Goal: Task Accomplishment & Management: Manage account settings

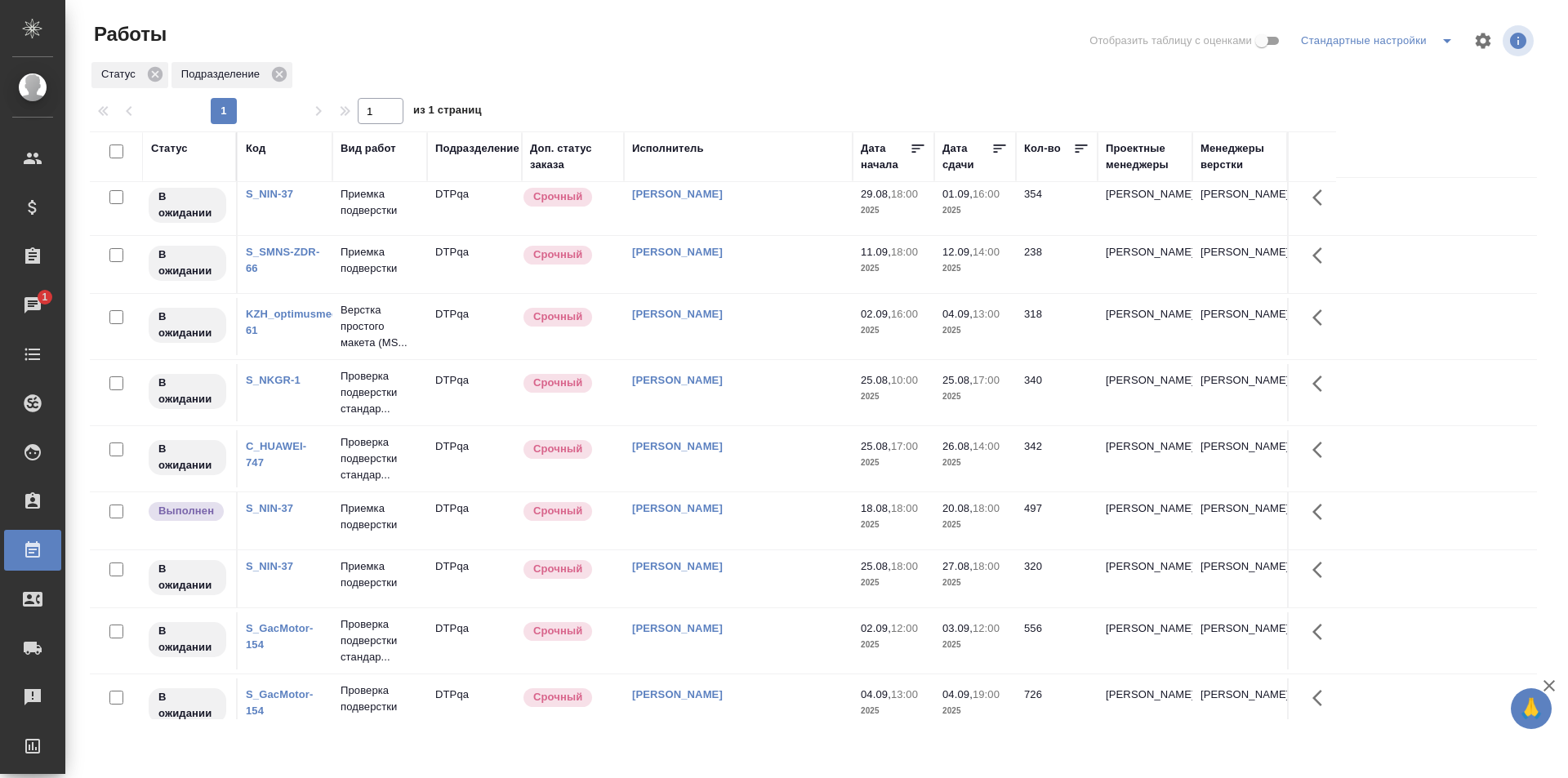
scroll to position [490, 0]
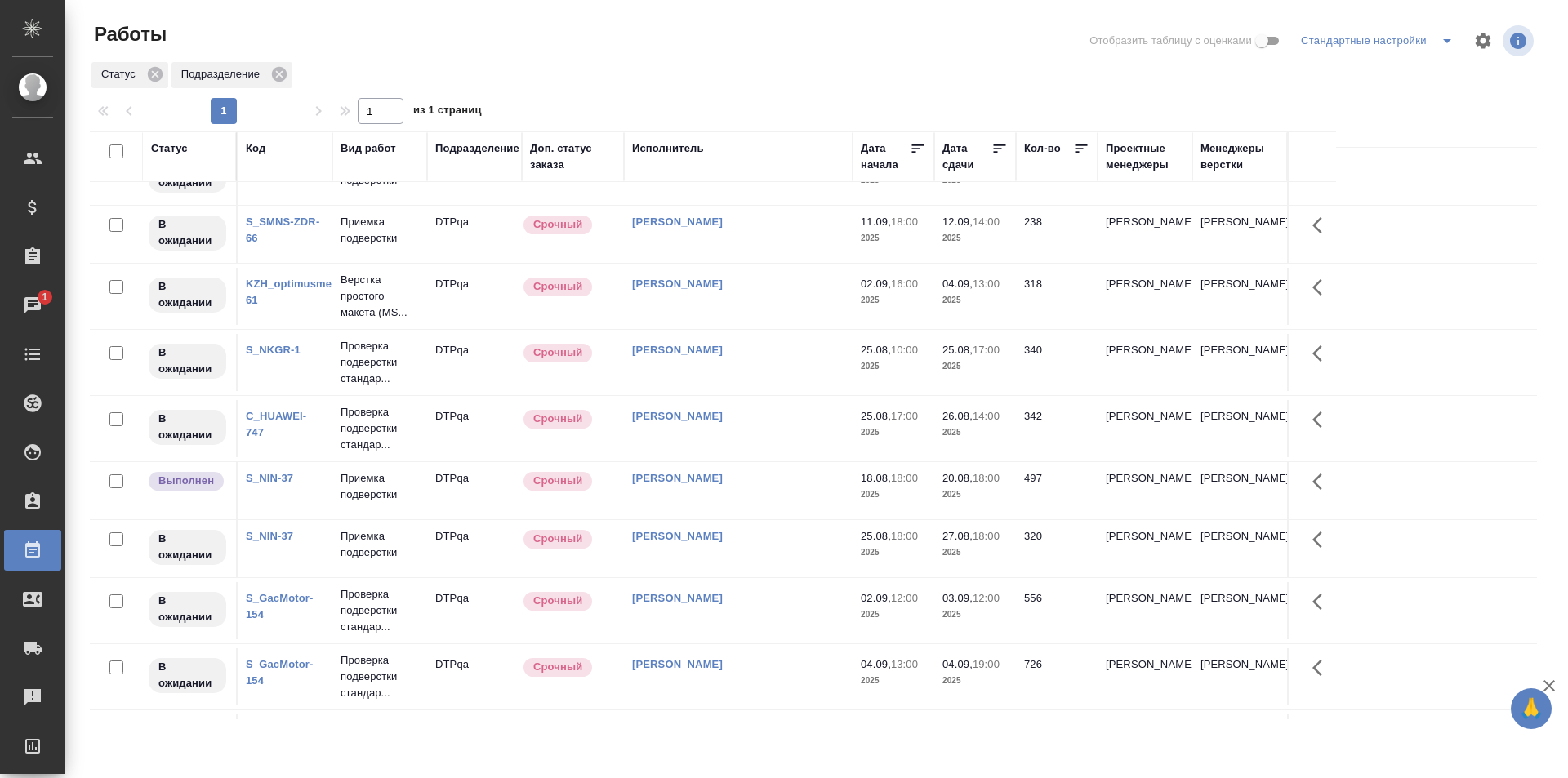
click at [739, 360] on td "[PERSON_NAME]" at bounding box center [738, 362] width 228 height 57
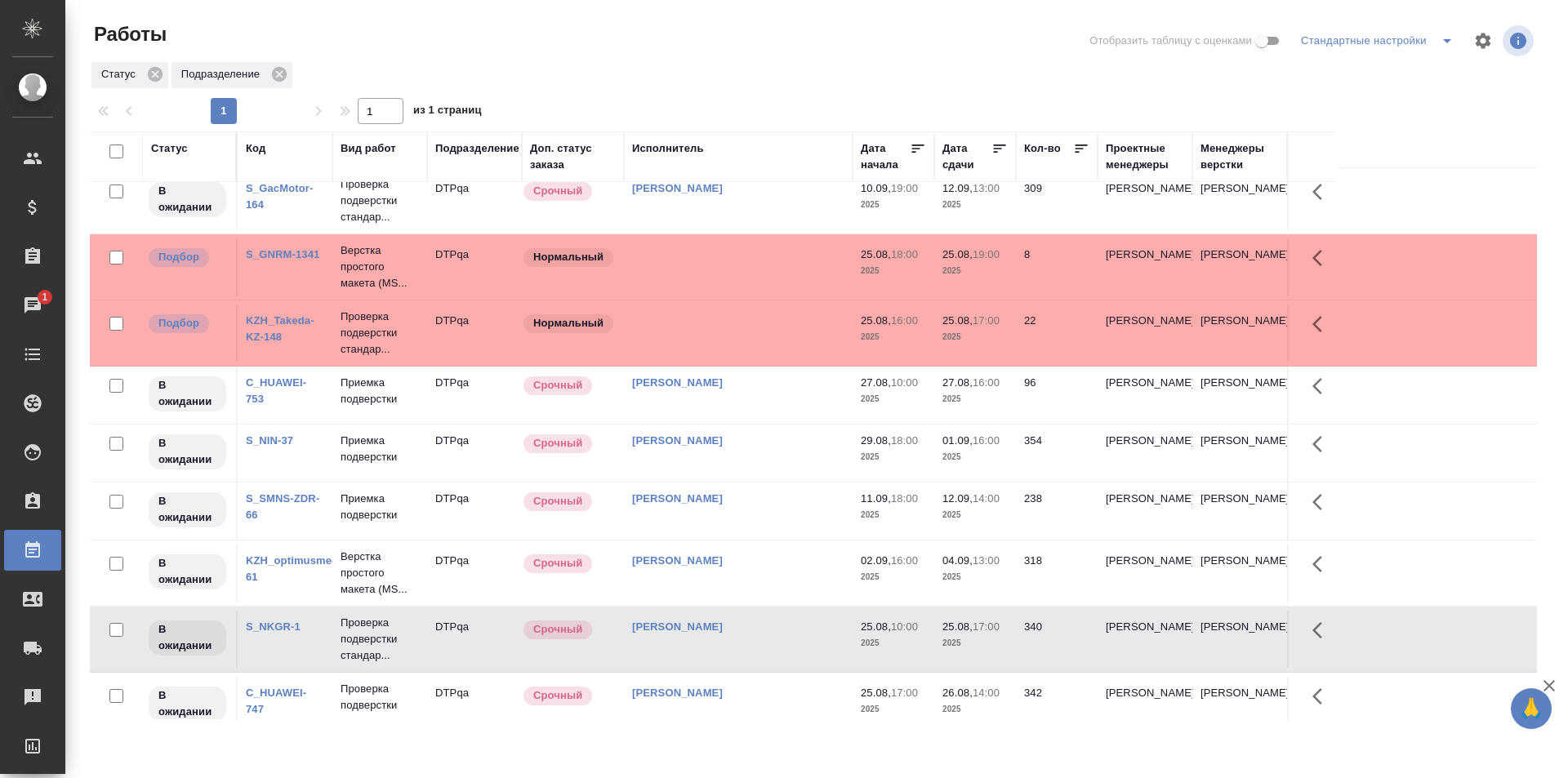
scroll to position [245, 0]
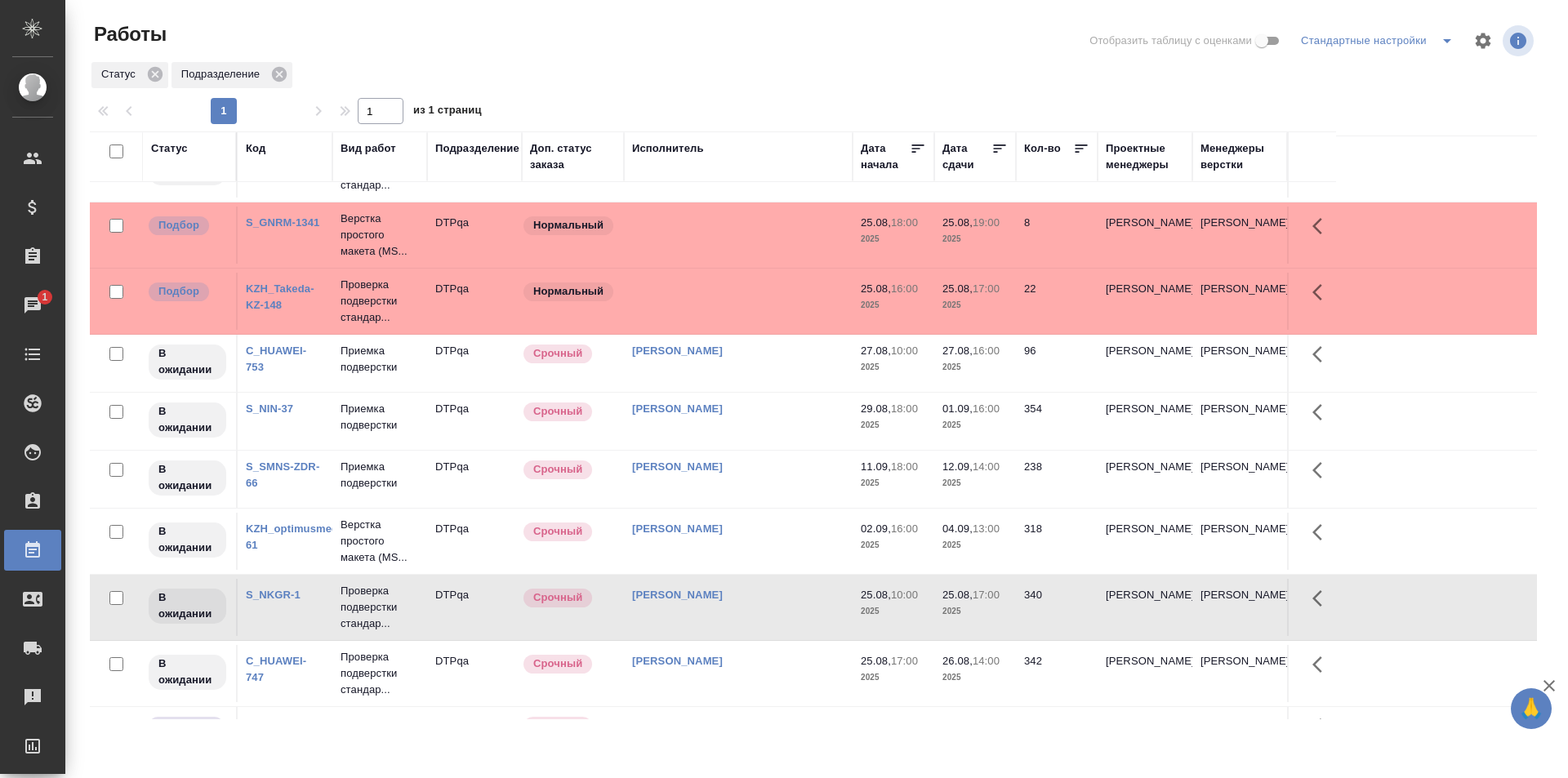
click at [762, 609] on td "[PERSON_NAME]" at bounding box center [738, 607] width 228 height 57
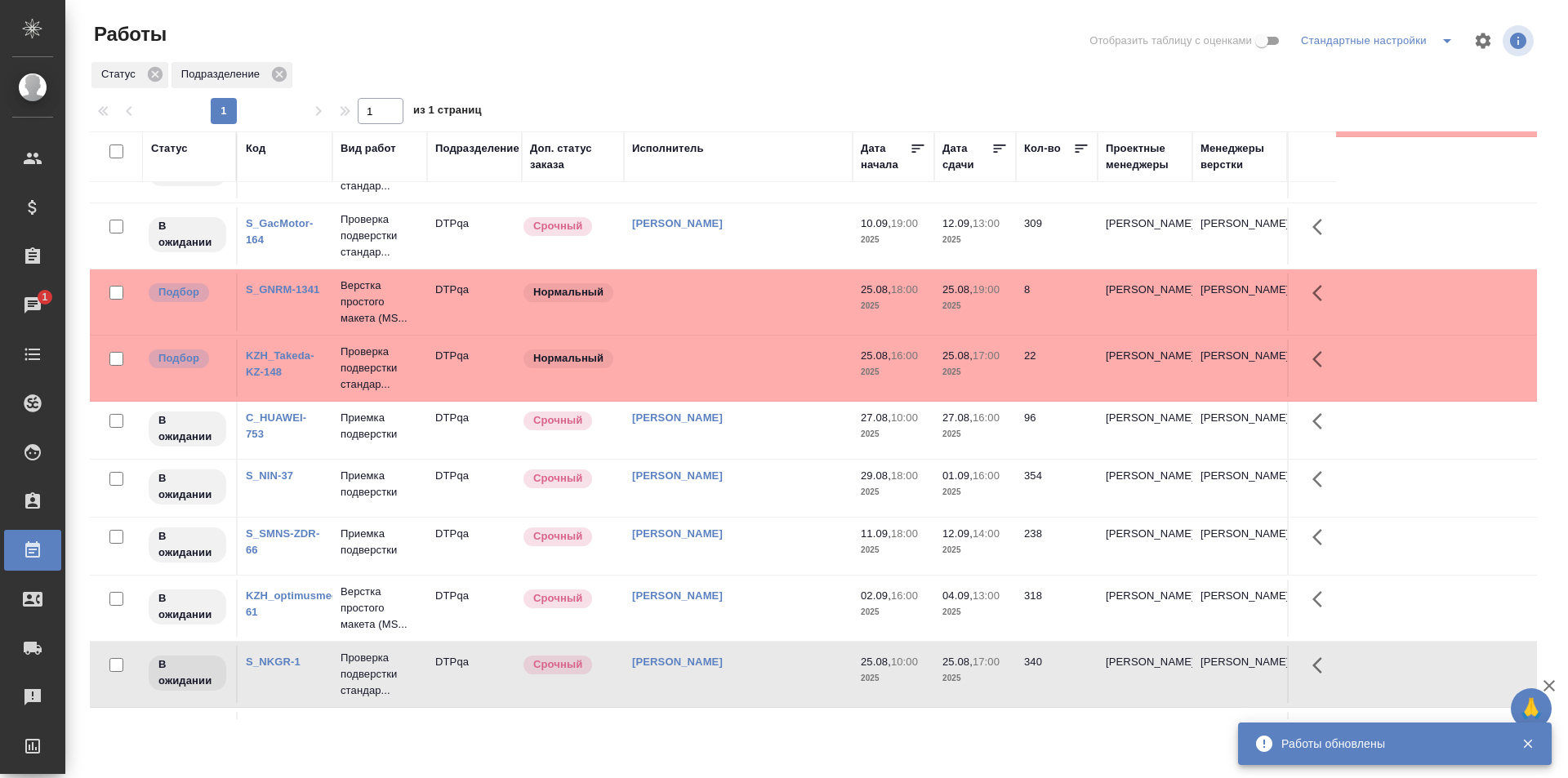
scroll to position [0, 0]
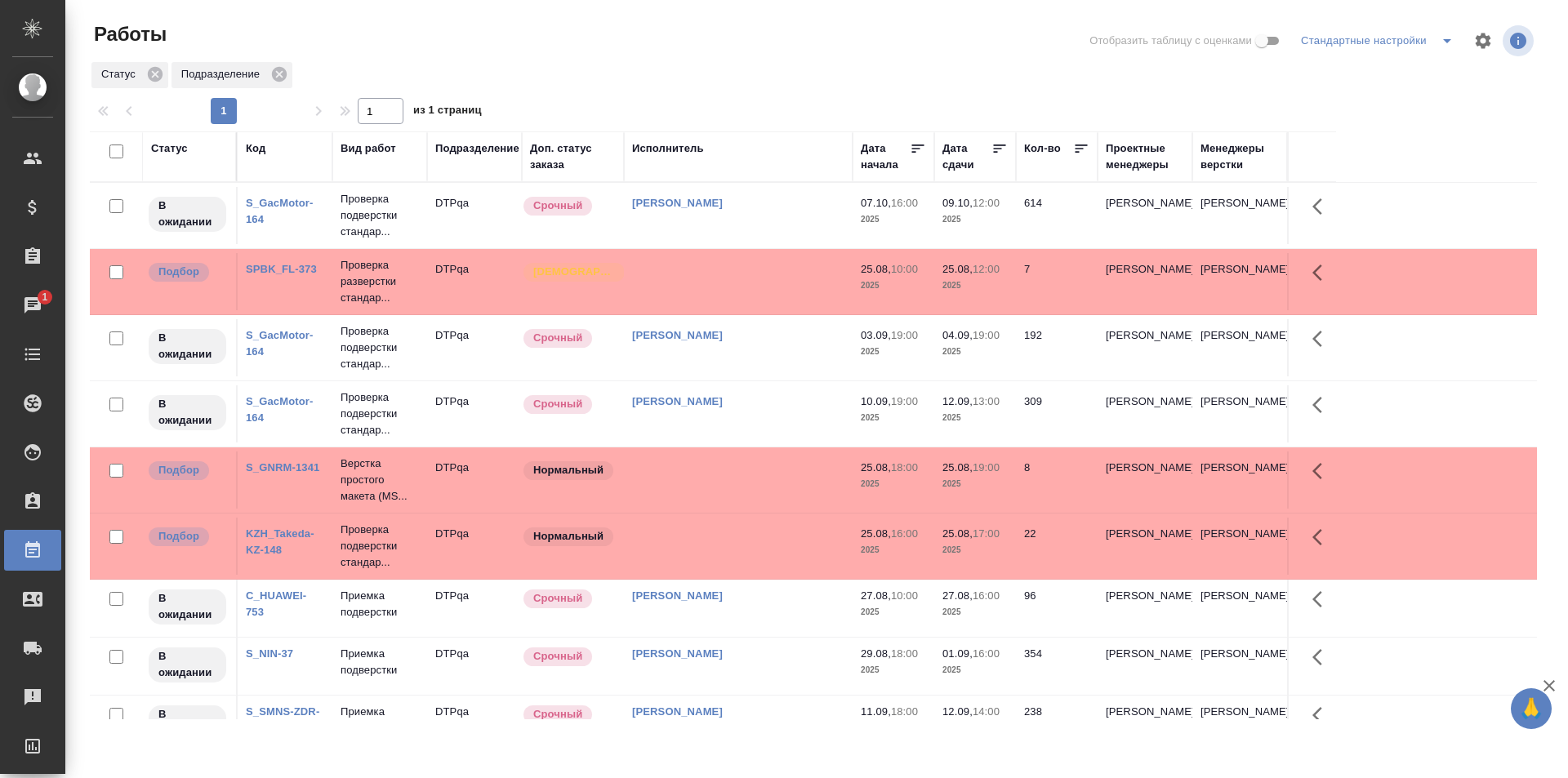
click at [702, 284] on td at bounding box center [738, 282] width 228 height 57
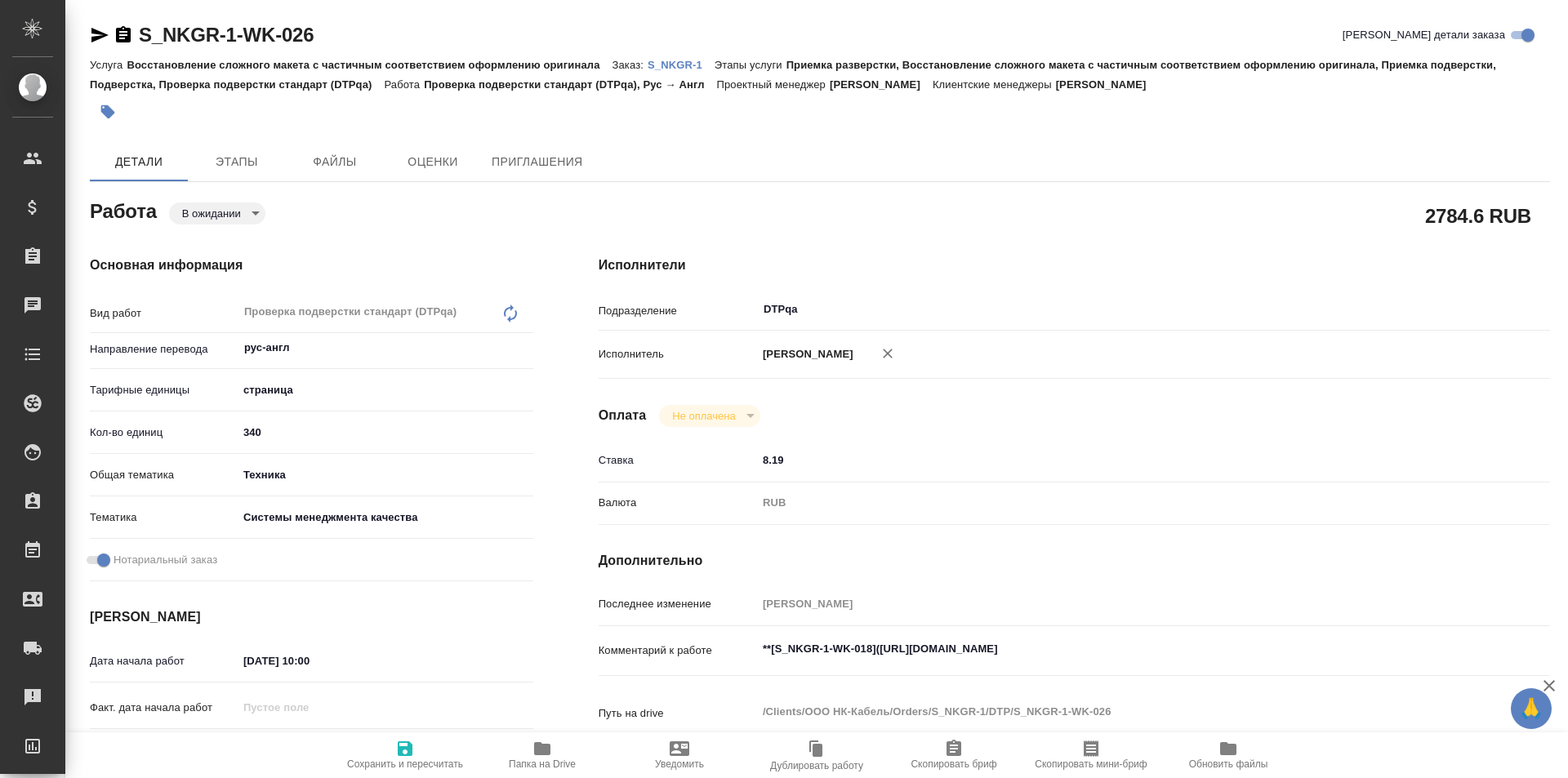
type textarea "x"
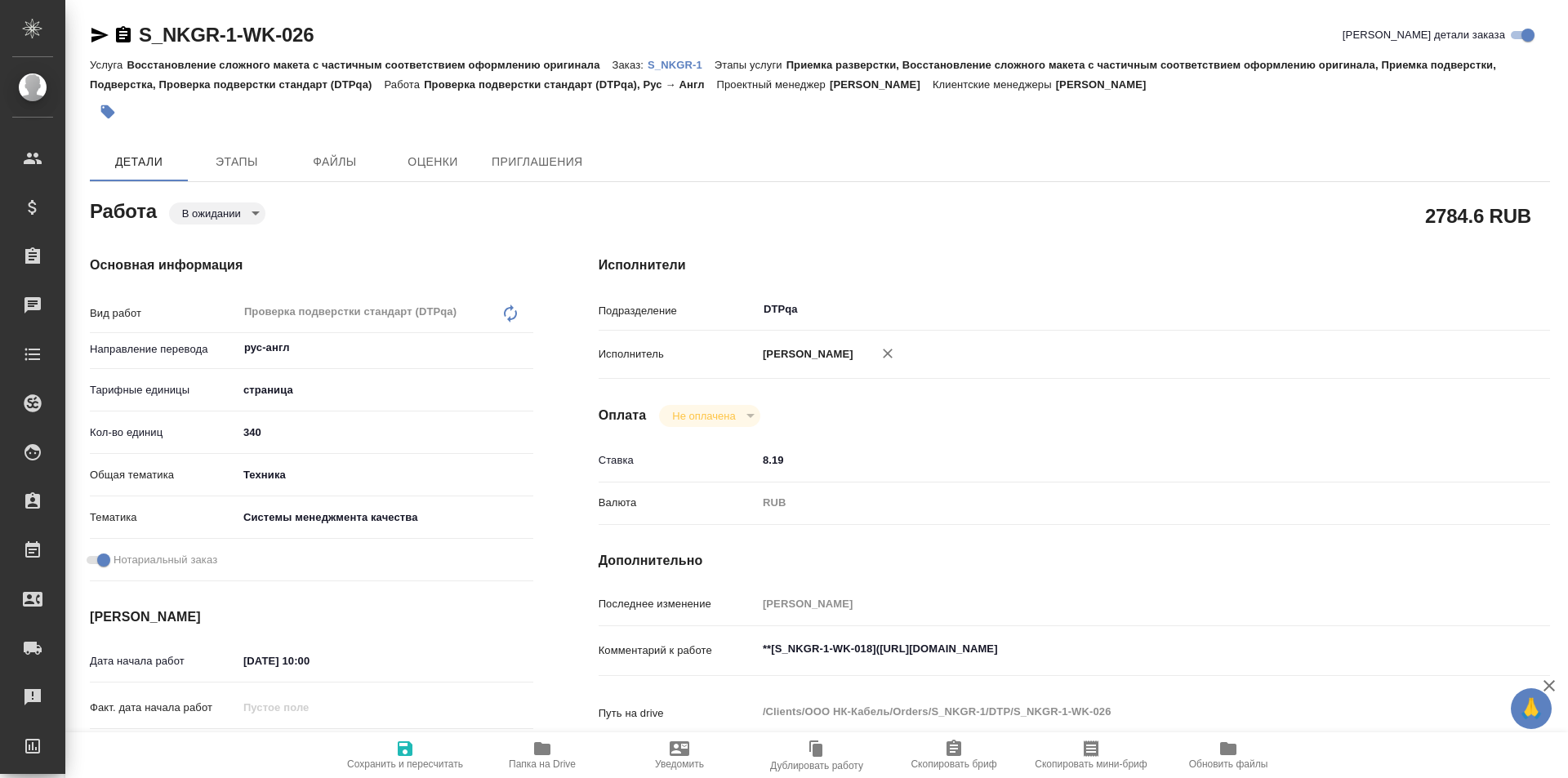
type textarea "x"
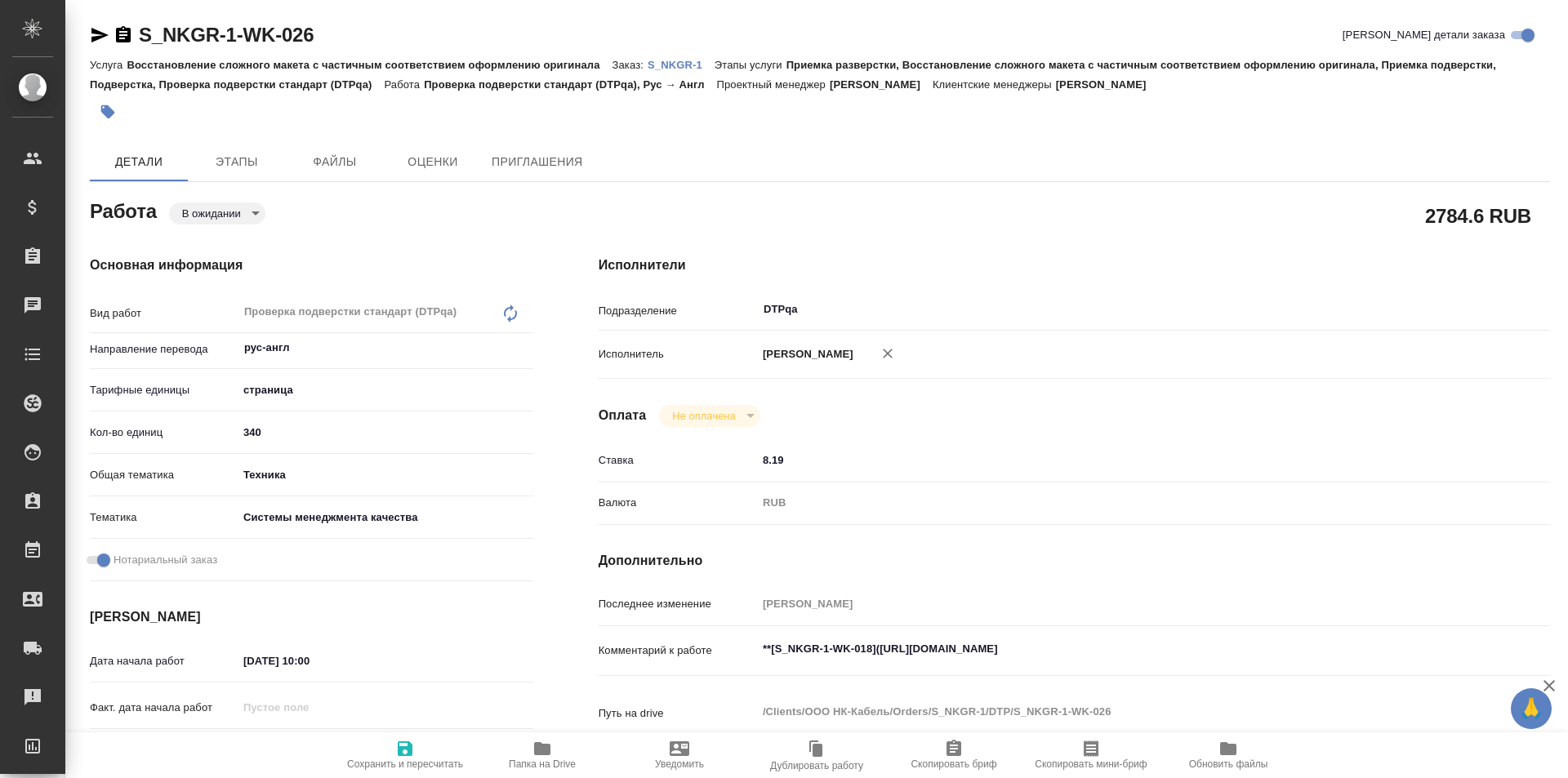
type textarea "x"
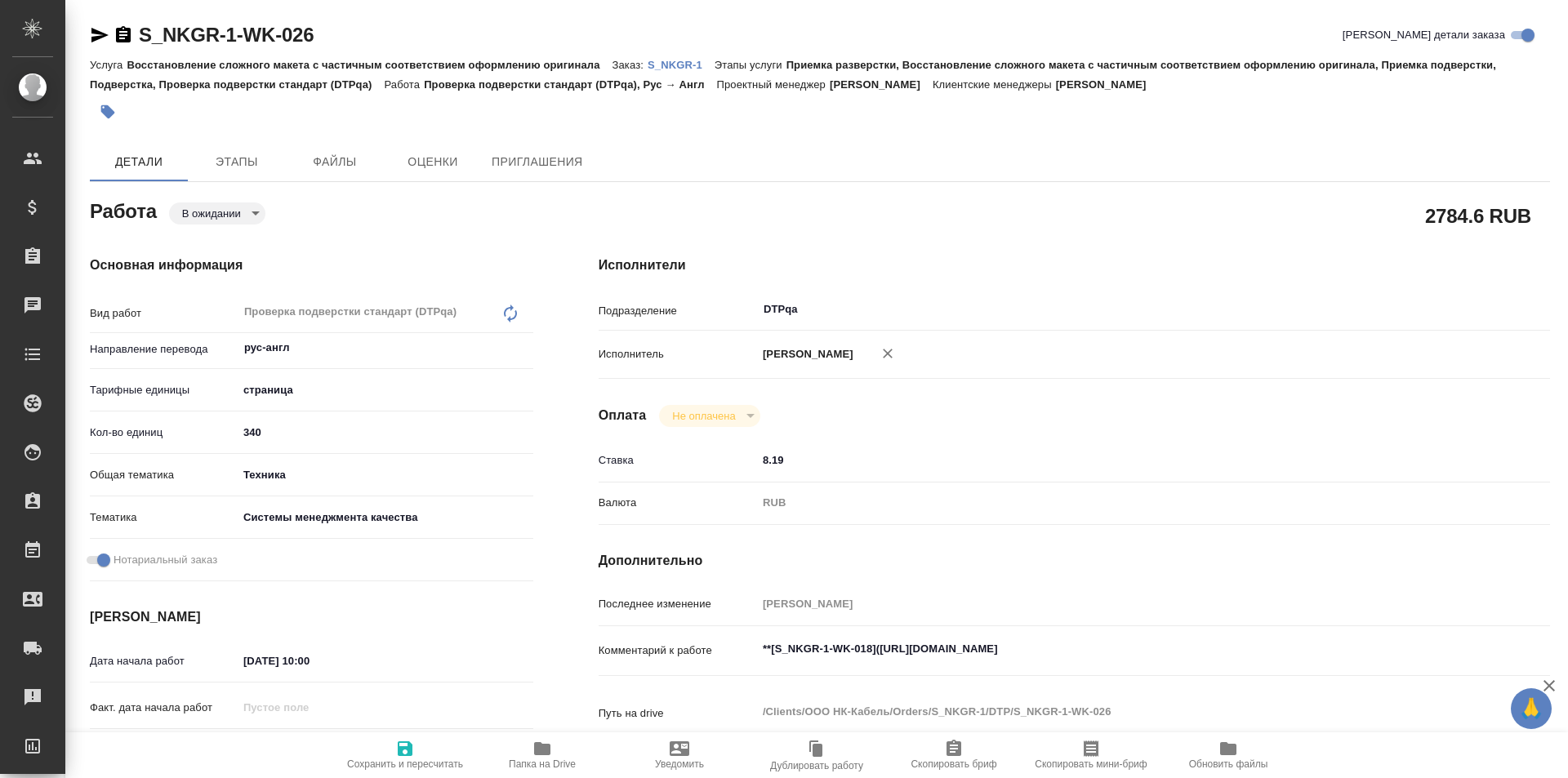
type textarea "x"
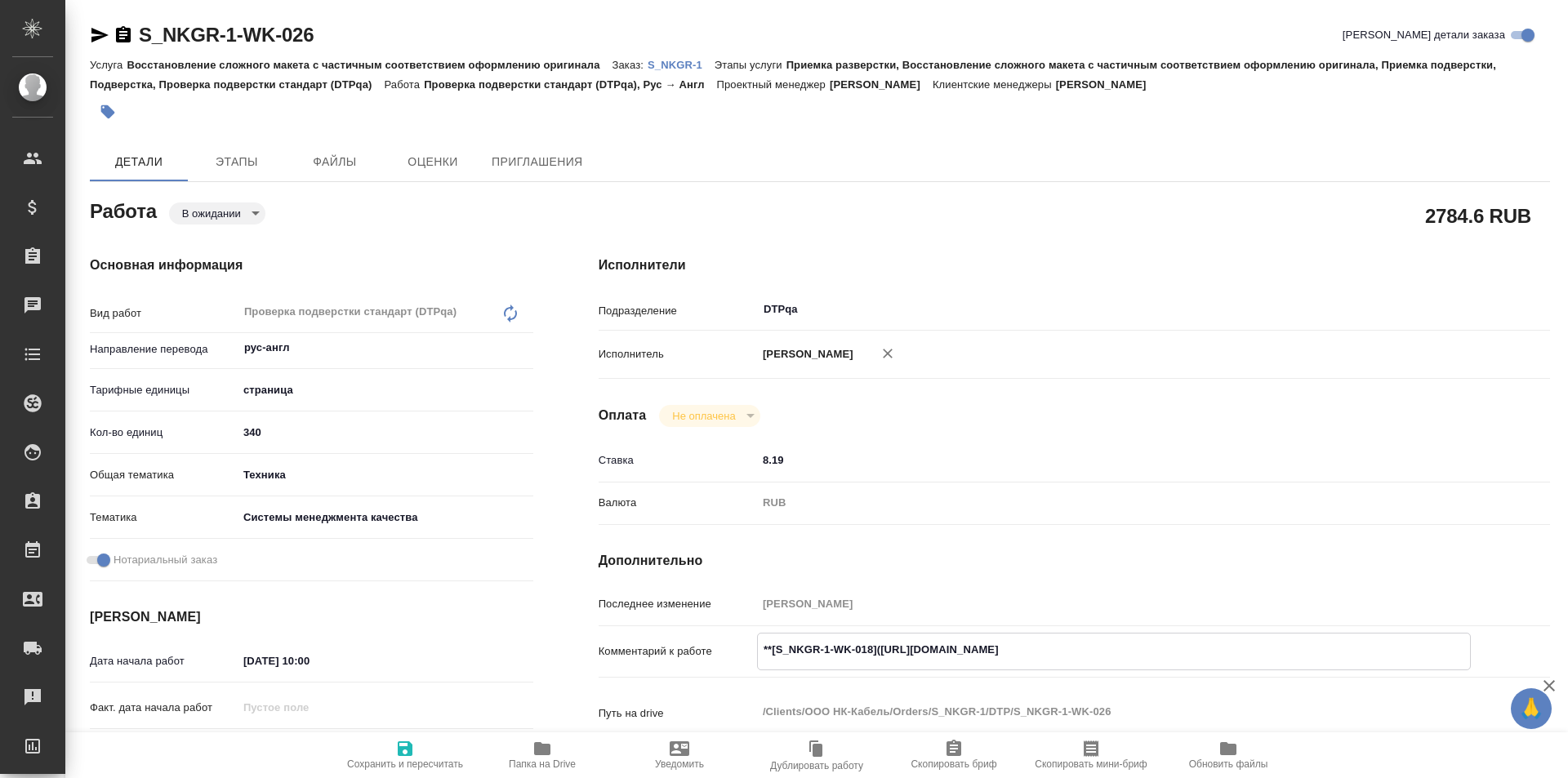
type textarea "x"
drag, startPoint x: 1188, startPoint y: 649, endPoint x: 882, endPoint y: 649, distance: 306.0
click at [882, 649] on textarea "**[S_NKGR-1-WK-018]([URL][DOMAIN_NAME]" at bounding box center [1114, 650] width 712 height 28
type textarea "x"
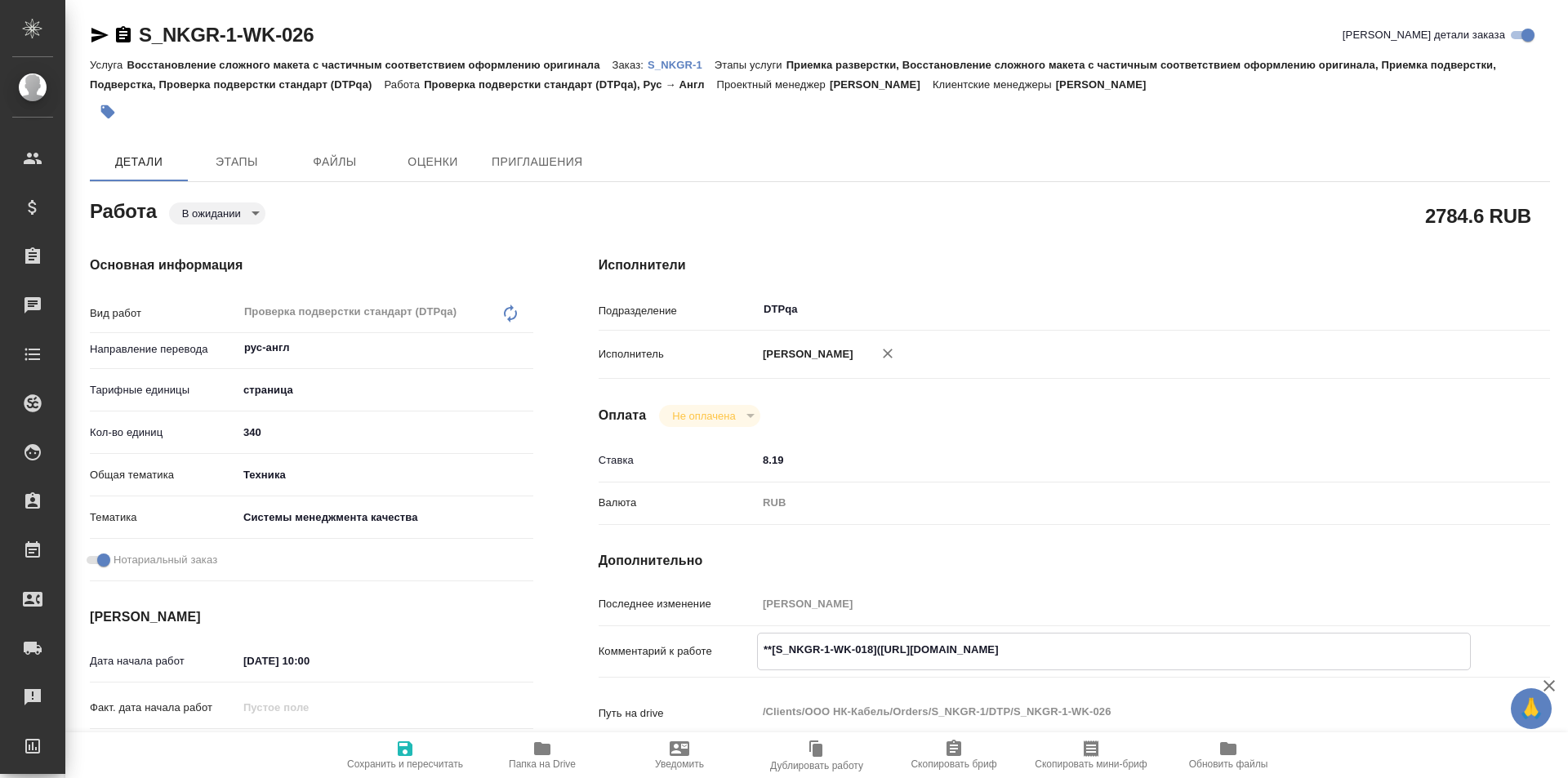
type textarea "x"
click at [97, 34] on icon "button" at bounding box center [99, 35] width 19 height 19
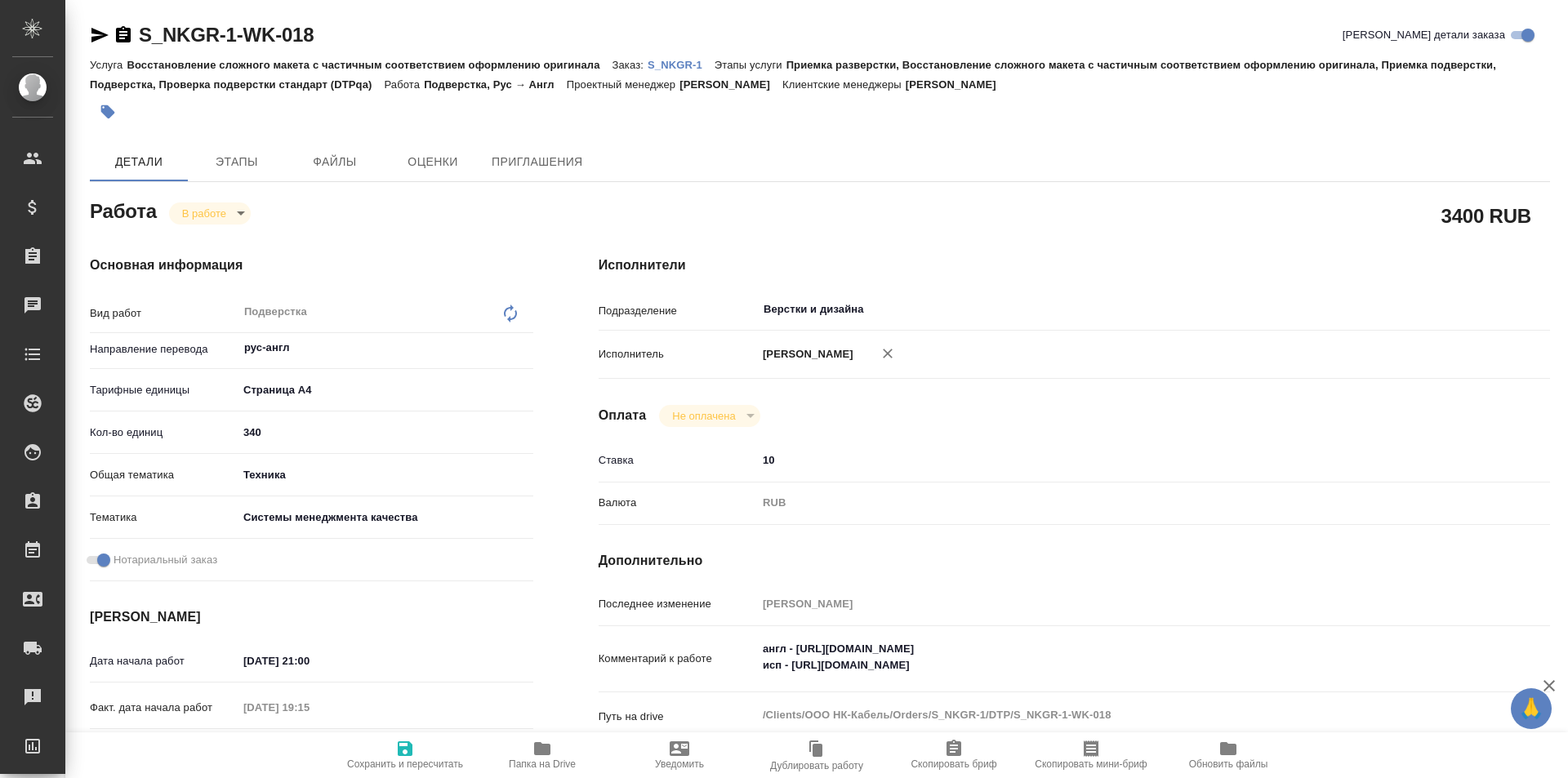
type textarea "x"
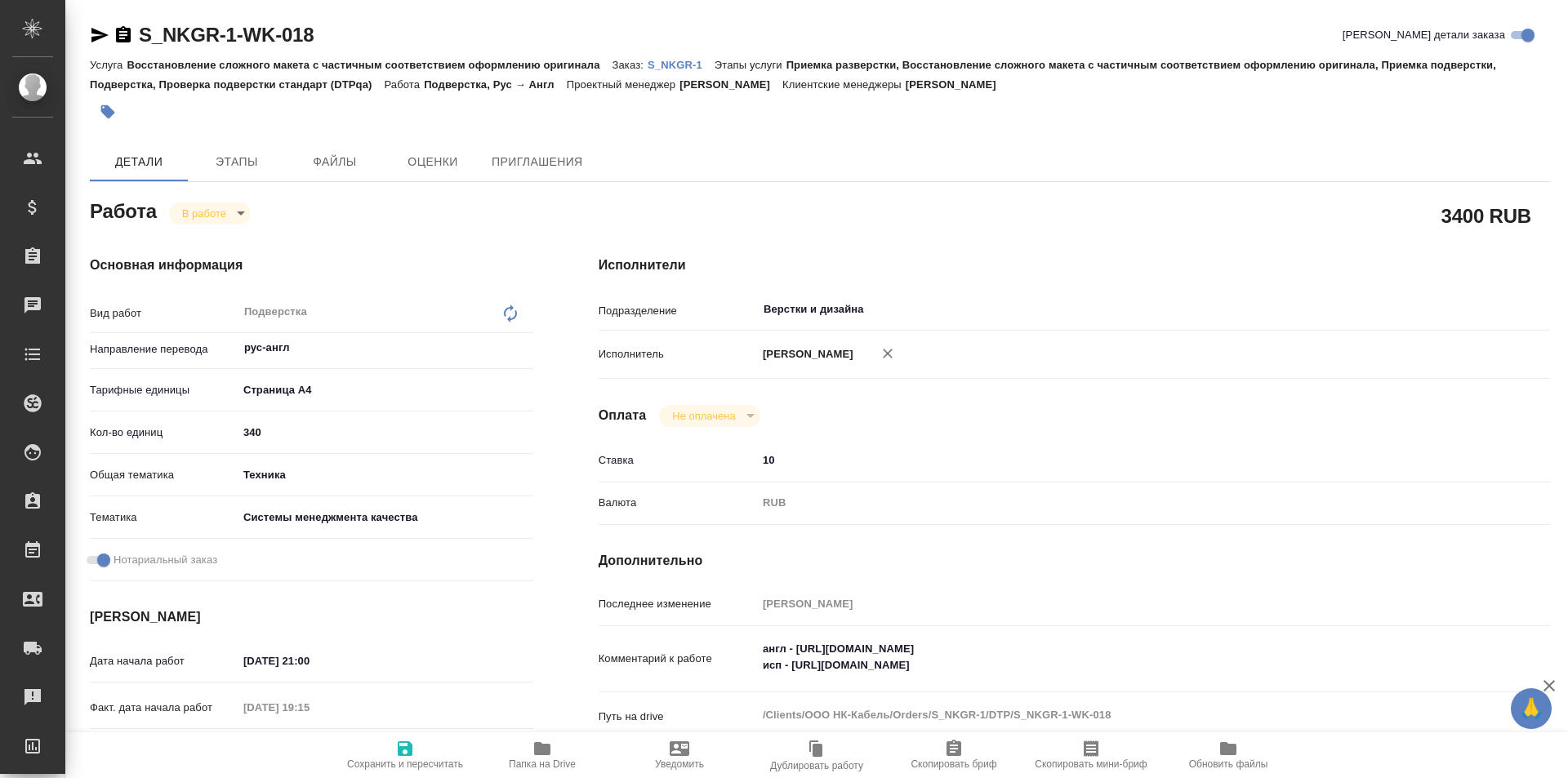
type textarea "x"
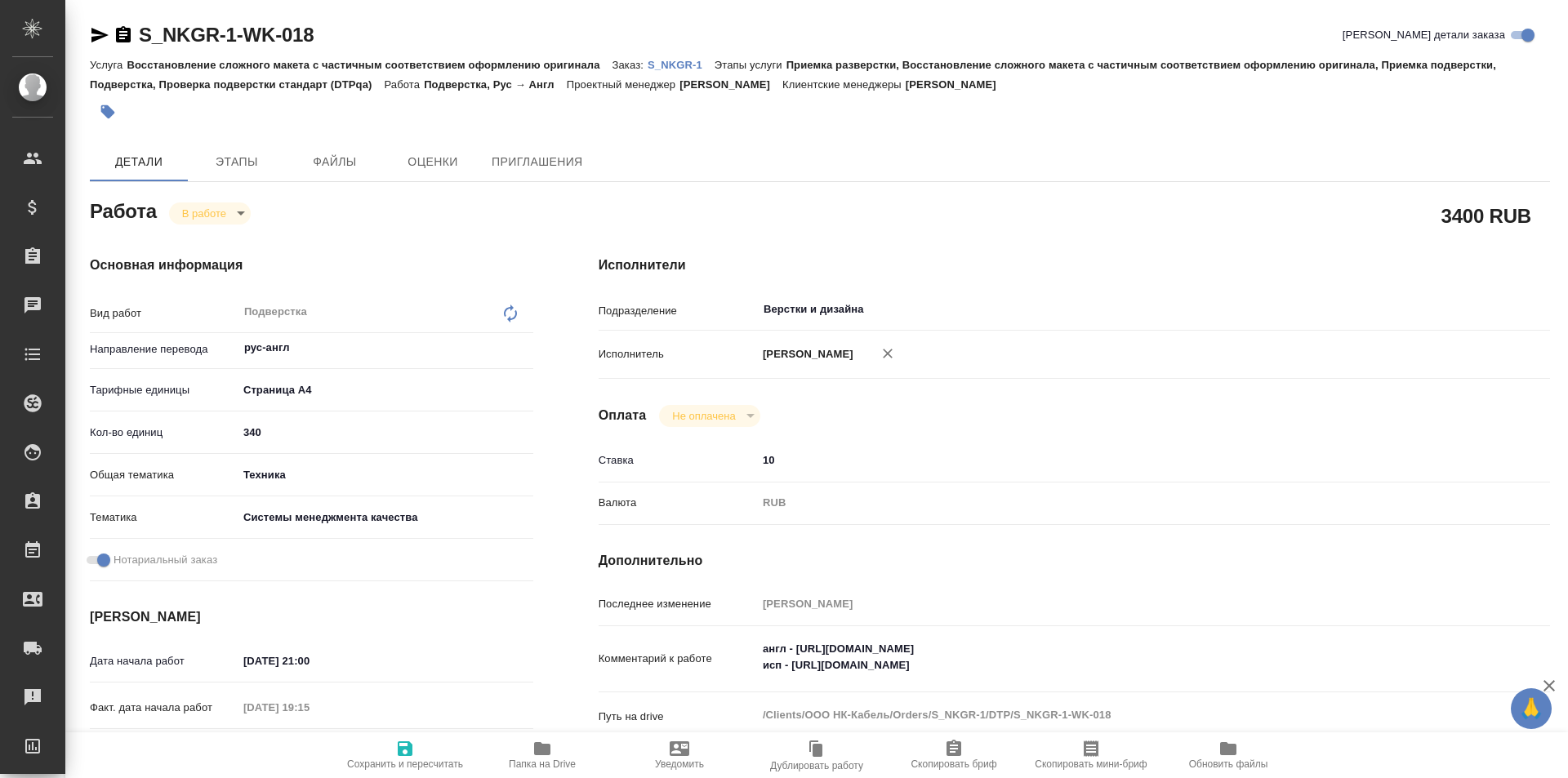
type textarea "x"
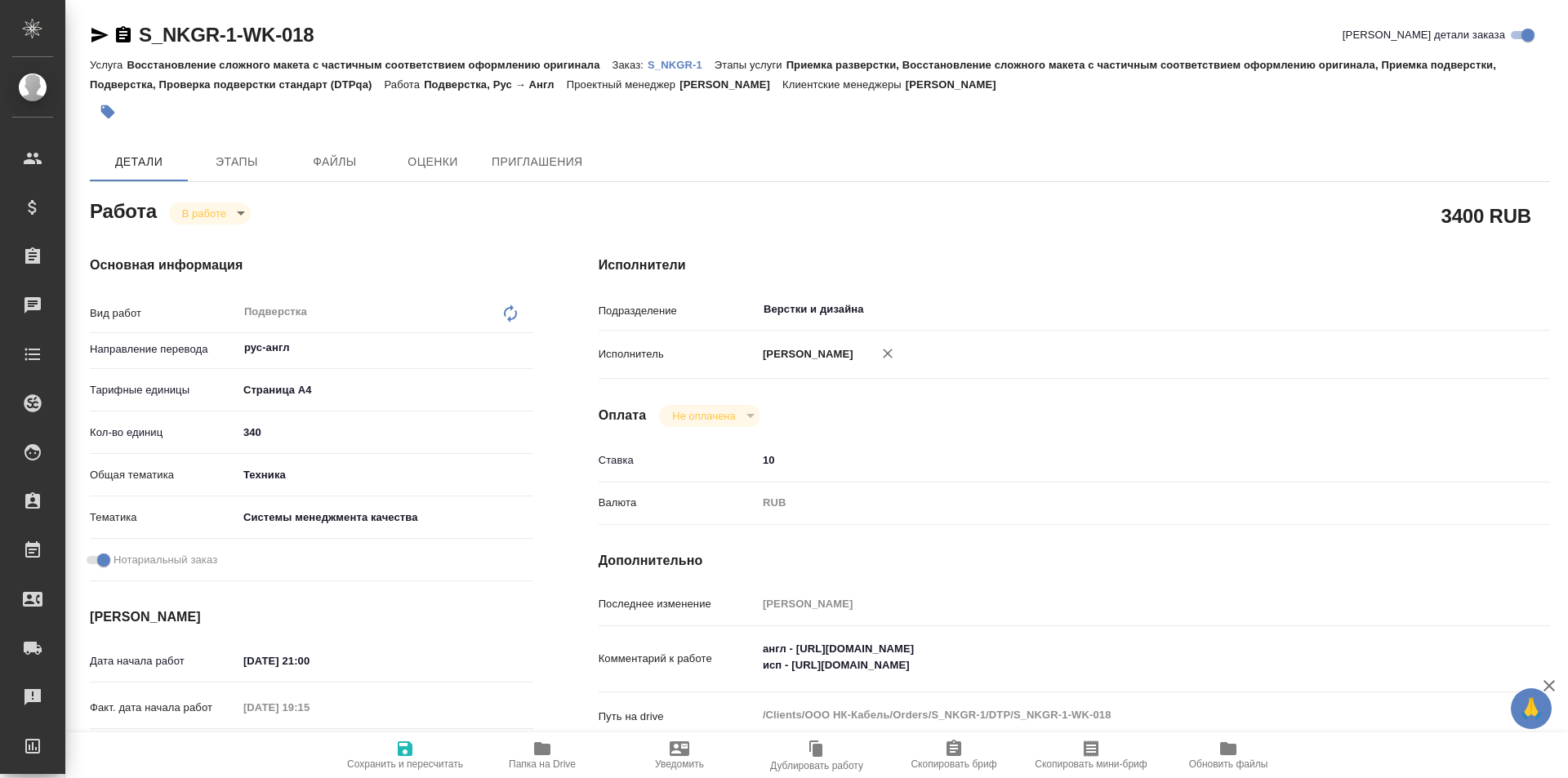
type textarea "x"
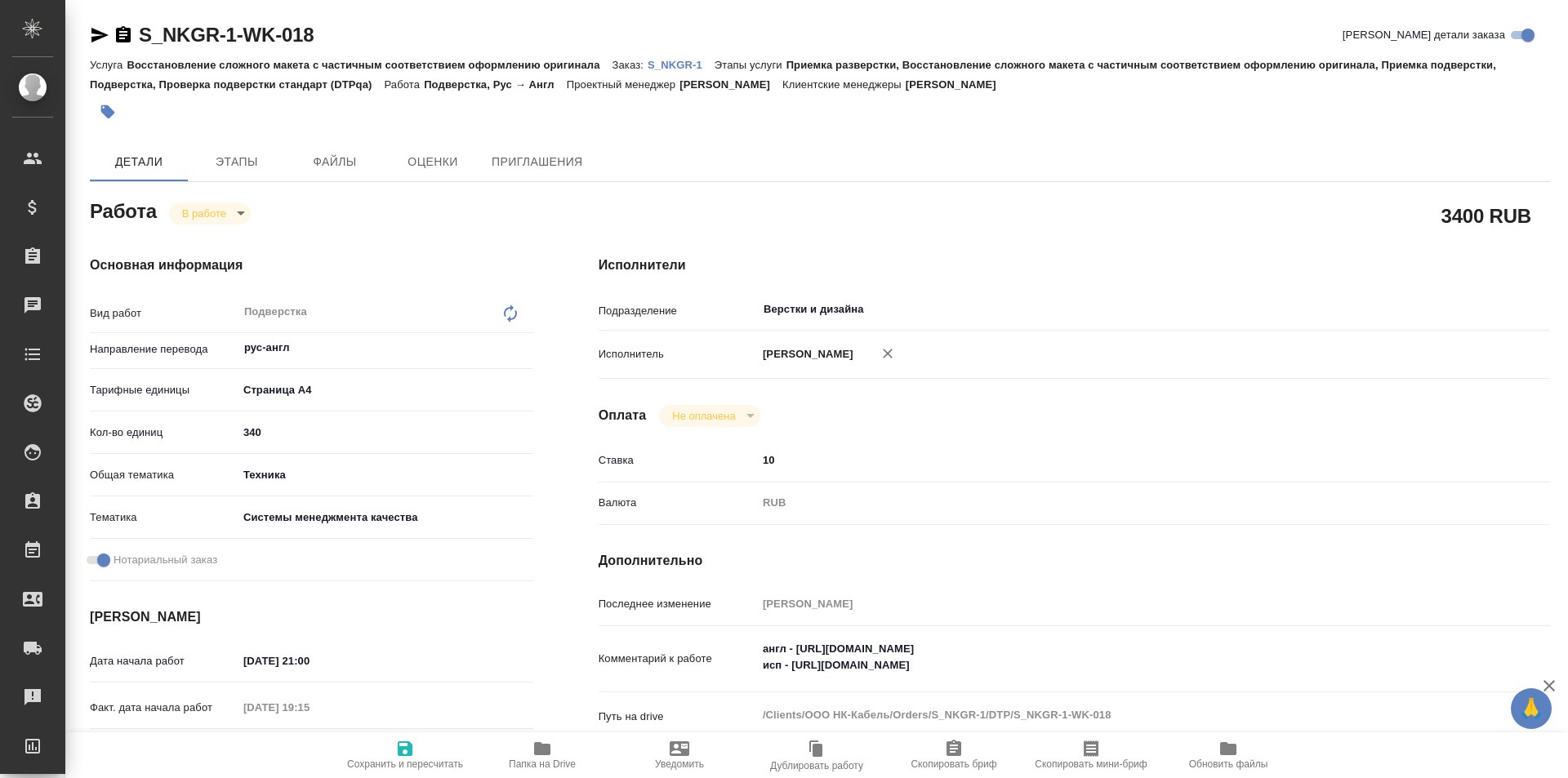
type textarea "x"
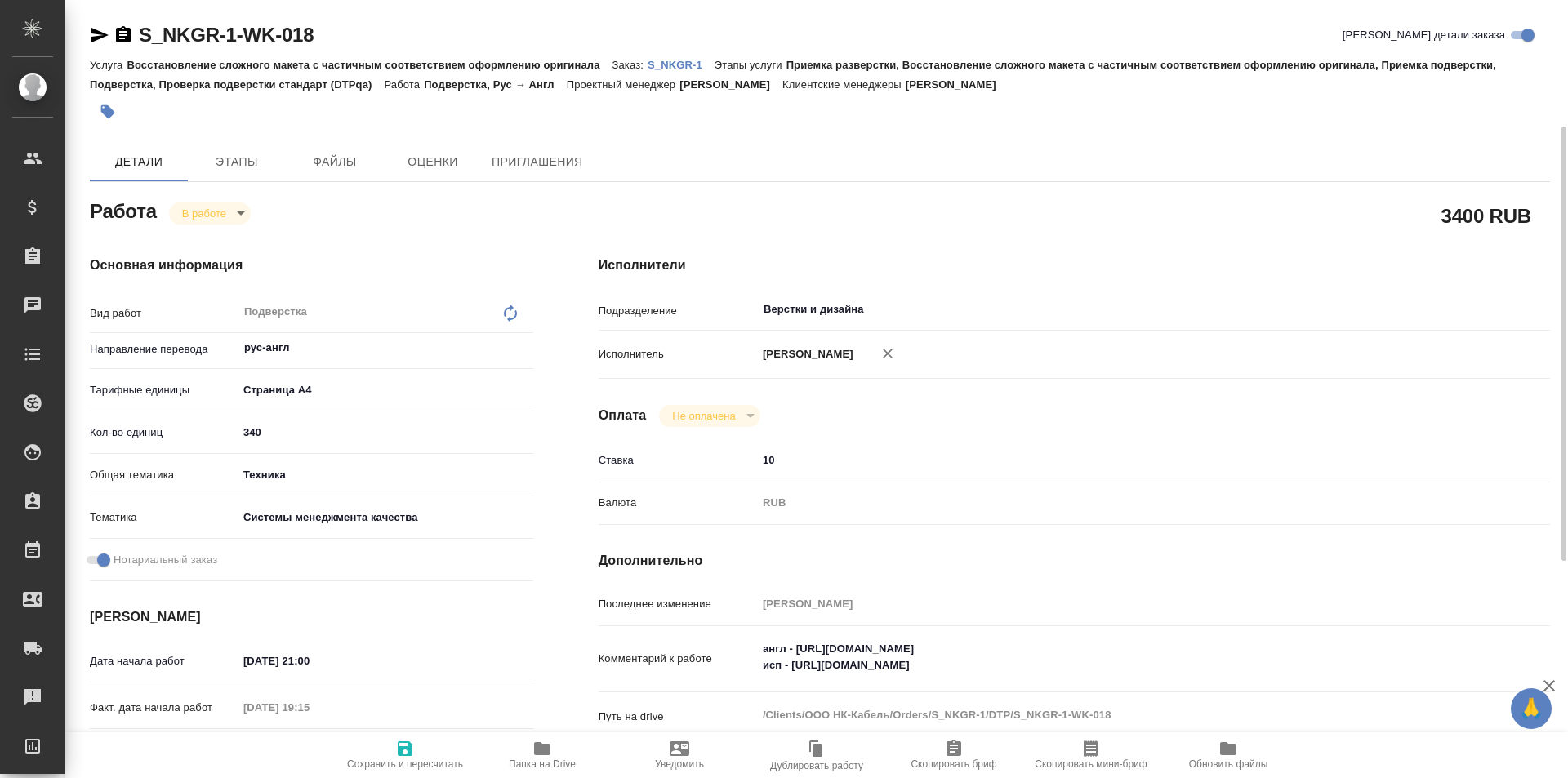
scroll to position [82, 0]
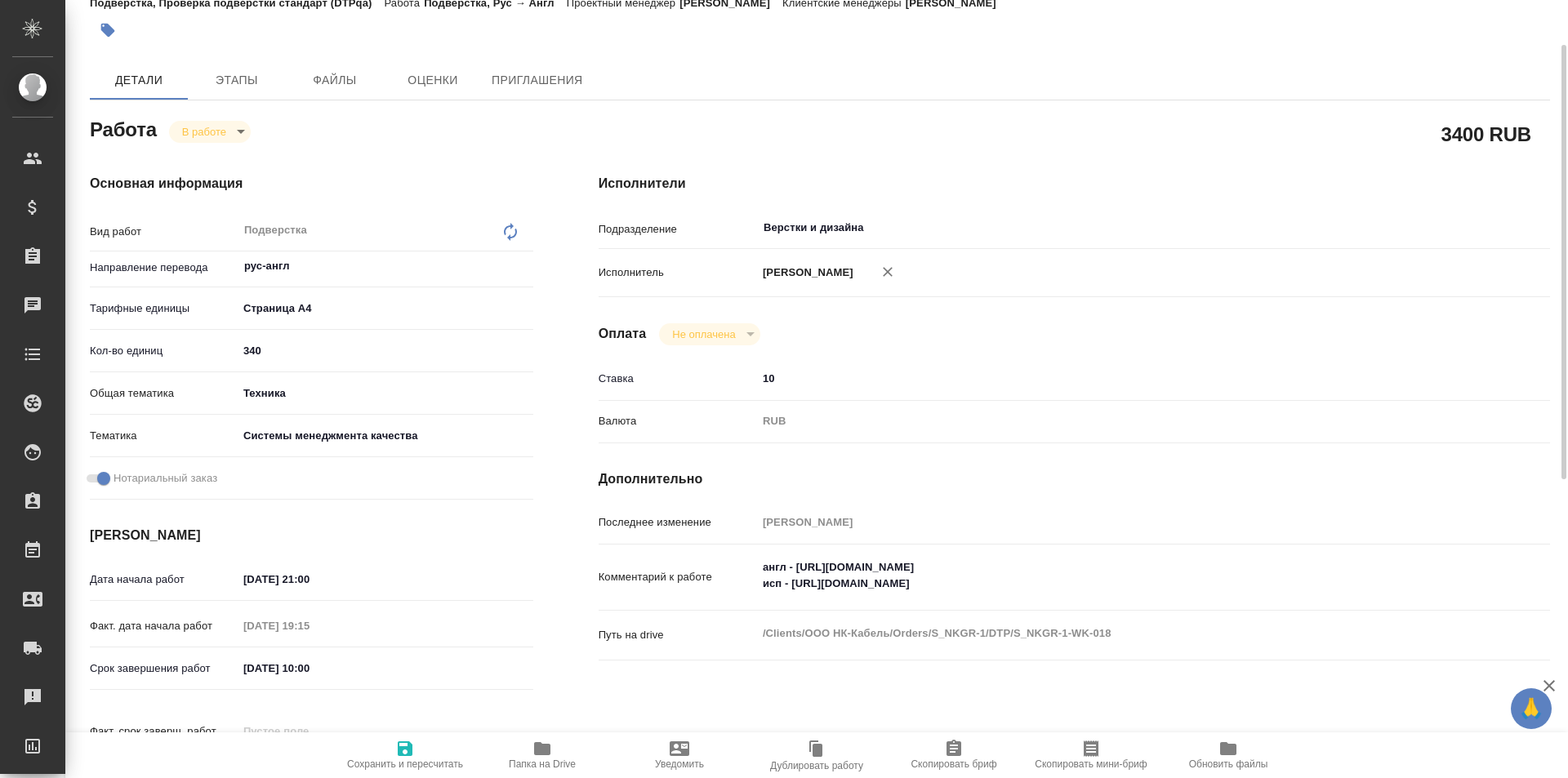
type textarea "x"
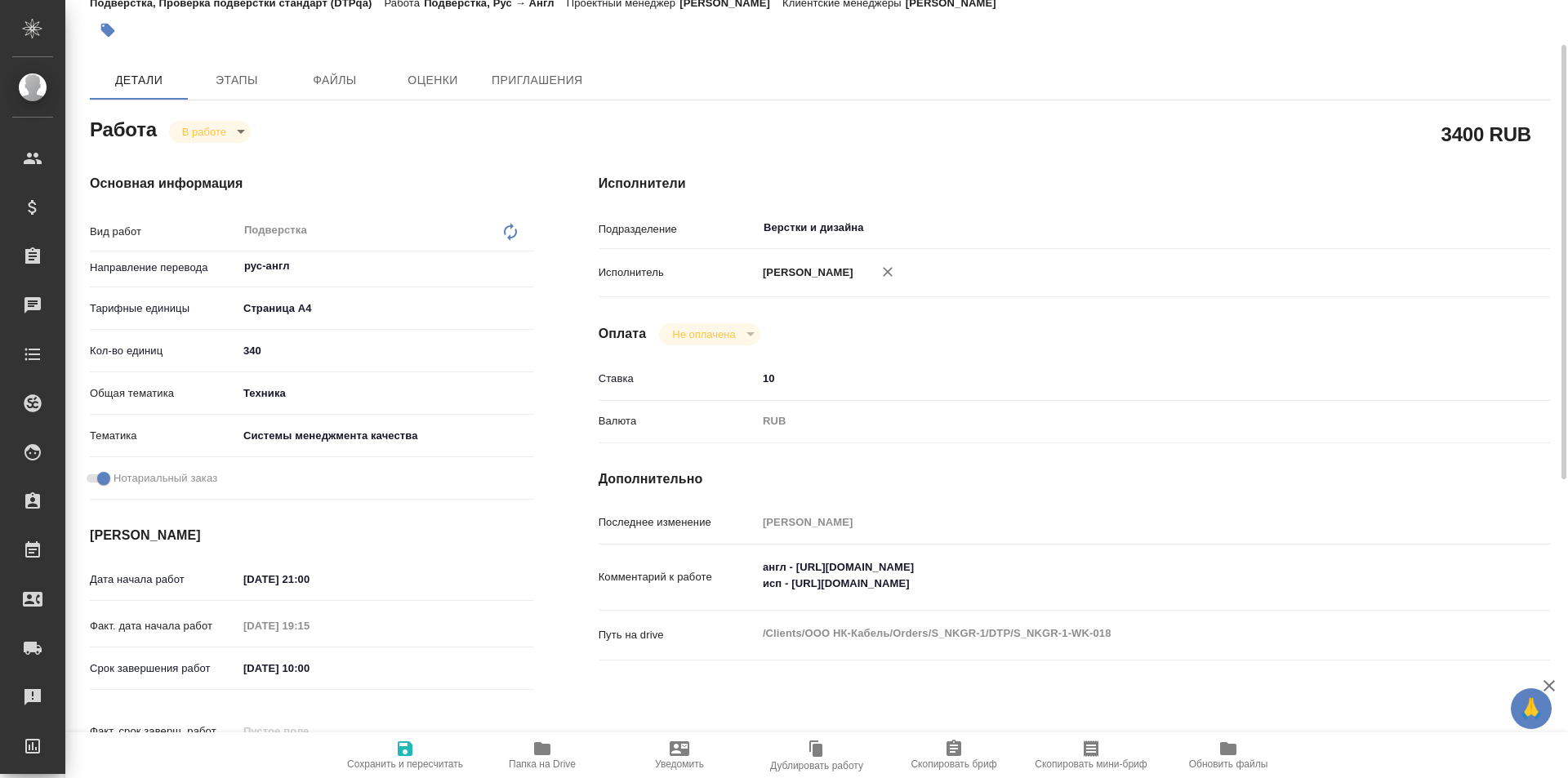
click at [536, 751] on icon "button" at bounding box center [542, 749] width 17 height 13
type textarea "x"
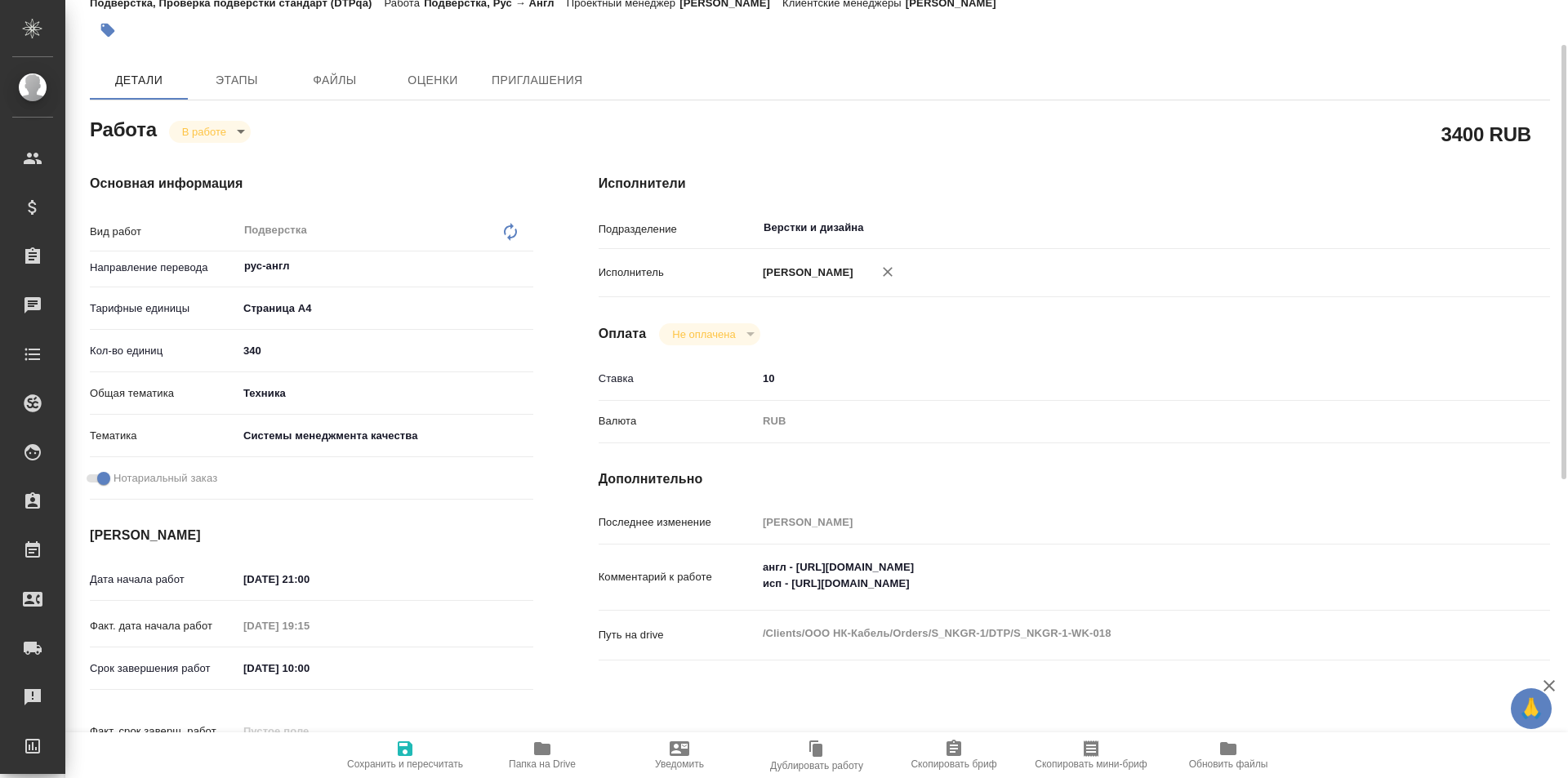
type textarea "x"
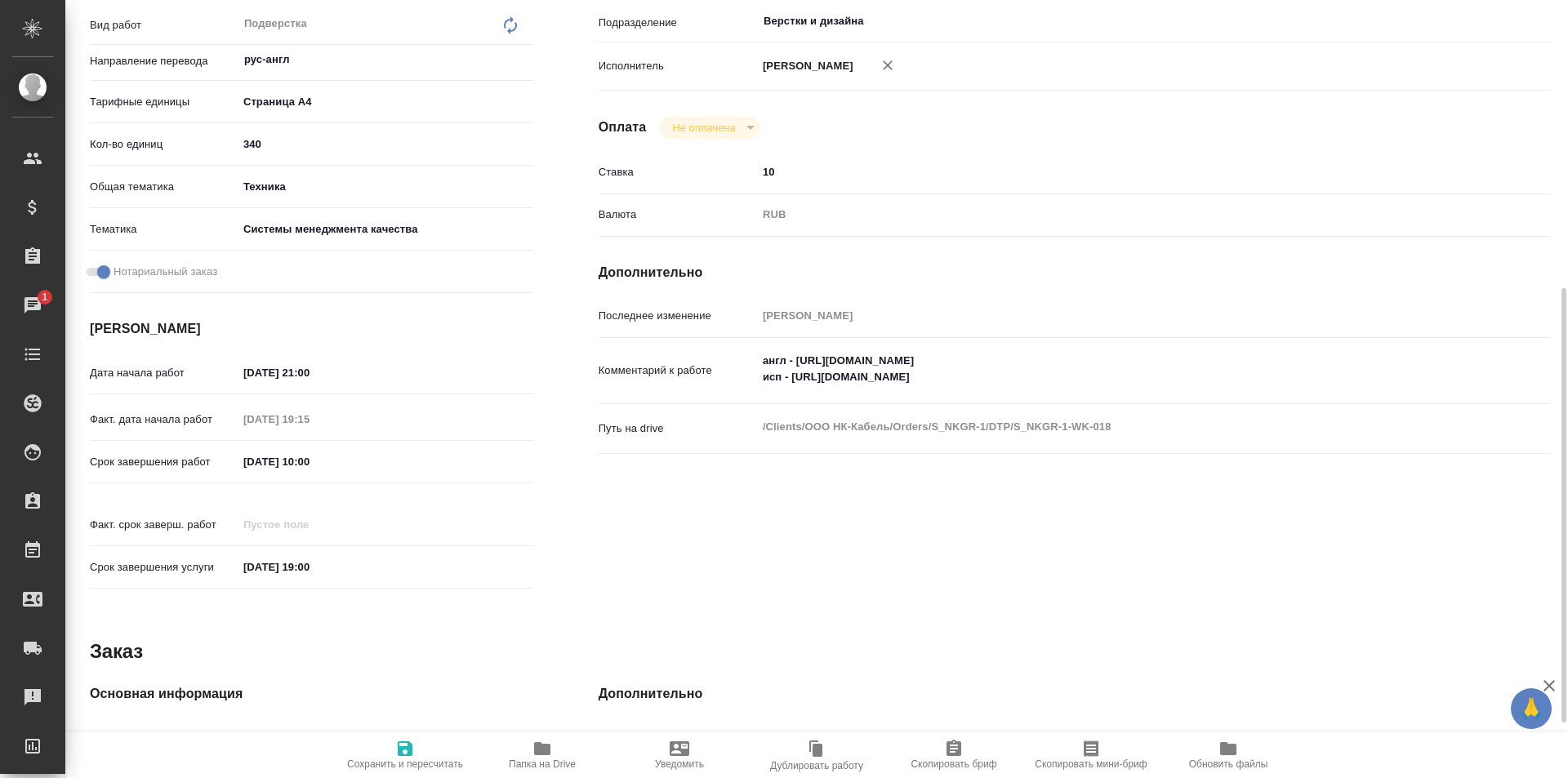
scroll to position [0, 0]
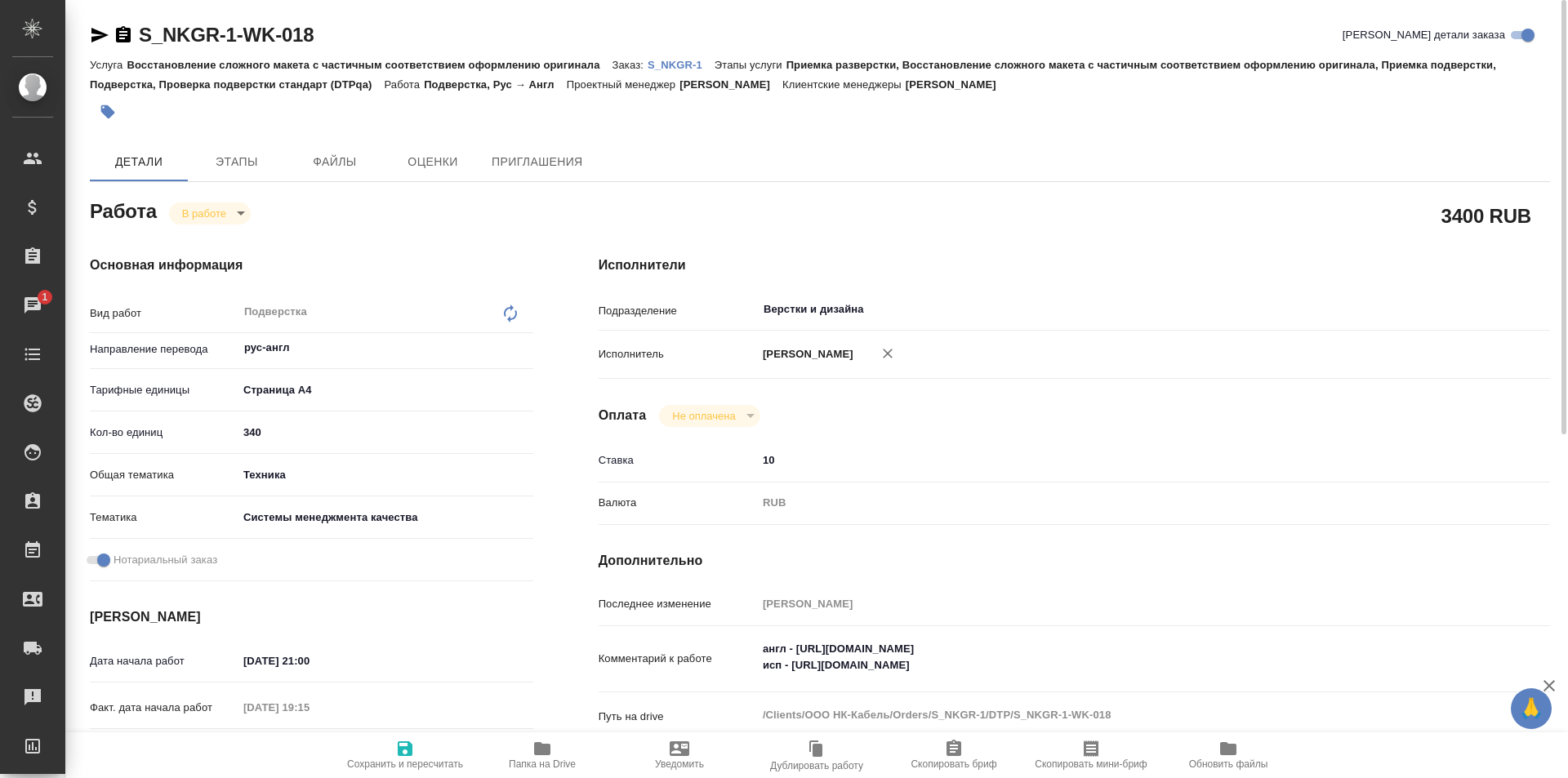
click at [93, 34] on icon "button" at bounding box center [99, 35] width 19 height 19
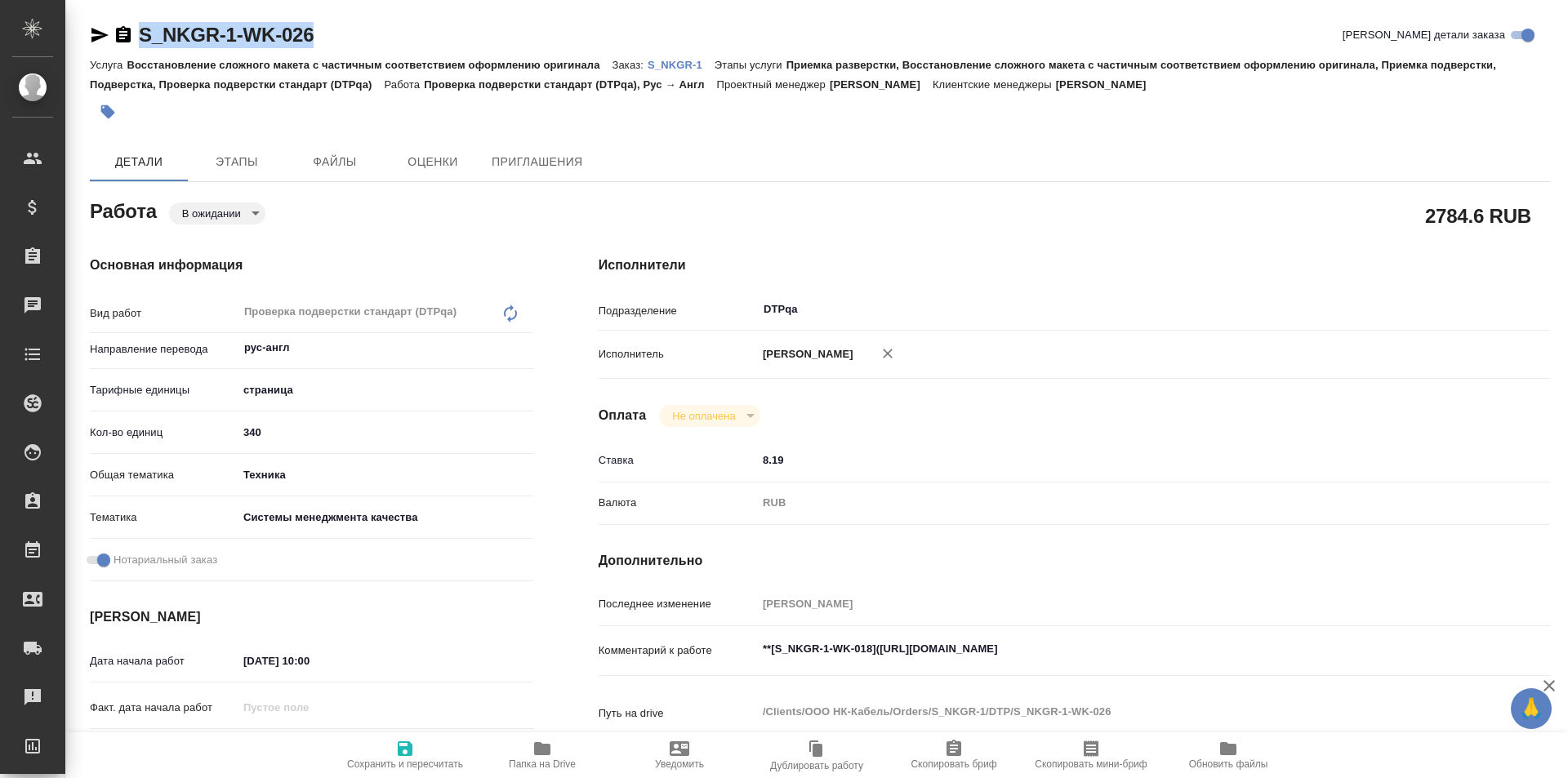
drag, startPoint x: 322, startPoint y: 31, endPoint x: 123, endPoint y: 26, distance: 199.1
click at [123, 26] on div "S_NKGR-1-WK-026 Кратко детали заказа" at bounding box center [819, 35] width 1460 height 26
copy link "S_NKGR-1-WK-026"
drag, startPoint x: 1185, startPoint y: 649, endPoint x: 918, endPoint y: 638, distance: 267.2
click at [884, 649] on textarea "**[S_NKGR-1-WK-018](https://tera.awatera.com/Work/6888dc41cde31814e5adec44/)**" at bounding box center [1114, 650] width 712 height 28
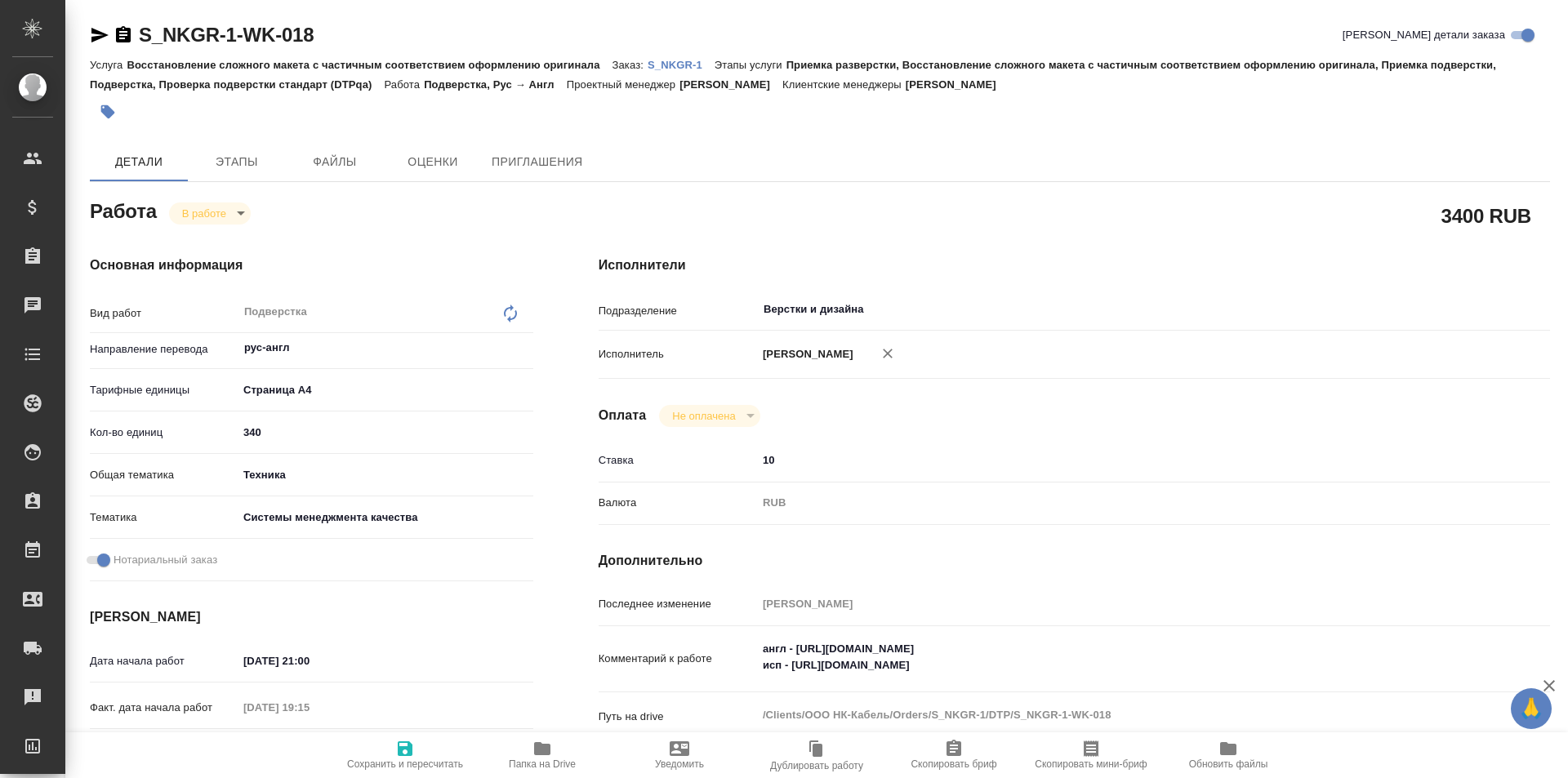
type textarea "x"
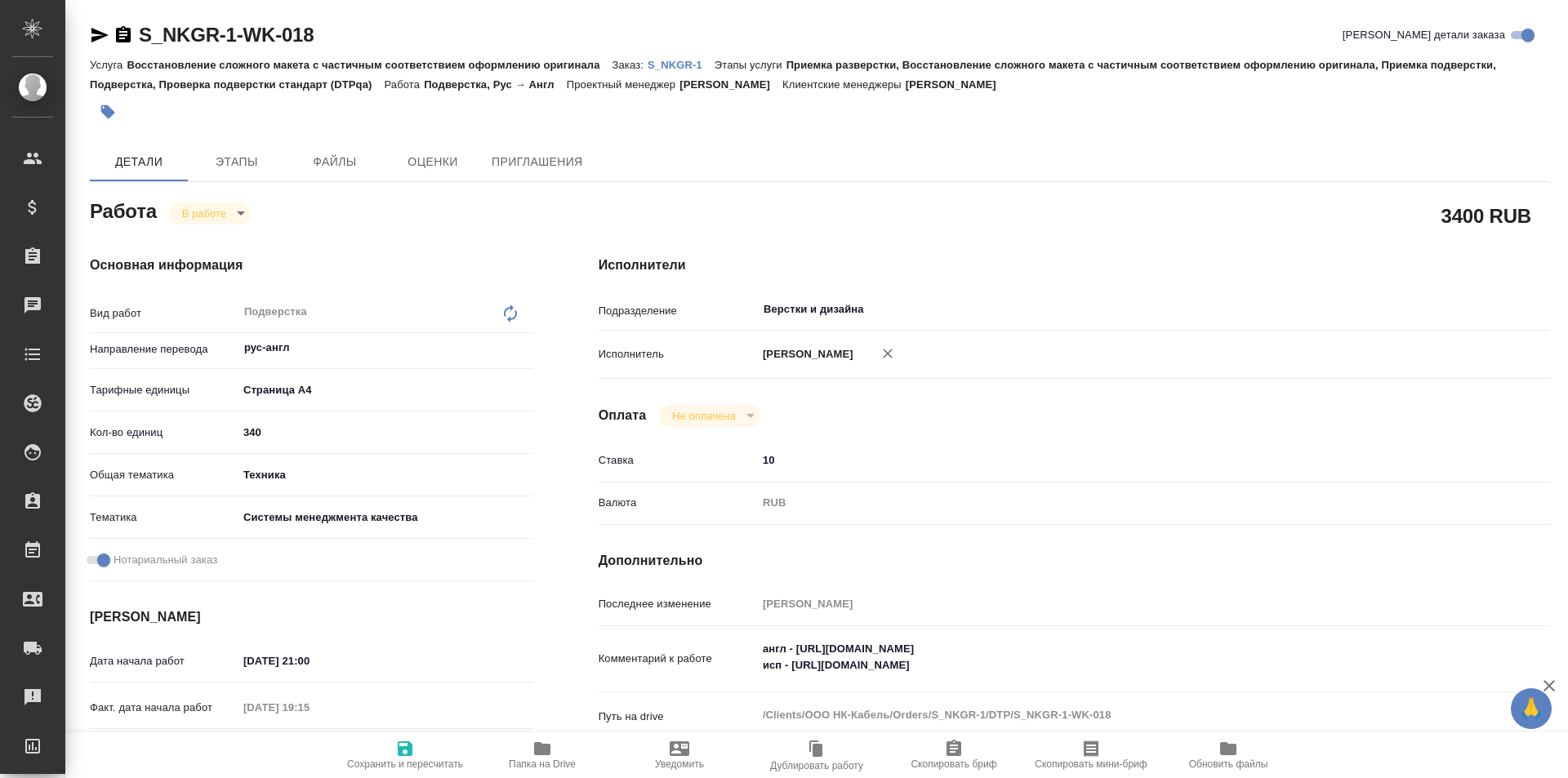
type textarea "x"
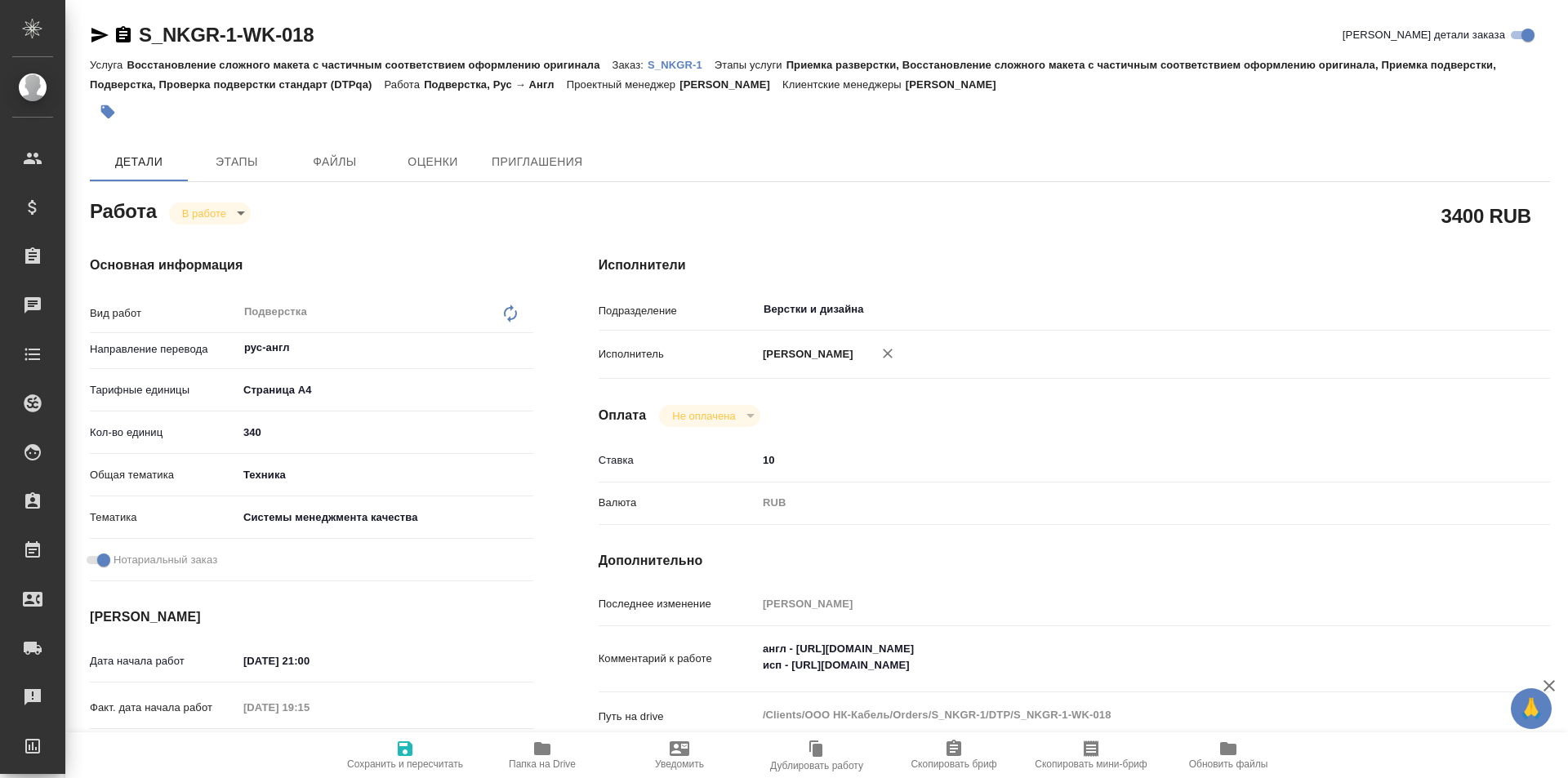
type textarea "x"
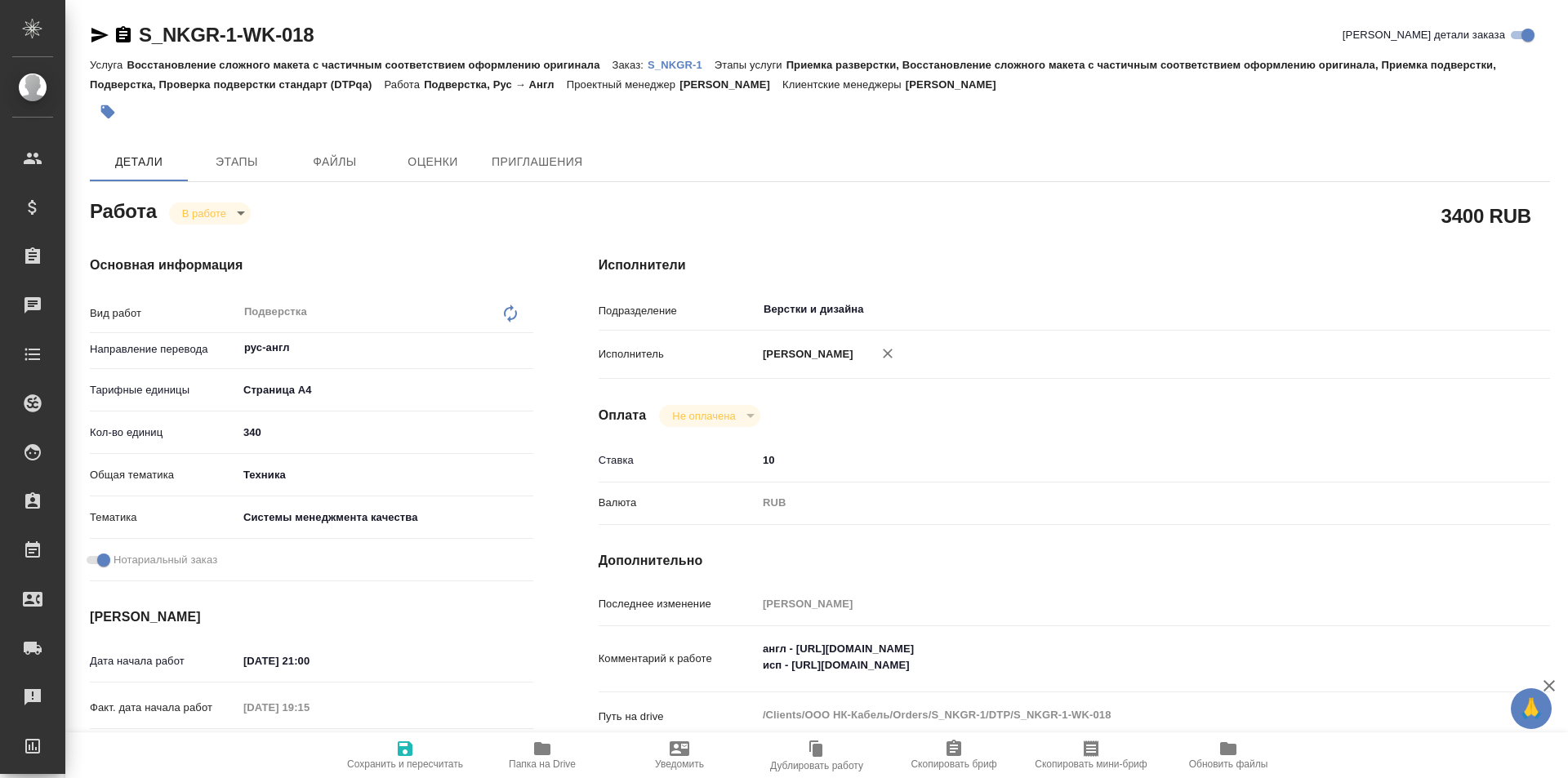
type textarea "x"
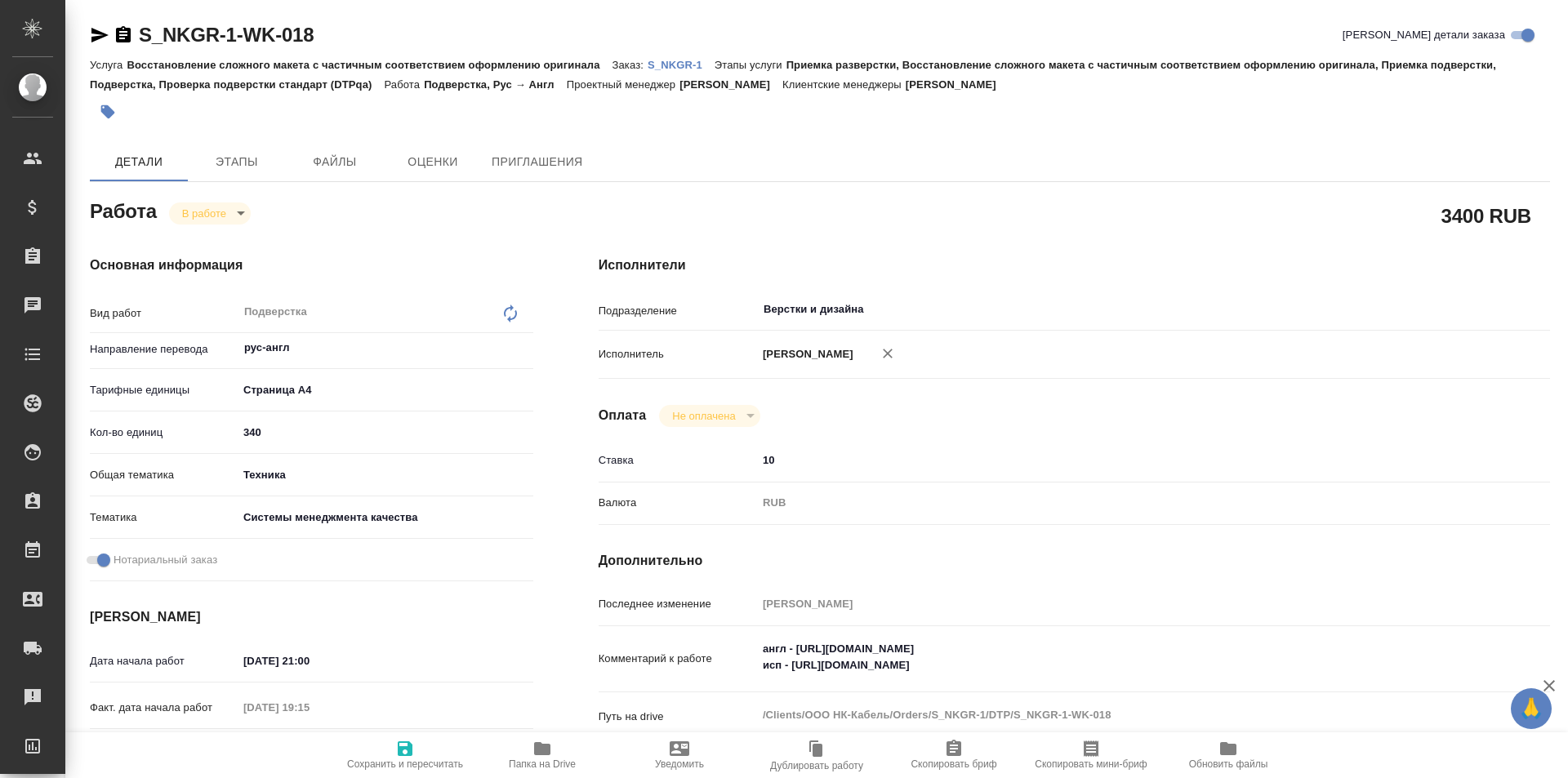
click at [545, 752] on icon "button" at bounding box center [542, 749] width 17 height 13
type textarea "x"
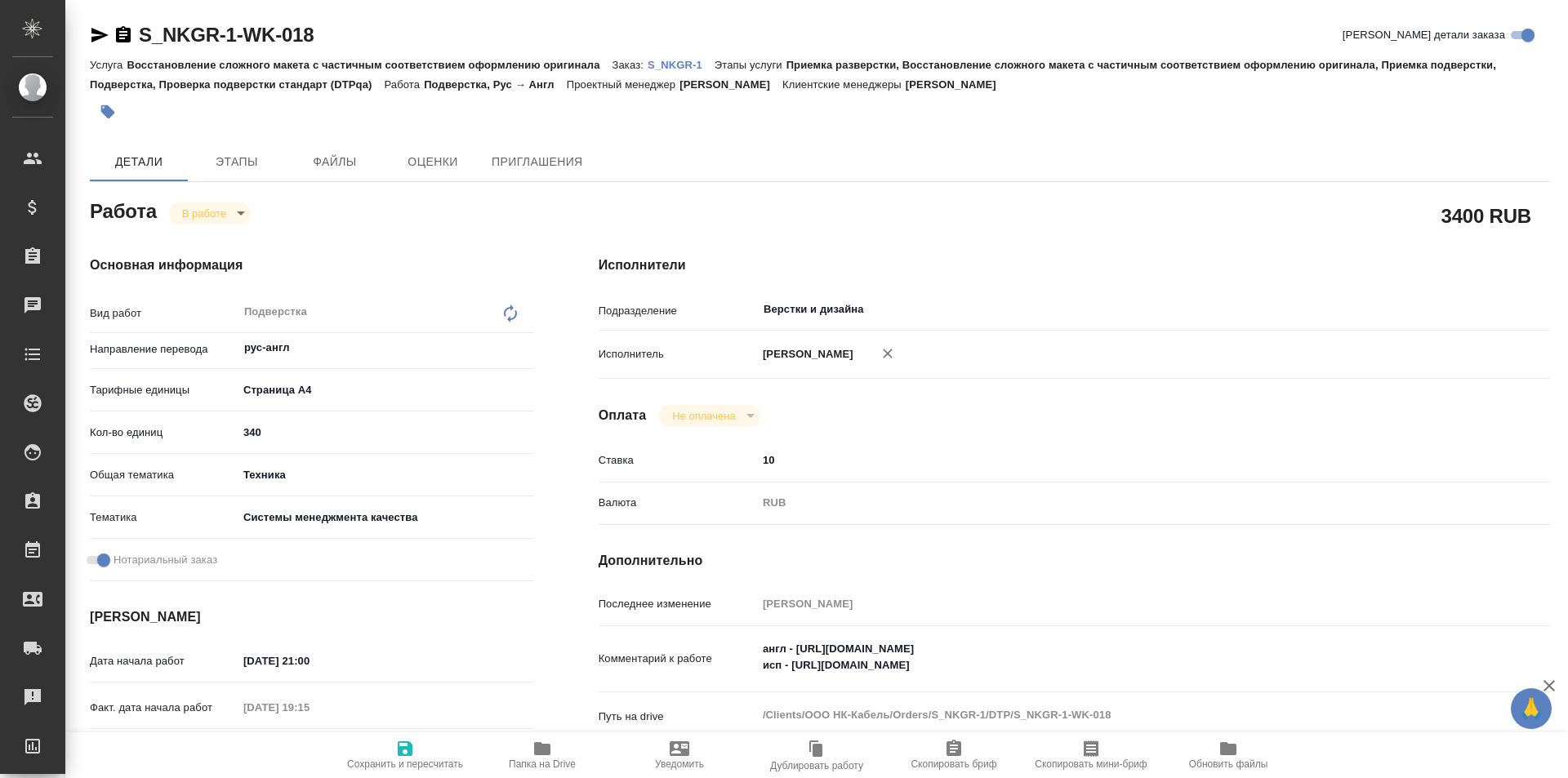
type textarea "x"
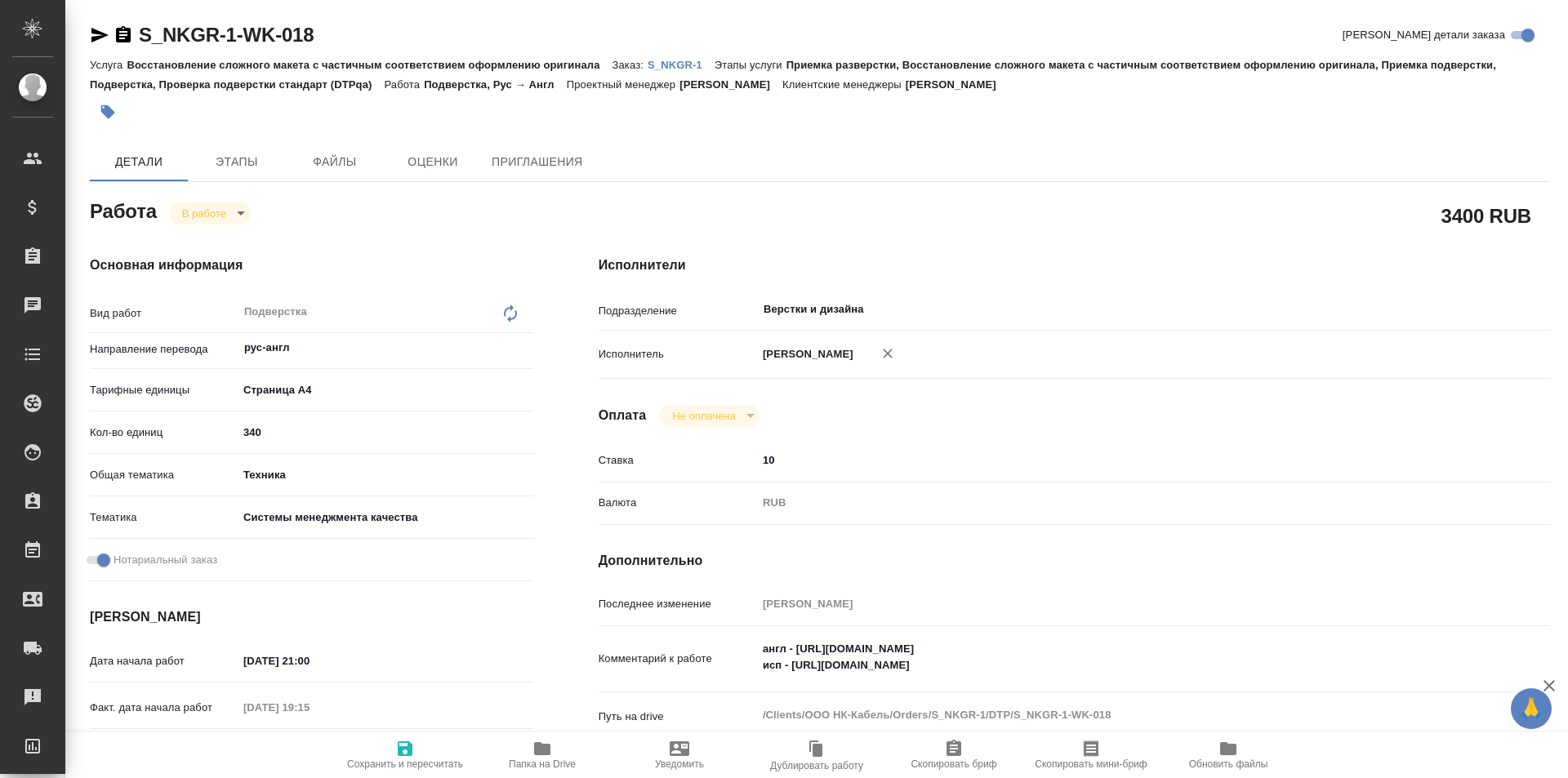
type textarea "x"
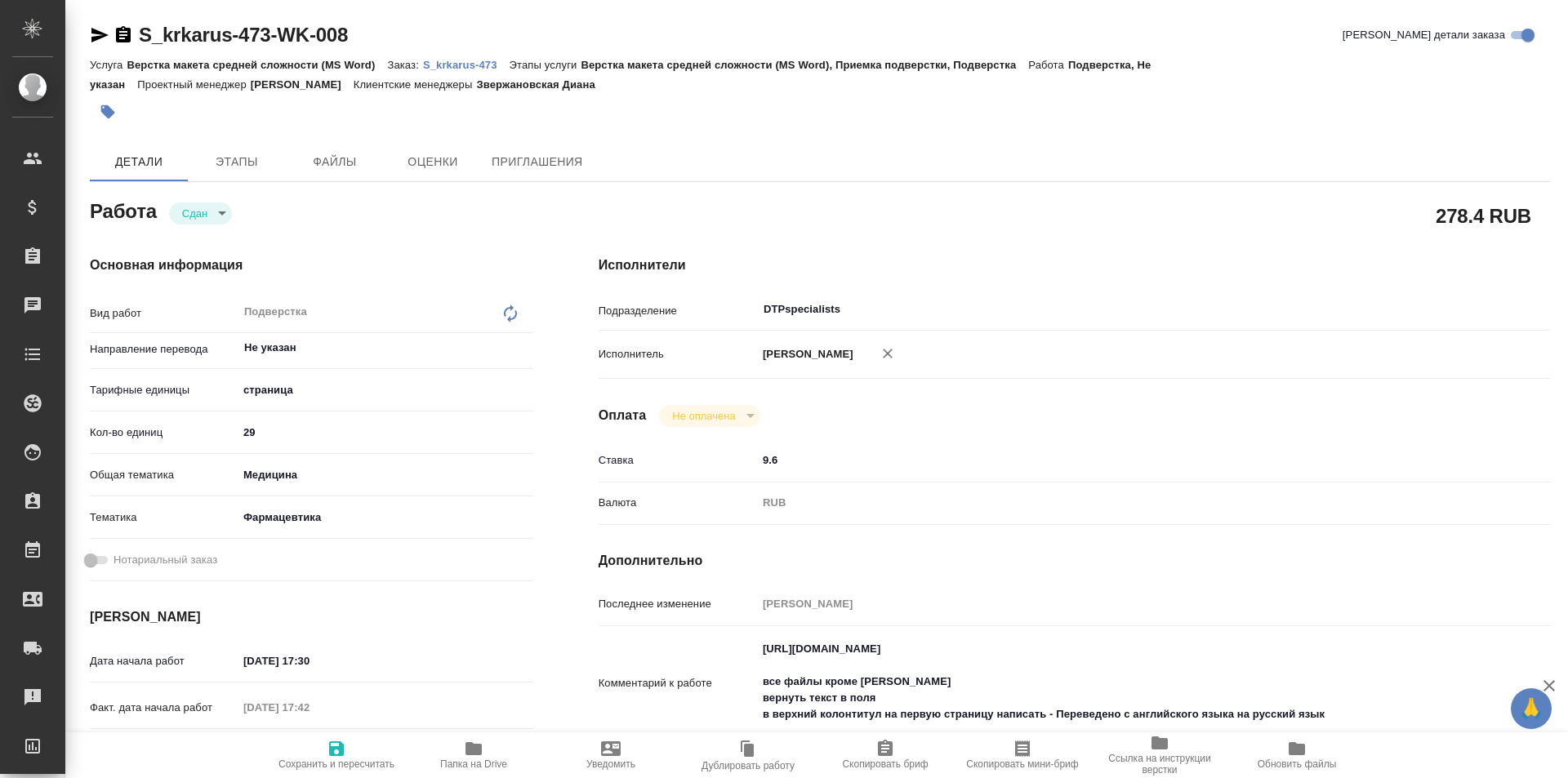
type textarea "x"
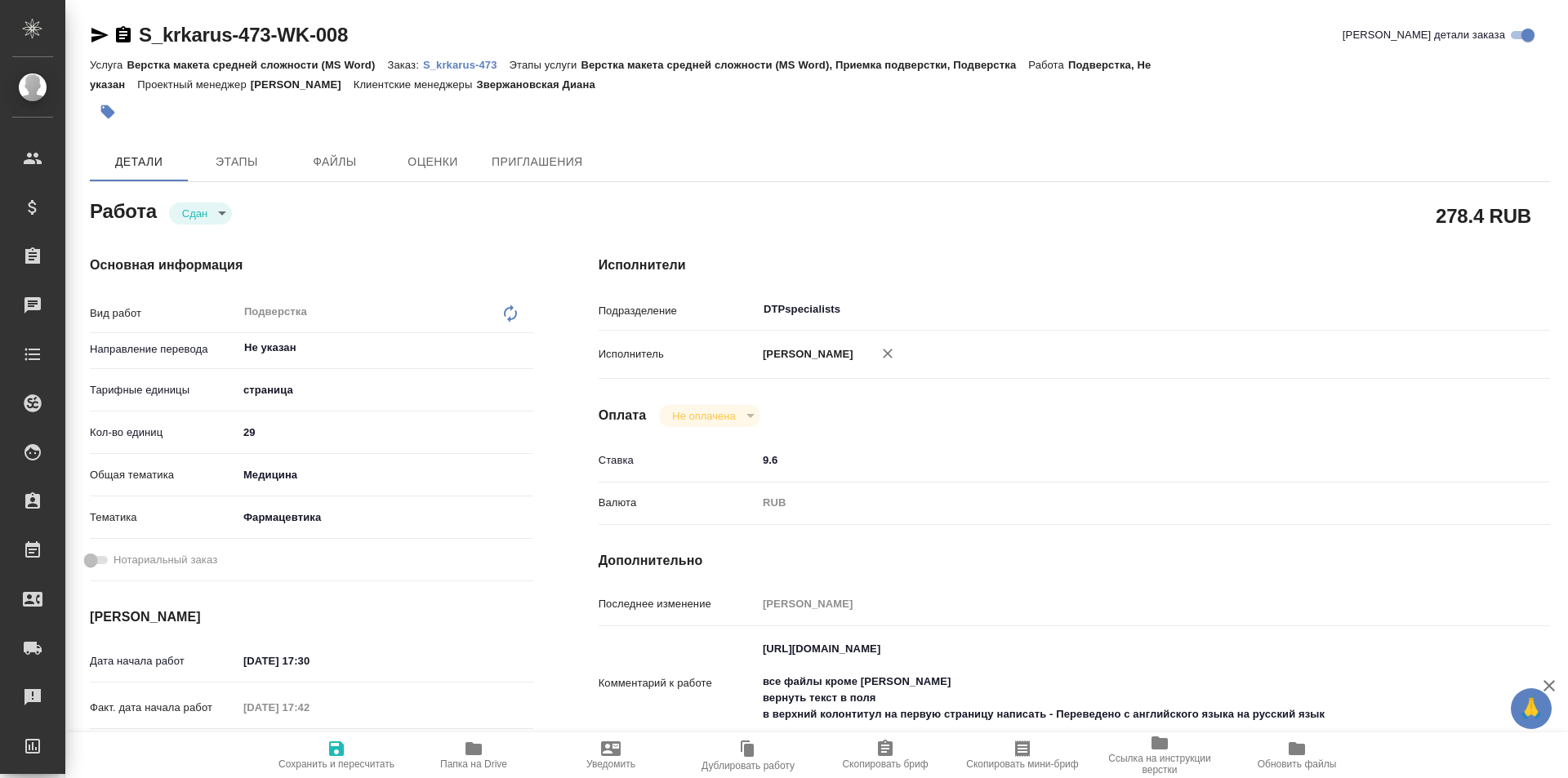
type textarea "x"
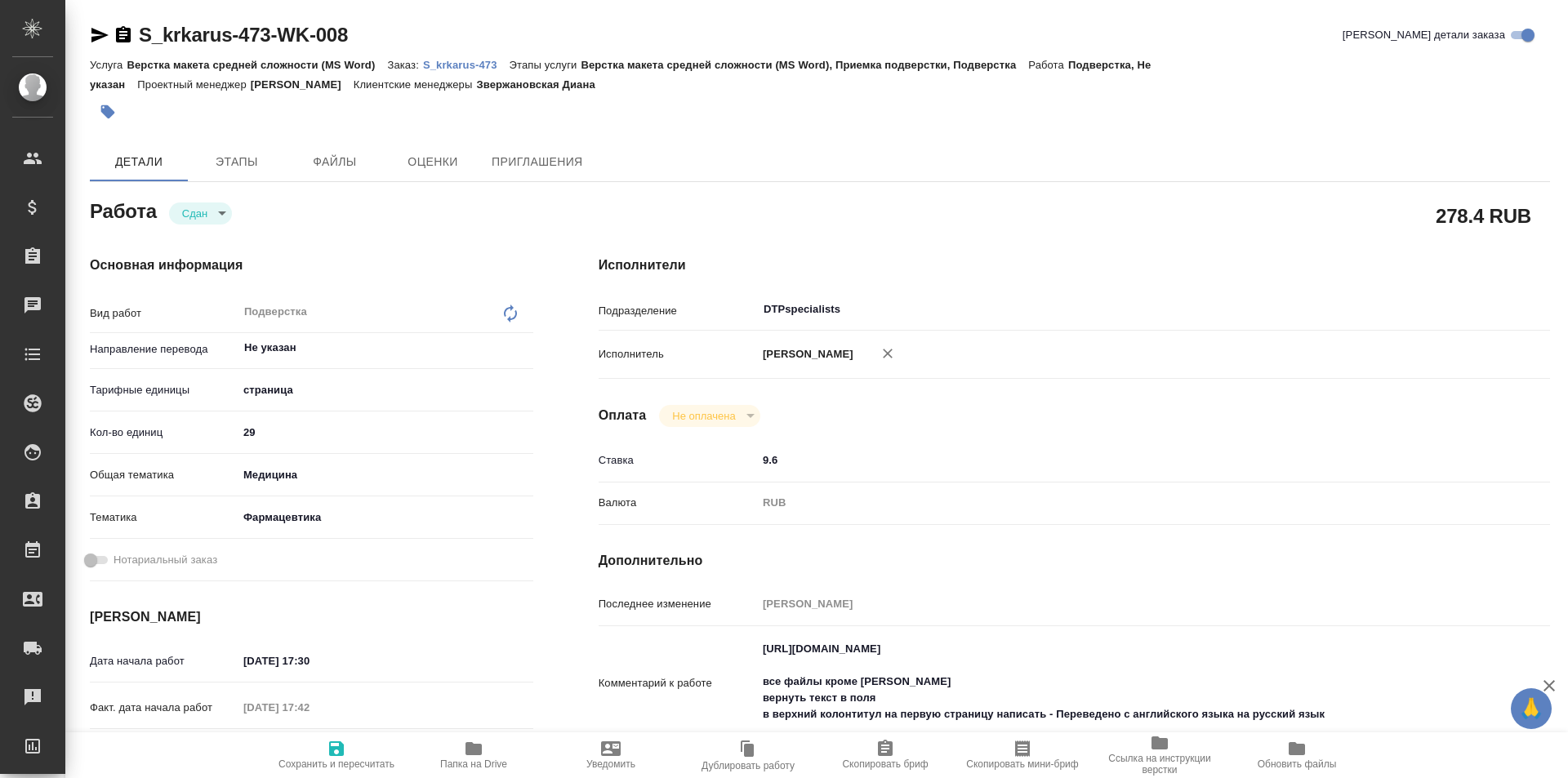
type textarea "x"
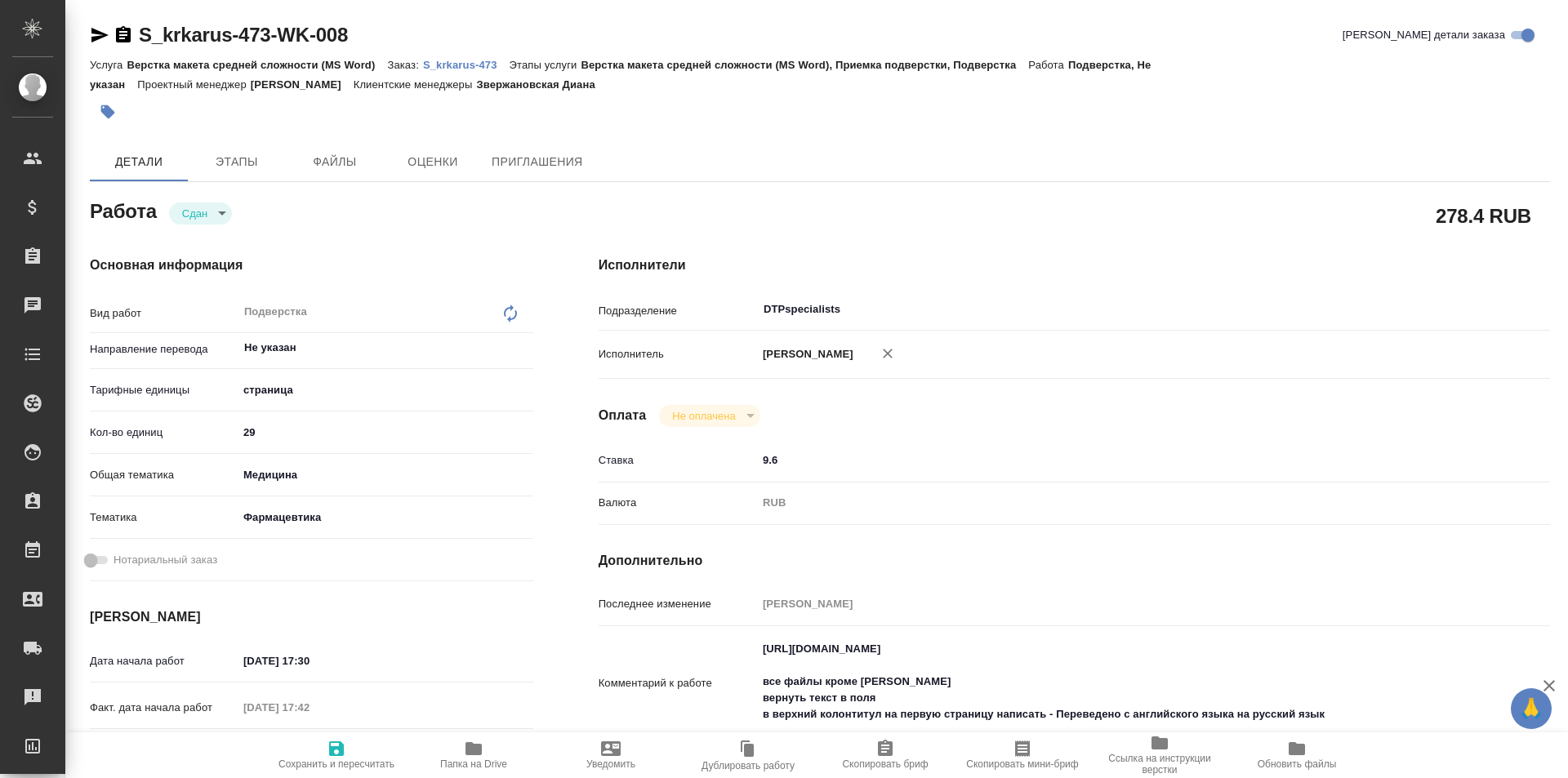
type textarea "x"
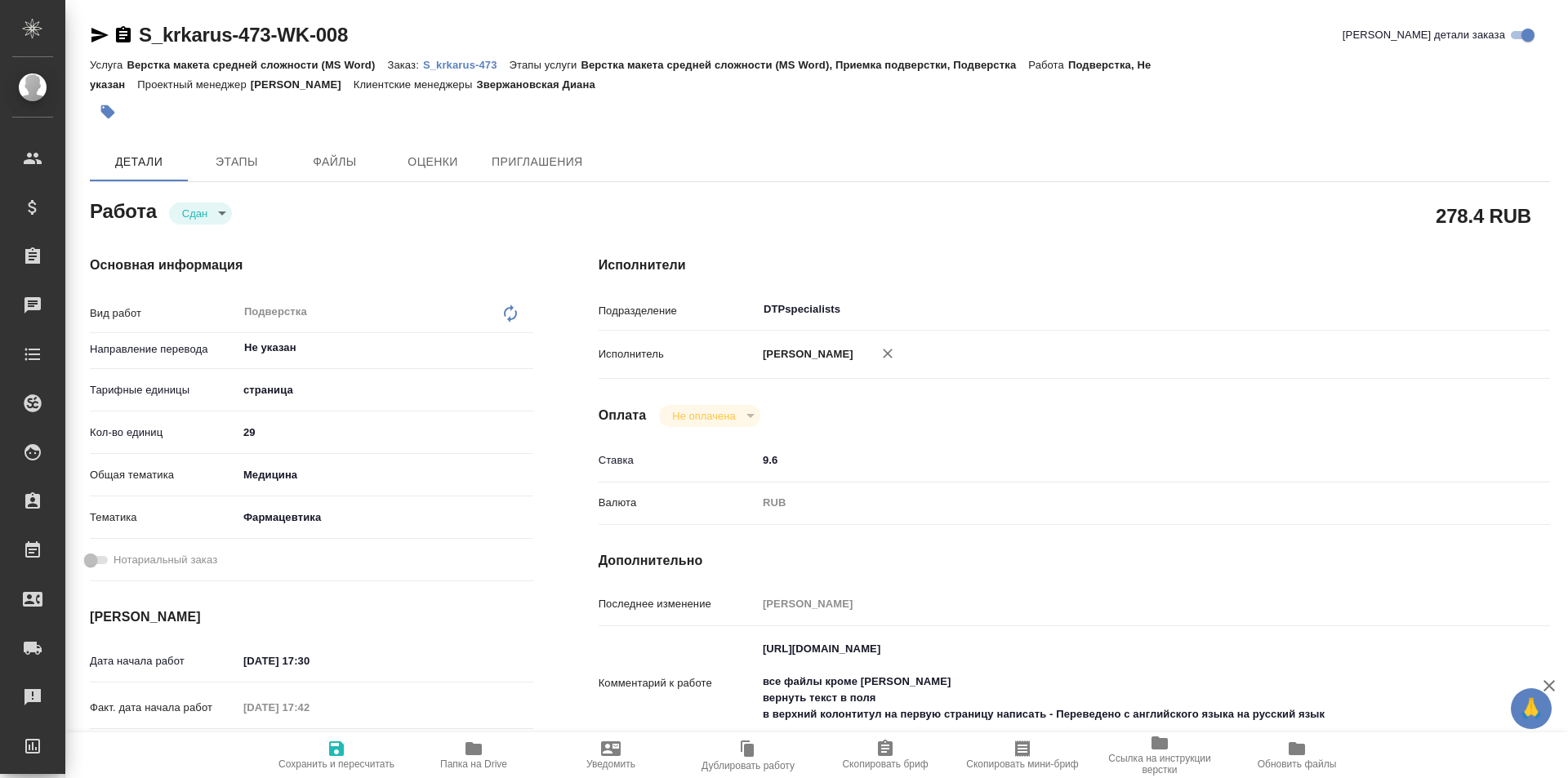
type textarea "x"
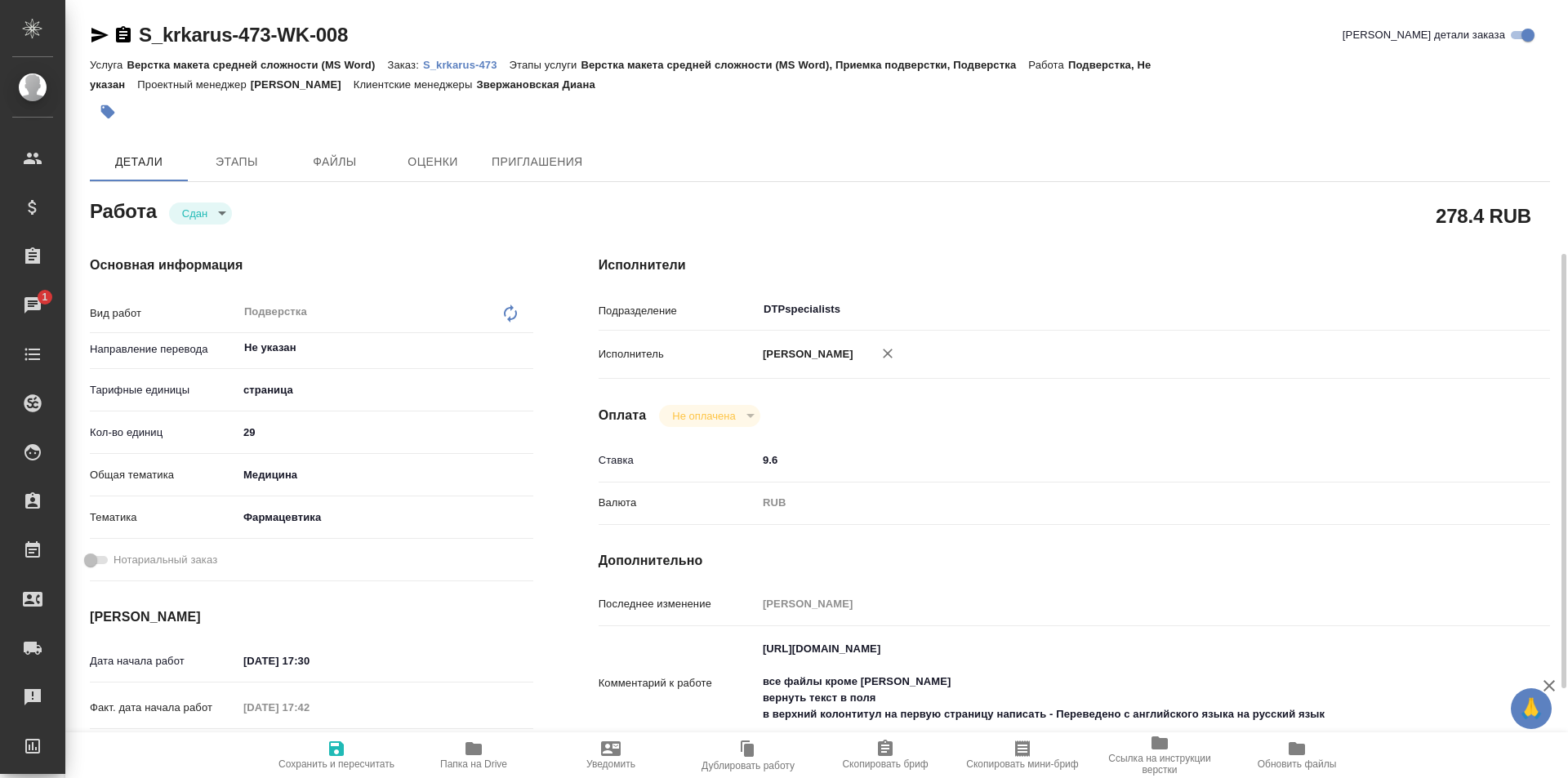
scroll to position [163, 0]
type textarea "x"
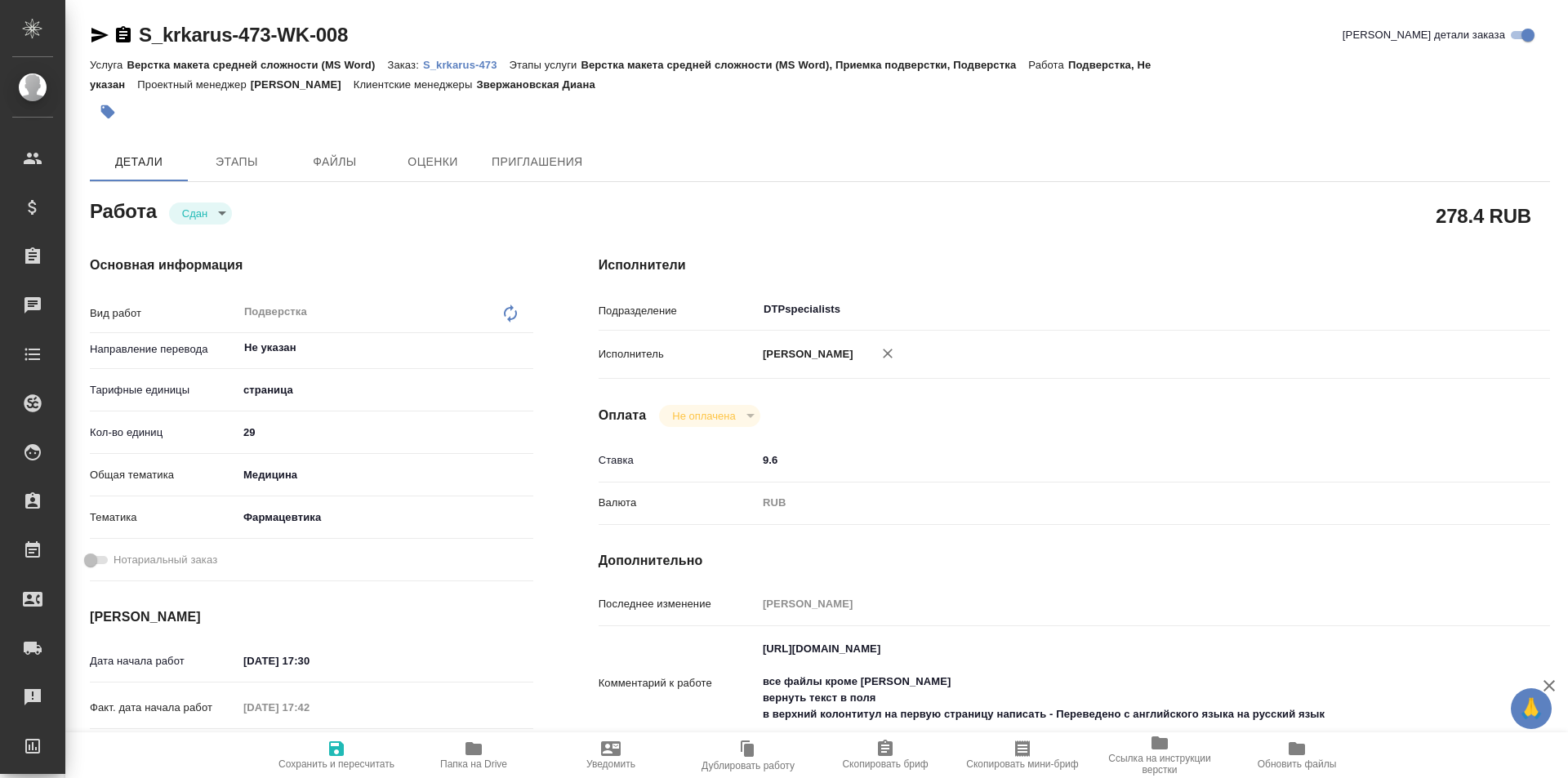
type textarea "x"
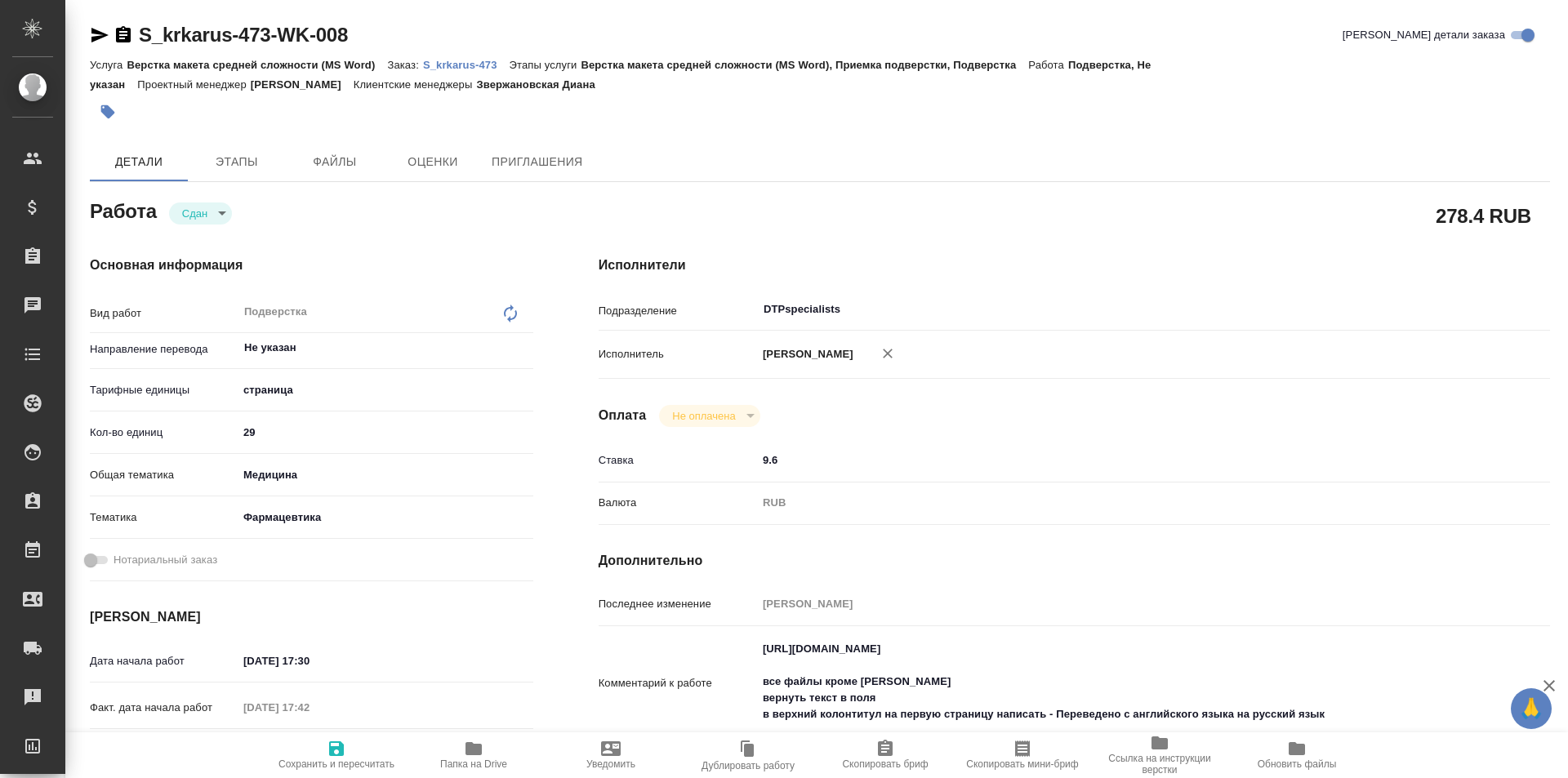
type textarea "x"
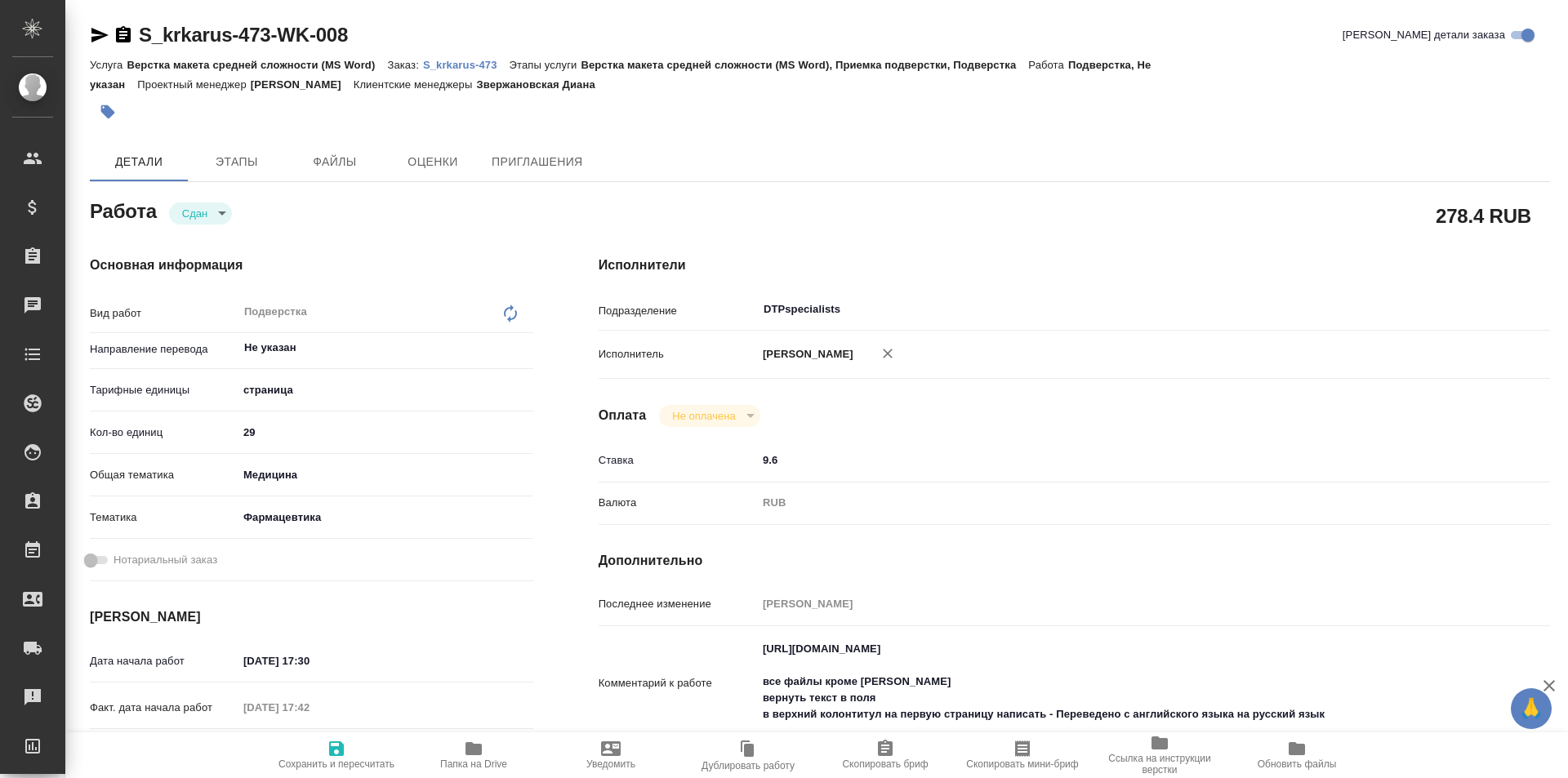
type textarea "x"
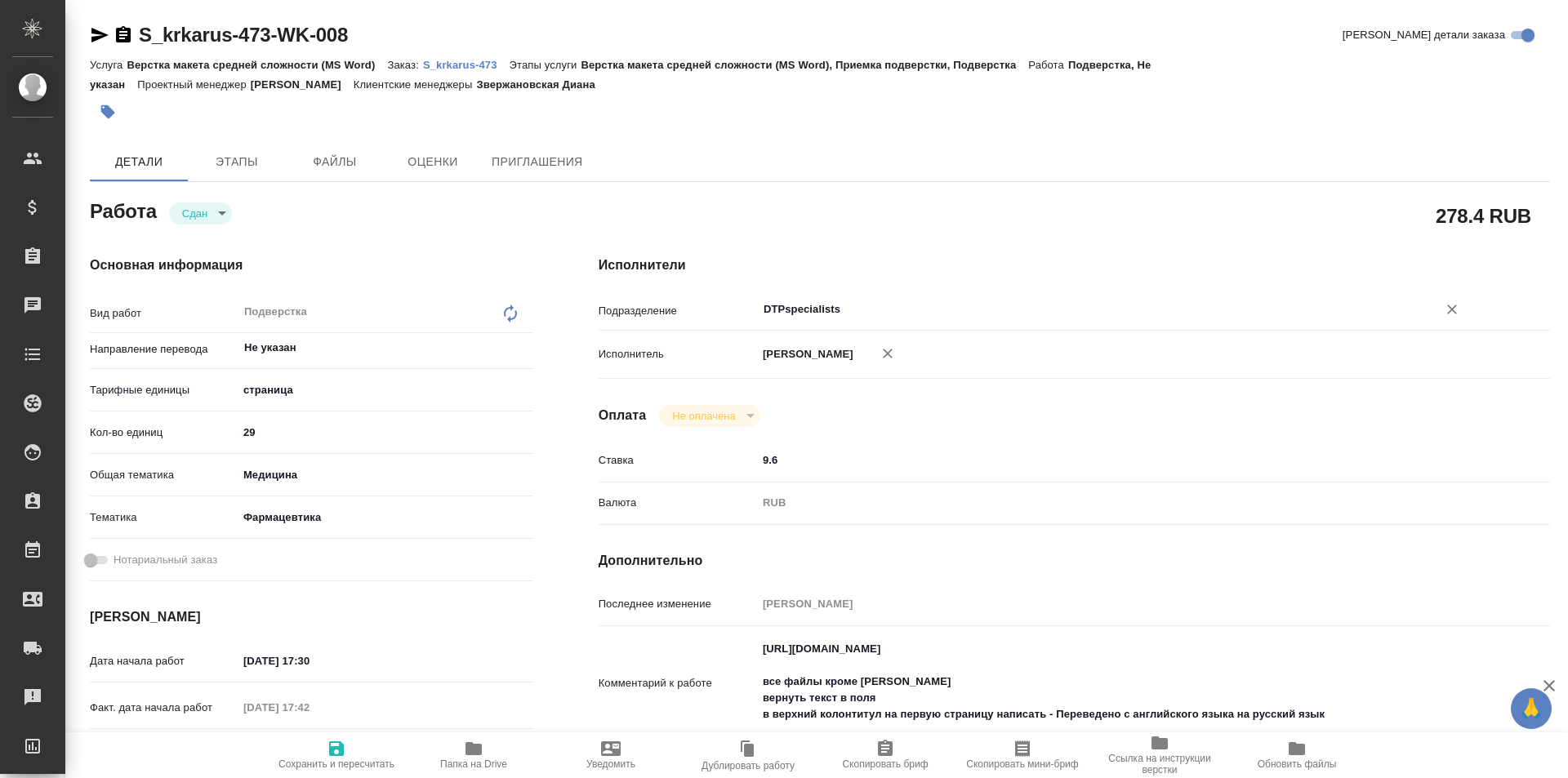
type textarea "x"
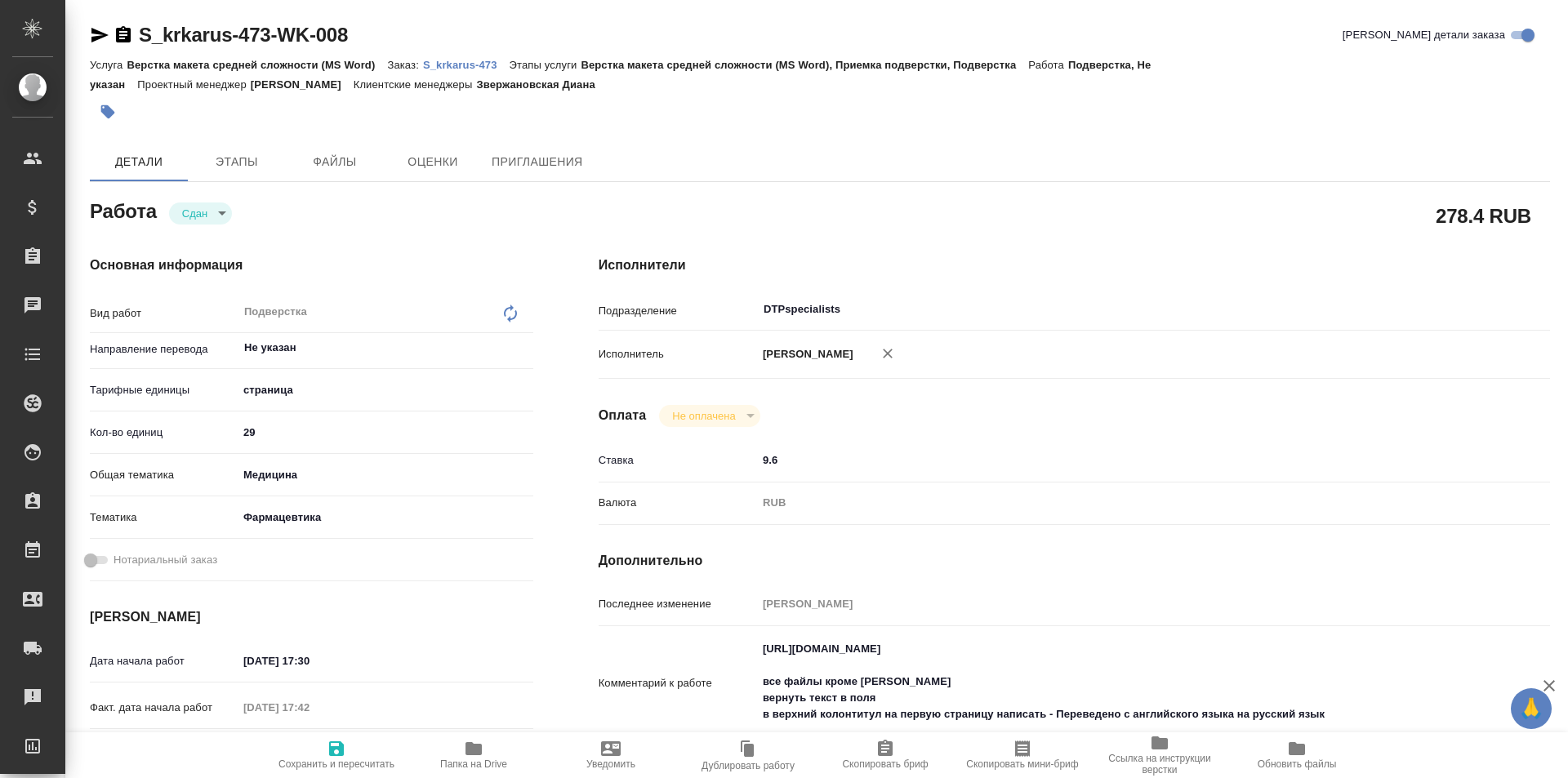
type textarea "x"
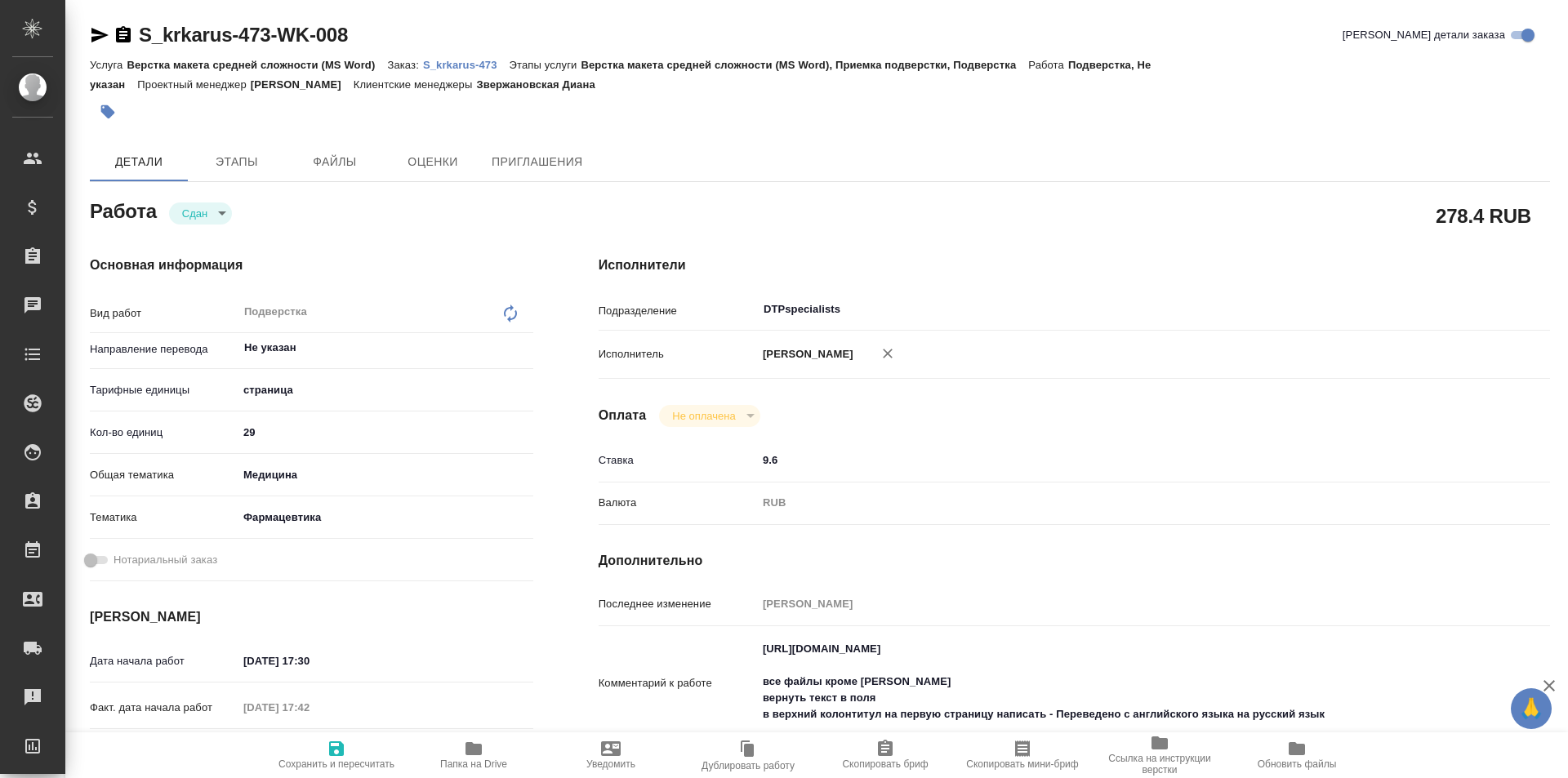
type textarea "x"
click at [451, 63] on p "S_krkarus-473" at bounding box center [466, 64] width 86 height 12
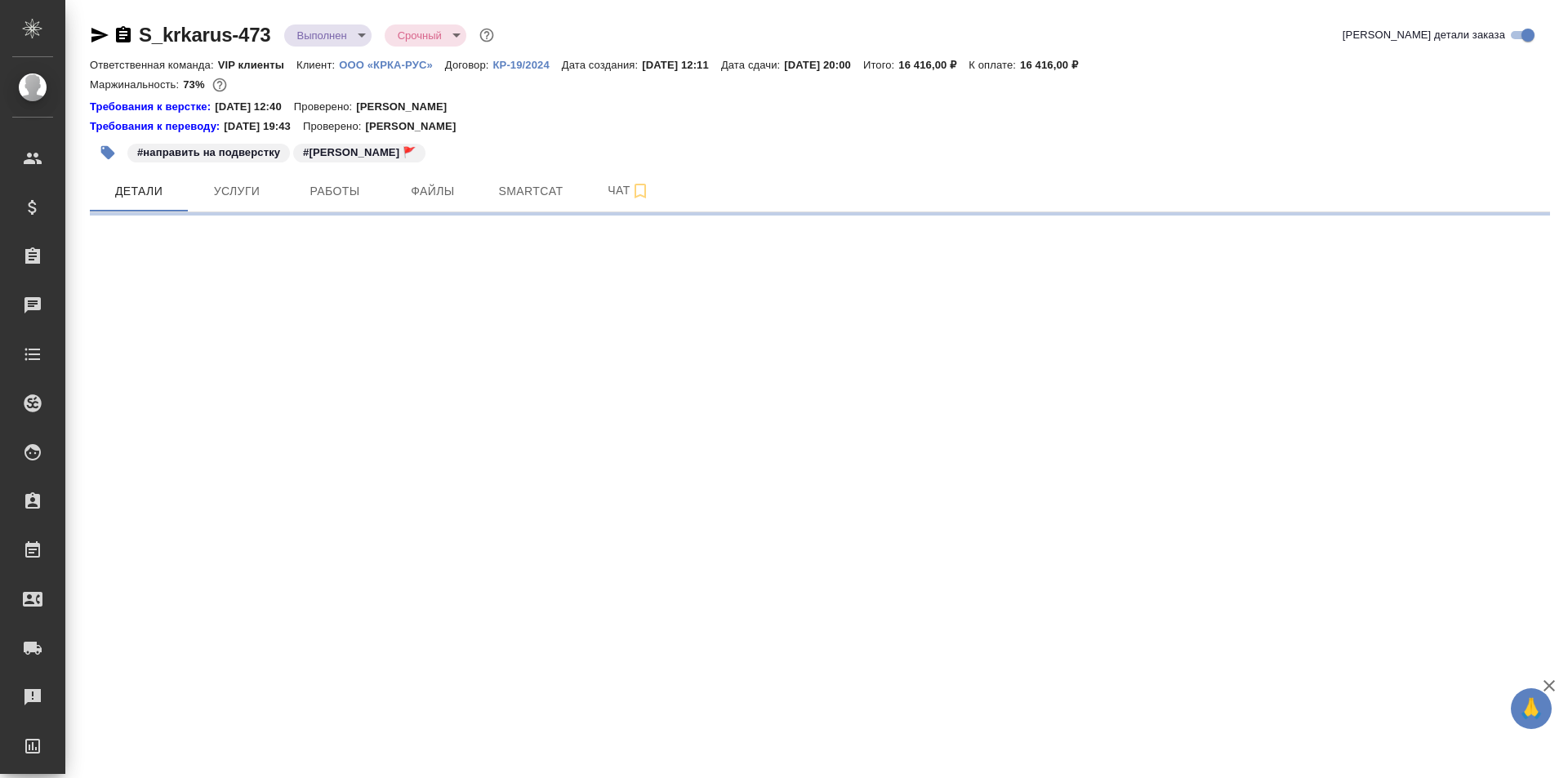
select select "RU"
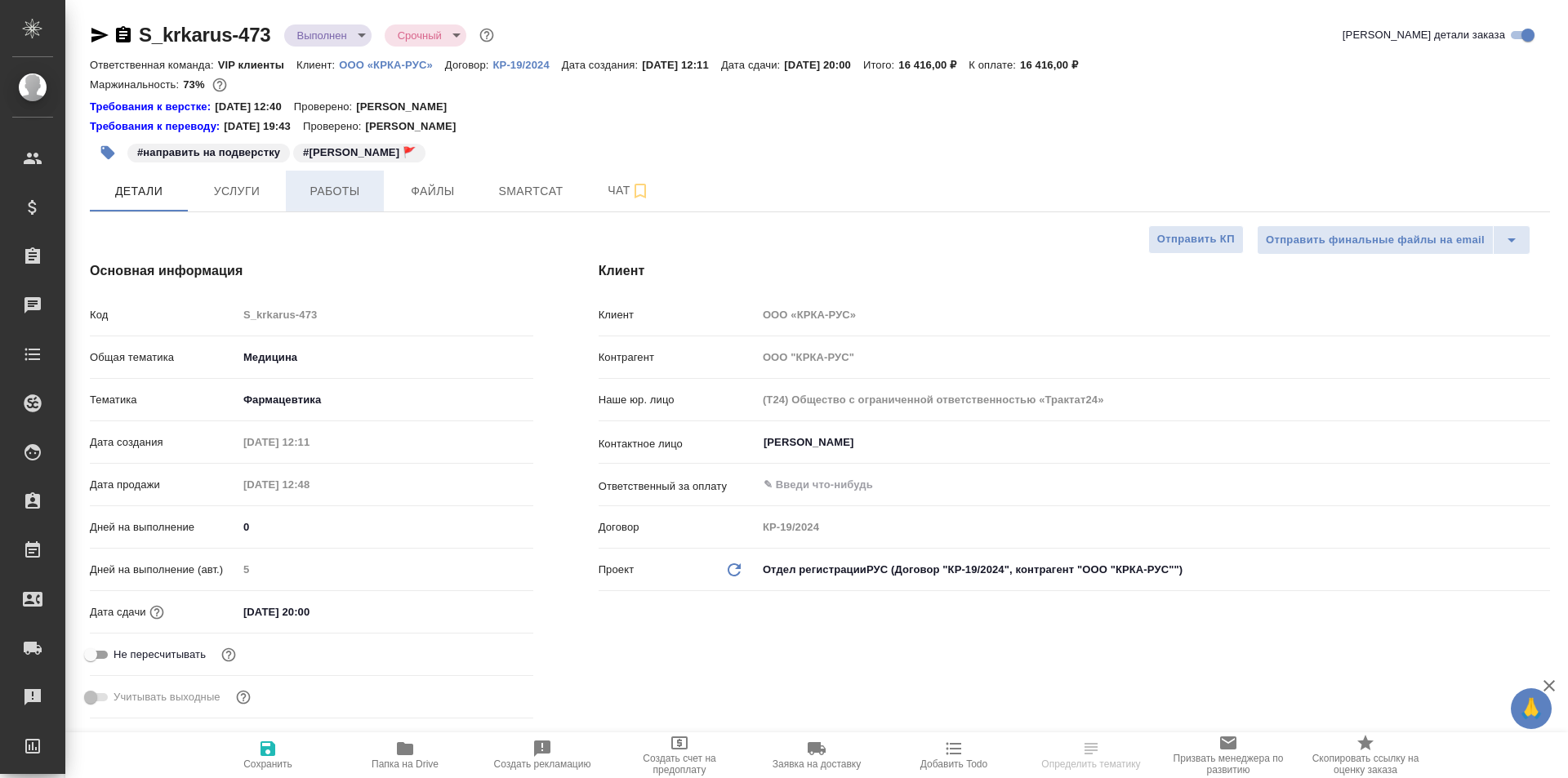
type textarea "x"
click at [324, 183] on span "Работы" at bounding box center [334, 192] width 78 height 20
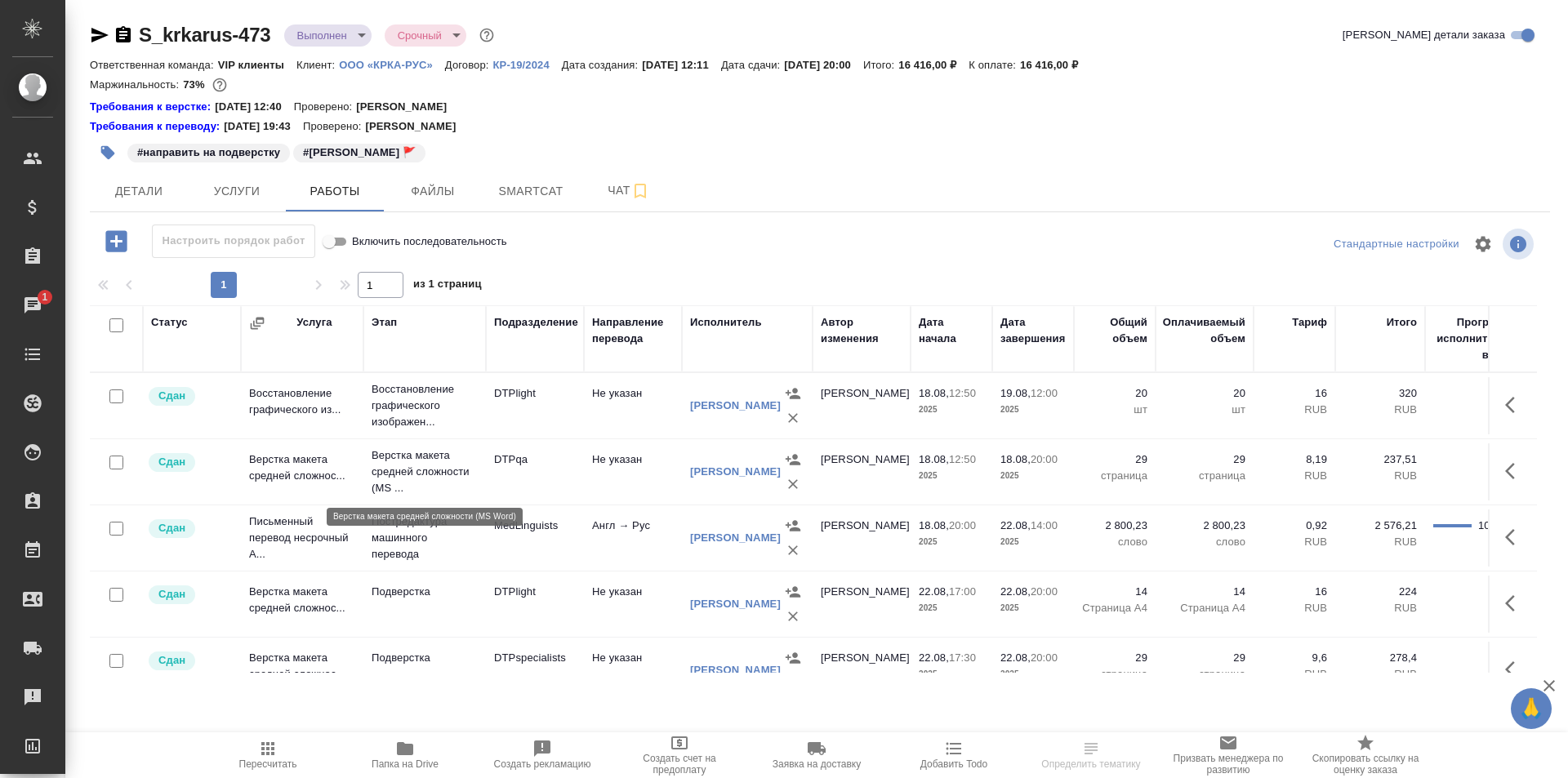
click at [418, 465] on p "Верстка макета средней сложности (MS ..." at bounding box center [425, 472] width 106 height 49
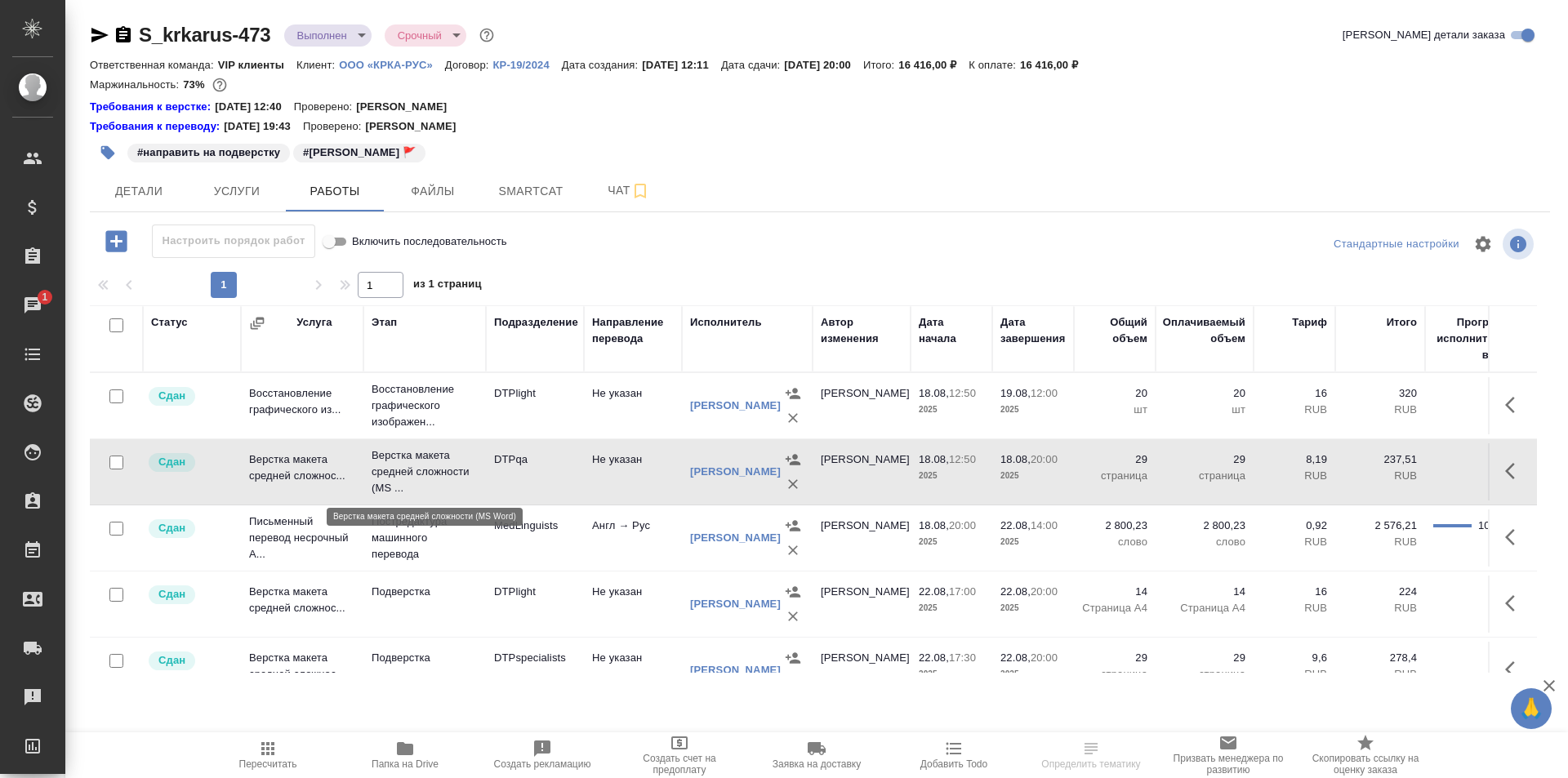
click at [418, 465] on p "Верстка макета средней сложности (MS ..." at bounding box center [425, 472] width 106 height 49
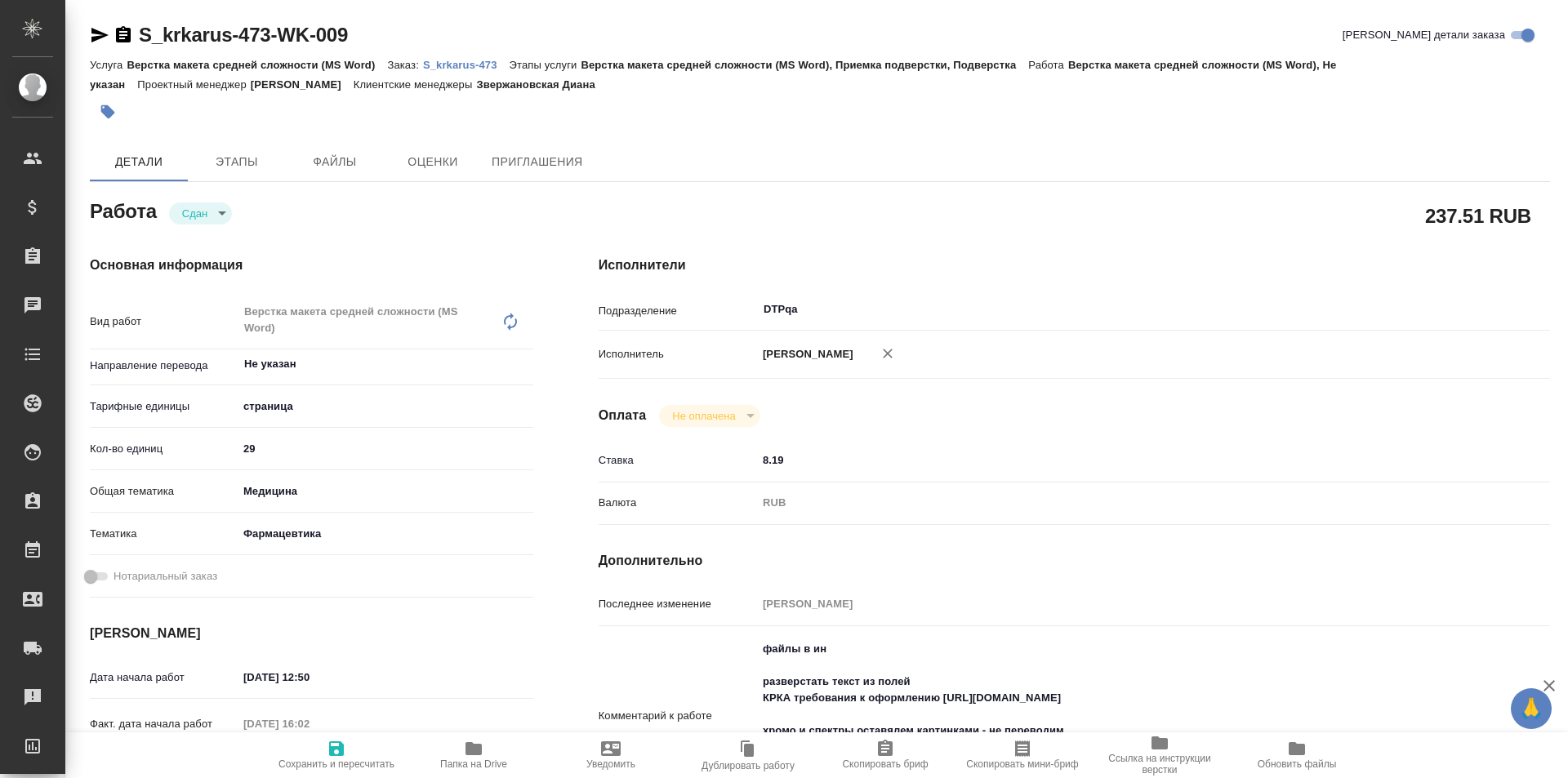
type textarea "x"
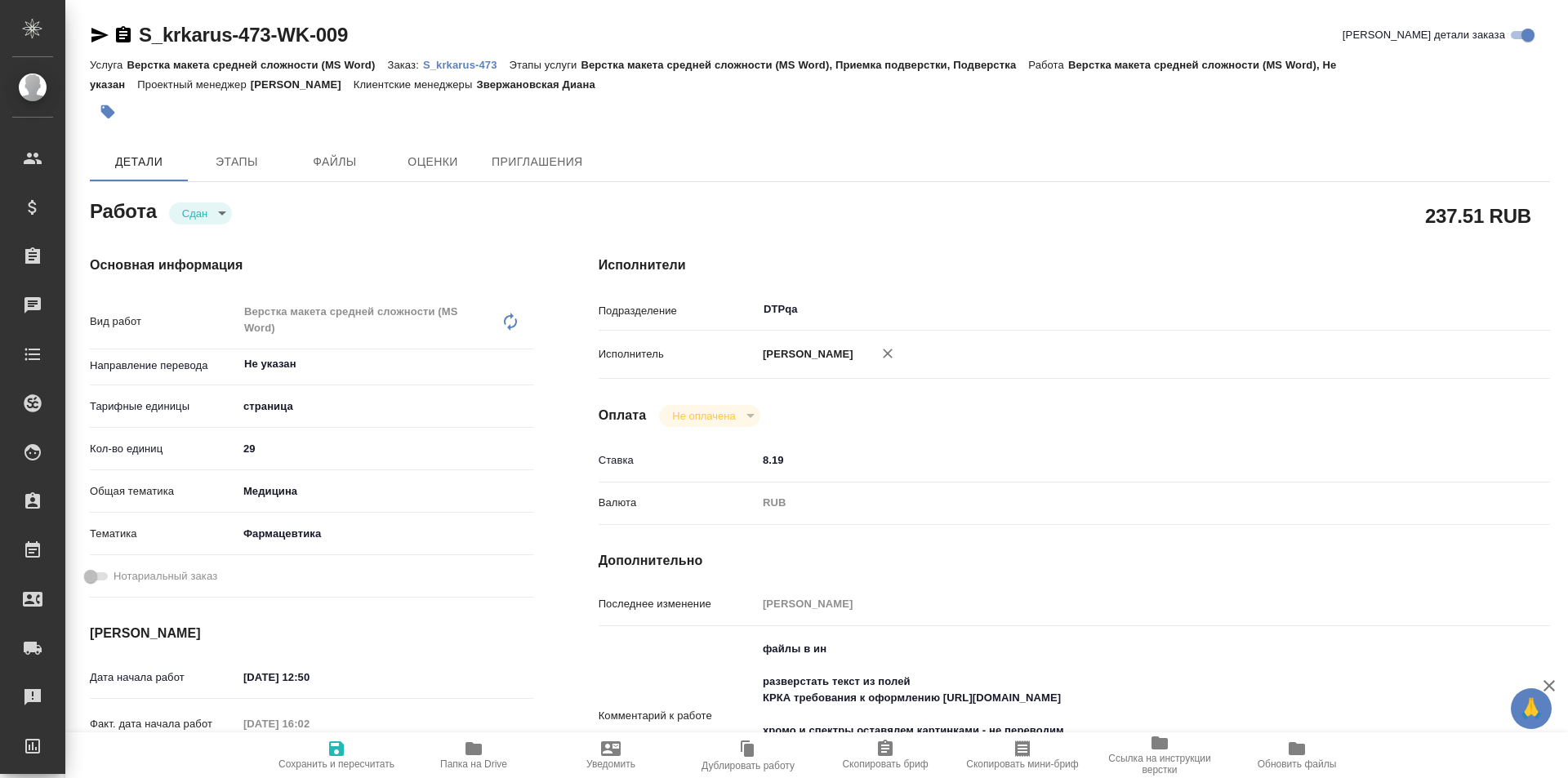
type textarea "x"
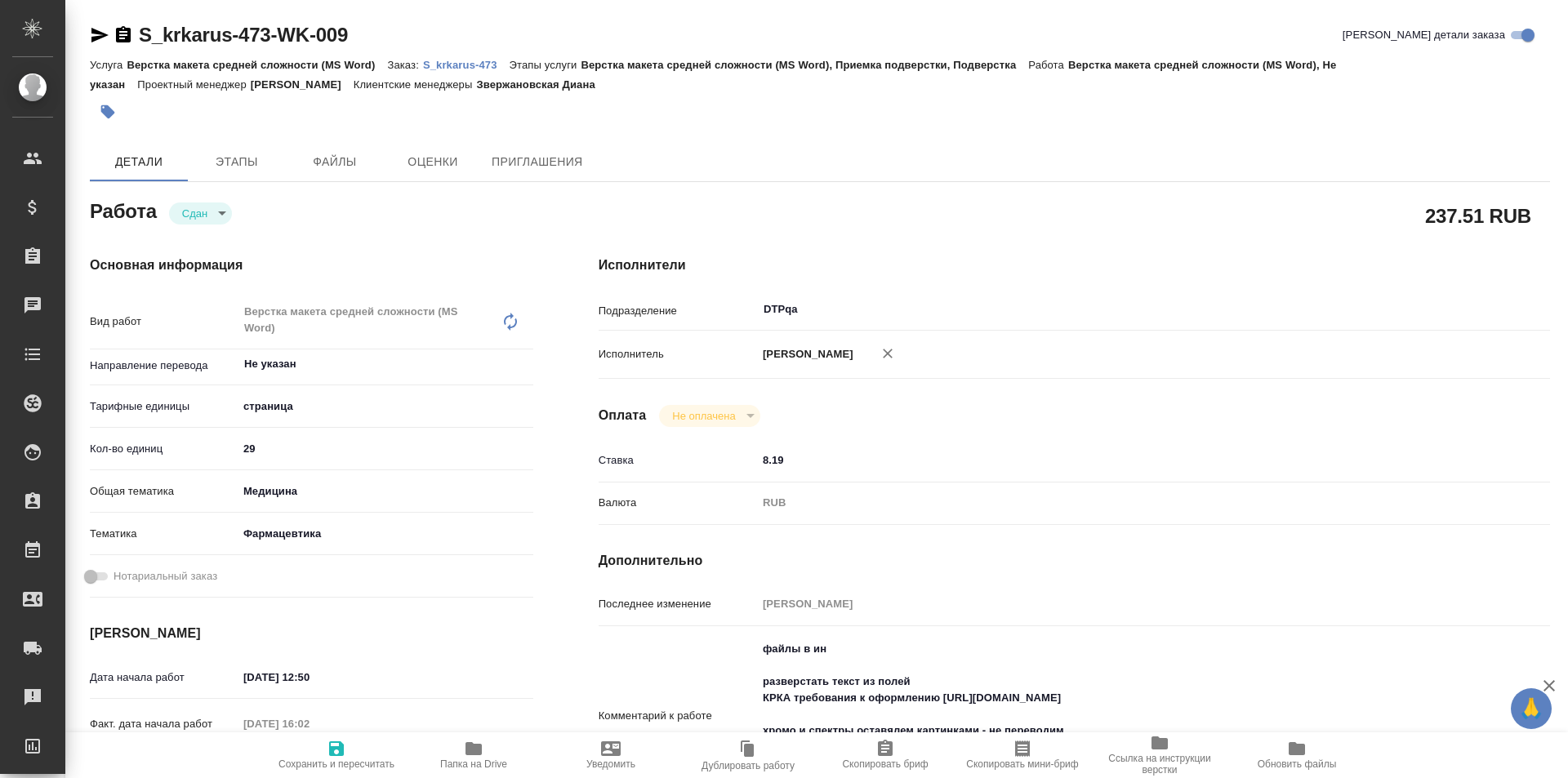
type textarea "x"
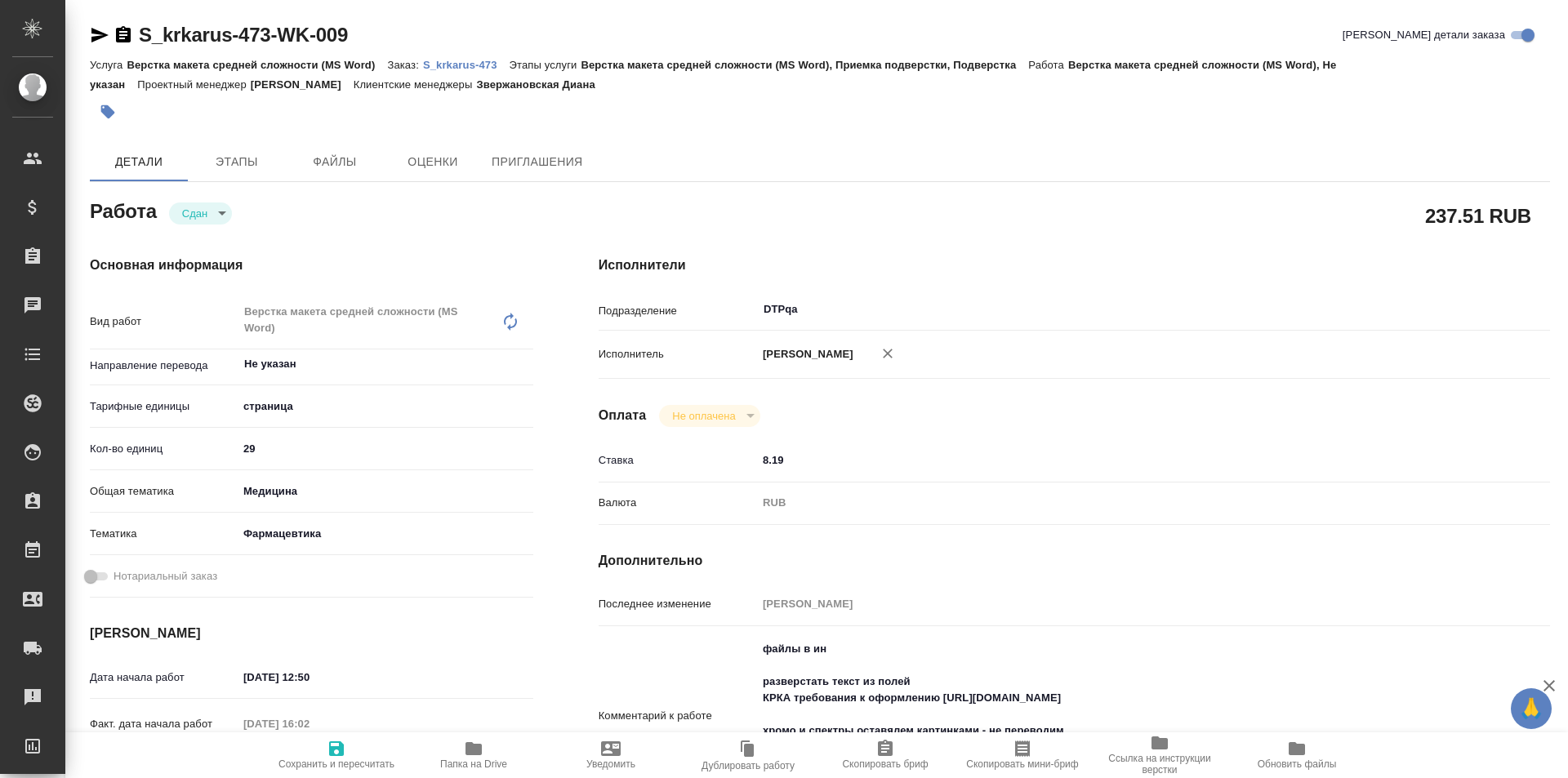
type textarea "x"
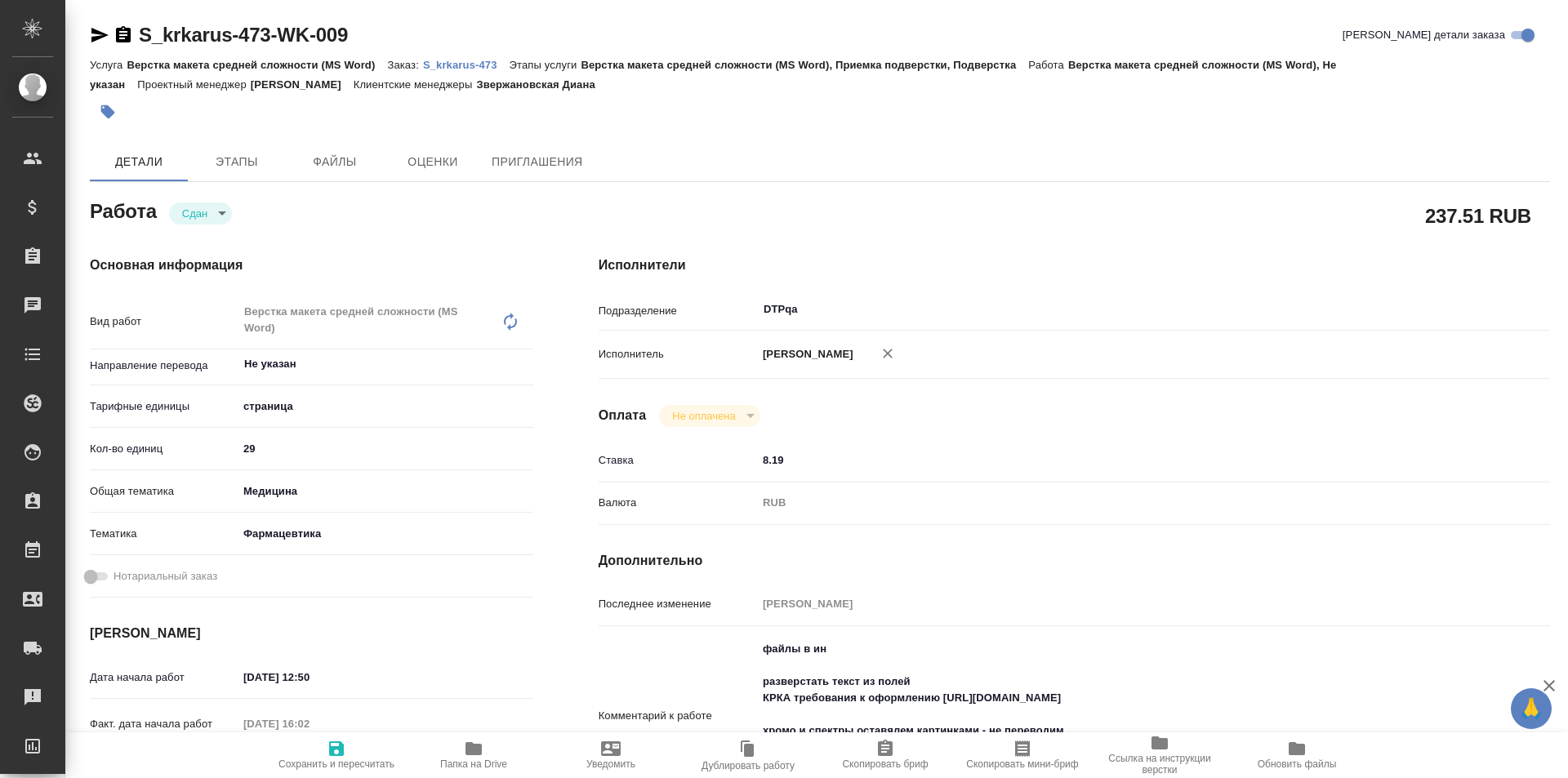
type textarea "x"
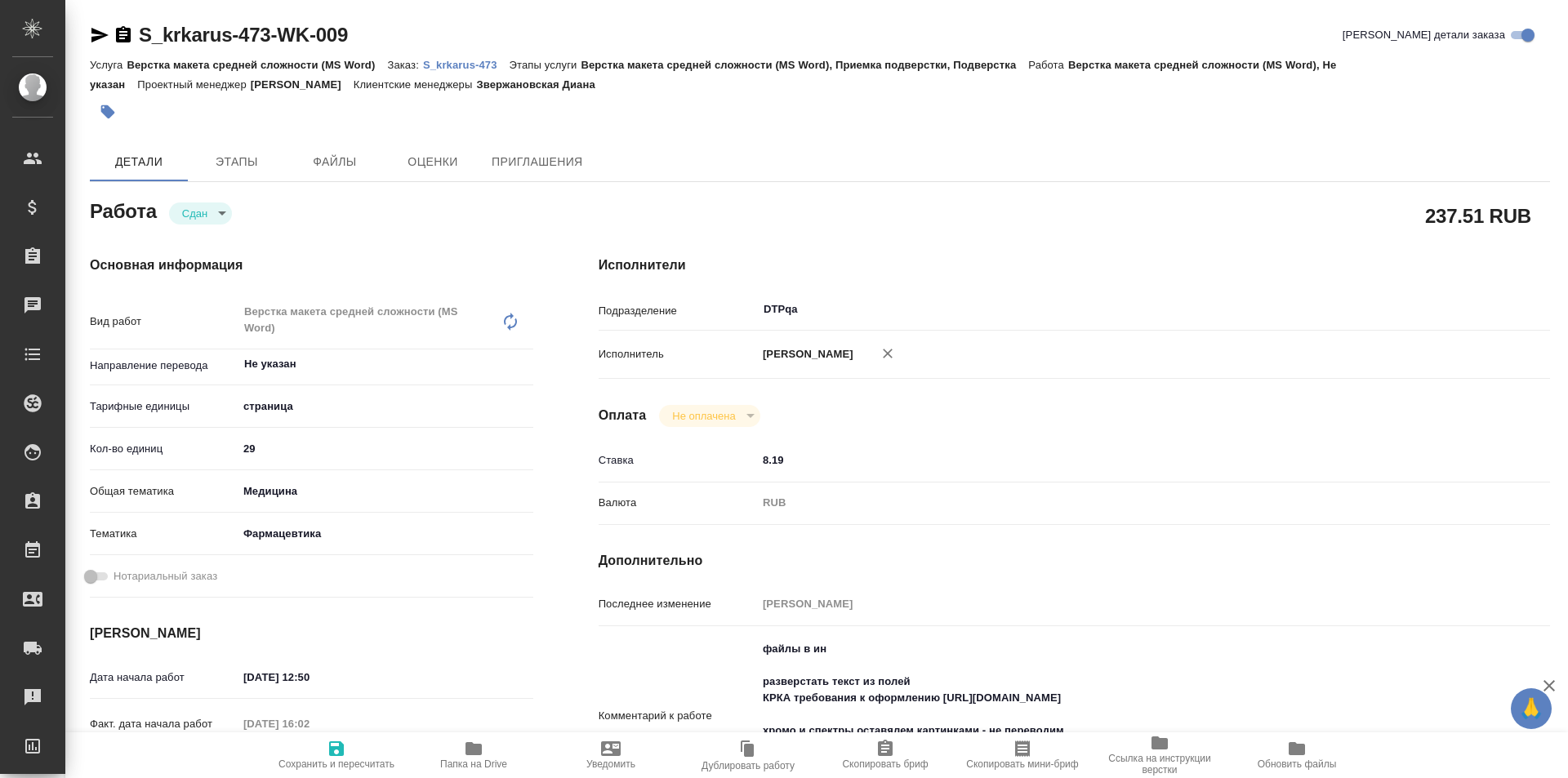
type textarea "x"
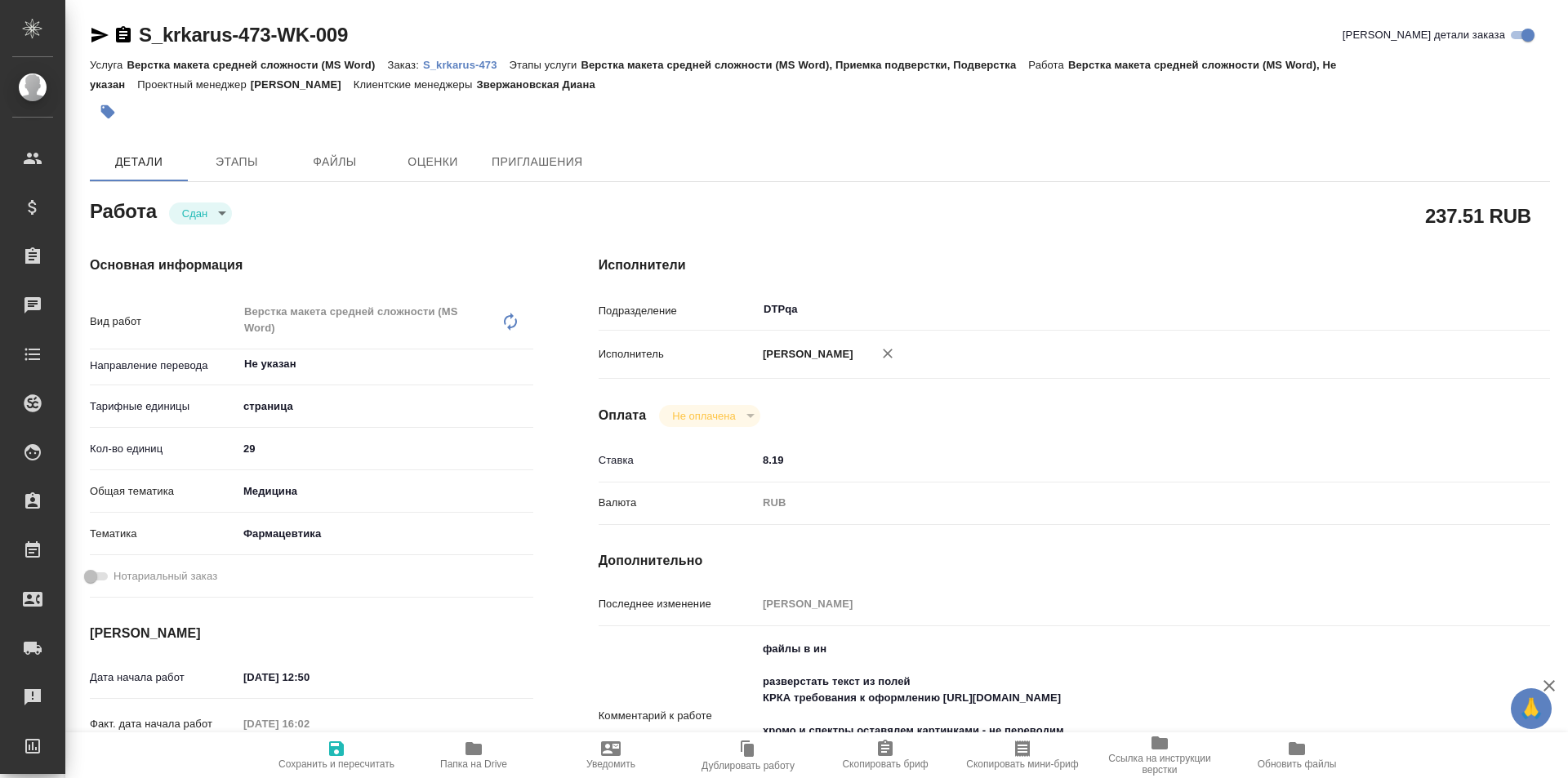
type textarea "x"
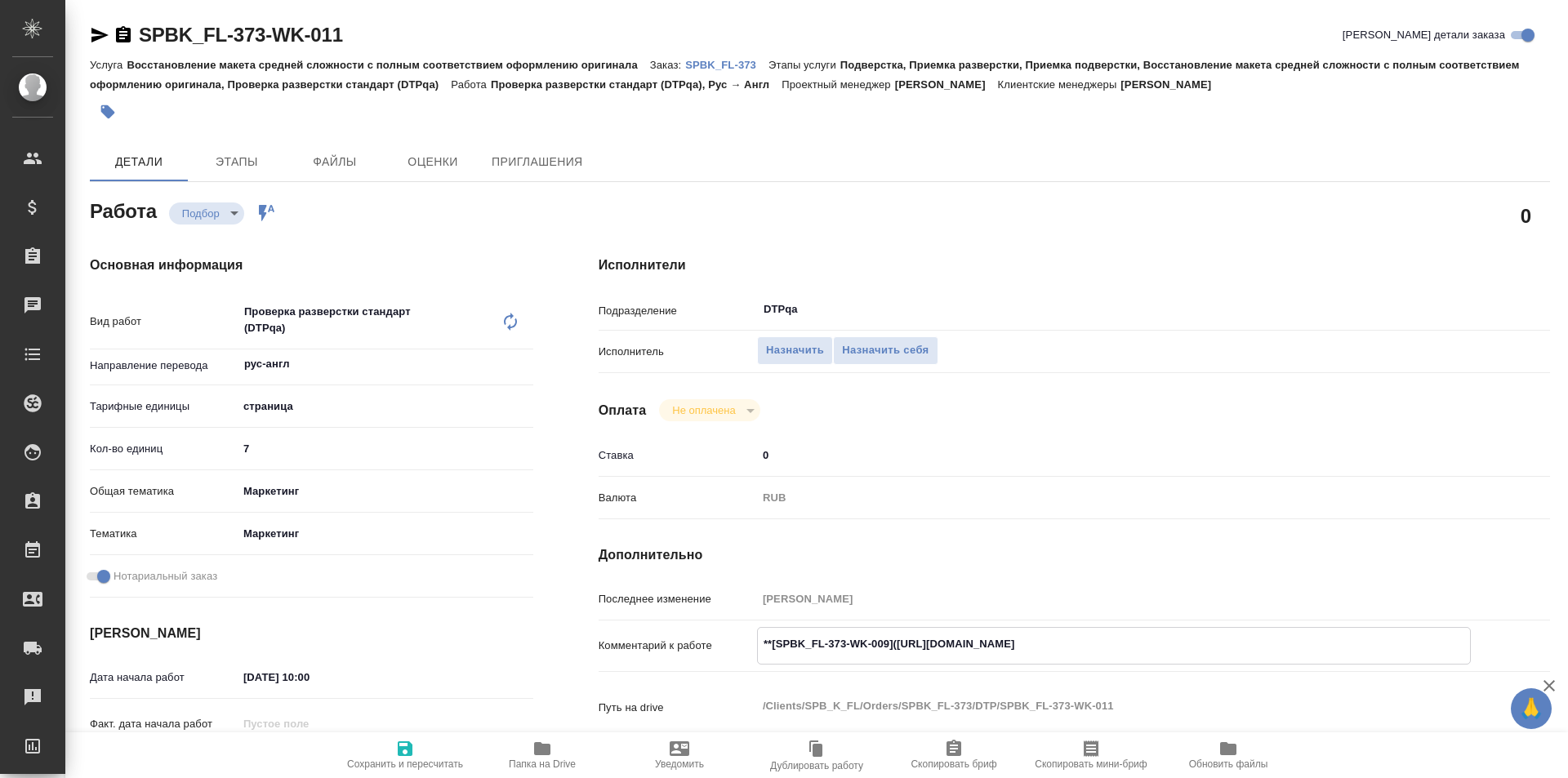
drag, startPoint x: 1201, startPoint y: 642, endPoint x: 898, endPoint y: 645, distance: 303.0
click at [898, 645] on textarea "**[SPBK_FL-373-WK-009]([URL][DOMAIN_NAME]" at bounding box center [1114, 644] width 712 height 28
click at [884, 349] on span "Назначить себя" at bounding box center [884, 350] width 86 height 18
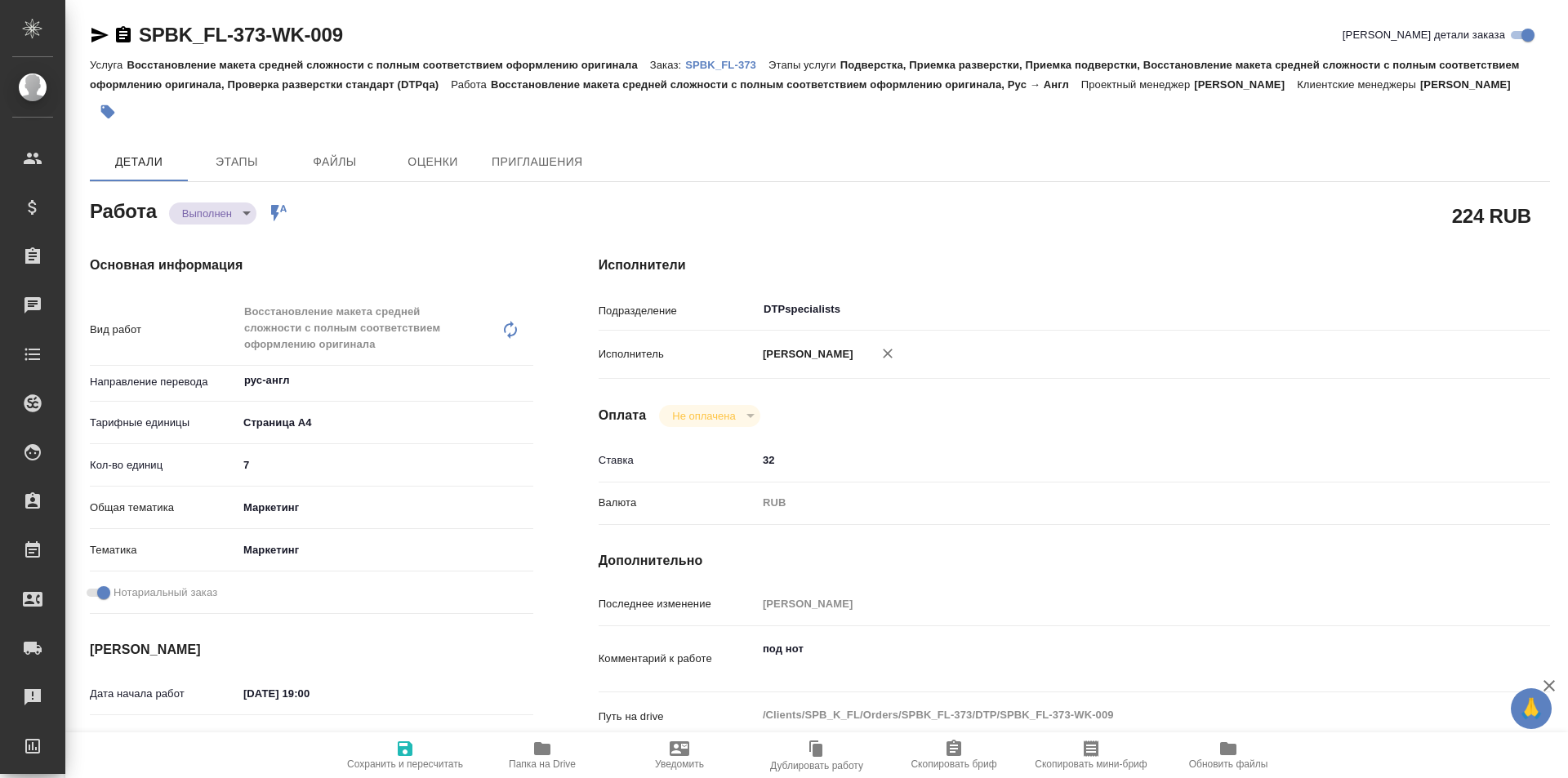
type textarea "x"
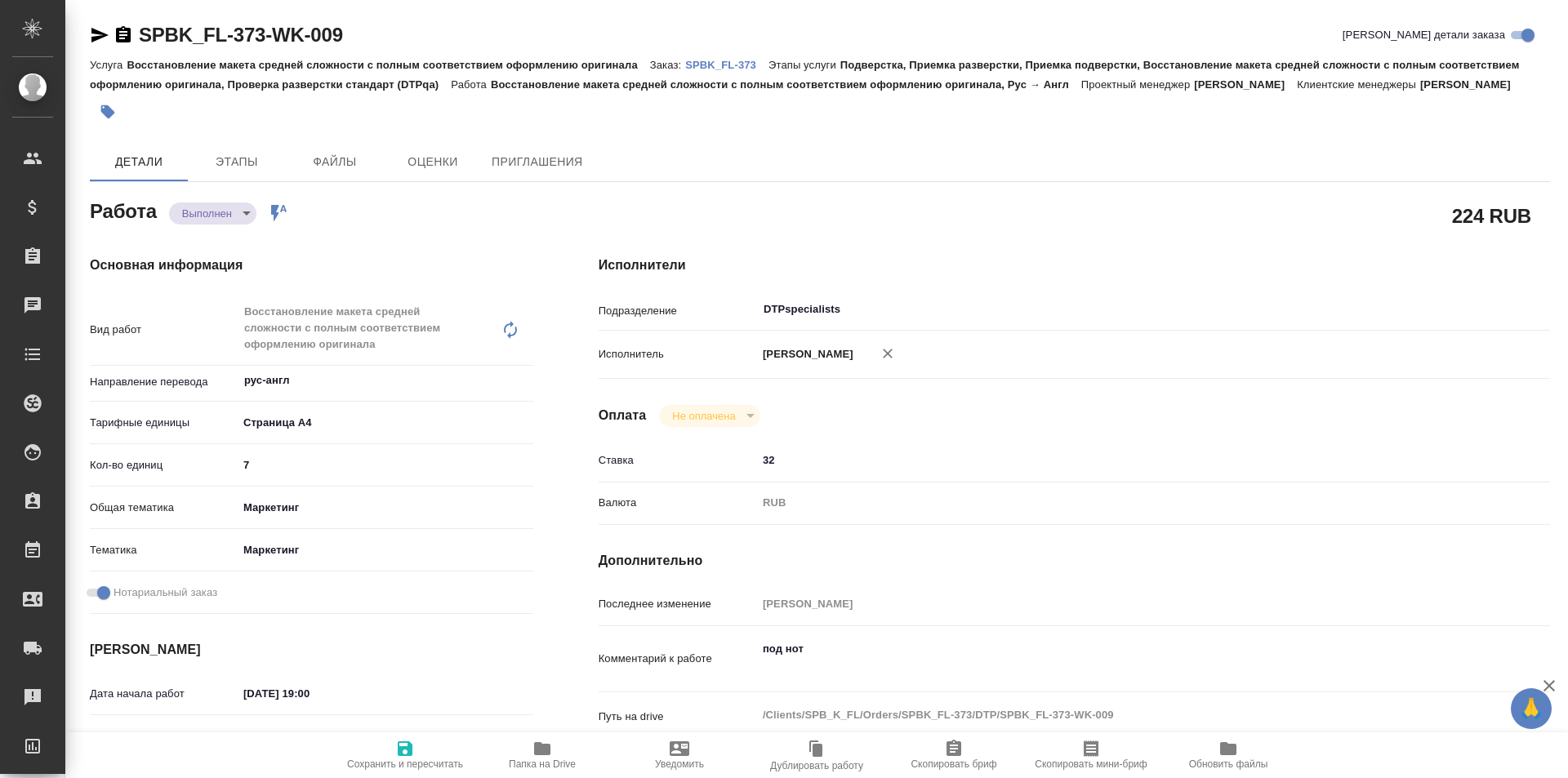
type textarea "x"
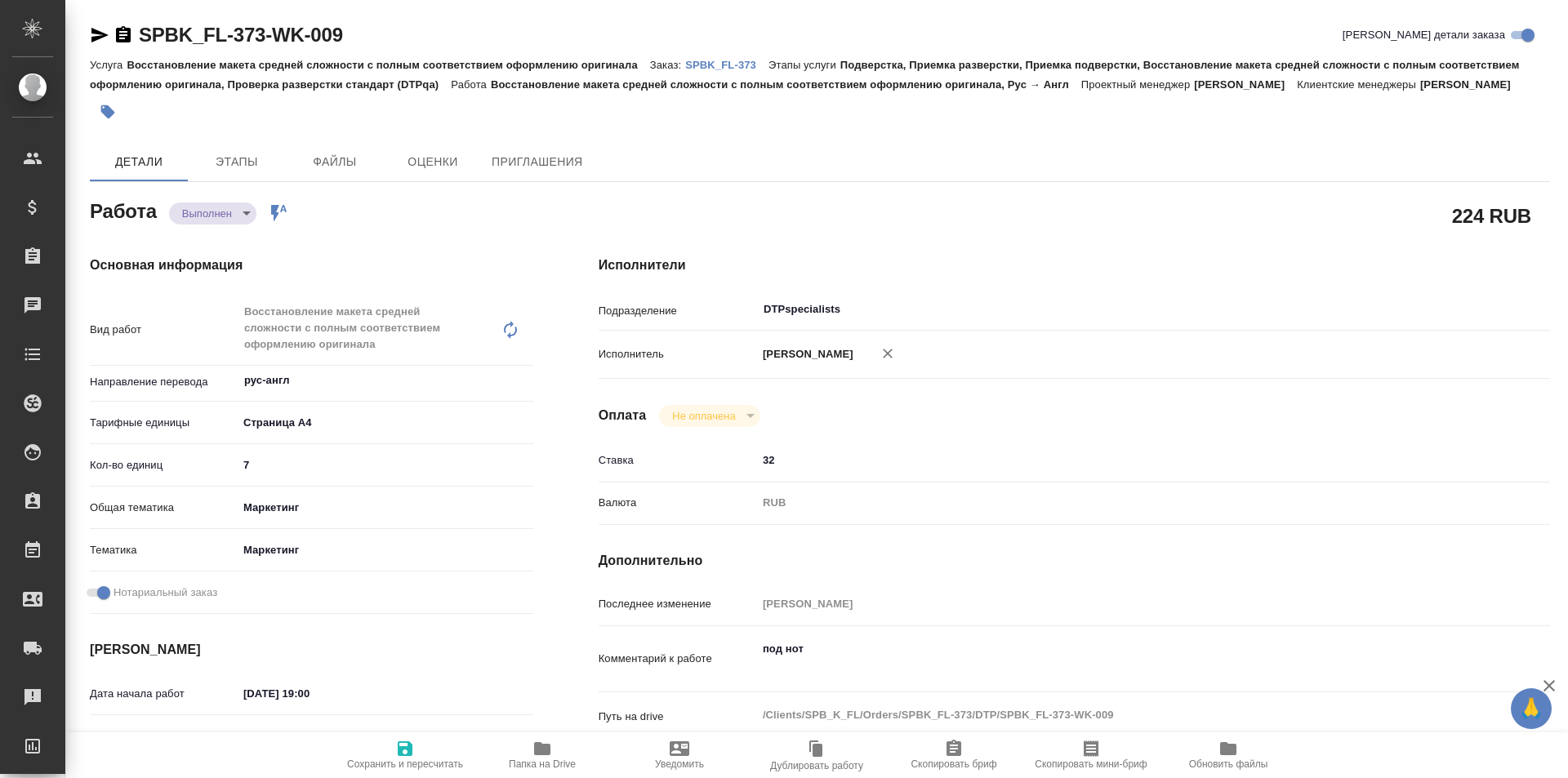
type textarea "x"
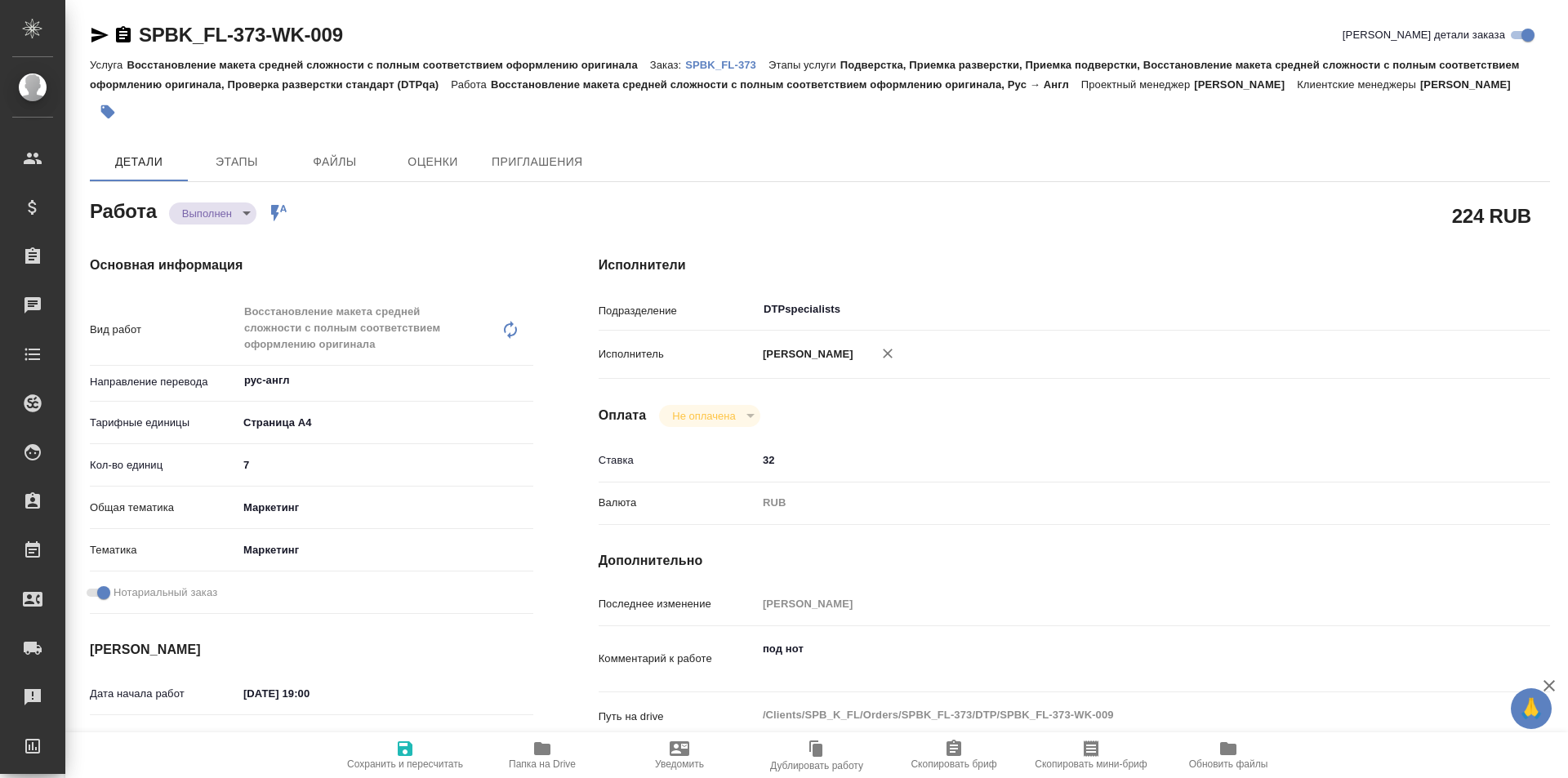
type textarea "x"
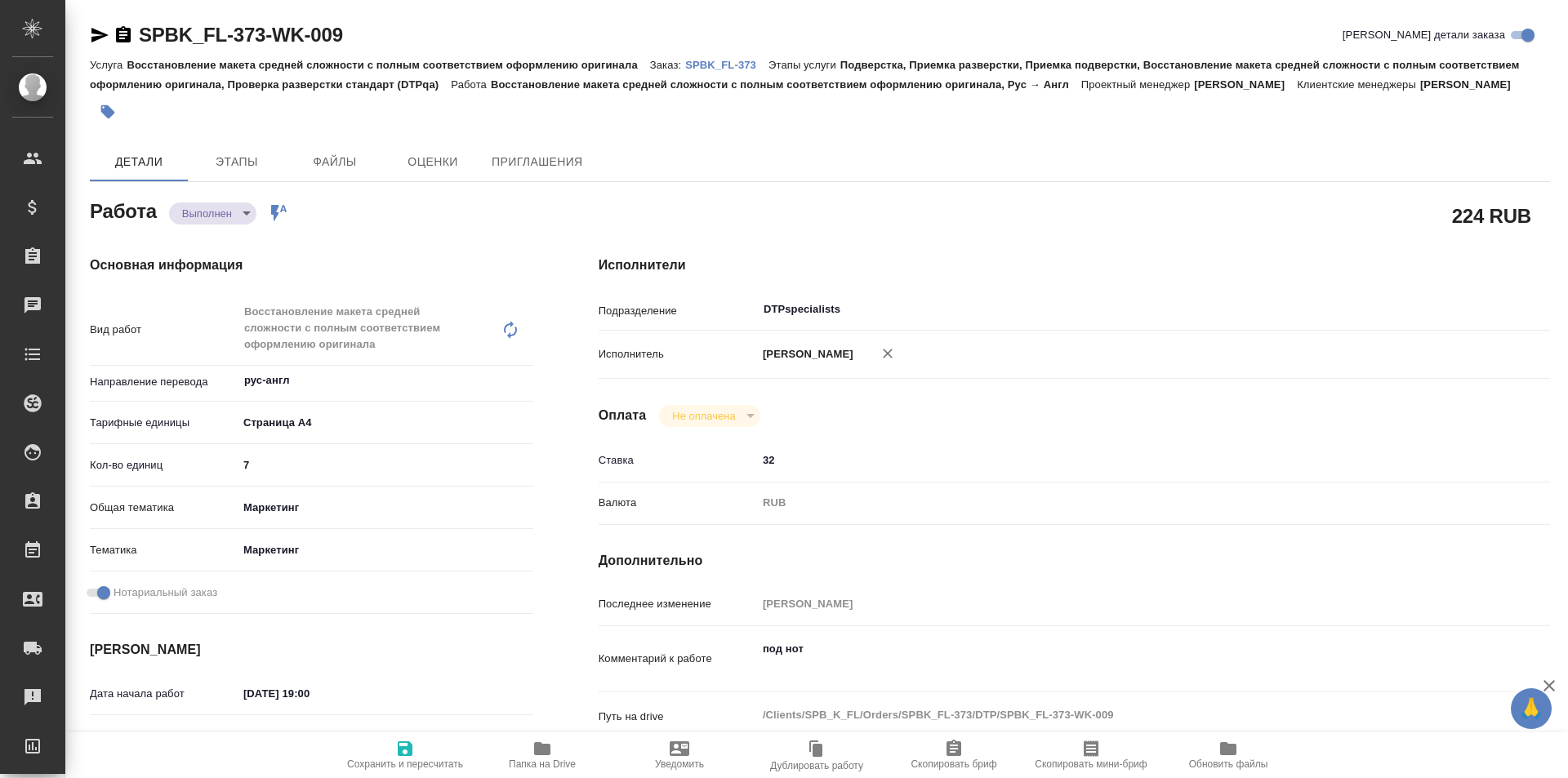
type textarea "x"
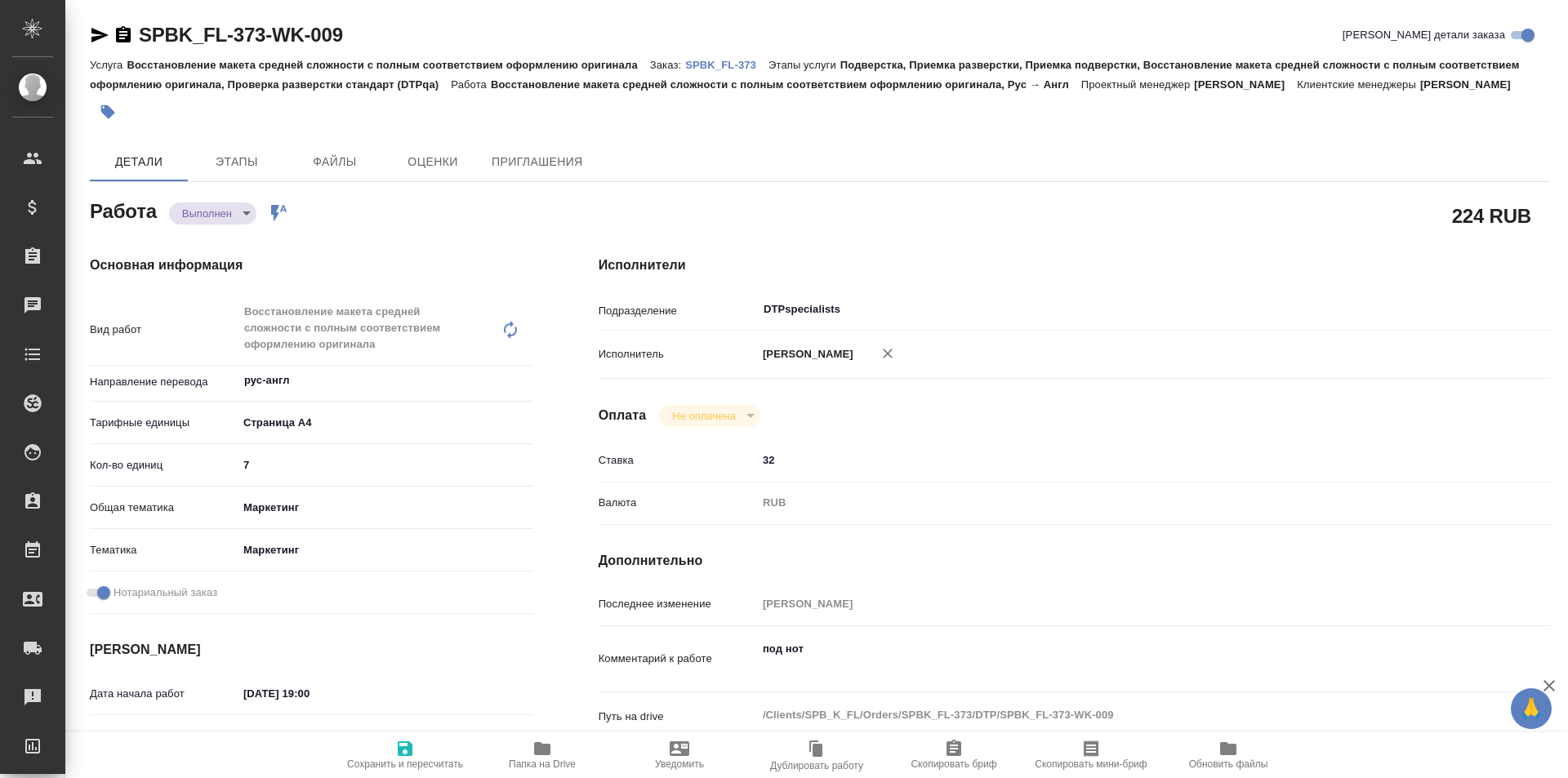
type textarea "x"
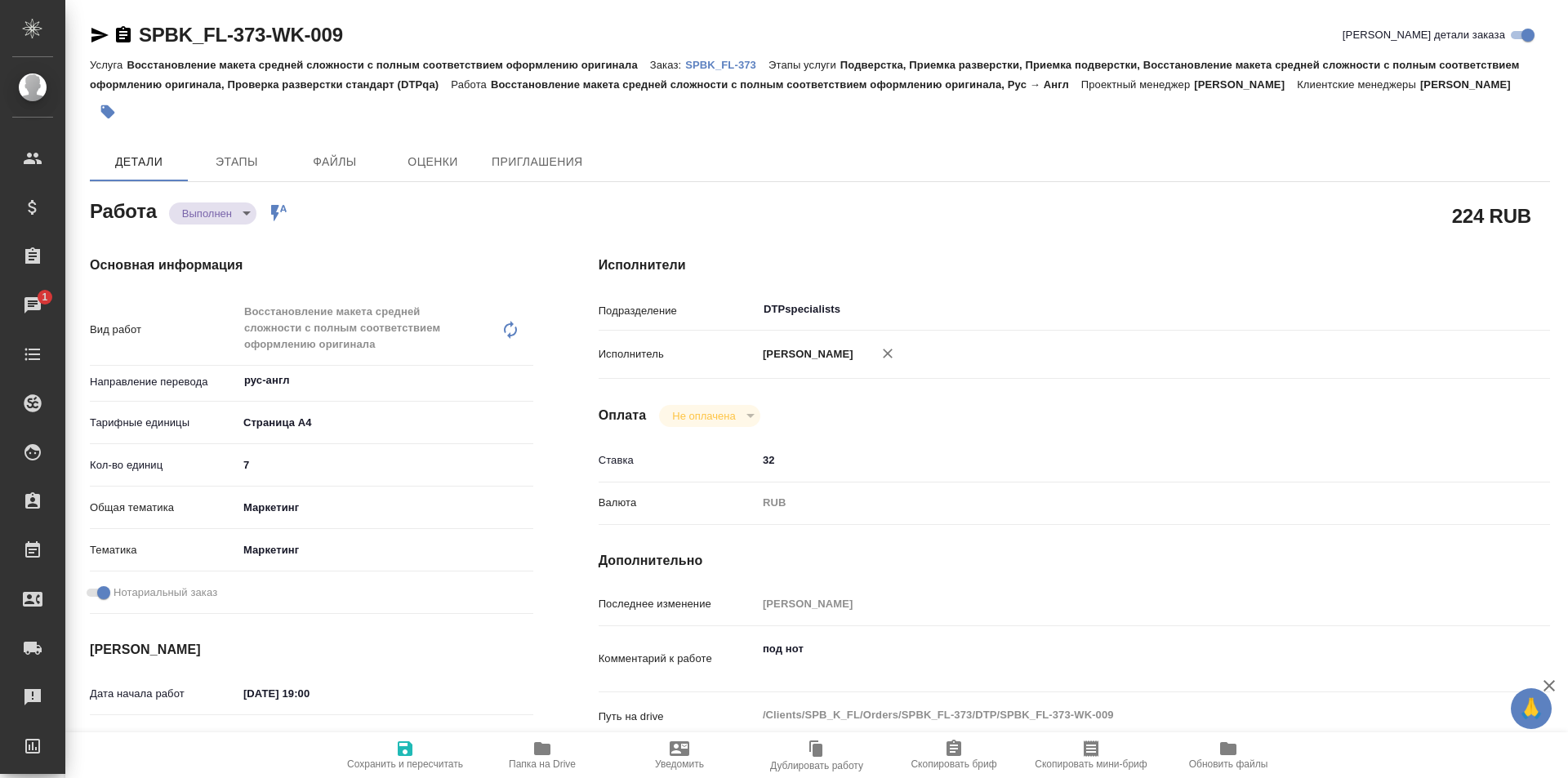
click at [543, 754] on icon "button" at bounding box center [542, 749] width 17 height 13
drag, startPoint x: 406, startPoint y: 26, endPoint x: 105, endPoint y: 29, distance: 301.0
click at [105, 29] on div "SPBK_FL-373-WK-009 Кратко детали заказа" at bounding box center [819, 35] width 1460 height 26
copy link "SPBK_FL-373-WK-009"
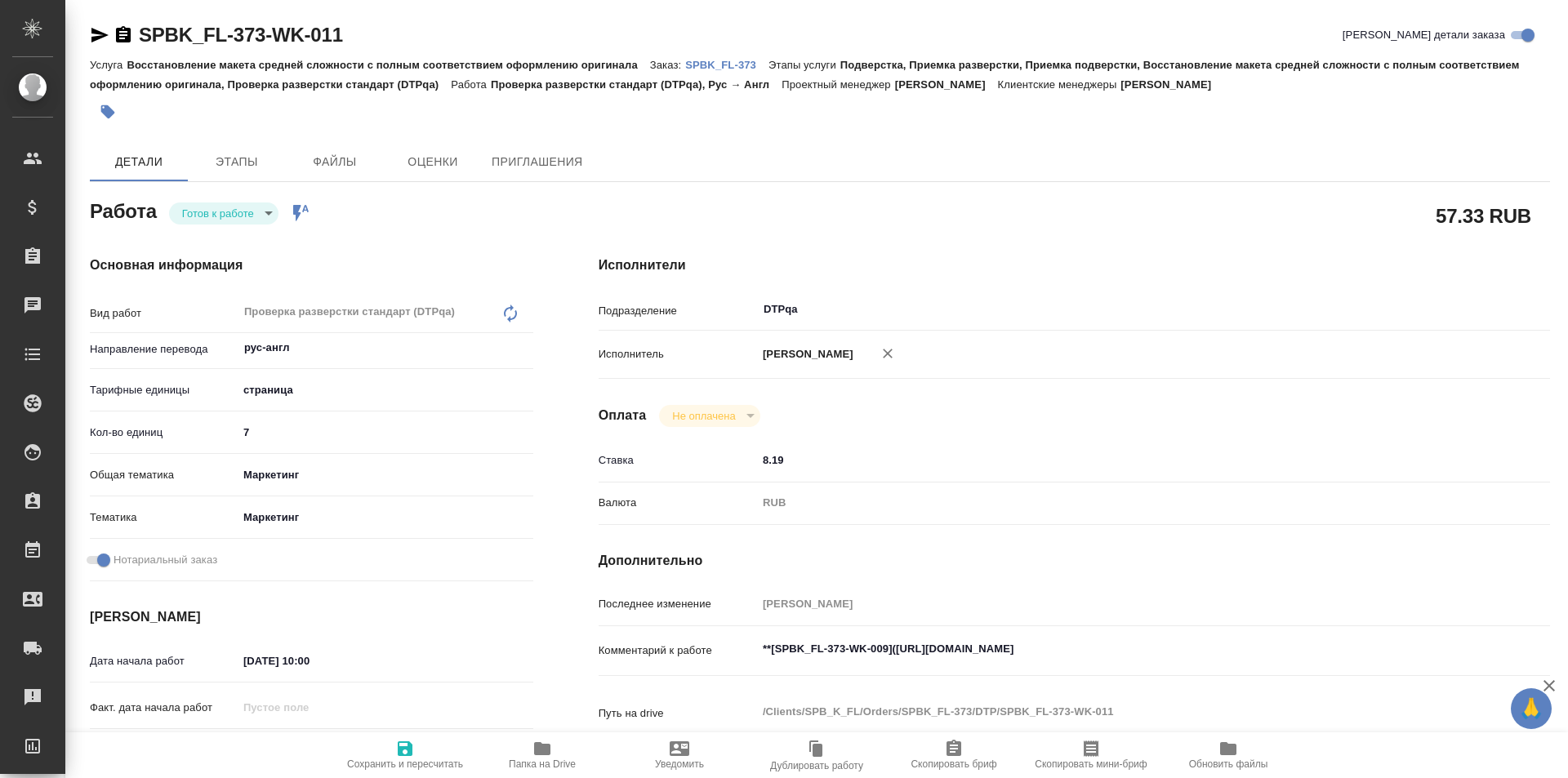
type textarea "x"
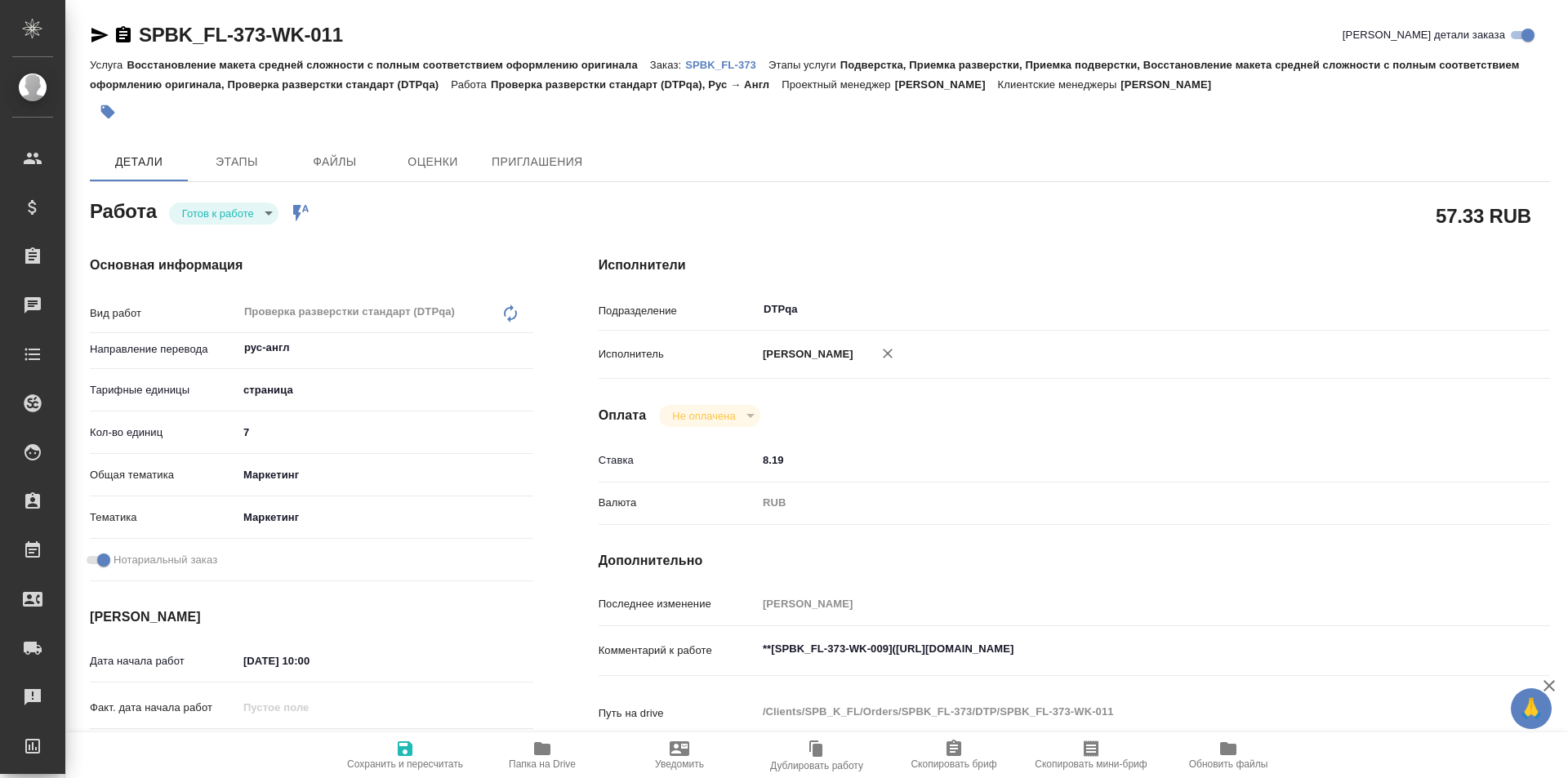
type textarea "x"
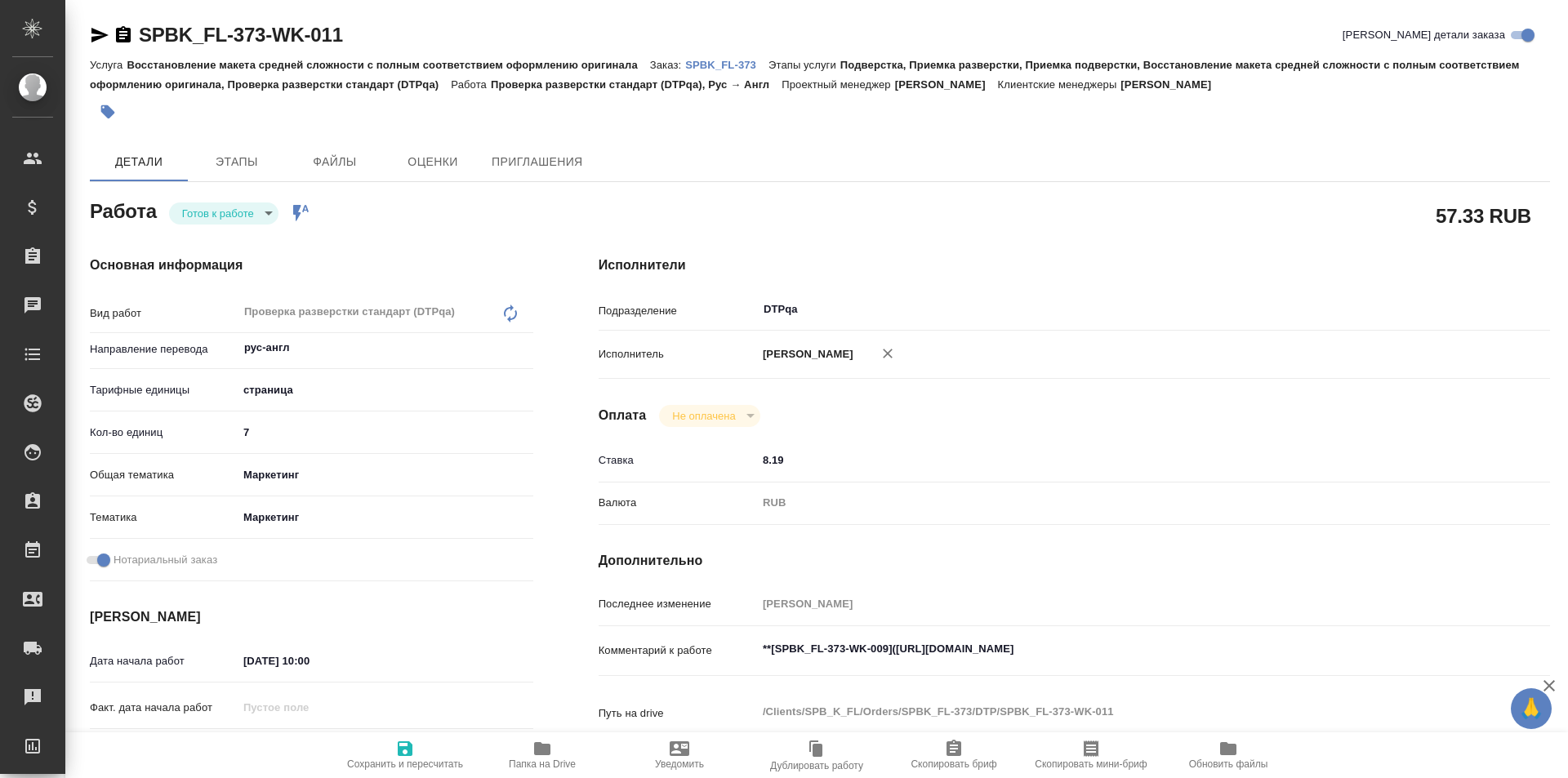
type textarea "x"
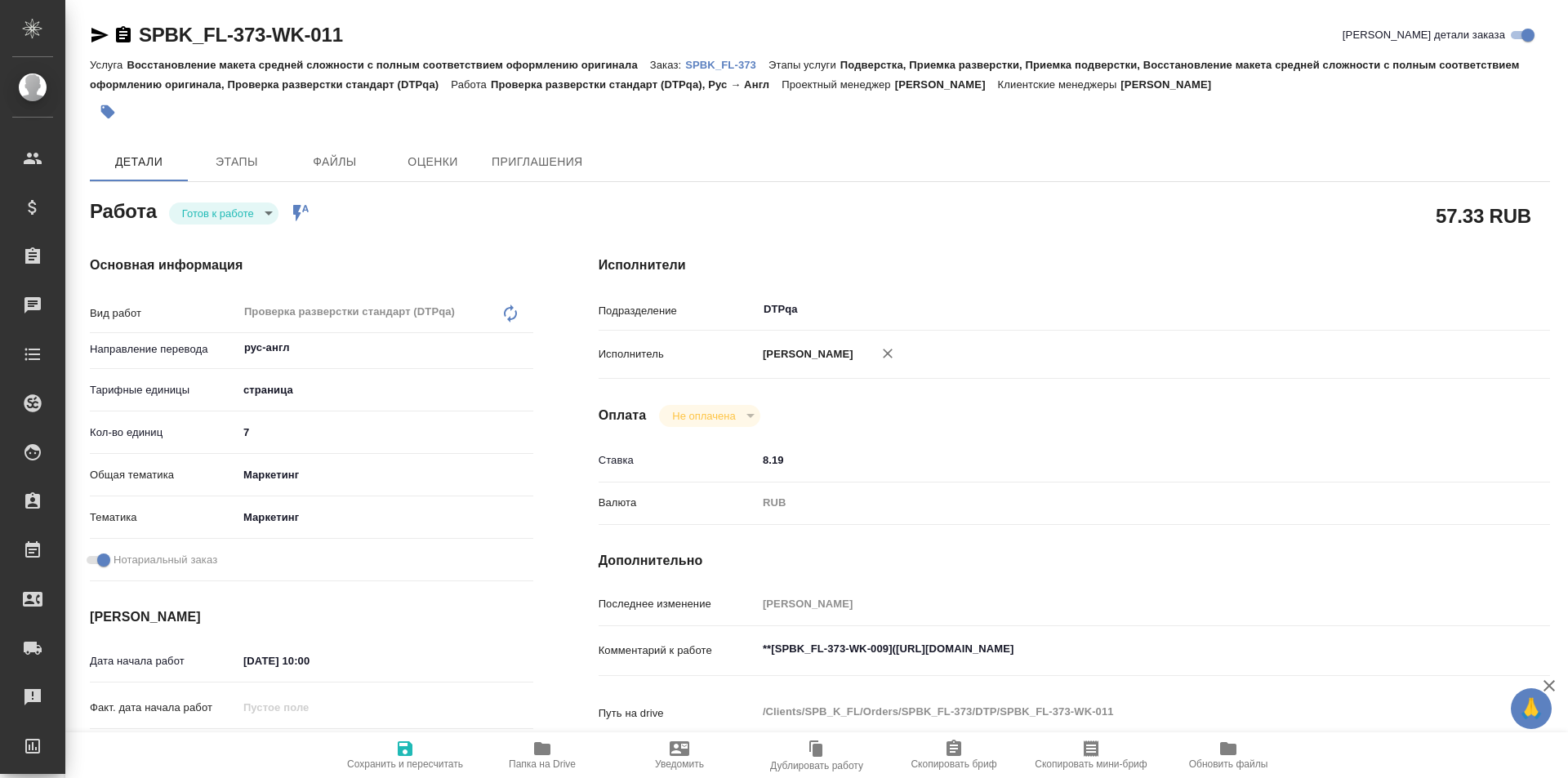
type textarea "x"
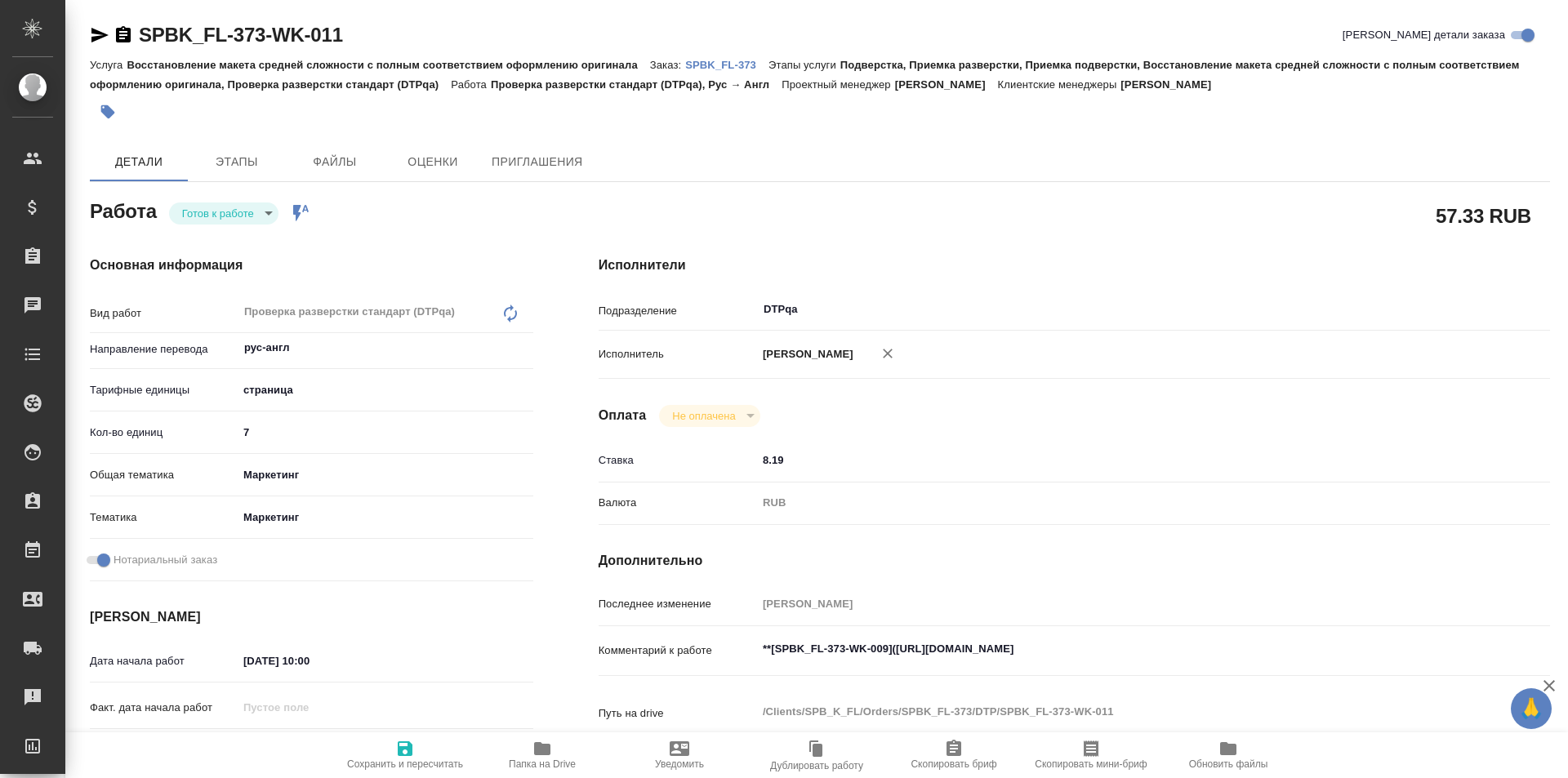
click at [411, 745] on icon "button" at bounding box center [405, 749] width 15 height 15
type textarea "x"
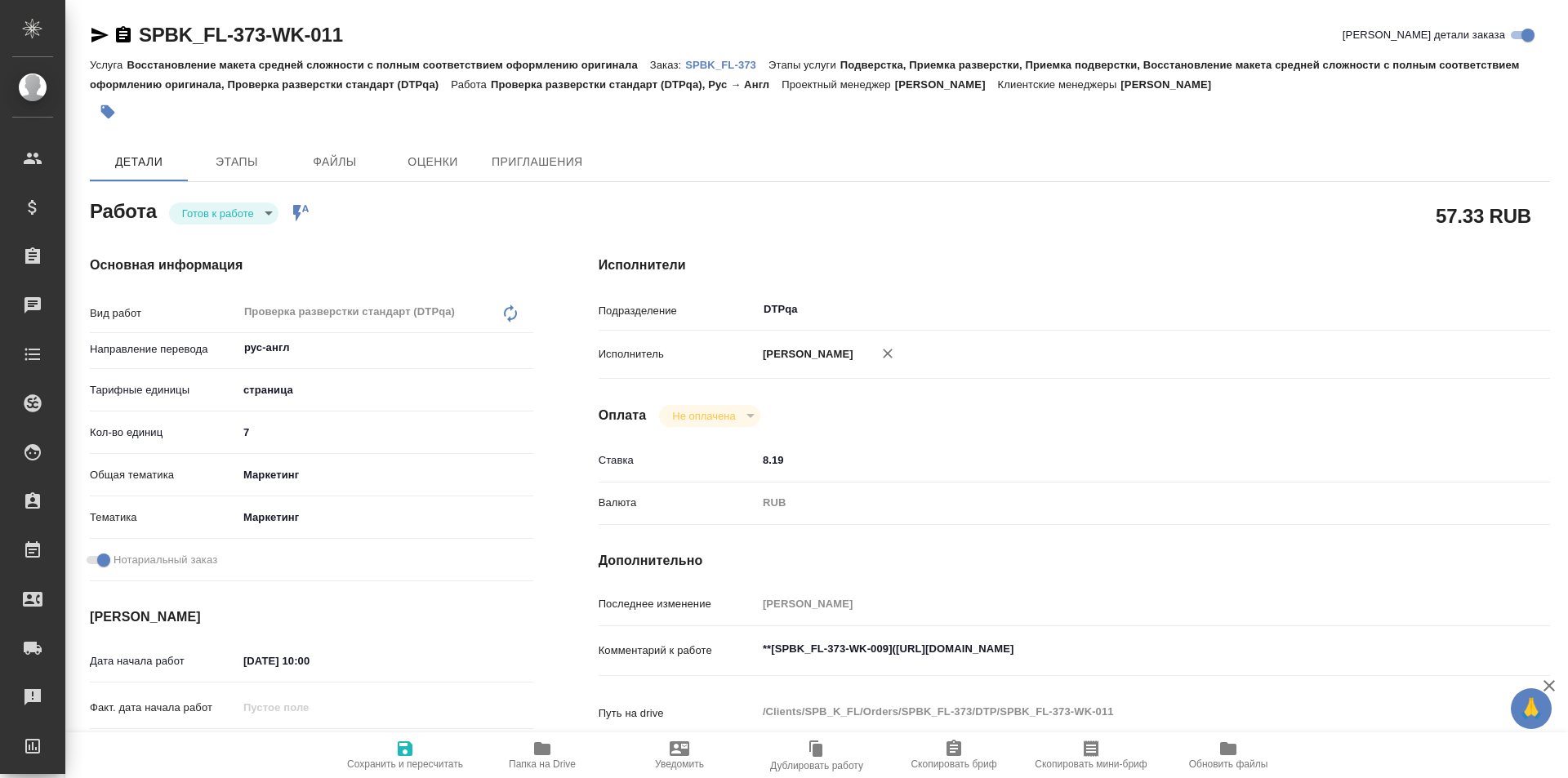
type textarea "x"
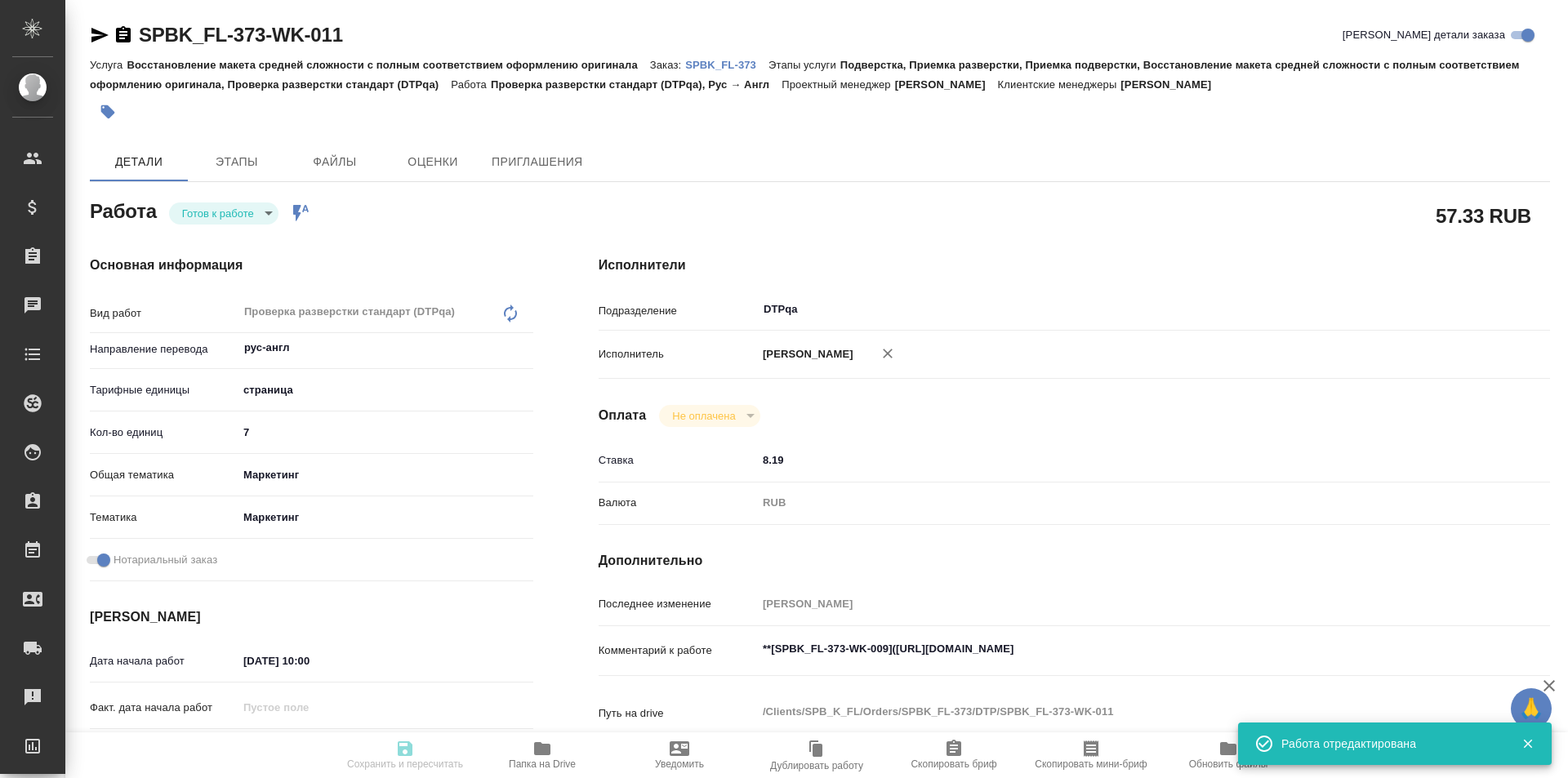
type textarea "x"
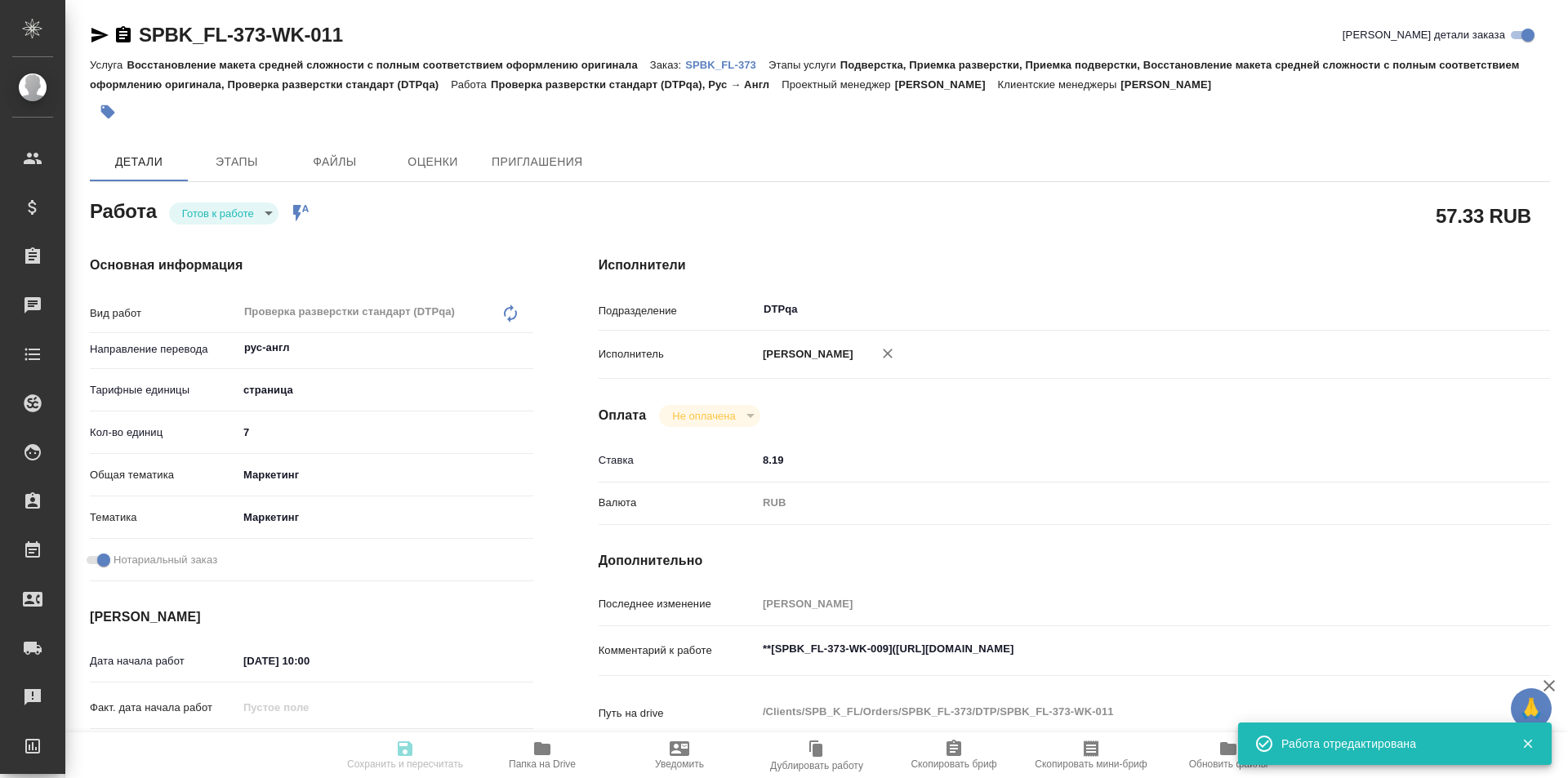
type input "readyForWork"
type textarea "Проверка разверстки стандарт (DTPqa)"
type textarea "x"
type input "рус-англ"
type input "5a8b1489cc6b4906c91bfdb2"
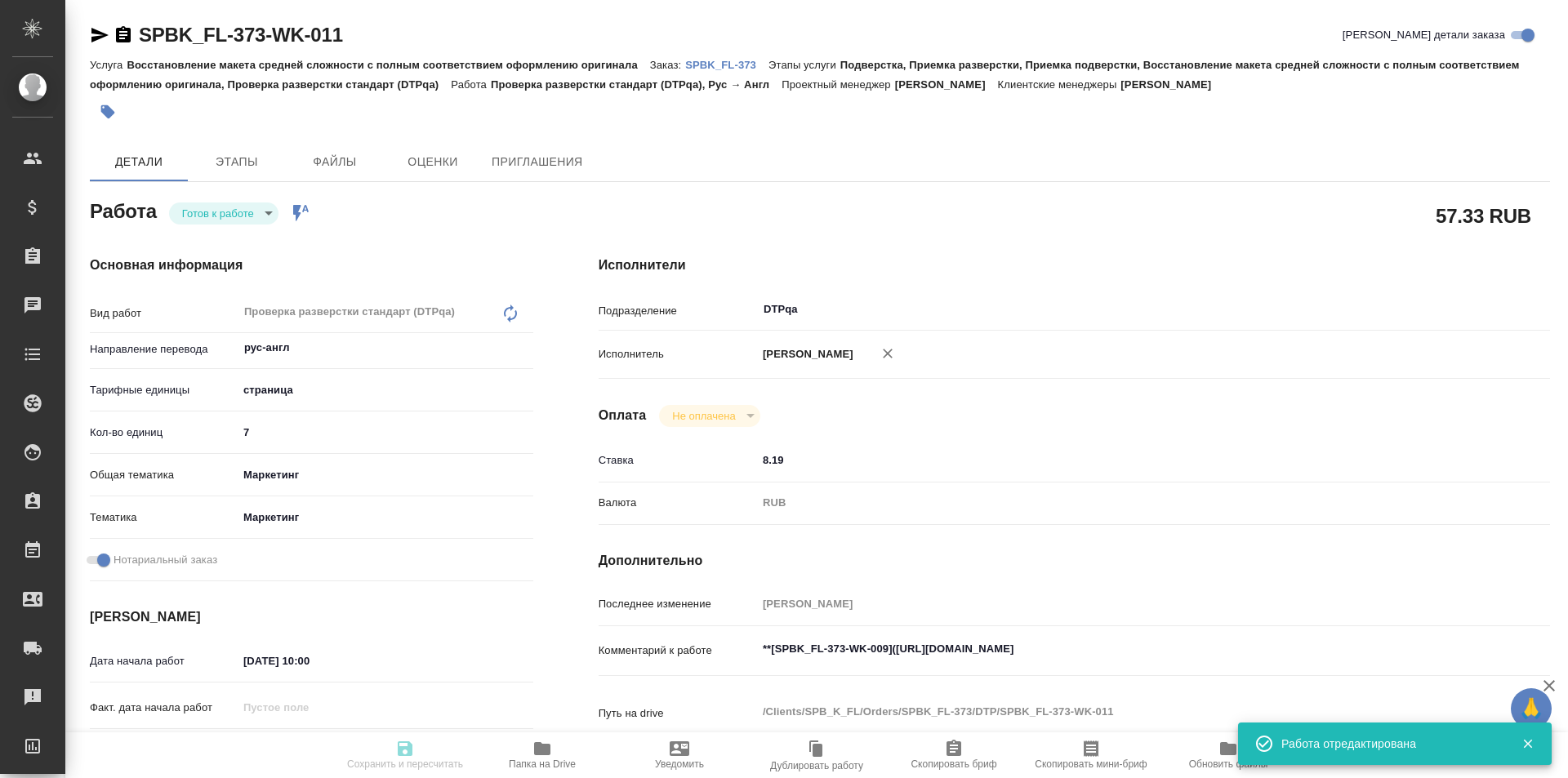
type input "7"
type input "marketing"
type input "5a8b8b956a9677013d343d63"
checkbox input "true"
type input "[DATE] 10:00"
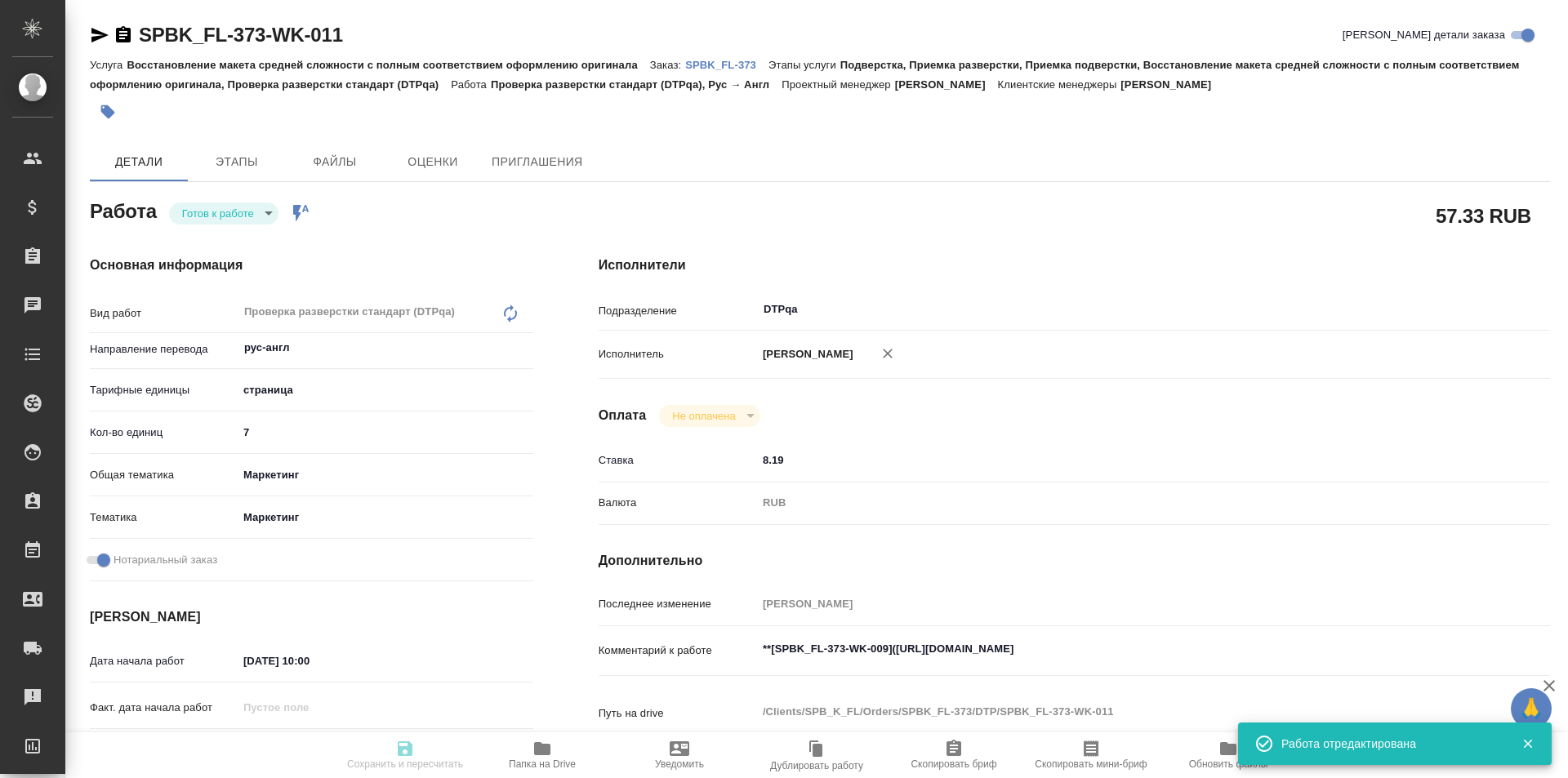
type input "25.08.2025 12:00"
type input "[DATE] 19:00"
type input "DTPqa"
type input "notPayed"
type input "8.19"
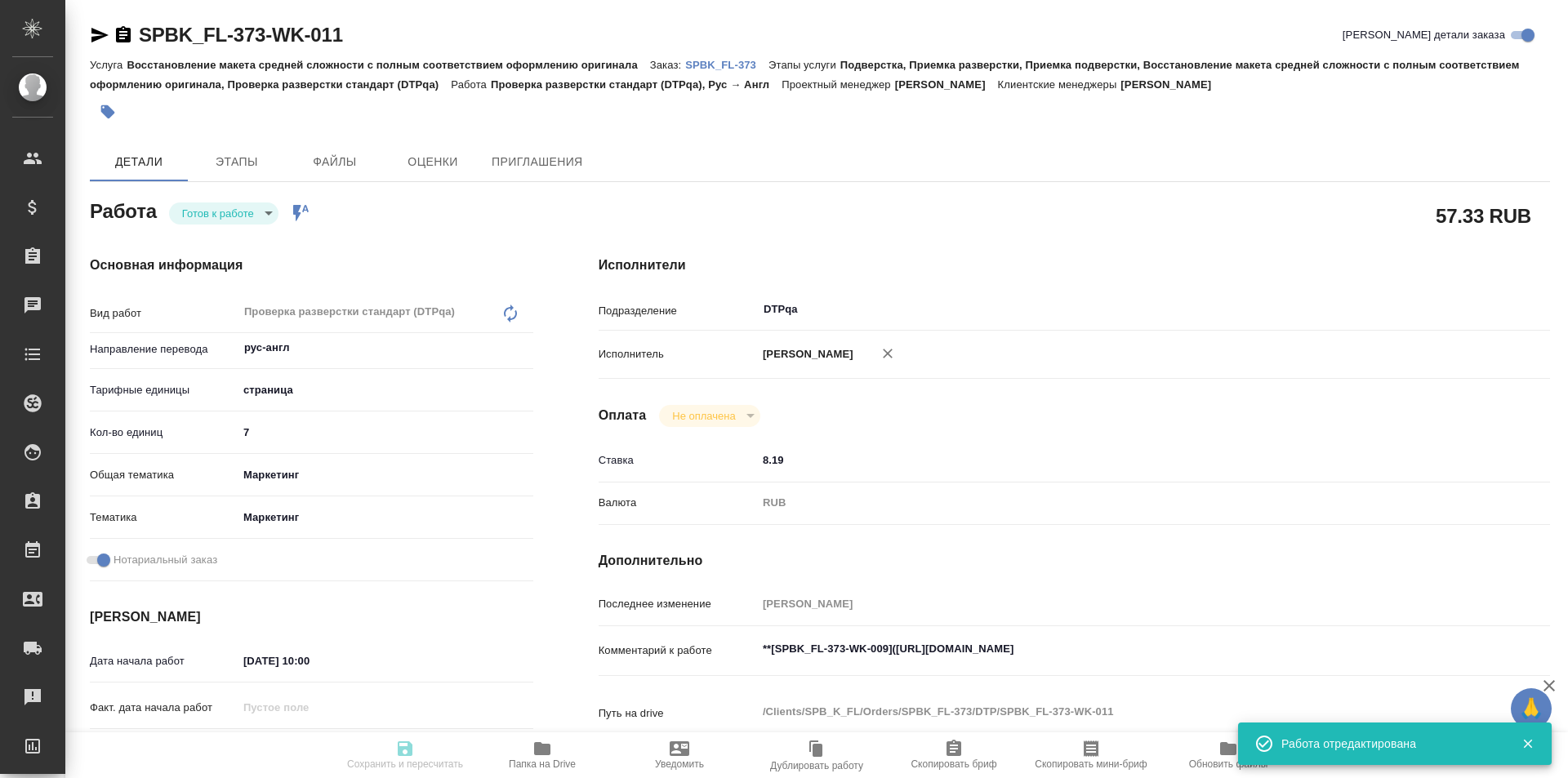
type input "RUB"
type input "Исмагилова Диана"
type textarea "**[SPBK_FL-373-WK-009](https://tera.awatera.com/Work/68a861a77e92628b2e582859/)…"
type textarea "x"
type textarea "/Clients/SPB_K_FL/Orders/SPBK_FL-373/DTP/SPBK_FL-373-WK-011"
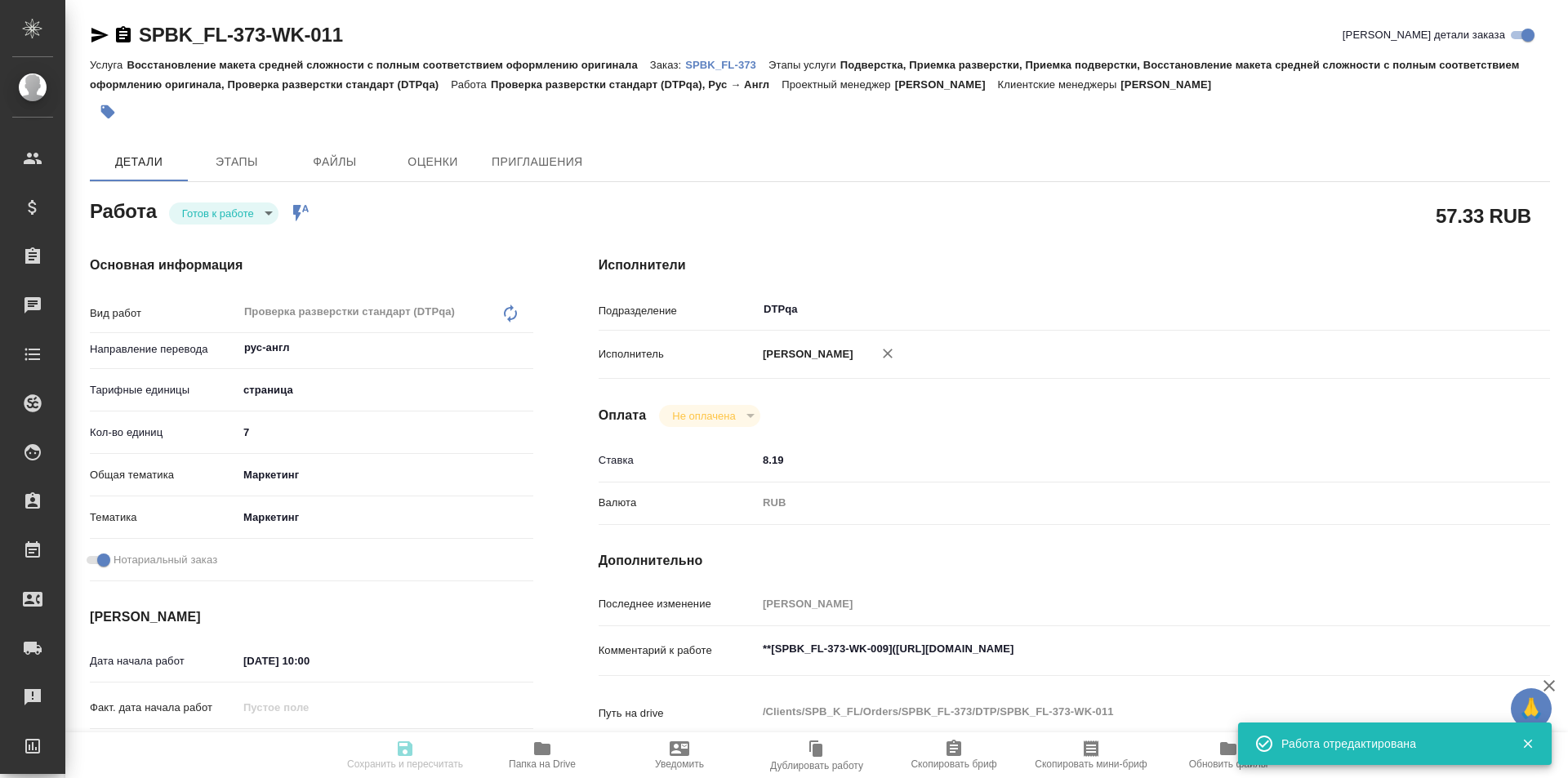
type textarea "x"
type input "SPBK_FL-373"
type input "Восстановление макета средней сложности с полным соответствием оформлению ориги…"
type input "Подверстка, Приемка разверстки, Приемка подверстки, Восстановление макета средн…"
type input "Иванова Арина"
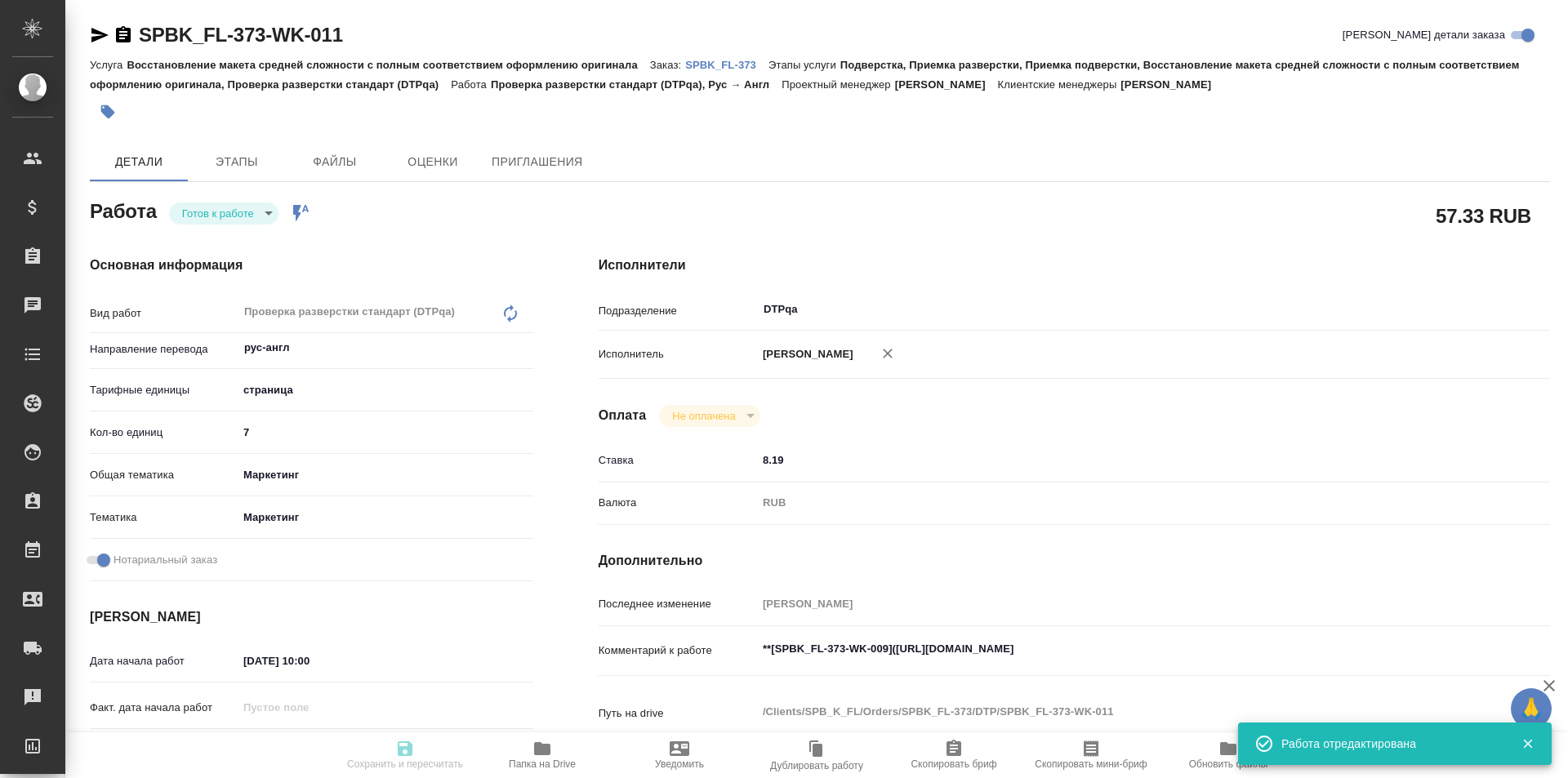
type input "Петрова Валерия"
type input "/Clients/SPB_K_FL/Orders/SPBK_FL-373"
type textarea "x"
type textarea "для зпк"
type textarea "x"
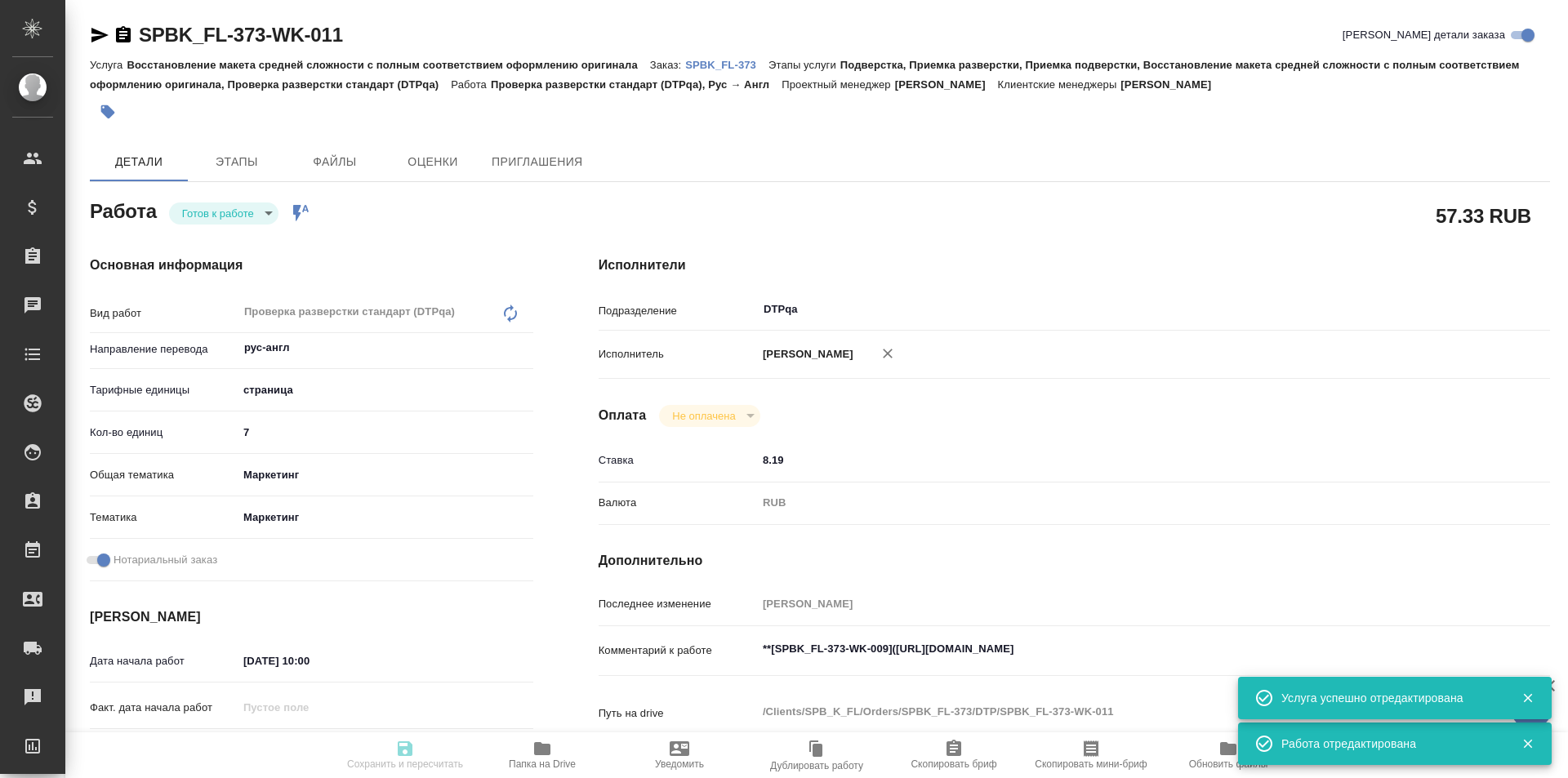
type textarea "x"
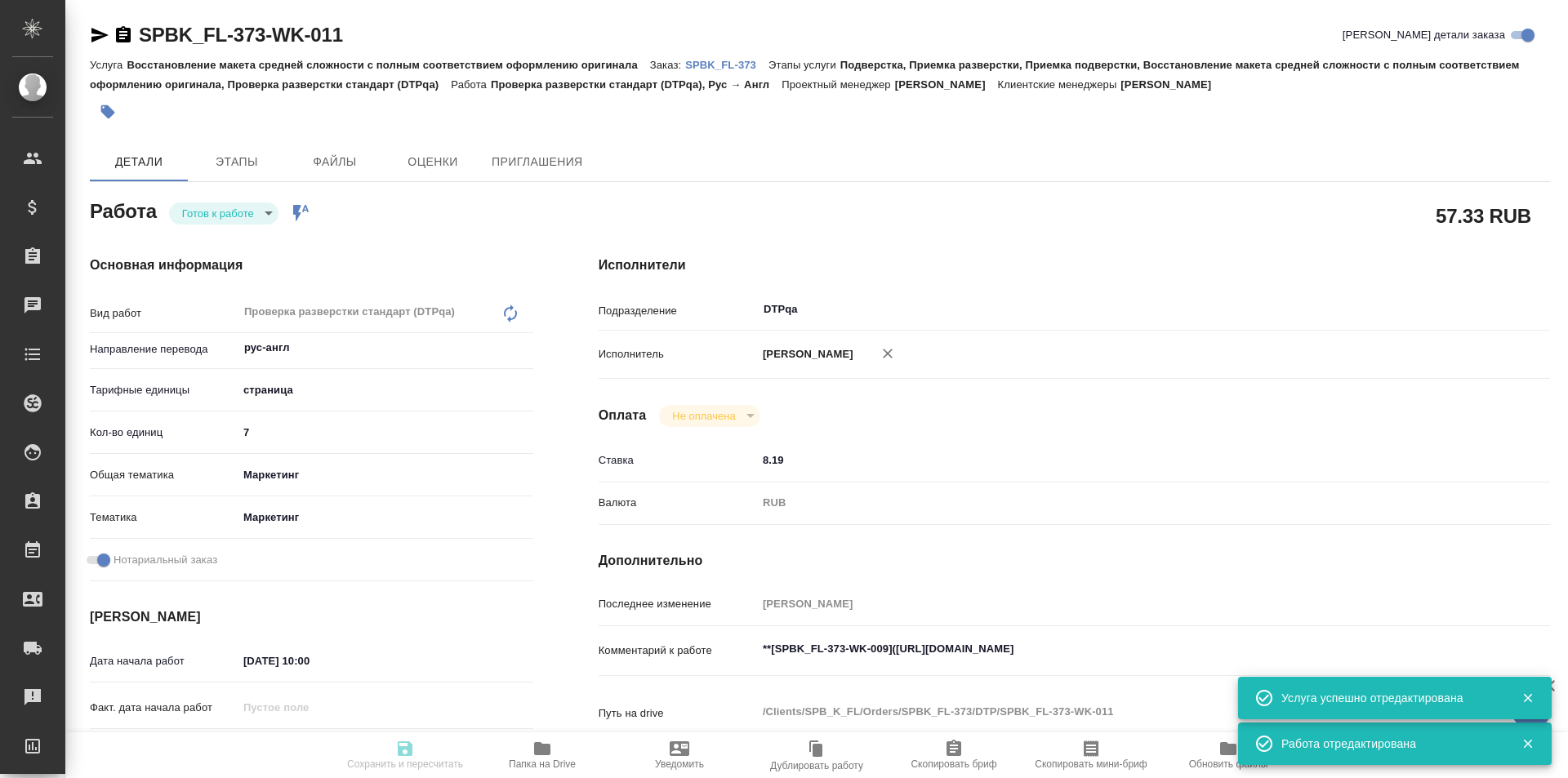
type textarea "x"
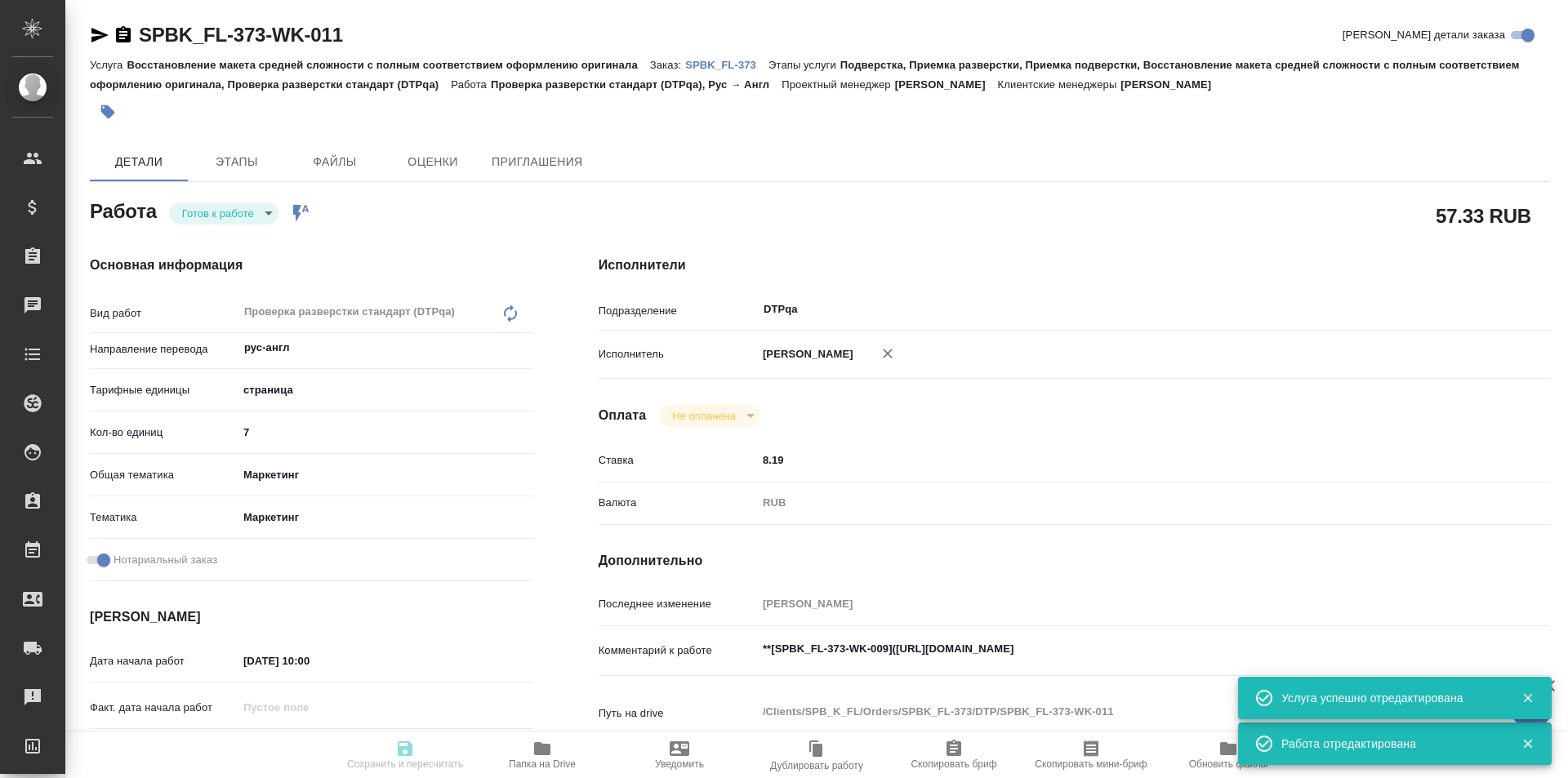
type textarea "x"
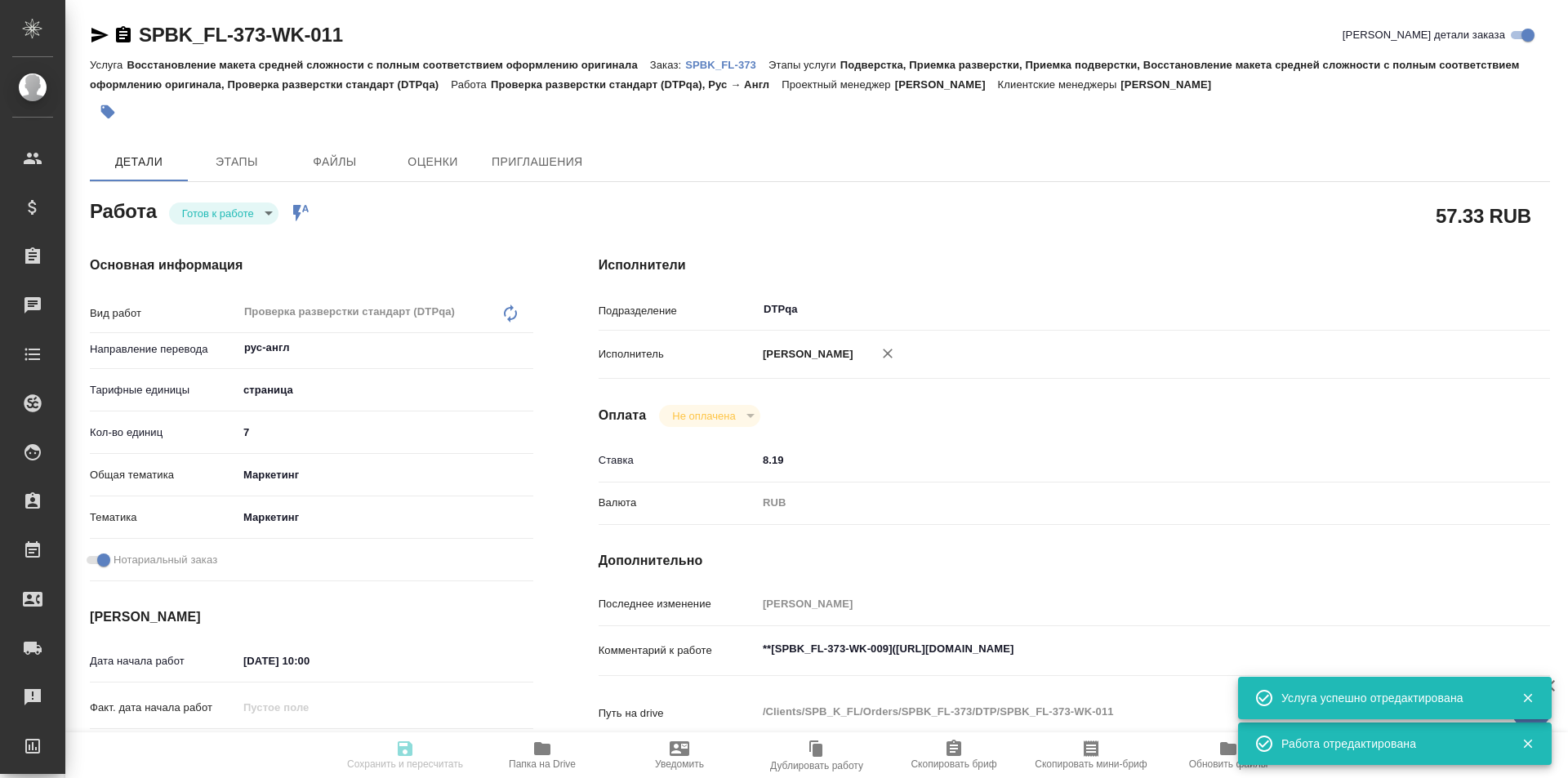
type textarea "x"
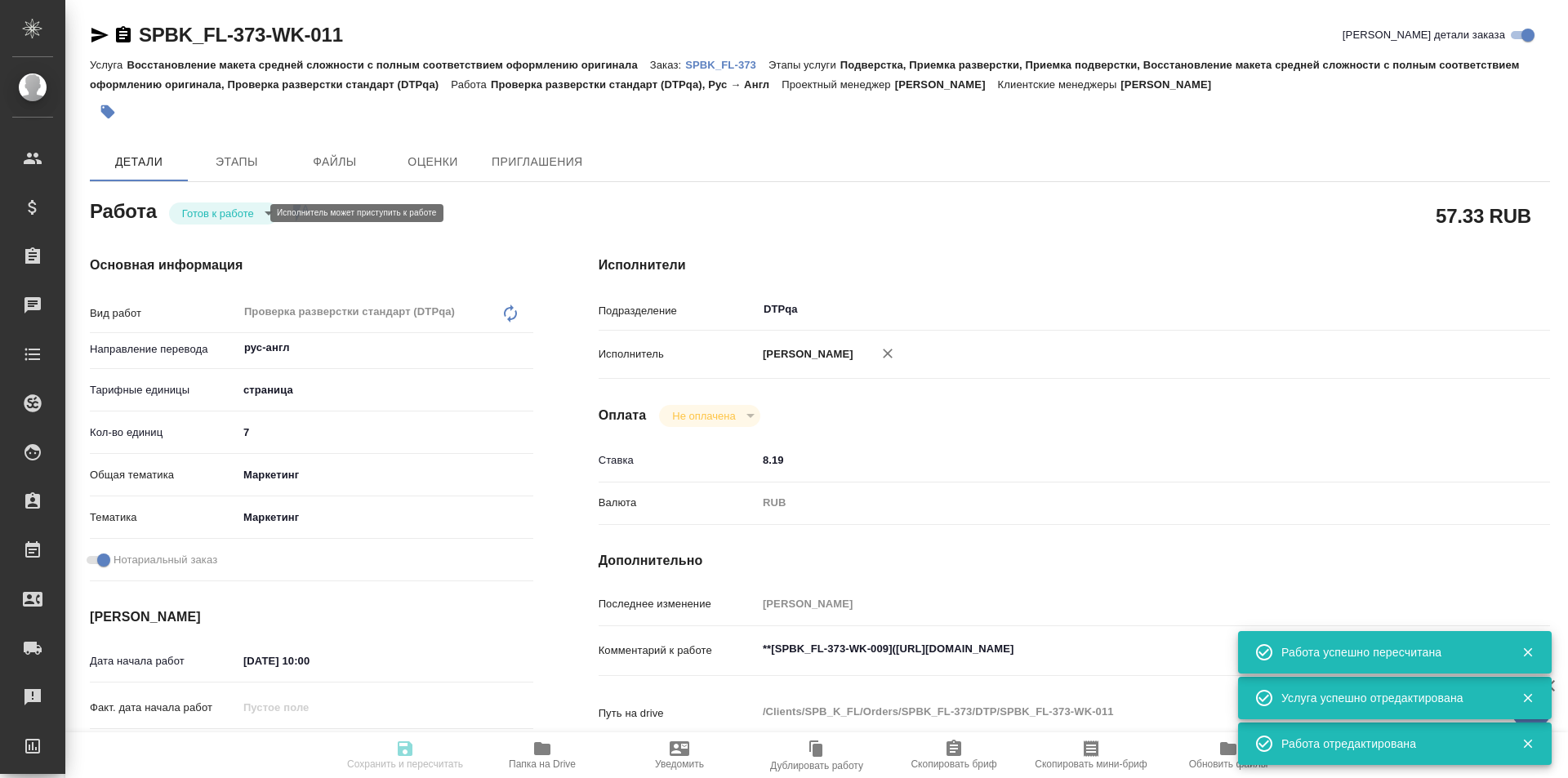
type input "readyForWork"
type textarea "Проверка разверстки стандарт (DTPqa)"
type textarea "x"
type input "рус-англ"
type input "5a8b1489cc6b4906c91bfdb2"
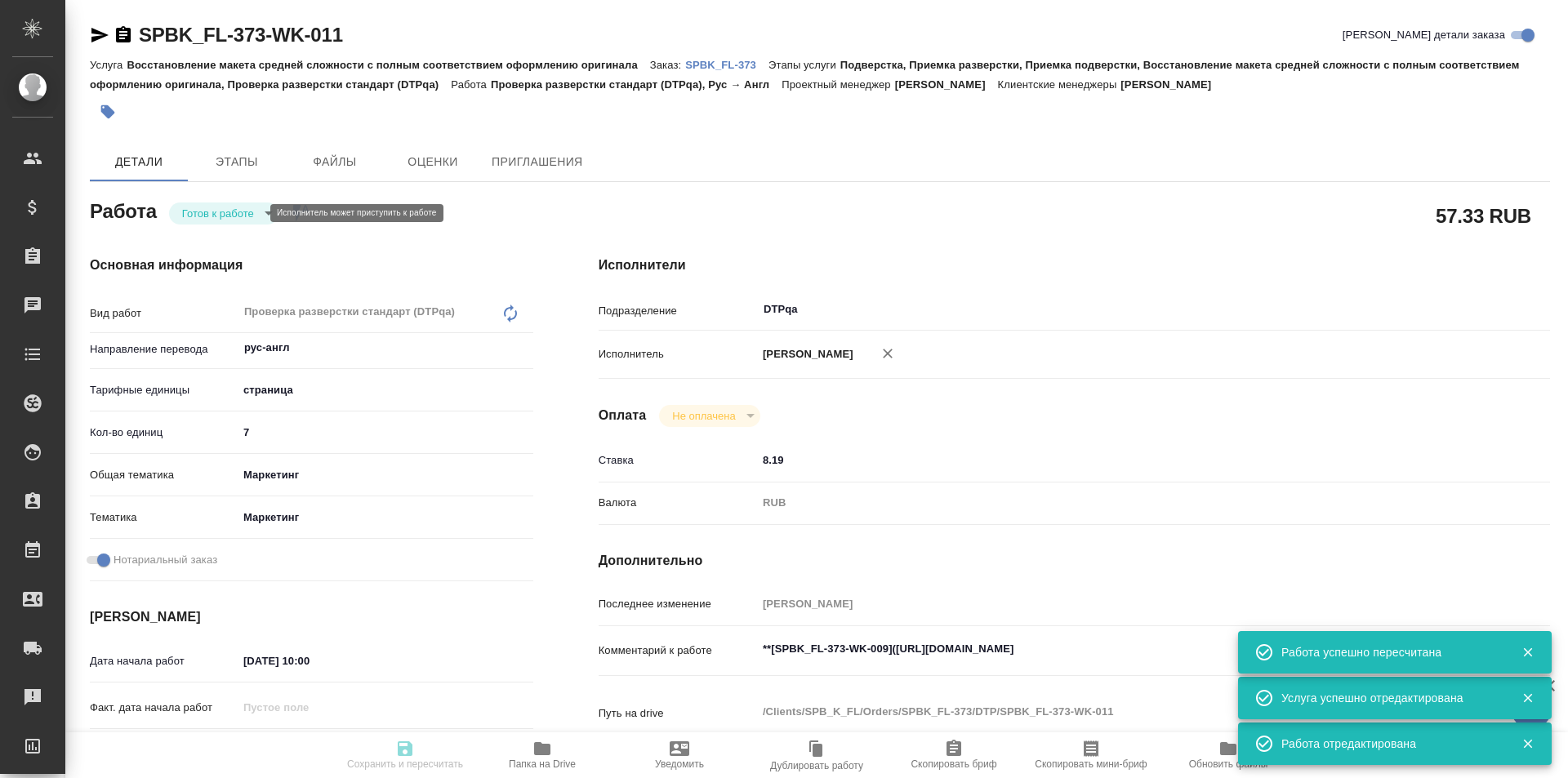
type input "7"
type input "marketing"
type input "5a8b8b956a9677013d343d63"
checkbox input "true"
type input "25.08.2025 10:00"
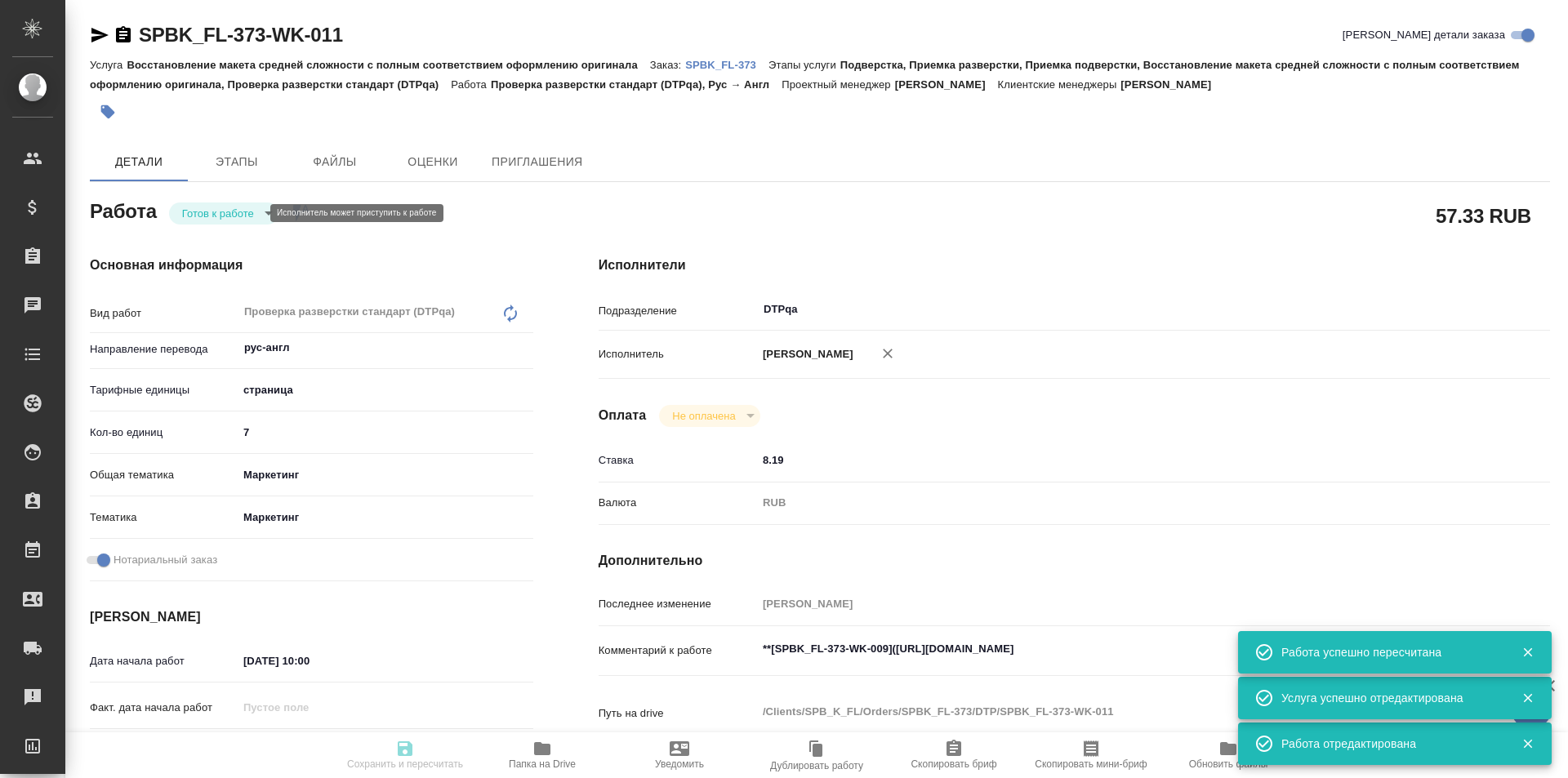
type input "25.08.2025 12:00"
type input "25.08.2025 19:00"
type input "DTPqa"
type input "notPayed"
type input "8.19"
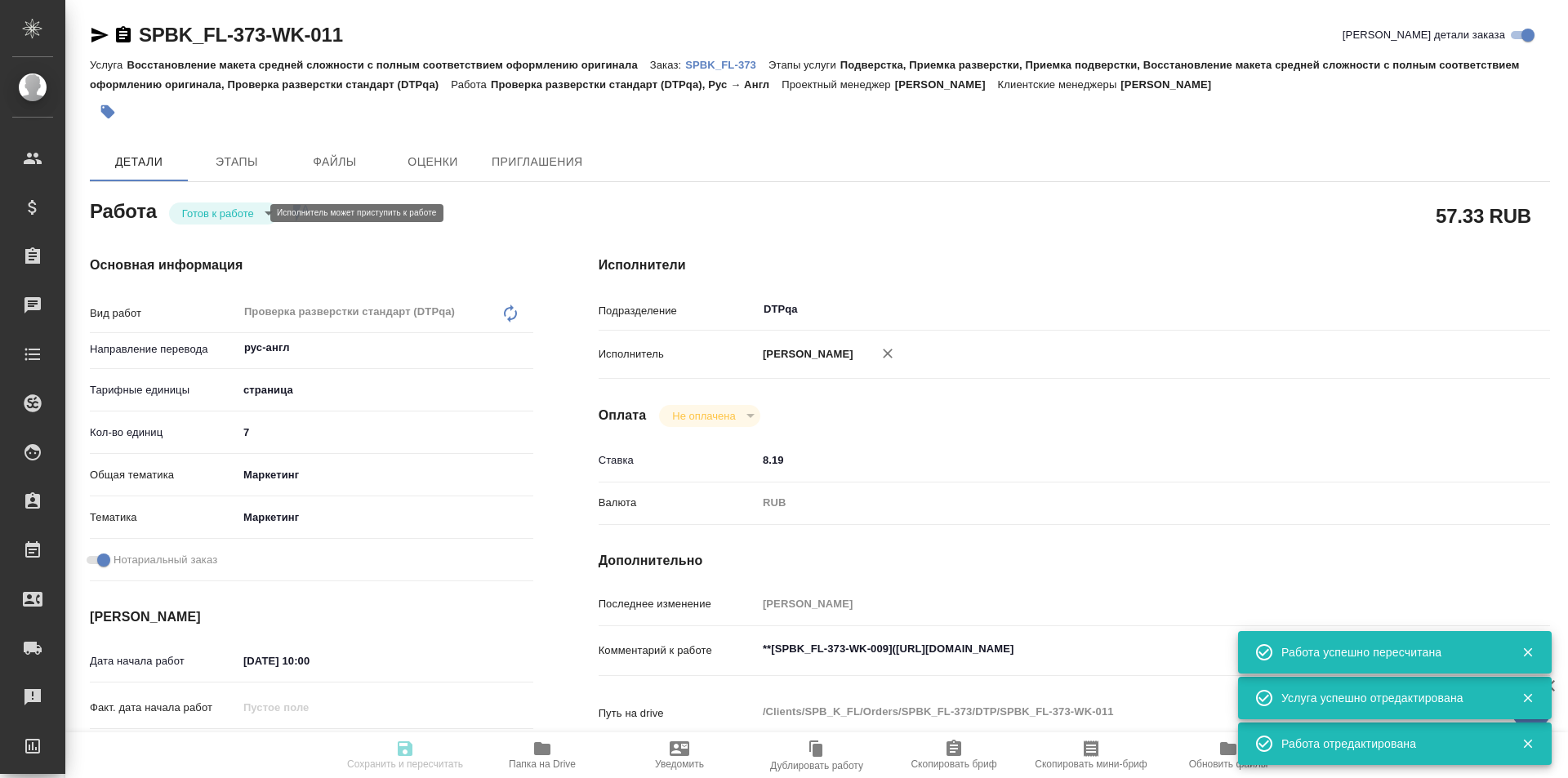
type input "RUB"
type input "Исмагилова Диана"
type textarea "**[SPBK_FL-373-WK-009](https://tera.awatera.com/Work/68a861a77e92628b2e582859/)…"
type textarea "x"
type textarea "/Clients/SPB_K_FL/Orders/SPBK_FL-373/DTP/SPBK_FL-373-WK-011"
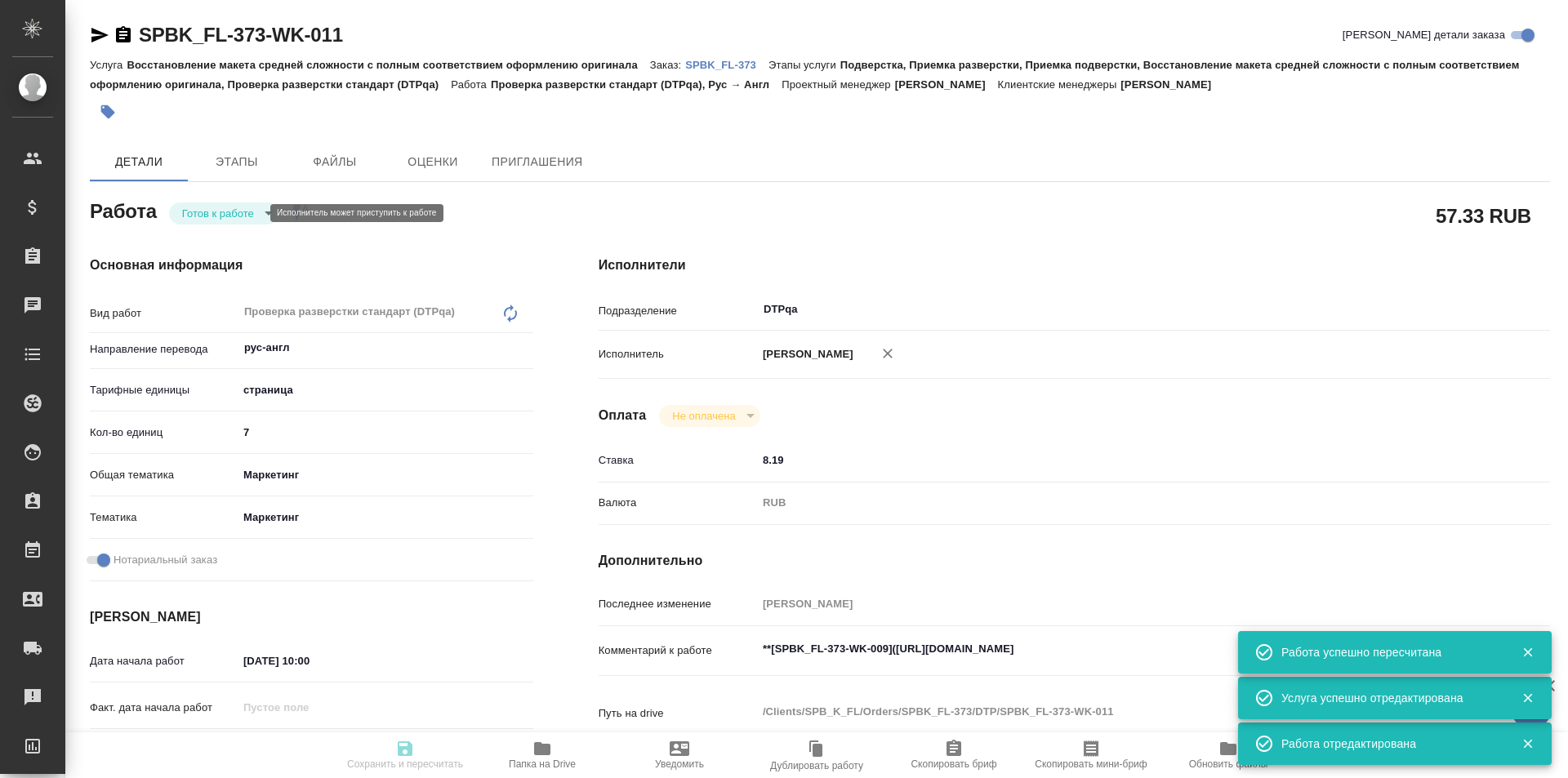
type textarea "x"
type input "SPBK_FL-373"
type input "Восстановление макета средней сложности с полным соответствием оформлению ориги…"
type input "Подверстка, Приемка разверстки, Приемка подверстки, Восстановление макета средн…"
type input "Иванова Арина"
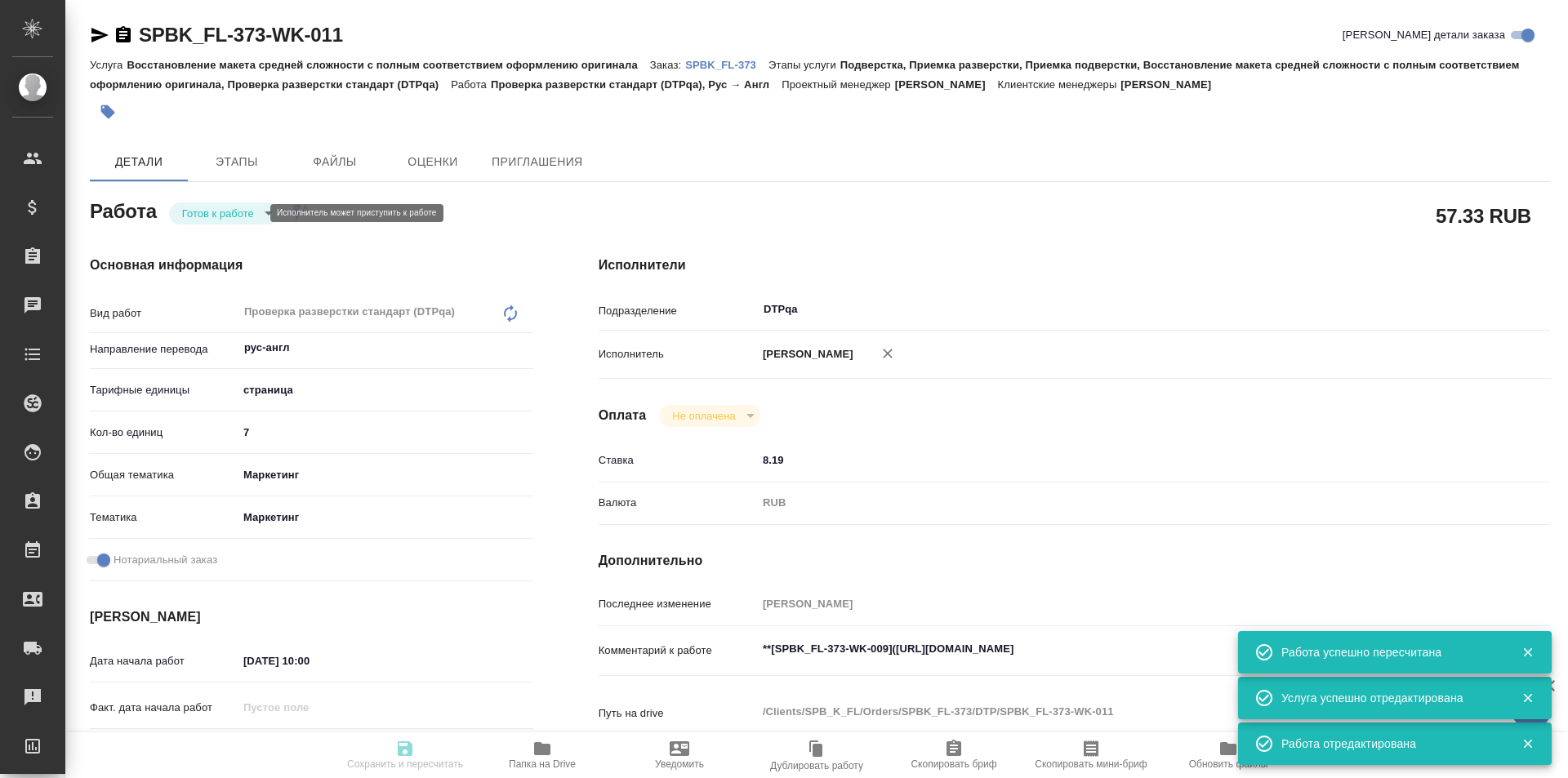
type input "Петрова Валерия"
type input "/Clients/SPB_K_FL/Orders/SPBK_FL-373"
type textarea "x"
type textarea "для зпк"
type textarea "x"
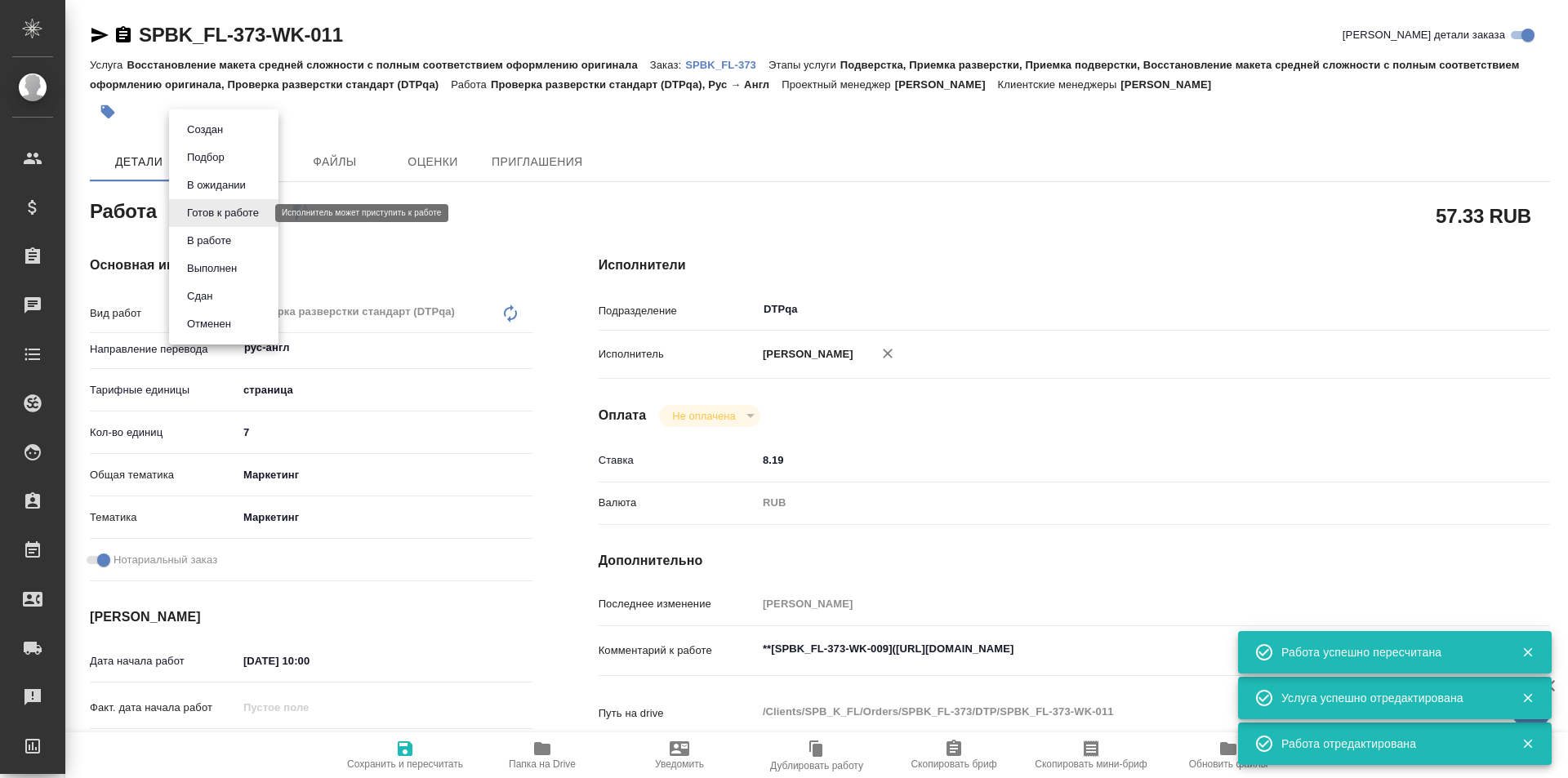
type textarea "x"
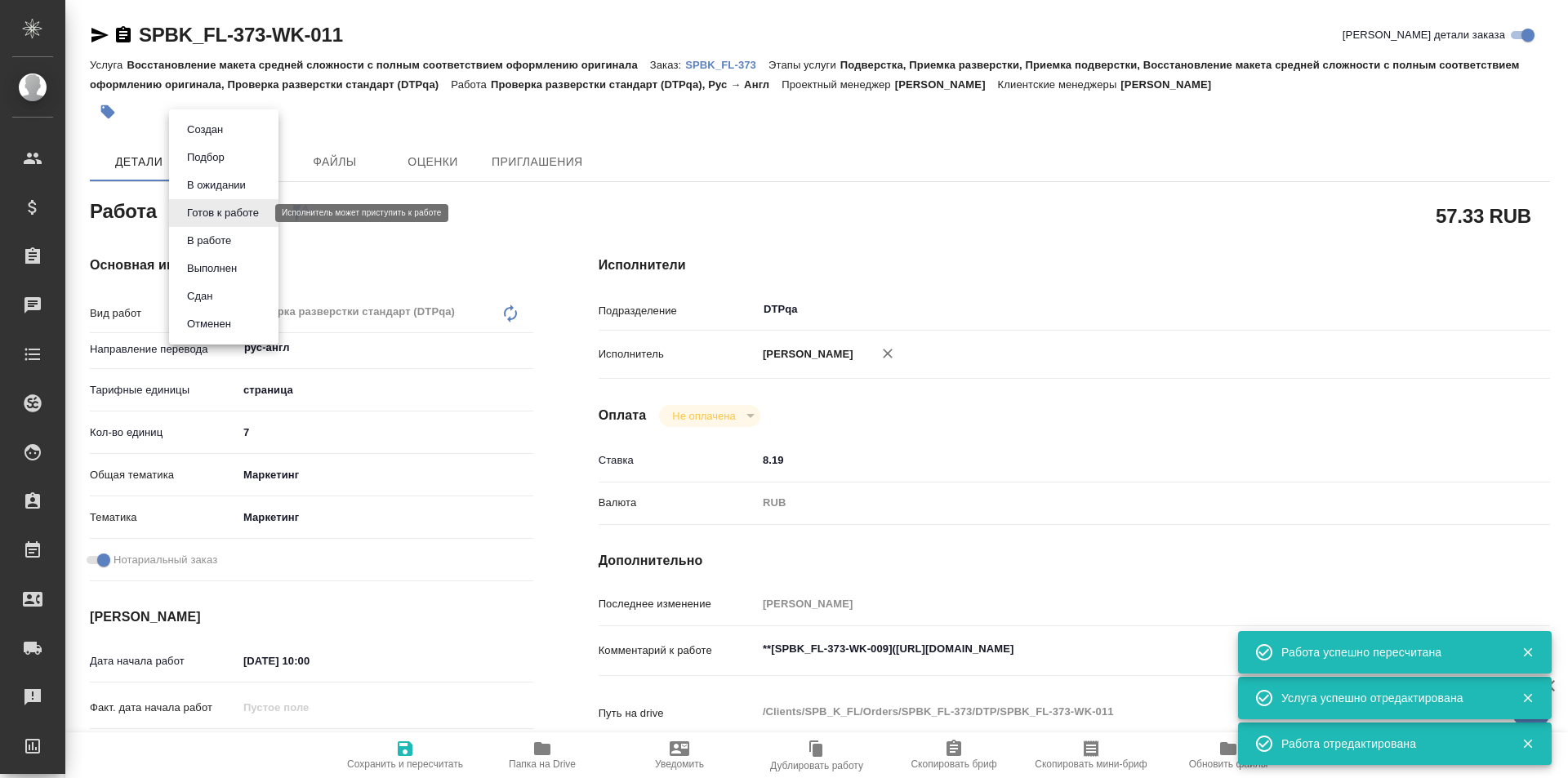
type textarea "x"
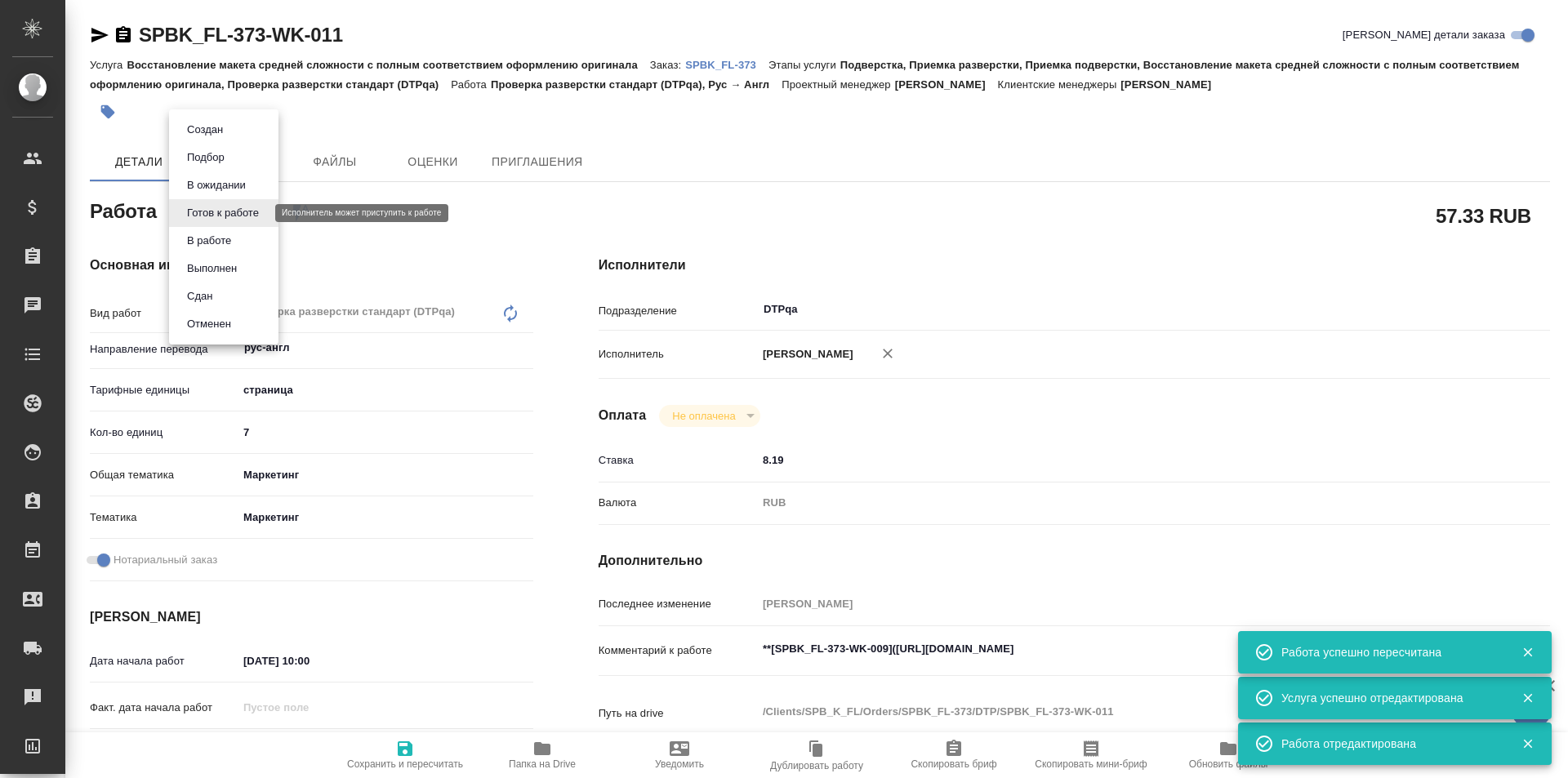
type textarea "x"
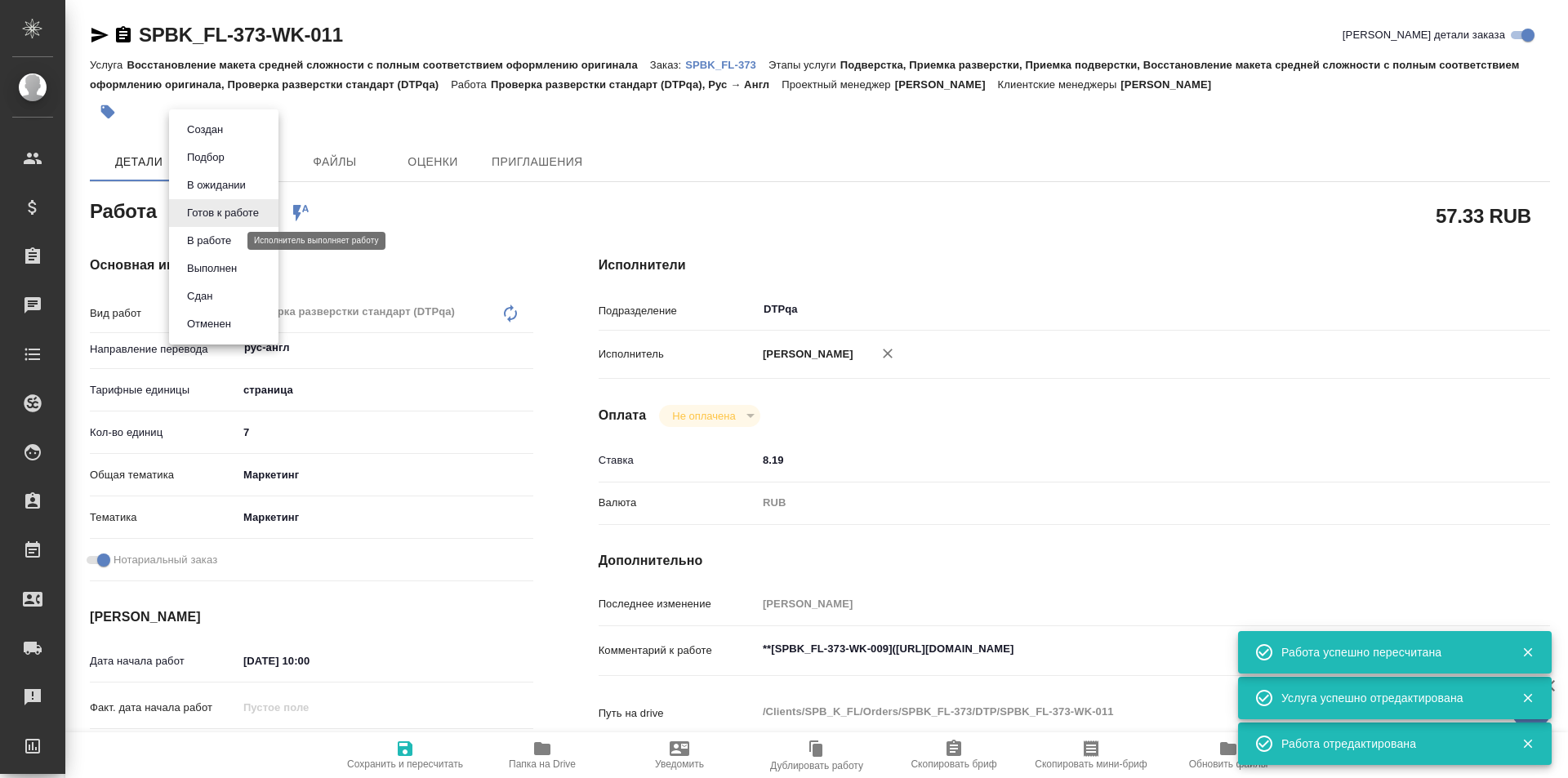
click at [226, 236] on button "В работе" at bounding box center [208, 241] width 54 height 18
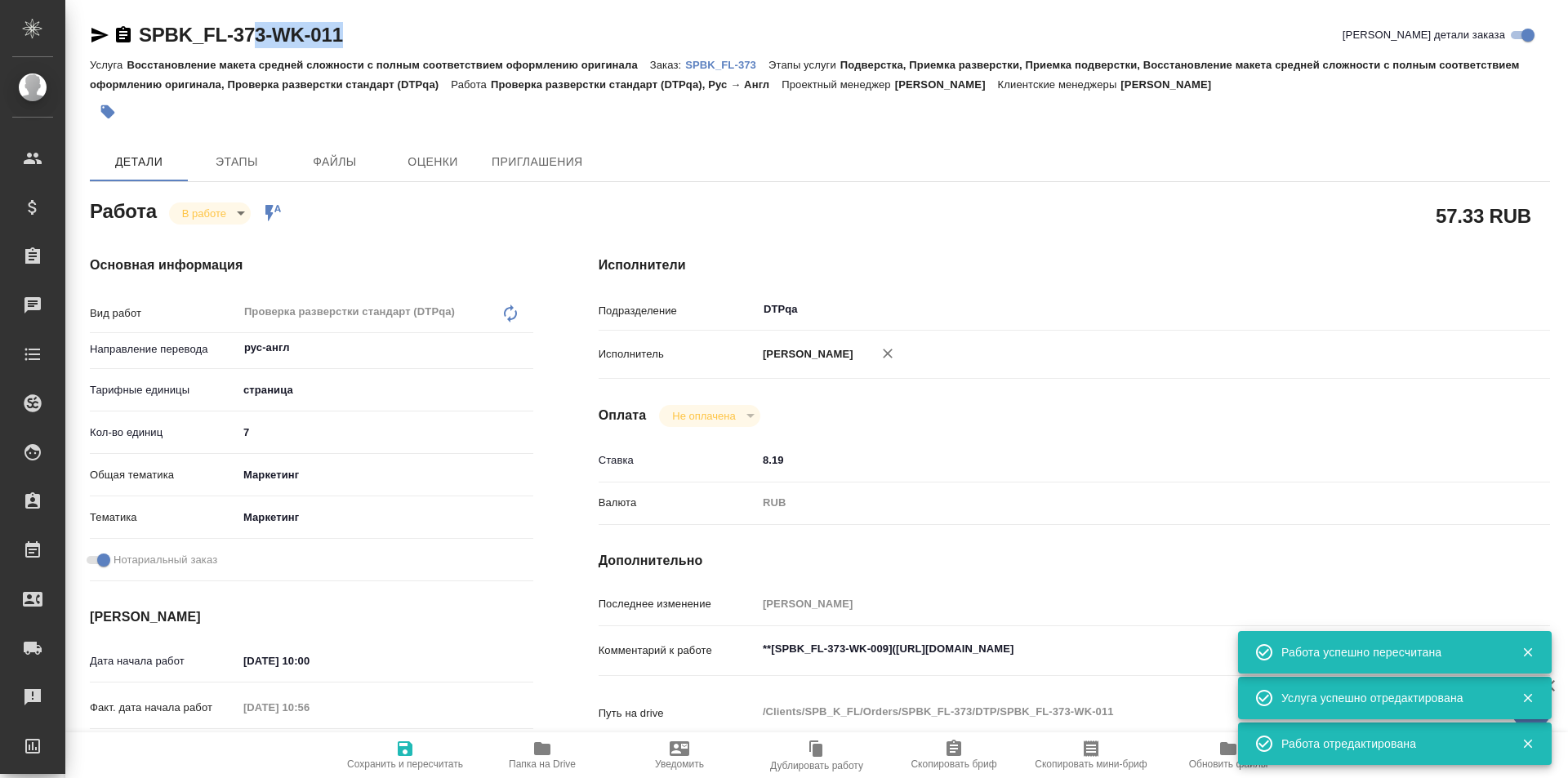
type textarea "x"
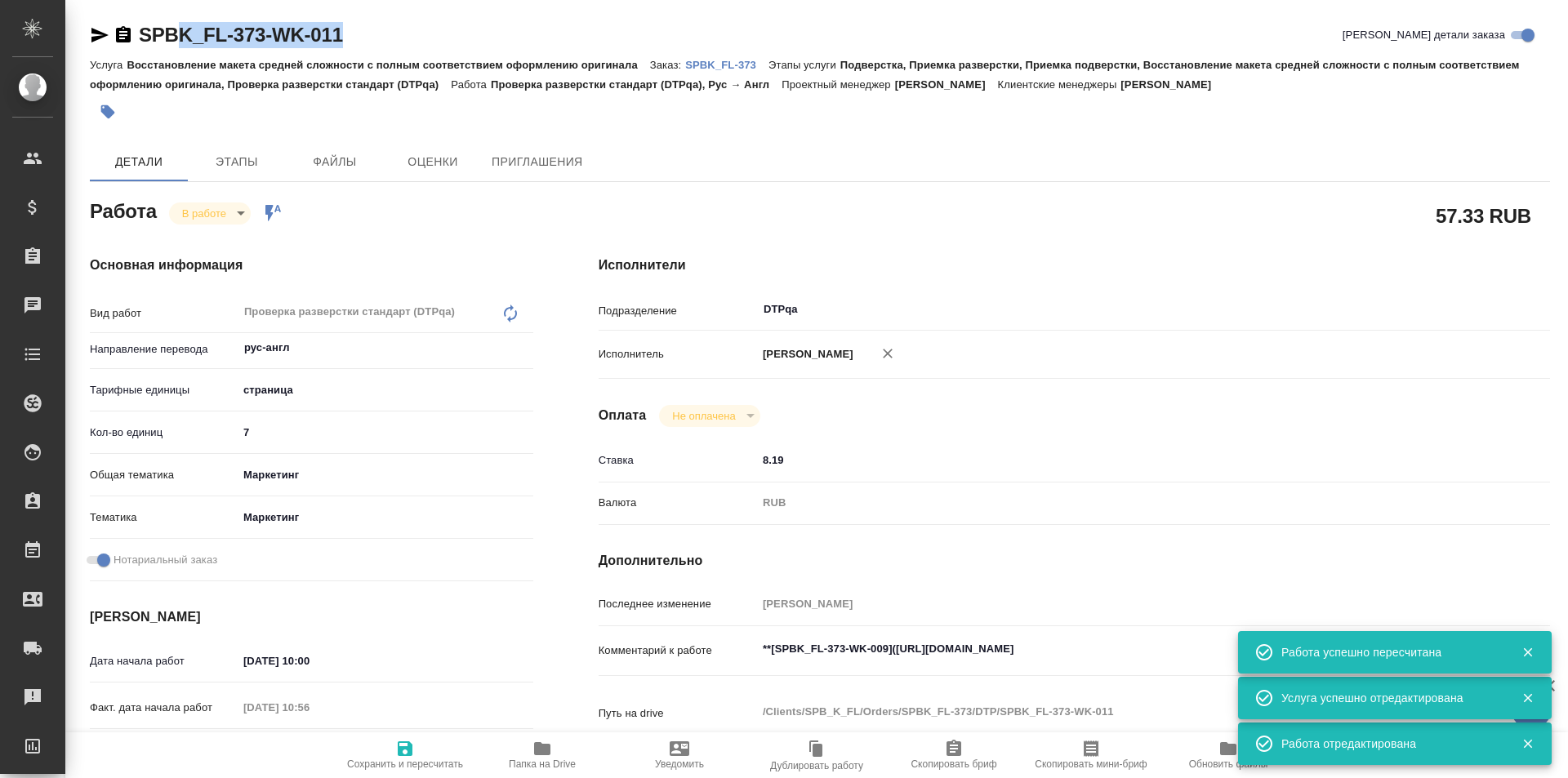
type textarea "x"
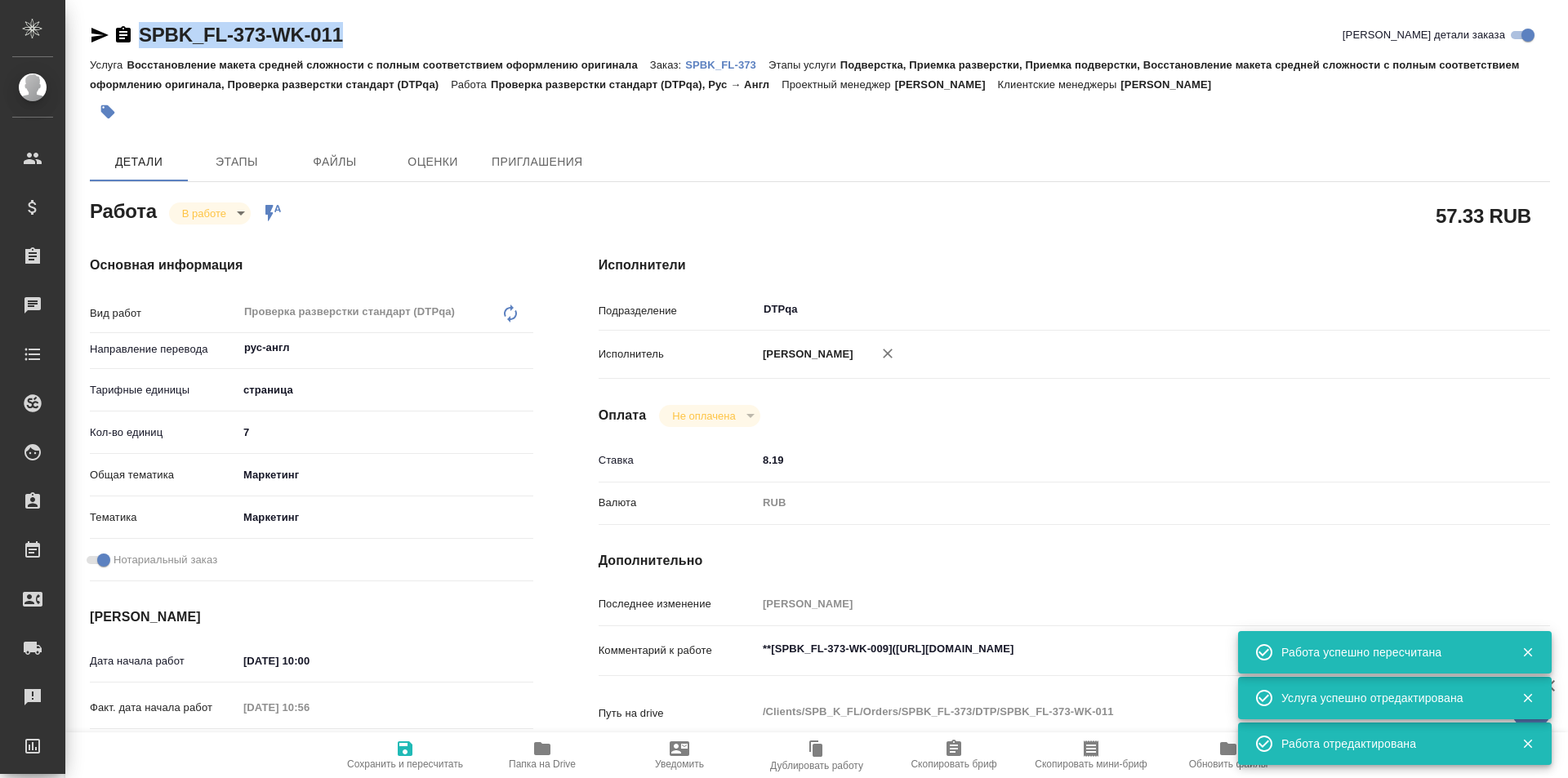
drag, startPoint x: 309, startPoint y: 35, endPoint x: 114, endPoint y: 33, distance: 195.0
click at [112, 38] on div "SPBK_FL-373-WK-011 Кратко детали заказа" at bounding box center [819, 35] width 1460 height 26
type textarea "x"
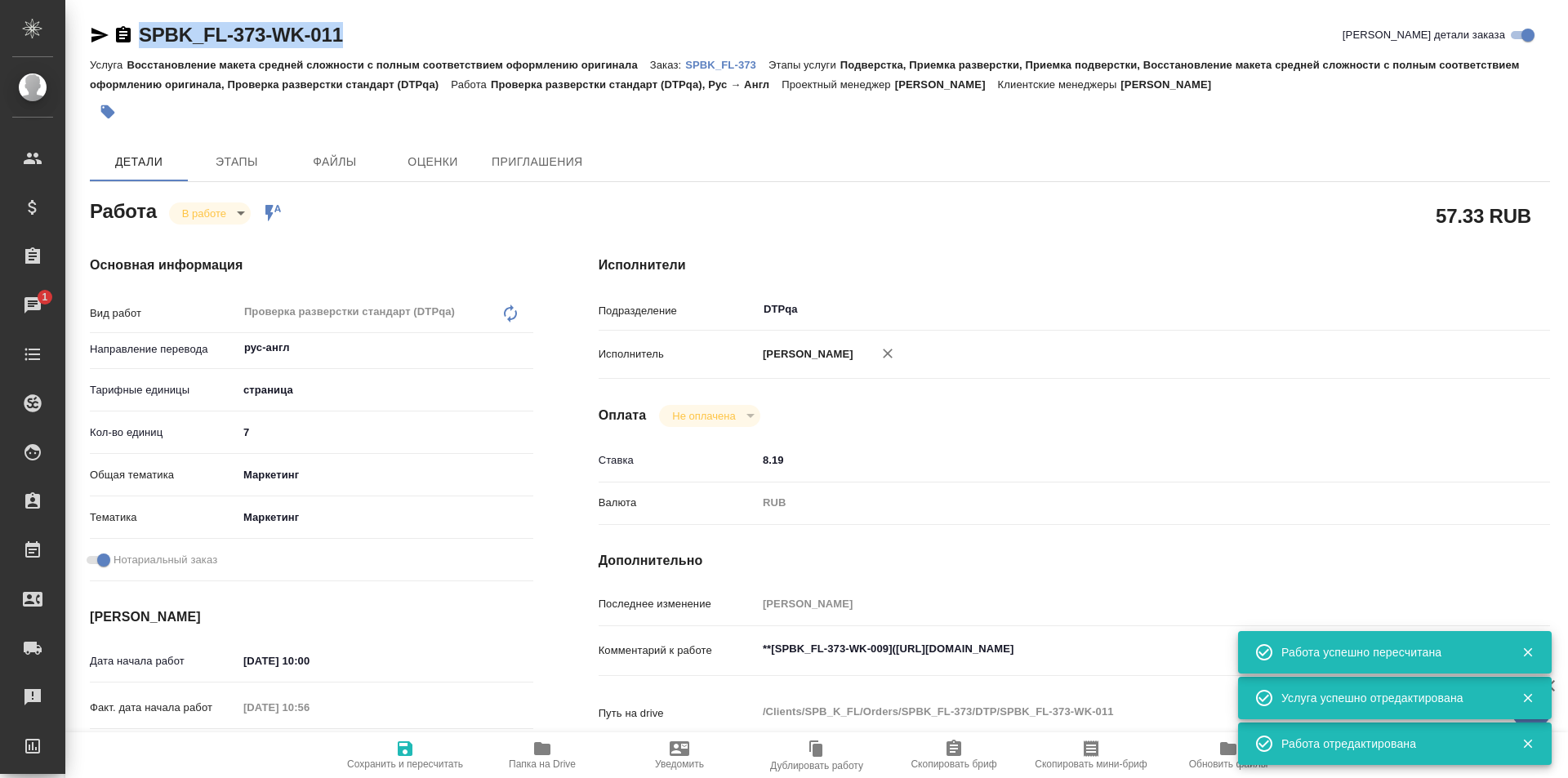
type textarea "x"
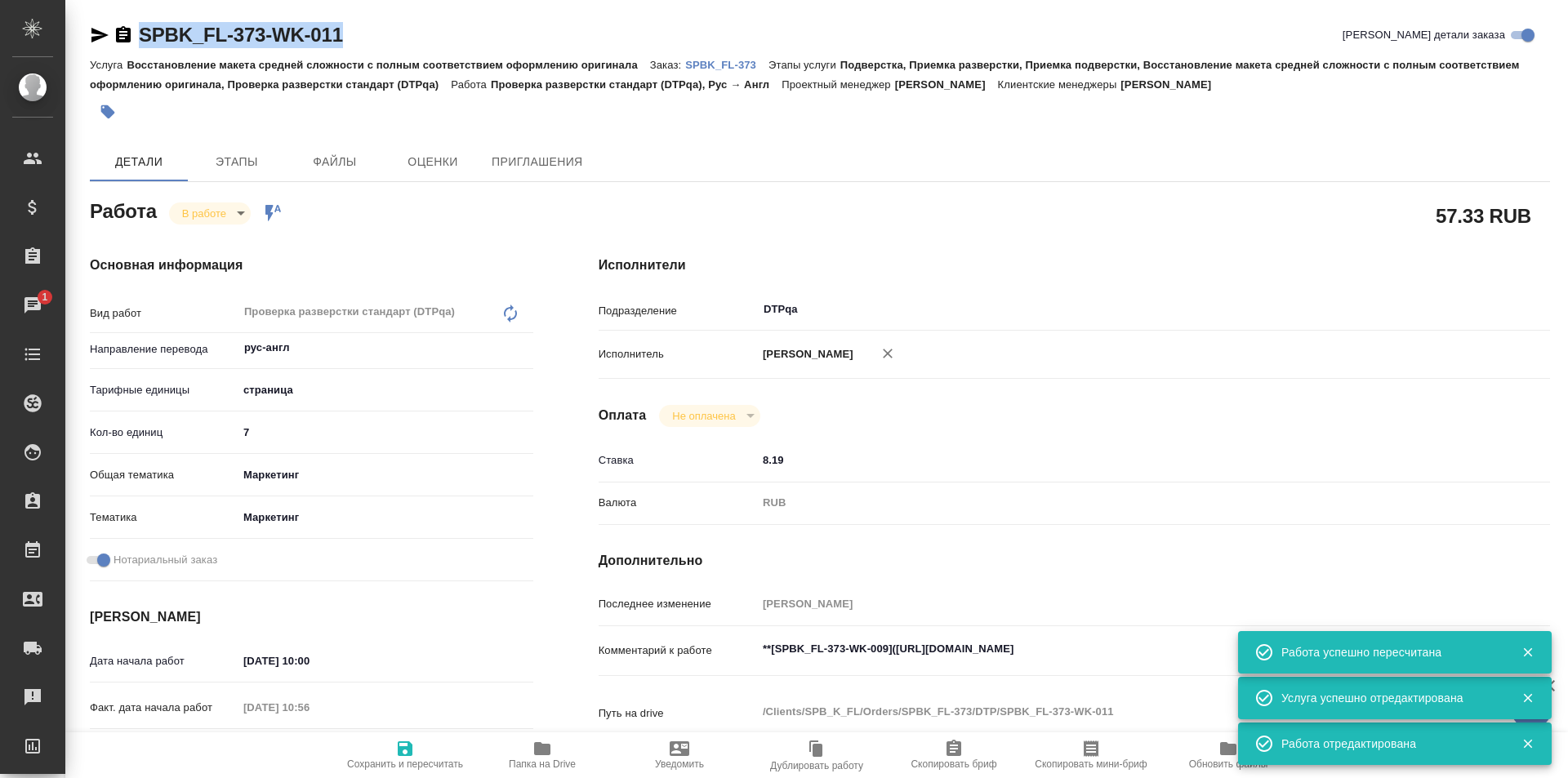
type textarea "x"
click at [538, 752] on icon "button" at bounding box center [542, 749] width 17 height 13
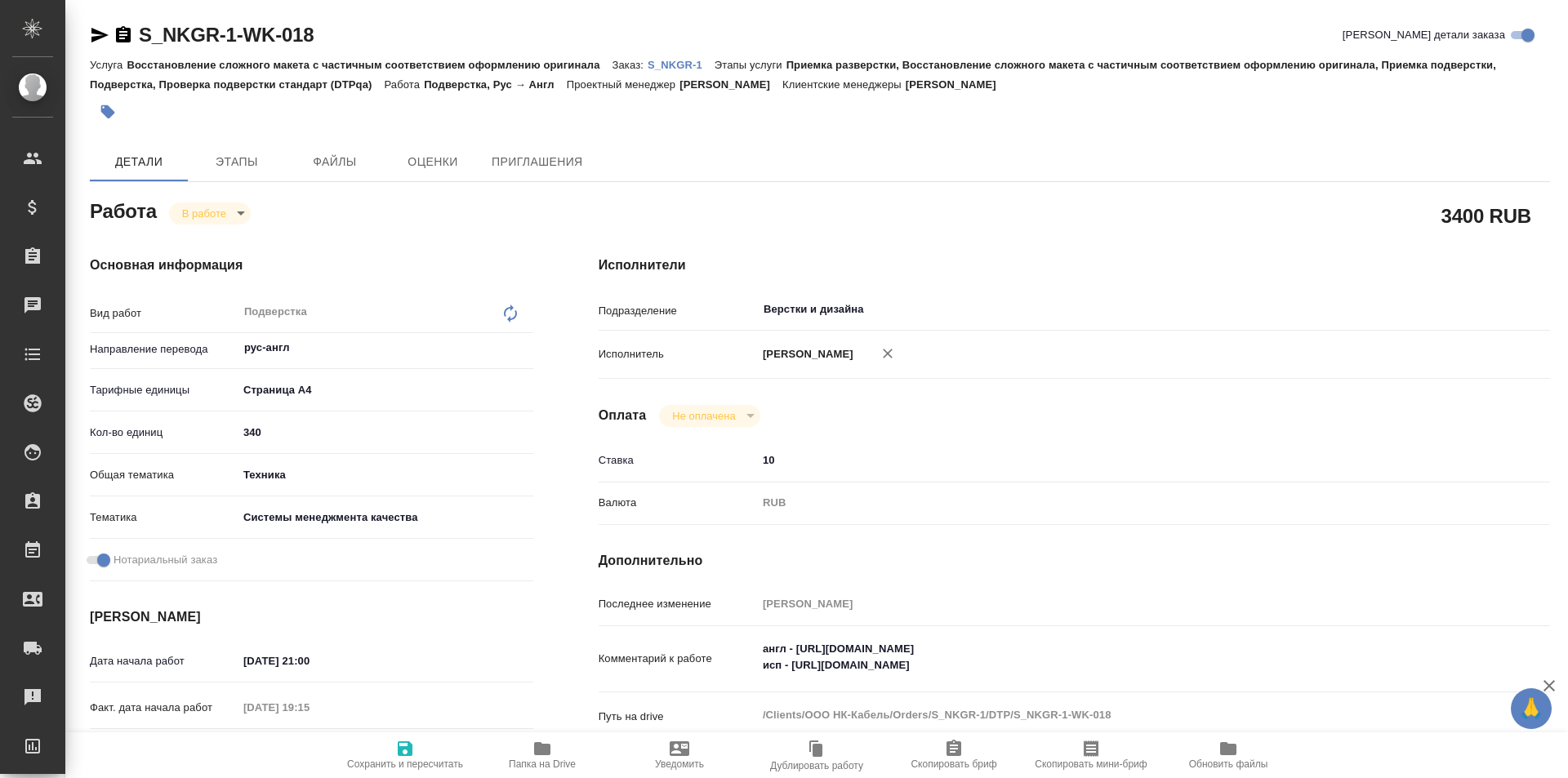
click at [545, 749] on icon "button" at bounding box center [542, 749] width 17 height 13
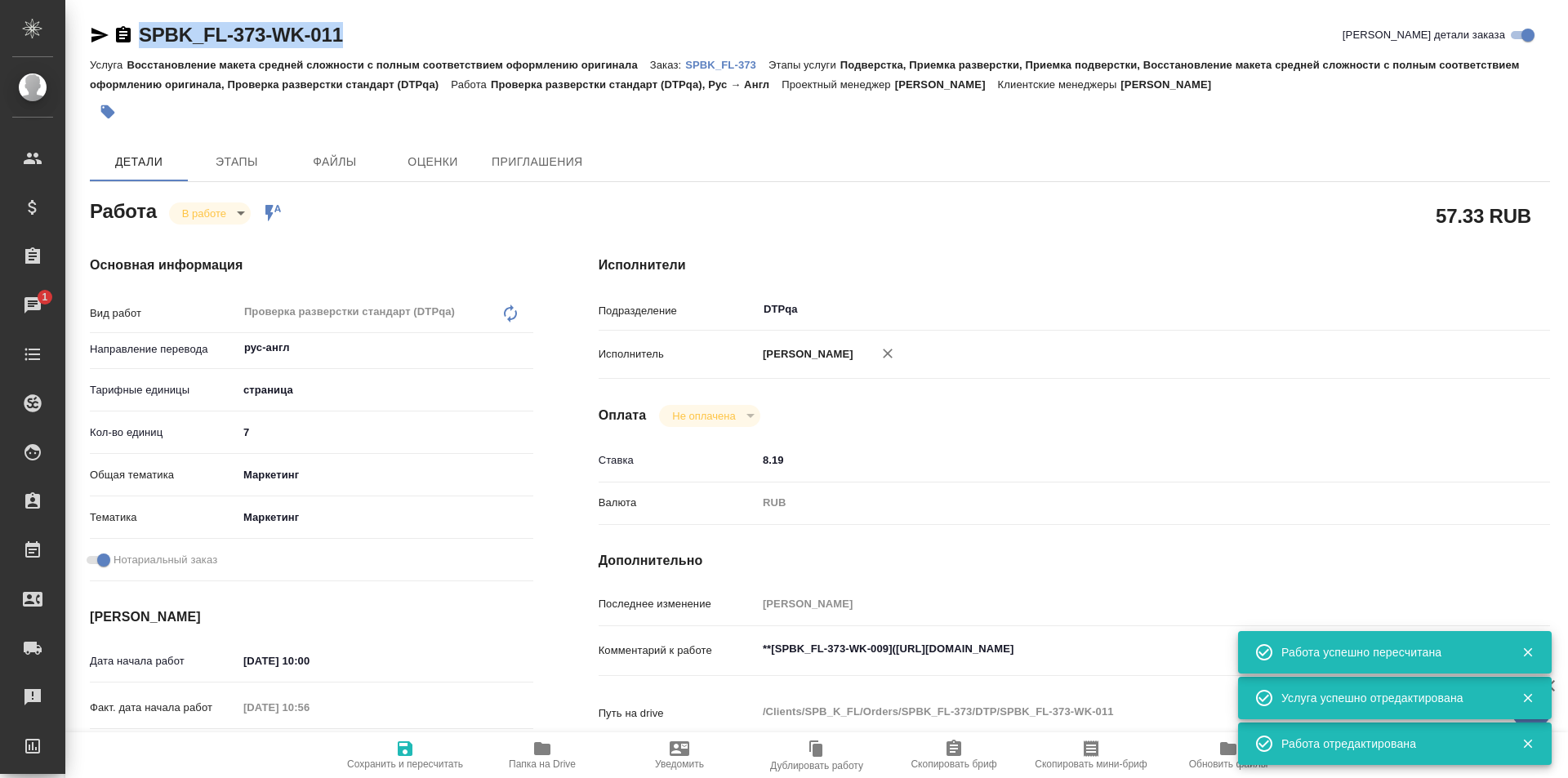
scroll to position [245, 0]
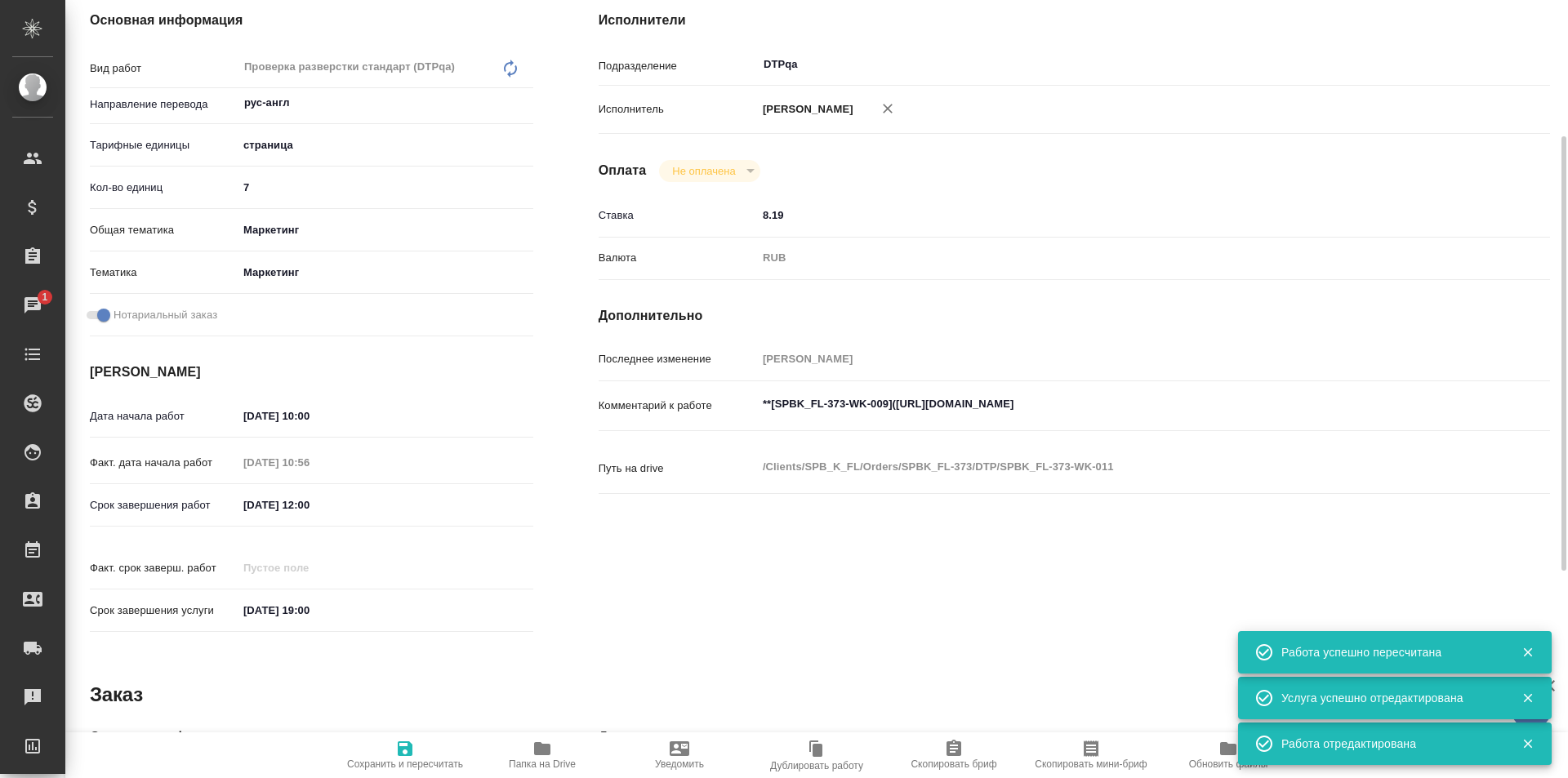
click at [1236, 399] on textarea "**[SPBK_FL-373-WK-009]([URL][DOMAIN_NAME]" at bounding box center [1114, 404] width 714 height 28
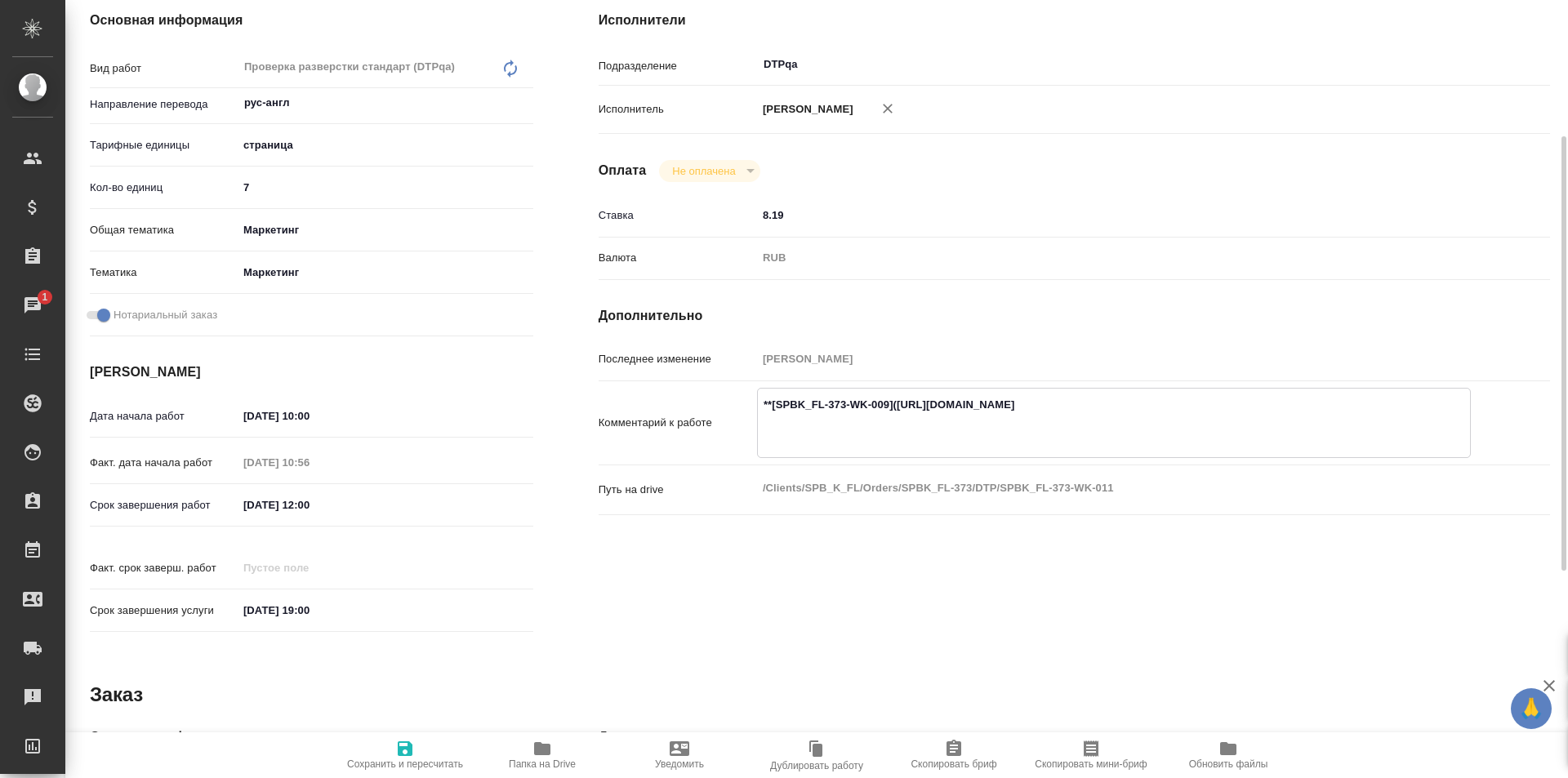
paste textarea "[URL][DOMAIN_NAME]"
type textarea "**[SPBK_FL-373-WK-009]([URL][DOMAIN_NAME] [URL][DOMAIN_NAME]"
click at [402, 750] on icon "button" at bounding box center [405, 749] width 15 height 15
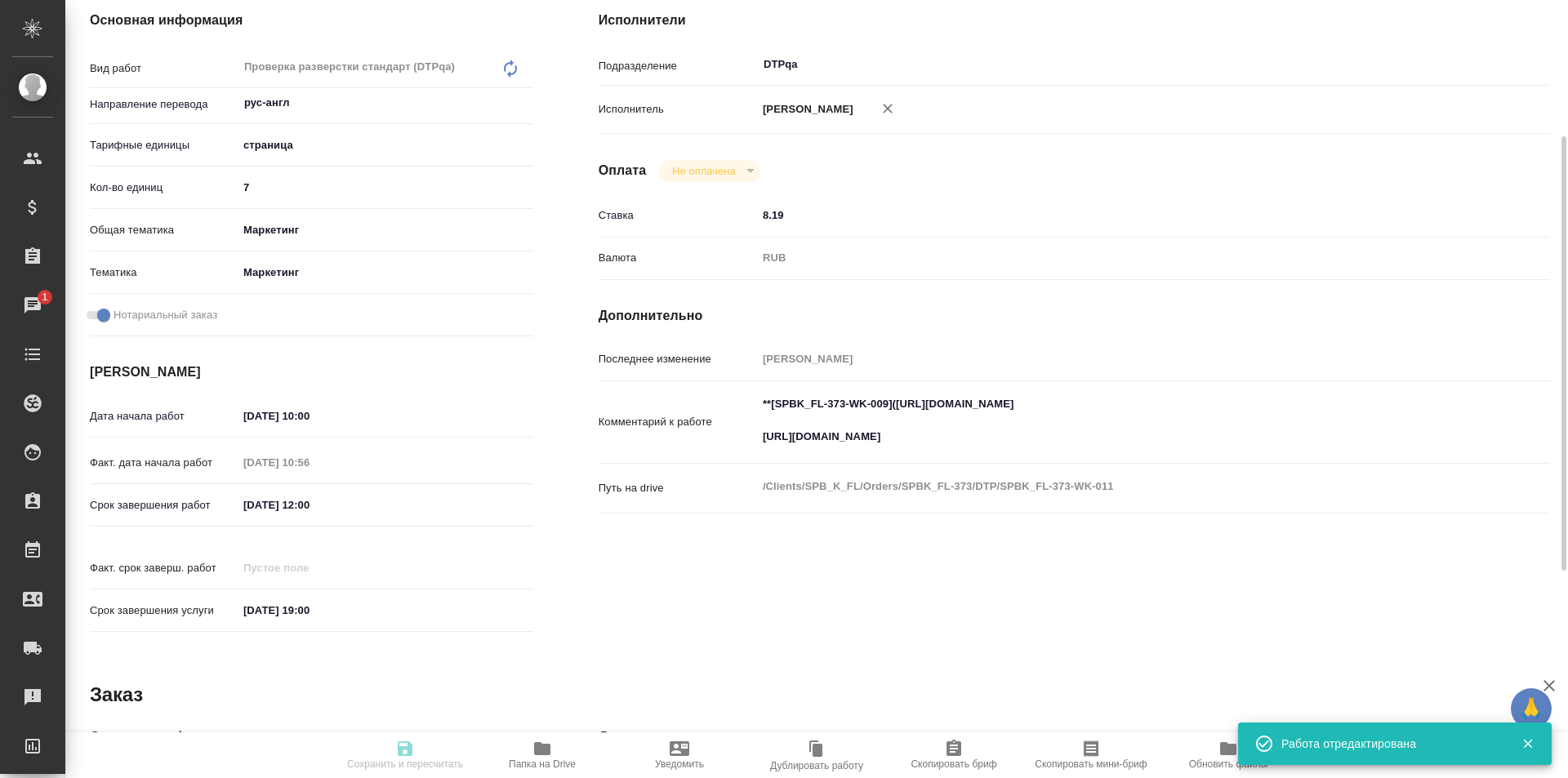
type input "inProgress"
type input "рус-англ"
type input "5a8b1489cc6b4906c91bfdb2"
type input "7"
type input "marketing"
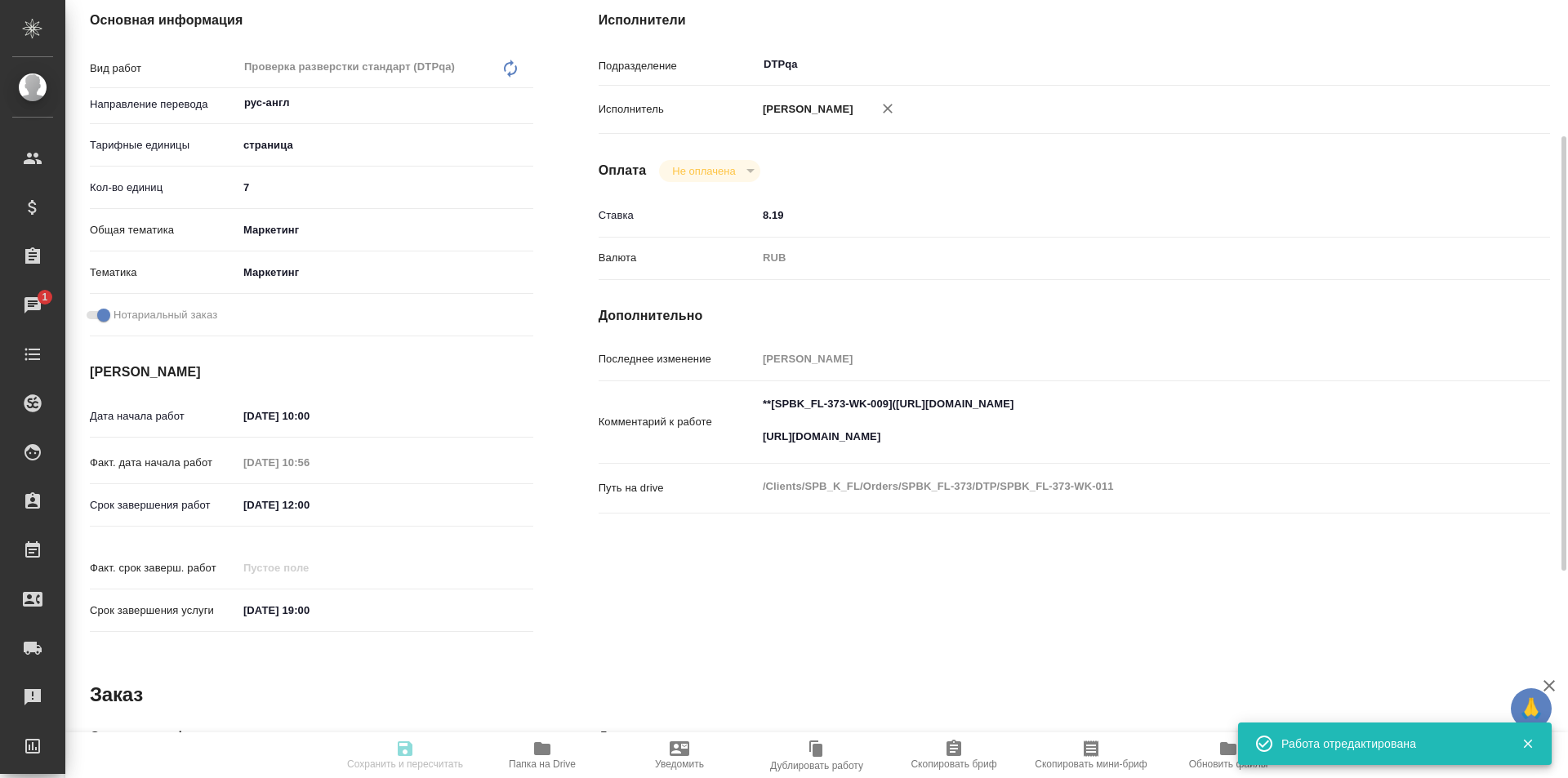
type input "5a8b8b956a9677013d343d63"
checkbox input "true"
type input "[DATE] 10:00"
type input "[DATE] 10:56"
type input "[DATE] 12:00"
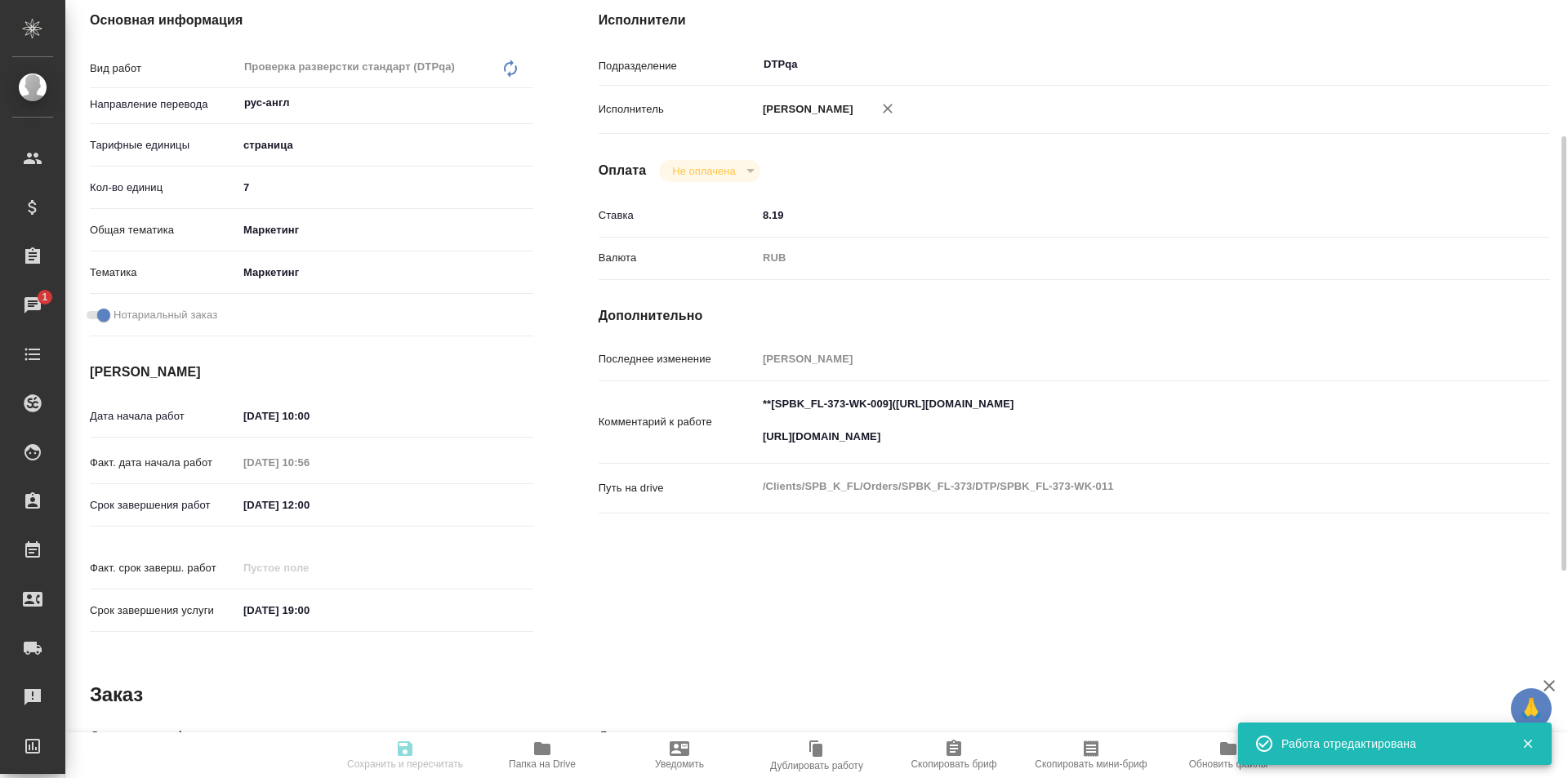
type input "[DATE] 19:00"
type input "DTPqa"
type input "notPayed"
type input "8.19"
type input "RUB"
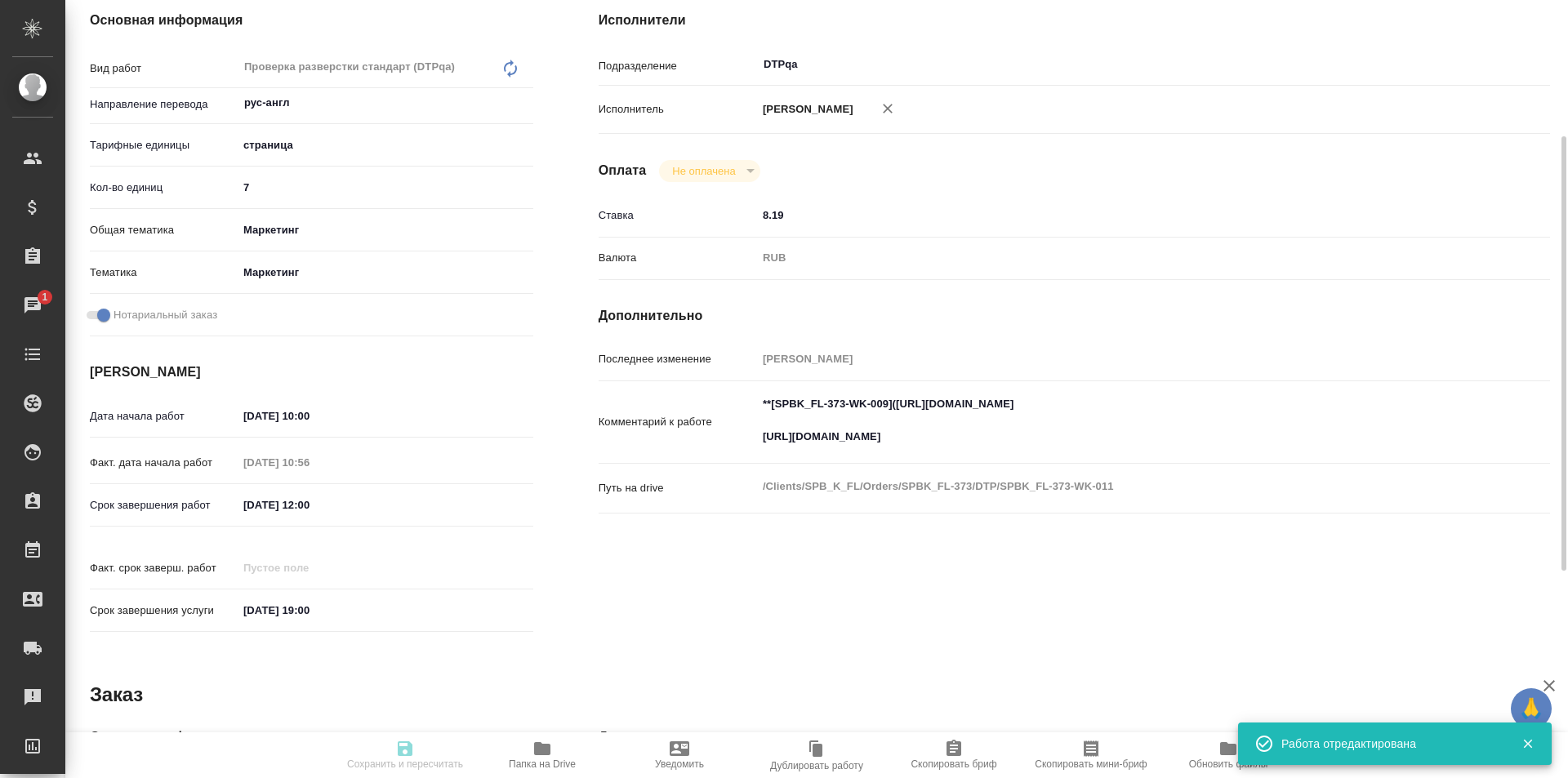
type input "[PERSON_NAME]"
type input "SPBK_FL-373"
type input "Восстановление макета средней сложности с полным соответствием оформлению ориги…"
type input "Подверстка, Приемка разверстки, Приемка подверстки, Восстановление макета средн…"
type input "[PERSON_NAME]"
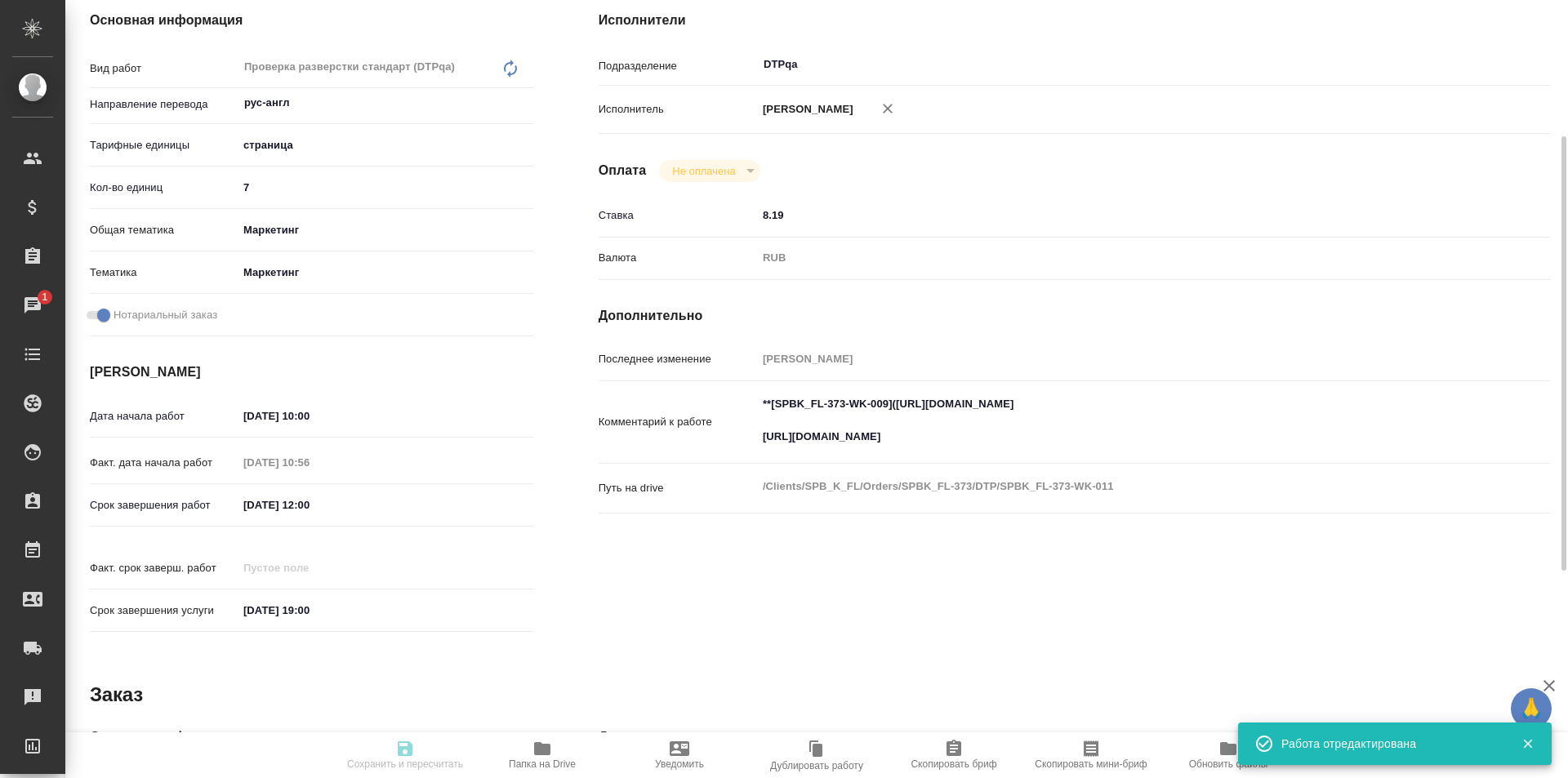
type input "[PERSON_NAME]"
type input "/Clients/SPB_K_FL/Orders/SPBK_FL-373"
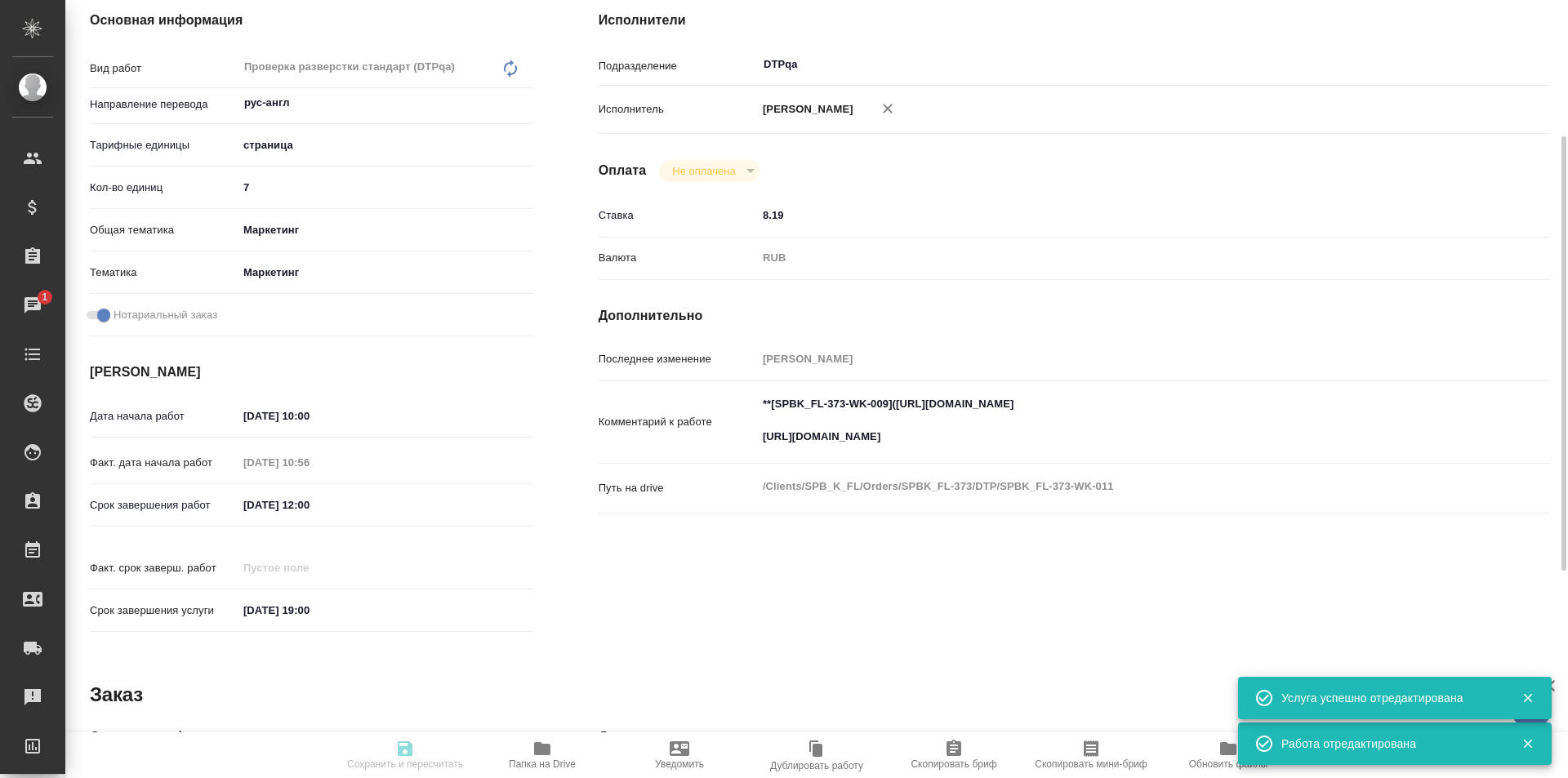
scroll to position [0, 0]
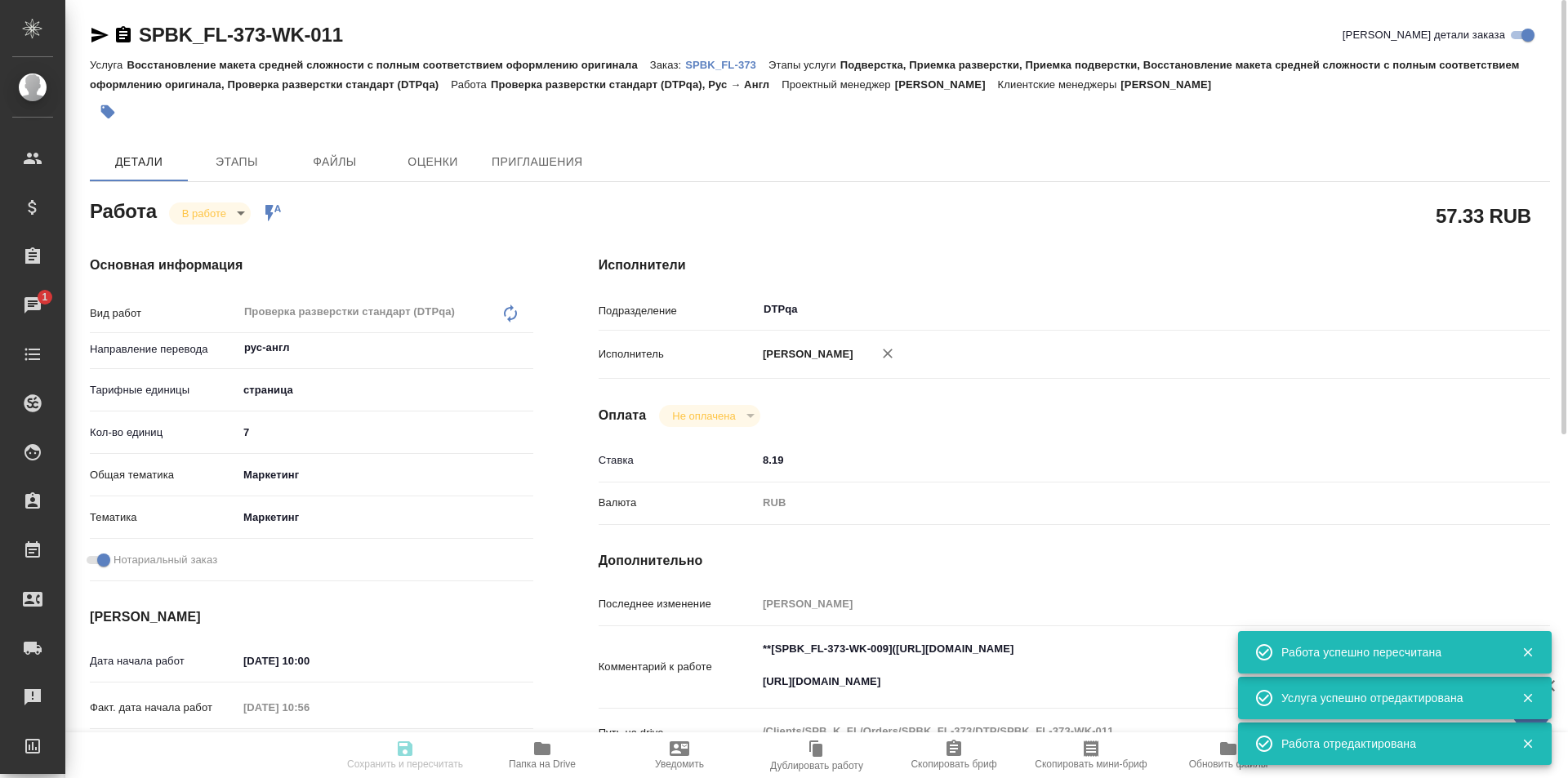
type input "inProgress"
type input "рус-англ"
type input "5a8b1489cc6b4906c91bfdb2"
type input "7"
type input "marketing"
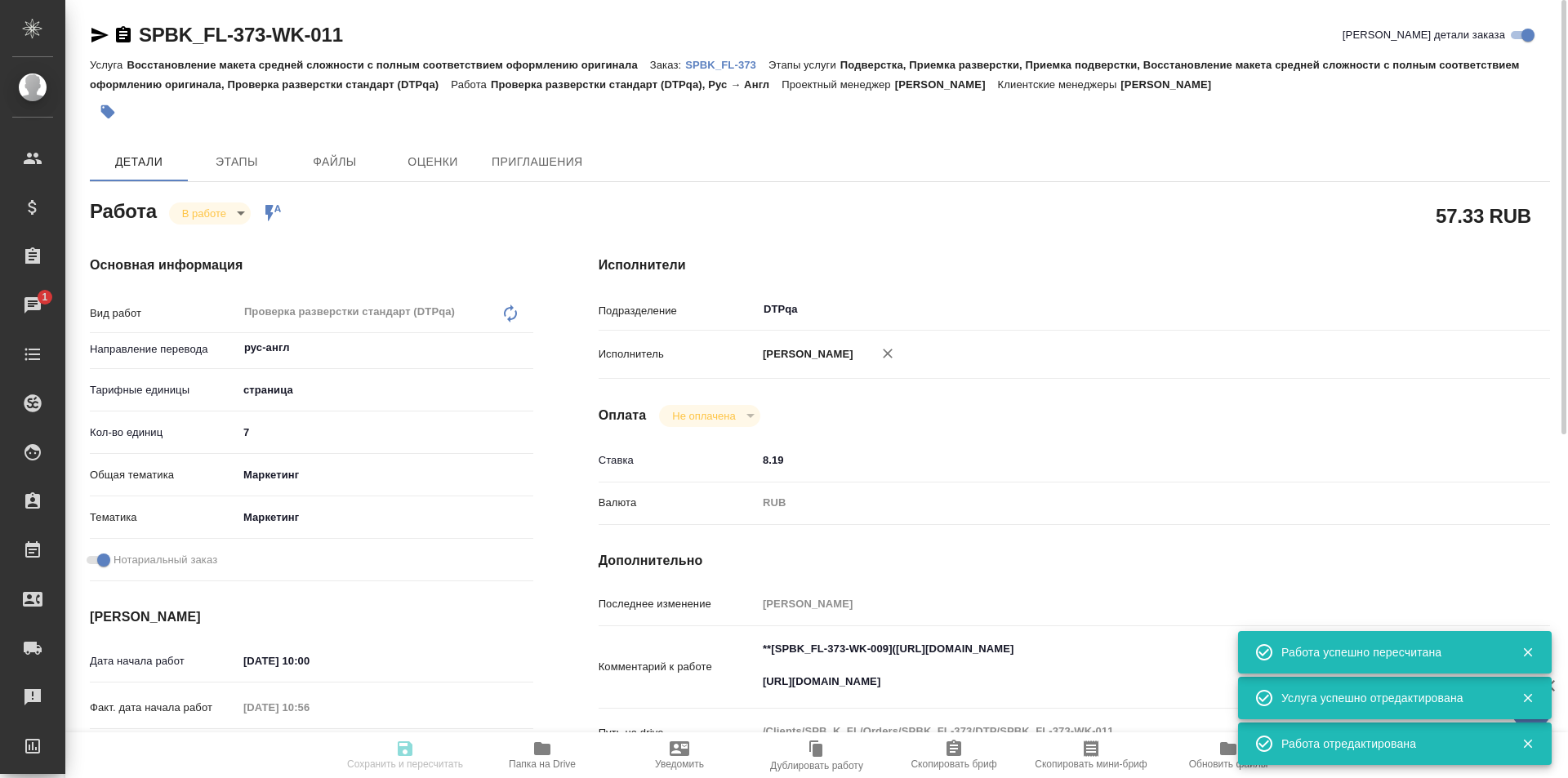
type input "5a8b8b956a9677013d343d63"
checkbox input "true"
type input "25.08.2025 10:00"
type input "25.08.2025 10:56"
type input "25.08.2025 12:00"
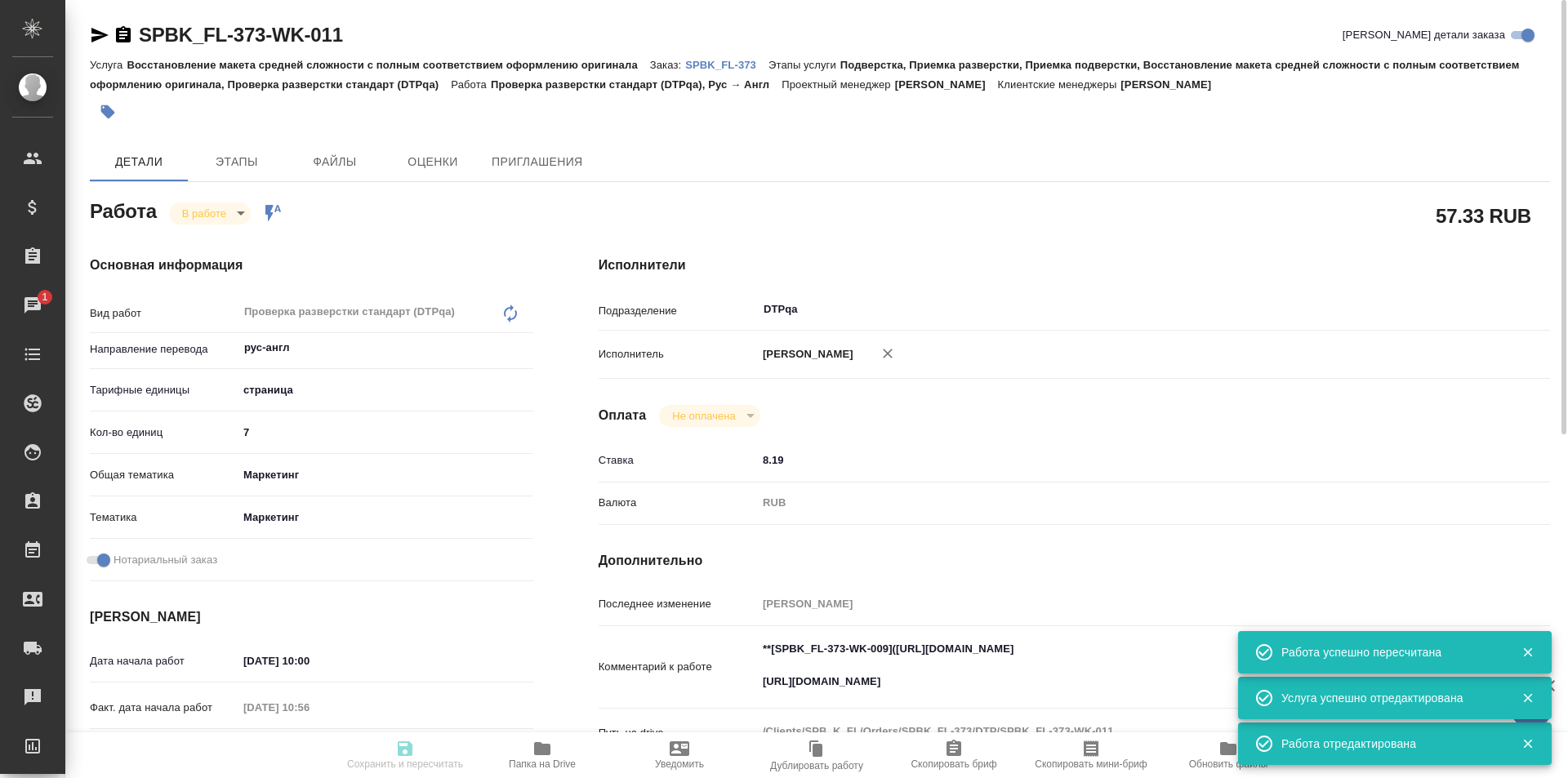
type input "[DATE] 19:00"
type input "DTPqa"
type input "notPayed"
type input "8.19"
type input "RUB"
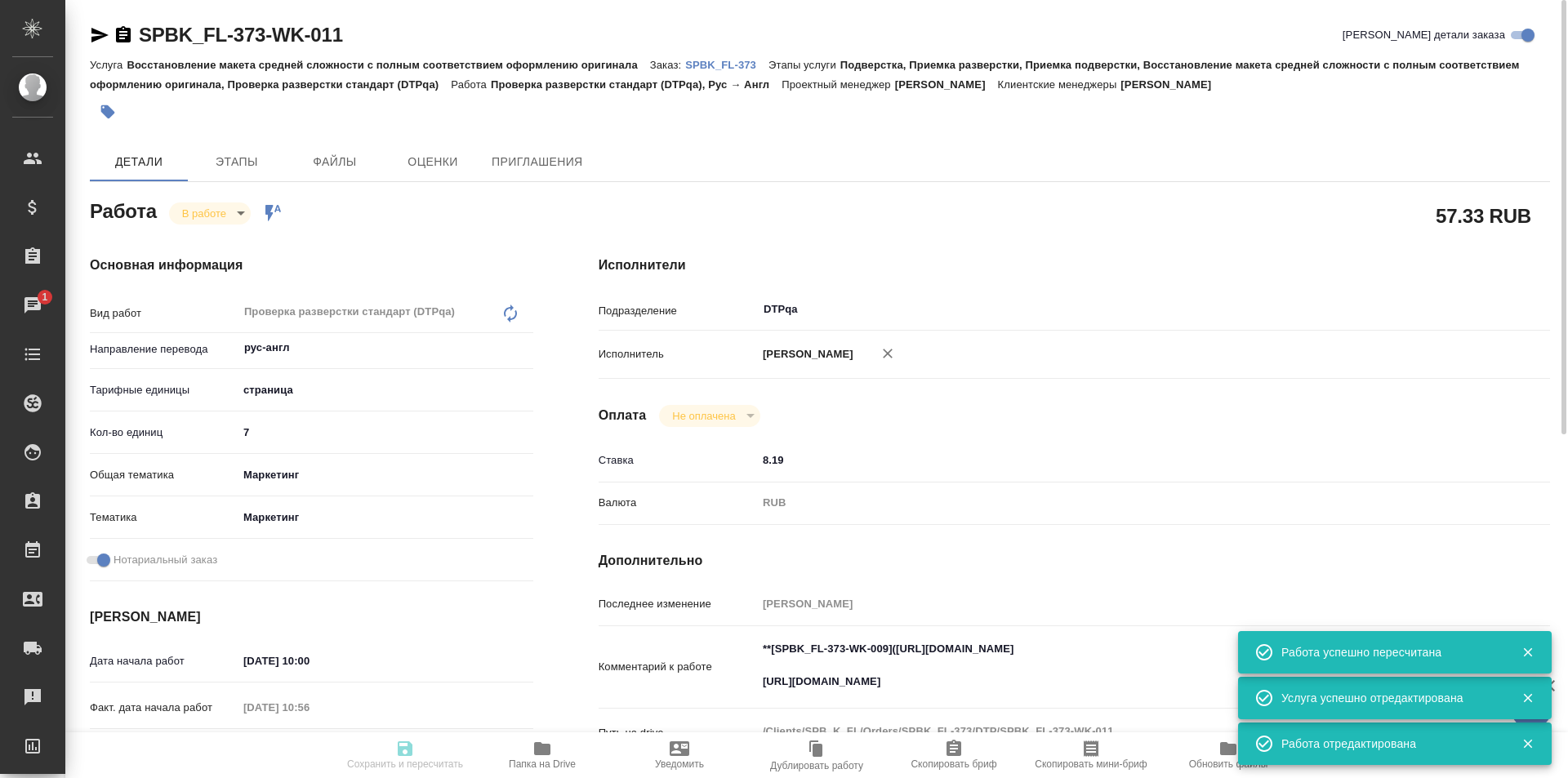
type input "[PERSON_NAME]"
type input "SPBK_FL-373"
type input "Восстановление макета средней сложности с полным соответствием оформлению ориги…"
type input "Подверстка, Приемка разверстки, Приемка подверстки, Восстановление макета средн…"
type input "[PERSON_NAME]"
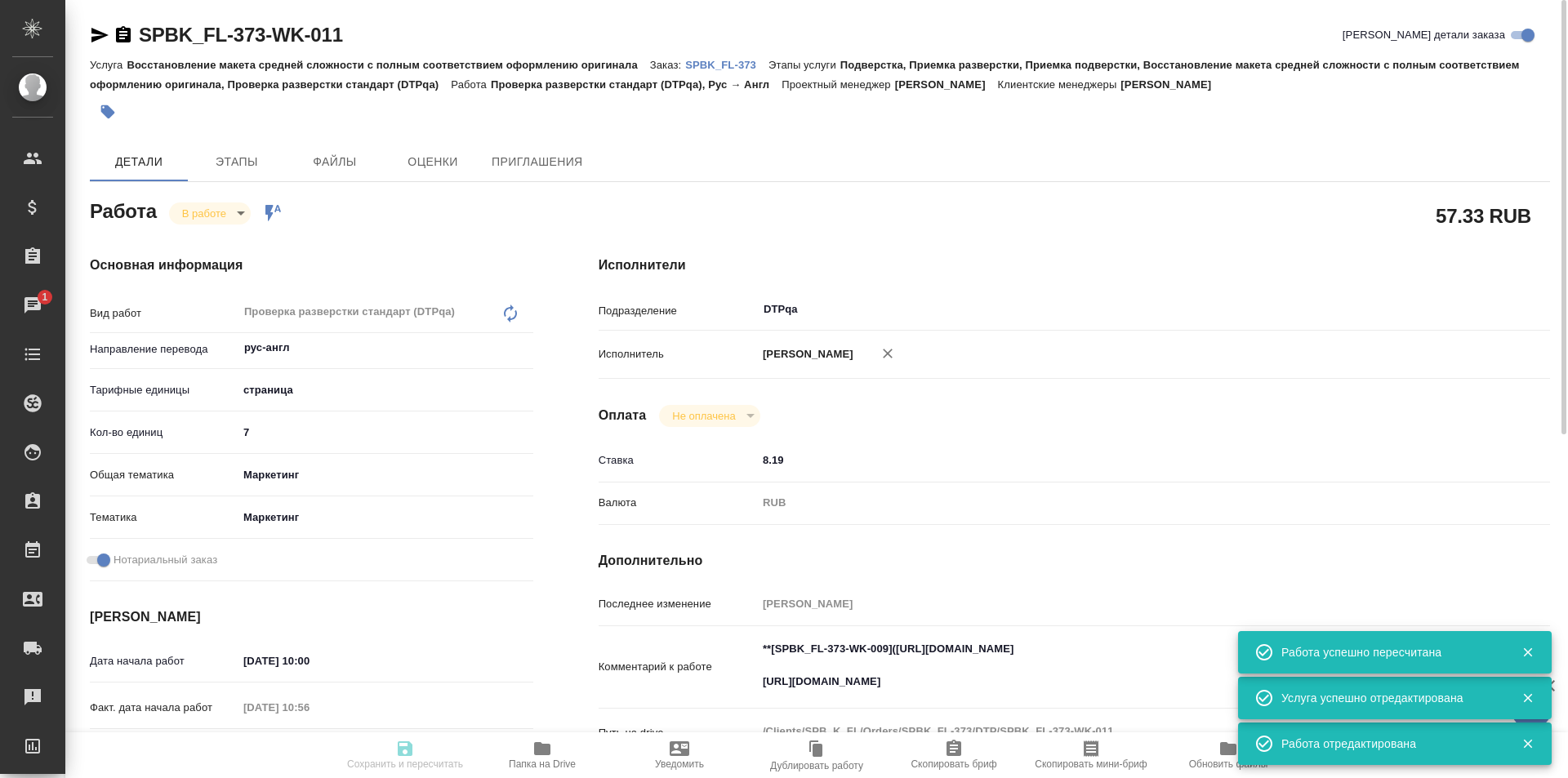
type input "[PERSON_NAME]"
type input "/Clients/SPB_K_FL/Orders/SPBK_FL-373"
click at [218, 211] on body "🙏 .cls-1 fill:#fff; AWATERA Ismagilova Diana Клиенты Спецификации Заказы 1 Чаты…" at bounding box center [784, 389] width 1568 height 778
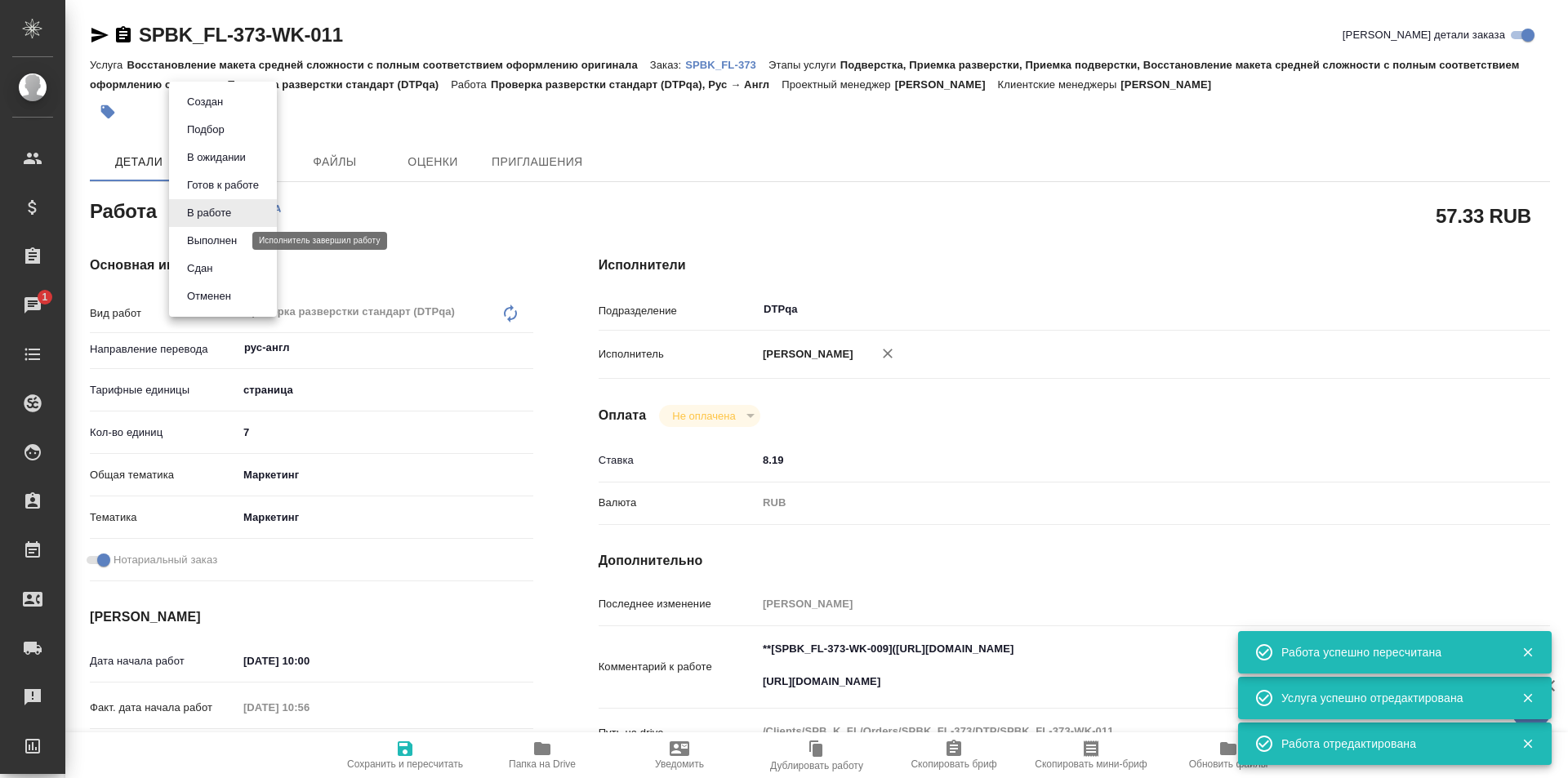
click at [215, 242] on button "Выполнен" at bounding box center [211, 241] width 60 height 18
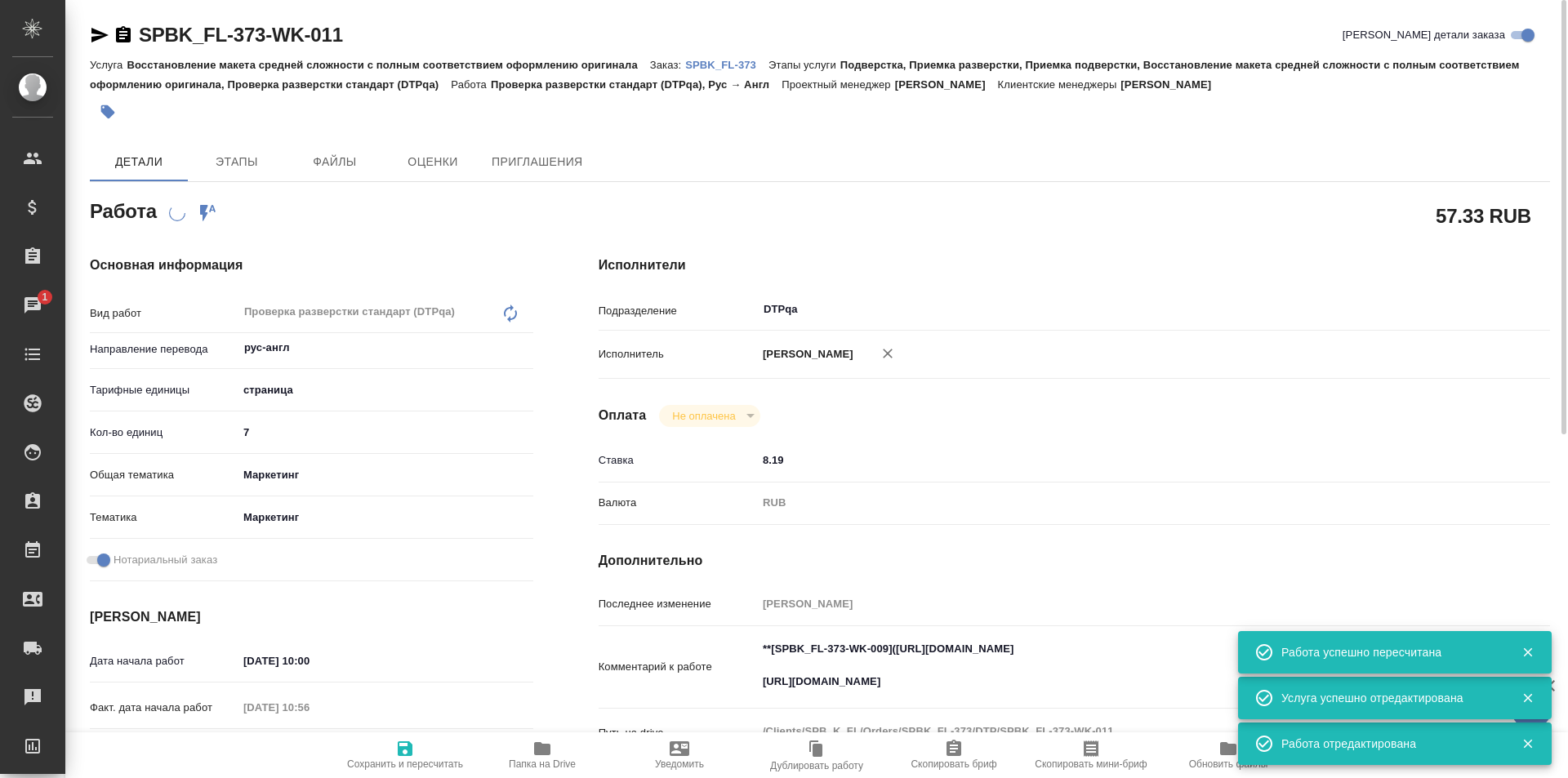
click at [730, 62] on p "SPBK_FL-373" at bounding box center [727, 64] width 83 height 12
type textarea "x"
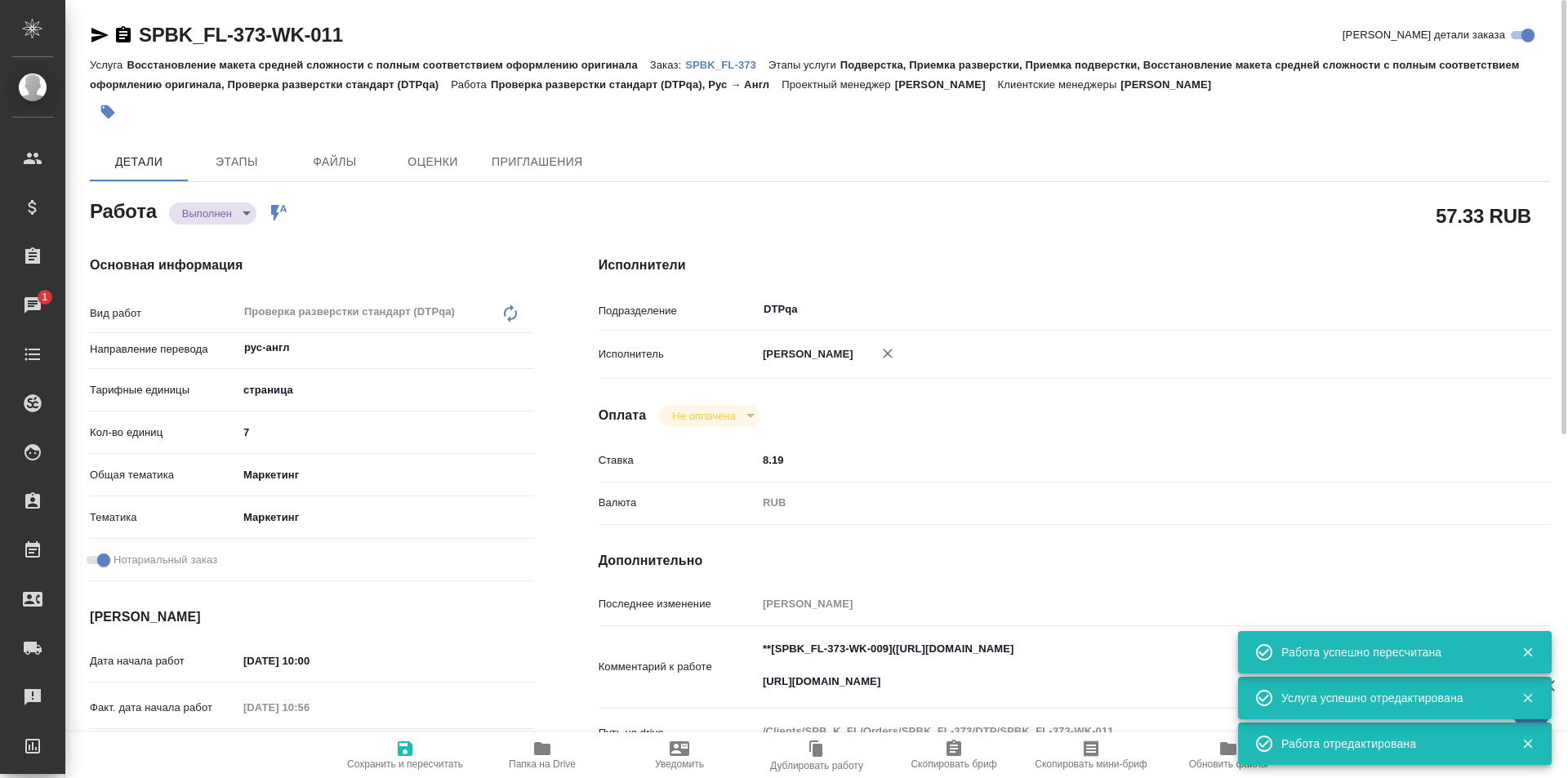
type textarea "x"
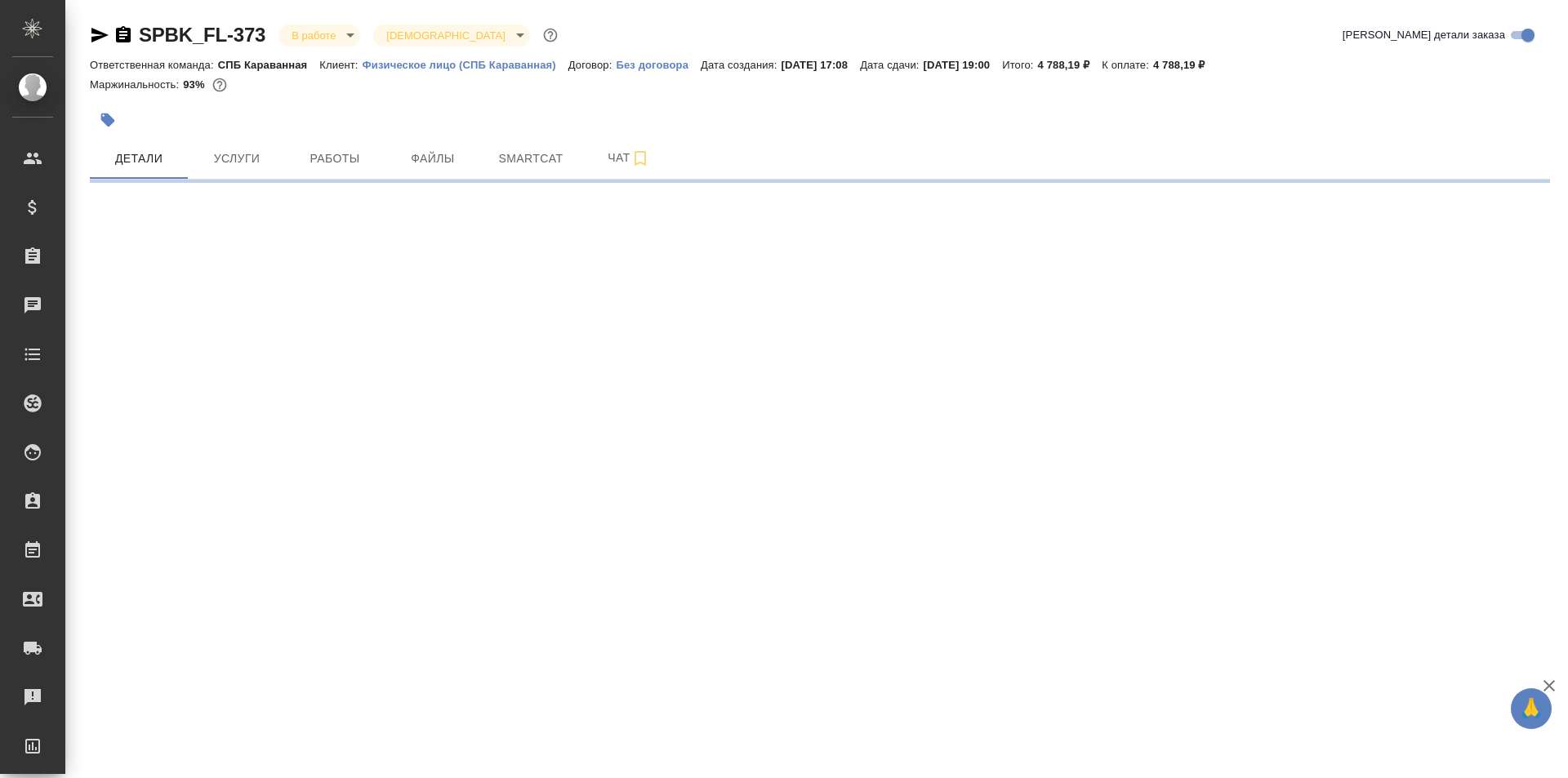
select select "RU"
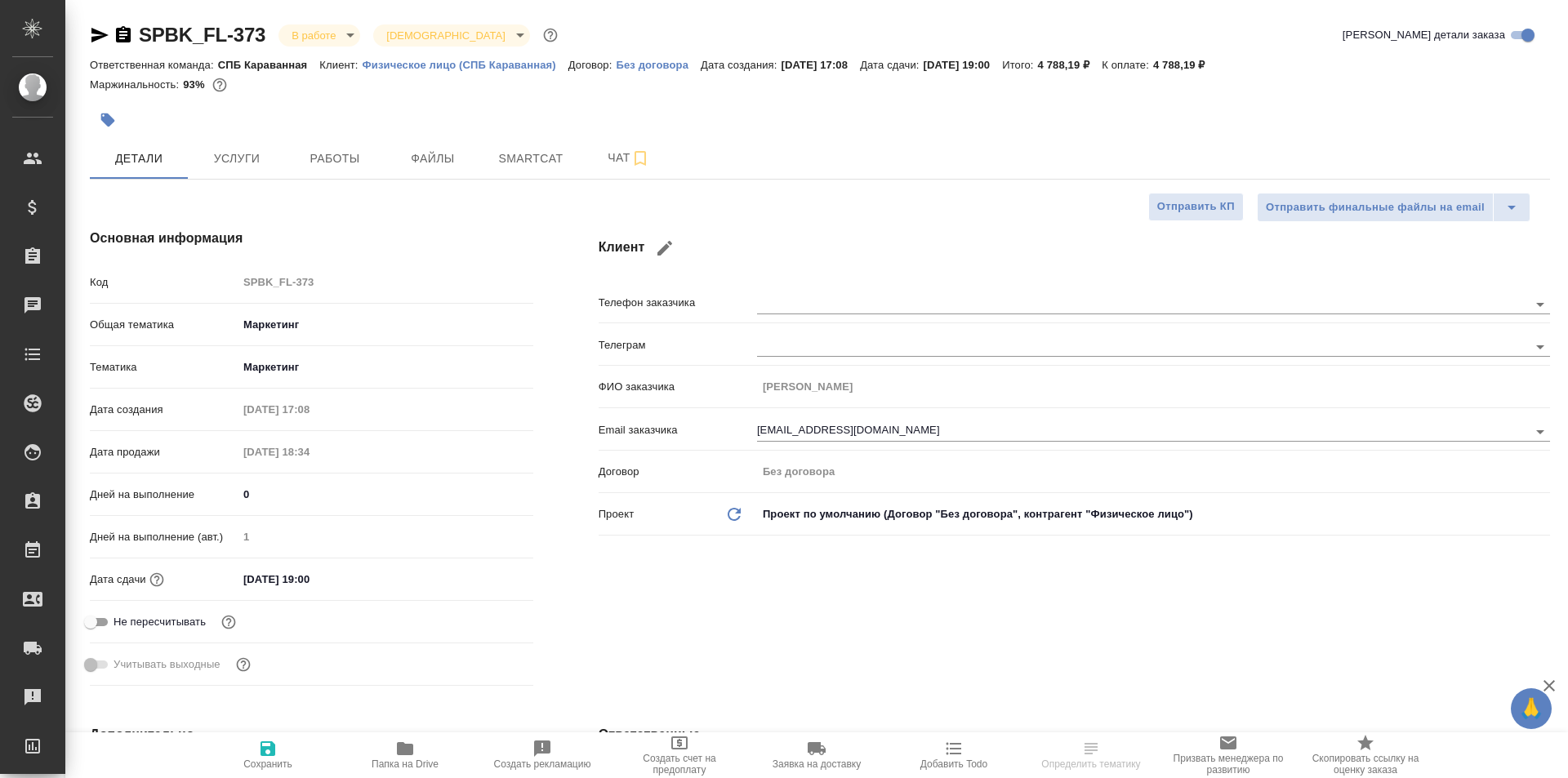
type textarea "x"
click at [333, 156] on span "Работы" at bounding box center [334, 159] width 78 height 20
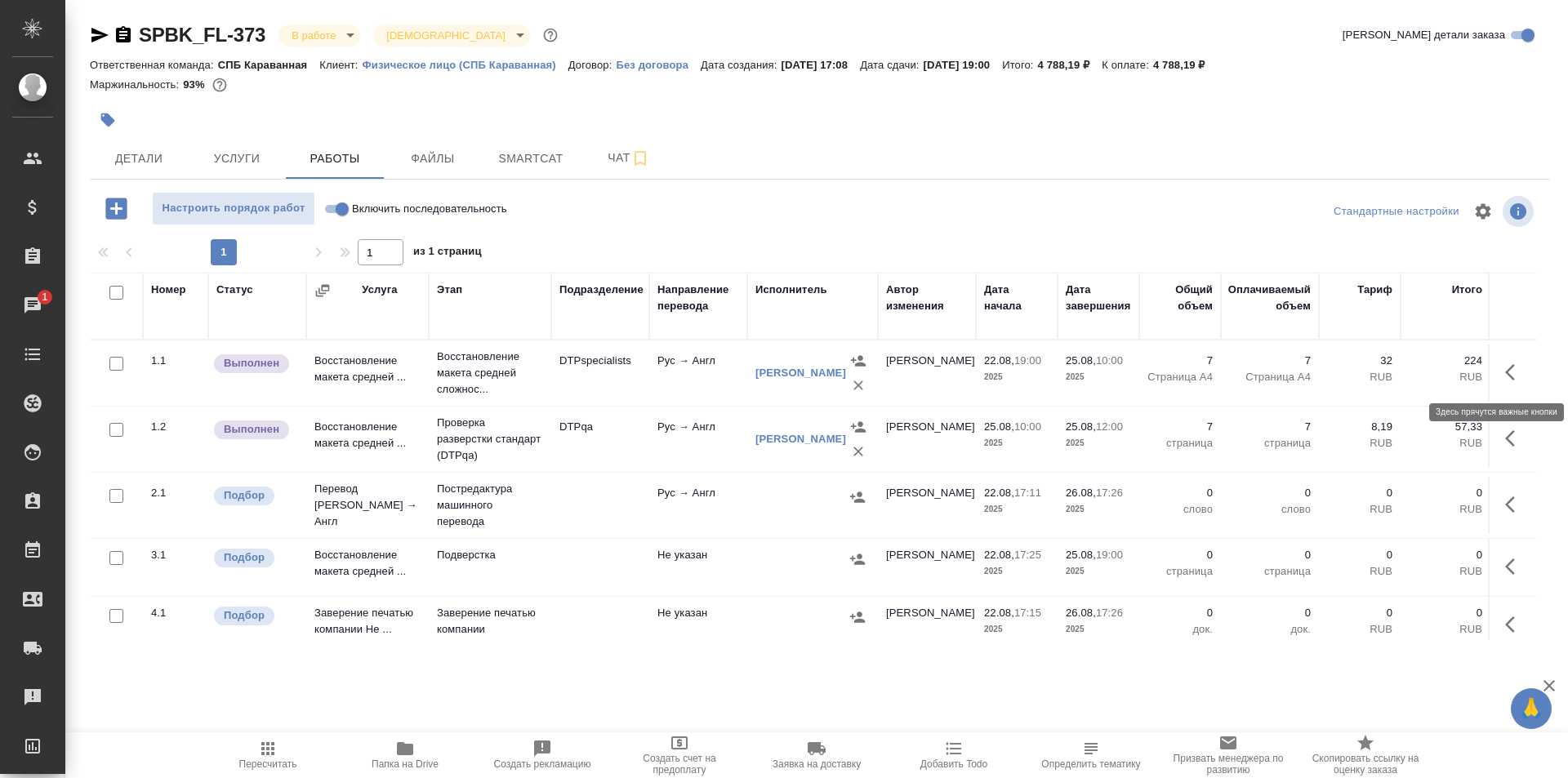
click at [1505, 372] on icon "button" at bounding box center [1514, 372] width 19 height 19
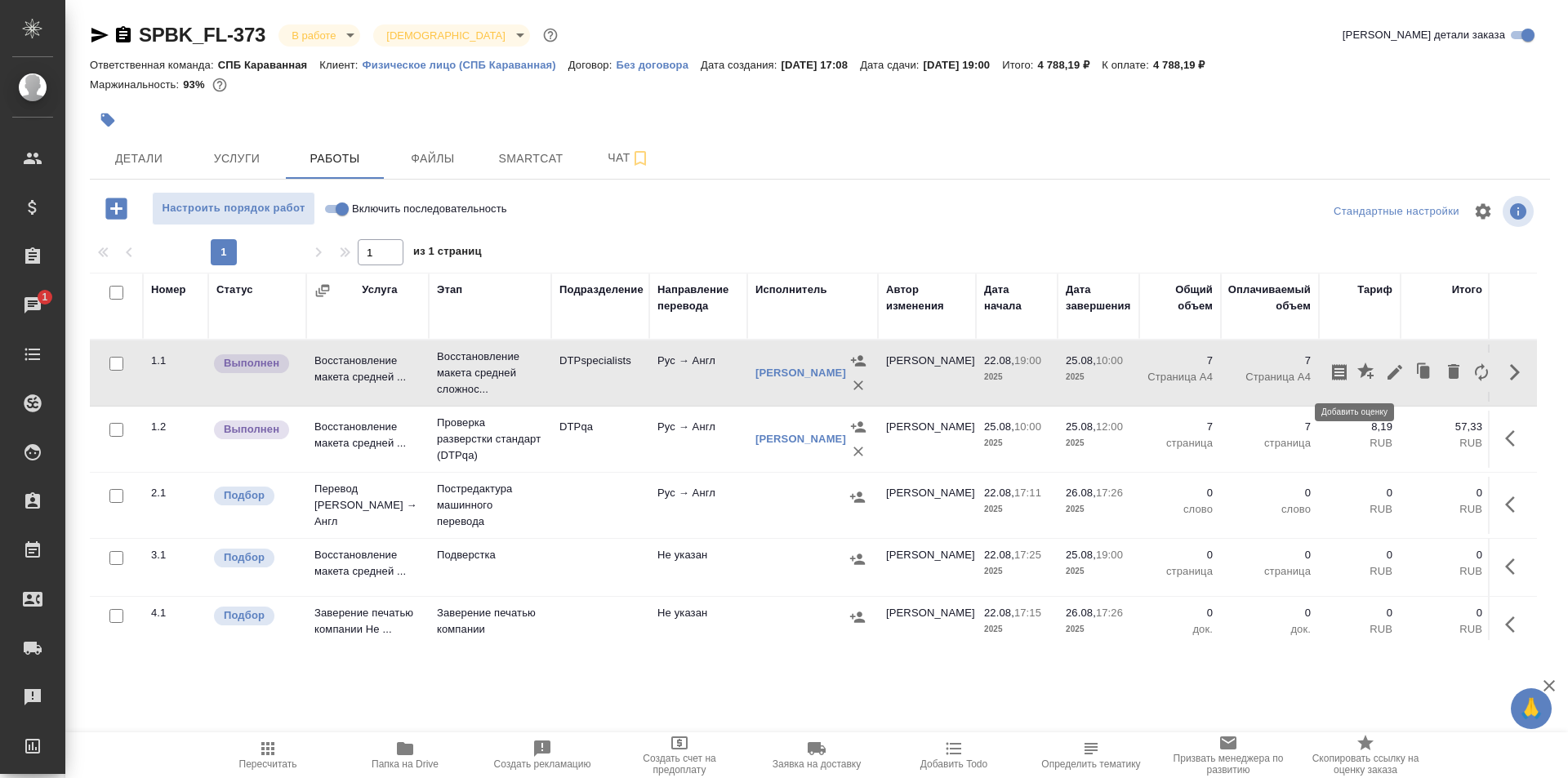
click at [1357, 369] on icon "button" at bounding box center [1365, 371] width 17 height 17
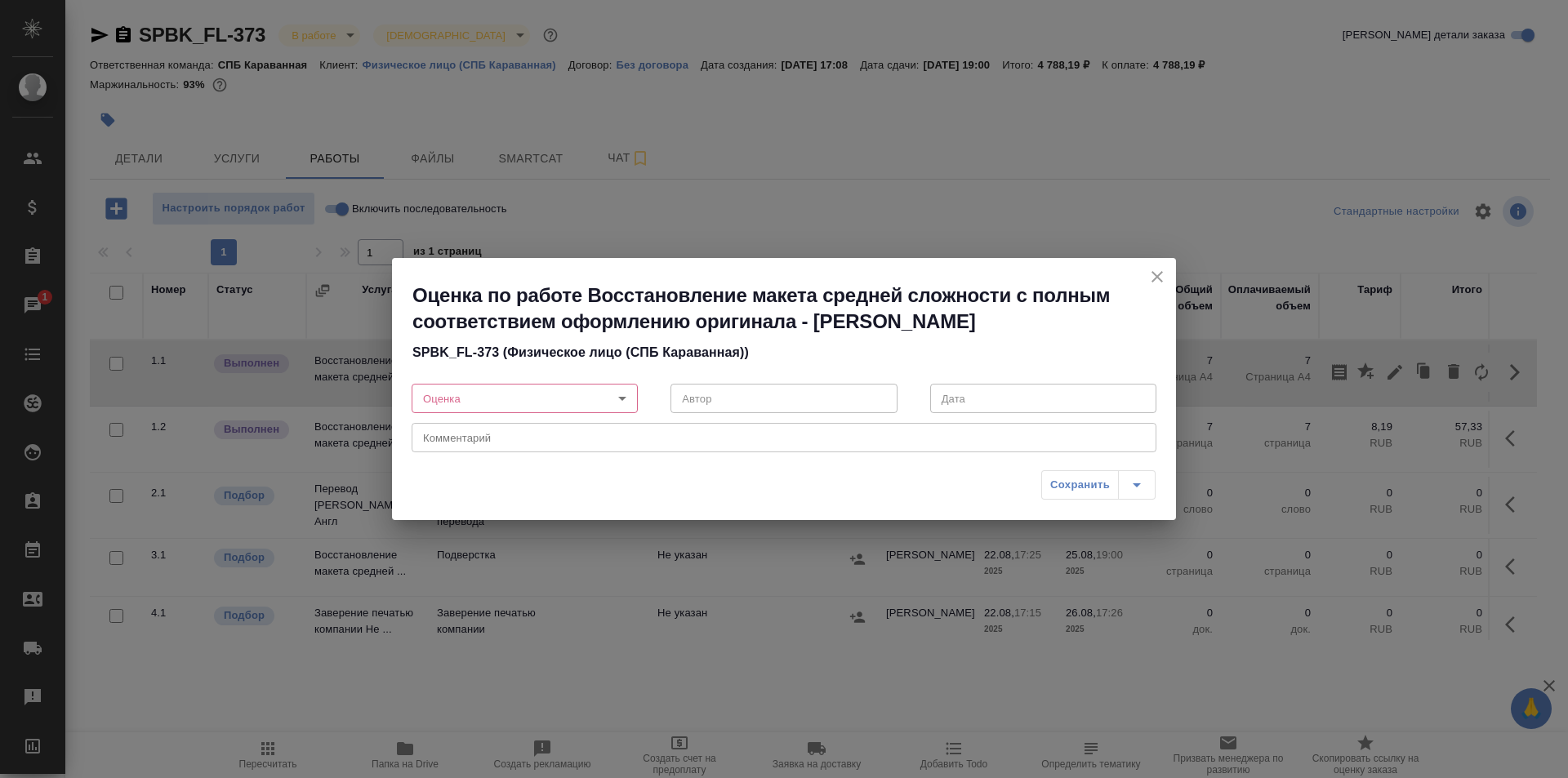
click at [530, 400] on body "🙏 .cls-1 fill:#fff; AWATERA Ismagilova [PERSON_NAME] Спецификации Заказы 1 Чаты…" at bounding box center [784, 389] width 1568 height 778
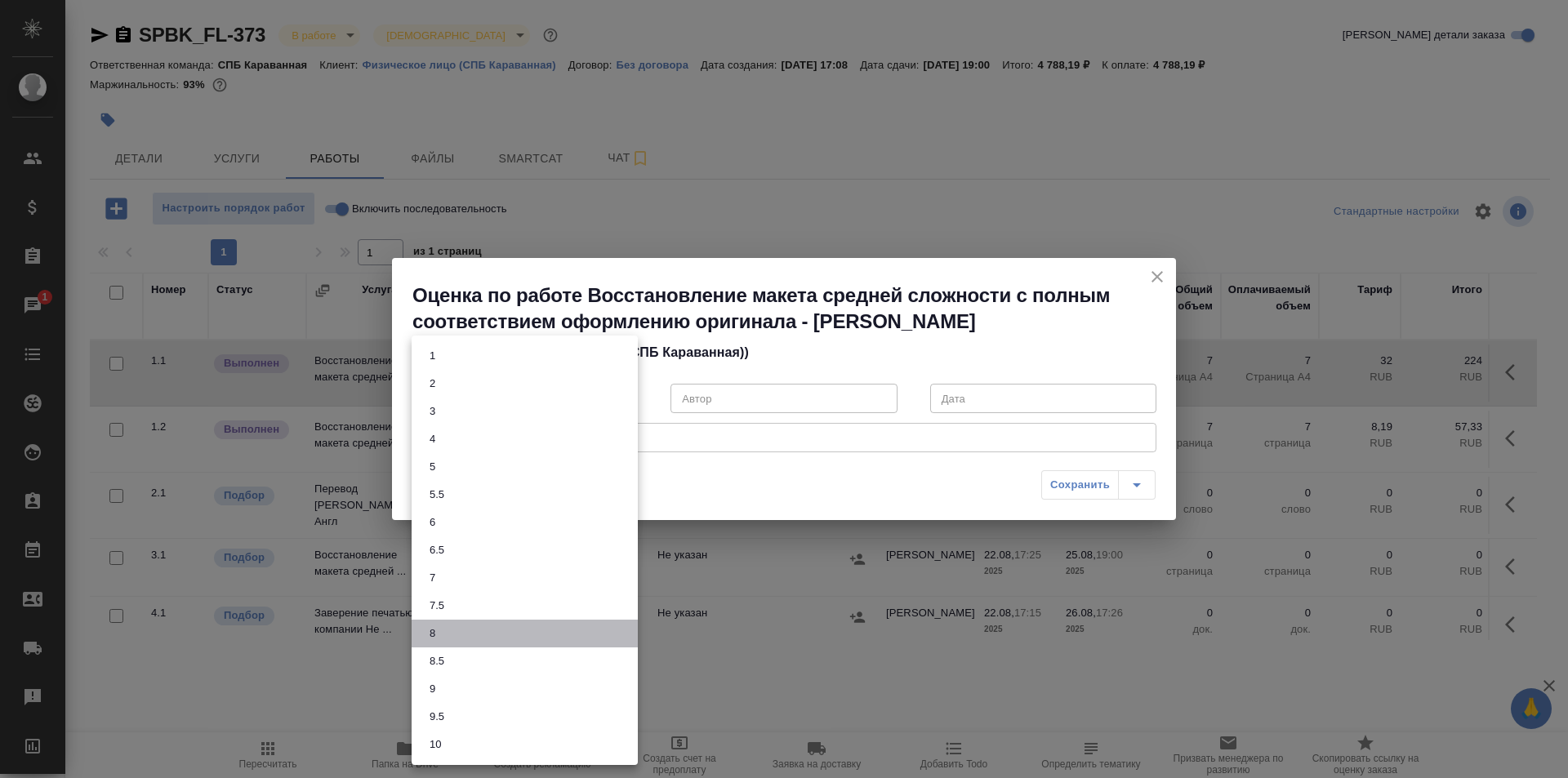
click at [449, 637] on li "8" at bounding box center [524, 633] width 226 height 28
type input "8"
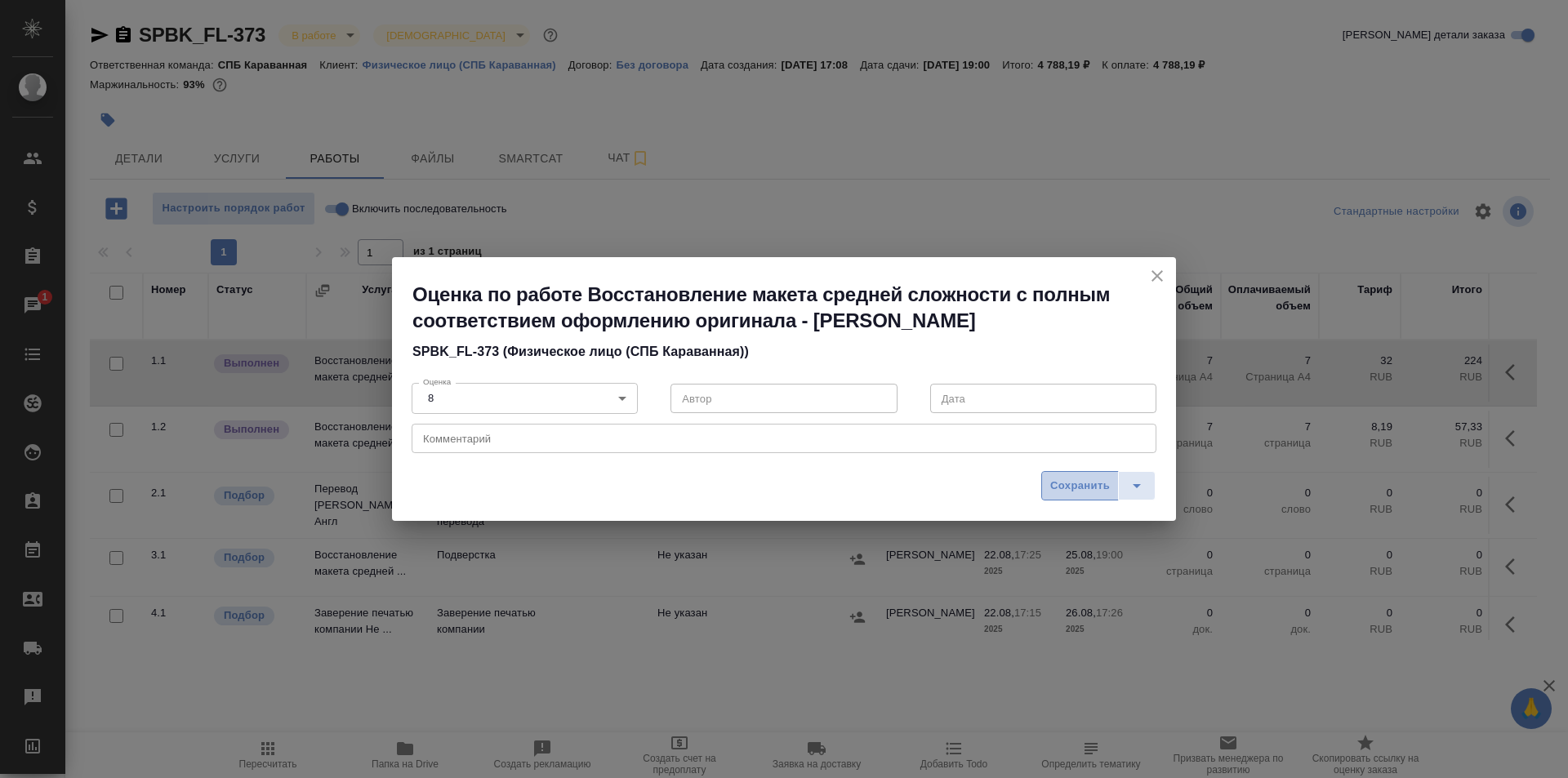
click at [1065, 490] on span "Сохранить" at bounding box center [1079, 486] width 60 height 18
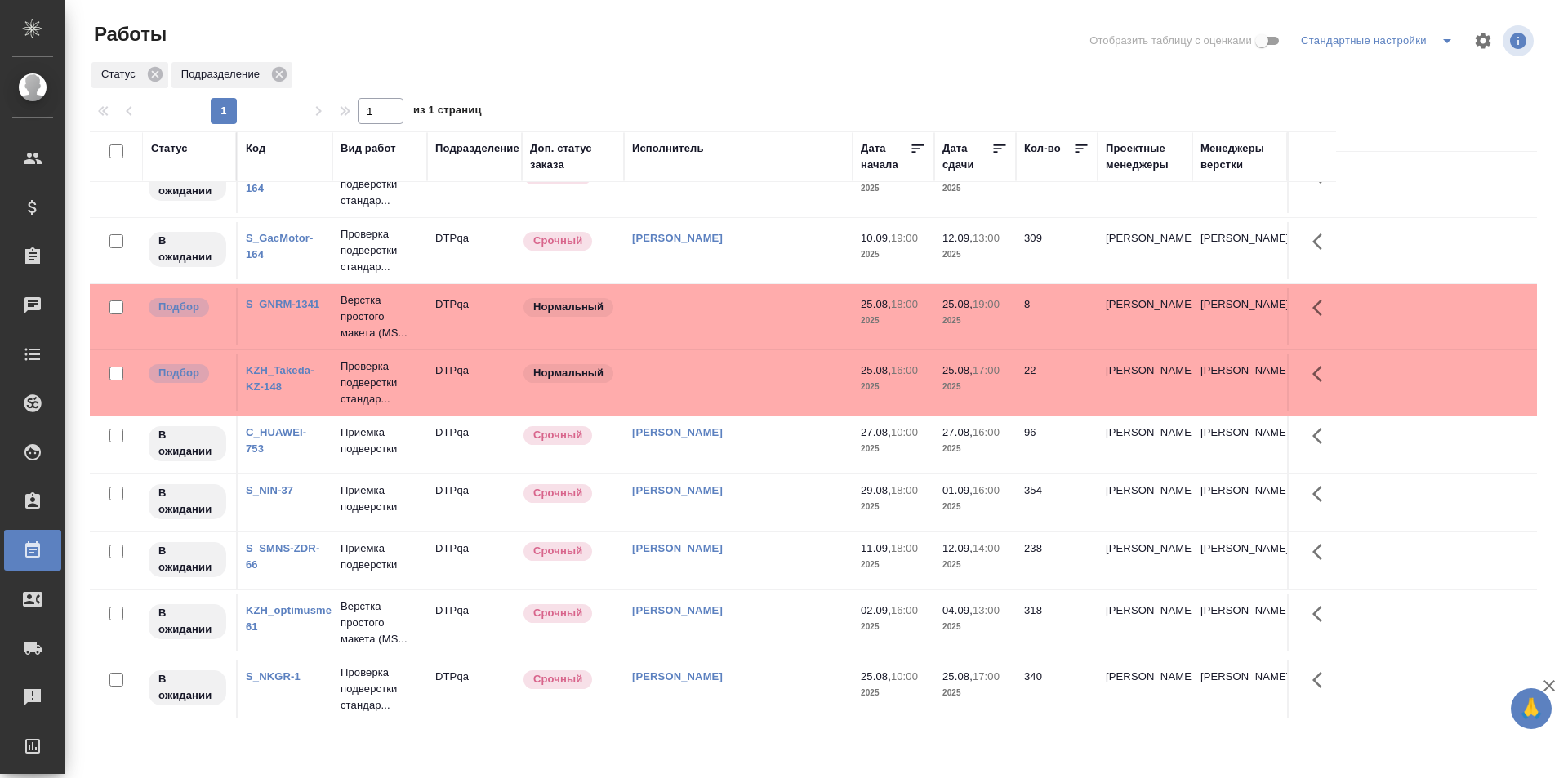
scroll to position [408, 0]
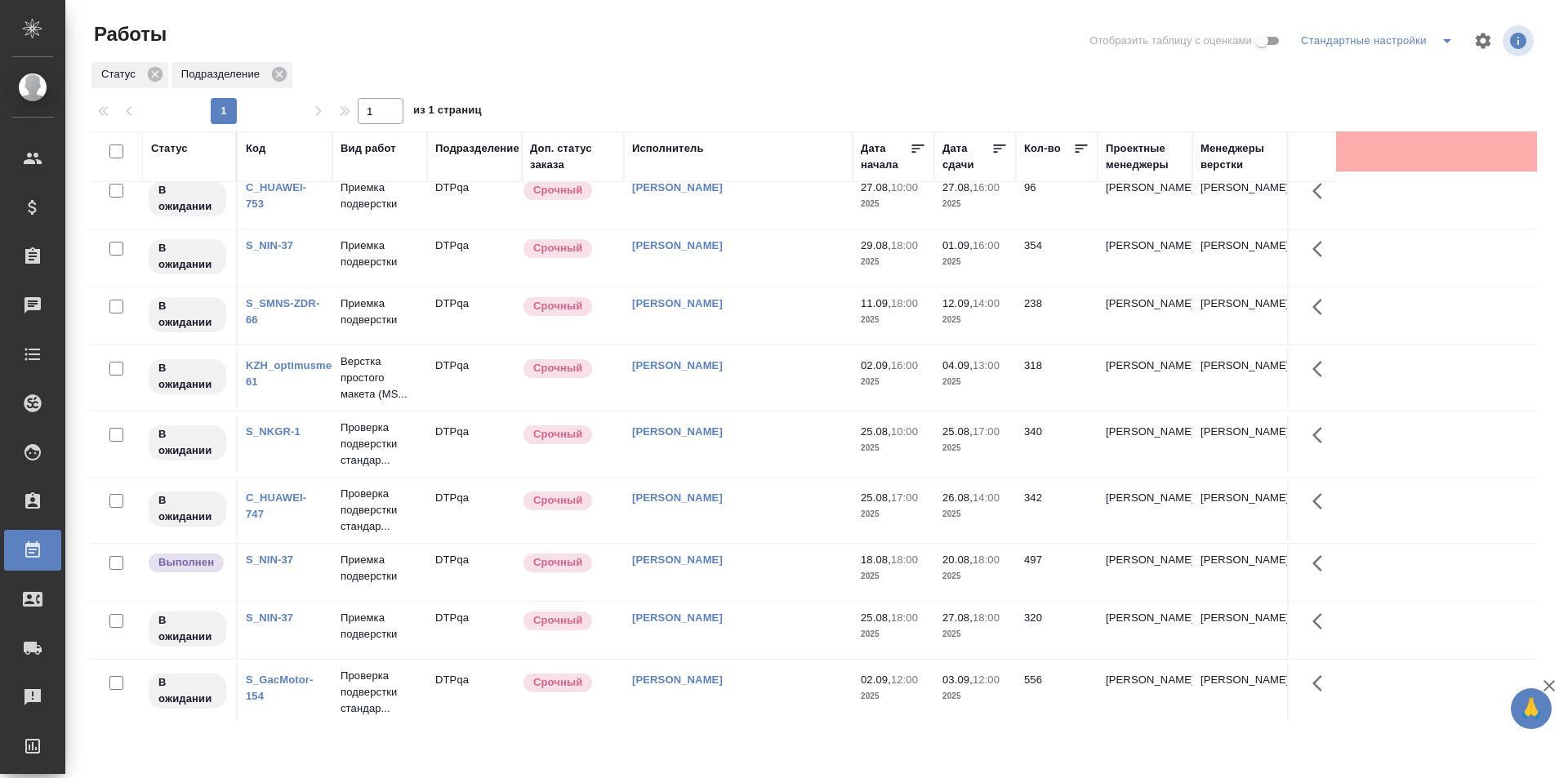
click at [742, 439] on div "[PERSON_NAME]" at bounding box center [738, 432] width 212 height 17
click at [742, 439] on div "Исмагилова Диана" at bounding box center [738, 432] width 212 height 17
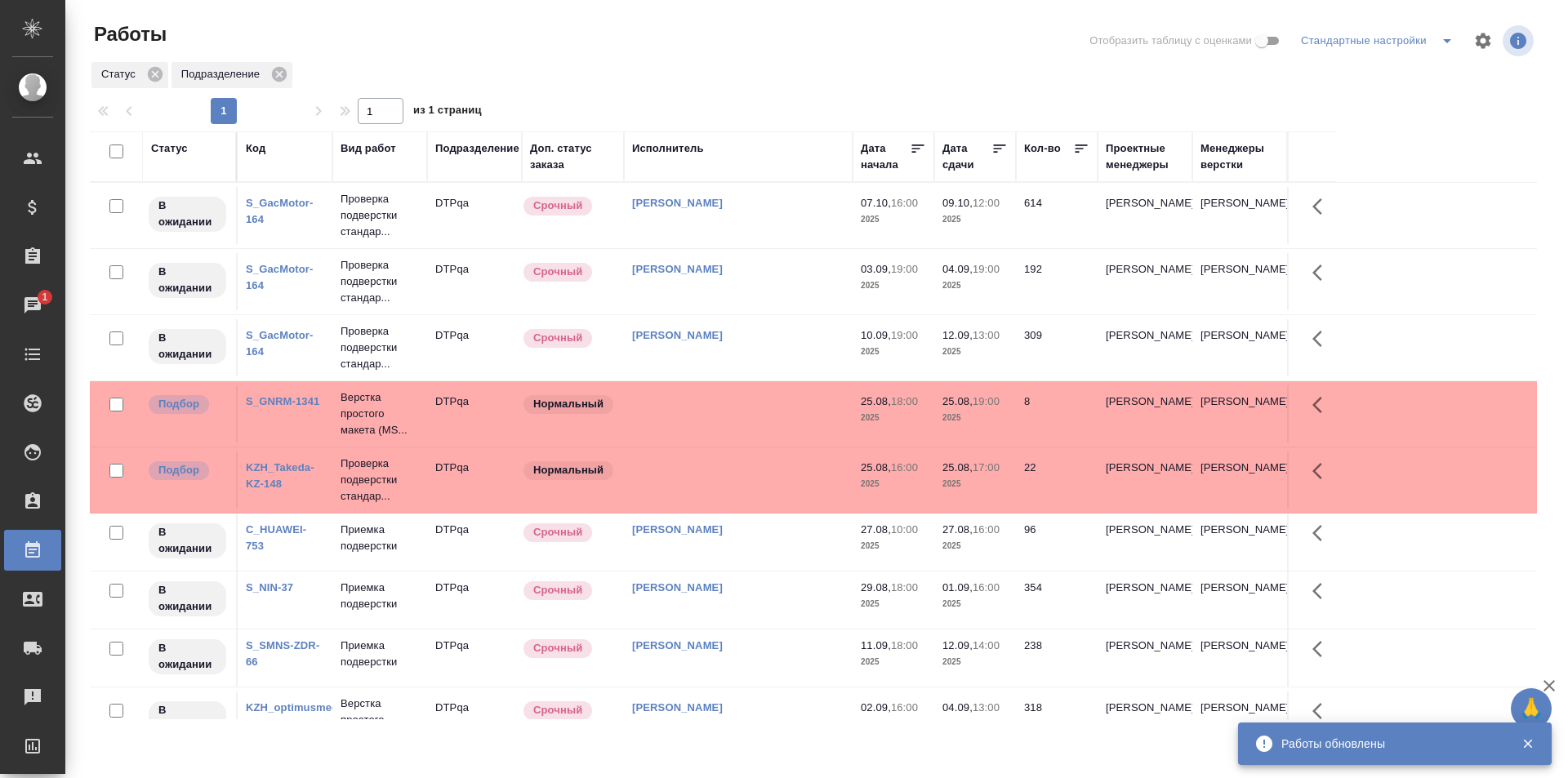
scroll to position [327, 0]
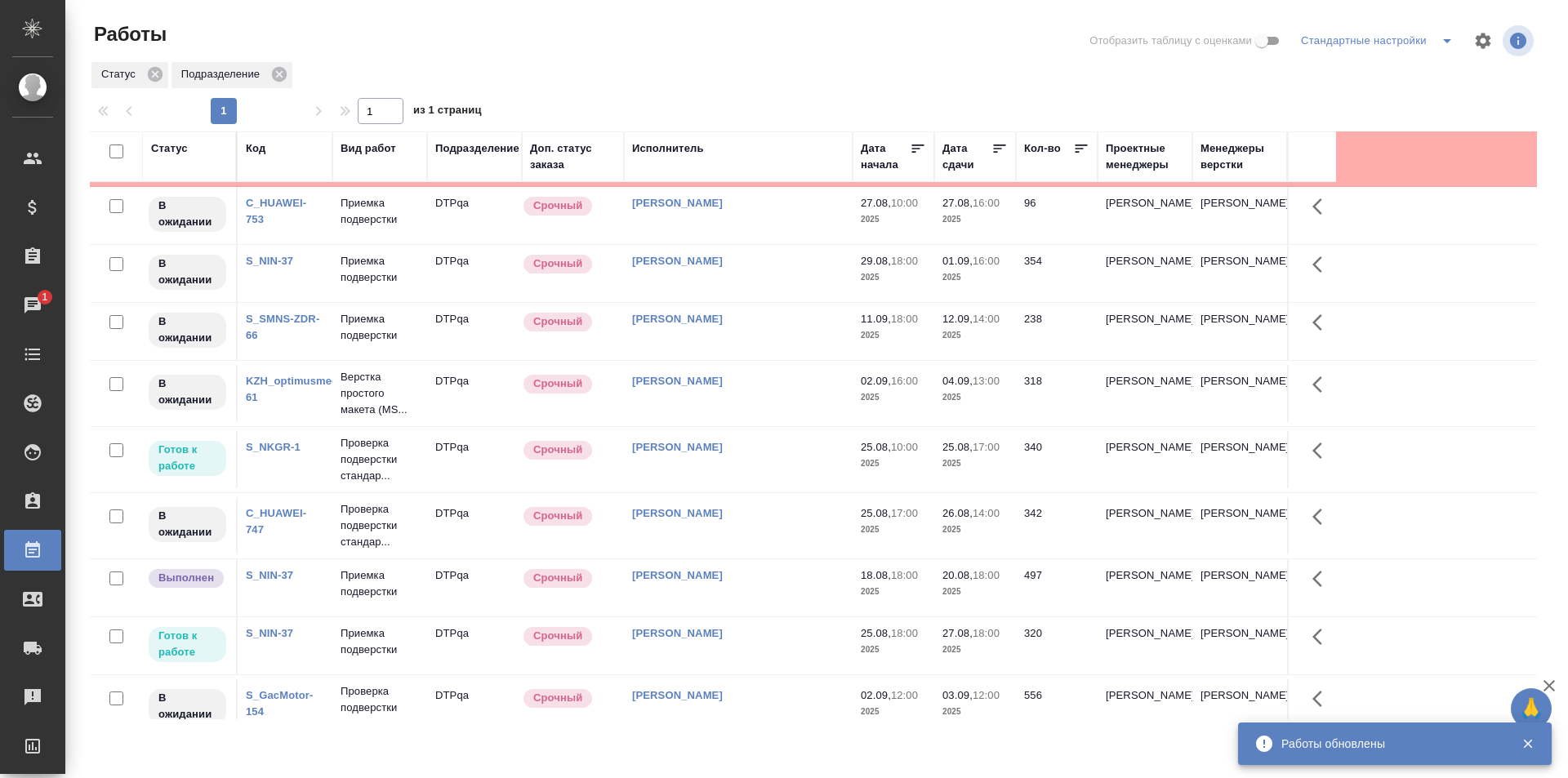
click at [762, 459] on td "Исмагилова Диана" at bounding box center [738, 460] width 228 height 57
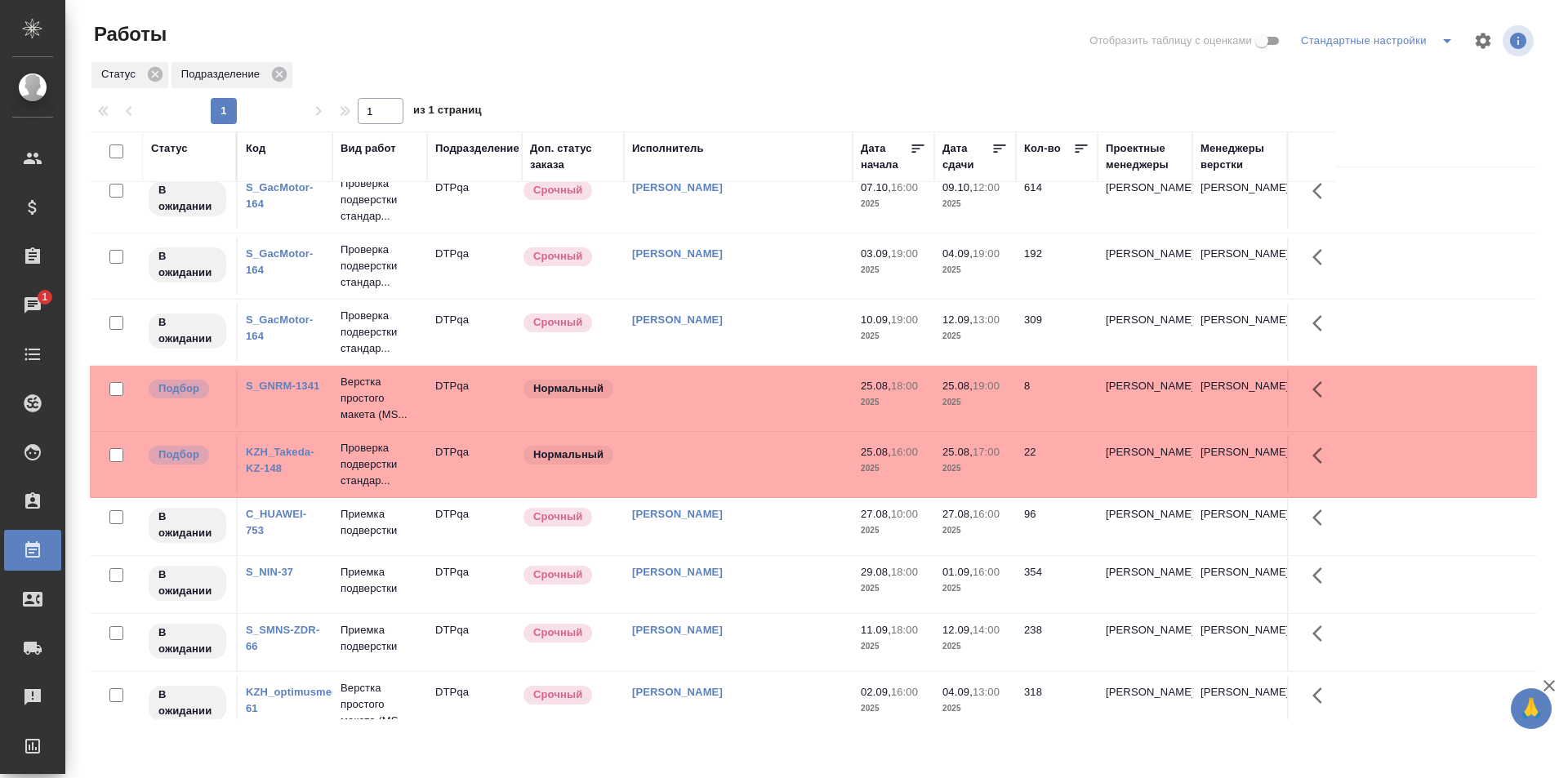
scroll to position [0, 0]
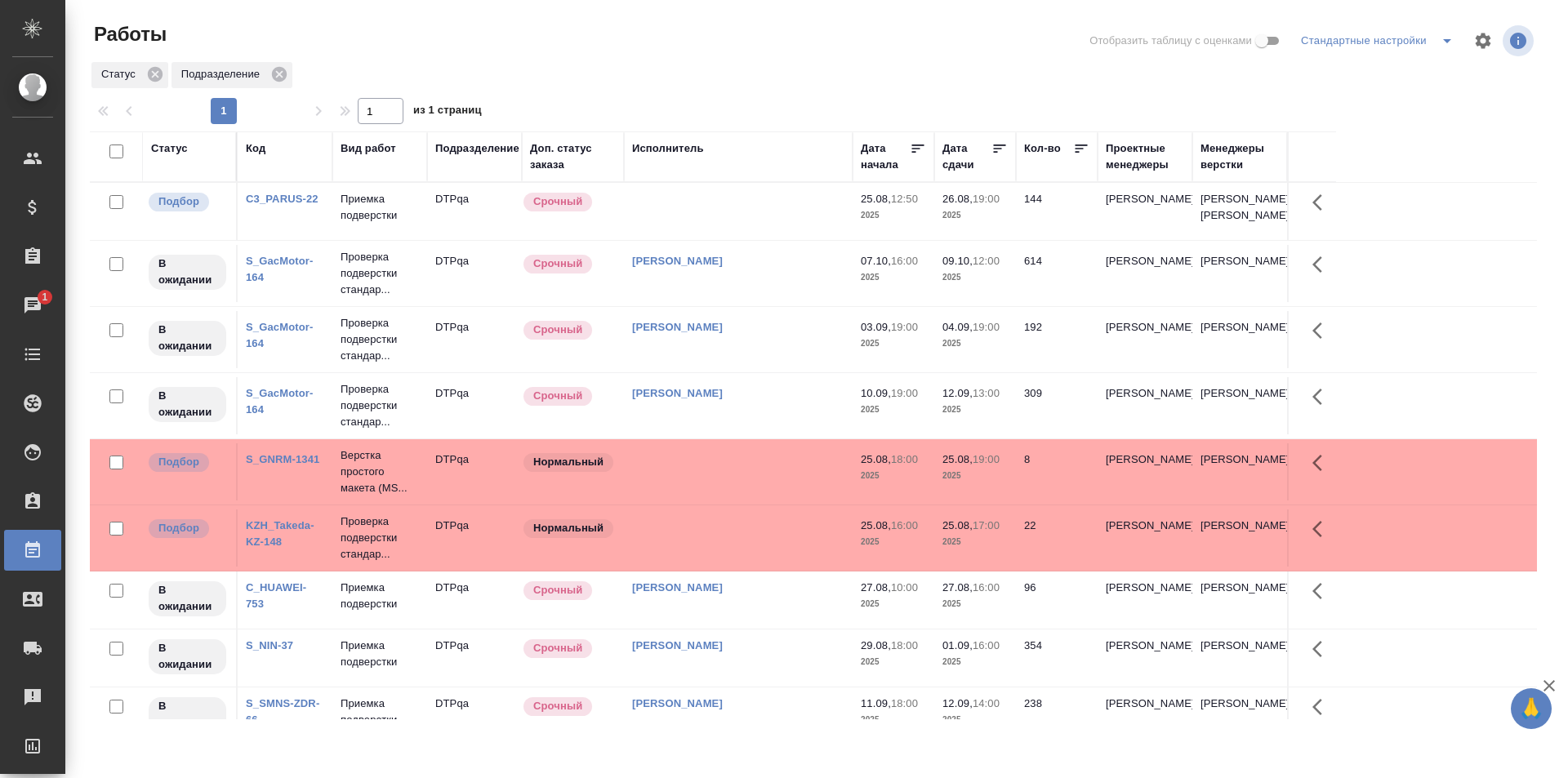
click at [709, 221] on td at bounding box center [738, 211] width 228 height 57
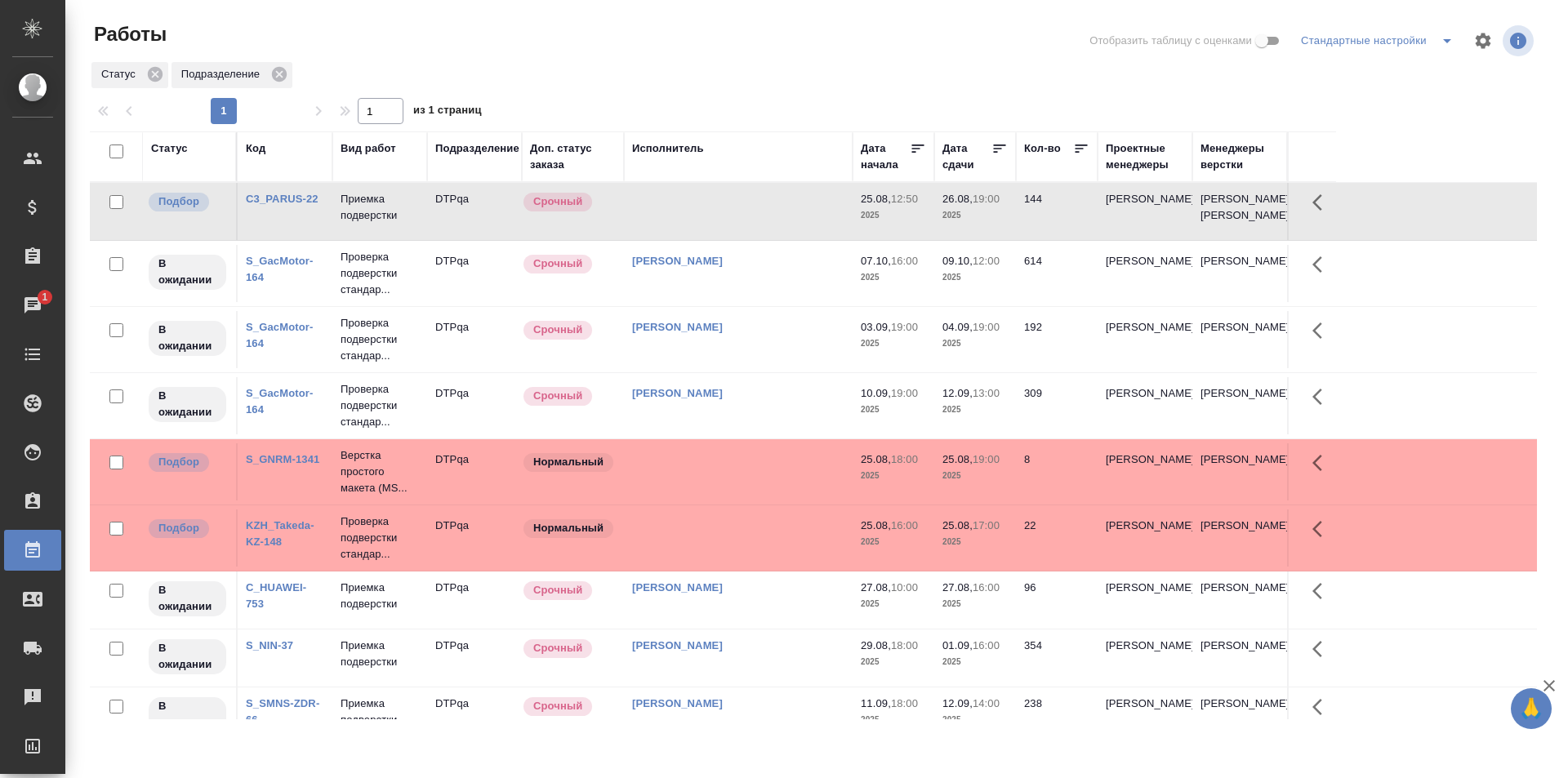
click at [709, 221] on td at bounding box center [738, 211] width 228 height 57
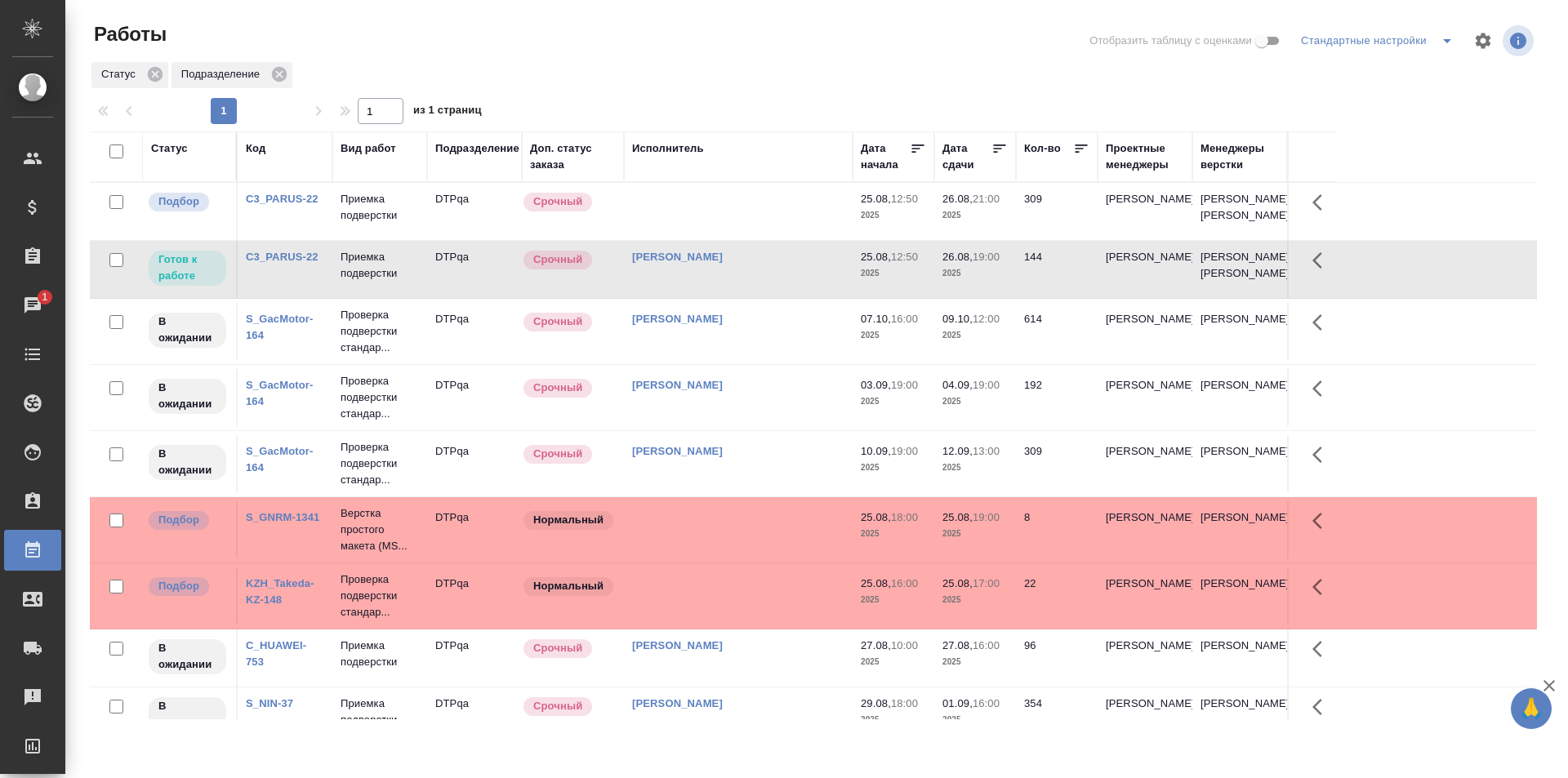
click at [680, 219] on td at bounding box center [738, 211] width 228 height 57
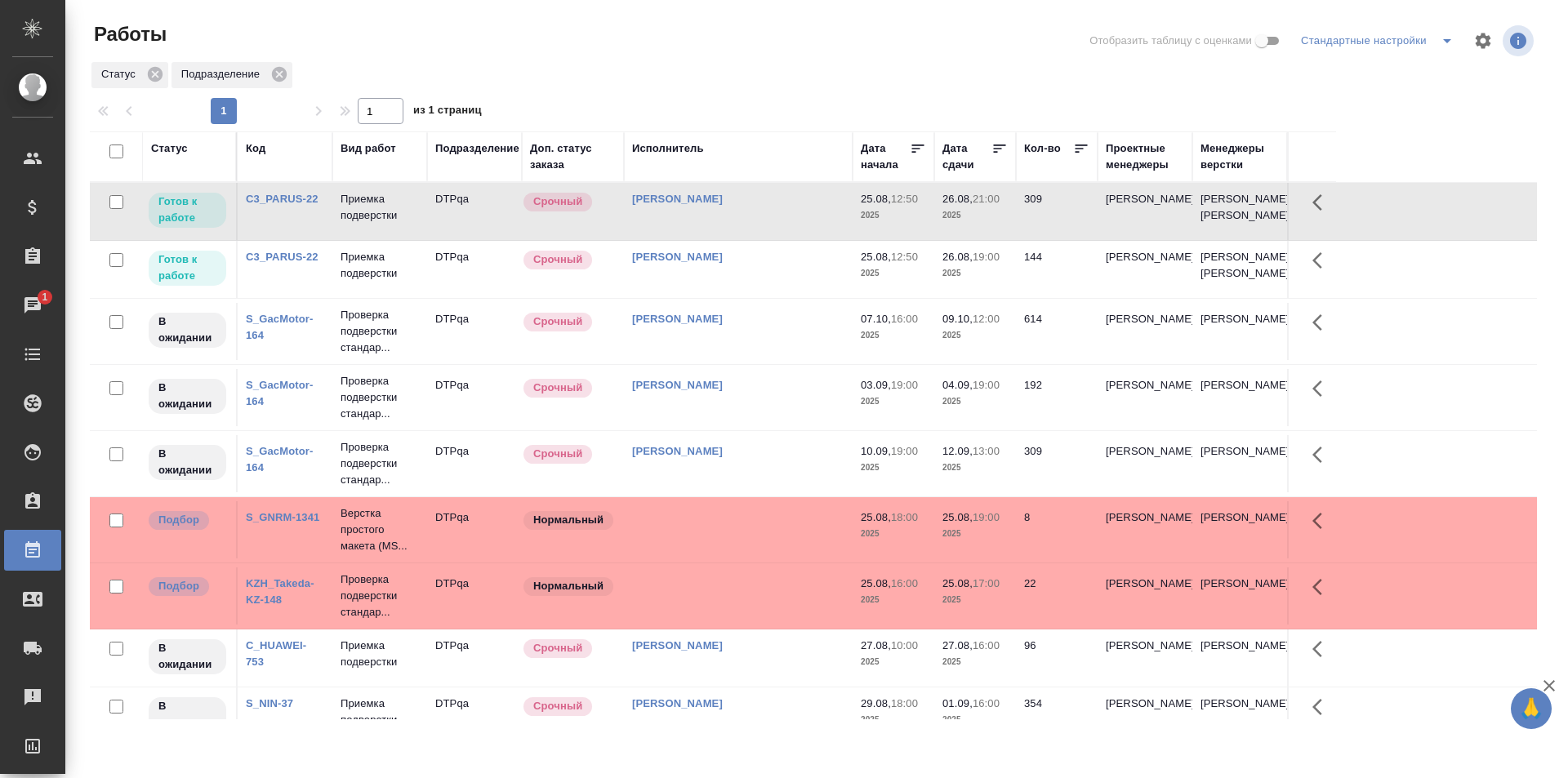
click at [731, 298] on td "[PERSON_NAME]" at bounding box center [738, 270] width 228 height 57
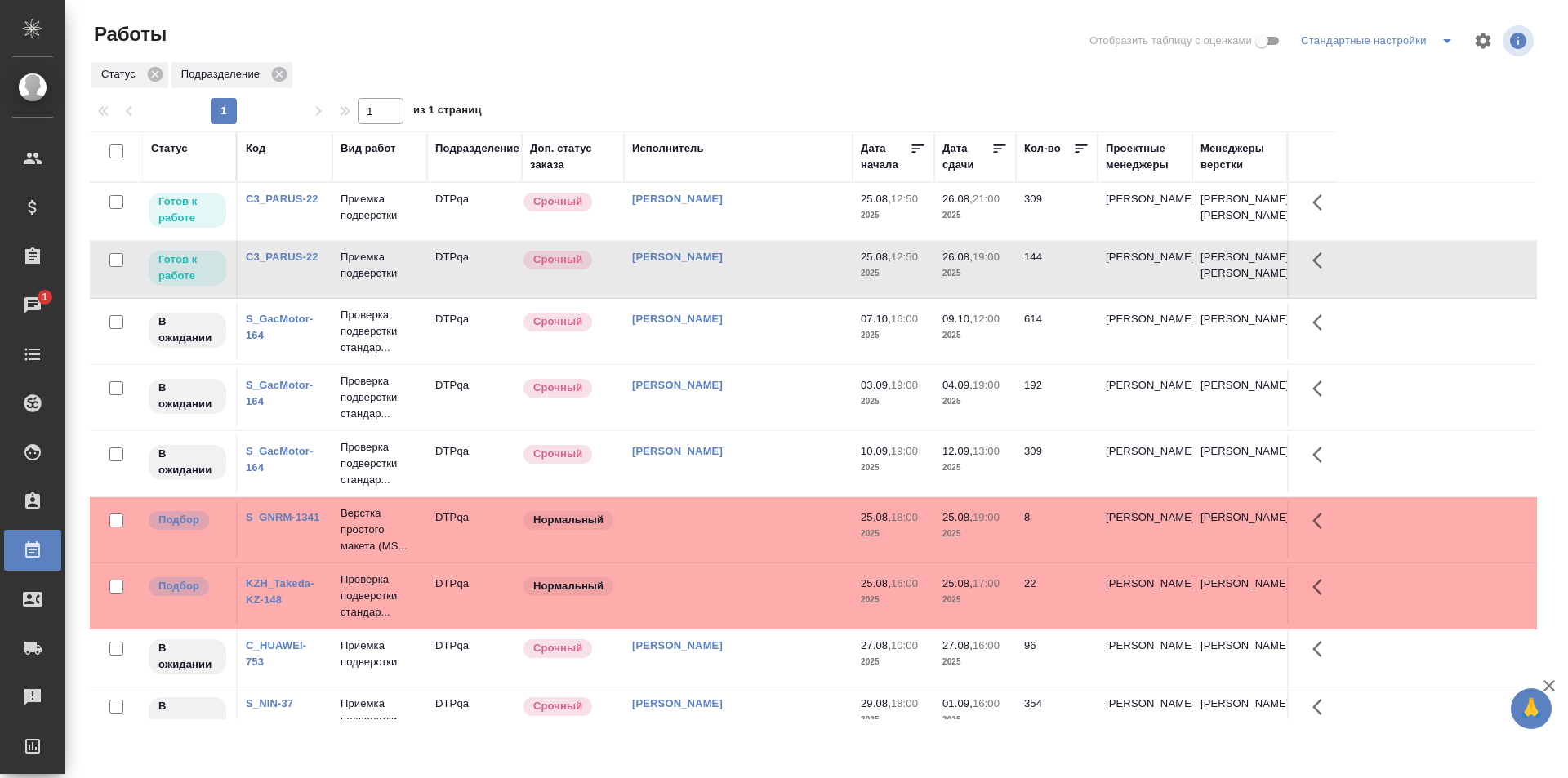
click at [169, 148] on div "Статус" at bounding box center [170, 149] width 37 height 17
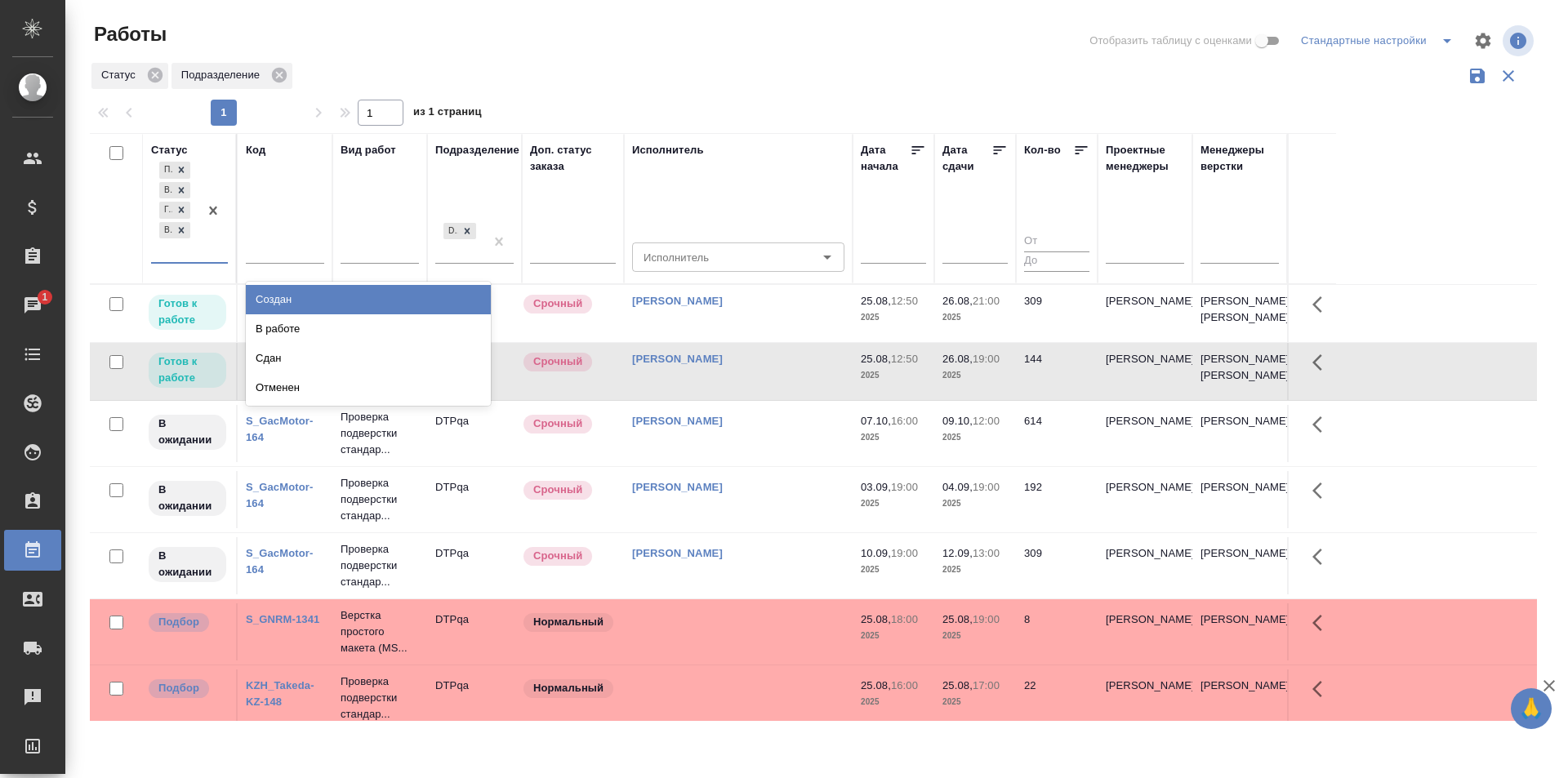
click at [193, 246] on div "Подбор В ожидании Готов к работе Выполнен" at bounding box center [175, 210] width 48 height 104
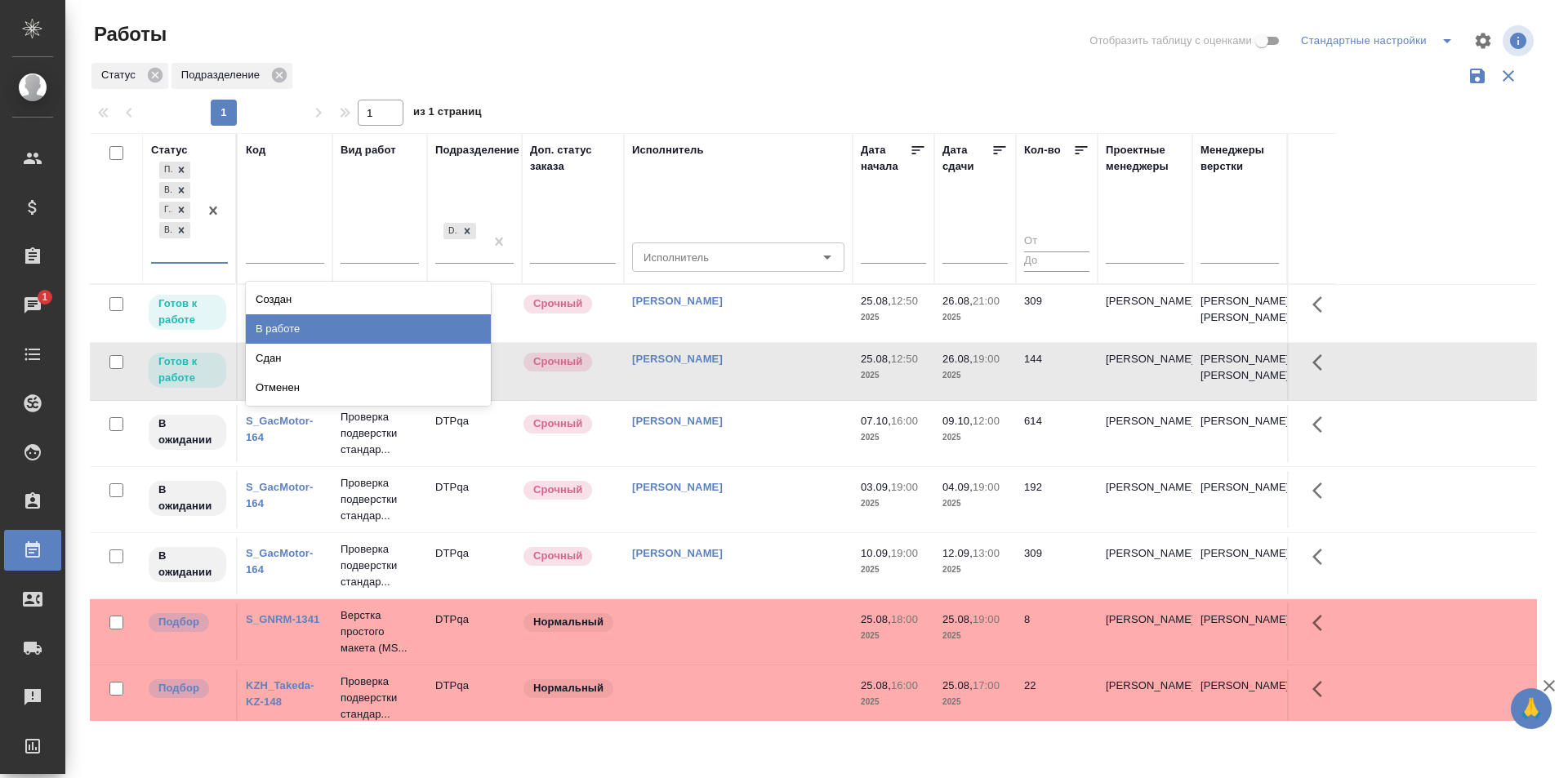
click at [284, 325] on div "В работе" at bounding box center [368, 329] width 245 height 29
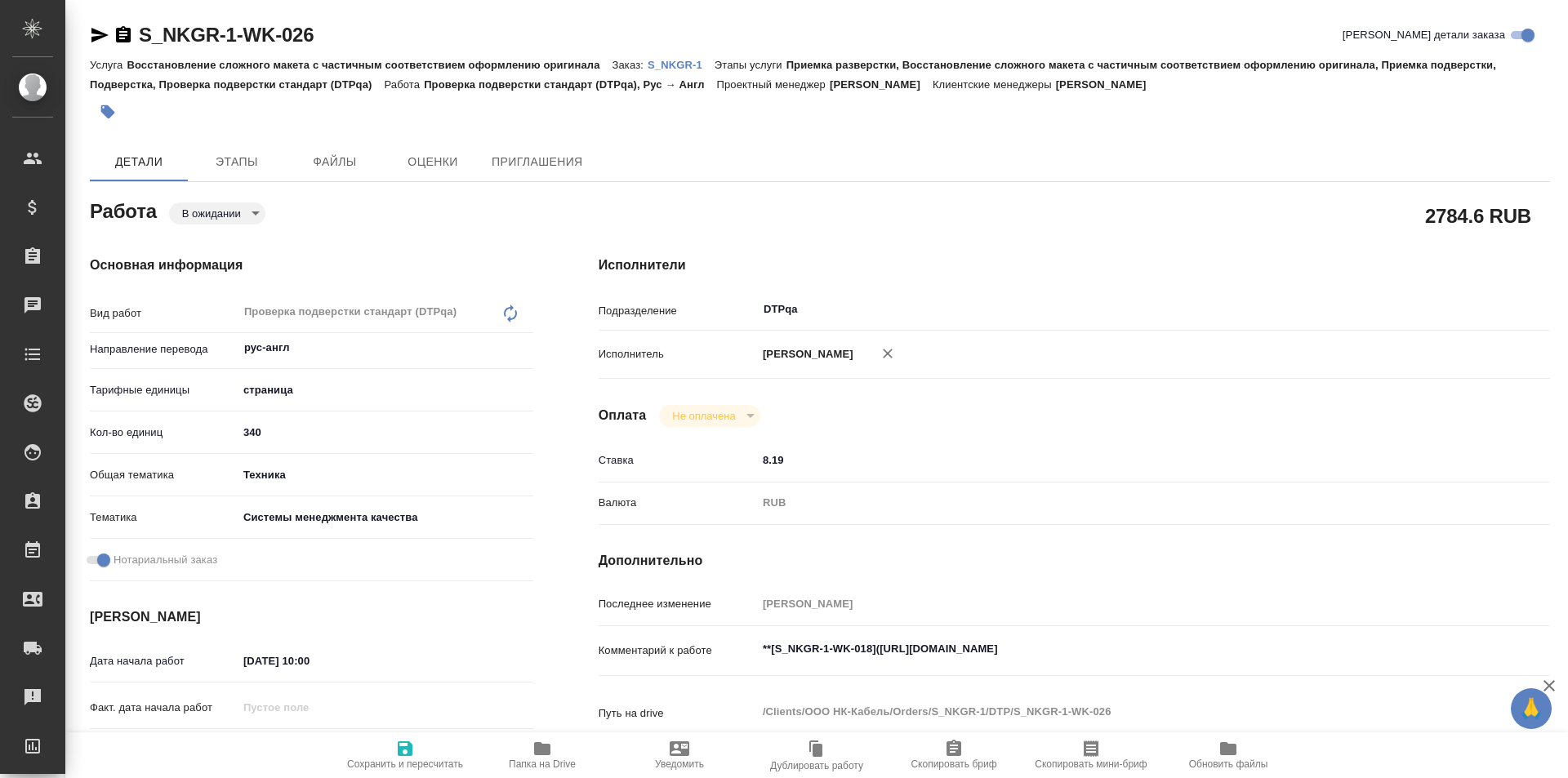
type textarea "x"
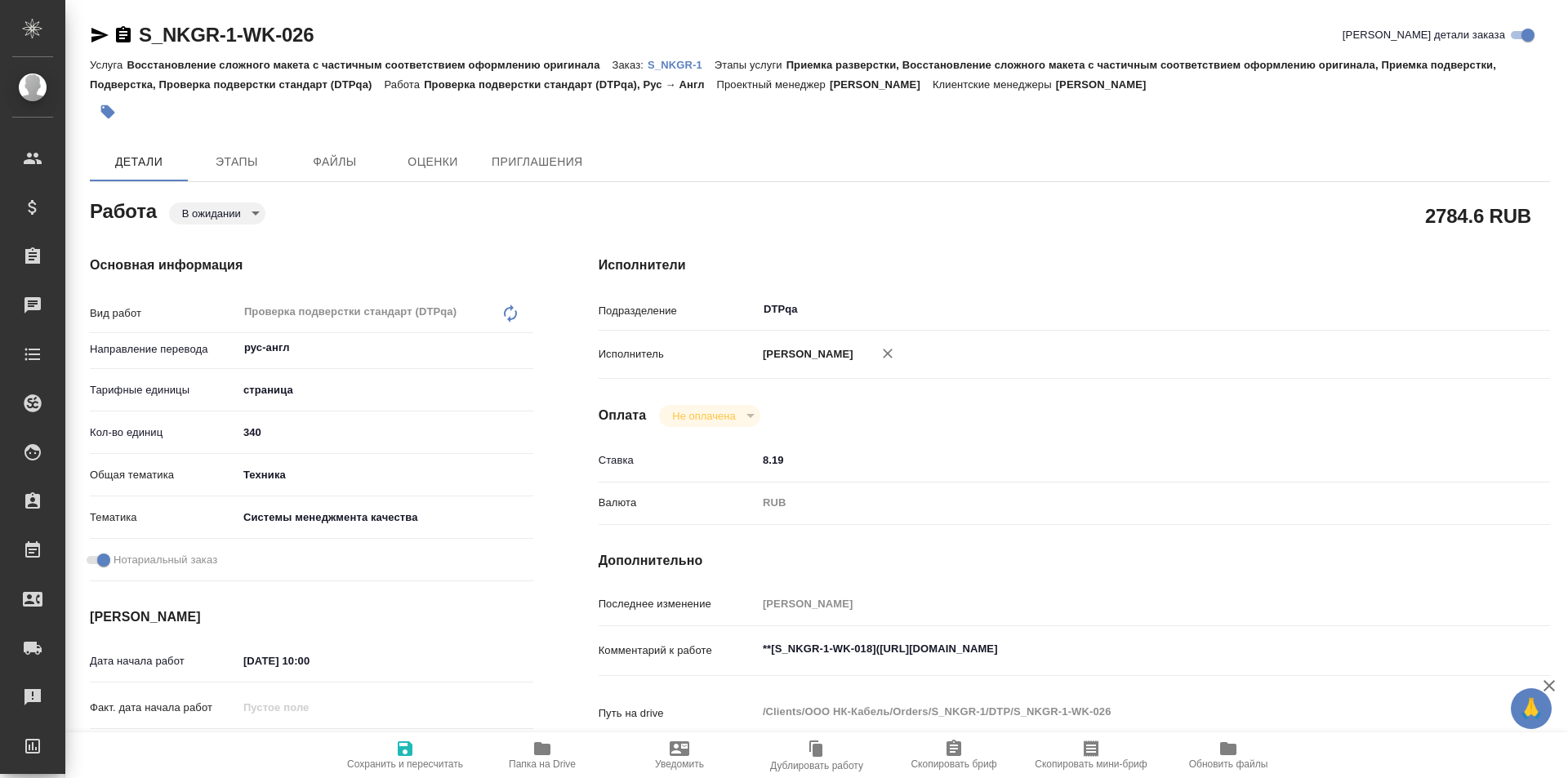
type textarea "x"
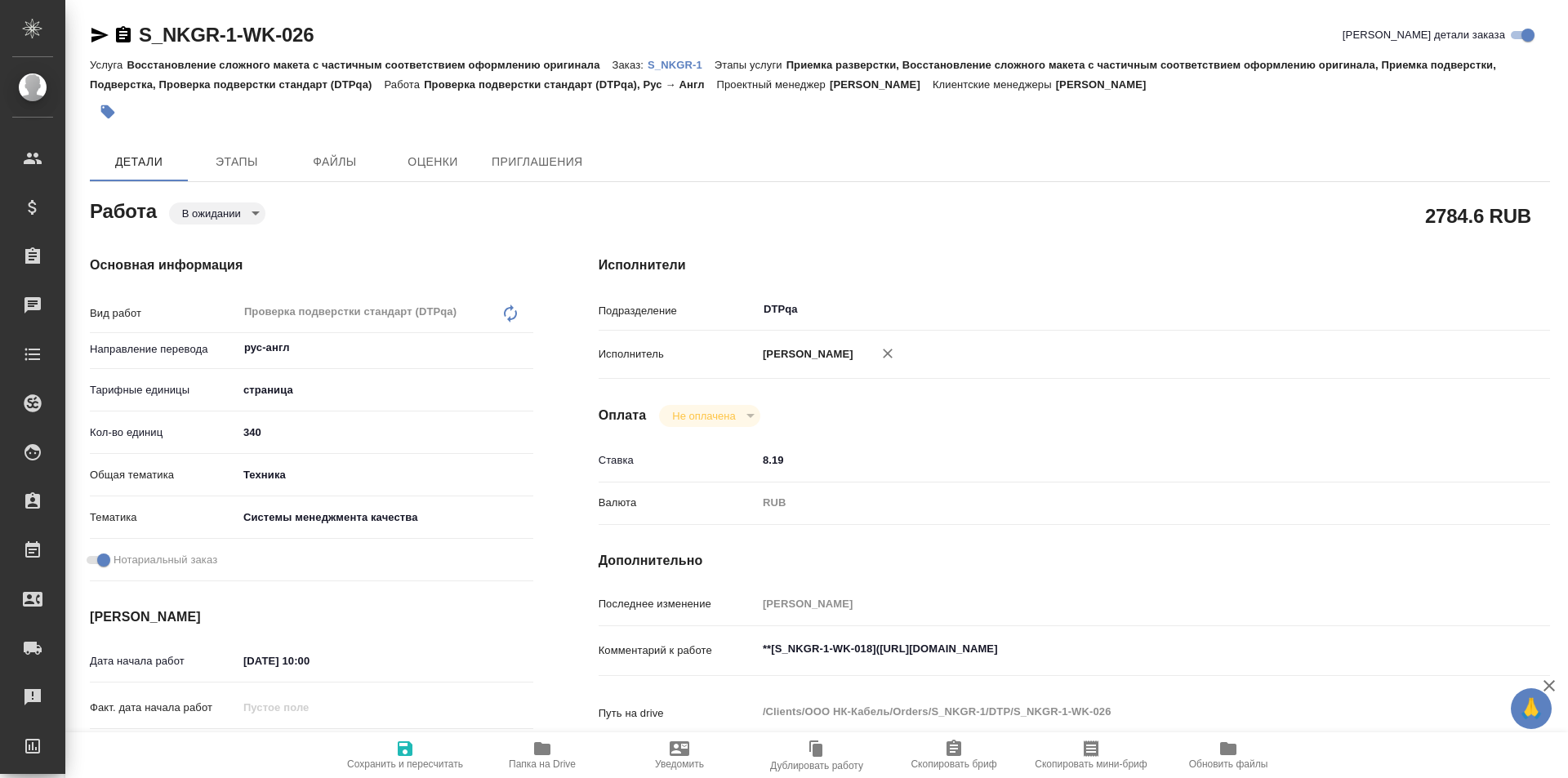
type textarea "x"
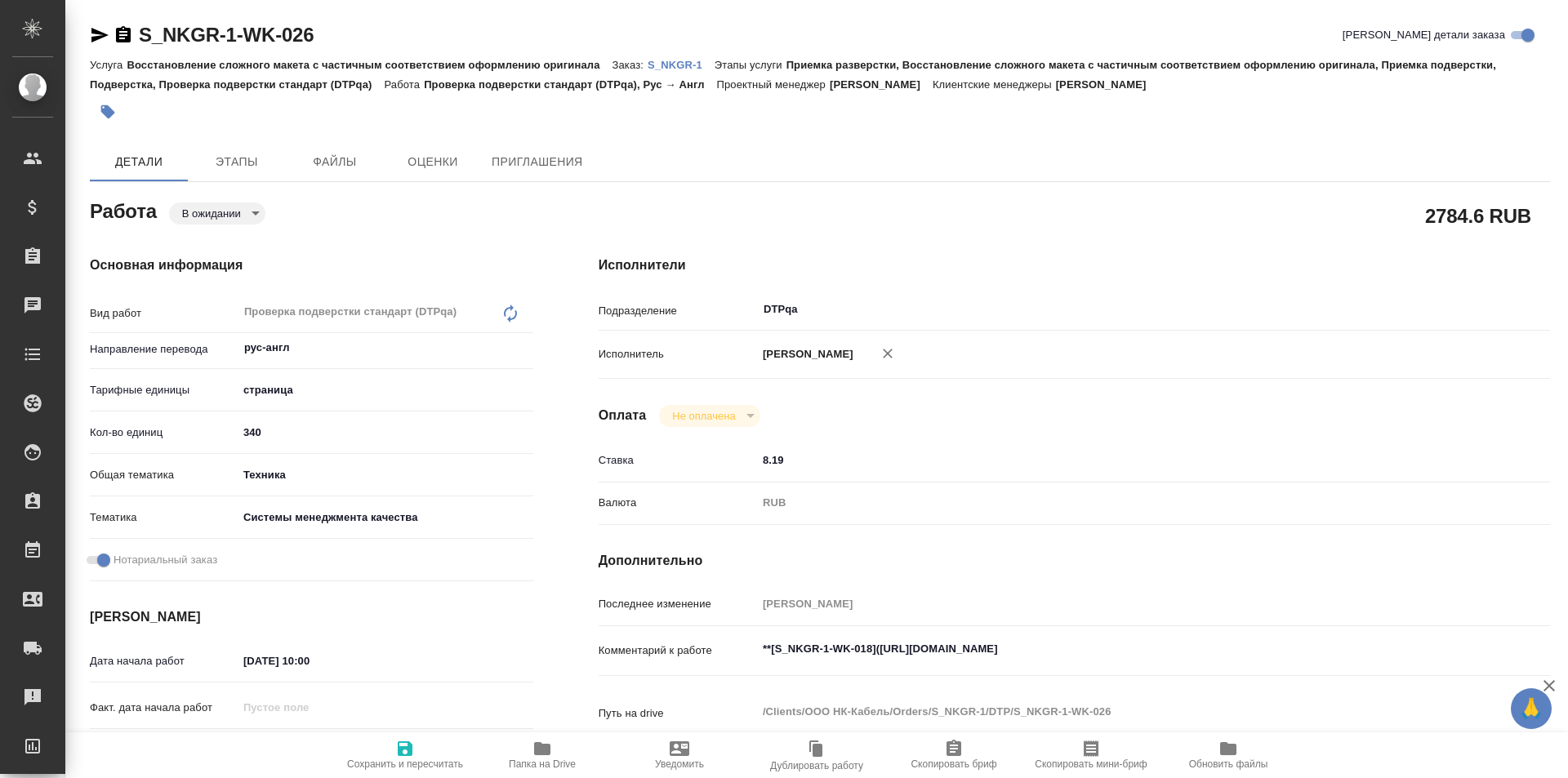
type textarea "x"
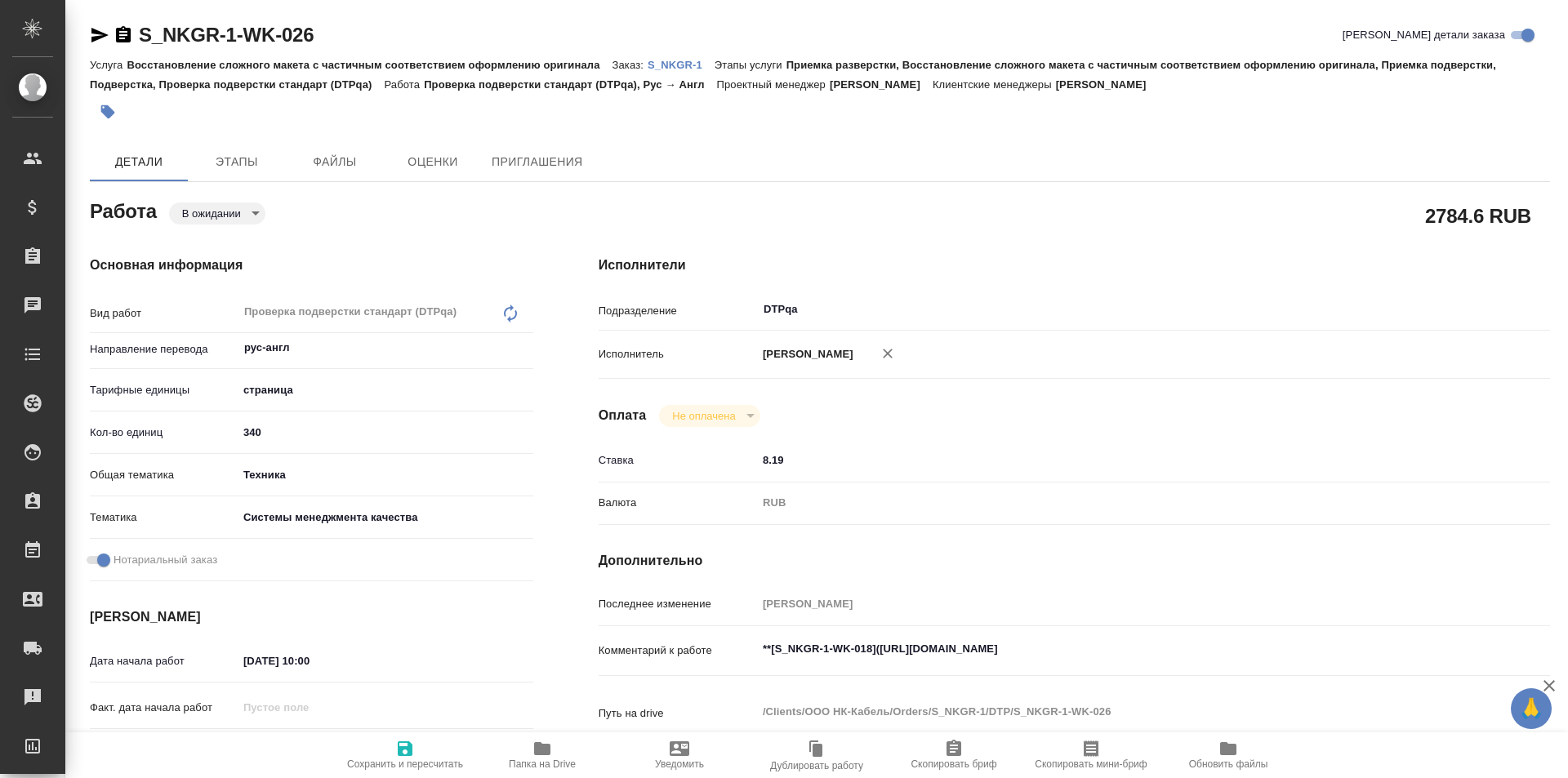
type textarea "x"
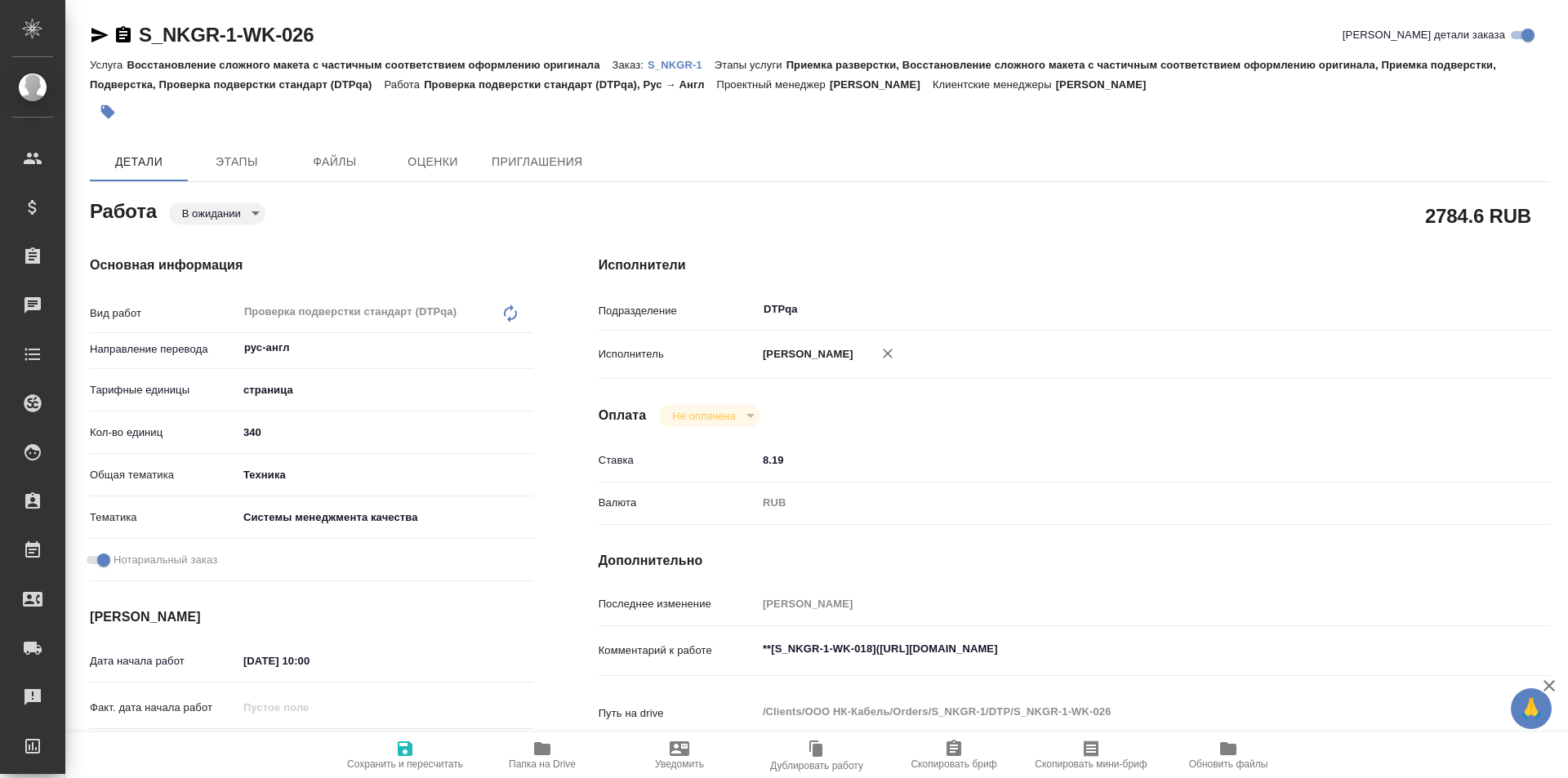
type textarea "x"
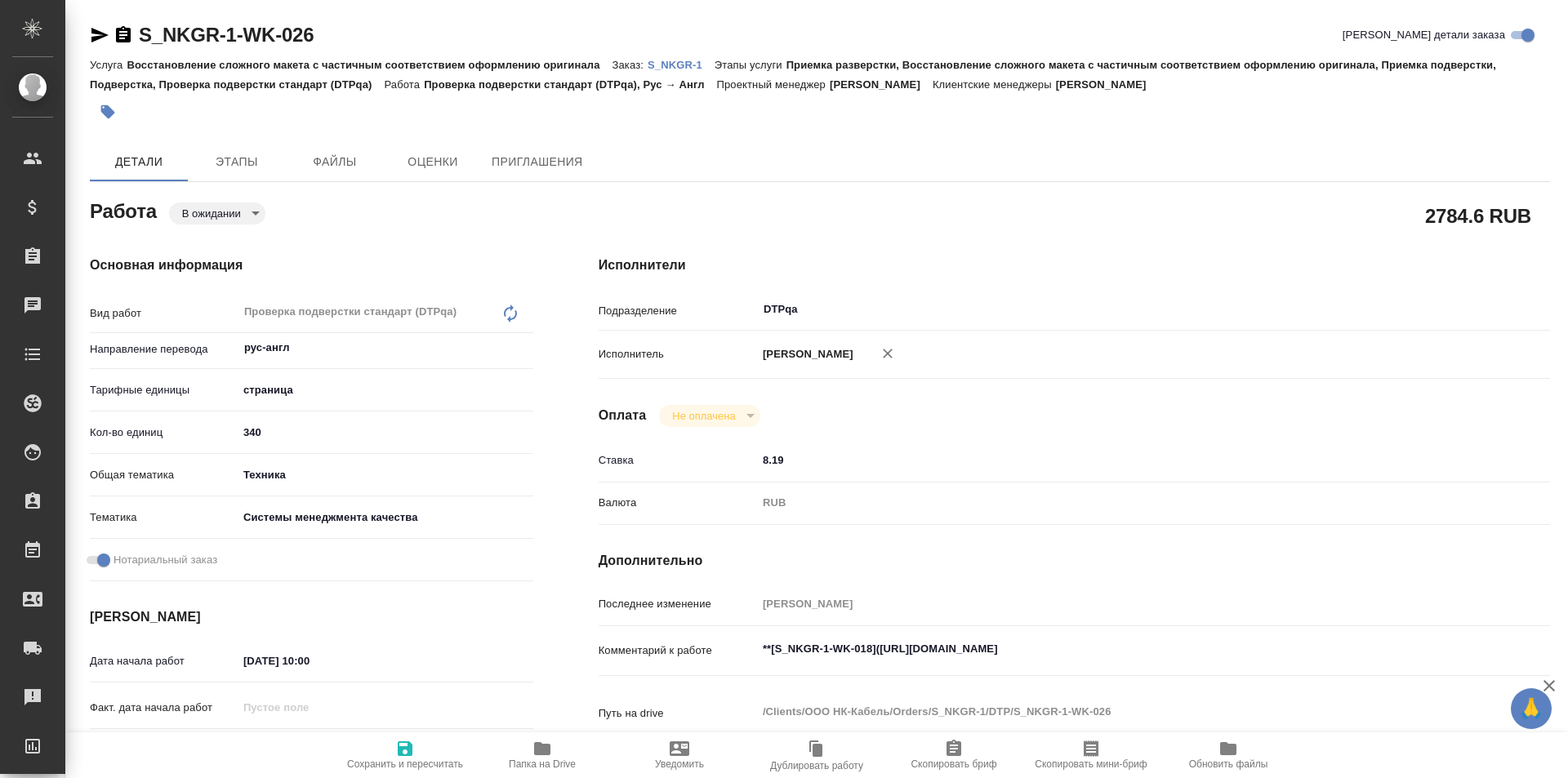
type textarea "x"
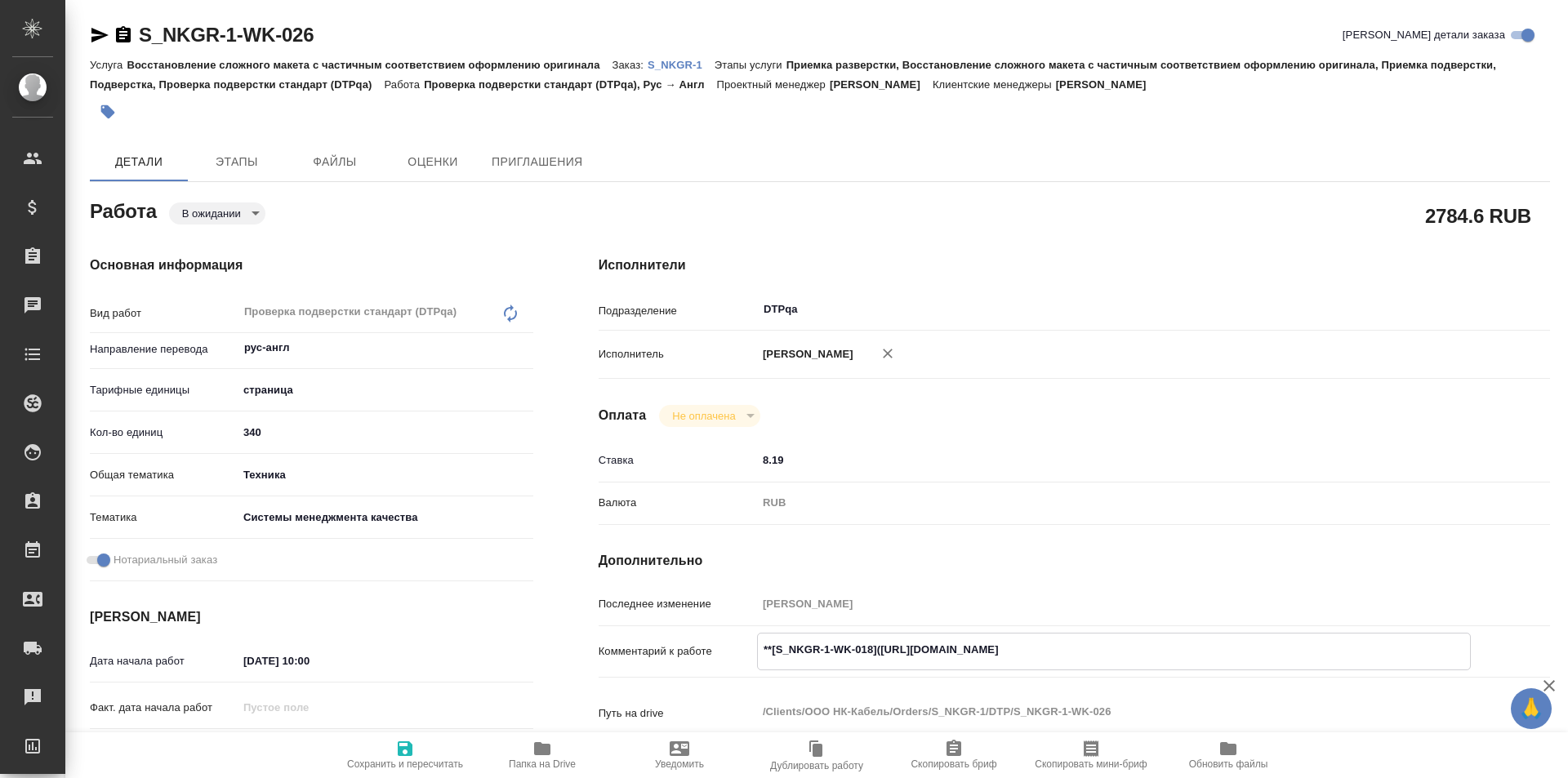
type textarea "x"
drag, startPoint x: 1185, startPoint y: 647, endPoint x: 881, endPoint y: 638, distance: 304.1
click at [881, 638] on textarea "**[S_NKGR-1-WK-018](https://tera.awatera.com/Work/6888dc41cde31814e5adec44/)**" at bounding box center [1114, 650] width 712 height 28
type textarea "x"
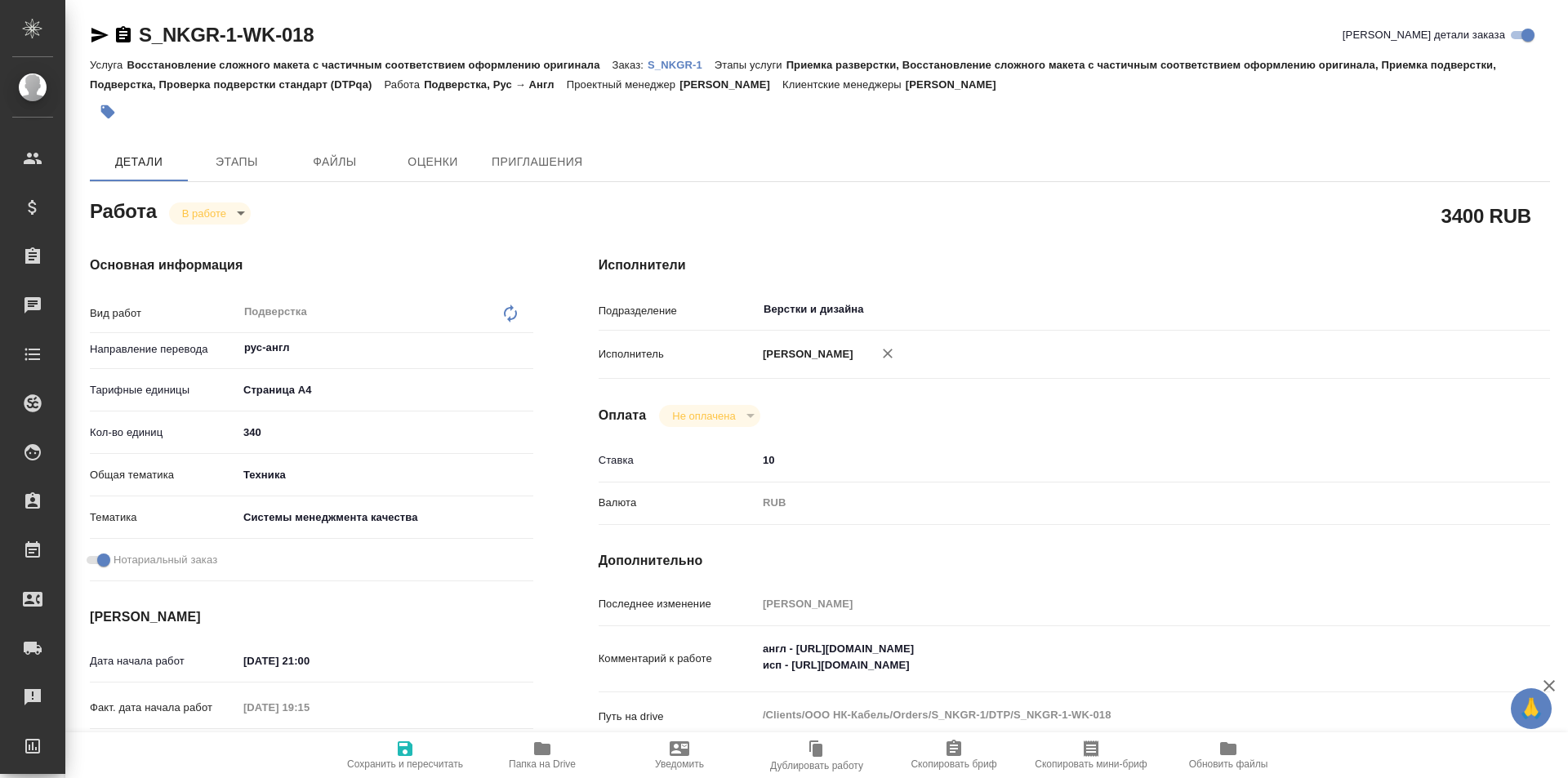
type textarea "x"
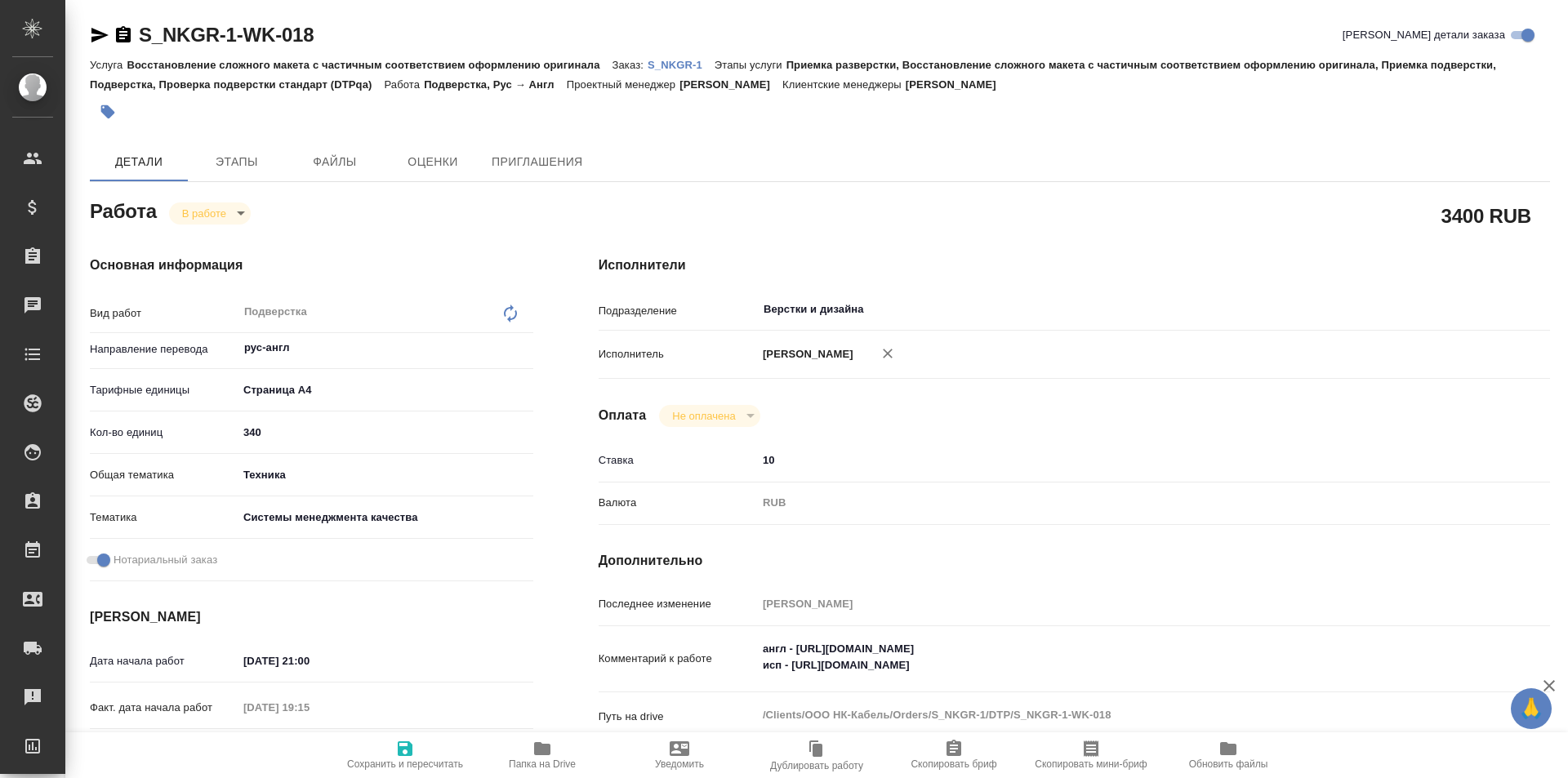
type textarea "x"
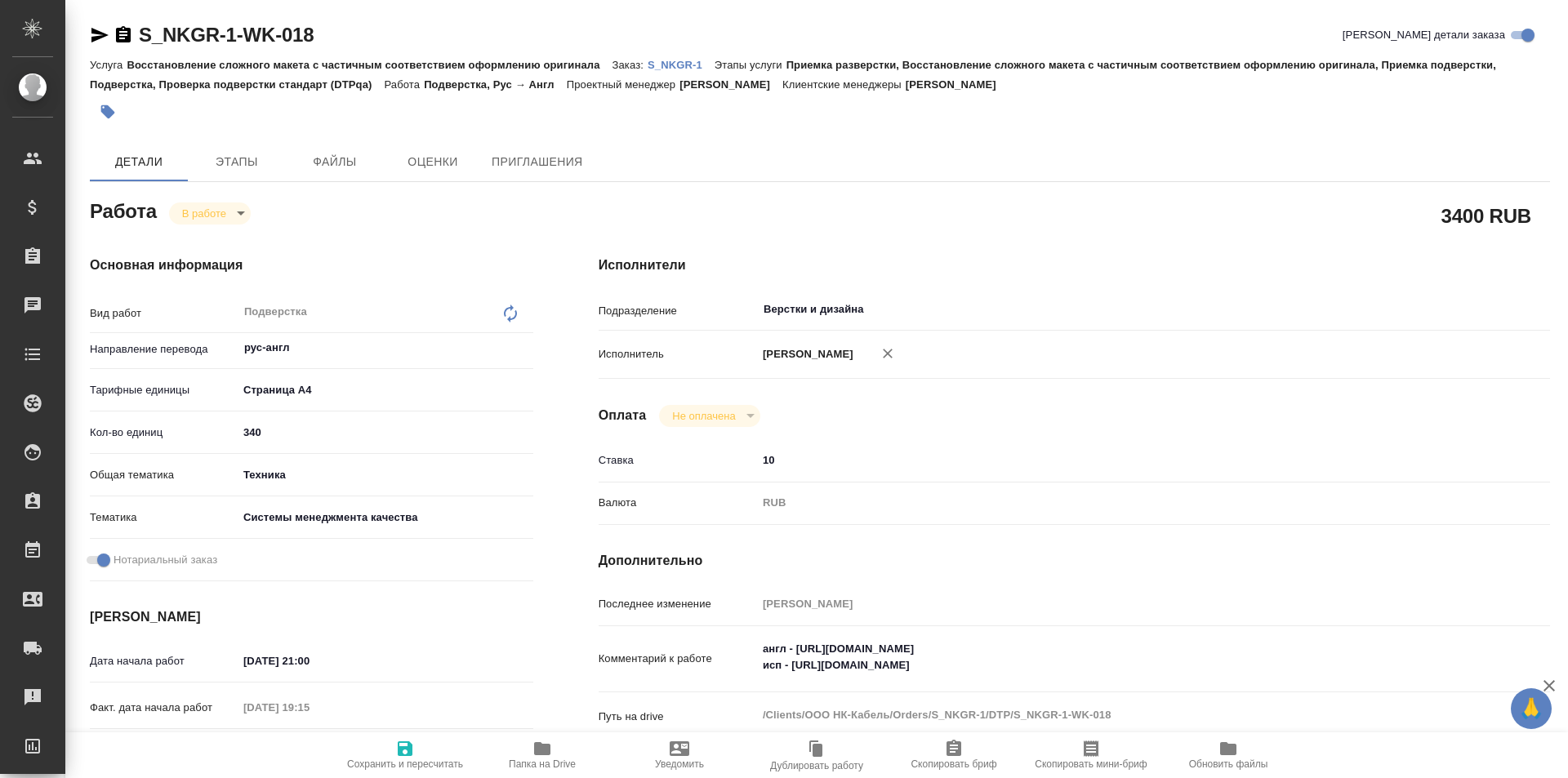
type textarea "x"
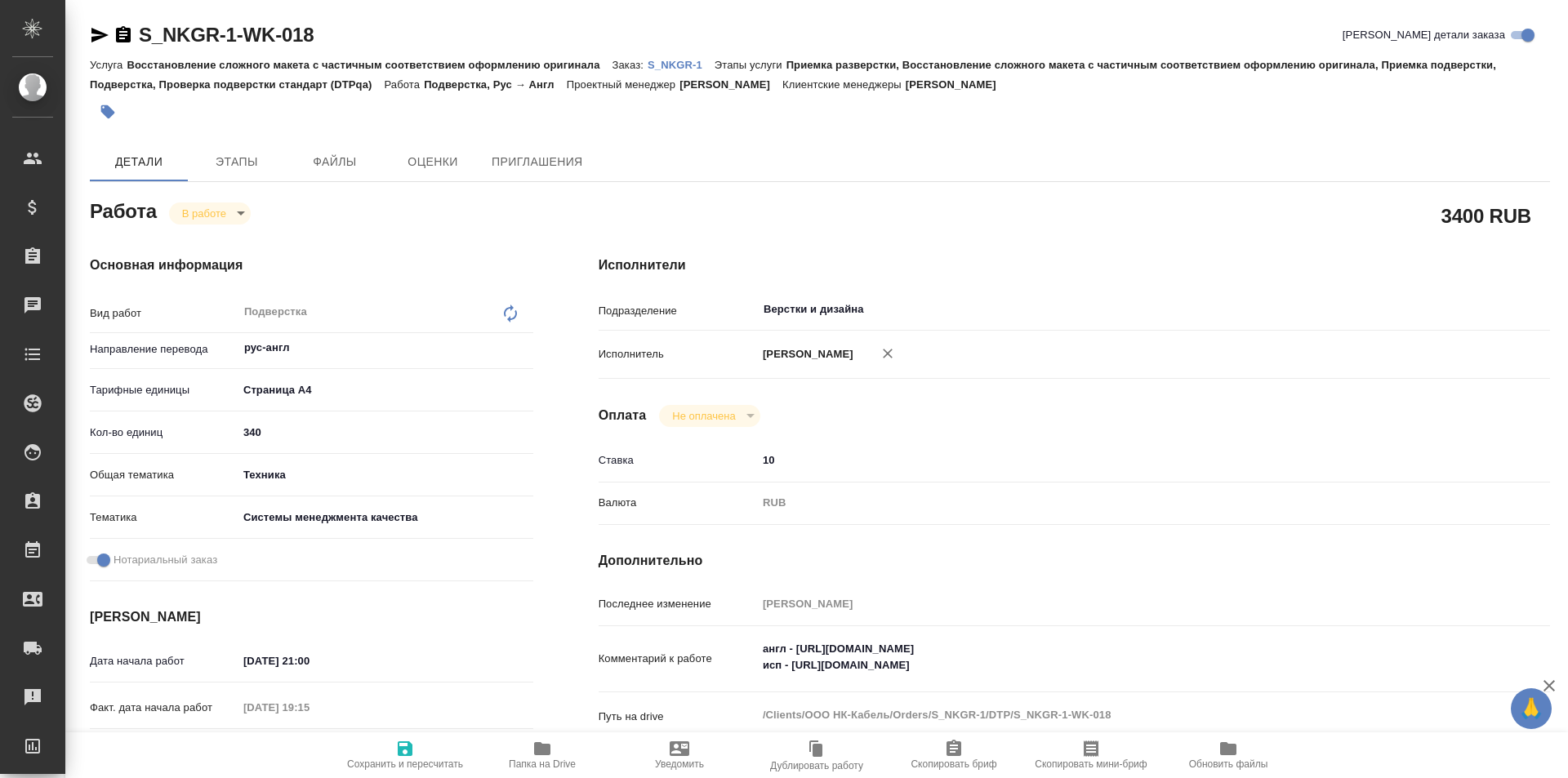
type textarea "x"
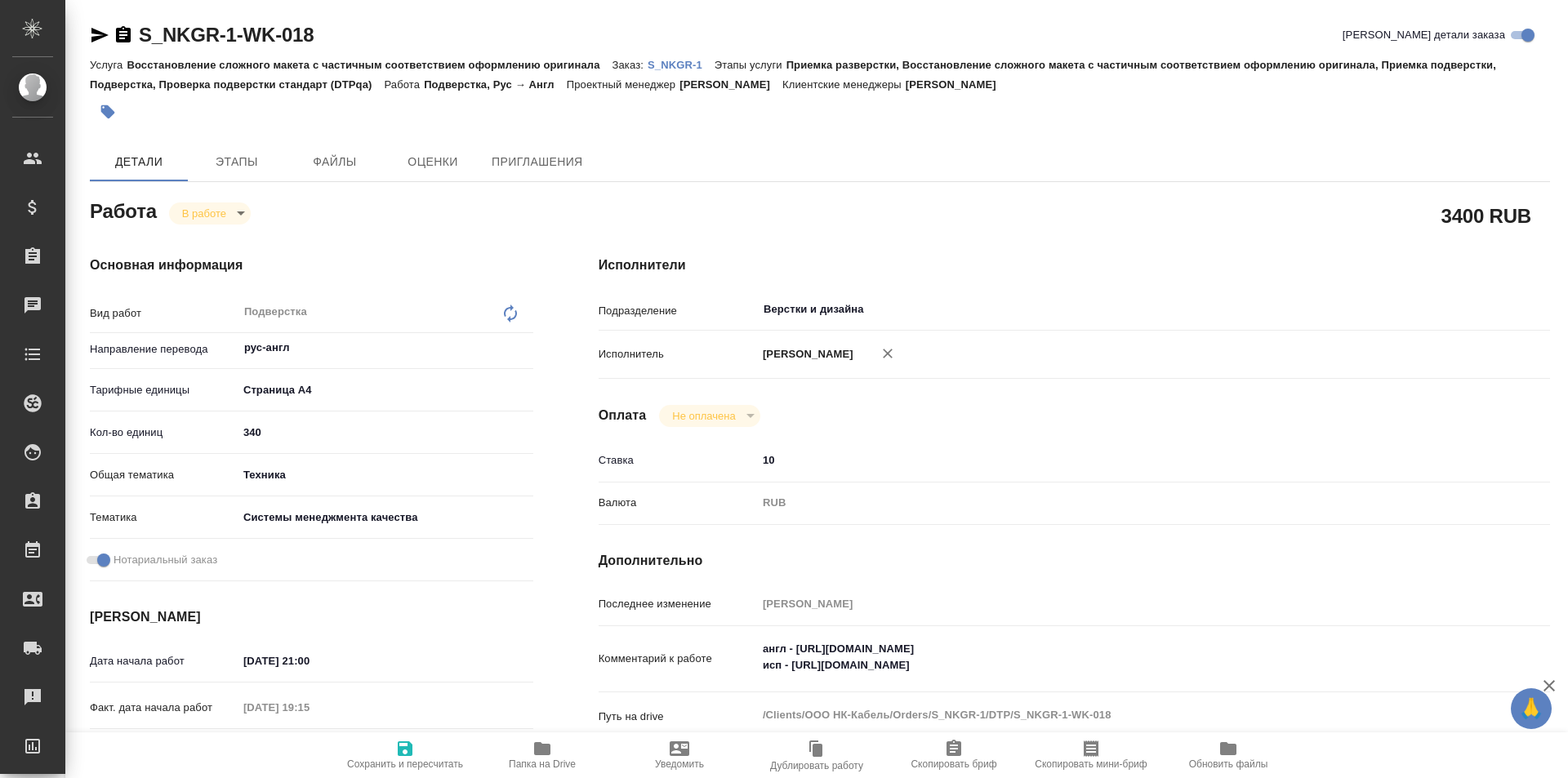
type textarea "x"
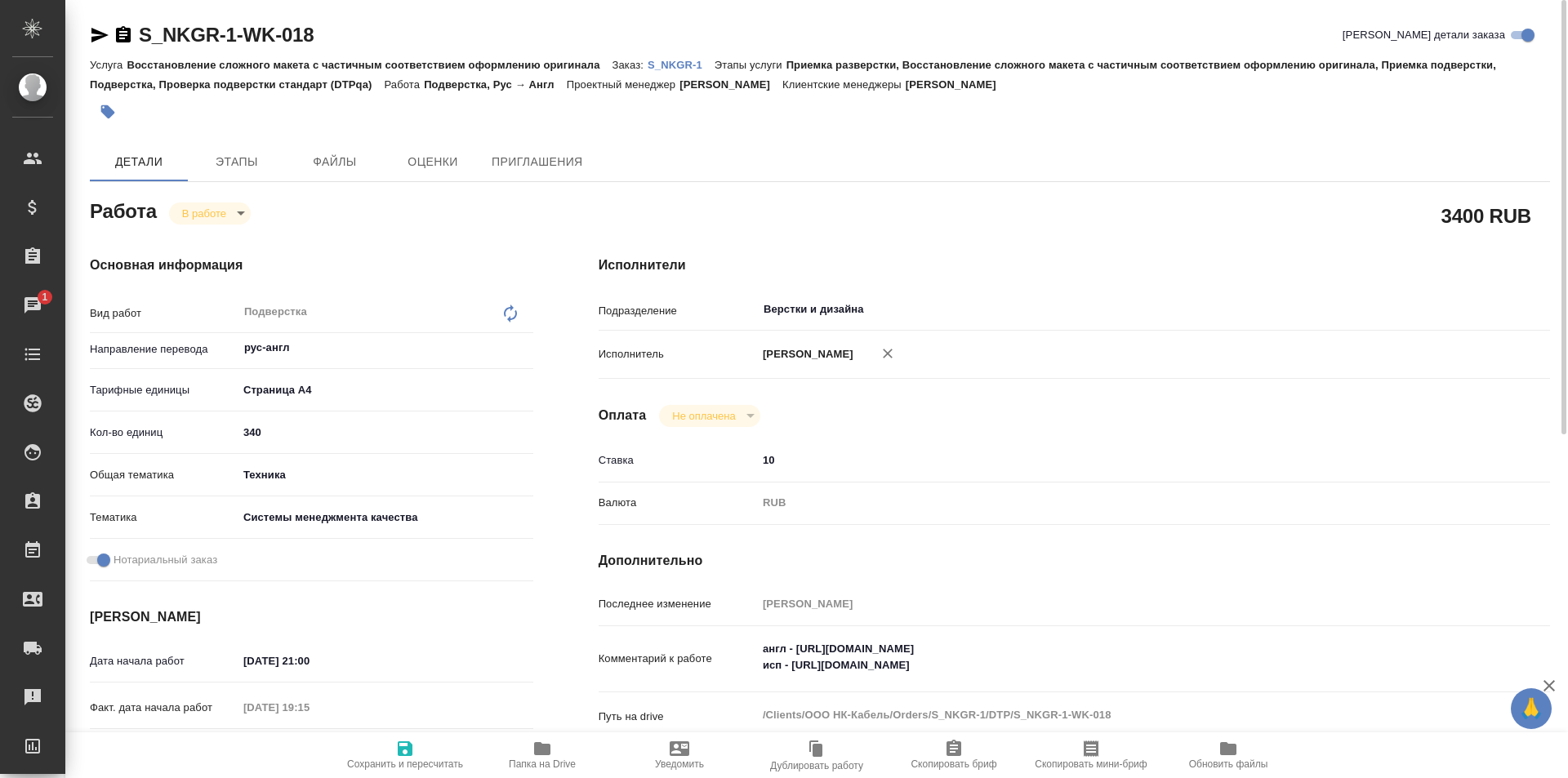
scroll to position [163, 0]
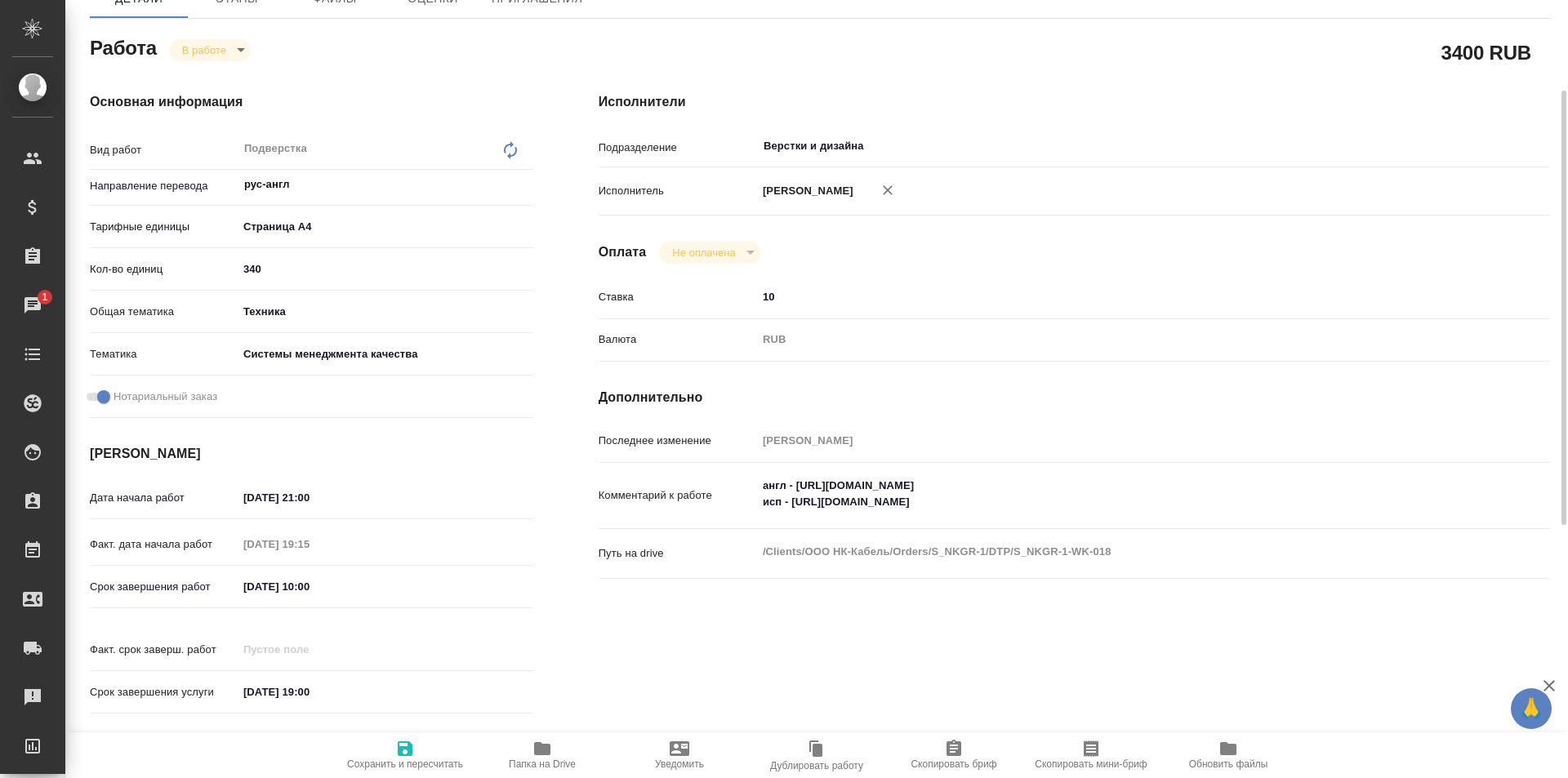
click at [539, 749] on icon "button" at bounding box center [542, 749] width 17 height 13
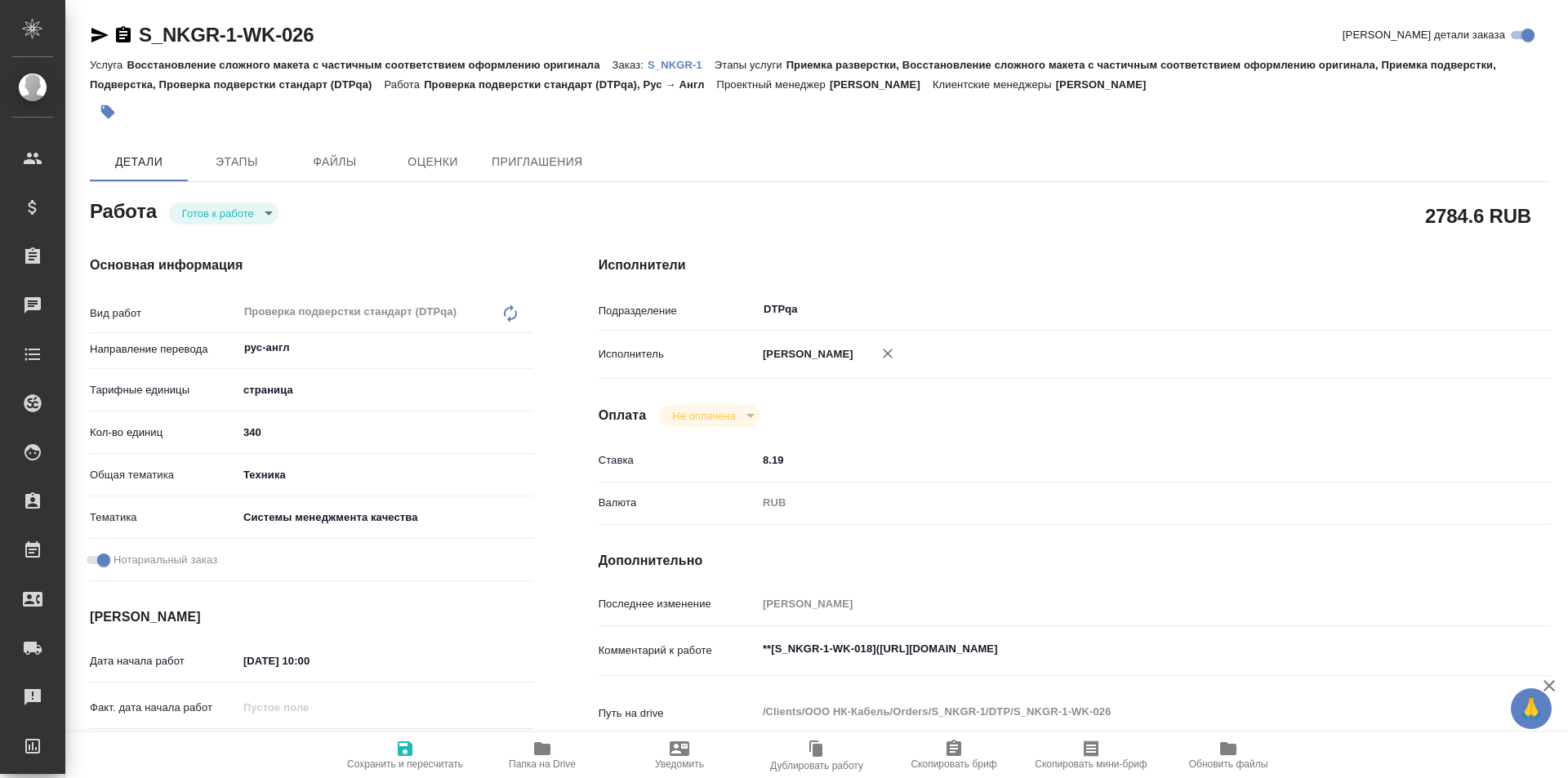
type textarea "x"
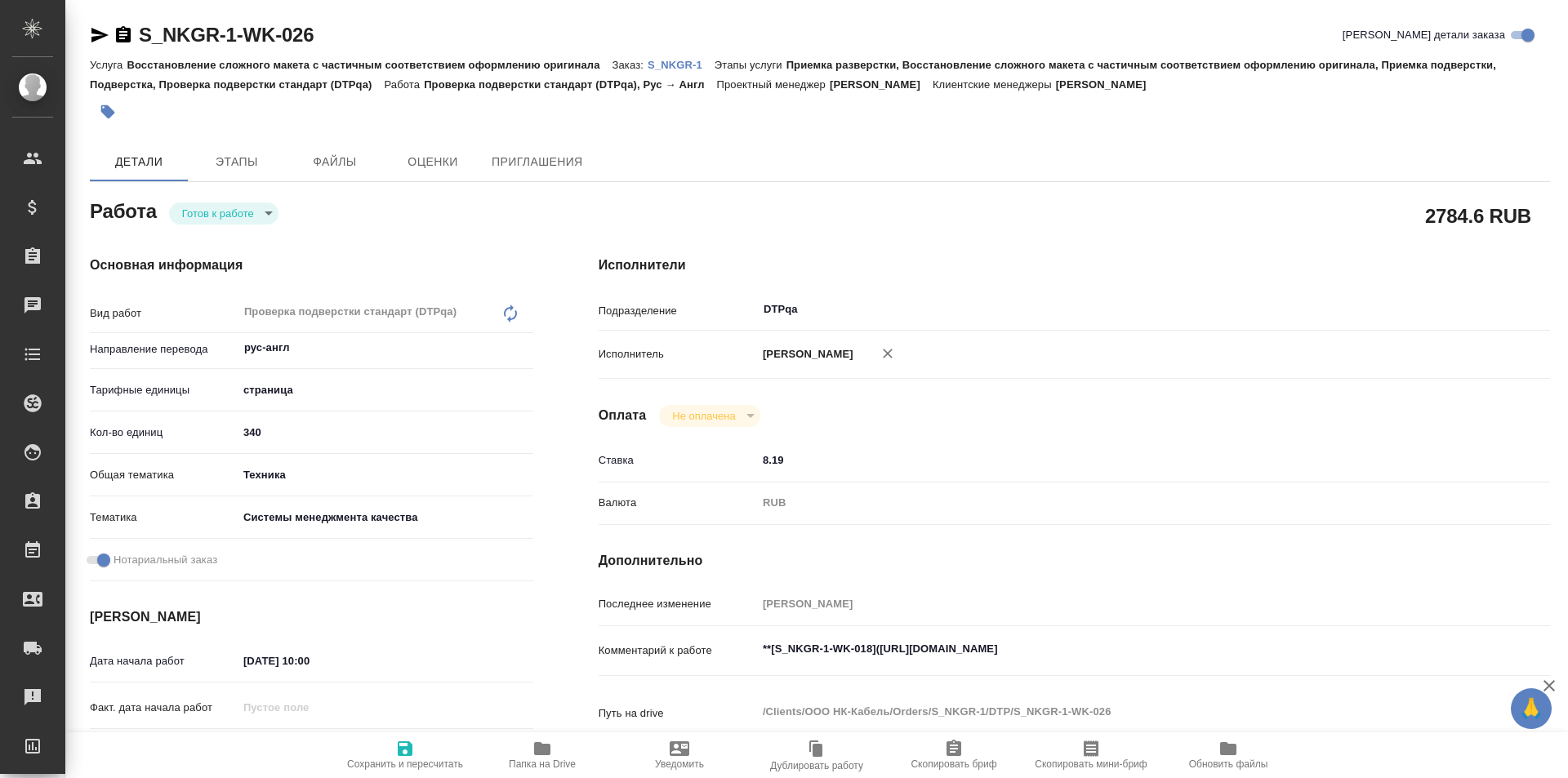
type textarea "x"
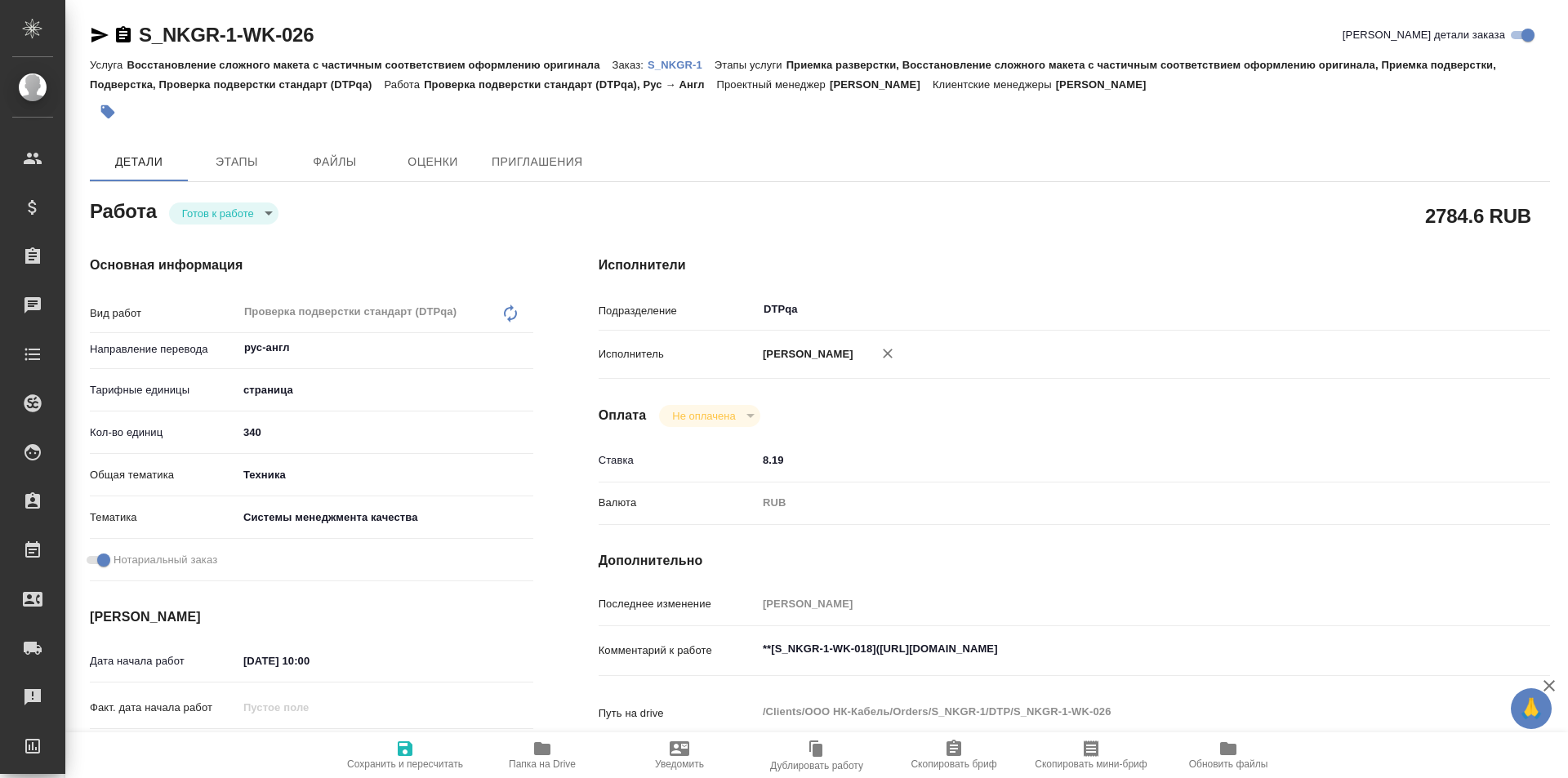
type textarea "x"
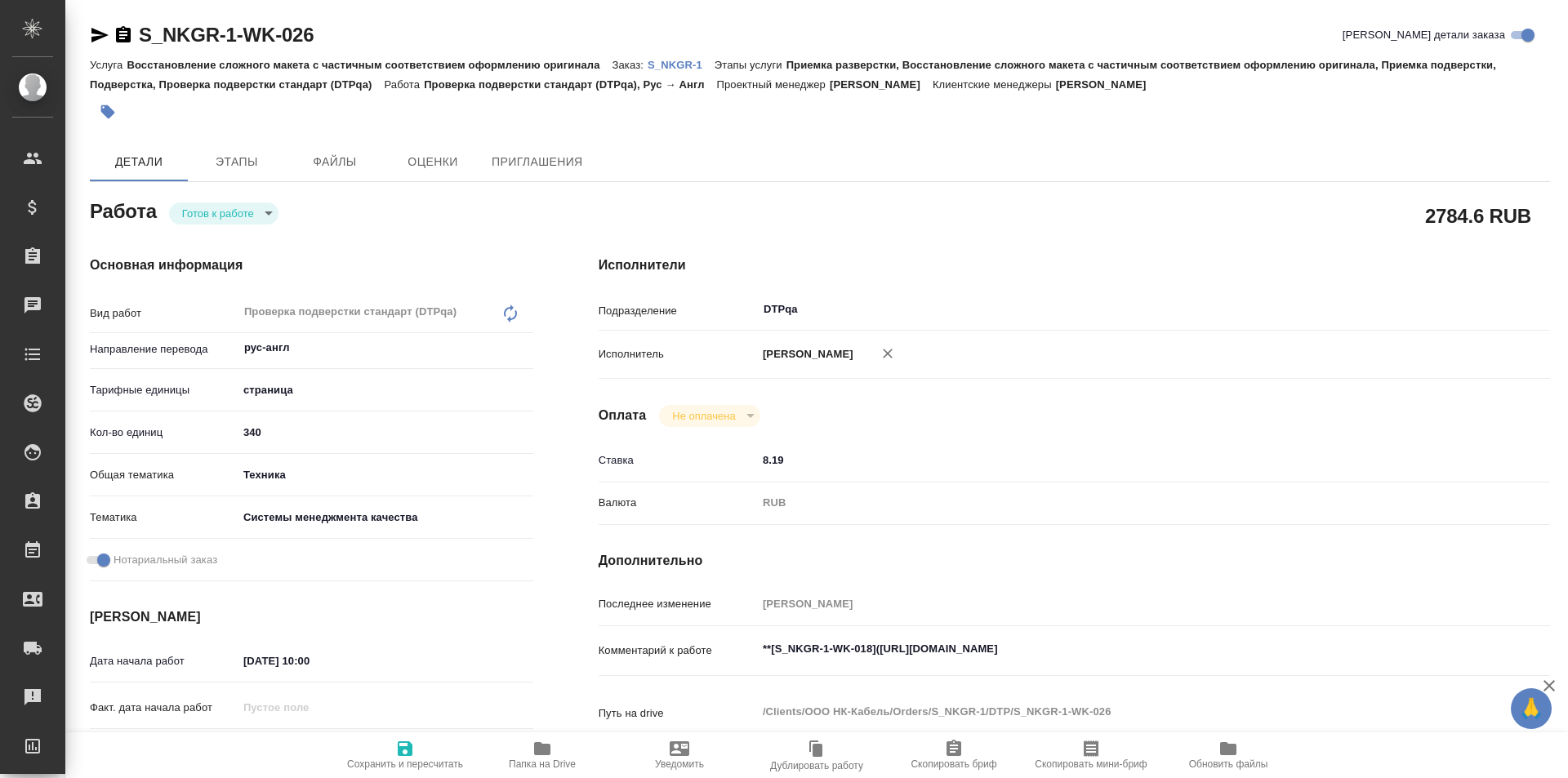
type textarea "x"
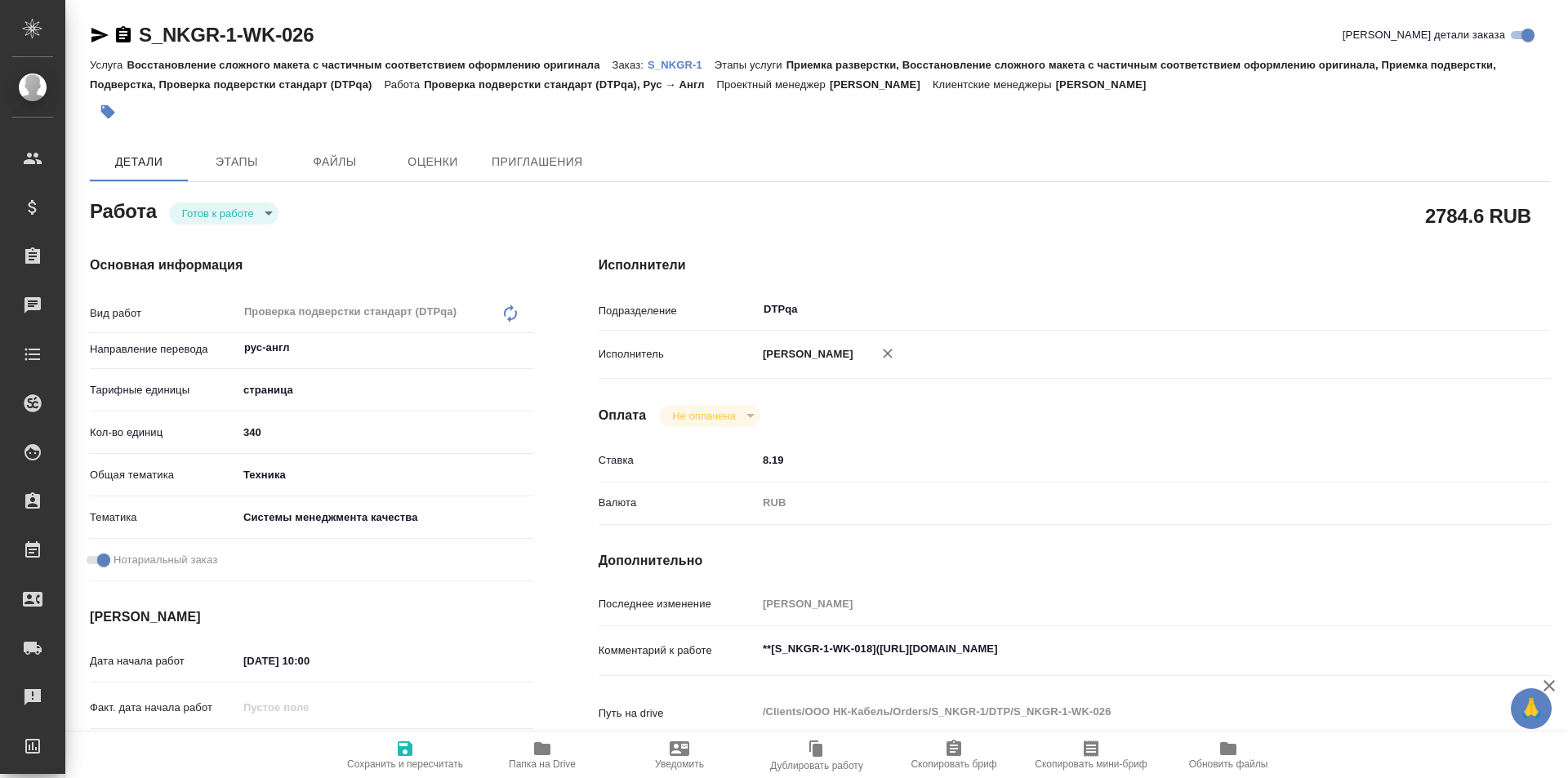
type textarea "x"
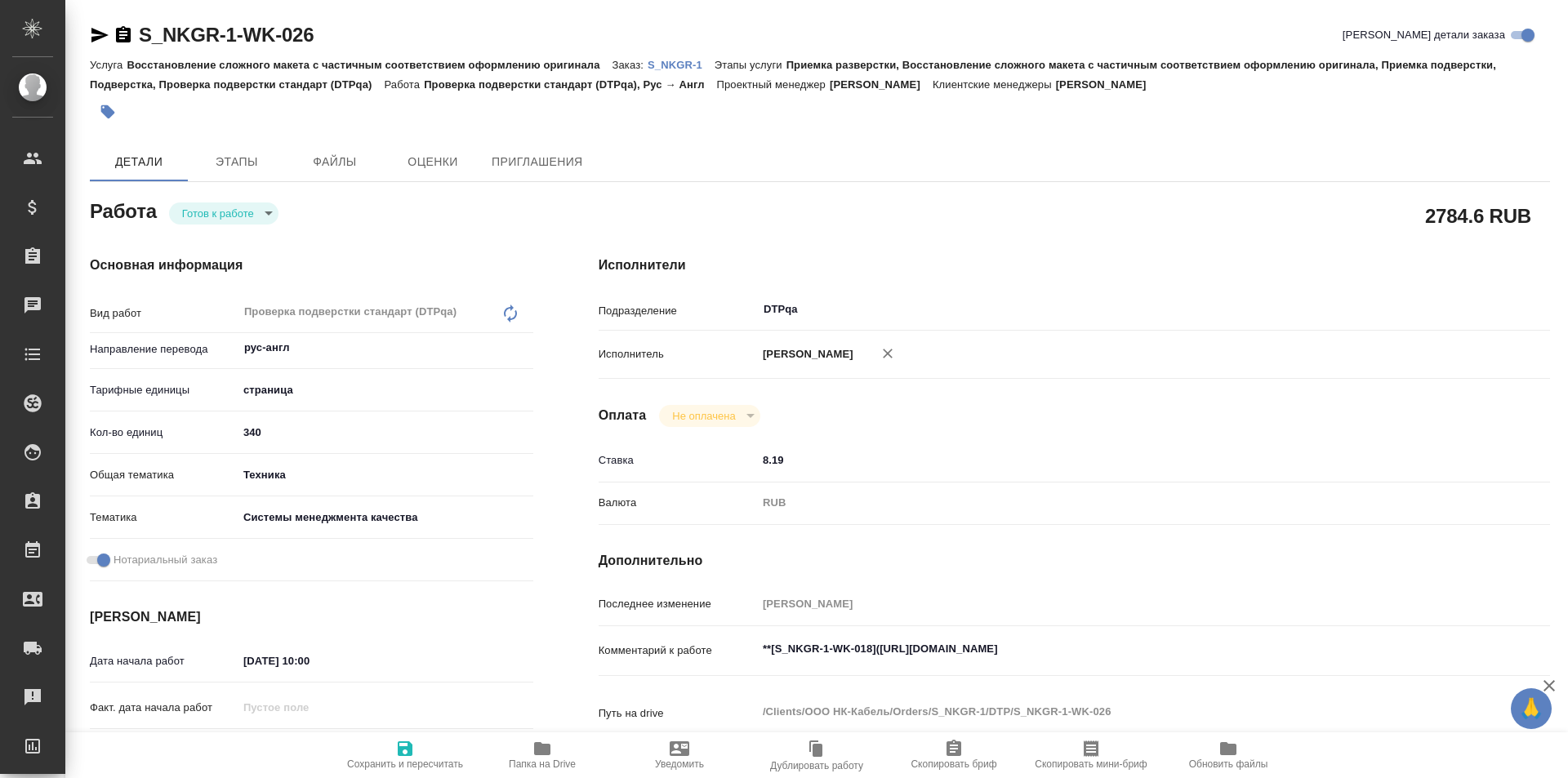
type textarea "x"
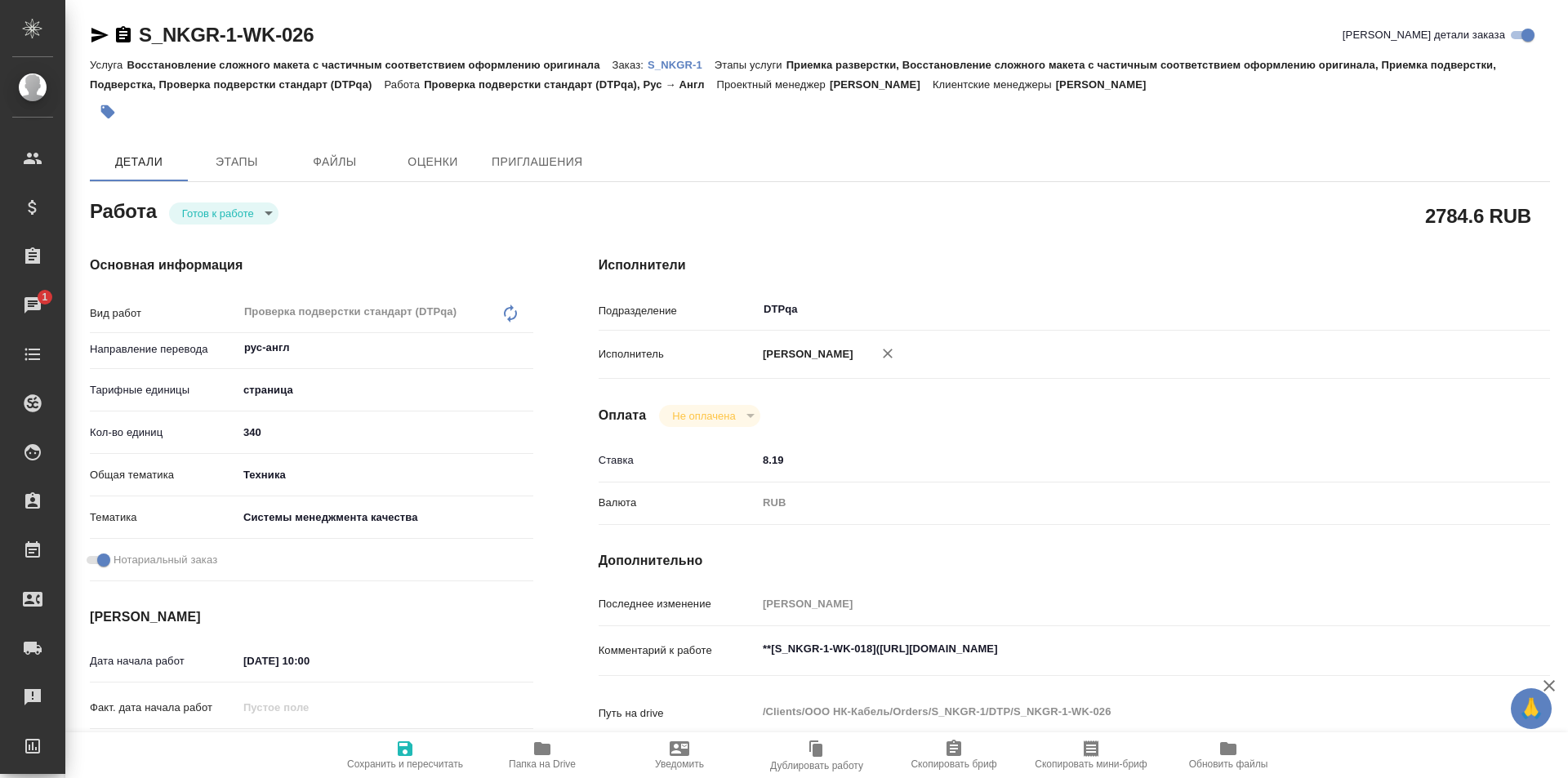
click at [233, 208] on body "🙏 .cls-1 fill:#fff; AWATERA Ismagilova [PERSON_NAME] Спецификации Заказы 1 Чаты…" at bounding box center [784, 389] width 1568 height 778
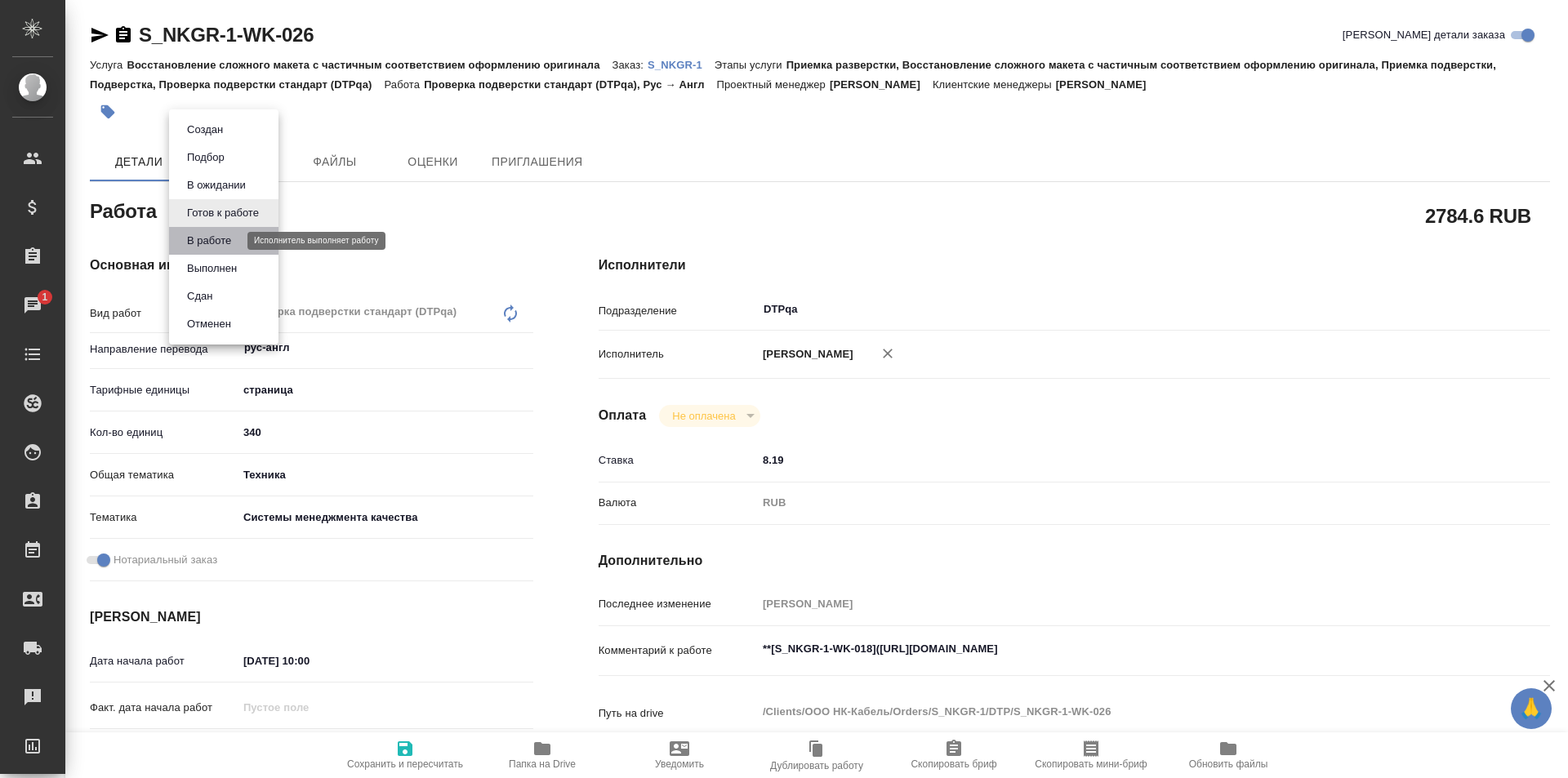
click at [228, 234] on button "В работе" at bounding box center [208, 241] width 54 height 18
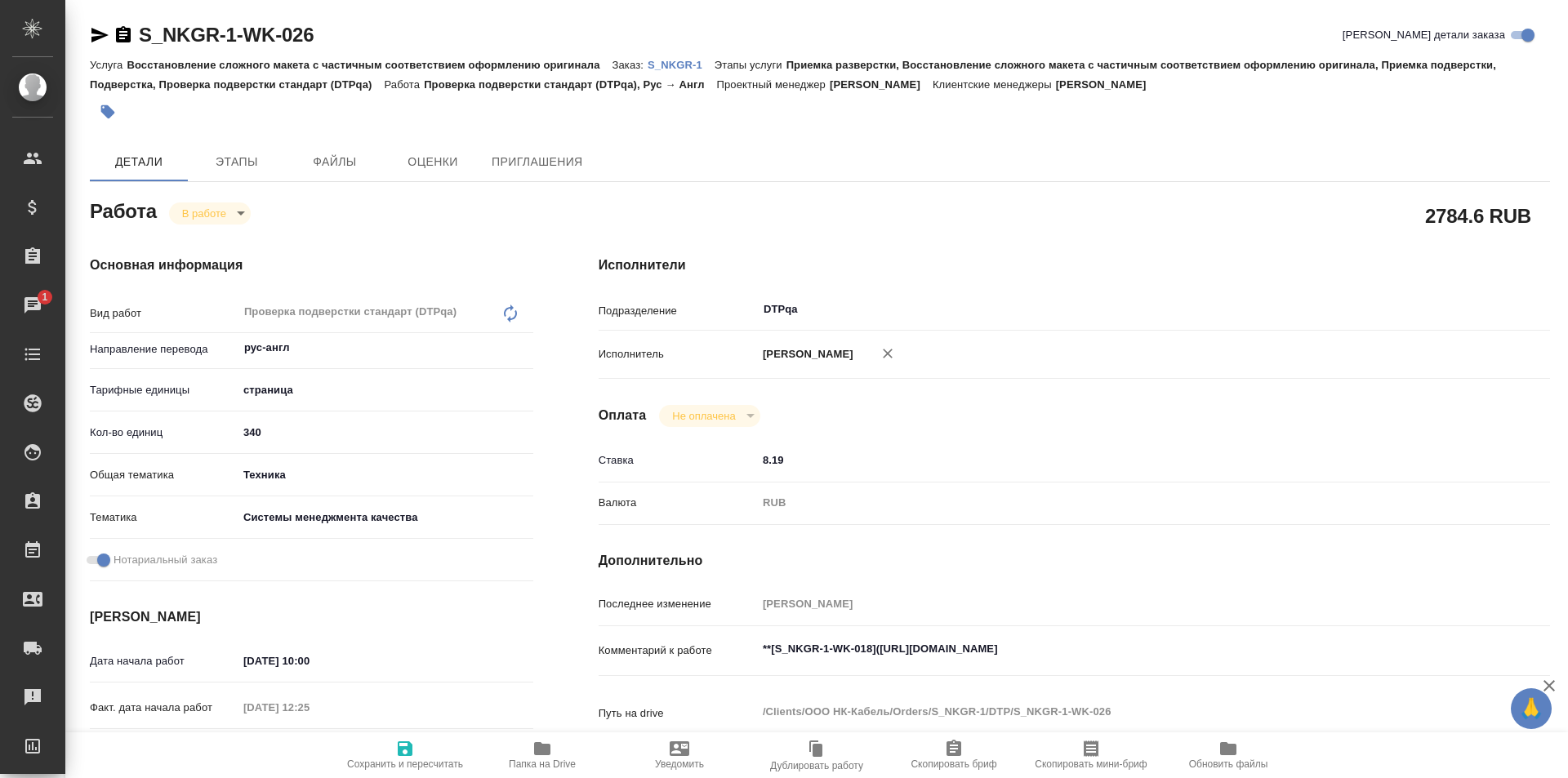
type textarea "x"
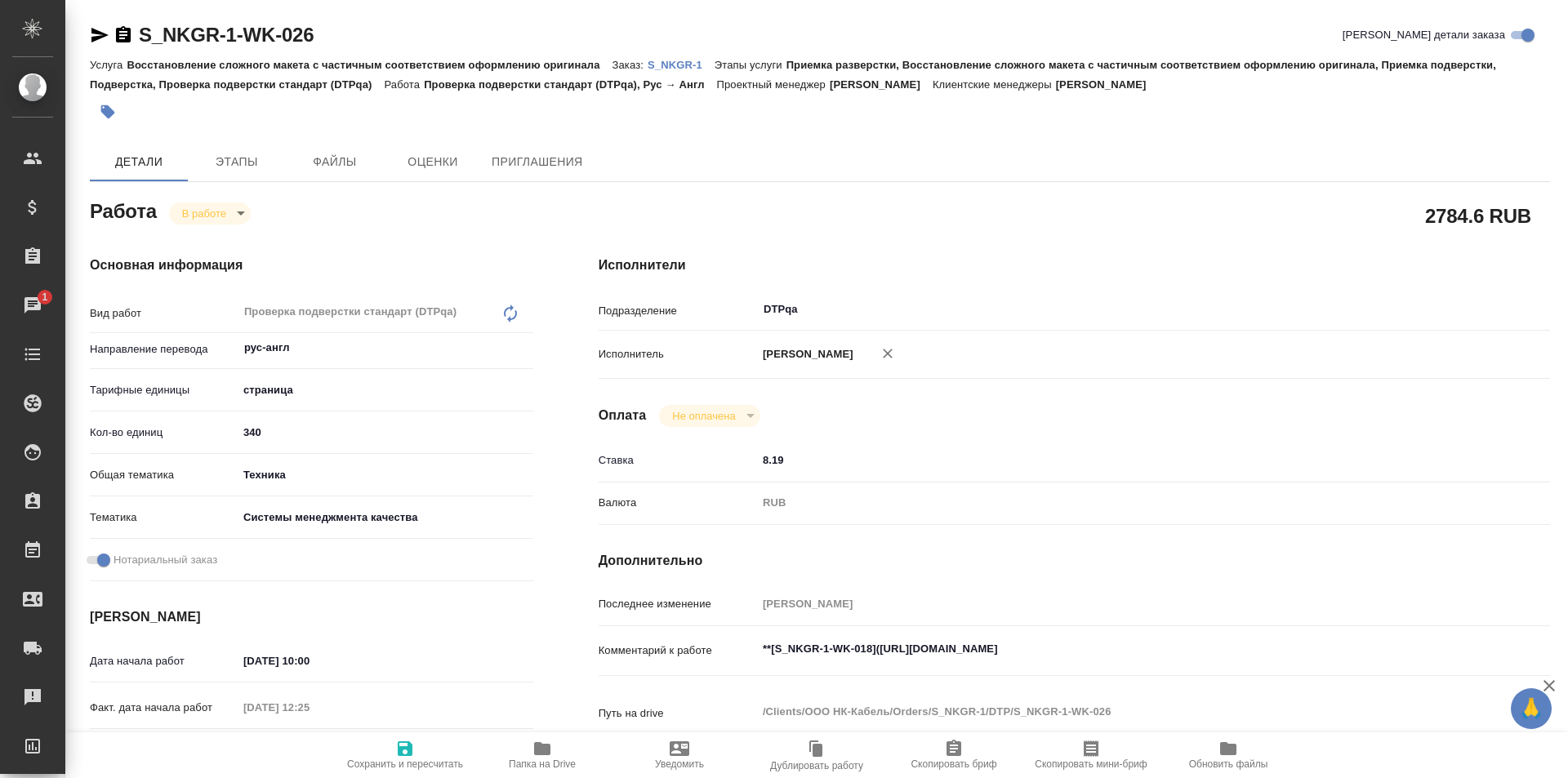
type textarea "x"
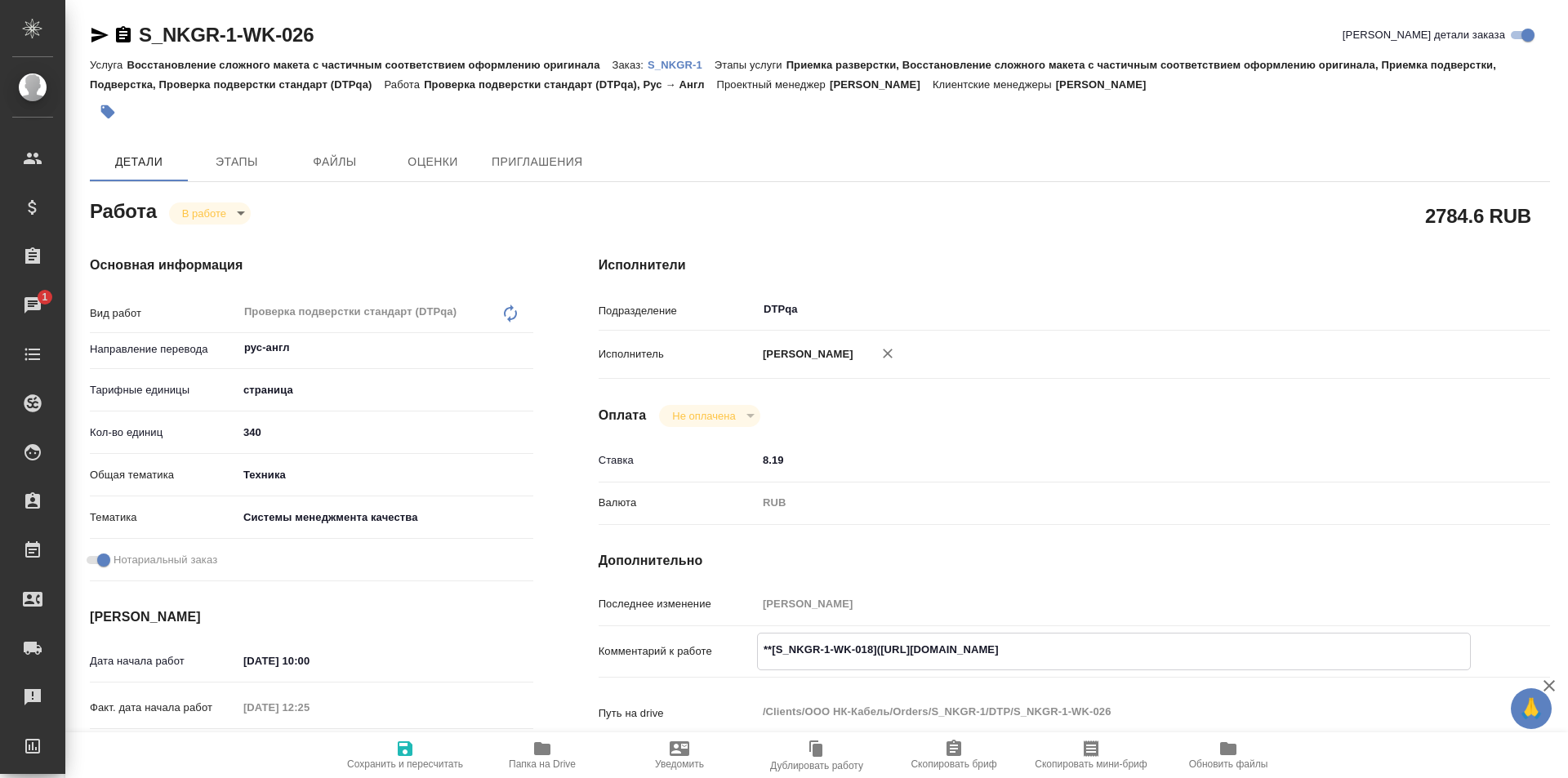
drag, startPoint x: 1189, startPoint y: 648, endPoint x: 884, endPoint y: 658, distance: 305.2
click at [884, 658] on textarea "**[S_NKGR-1-WK-018]([URL][DOMAIN_NAME]" at bounding box center [1114, 650] width 712 height 28
type textarea "x"
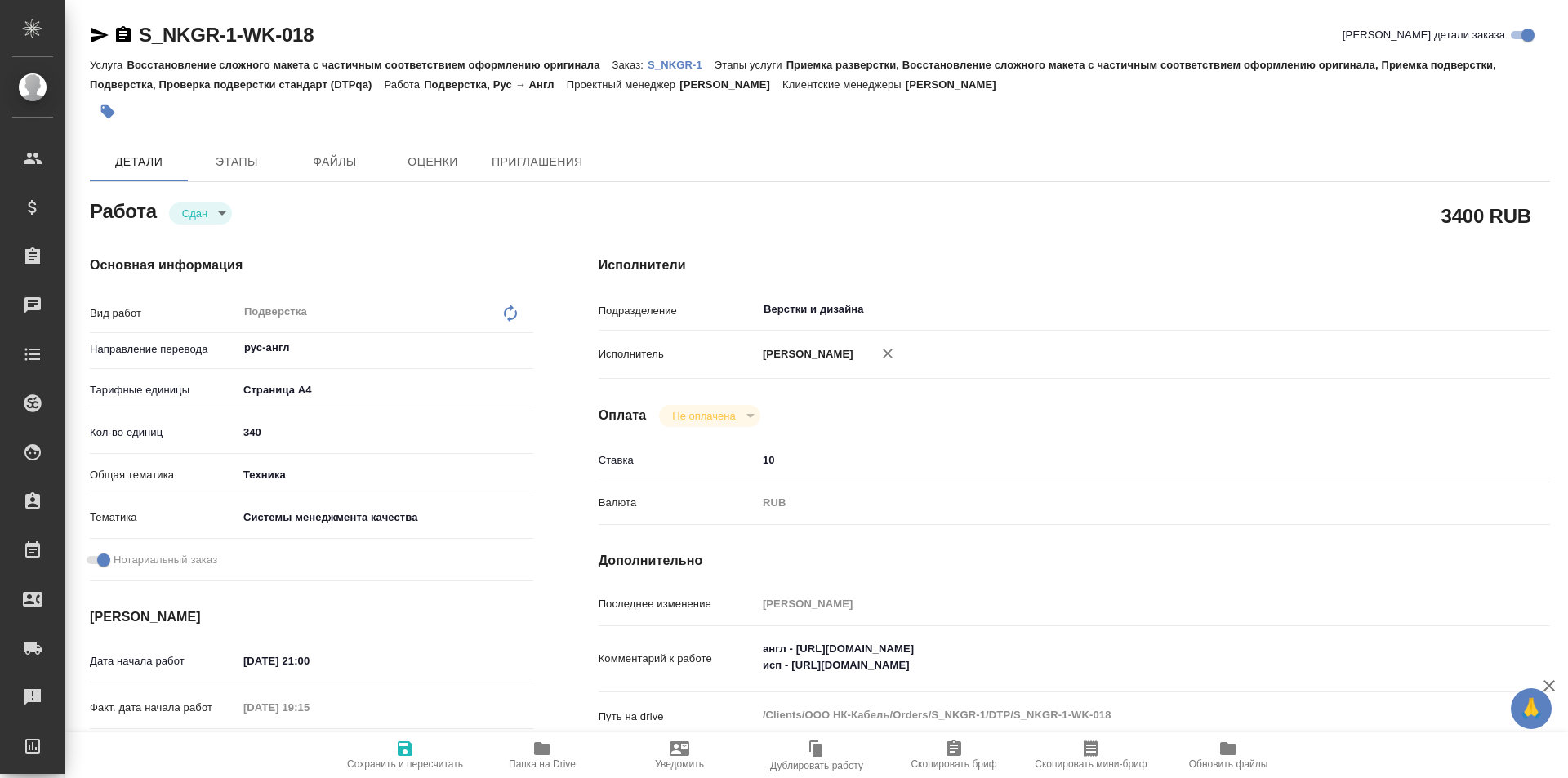
type textarea "x"
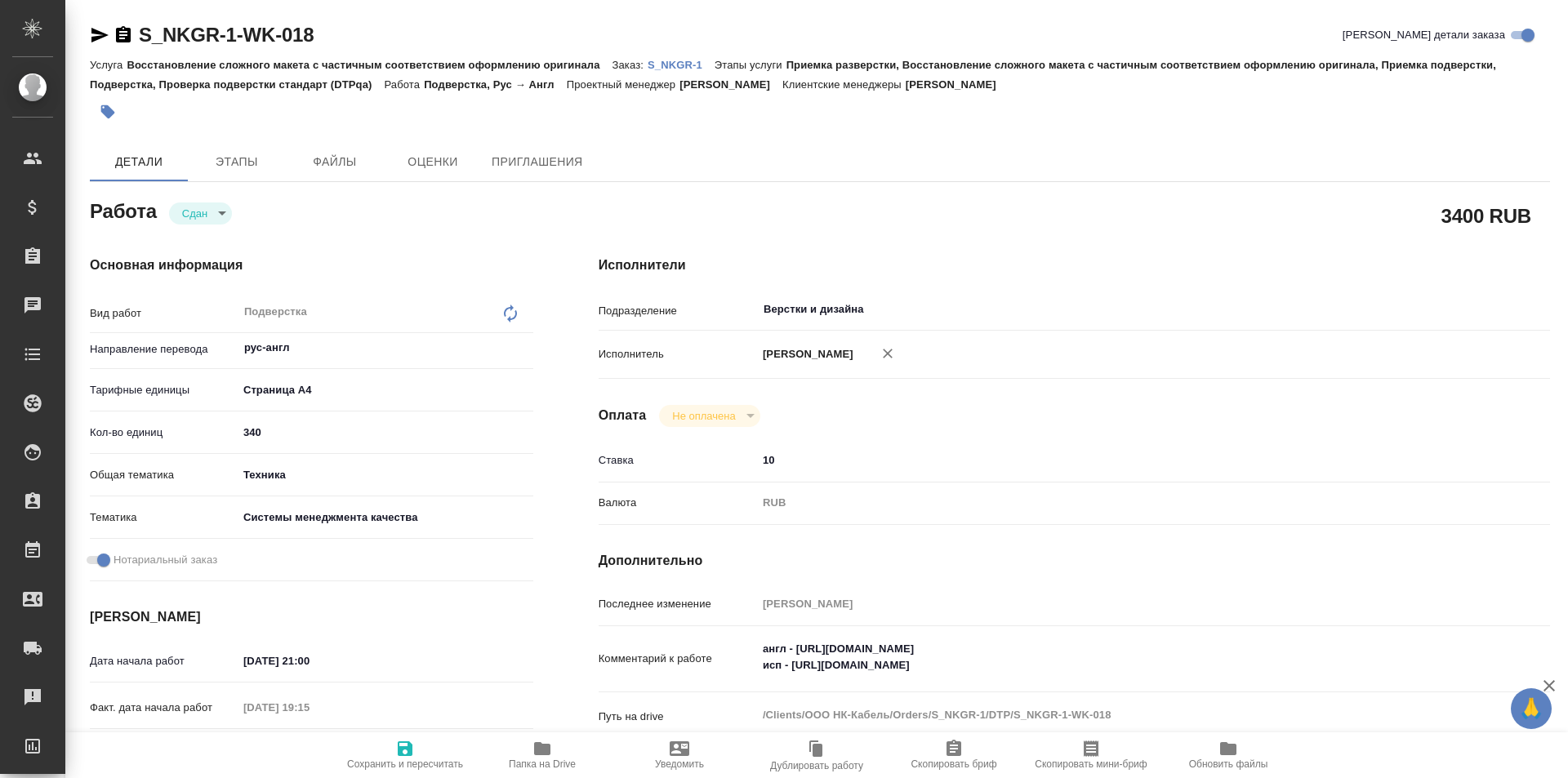
type textarea "x"
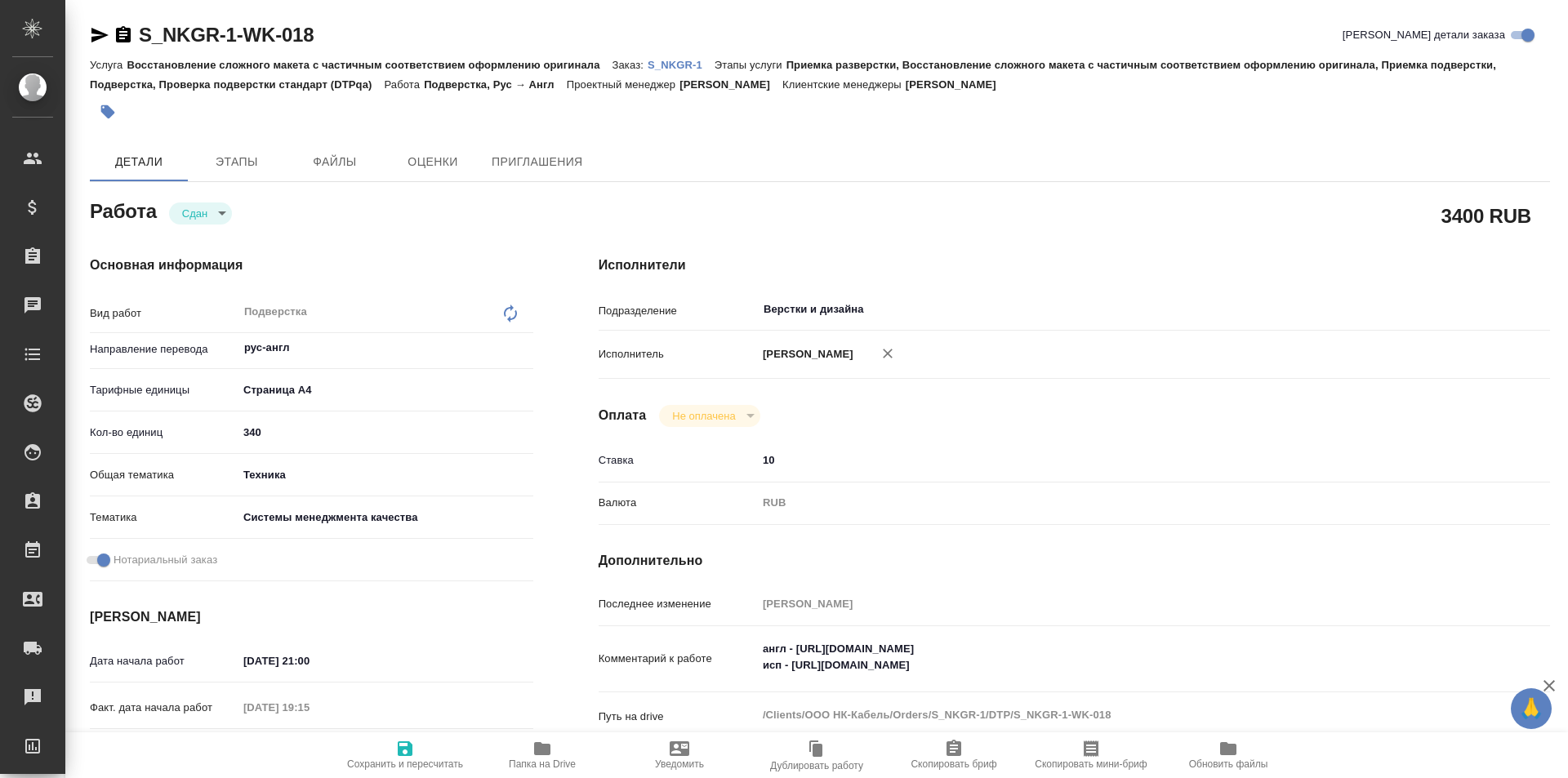
type textarea "x"
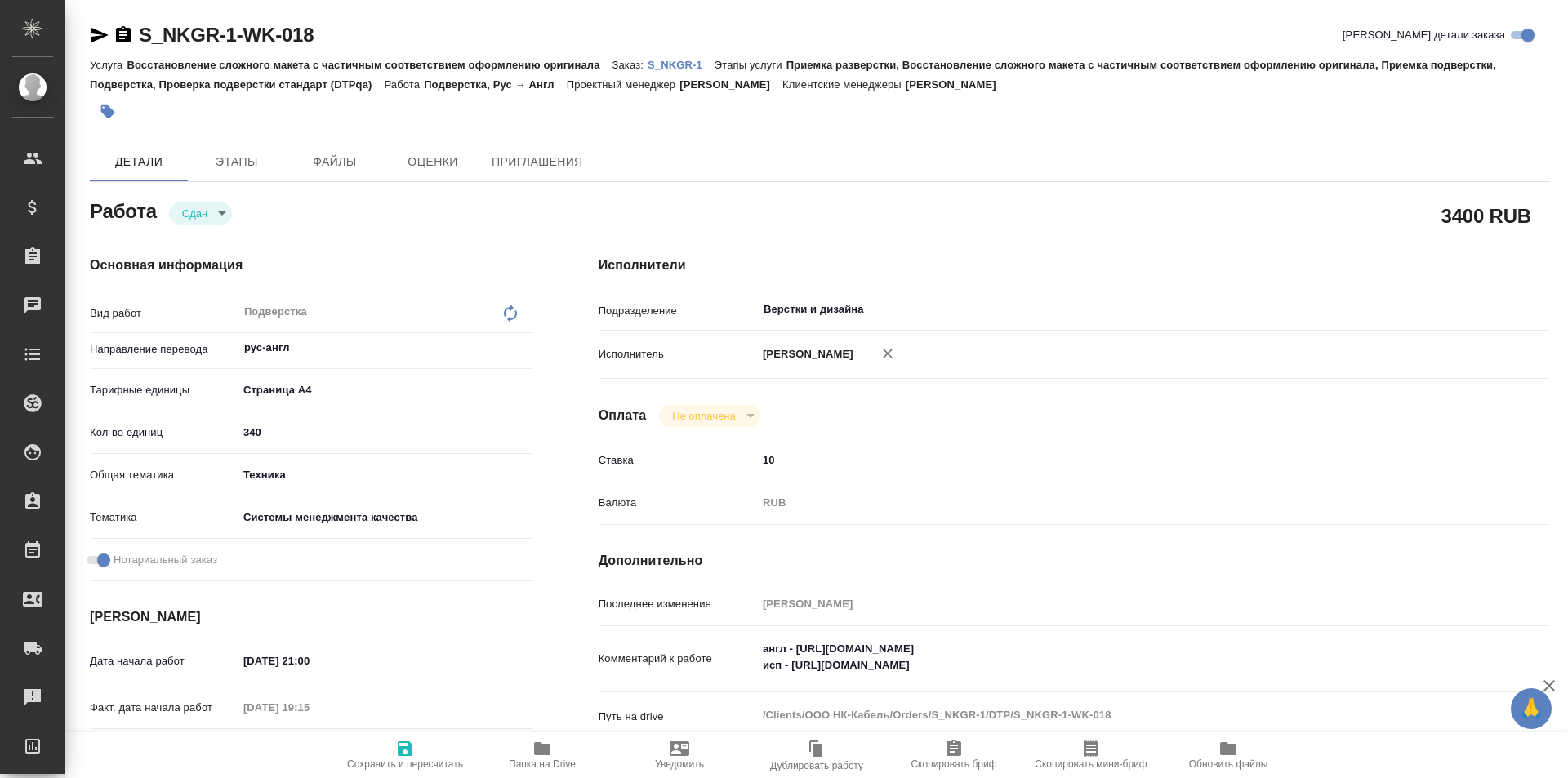
type textarea "x"
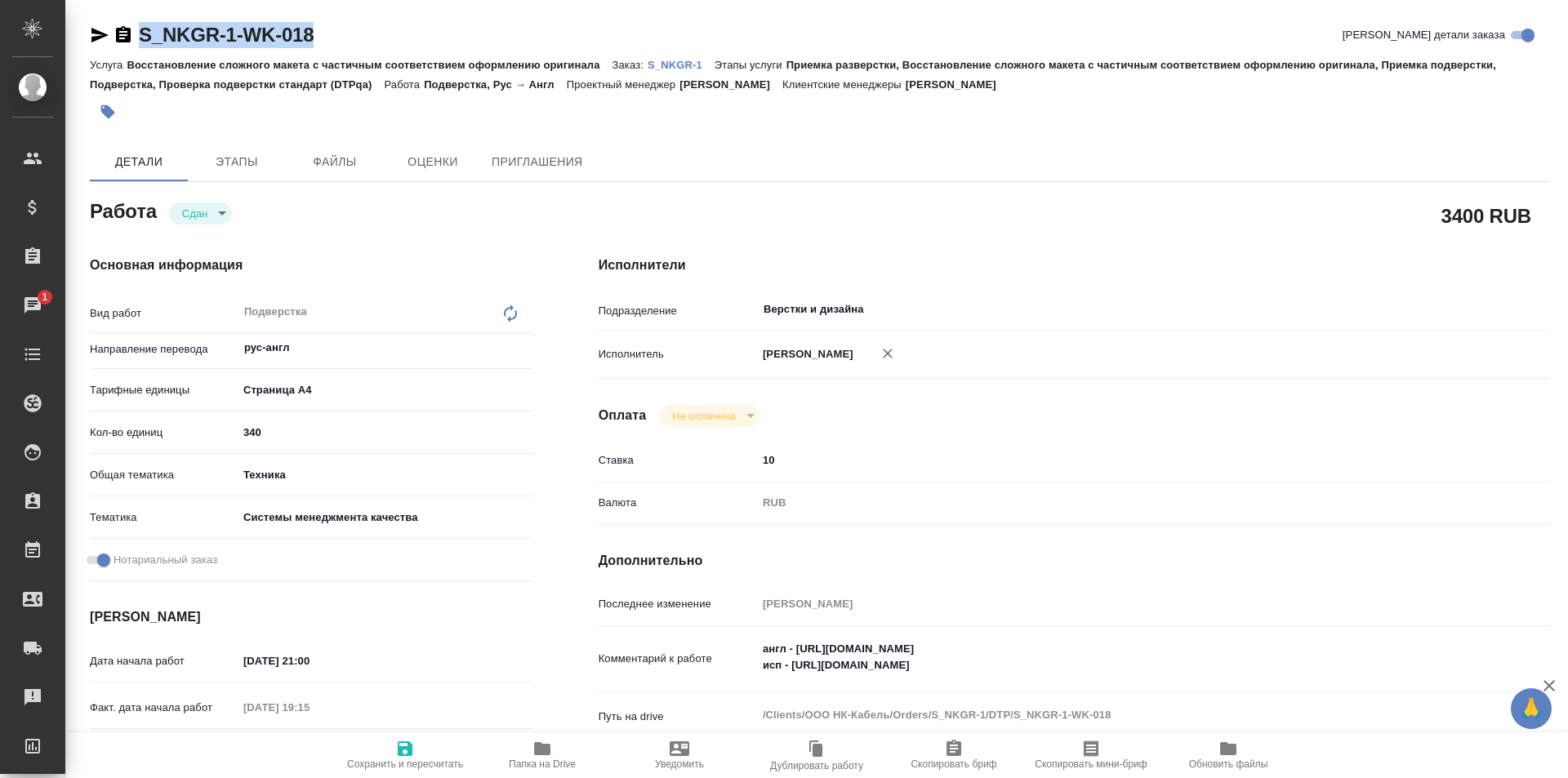
drag, startPoint x: 332, startPoint y: 33, endPoint x: 128, endPoint y: 36, distance: 204.0
click at [128, 36] on div "S_NKGR-1-WK-018 Кратко детали заказа" at bounding box center [819, 35] width 1460 height 26
copy link "S_NKGR-1-WK-018"
click at [530, 759] on span "Папка на Drive" at bounding box center [541, 764] width 67 height 11
click at [670, 63] on p "S_NKGR-1" at bounding box center [681, 64] width 67 height 12
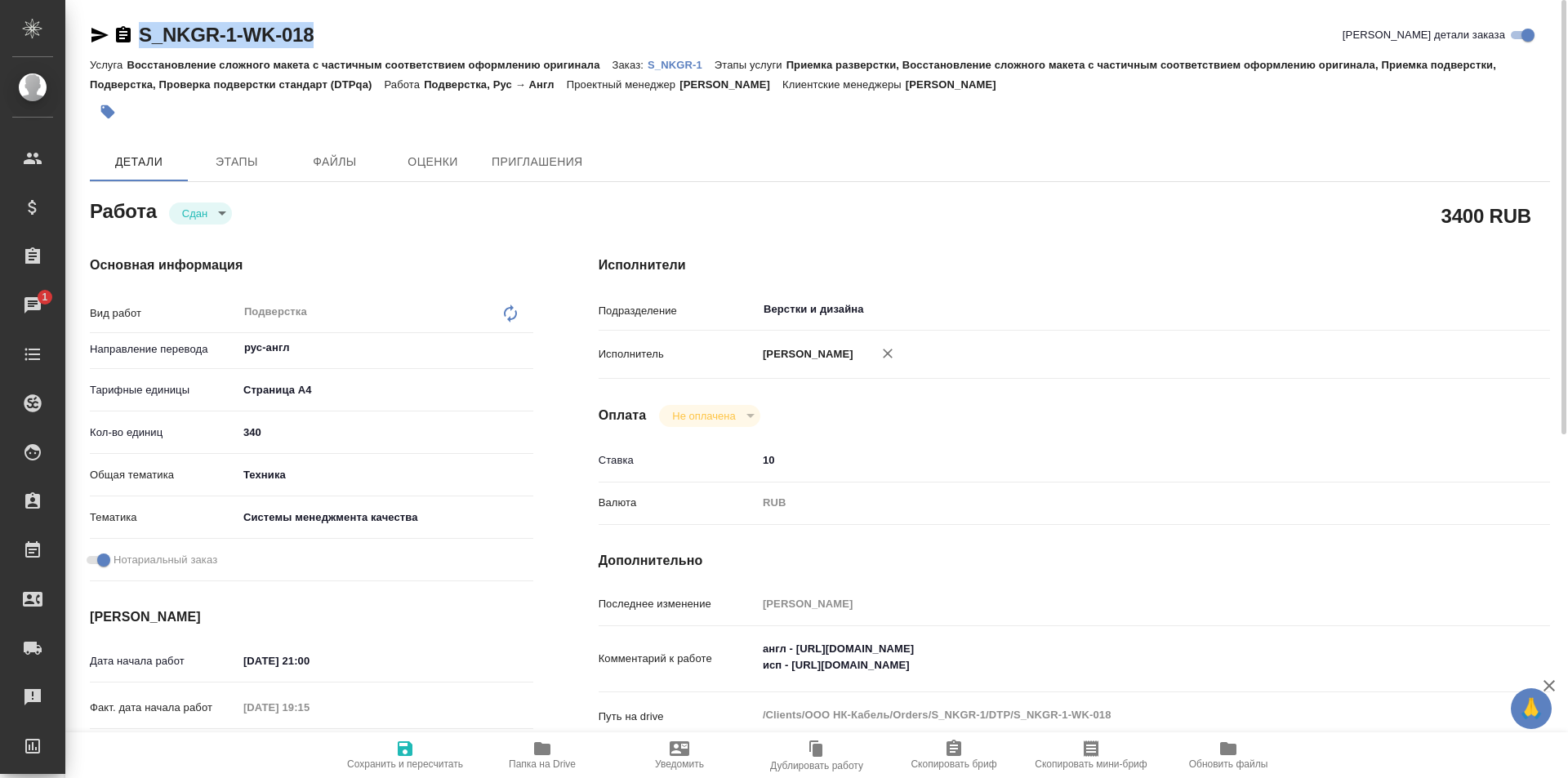
click at [659, 63] on p "S_NKGR-1" at bounding box center [681, 64] width 67 height 12
click at [664, 64] on p "S_NKGR-1" at bounding box center [681, 64] width 67 height 12
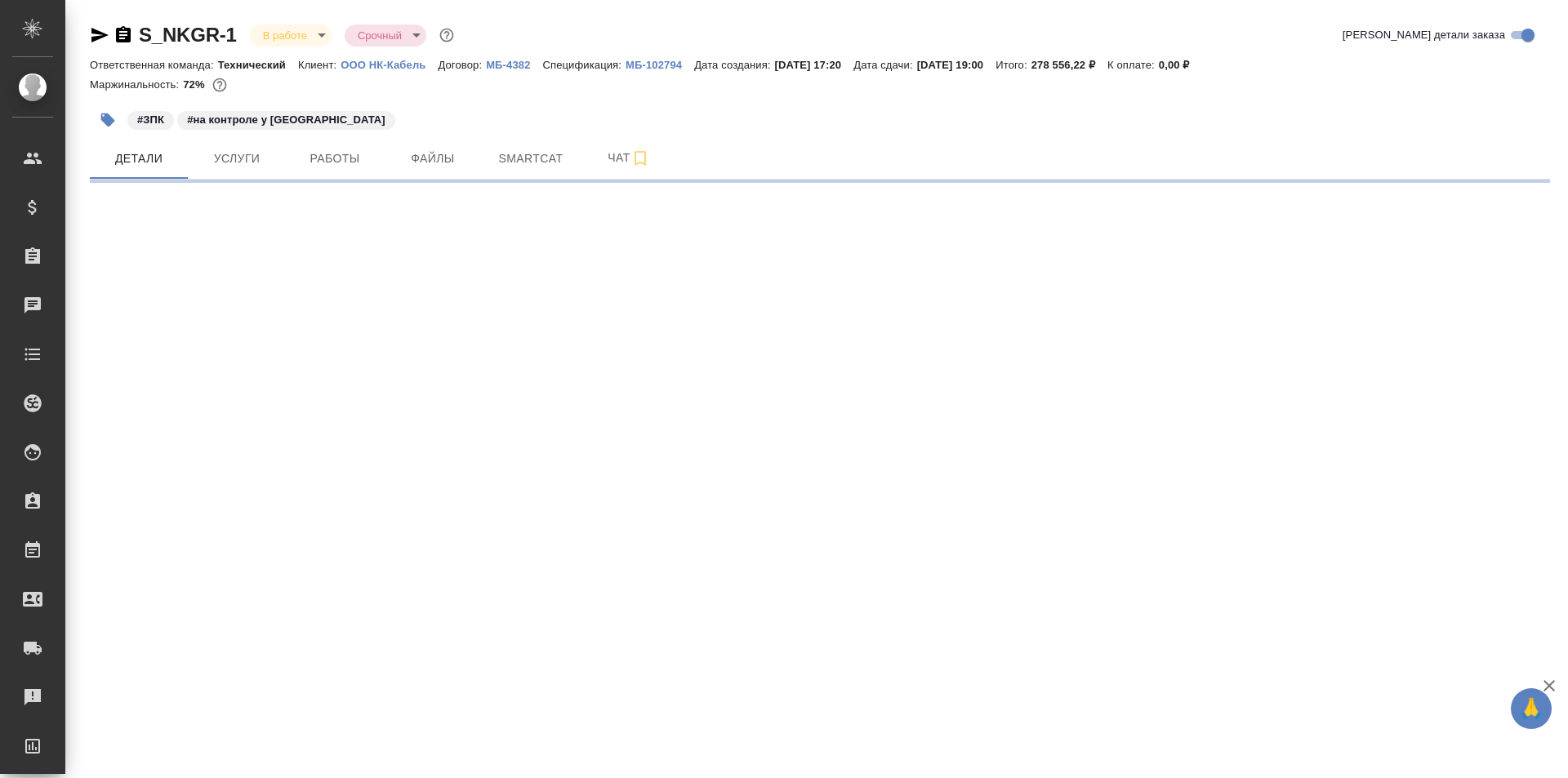
select select "RU"
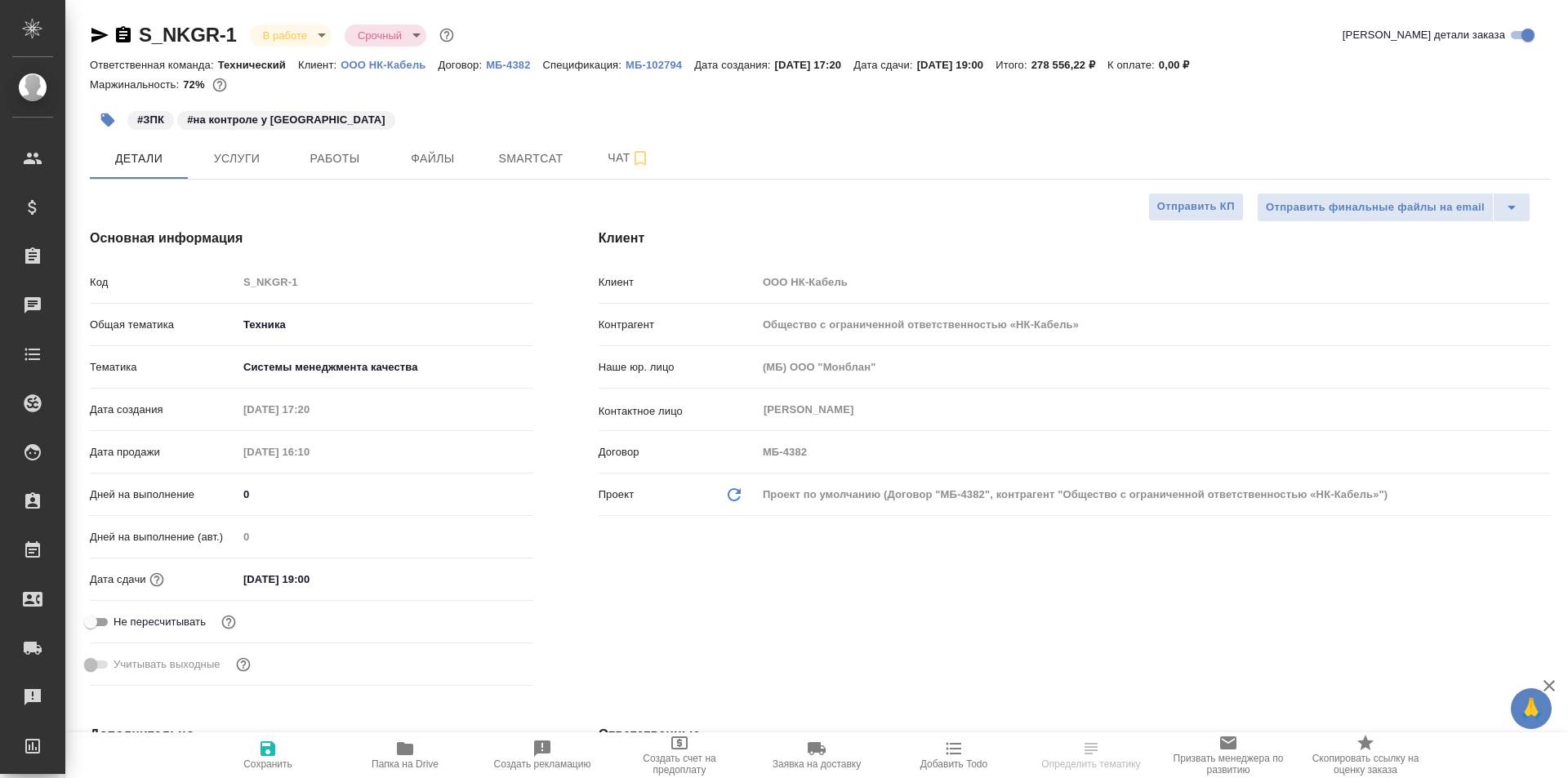
type textarea "x"
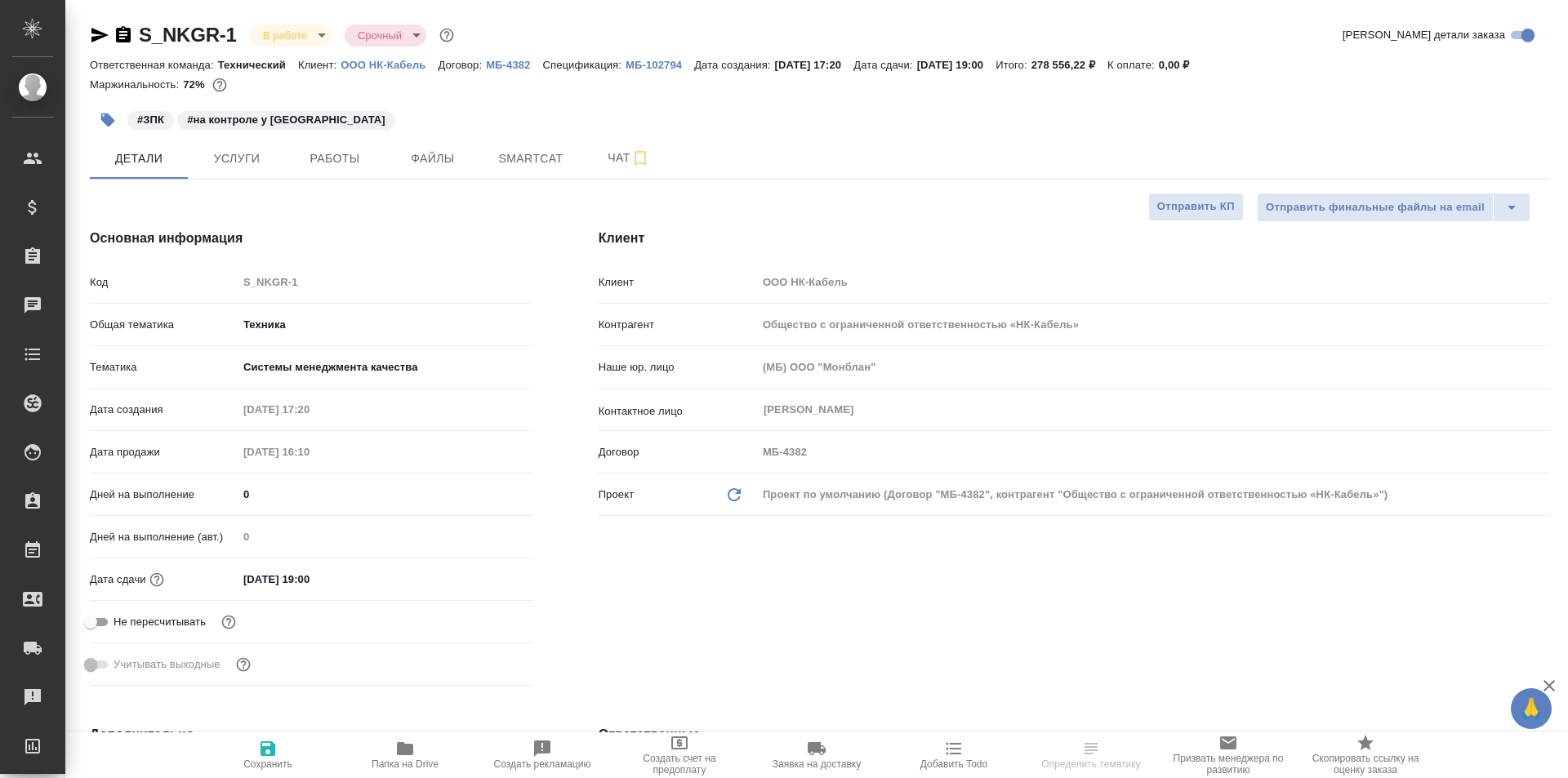
type textarea "x"
click at [335, 154] on span "Работы" at bounding box center [334, 159] width 78 height 20
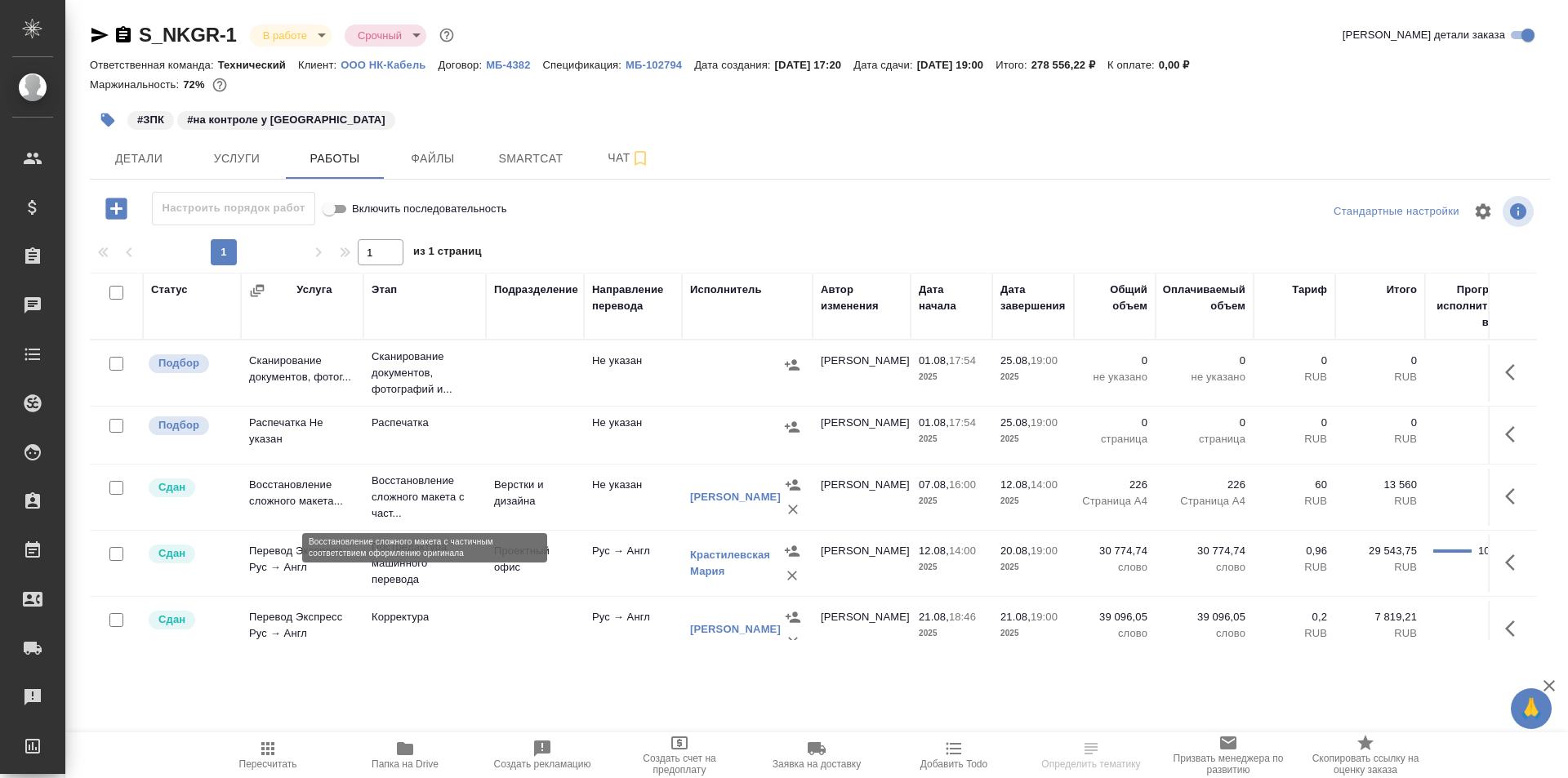
click at [449, 500] on p "Восстановление сложного макета с част..." at bounding box center [425, 496] width 106 height 49
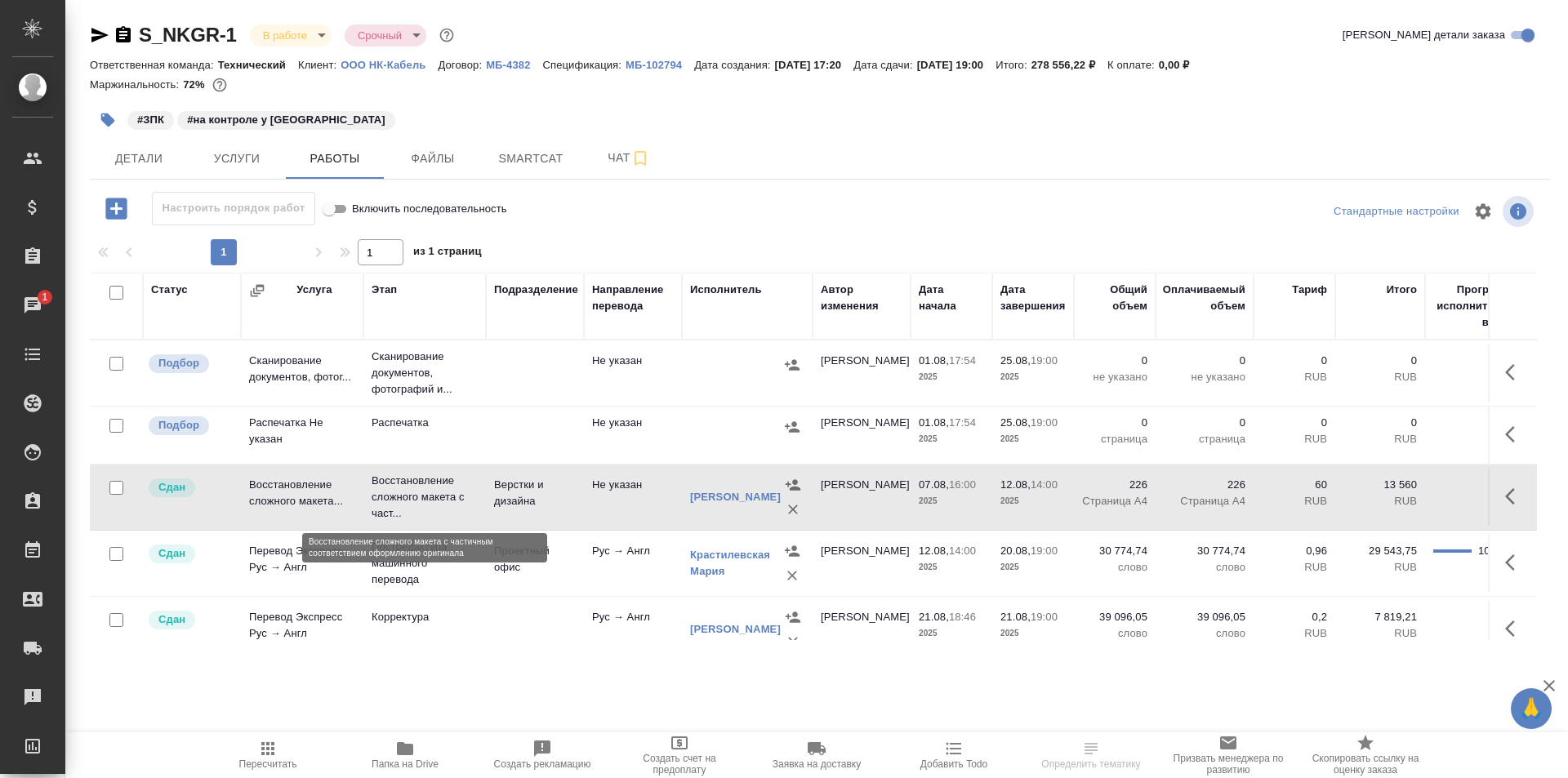
click at [449, 500] on p "Восстановление сложного макета с част..." at bounding box center [425, 496] width 106 height 49
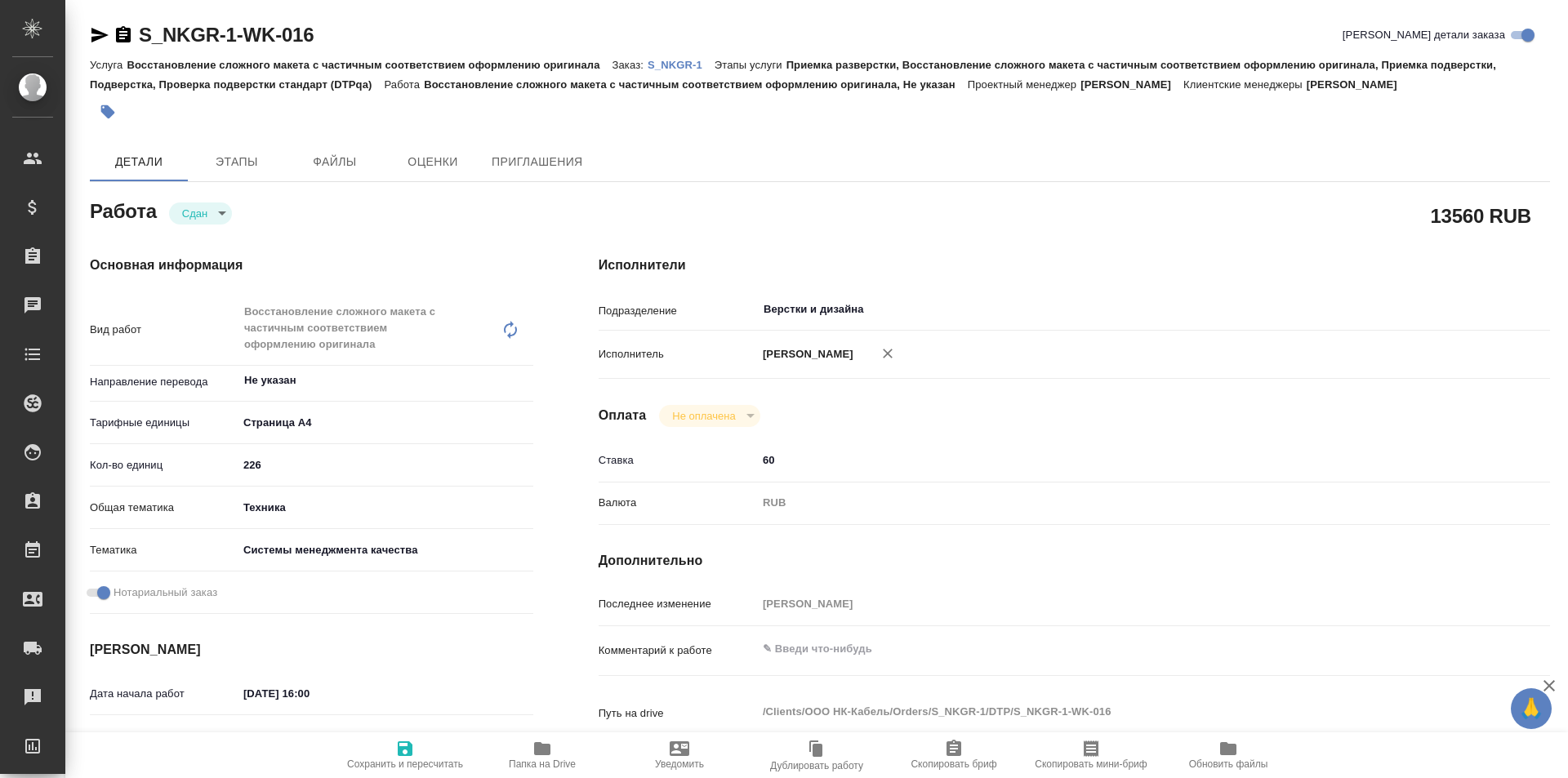
type textarea "x"
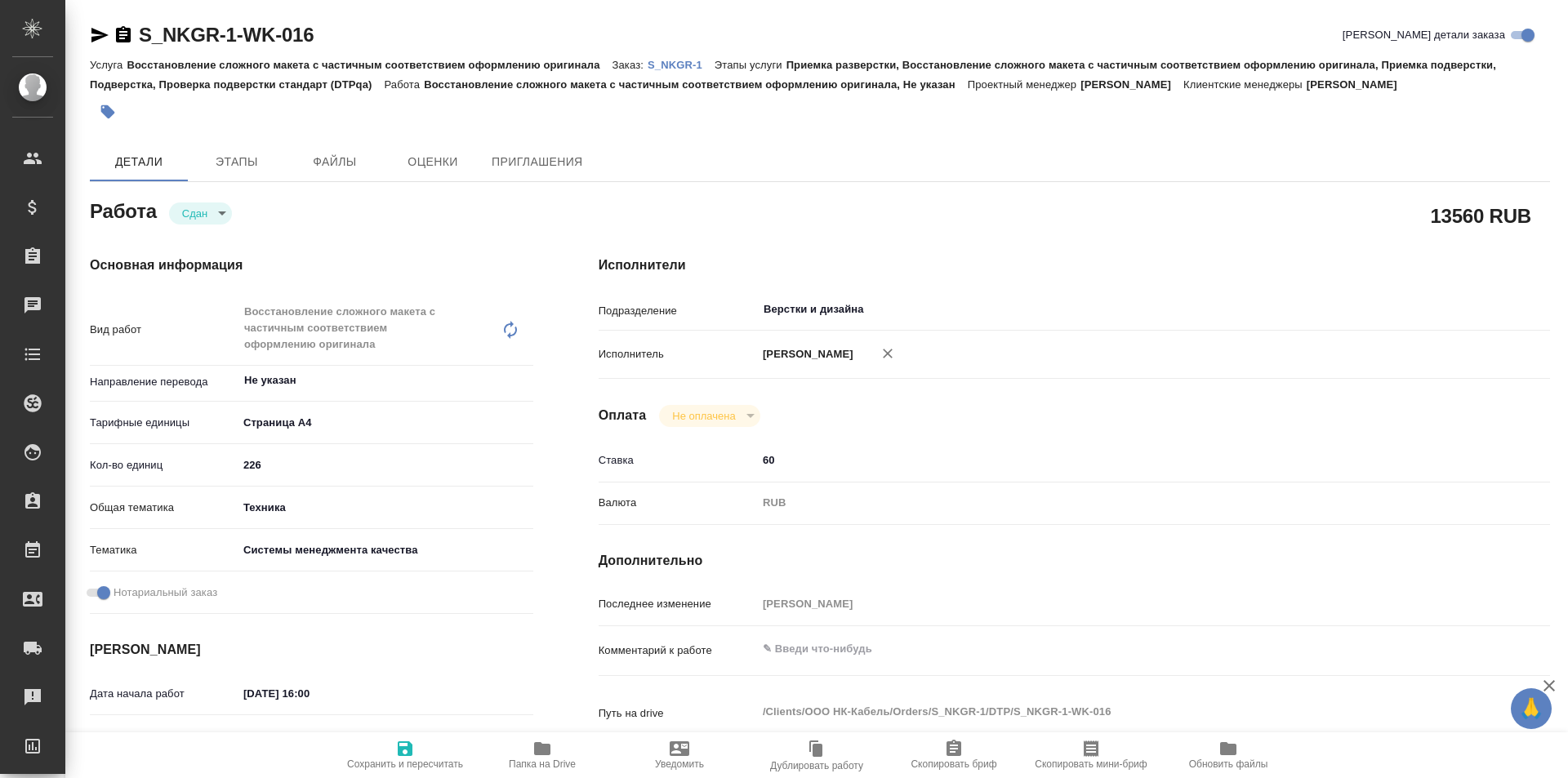
type textarea "x"
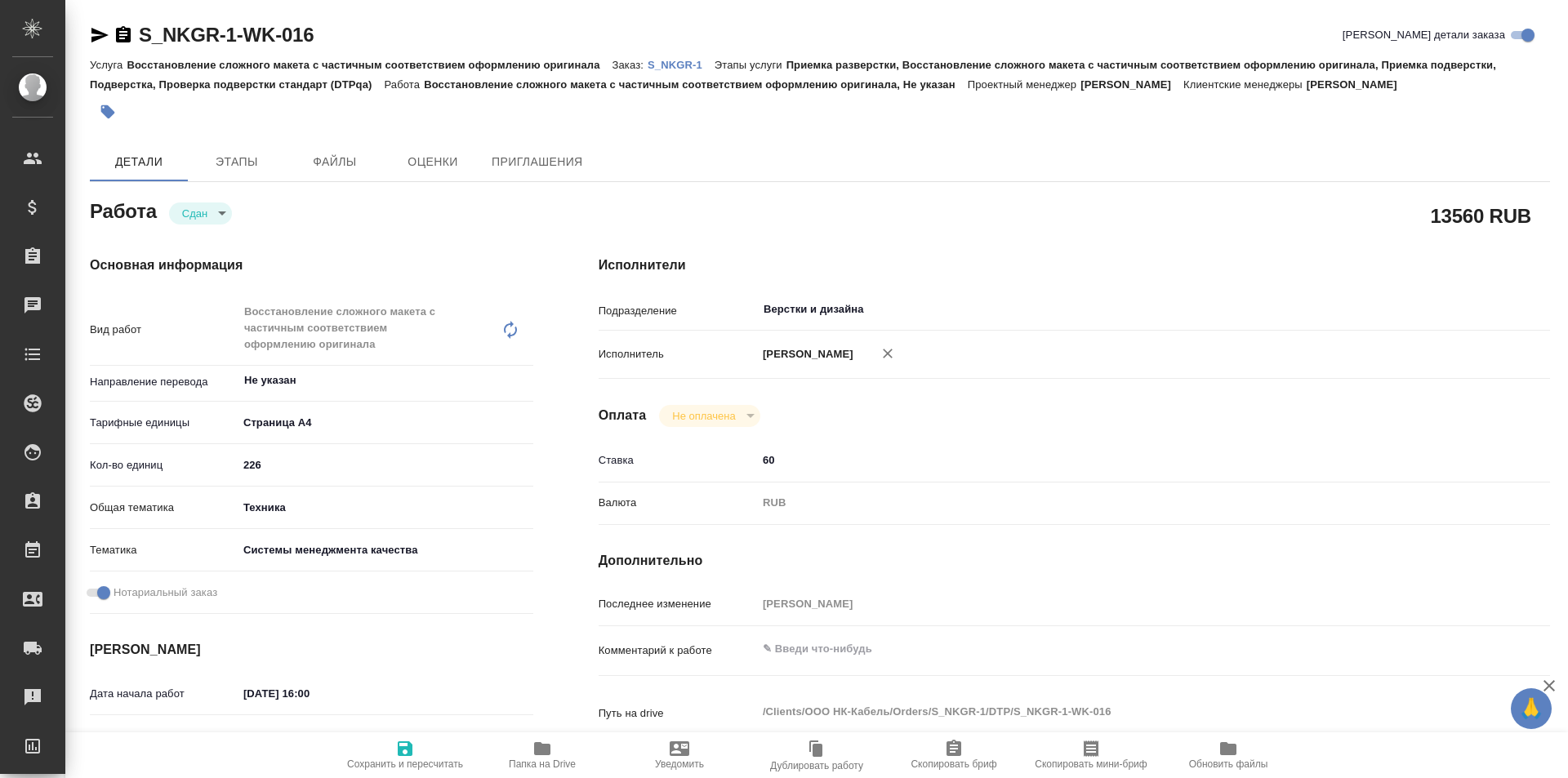
type textarea "x"
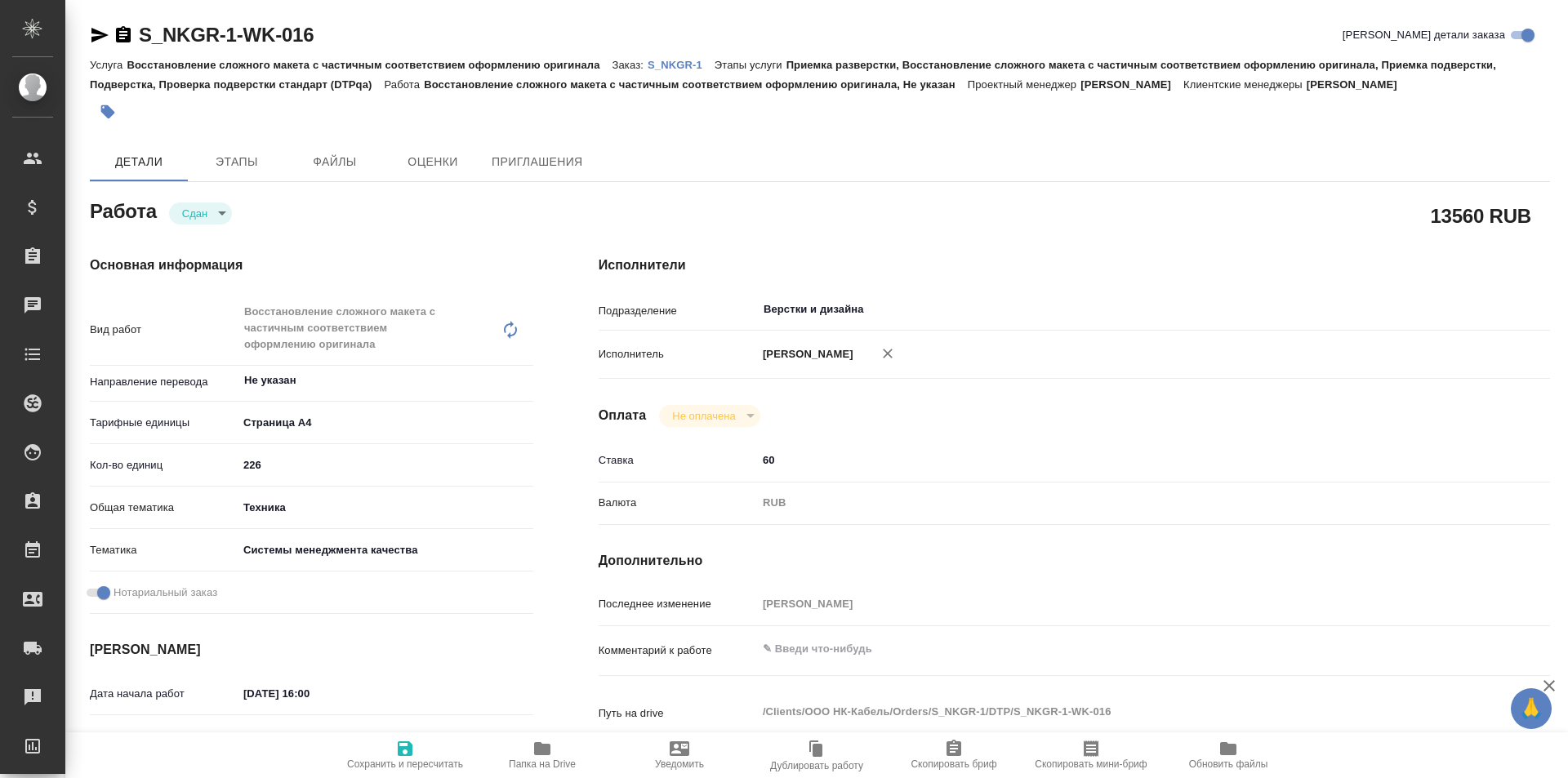
type textarea "x"
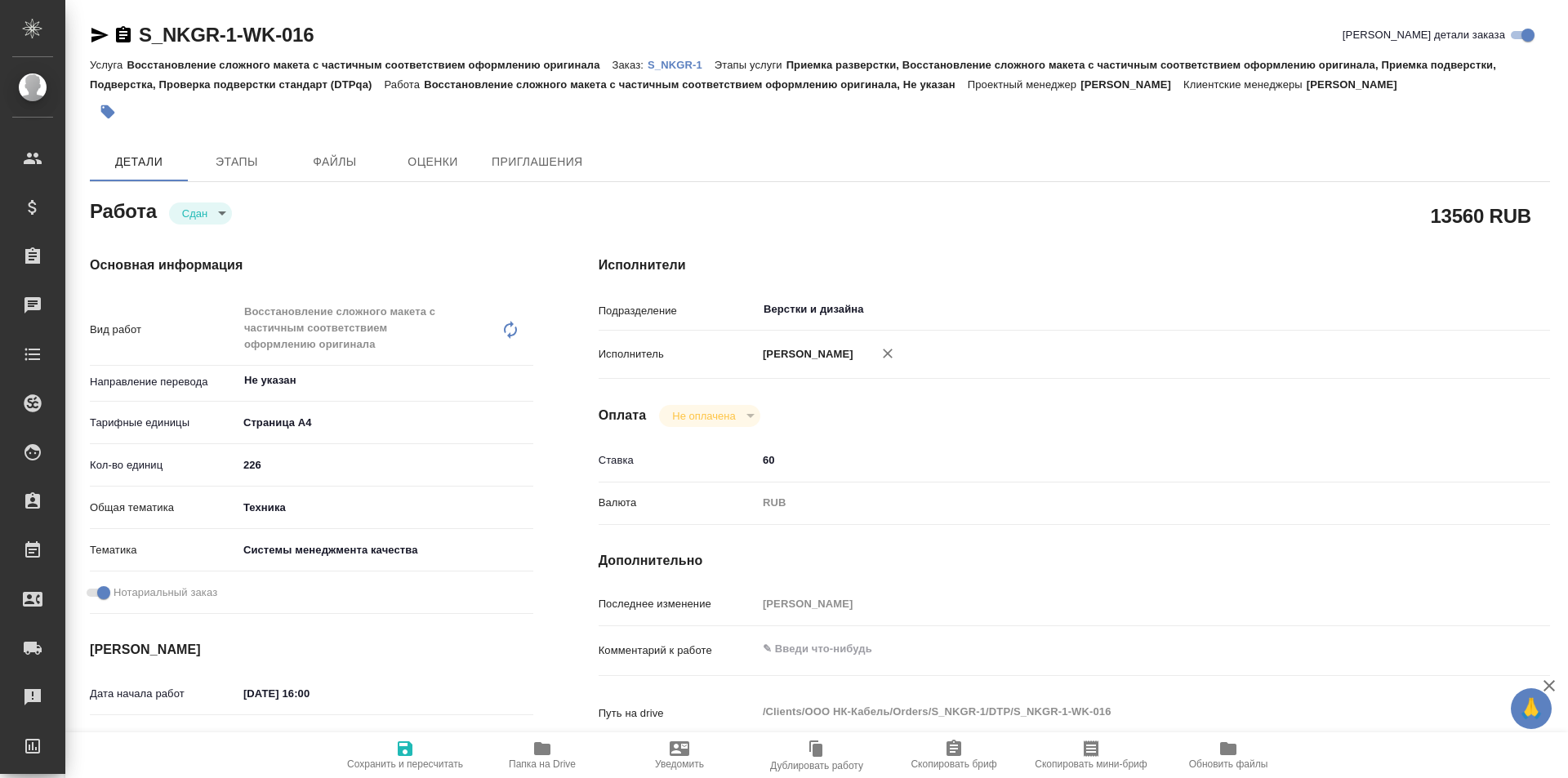
type textarea "x"
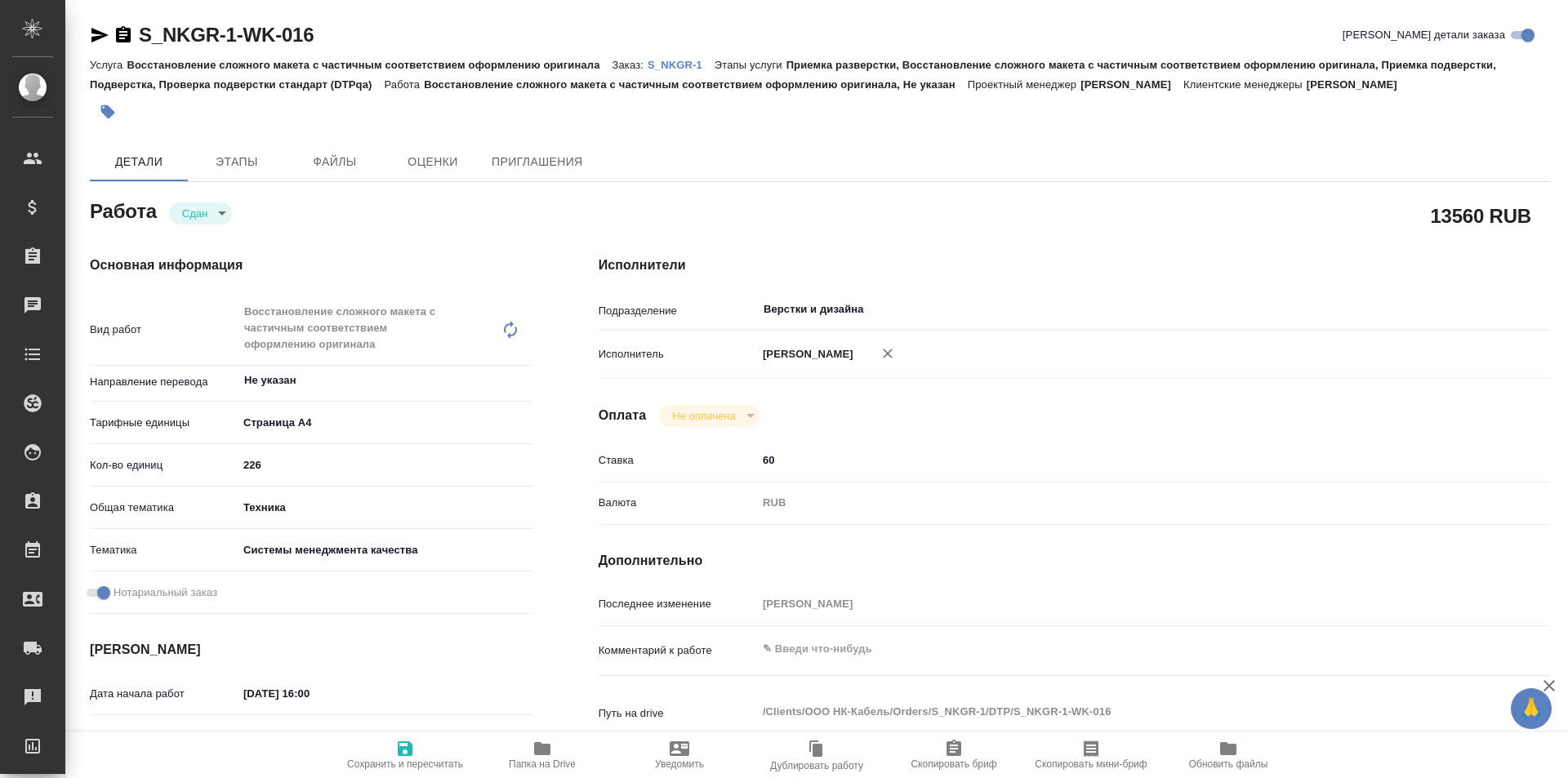
type textarea "x"
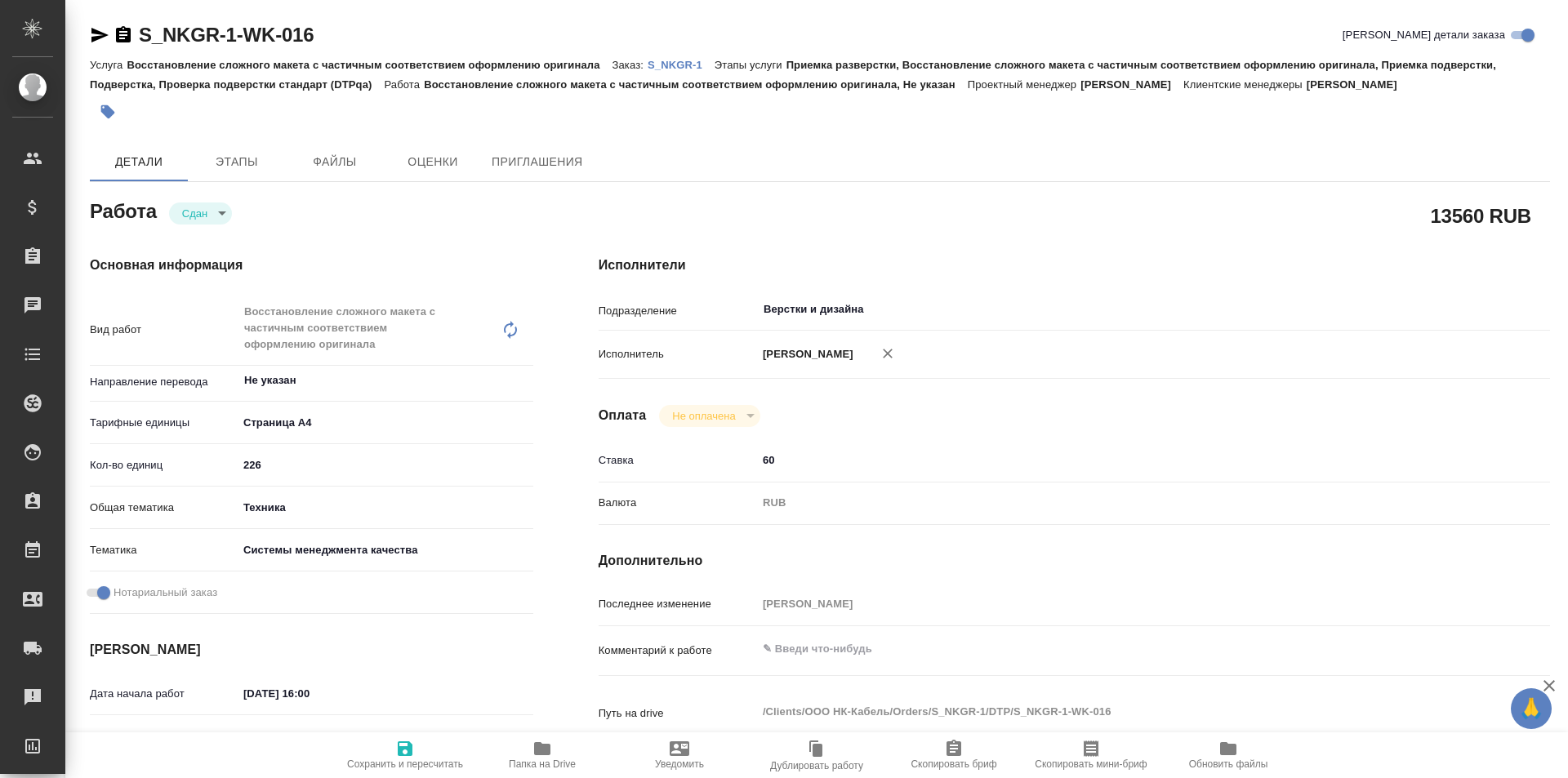
type textarea "x"
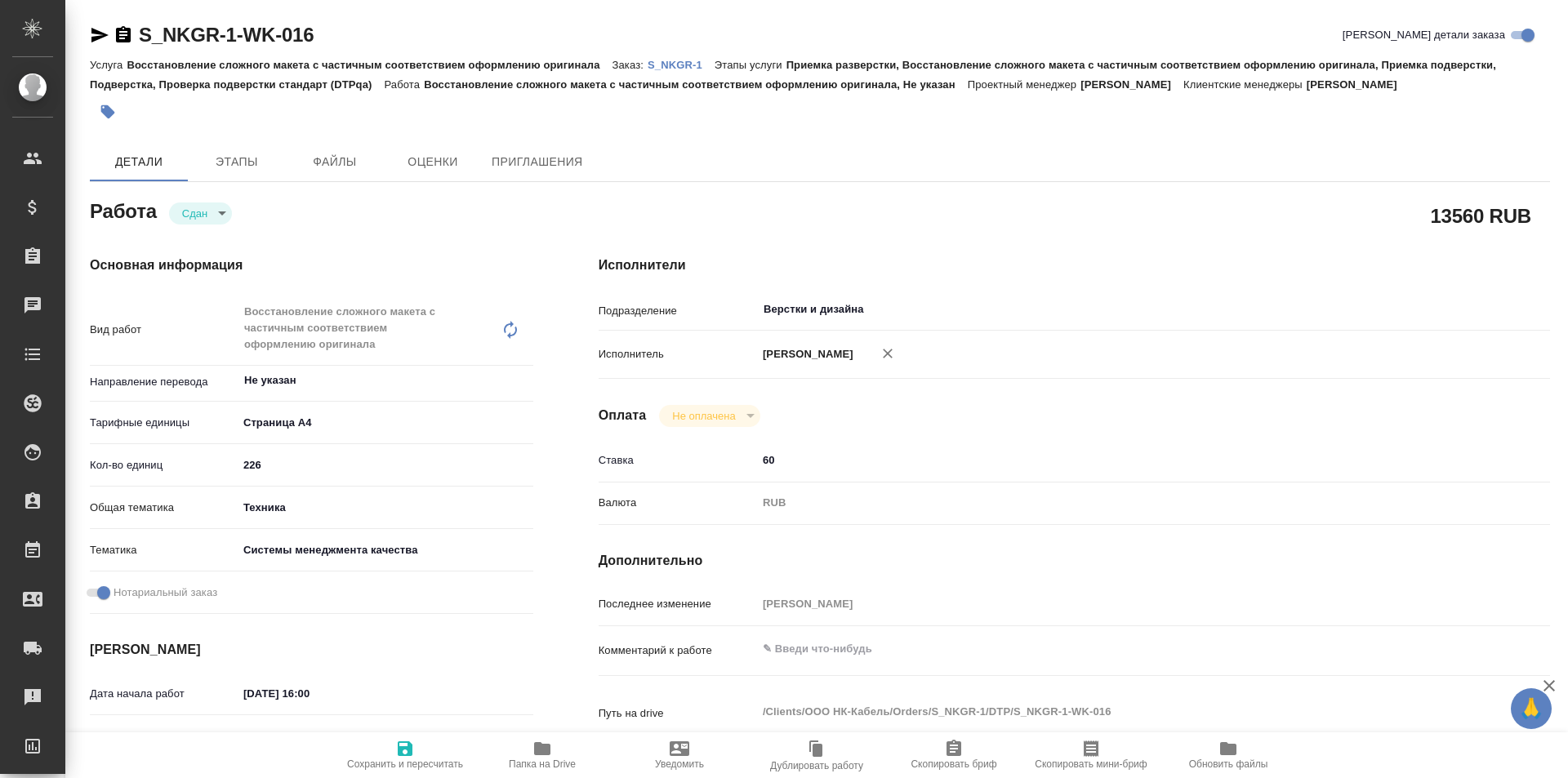
type textarea "x"
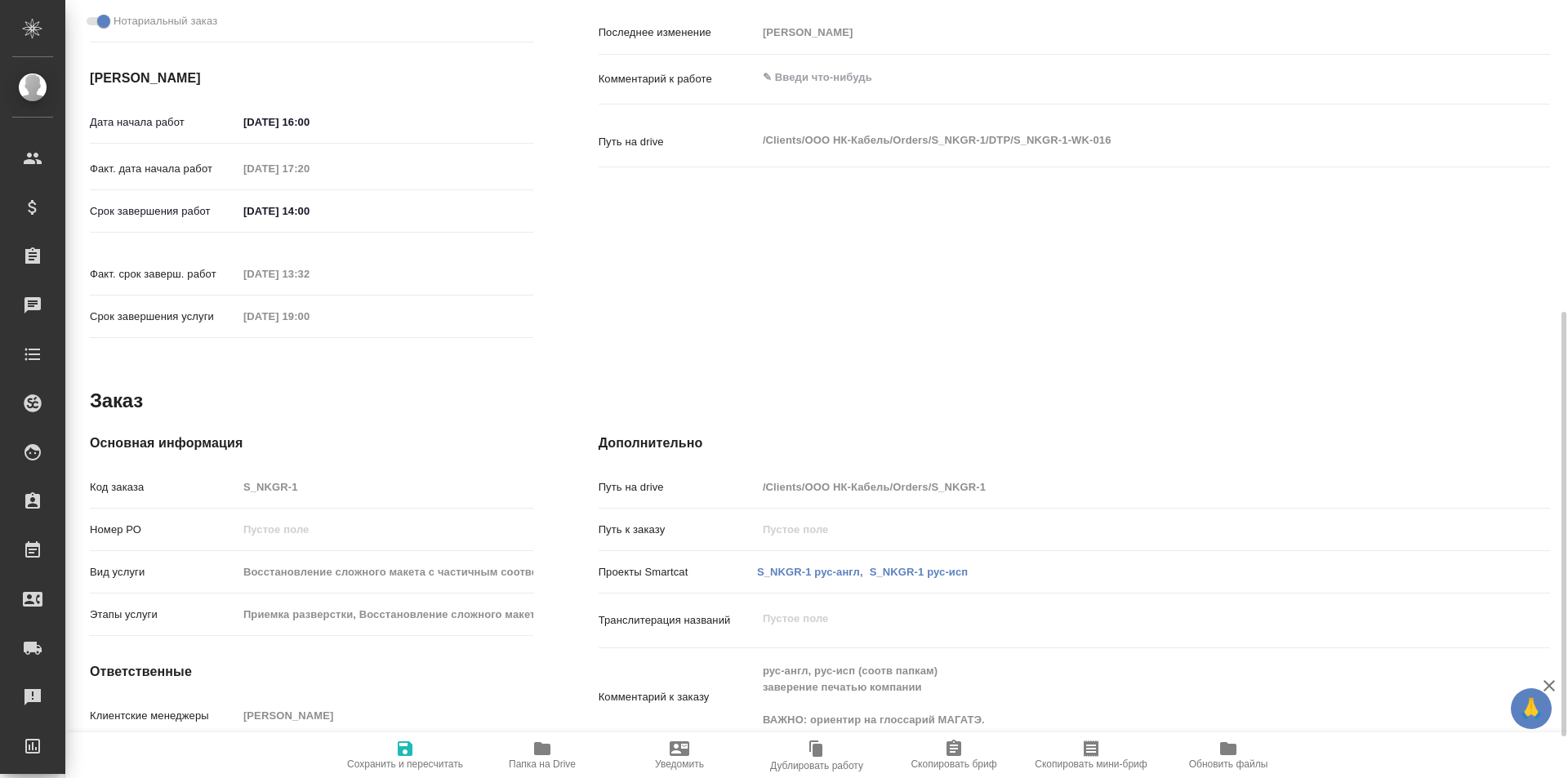
type textarea "x"
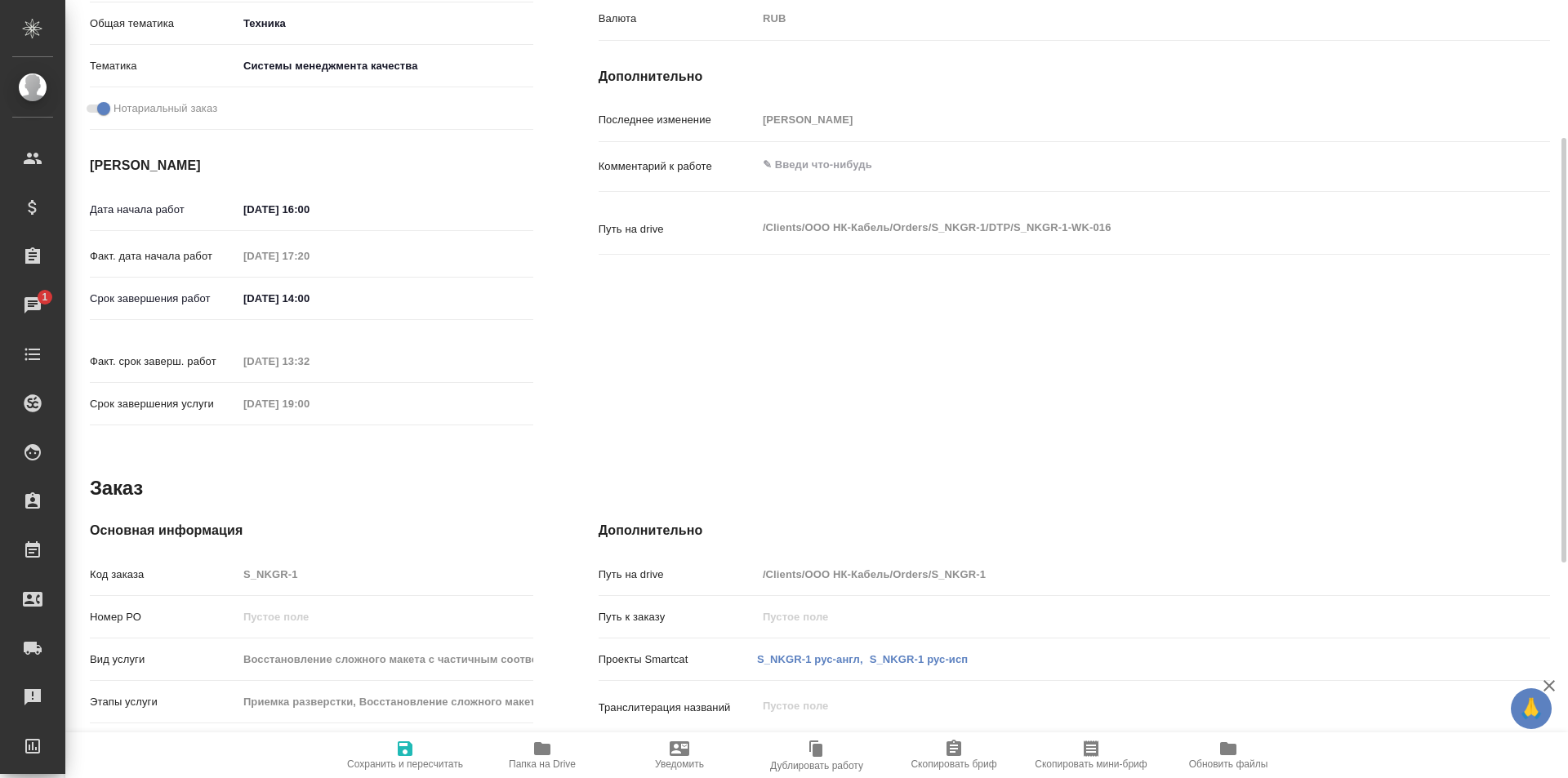
scroll to position [158, 0]
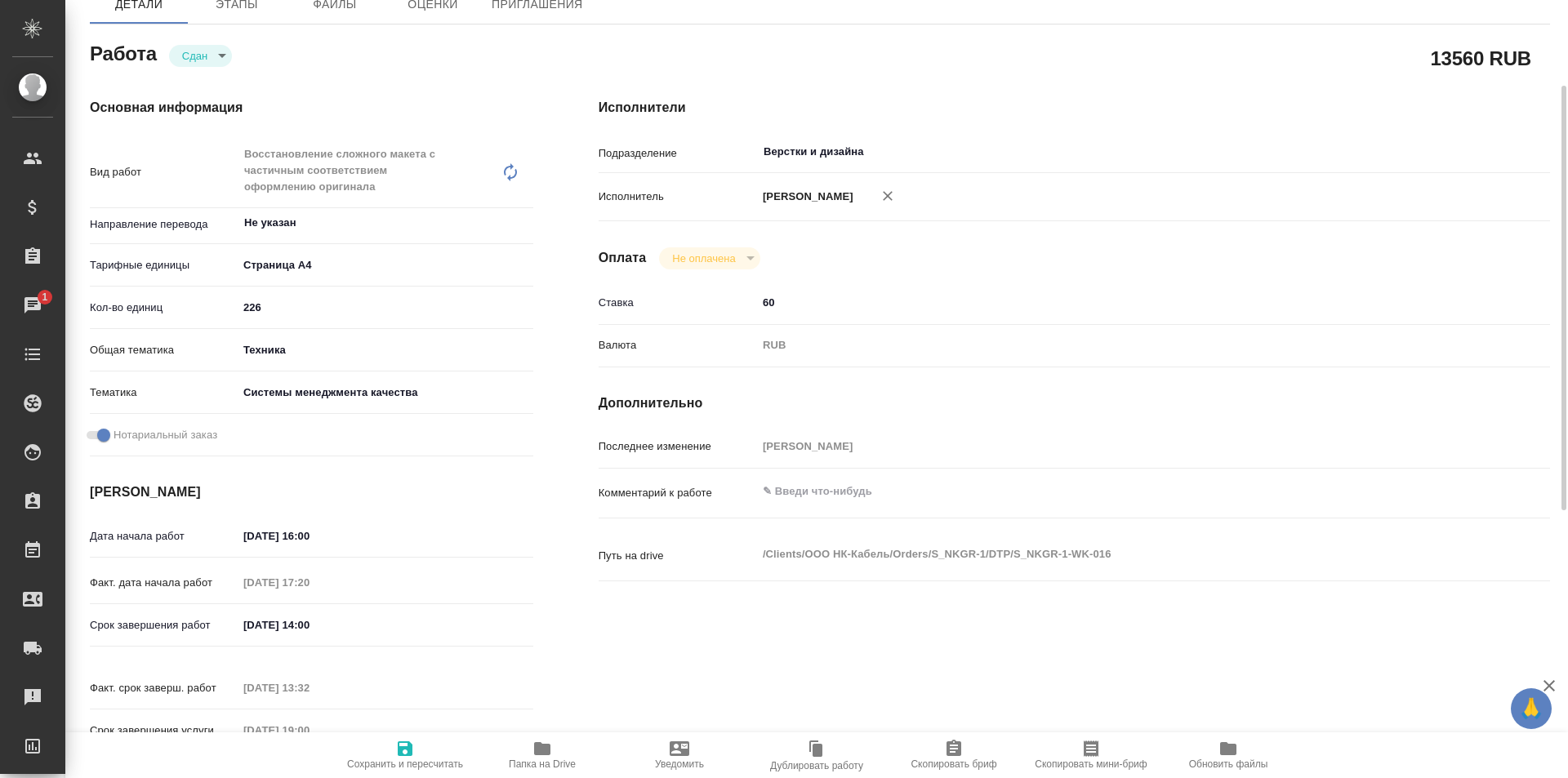
click at [545, 754] on icon "button" at bounding box center [542, 749] width 17 height 13
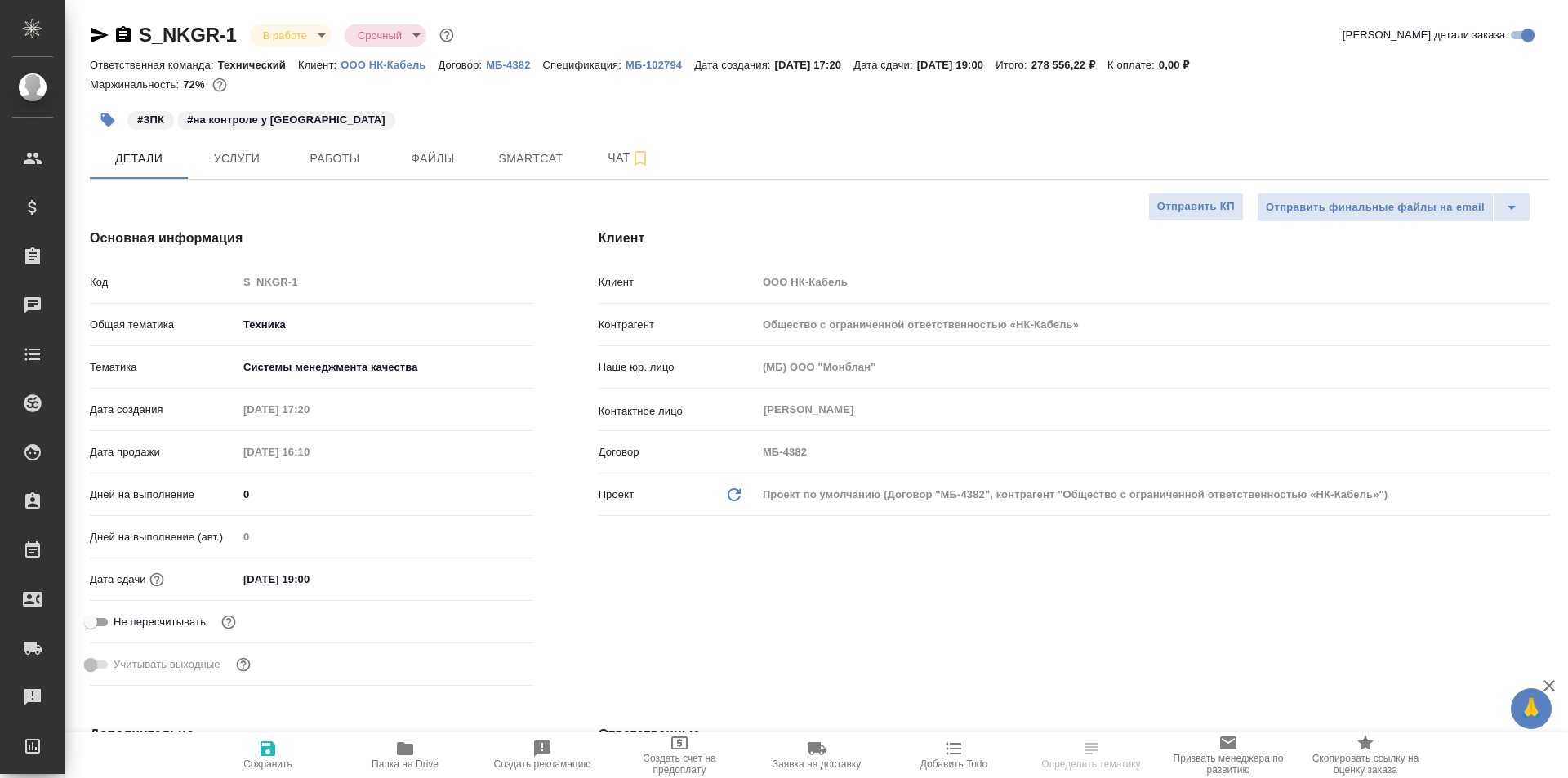
select select "RU"
click at [330, 160] on span "Работы" at bounding box center [334, 159] width 78 height 20
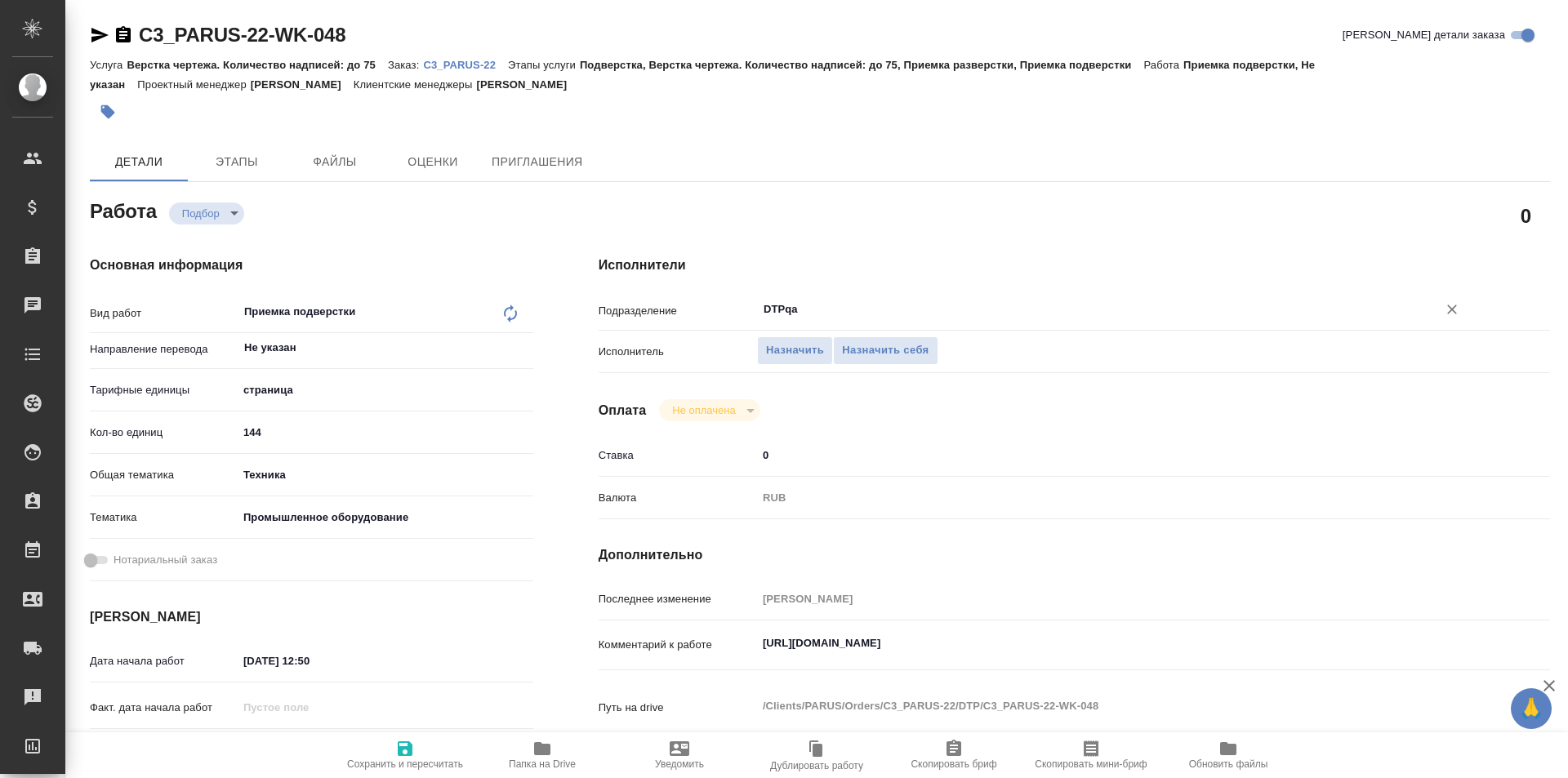
type textarea "x"
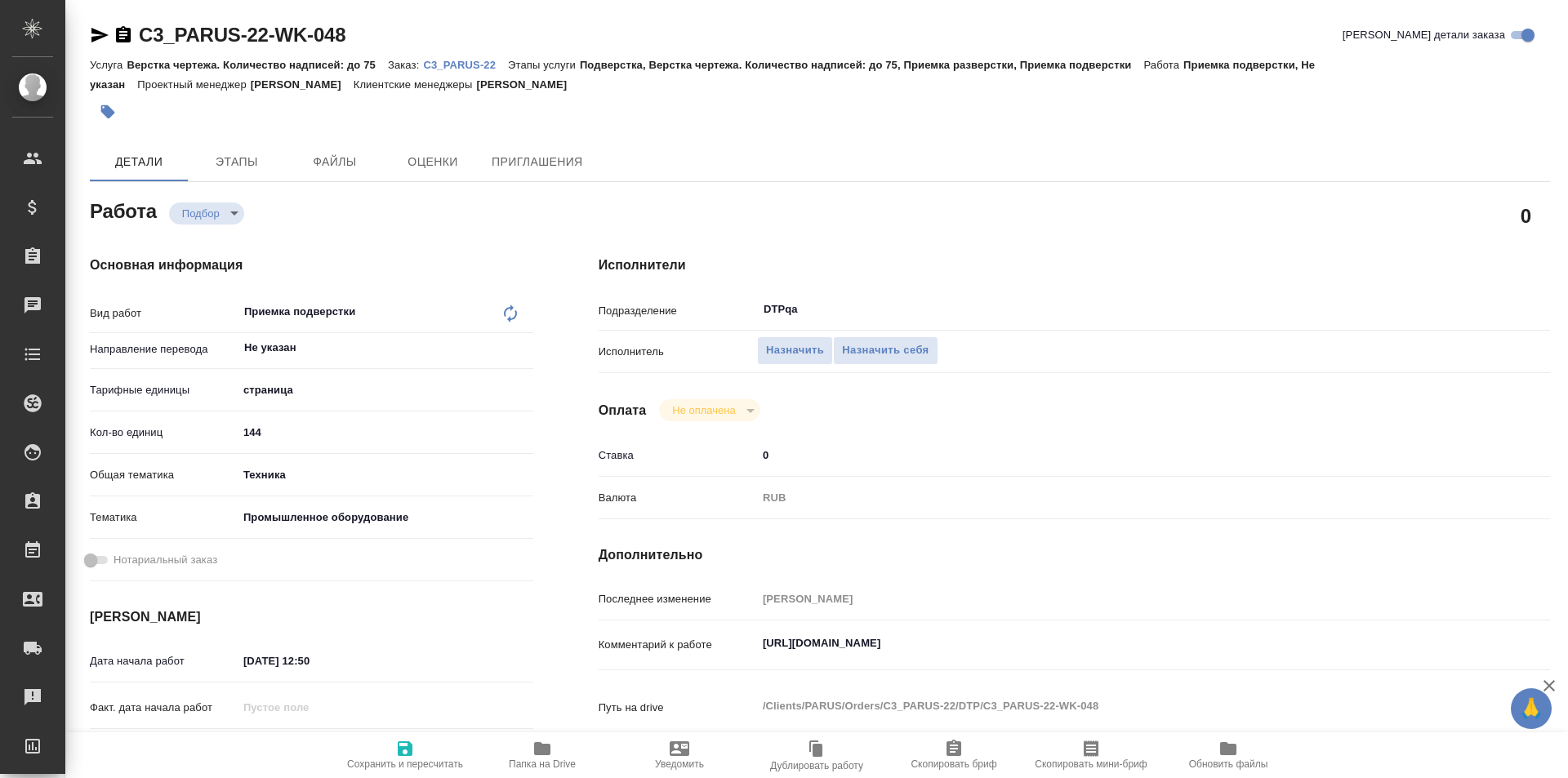
type textarea "x"
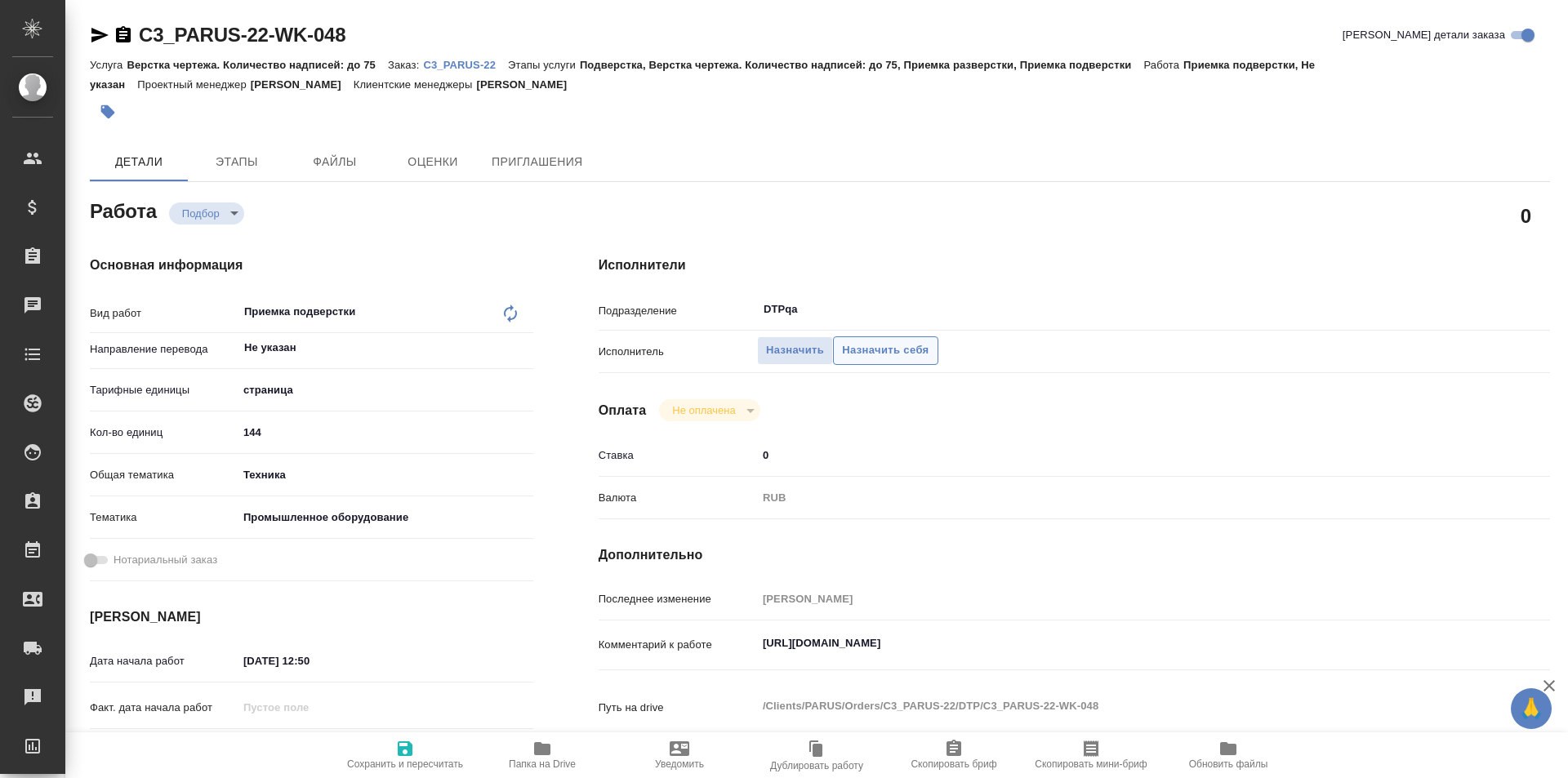
click at [885, 353] on span "Назначить себя" at bounding box center [884, 350] width 86 height 18
type textarea "x"
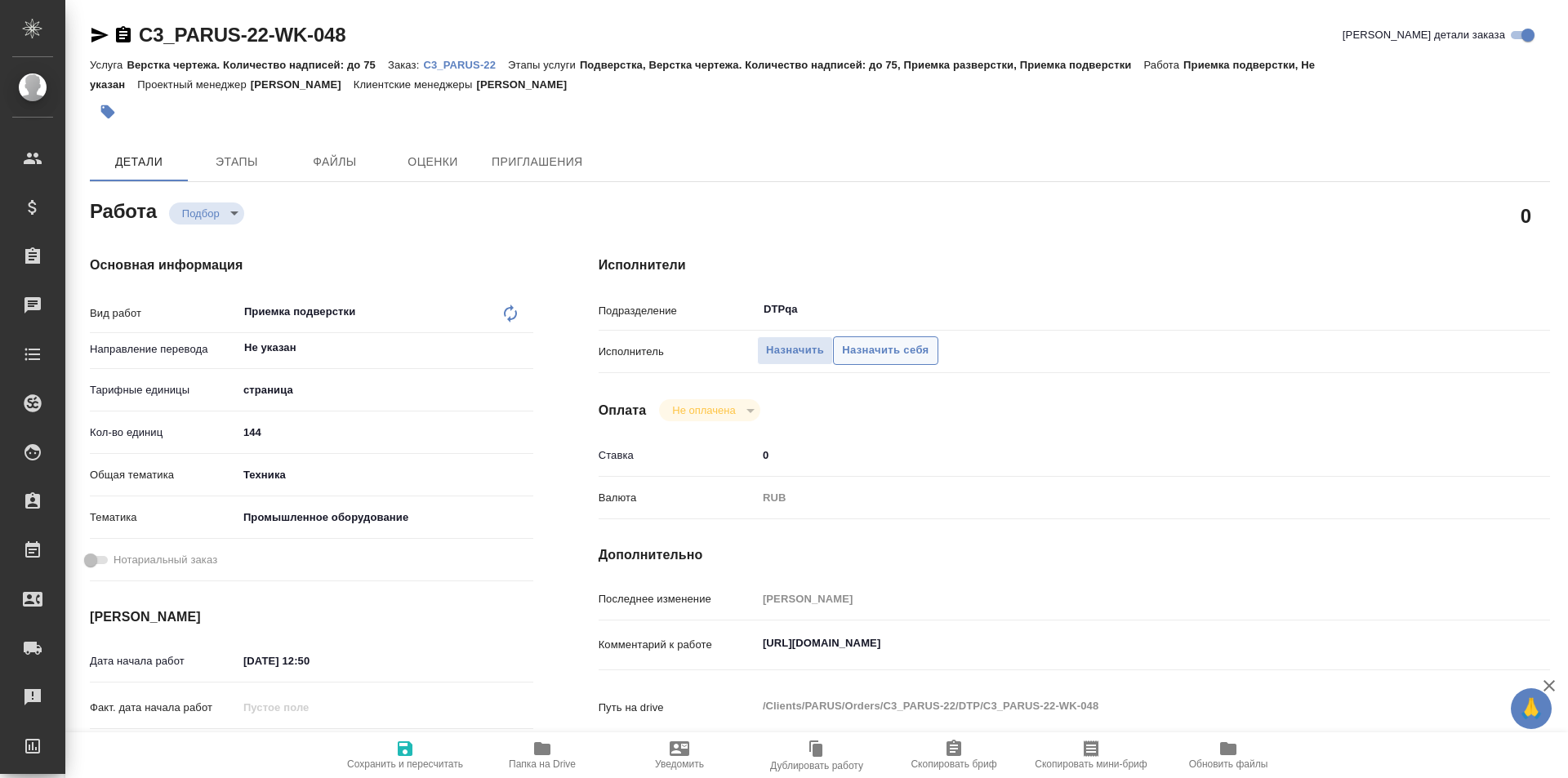
type textarea "x"
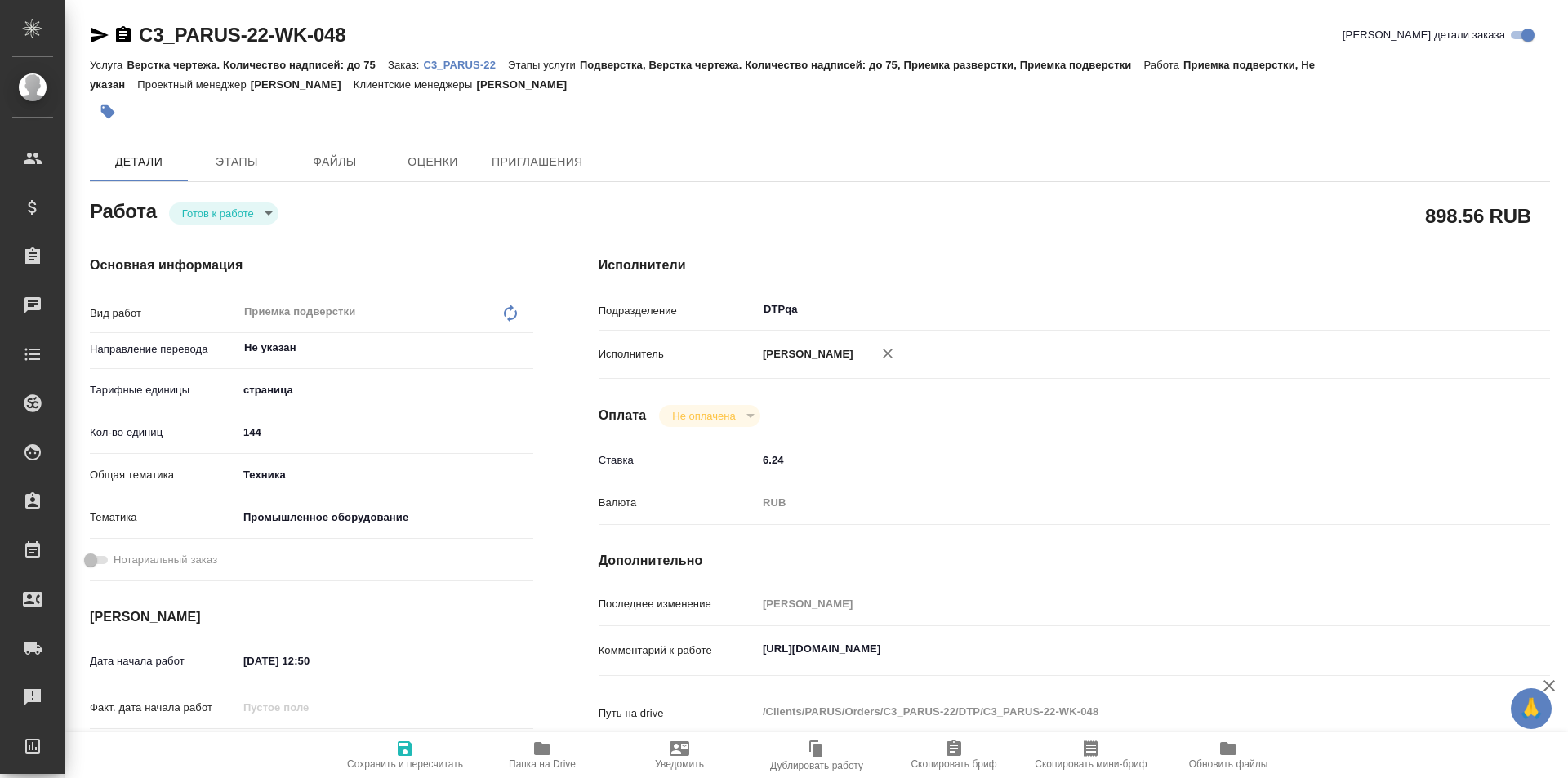
type textarea "x"
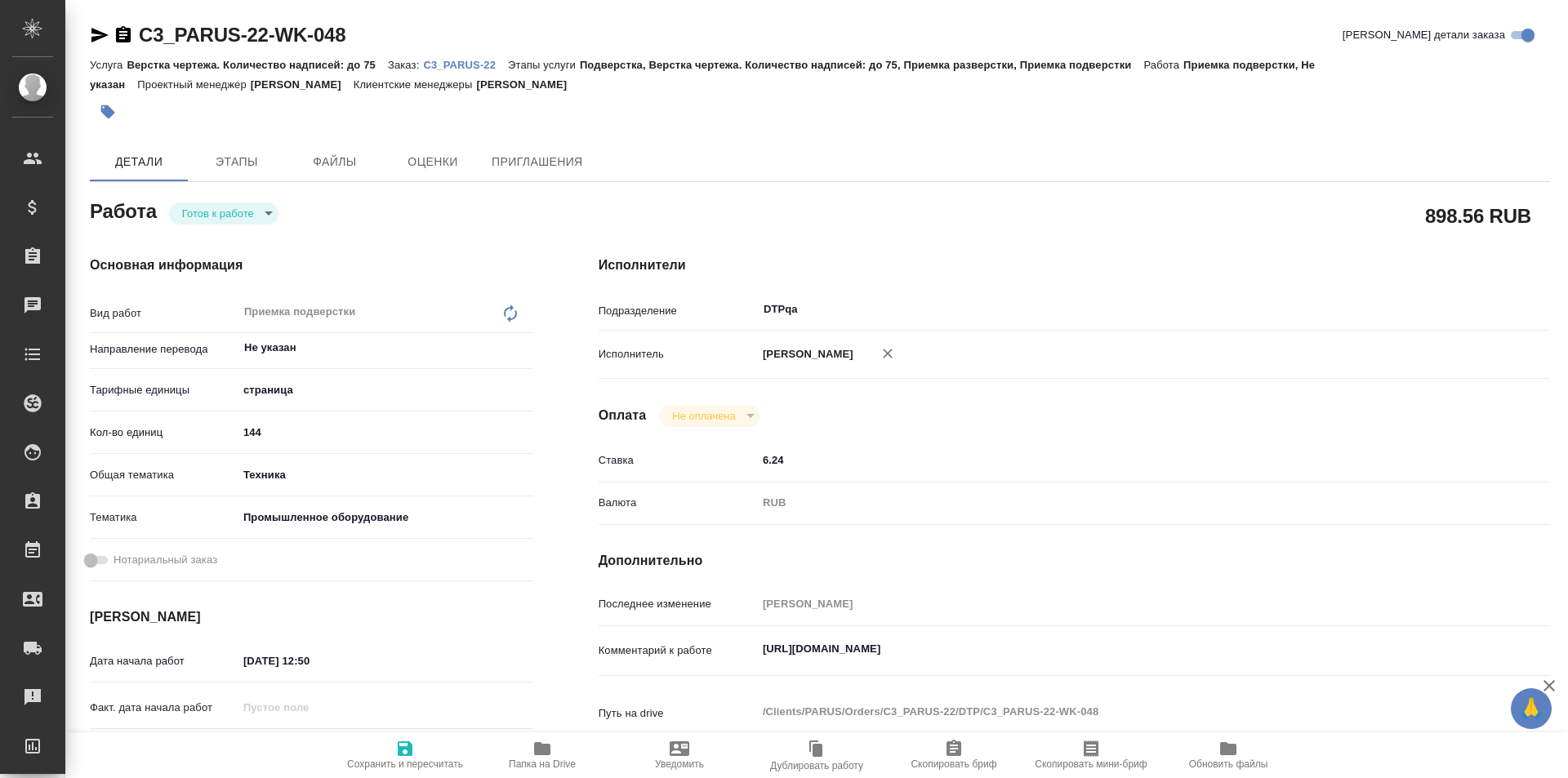
type textarea "x"
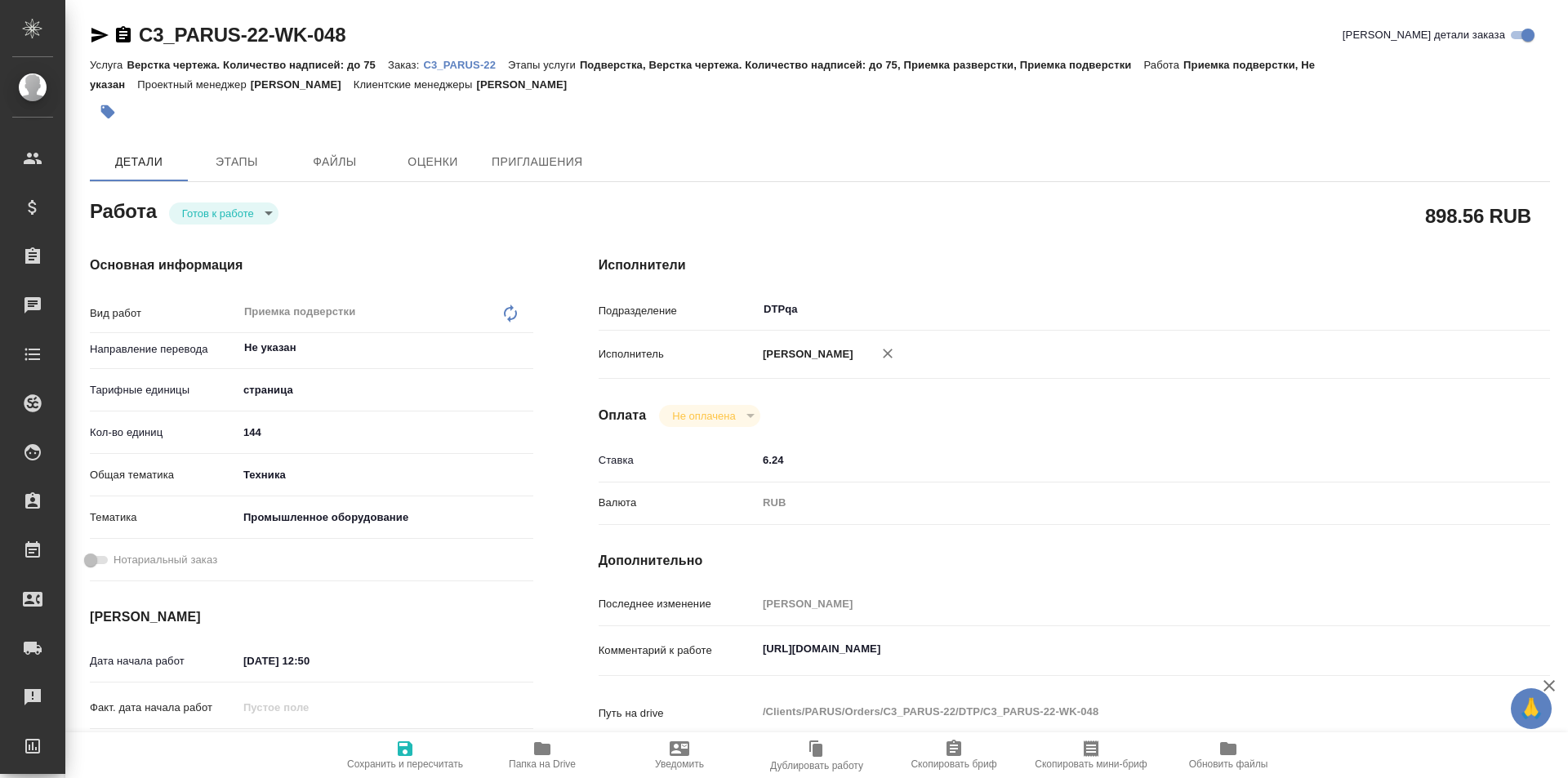
type textarea "x"
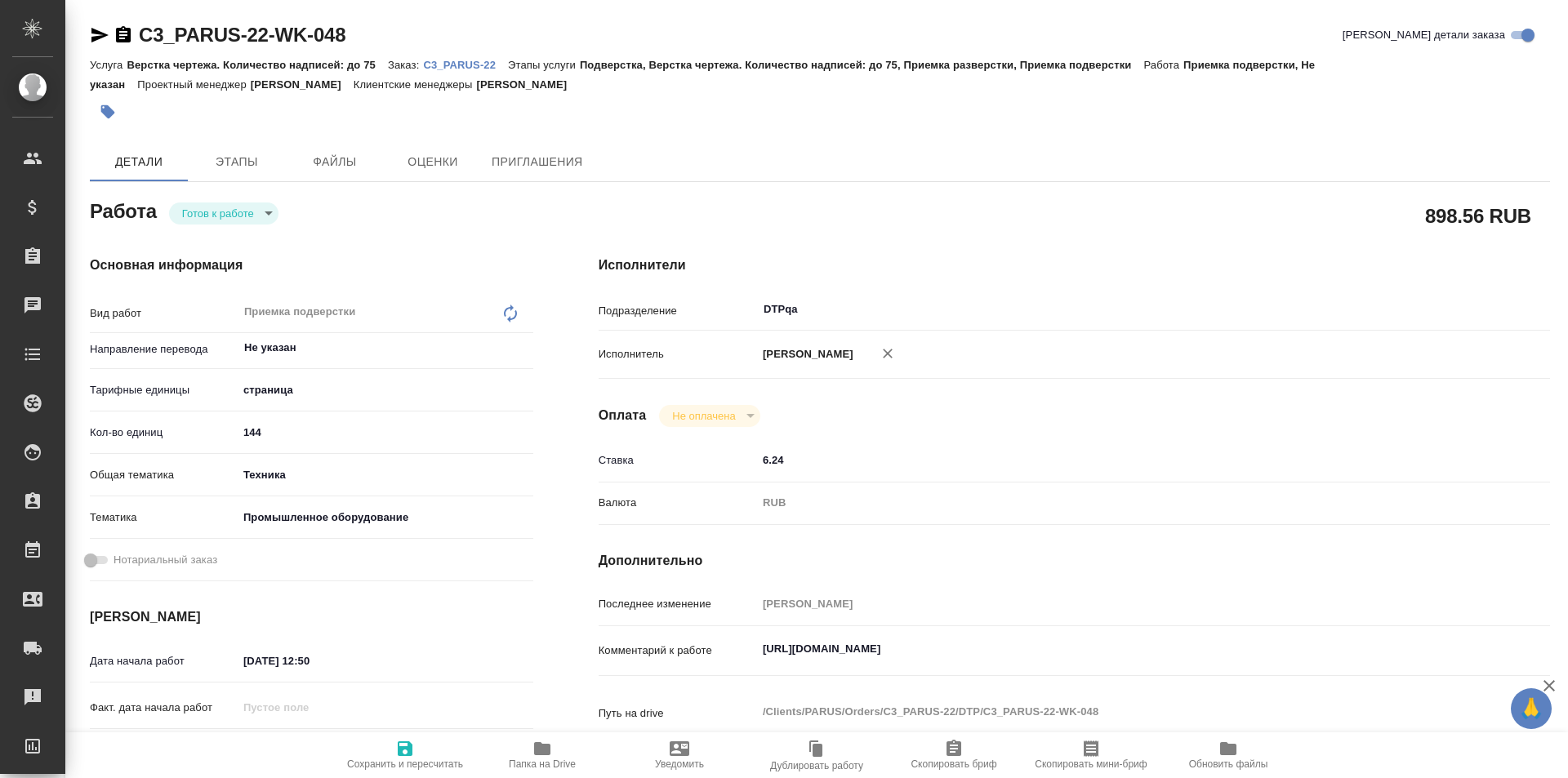
click at [410, 744] on icon "button" at bounding box center [405, 749] width 15 height 15
type textarea "x"
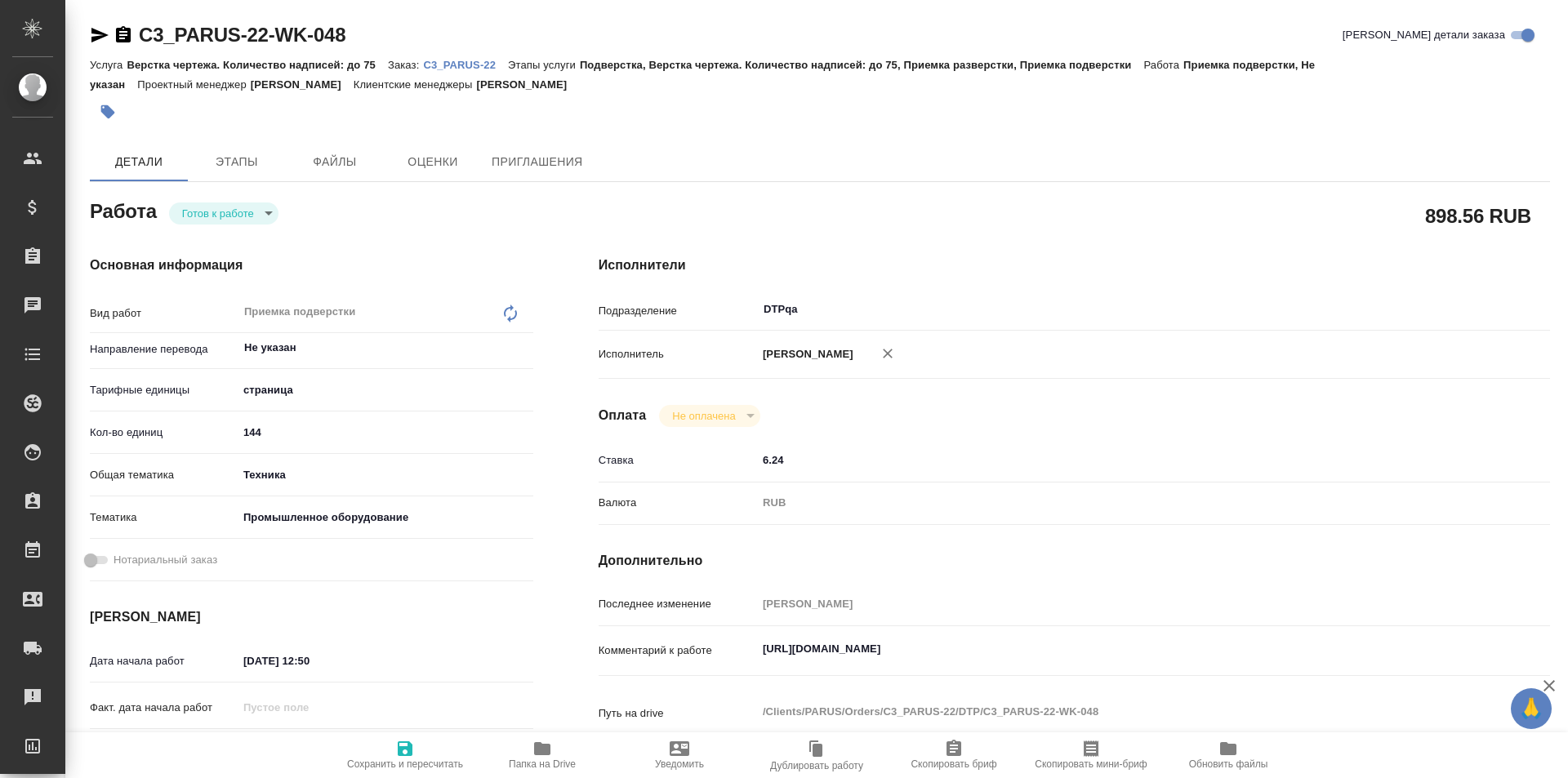
type textarea "x"
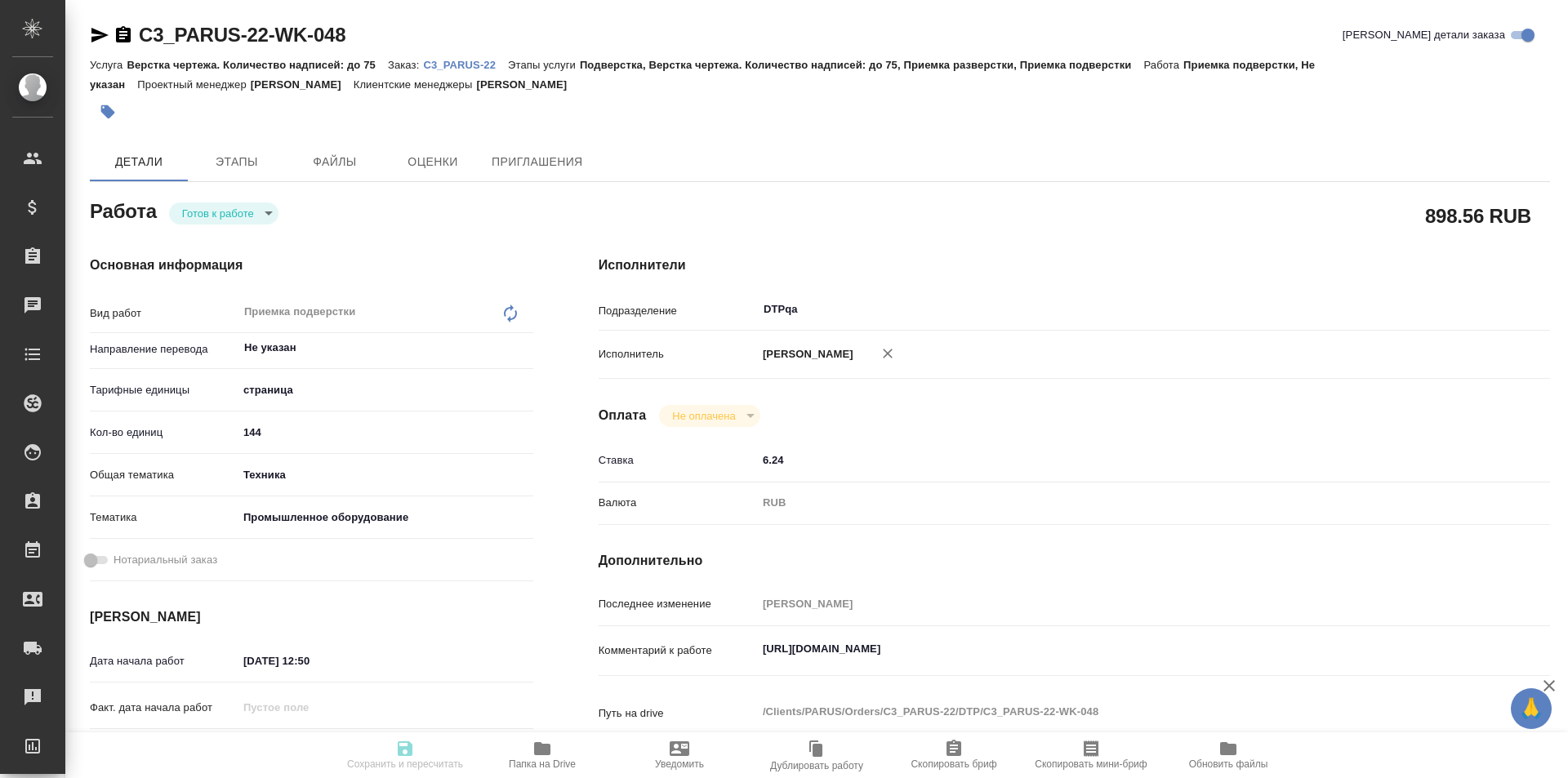
type textarea "x"
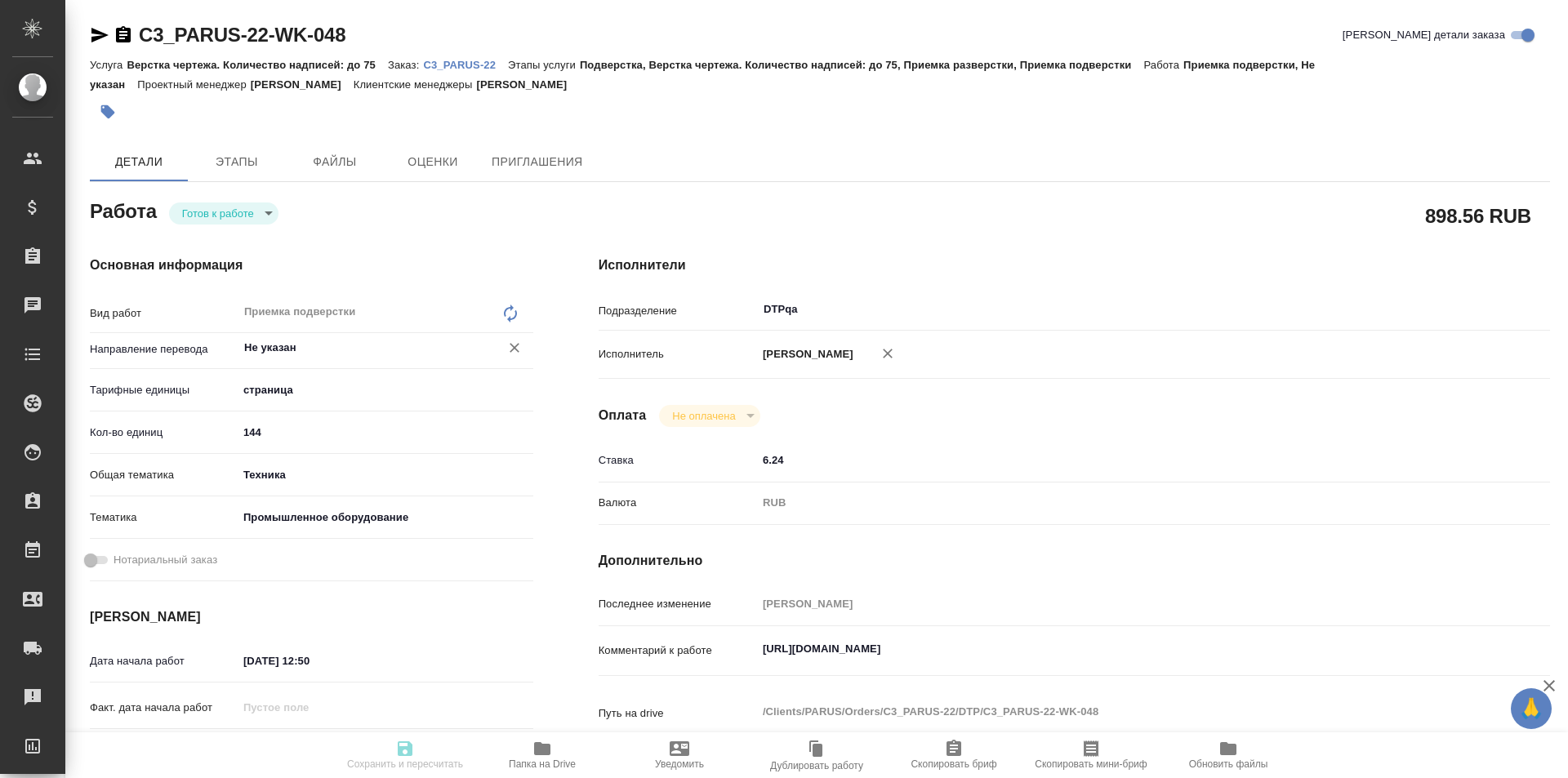
type textarea "x"
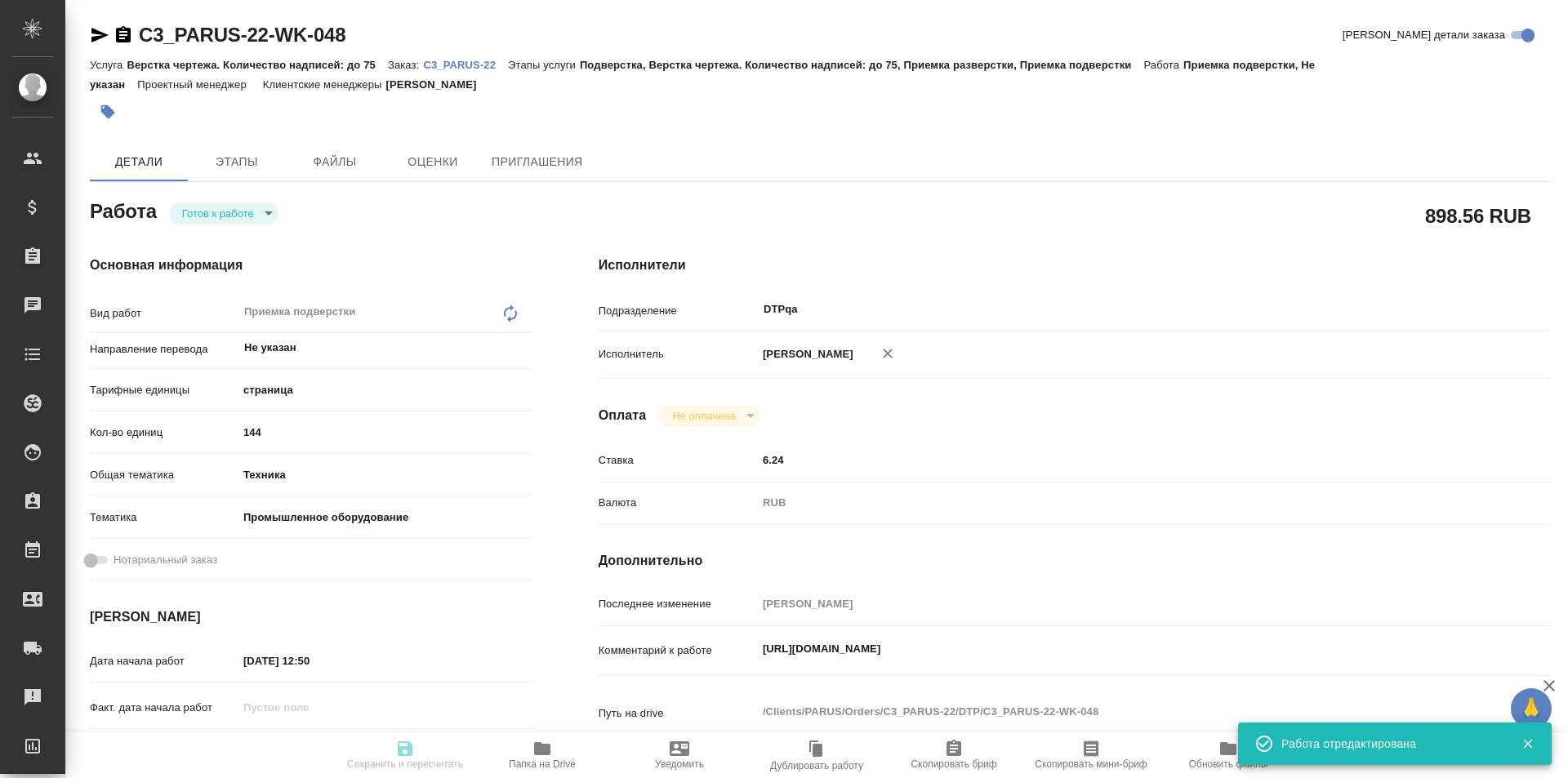
type input "readyForWork"
type textarea "Приемка подверстки"
type textarea "x"
type input "Не указан"
type input "5a8b1489cc6b4906c91bfdb2"
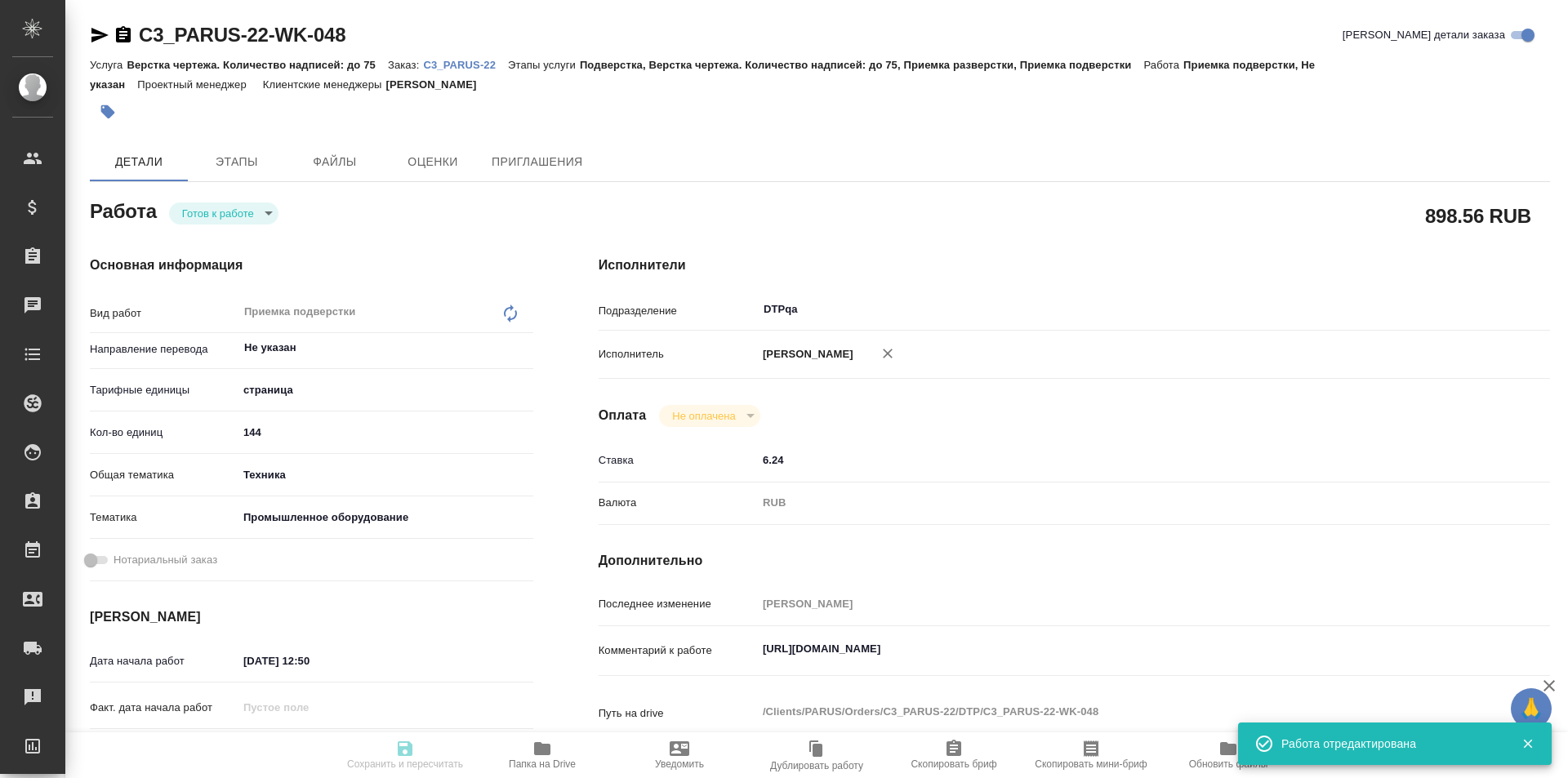
type input "144"
type input "tech"
type input "5f647205b73bc97568ca66bc"
type input "[DATE] 12:50"
type input "26.08.2025 19:00"
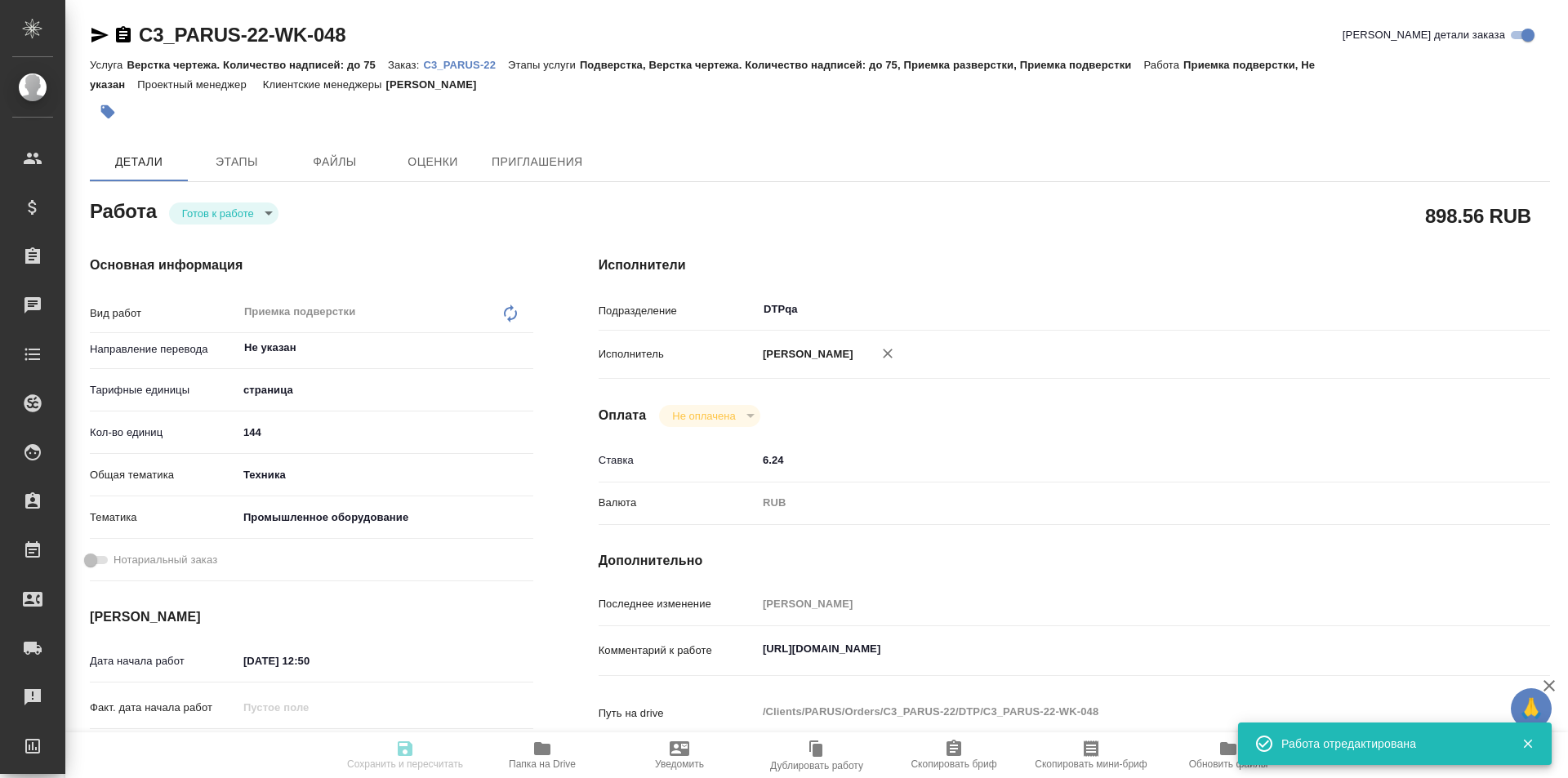
type input "[DATE] 18:00"
type input "DTPqa"
type input "notPayed"
type input "6.24"
type input "RUB"
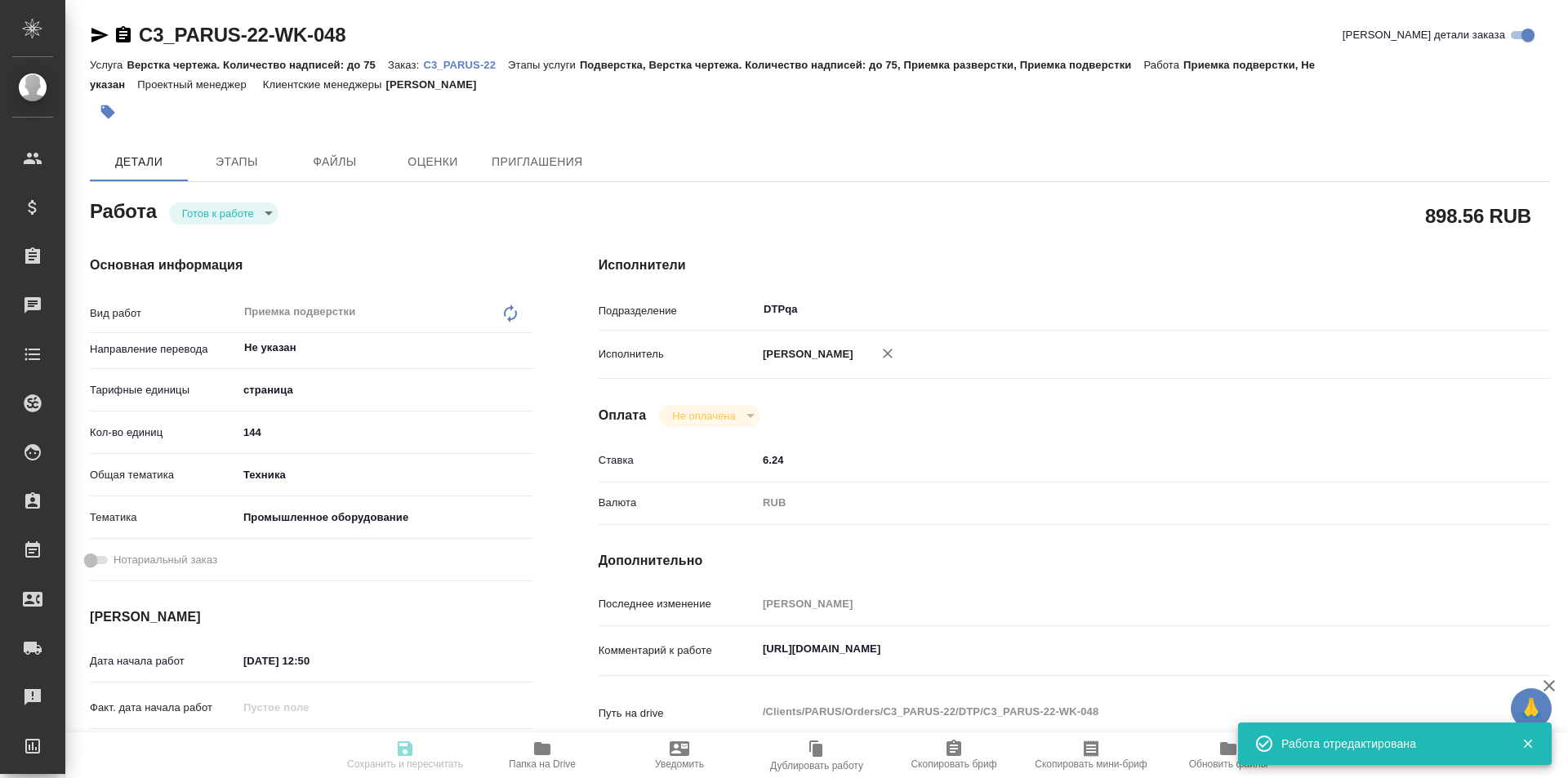
type input "[PERSON_NAME]"
type textarea "https://tera.awatera.com/Work/6895b17ee547a198b85c7896/"
type textarea "x"
type textarea "/Clients/PARUS/Orders/C3_PARUS-22/DTP/C3_PARUS-22-WK-048"
type textarea "x"
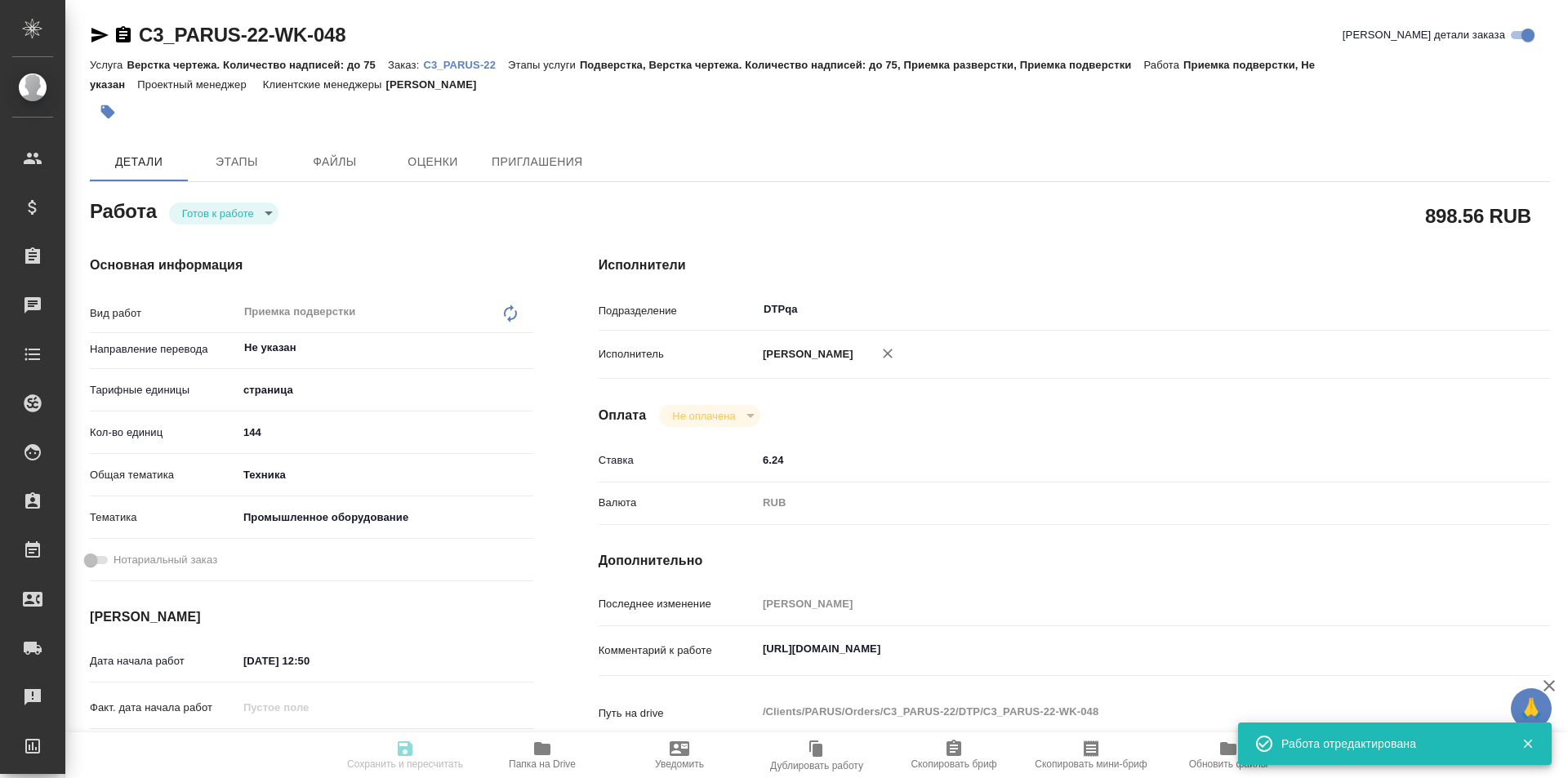
type input "C3_PARUS-22"
type input "Верстка чертежа. Количество надписей: до 75"
type input "Подверстка, Верстка чертежа. Количество надписей: до 75, Приемка разверстки, Пр…"
type input "[PERSON_NAME]"
type input "[PERSON_NAME], [PERSON_NAME]"
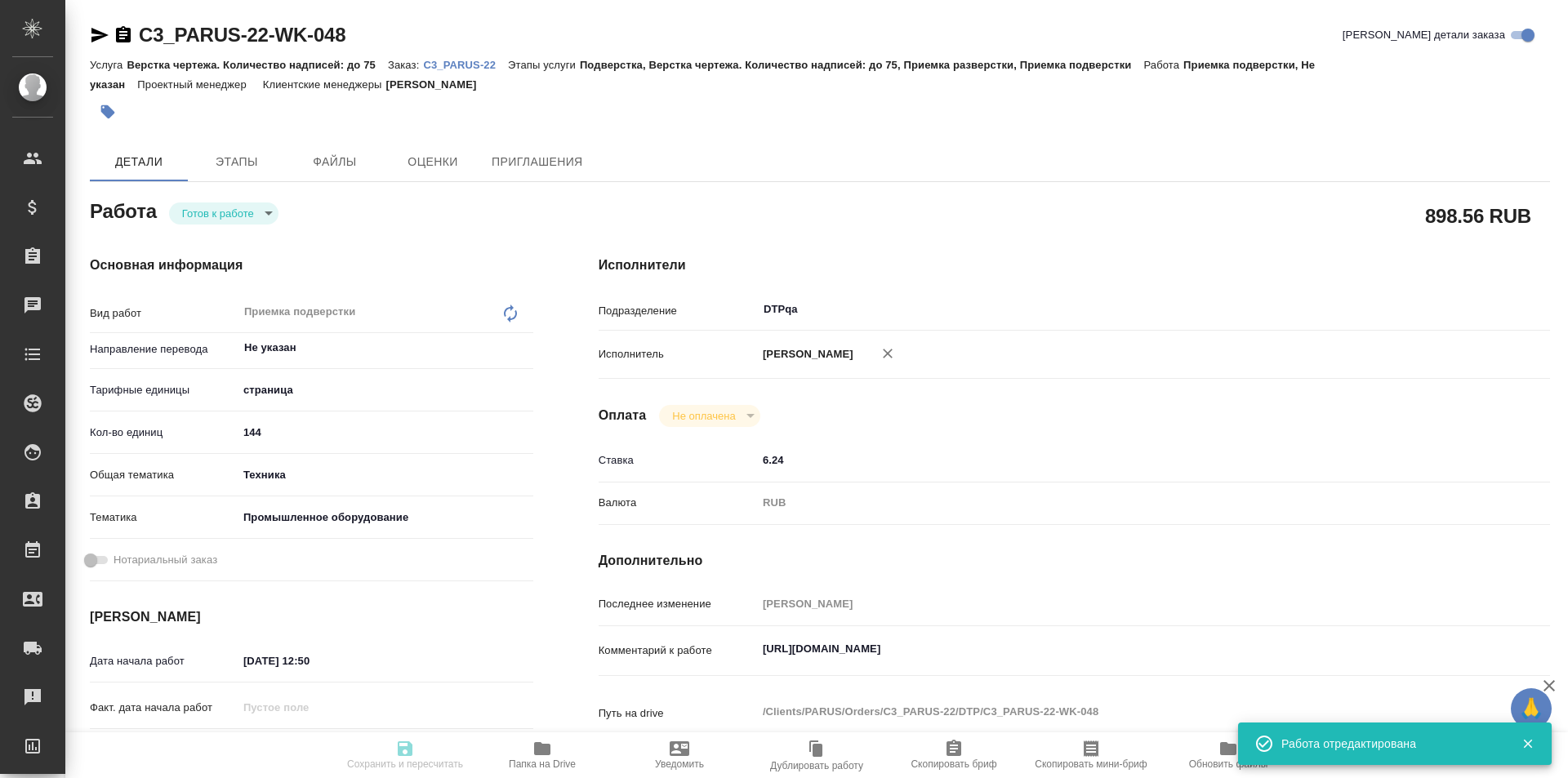
type input "/Clients/PARUS/Orders/C3_PARUS-22"
type textarea "x"
type textarea "объем убил финальный срок сдачи - 27.08 в 16.00, далее двигаться некуда, тк у н…"
type textarea "x"
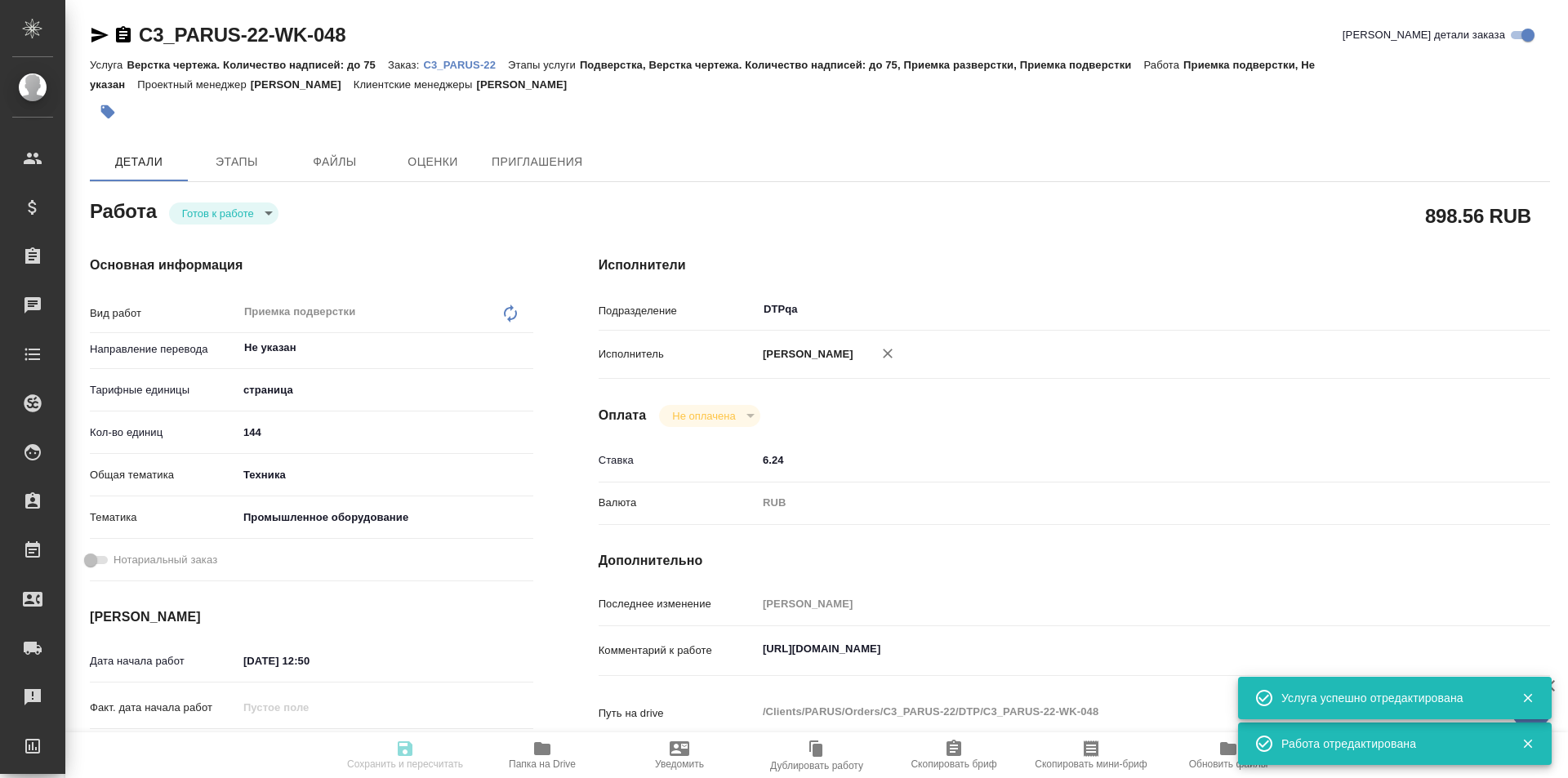
type textarea "x"
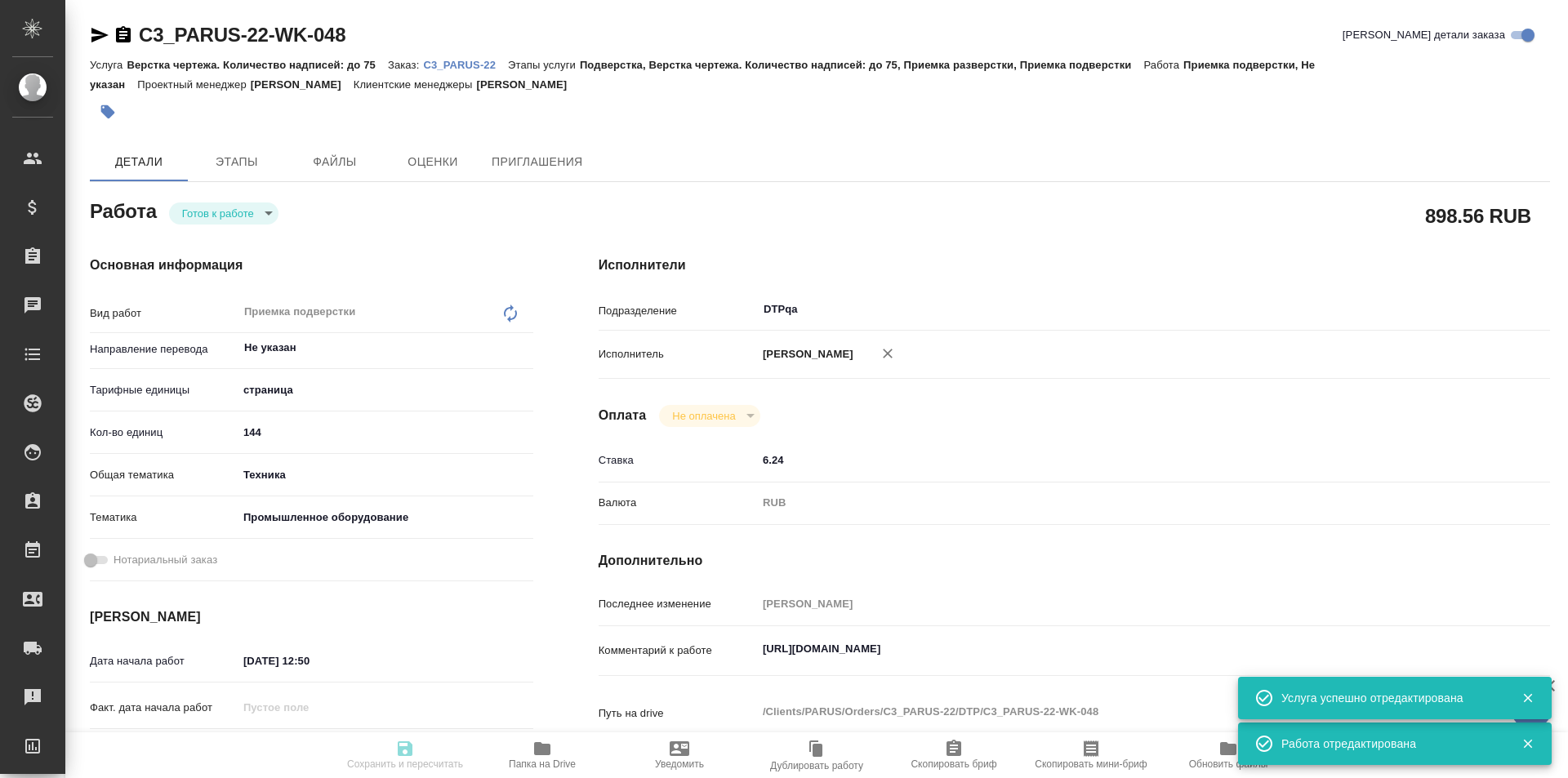
type textarea "x"
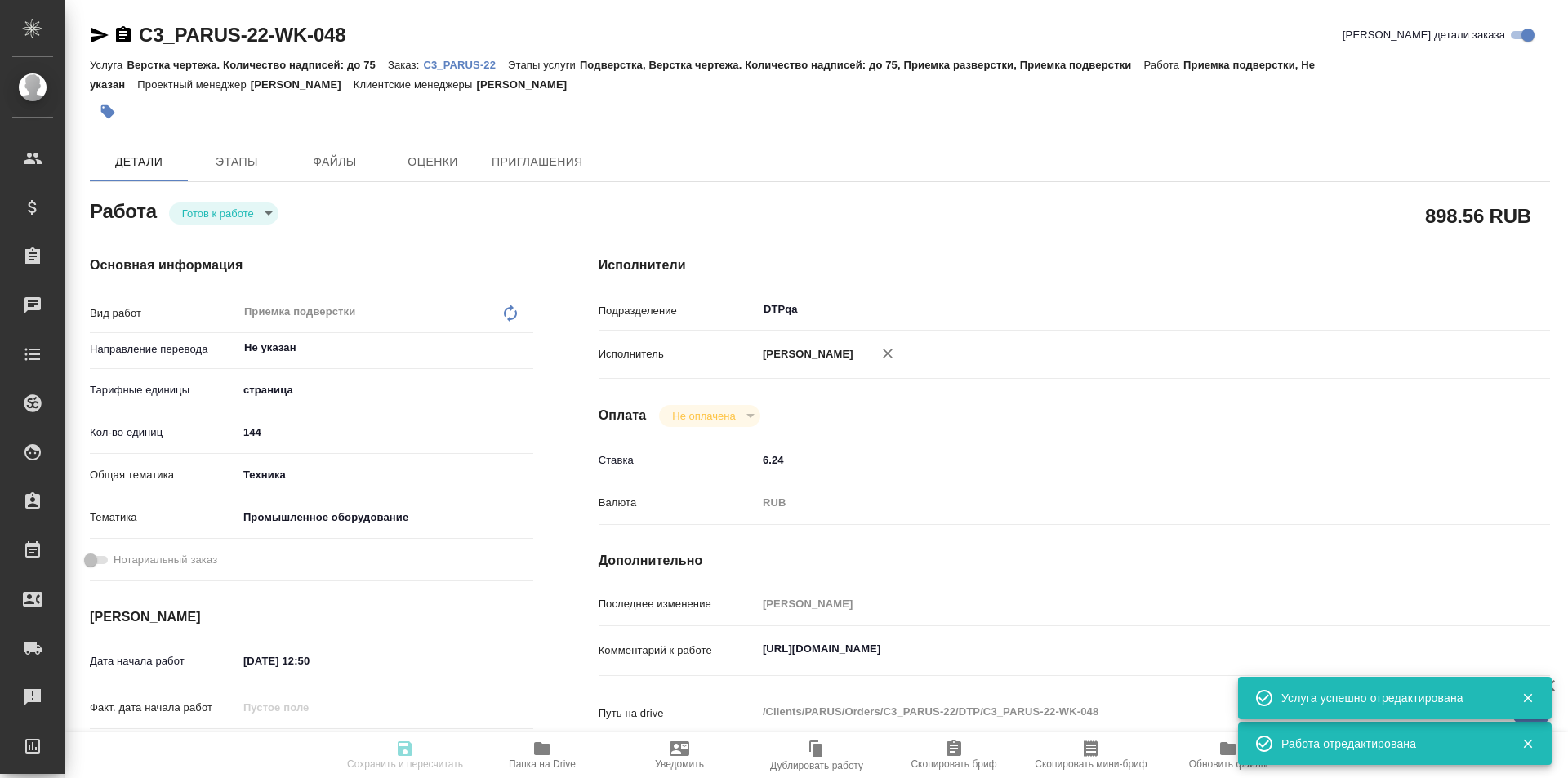
type textarea "x"
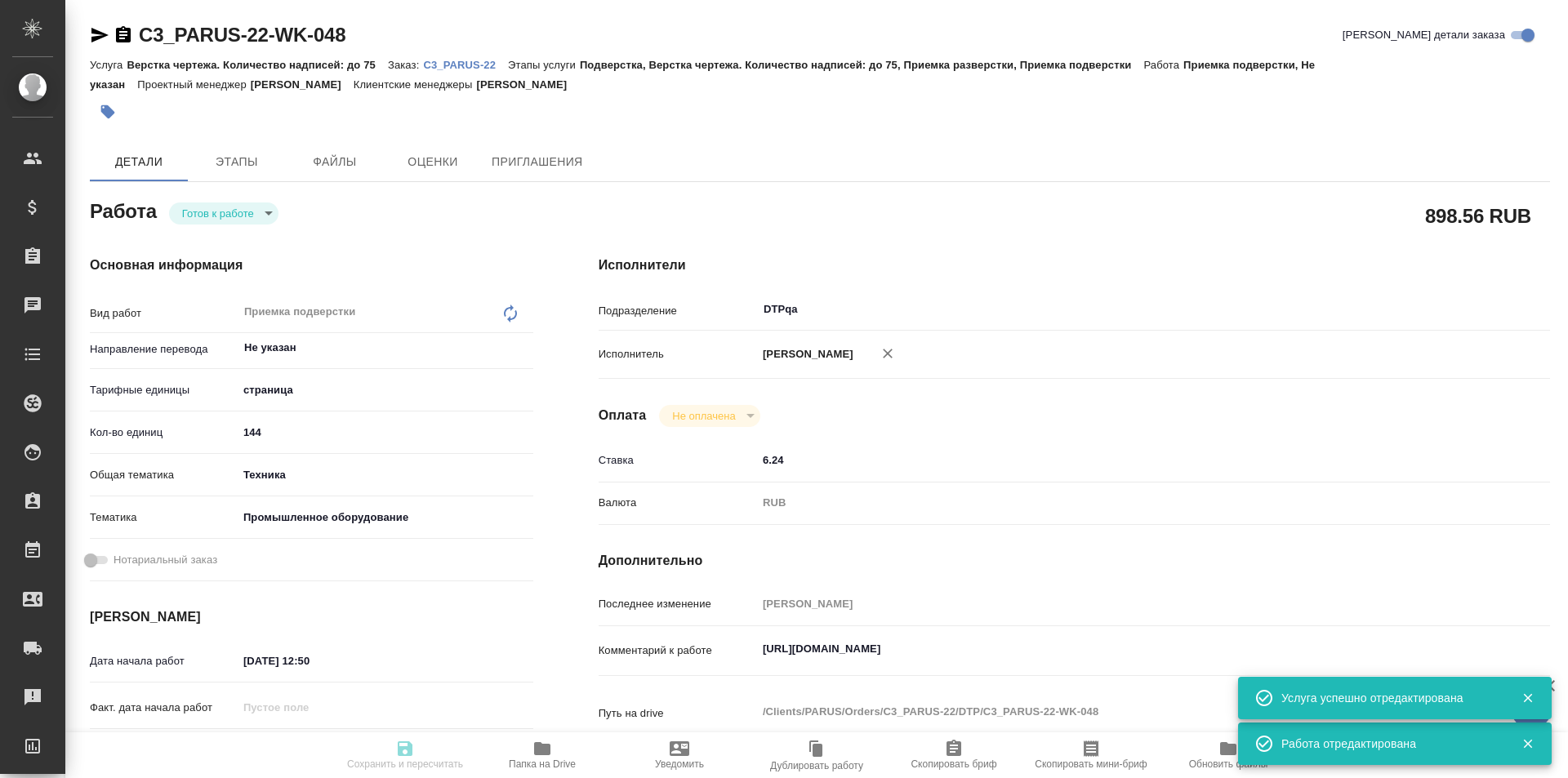
type textarea "x"
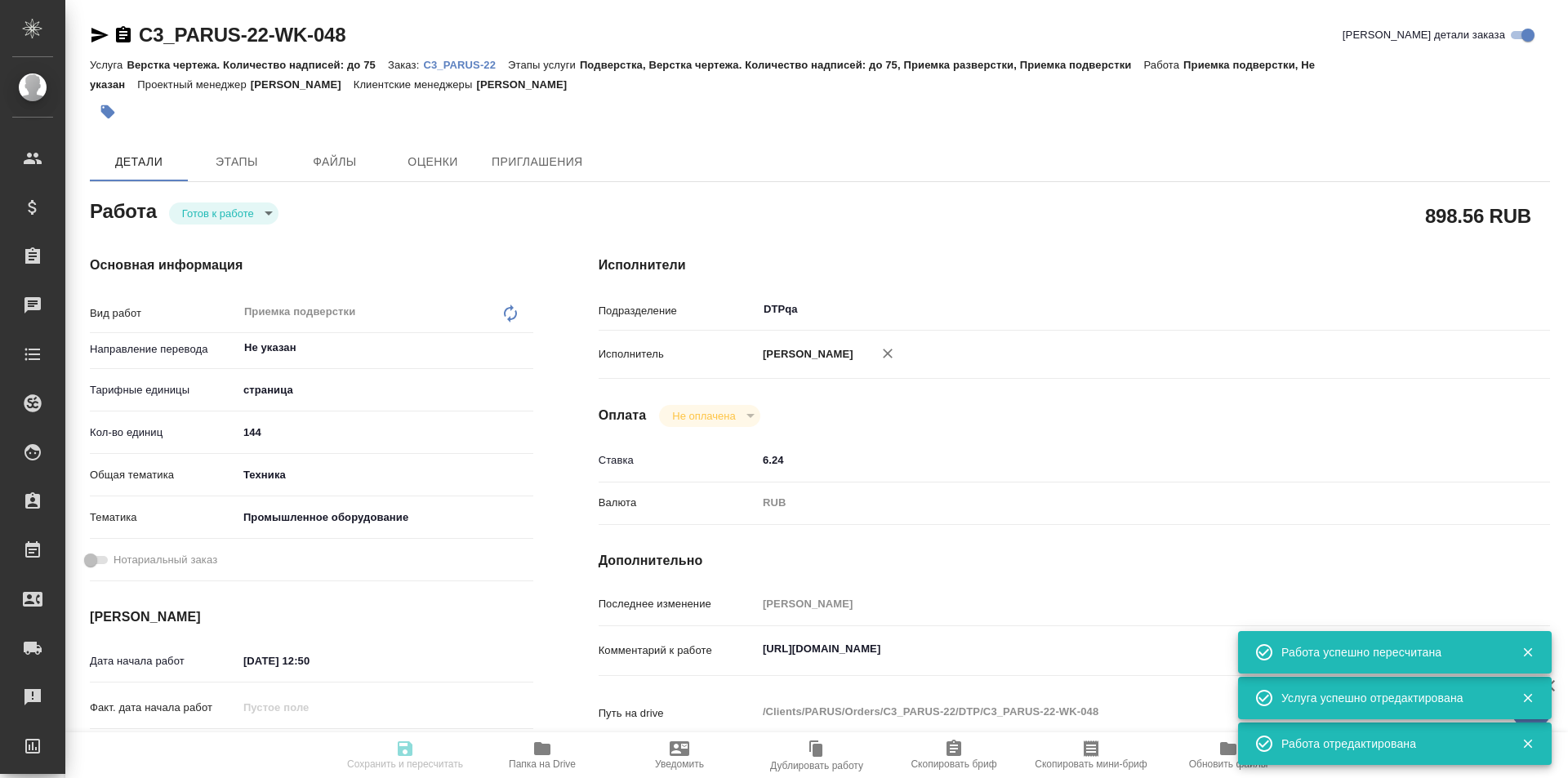
type input "readyForWork"
type textarea "Приемка подверстки"
type textarea "x"
type input "Не указан"
type input "5a8b1489cc6b4906c91bfdb2"
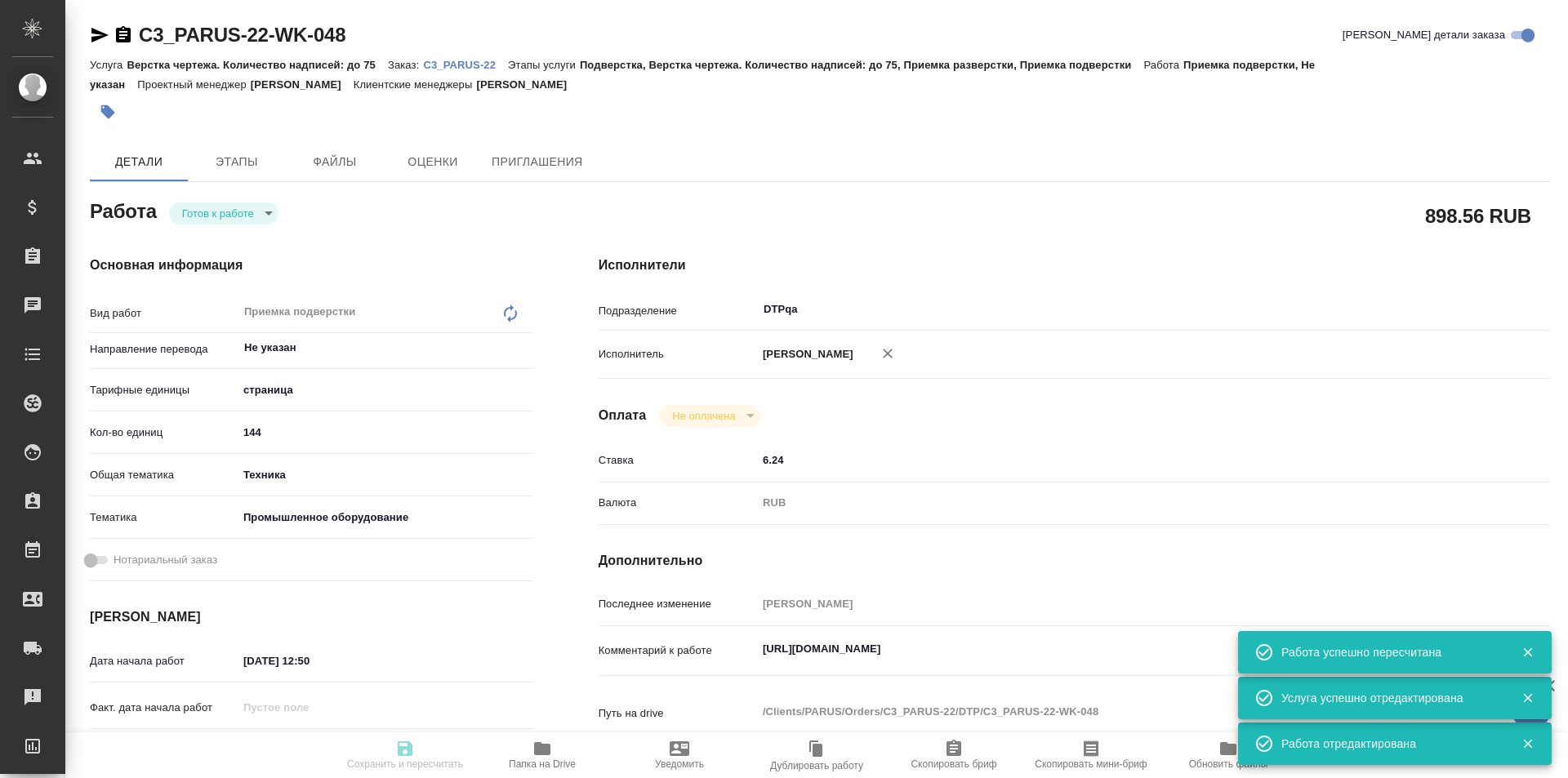
type input "144"
type input "tech"
type input "5f647205b73bc97568ca66bc"
type input "25.08.2025 12:50"
type input "26.08.2025 19:00"
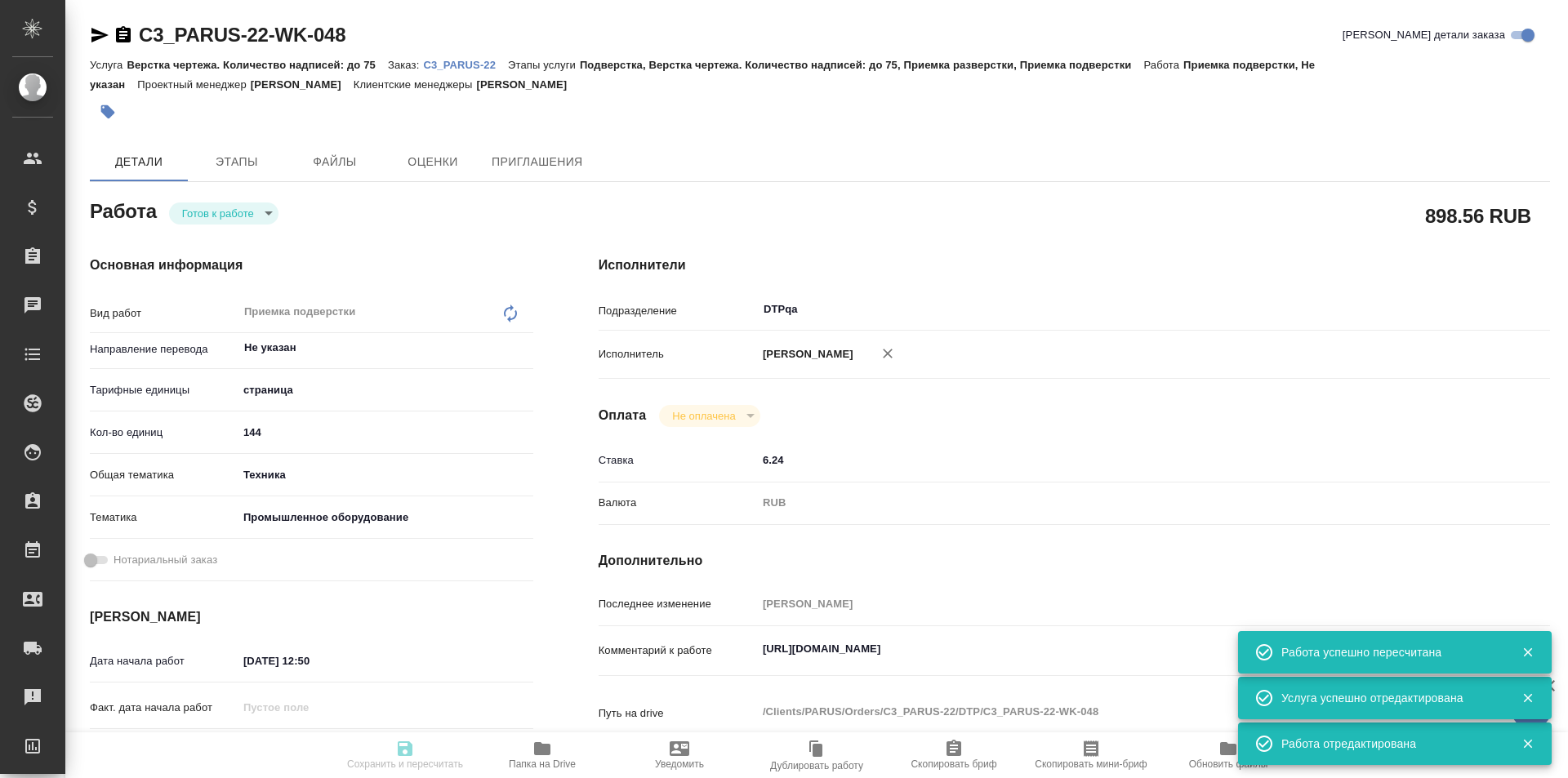
type input "27.08.2025 18:00"
type input "DTPqa"
type input "notPayed"
type input "6.24"
type input "RUB"
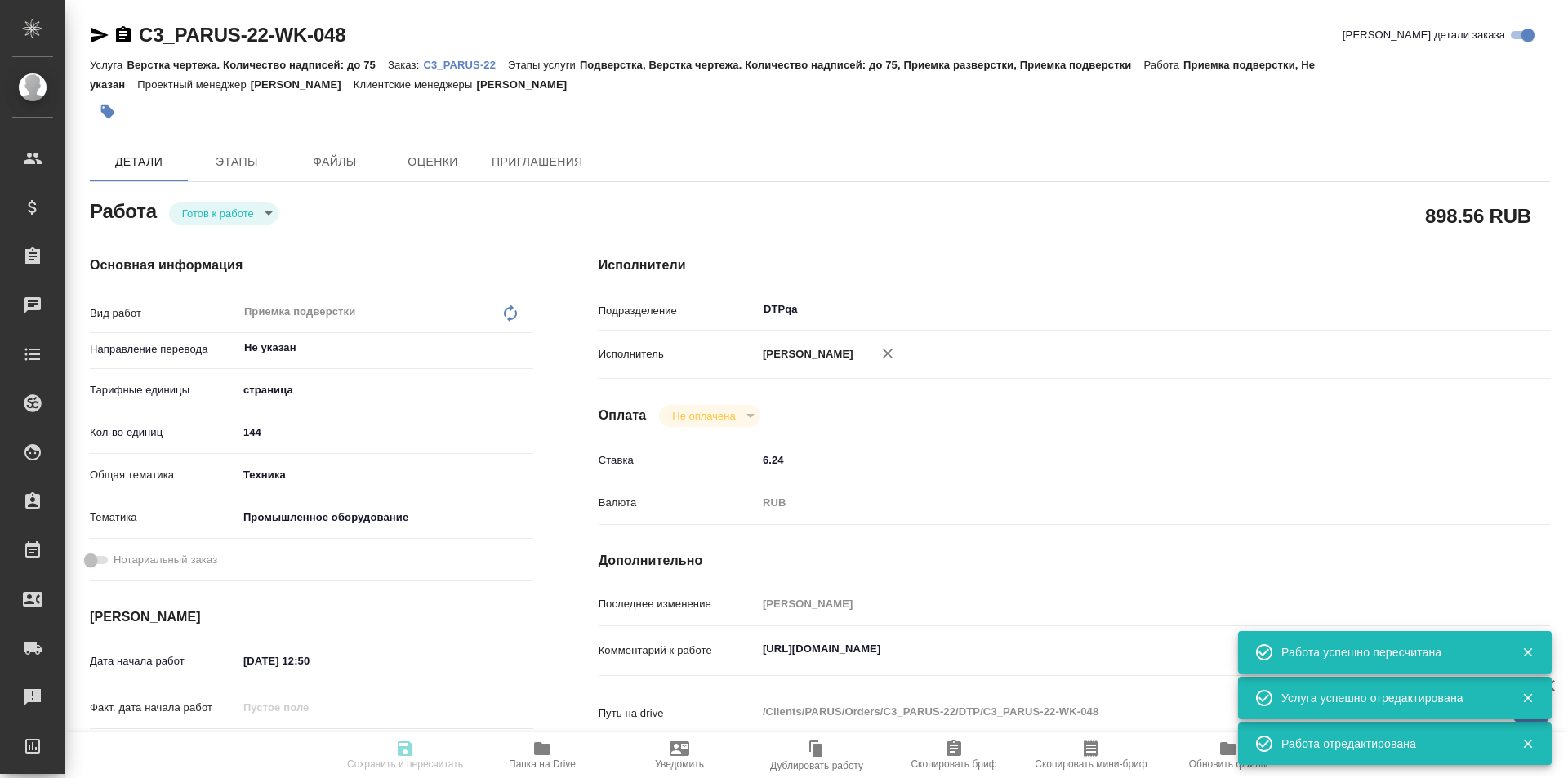
type input "[PERSON_NAME]"
type textarea "https://tera.awatera.com/Work/6895b17ee547a198b85c7896/"
type textarea "x"
type textarea "/Clients/PARUS/Orders/C3_PARUS-22/DTP/C3_PARUS-22-WK-048"
type textarea "x"
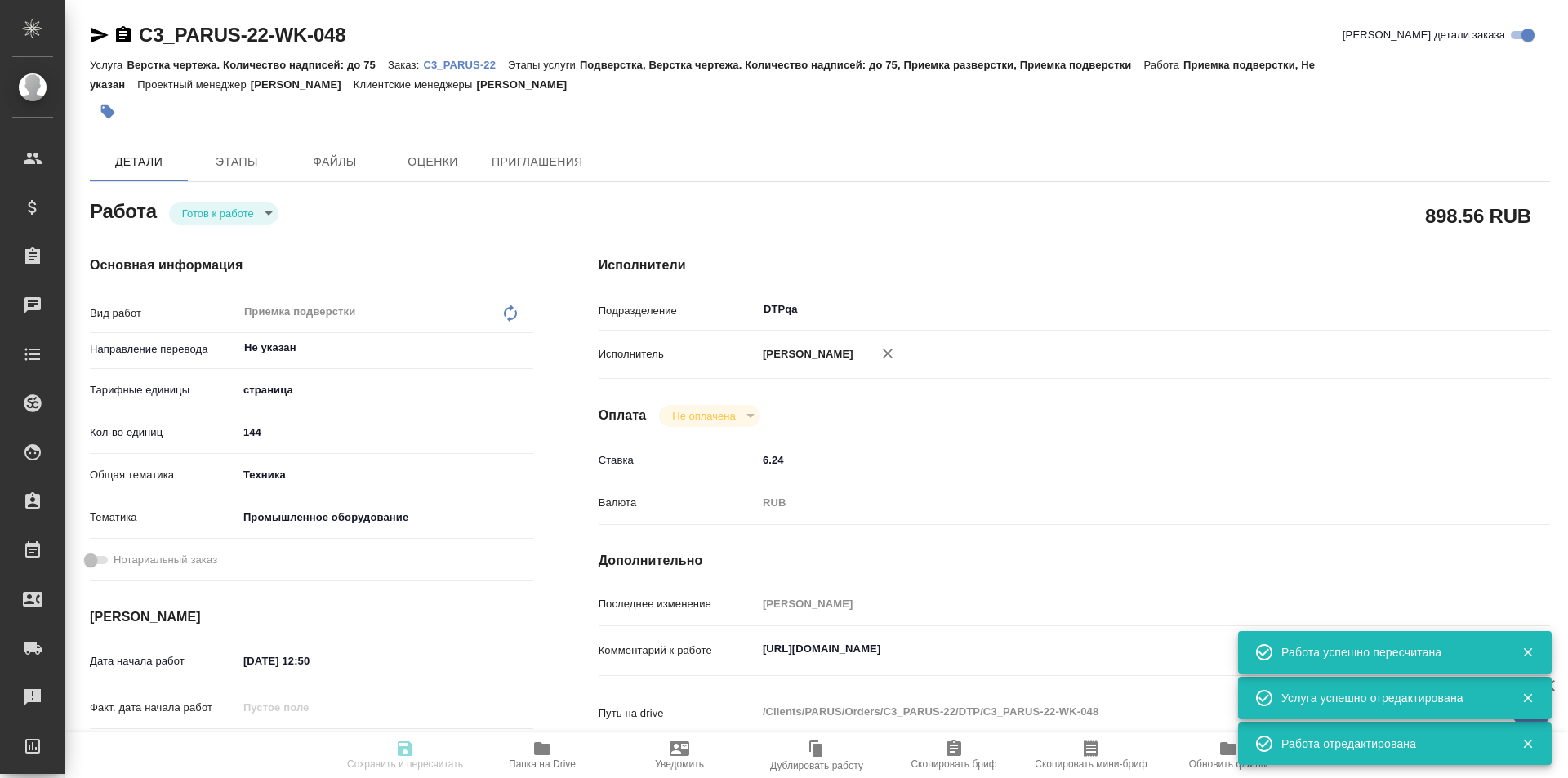
type input "C3_PARUS-22"
type input "Верстка чертежа. Количество надписей: до 75"
type input "Подверстка, Верстка чертежа. Количество надписей: до 75, Приемка разверстки, Пр…"
type input "[PERSON_NAME]"
type input "[PERSON_NAME], [PERSON_NAME]"
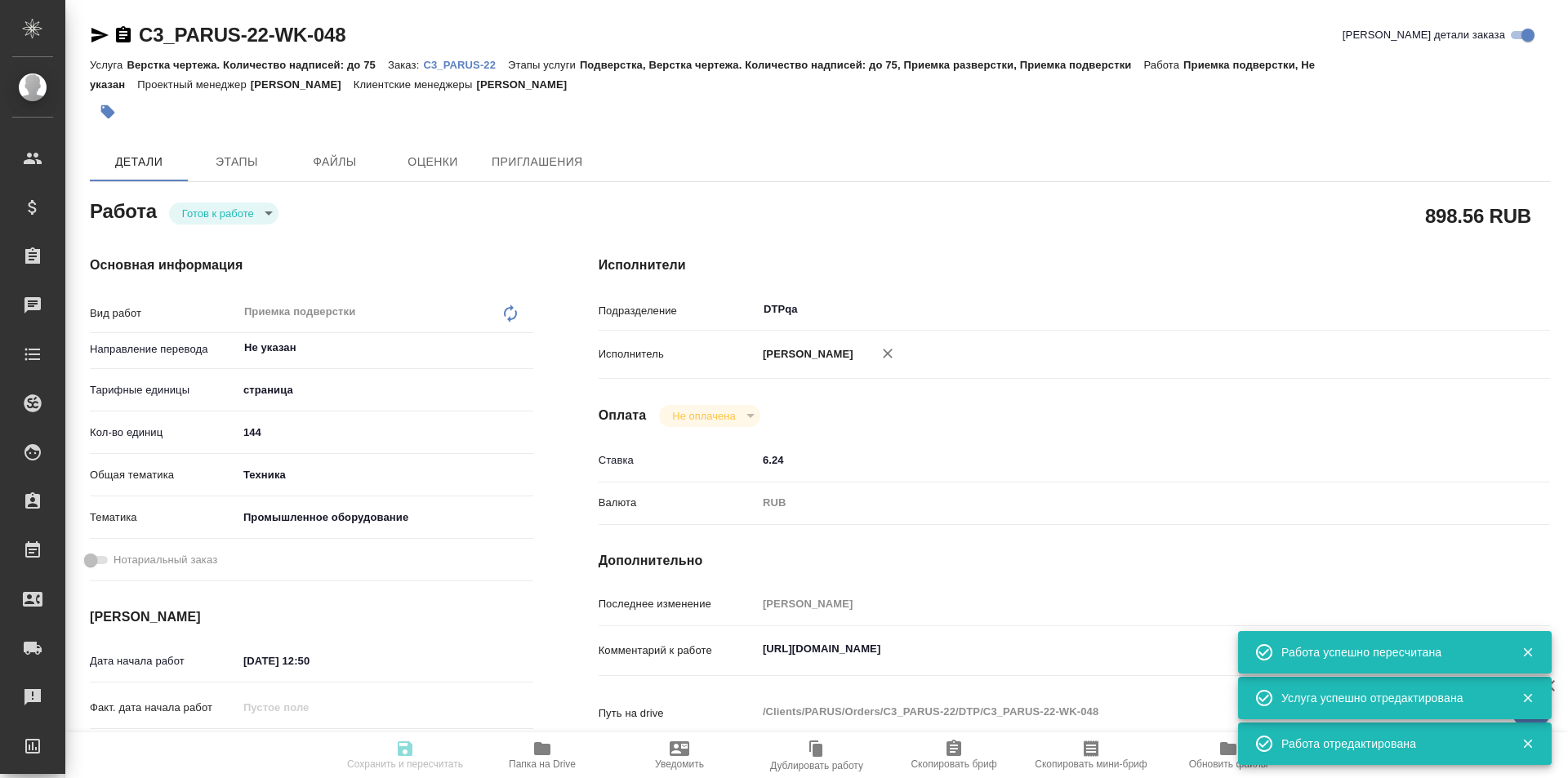
type input "/Clients/PARUS/Orders/C3_PARUS-22"
type textarea "x"
type textarea "объем убил финальный срок сдачи - 27.08 в 16.00, далее двигаться некуда, тк у н…"
type textarea "x"
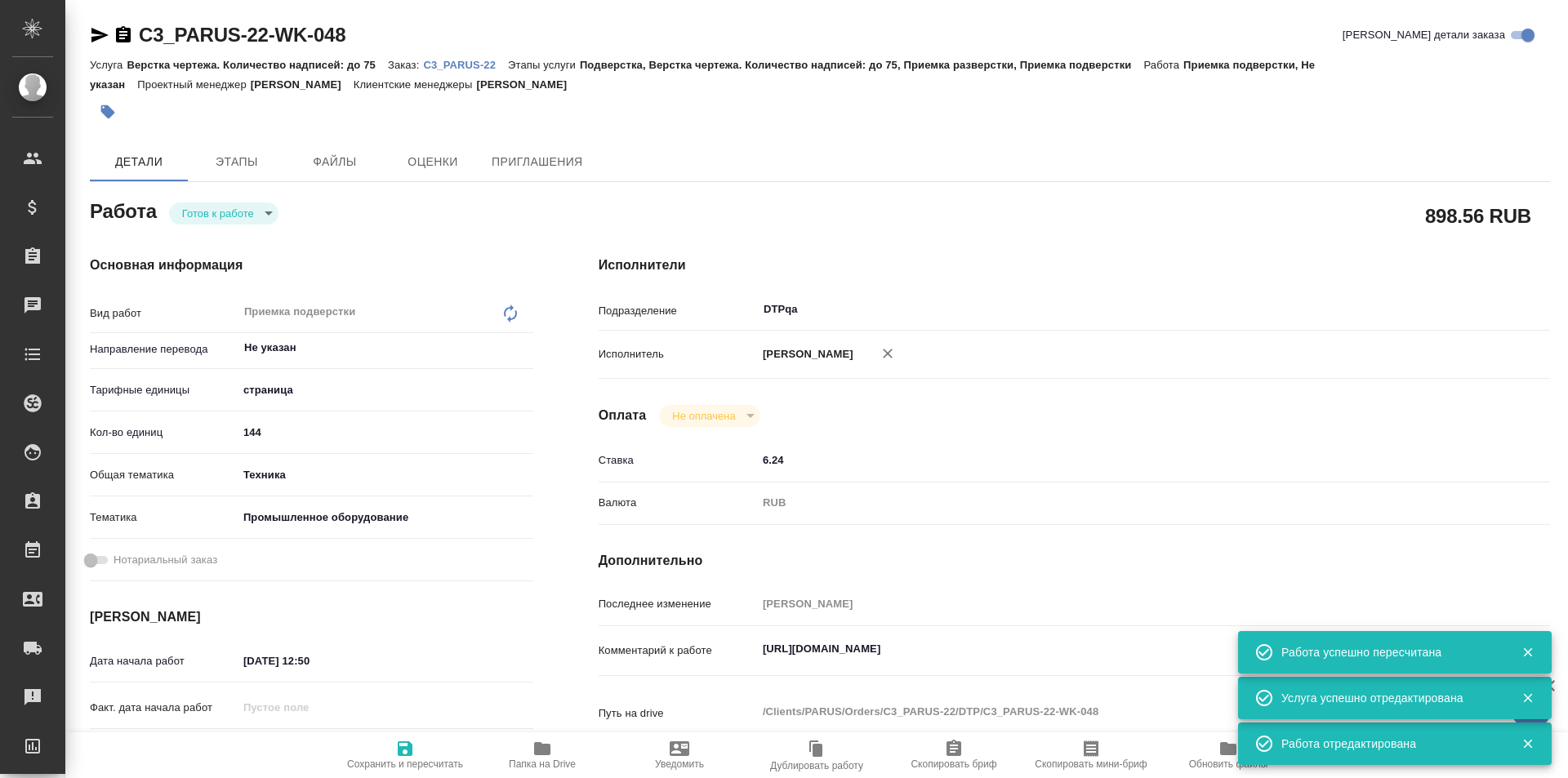
type textarea "x"
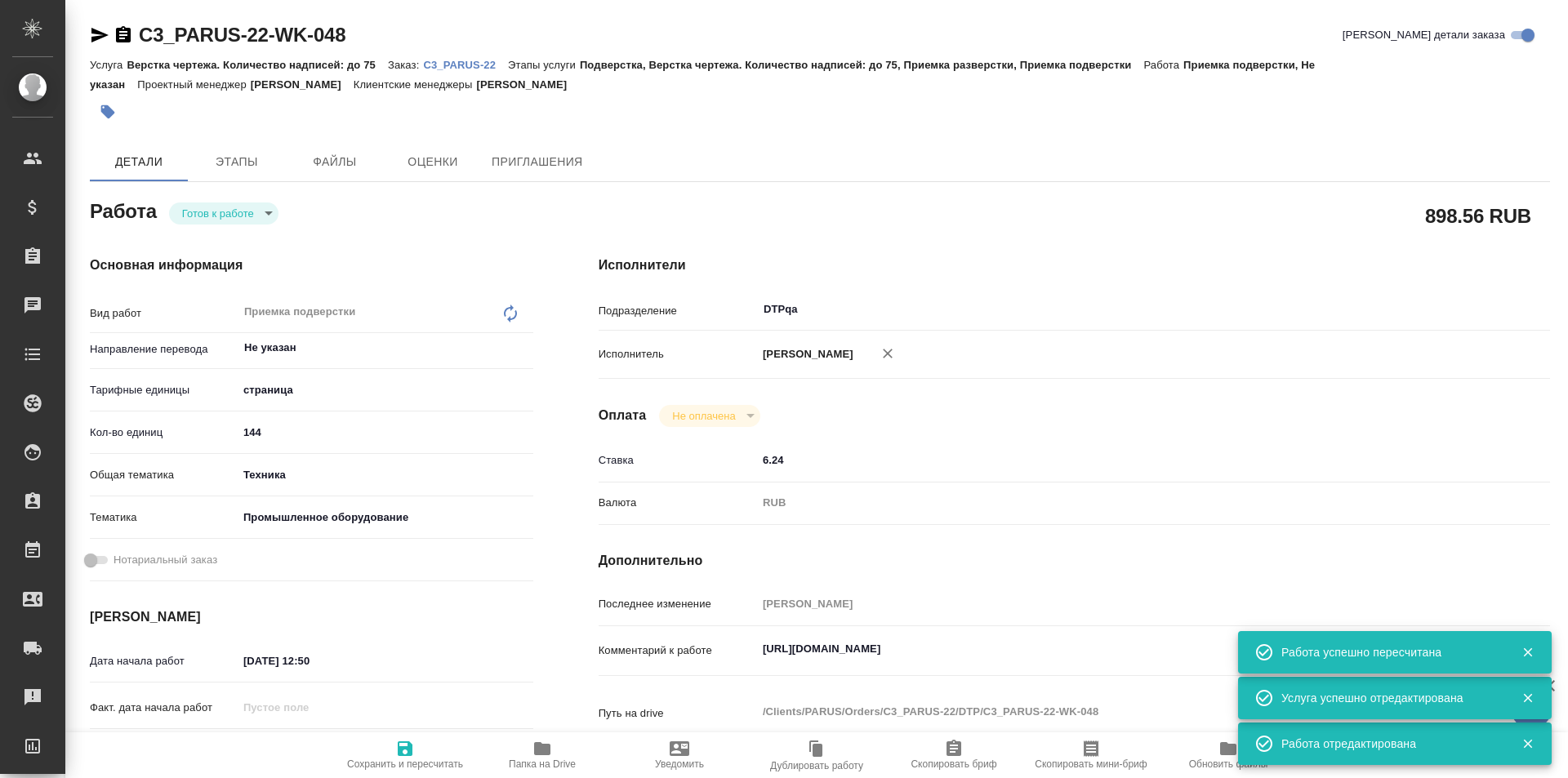
type textarea "x"
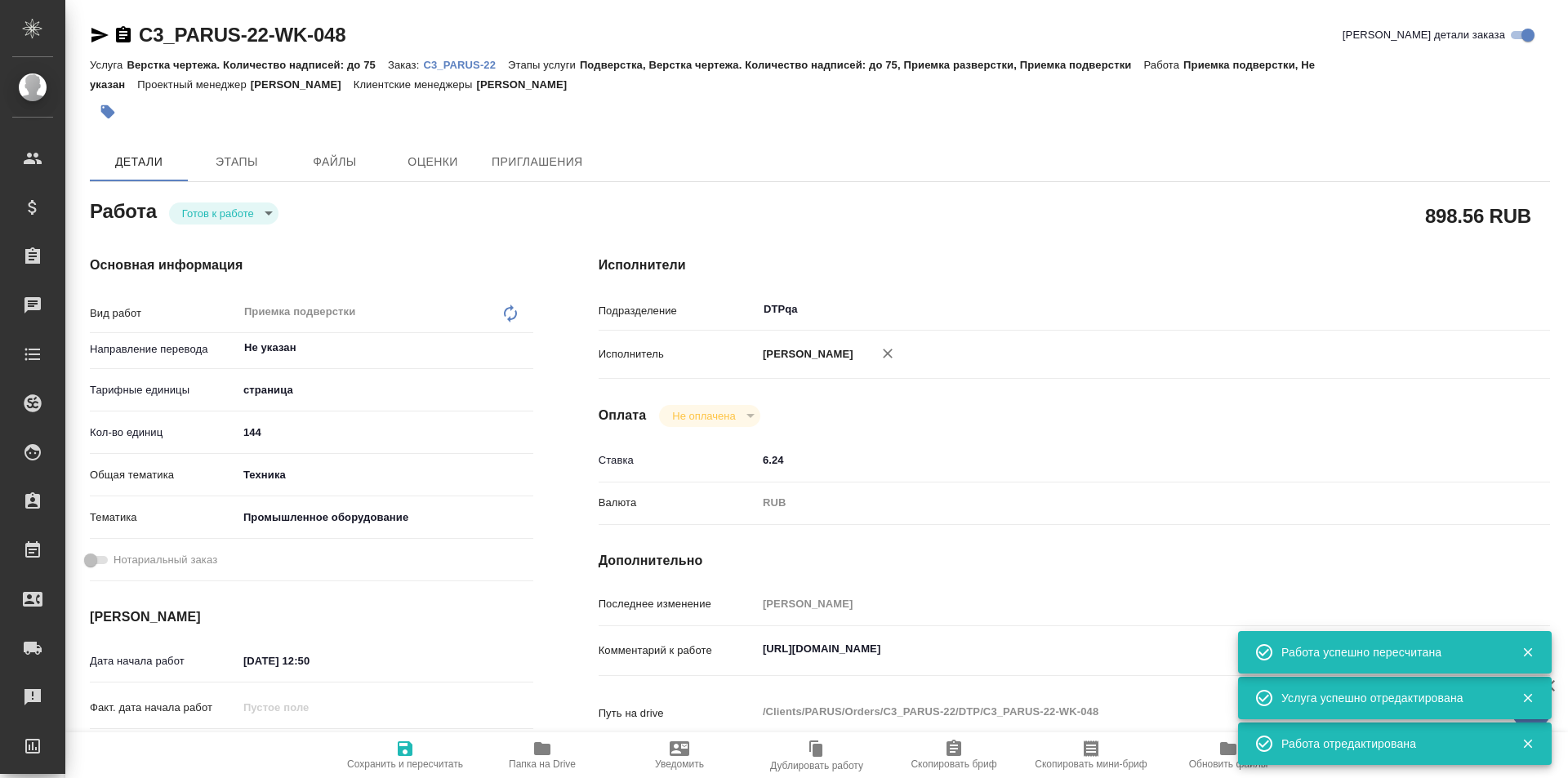
type textarea "x"
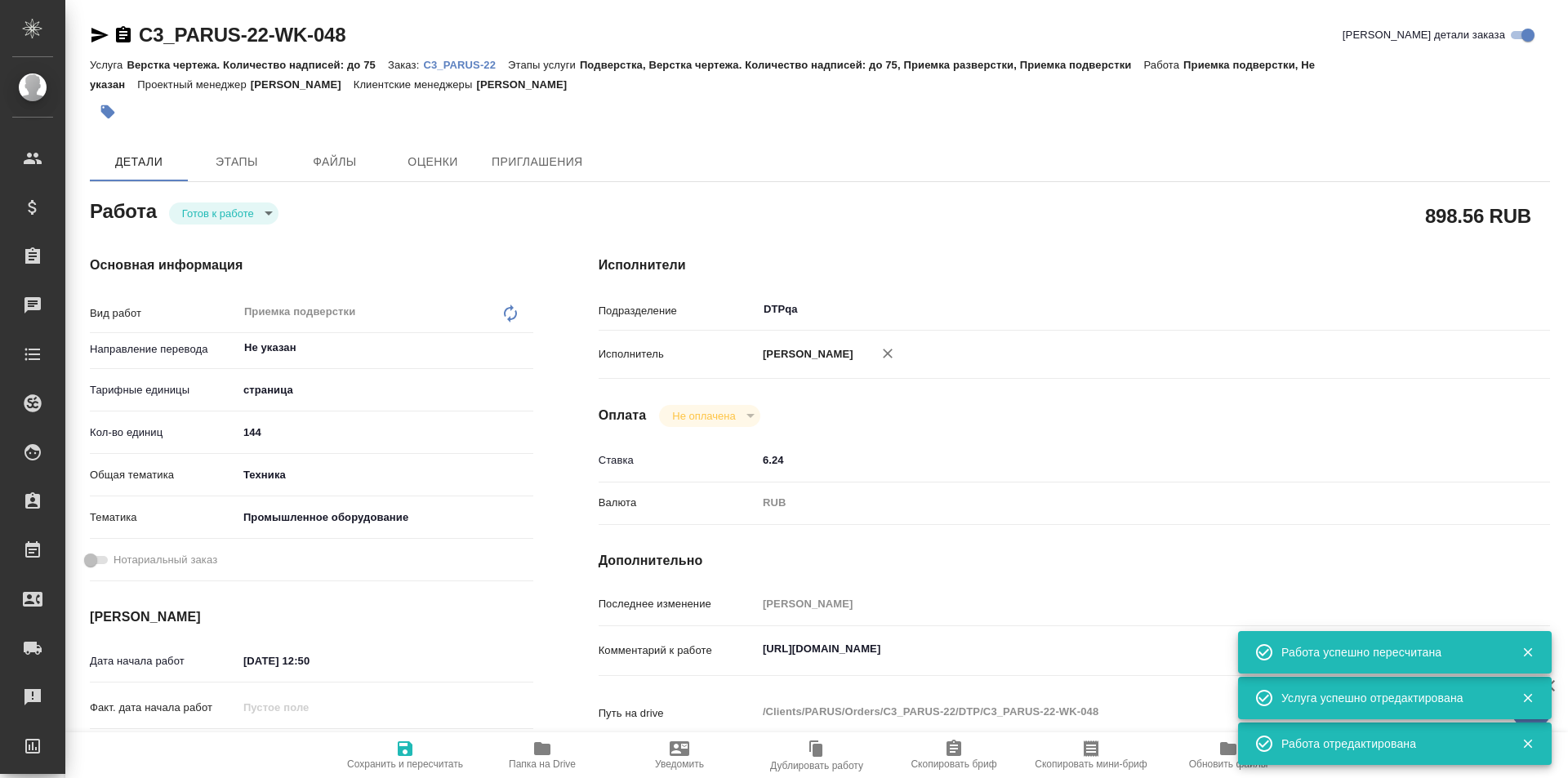
type textarea "x"
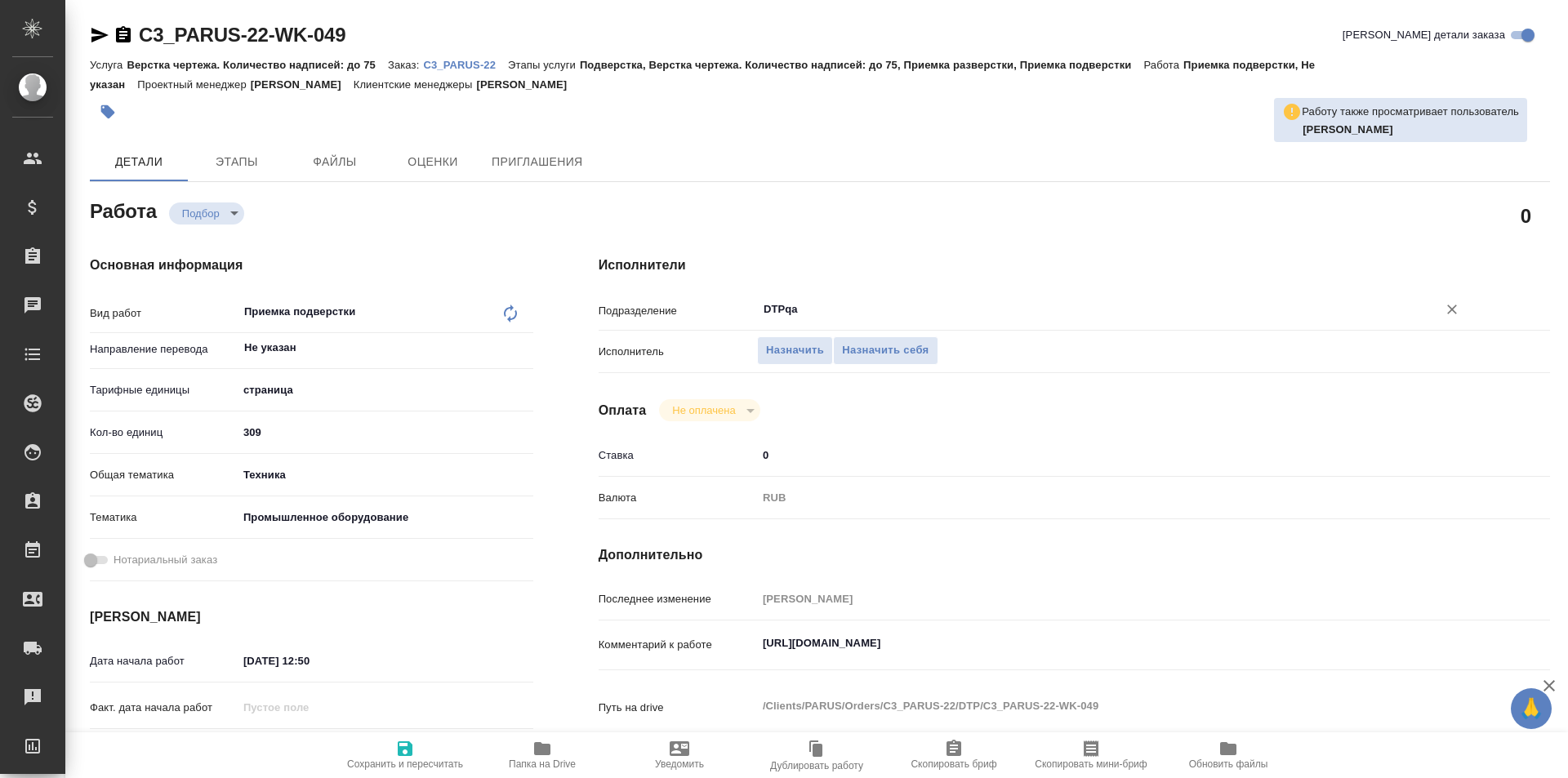
type textarea "x"
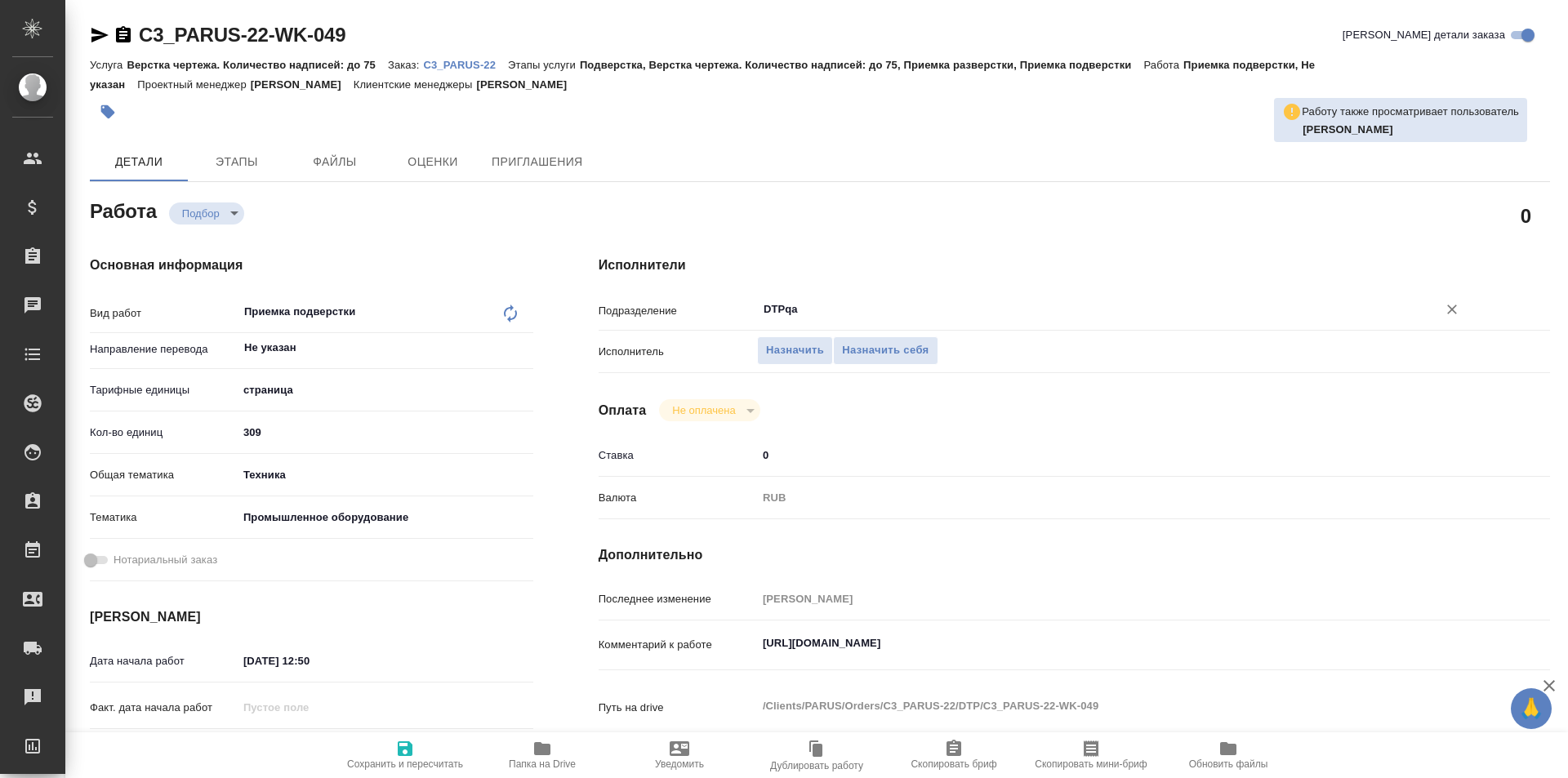
type textarea "x"
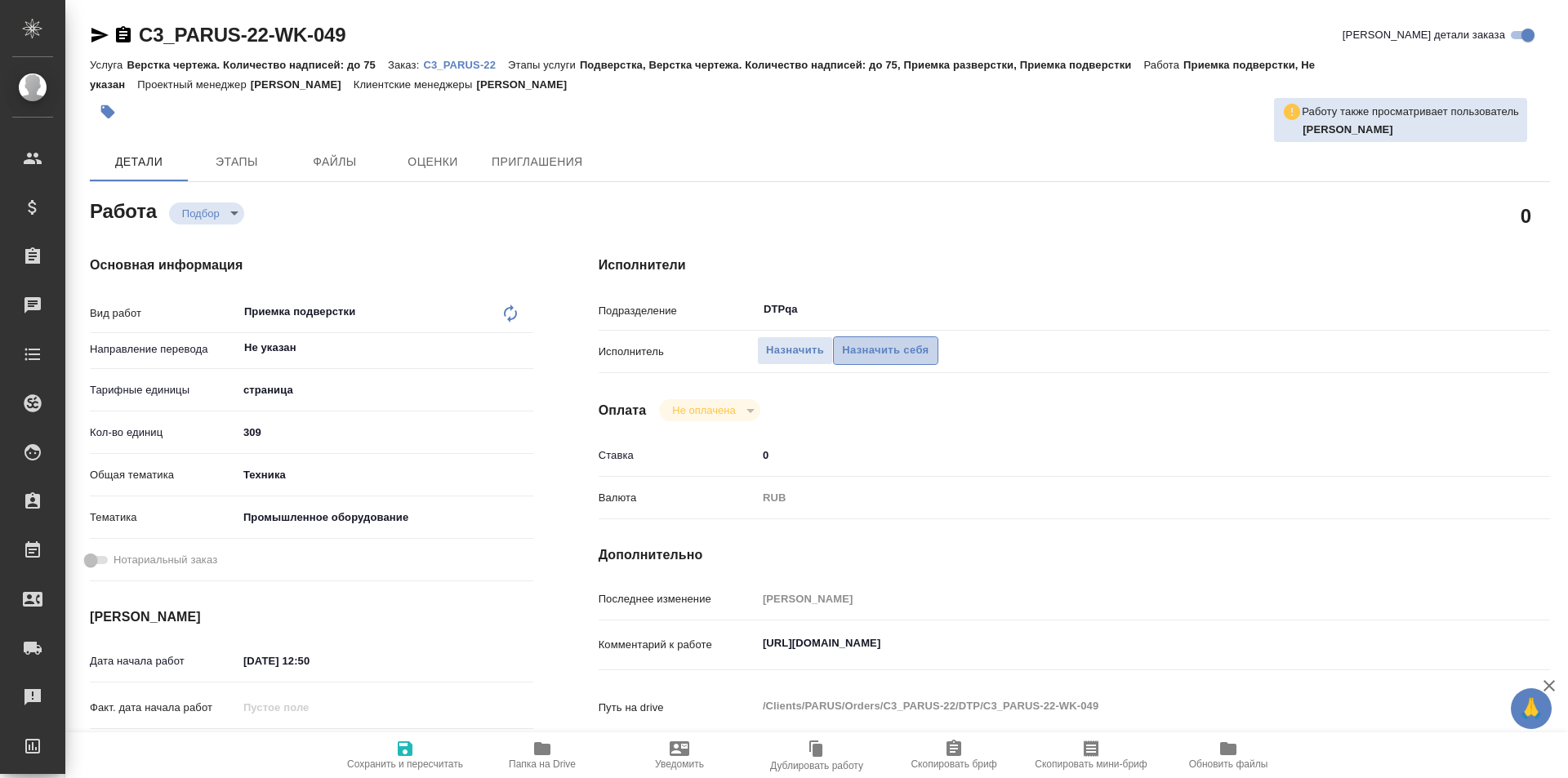
click at [895, 352] on span "Назначить себя" at bounding box center [884, 350] width 86 height 18
type textarea "x"
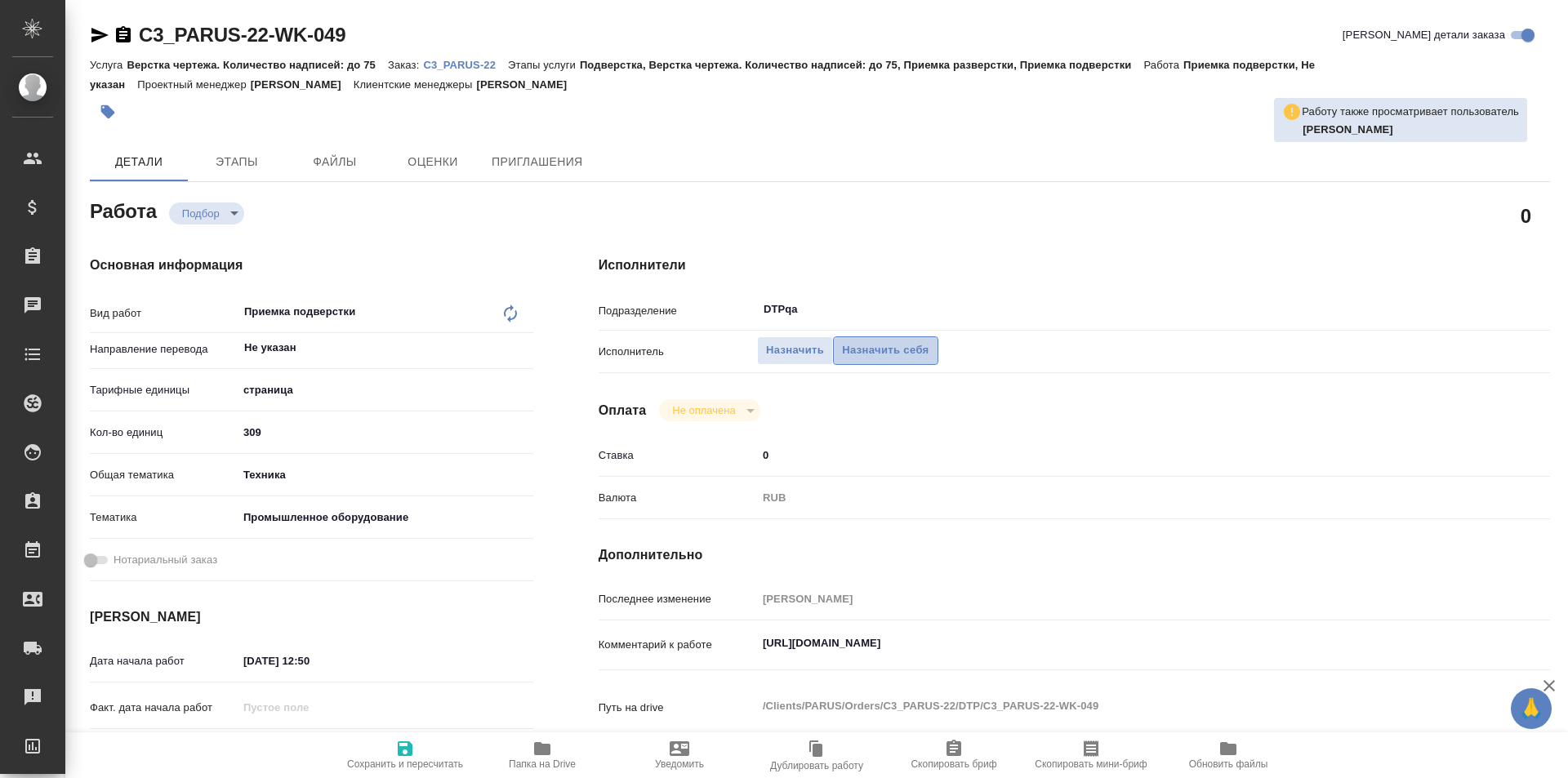
type textarea "x"
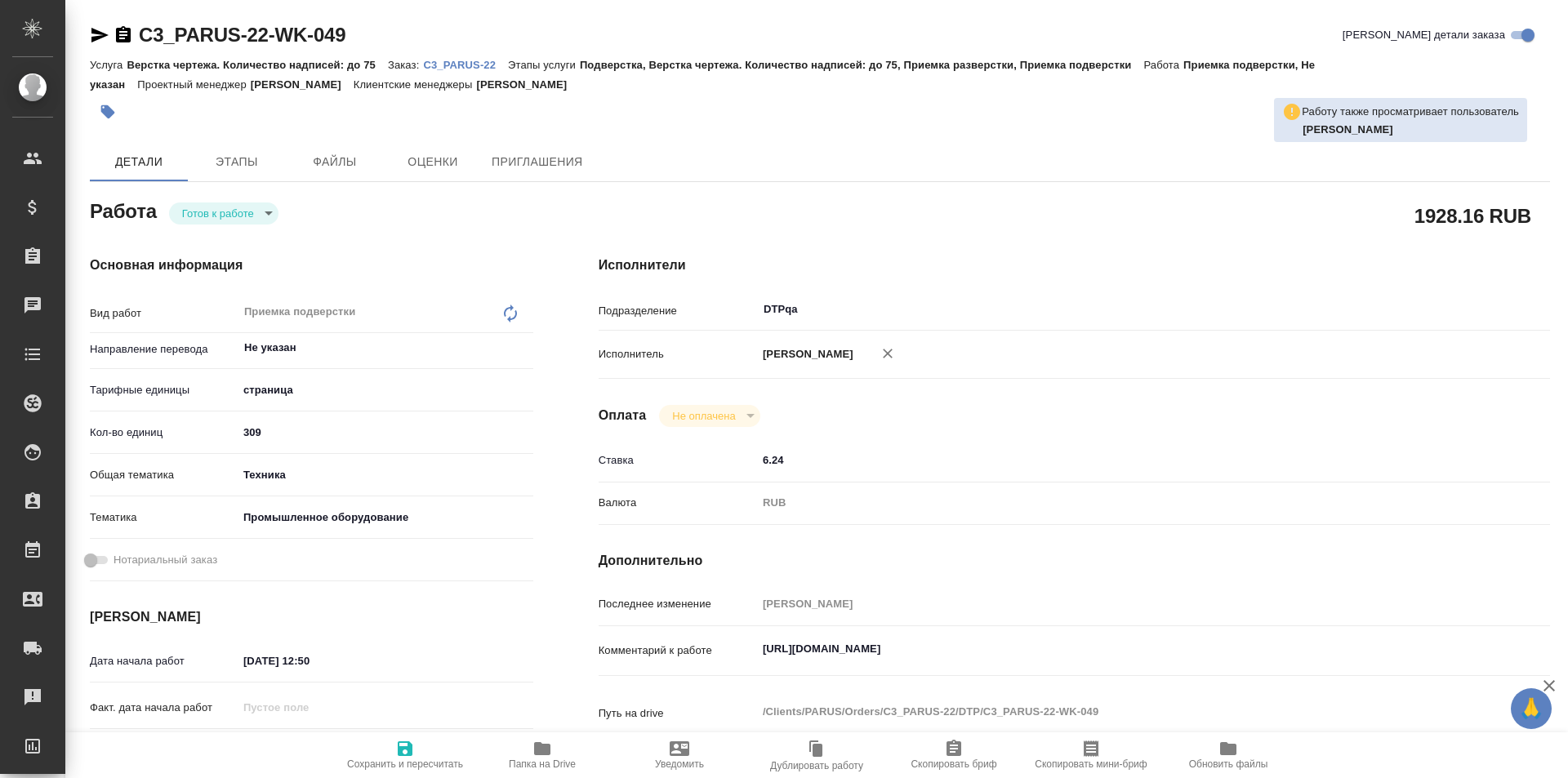
type textarea "x"
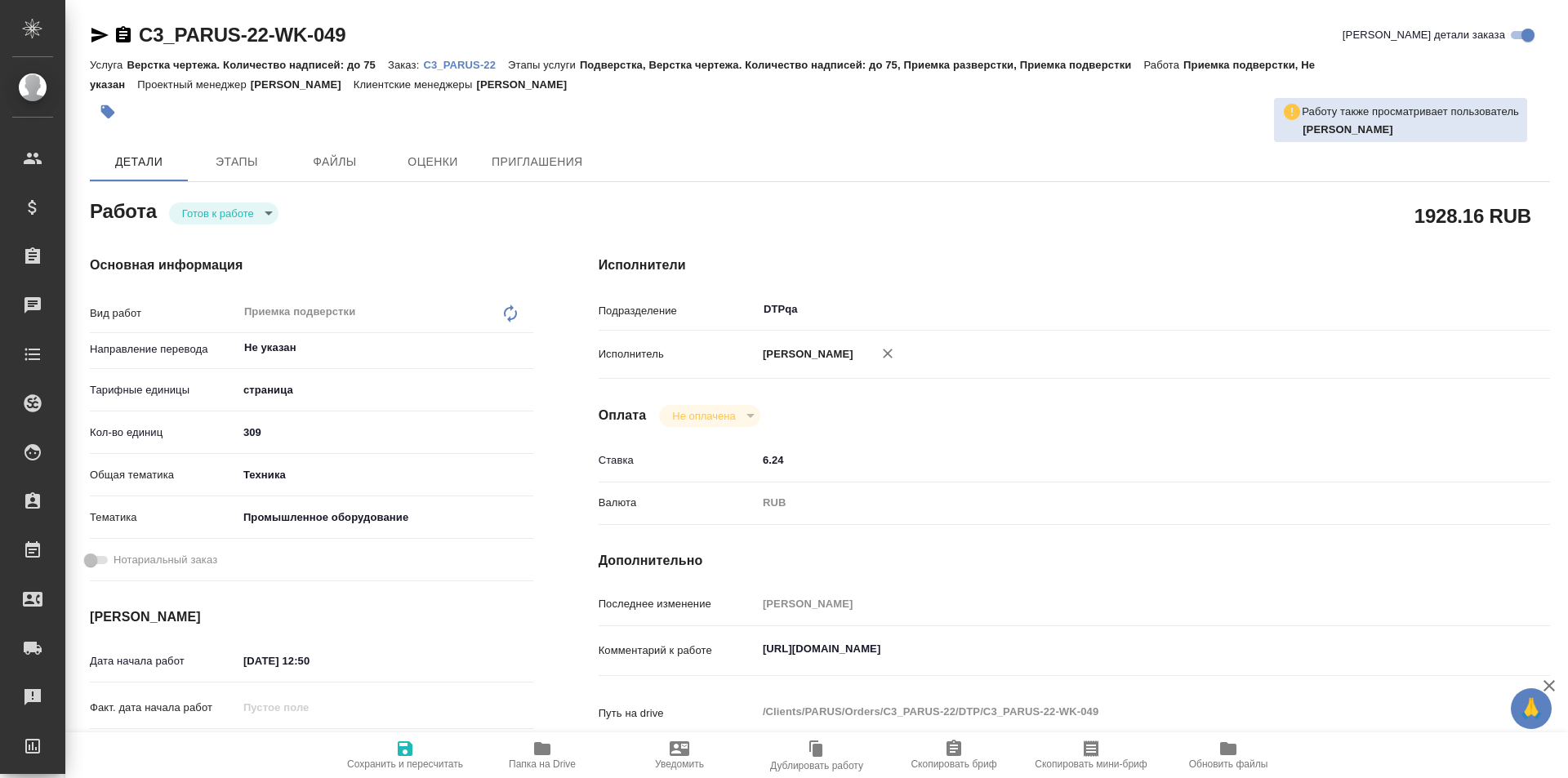
type textarea "x"
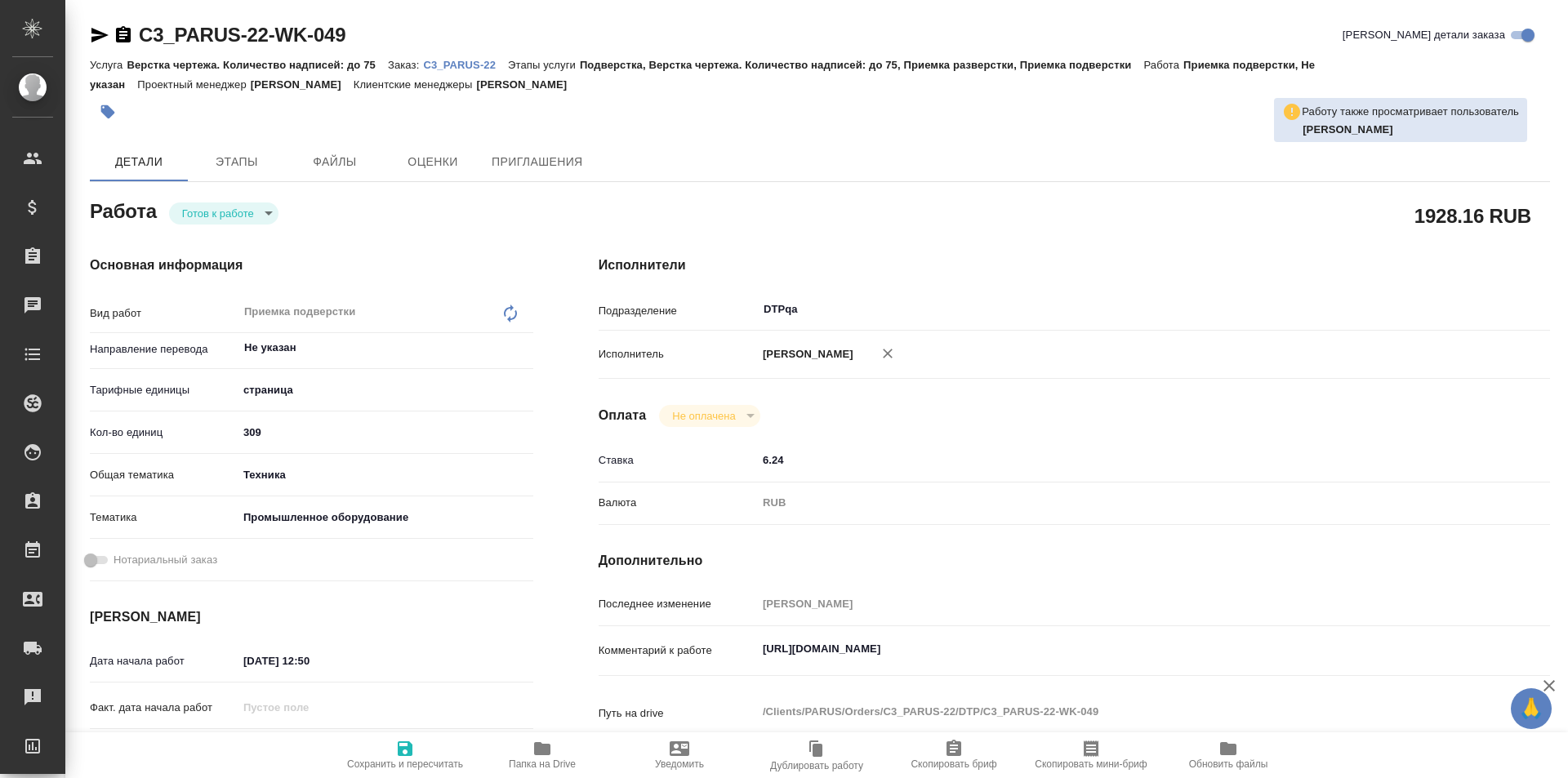
type textarea "x"
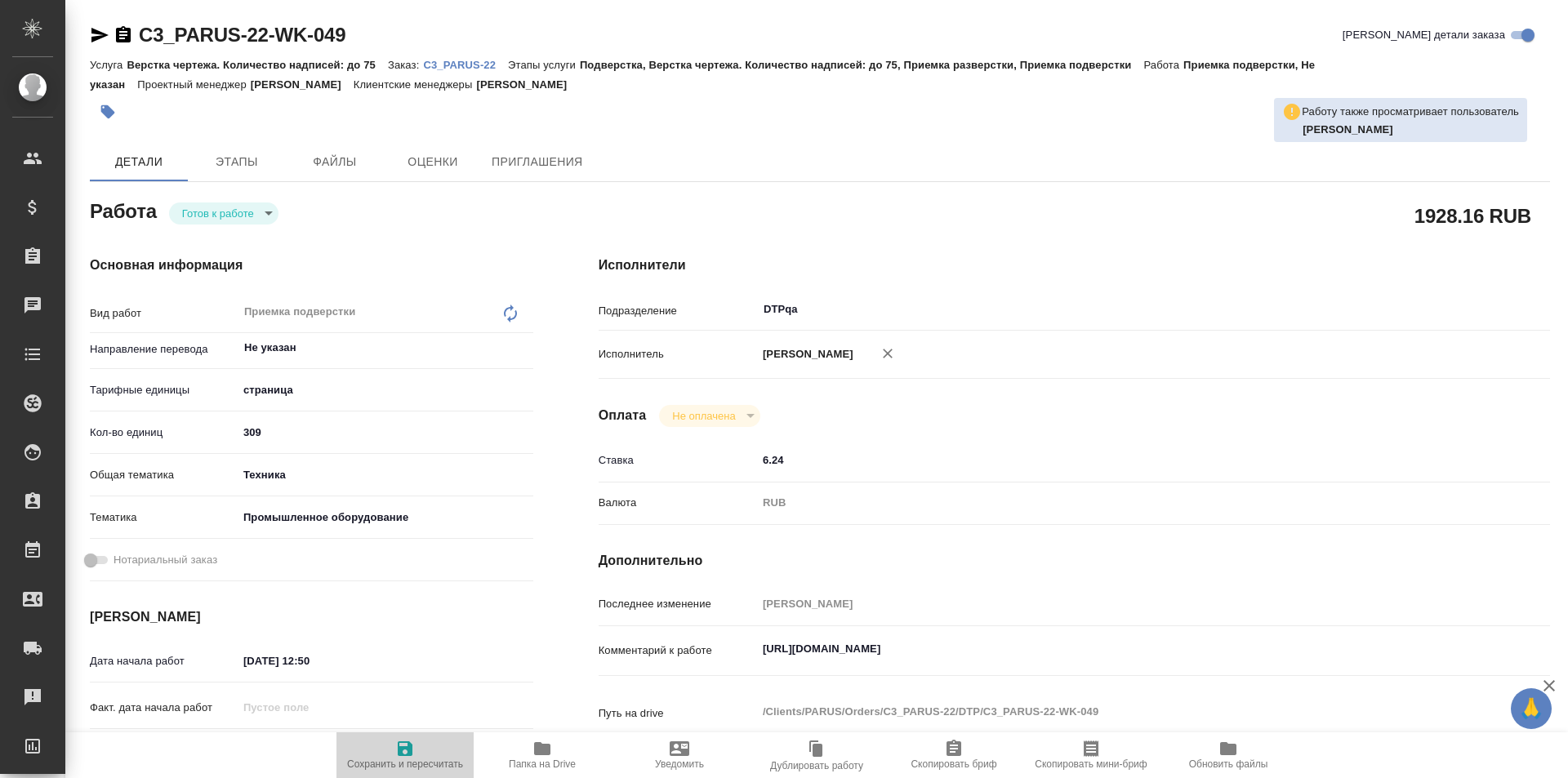
click at [409, 748] on icon "button" at bounding box center [405, 749] width 15 height 15
type textarea "x"
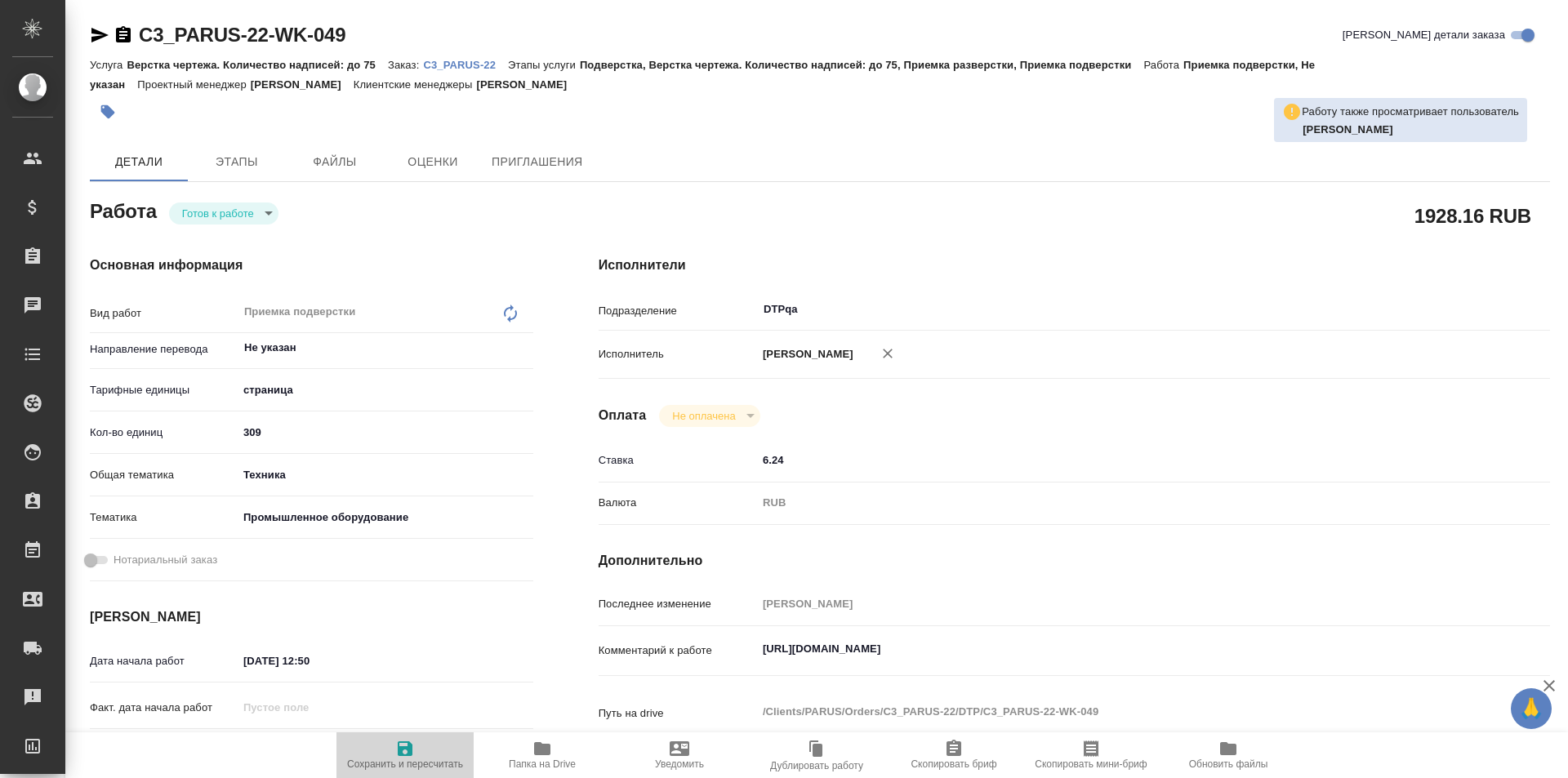
type textarea "x"
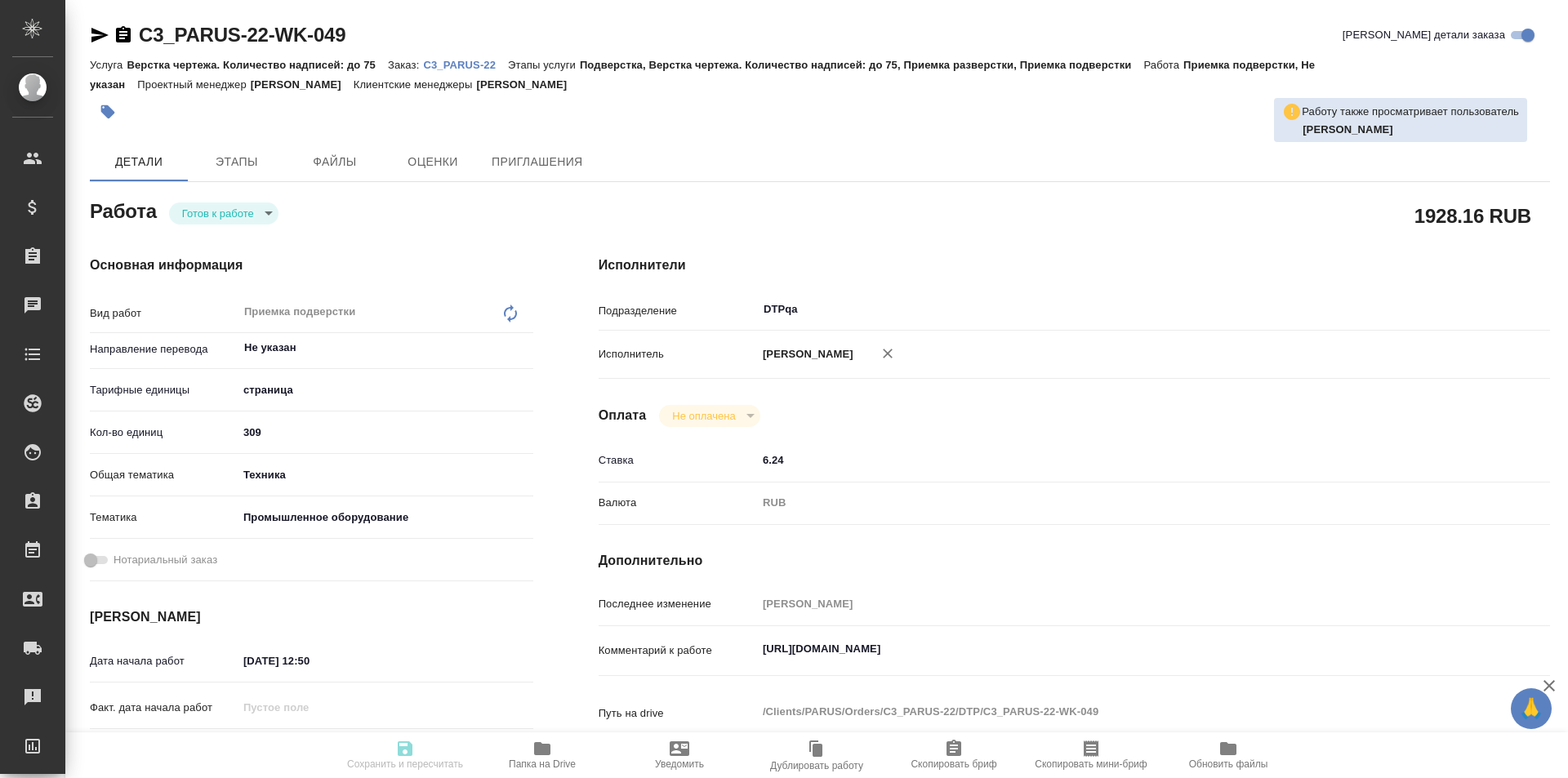
type textarea "x"
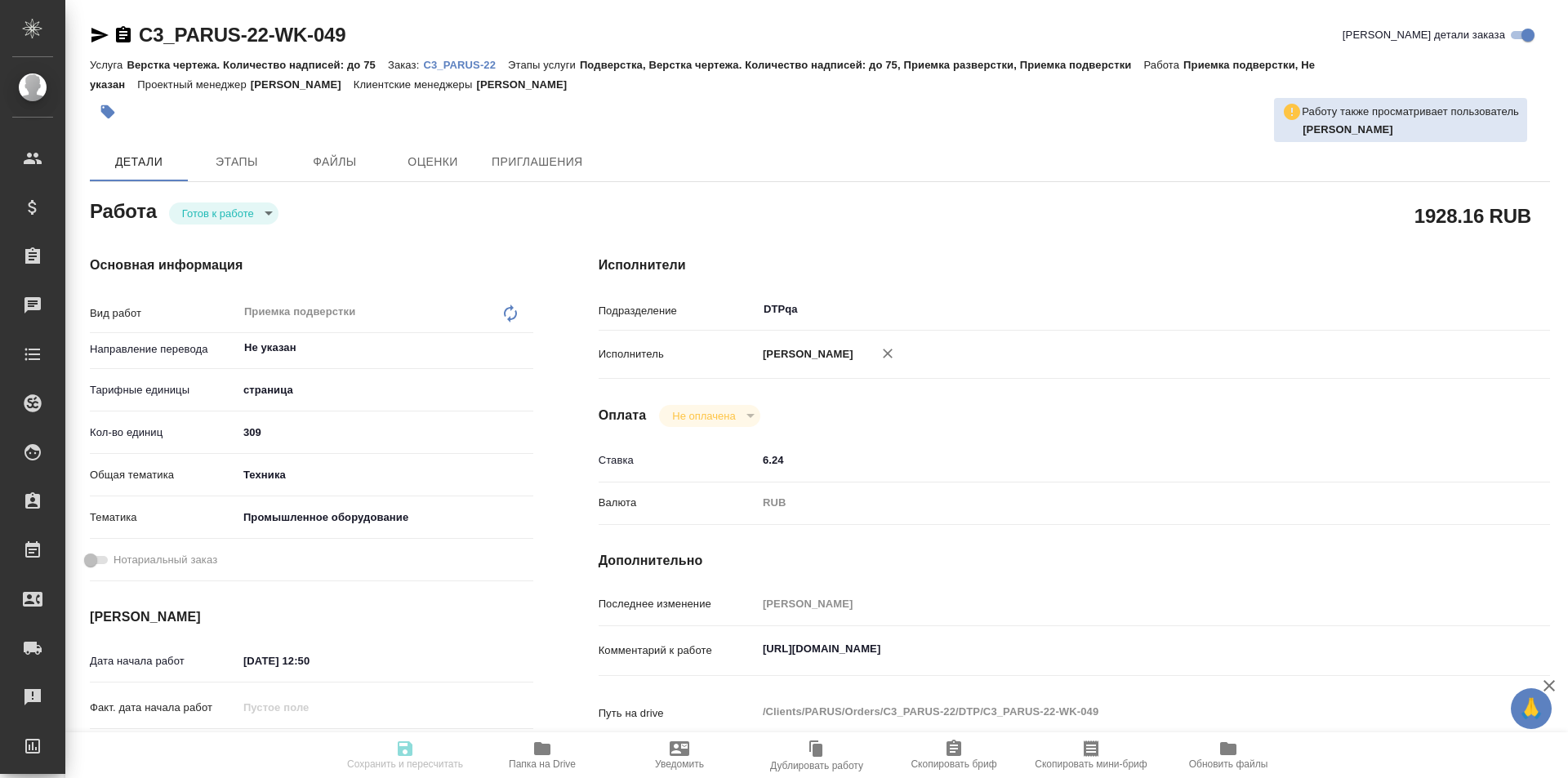
type textarea "x"
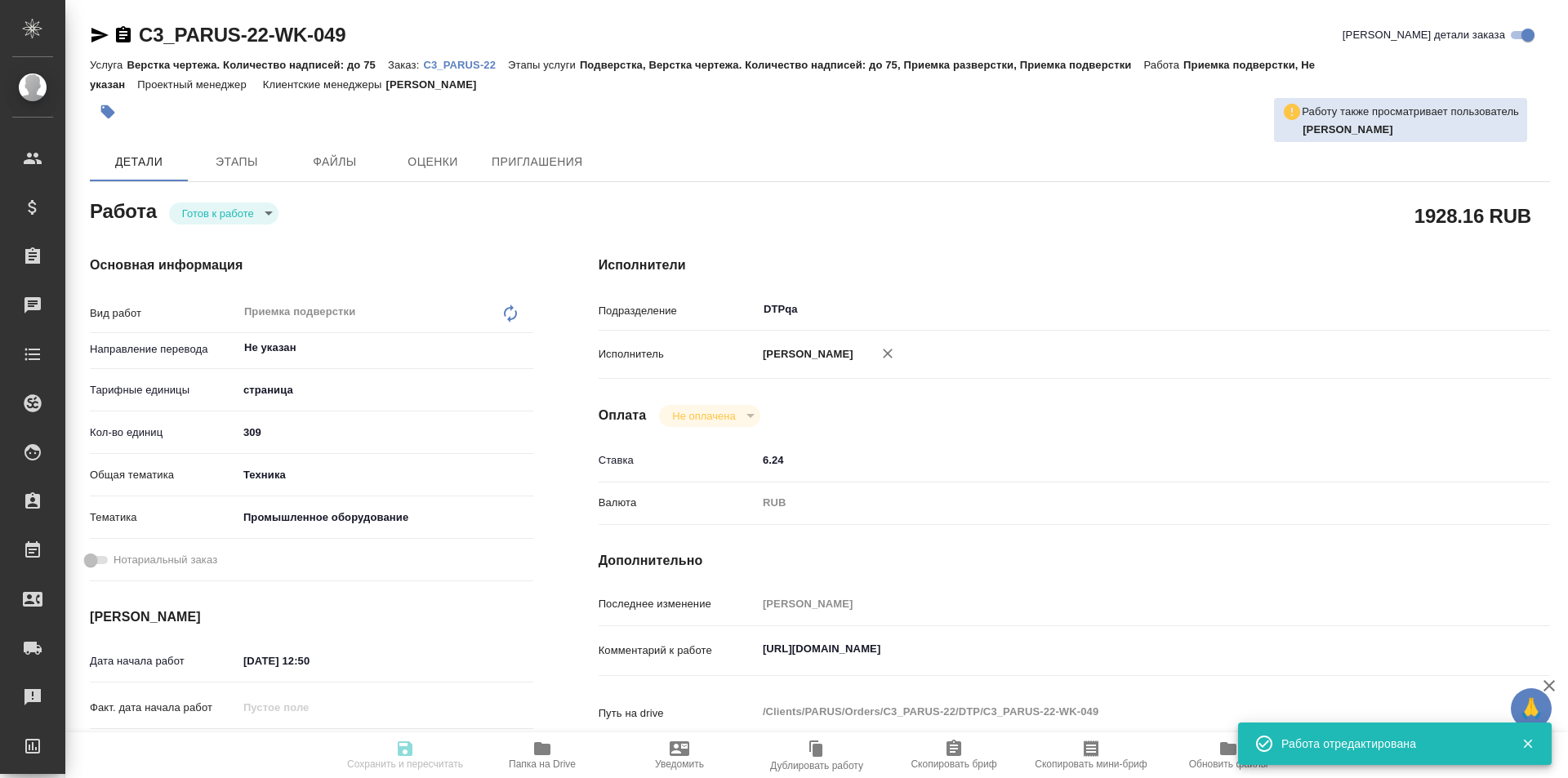
type textarea "x"
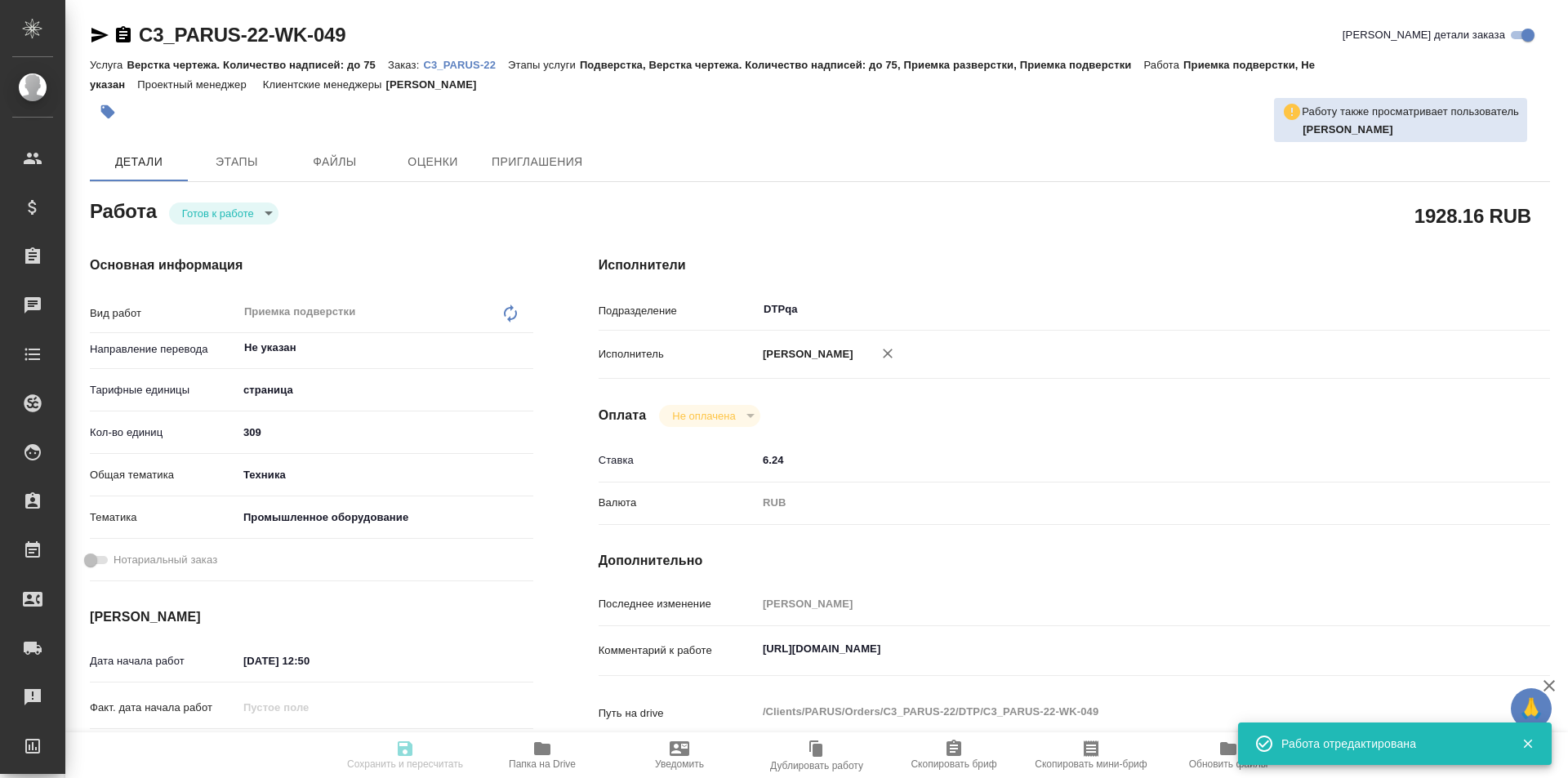
type input "readyForWork"
type textarea "Приемка подверстки"
type textarea "x"
type input "Не указан"
type input "5a8b1489cc6b4906c91bfdb2"
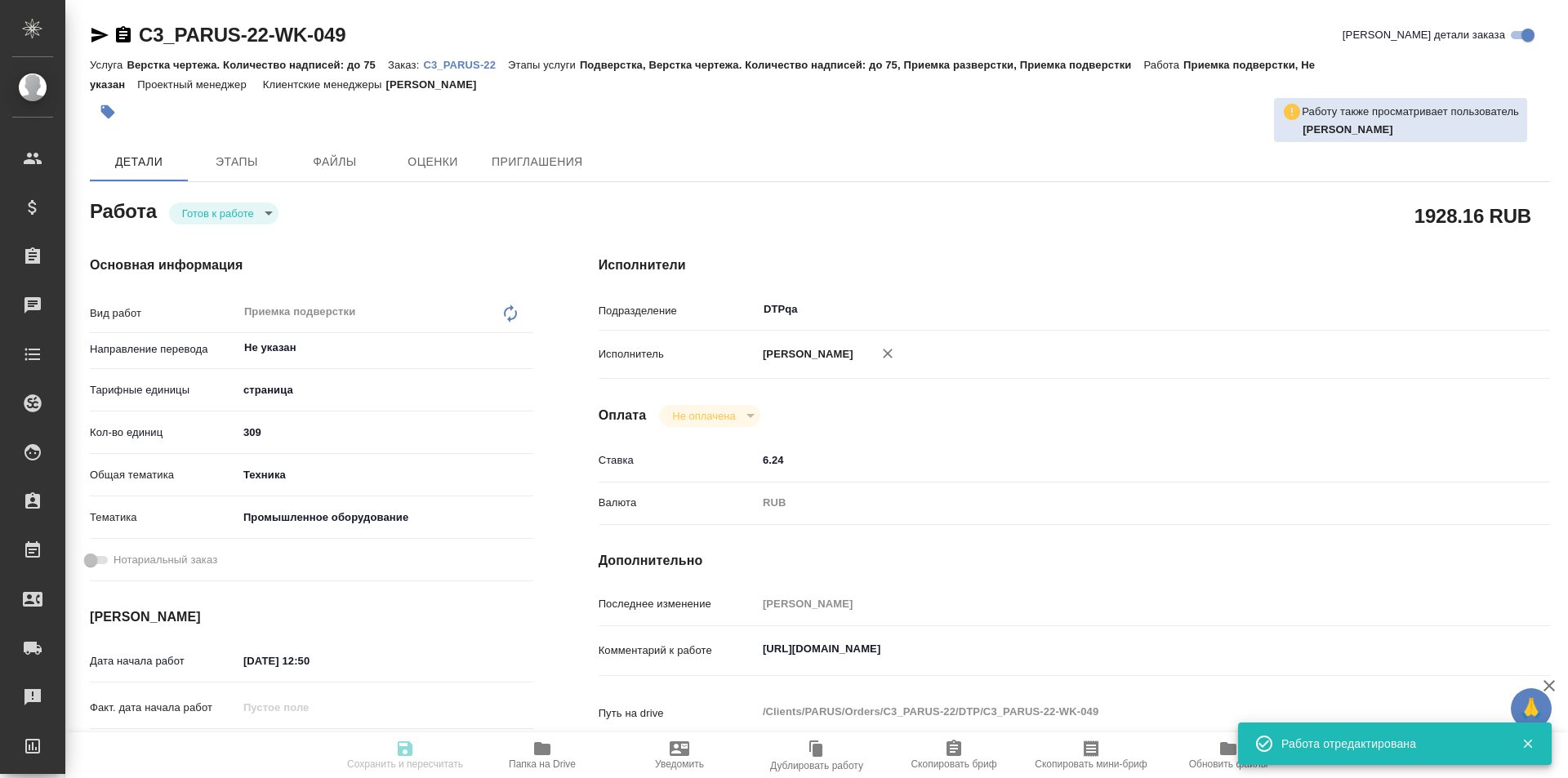
type input "309"
type input "tech"
type input "5f647205b73bc97568ca66bc"
type input "[DATE] 12:50"
type input "[DATE] 21:00"
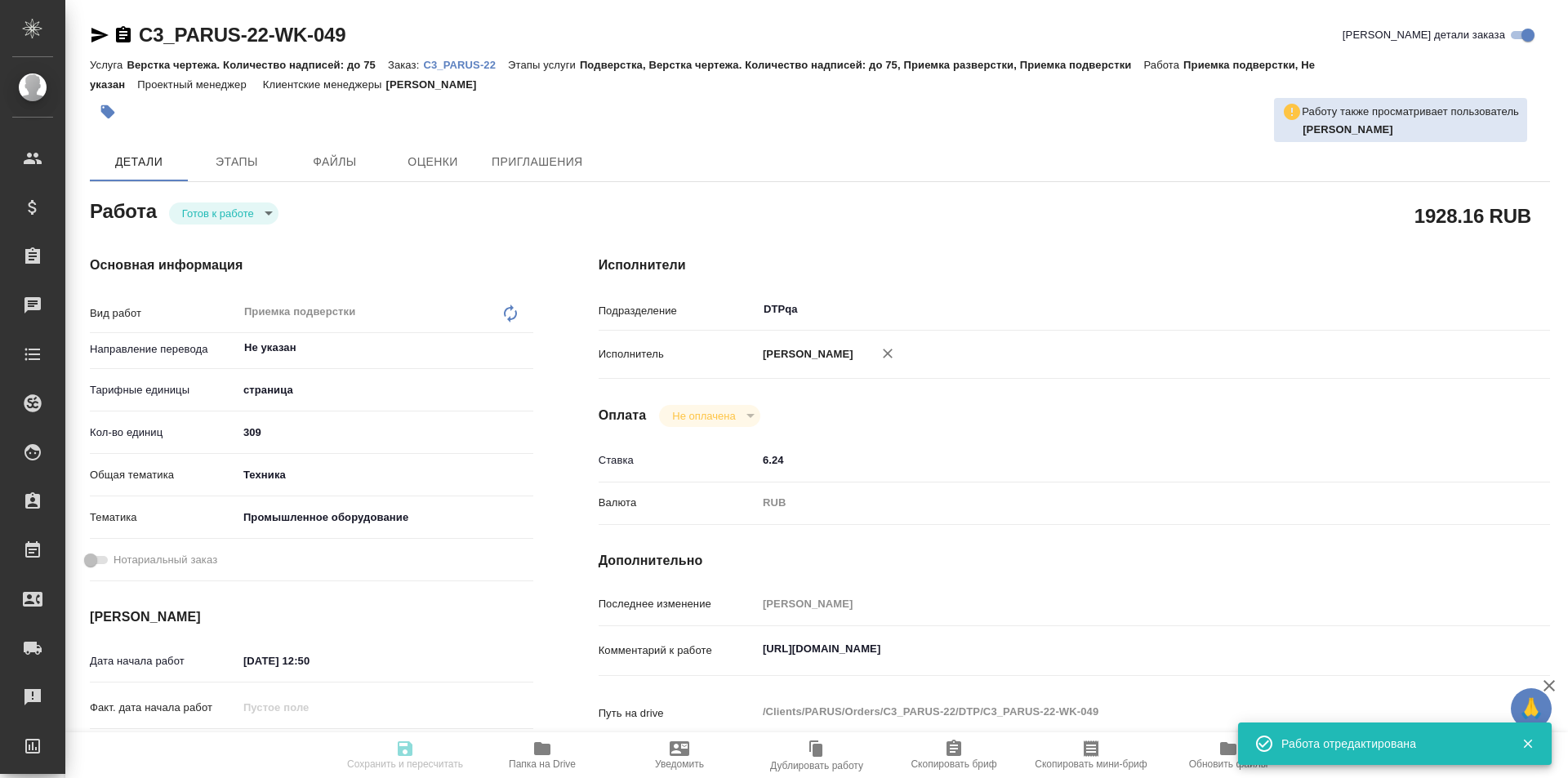
type input "[DATE] 18:00"
type input "DTPqa"
type input "notPayed"
type input "6.24"
type input "RUB"
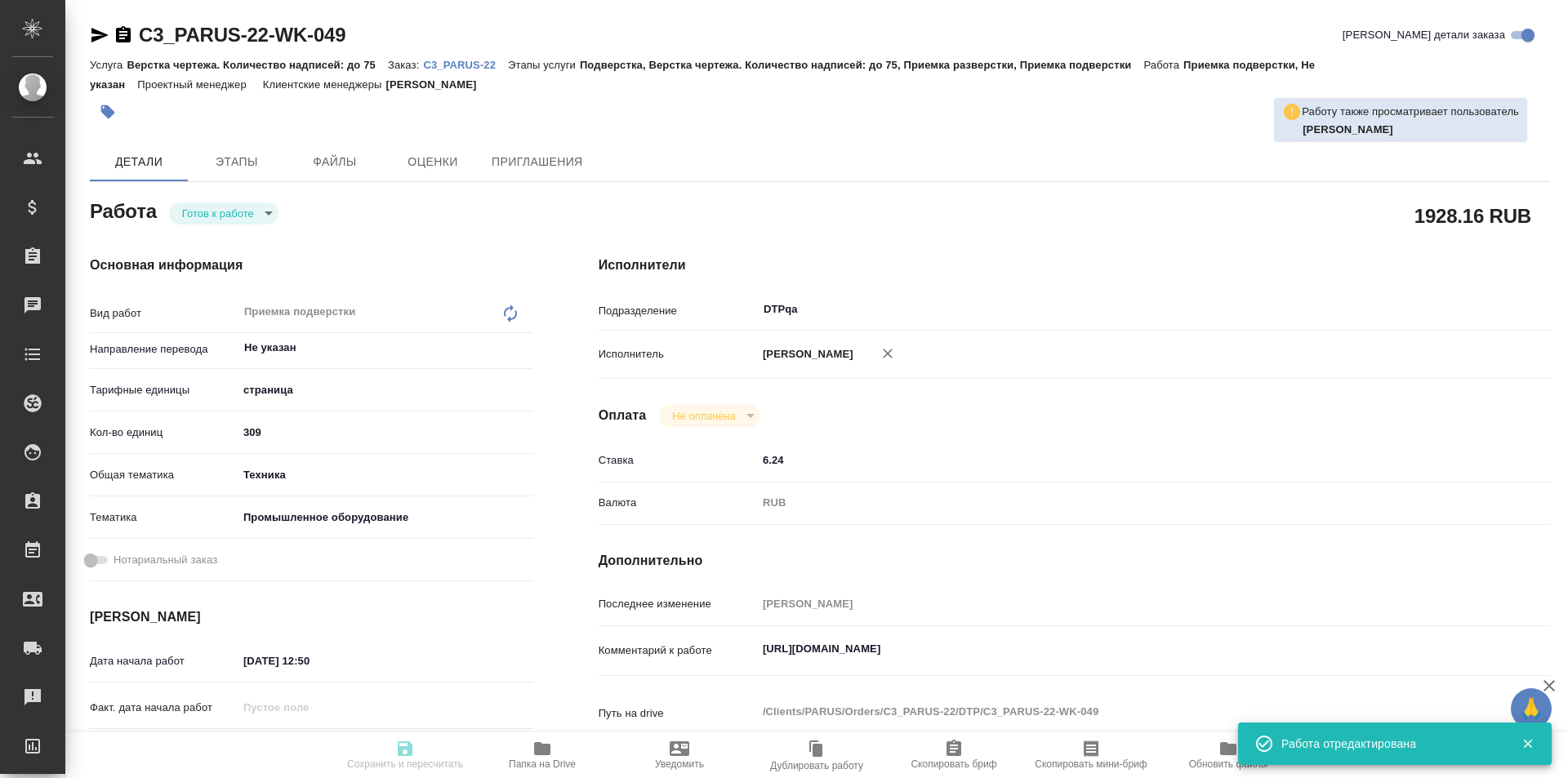
type input "[PERSON_NAME]"
type textarea "https://tera.awatera.com/Work/6888b3ea75fa127d302ae337/"
type textarea "x"
type textarea "/Clients/PARUS/Orders/C3_PARUS-22/DTP/C3_PARUS-22-WK-049"
type textarea "x"
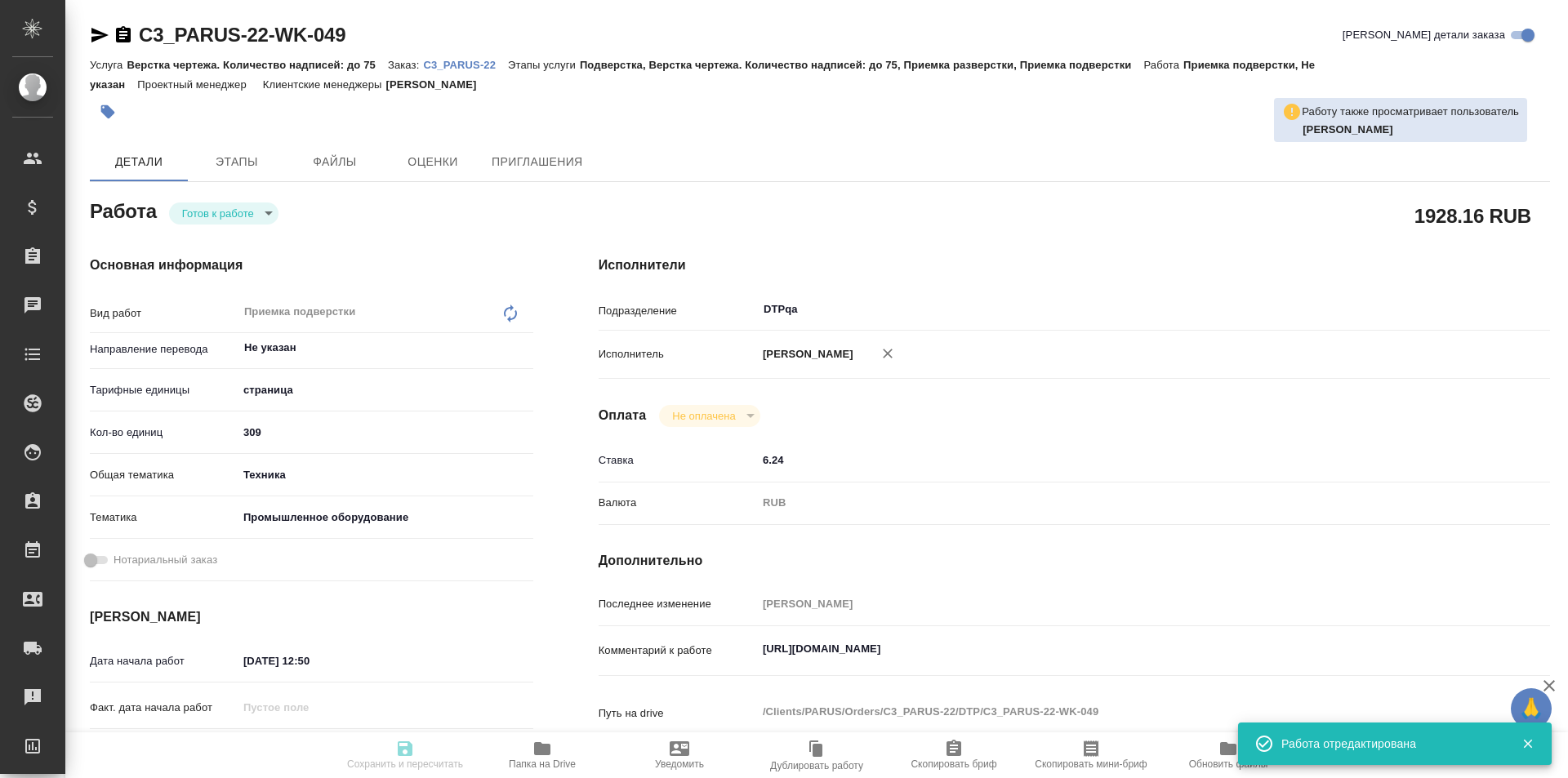
type input "C3_PARUS-22"
type input "Верстка чертежа. Количество надписей: до 75"
type input "Подверстка, Верстка чертежа. Количество надписей: до 75, Приемка разверстки, Пр…"
type input "Никитина Татьяна"
type input "Оксютович Ирина, Заборова Александра"
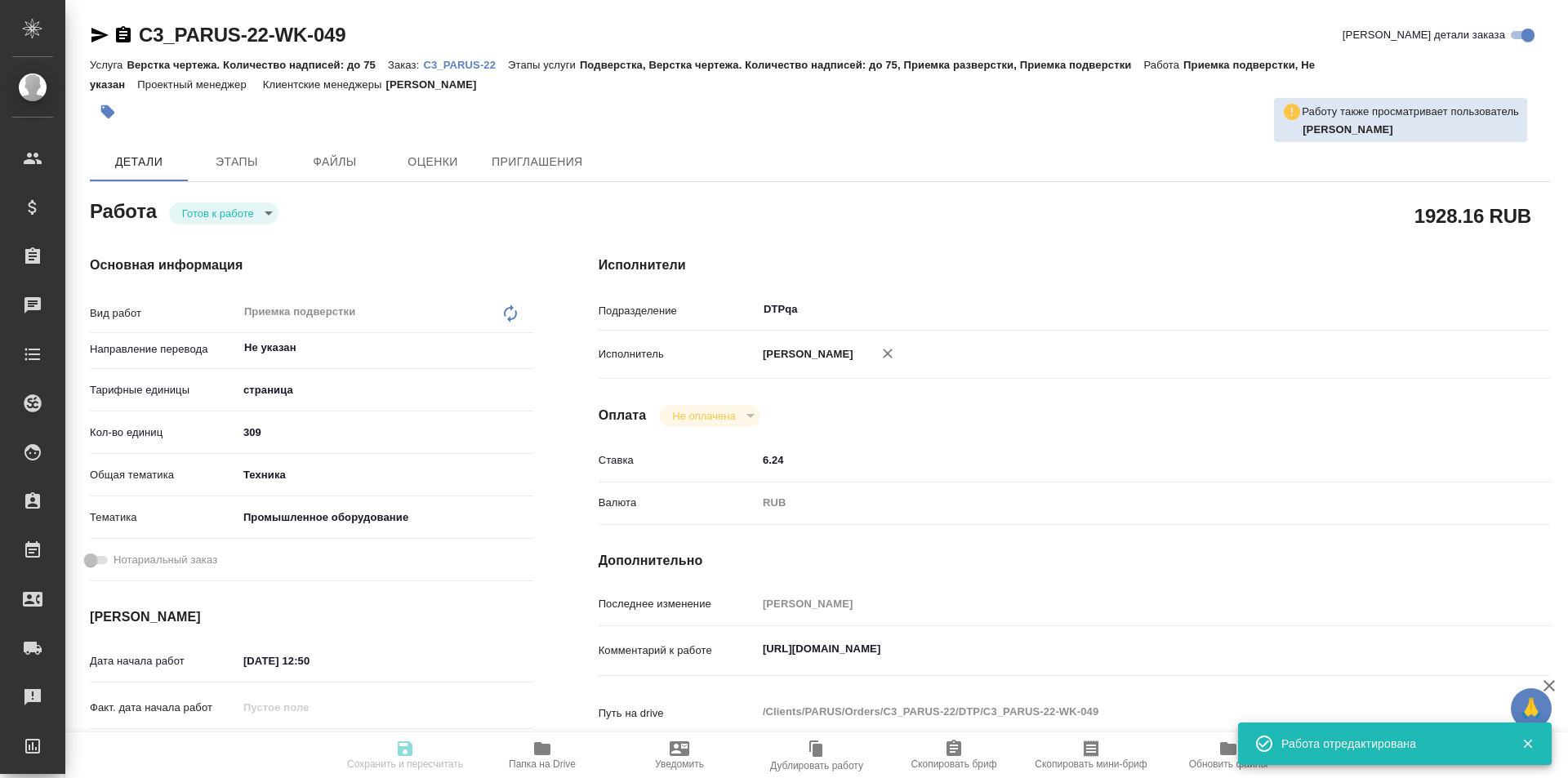
type input "/Clients/PARUS/Orders/C3_PARUS-22"
type textarea "x"
type textarea "объем убил финальный срок сдачи - 27.08 в 16.00, далее двигаться некуда, тк у н…"
type textarea "x"
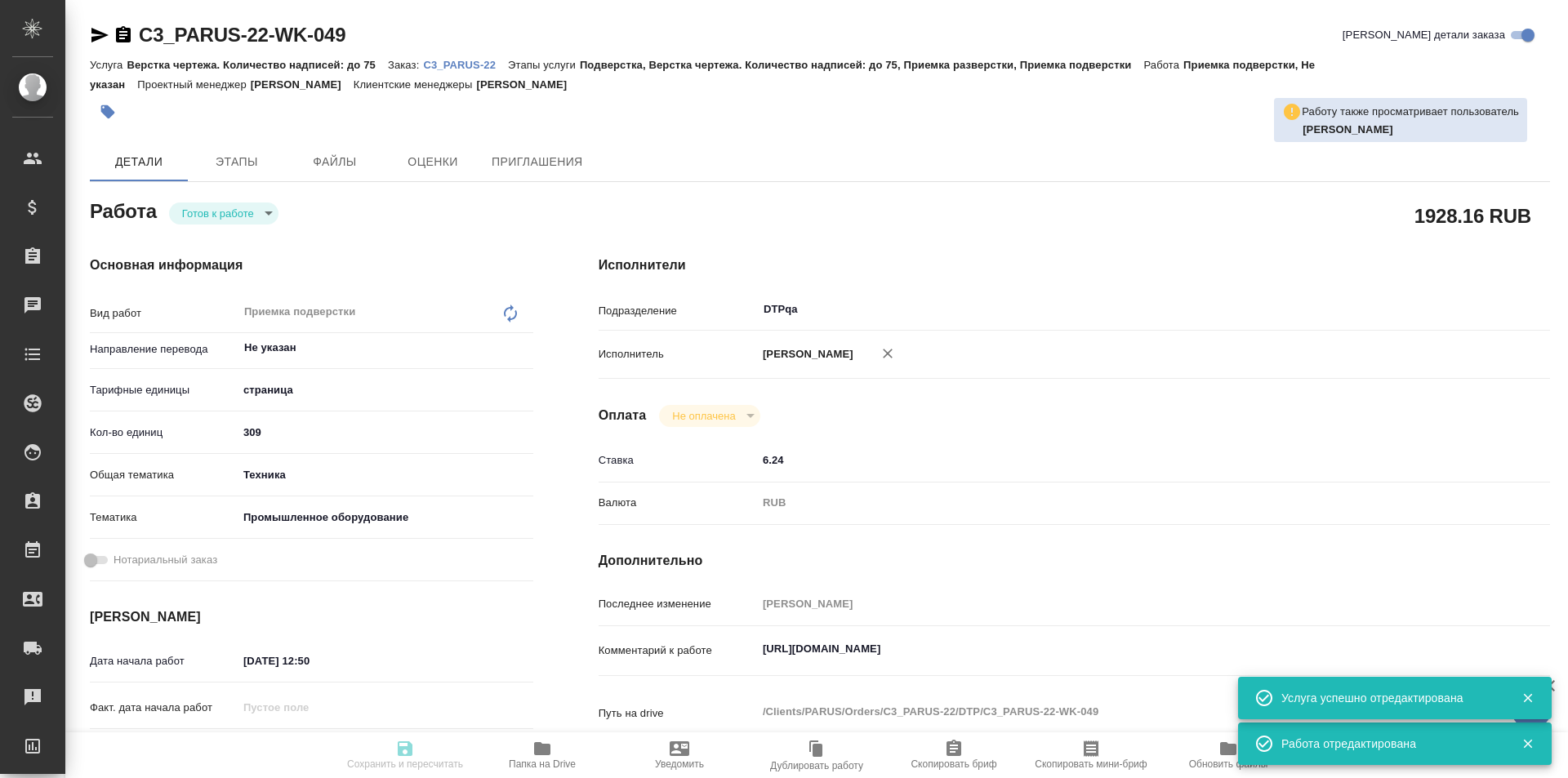
type textarea "x"
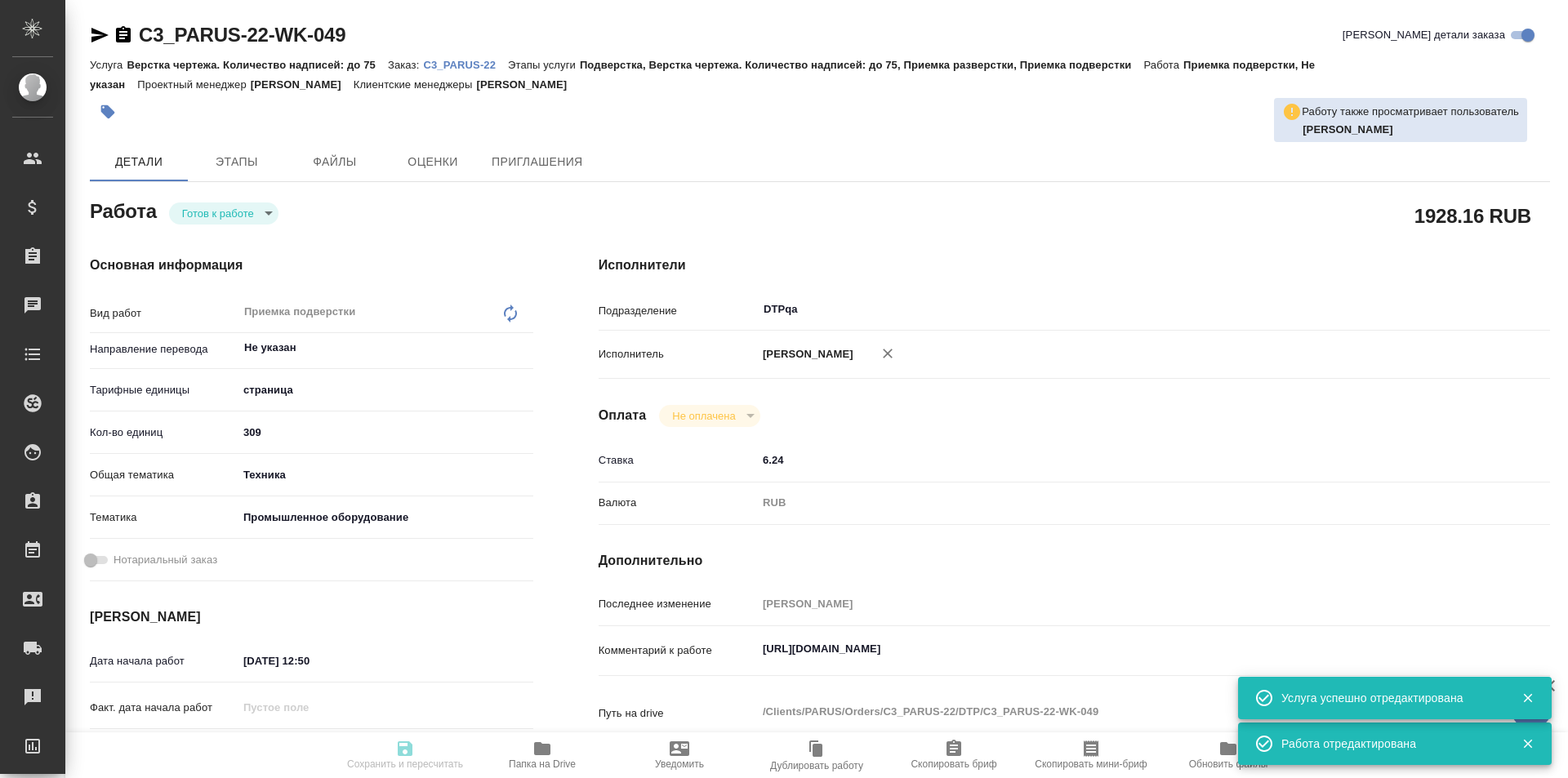
type textarea "x"
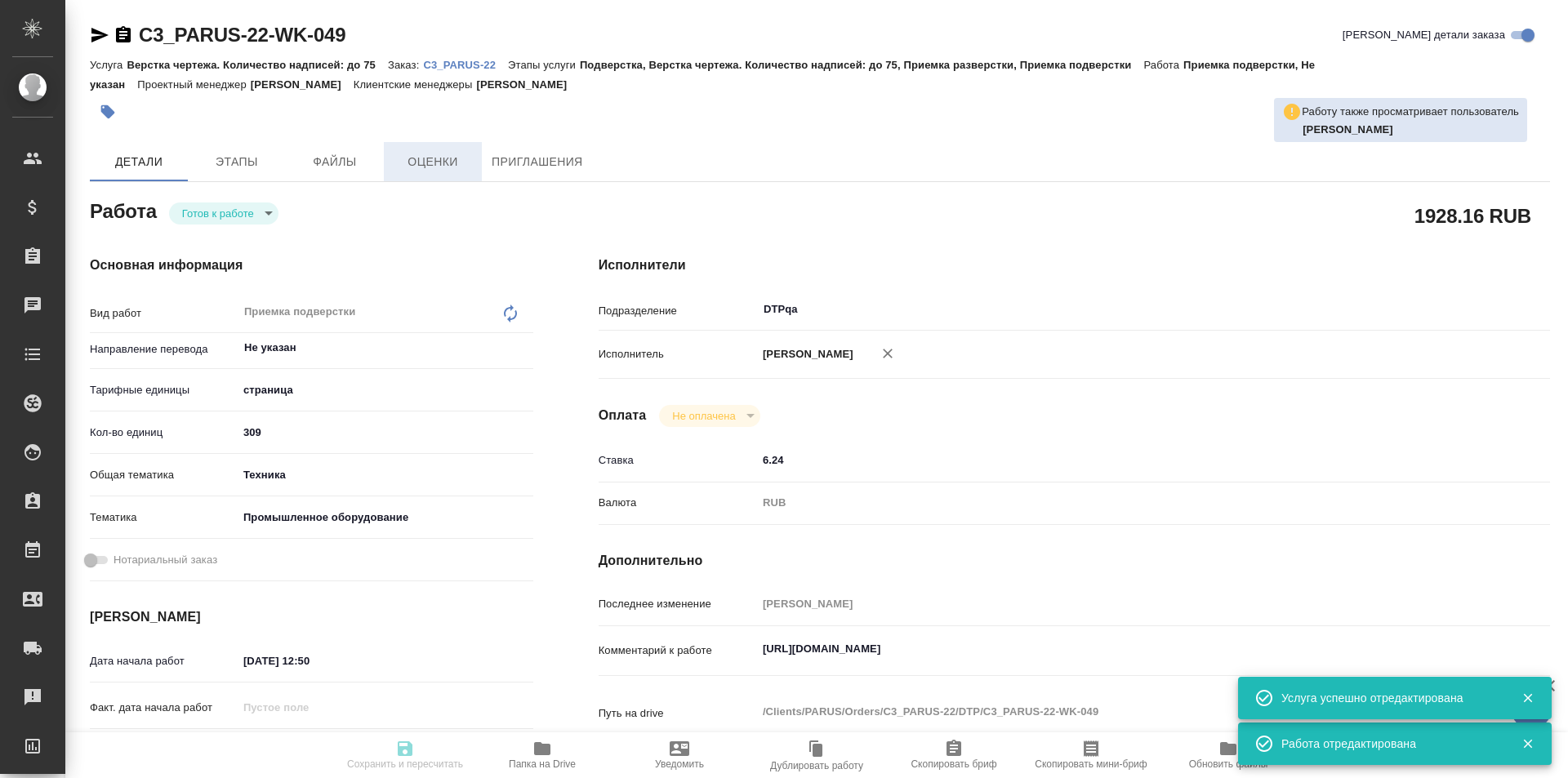
type textarea "x"
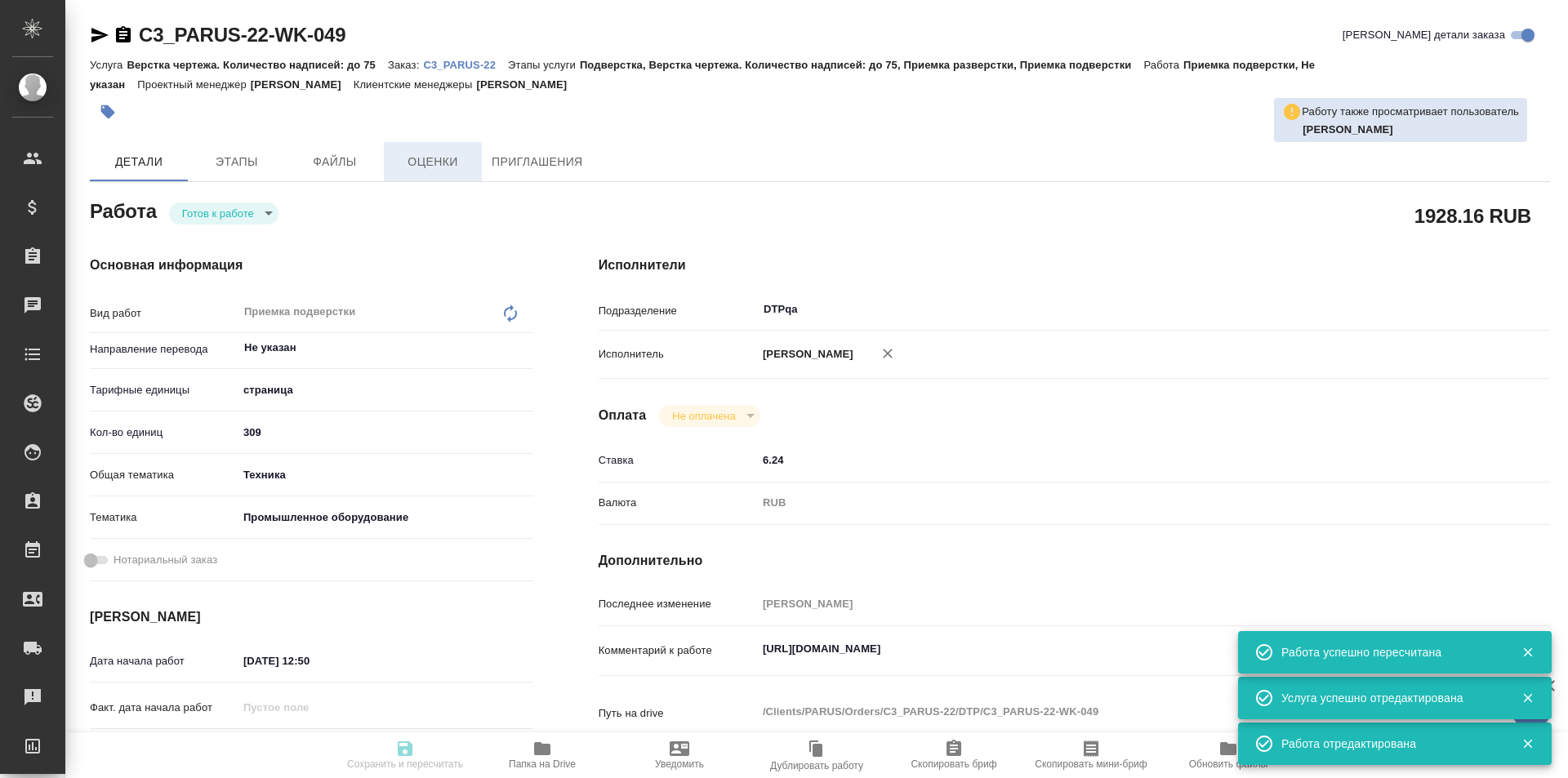
type textarea "x"
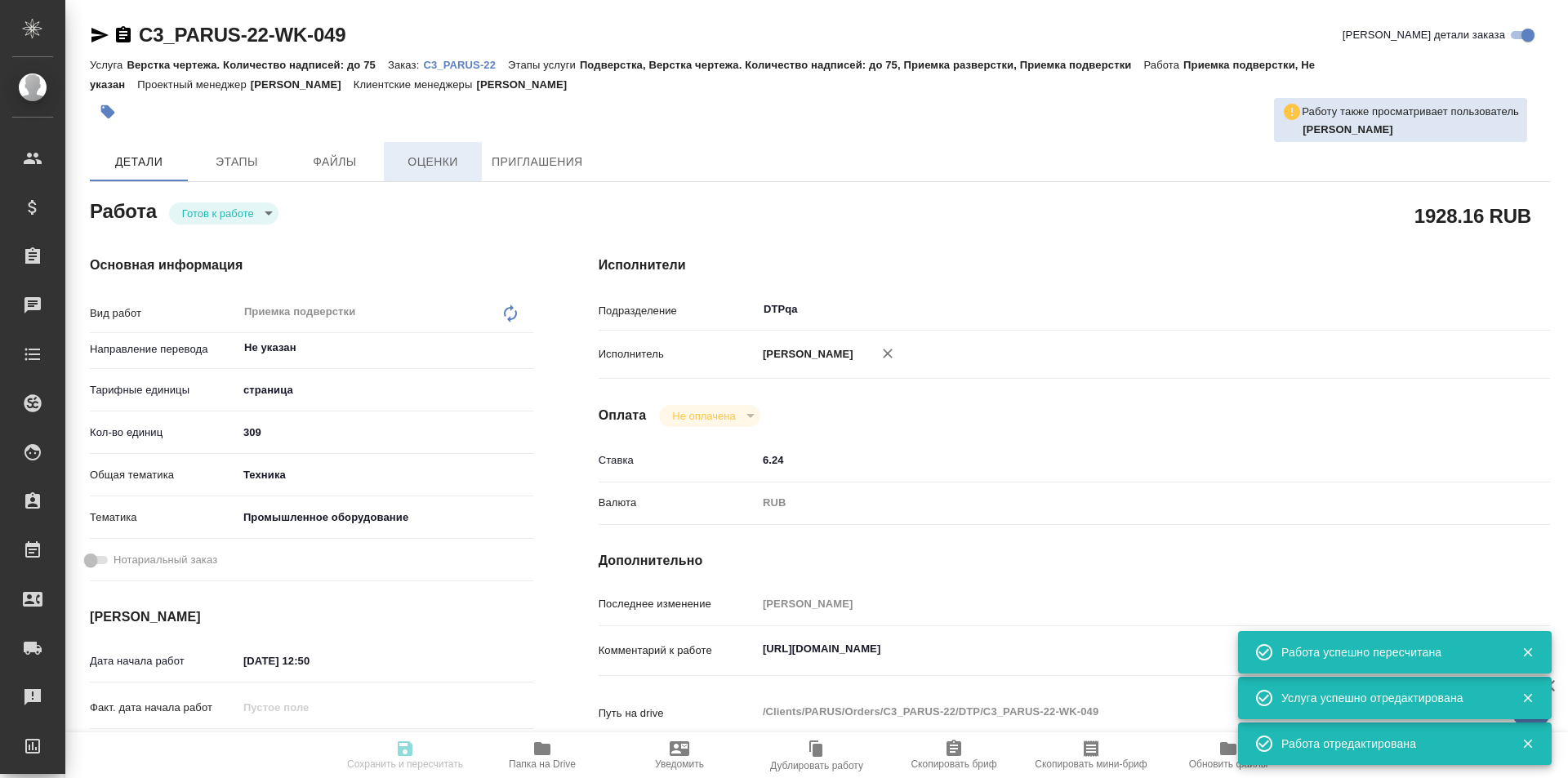
type input "readyForWork"
type textarea "Приемка подверстки"
type textarea "x"
type input "Не указан"
type input "5a8b1489cc6b4906c91bfdb2"
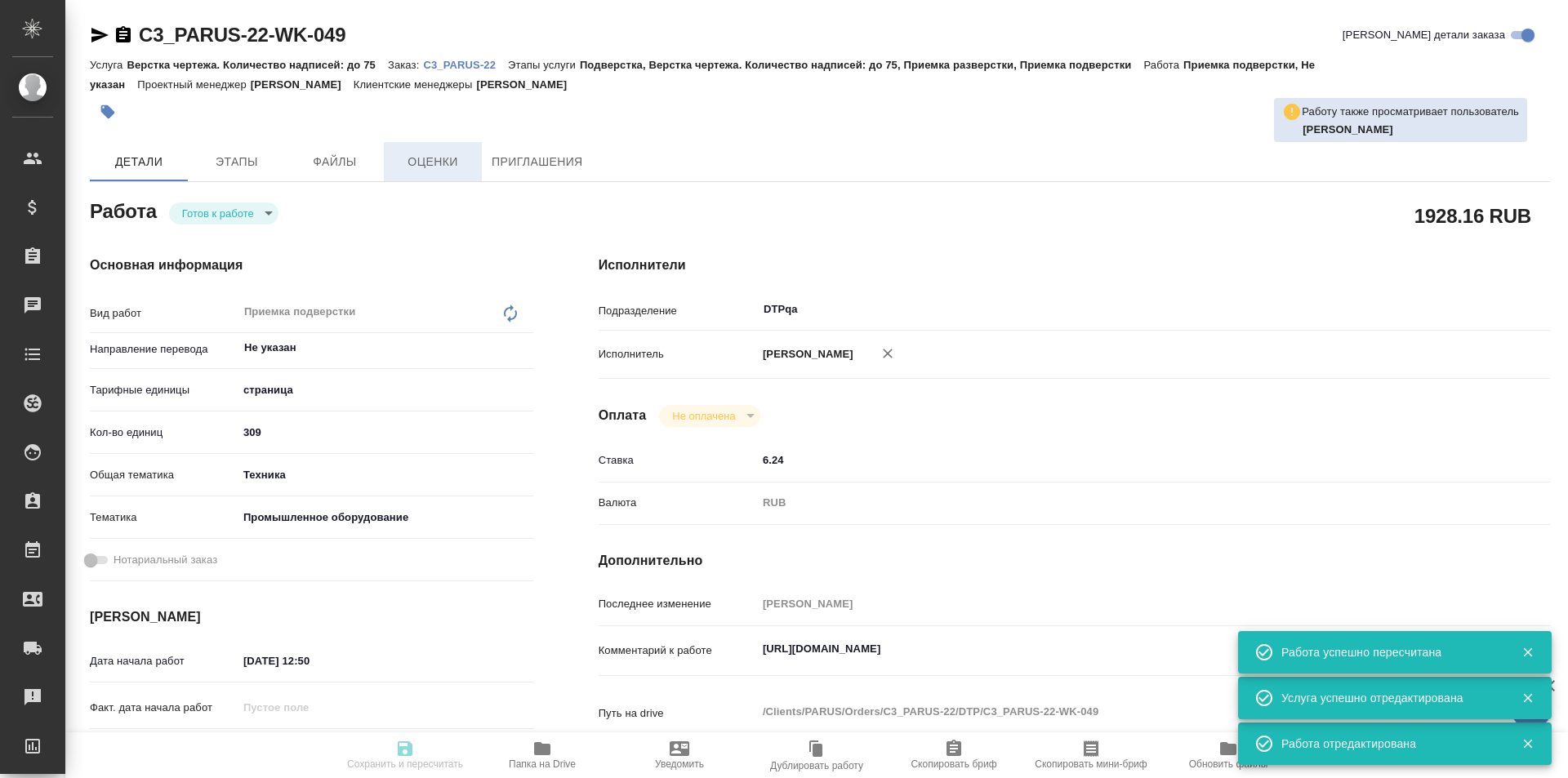
type input "309"
type input "tech"
type input "5f647205b73bc97568ca66bc"
type input "25.08.2025 12:50"
type input "26.08.2025 21:00"
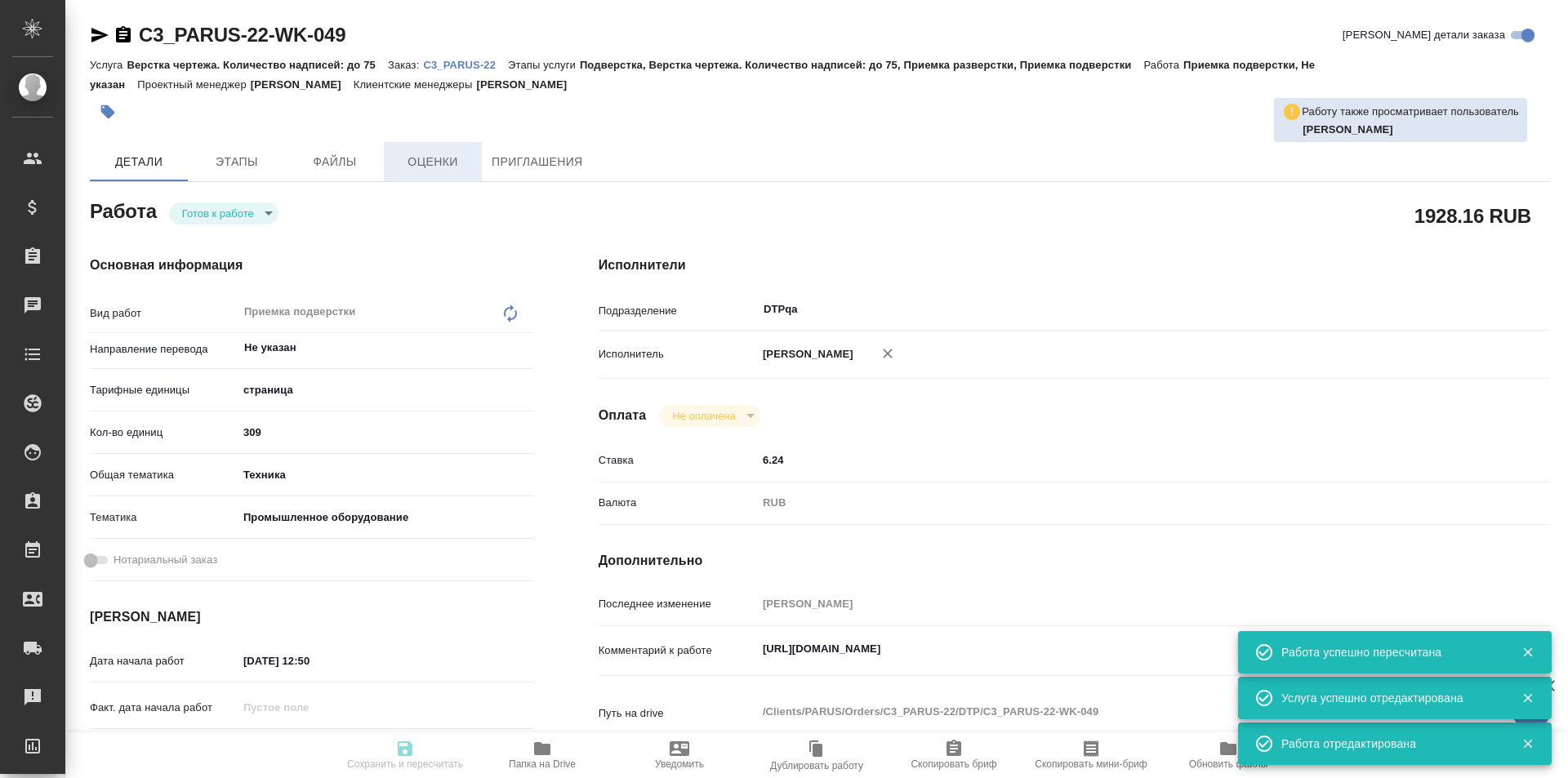
type input "27.08.2025 18:00"
type input "DTPqa"
type input "notPayed"
type input "6.24"
type input "RUB"
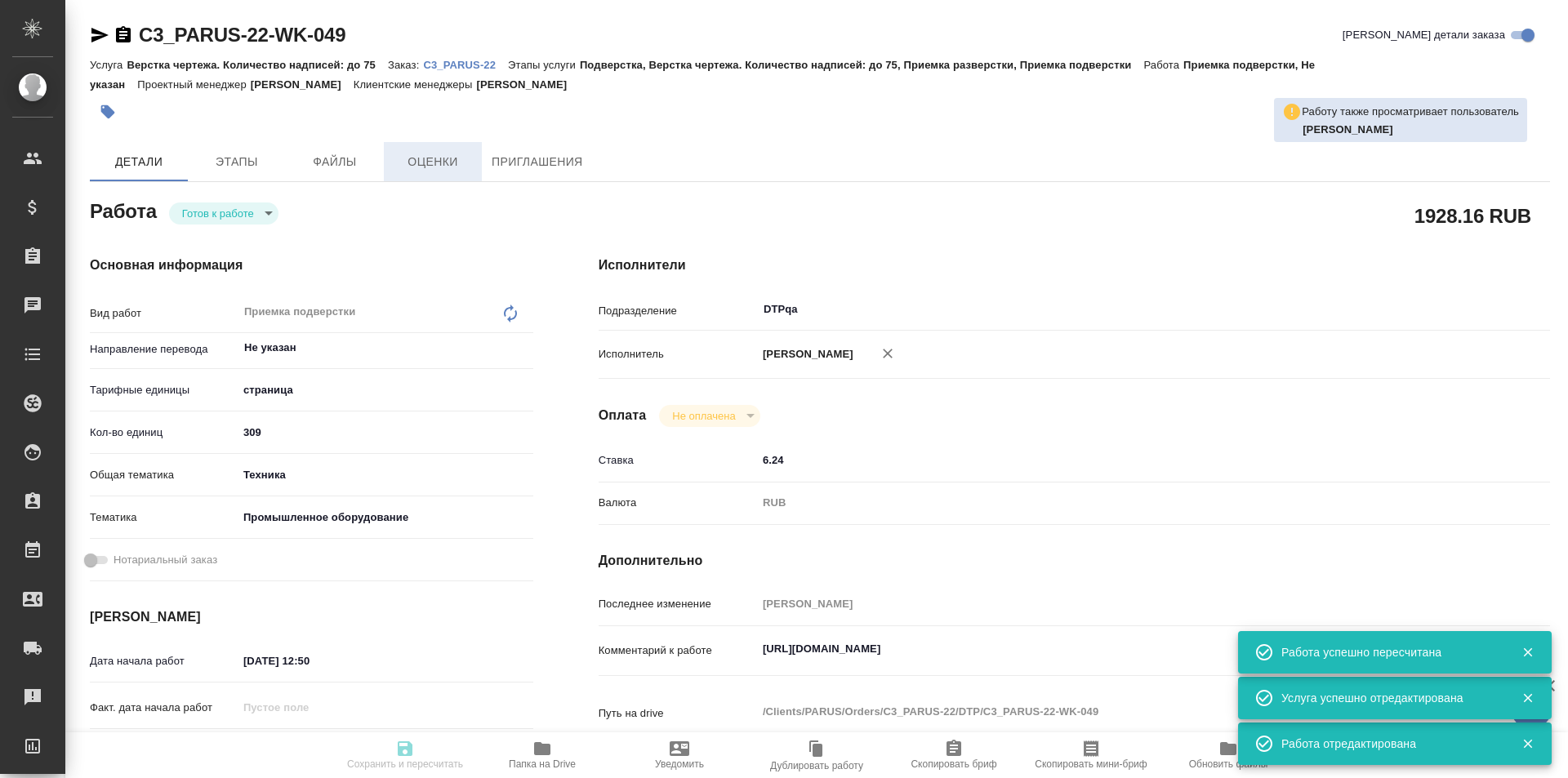
type input "[PERSON_NAME]"
type textarea "https://tera.awatera.com/Work/6888b3ea75fa127d302ae337/"
type textarea "x"
type textarea "/Clients/PARUS/Orders/C3_PARUS-22/DTP/C3_PARUS-22-WK-049"
type textarea "x"
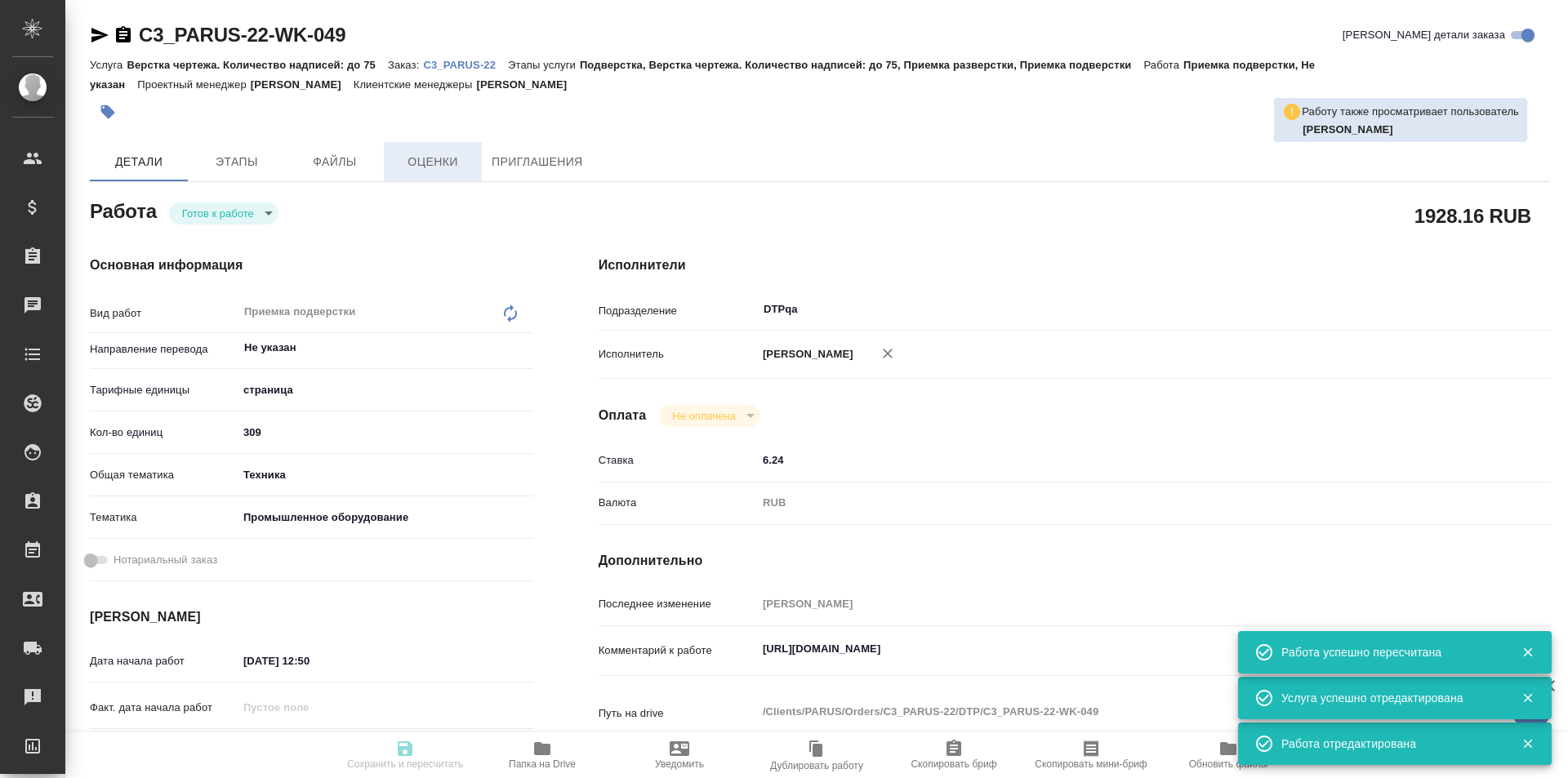
type input "C3_PARUS-22"
type input "Верстка чертежа. Количество надписей: до 75"
type input "Подверстка, Верстка чертежа. Количество надписей: до 75, Приемка разверстки, Пр…"
type input "Никитина Татьяна"
type input "Оксютович Ирина, Заборова Александра"
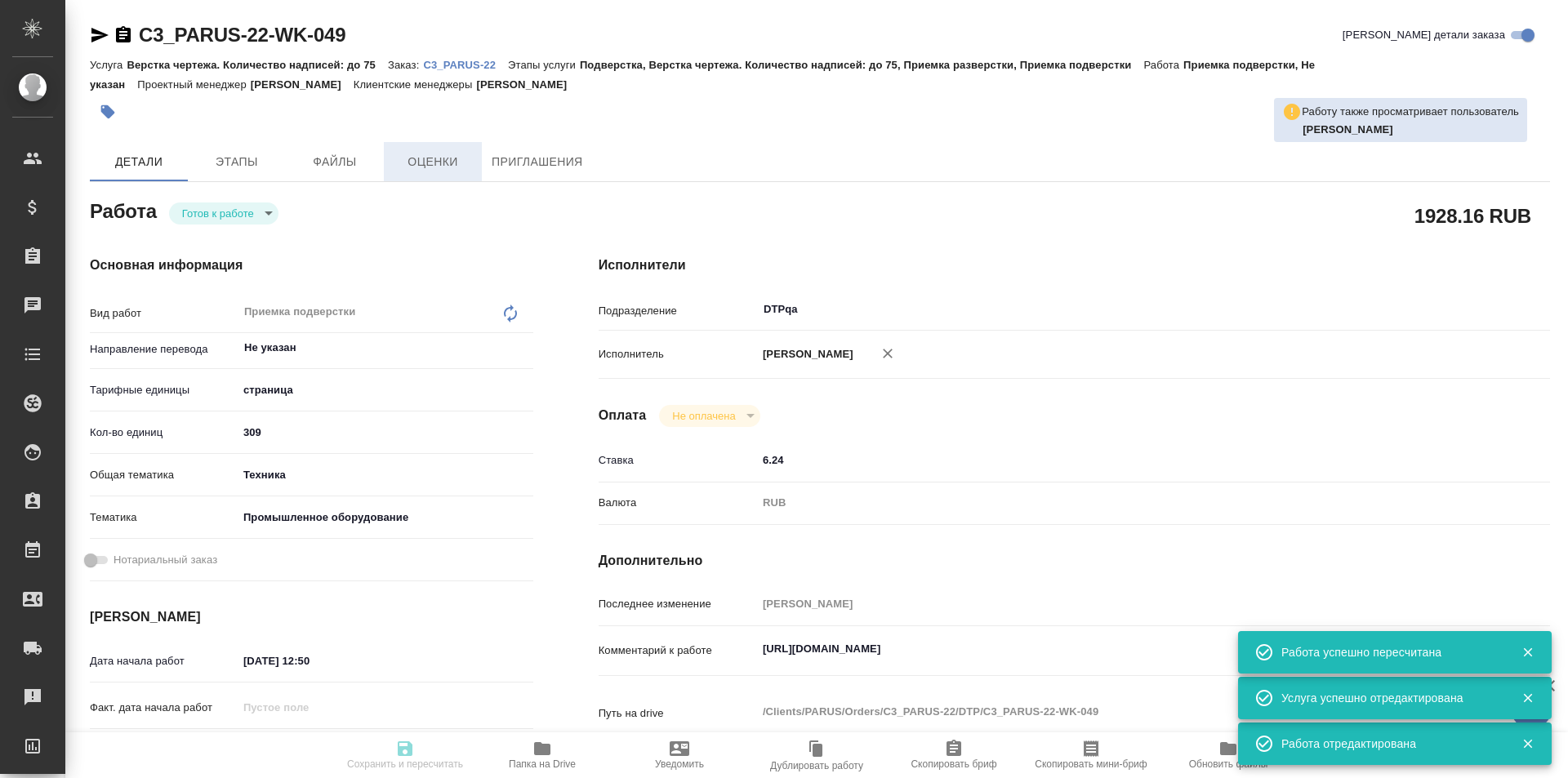
type input "/Clients/PARUS/Orders/C3_PARUS-22"
type textarea "x"
type textarea "объем убил финальный срок сдачи - 27.08 в 16.00, далее двигаться некуда, тк у н…"
type textarea "x"
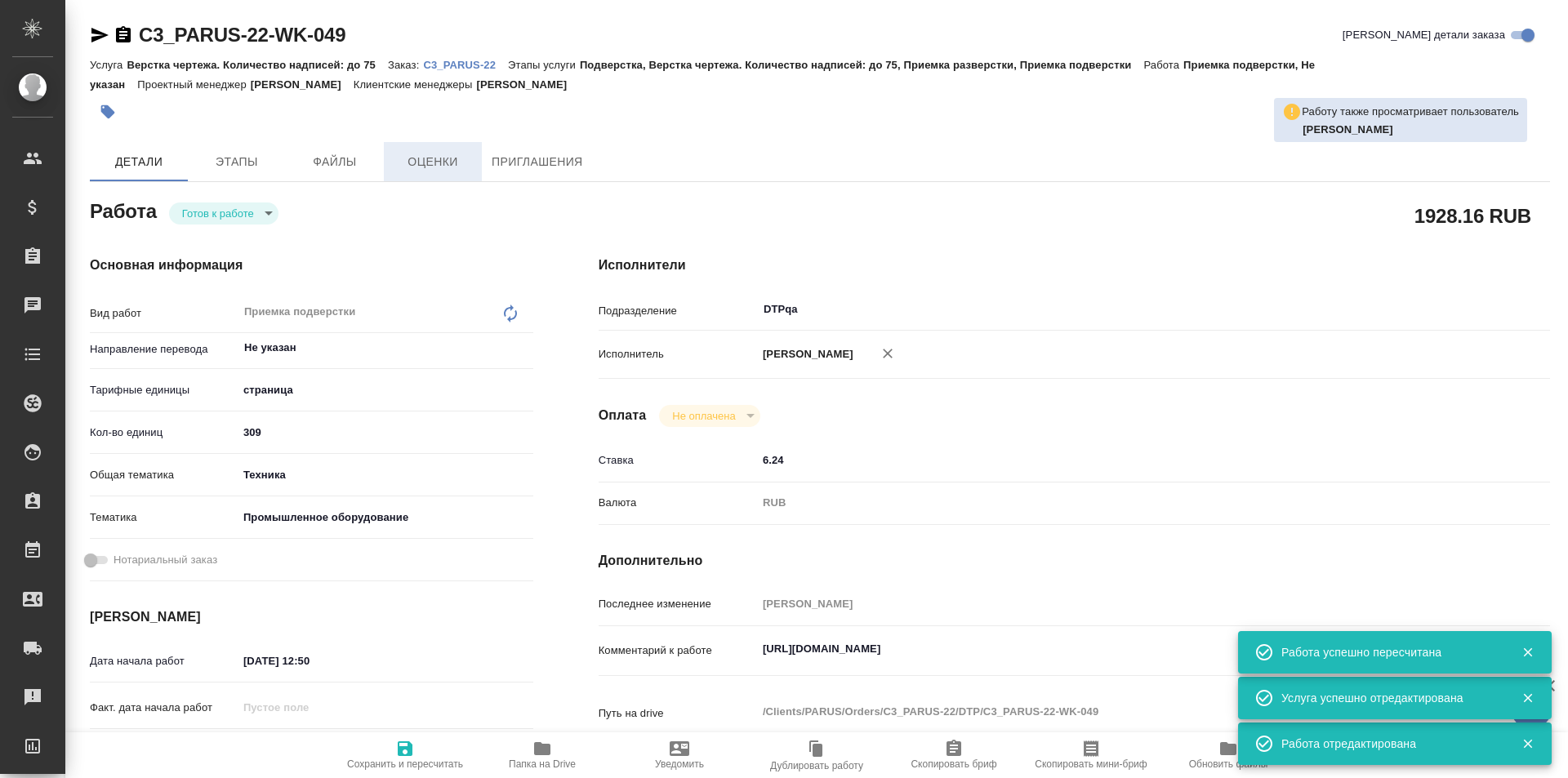
type textarea "x"
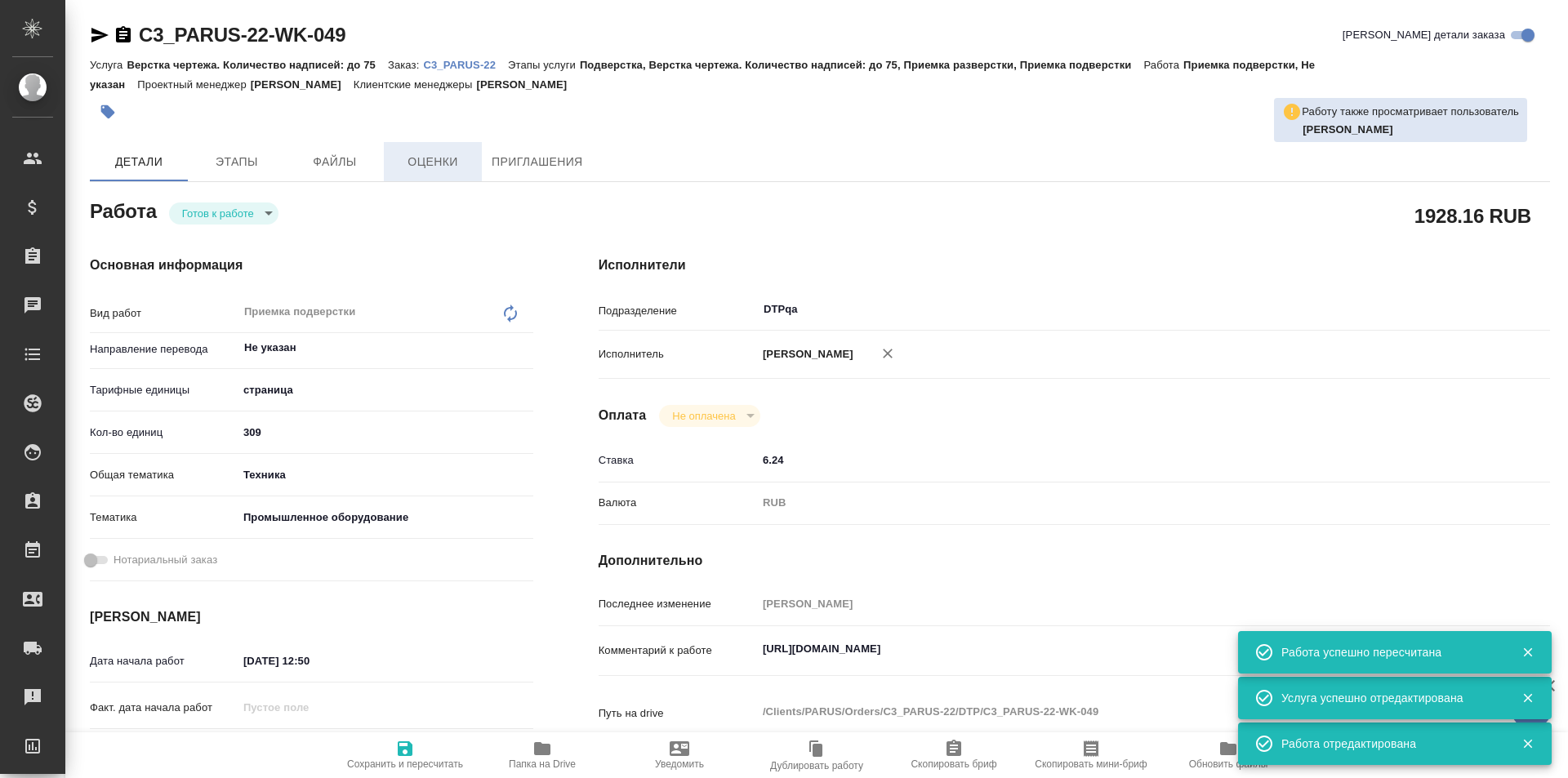
type textarea "x"
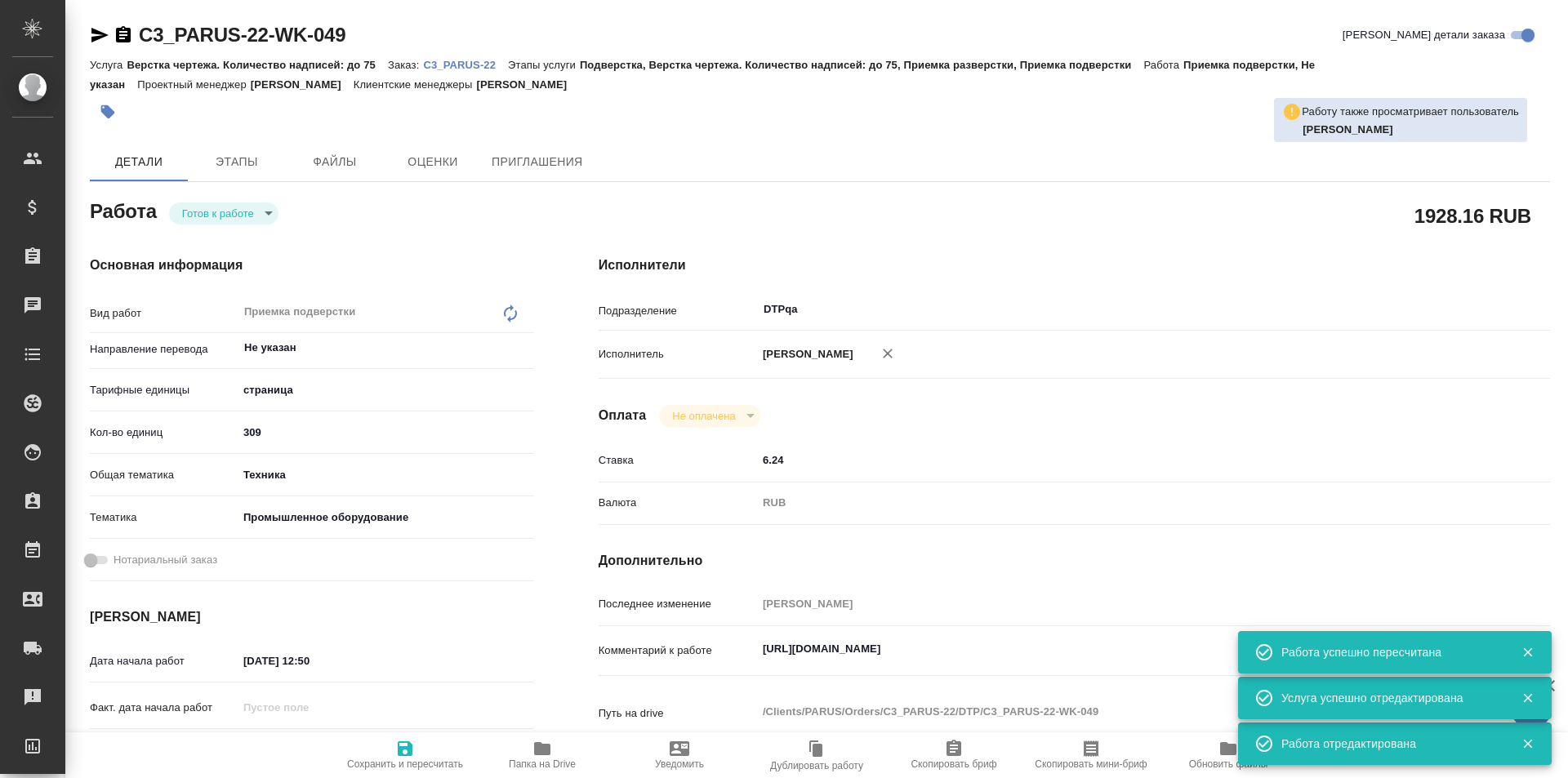
type textarea "x"
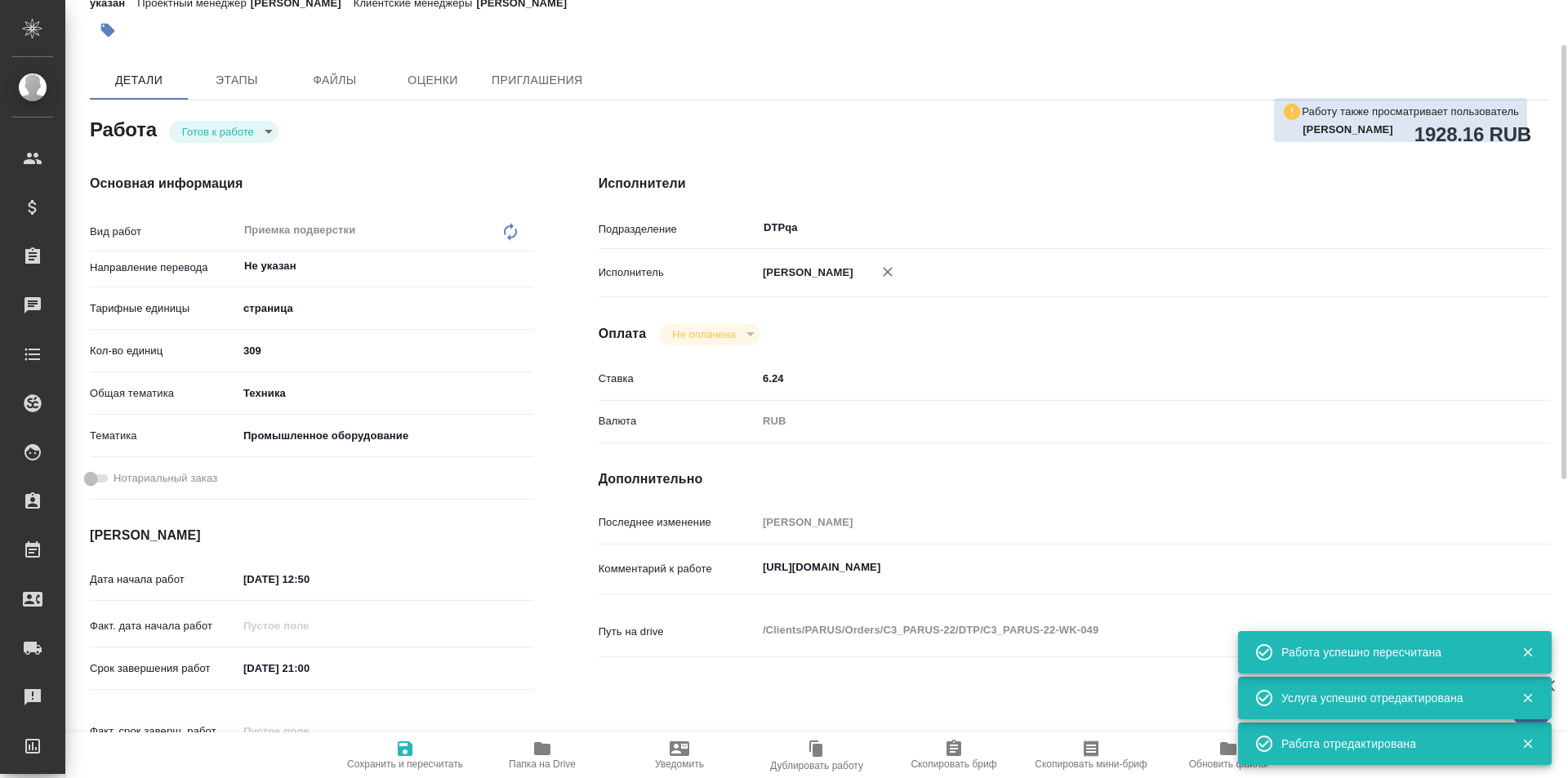
scroll to position [163, 0]
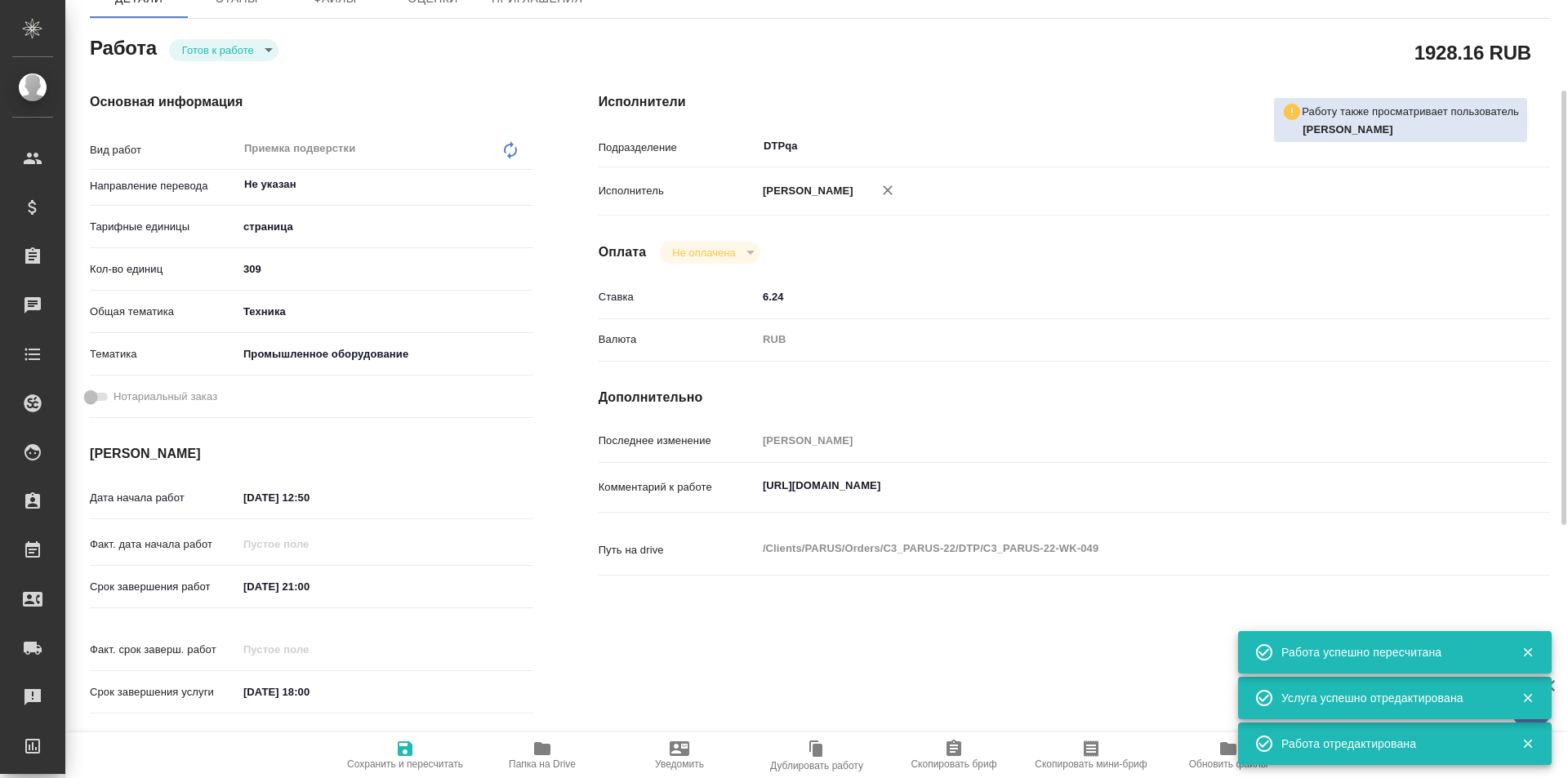
type textarea "x"
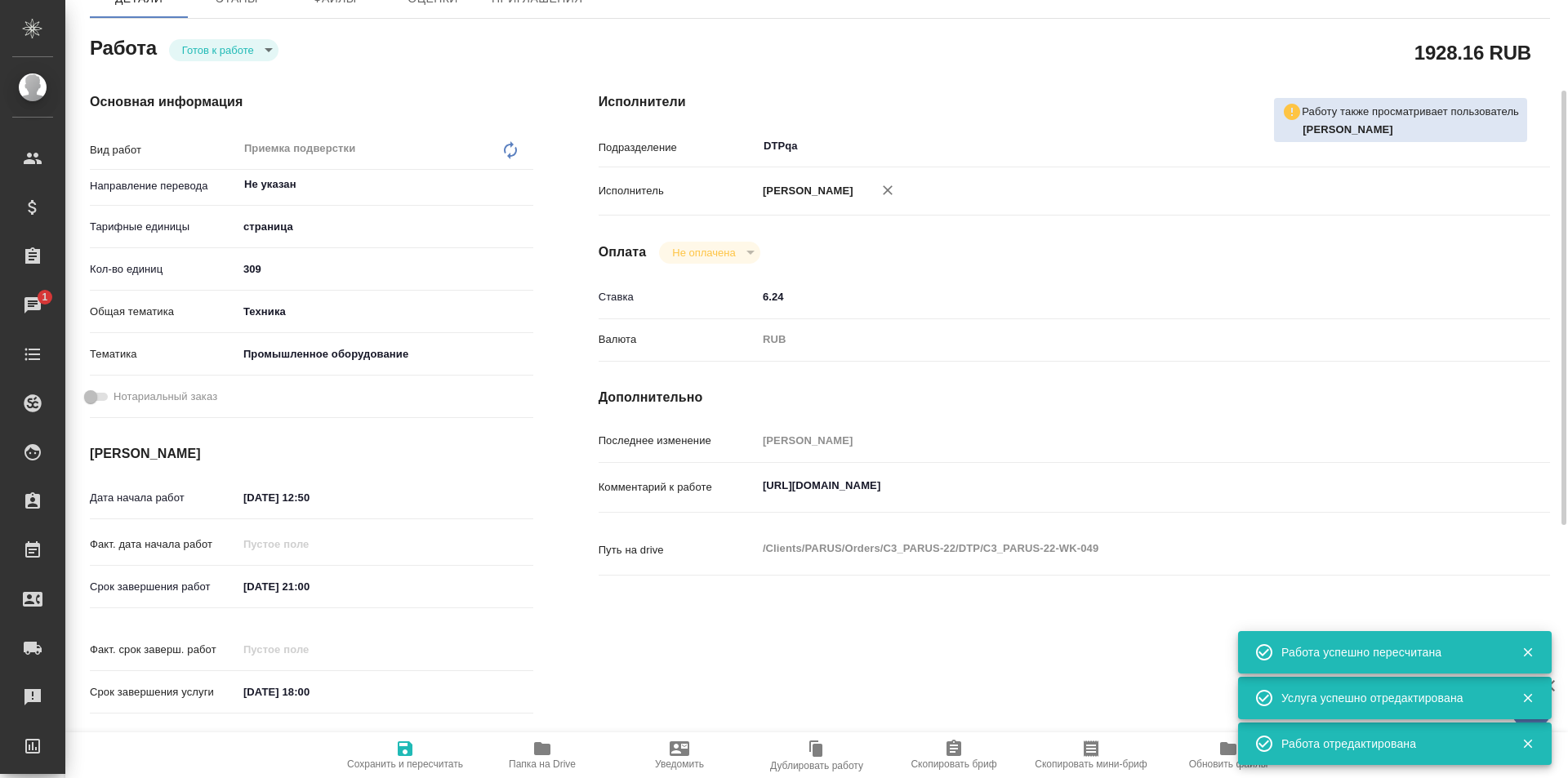
type textarea "x"
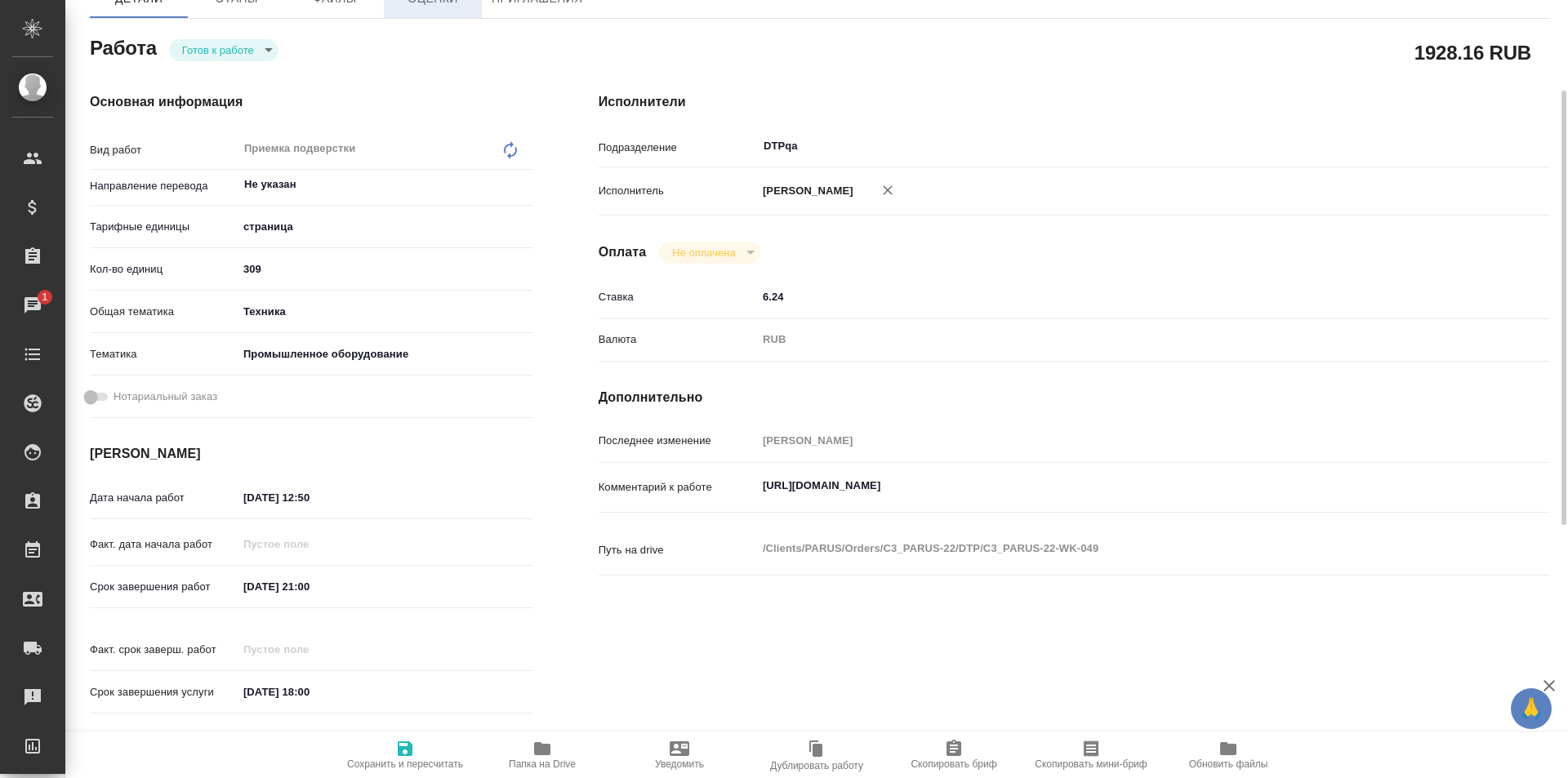
scroll to position [0, 0]
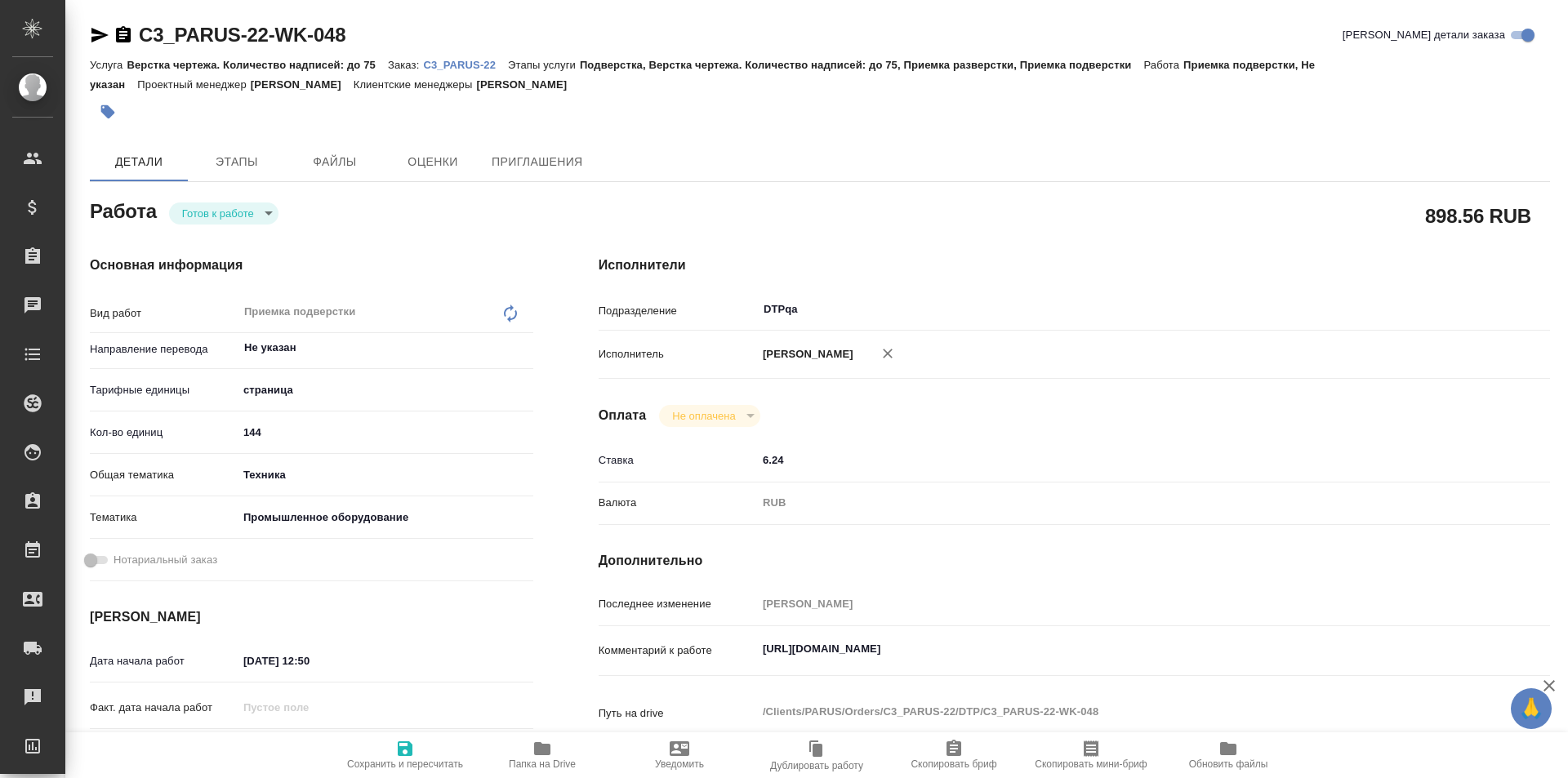
type textarea "x"
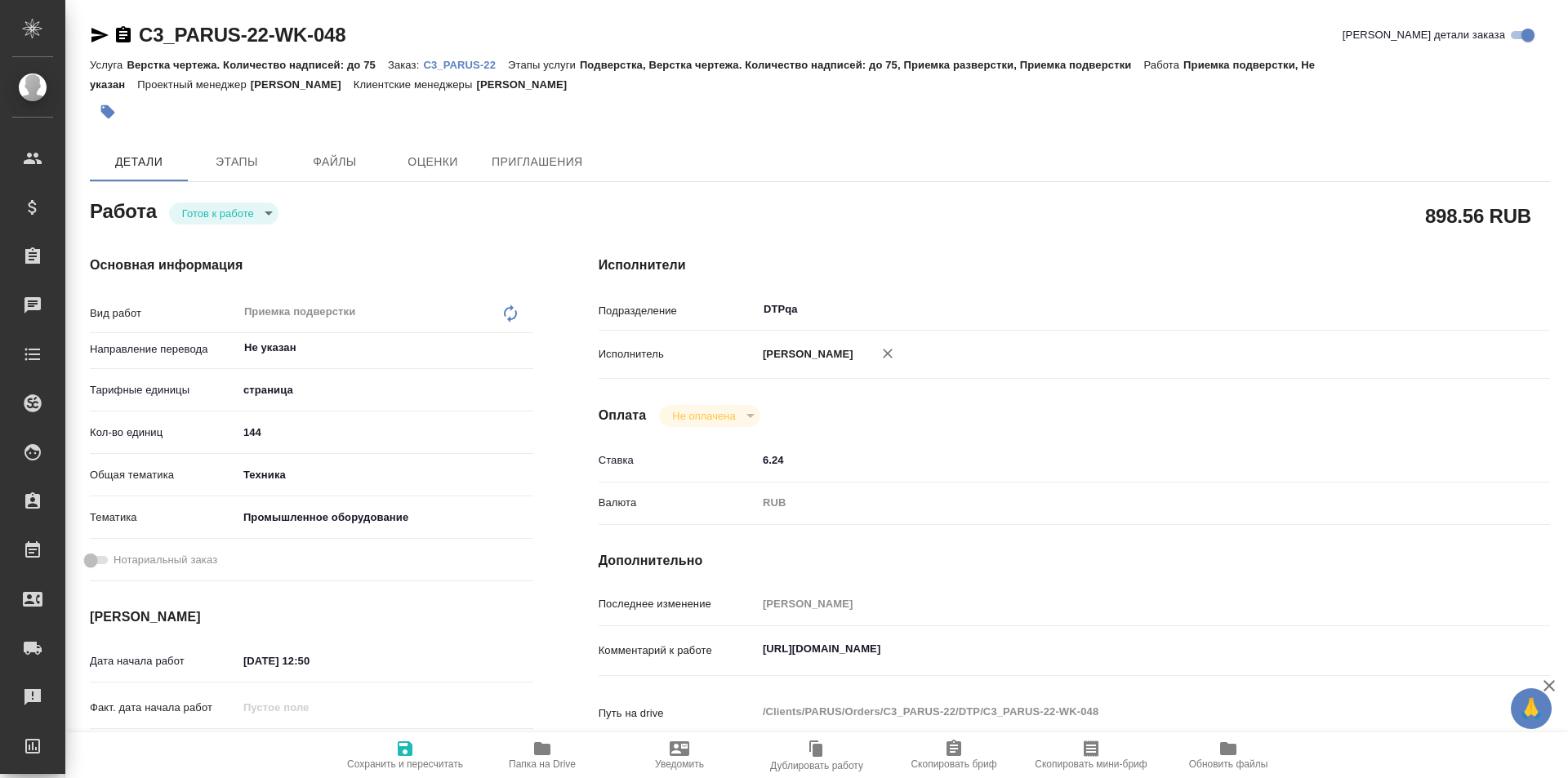
type textarea "x"
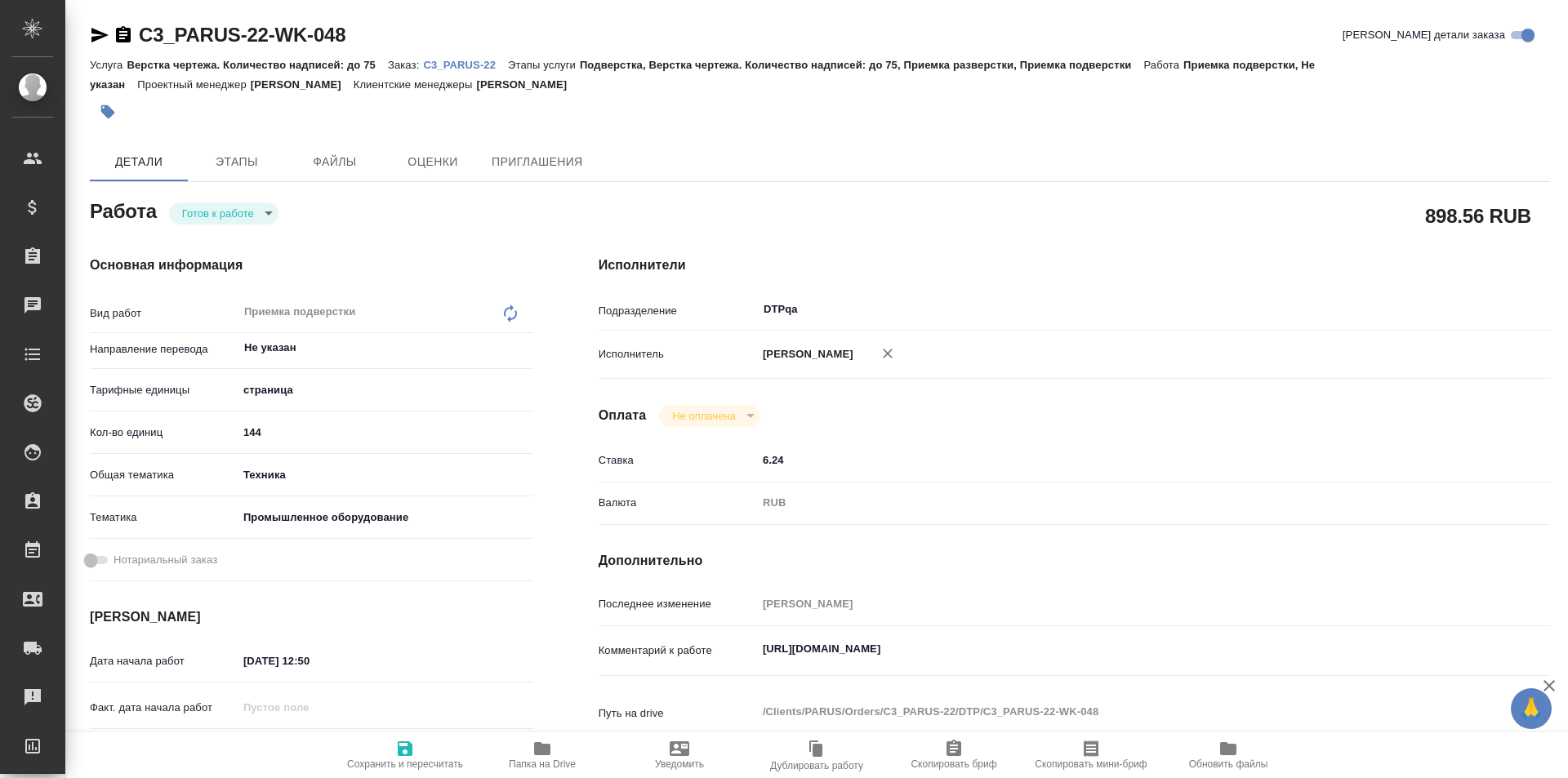
type textarea "x"
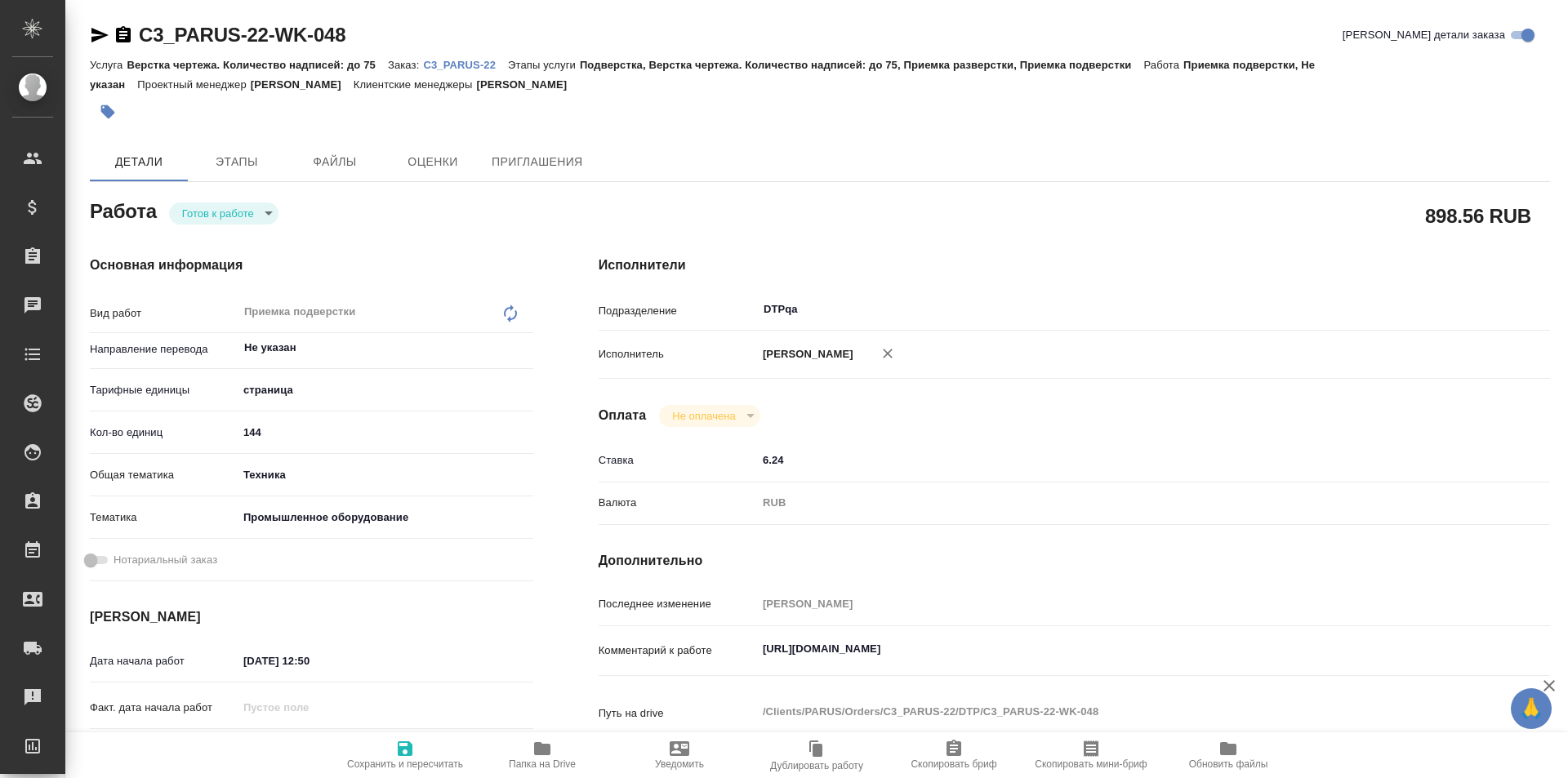
type textarea "x"
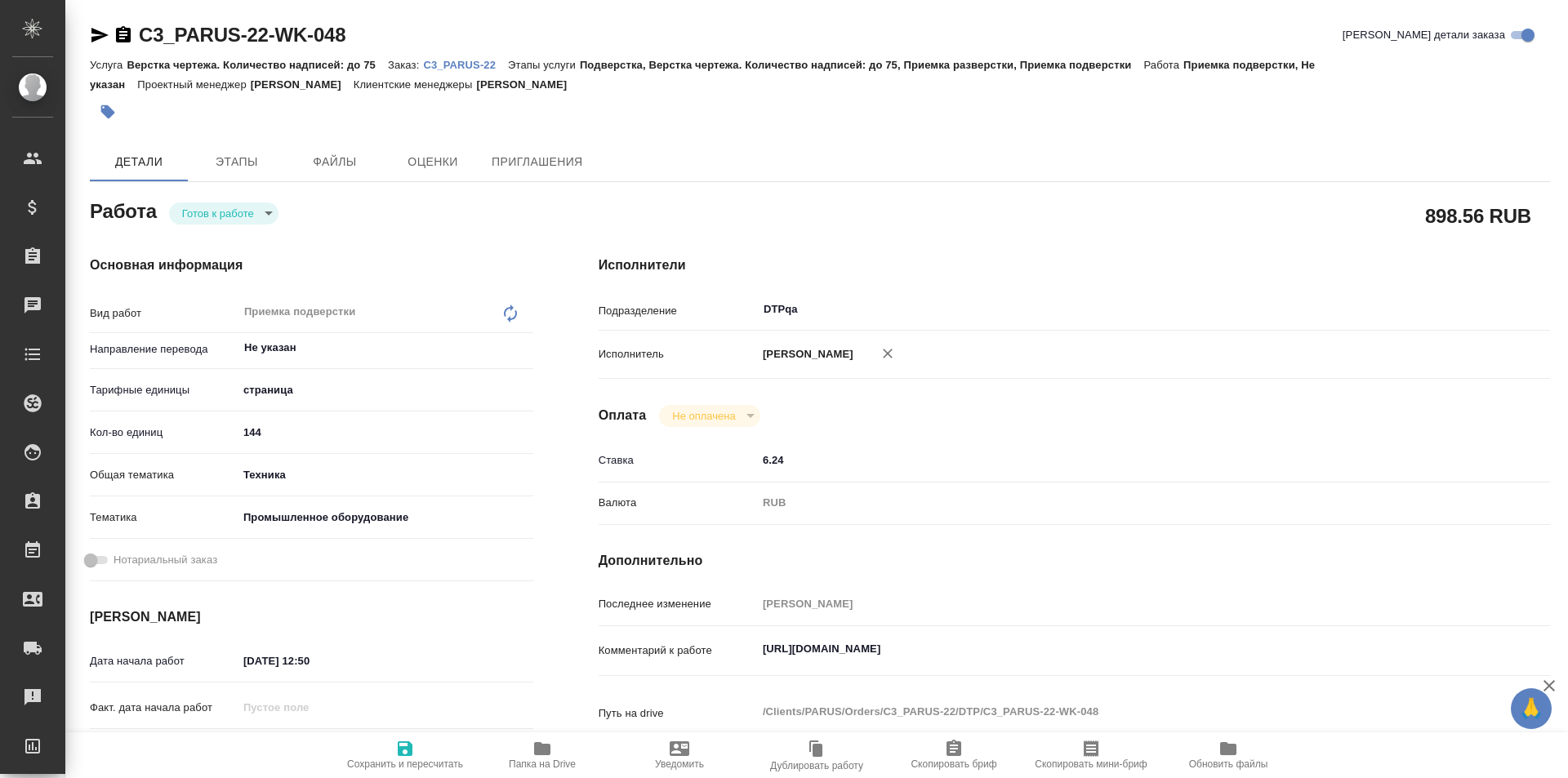
type textarea "x"
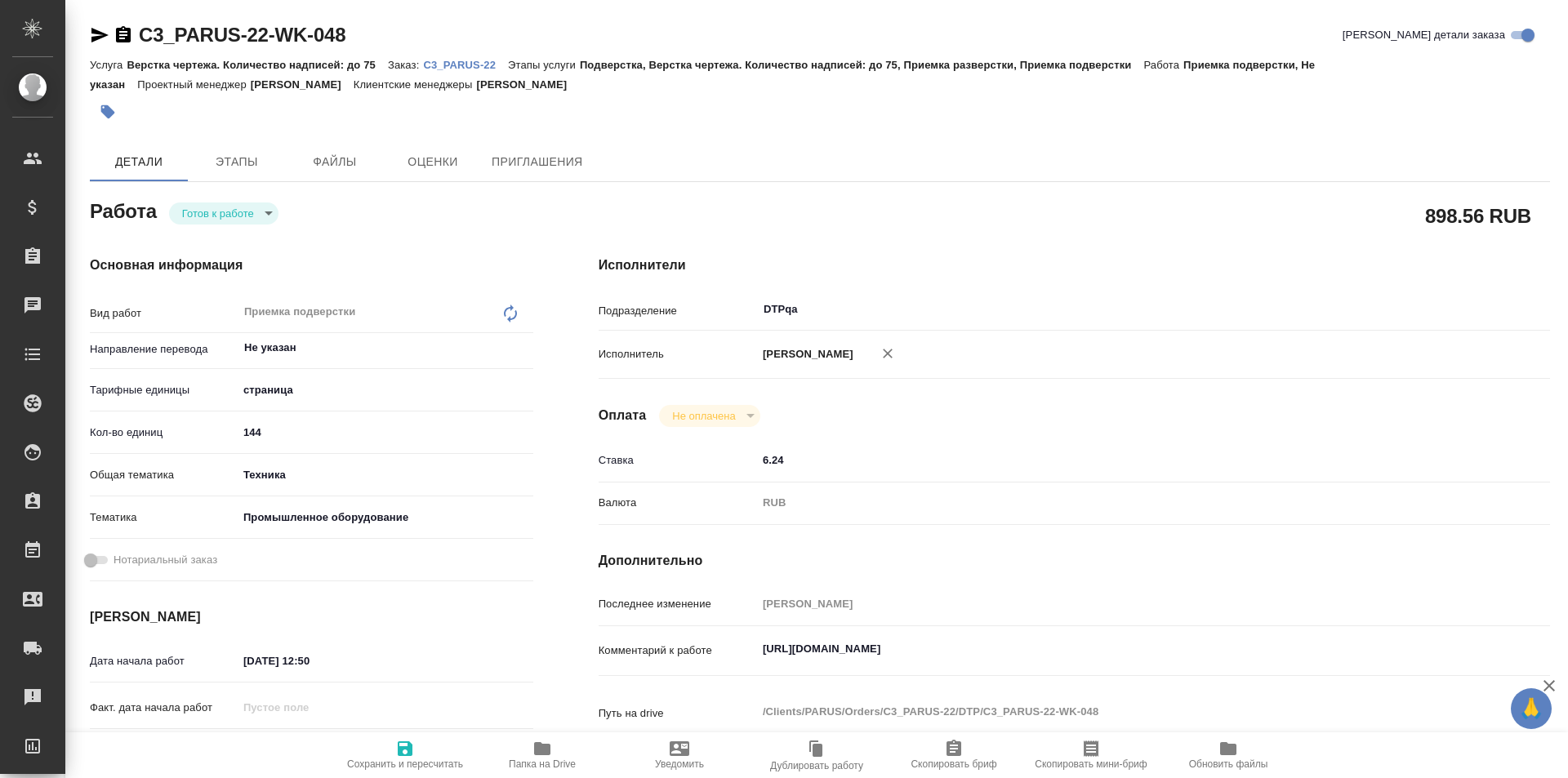
type textarea "x"
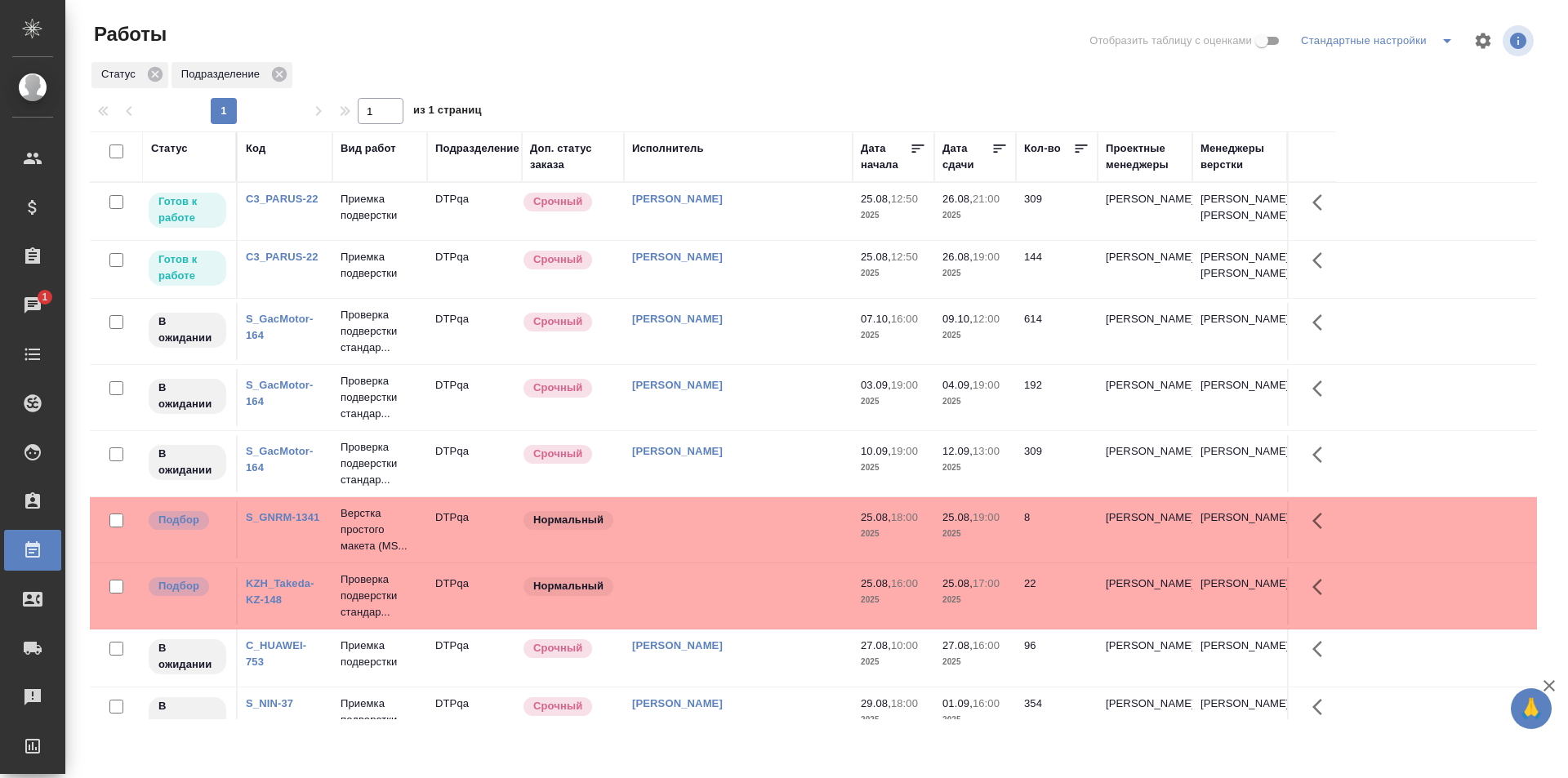
click at [736, 298] on td "[PERSON_NAME]" at bounding box center [738, 270] width 228 height 57
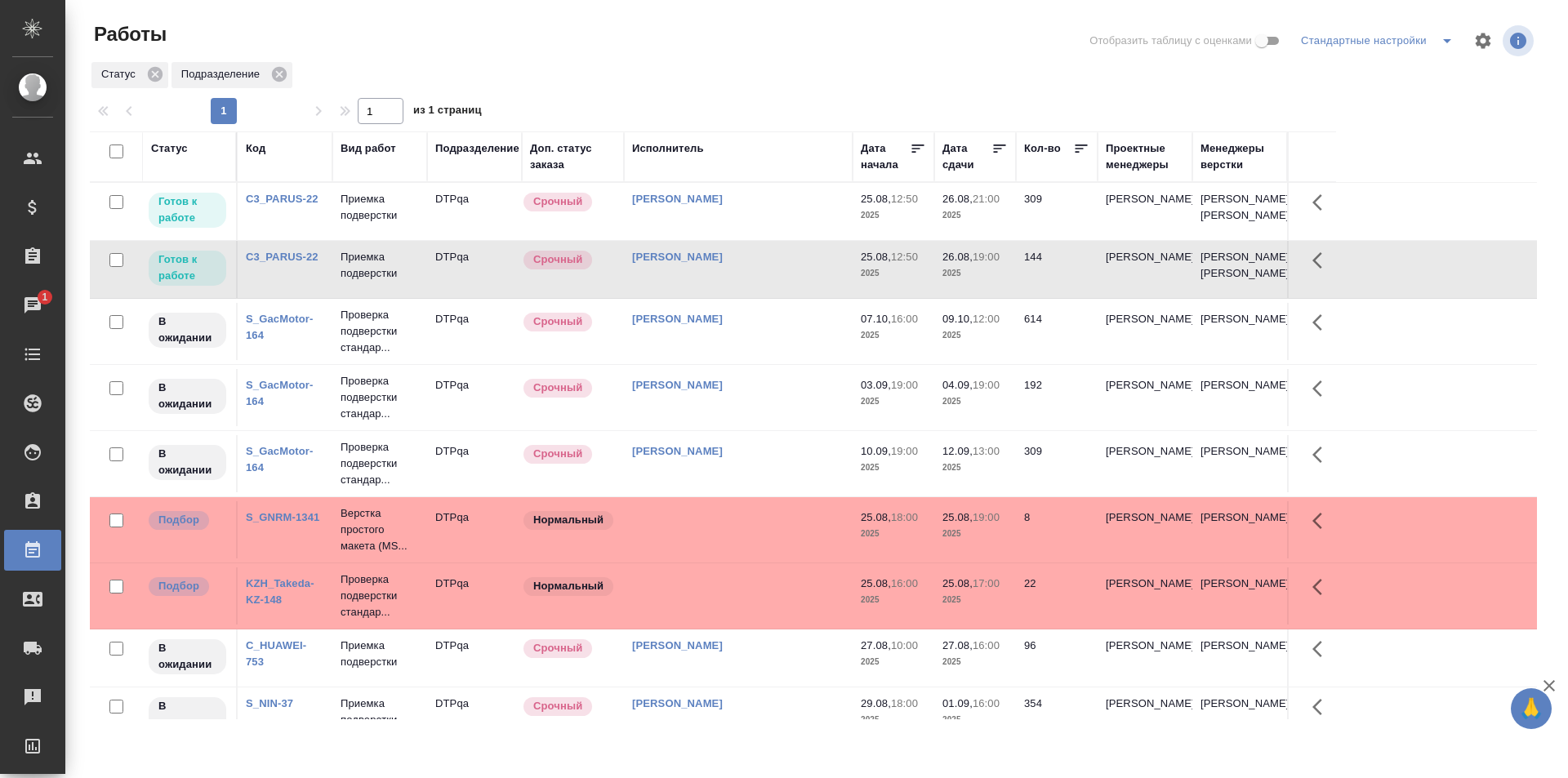
click at [773, 240] on td "[PERSON_NAME]" at bounding box center [738, 211] width 228 height 57
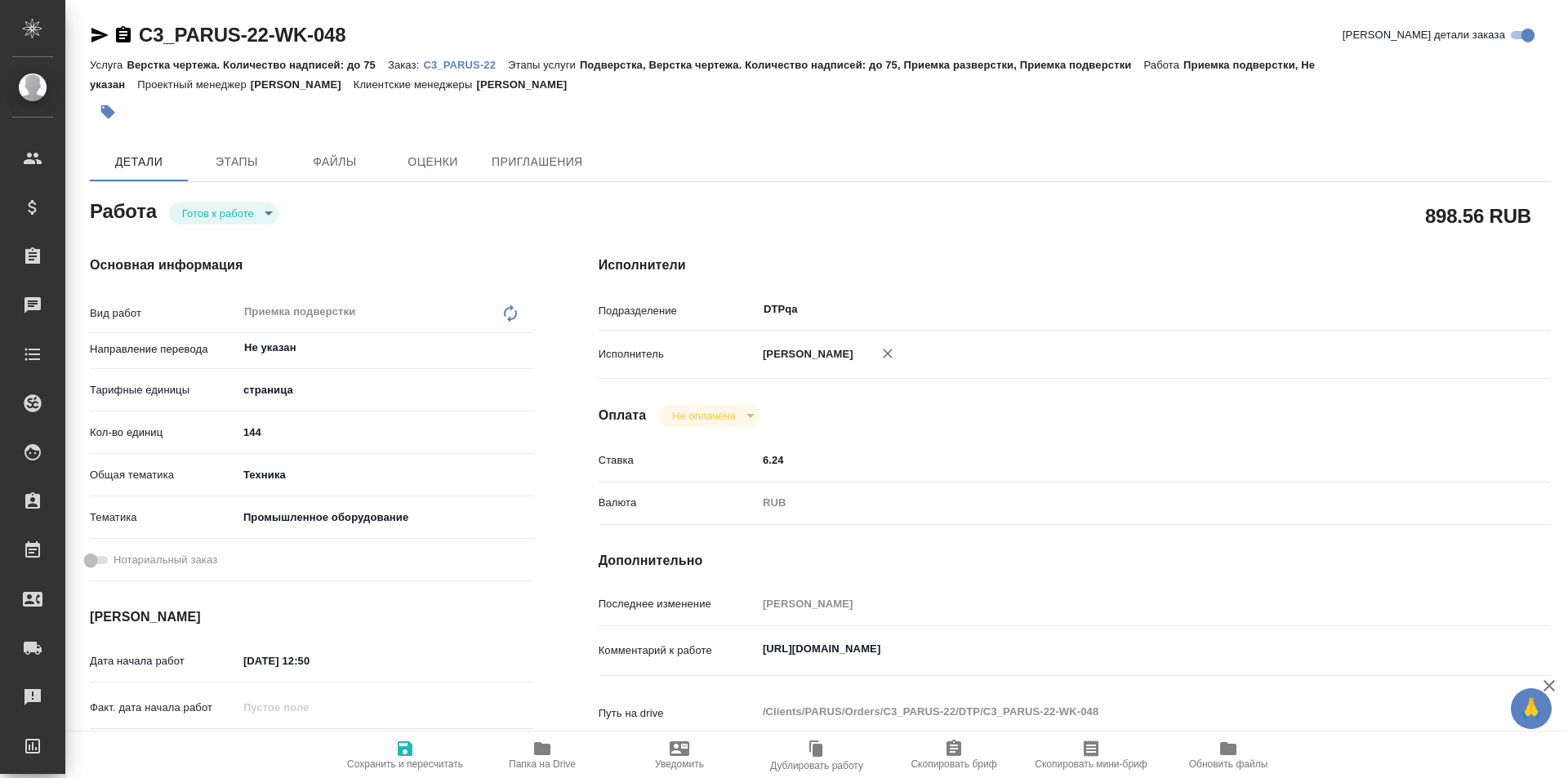
type textarea "x"
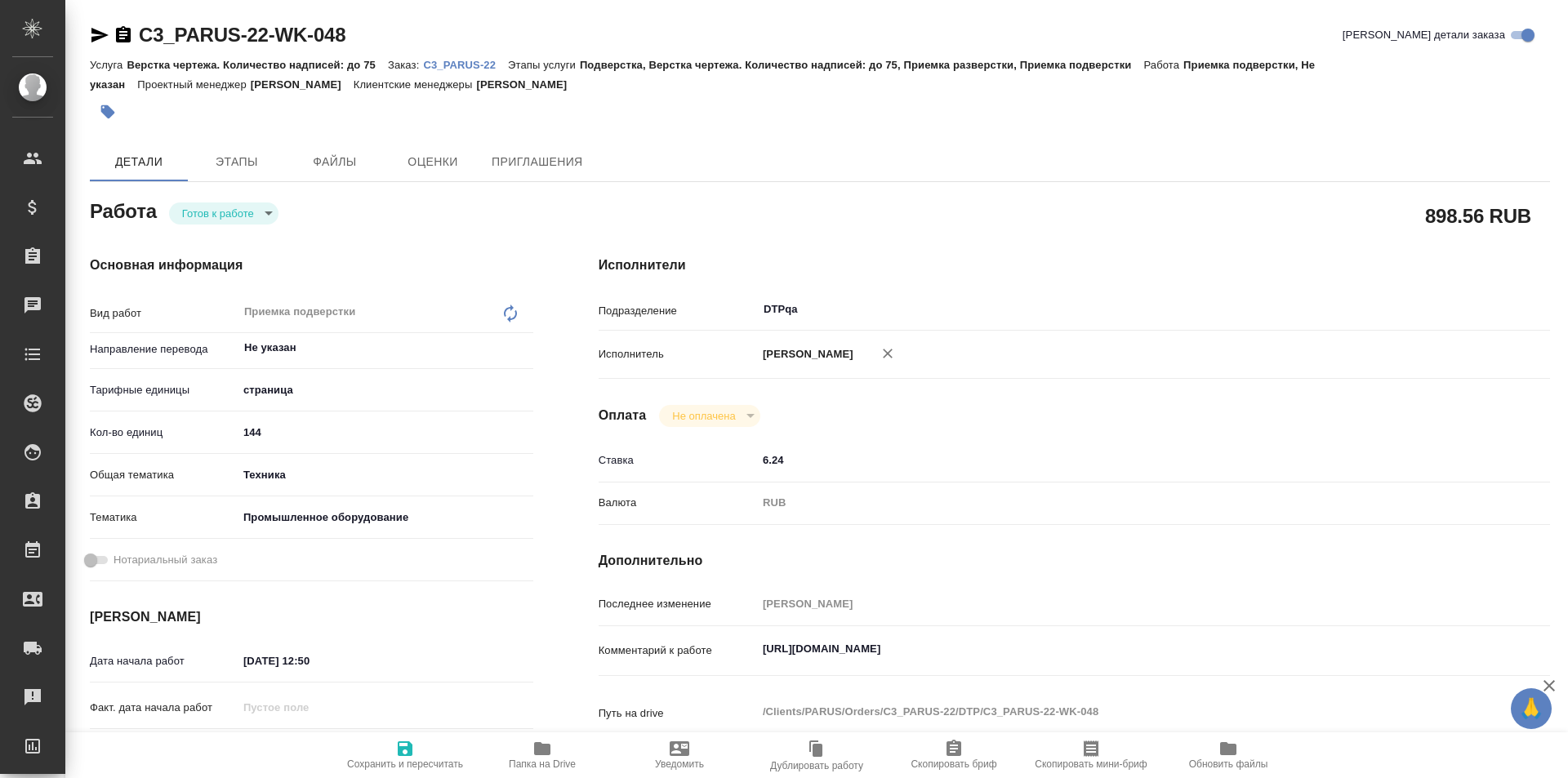
type textarea "x"
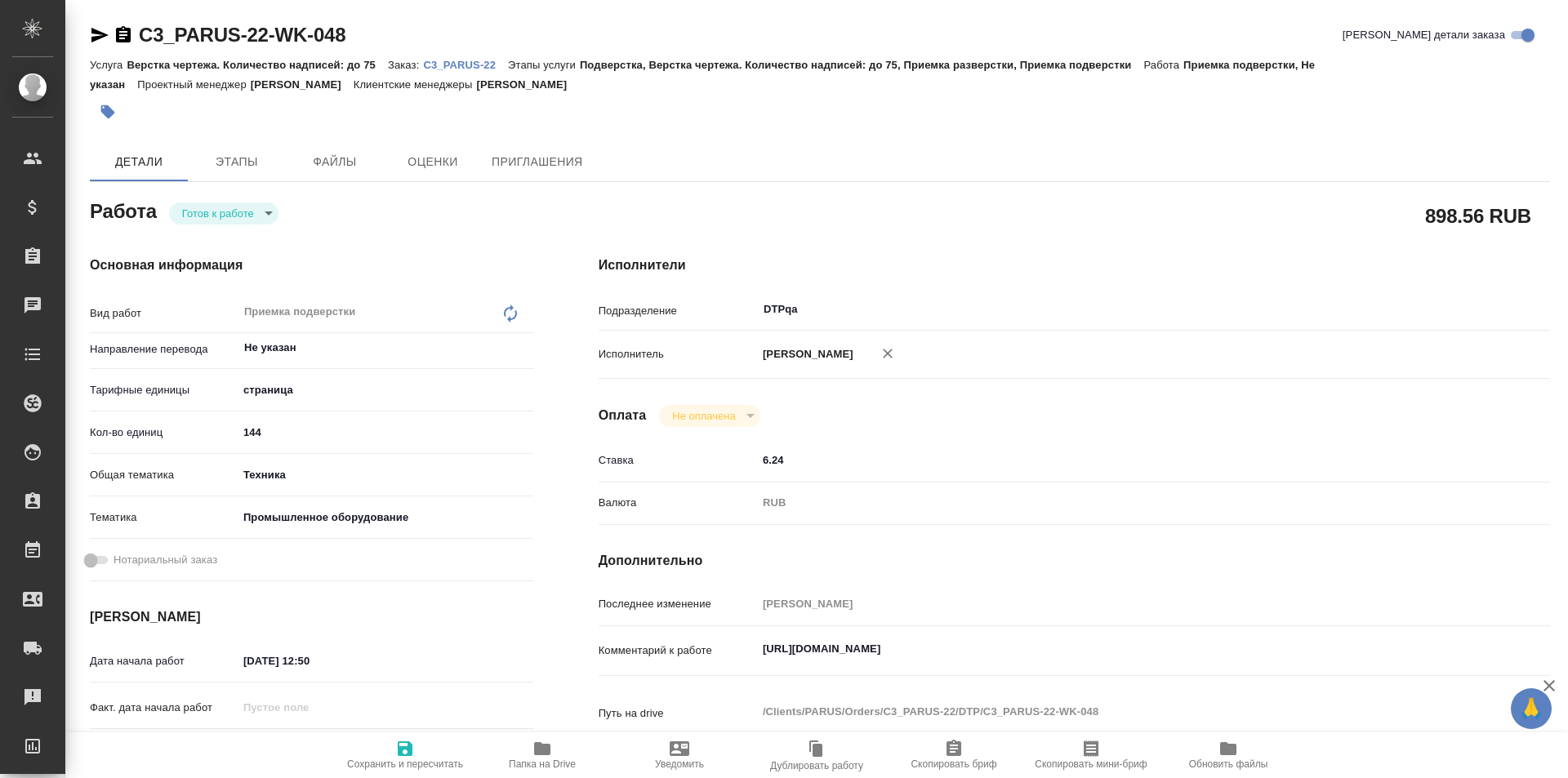
type textarea "x"
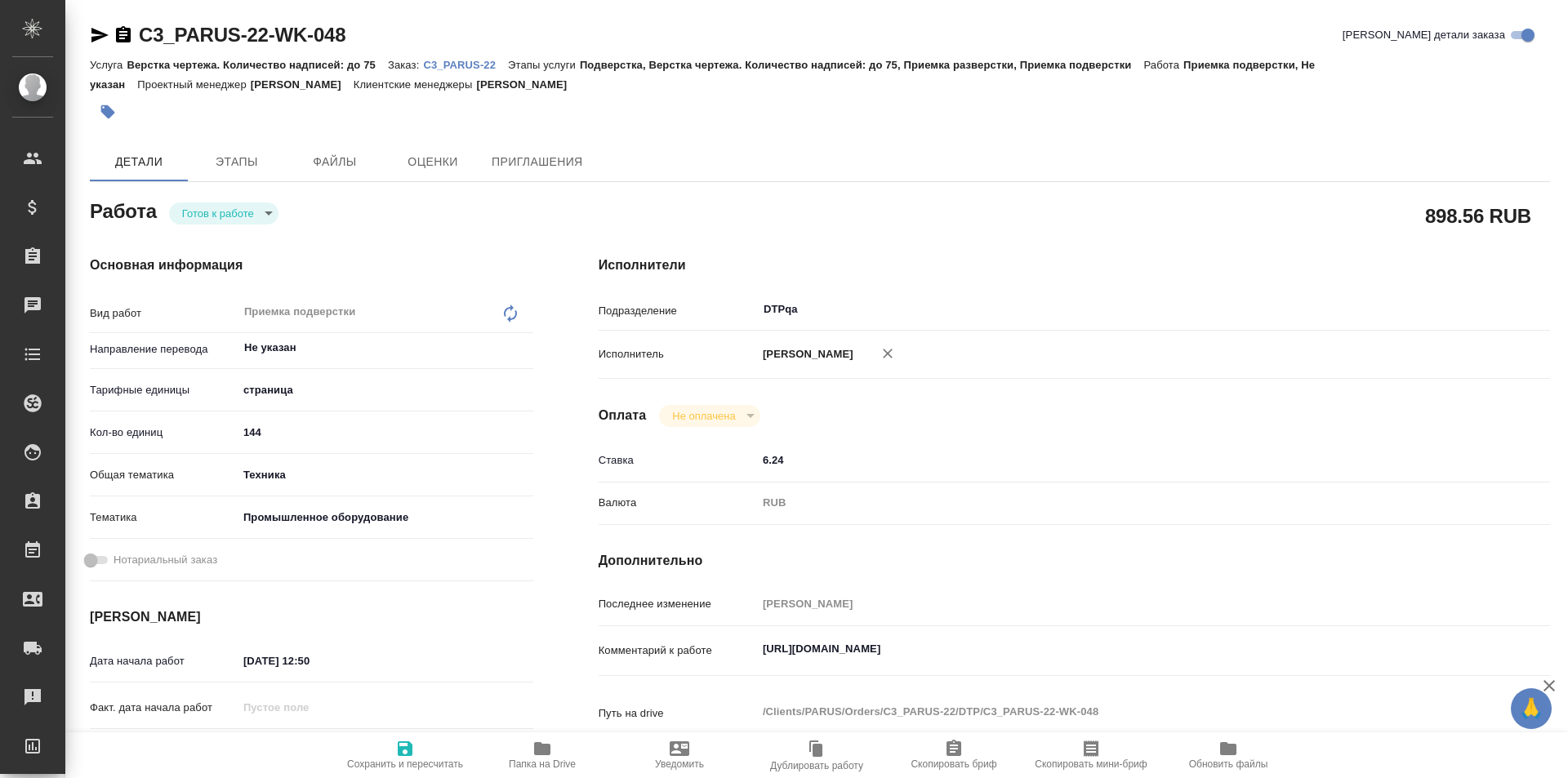
click at [96, 33] on icon "button" at bounding box center [100, 35] width 17 height 15
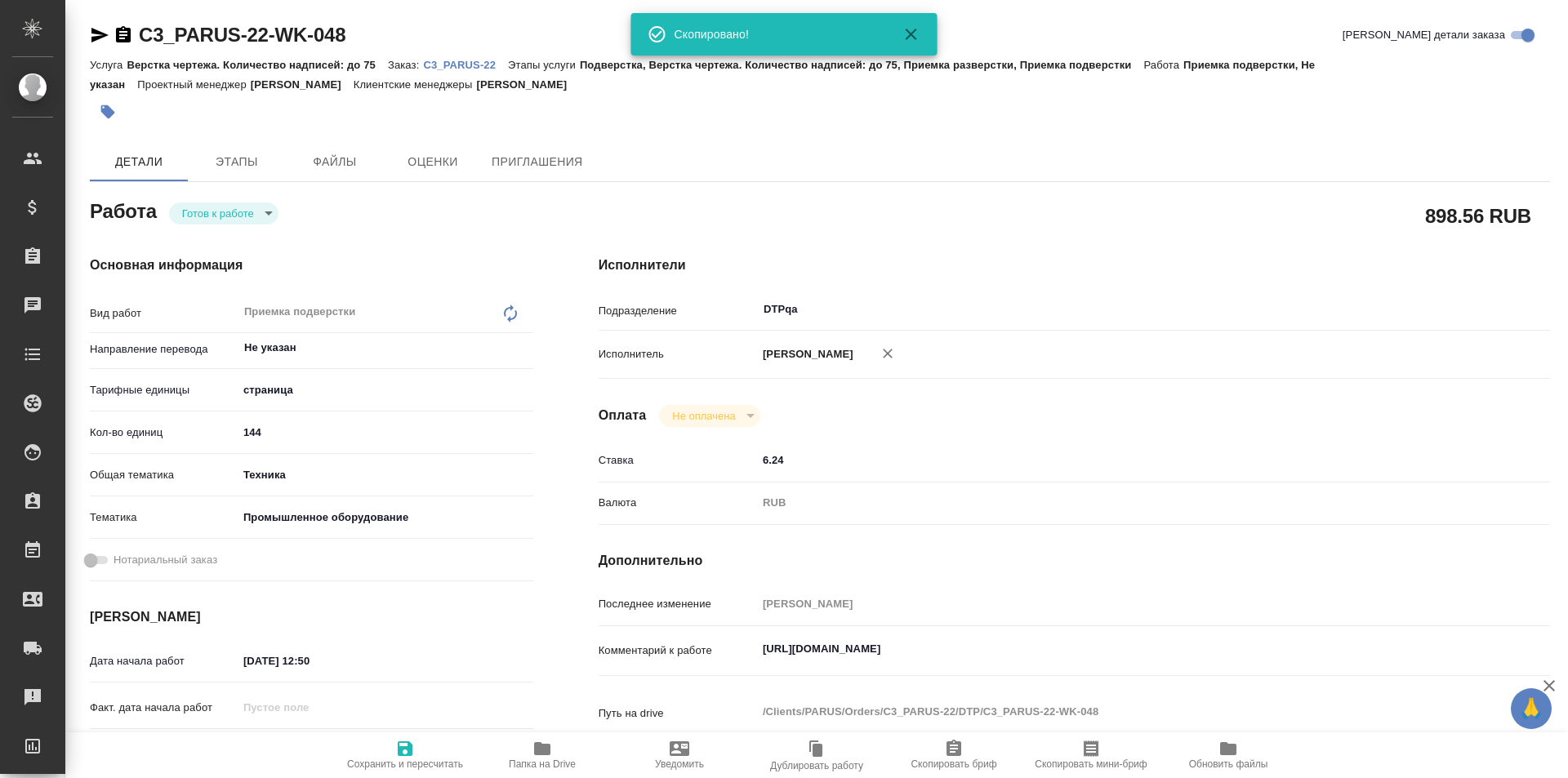
type textarea "x"
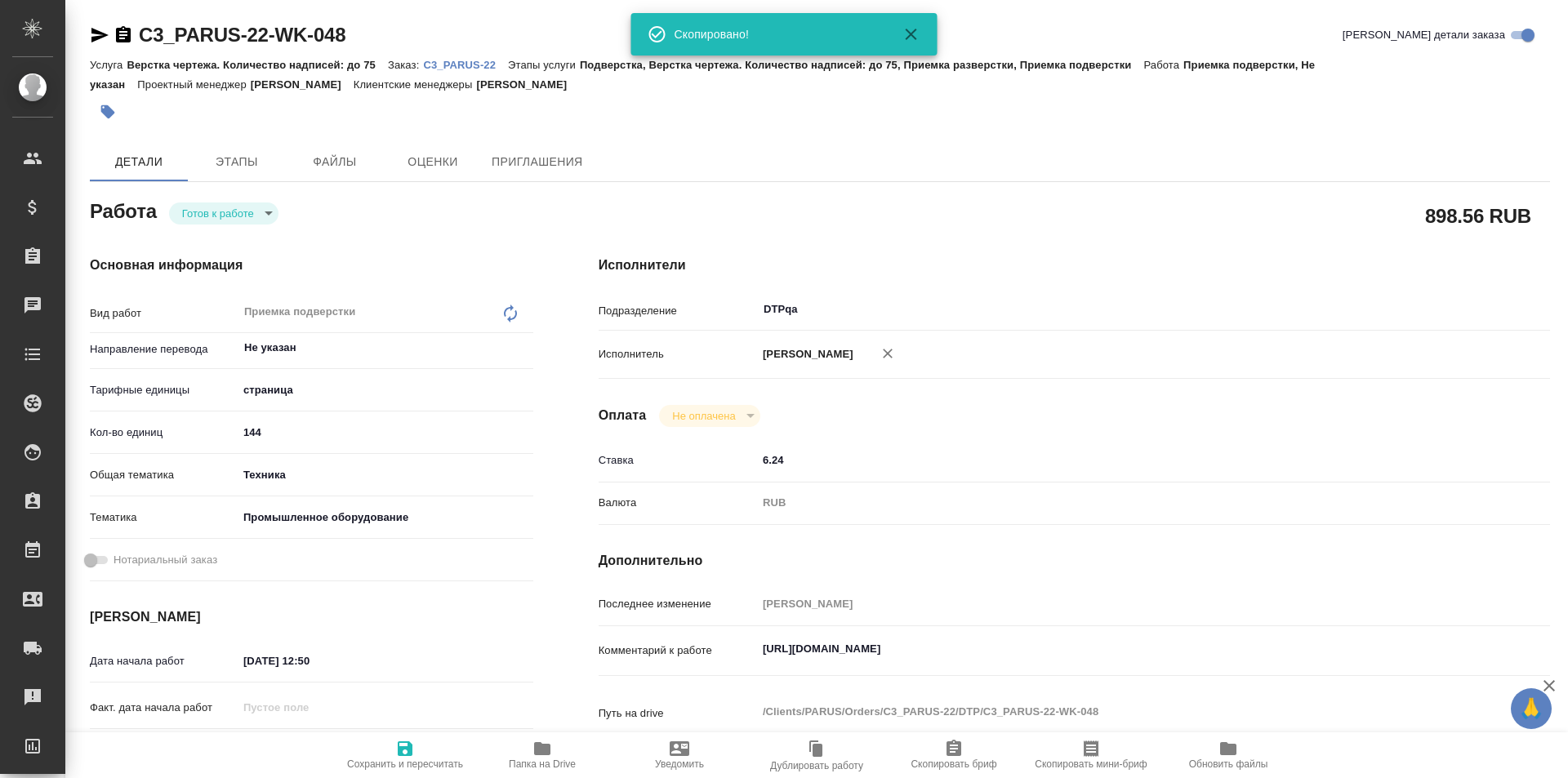
type textarea "x"
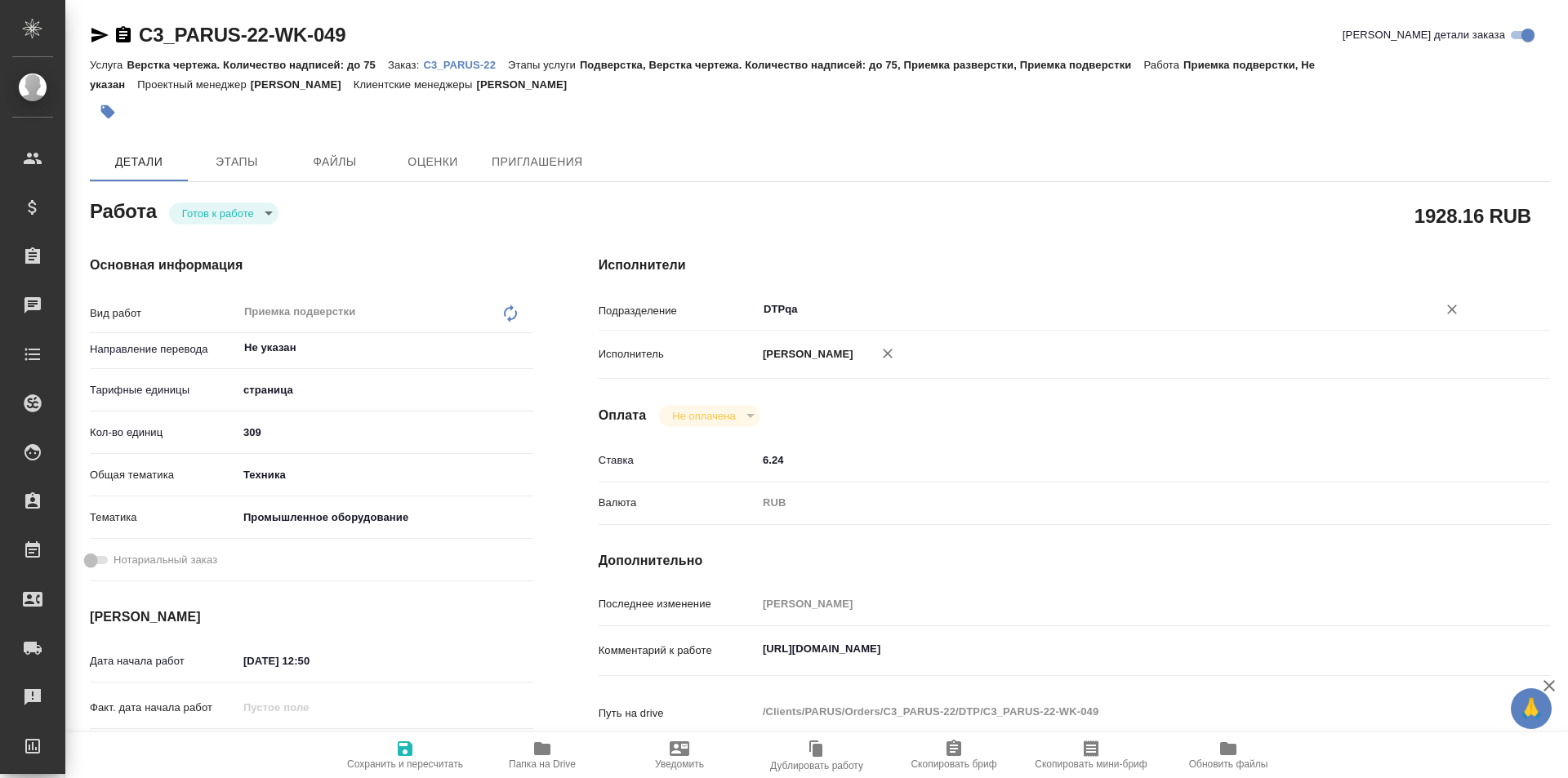
type textarea "x"
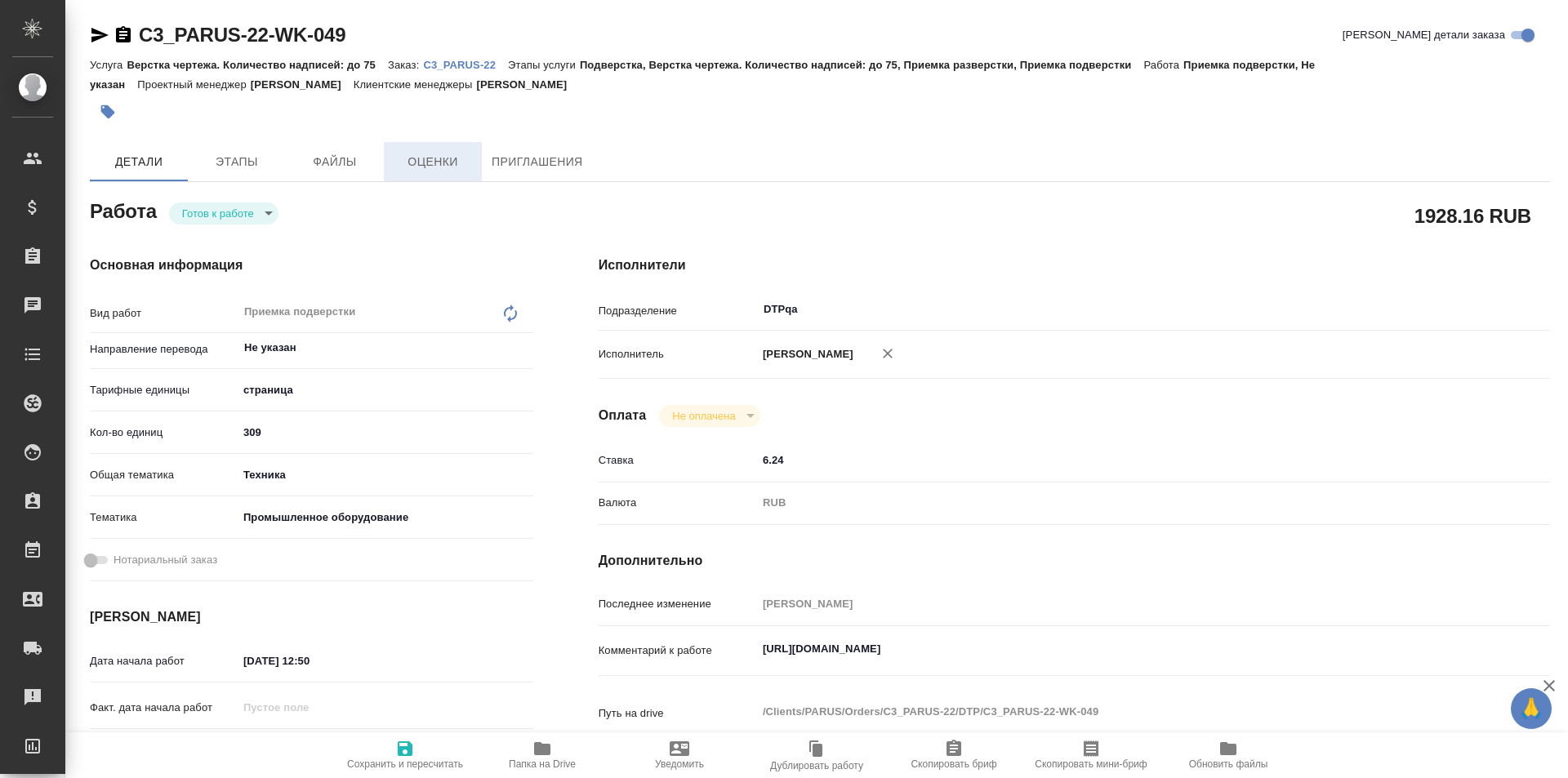
type textarea "x"
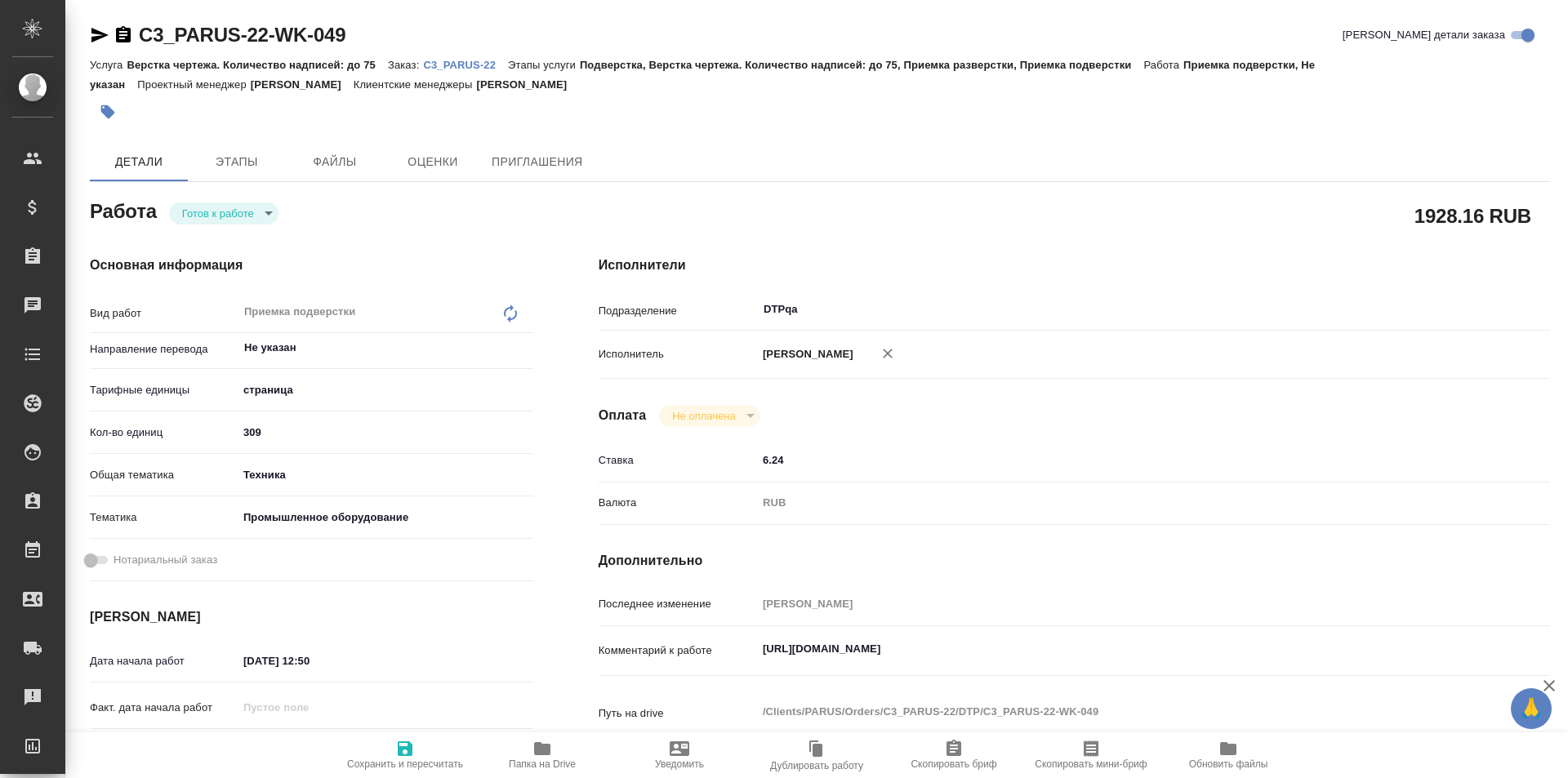
click at [247, 216] on body "🙏 .cls-1 fill:#fff; AWATERA Ismagilova [PERSON_NAME] Спецификации Заказы Чаты T…" at bounding box center [784, 389] width 1568 height 778
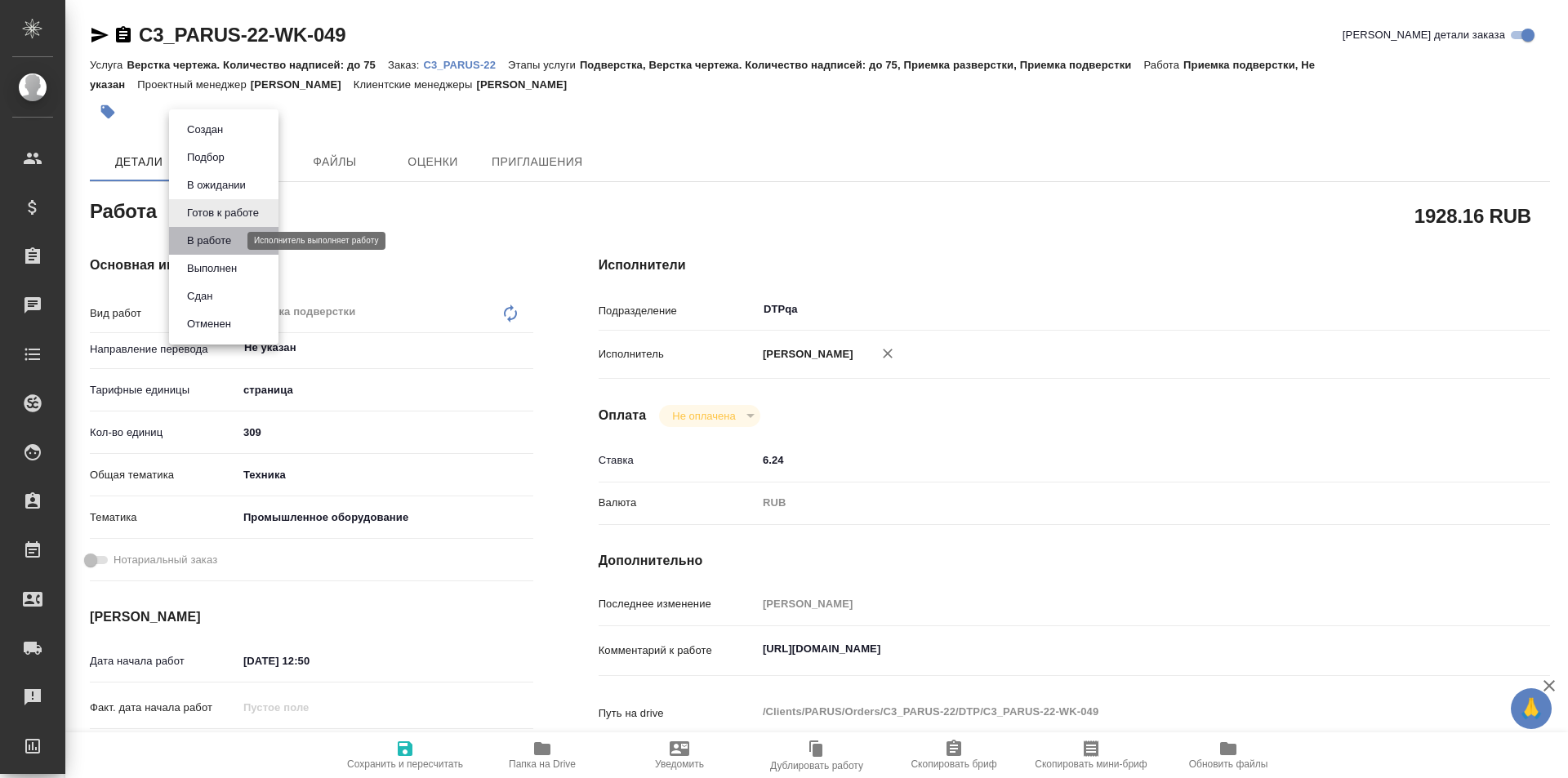
click at [234, 242] on button "В работе" at bounding box center [208, 241] width 54 height 18
type textarea "x"
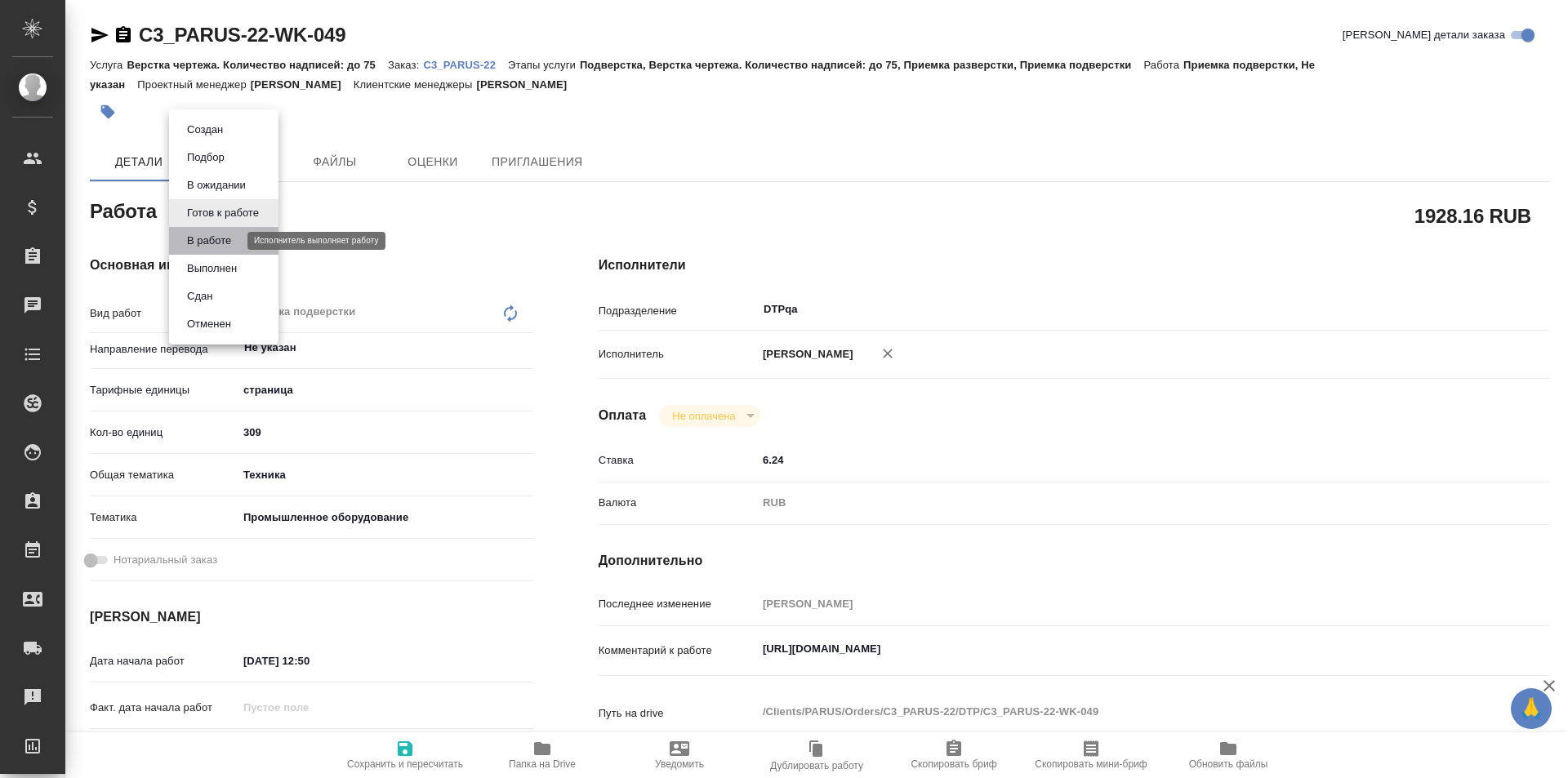
type textarea "x"
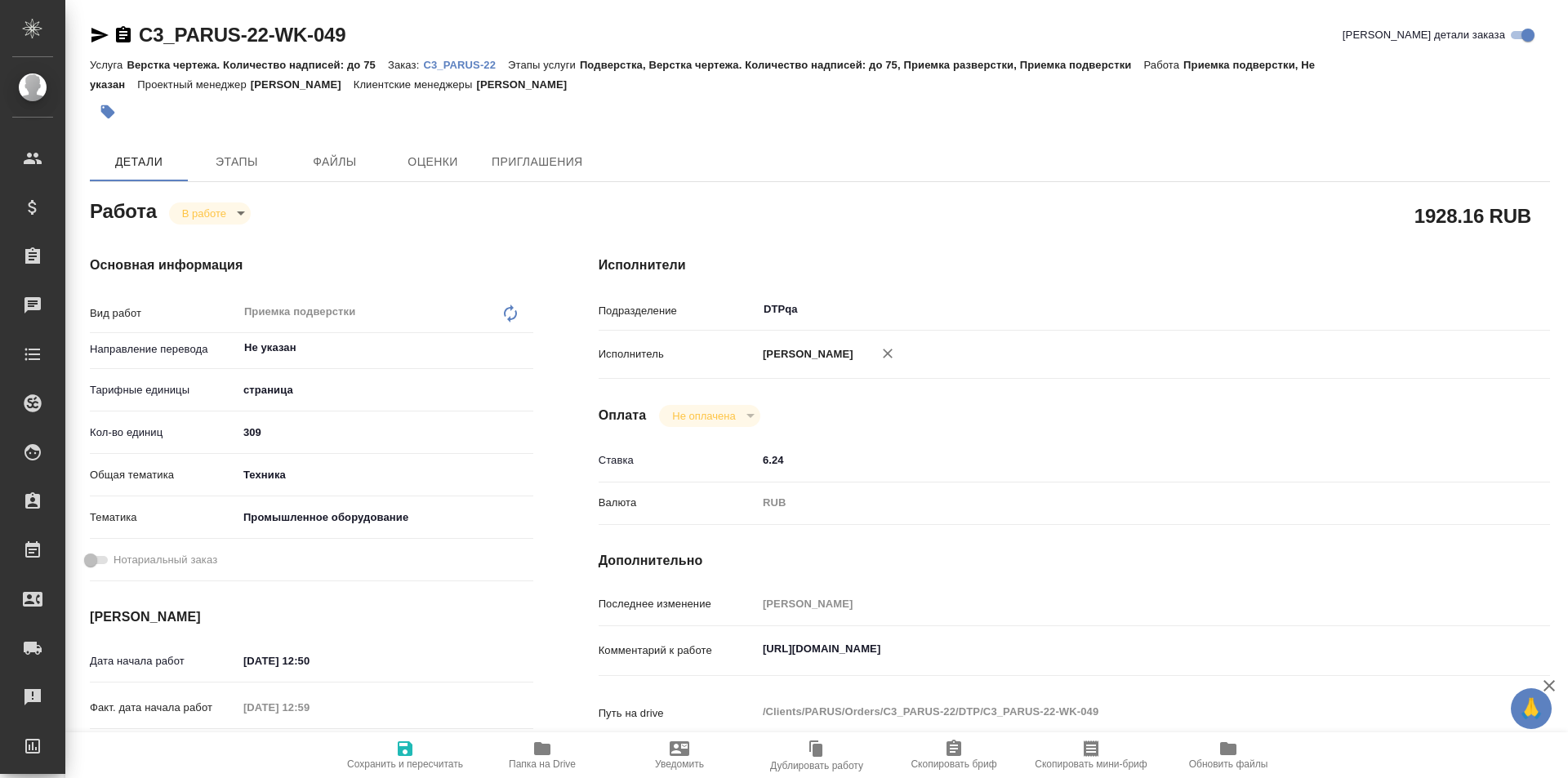
type textarea "x"
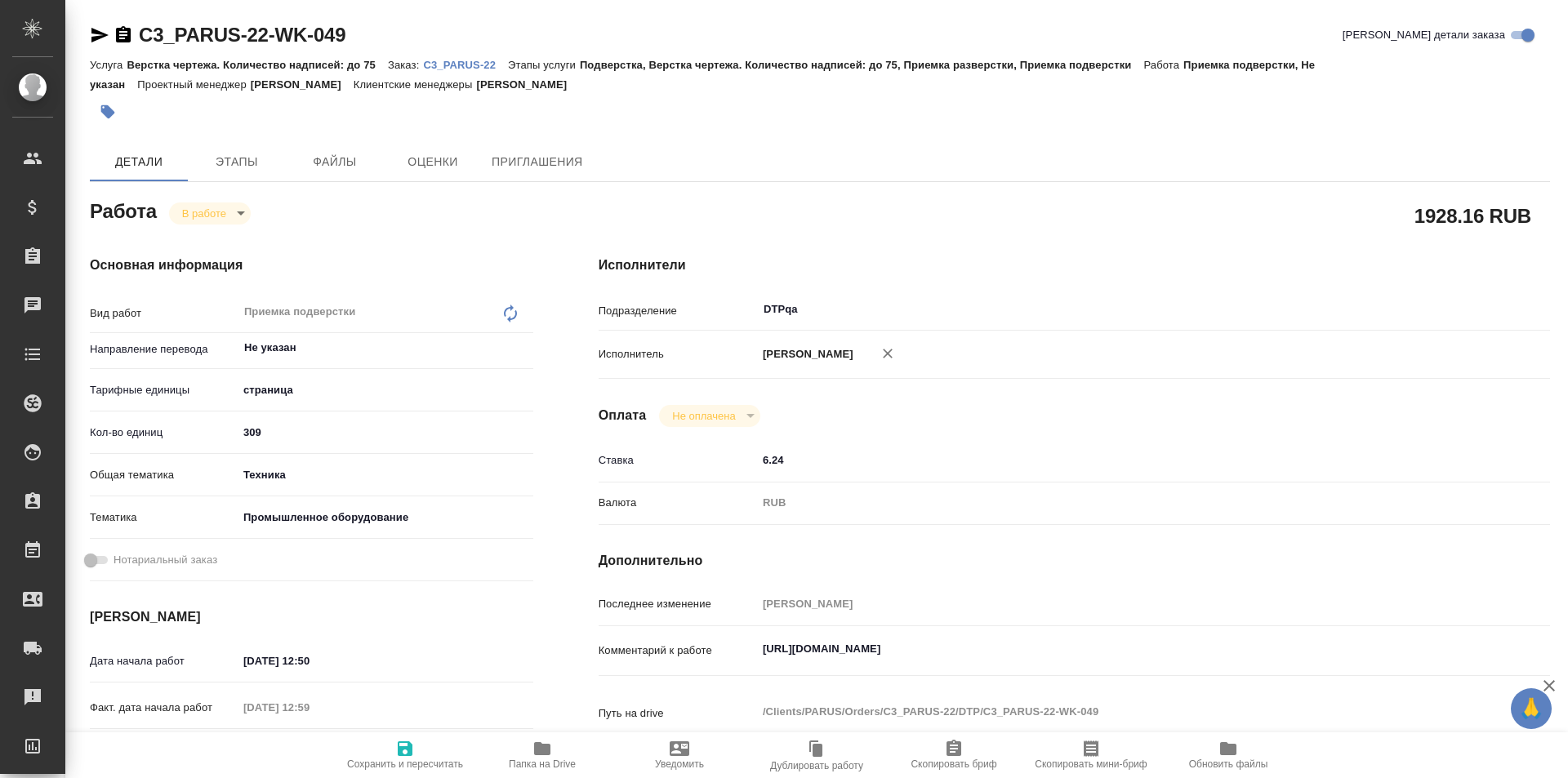
type textarea "x"
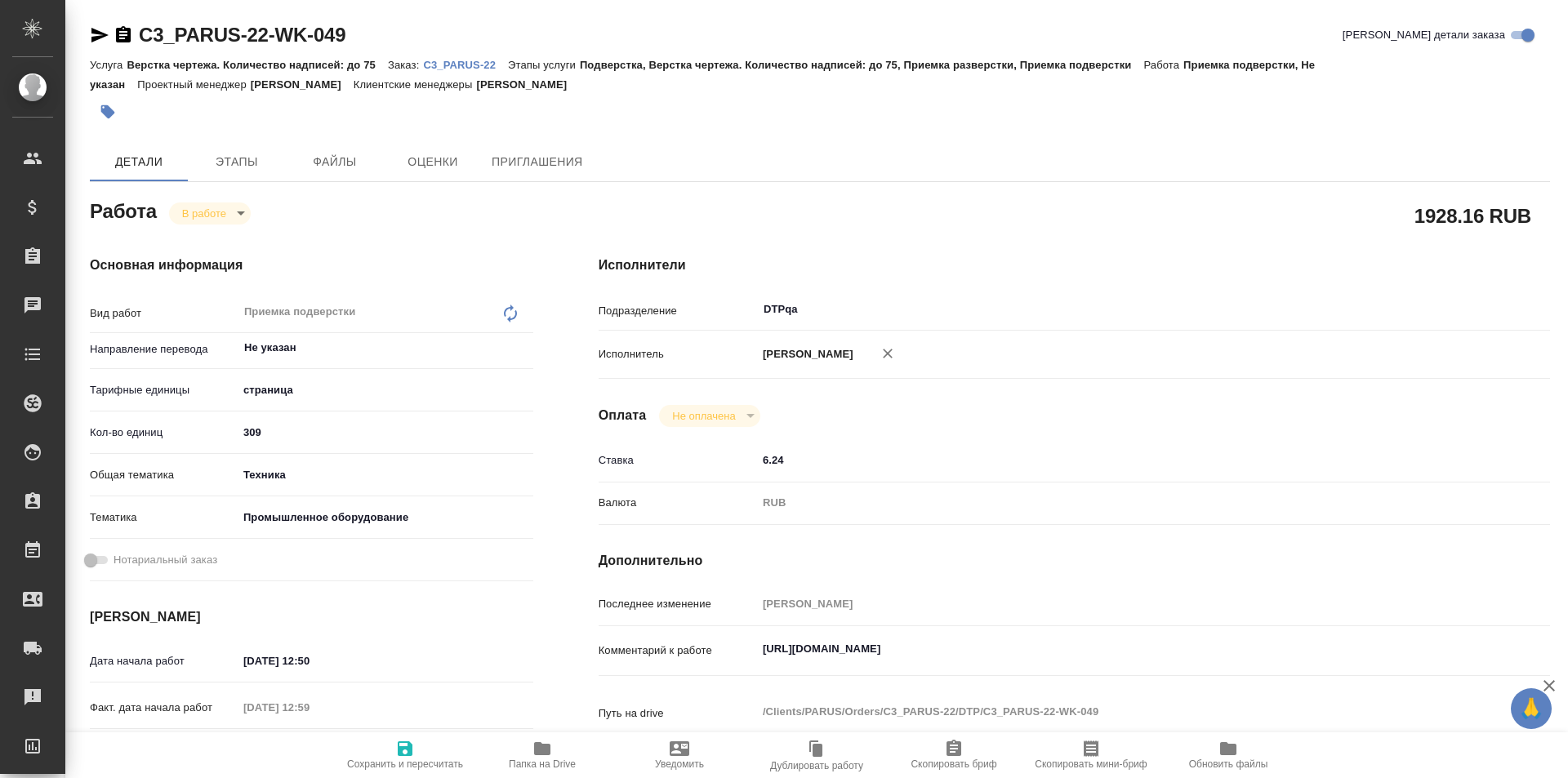
type textarea "x"
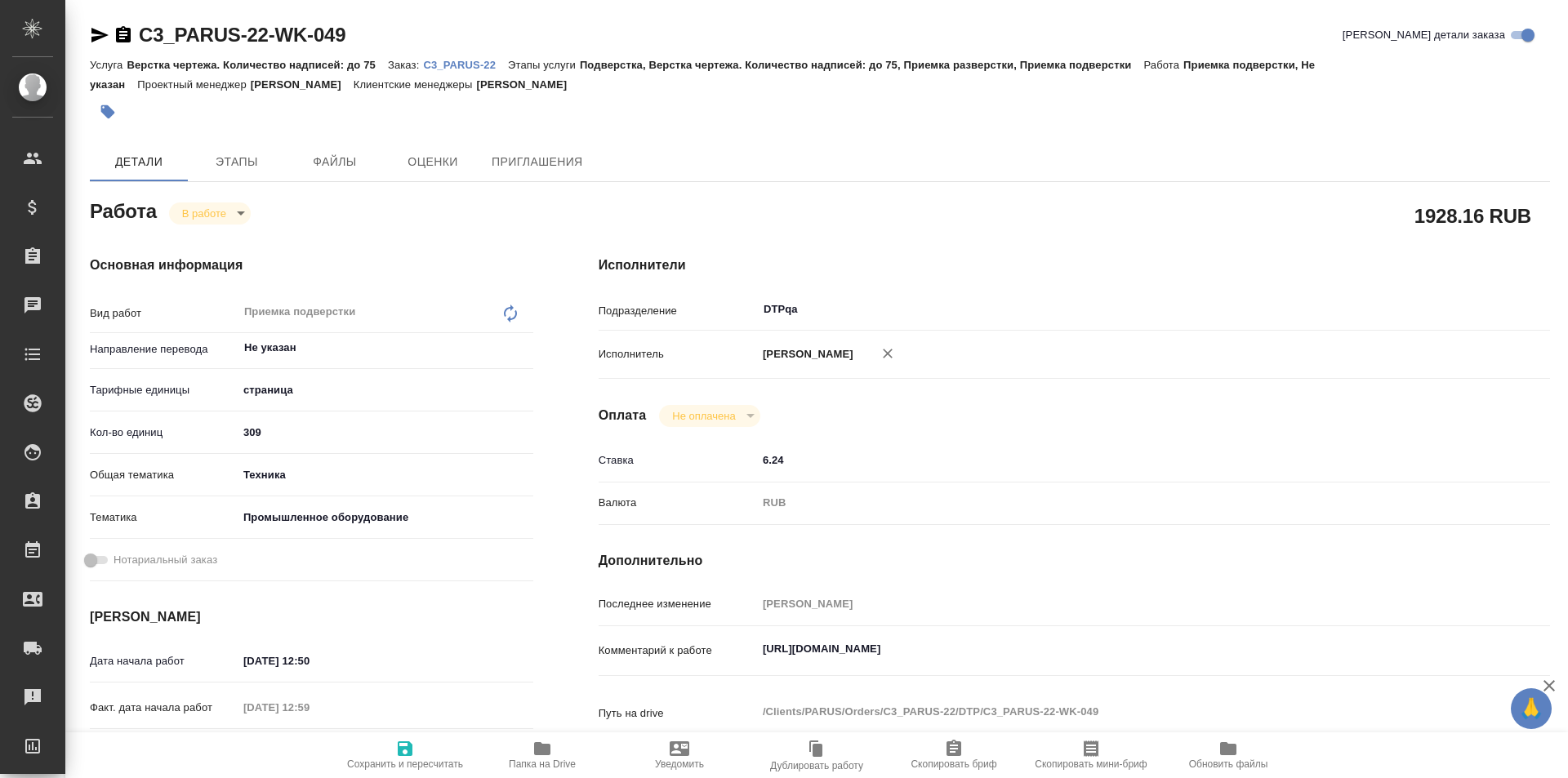
type textarea "x"
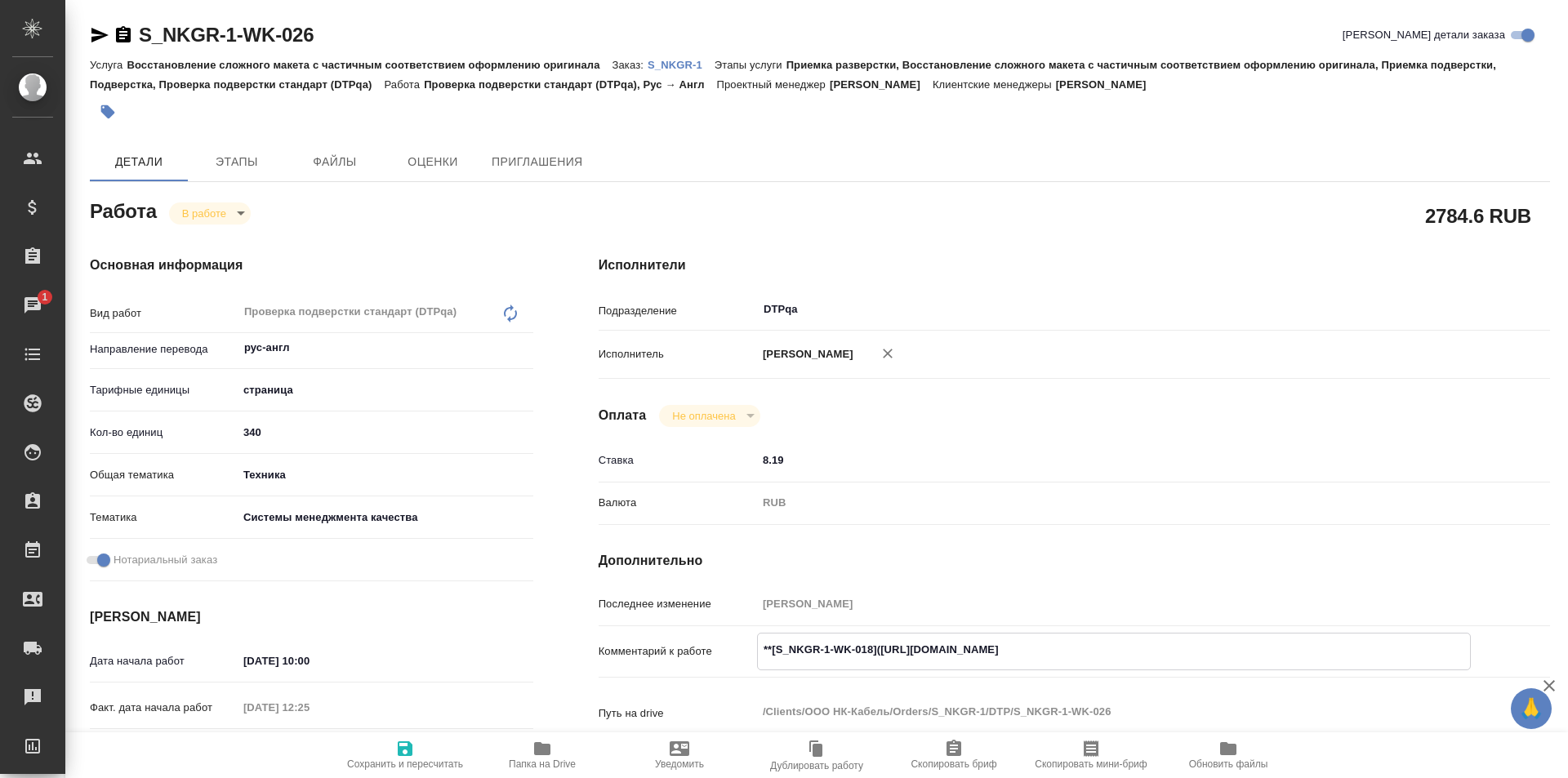
click at [1256, 639] on textarea "**[S_NKGR-1-WK-018]([URL][DOMAIN_NAME]" at bounding box center [1114, 650] width 712 height 28
click at [539, 752] on icon "button" at bounding box center [542, 749] width 17 height 13
drag, startPoint x: 335, startPoint y: 35, endPoint x: 114, endPoint y: 28, distance: 221.1
click at [114, 28] on div "S_NKGR-1-WK-026 Кратко детали заказа" at bounding box center [819, 35] width 1460 height 26
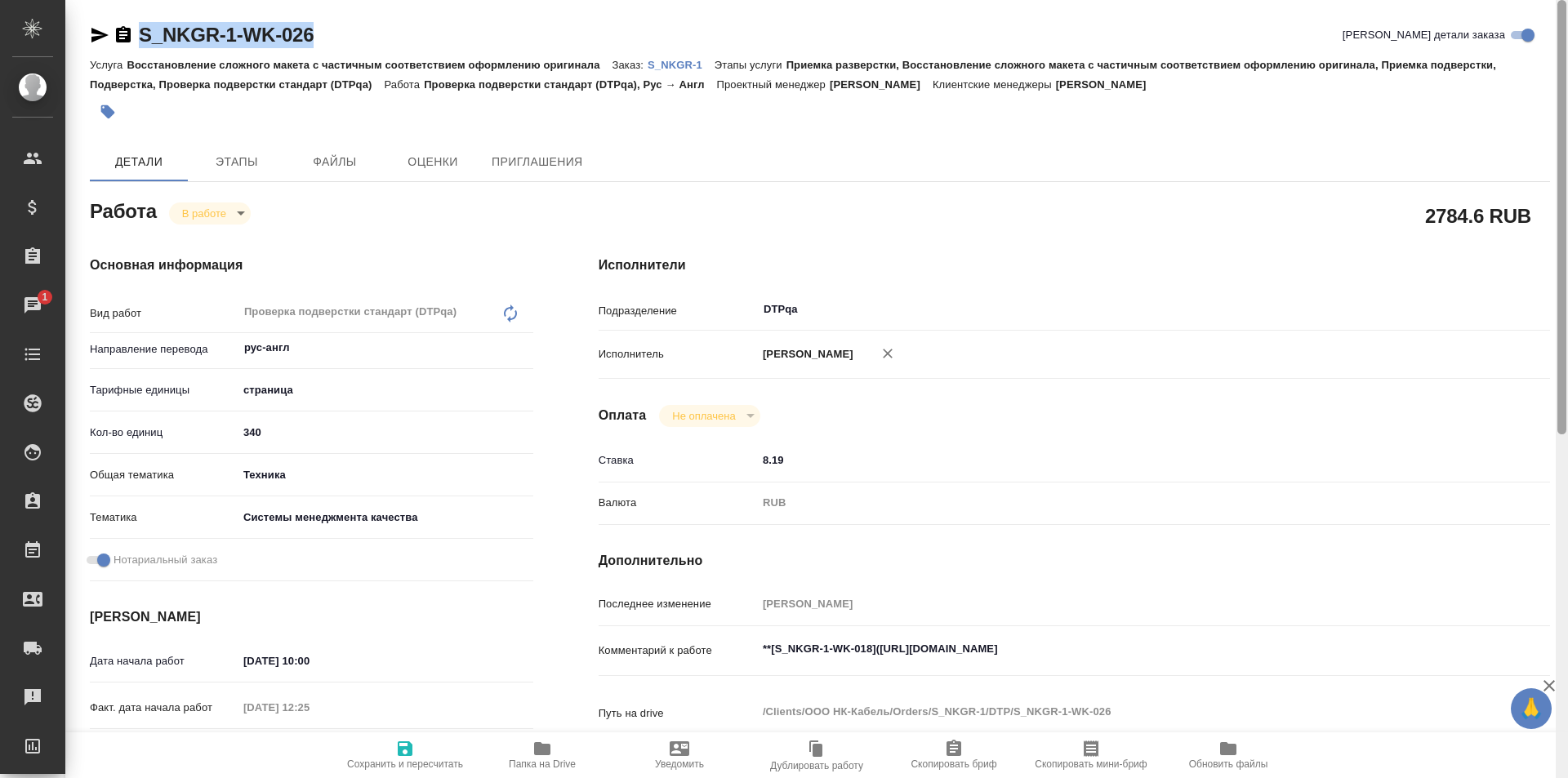
copy link "S_NKGR-1-WK-026"
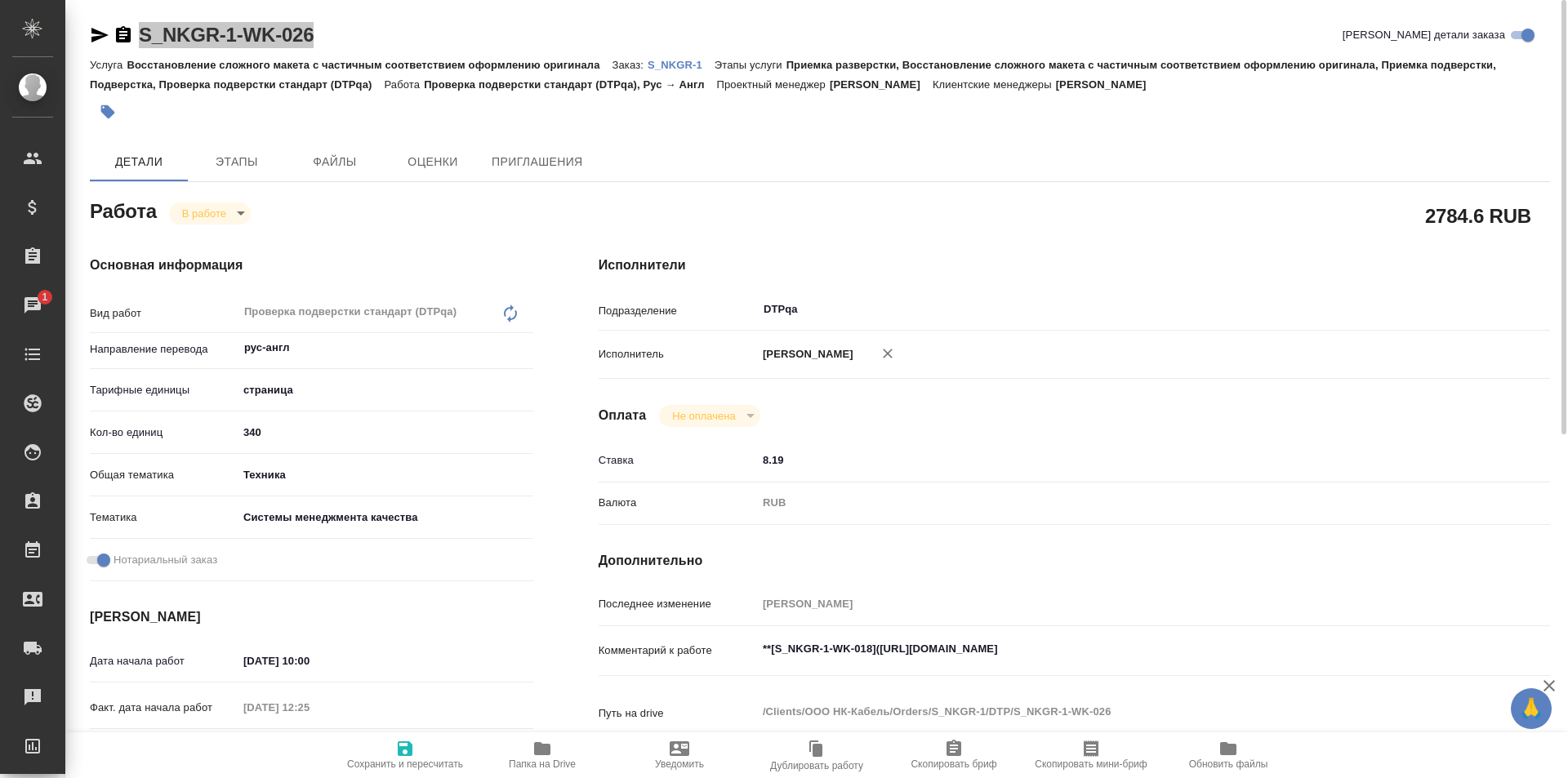
scroll to position [615, 0]
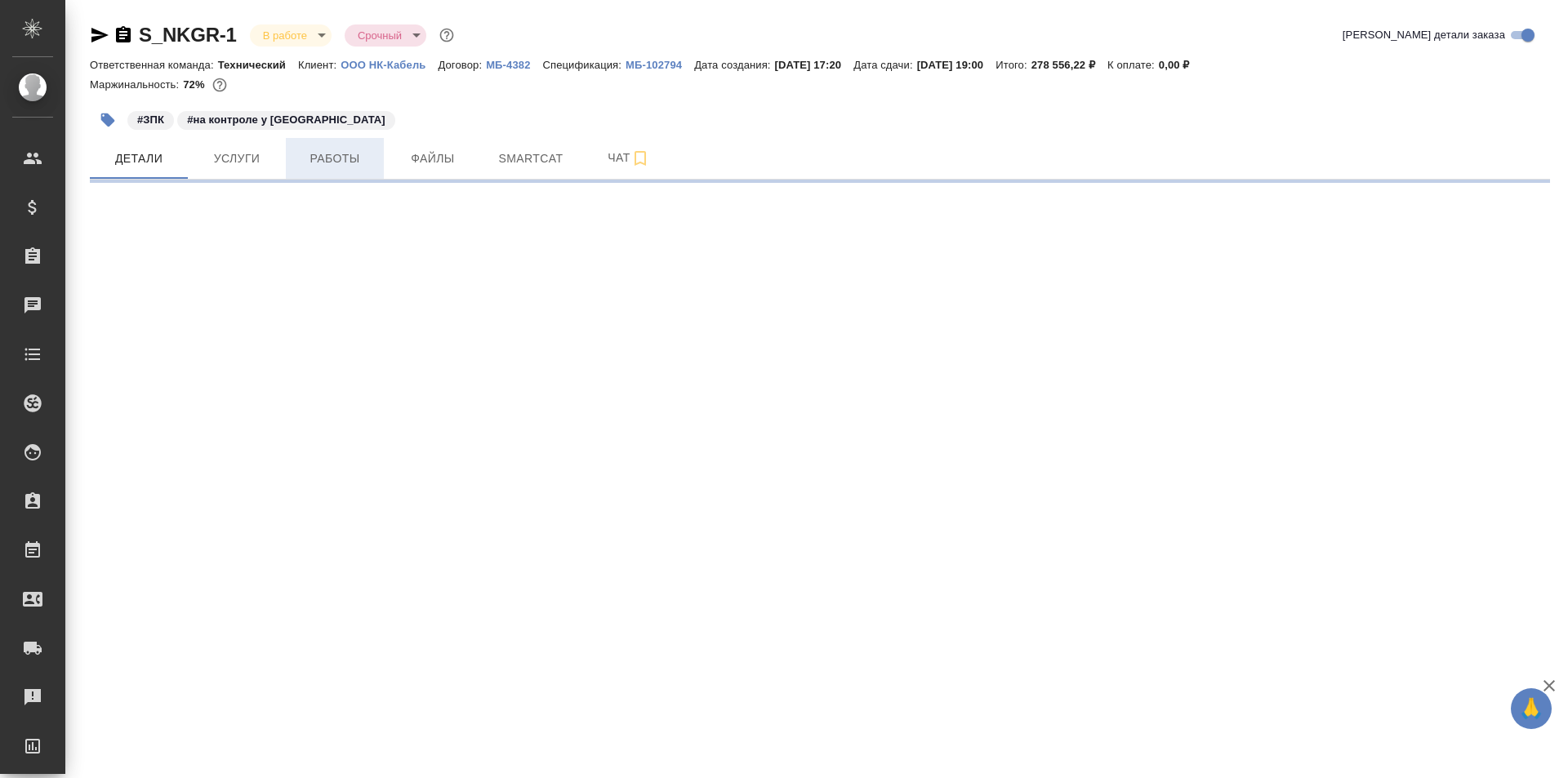
select select "RU"
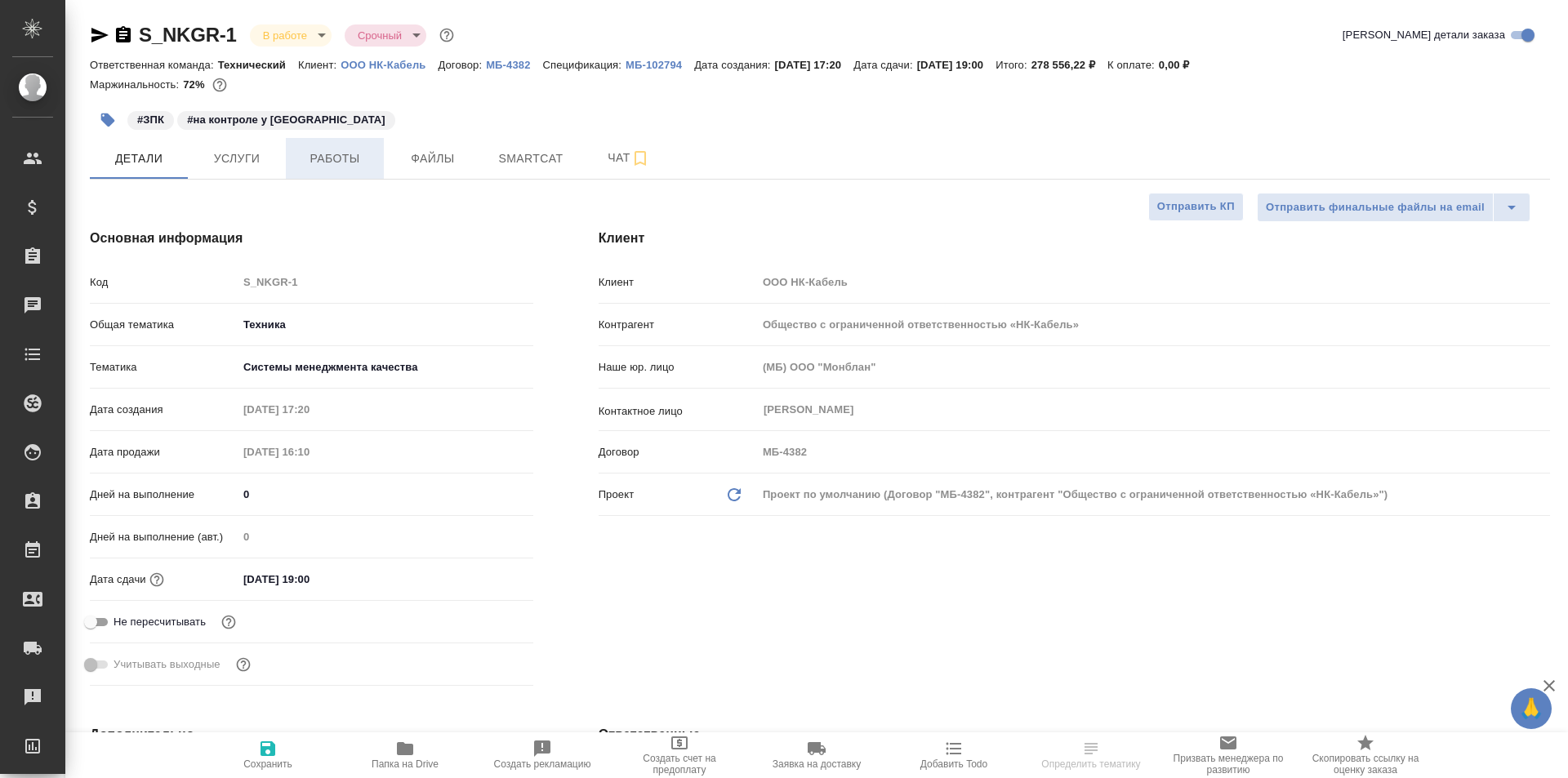
type textarea "x"
click at [355, 152] on span "Работы" at bounding box center [334, 159] width 78 height 20
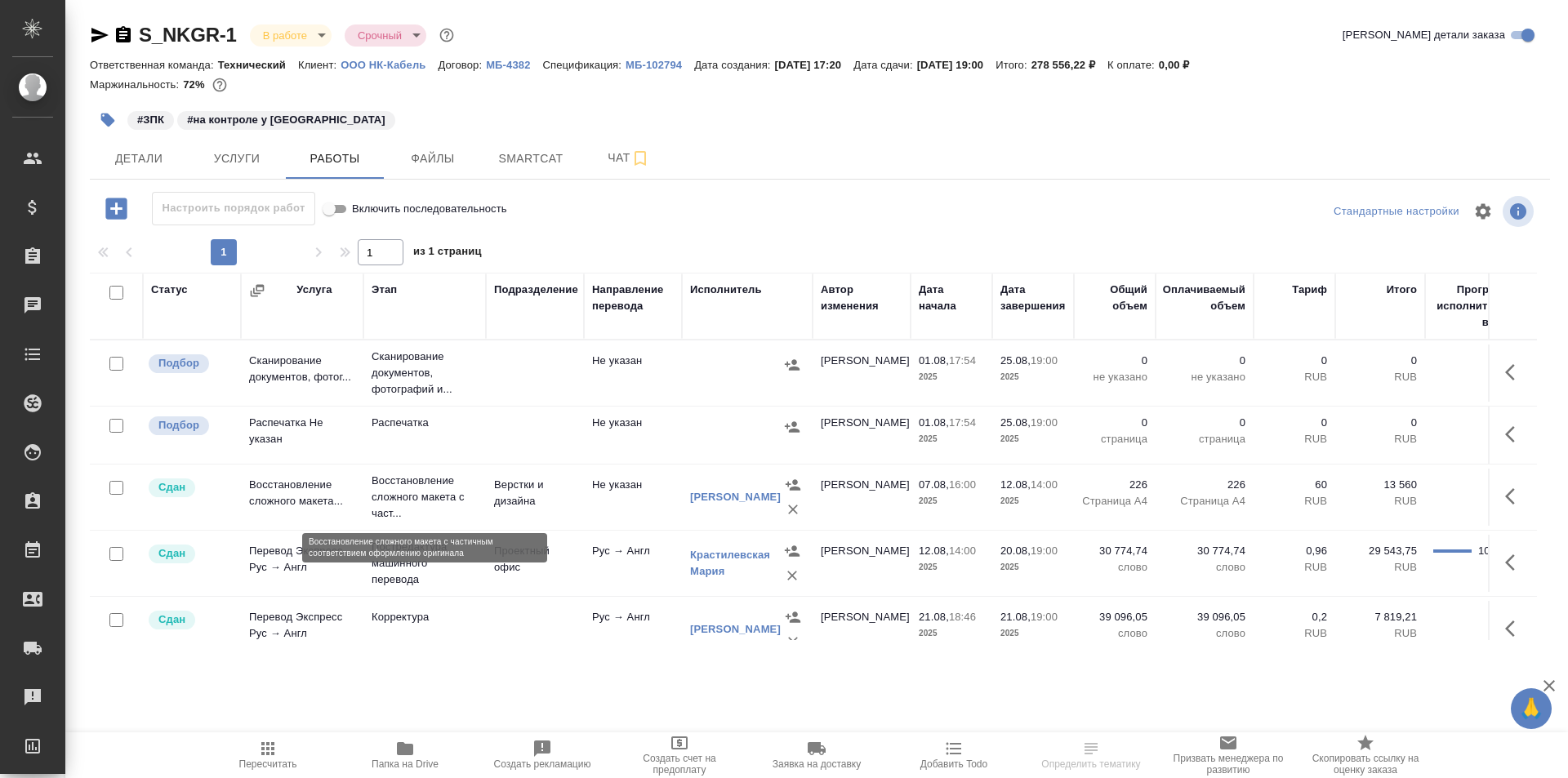
click at [399, 495] on p "Восстановление сложного макета с част..." at bounding box center [425, 496] width 106 height 49
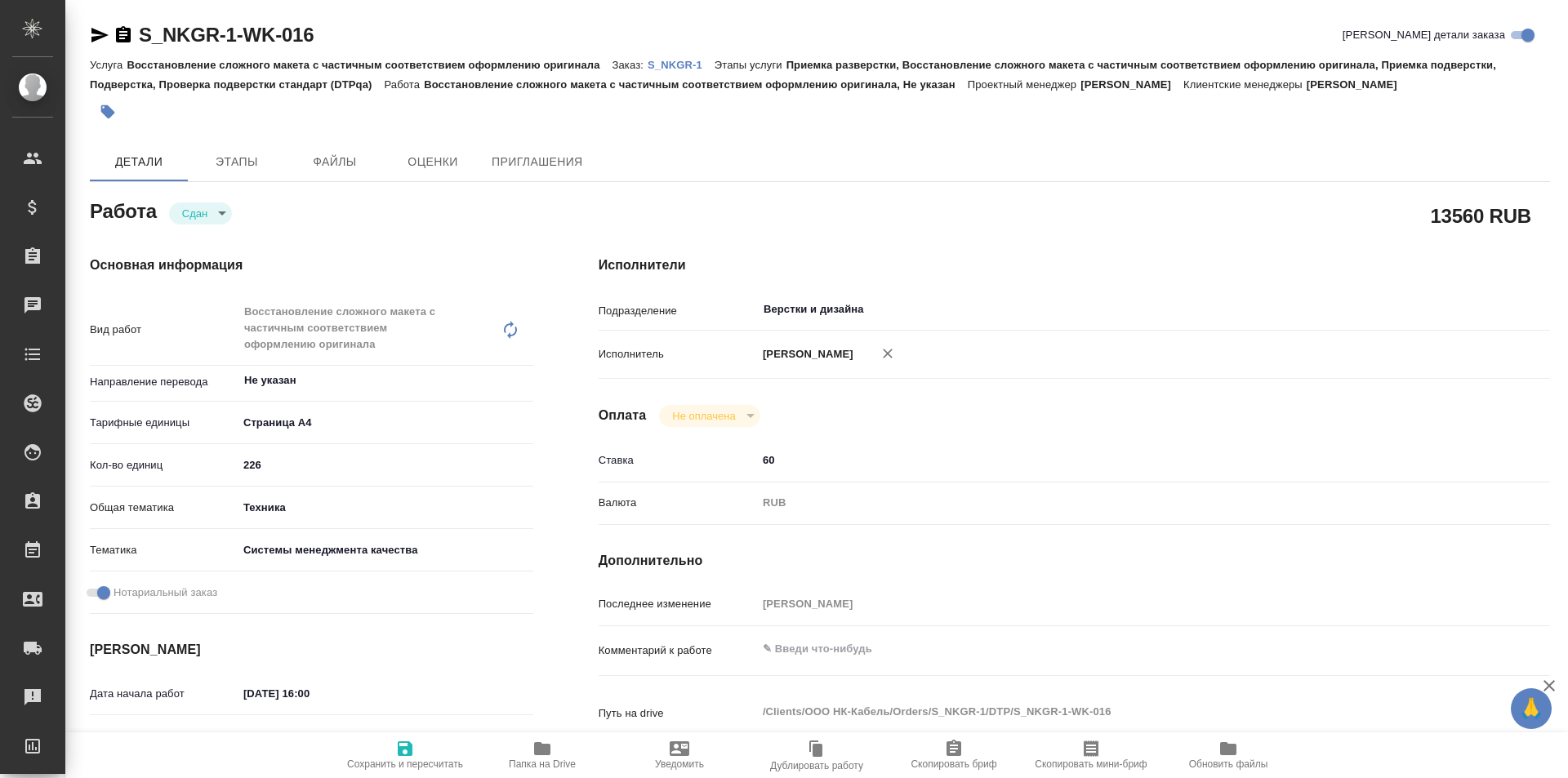
type textarea "x"
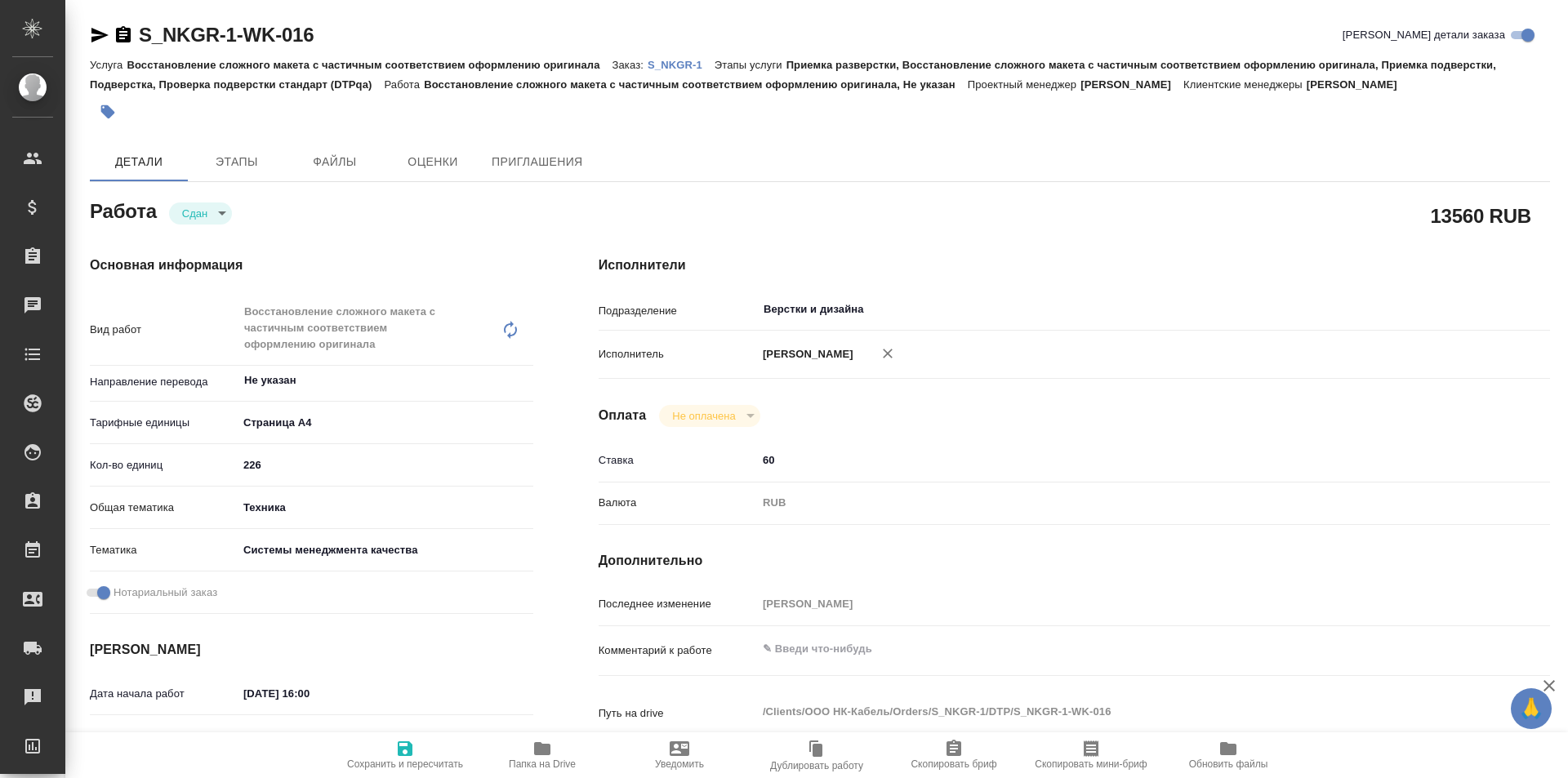
type textarea "x"
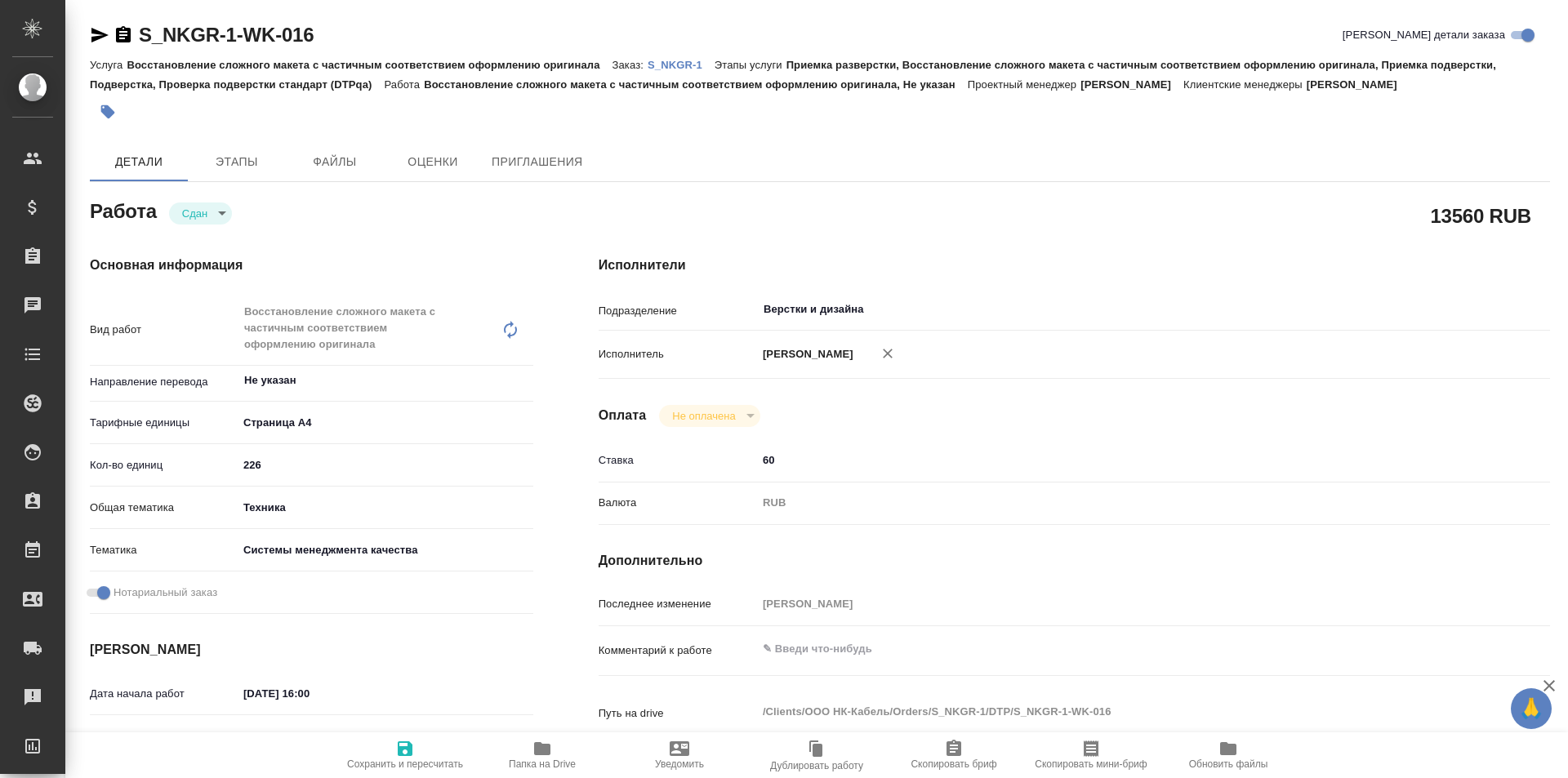
click at [552, 751] on span "Папка на Drive" at bounding box center [542, 754] width 117 height 31
type textarea "x"
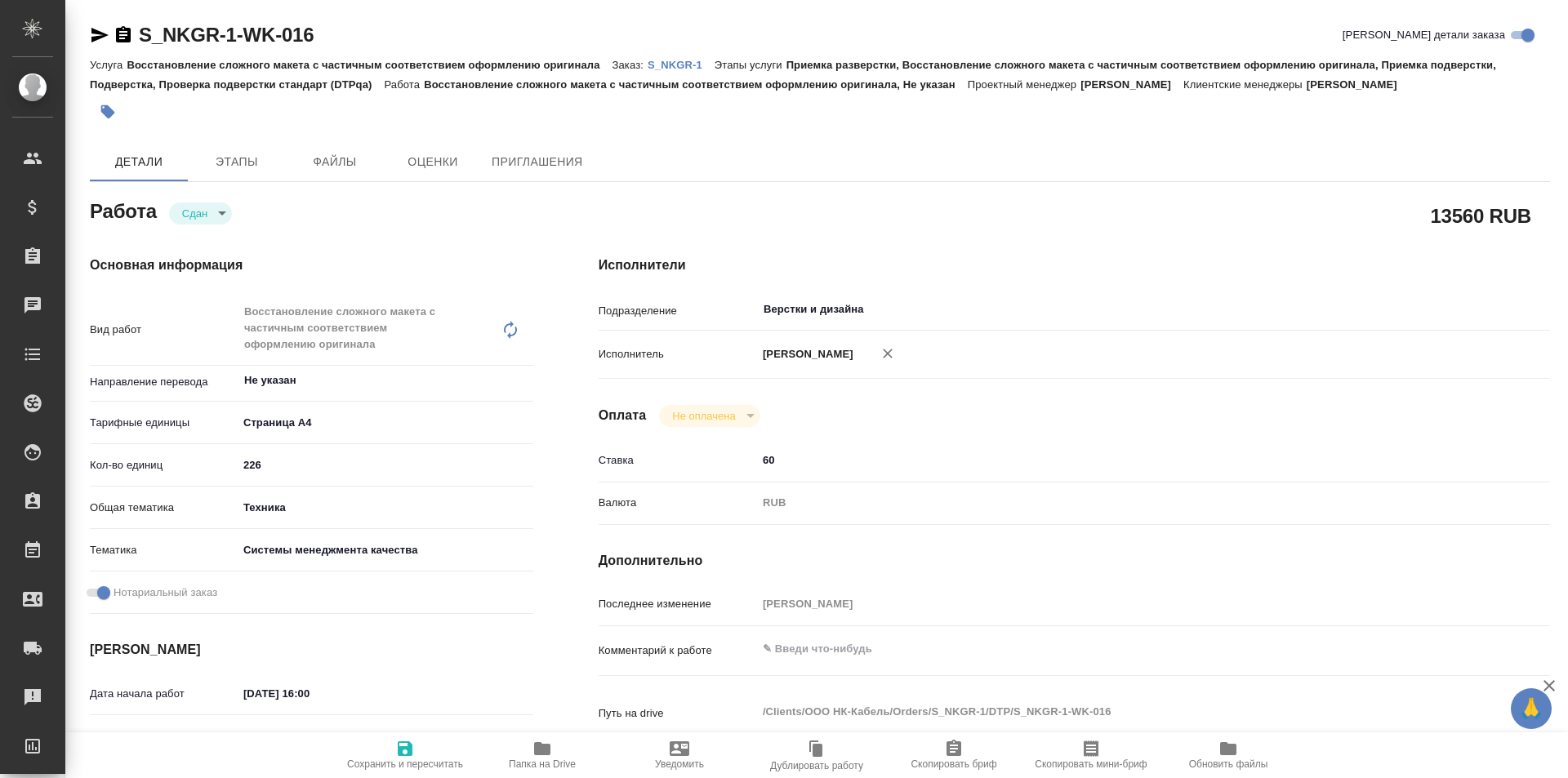
type textarea "x"
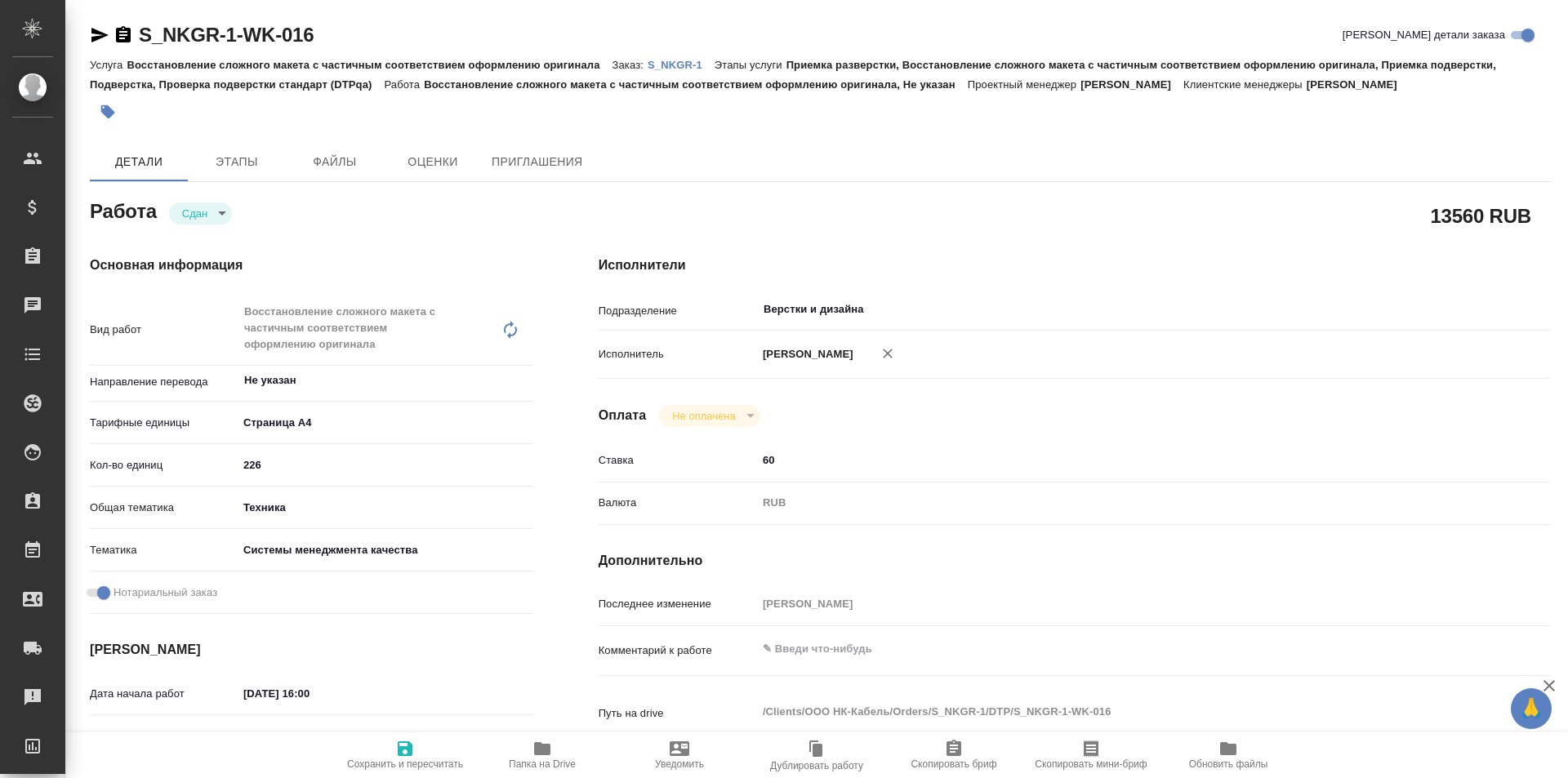
type textarea "x"
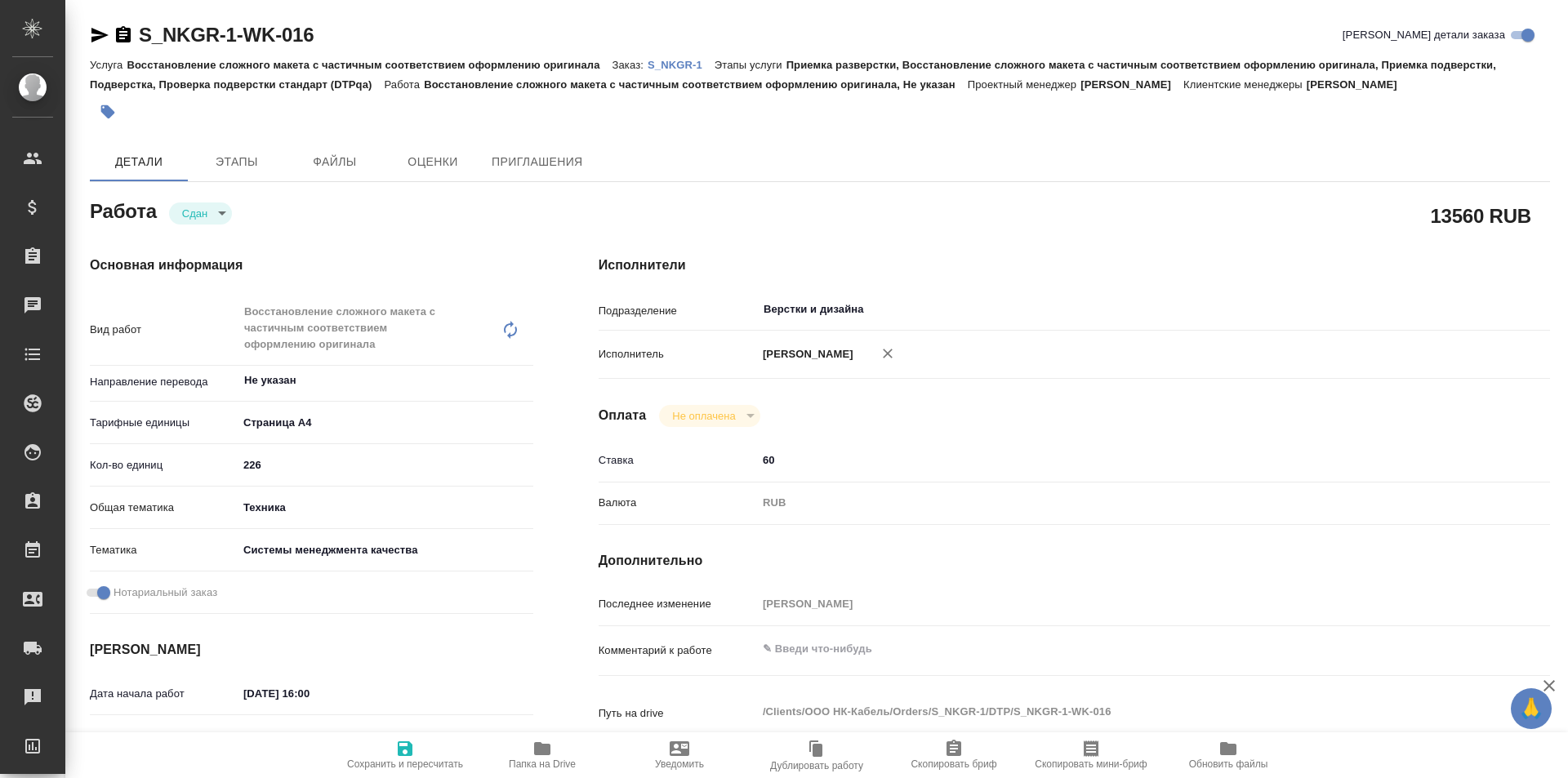
type textarea "x"
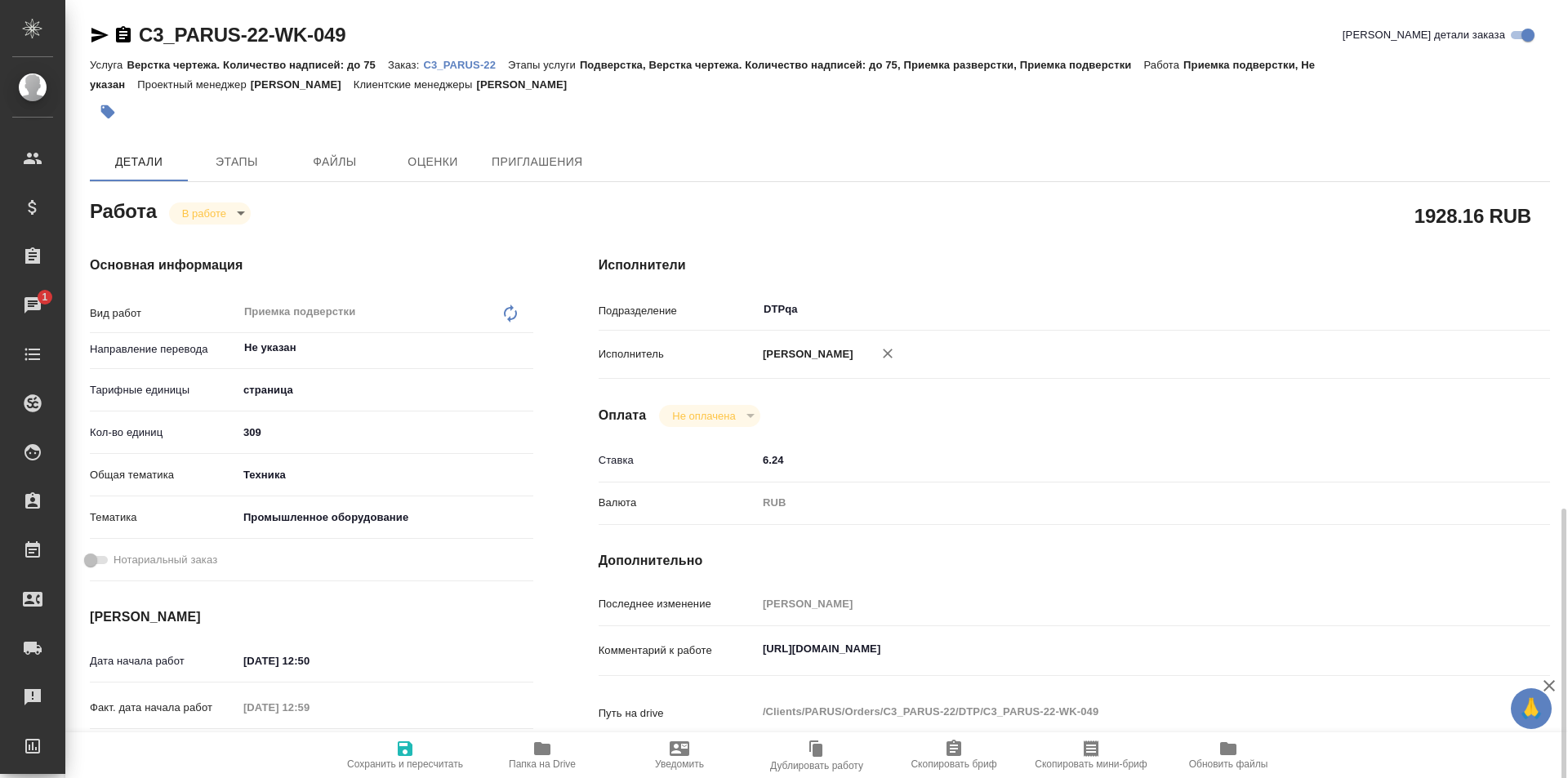
scroll to position [327, 0]
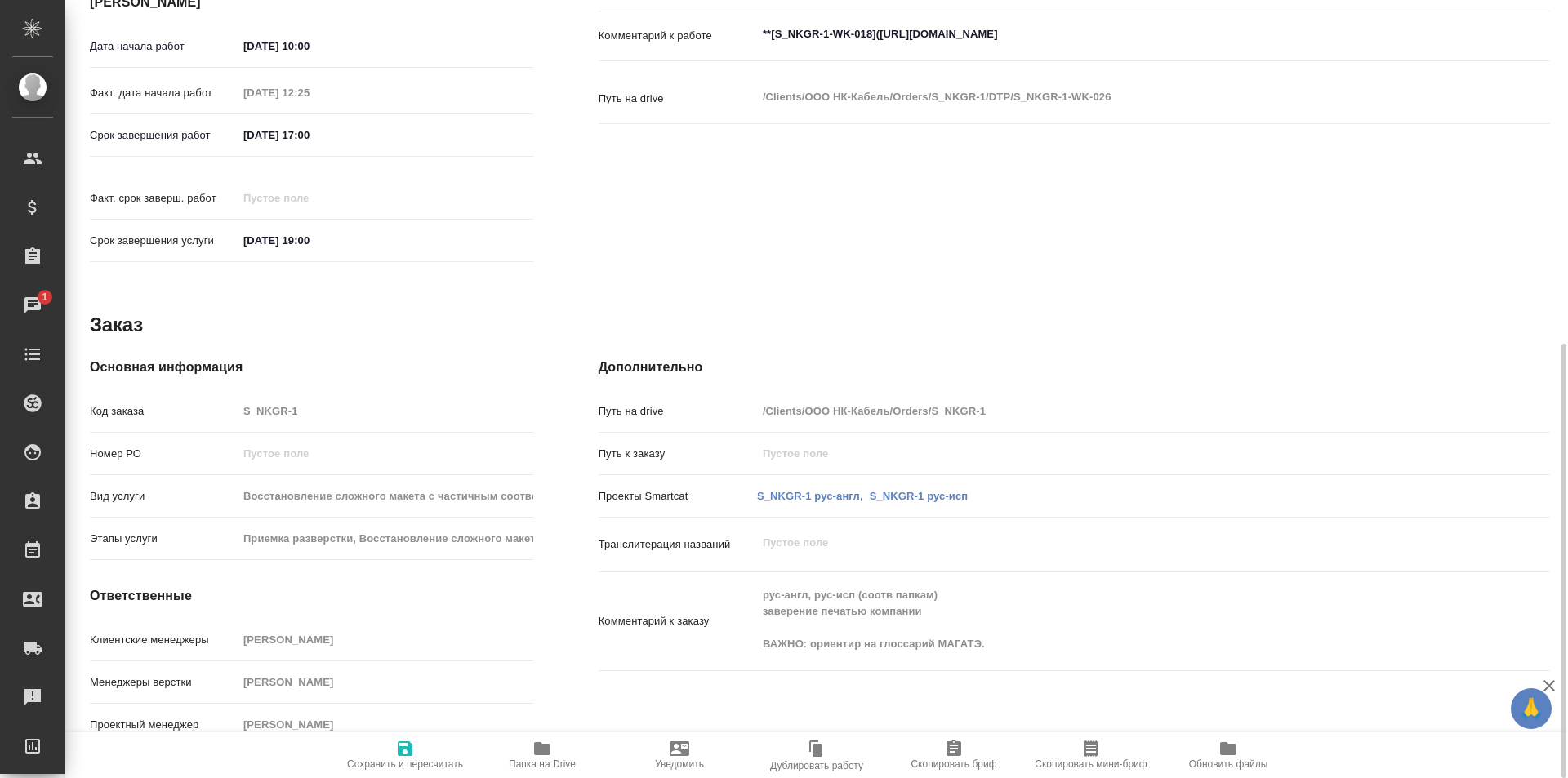
scroll to position [206, 0]
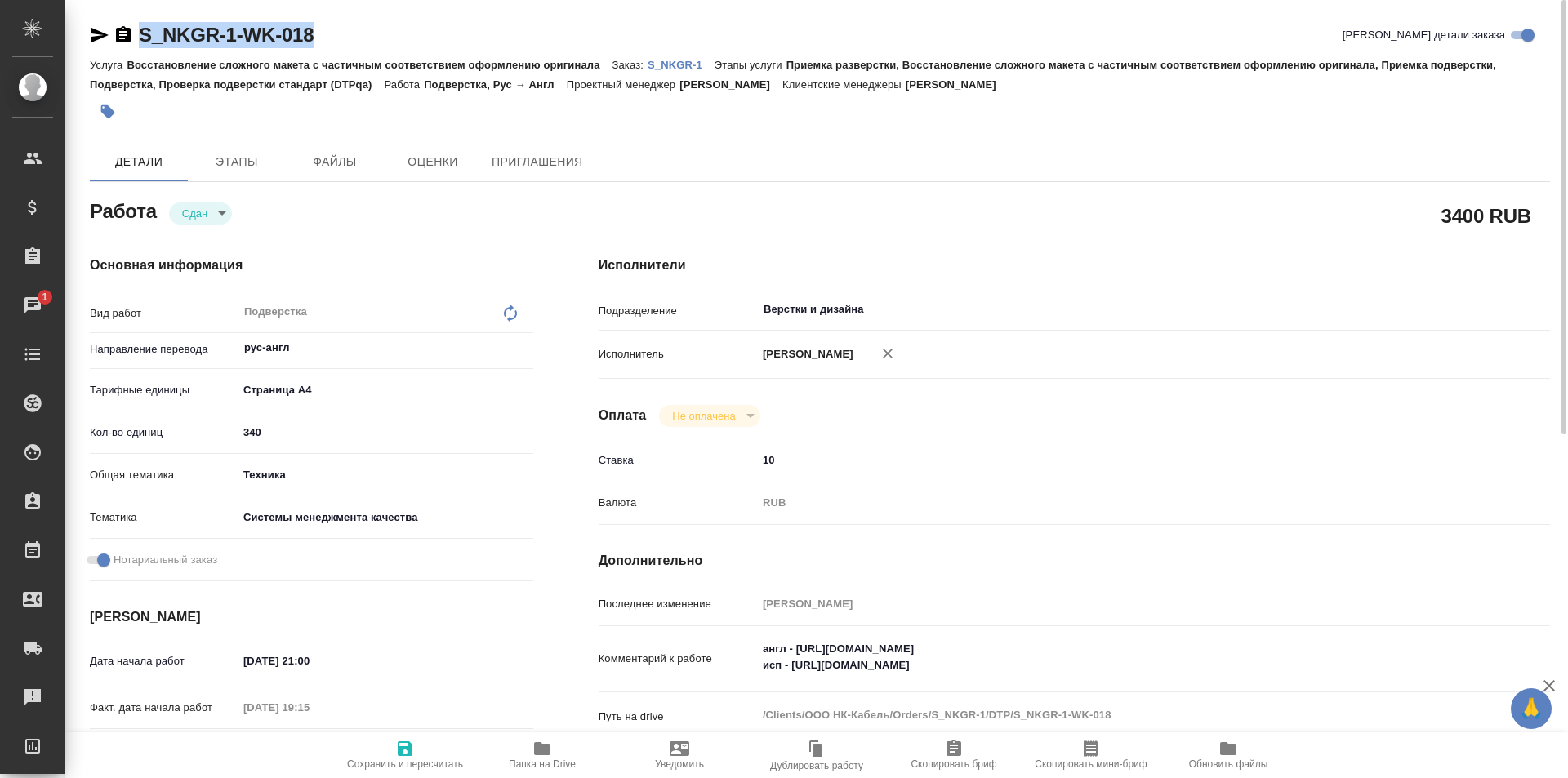
click at [529, 757] on span "Папка на Drive" at bounding box center [542, 754] width 117 height 31
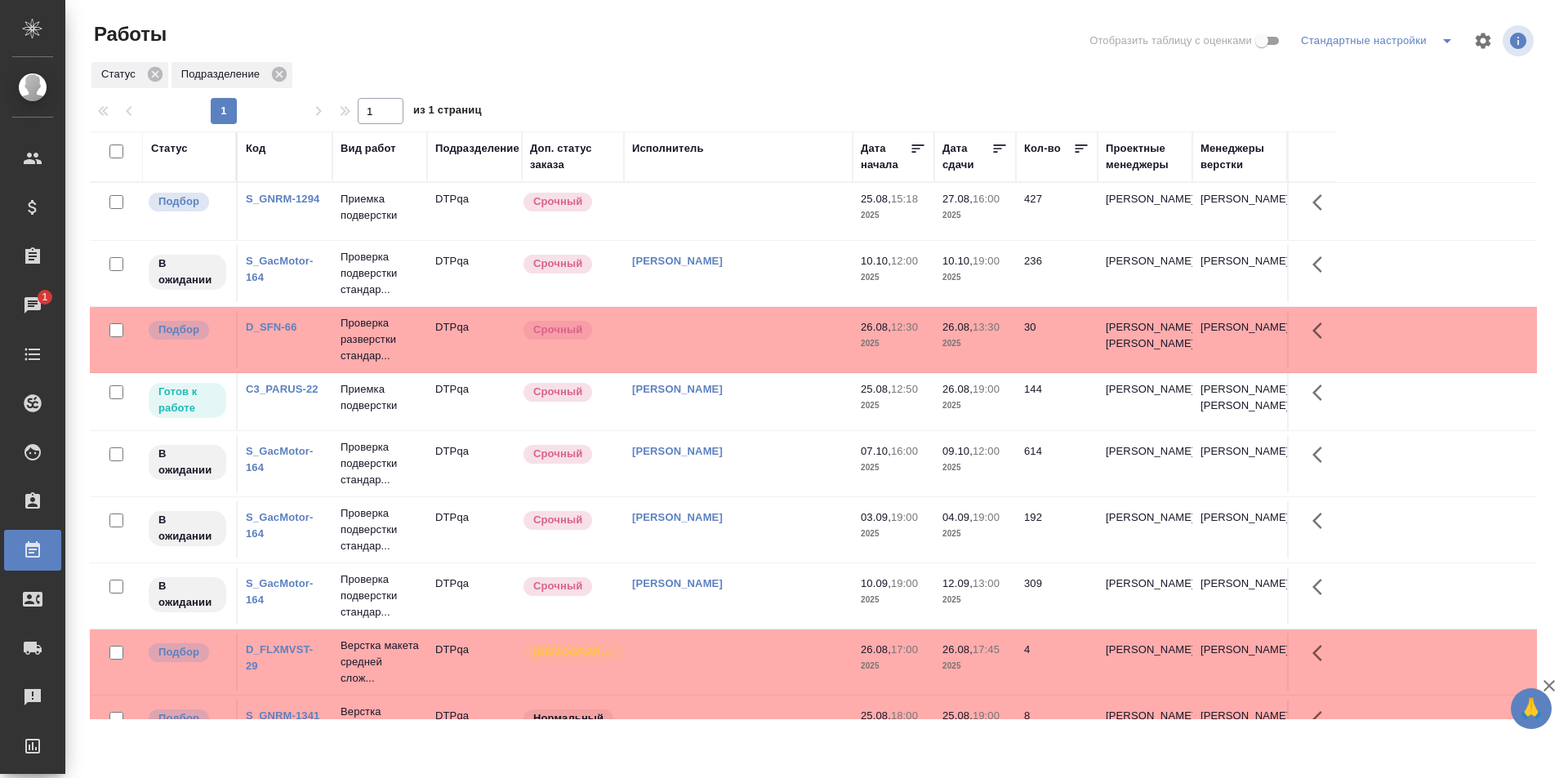
click at [722, 208] on td at bounding box center [738, 211] width 228 height 57
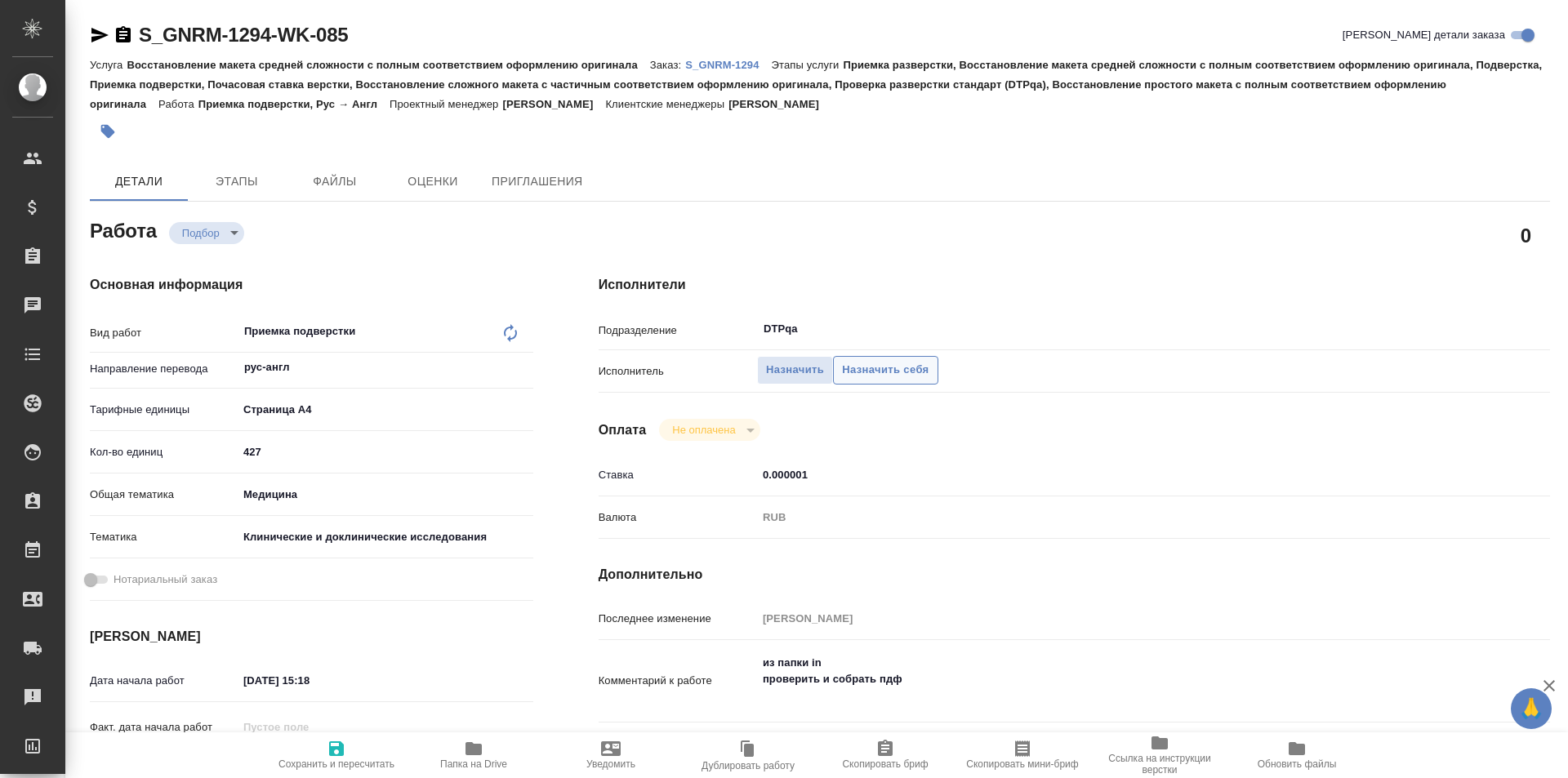
type textarea "x"
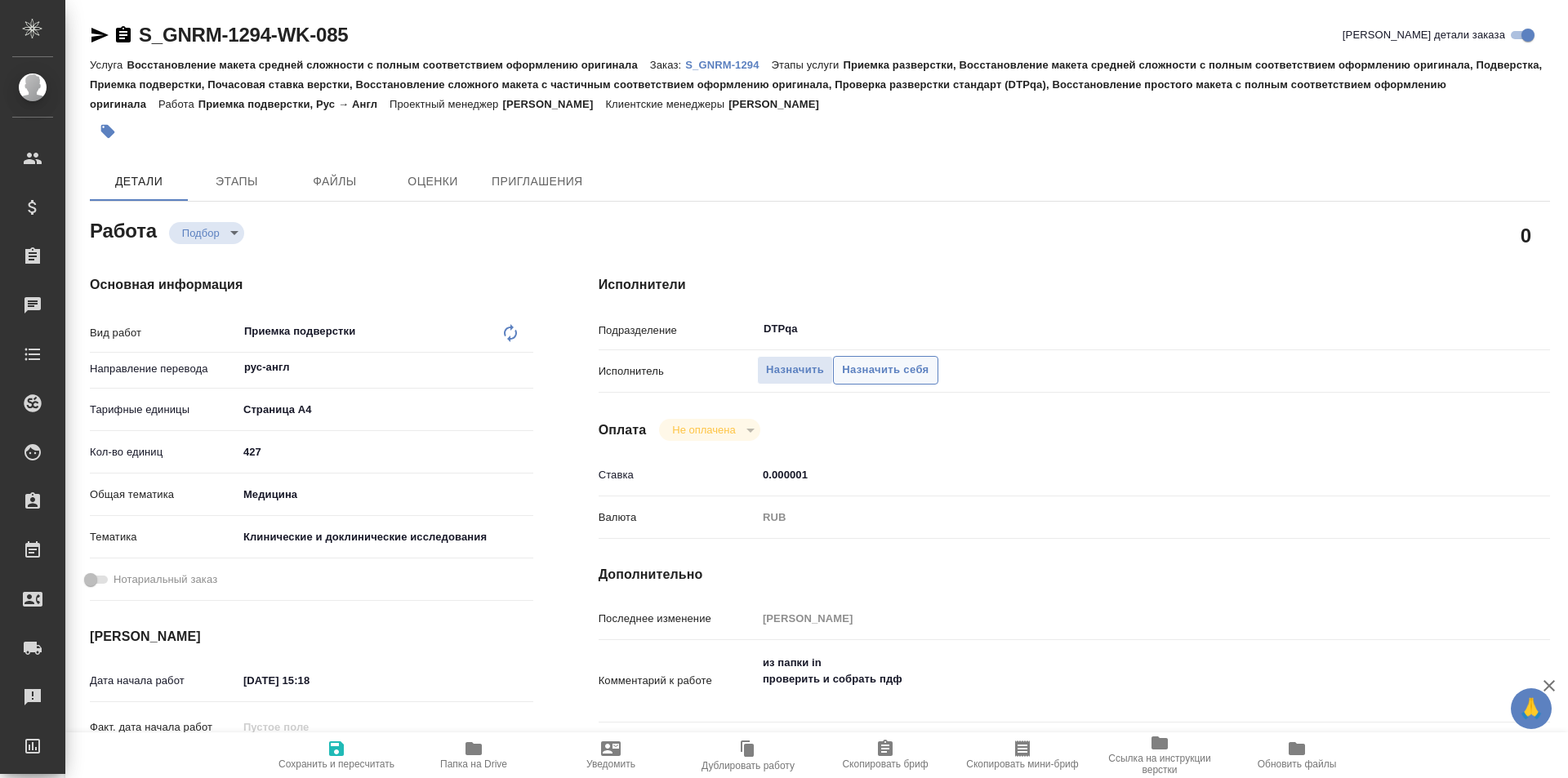
click at [901, 365] on span "Назначить себя" at bounding box center [884, 370] width 86 height 18
type textarea "x"
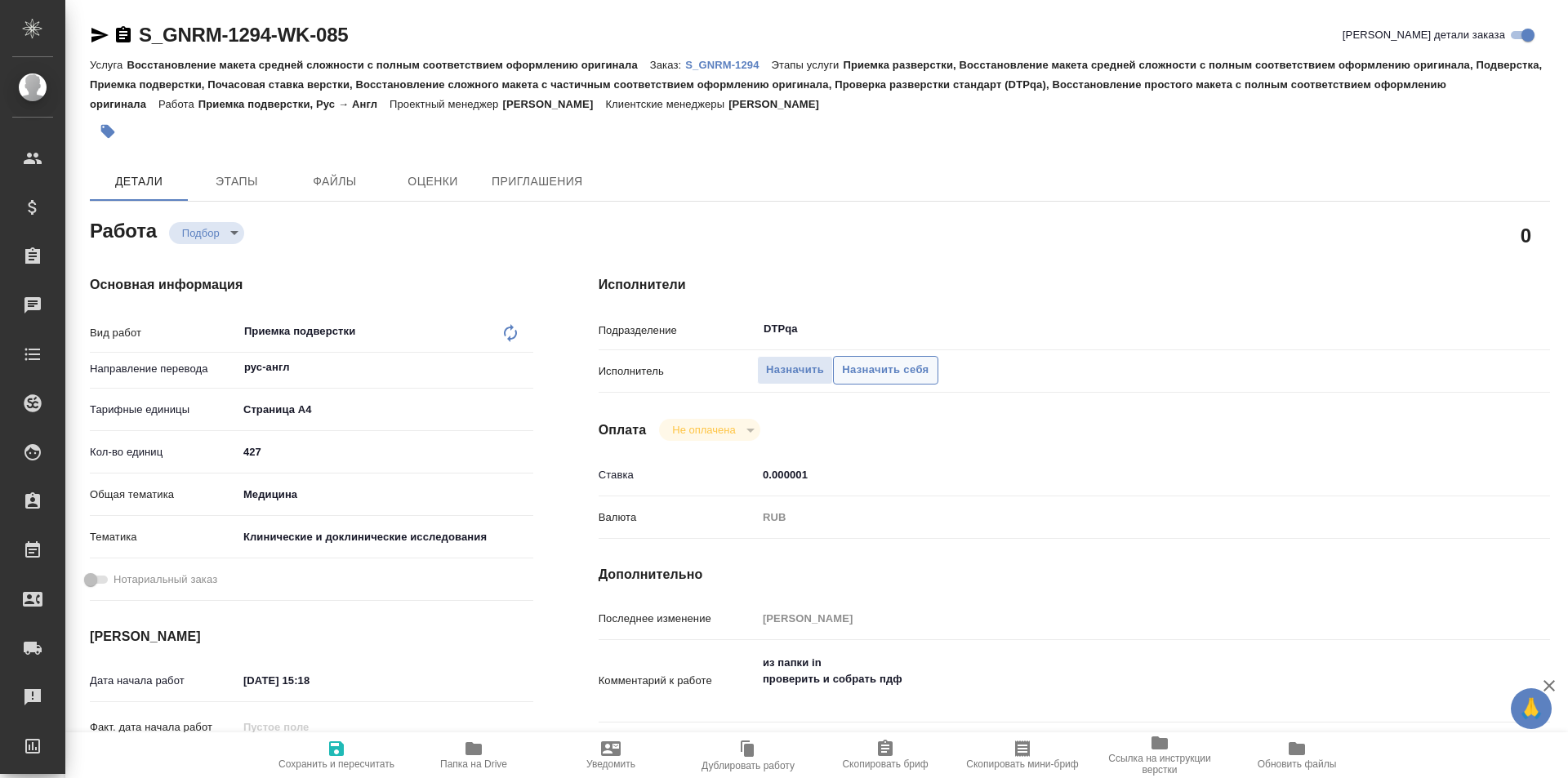
type textarea "x"
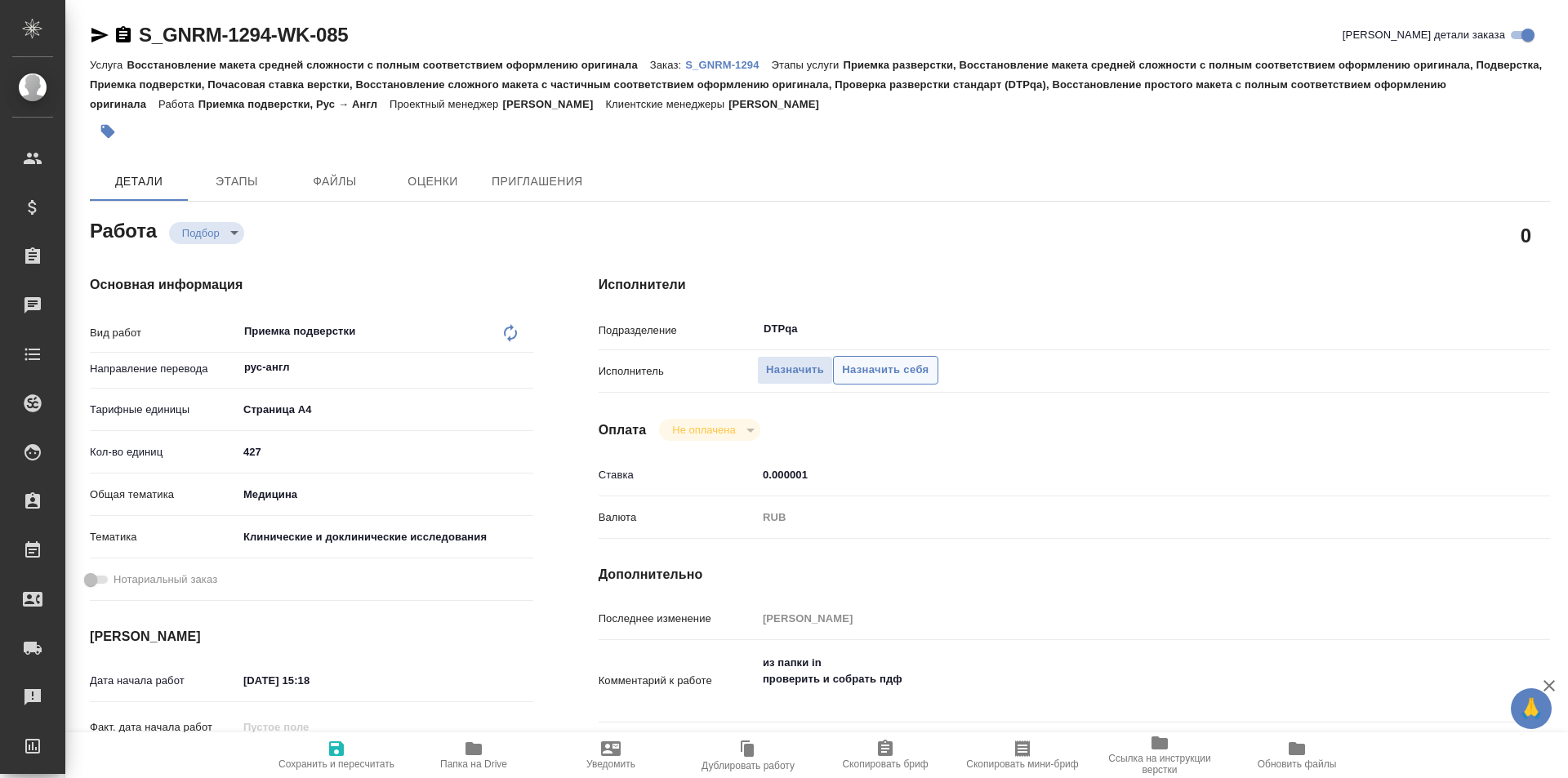
type textarea "x"
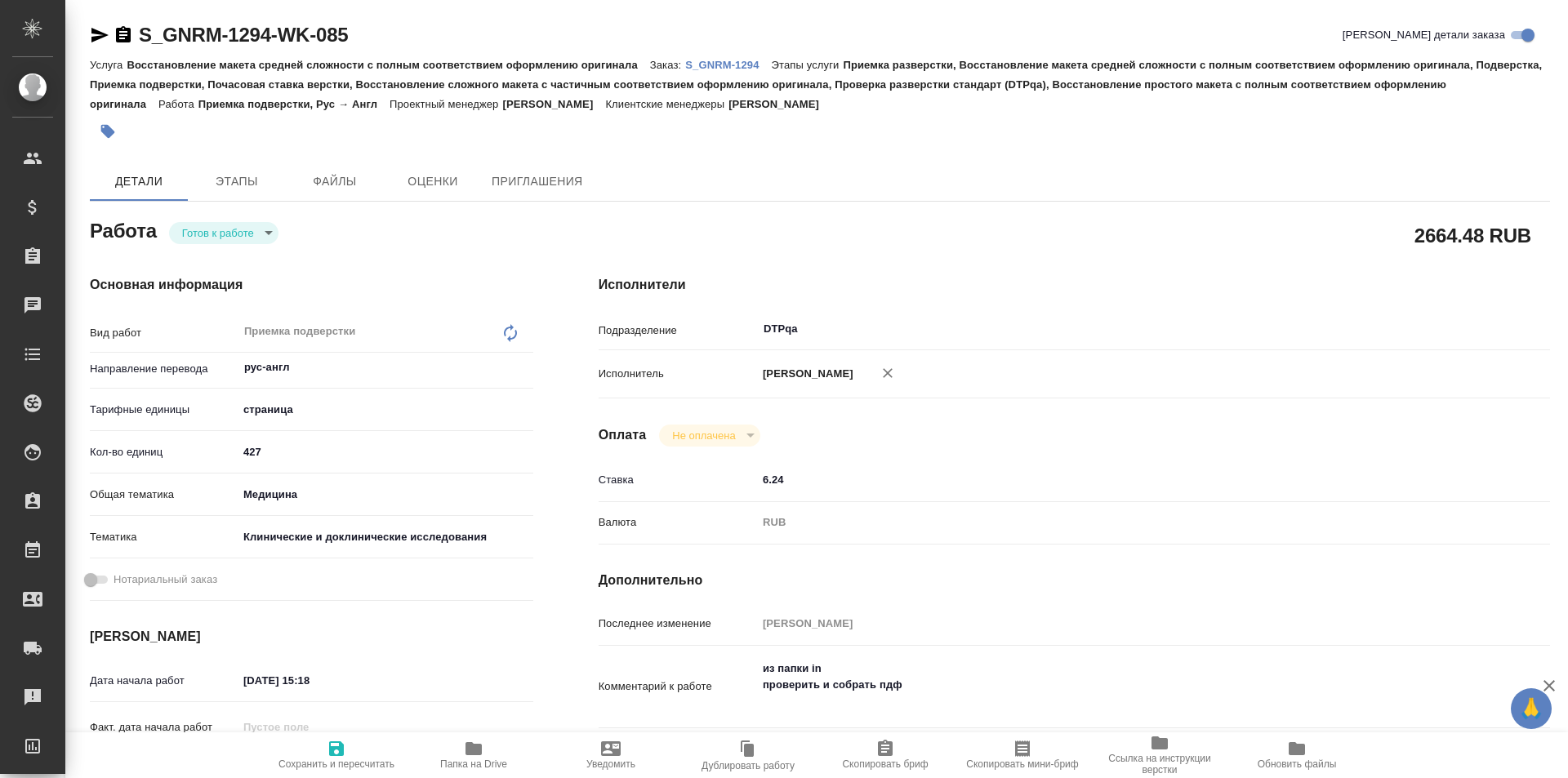
type textarea "x"
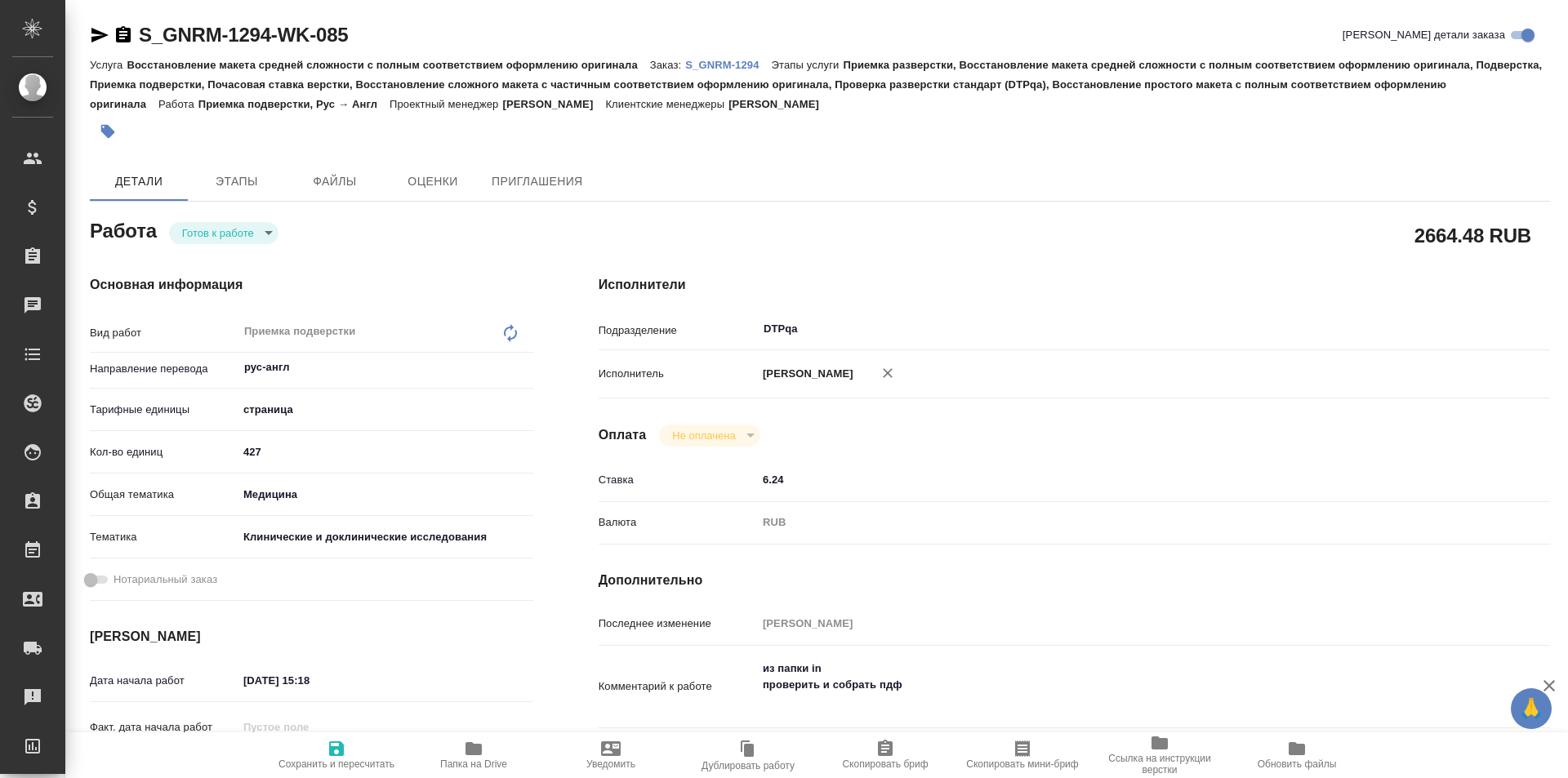
type textarea "x"
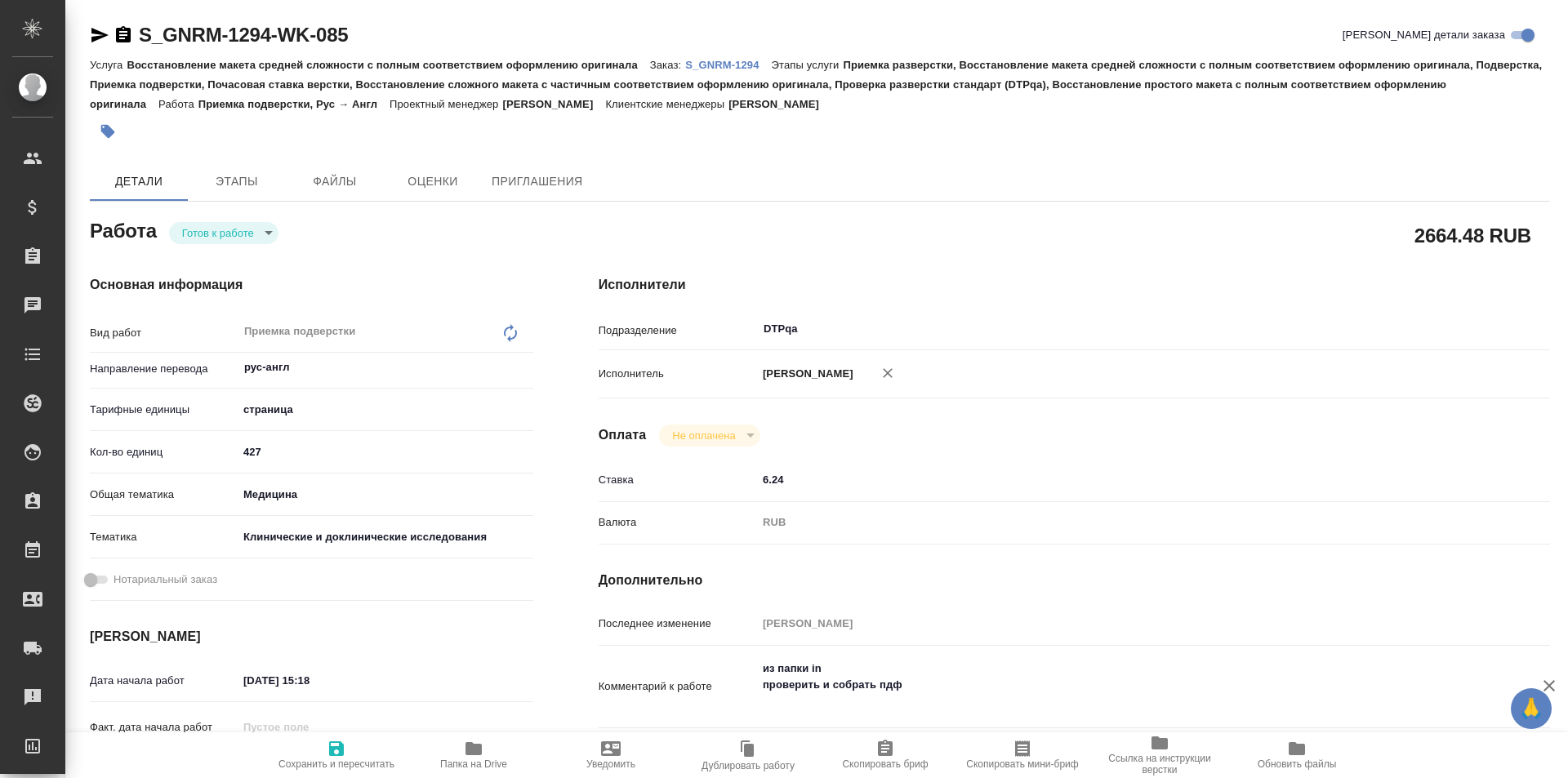
click at [336, 750] on icon "button" at bounding box center [337, 749] width 15 height 15
type textarea "x"
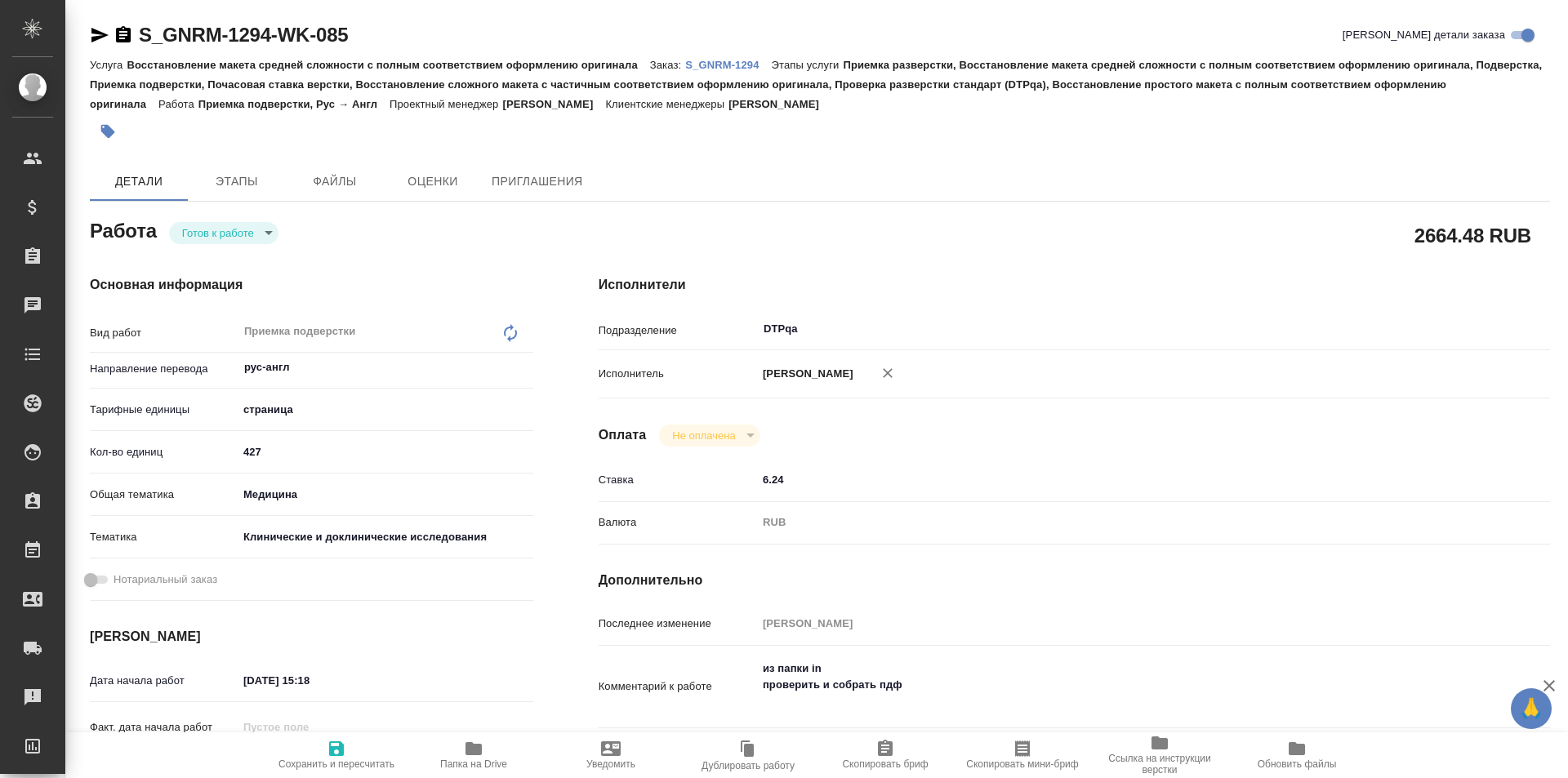
type textarea "x"
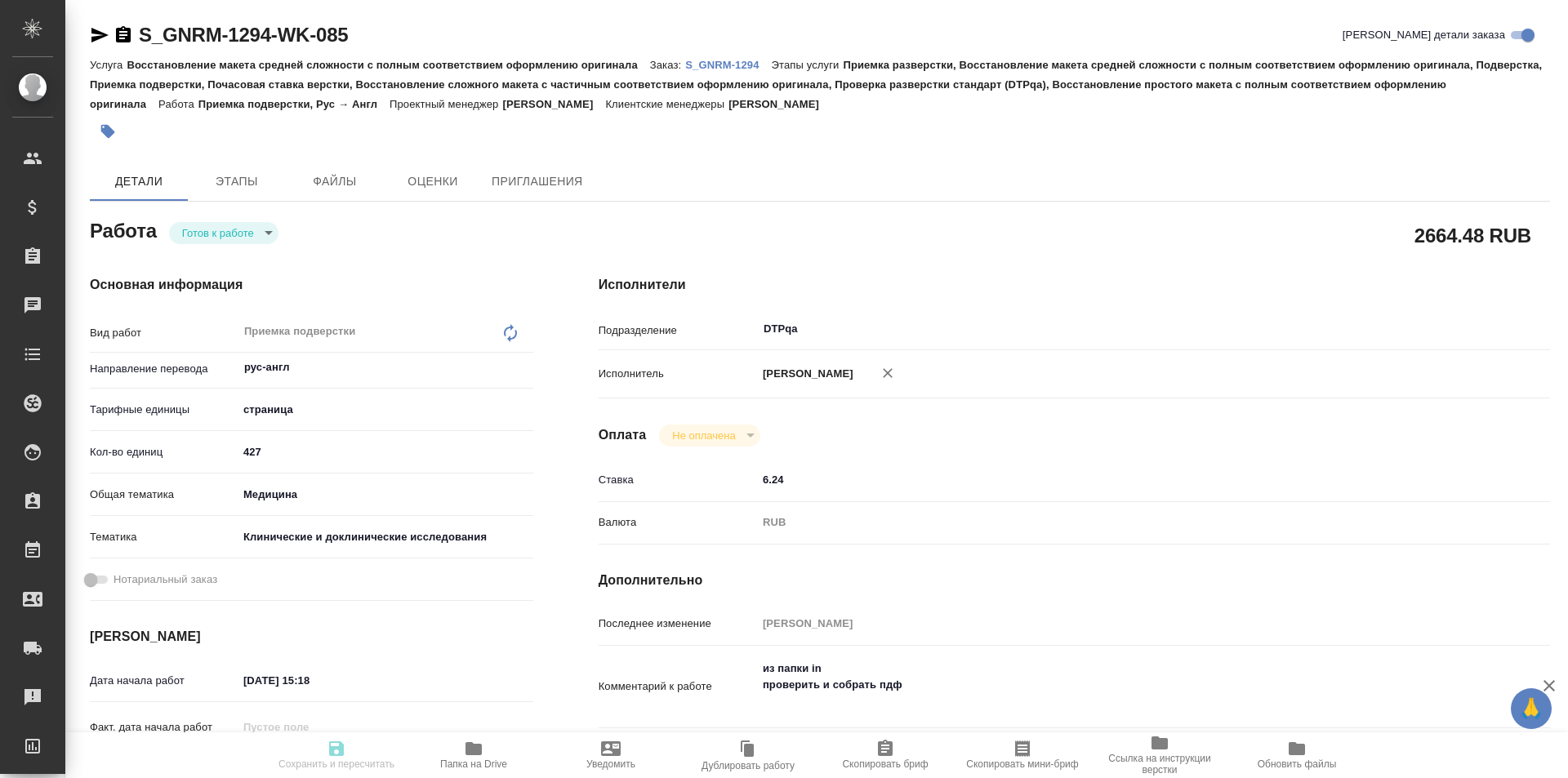
type textarea "x"
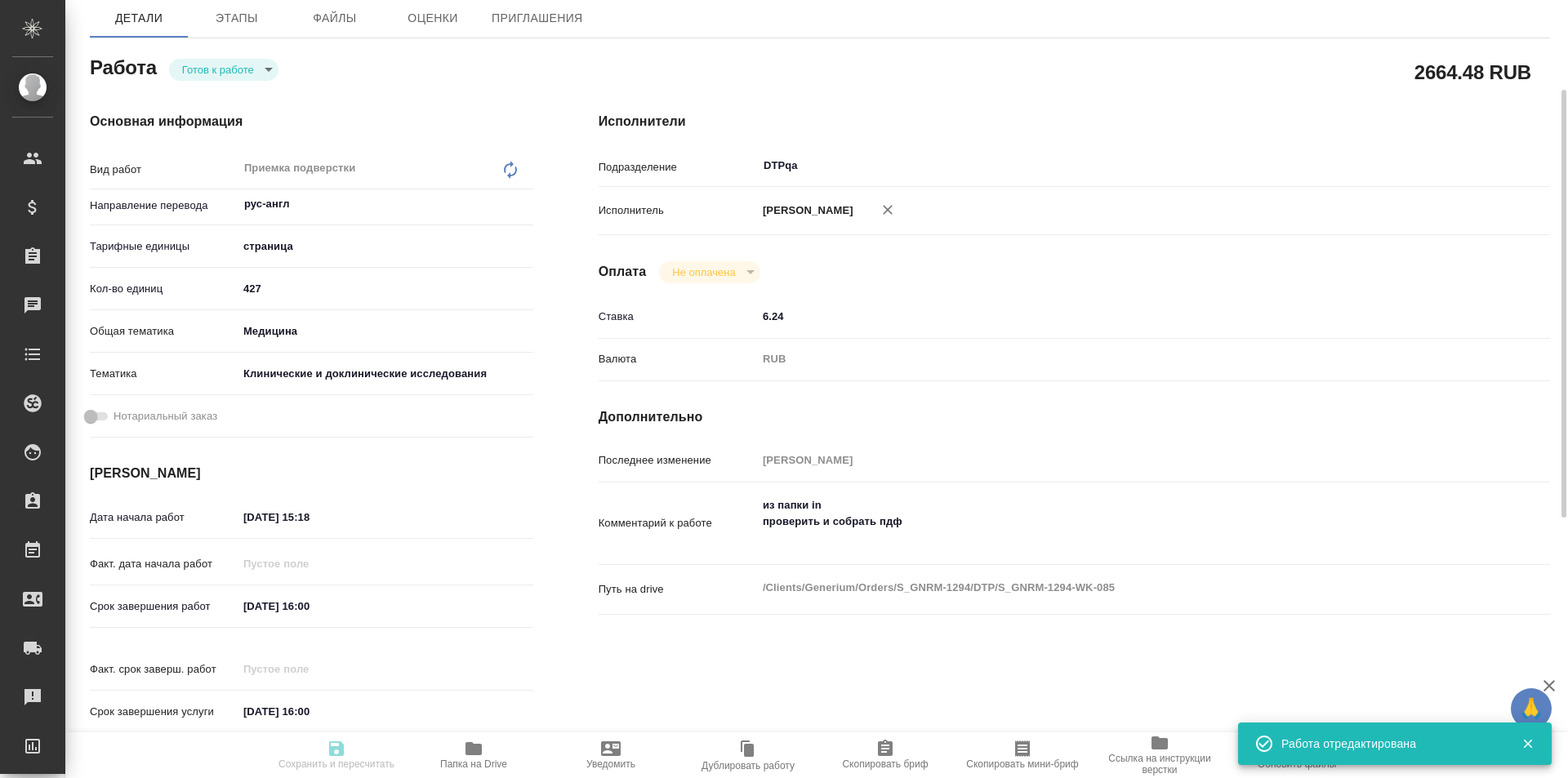
type input "readyForWork"
type textarea "Приемка подверстки"
type textarea "x"
type input "рус-англ"
type input "5a8b1489cc6b4906c91bfdb2"
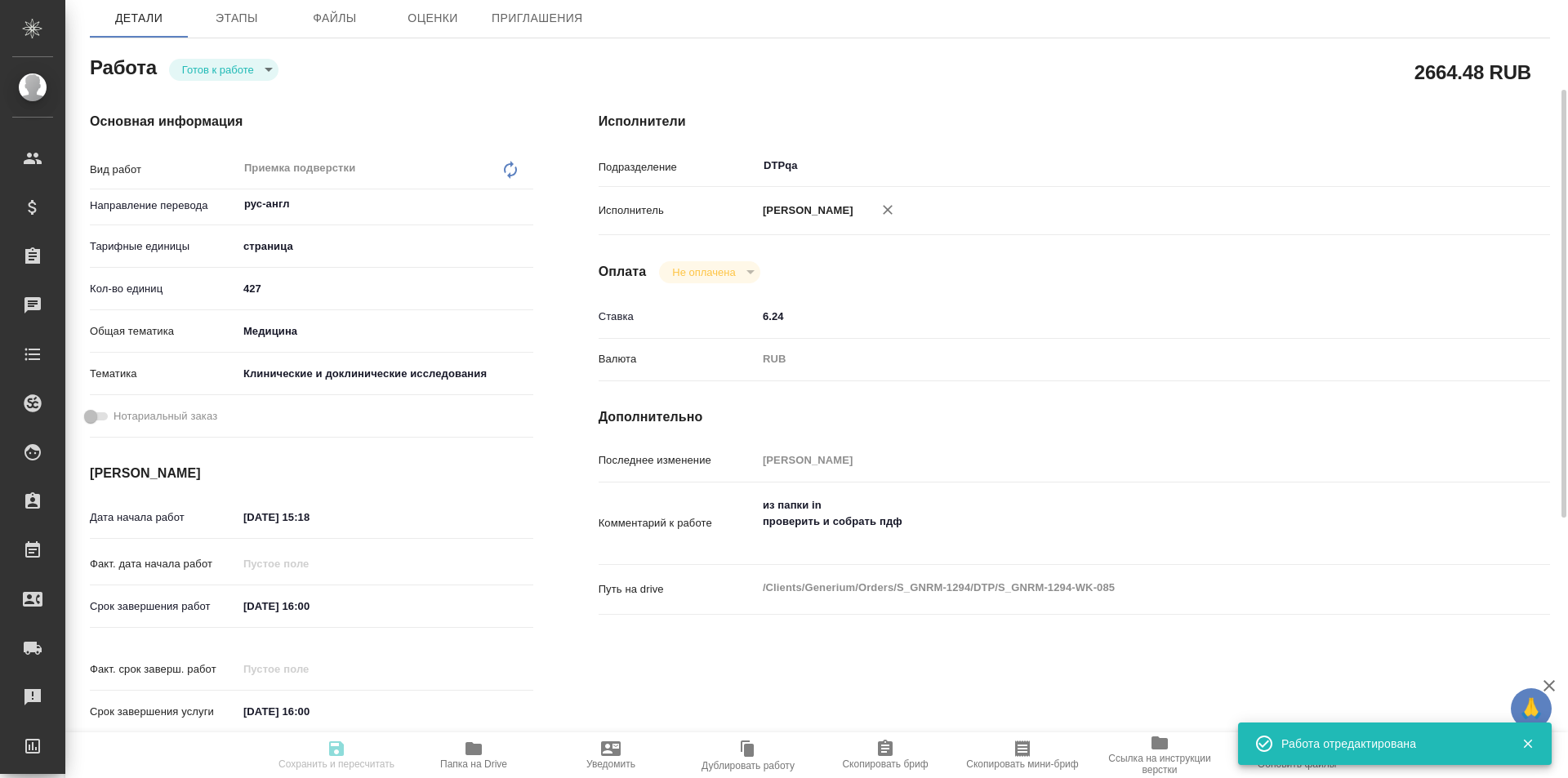
type input "427"
type input "med"
type input "5a8b8b956a9677013d343d9e"
type input "25.08.2025 15:18"
type input "27.08.2025 16:00"
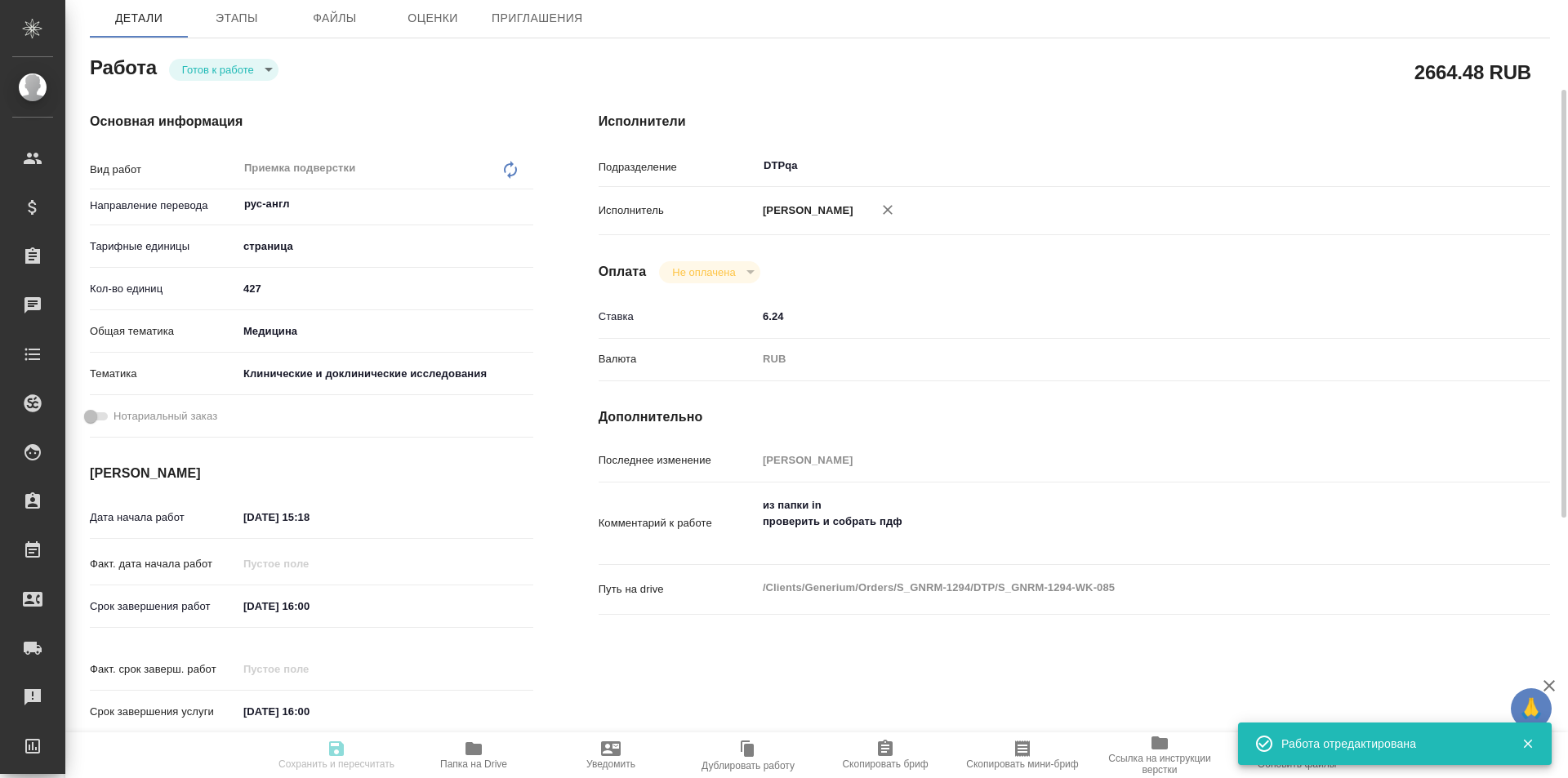
type input "29.08.2025 16:00"
type input "DTPqa"
type input "notPayed"
type input "6.24"
type input "RUB"
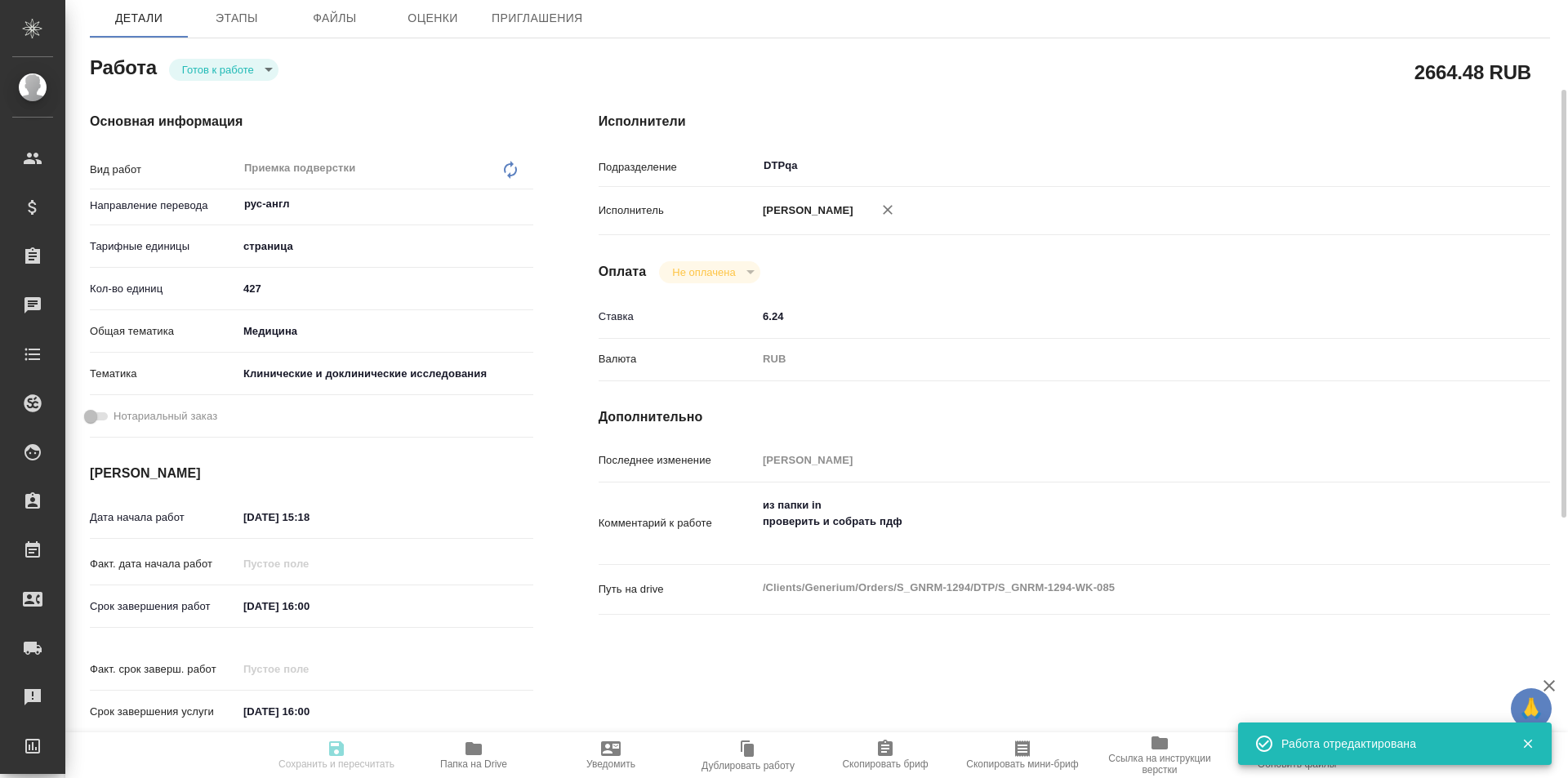
type input "[PERSON_NAME]"
type textarea "из папки in проверить и собрать пдф"
type textarea "x"
type textarea "/Clients/Generium/Orders/S_GNRM-1294/DTP/S_GNRM-1294-WK-085"
type textarea "x"
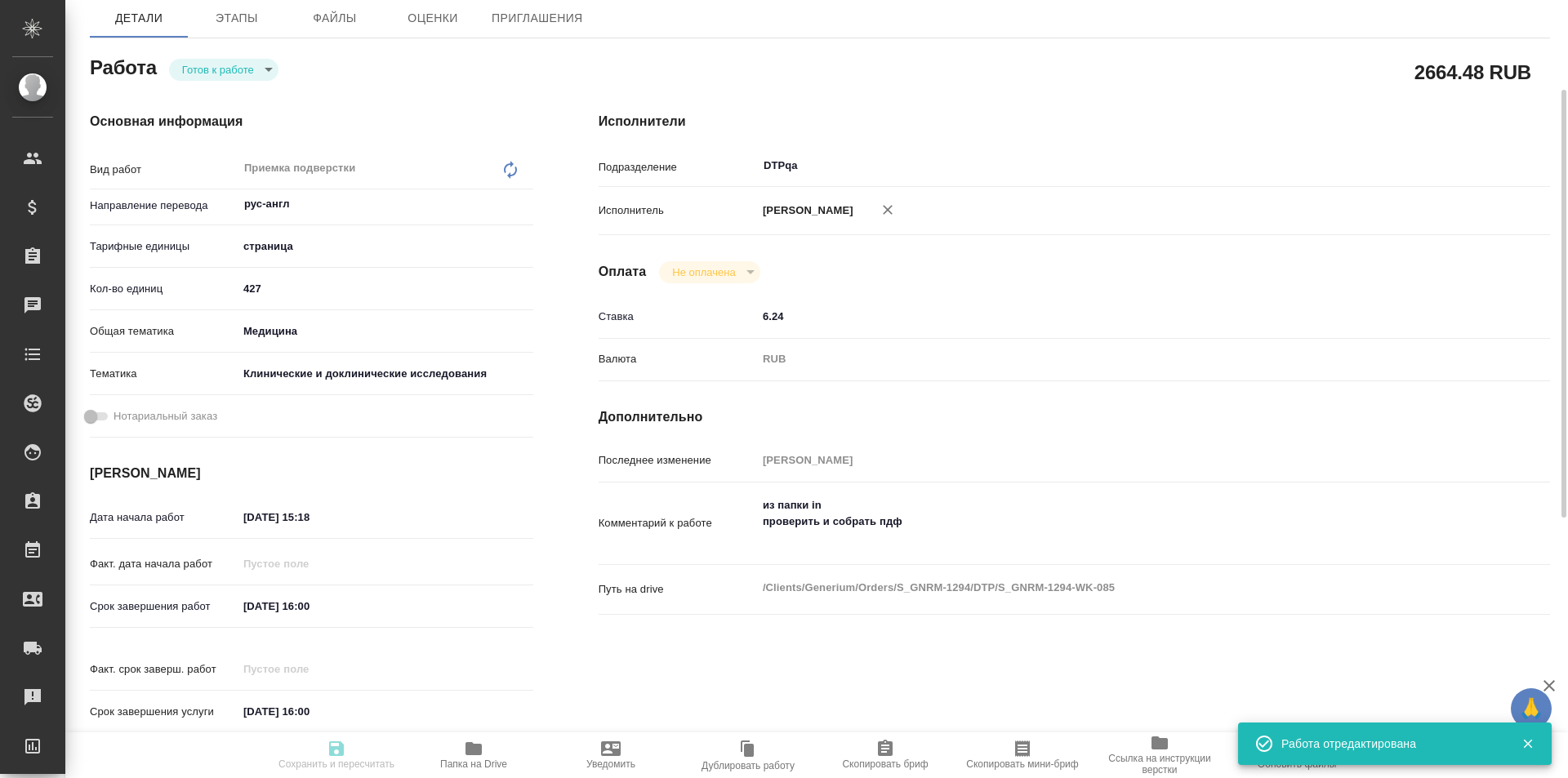
type input "S_GNRM-1294"
type input "Восстановление макета средней сложности с полным соответствием оформлению ориги…"
type input "Приемка разверстки, Восстановление макета средней сложности с полным соответств…"
type input "Кабаргина Анна"
type input "Петрова Валерия"
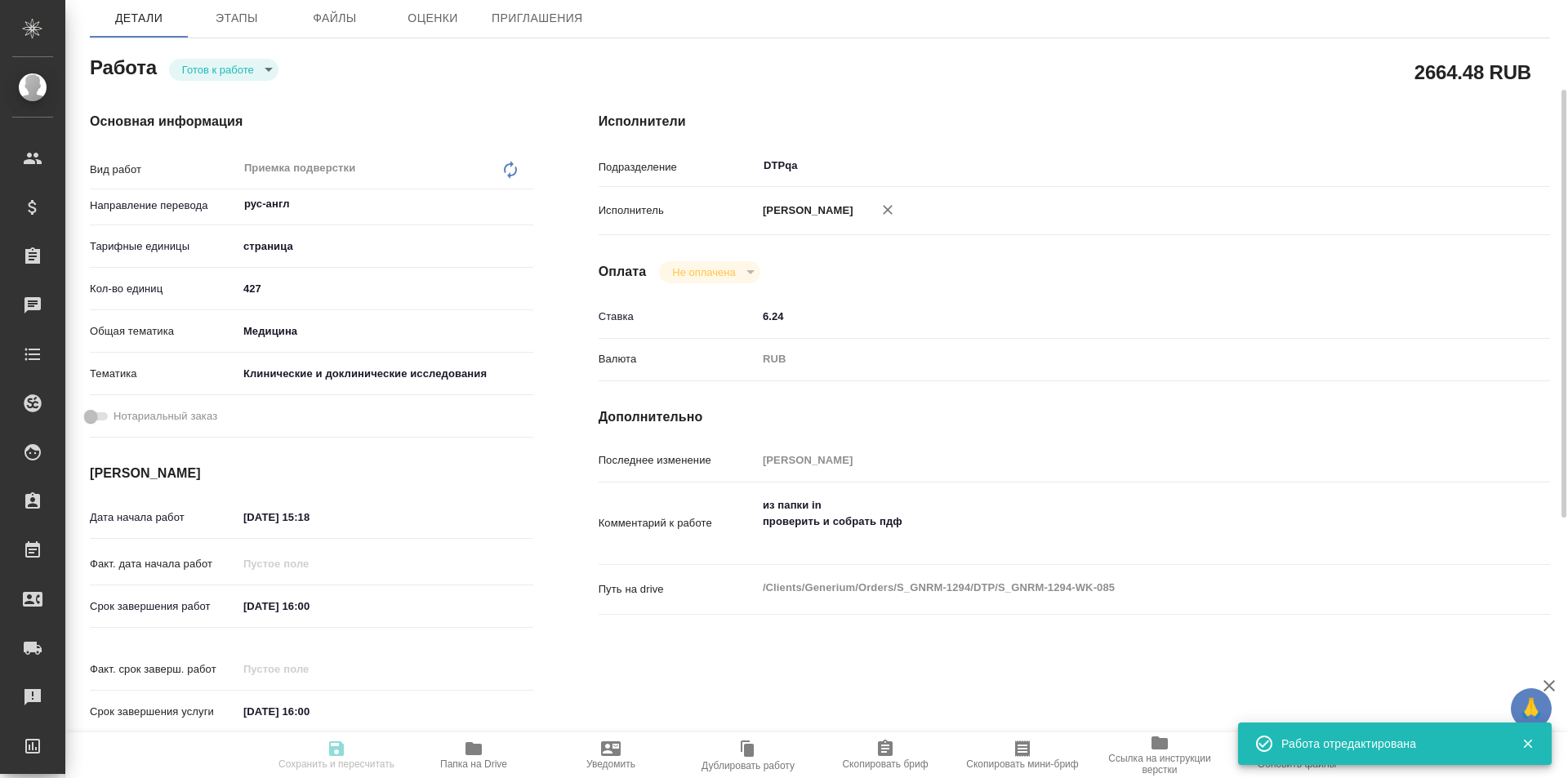
type input "/Clients/Generium/Orders/S_GNRM-1294"
type textarea "x"
type textarea "Рассчитайте, пожалуйста, перевод на англ досье по ссылке https://disk.360.yande…"
type textarea "x"
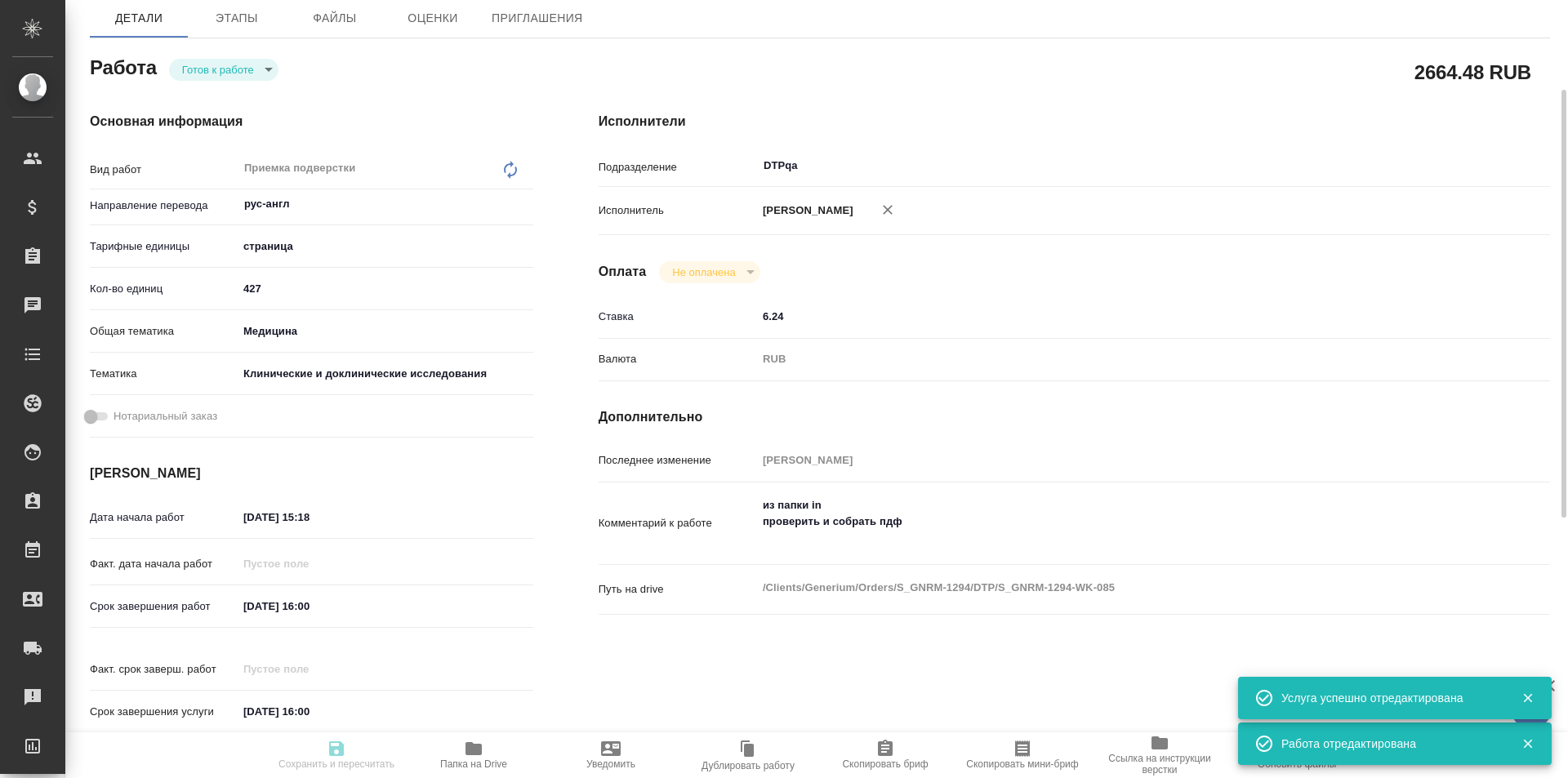
type textarea "x"
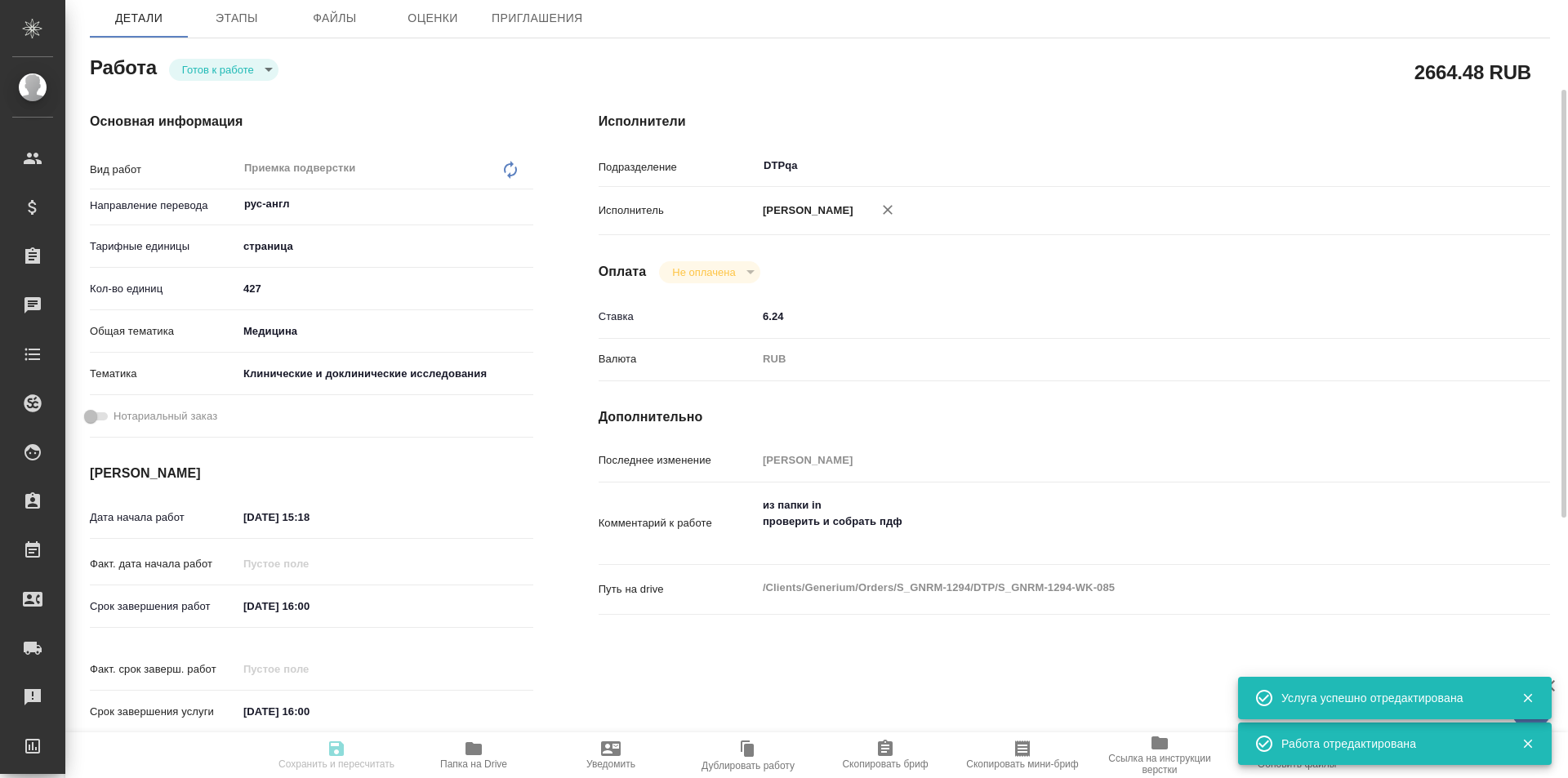
type textarea "x"
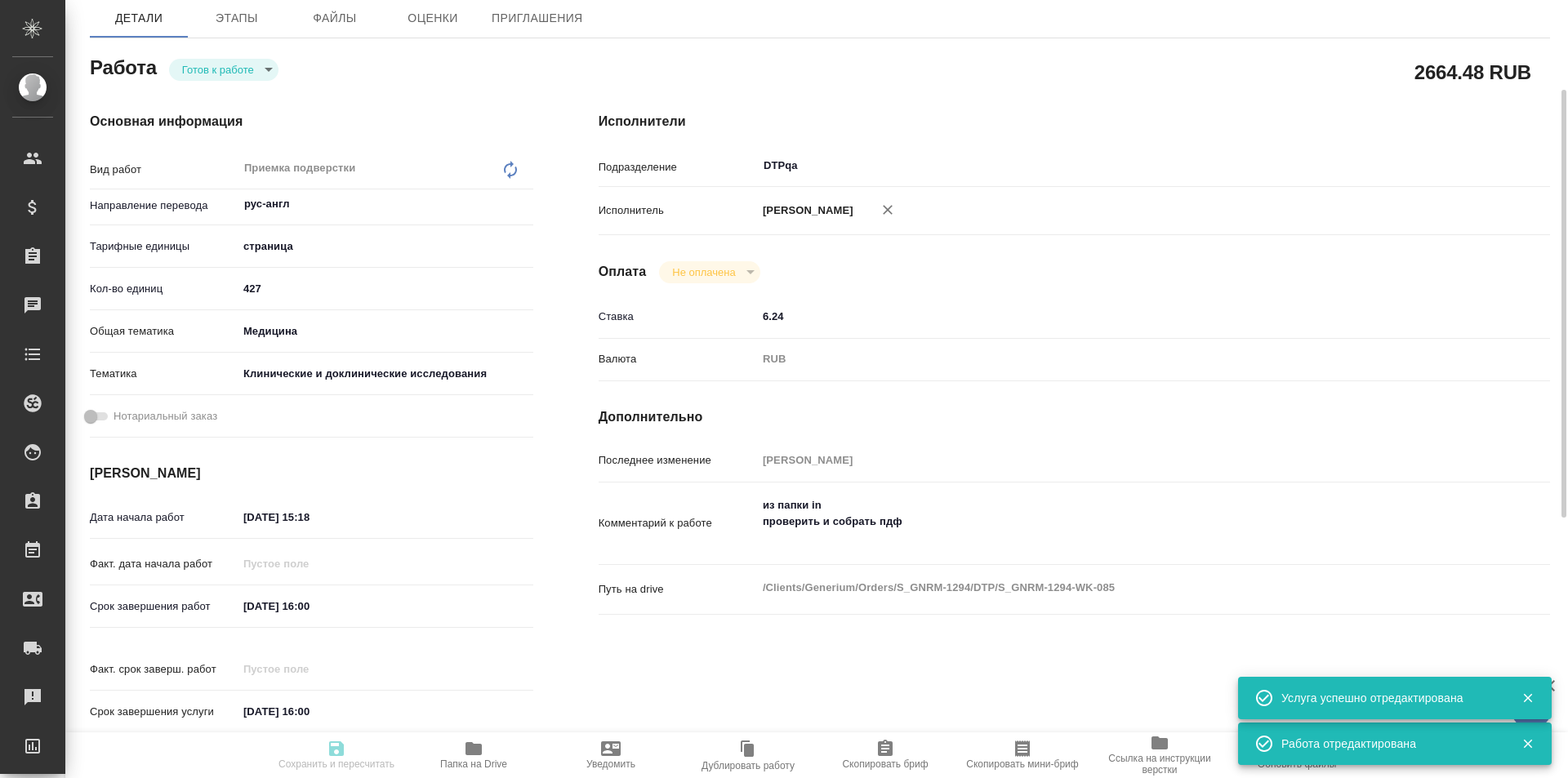
type textarea "x"
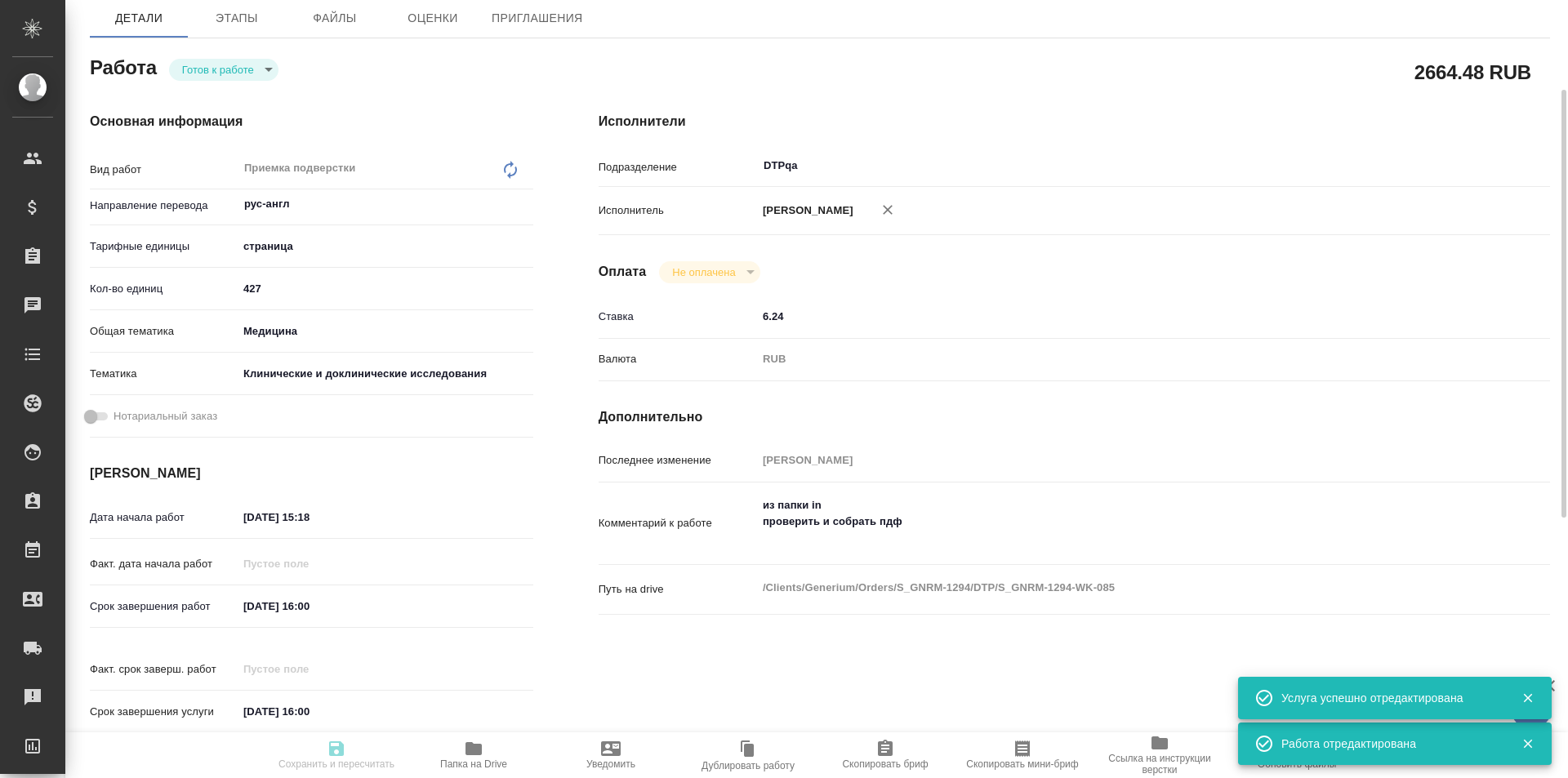
type textarea "x"
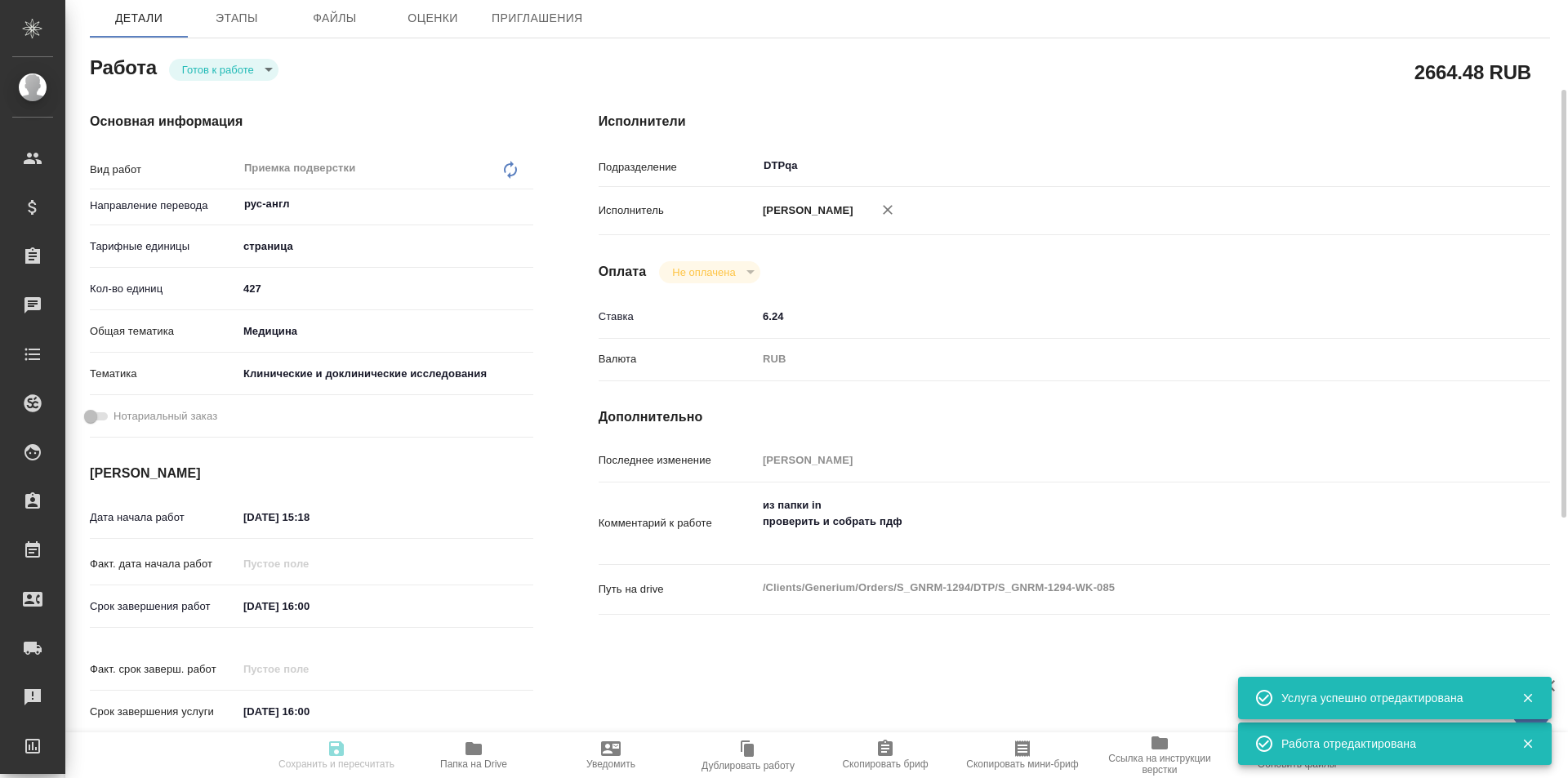
type textarea "x"
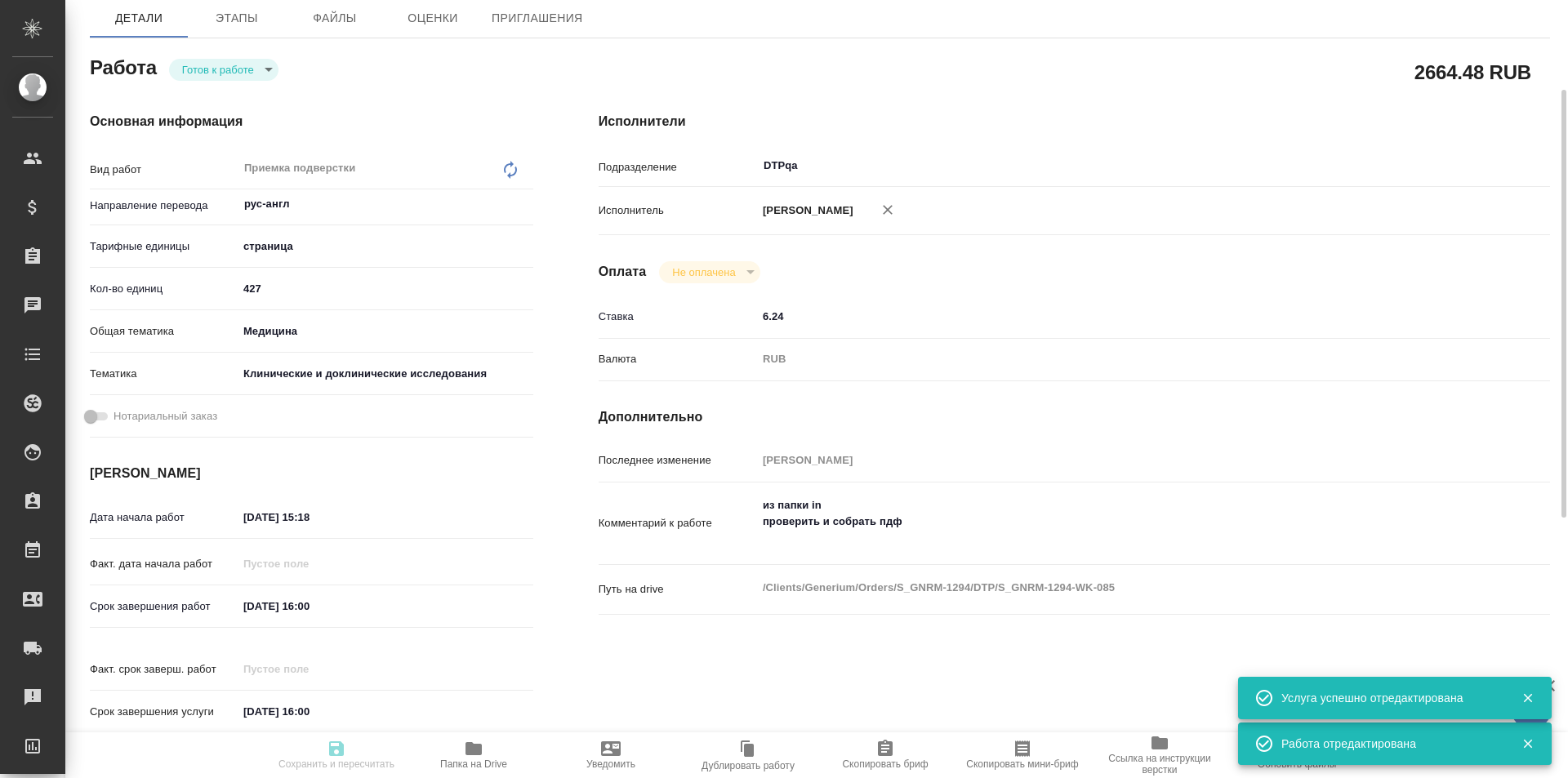
type textarea "x"
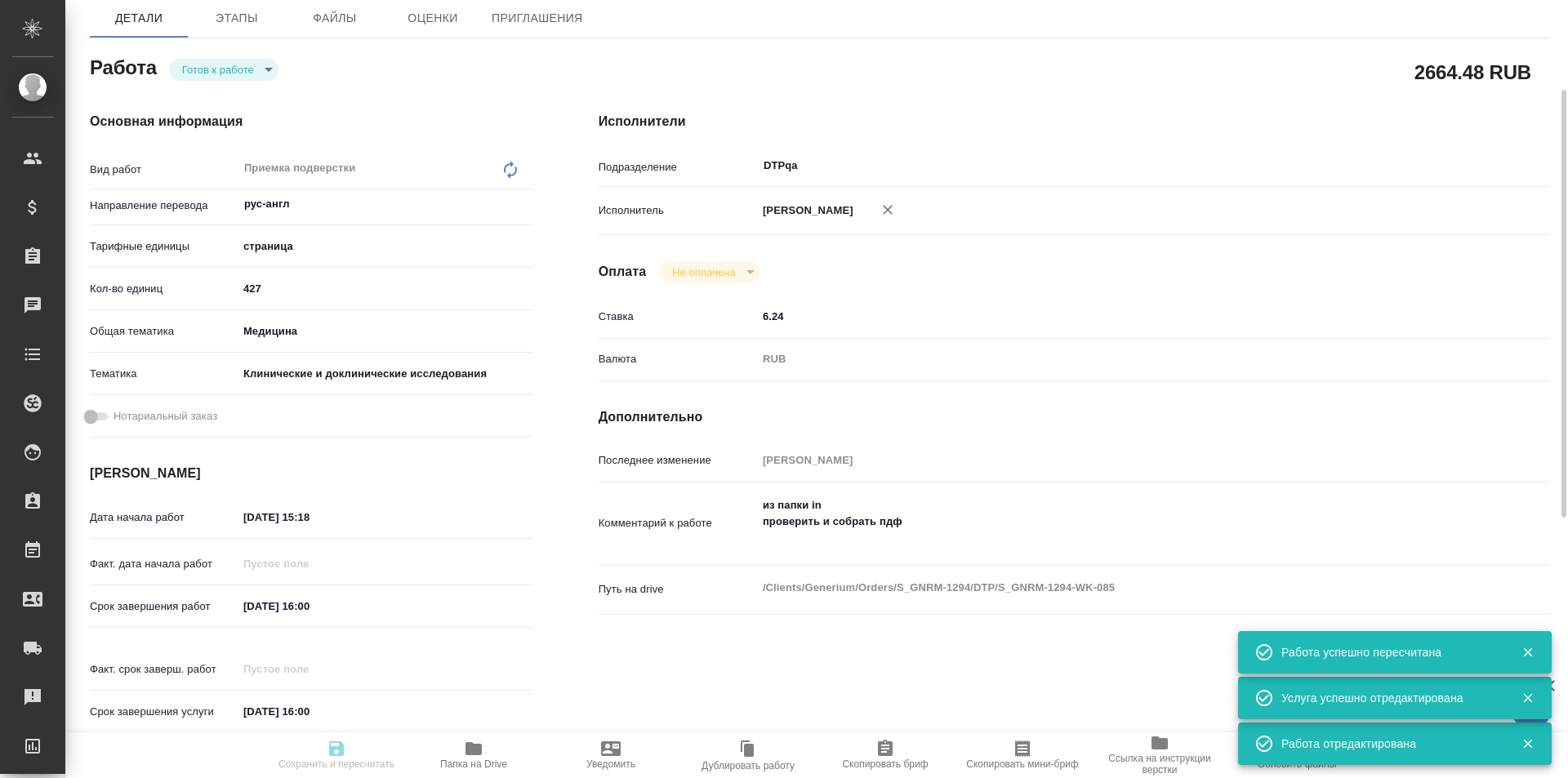
type input "readyForWork"
type textarea "Приемка подверстки"
type textarea "x"
type input "рус-англ"
type input "5a8b1489cc6b4906c91bfdb2"
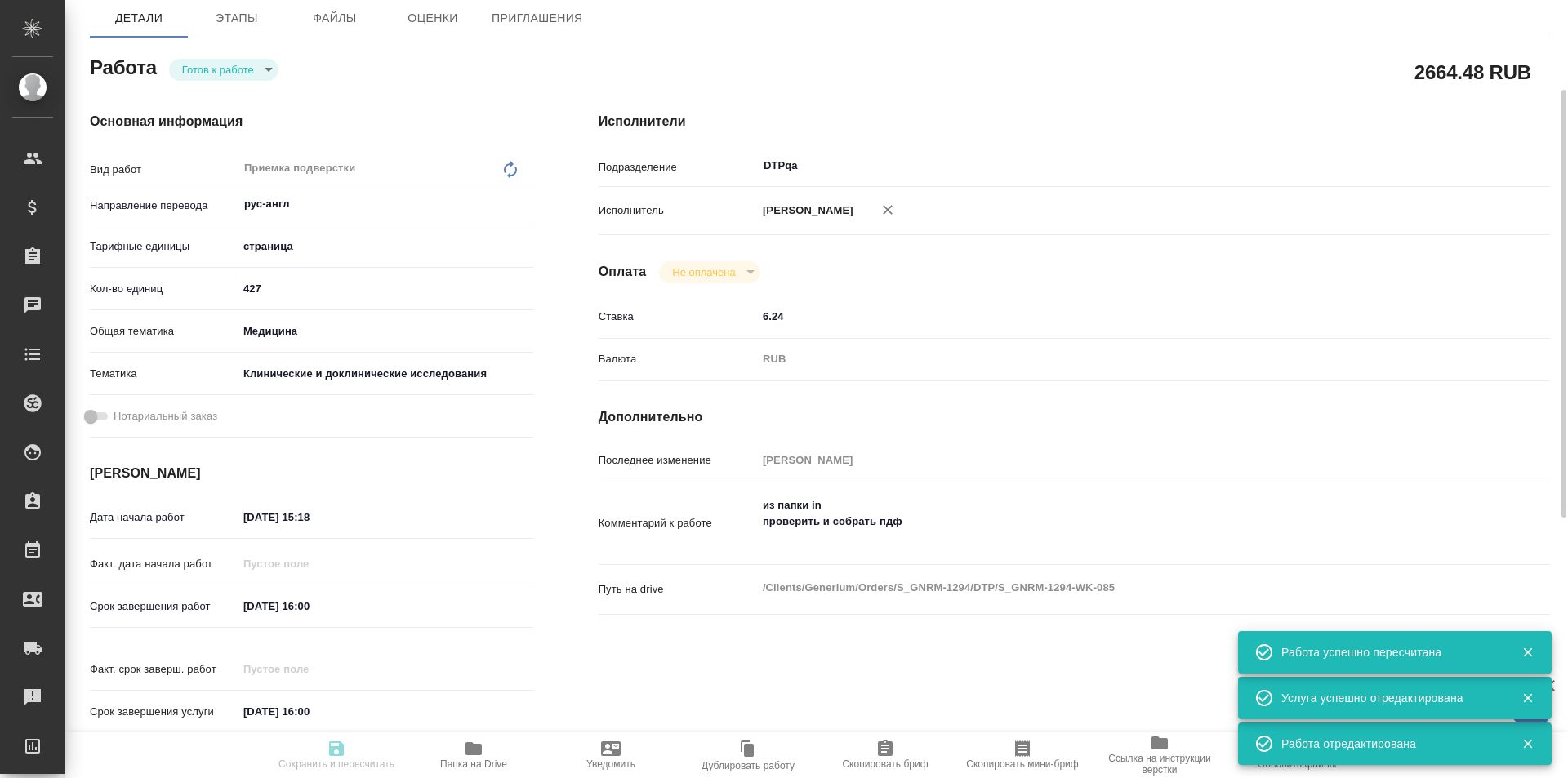
type input "427"
type input "med"
type input "5a8b8b956a9677013d343d9e"
type input "25.08.2025 15:18"
type input "27.08.2025 16:00"
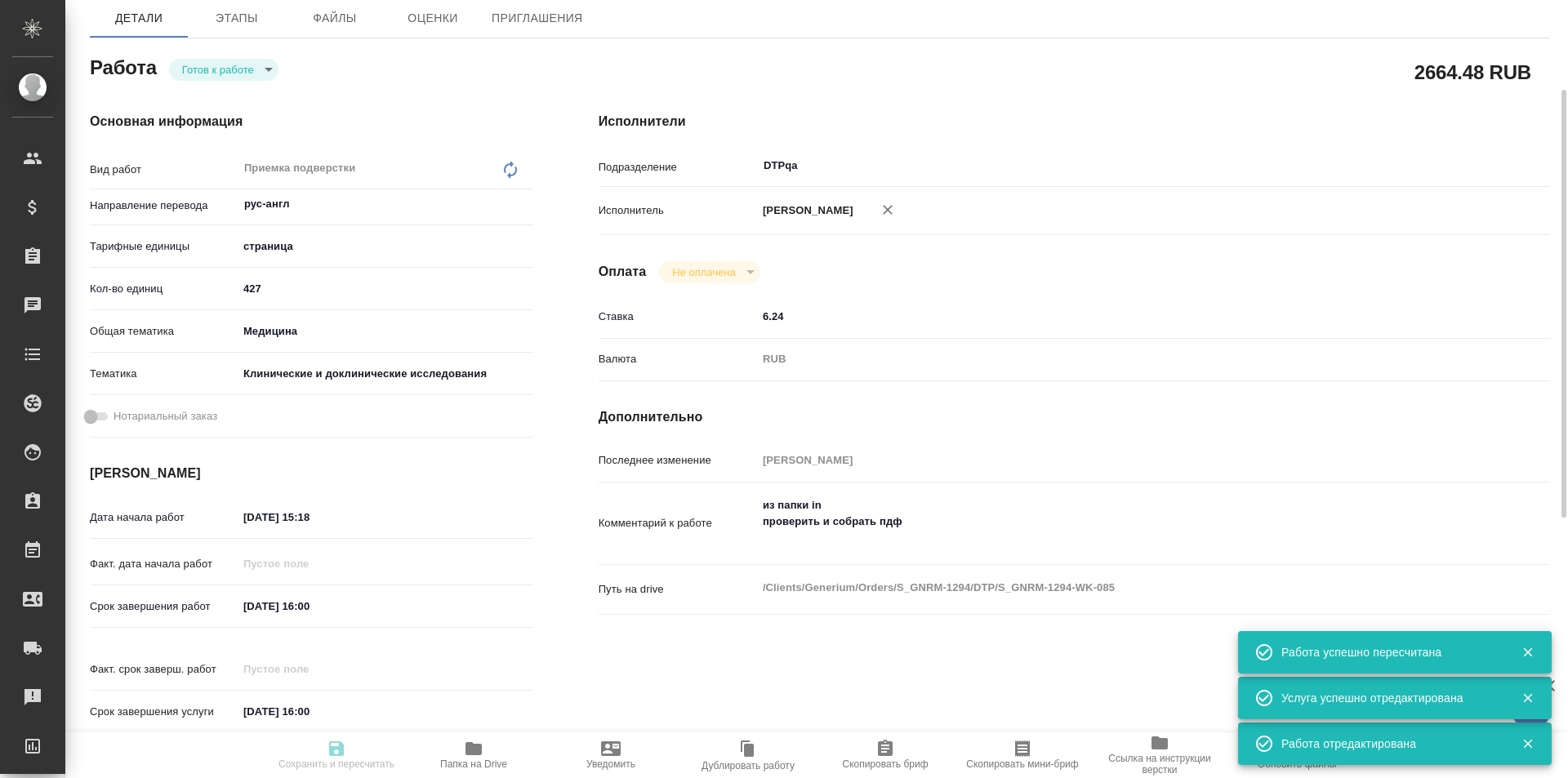
type input "29.08.2025 16:00"
type input "DTPqa"
type input "notPayed"
type input "6.24"
type input "RUB"
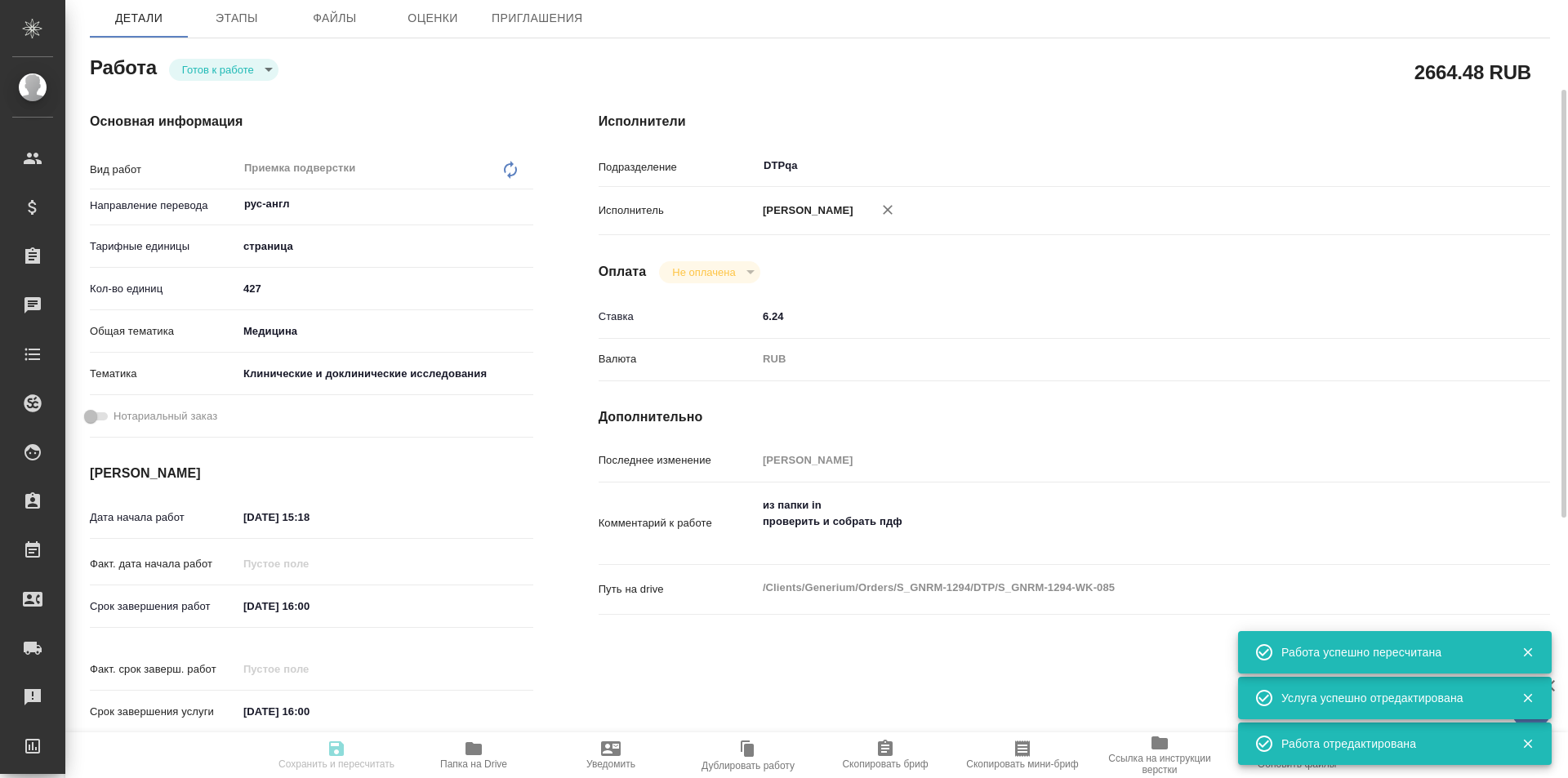
type input "[PERSON_NAME]"
type textarea "из папки in проверить и собрать пдф"
type textarea "x"
type textarea "/Clients/Generium/Orders/S_GNRM-1294/DTP/S_GNRM-1294-WK-085"
type textarea "x"
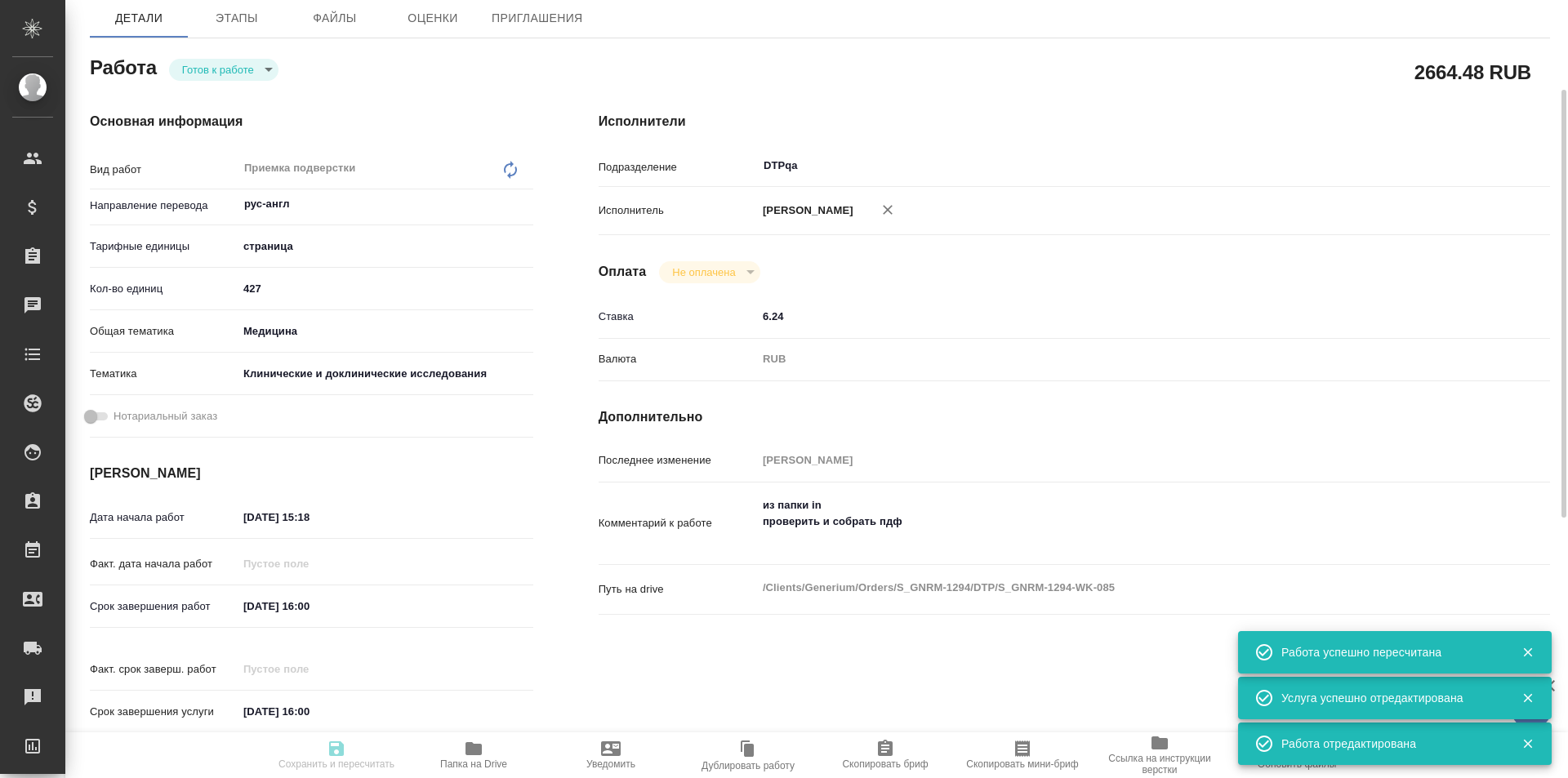
type input "S_GNRM-1294"
type input "Восстановление макета средней сложности с полным соответствием оформлению ориги…"
type input "Приемка разверстки, Восстановление макета средней сложности с полным соответств…"
type input "Кабаргина Анна"
type input "Петрова Валерия"
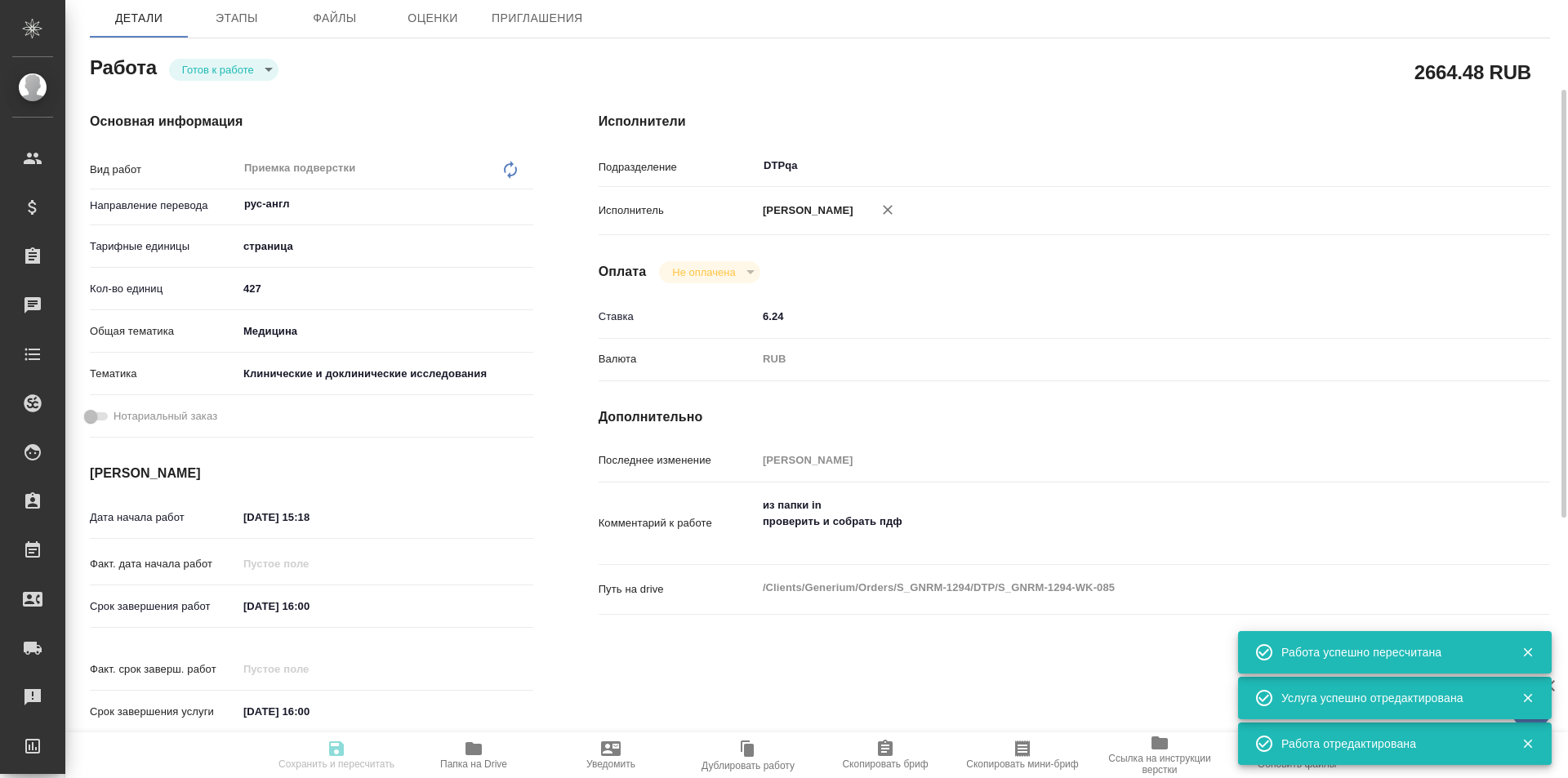
type input "/Clients/Generium/Orders/S_GNRM-1294"
type textarea "x"
type textarea "Рассчитайте, пожалуйста, перевод на англ досье по ссылке https://disk.360.yande…"
type textarea "x"
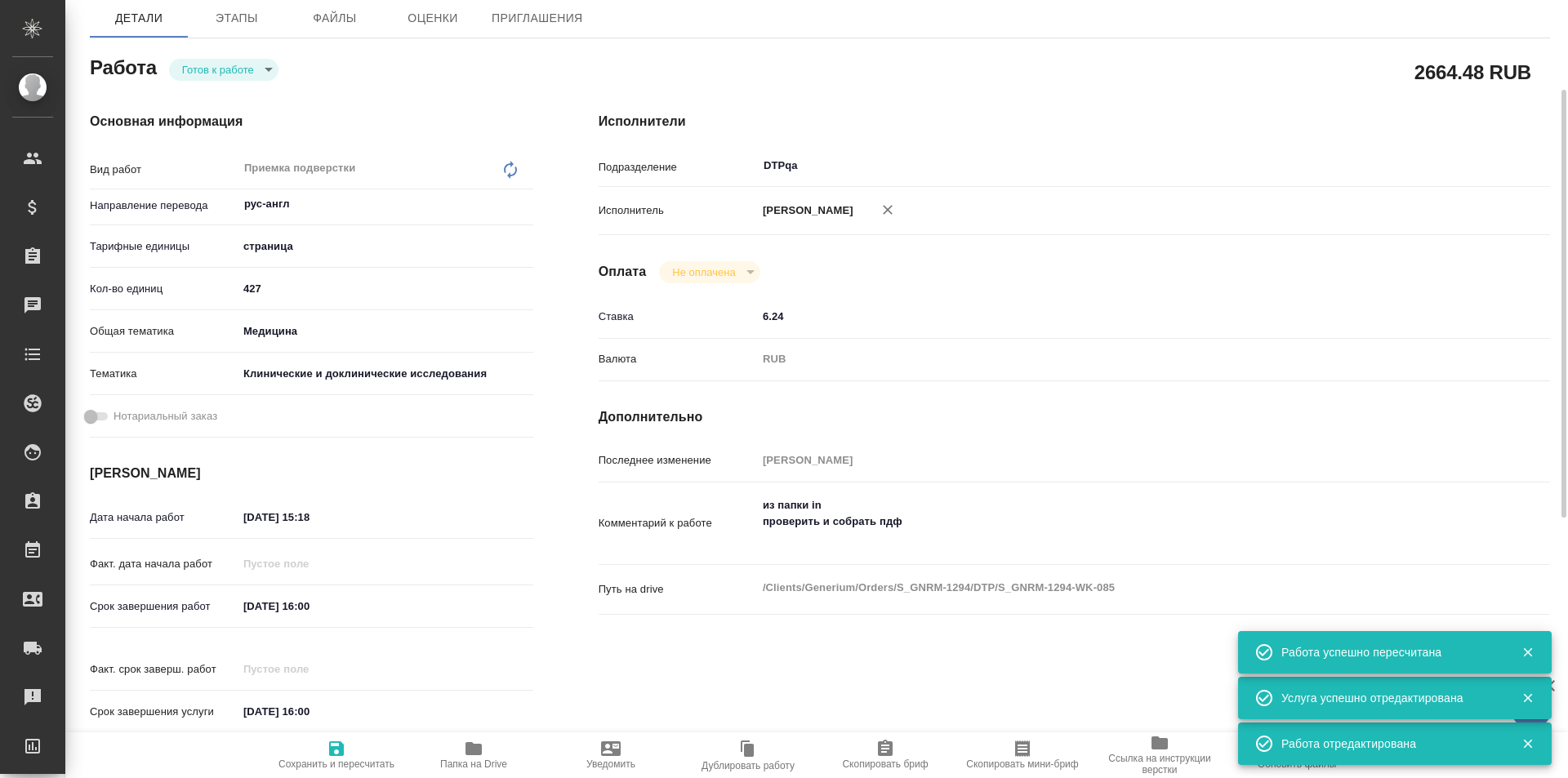
type textarea "x"
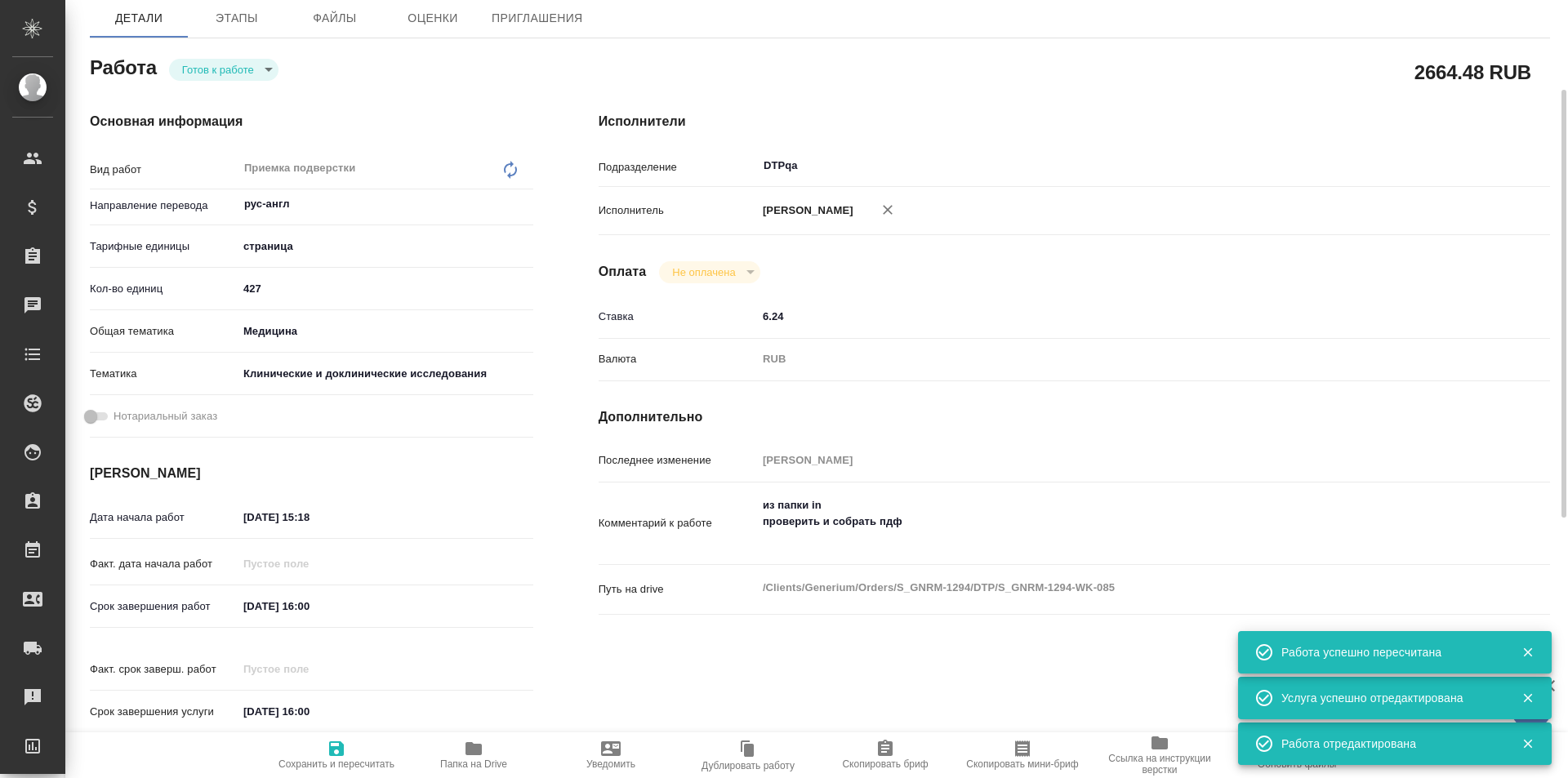
type textarea "x"
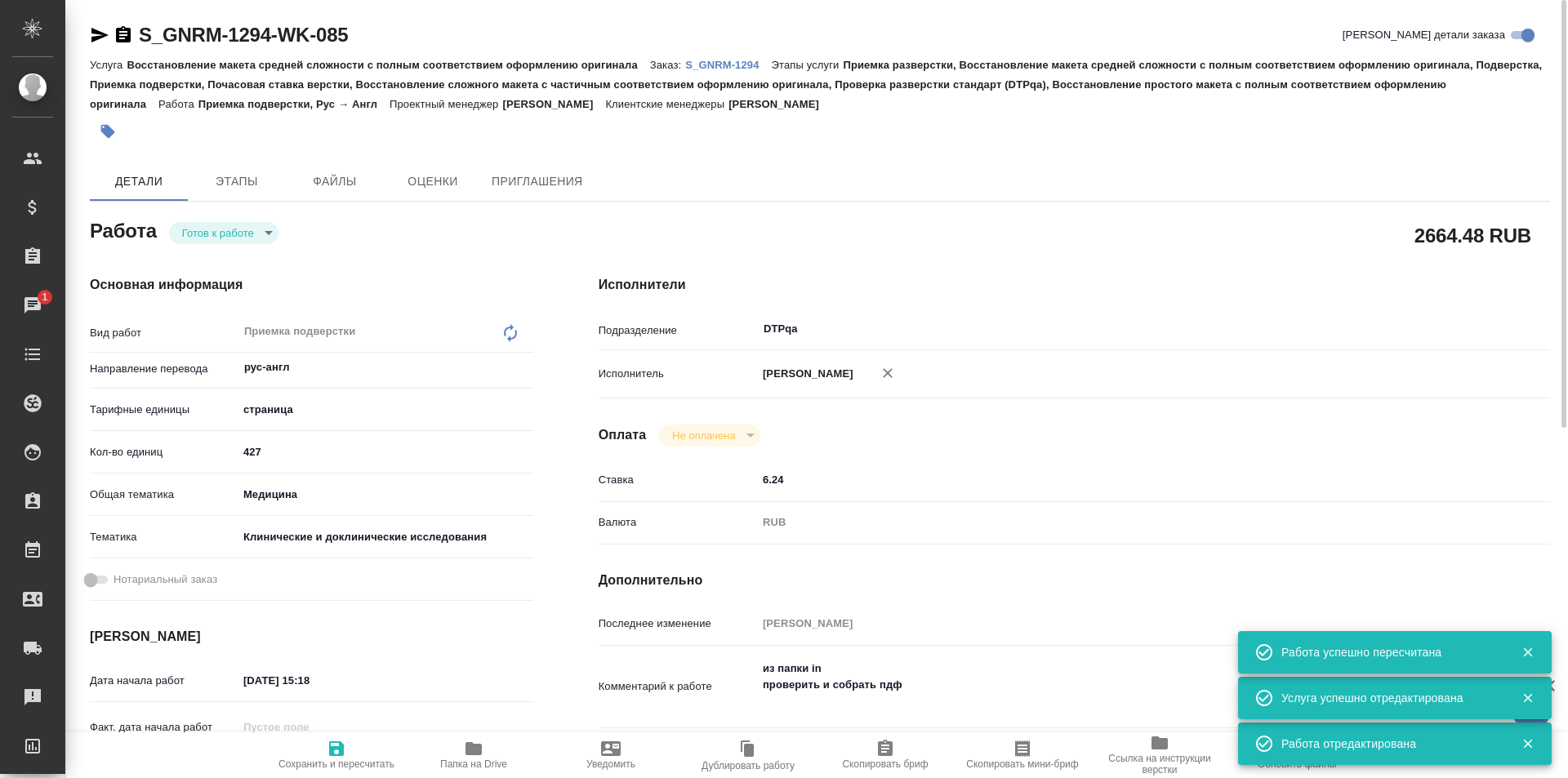
type textarea "x"
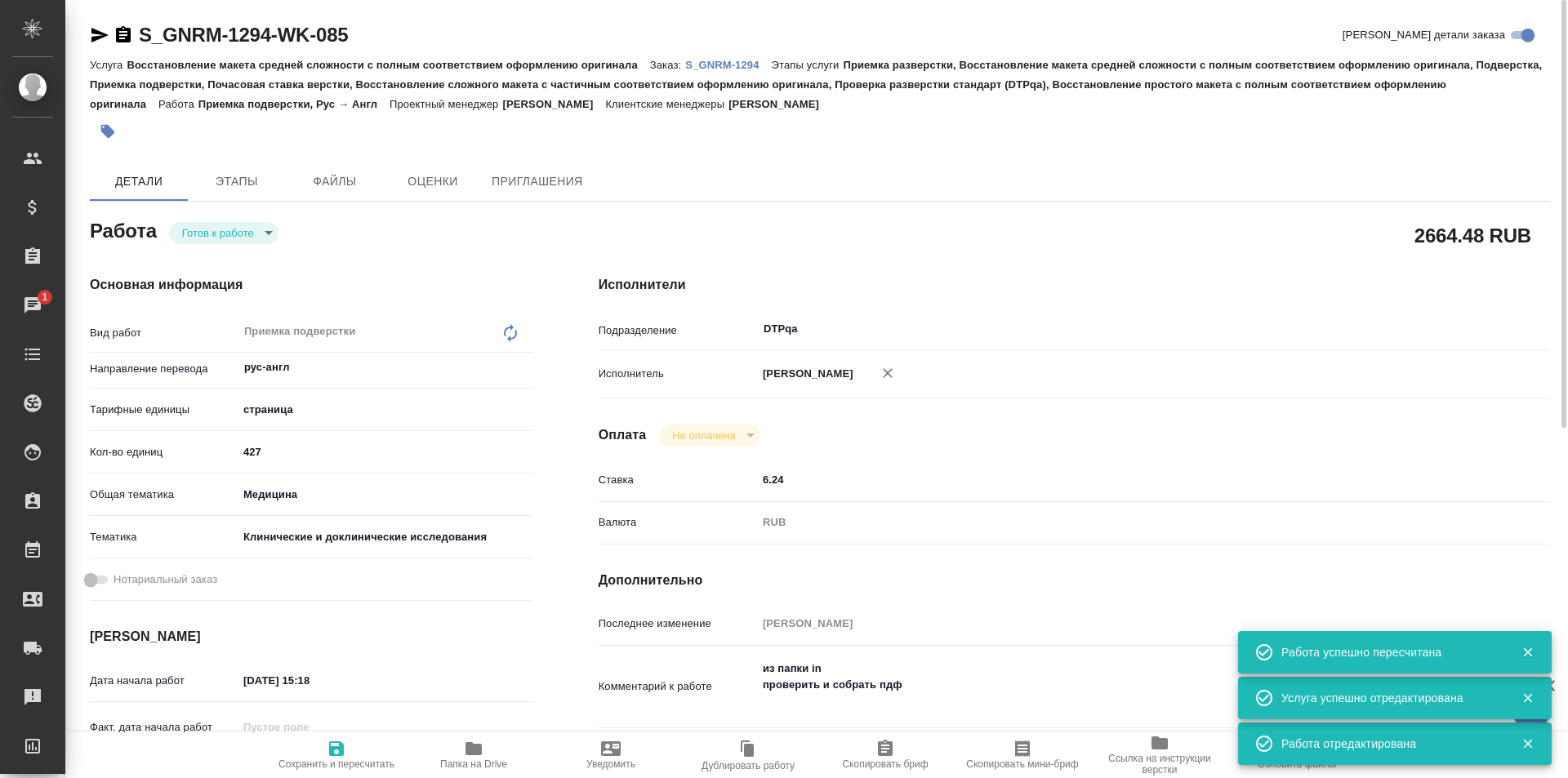
click at [229, 232] on body "🙏 .cls-1 fill:#fff; AWATERA Ismagilova Diana Клиенты Спецификации Заказы 1 Чаты…" at bounding box center [784, 389] width 1568 height 778
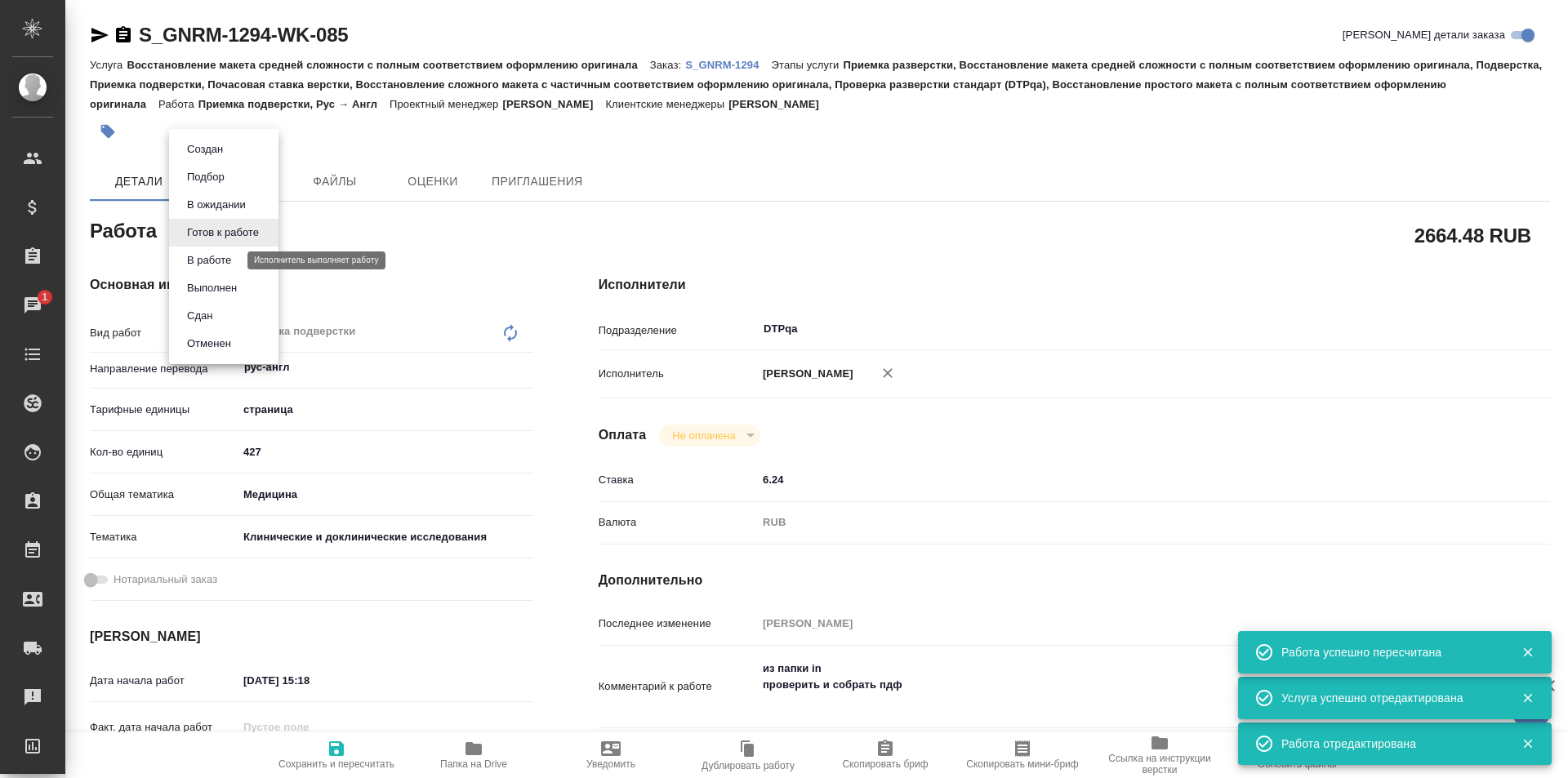
click at [226, 261] on button "В работе" at bounding box center [208, 261] width 54 height 18
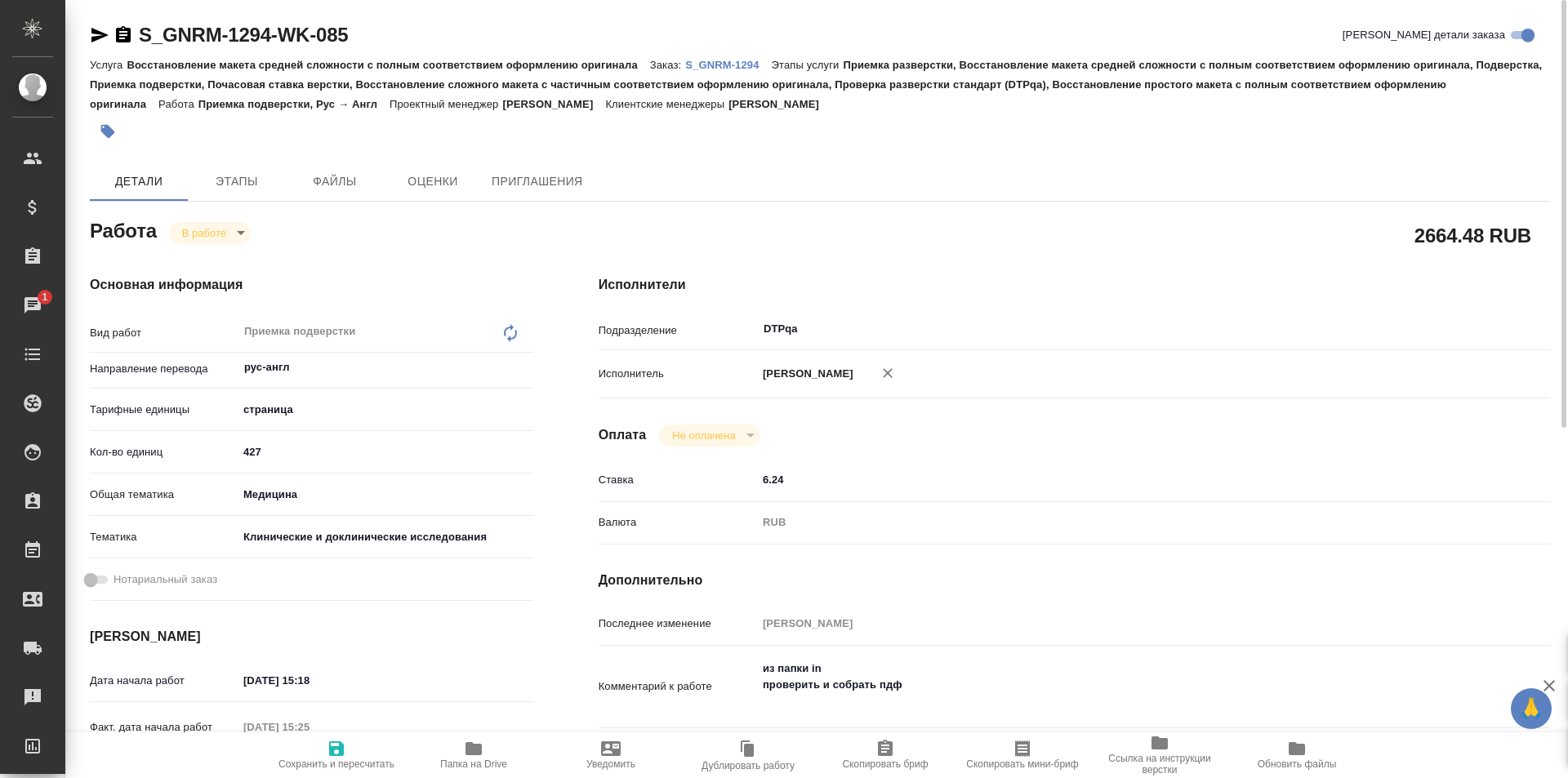
type textarea "x"
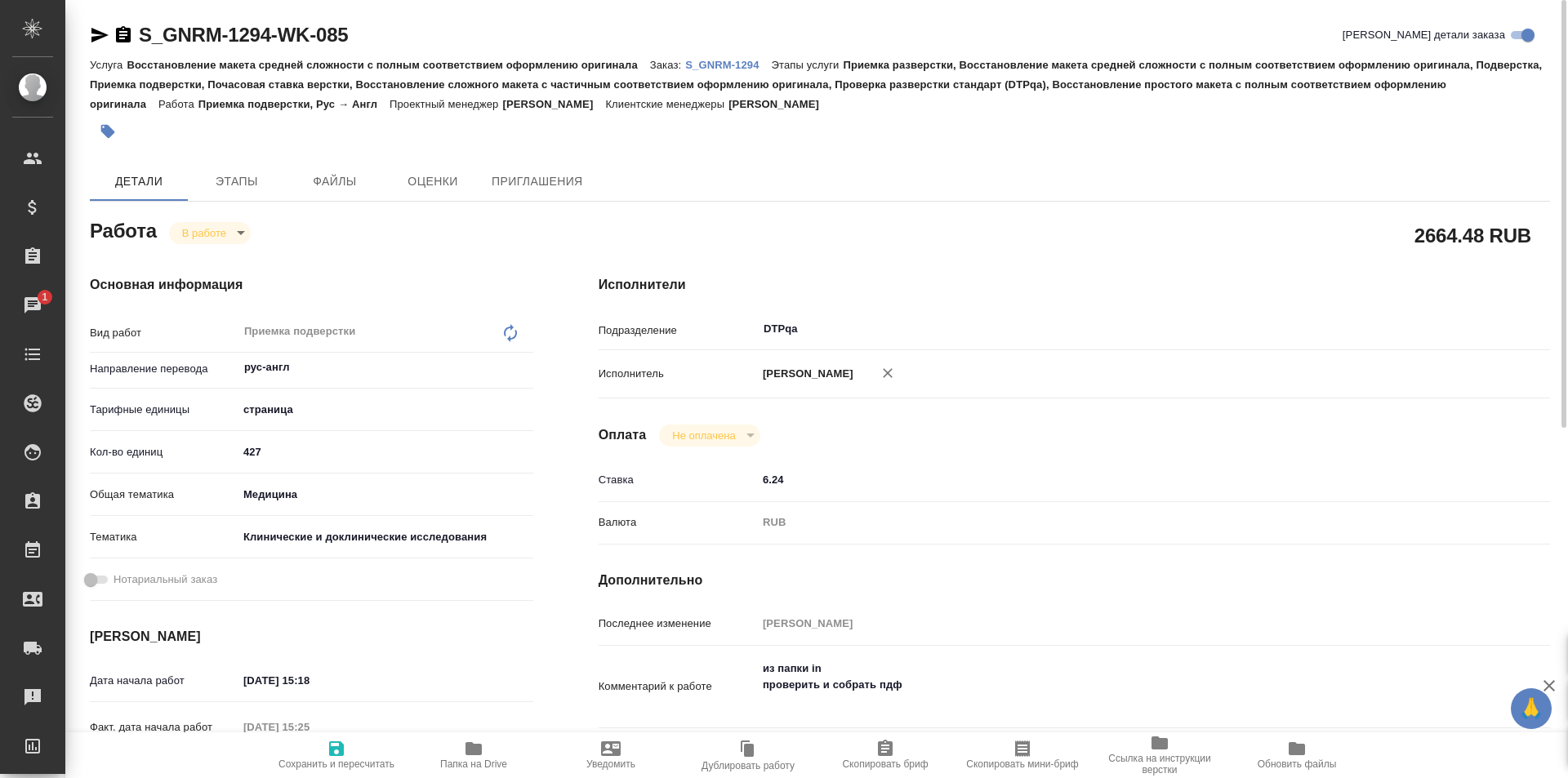
type textarea "x"
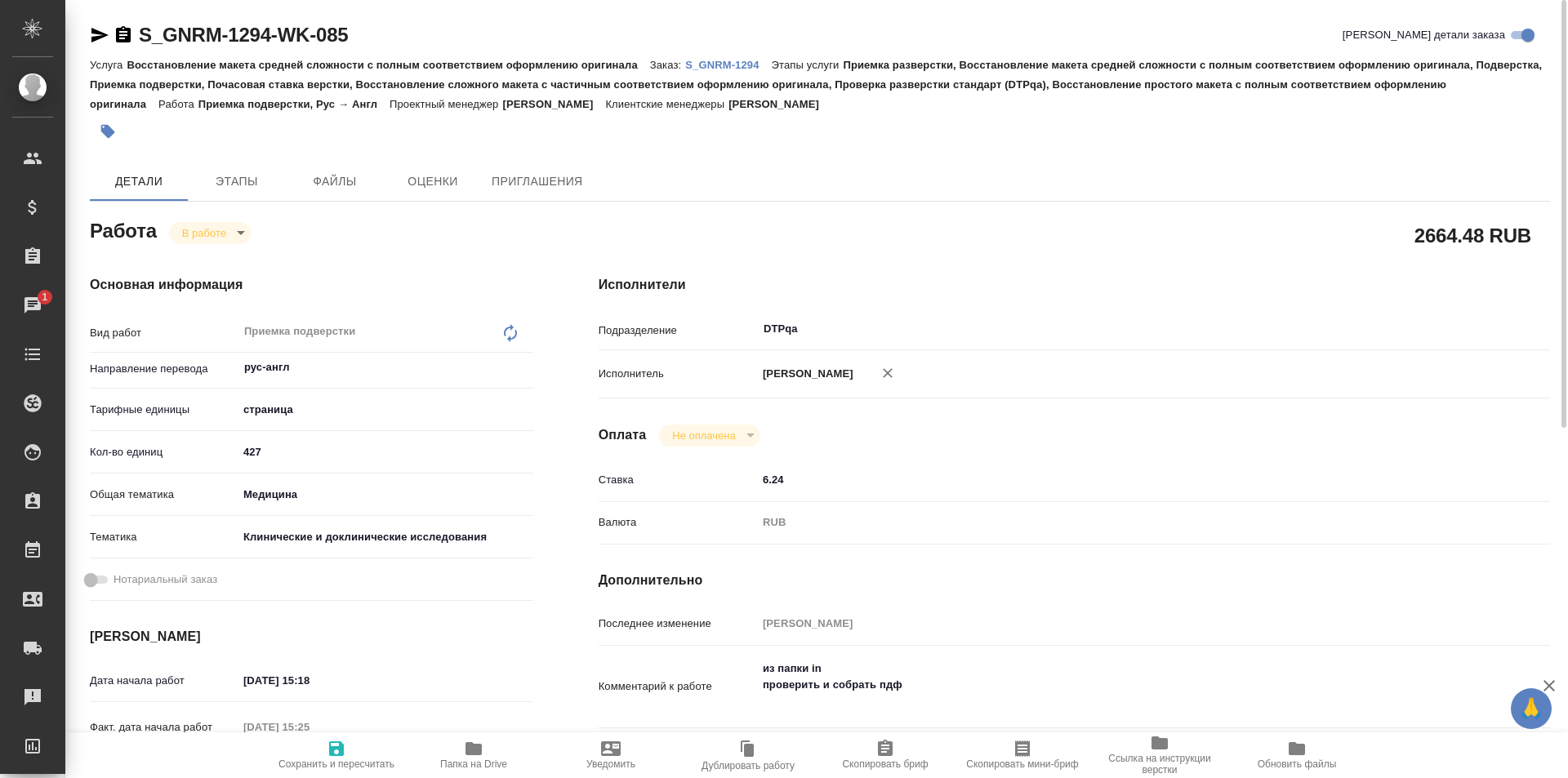
type textarea "x"
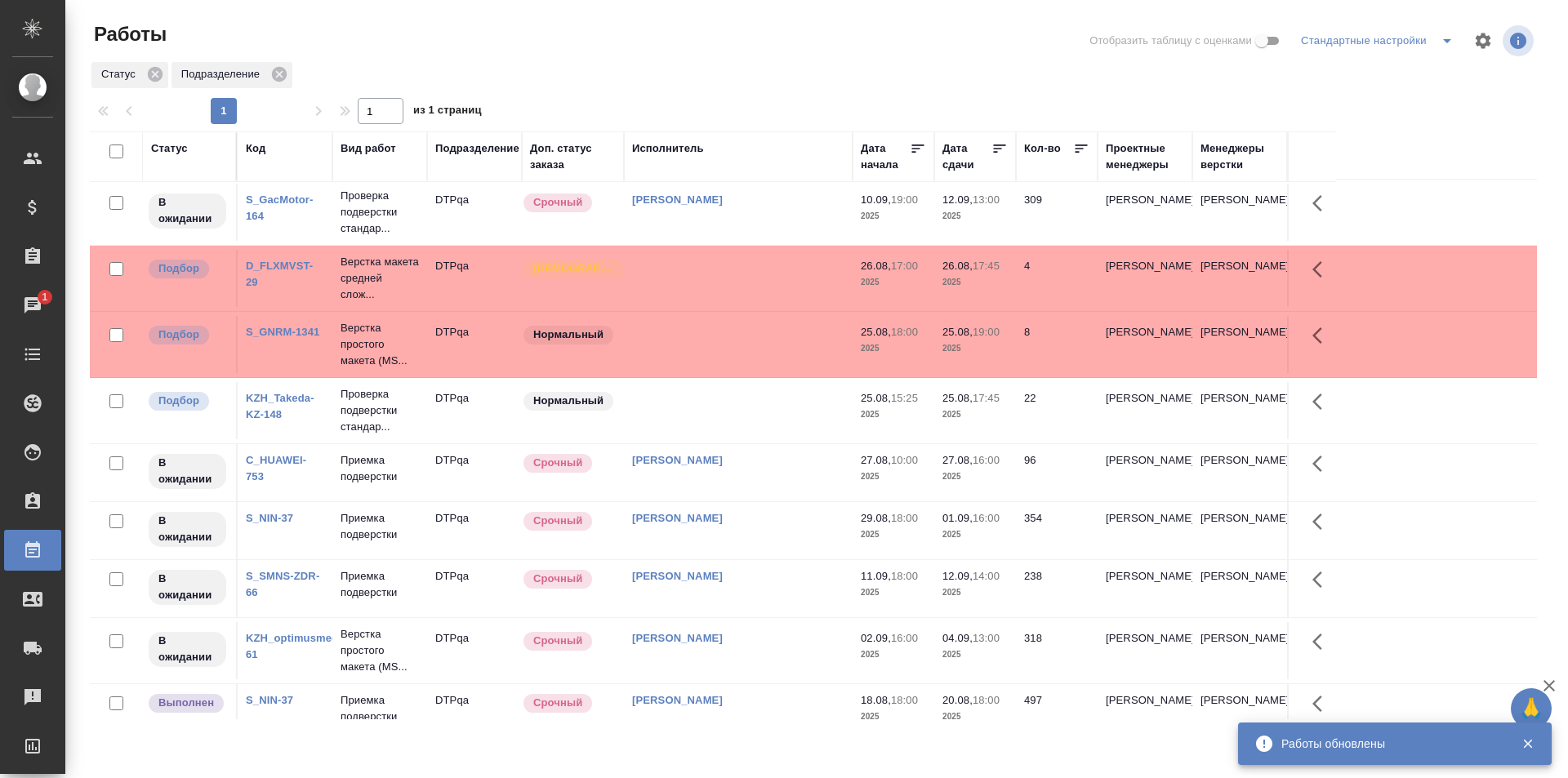
scroll to position [819, 0]
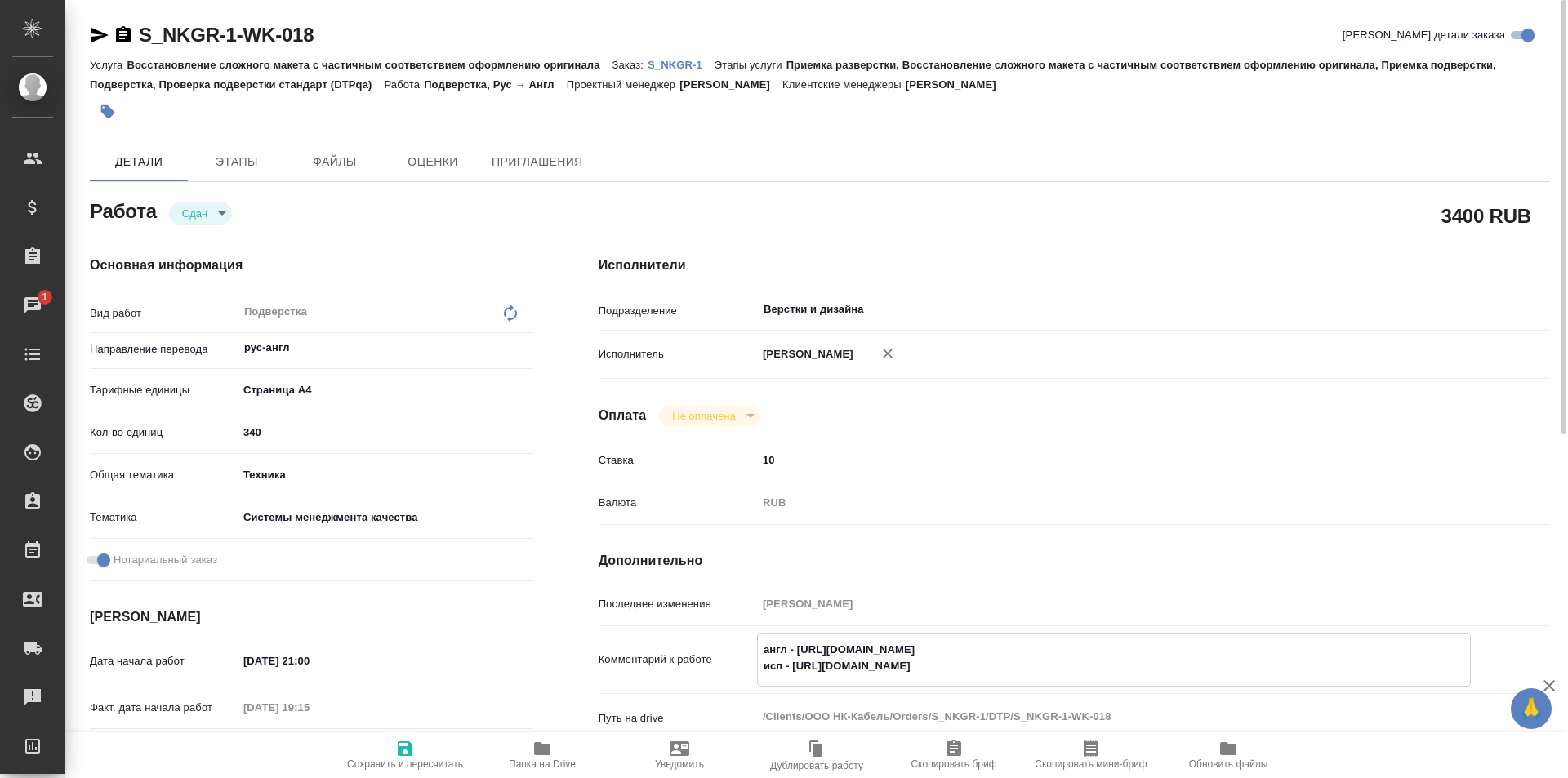
drag, startPoint x: 1056, startPoint y: 650, endPoint x: 797, endPoint y: 650, distance: 259.0
click at [797, 650] on textarea "англ - [URL][DOMAIN_NAME] исп - [URL][DOMAIN_NAME]" at bounding box center [1114, 658] width 712 height 44
click at [1251, 463] on input "10" at bounding box center [1114, 461] width 714 height 24
click at [1077, 233] on div "Исполнители Подразделение Верстки и дизайна ​ Исполнитель [PERSON_NAME] Оплата …" at bounding box center [1074, 572] width 1017 height 697
click at [528, 752] on span "Папка на Drive" at bounding box center [542, 754] width 117 height 31
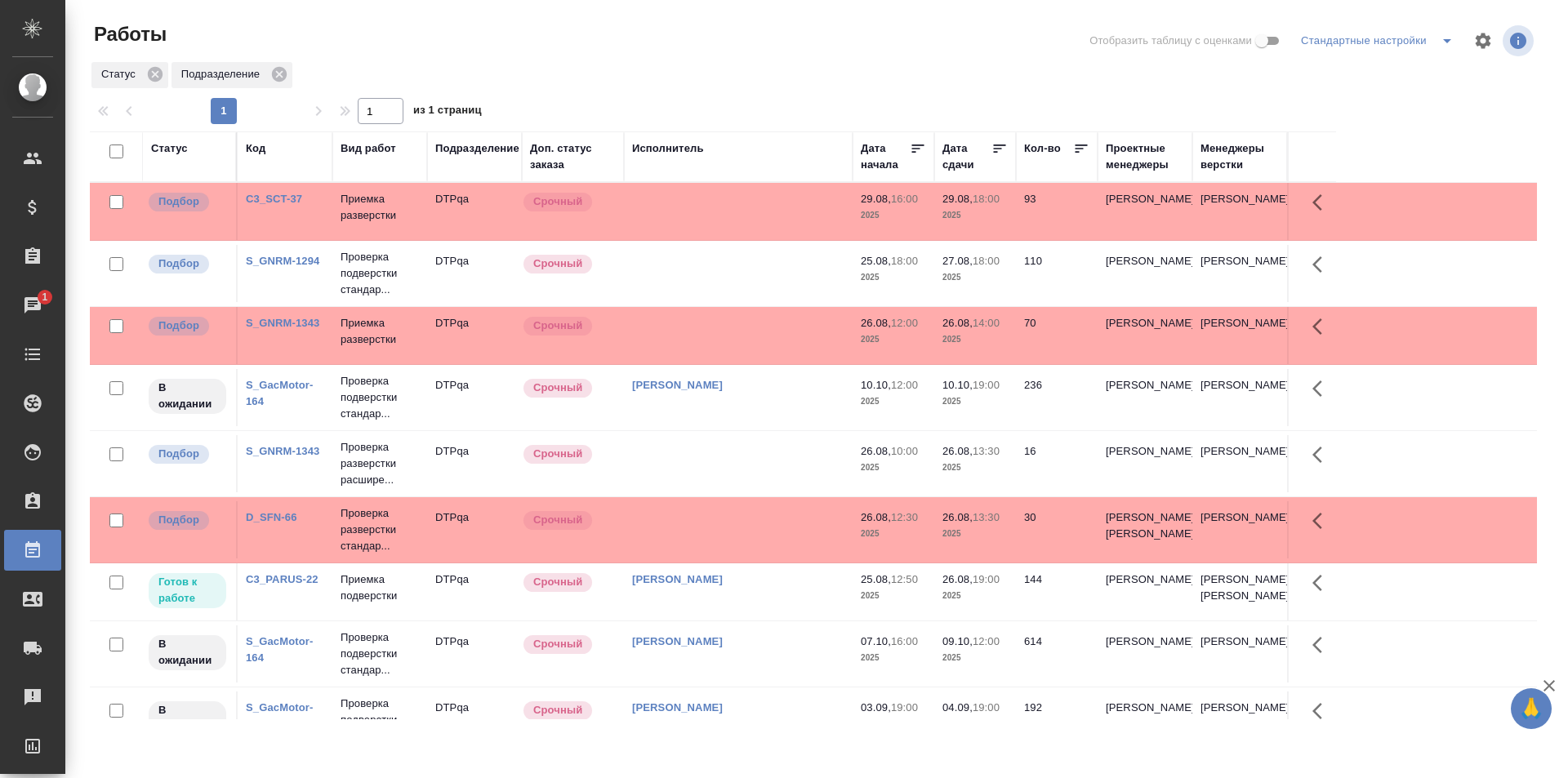
click at [723, 218] on td at bounding box center [738, 211] width 228 height 57
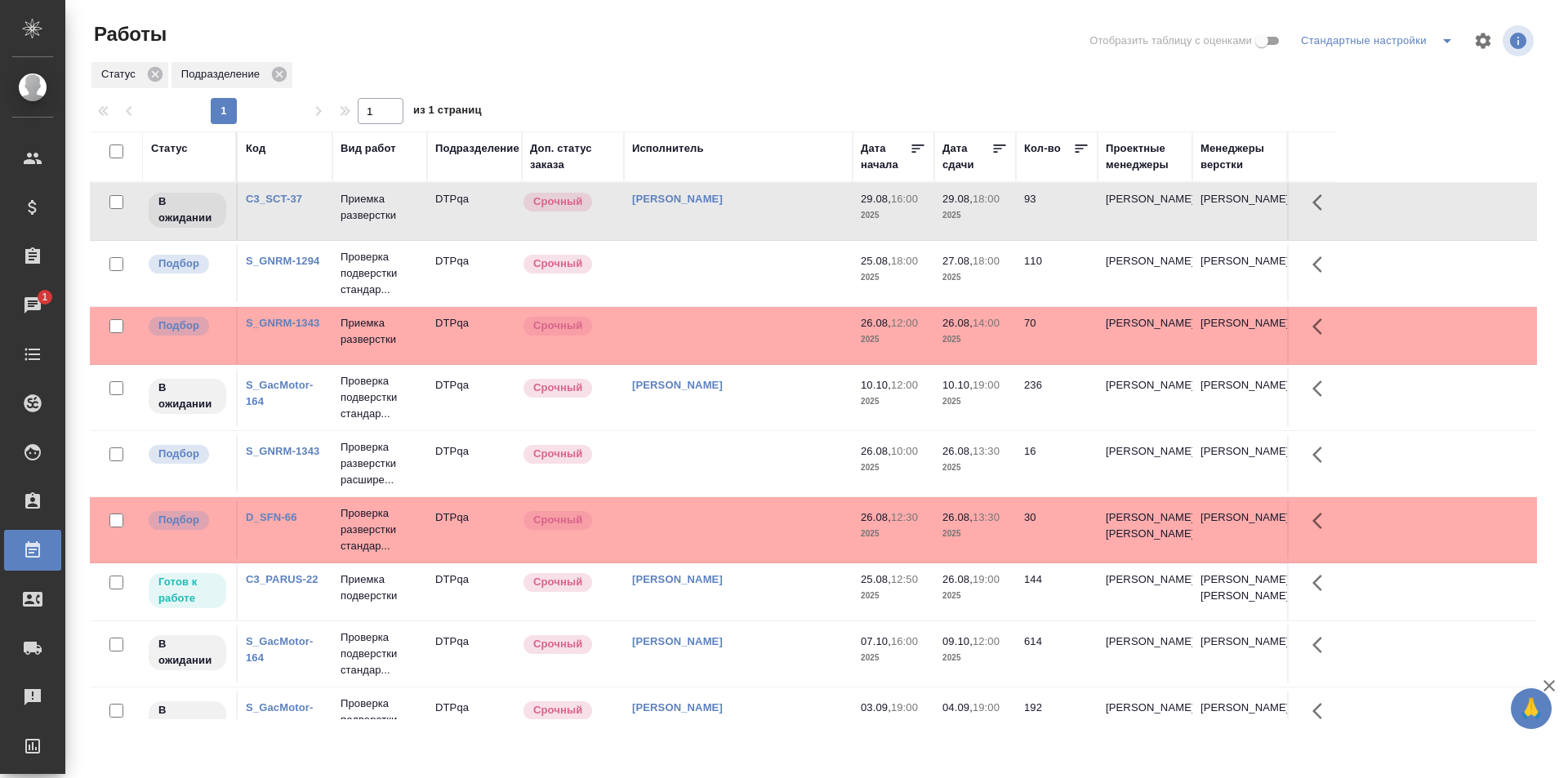
click at [730, 272] on td at bounding box center [738, 273] width 228 height 57
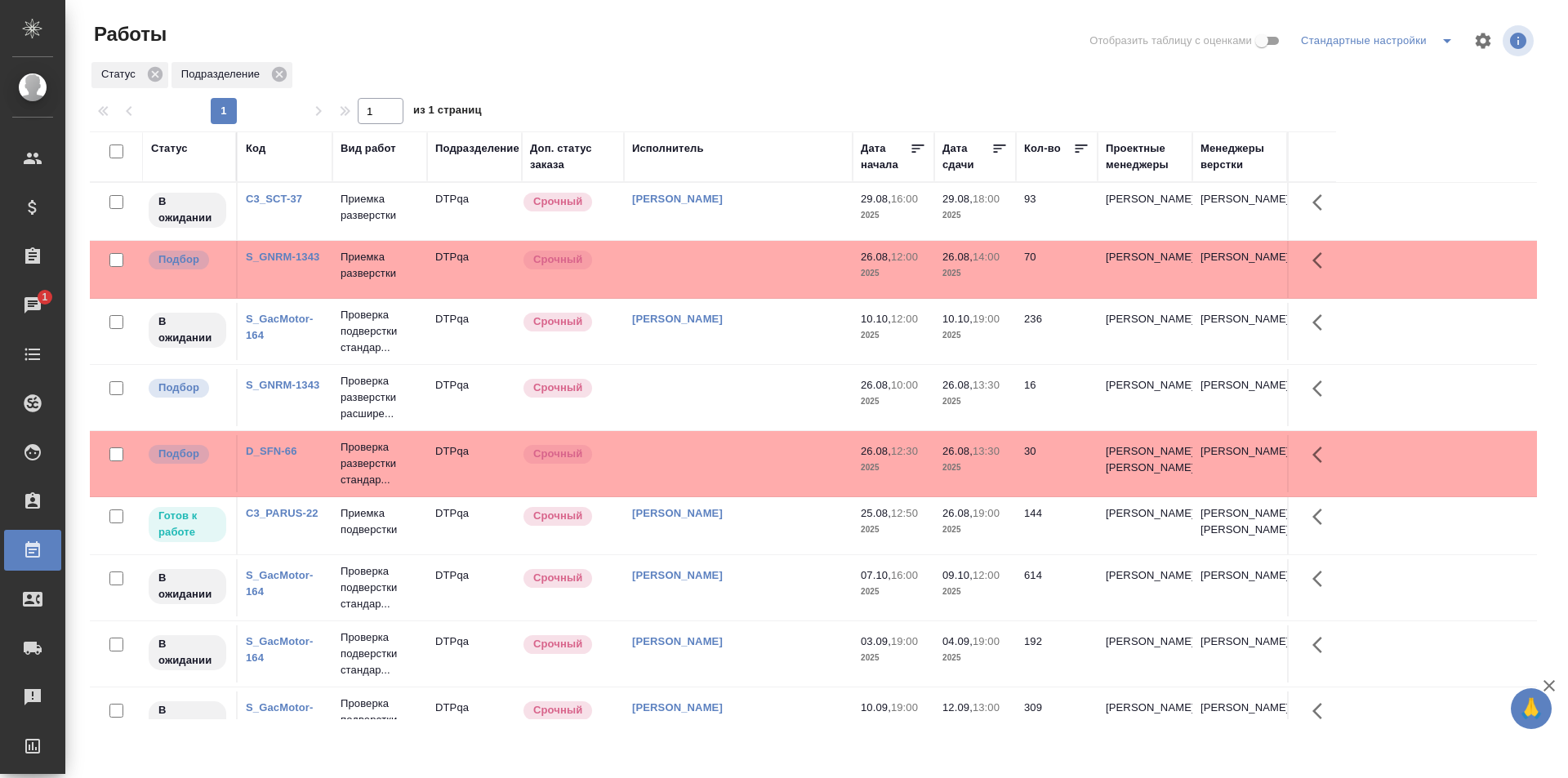
click at [172, 146] on div "Статус" at bounding box center [170, 149] width 37 height 17
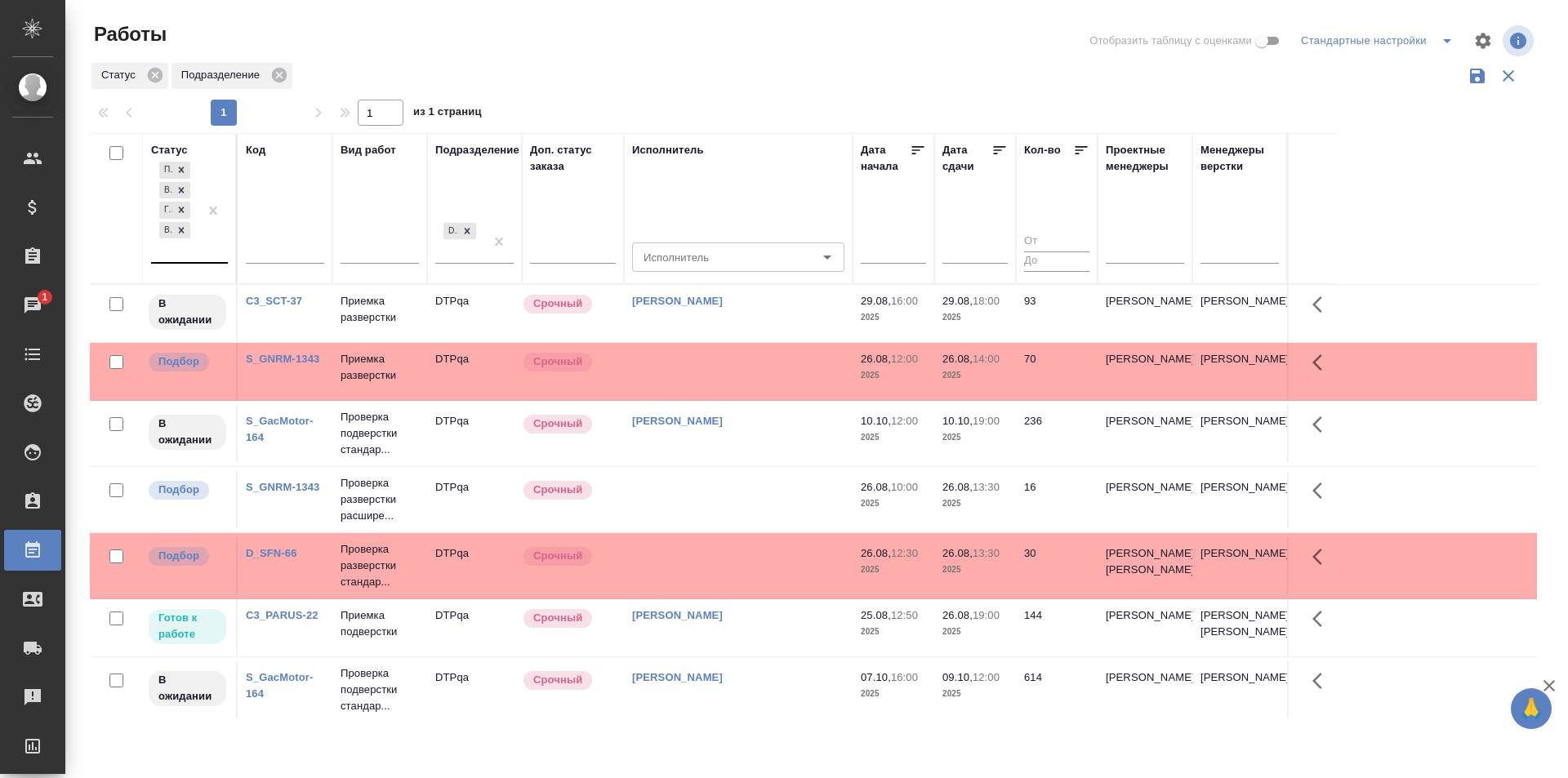
click at [202, 258] on div at bounding box center [213, 210] width 29 height 104
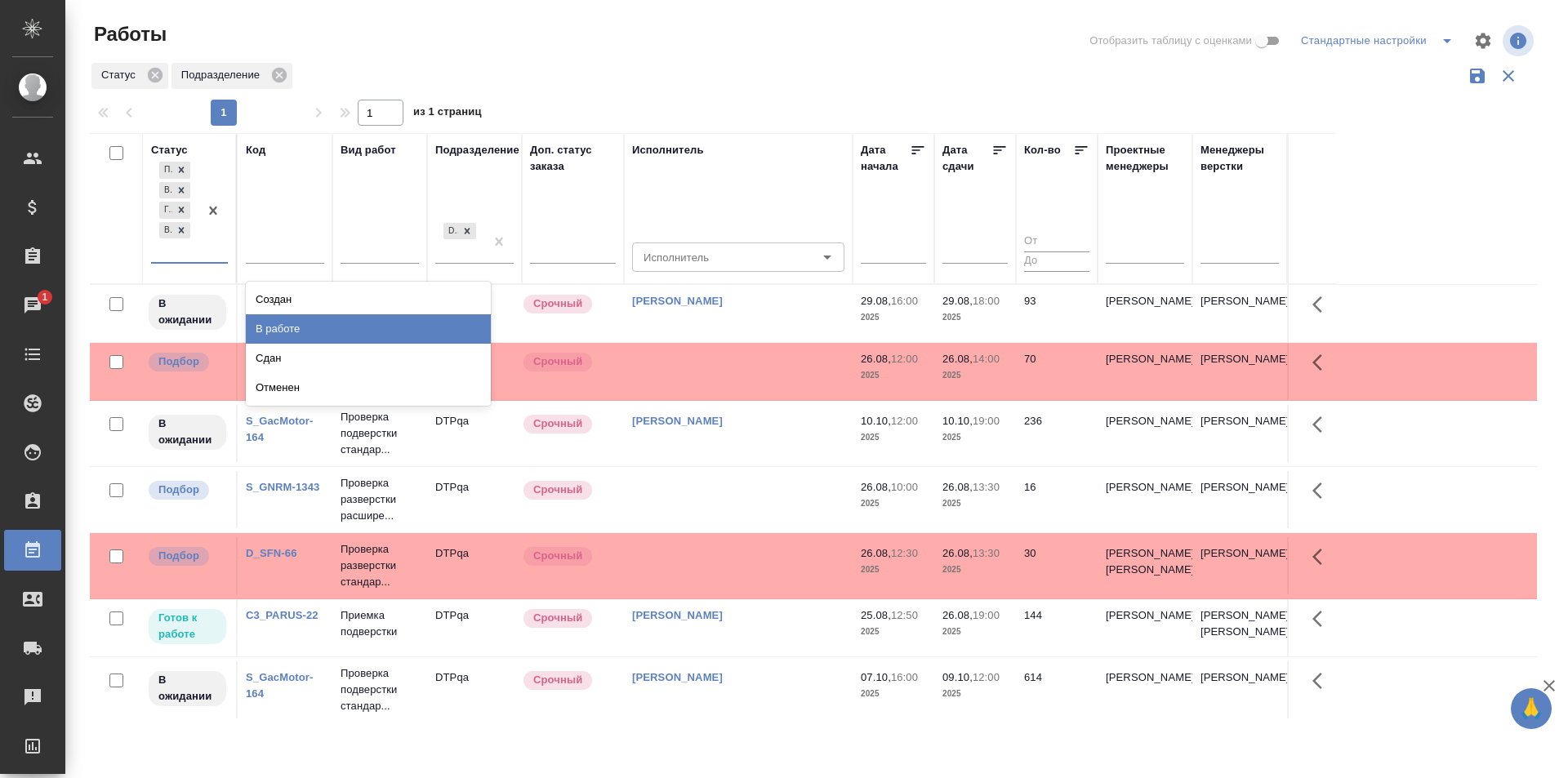
click at [285, 326] on div "В работе" at bounding box center [368, 329] width 245 height 29
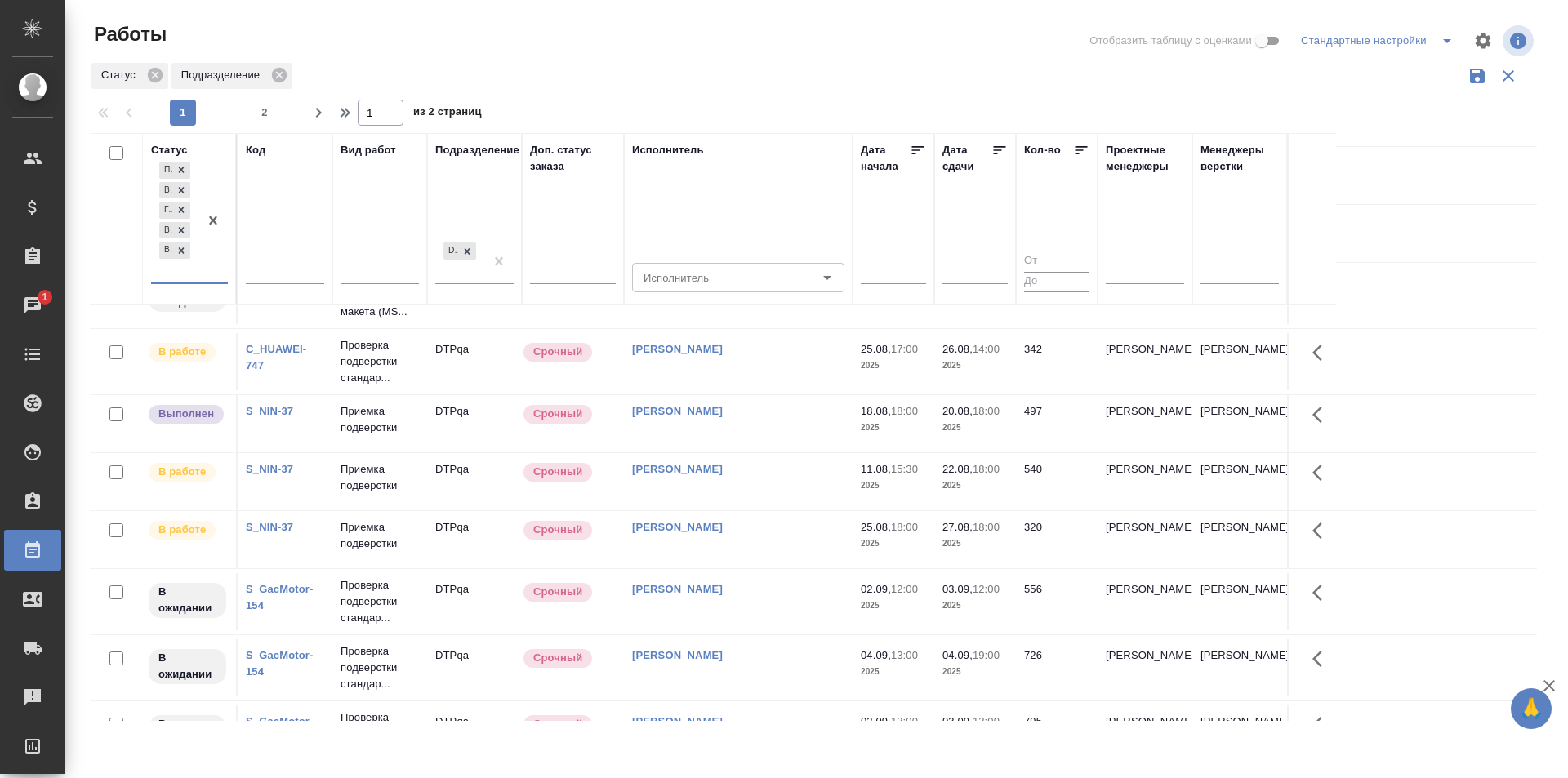
scroll to position [1034, 0]
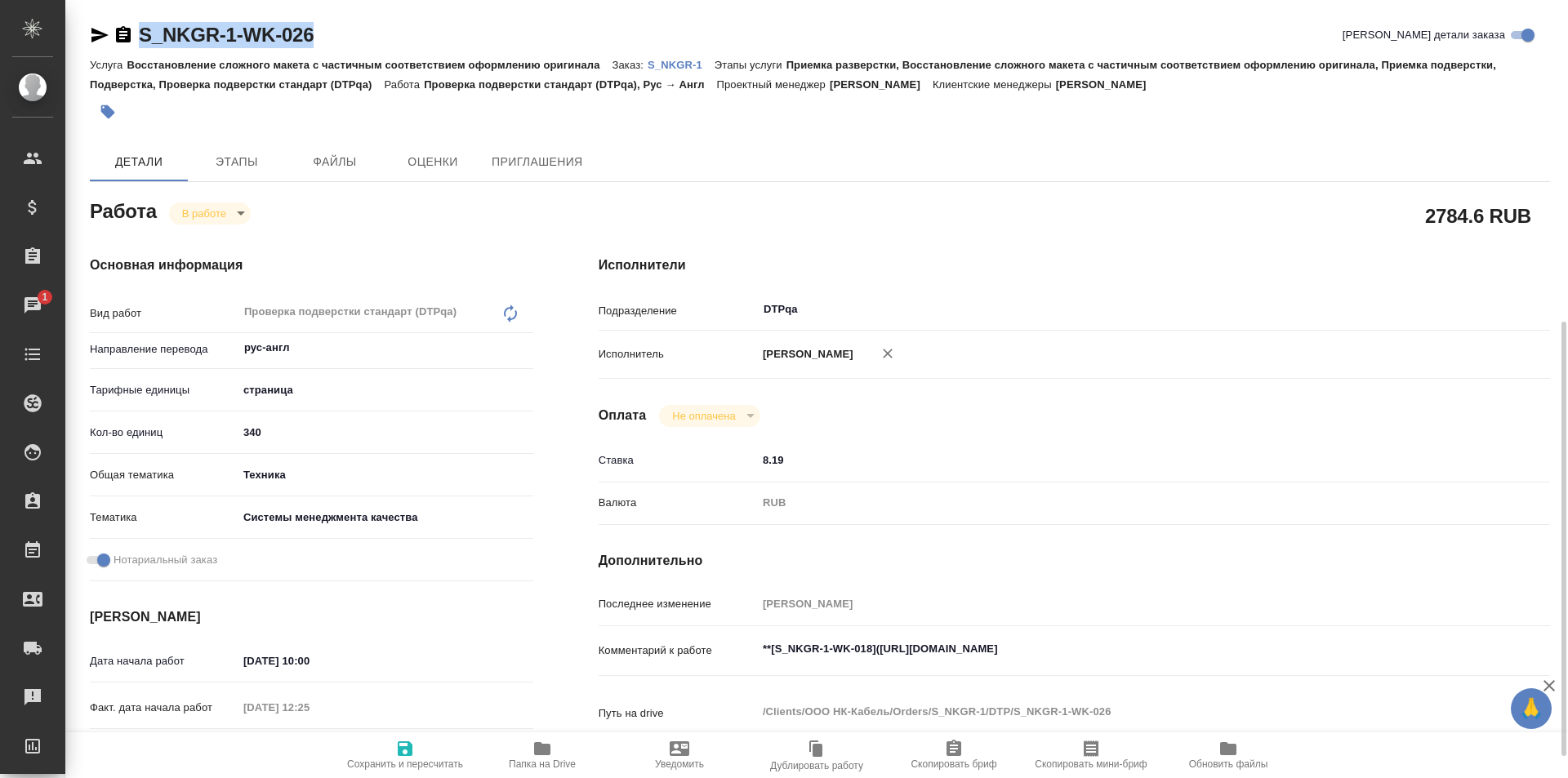
scroll to position [206, 0]
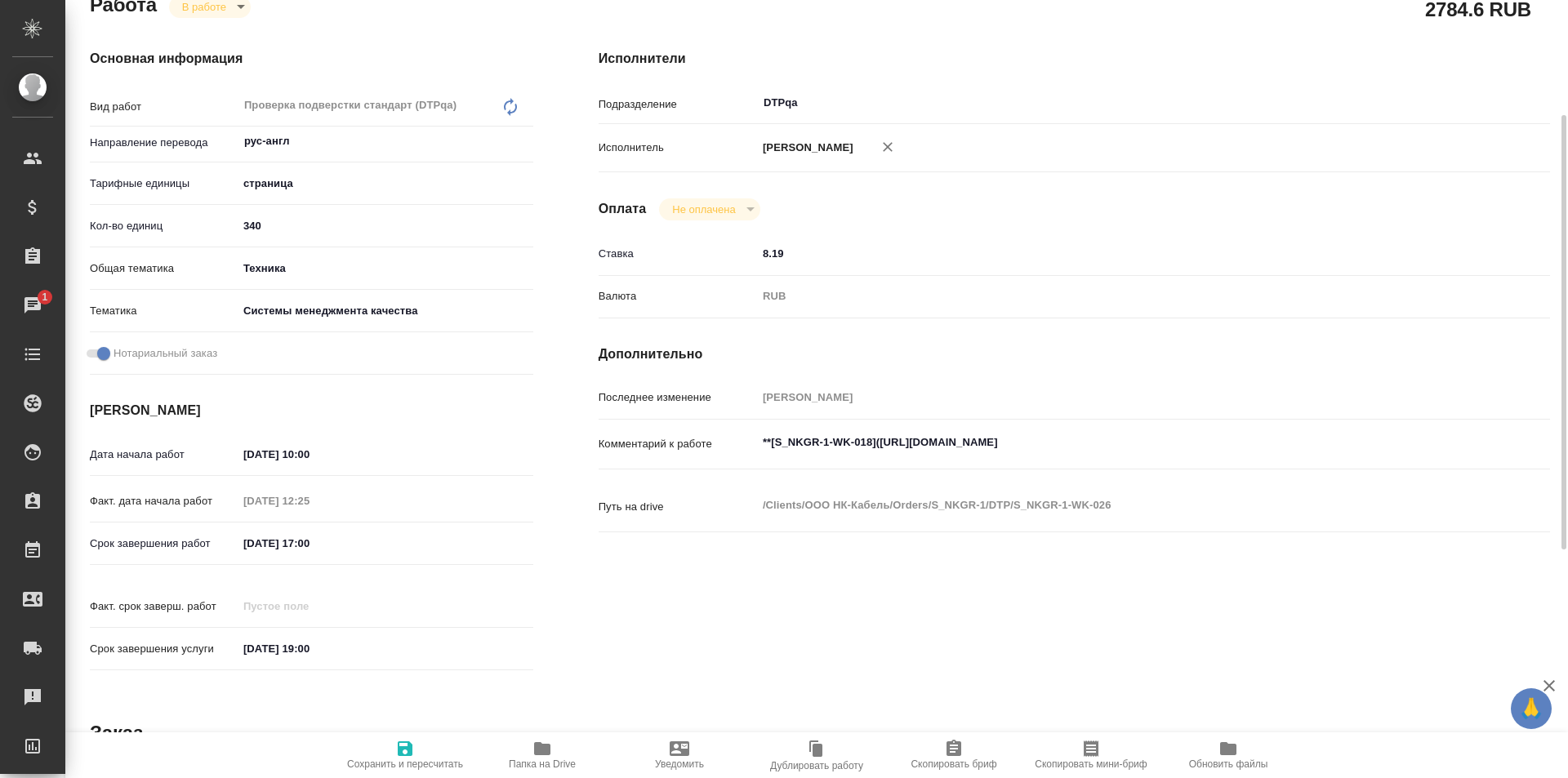
click at [1205, 455] on textarea "**[S_NKGR-1-WK-018]([URL][DOMAIN_NAME]" at bounding box center [1114, 442] width 714 height 28
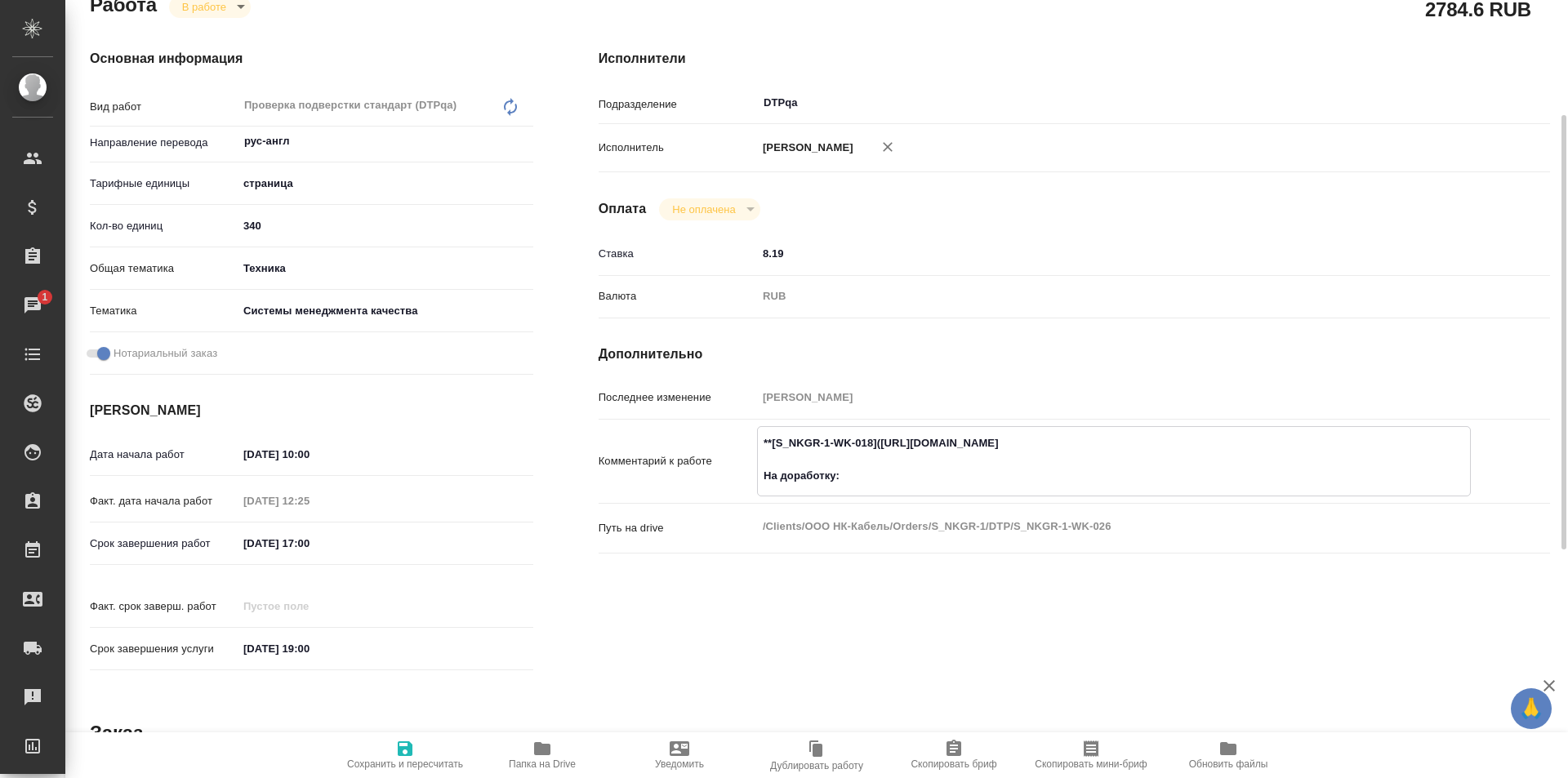
paste textarea "[URL][DOMAIN_NAME]"
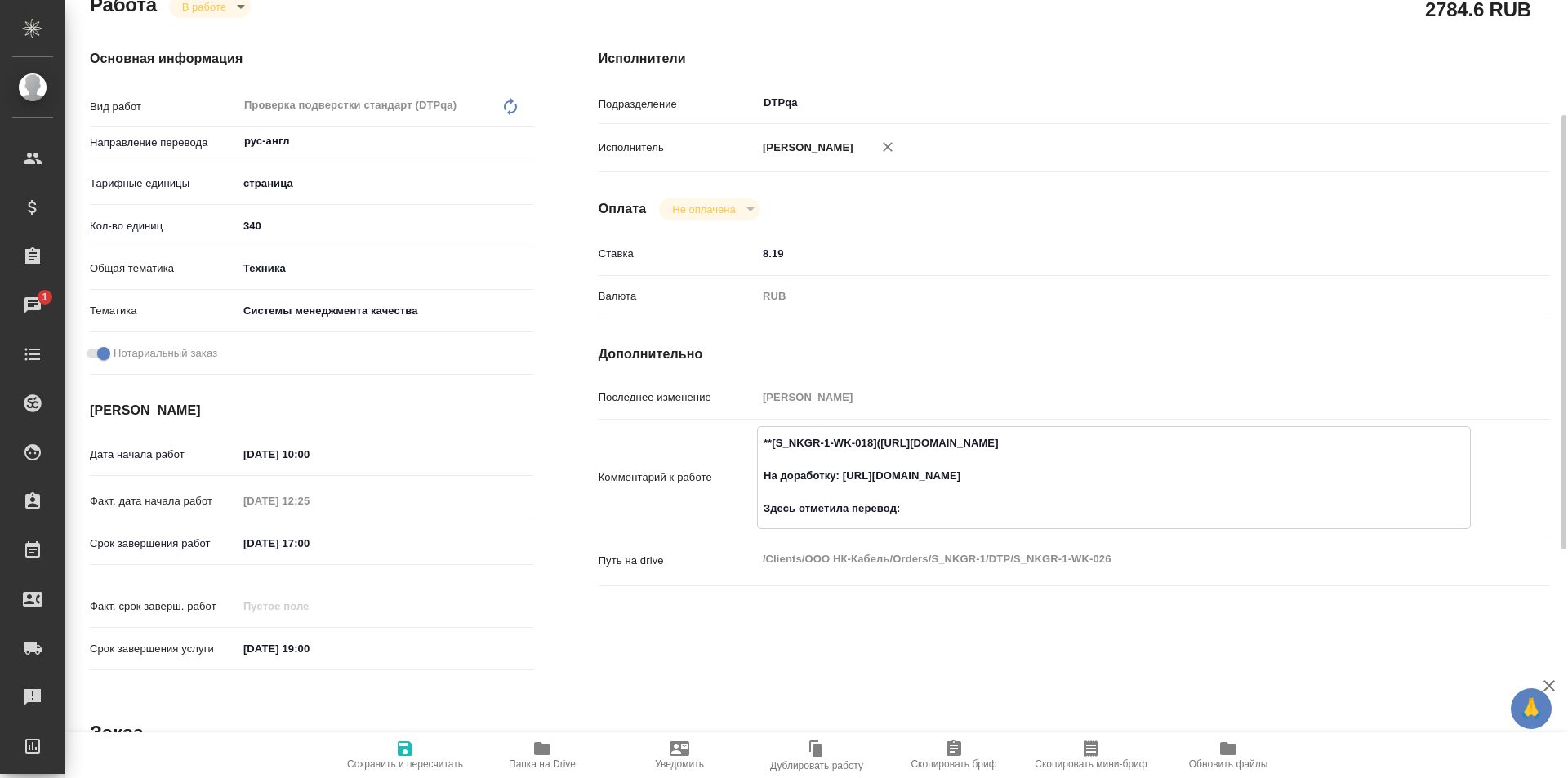
paste textarea "[URL][DOMAIN_NAME]"
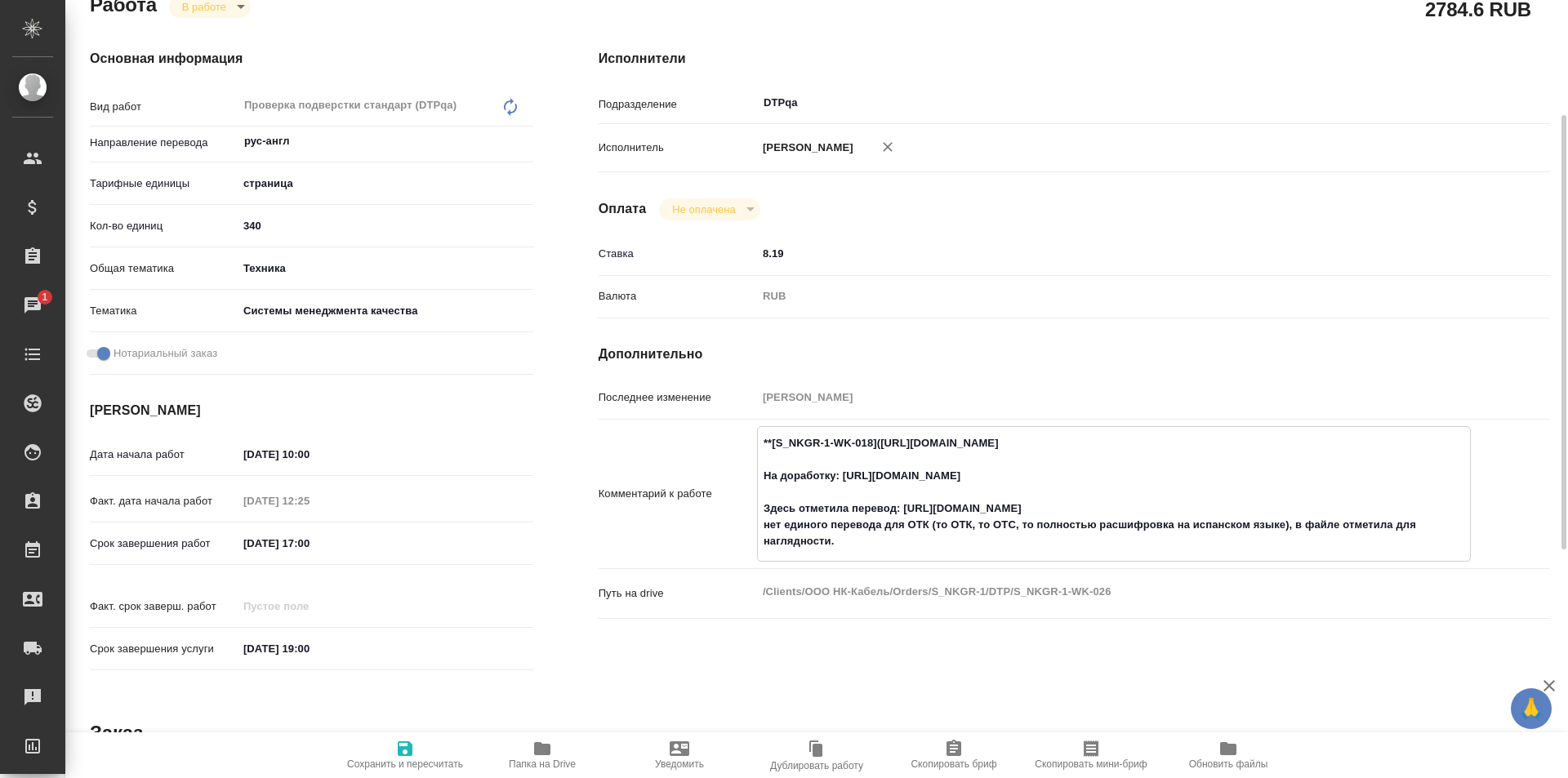
click at [767, 525] on textarea "**[S_NKGR-1-WK-018]([URL][DOMAIN_NAME] На доработку: [URL][DOMAIN_NAME] Здесь о…" at bounding box center [1114, 492] width 712 height 126
click at [932, 549] on textarea "**[S_NKGR-1-WK-018]([URL][DOMAIN_NAME] На доработку: [URL][DOMAIN_NAME] Здесь о…" at bounding box center [1114, 492] width 712 height 126
click at [836, 475] on textarea "**[S_NKGR-1-WK-018]([URL][DOMAIN_NAME] На доработку: [URL][DOMAIN_NAME] Здесь о…" at bounding box center [1114, 492] width 712 height 126
click at [1125, 480] on textarea "**[S_NKGR-1-WK-018]([URL][DOMAIN_NAME] На доработку верстальщику: [URL][DOMAIN_…" at bounding box center [1114, 492] width 712 height 126
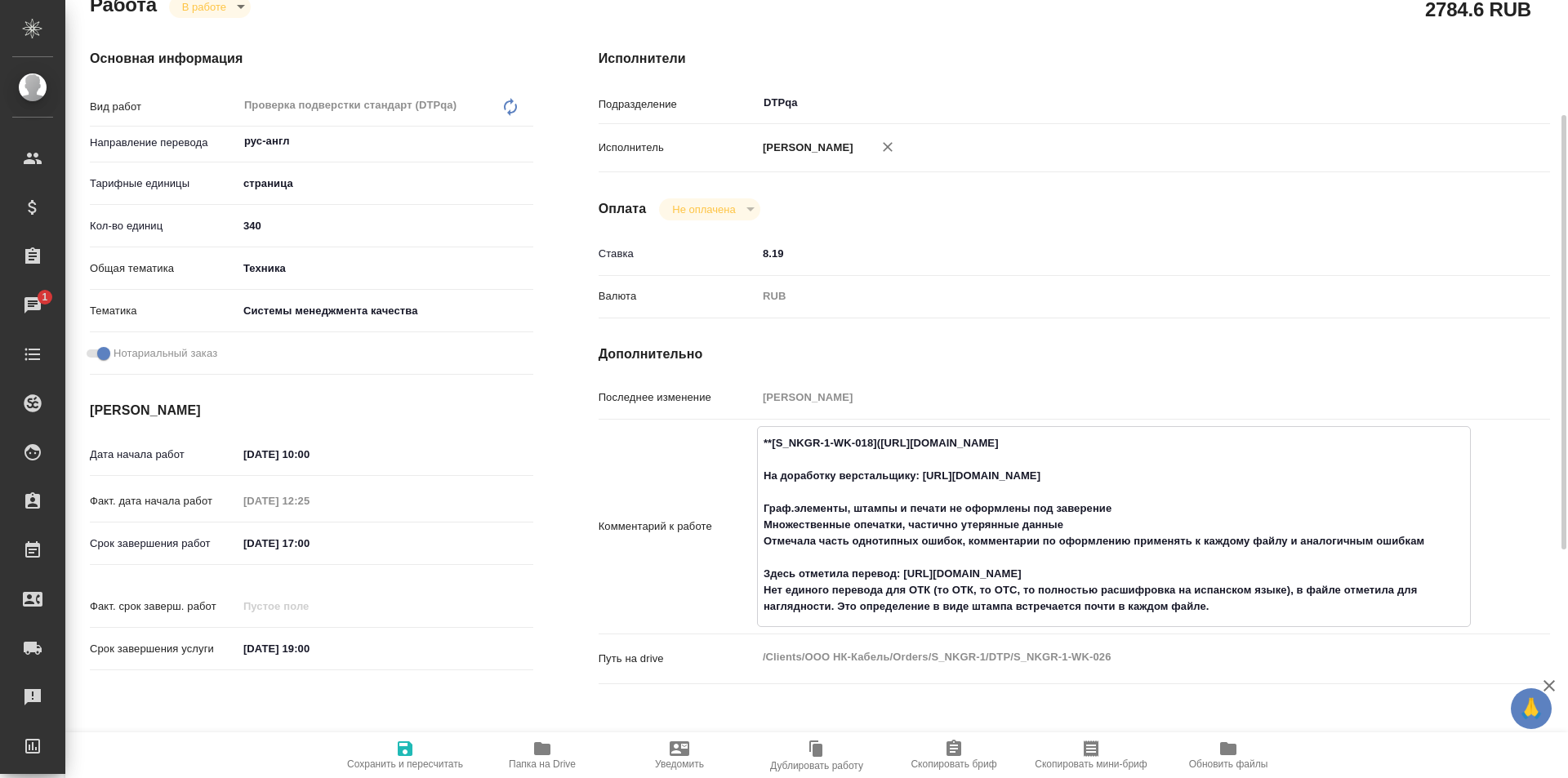
type textarea "**[S_NKGR-1-WK-018](https://tera.awatera.com/Work/6888dc41cde31814e5adec44/)** …"
click at [410, 748] on icon "button" at bounding box center [405, 749] width 15 height 15
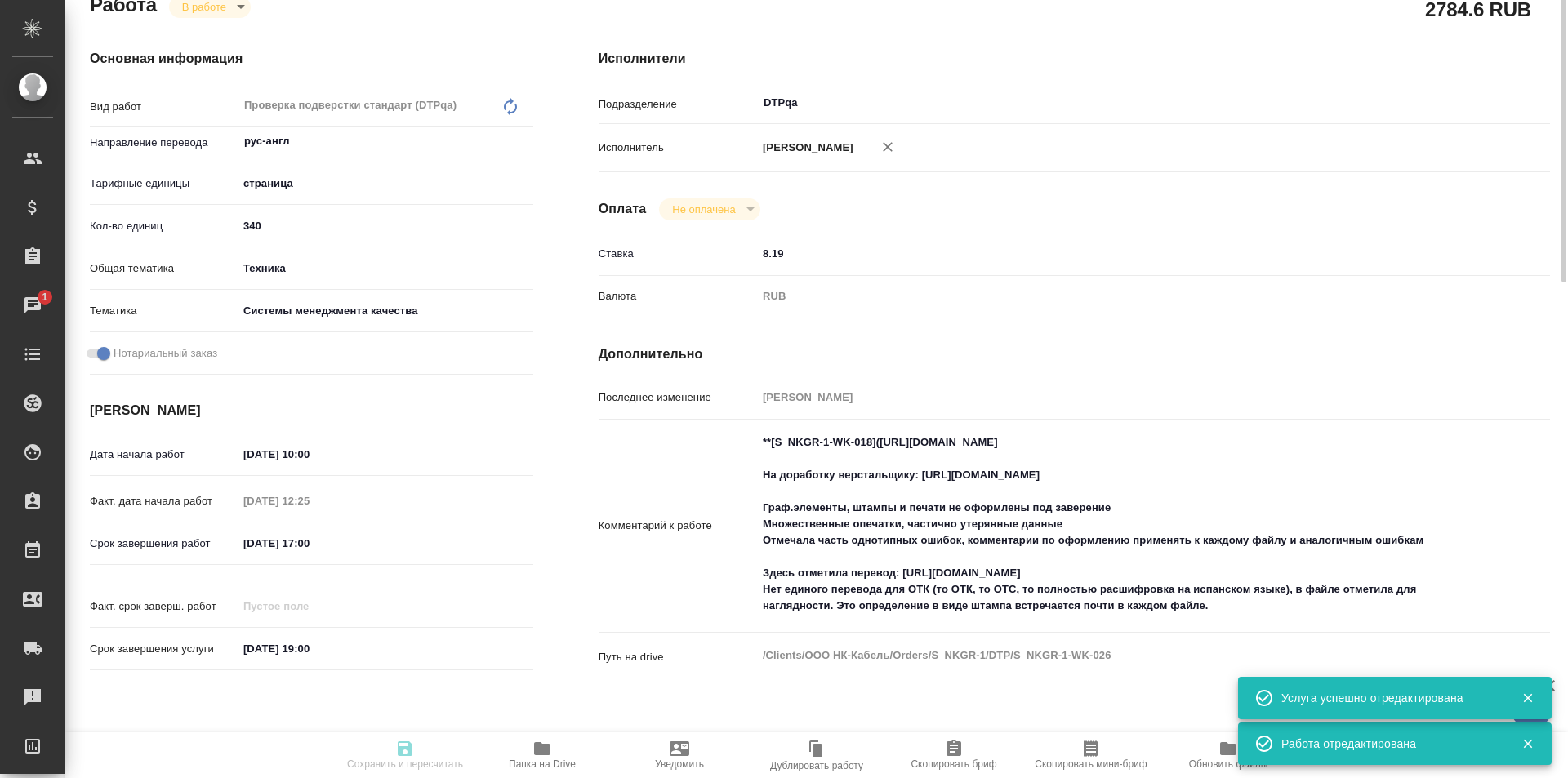
type input "inProgress"
type input "рус-англ"
type input "5a8b1489cc6b4906c91bfdb2"
type input "340"
type input "tech"
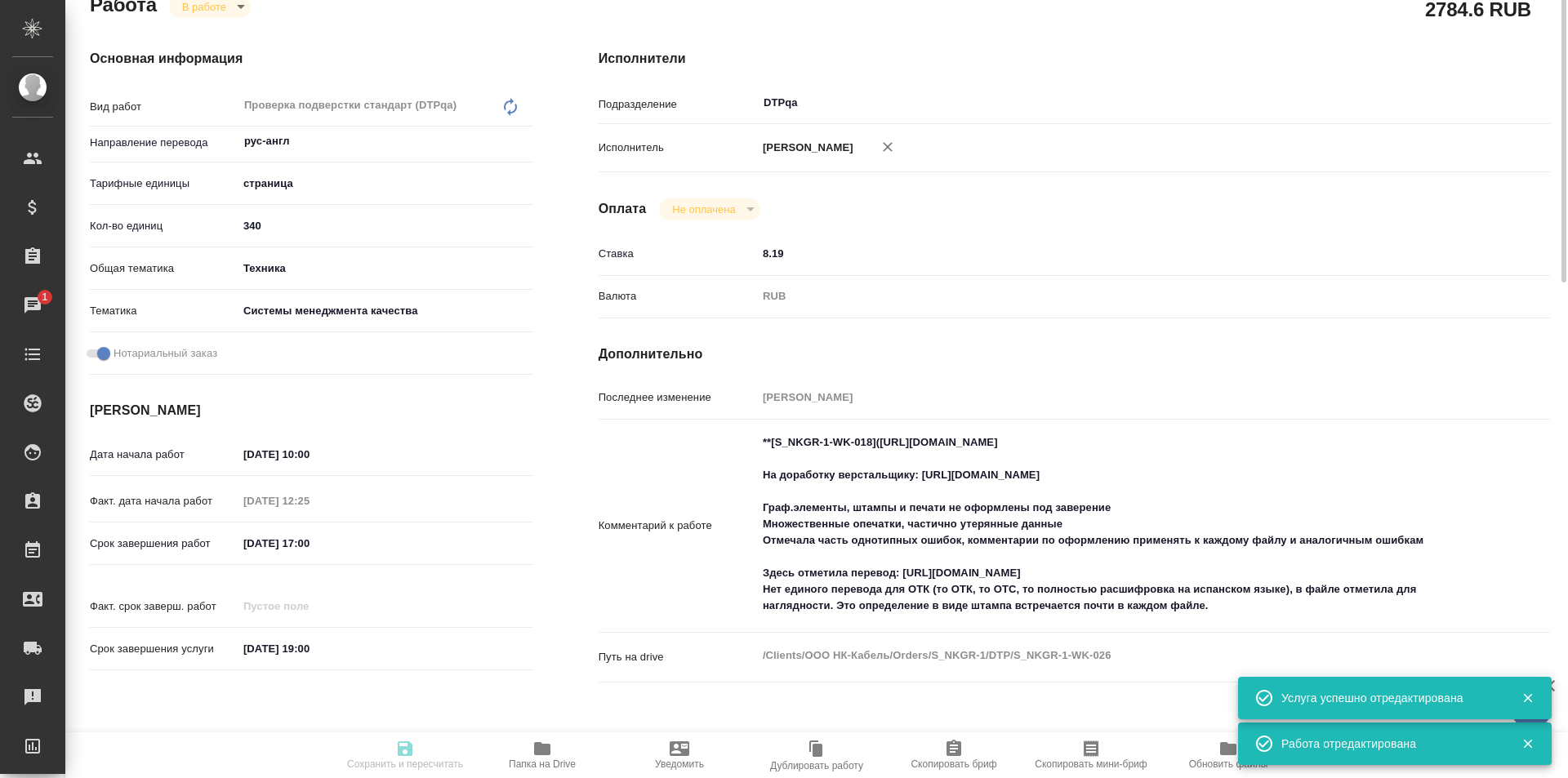
type input "614984d8deb28370d38bb28f"
checkbox input "true"
type input "[DATE] 10:00"
type input "25.08.2025 12:25"
type input "25.08.2025 17:00"
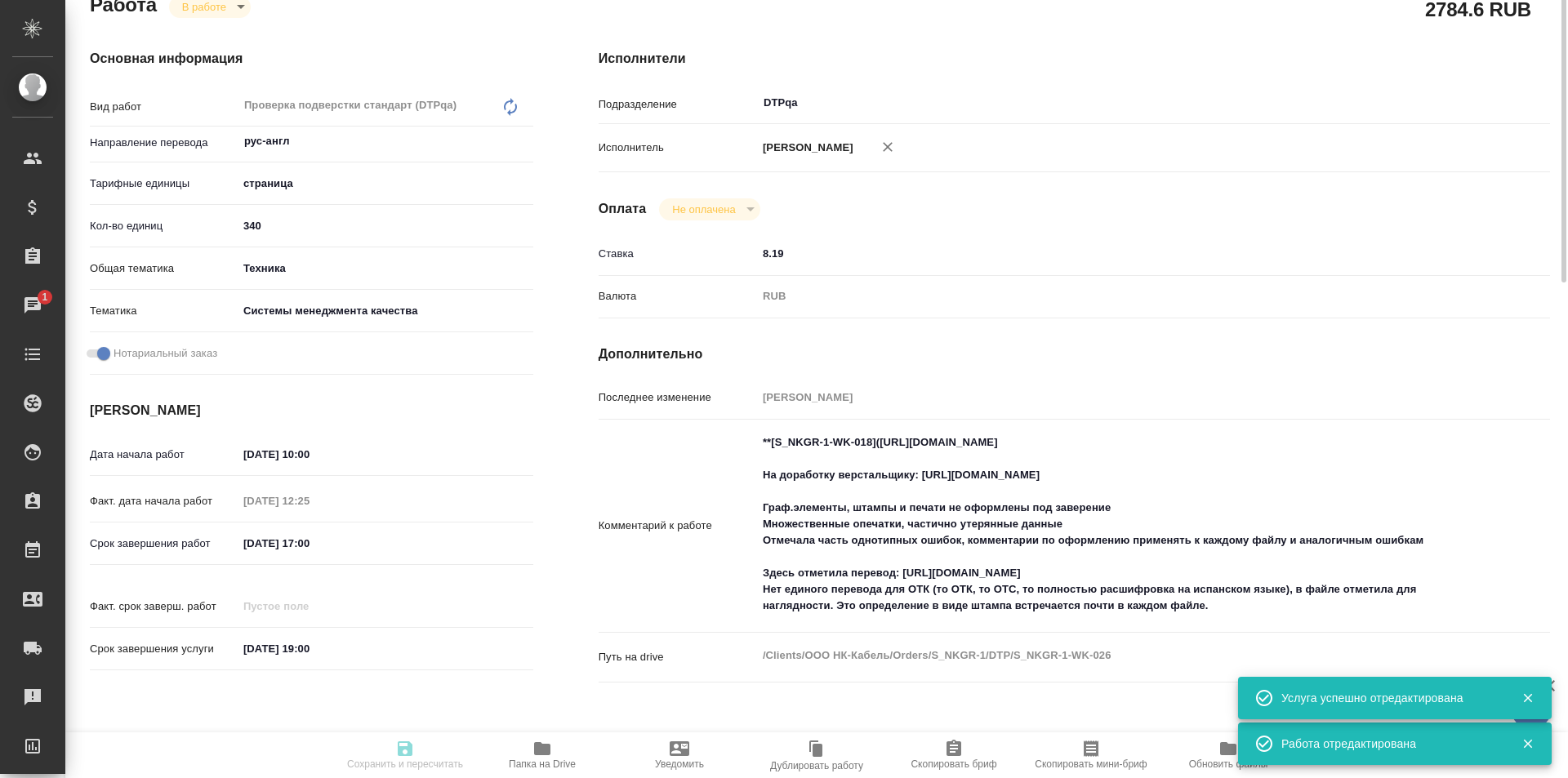
type input "[DATE] 19:00"
type input "DTPqa"
type input "notPayed"
type input "8.19"
type input "RUB"
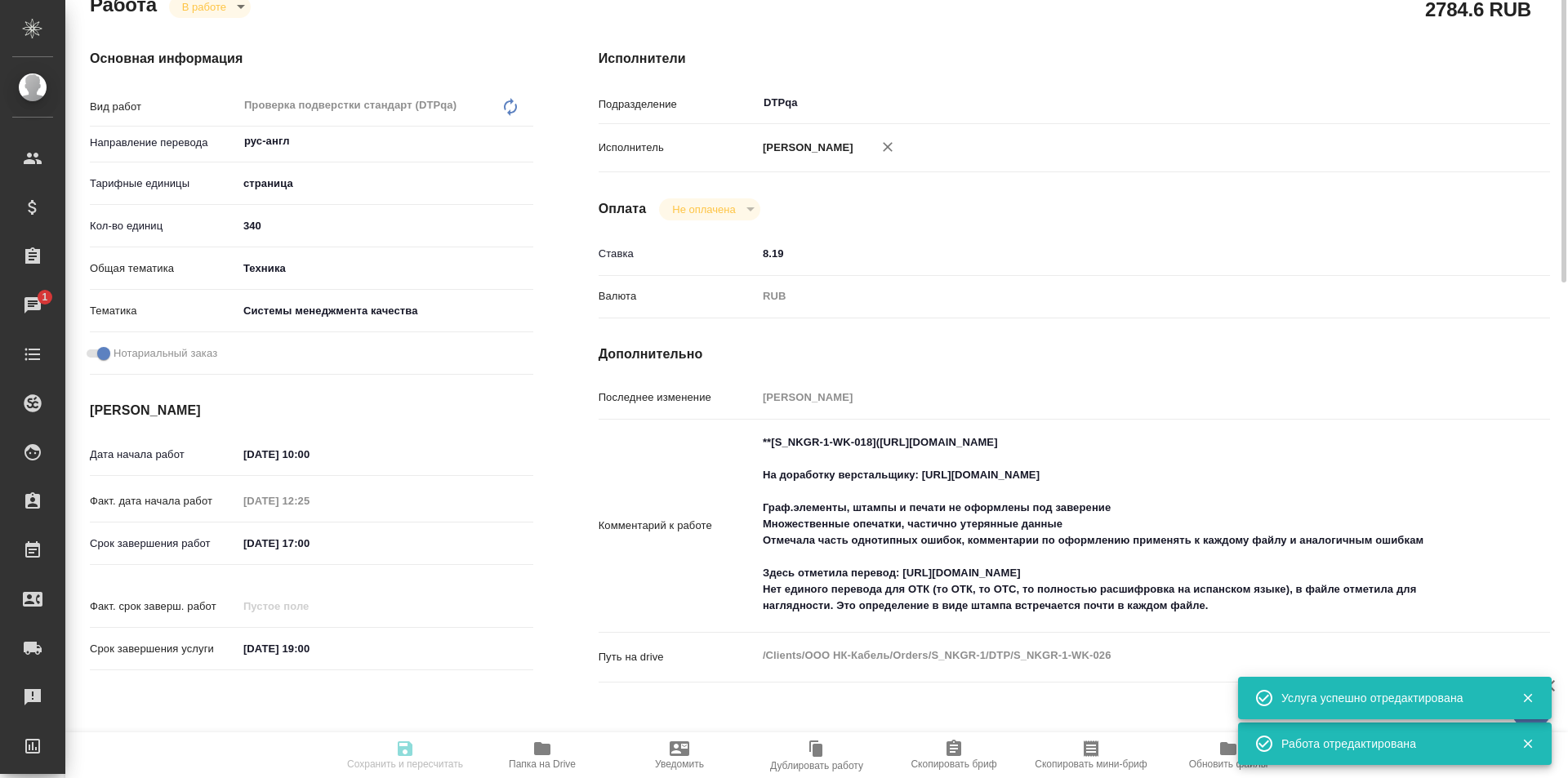
type input "[PERSON_NAME]"
type input "S_NKGR-1"
type input "Восстановление сложного макета с частичным соответствием оформлению оригинала"
type input "Приемка разверстки, Восстановление сложного макета с частичным соответствием оф…"
type input "Никифорова Валерия"
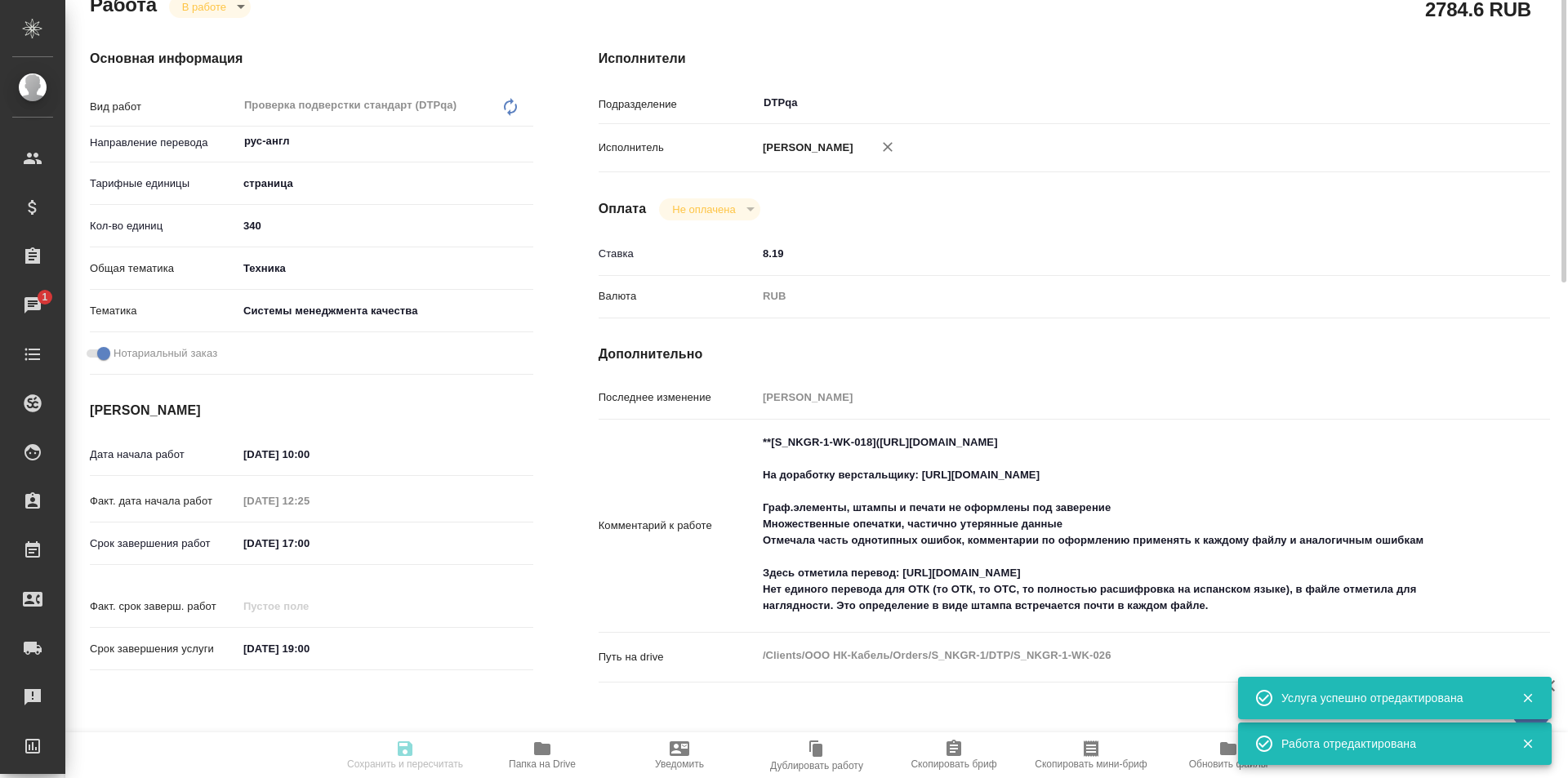
type input "Малофеева Екатерина"
type input "/Clients/ООО НК-Кабель/Orders/S_NKGR-1"
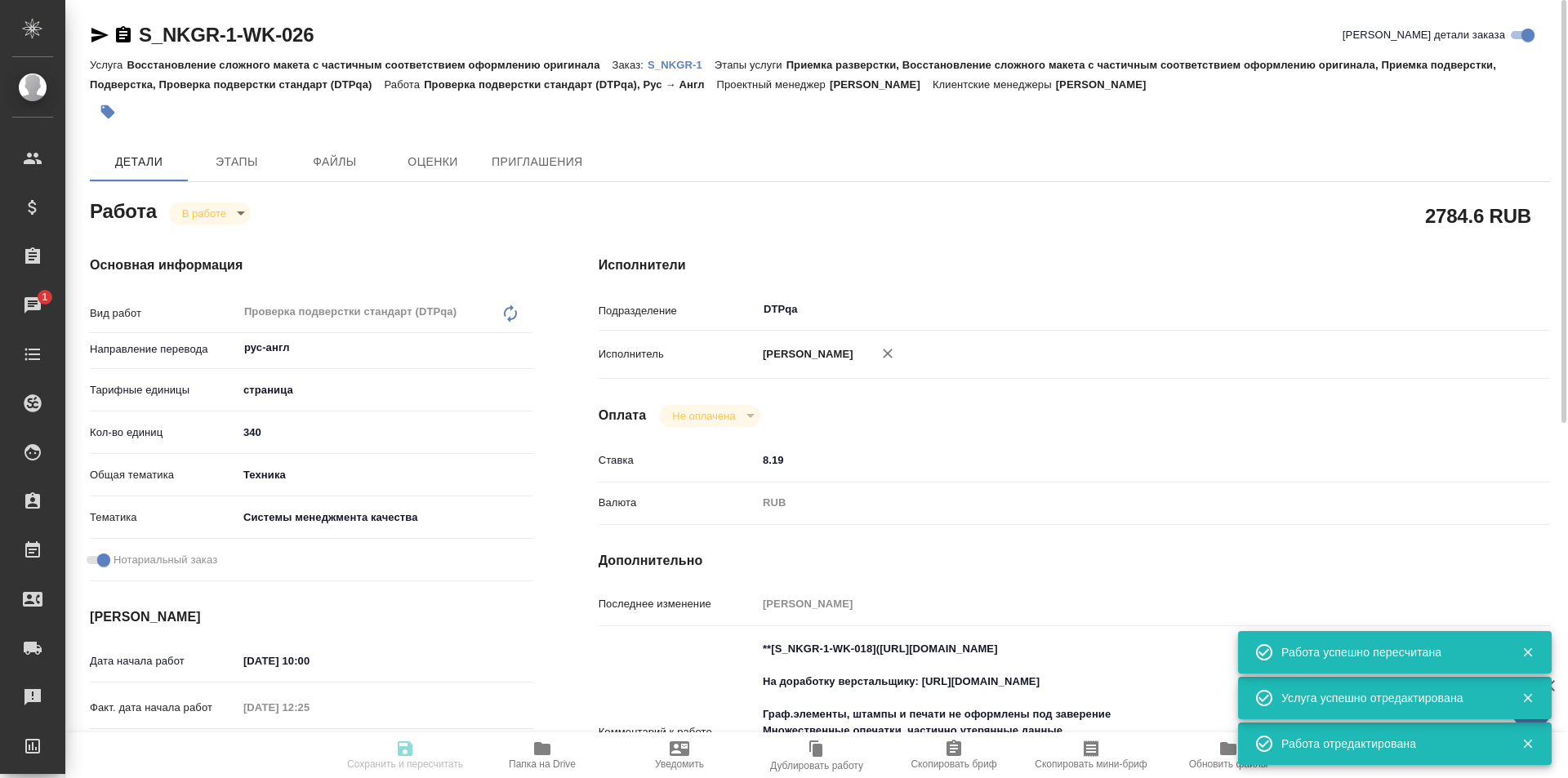
type input "inProgress"
type input "рус-англ"
type input "5a8b1489cc6b4906c91bfdb2"
type input "340"
type input "tech"
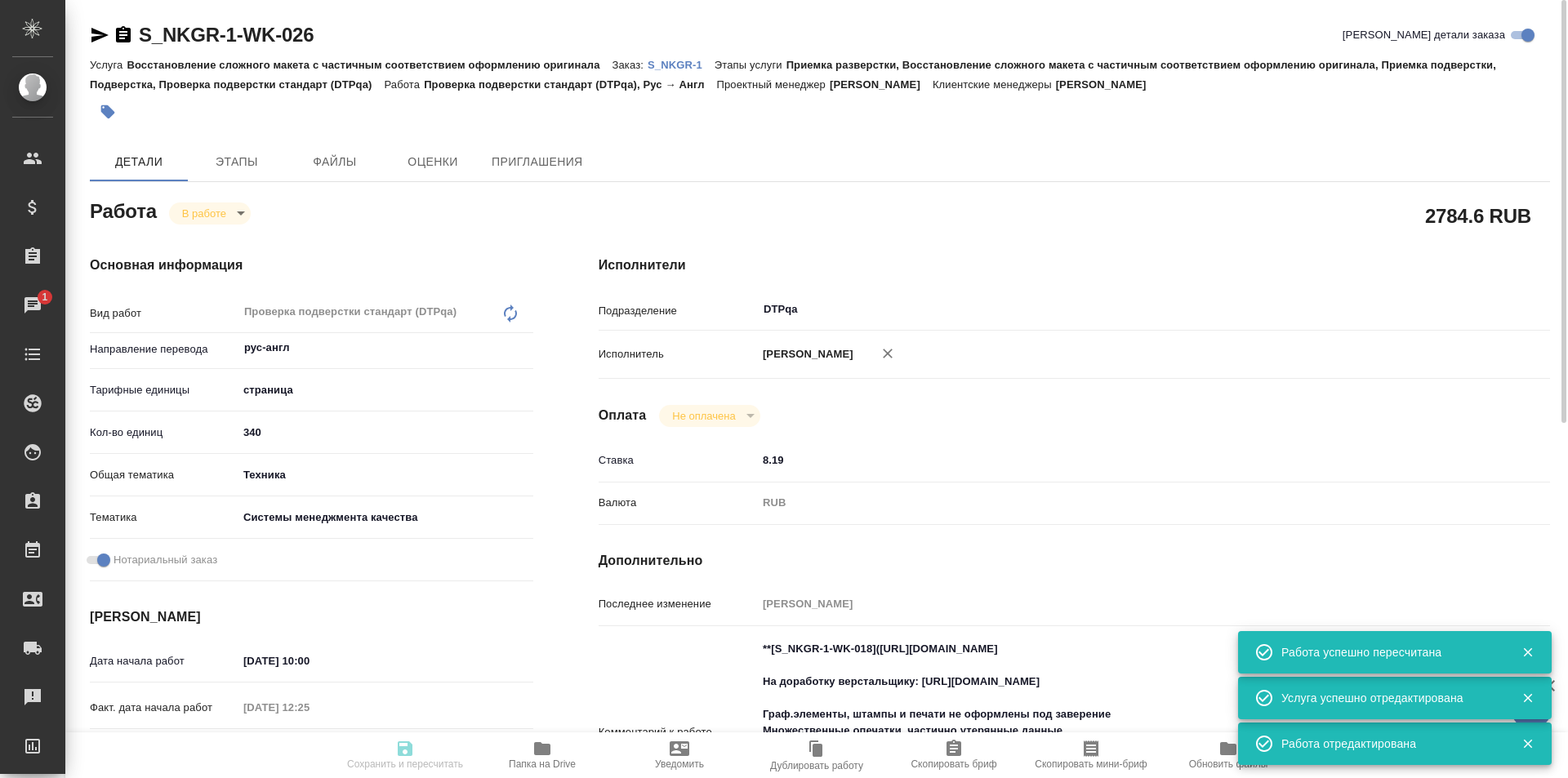
type input "614984d8deb28370d38bb28f"
checkbox input "true"
type input "25.08.2025 10:00"
type input "25.08.2025 12:25"
type input "25.08.2025 17:00"
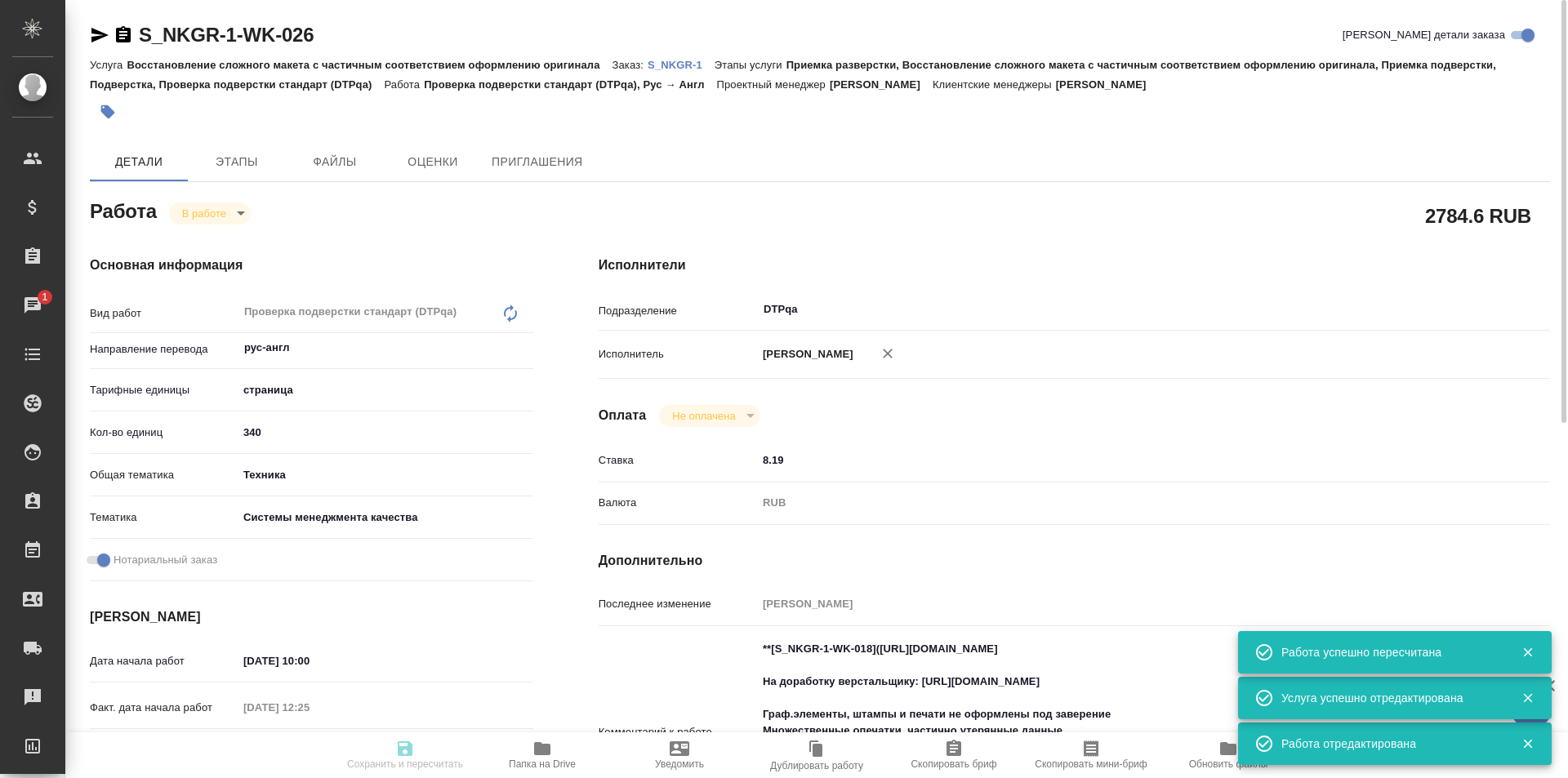
type input "25.08.2025 19:00"
type input "DTPqa"
type input "notPayed"
type input "8.19"
type input "RUB"
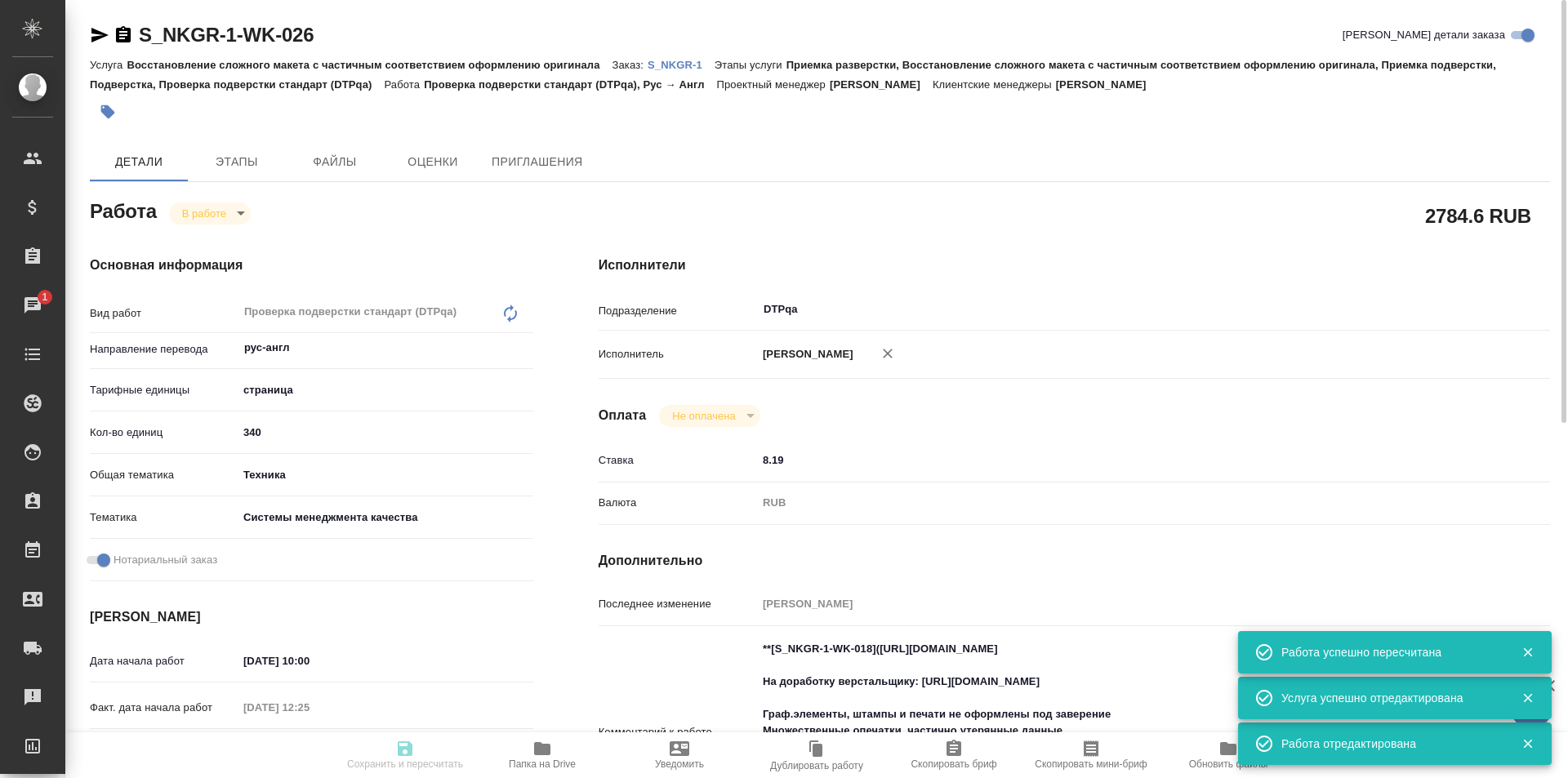
type input "Исмагилова Диана"
type input "S_NKGR-1"
type input "Восстановление сложного макета с частичным соответствием оформлению оригинала"
type input "Приемка разверстки, Восстановление сложного макета с частичным соответствием оф…"
type input "Никифорова Валерия"
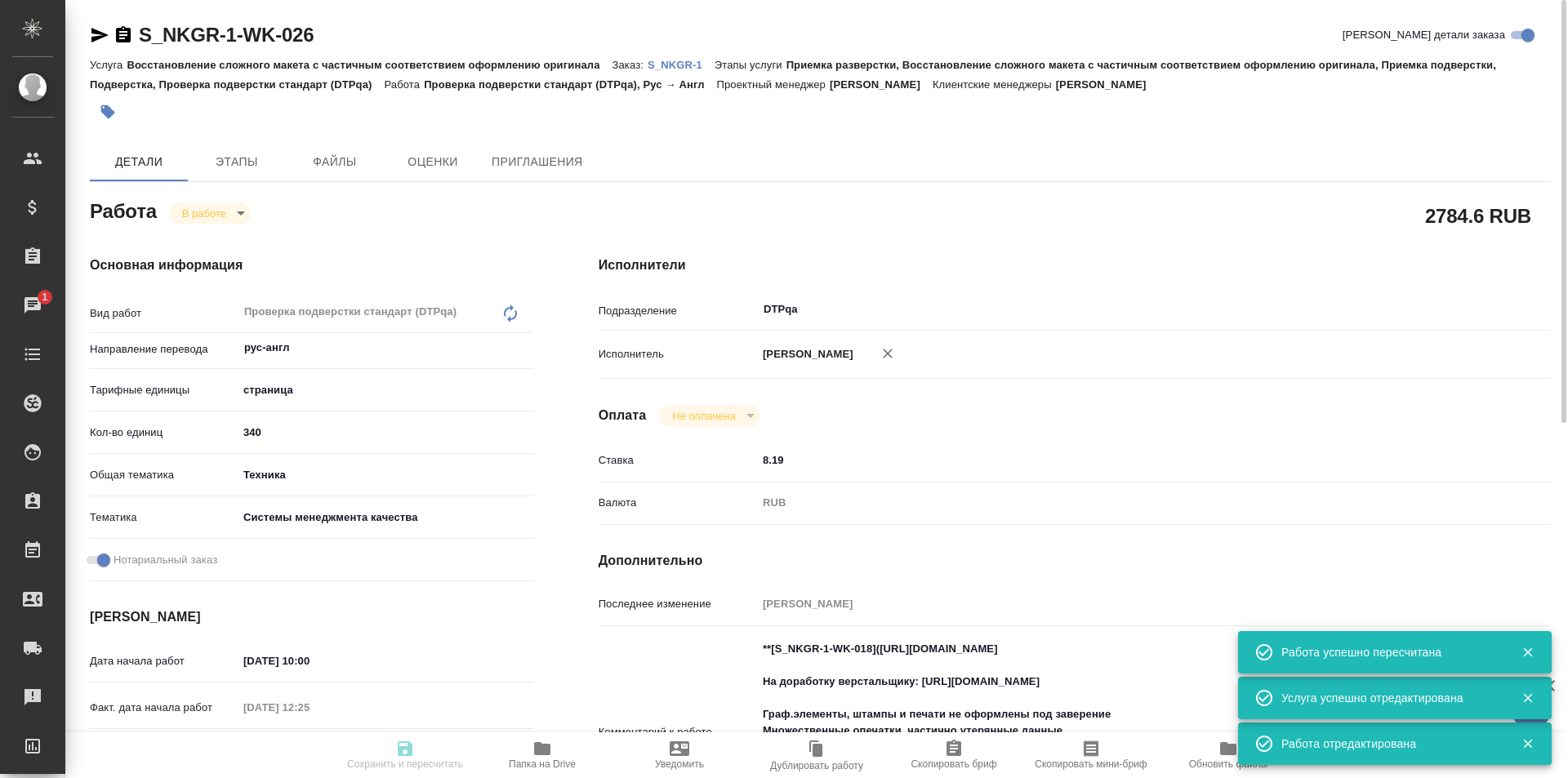
type input "Малофеева Екатерина"
type input "/Clients/ООО НК-Кабель/Orders/S_NKGR-1"
click at [229, 208] on body "🙏 .cls-1 fill:#fff; AWATERA Ismagilova Diana Клиенты Спецификации Заказы 1 Чаты…" at bounding box center [784, 389] width 1568 height 778
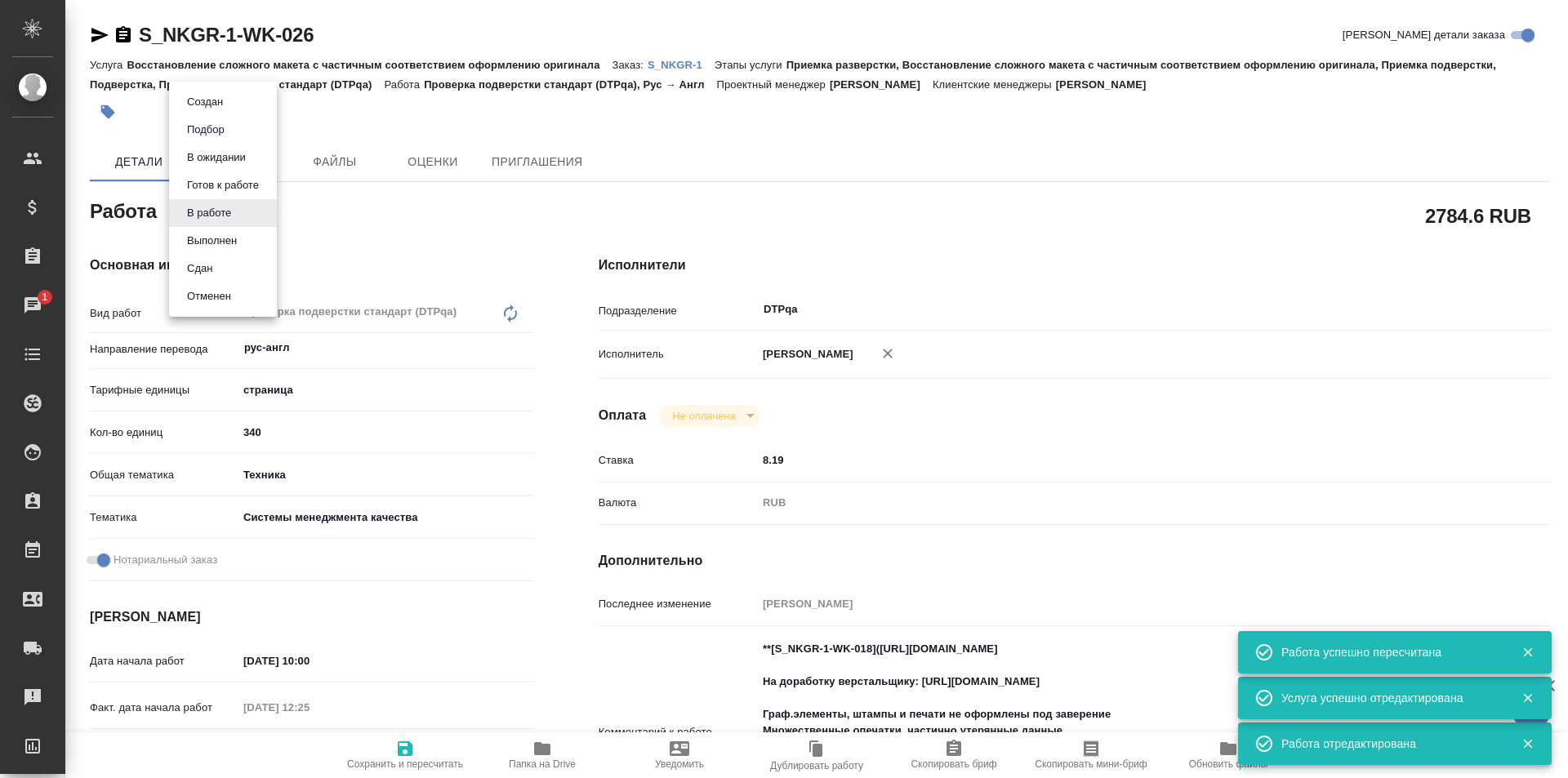
click at [1195, 605] on div at bounding box center [784, 389] width 1568 height 778
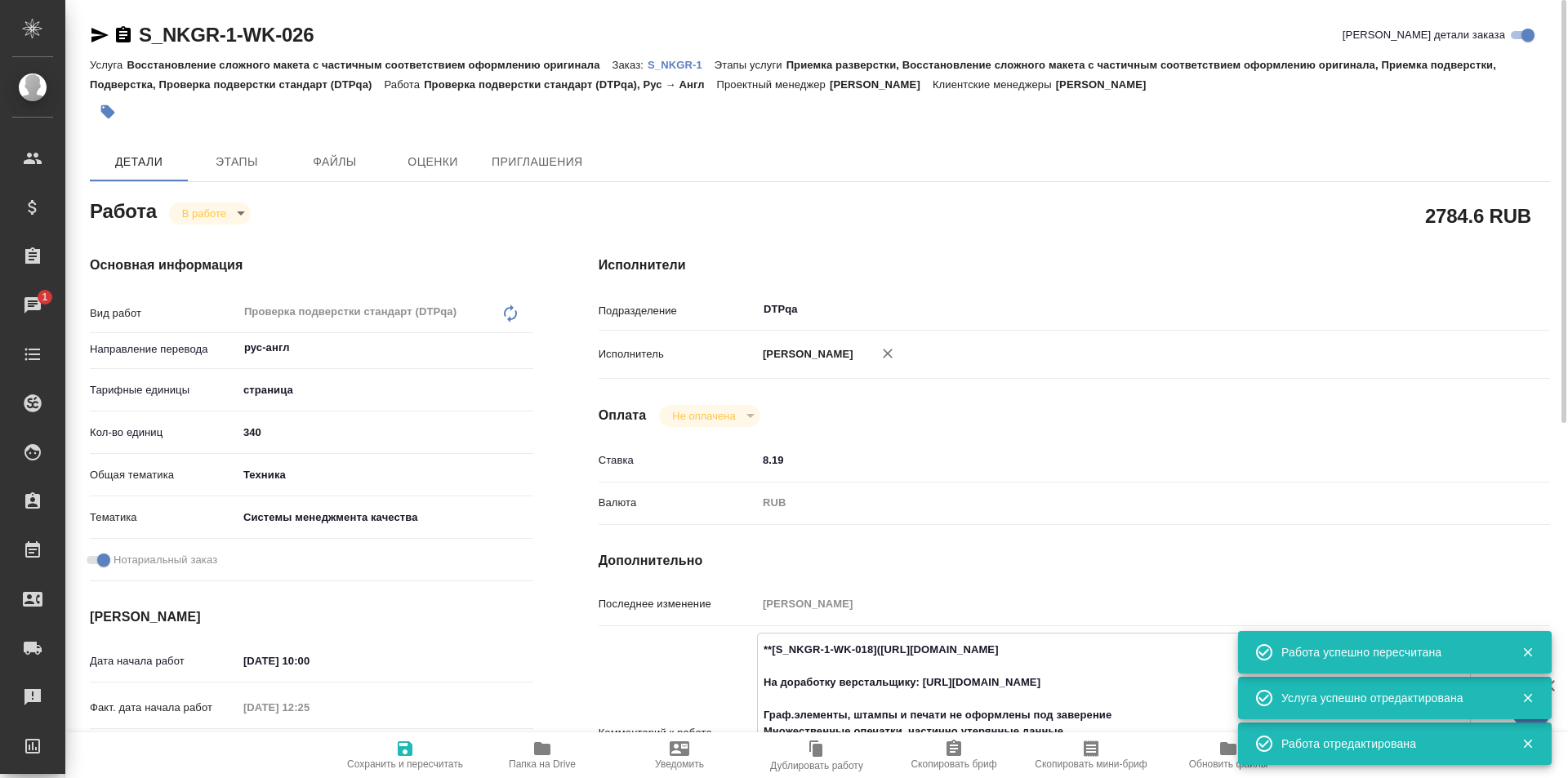
click at [1162, 673] on textarea "**[S_NKGR-1-WK-018](https://tera.awatera.com/Work/6888dc41cde31814e5adec44/)** …" at bounding box center [1114, 731] width 712 height 191
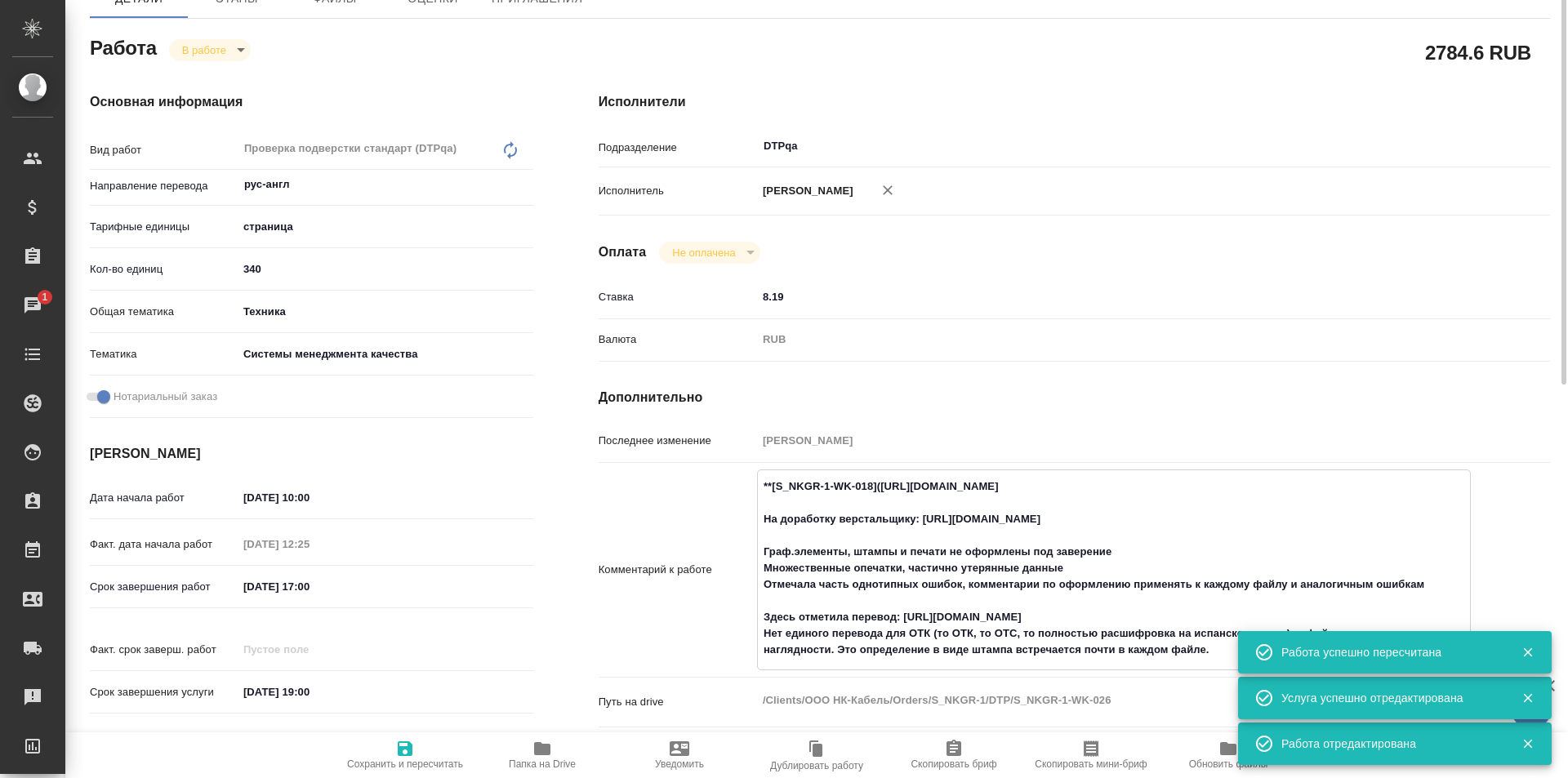
scroll to position [245, 0]
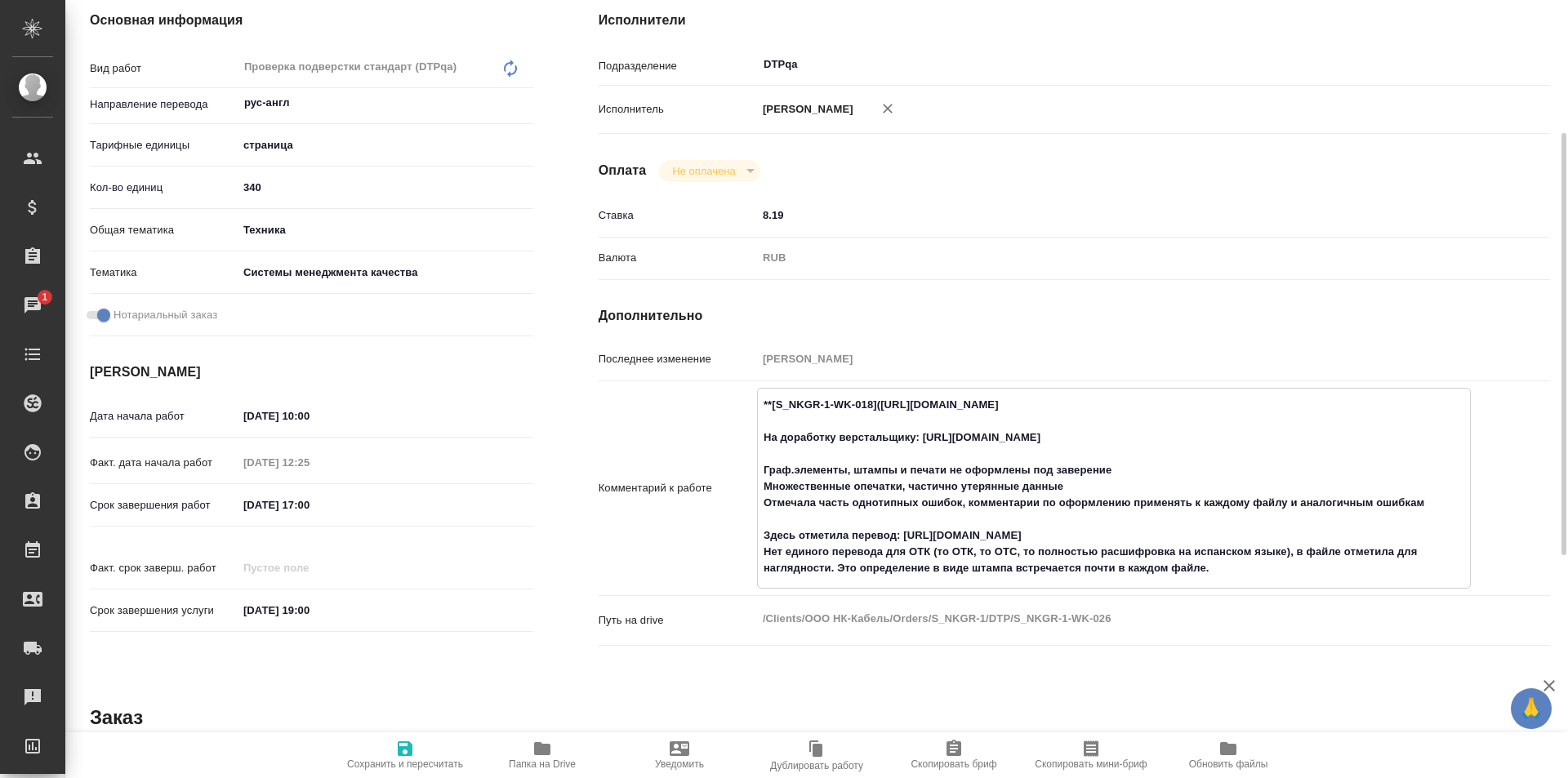
click at [892, 421] on textarea "**[S_NKGR-1-WK-018](https://tera.awatera.com/Work/6888dc41cde31814e5adec44/)** …" at bounding box center [1114, 486] width 712 height 191
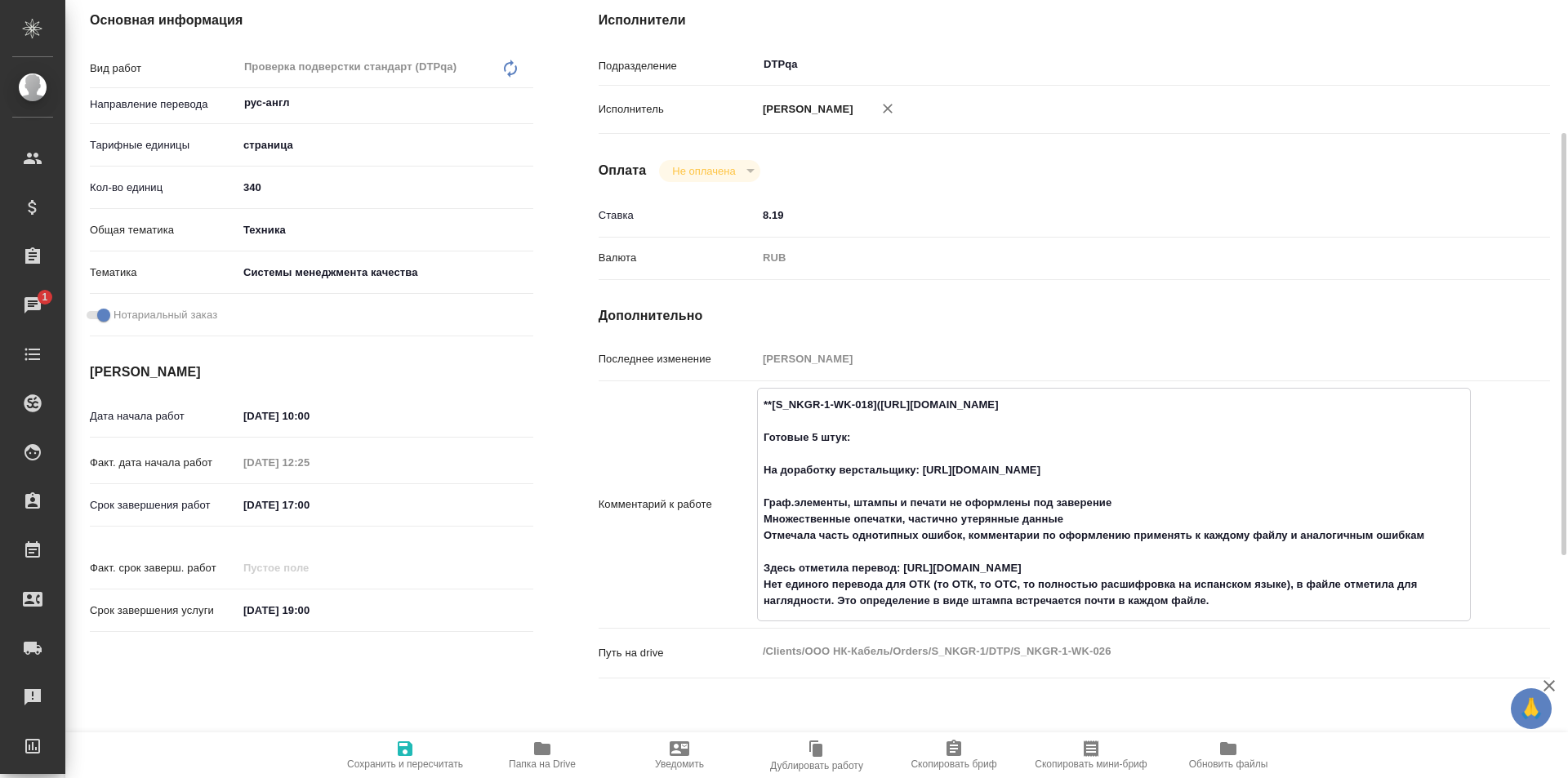
paste textarea "https://drive.awatera.com/f/10084896"
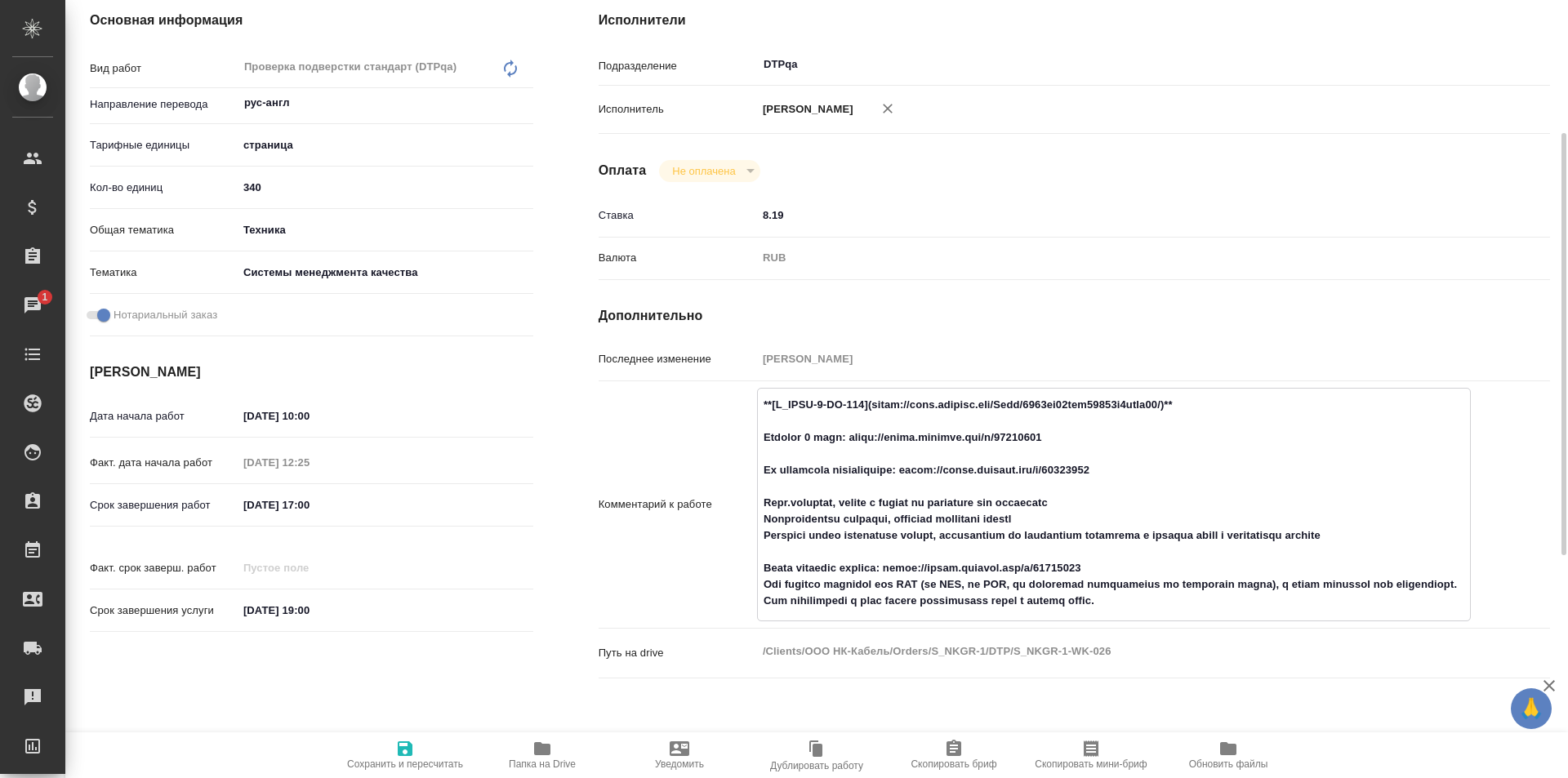
click at [1127, 502] on textarea at bounding box center [1114, 503] width 712 height 224
click at [1070, 518] on textarea at bounding box center [1114, 503] width 712 height 224
click at [1434, 533] on textarea at bounding box center [1114, 503] width 712 height 224
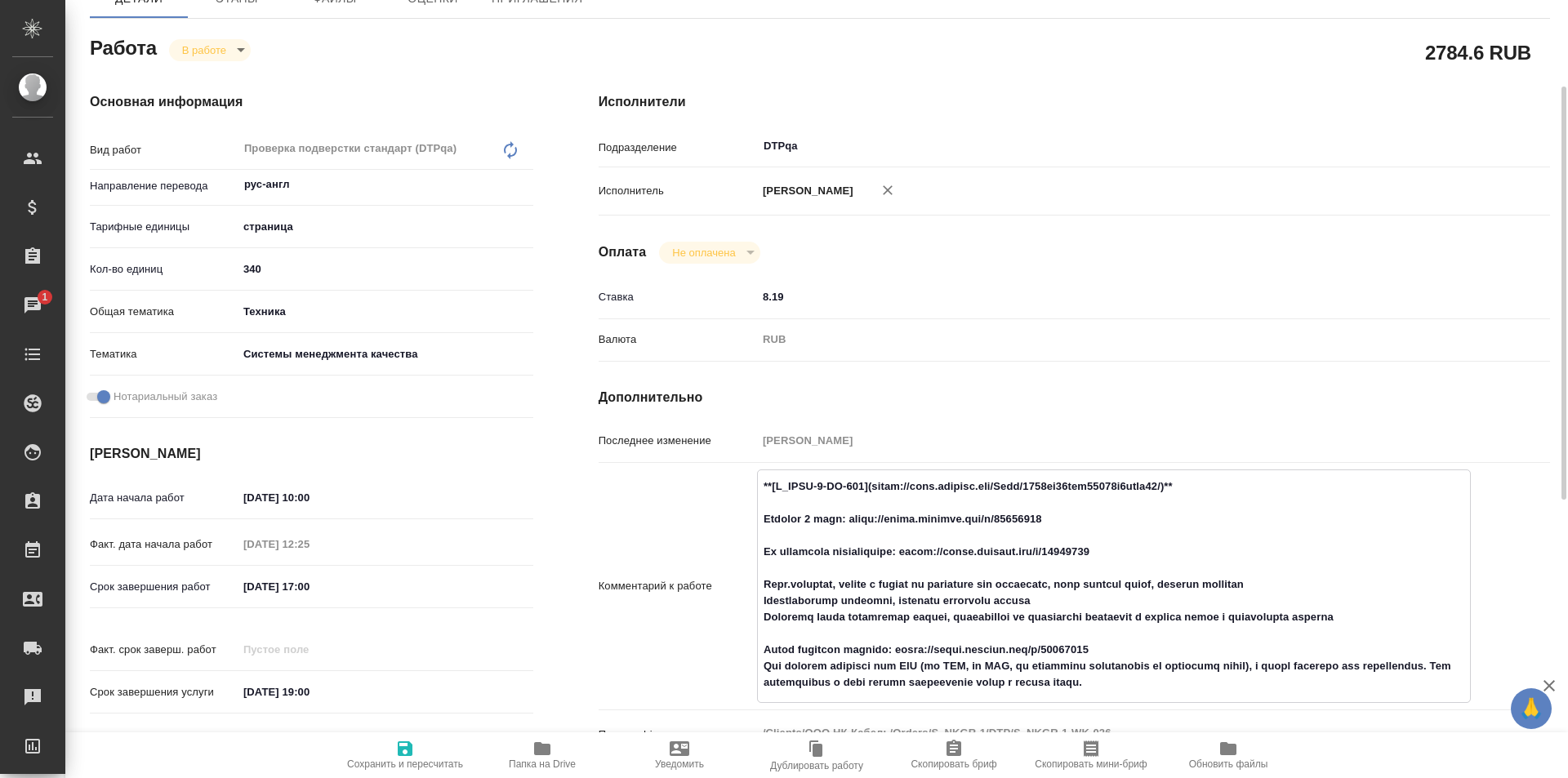
scroll to position [327, 0]
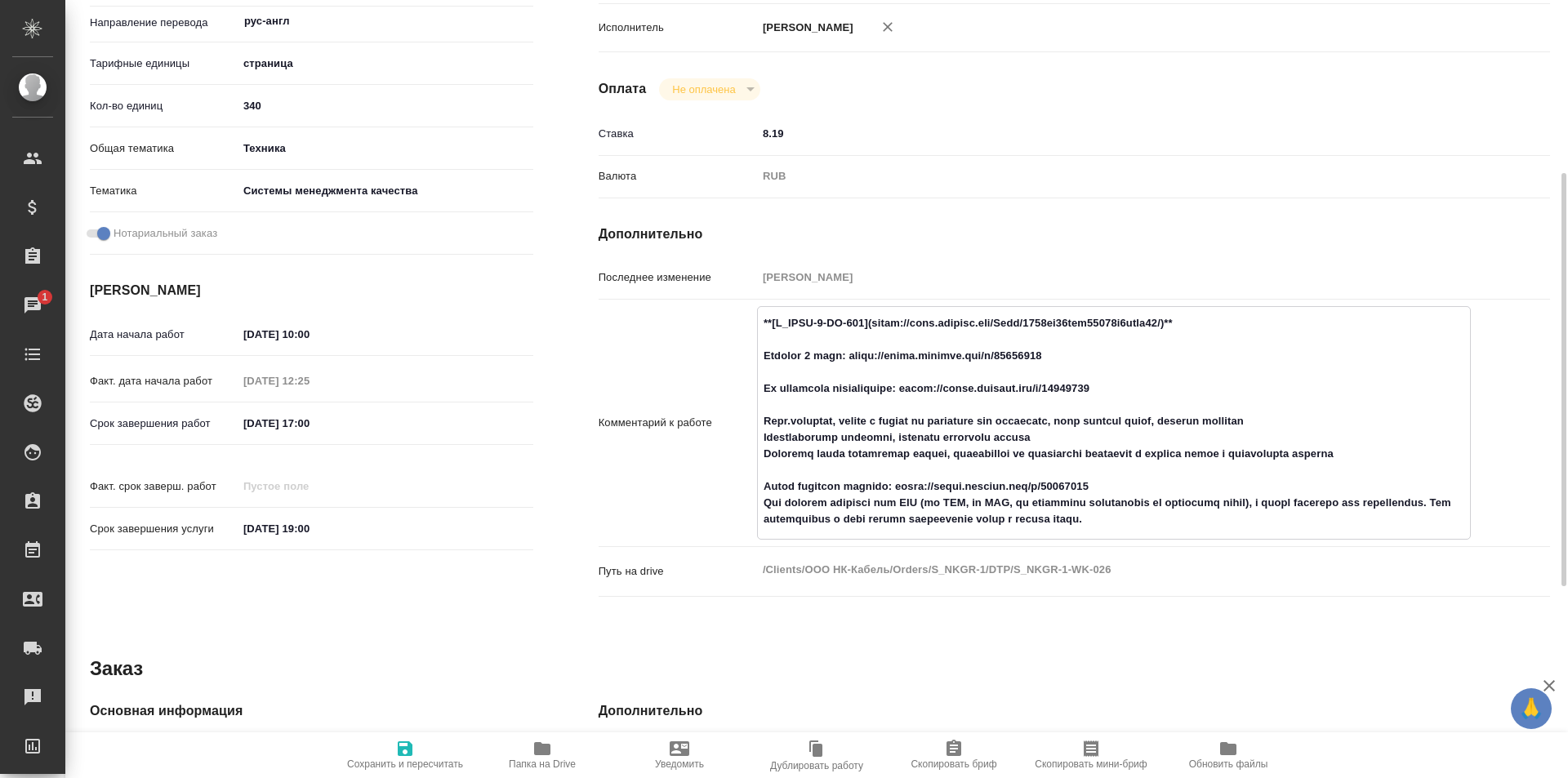
click at [895, 481] on textarea at bounding box center [1114, 421] width 712 height 224
drag, startPoint x: 764, startPoint y: 500, endPoint x: 828, endPoint y: 498, distance: 64.0
click at [828, 498] on textarea at bounding box center [1114, 421] width 712 height 224
click at [975, 500] on textarea at bounding box center [1114, 421] width 712 height 224
click at [1170, 520] on textarea at bounding box center [1114, 421] width 712 height 224
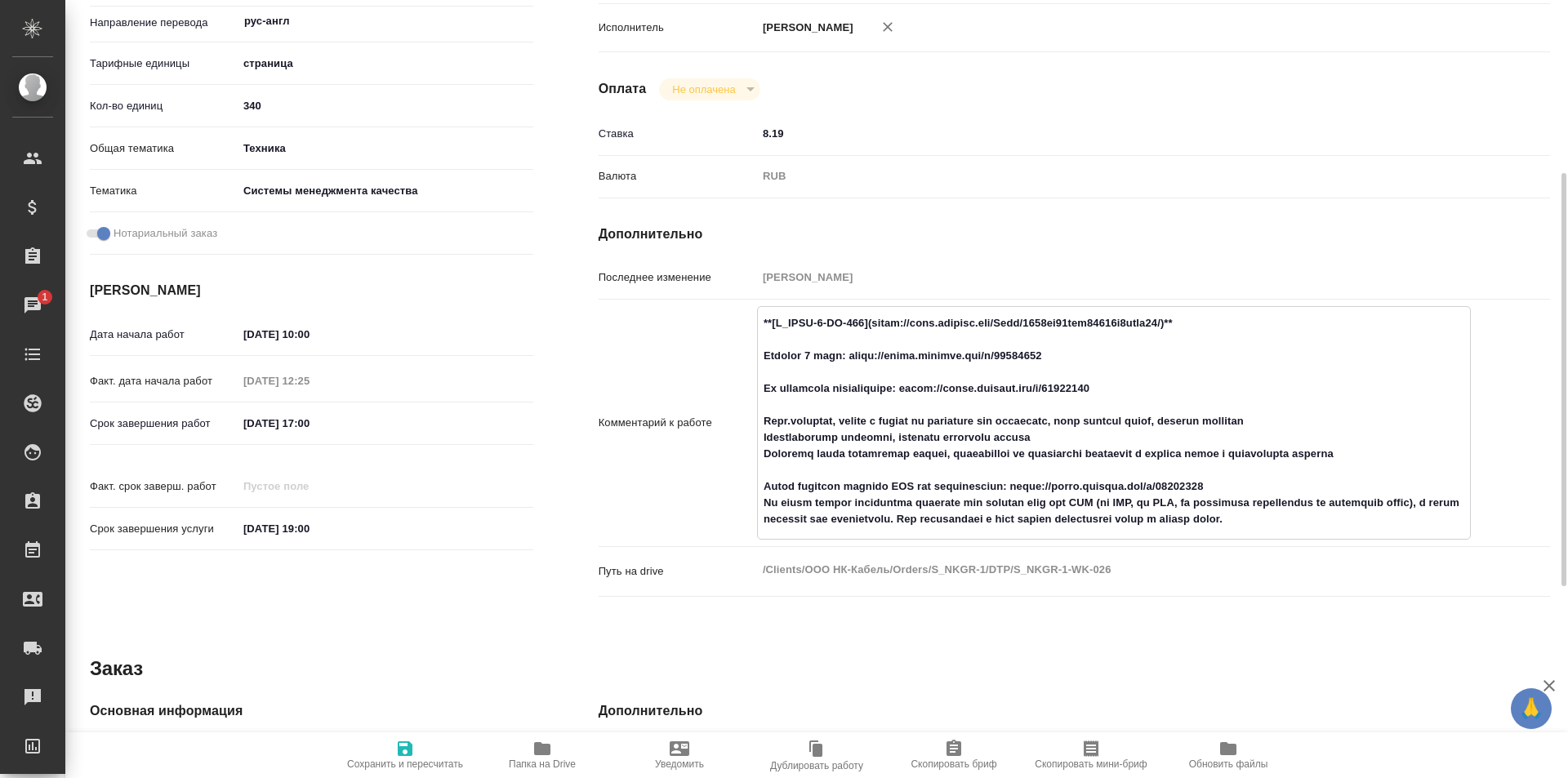
click at [1273, 523] on textarea at bounding box center [1114, 421] width 712 height 224
click at [1392, 521] on textarea at bounding box center [1114, 421] width 712 height 224
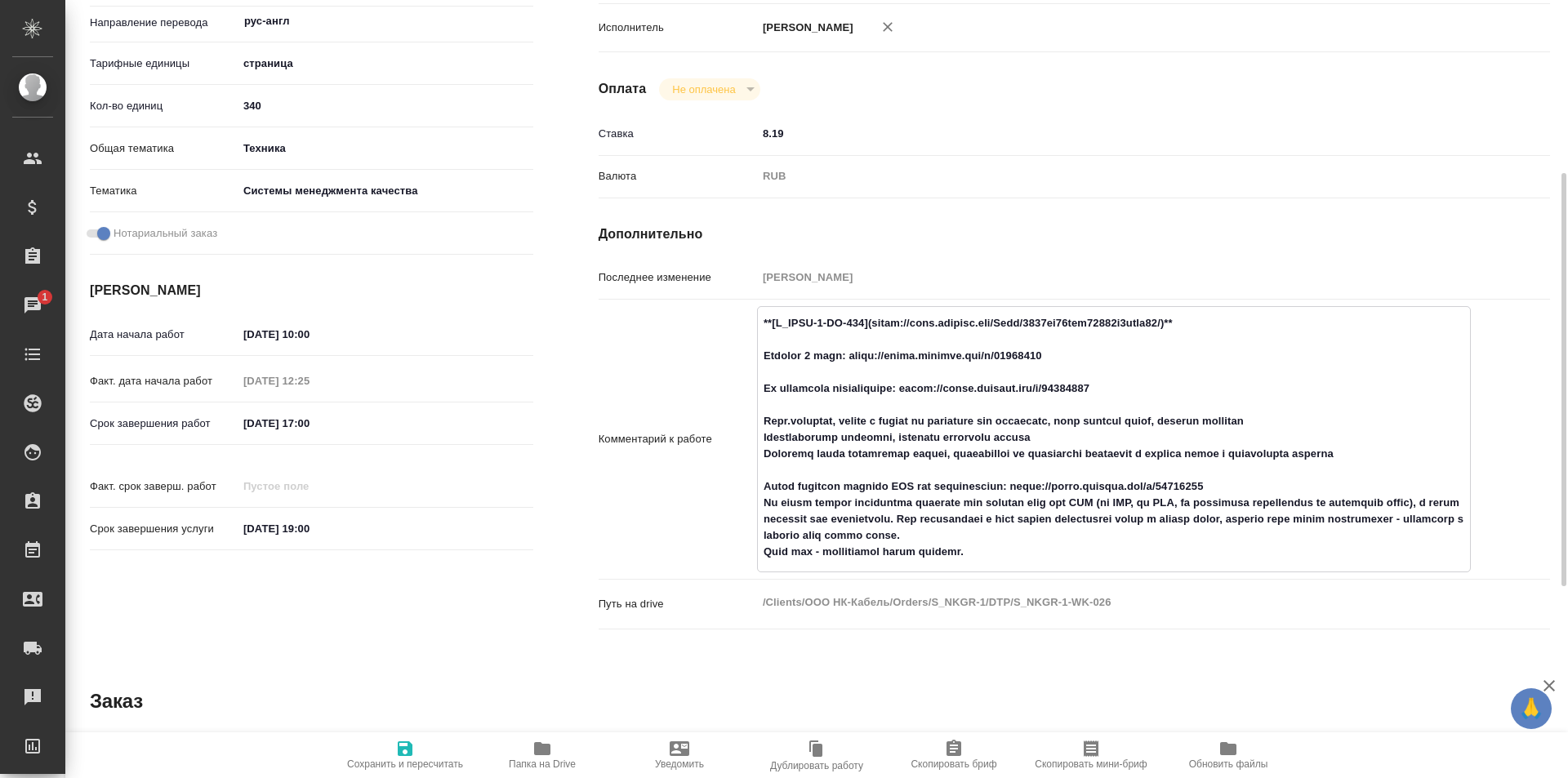
type textarea "**[S_NKGR-1-WK-018](https://tera.awatera.com/Work/6888dc41cde31814e5adec44/)** …"
click at [394, 745] on span "Сохранить и пересчитать" at bounding box center [405, 754] width 117 height 31
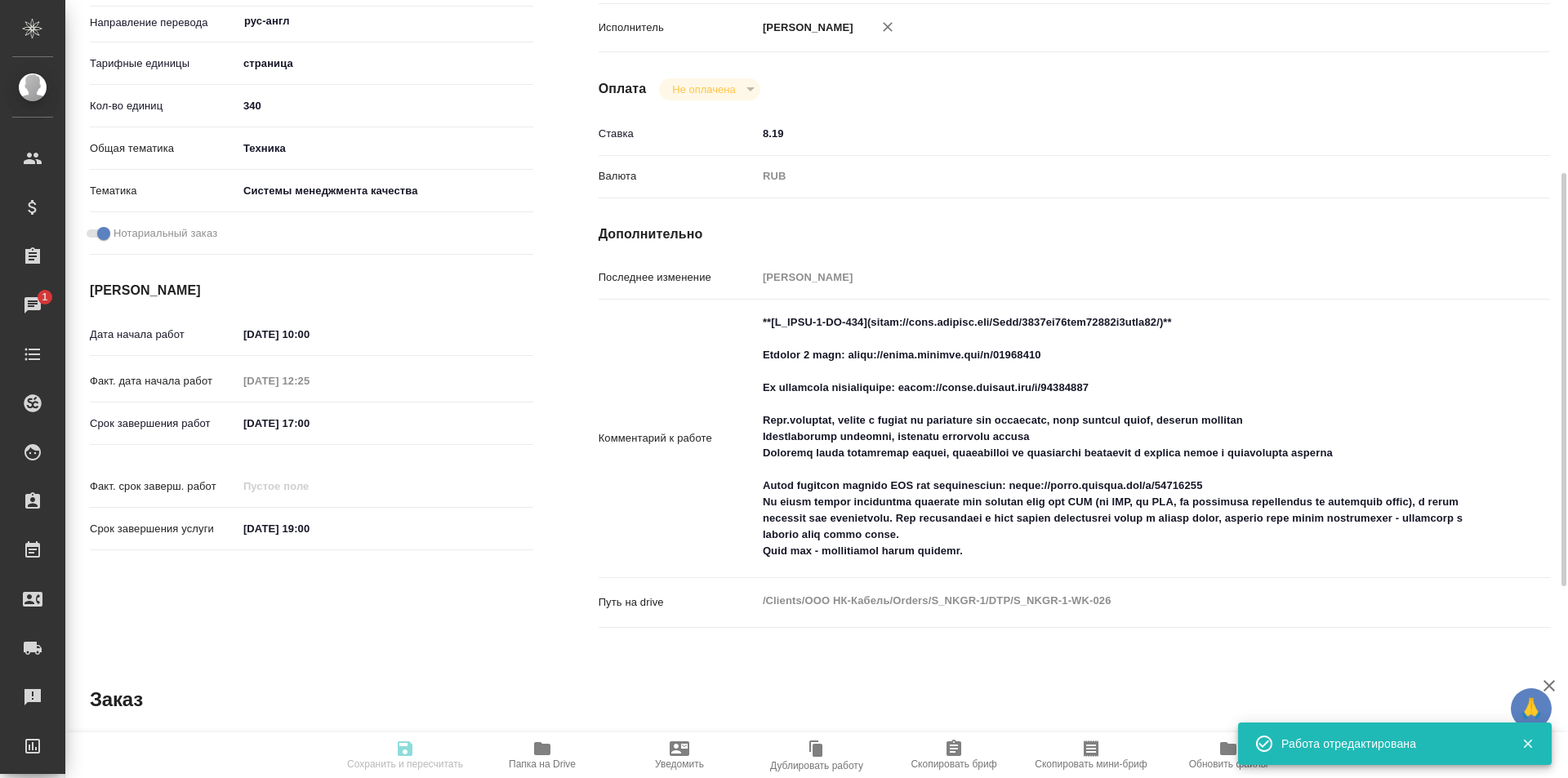
type input "inProgress"
type input "рус-англ"
type input "5a8b1489cc6b4906c91bfdb2"
type input "340"
type input "tech"
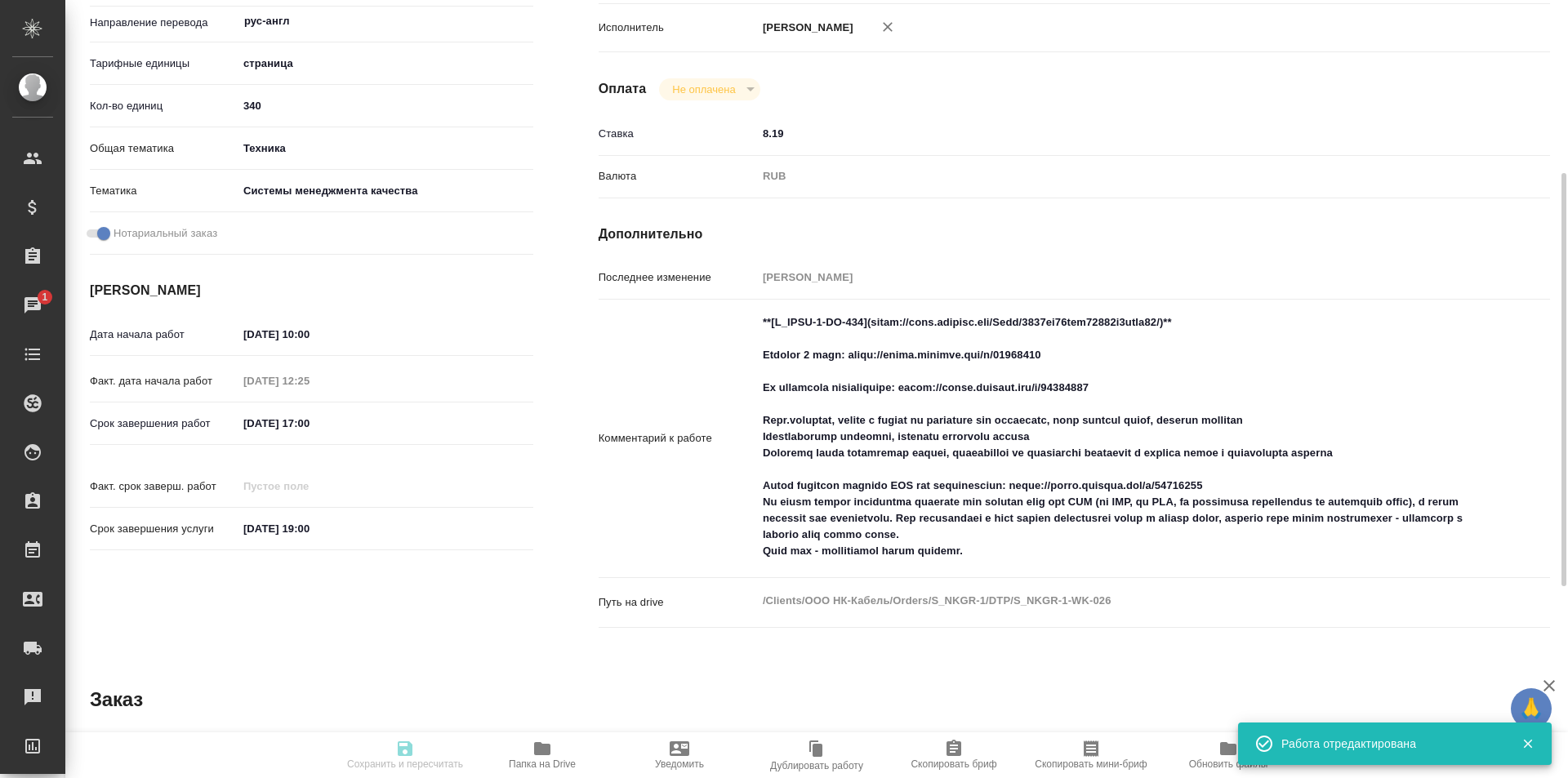
type input "614984d8deb28370d38bb28f"
checkbox input "true"
type input "25.08.2025 10:00"
type input "25.08.2025 12:25"
type input "25.08.2025 17:00"
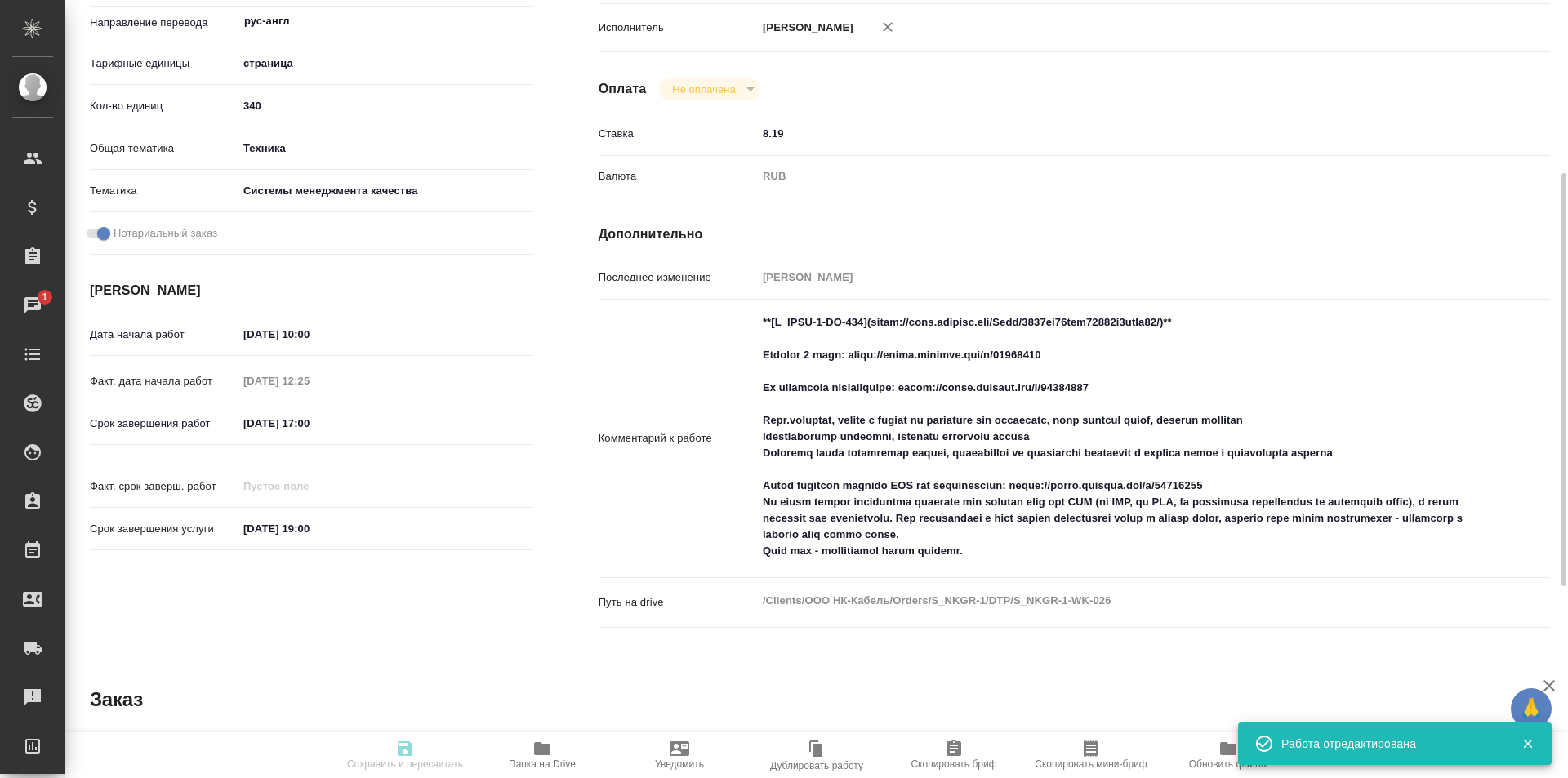
type input "25.08.2025 19:00"
type input "DTPqa"
type input "notPayed"
type input "8.19"
type input "RUB"
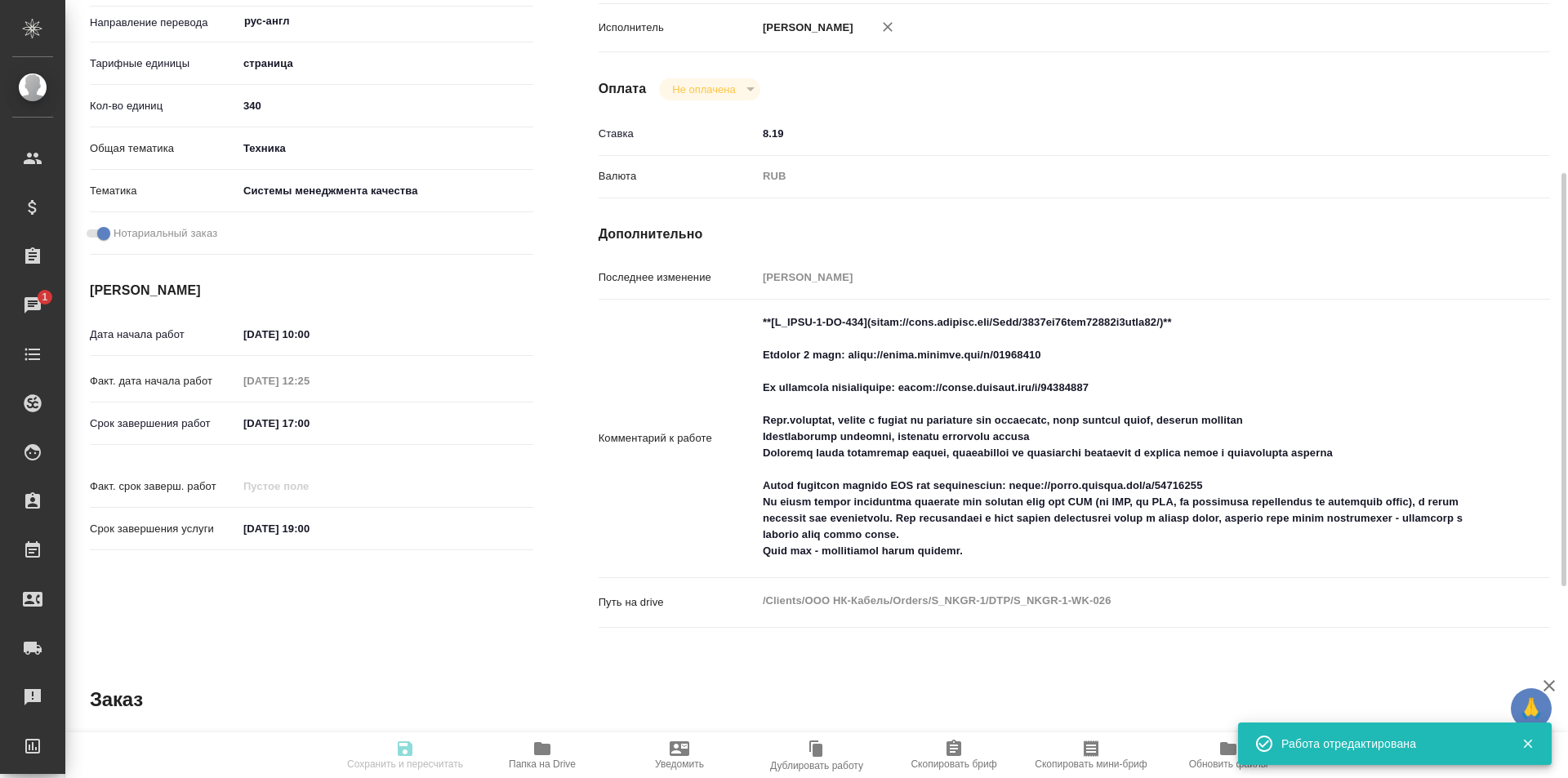
type input "[PERSON_NAME]"
type input "S_NKGR-1"
type input "Восстановление сложного макета с частичным соответствием оформлению оригинала"
type input "Приемка разверстки, Восстановление сложного макета с частичным соответствием оф…"
type input "Никифорова Валерия"
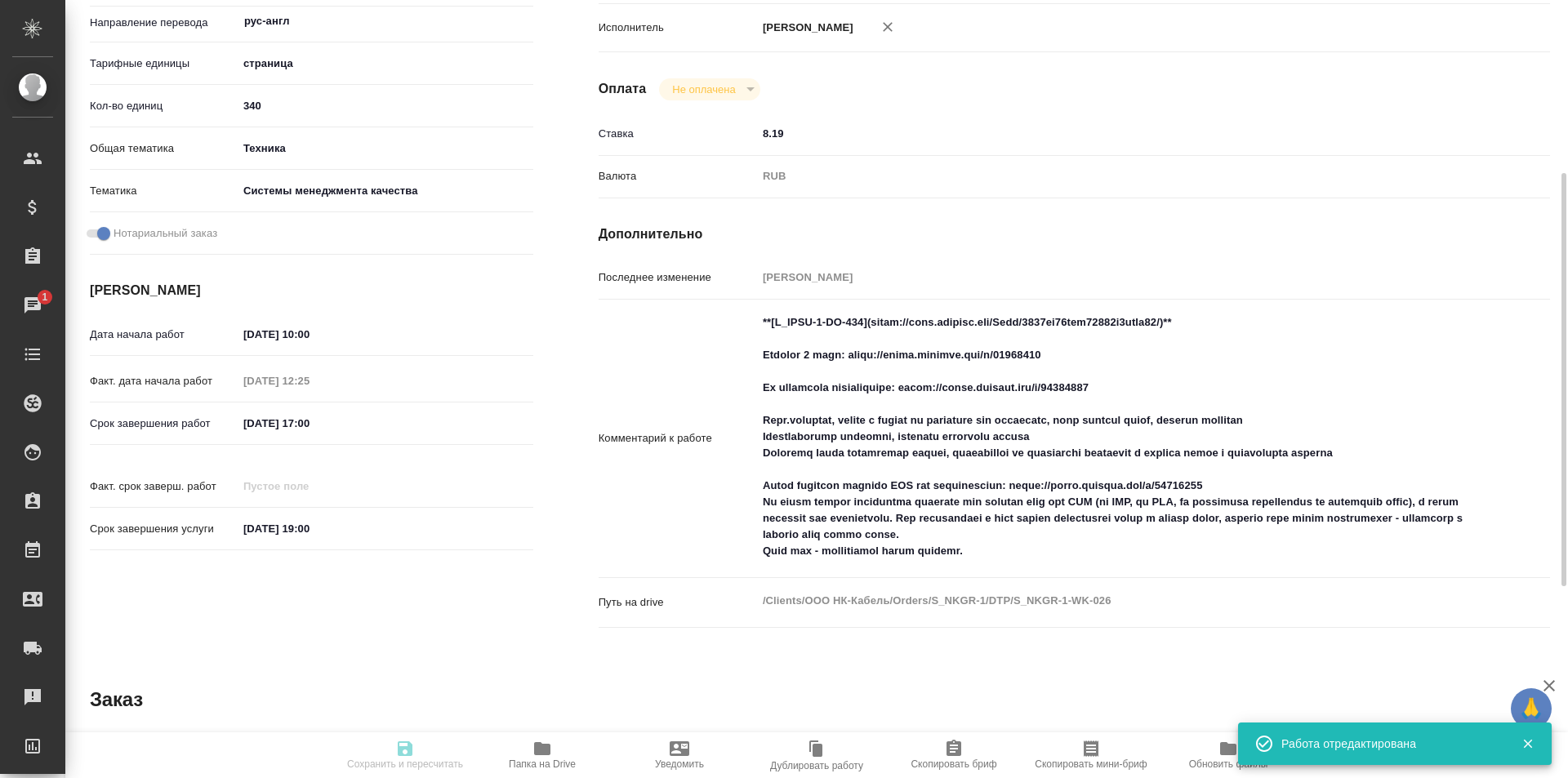
type input "Малофеева Екатерина"
type input "/Clients/ООО НК-Кабель/Orders/S_NKGR-1"
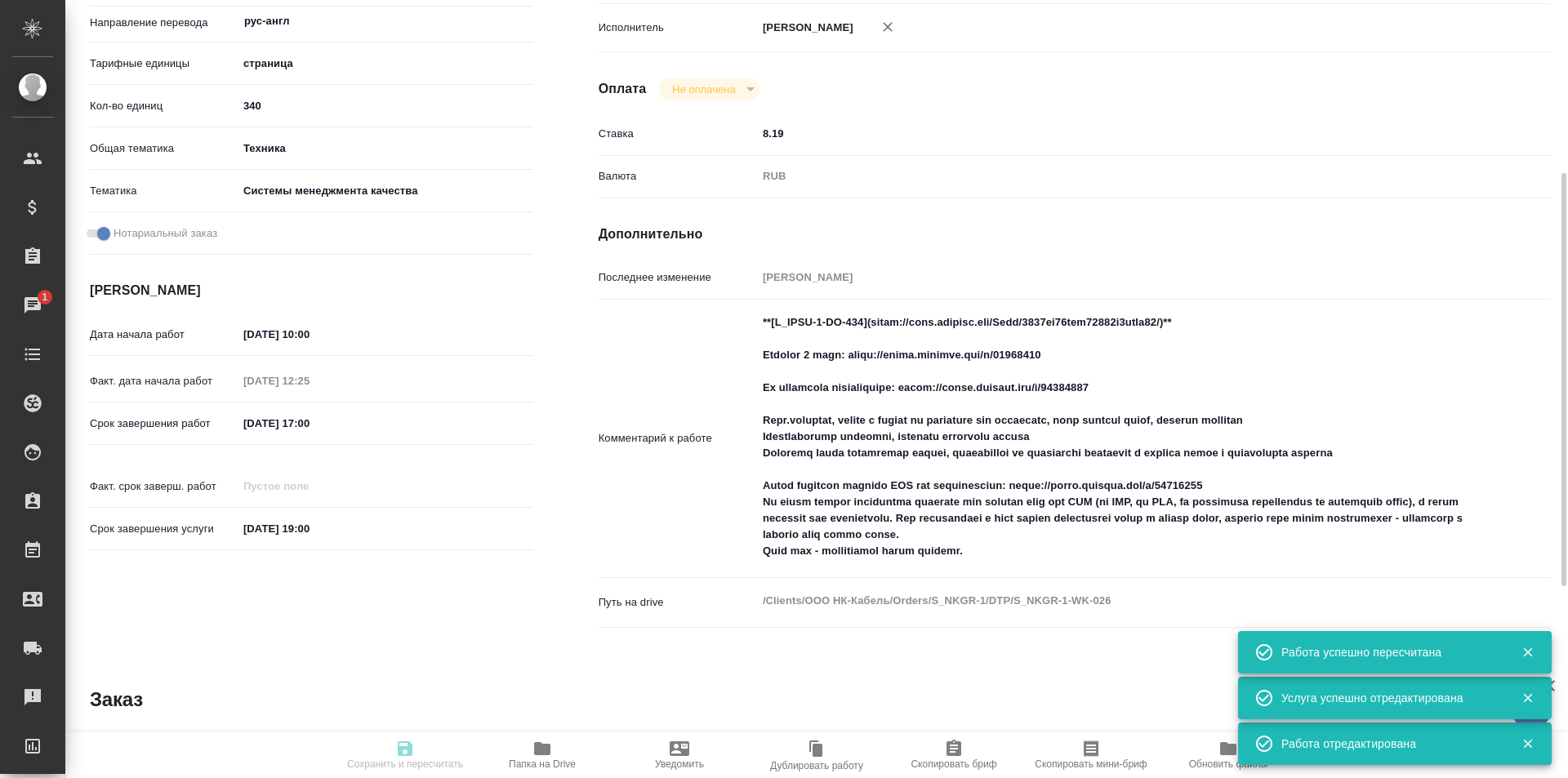
type input "inProgress"
type input "рус-англ"
type input "5a8b1489cc6b4906c91bfdb2"
type input "340"
type input "tech"
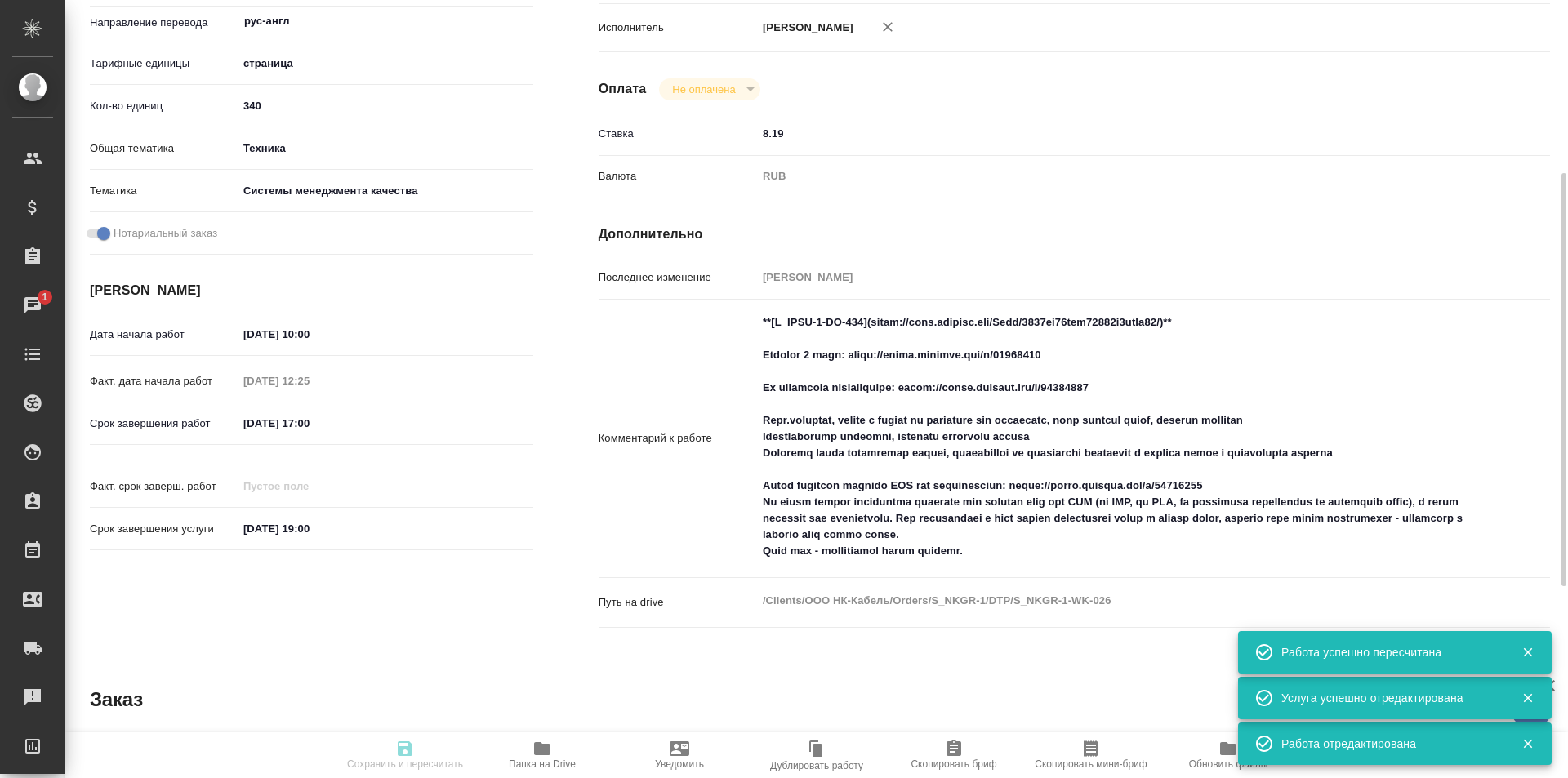
type input "614984d8deb28370d38bb28f"
checkbox input "true"
type input "25.08.2025 10:00"
type input "25.08.2025 12:25"
type input "25.08.2025 17:00"
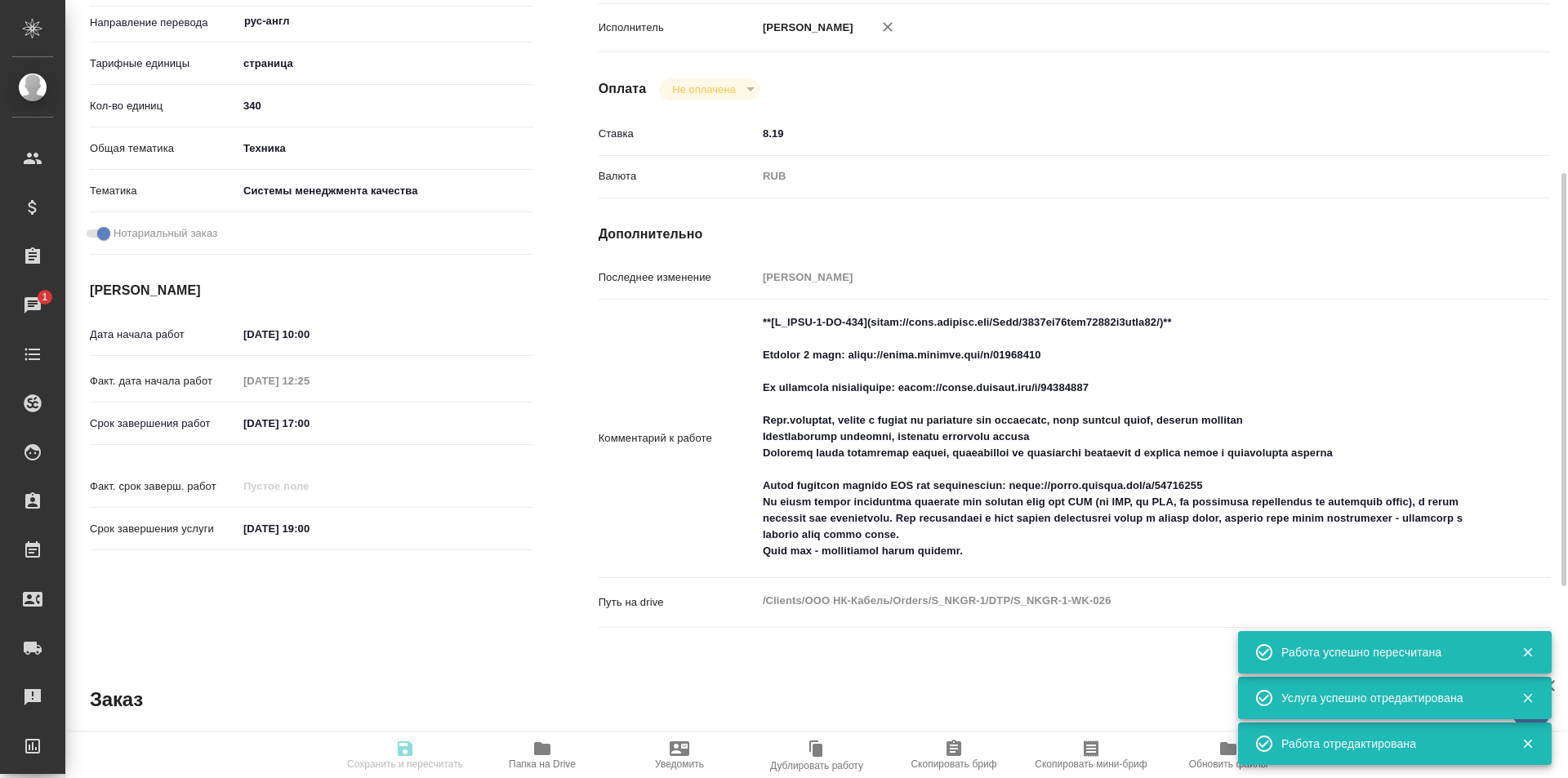
type input "25.08.2025 19:00"
type input "DTPqa"
type input "notPayed"
type input "8.19"
type input "RUB"
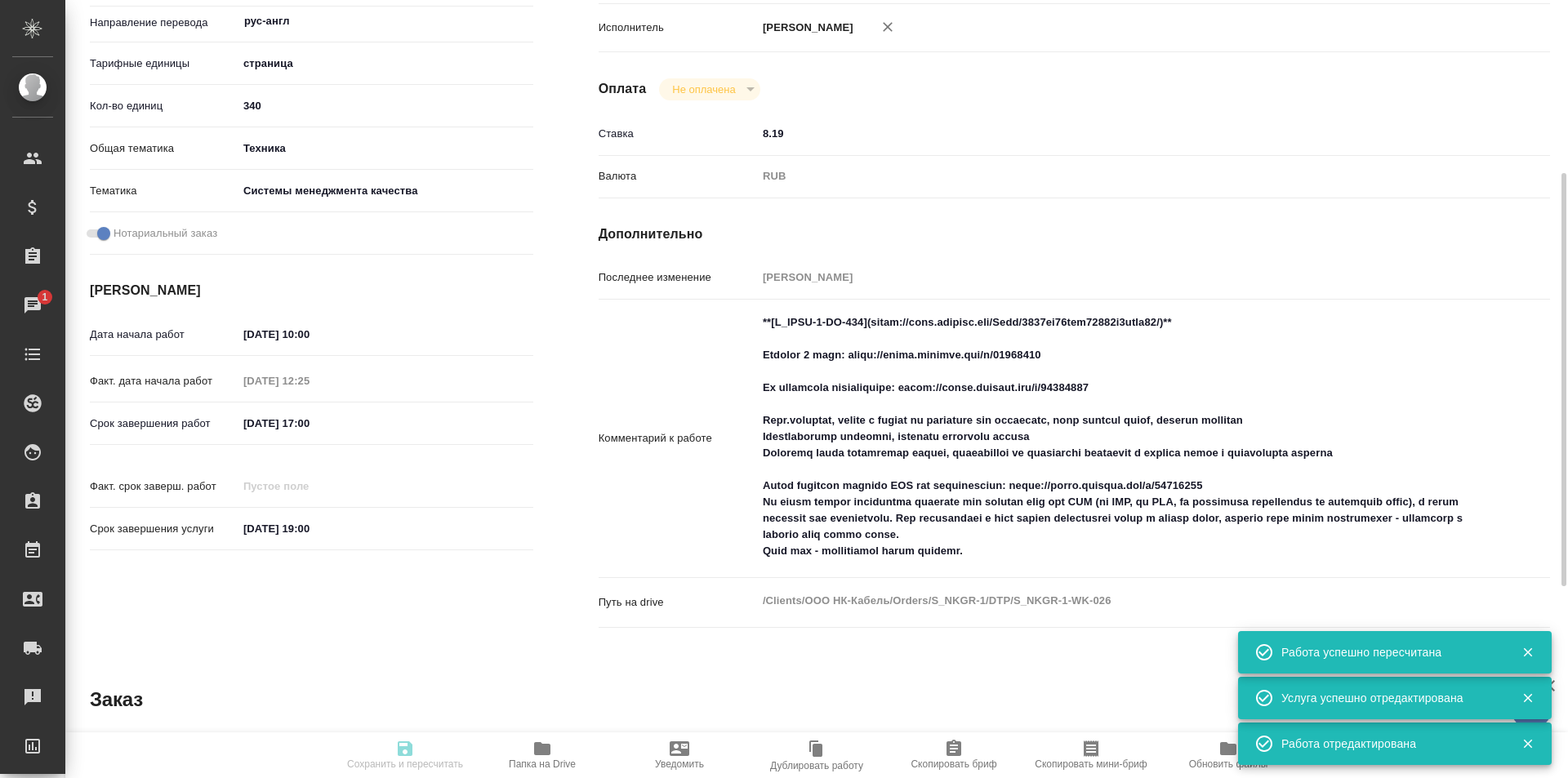
type input "[PERSON_NAME]"
type input "S_NKGR-1"
type input "Восстановление сложного макета с частичным соответствием оформлению оригинала"
type input "Приемка разверстки, Восстановление сложного макета с частичным соответствием оф…"
type input "Никифорова Валерия"
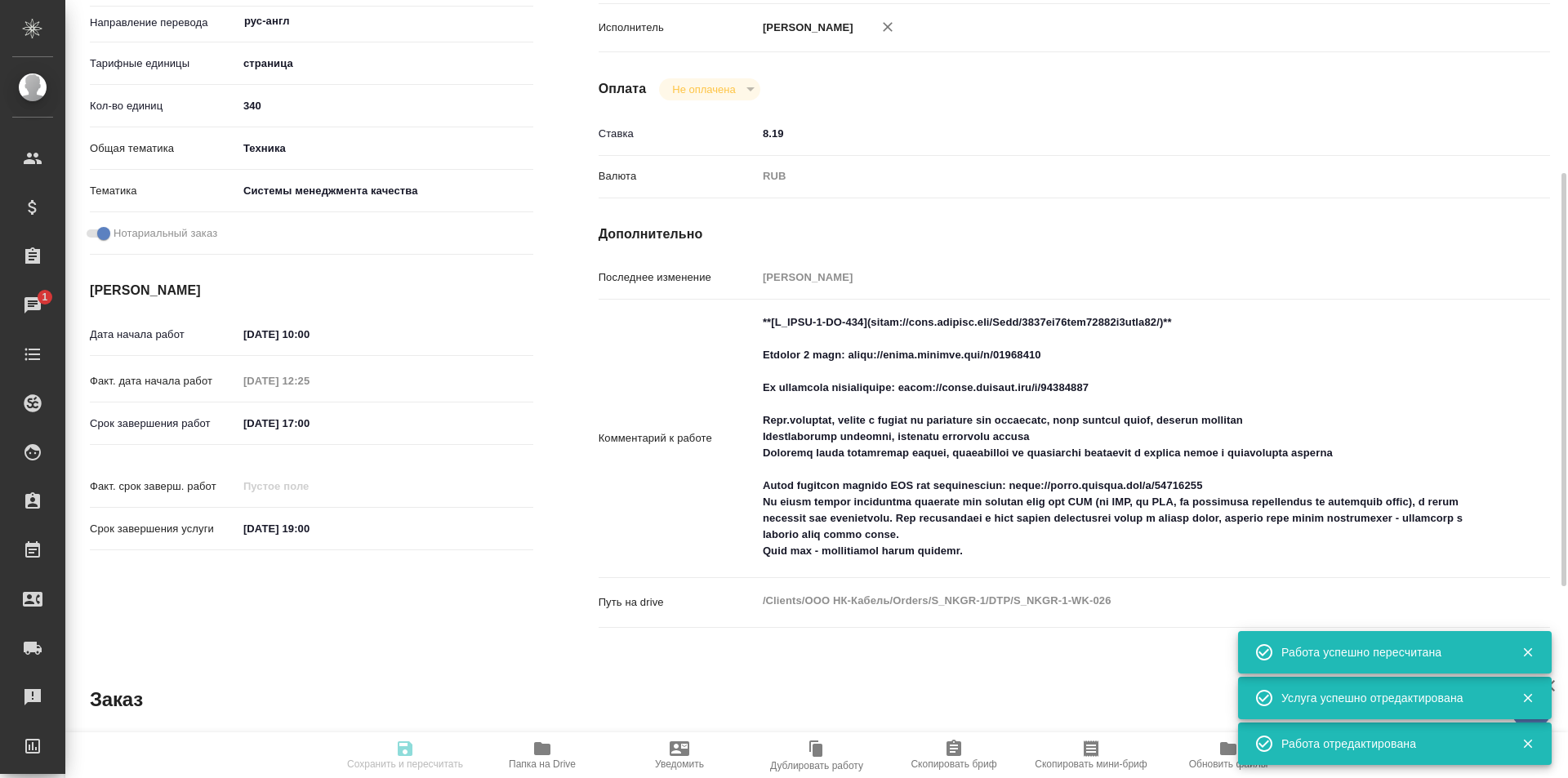
type input "Малофеева Екатерина"
type input "/Clients/ООО НК-Кабель/Orders/S_NKGR-1"
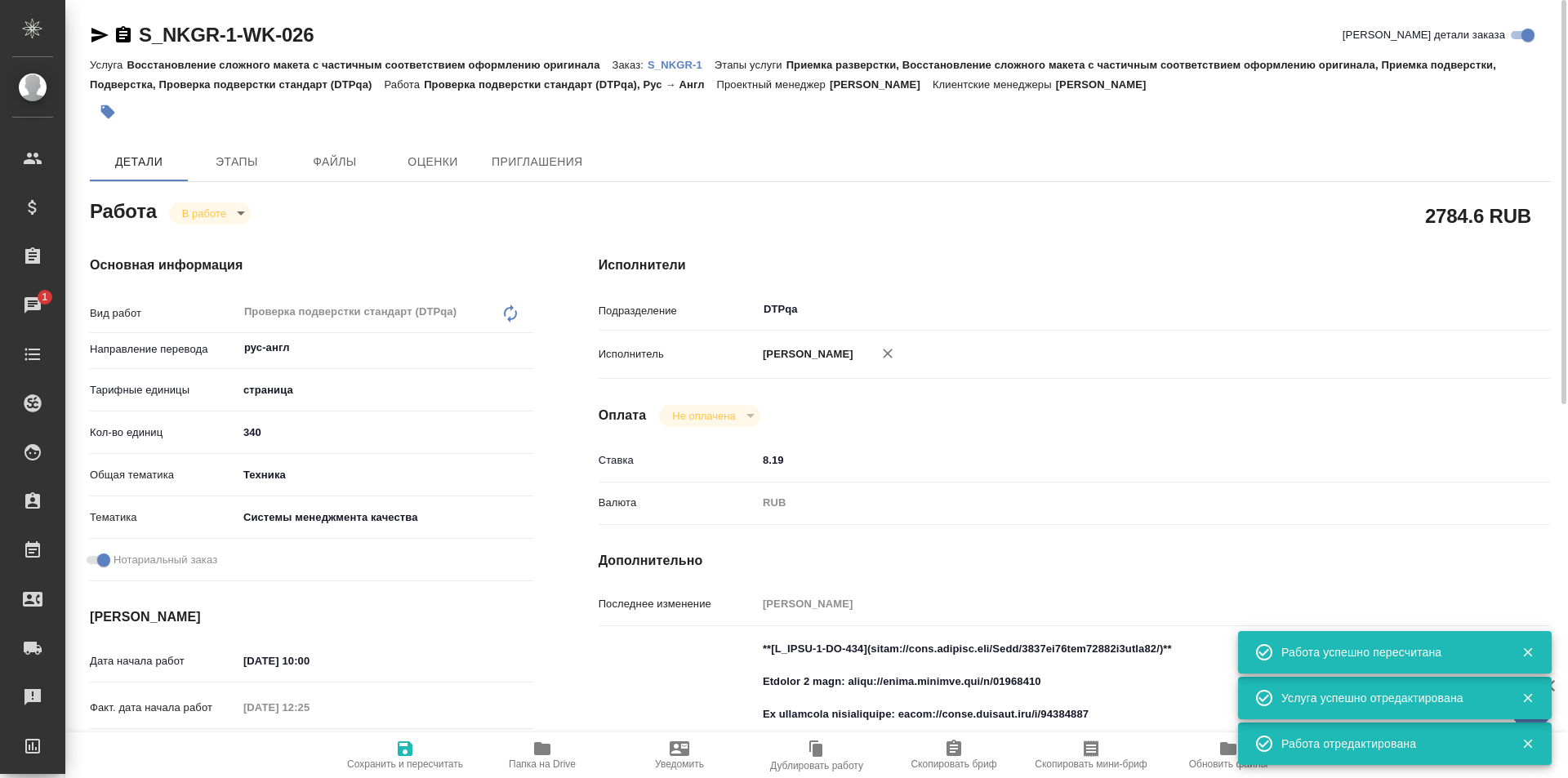
click at [226, 211] on body "🙏 .cls-1 fill:#fff; AWATERA Ismagilova Diana Клиенты Спецификации Заказы 1 Чаты…" at bounding box center [784, 389] width 1568 height 778
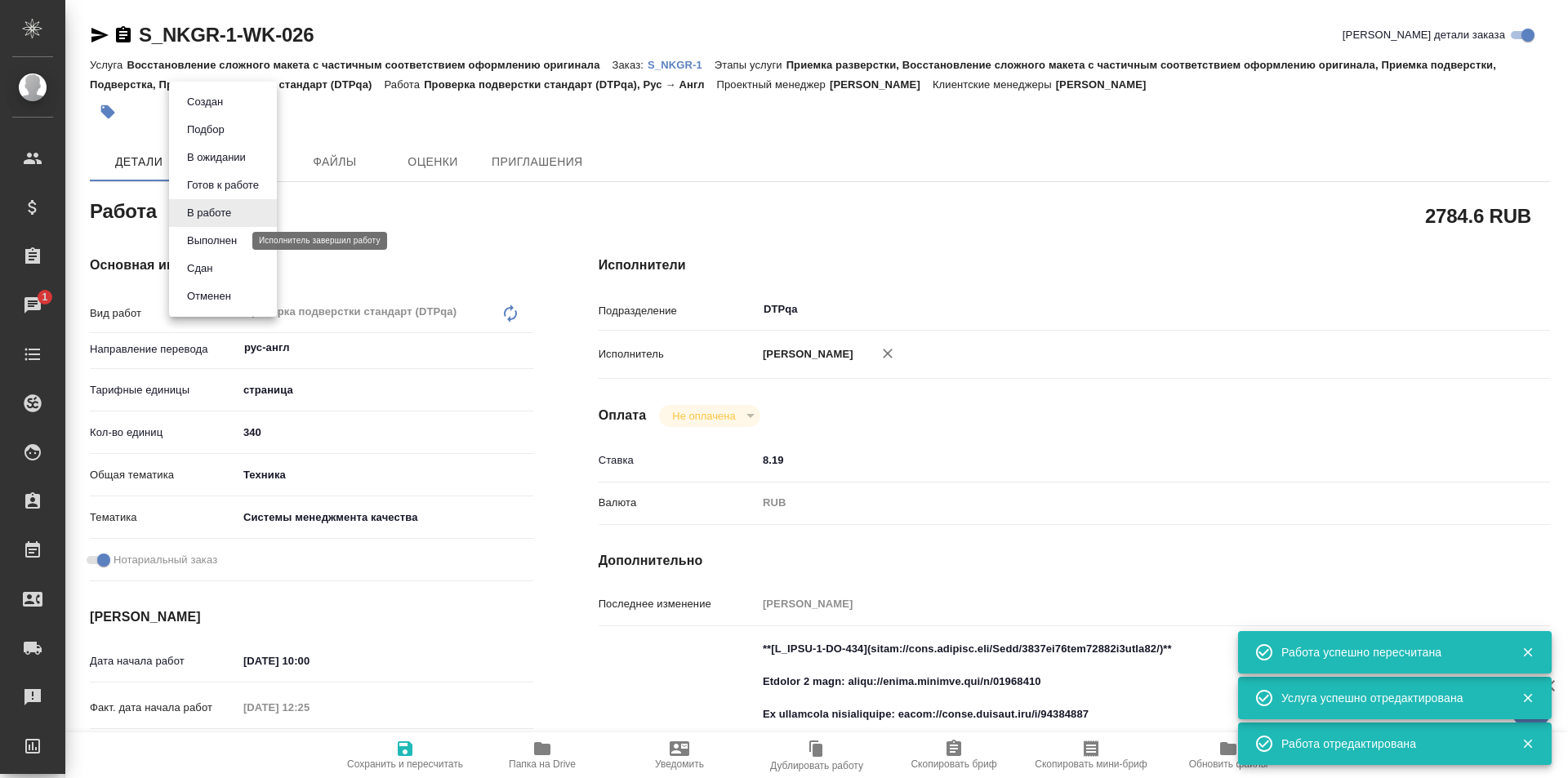
click at [219, 237] on button "Выполнен" at bounding box center [211, 241] width 60 height 18
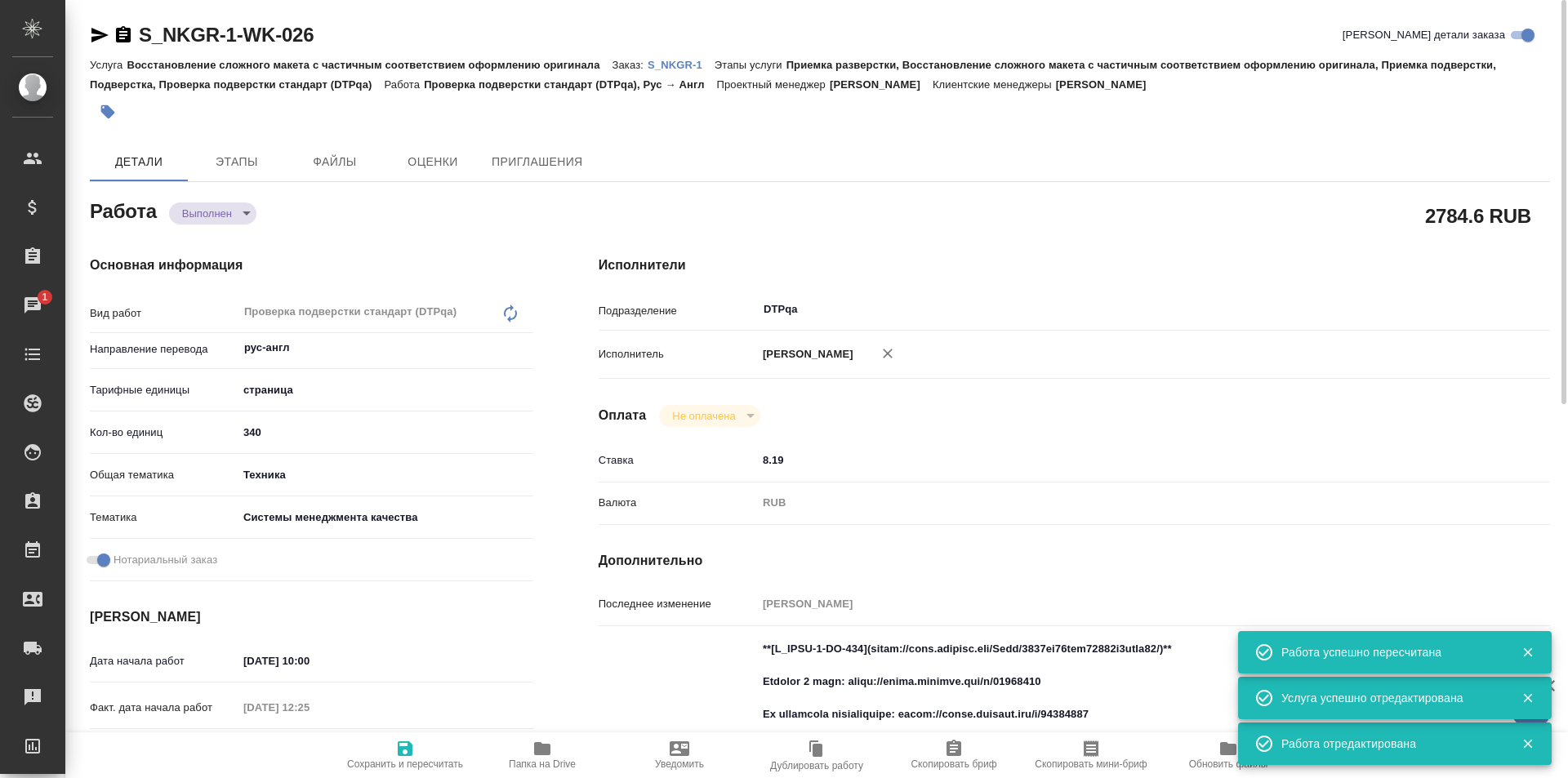
type textarea "x"
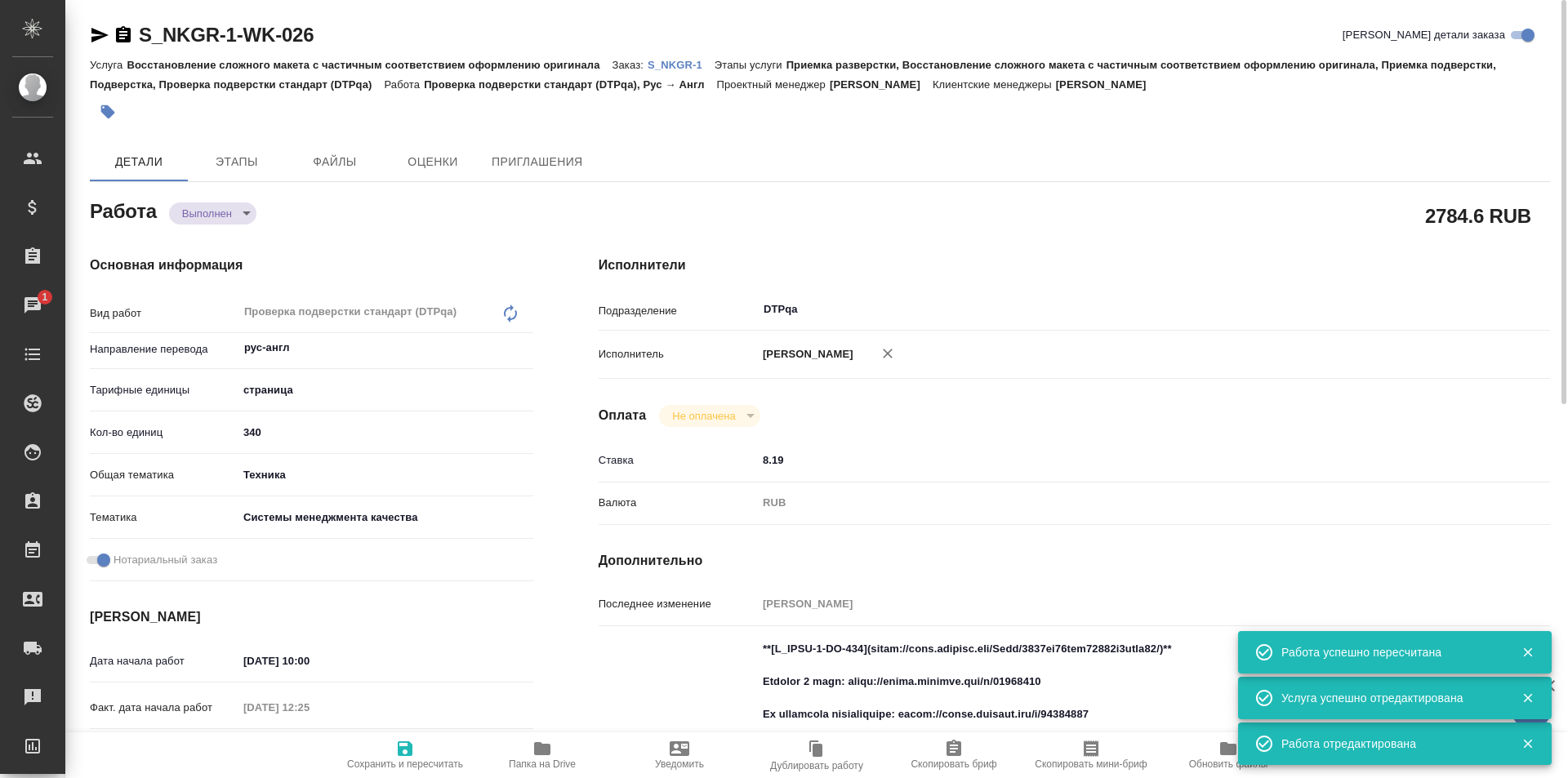
type textarea "x"
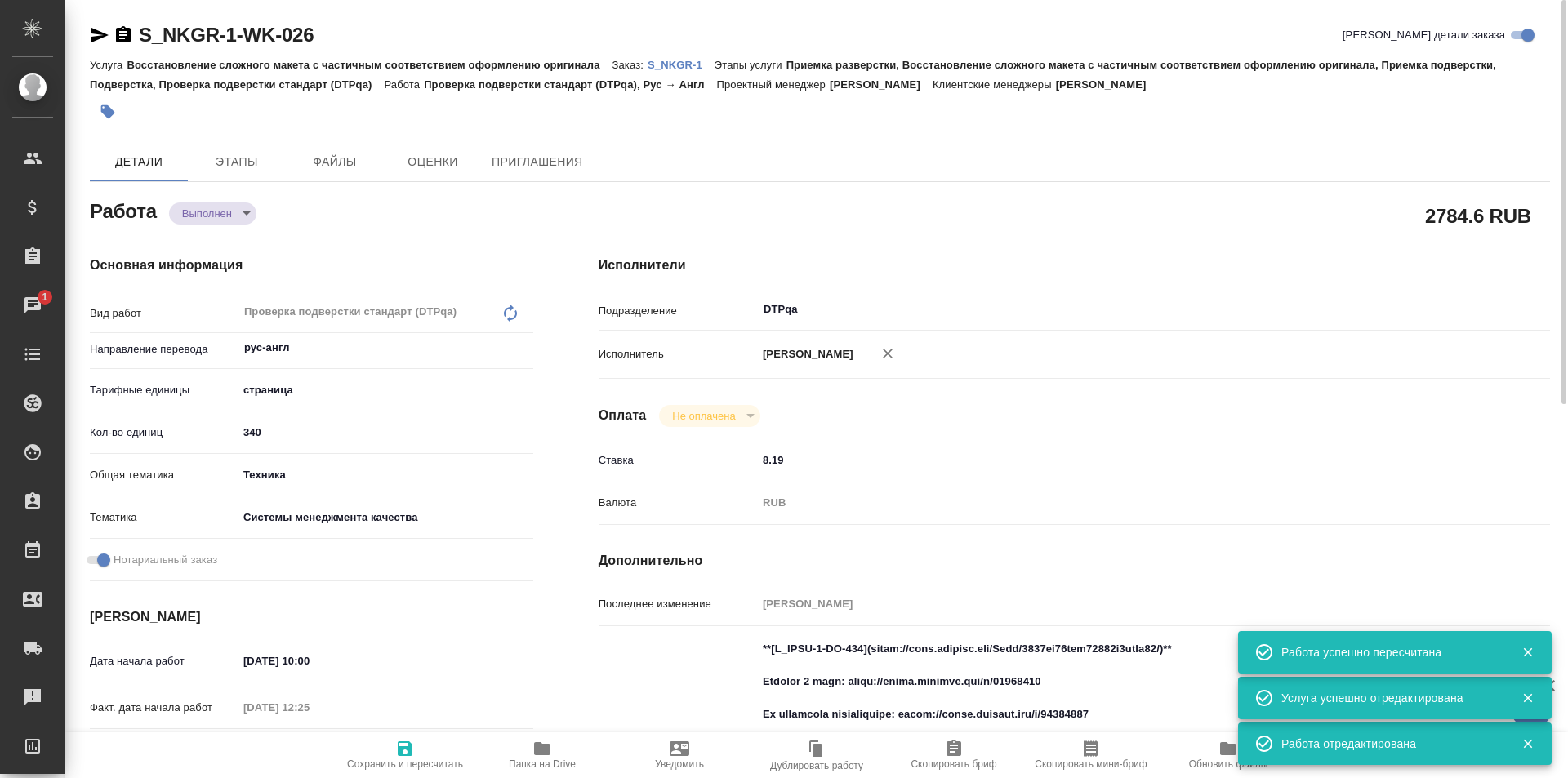
type textarea "x"
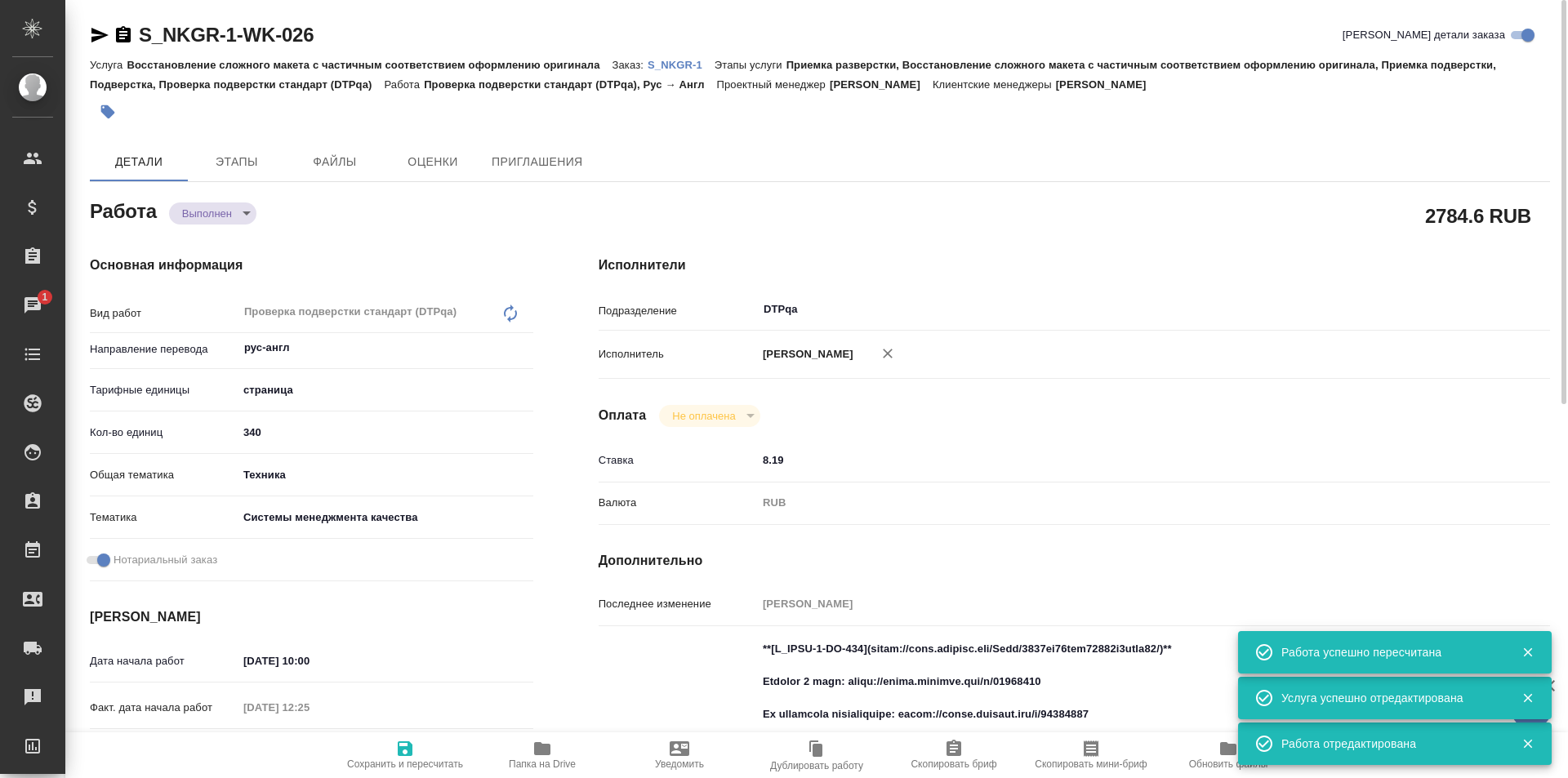
type textarea "x"
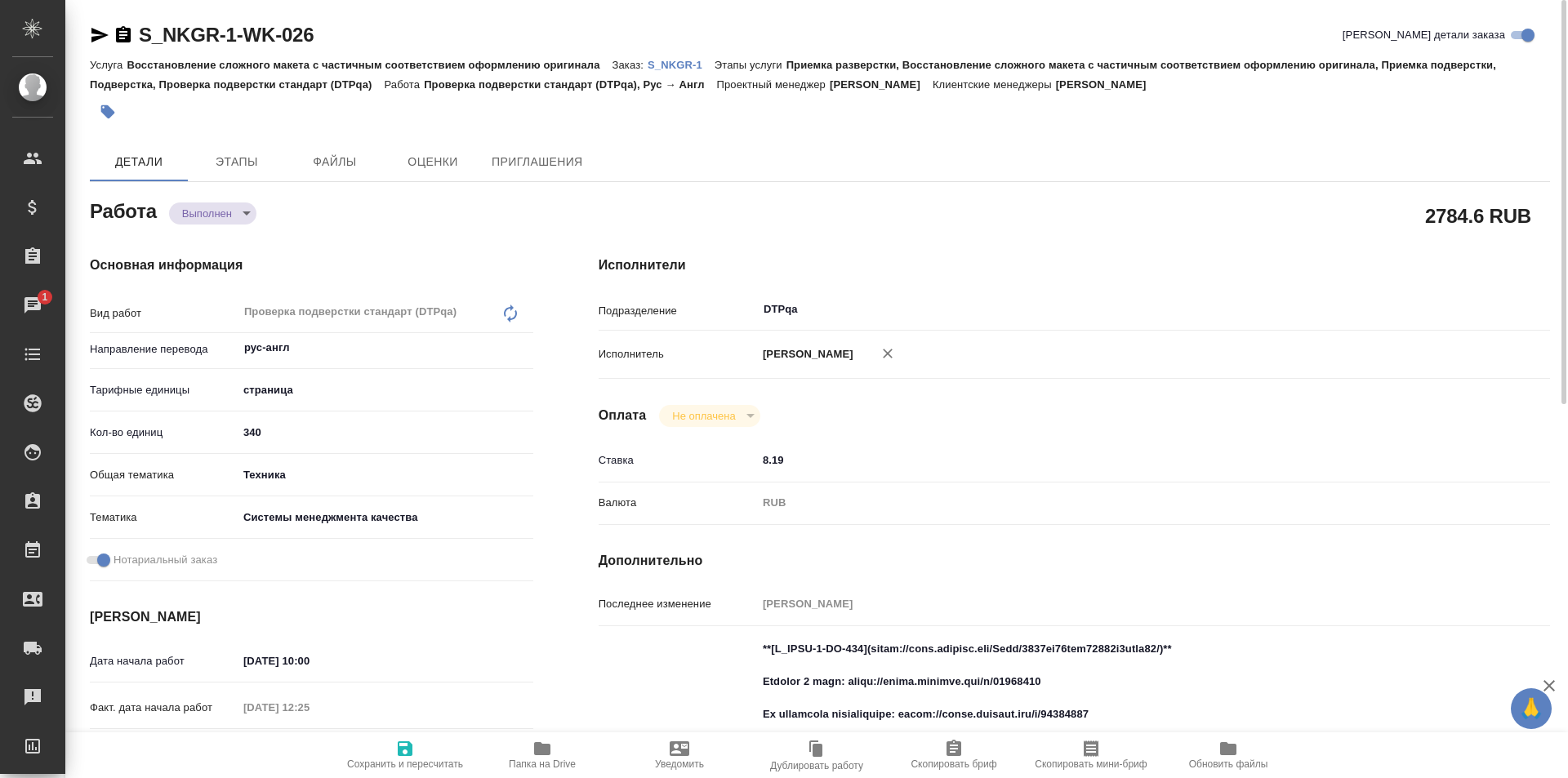
click at [95, 35] on icon "button" at bounding box center [99, 35] width 19 height 19
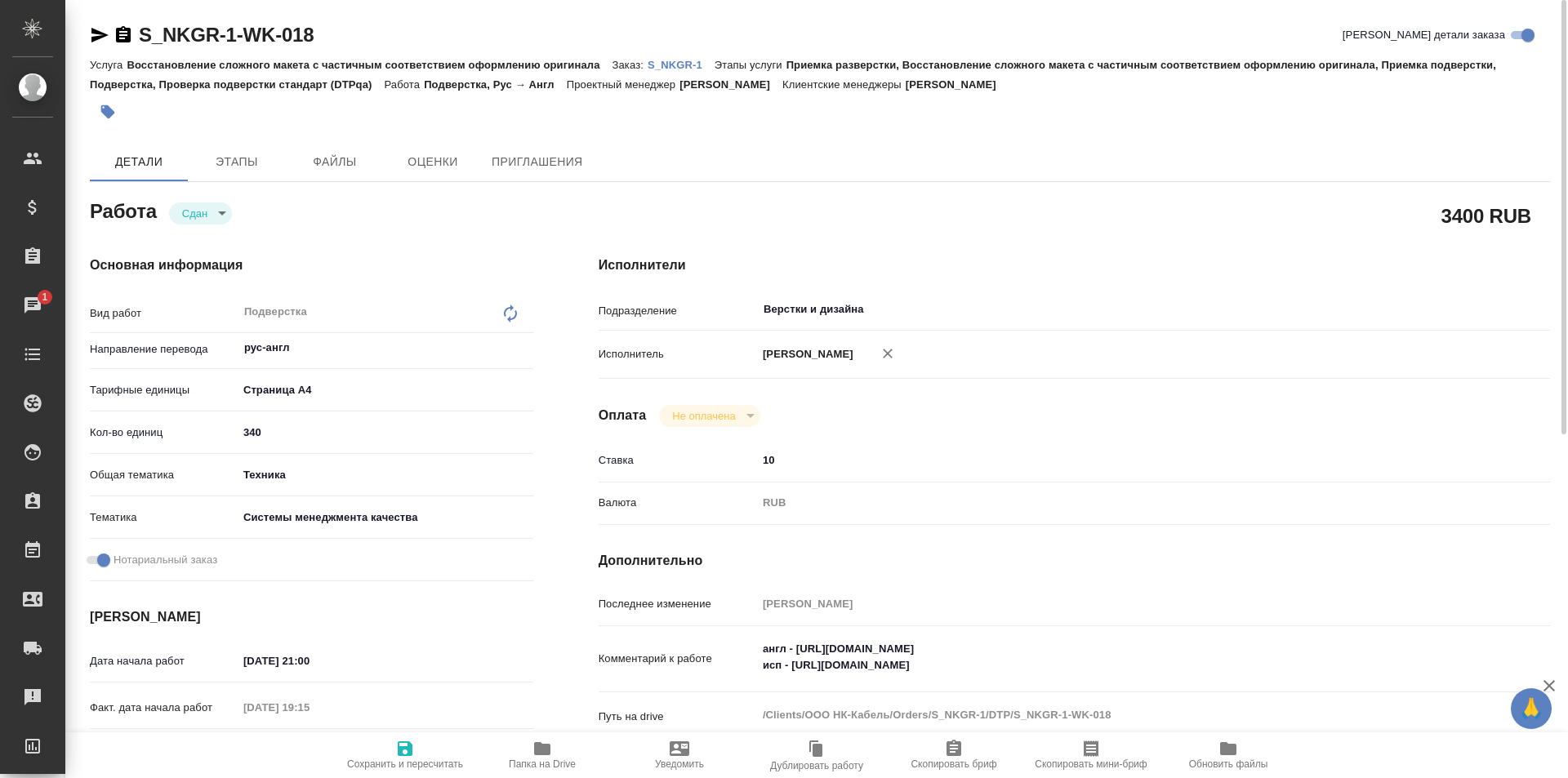
click at [671, 65] on p "S_NKGR-1" at bounding box center [681, 64] width 67 height 12
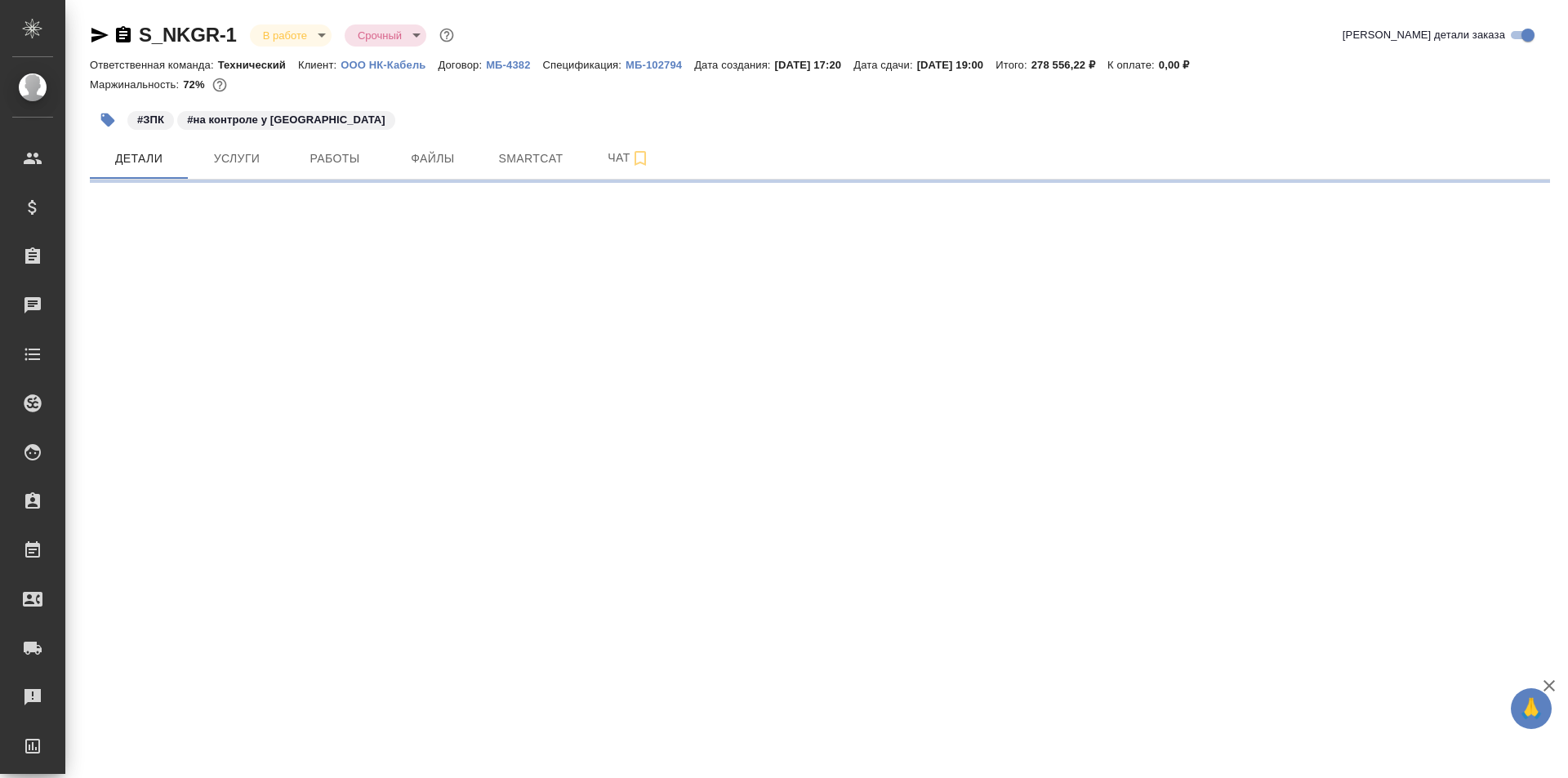
select select "RU"
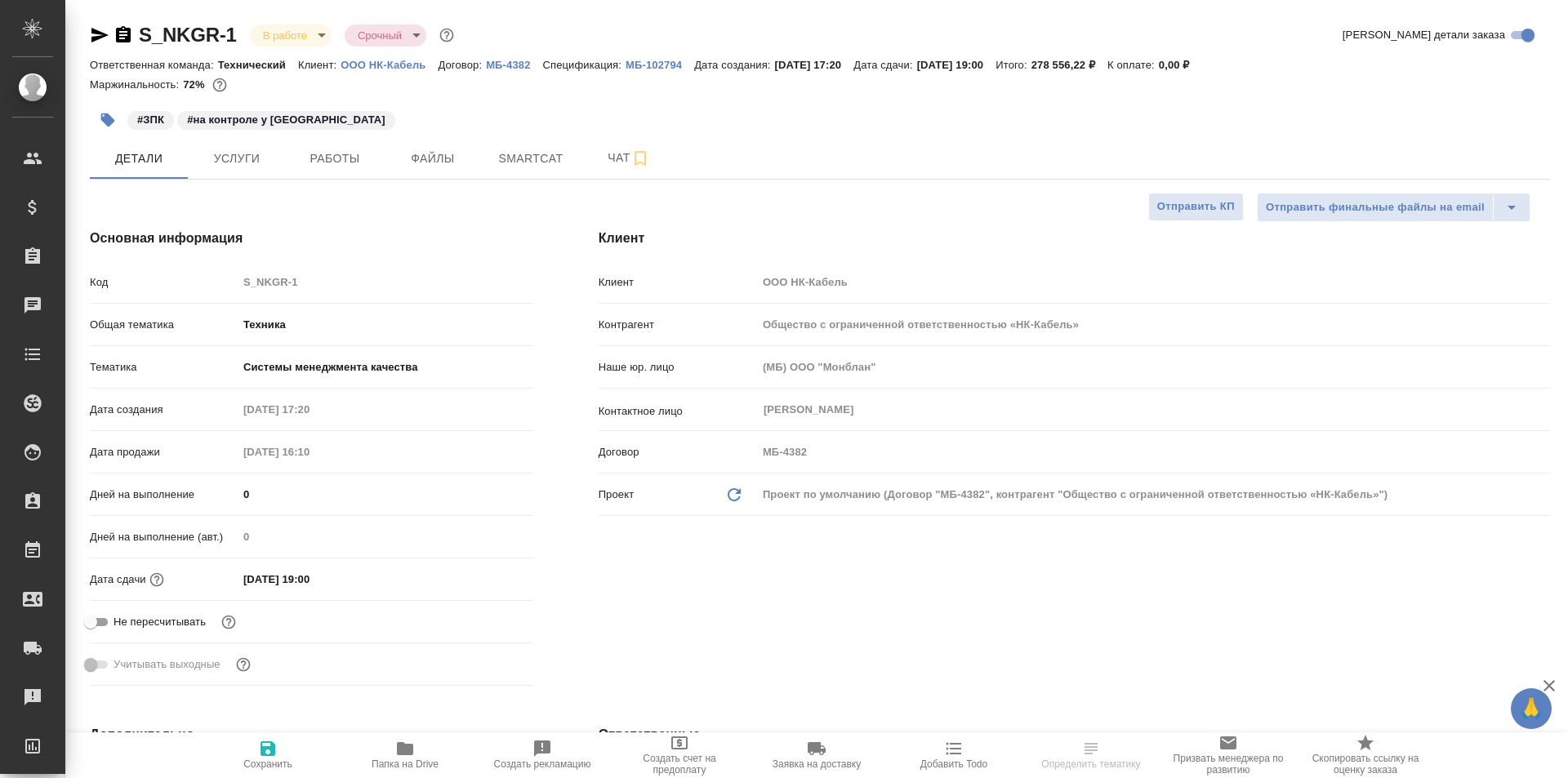
type textarea "x"
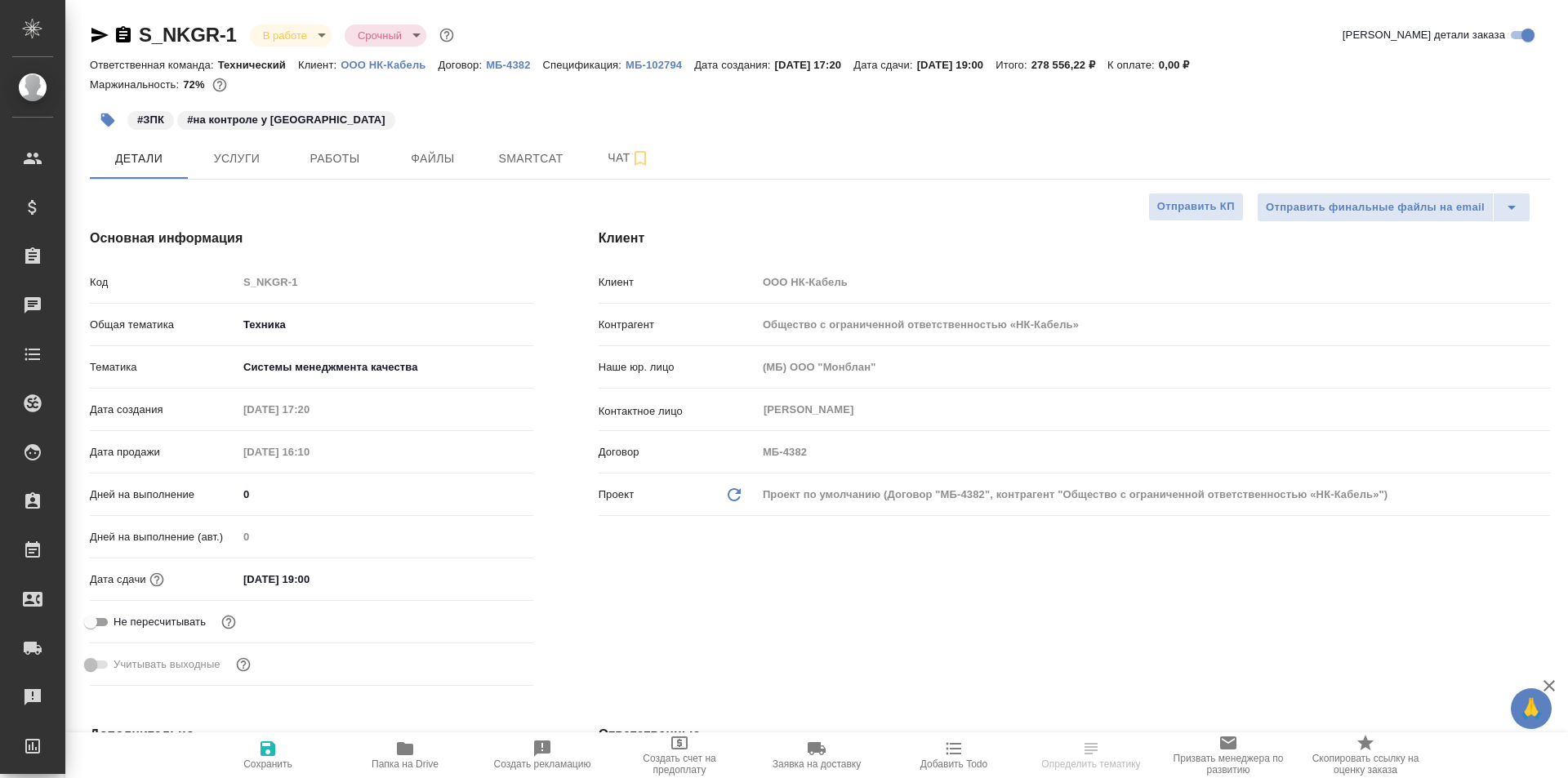
type textarea "x"
type input "Белякова Юлия"
type input "Каирова Бэлла"
type input "Касаткина Александра"
click at [326, 160] on span "Работы" at bounding box center [334, 159] width 78 height 20
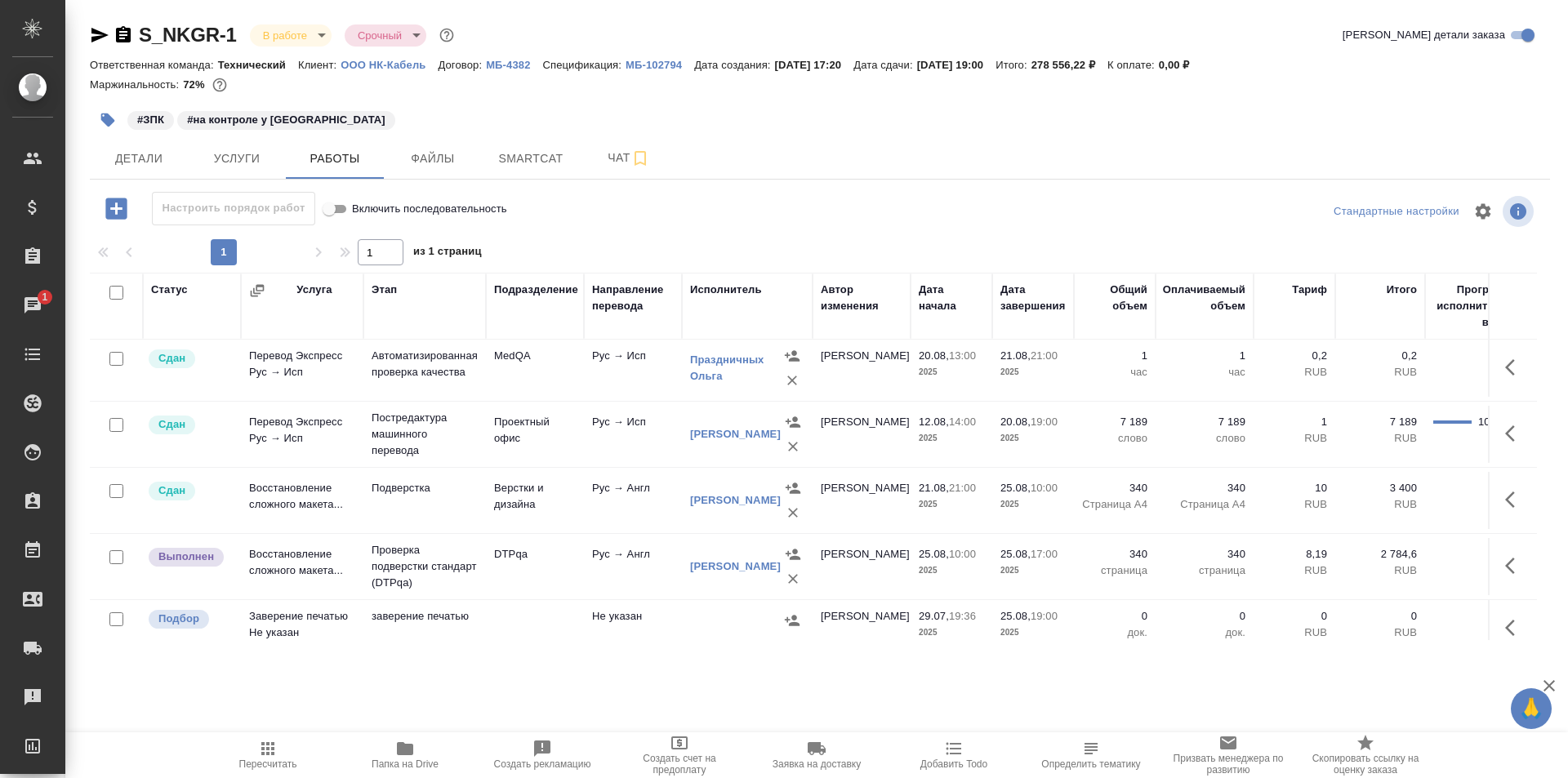
scroll to position [358, 0]
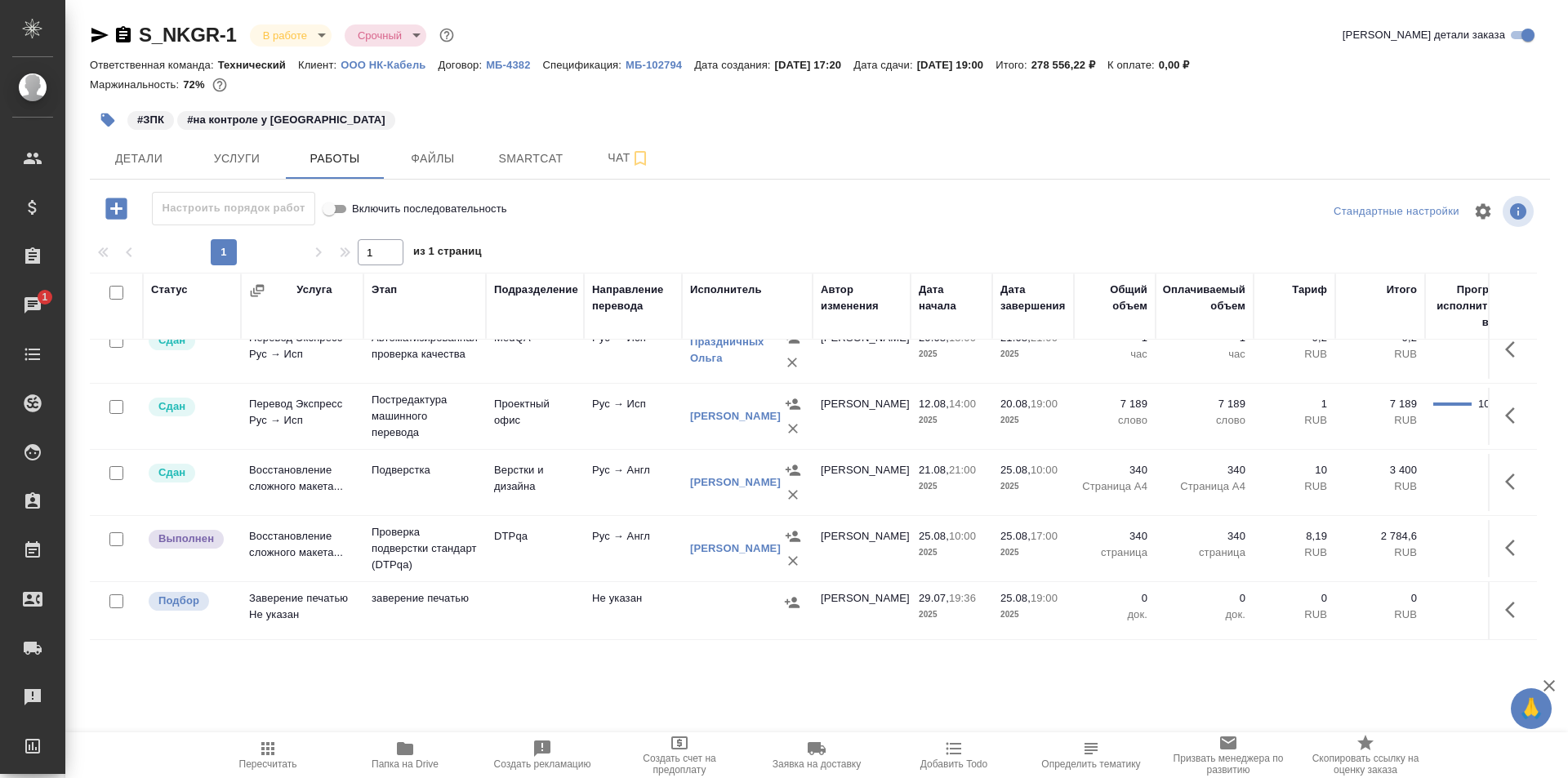
click at [1505, 472] on icon "button" at bounding box center [1514, 481] width 19 height 19
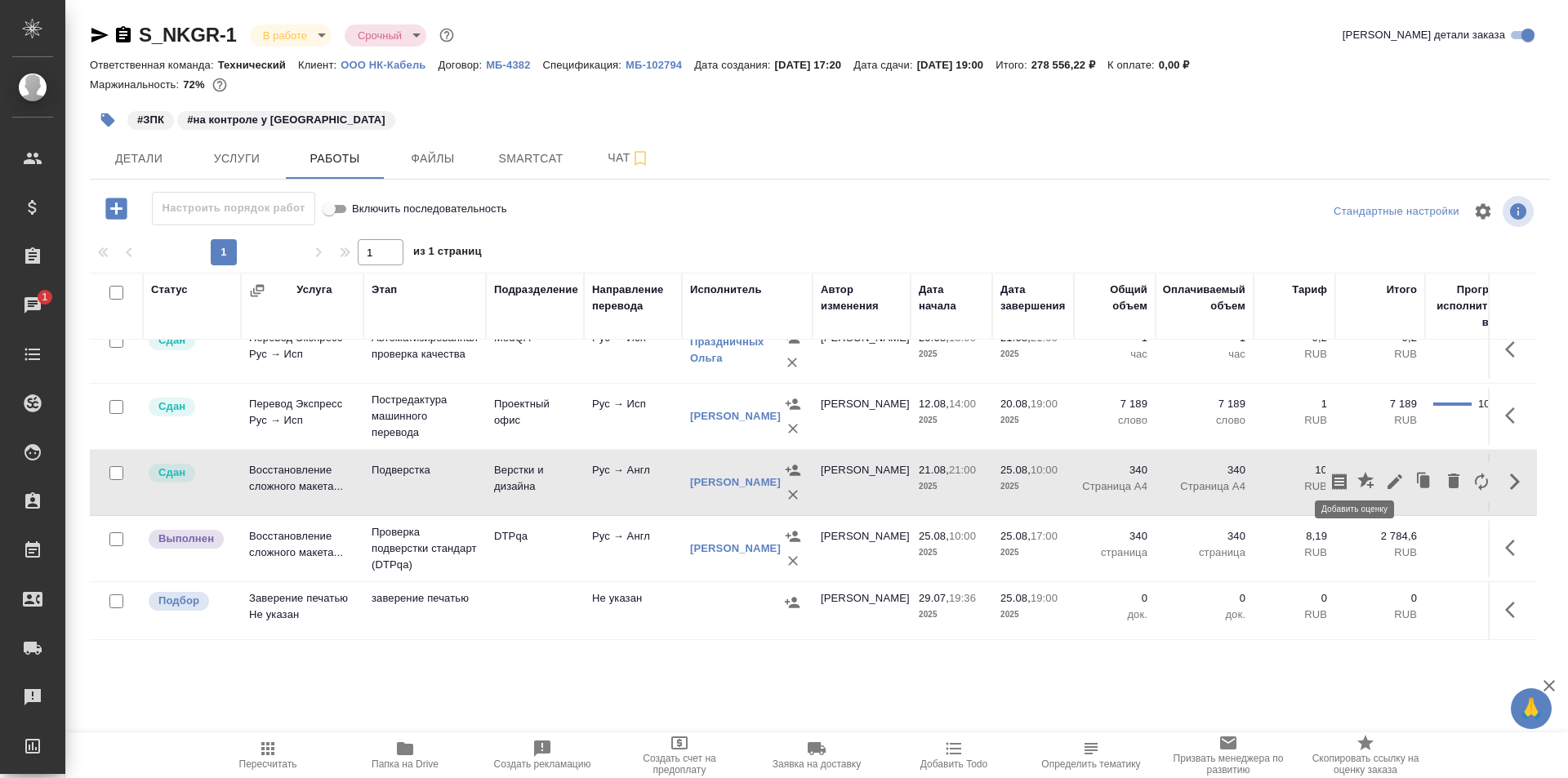
click at [1357, 472] on icon "button" at bounding box center [1365, 480] width 17 height 17
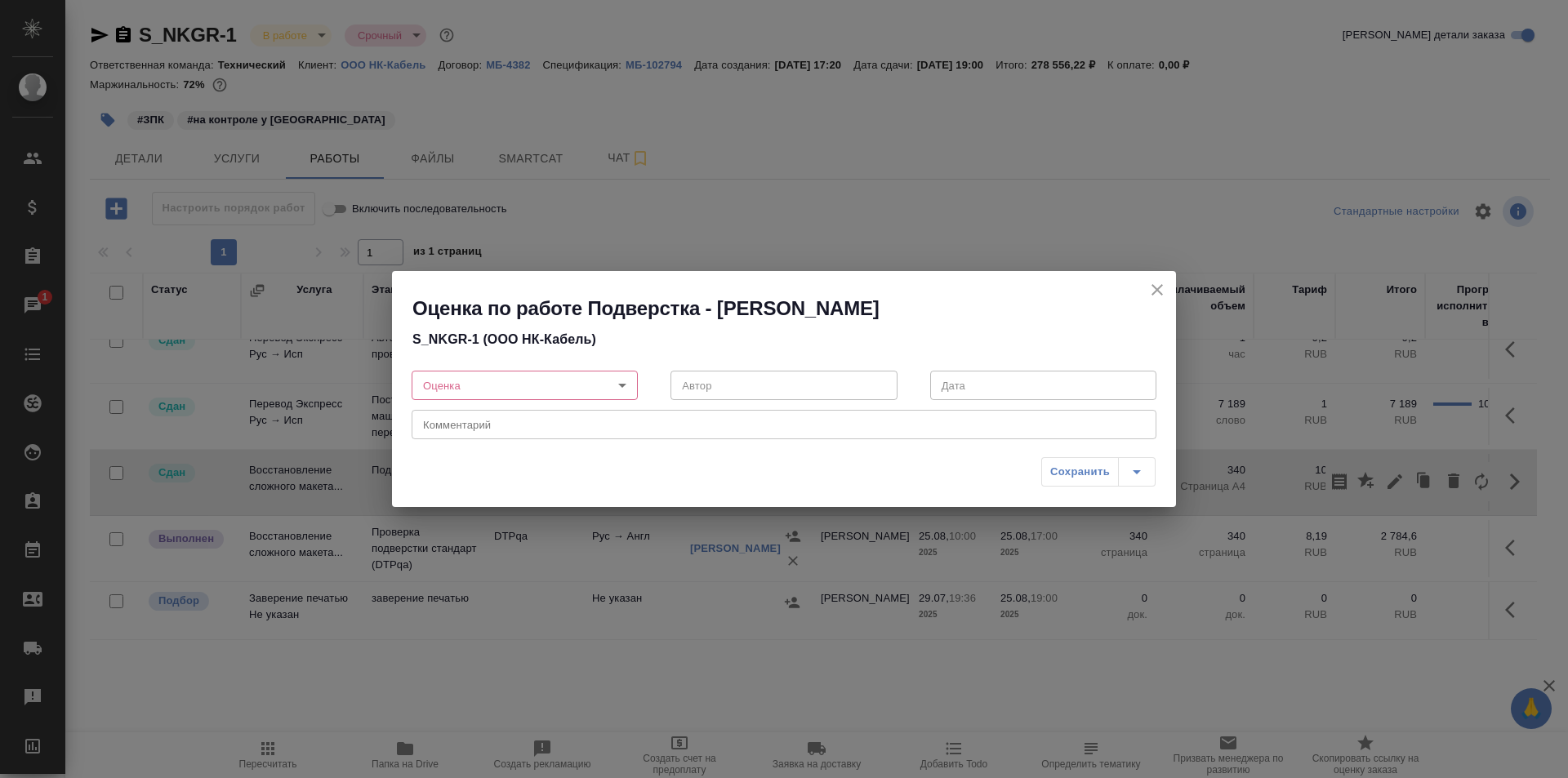
click at [486, 380] on body "🙏 .cls-1 fill:#fff; AWATERA Ismagilova Diana Клиенты Спецификации Заказы 1 Чаты…" at bounding box center [784, 389] width 1568 height 778
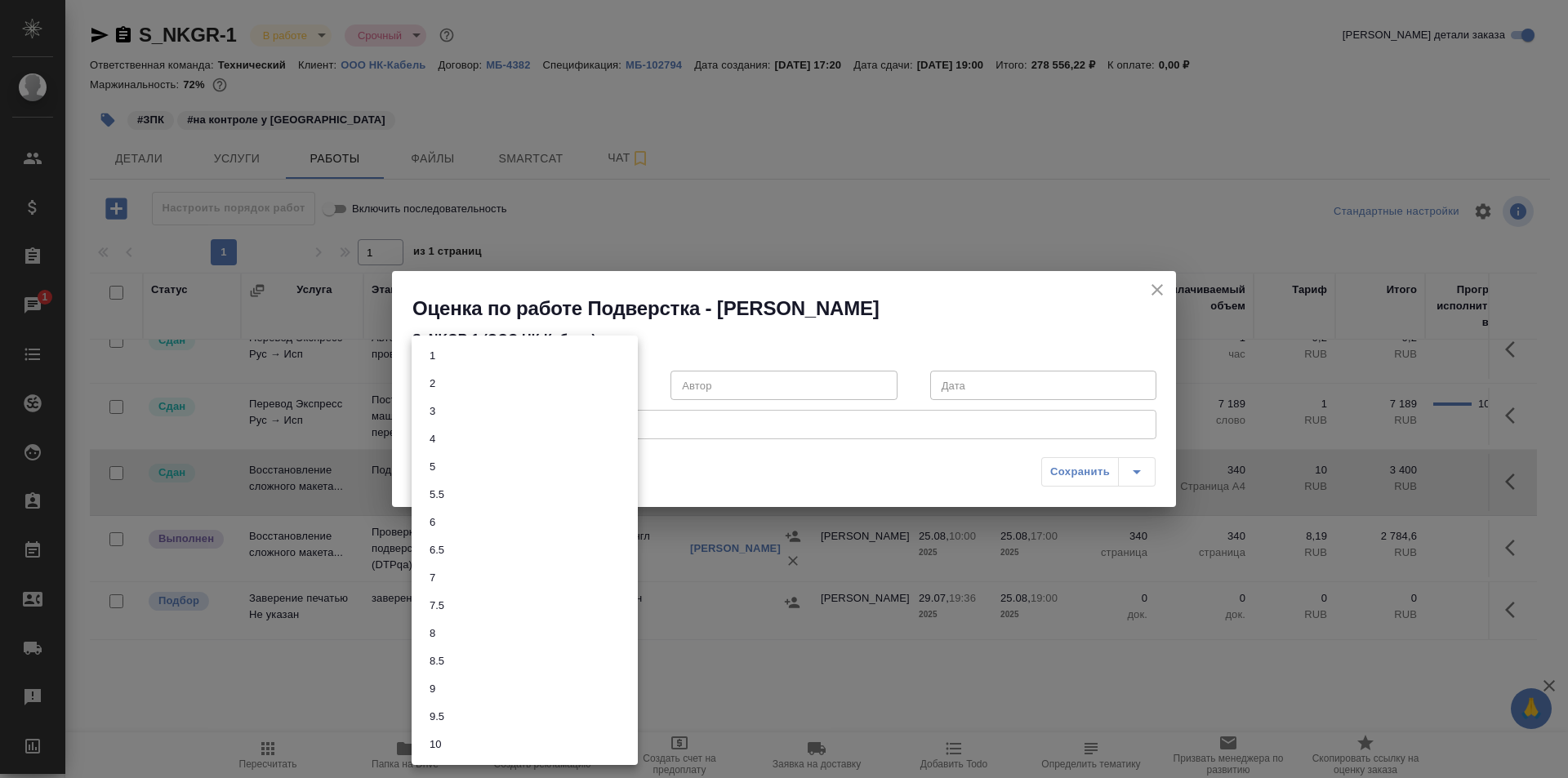
click at [456, 523] on li "6" at bounding box center [524, 522] width 226 height 28
type input "6"
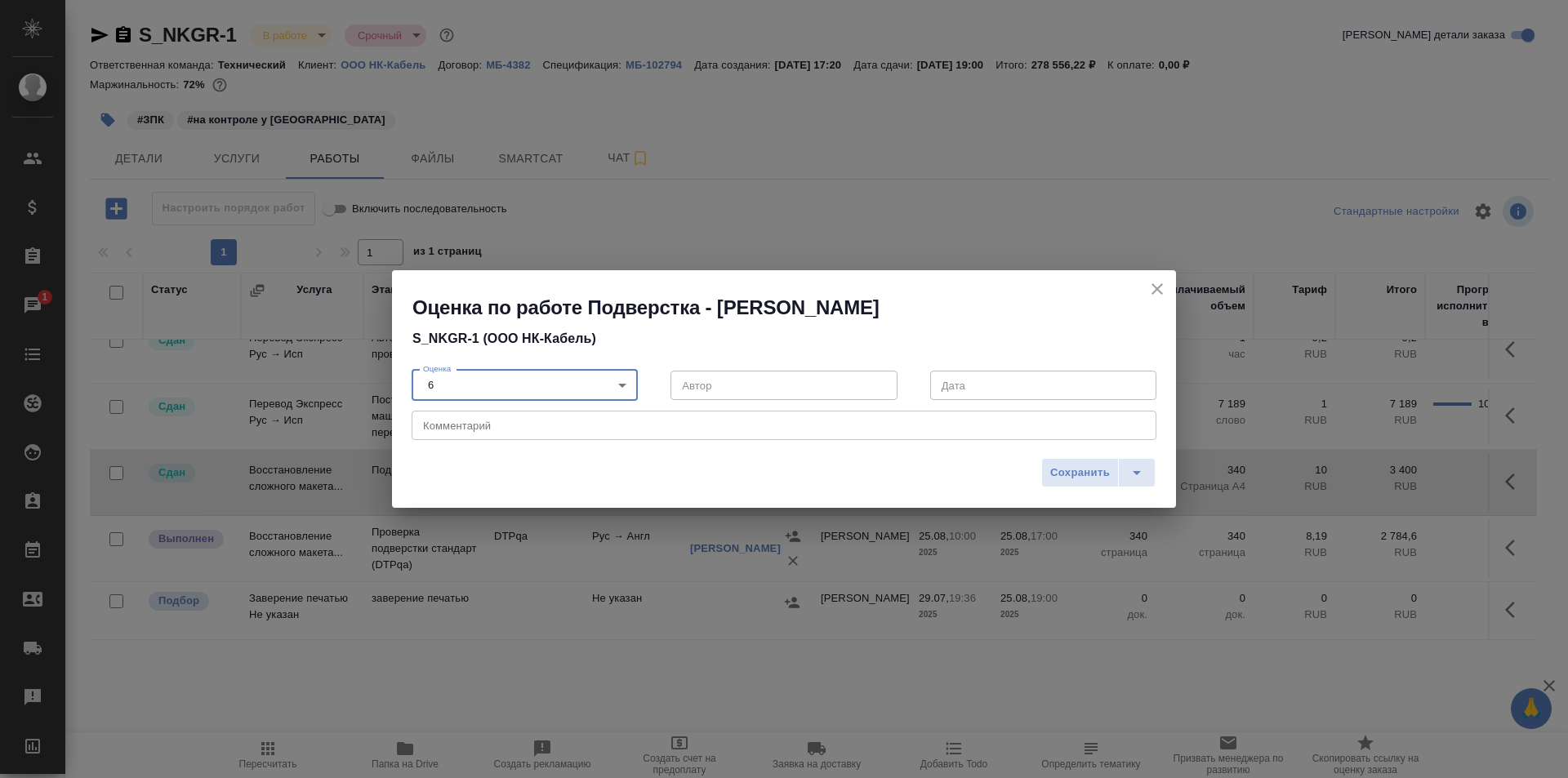
click at [483, 427] on textarea at bounding box center [784, 425] width 722 height 12
type textarea "Н"
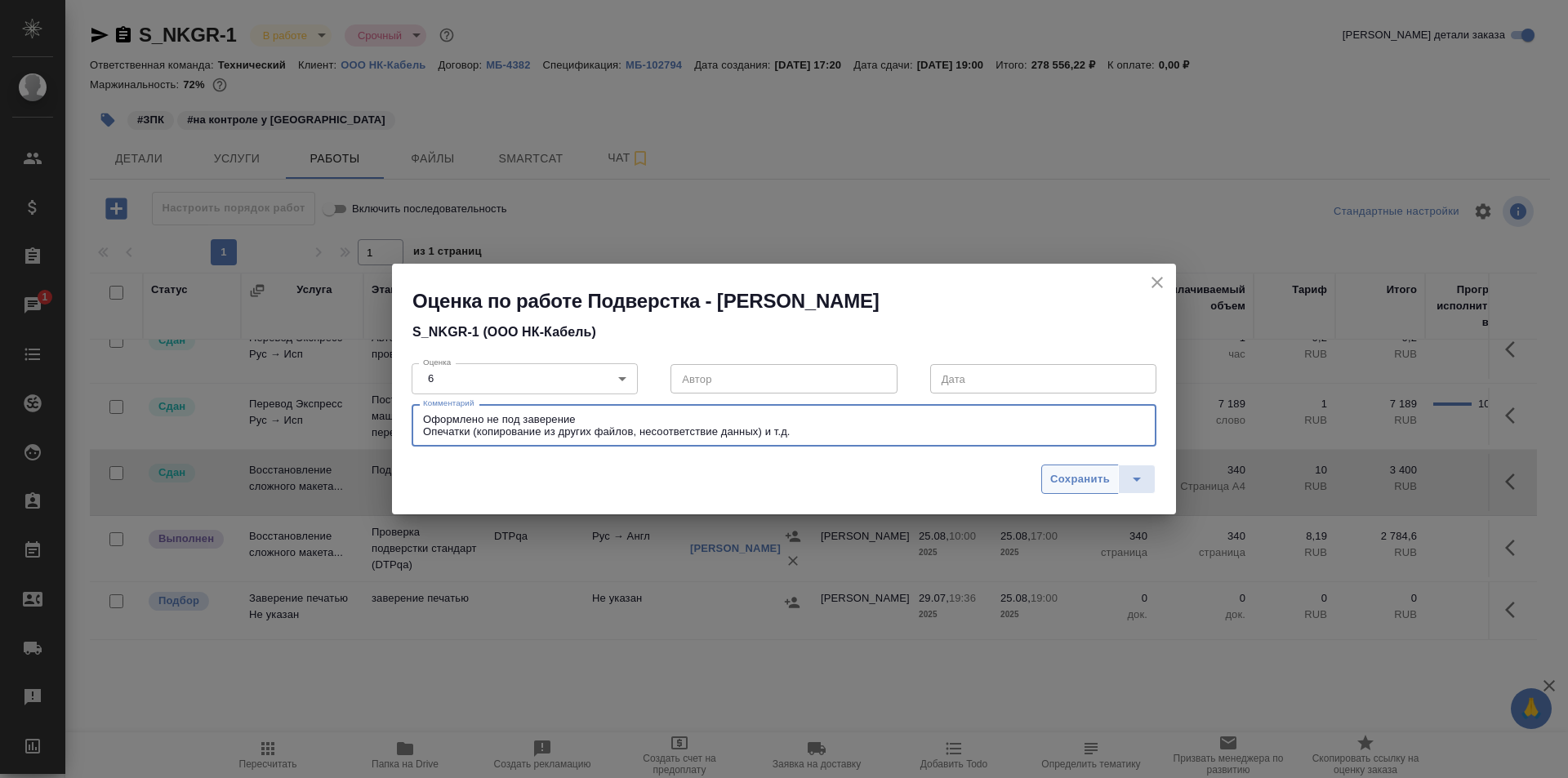
type textarea "Оформлено не под заверение Опечатки (копирование из других файлов, несоответств…"
click at [1074, 477] on span "Сохранить" at bounding box center [1079, 480] width 60 height 18
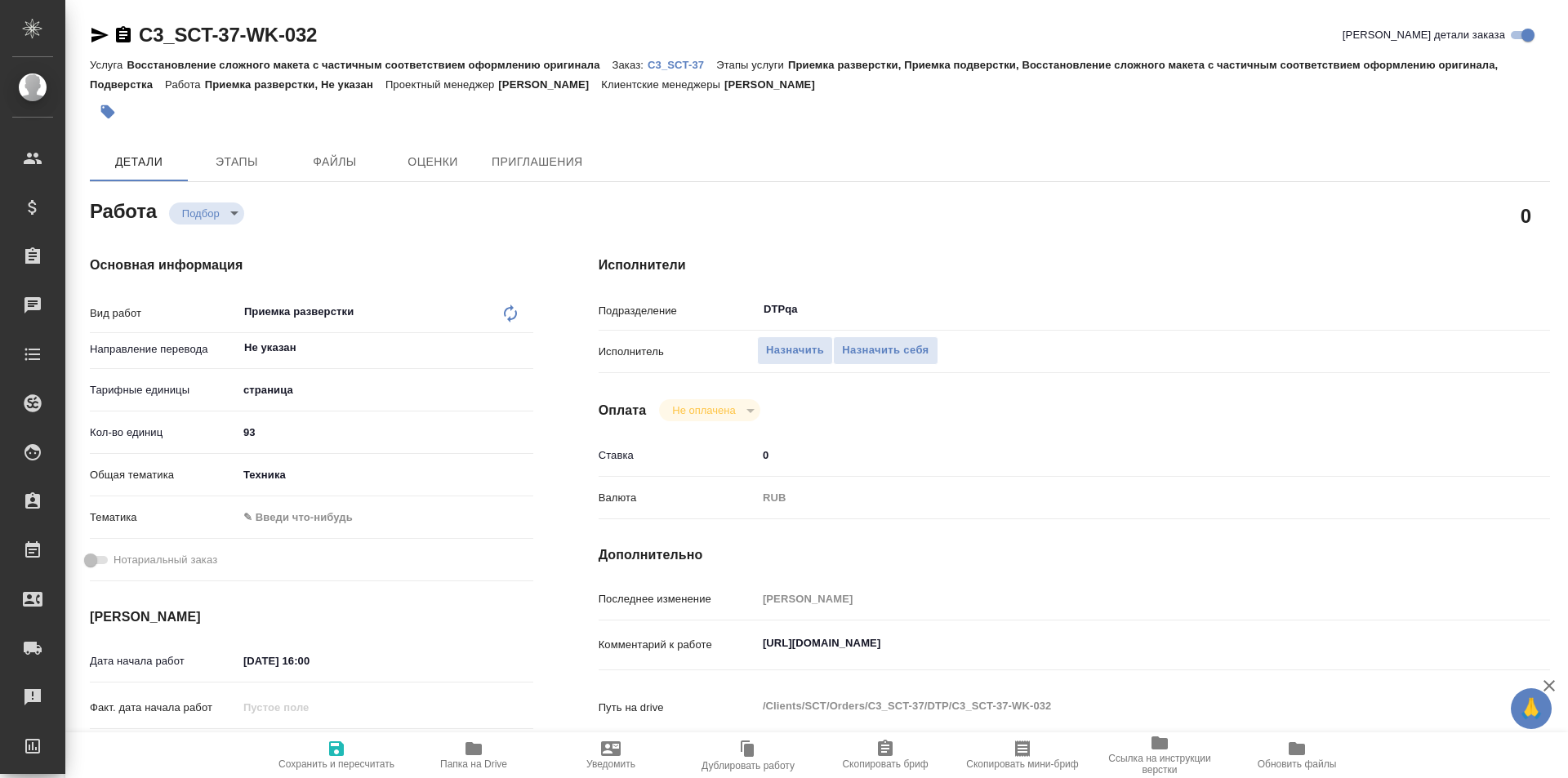
type textarea "x"
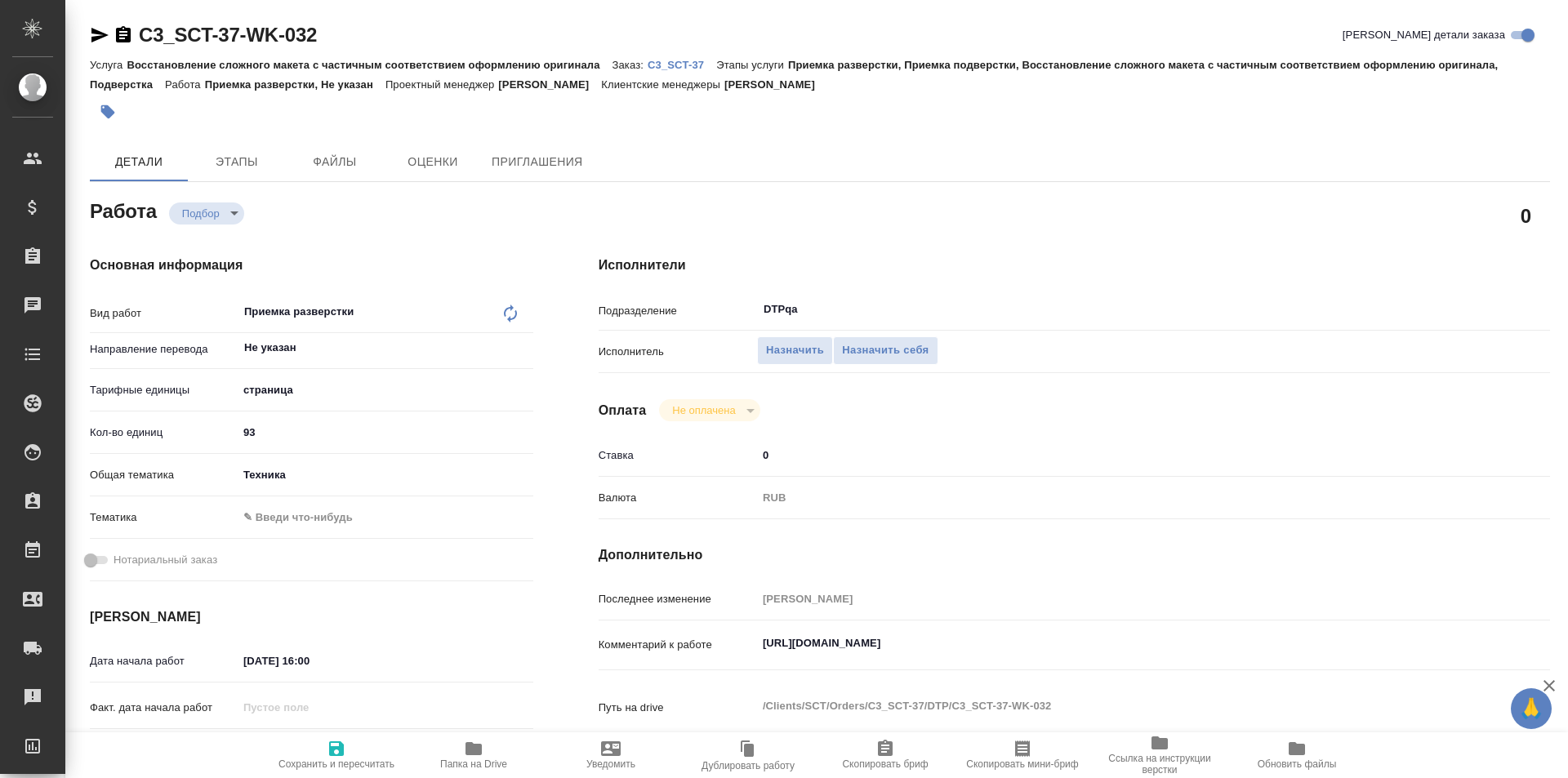
type textarea "x"
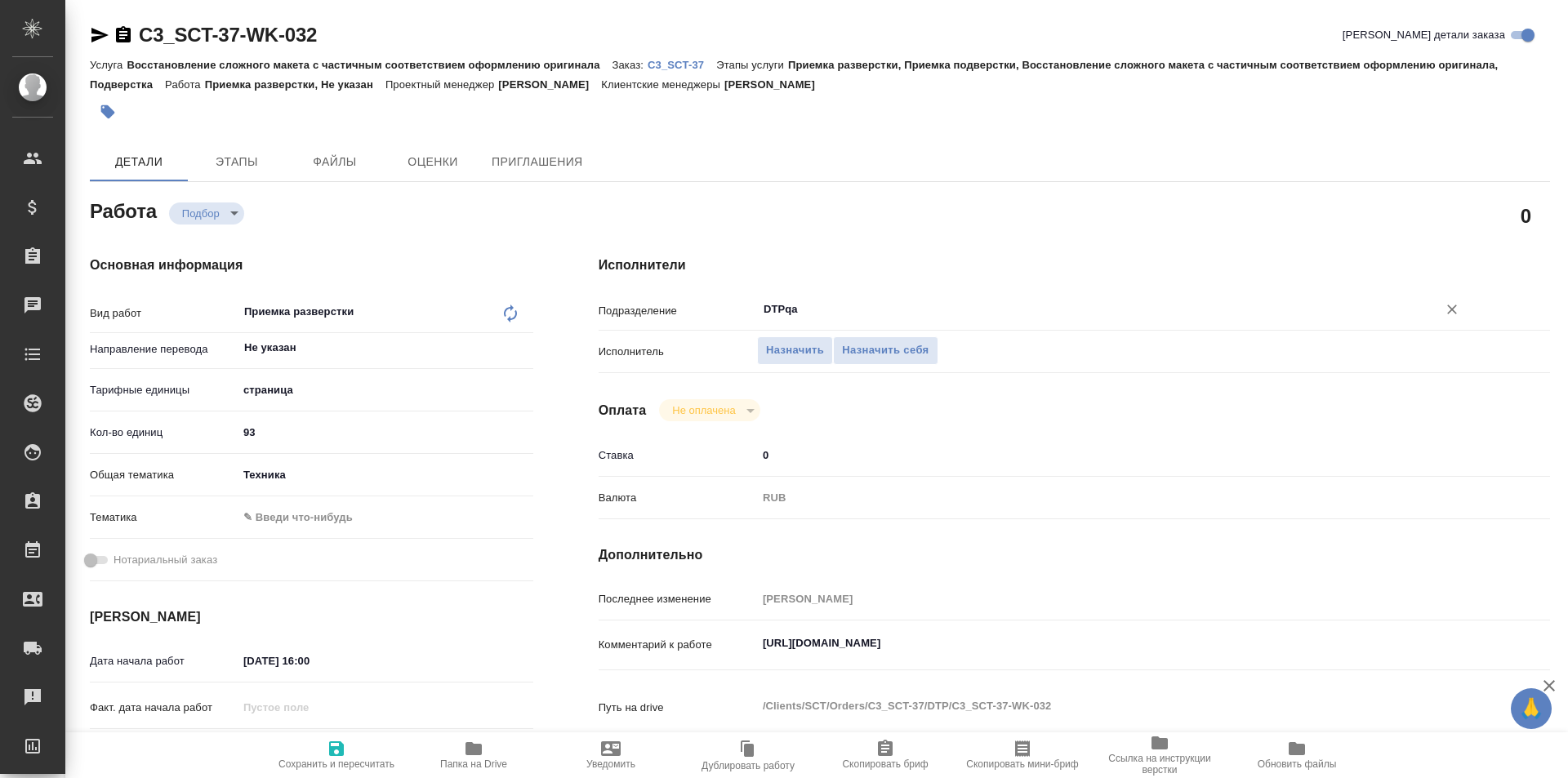
type textarea "x"
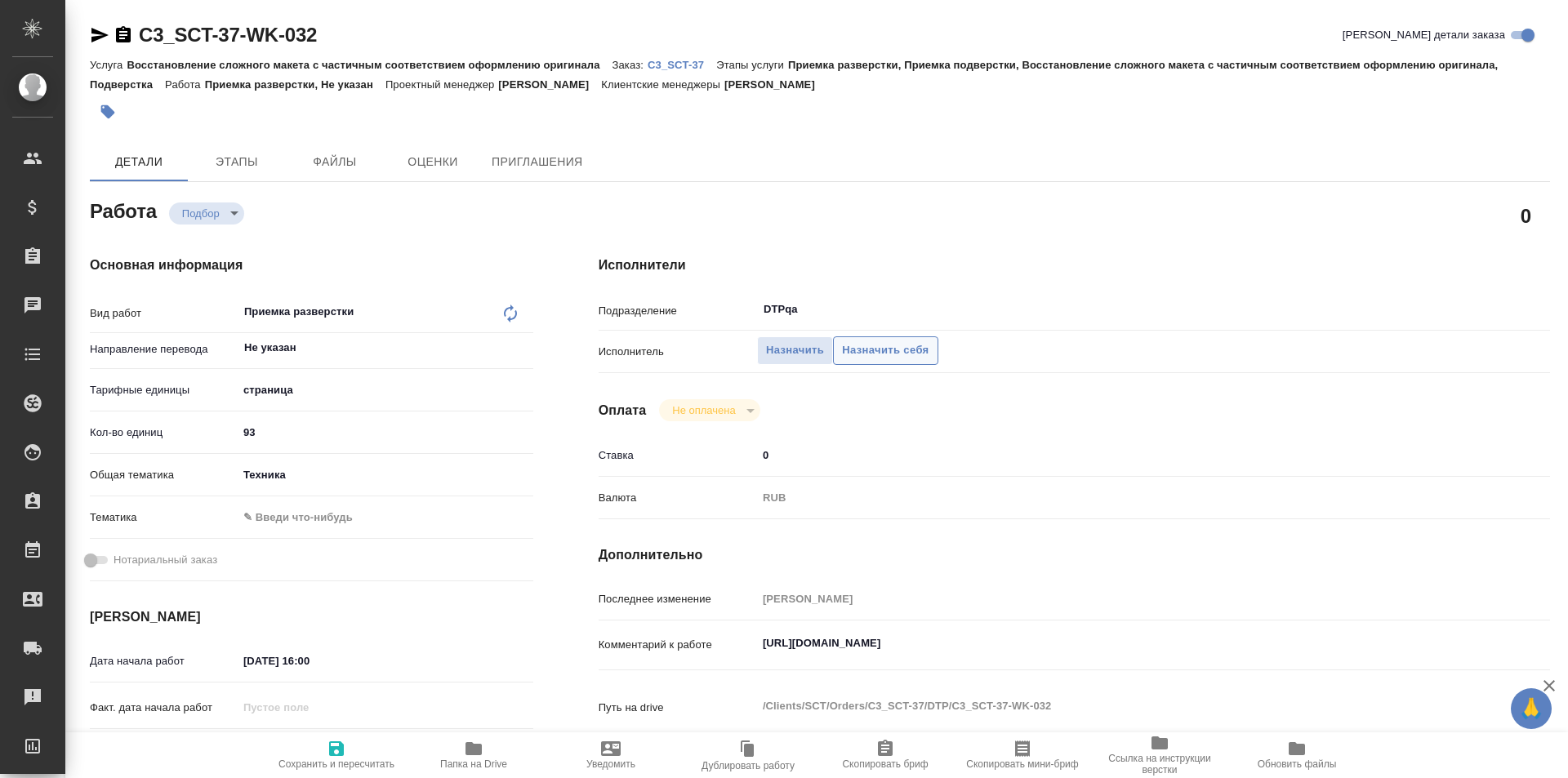
type textarea "x"
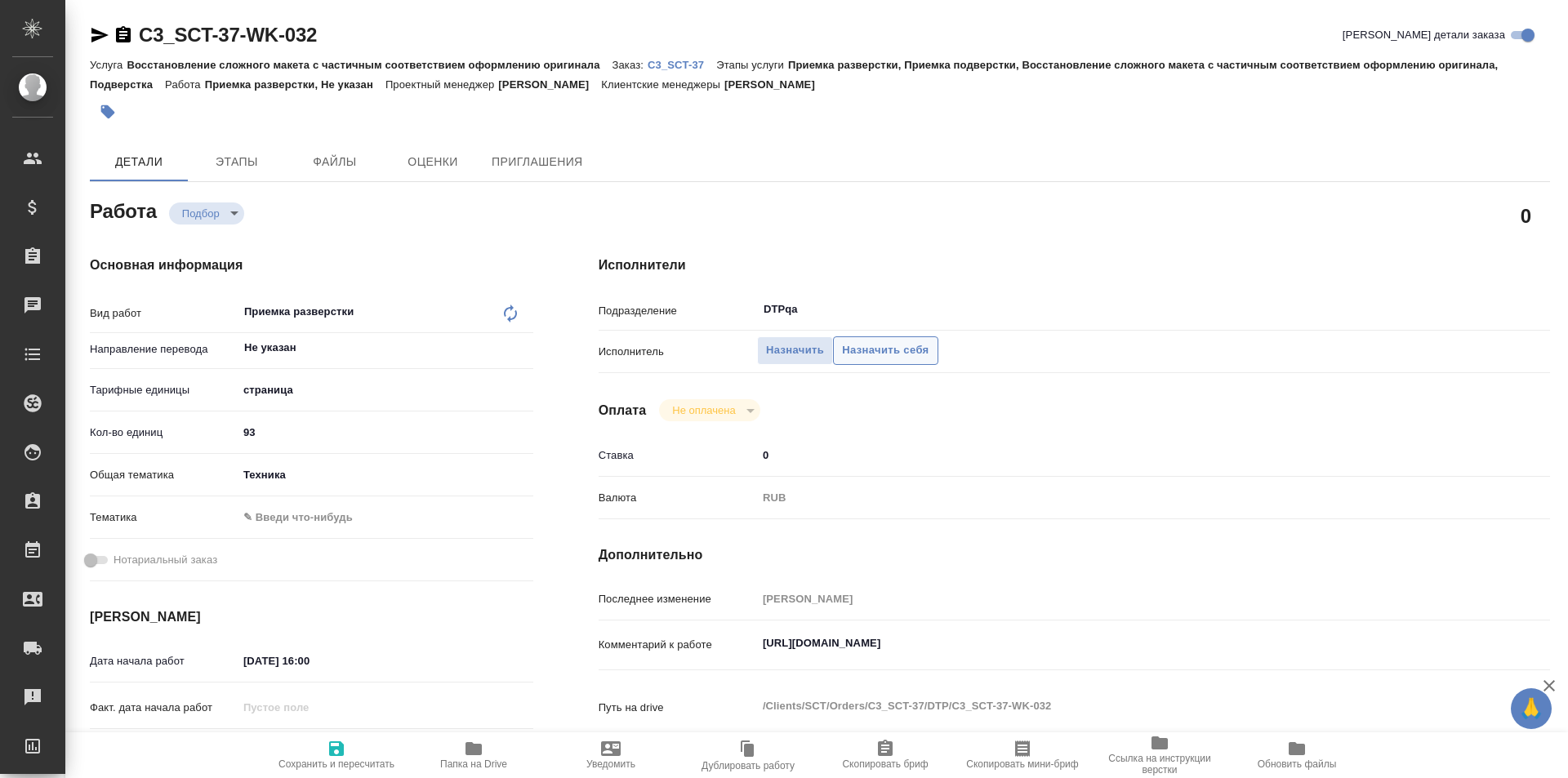
click at [872, 344] on span "Назначить себя" at bounding box center [884, 350] width 86 height 18
type textarea "x"
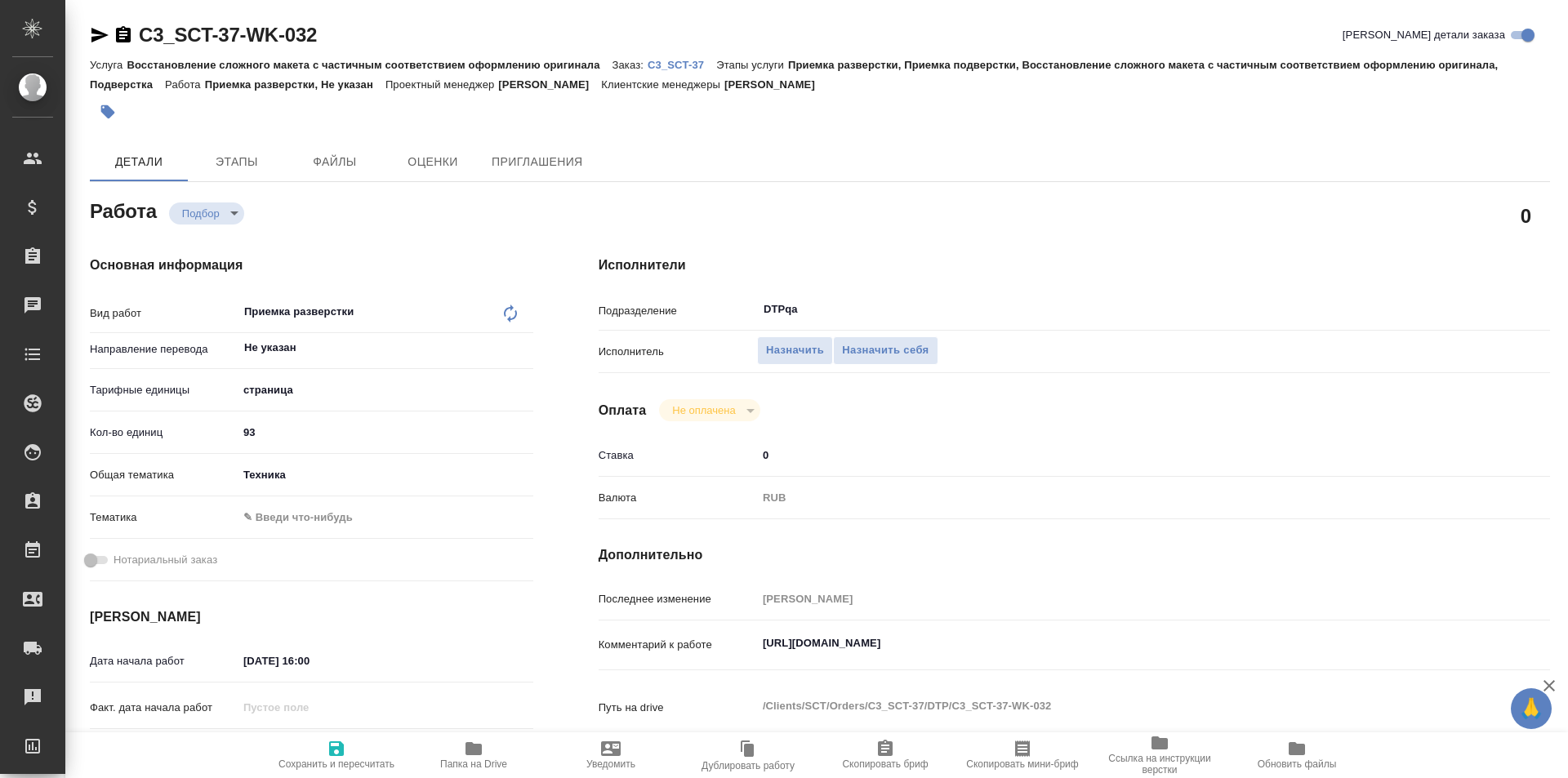
type textarea "x"
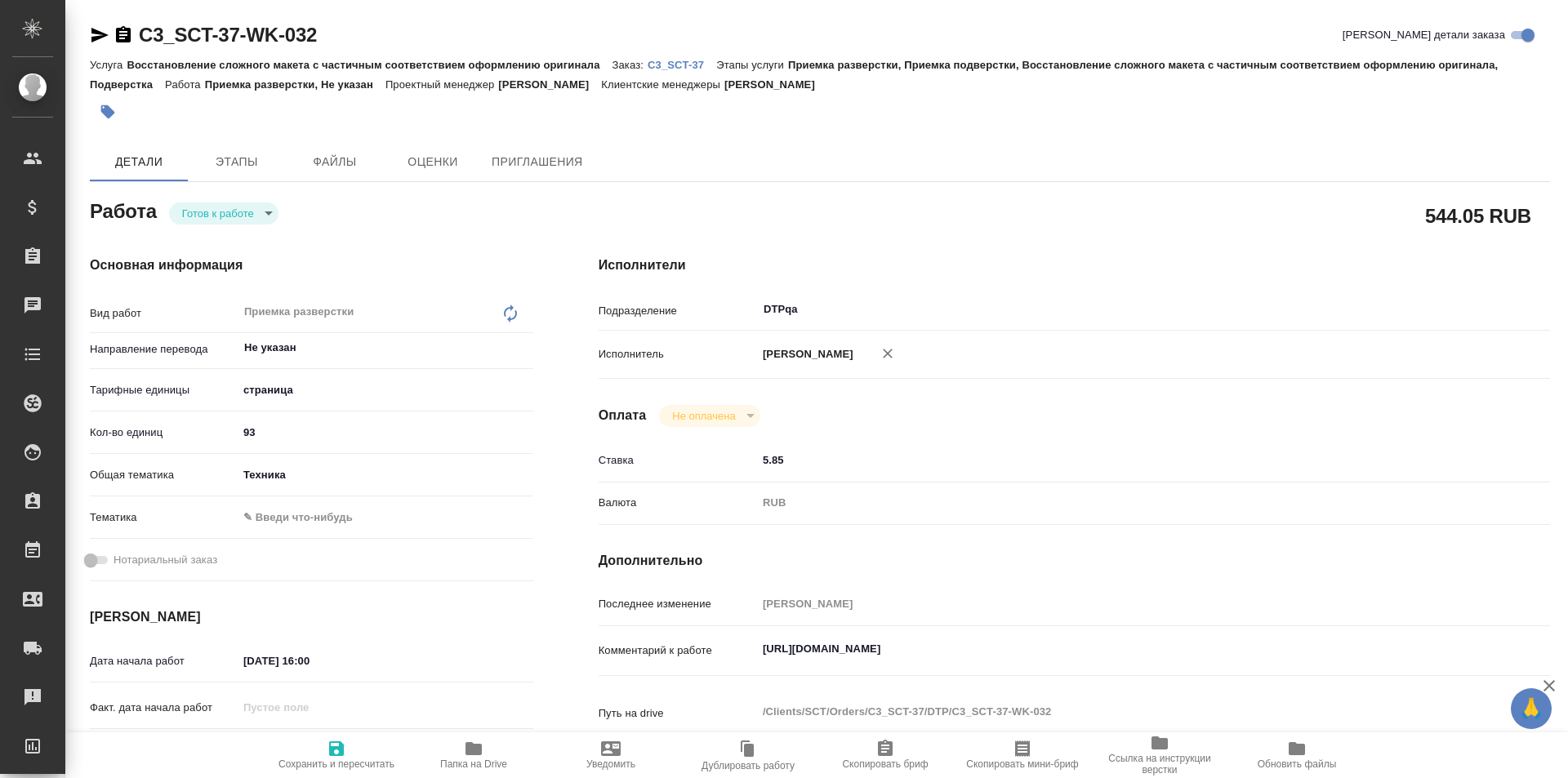
type textarea "x"
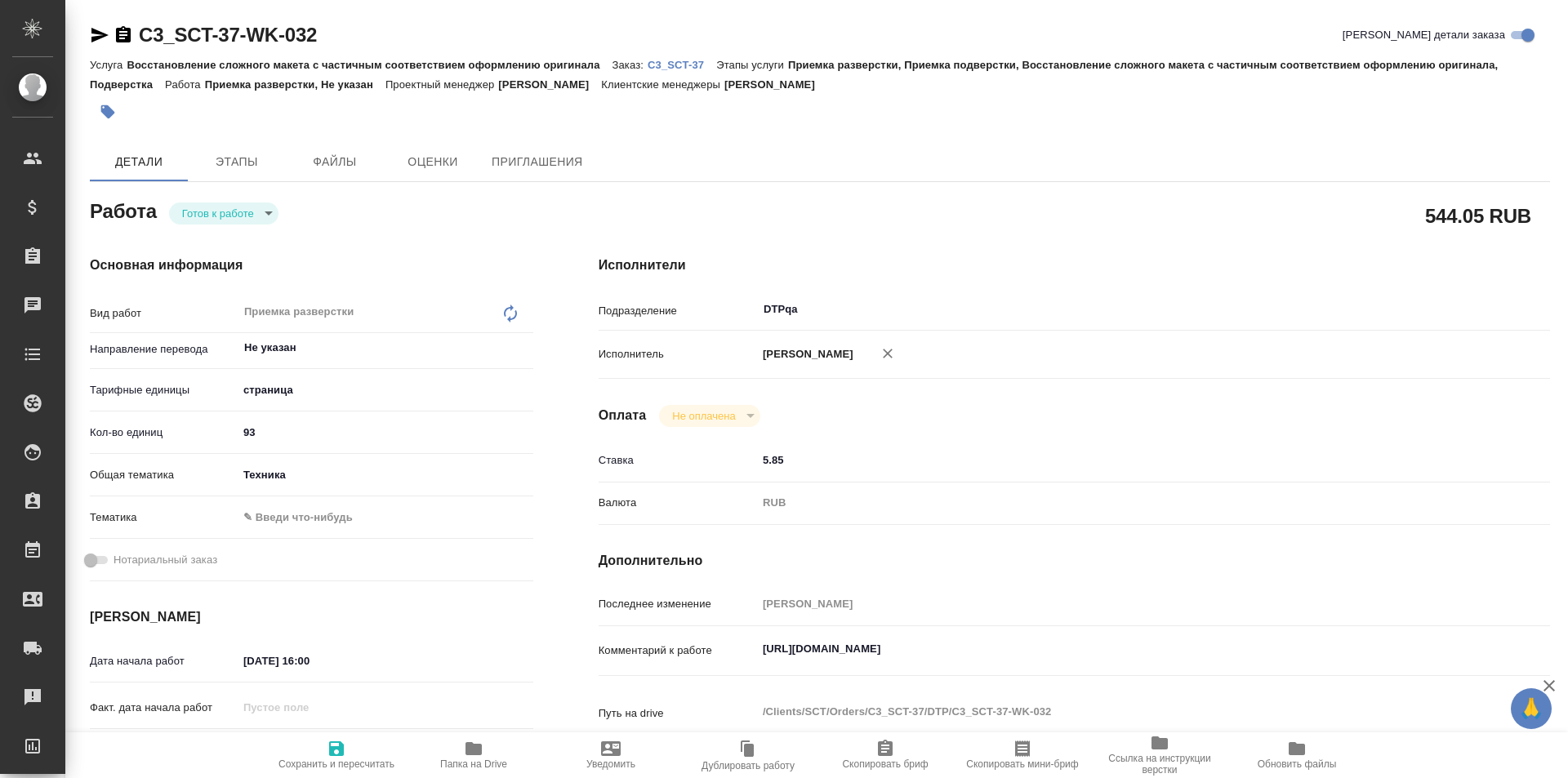
type textarea "x"
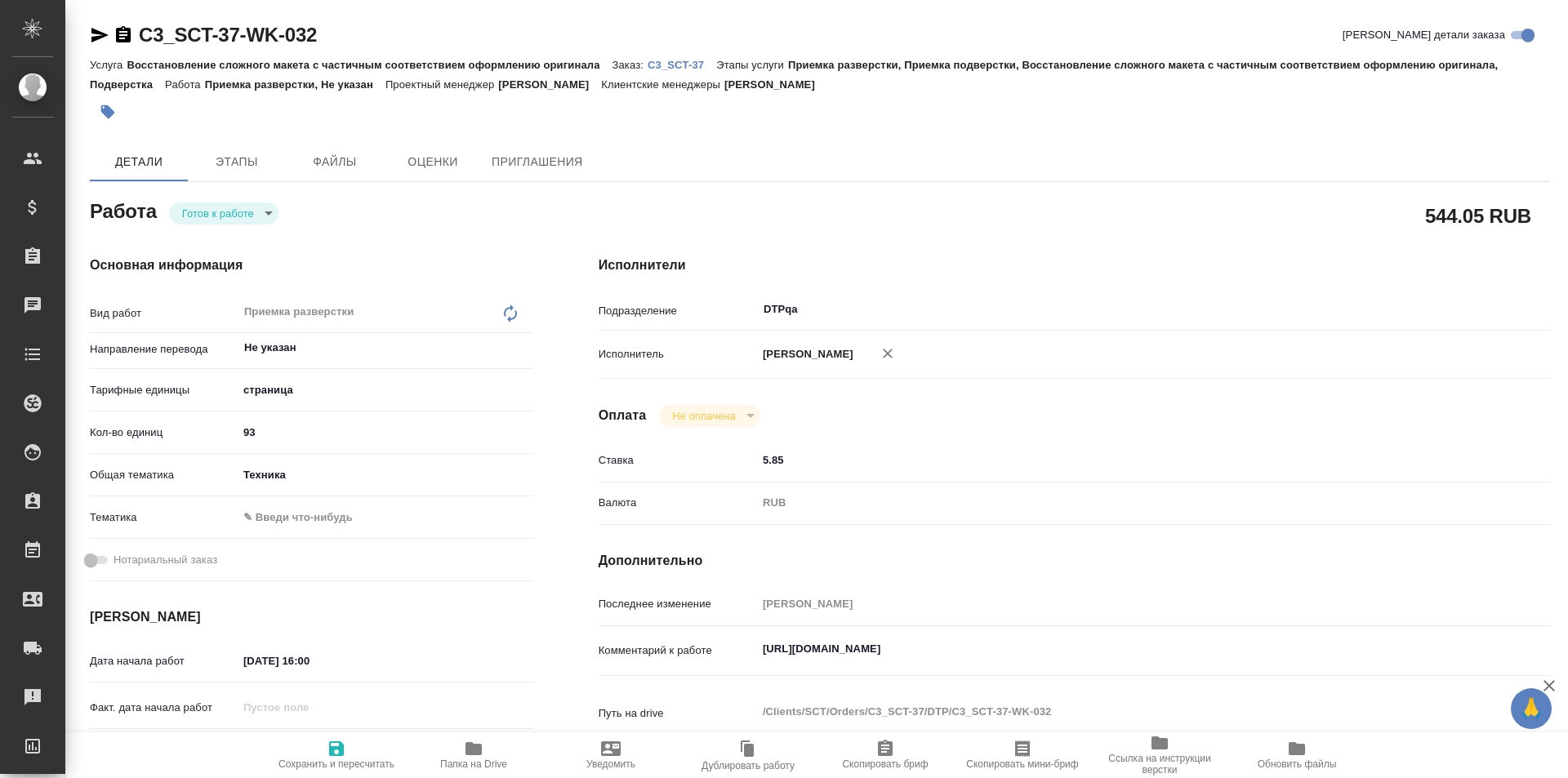
type textarea "x"
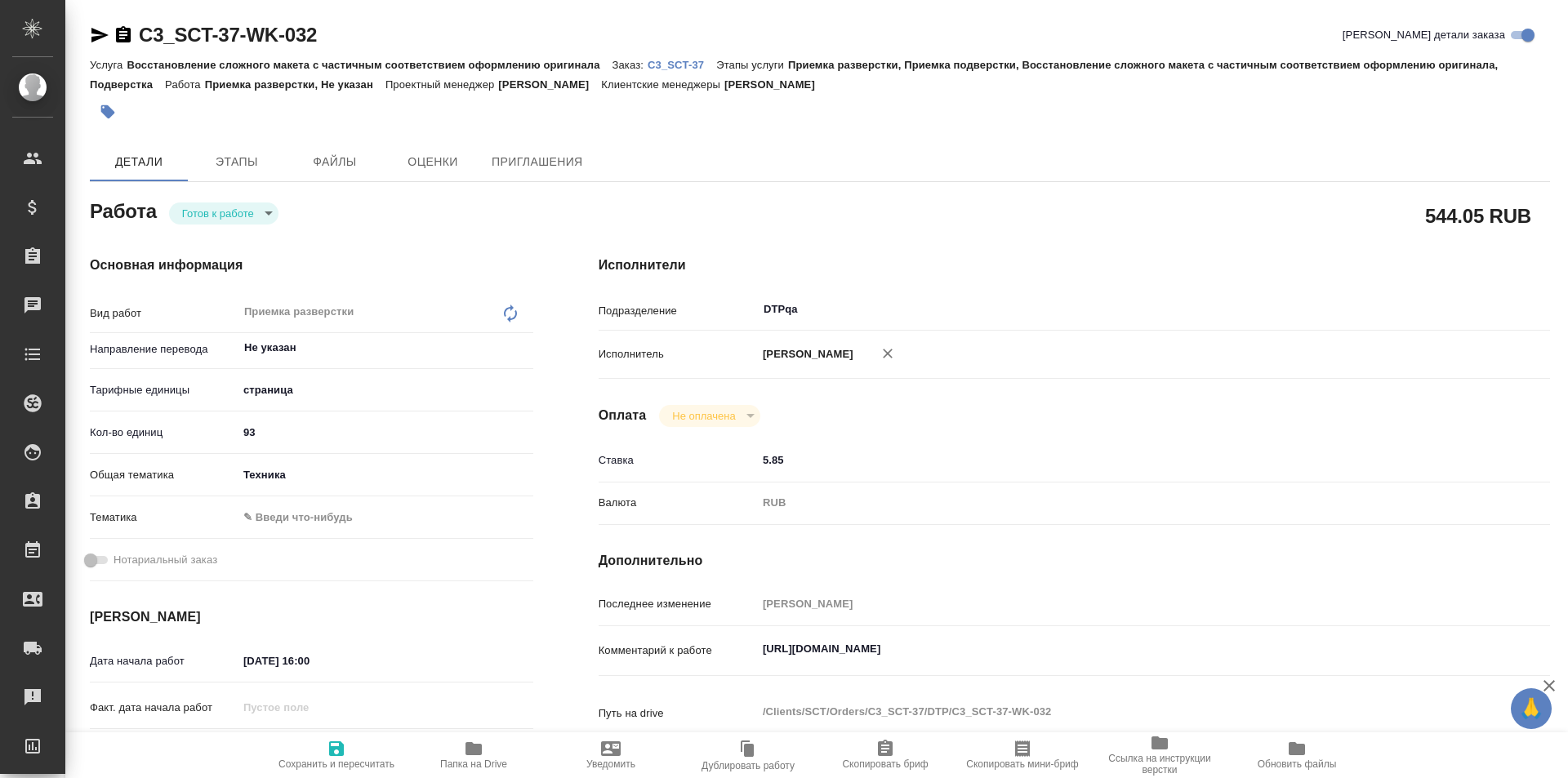
type textarea "x"
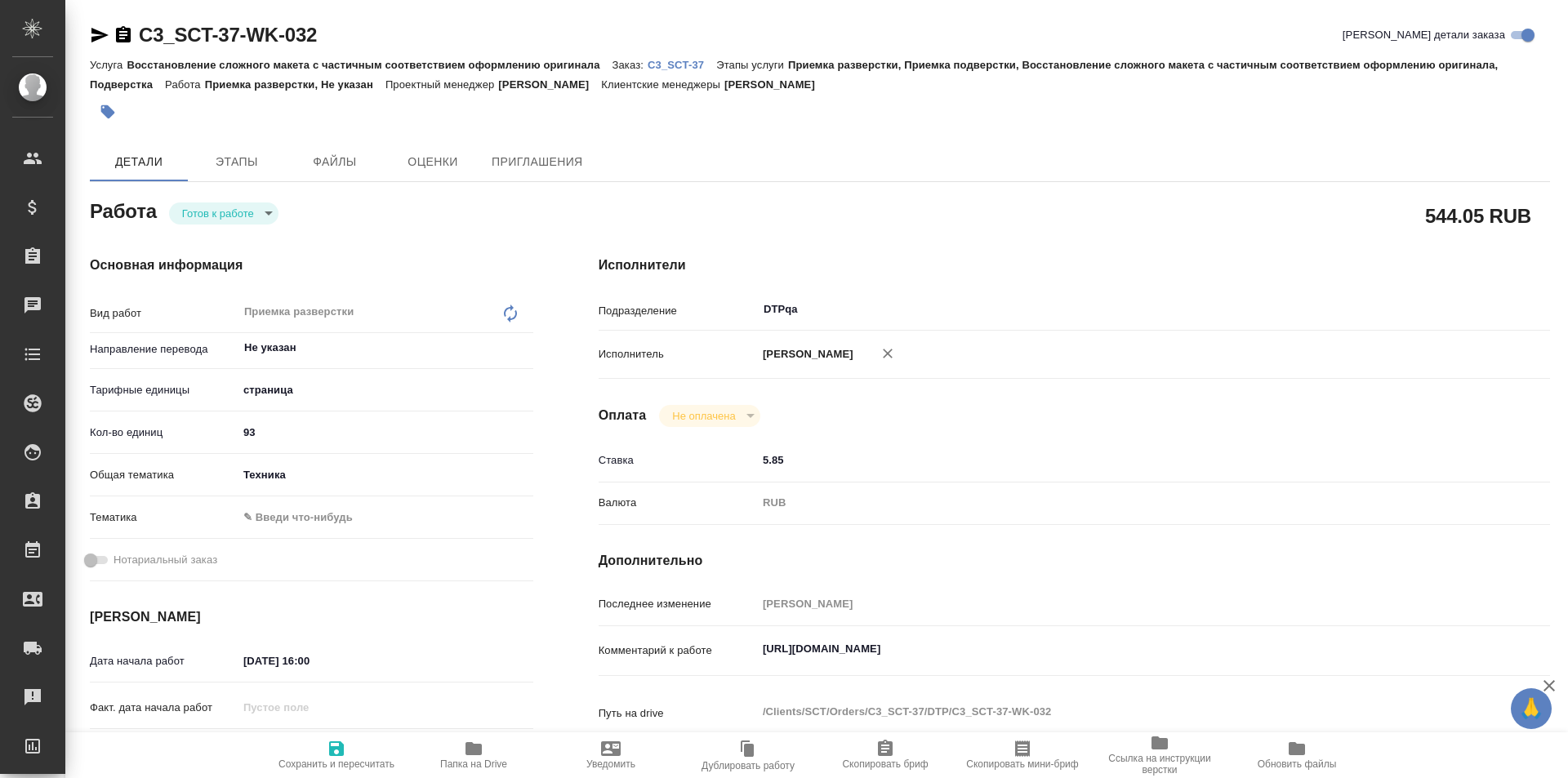
click at [354, 750] on span "Сохранить и пересчитать" at bounding box center [337, 754] width 117 height 31
type textarea "x"
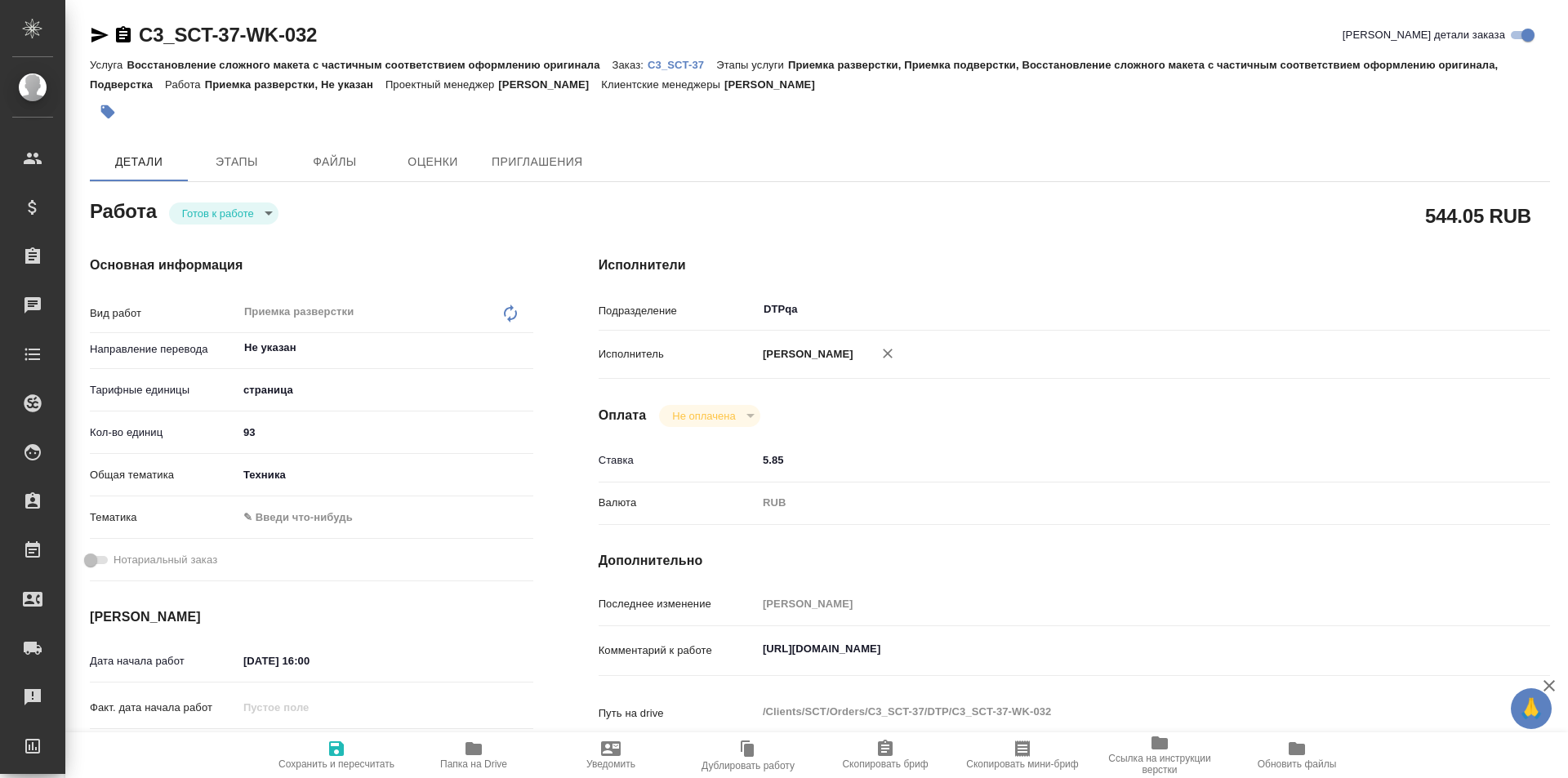
type textarea "x"
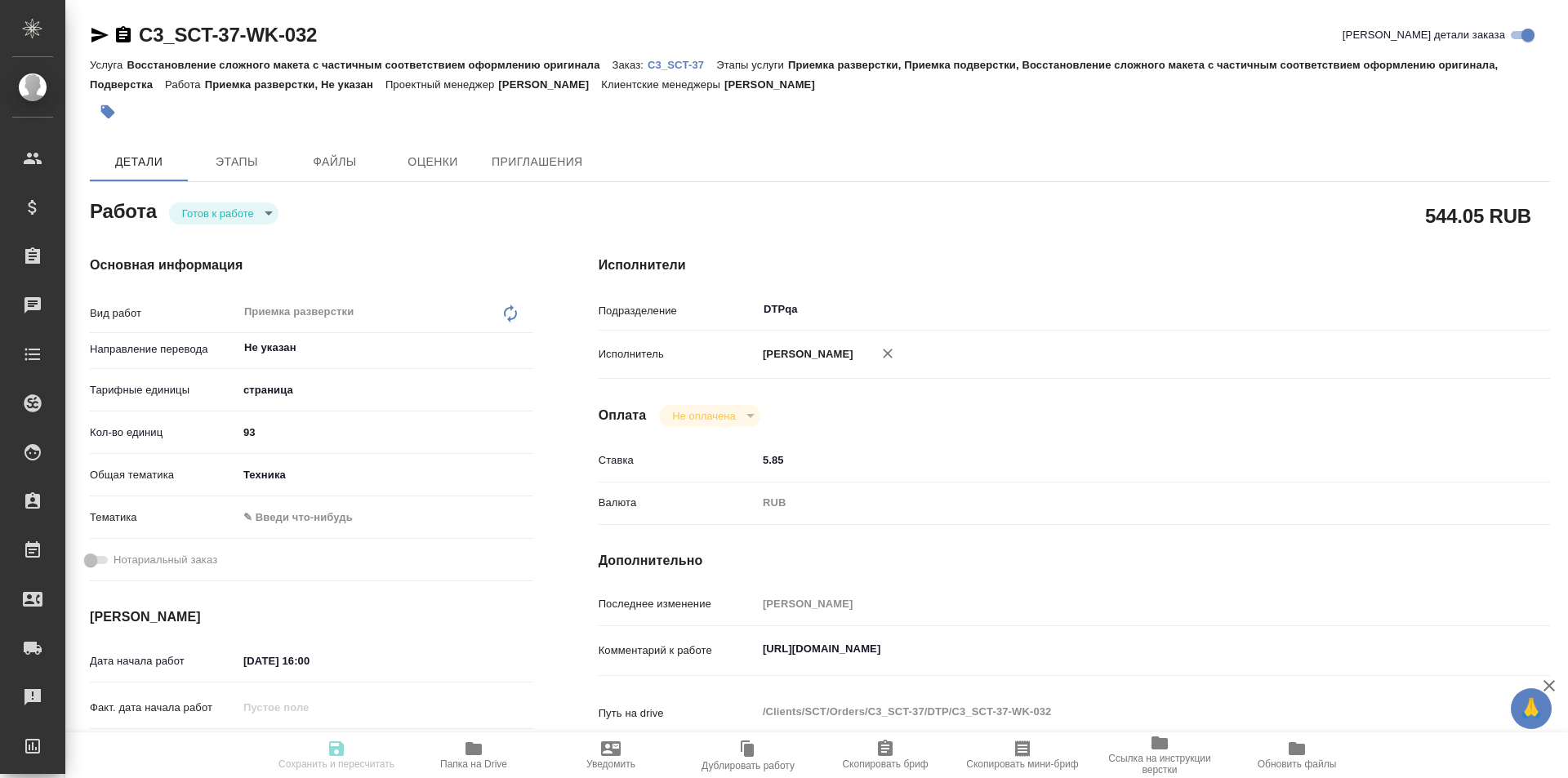
type textarea "x"
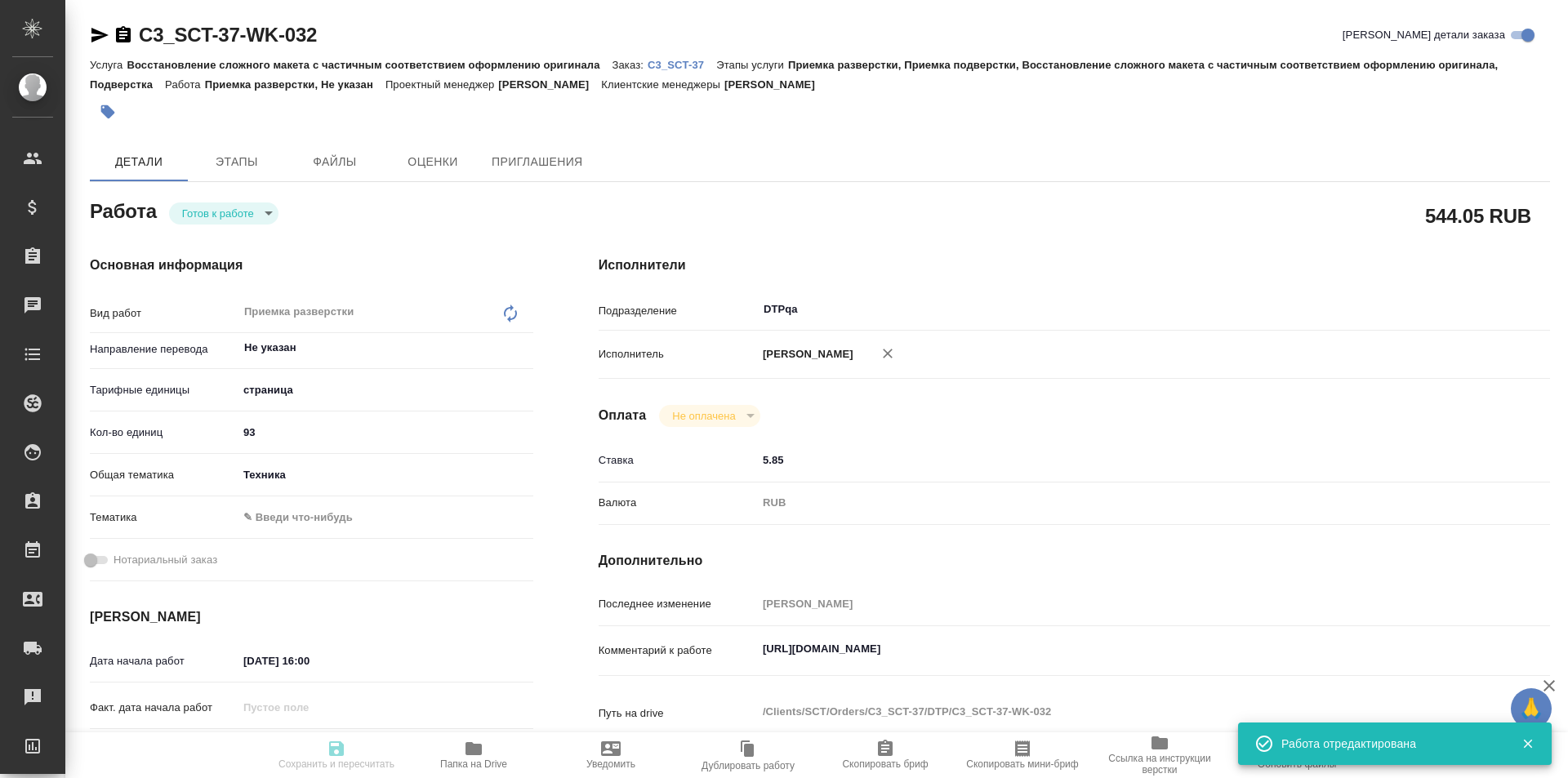
type textarea "x"
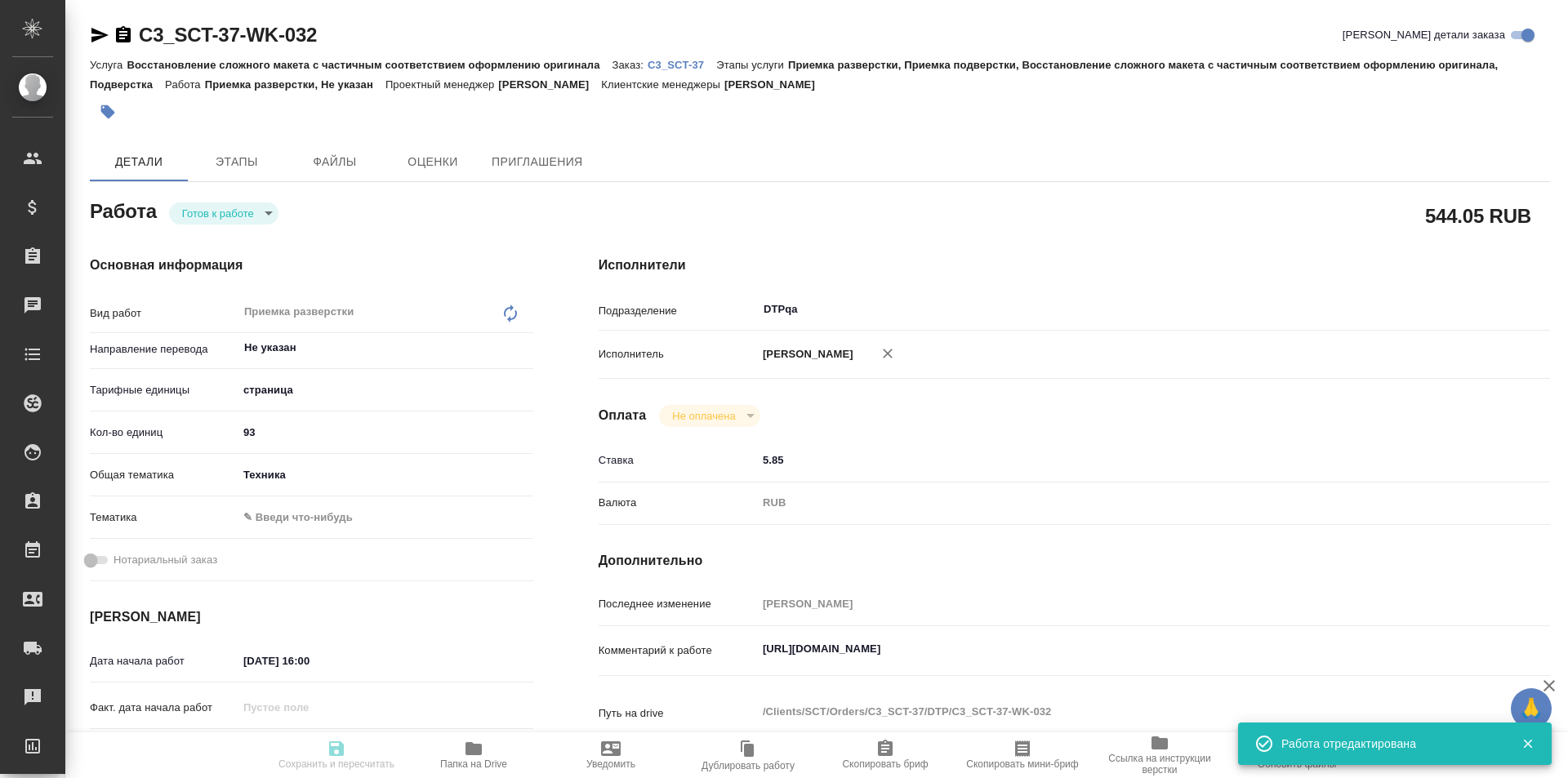
type input "readyForWork"
type textarea "Приемка разверстки"
type textarea "x"
type input "Не указан"
type input "5a8b1489cc6b4906c91bfdb2"
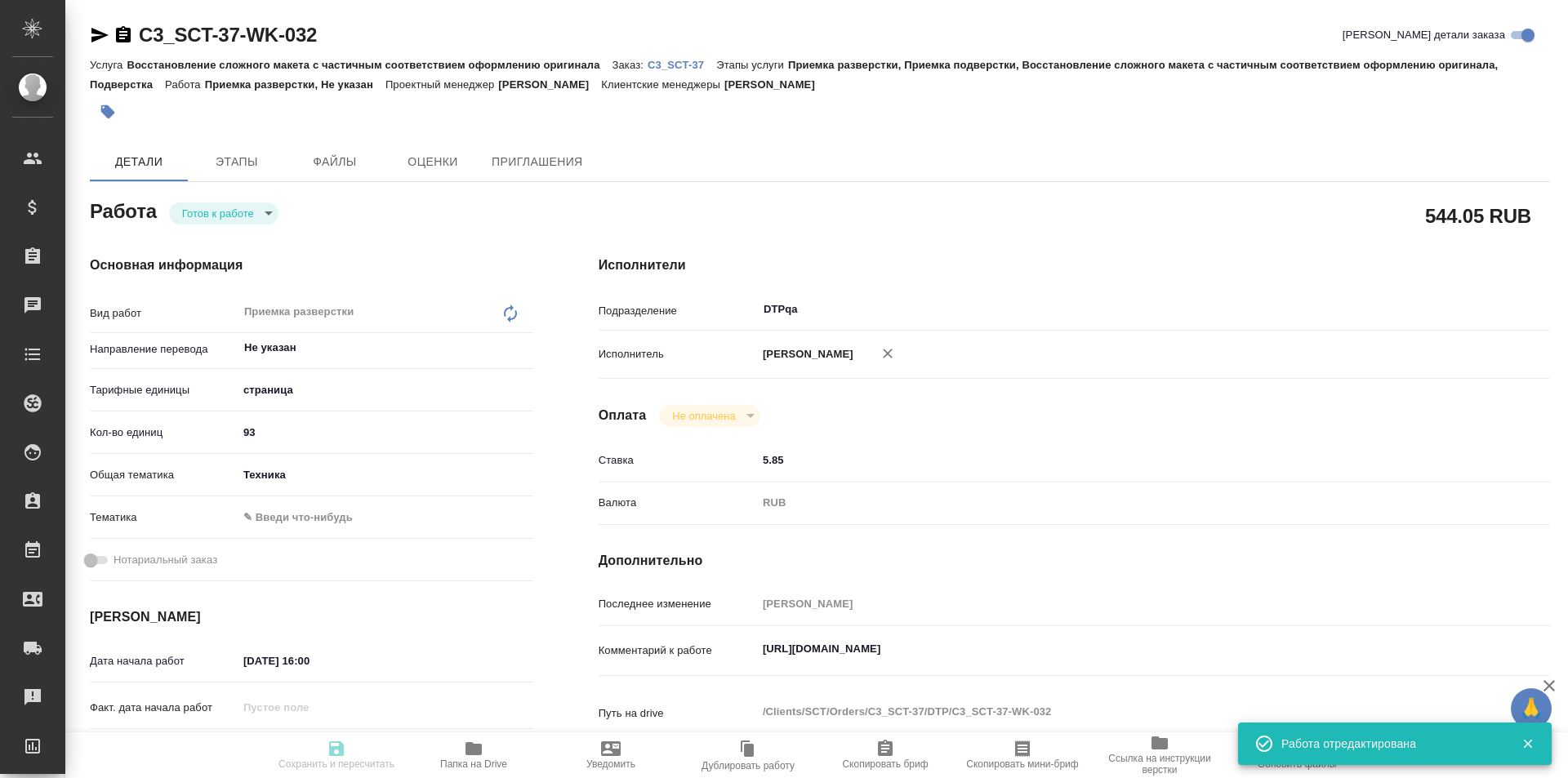
type input "93"
type input "tech"
type input "[DATE] 16:00"
type input "29.08.2025 18:00"
type input "08.09.2025 16:00"
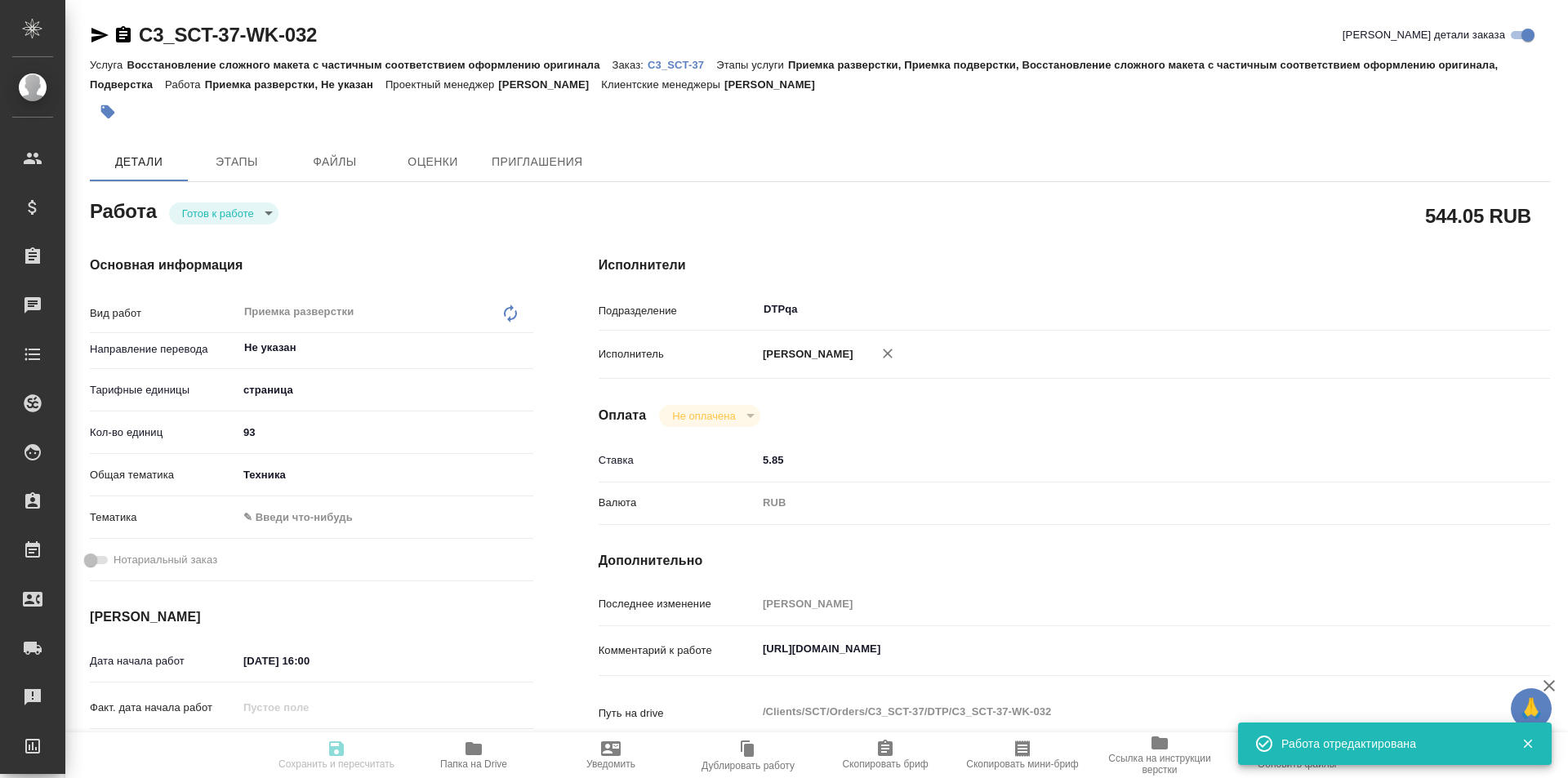
type input "DTPqa"
type input "notPayed"
type input "5.85"
type input "RUB"
type input "[PERSON_NAME]"
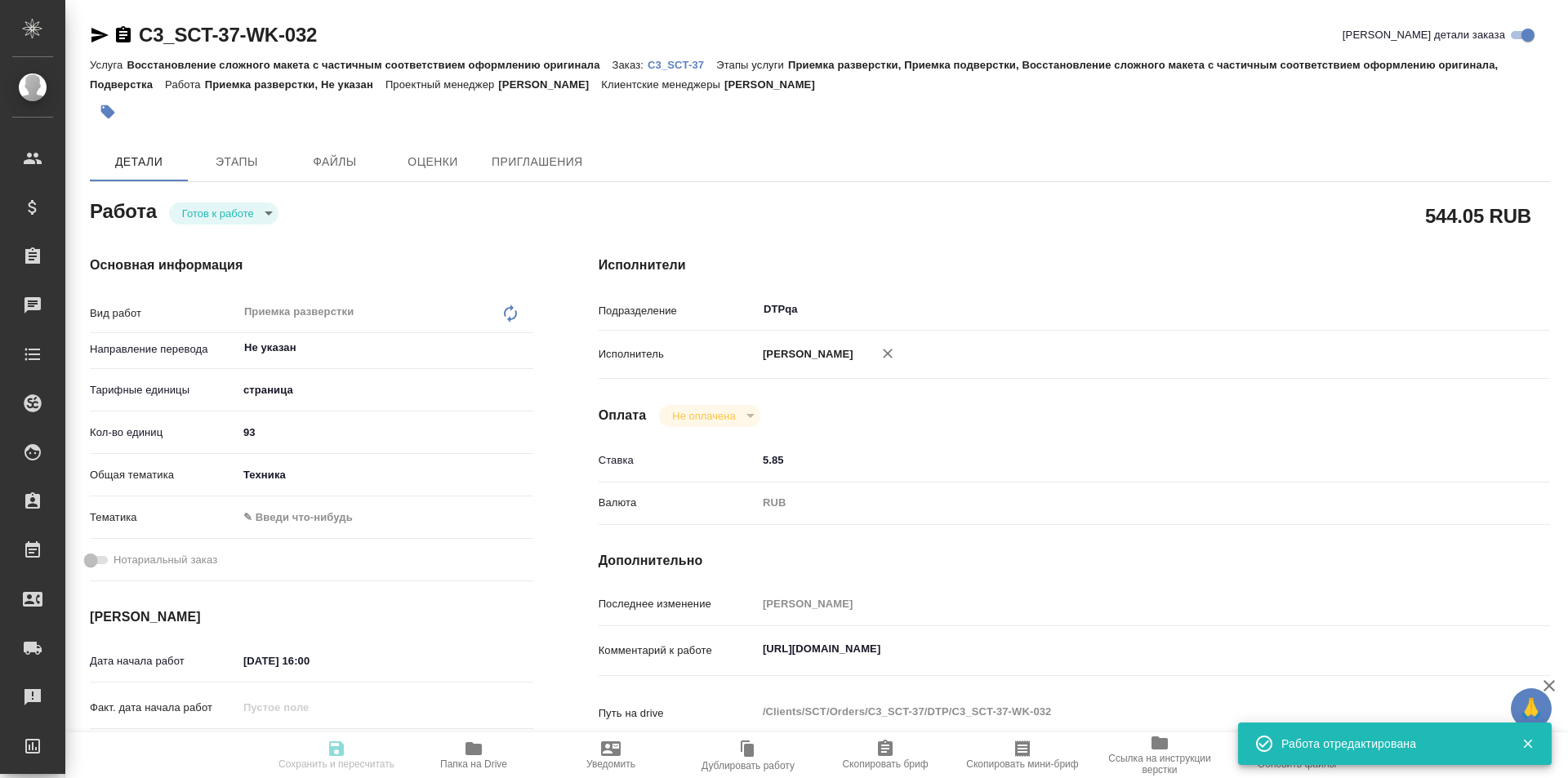
type textarea "https://tera.awatera.com/Work/68ac4886caec68d43e12e72c/"
type textarea "x"
type textarea "/Clients/SCT/Orders/C3_SCT-37/DTP/C3_SCT-37-WK-032"
type textarea "x"
type input "C3_SCT-37"
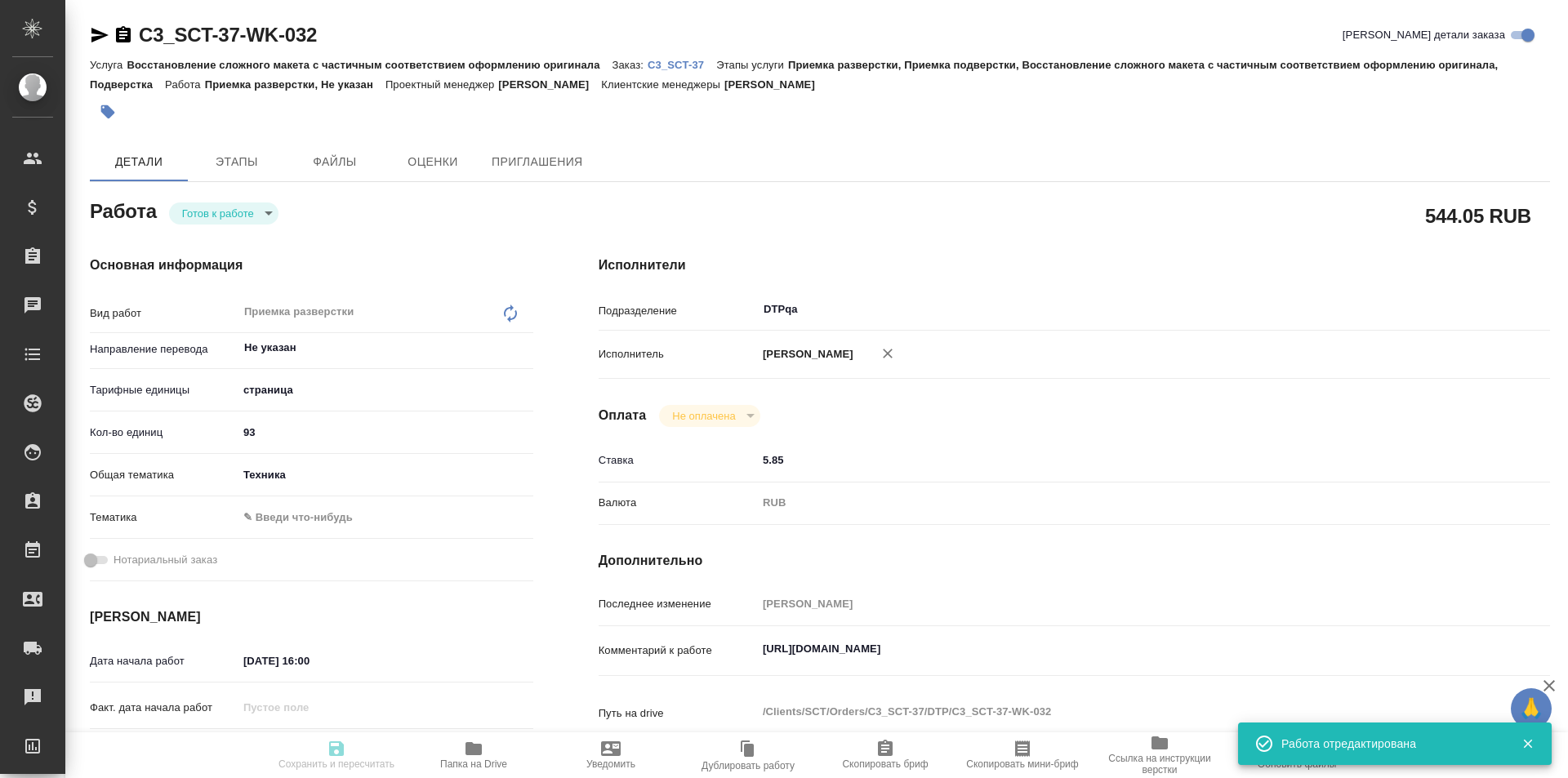
type input "Восстановление сложного макета с частичным соответствием оформлению оригинала"
type input "Приемка разверстки, Приемка подверстки, Восстановление сложного макета с частич…"
type input "Ильина Екатерина"
type input "Заборова Александра"
type input "/Clients/SCT/Orders/C3_SCT-37"
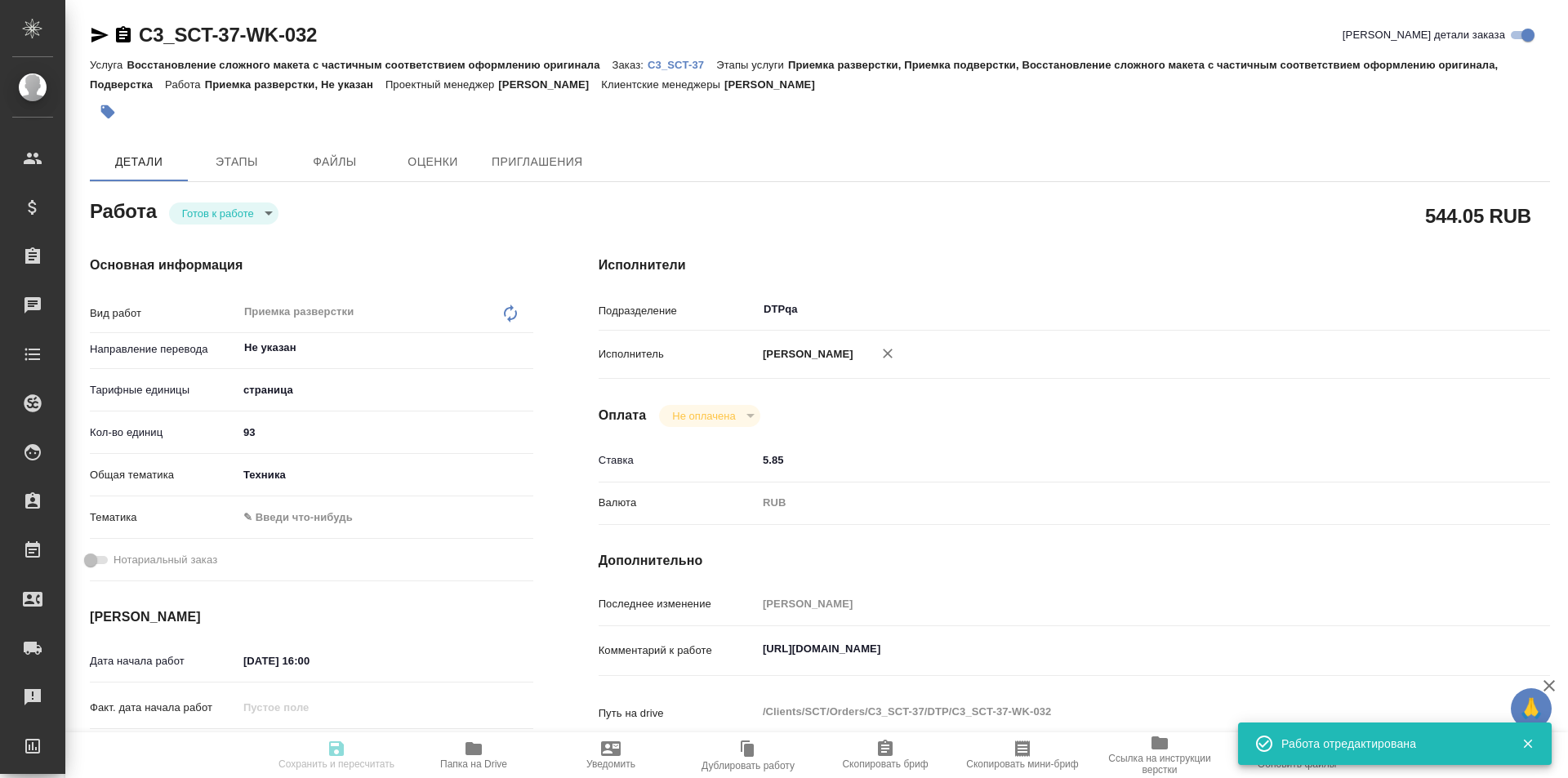
type textarea "x"
type textarea "в двух файлах есть русскоязычные разделы, их переводить или перенабирать не нуж…"
type textarea "x"
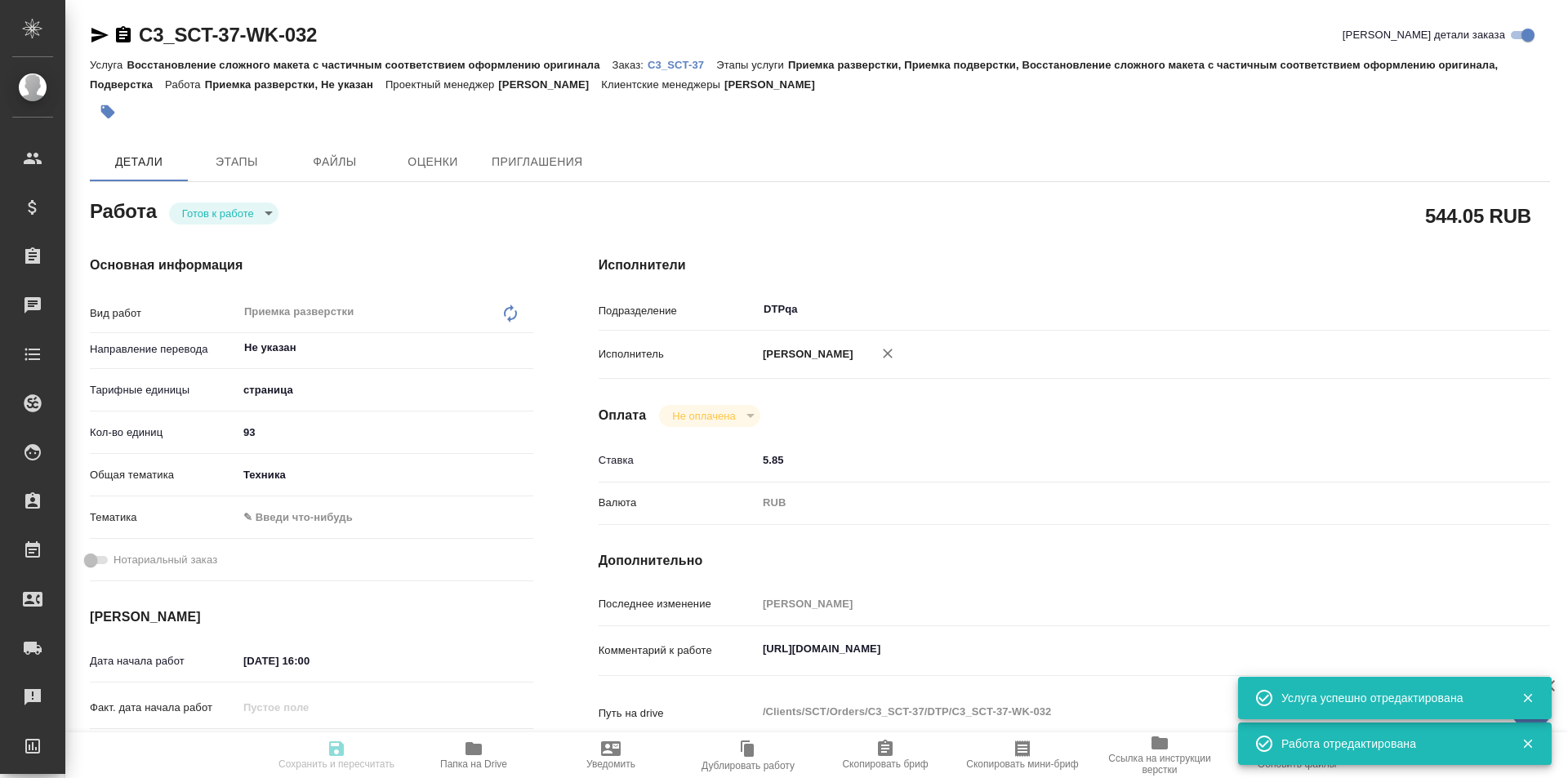
type textarea "x"
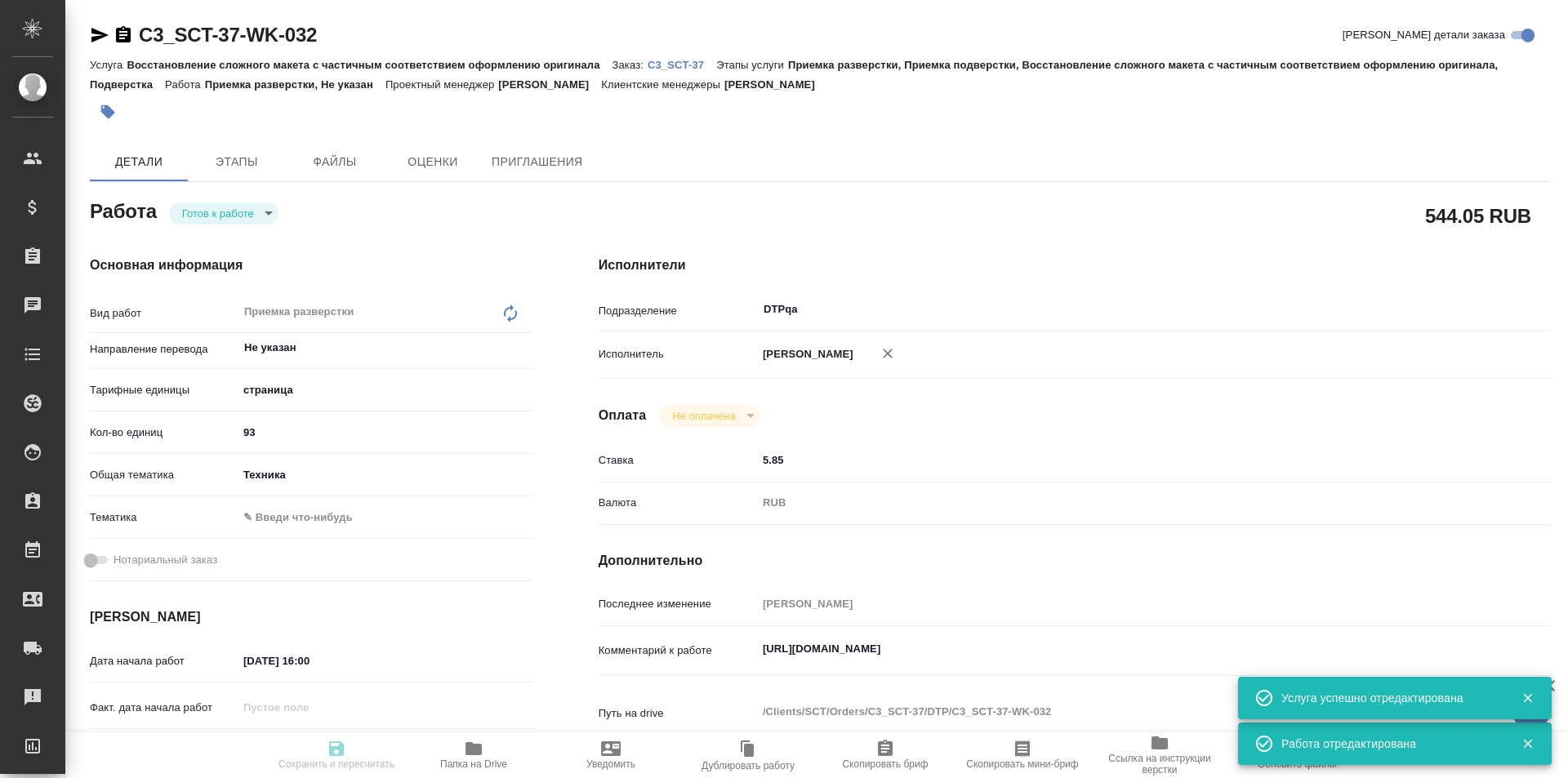
type textarea "x"
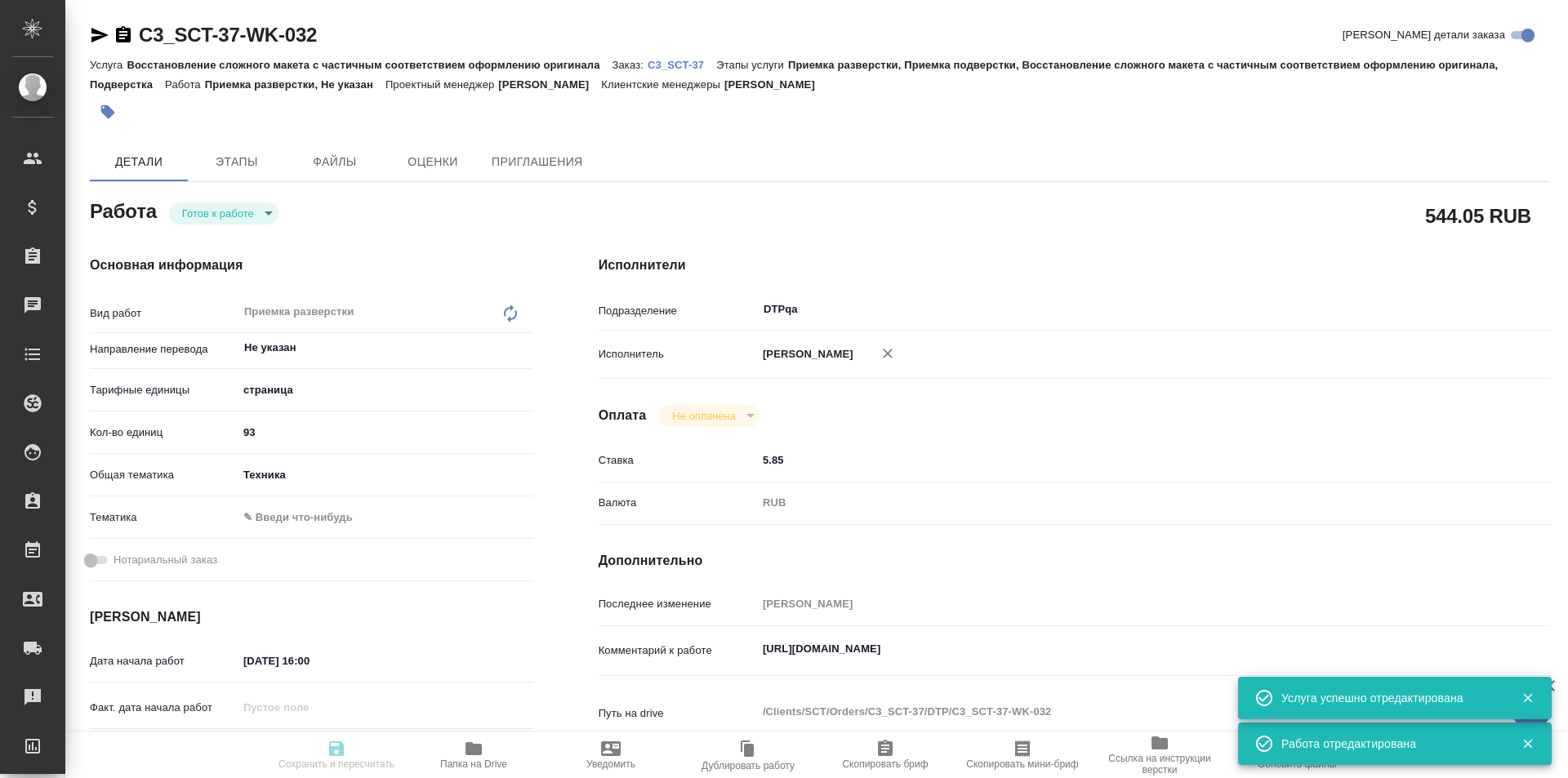
type textarea "x"
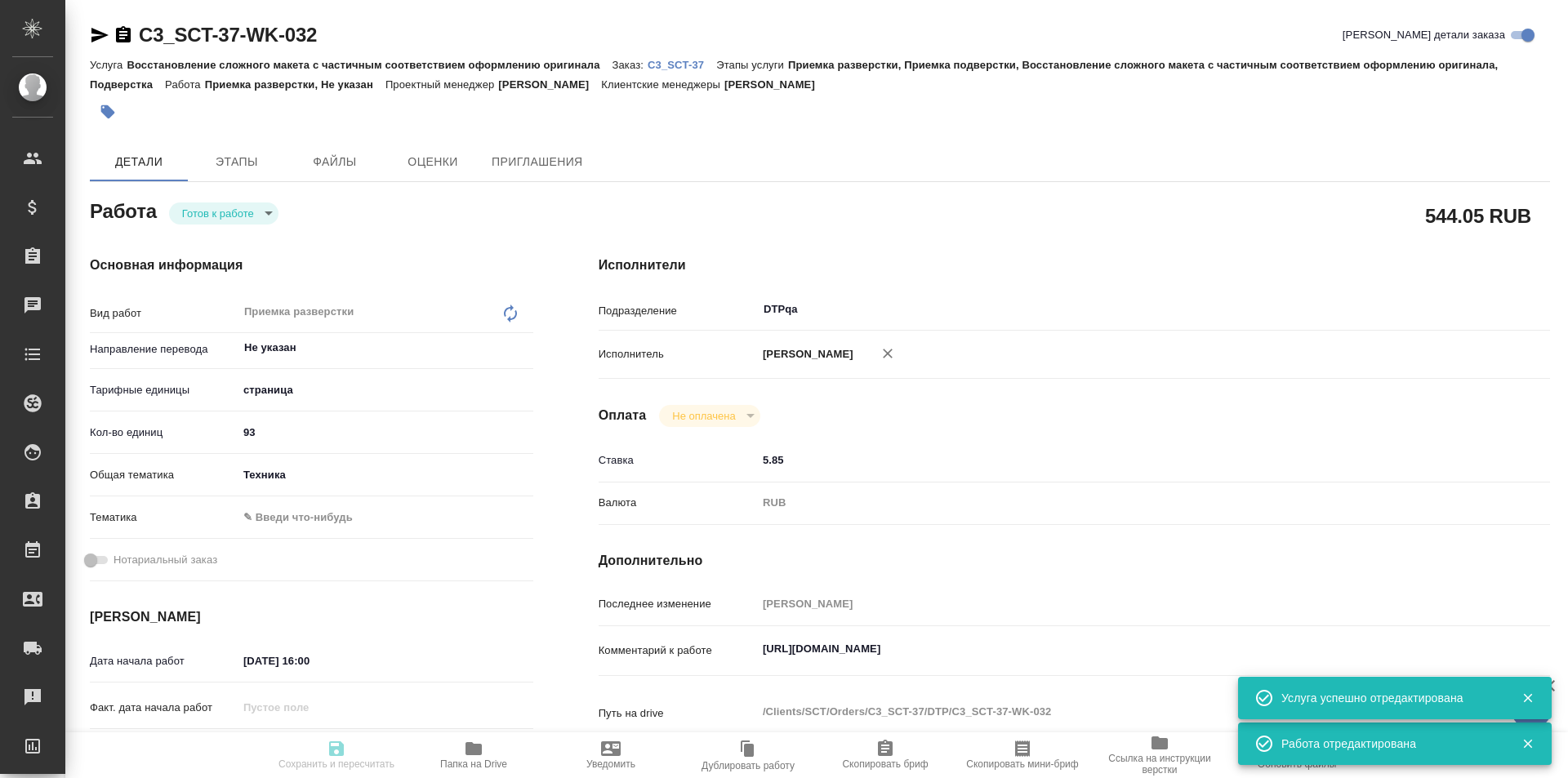
type textarea "x"
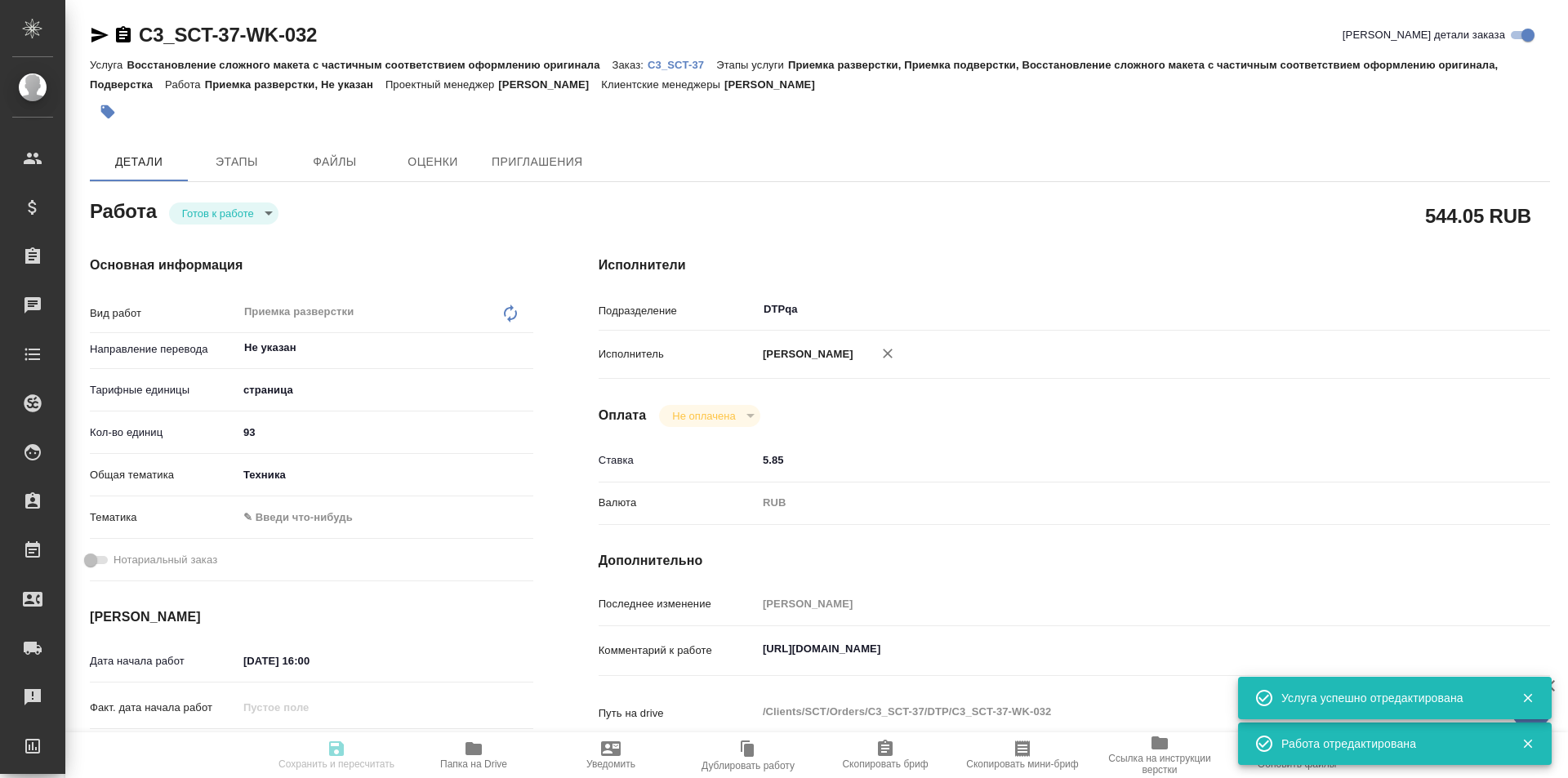
type textarea "x"
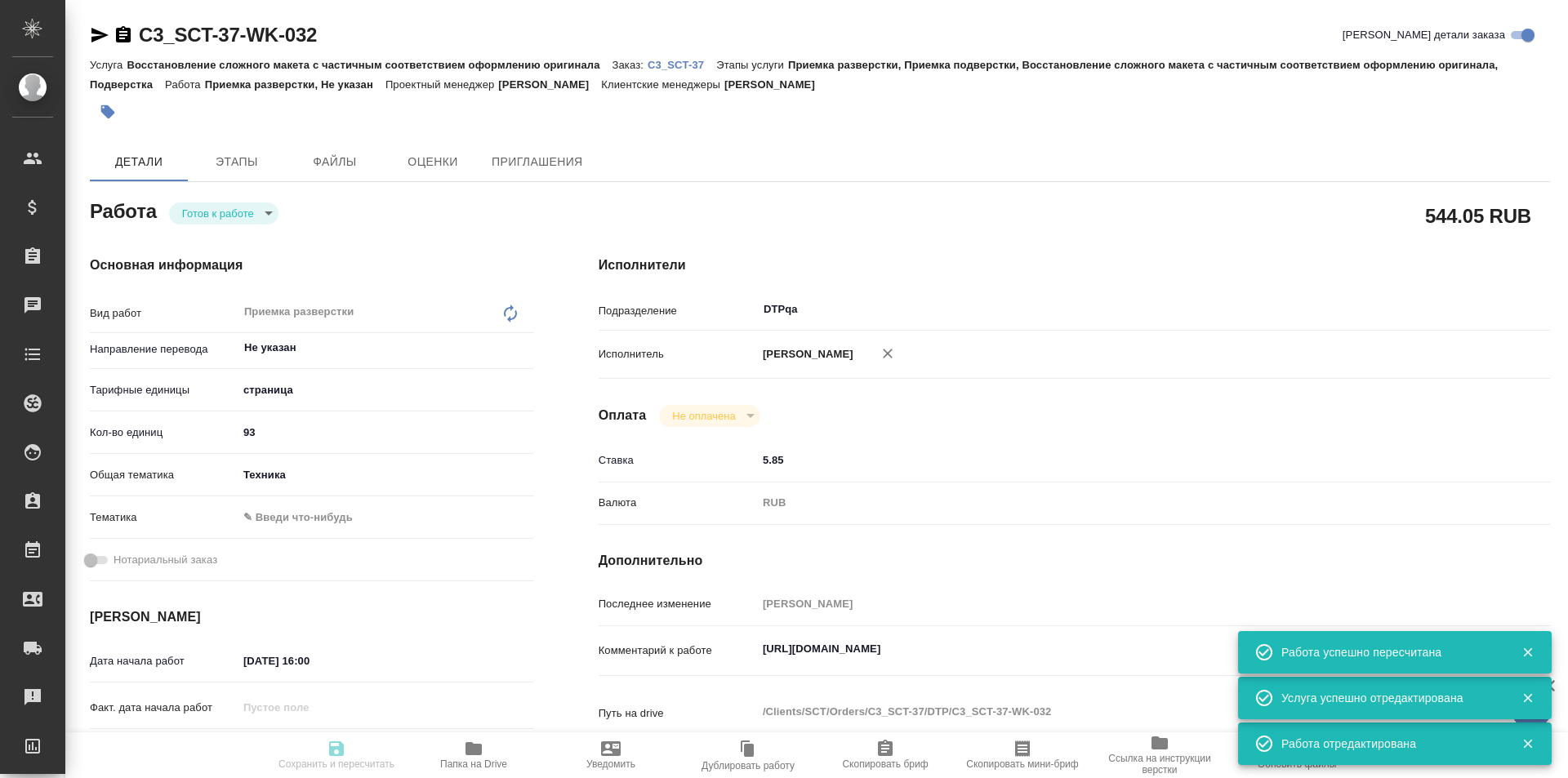
type textarea "x"
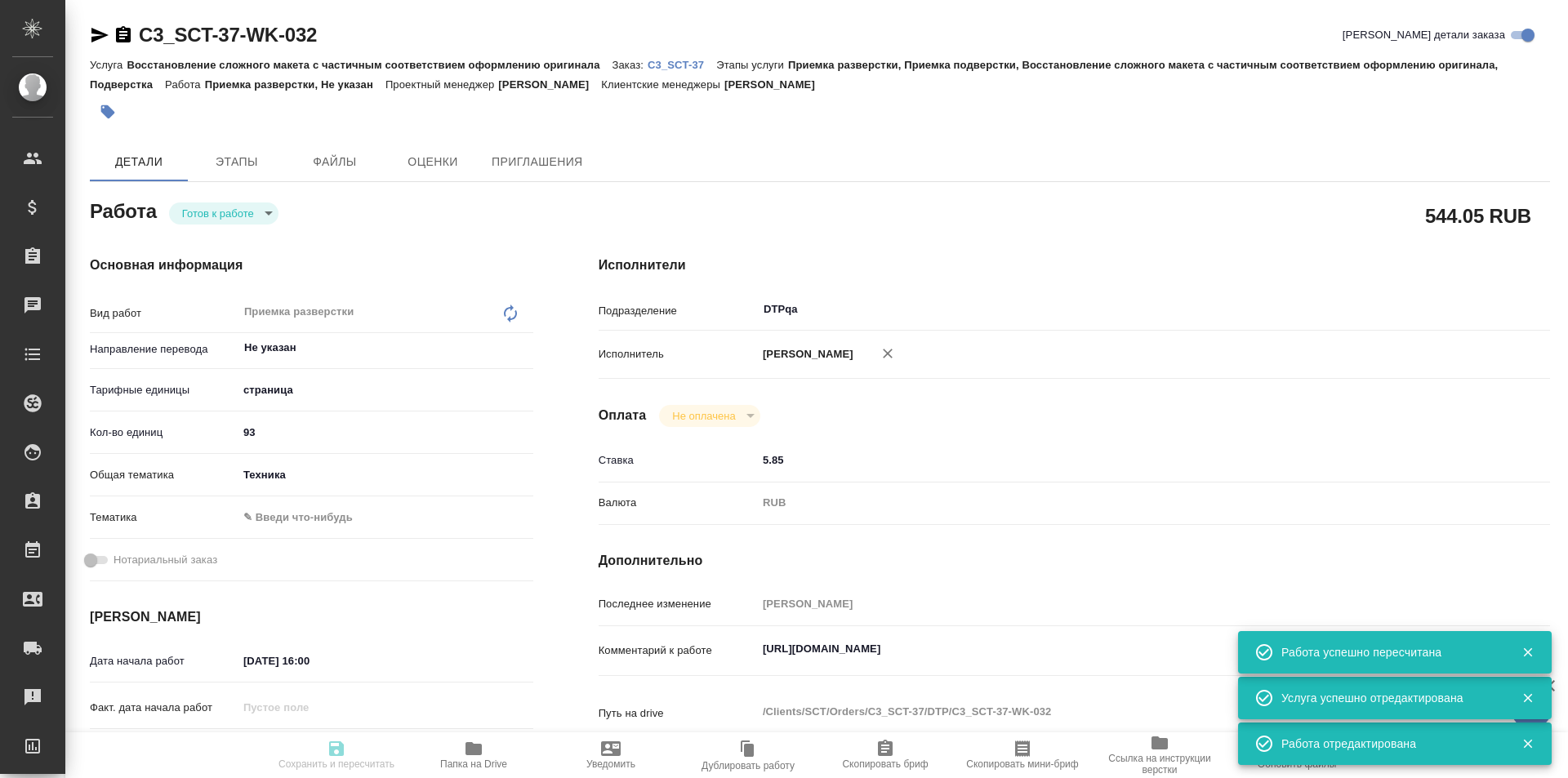
type input "readyForWork"
type textarea "Приемка разверстки"
type textarea "x"
type input "Не указан"
type input "5a8b1489cc6b4906c91bfdb2"
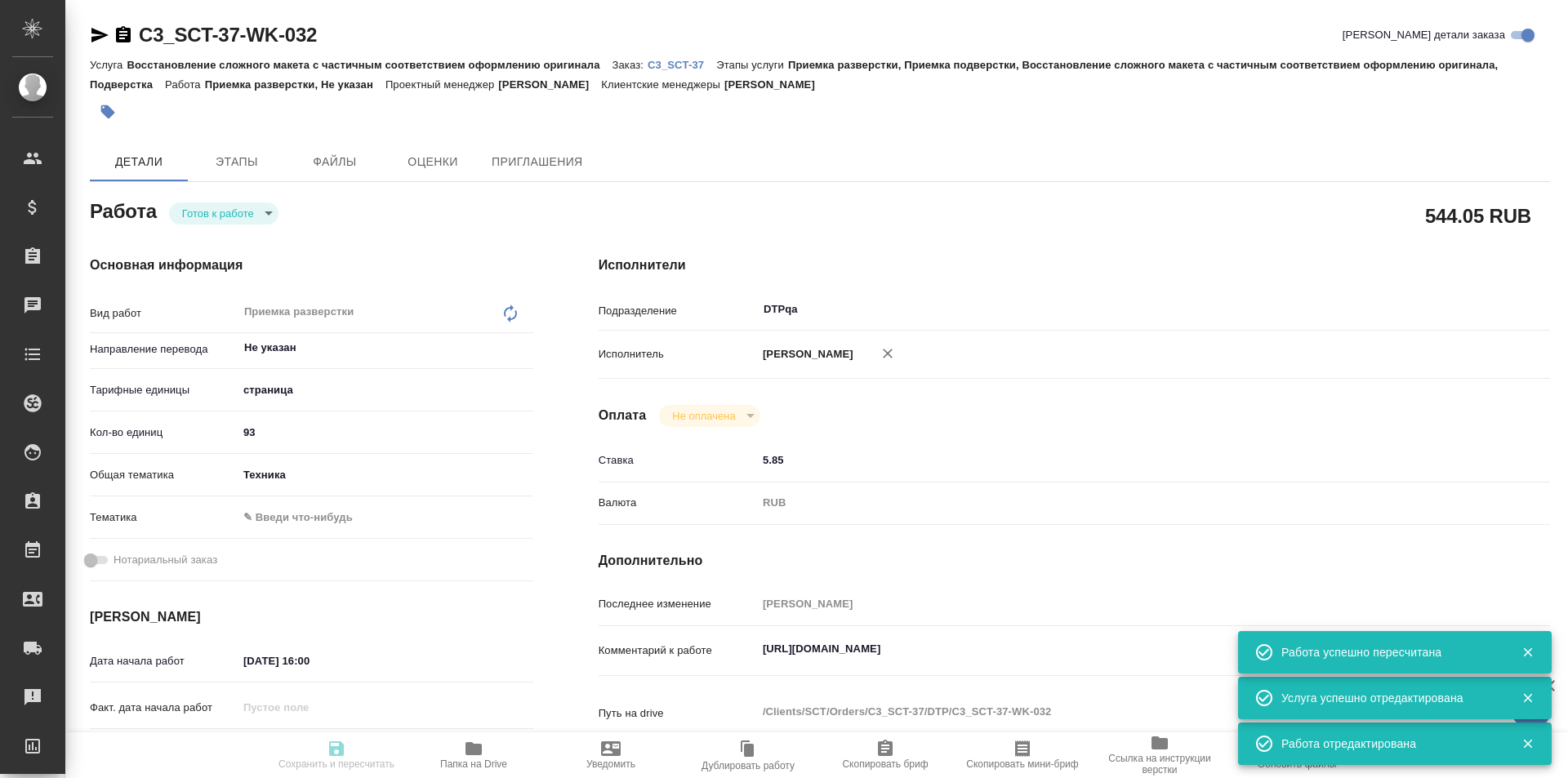
type input "93"
type input "tech"
type input "[DATE] 16:00"
type input "29.08.2025 18:00"
type input "08.09.2025 16:00"
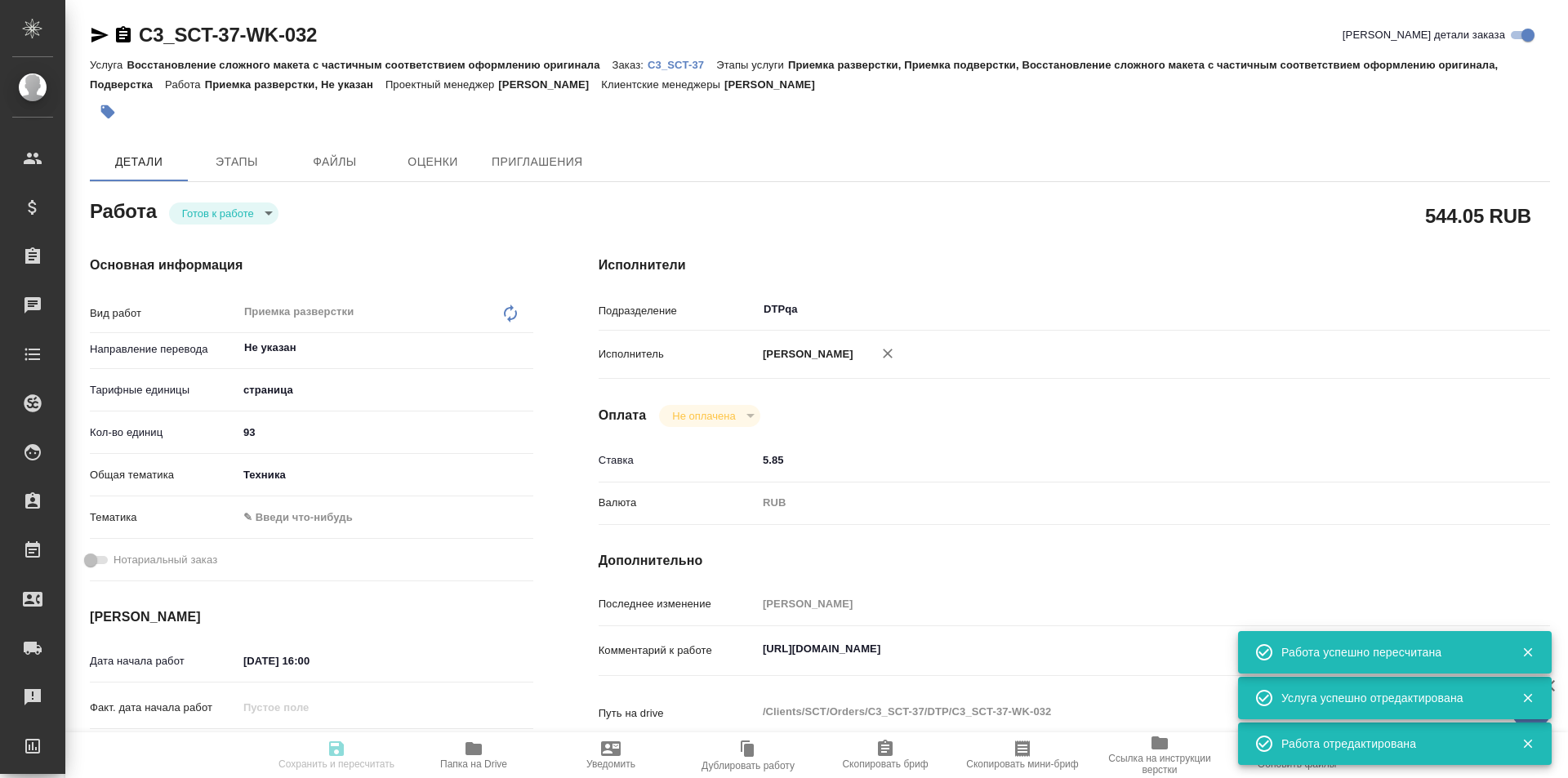
type input "DTPqa"
type input "notPayed"
type input "5.85"
type input "RUB"
type input "[PERSON_NAME]"
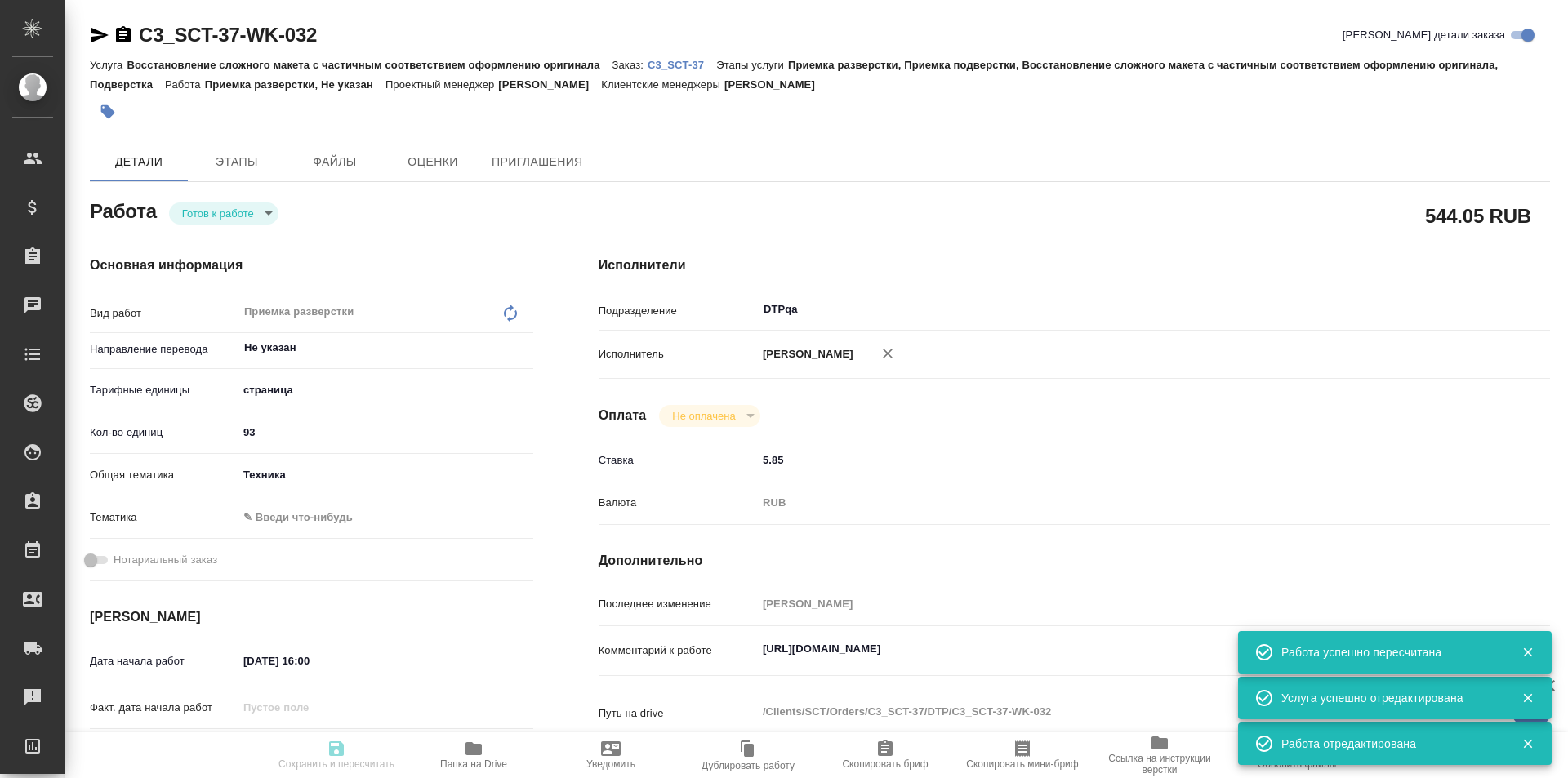
type textarea "https://tera.awatera.com/Work/68ac4886caec68d43e12e72c/"
type textarea "x"
type textarea "/Clients/SCT/Orders/C3_SCT-37/DTP/C3_SCT-37-WK-032"
type textarea "x"
type input "C3_SCT-37"
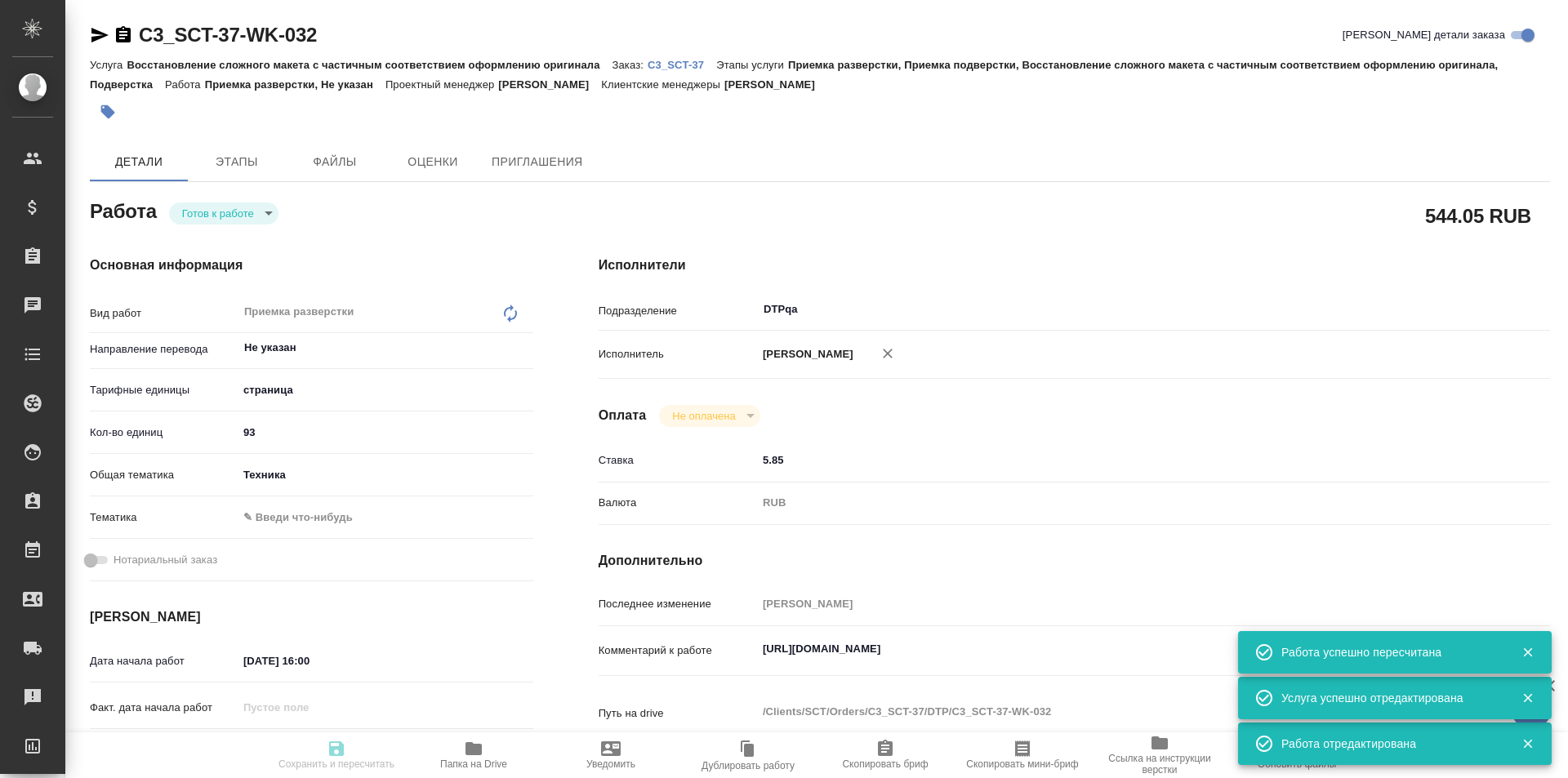
type input "Восстановление сложного макета с частичным соответствием оформлению оригинала"
type input "Приемка разверстки, Приемка подверстки, Восстановление сложного макета с частич…"
type input "Ильина Екатерина"
type input "Заборова Александра"
type input "/Clients/SCT/Orders/C3_SCT-37"
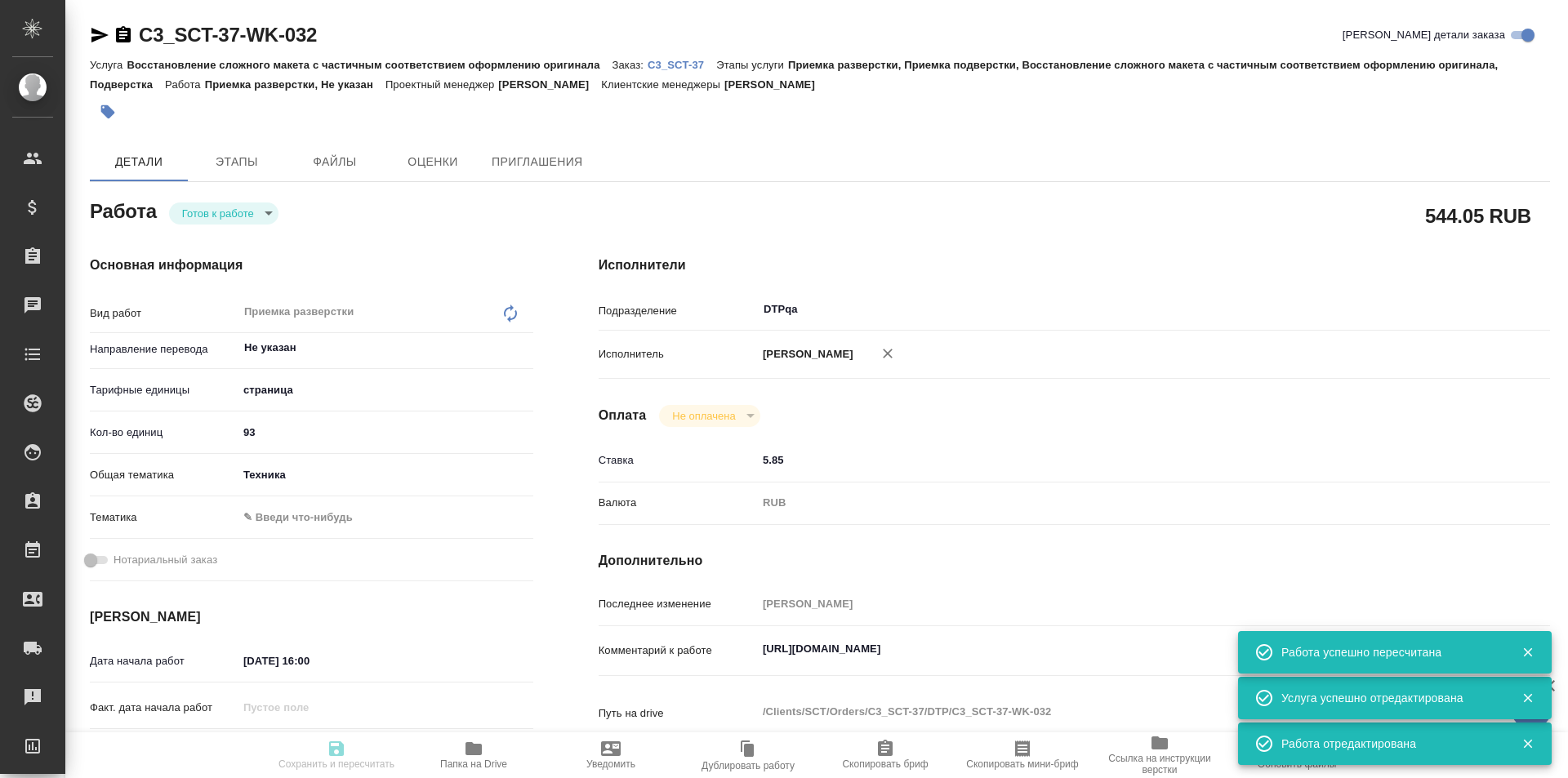
type textarea "x"
type textarea "в двух файлах есть русскоязычные разделы, их переводить или перенабирать не нуж…"
type textarea "x"
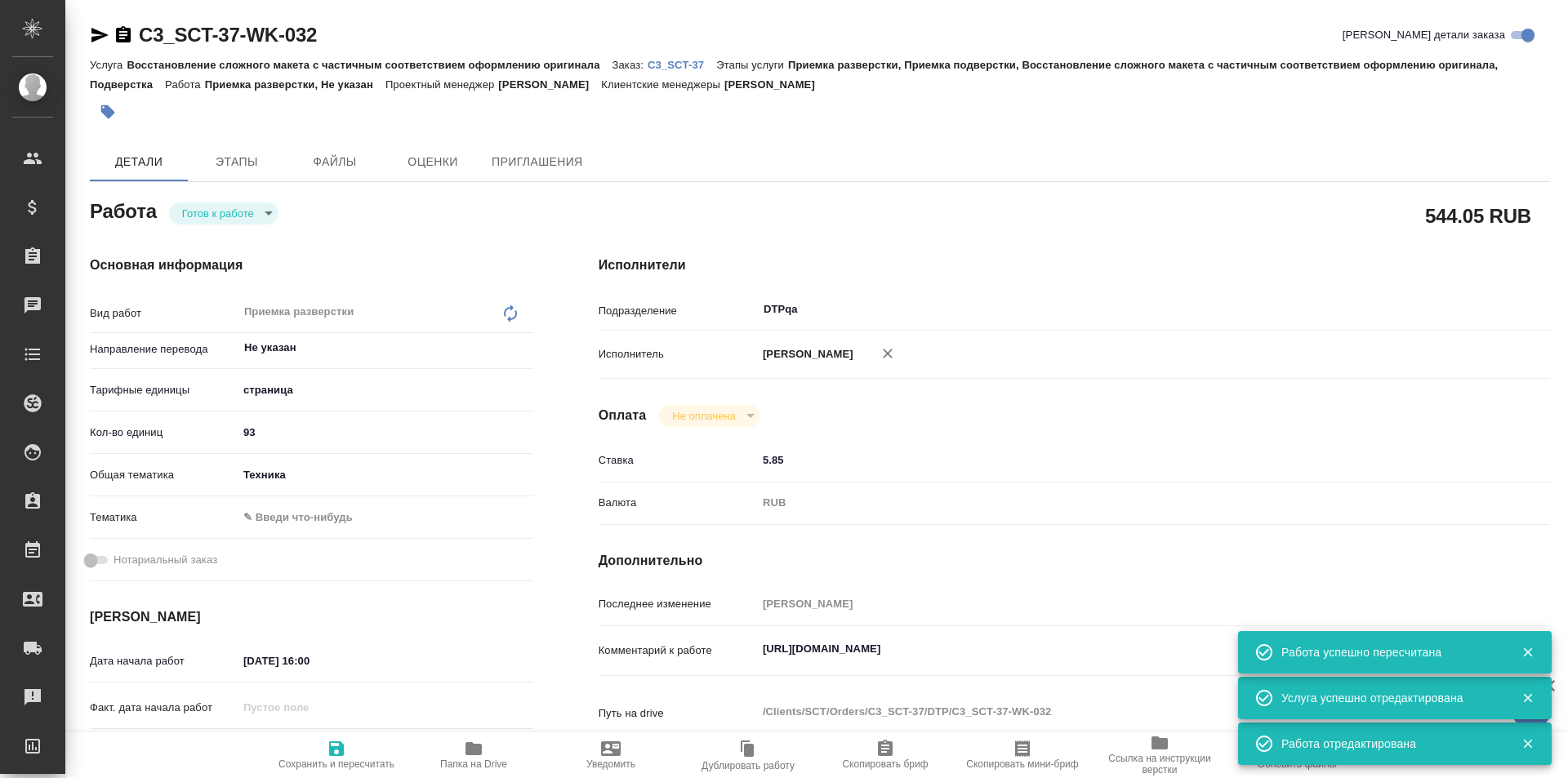
type textarea "x"
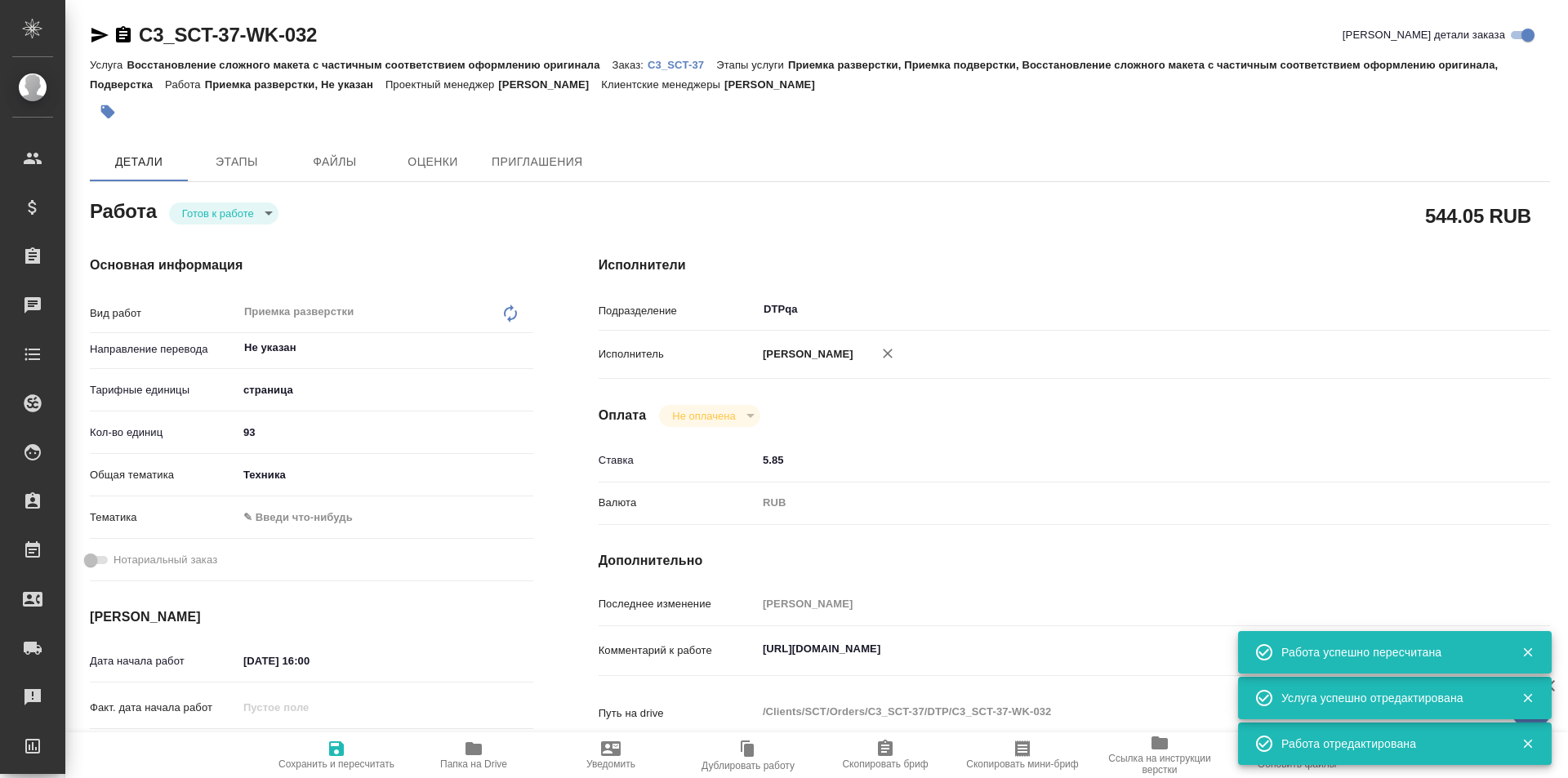
type textarea "x"
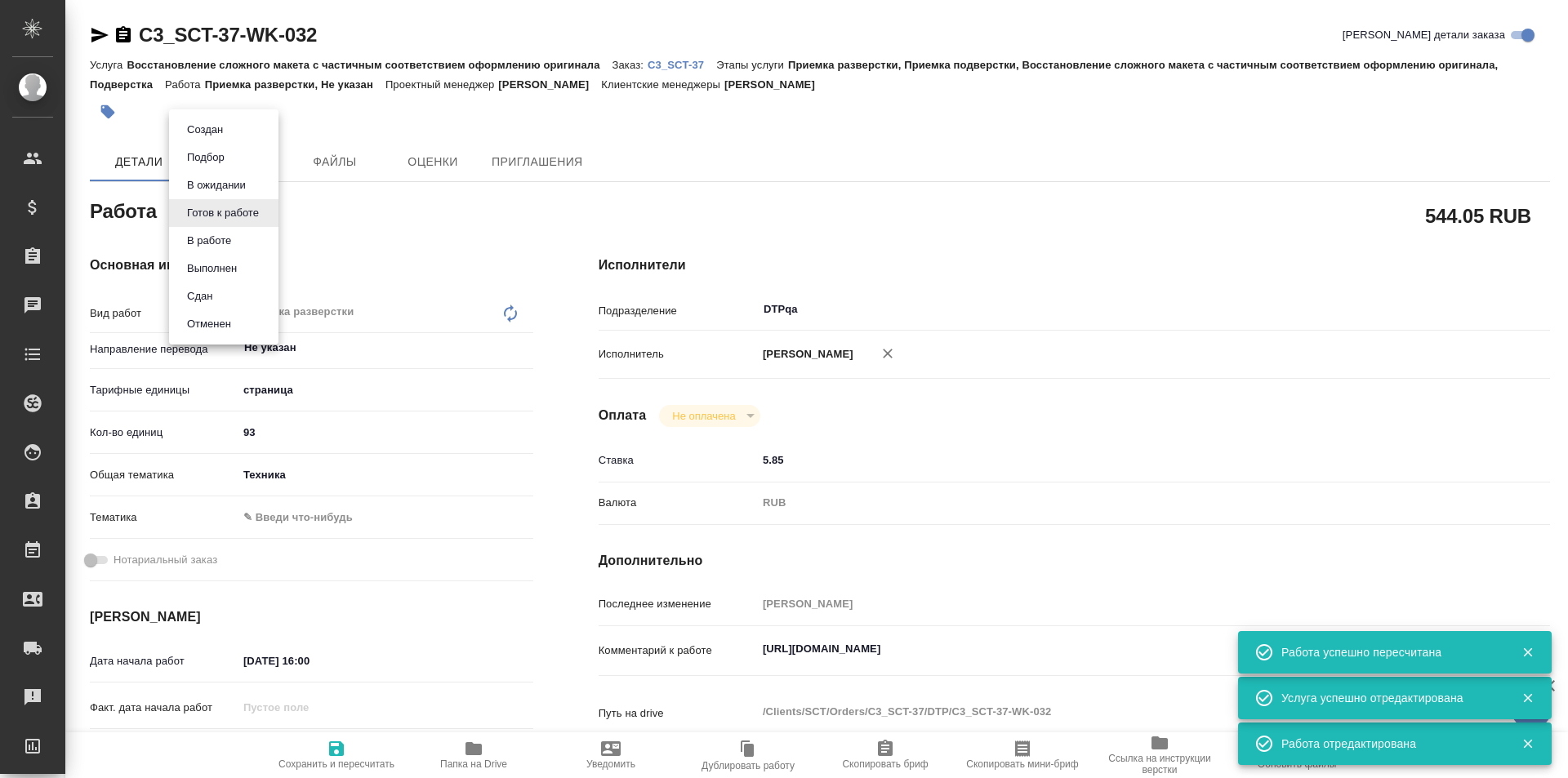
type textarea "x"
click at [242, 206] on body "🙏 .cls-1 fill:#fff; AWATERA Ismagilova Diana Клиенты Спецификации Заказы Чаты T…" at bounding box center [784, 389] width 1568 height 778
type textarea "x"
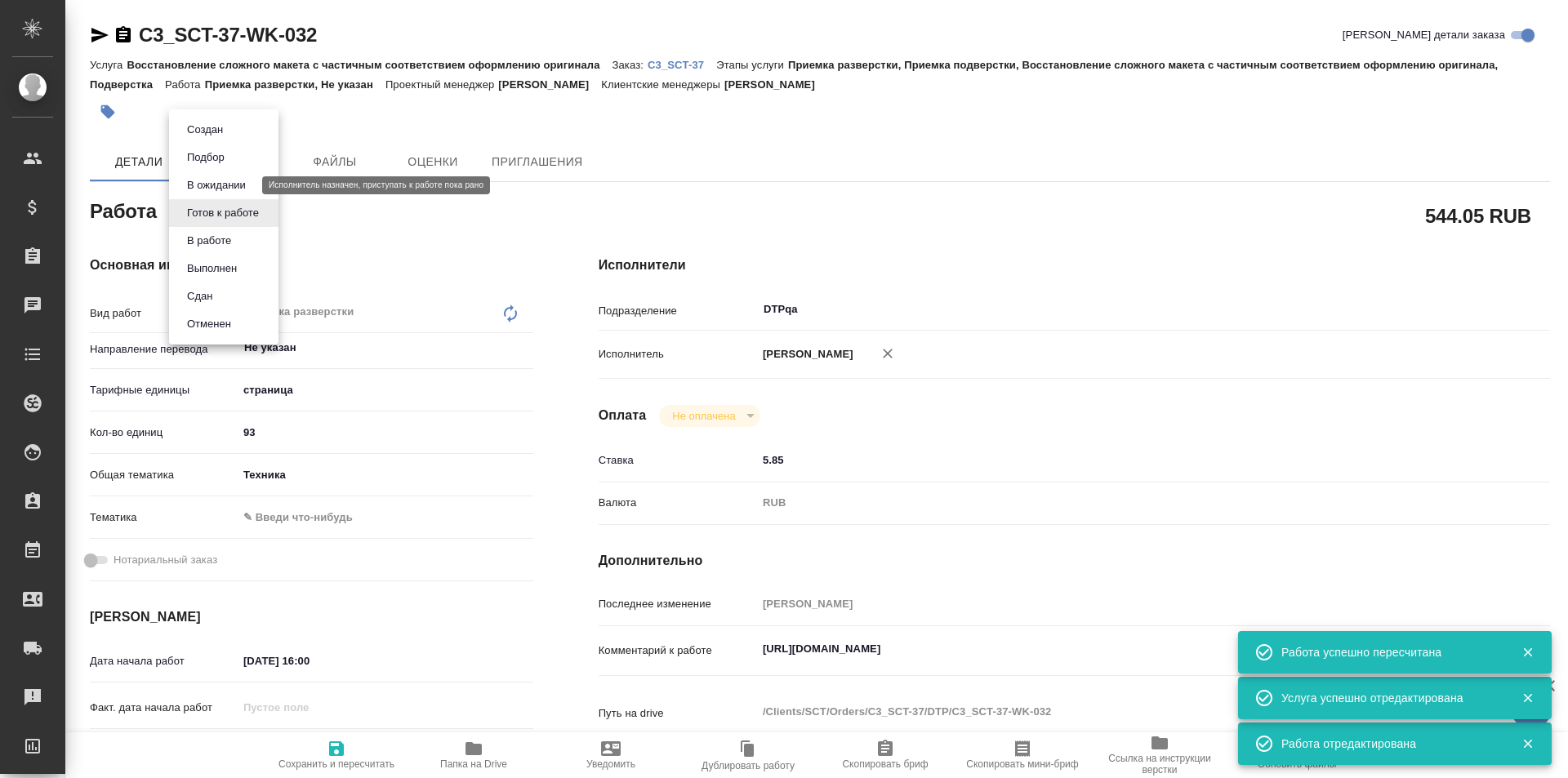
type textarea "x"
click at [209, 184] on button "В ожидании" at bounding box center [216, 185] width 69 height 18
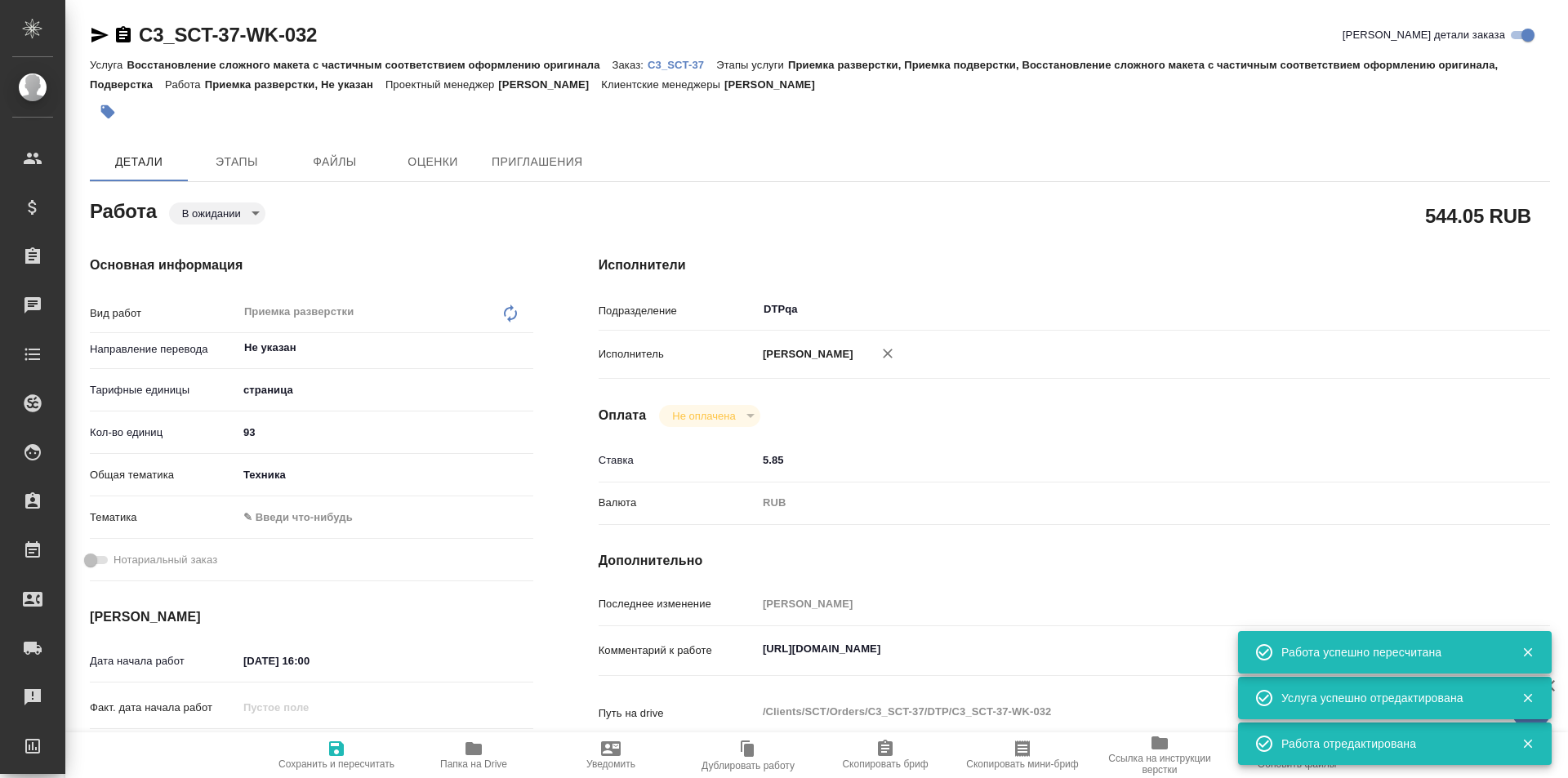
type textarea "x"
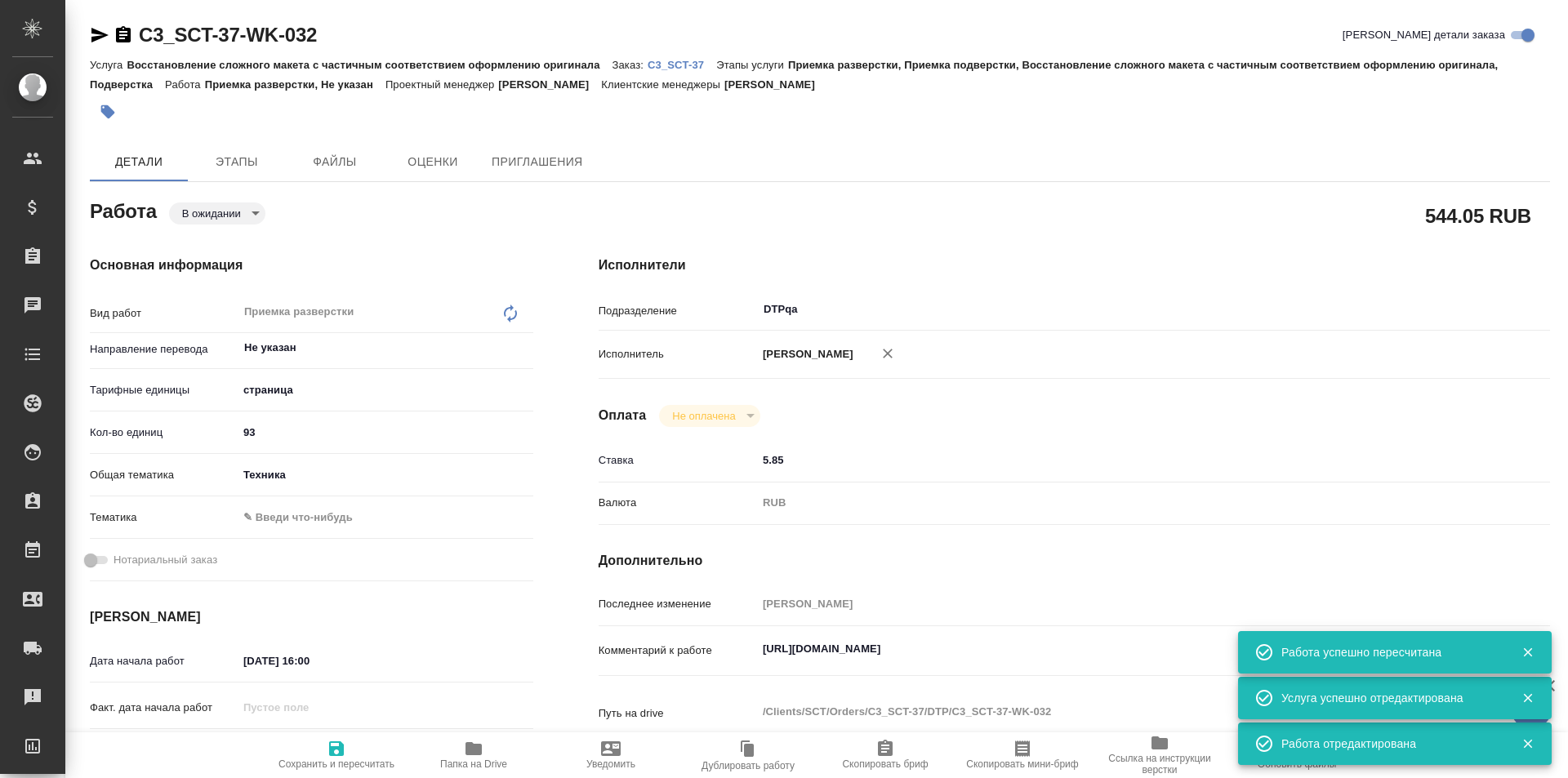
type textarea "x"
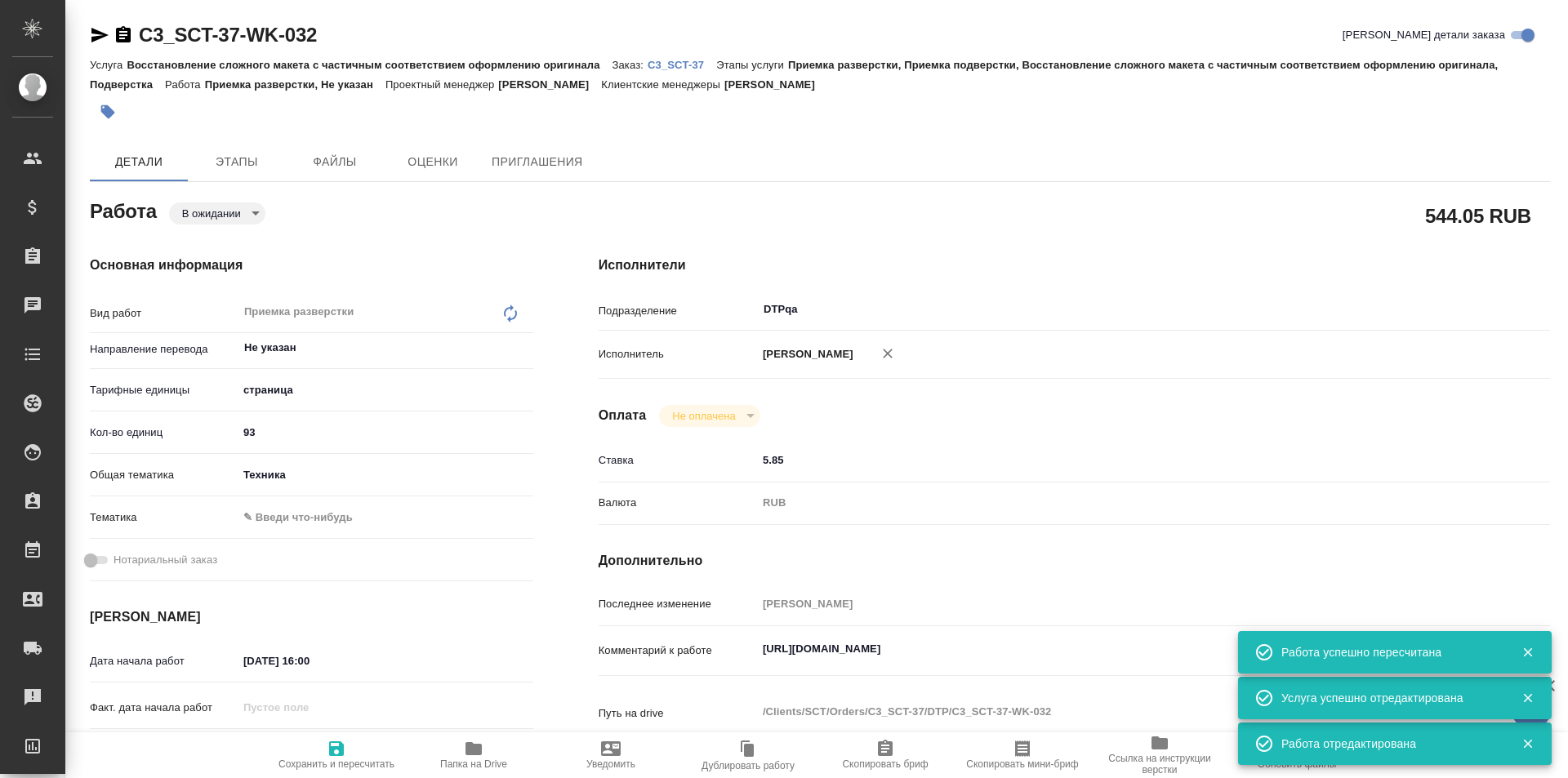
type textarea "x"
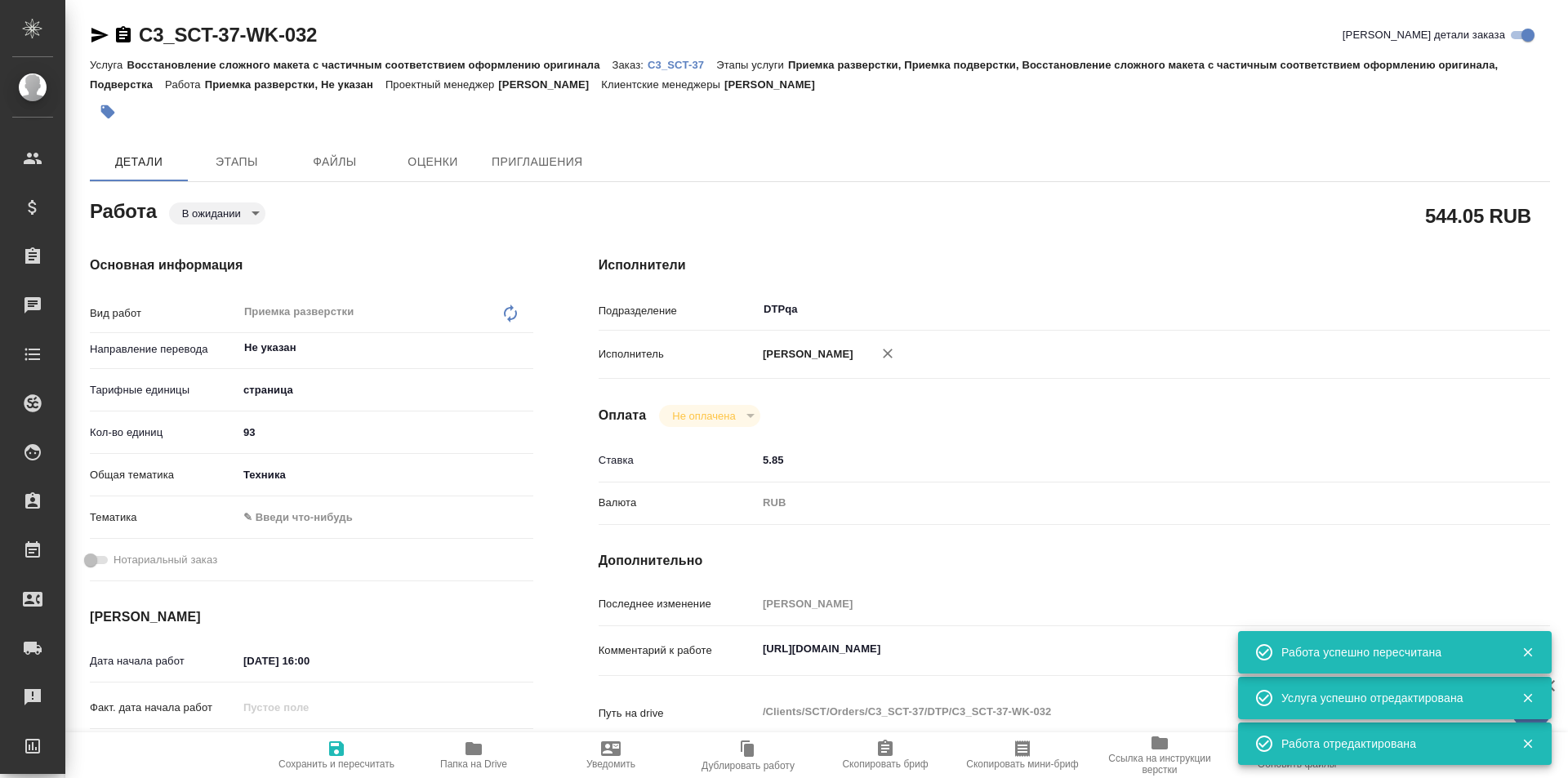
type textarea "x"
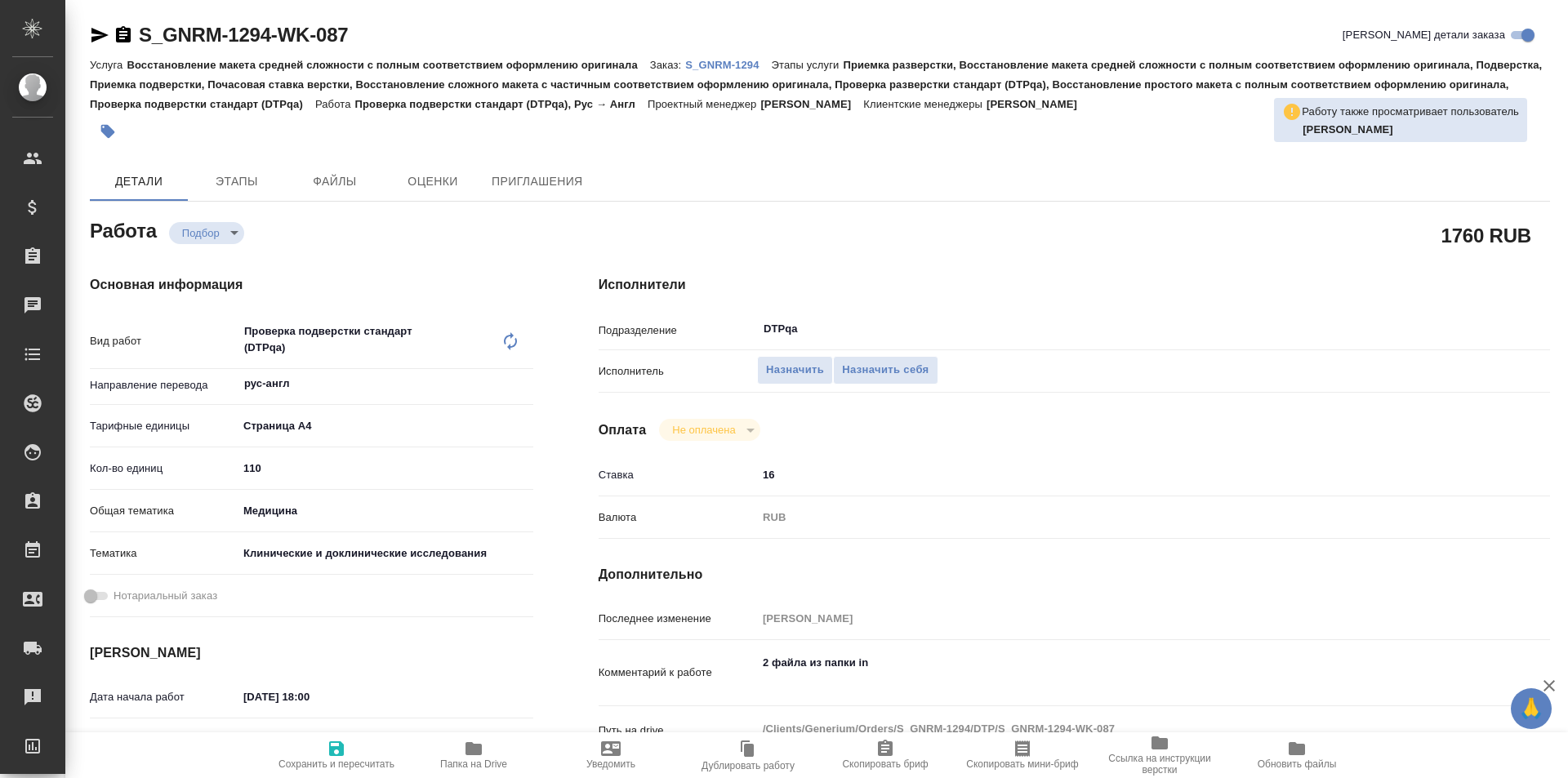
type textarea "x"
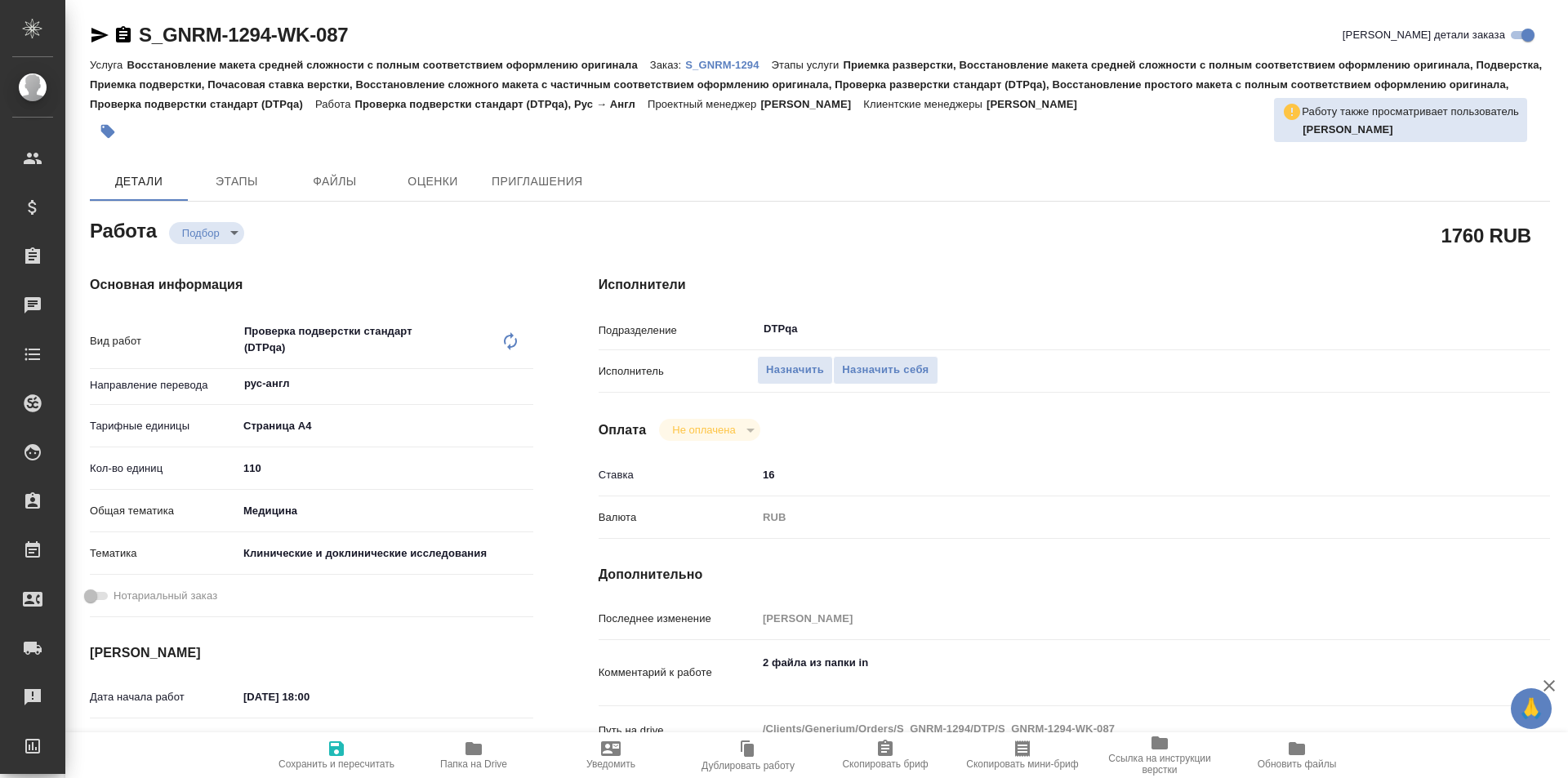
type textarea "x"
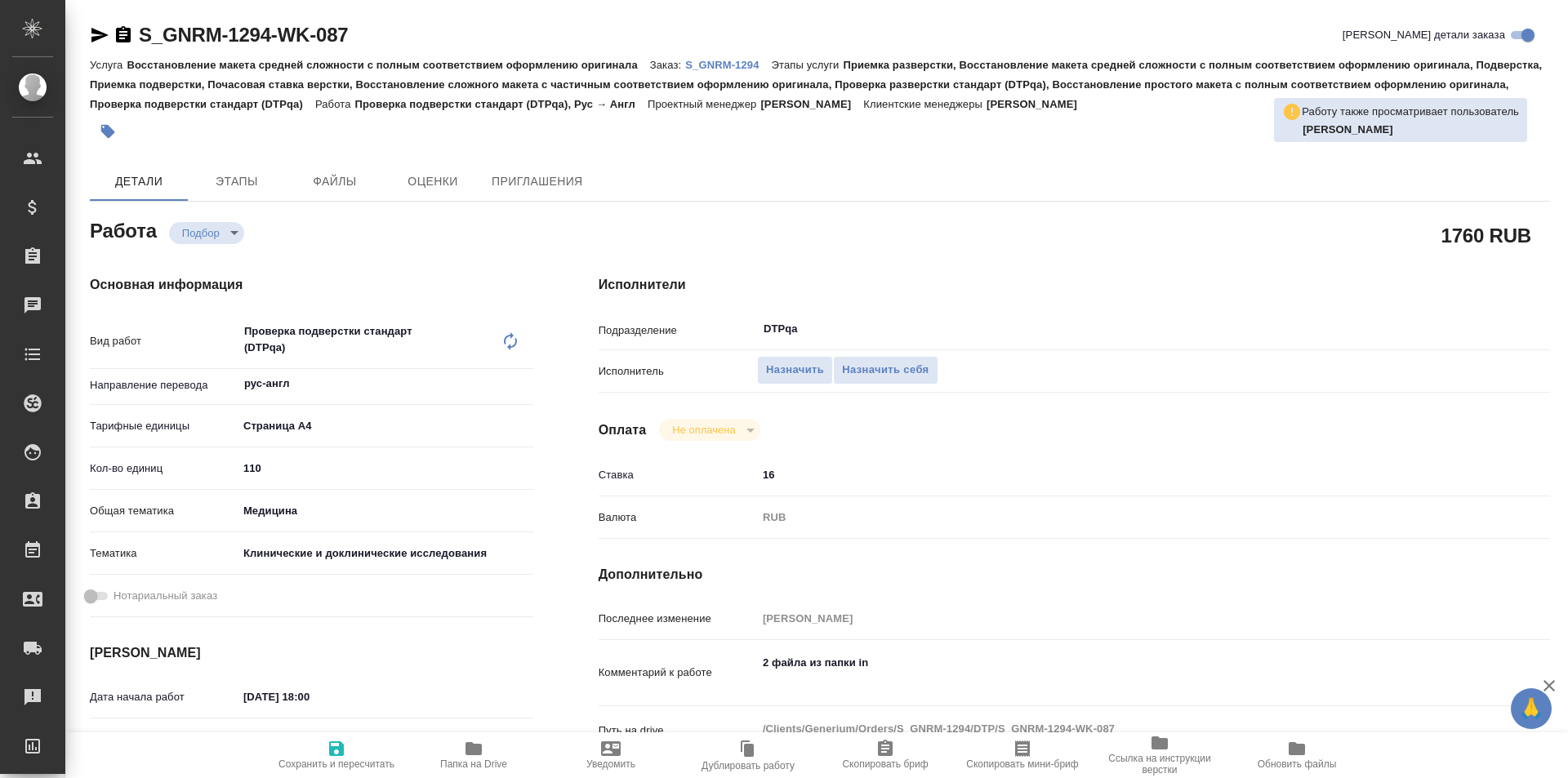
type textarea "x"
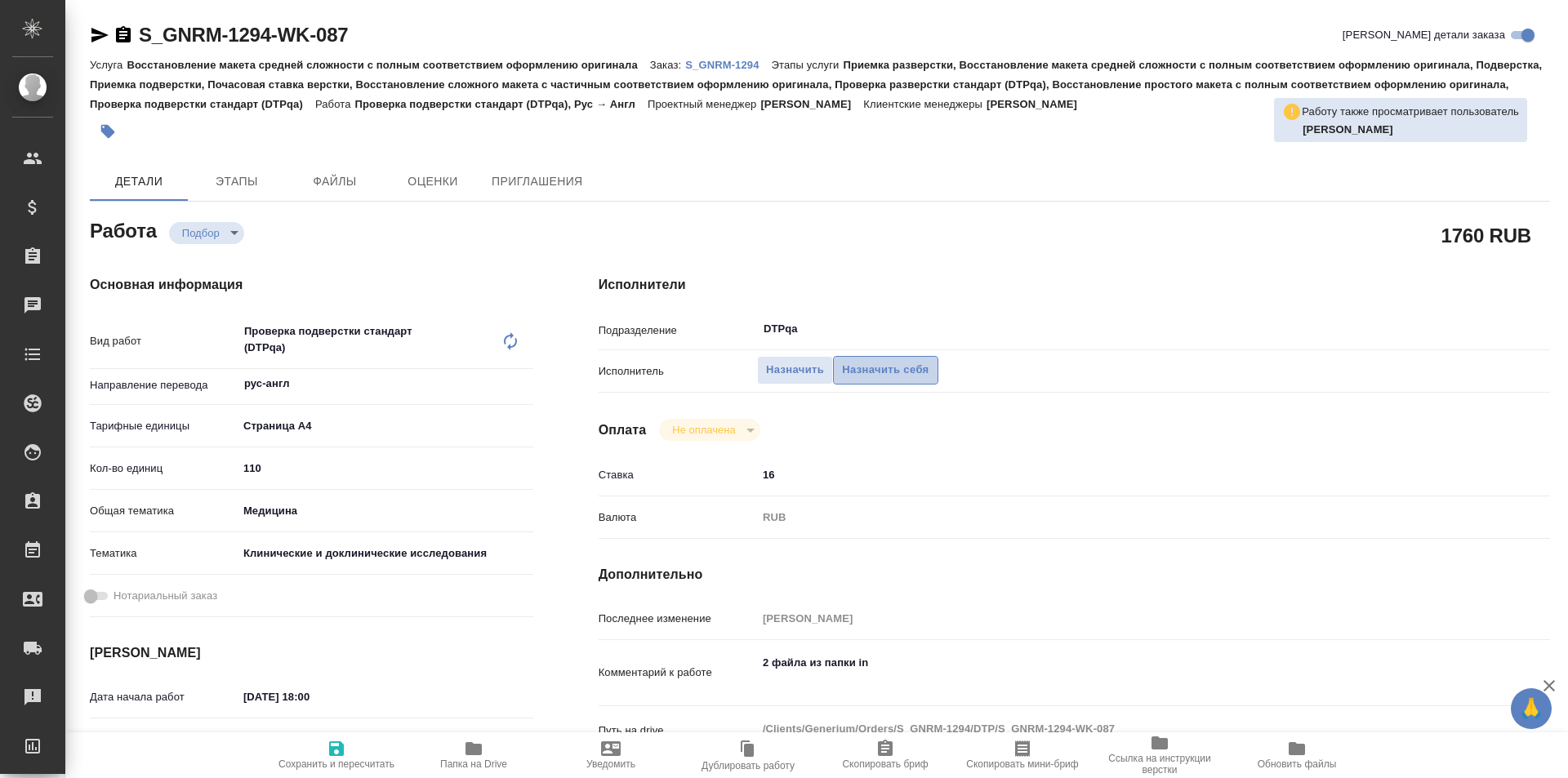
click at [878, 368] on span "Назначить себя" at bounding box center [884, 370] width 86 height 18
type textarea "x"
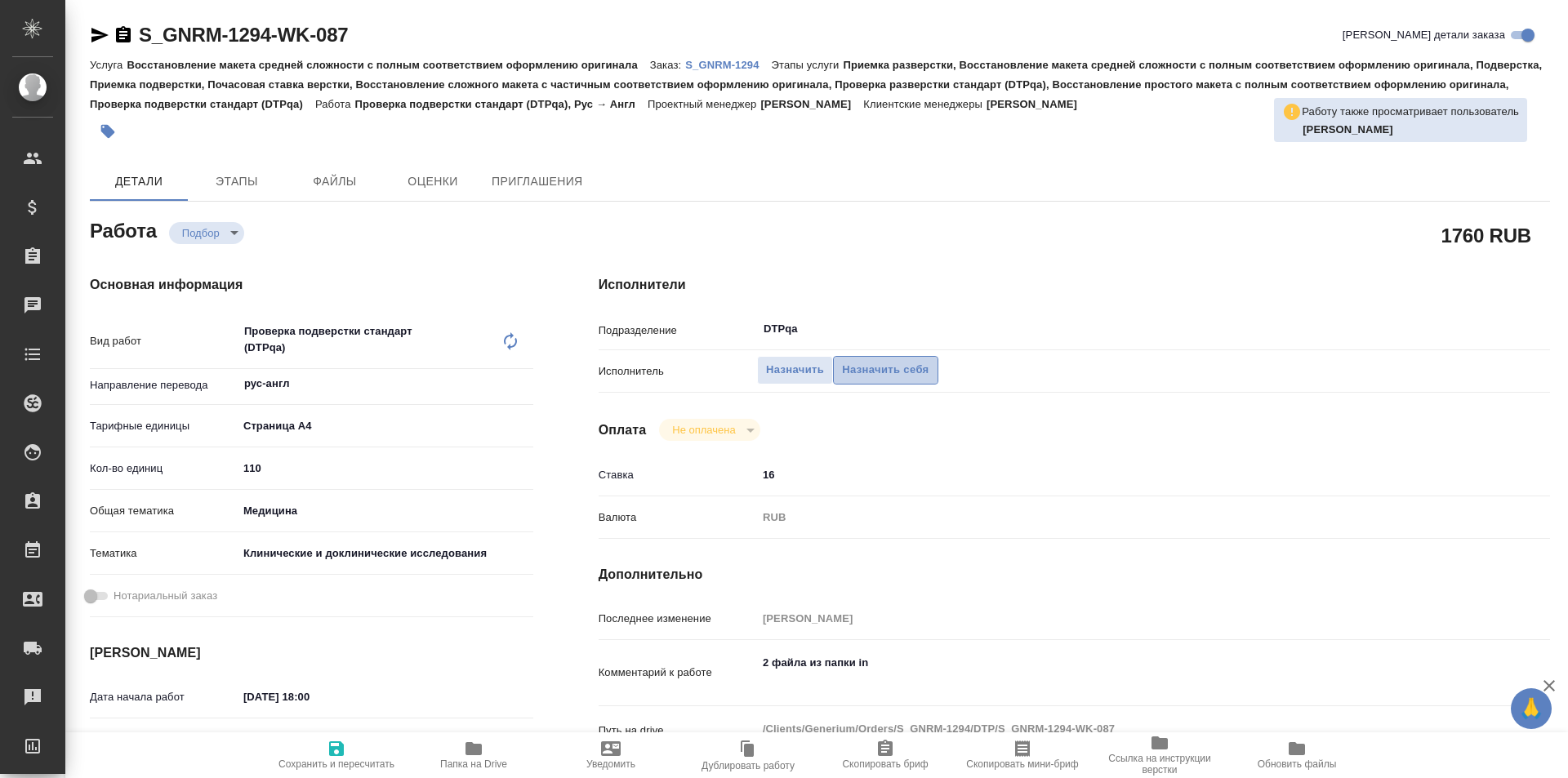
type textarea "x"
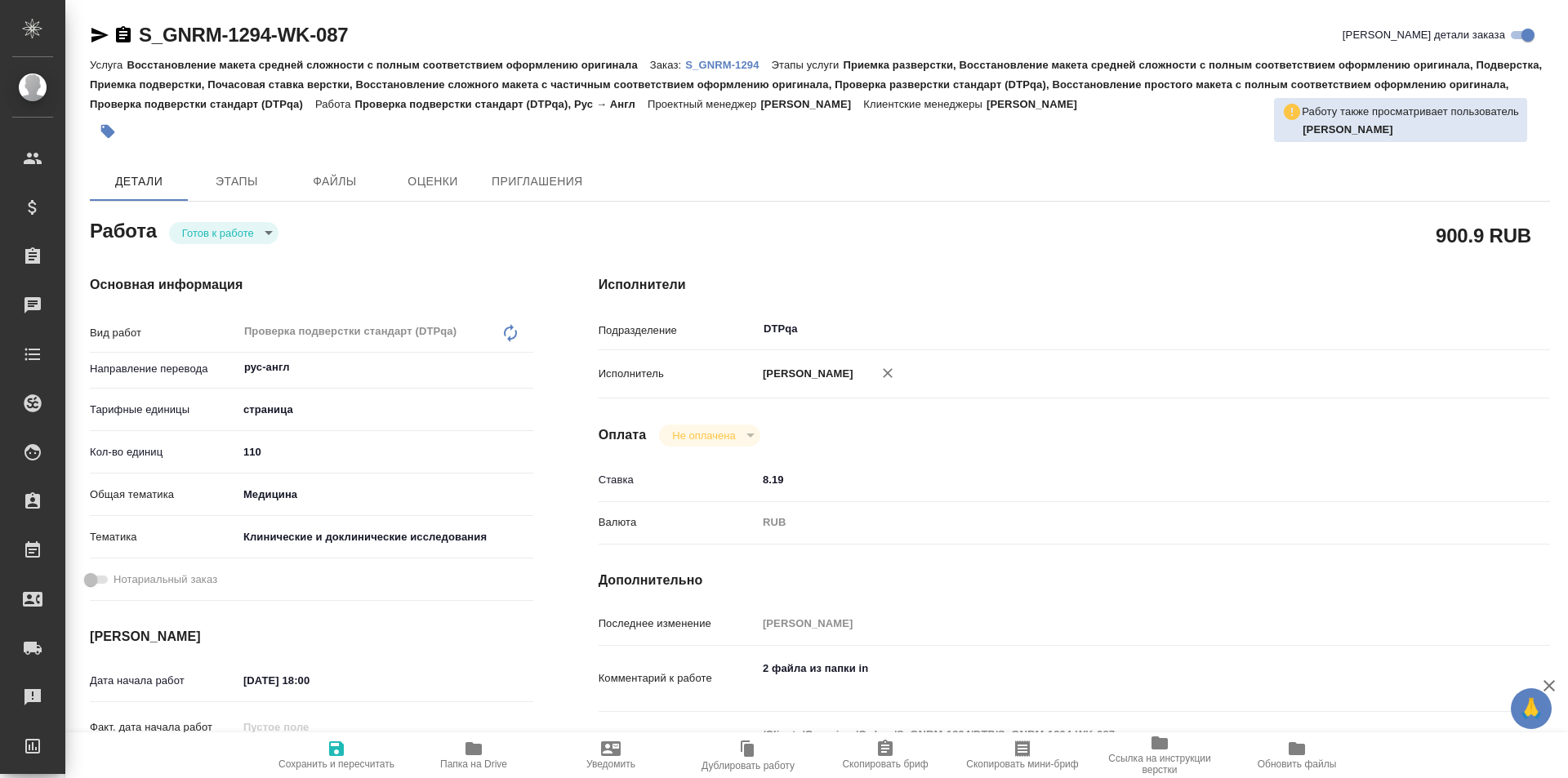
type textarea "x"
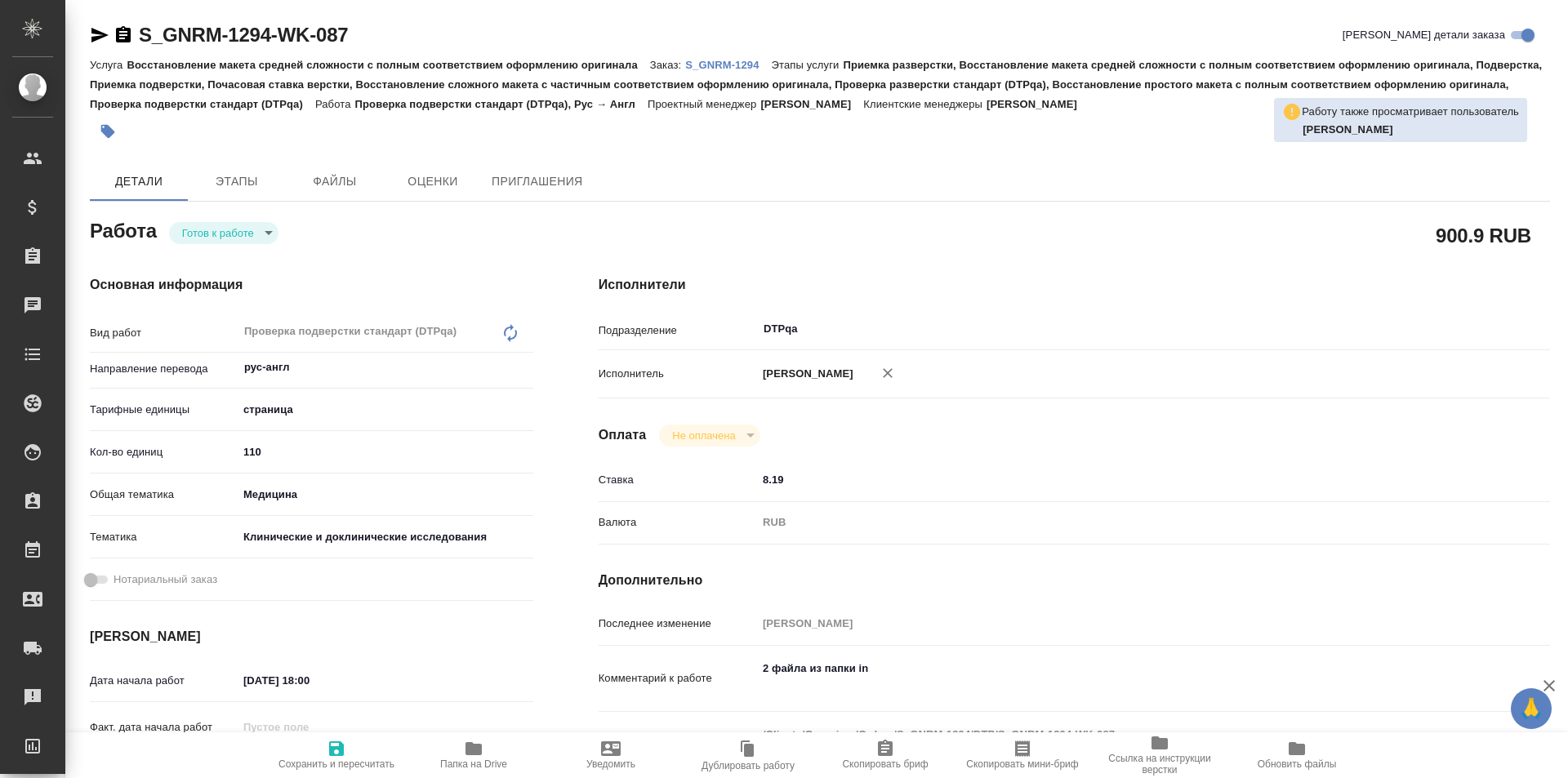
type textarea "x"
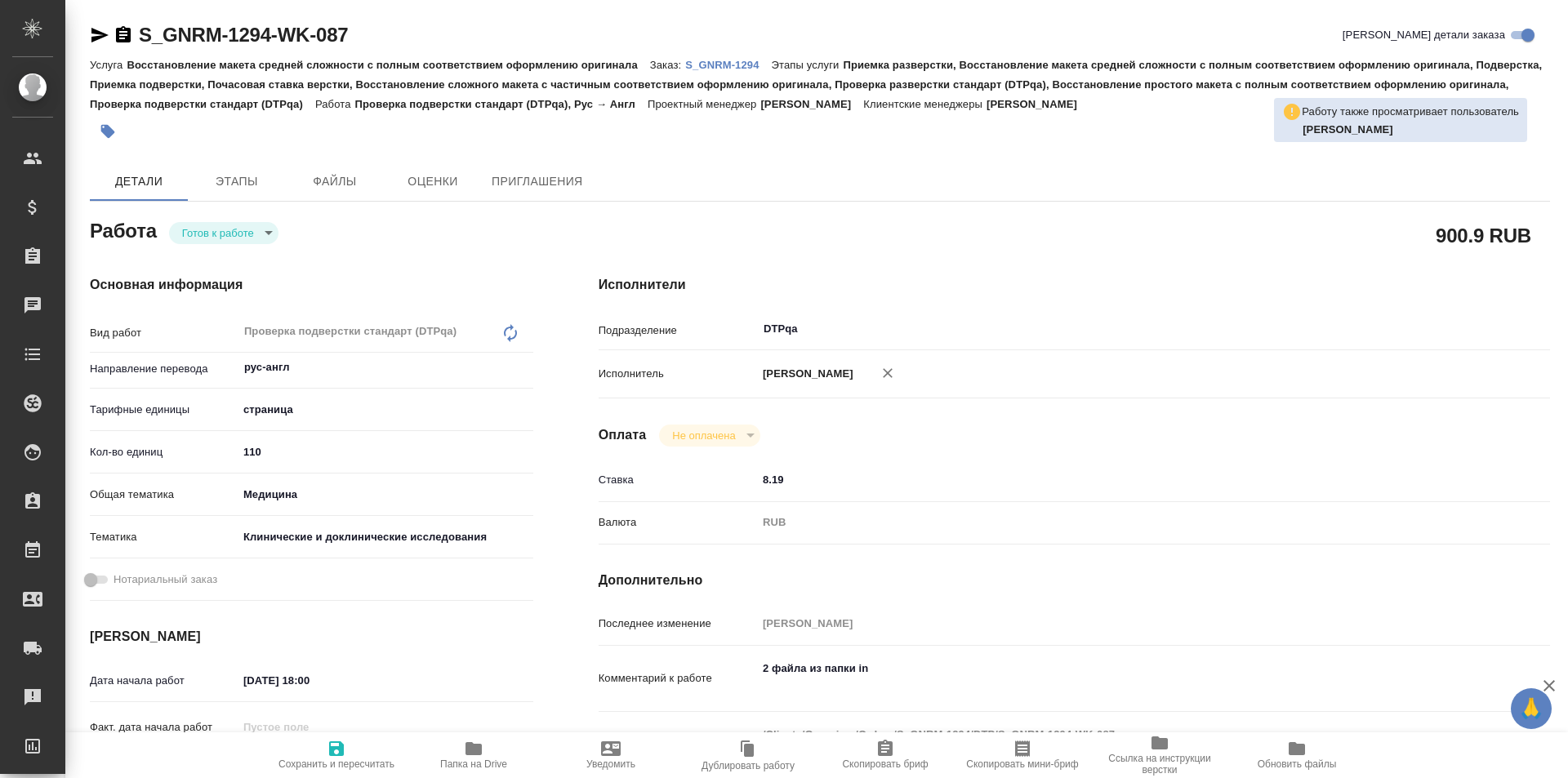
type textarea "x"
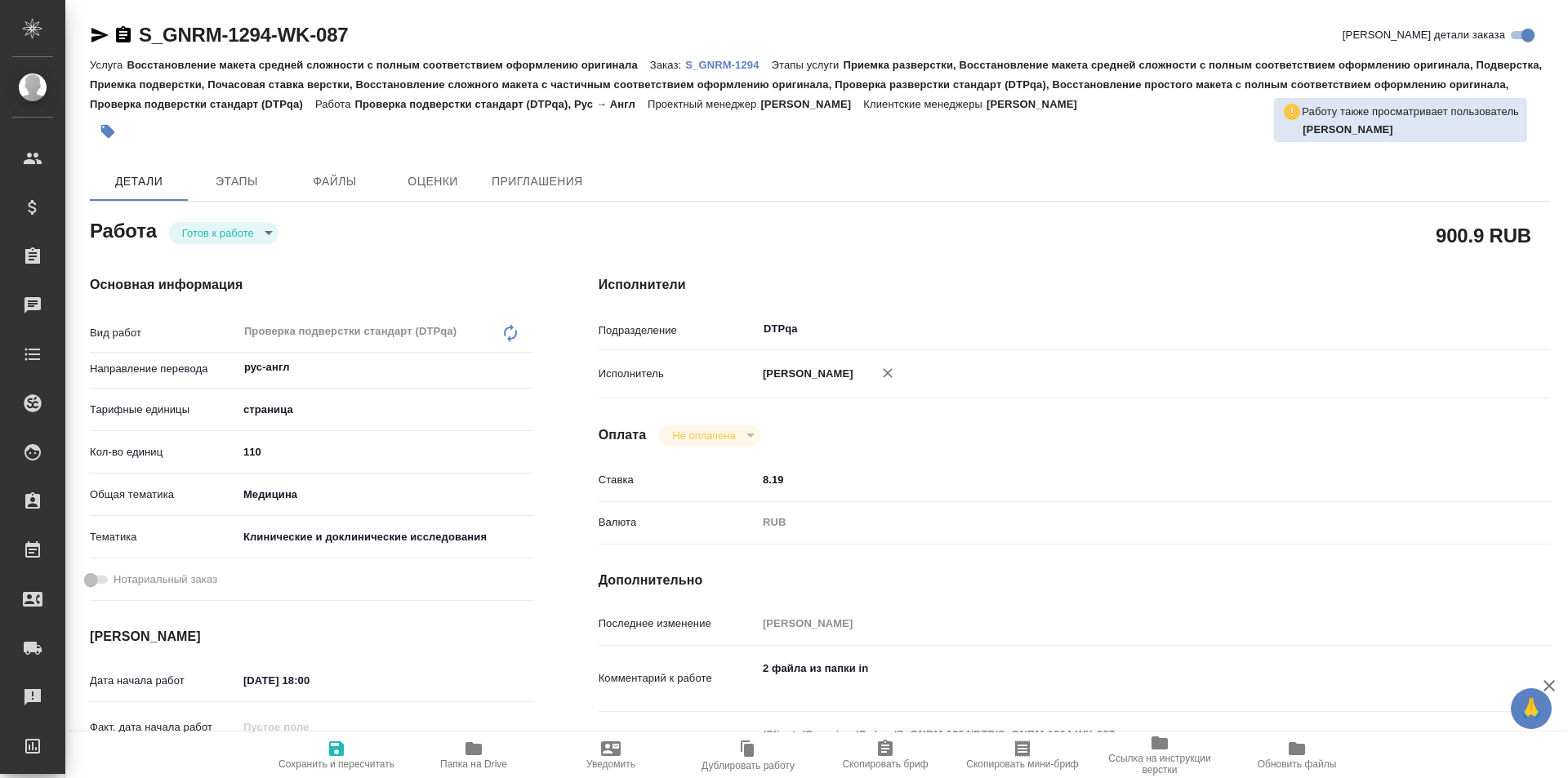
click at [328, 758] on icon "button" at bounding box center [336, 748] width 19 height 19
type textarea "x"
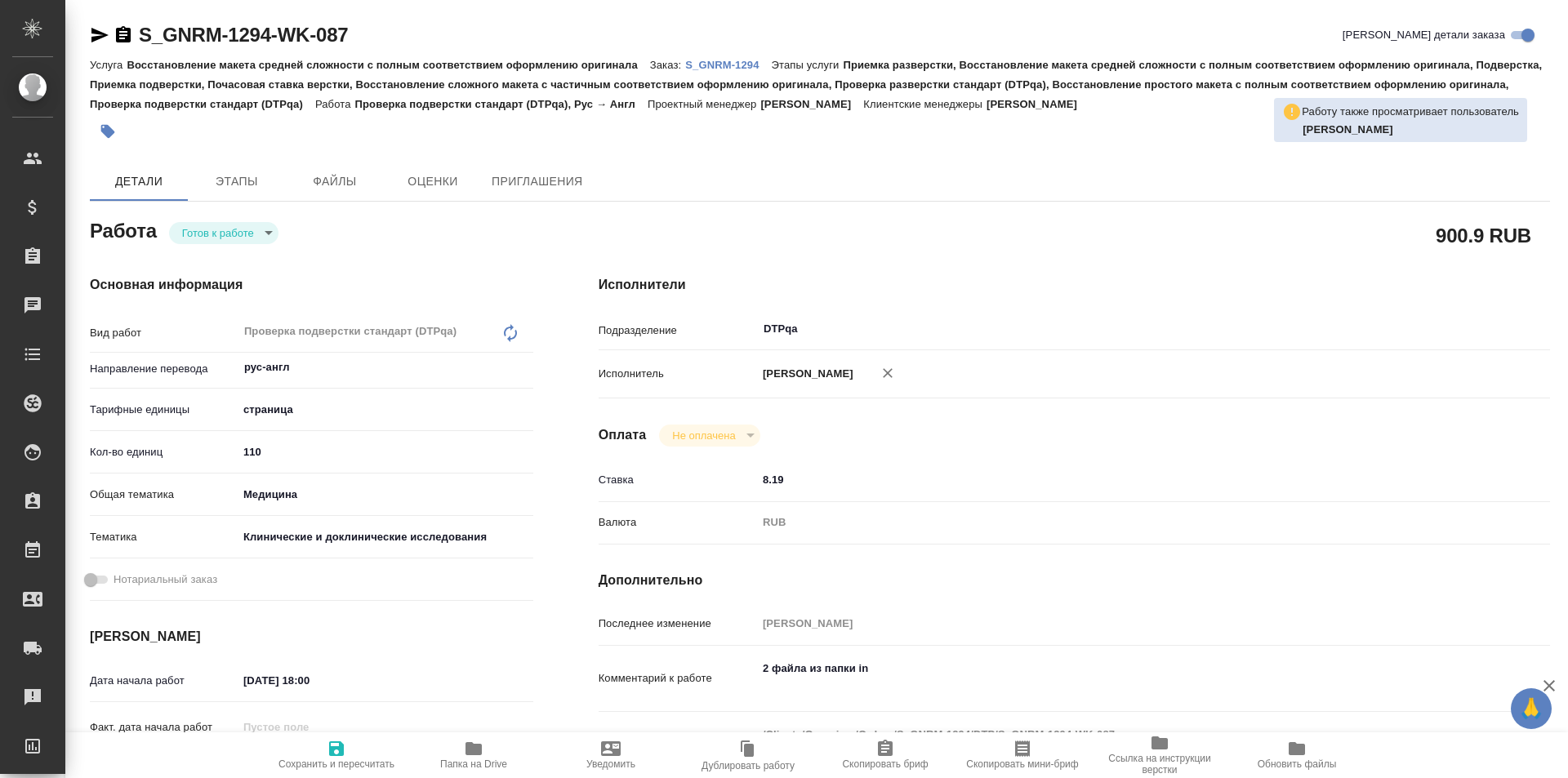
type textarea "x"
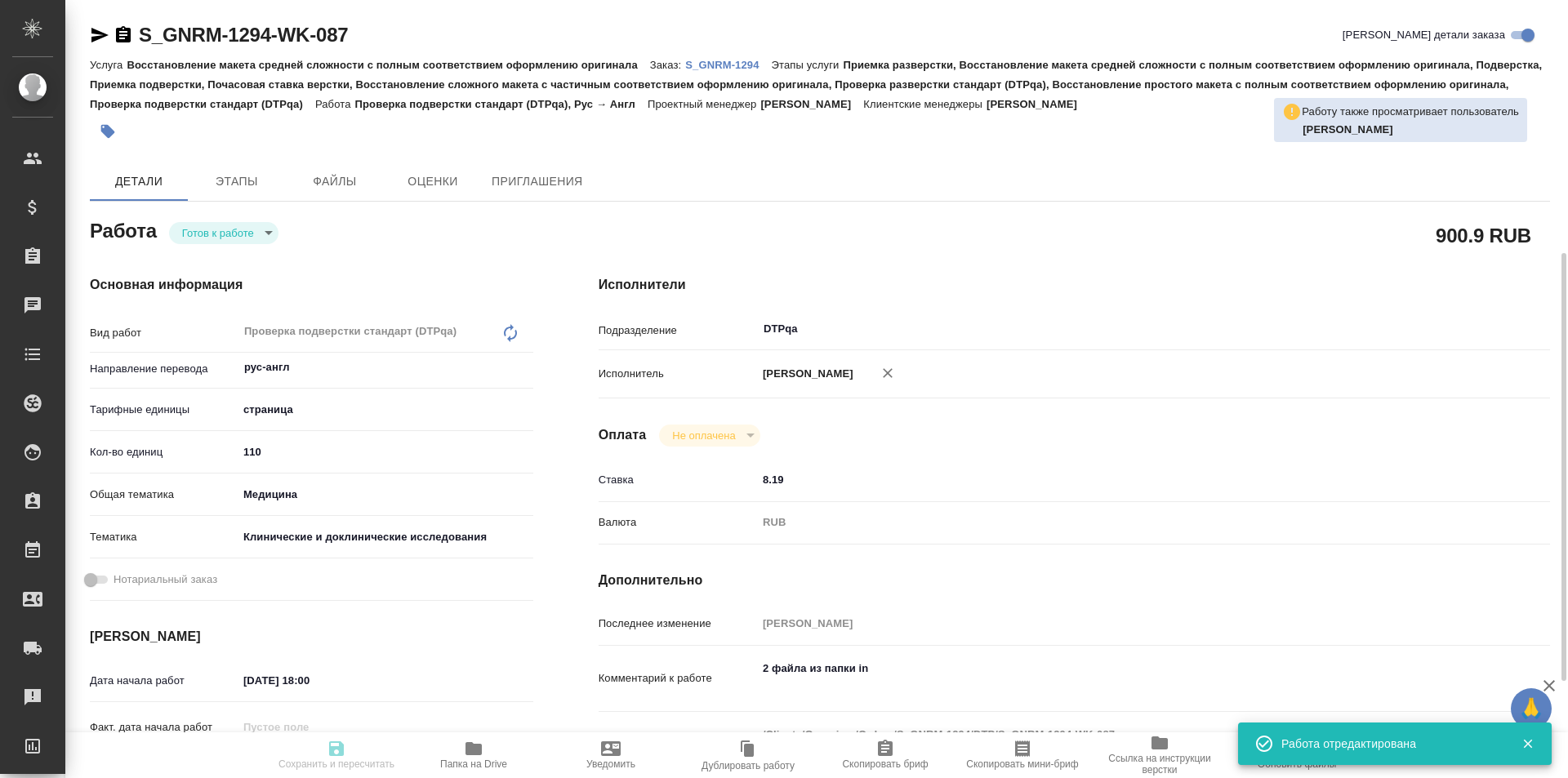
type textarea "x"
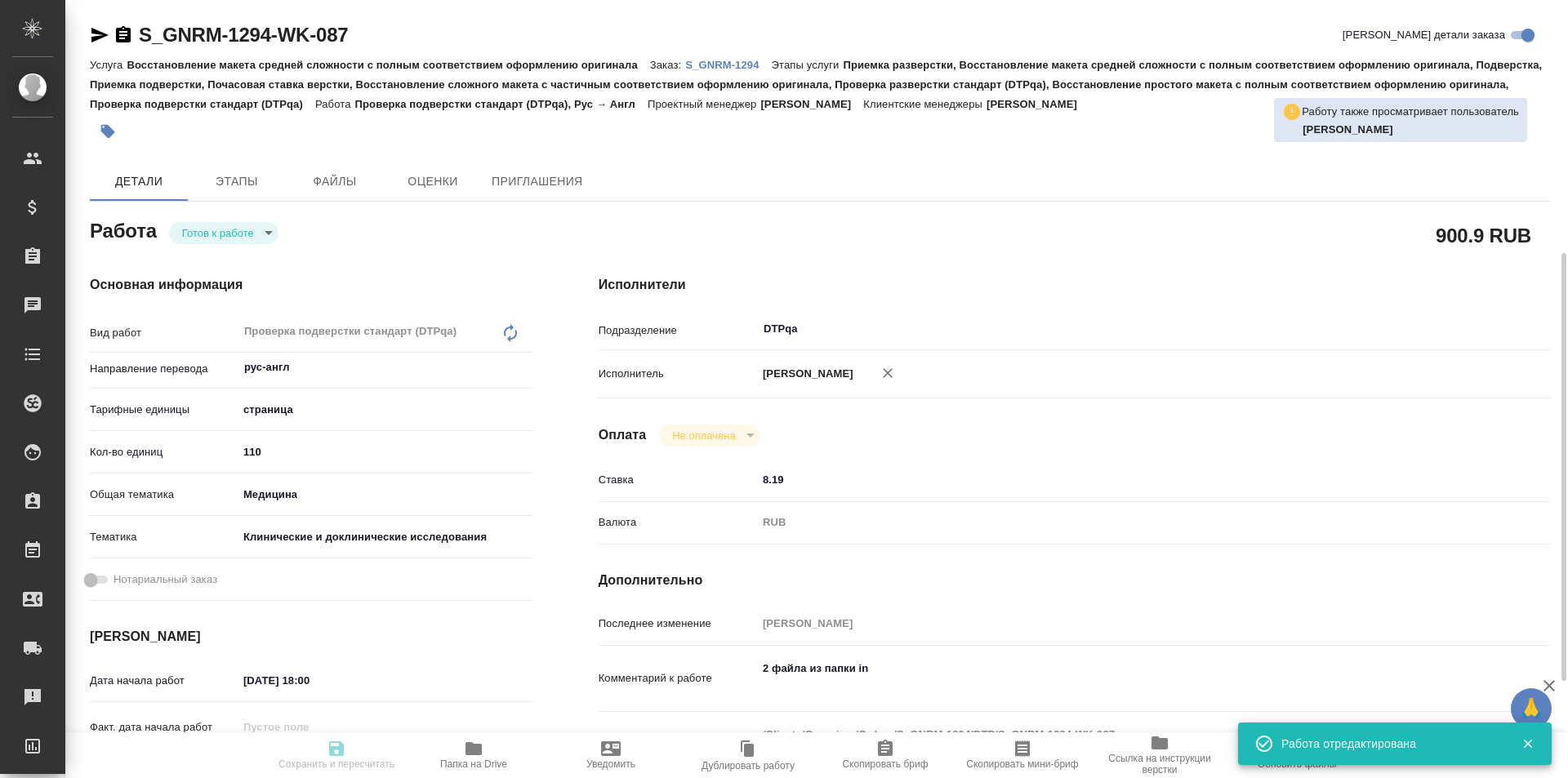
scroll to position [163, 0]
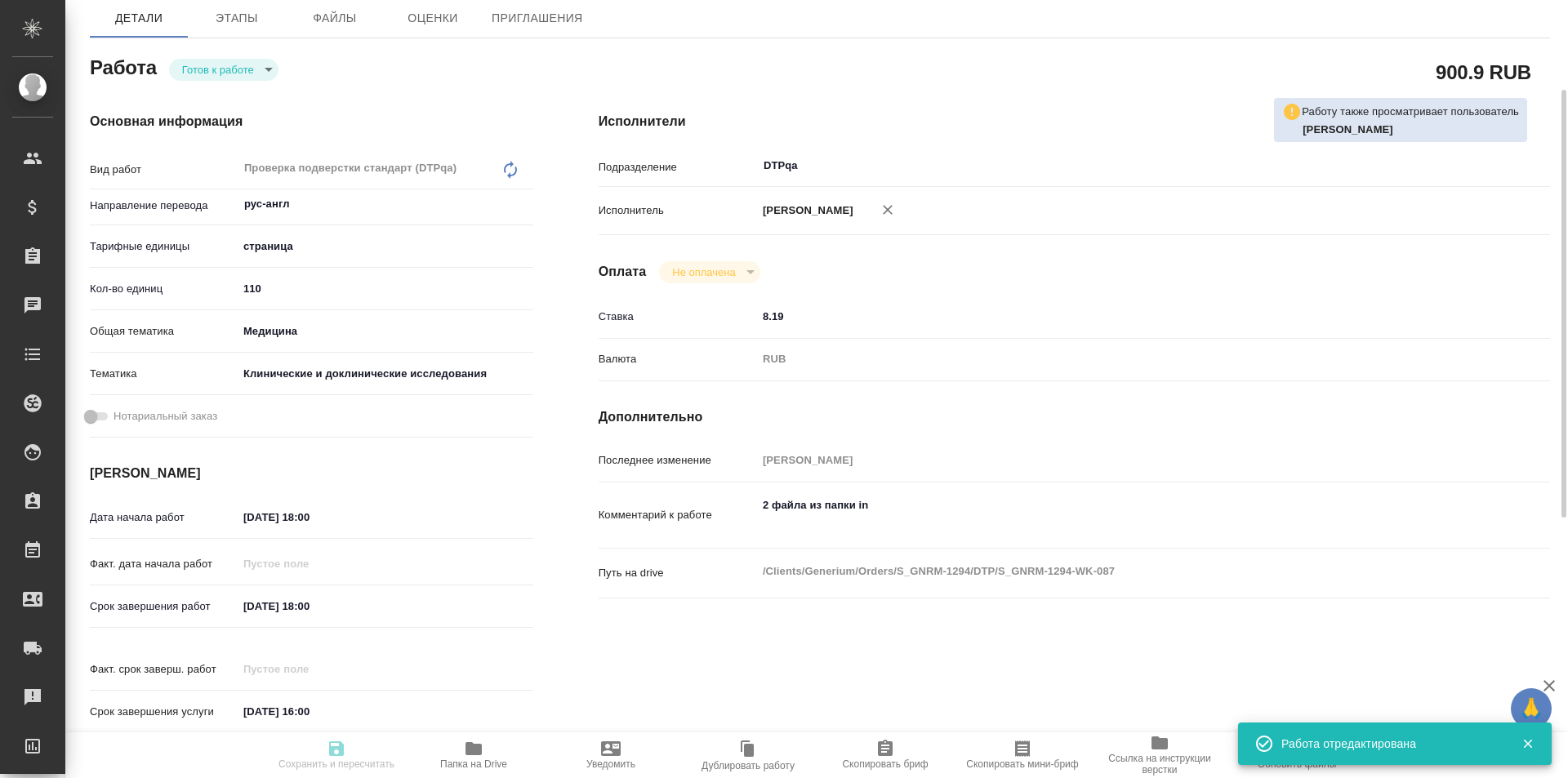
type textarea "x"
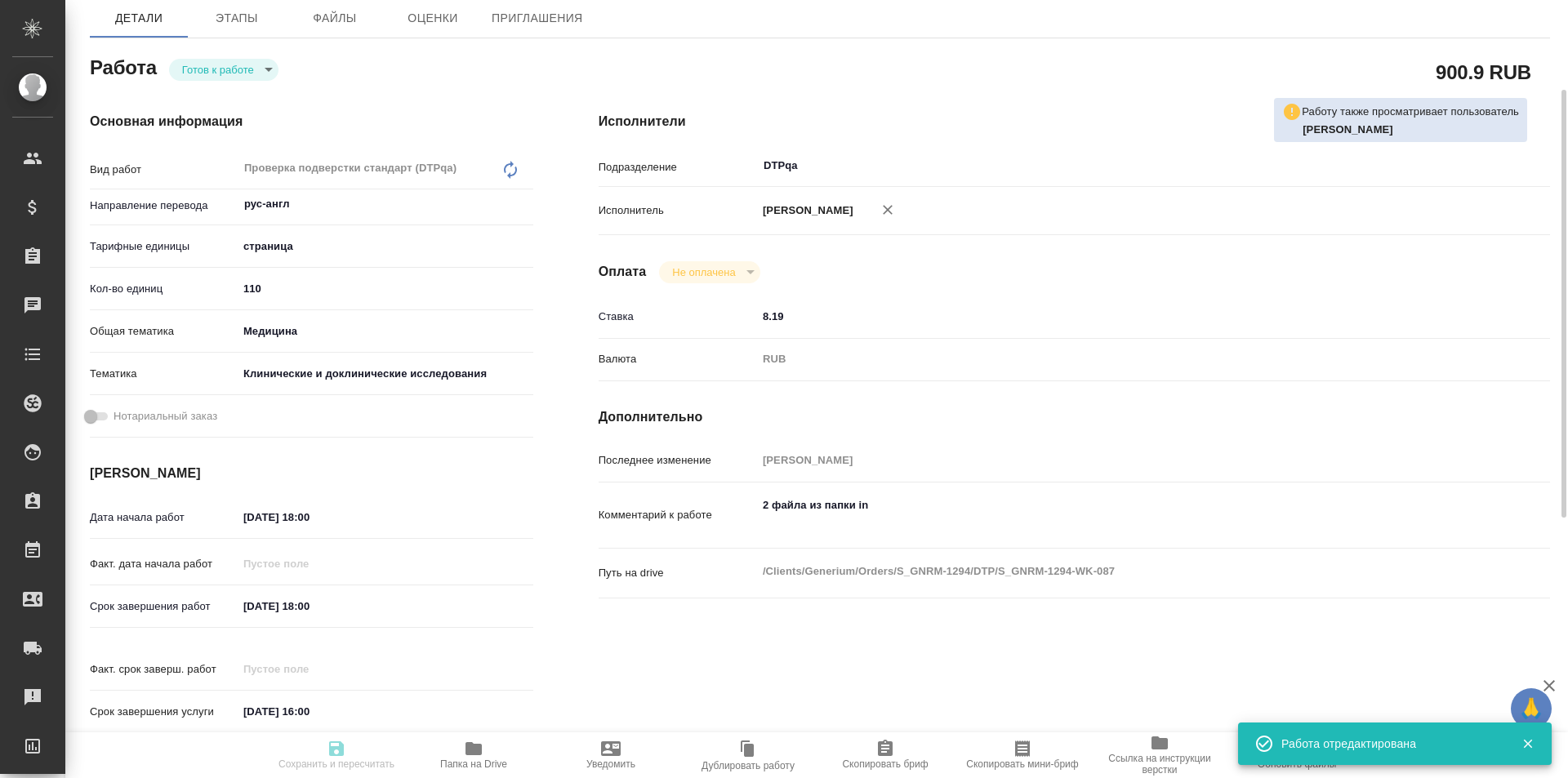
type input "readyForWork"
type textarea "Проверка подверстки стандарт (DTPqa)"
type textarea "x"
type input "рус-англ"
type input "5a8b1489cc6b4906c91bfdb2"
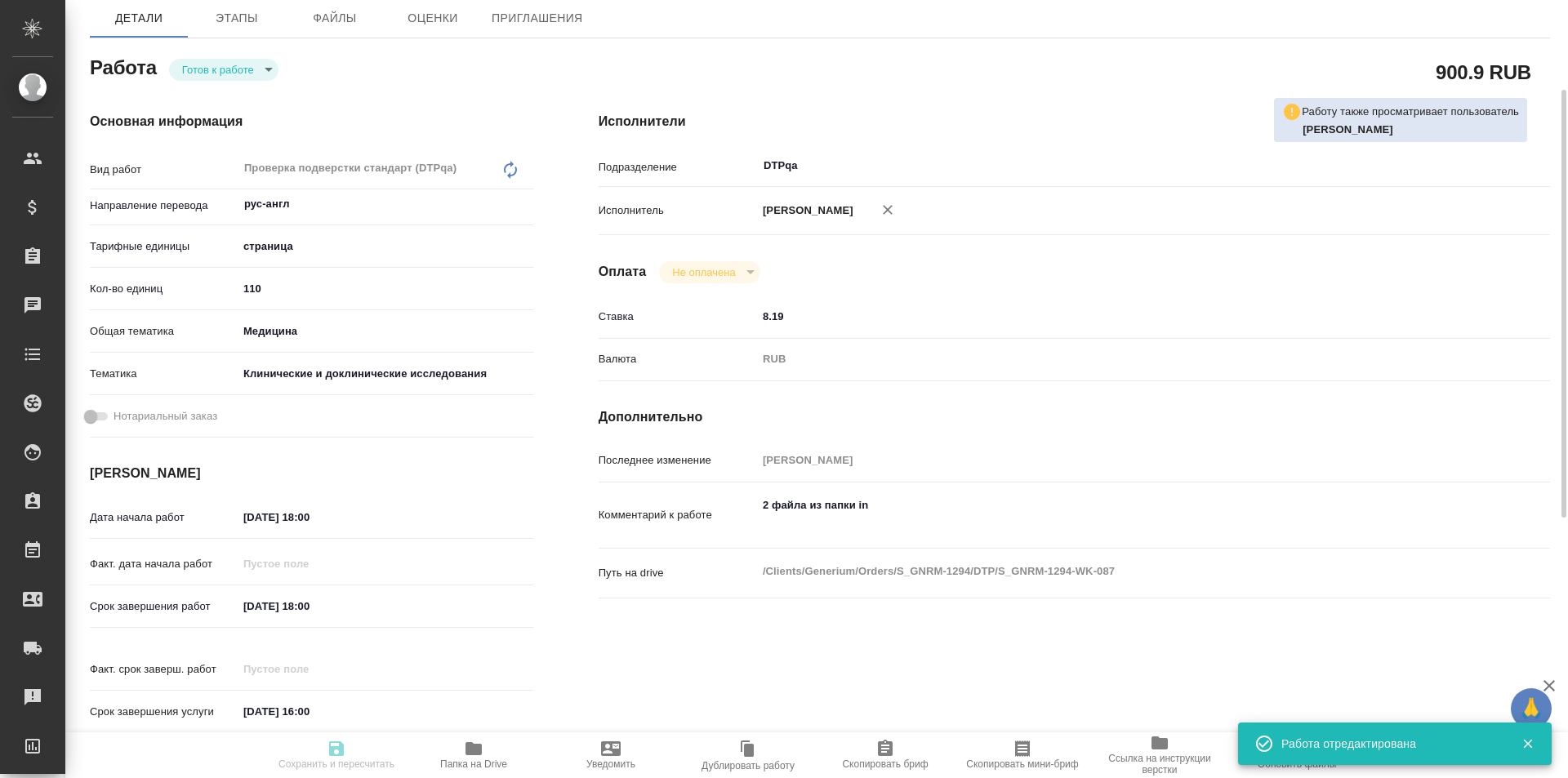
type input "110"
type input "med"
type input "5a8b8b956a9677013d343d9e"
type input "[DATE] 18:00"
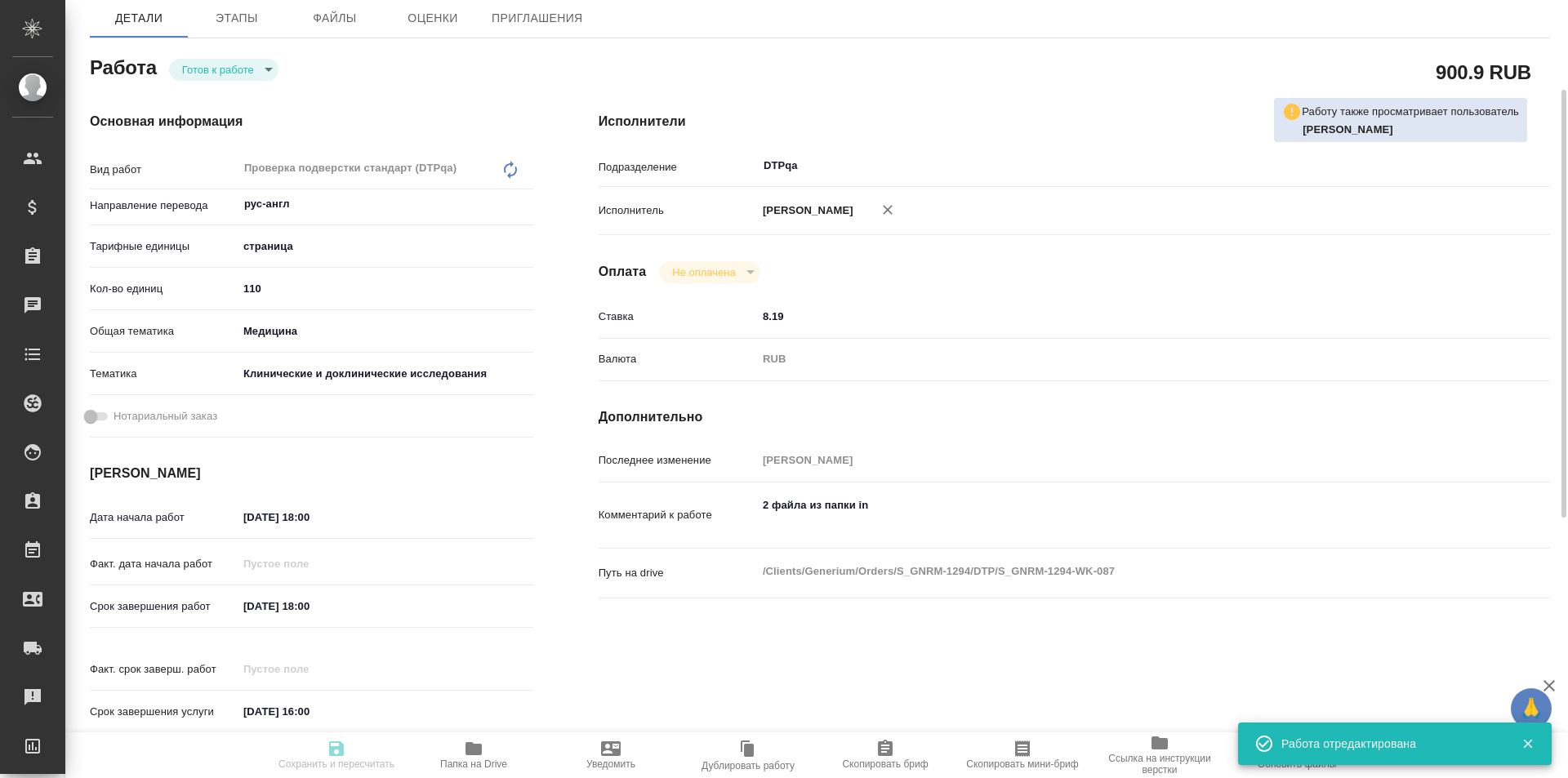
type input "[DATE] 16:00"
type input "DTPqa"
type input "notPayed"
type input "8.19"
type input "RUB"
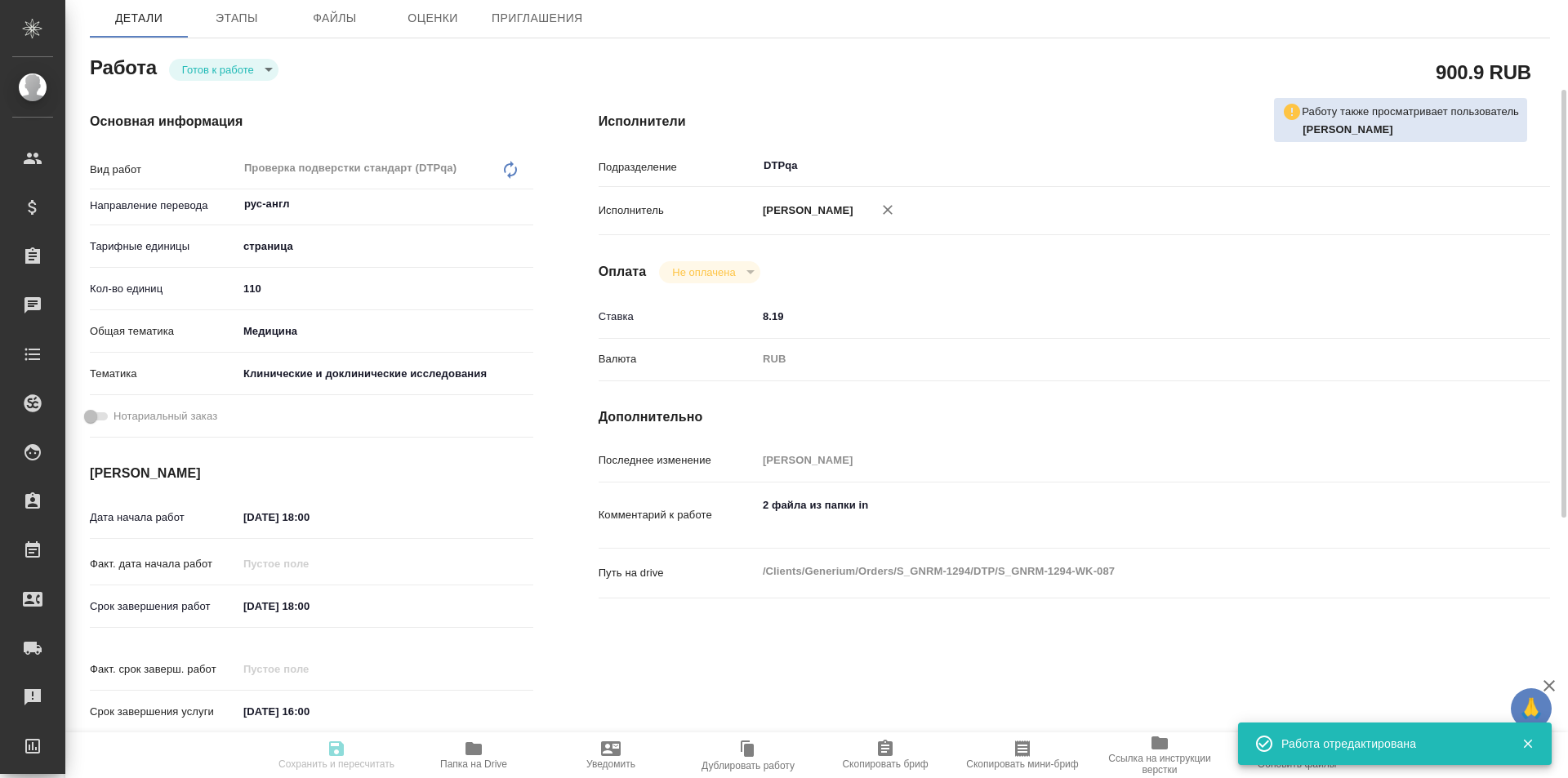
type input "[PERSON_NAME]"
type textarea "2 файла из папки in"
type textarea "x"
type textarea "/Clients/Generium/Orders/S_GNRM-1294/DTP/S_GNRM-1294-WK-087"
type textarea "x"
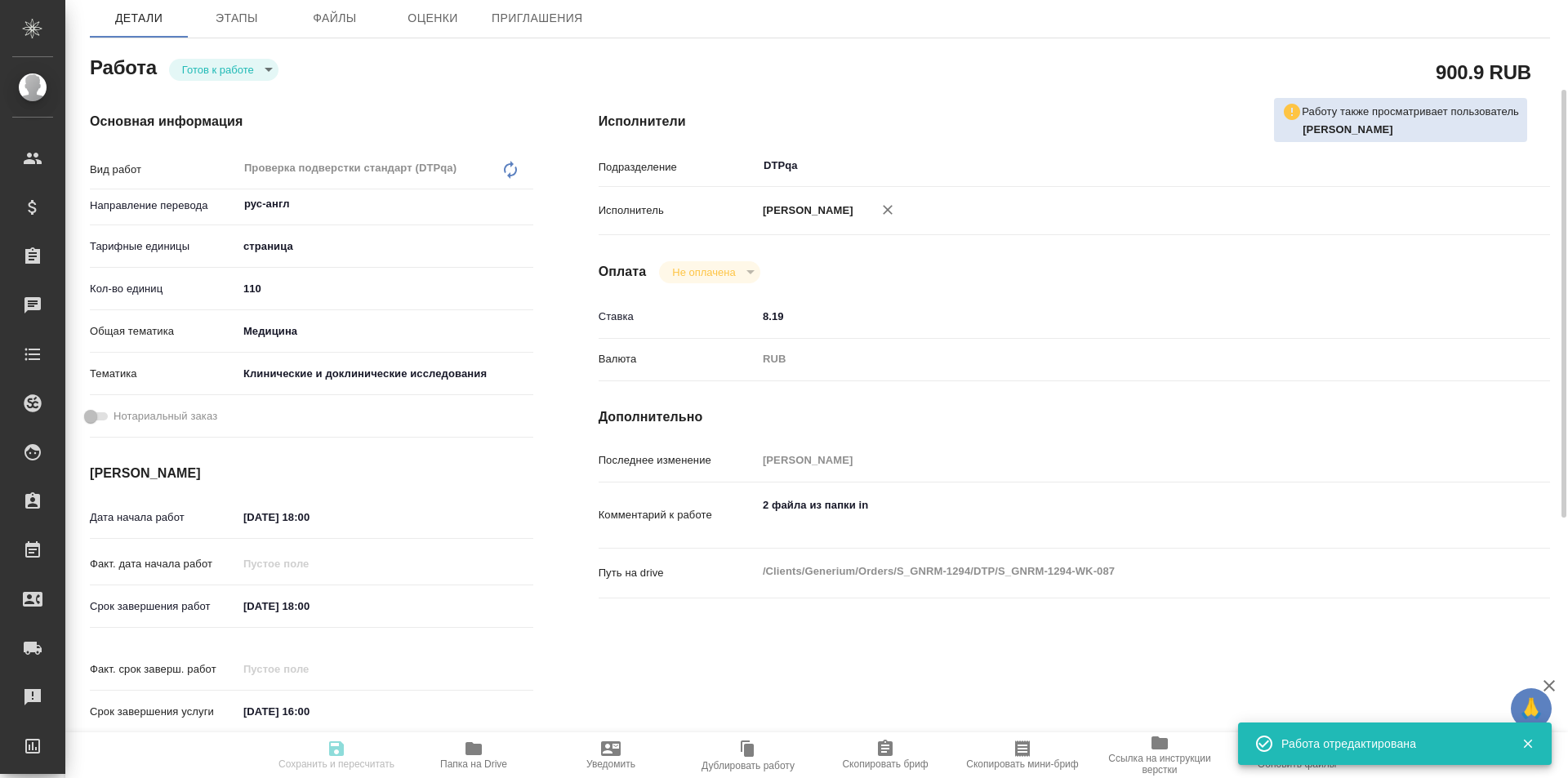
type input "S_GNRM-1294"
type input "Восстановление макета средней сложности с полным соответствием оформлению ориги…"
type input "Приемка разверстки, Восстановление макета средней сложности с полным соответств…"
type input "[PERSON_NAME]"
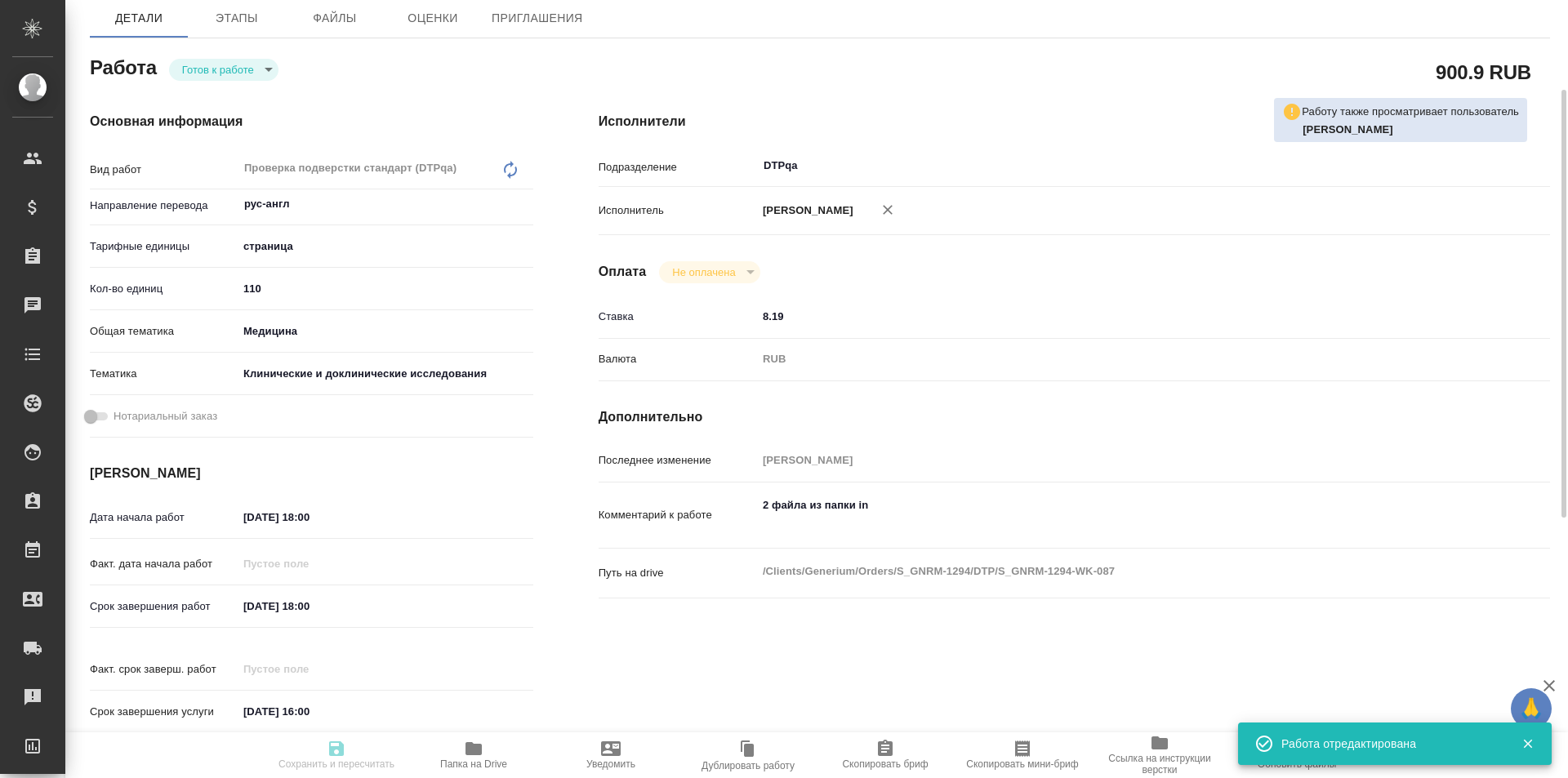
type input "/Clients/Generium/Orders/S_GNRM-1294"
type textarea "x"
type textarea "Рассчитайте, пожалуйста, перевод на англ досье по ссылке [URL][DOMAIN_NAME] 5 п…"
type textarea "x"
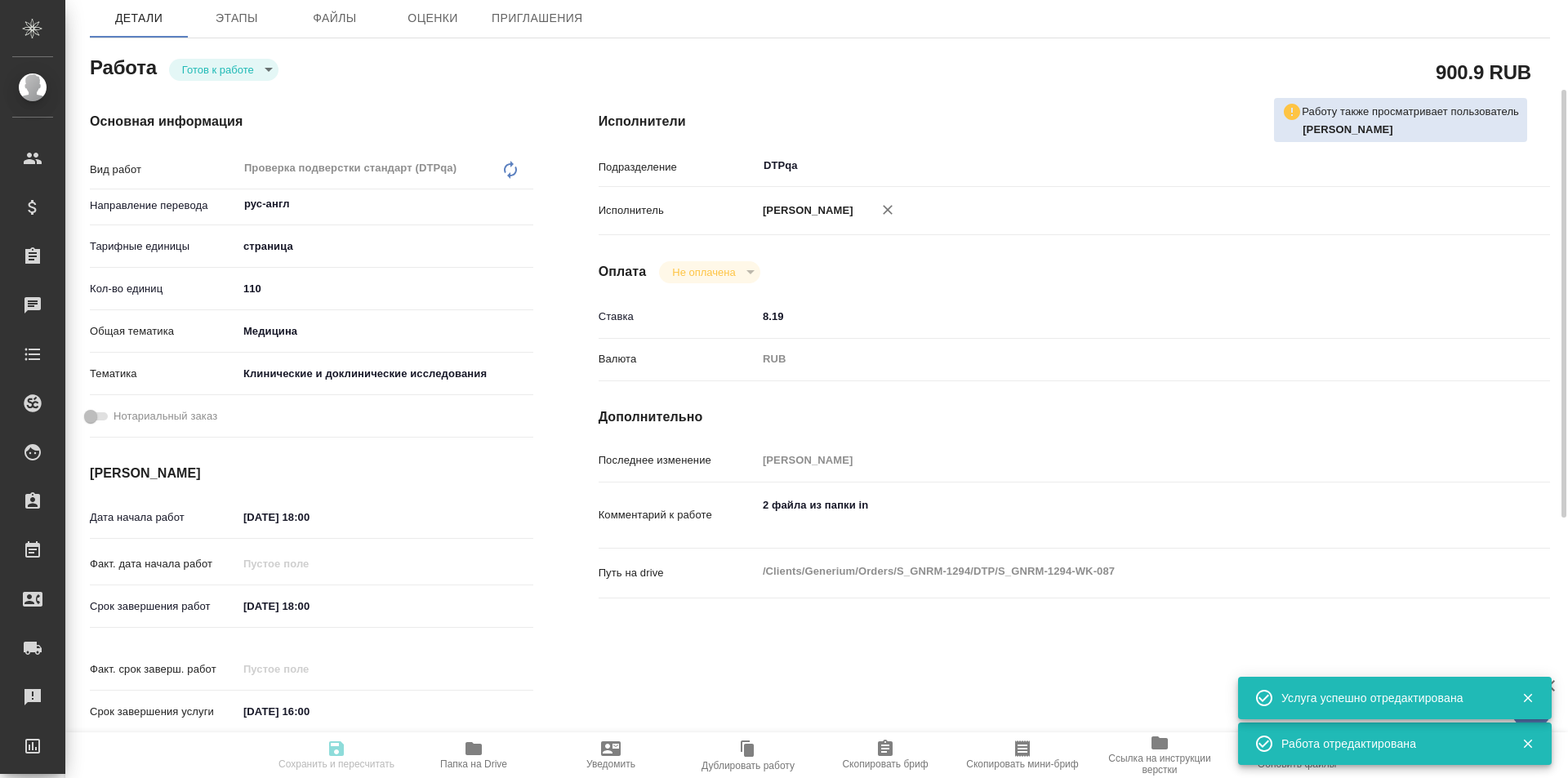
type textarea "x"
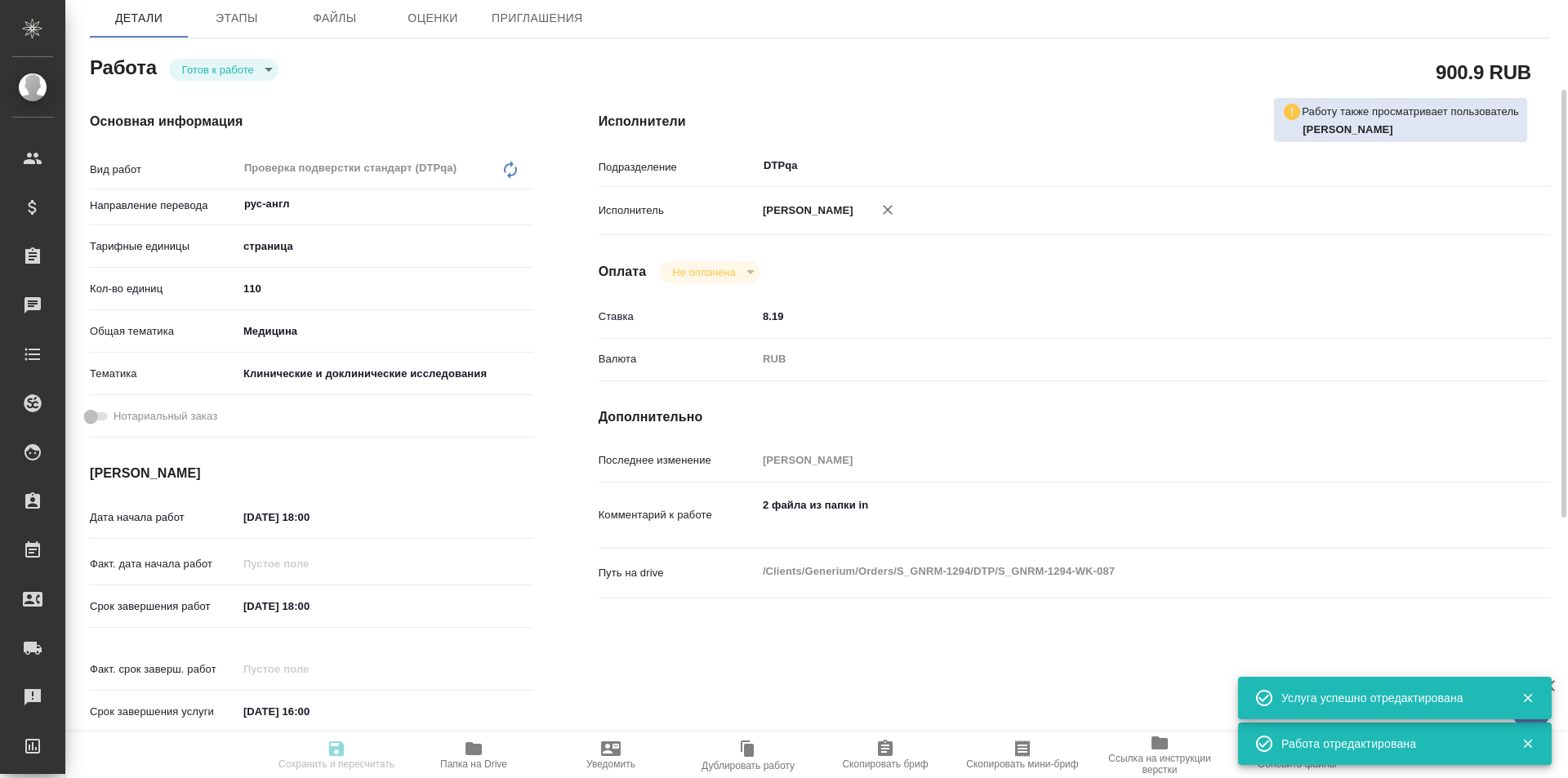
type textarea "x"
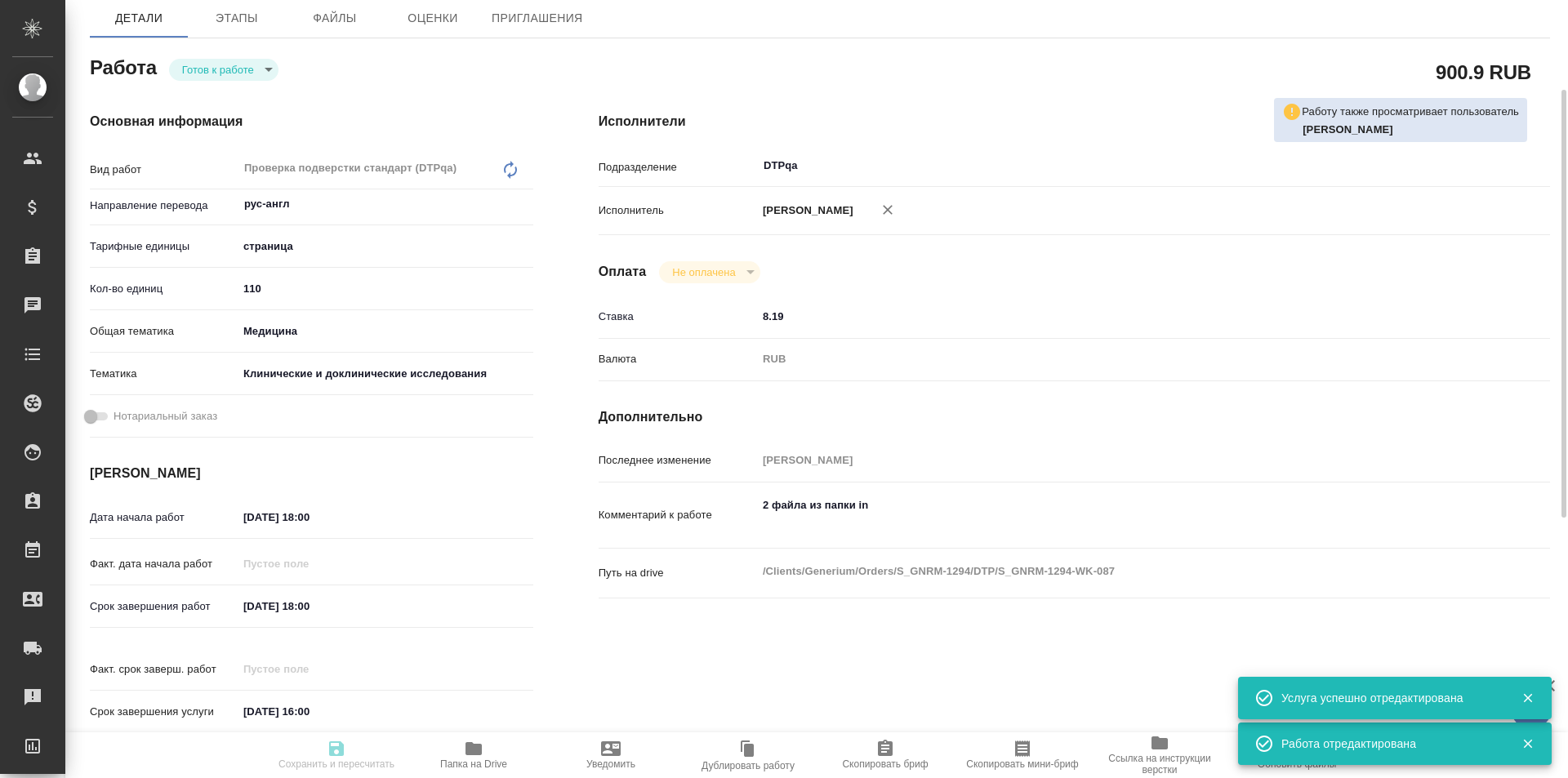
type textarea "x"
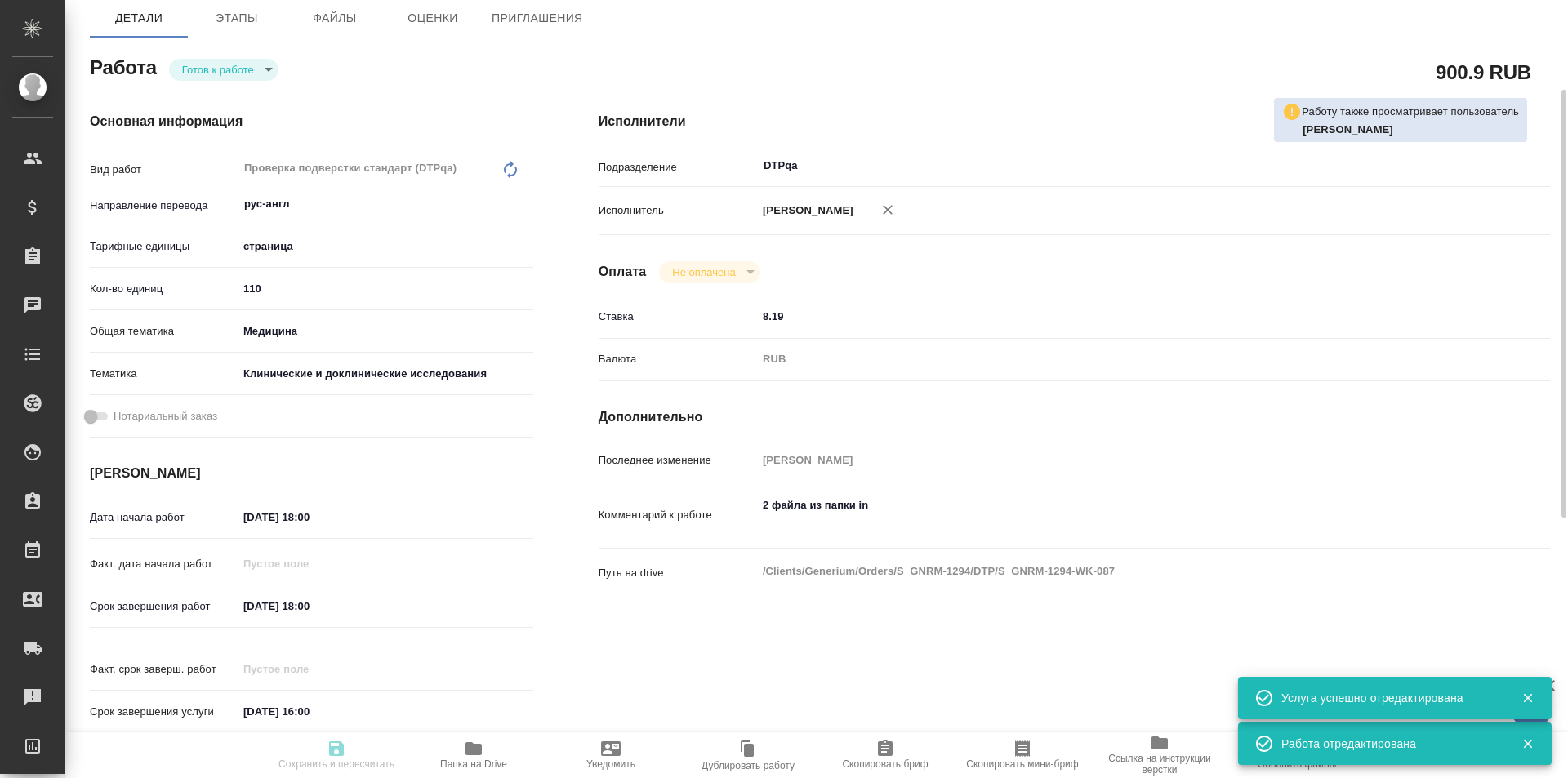
scroll to position [0, 0]
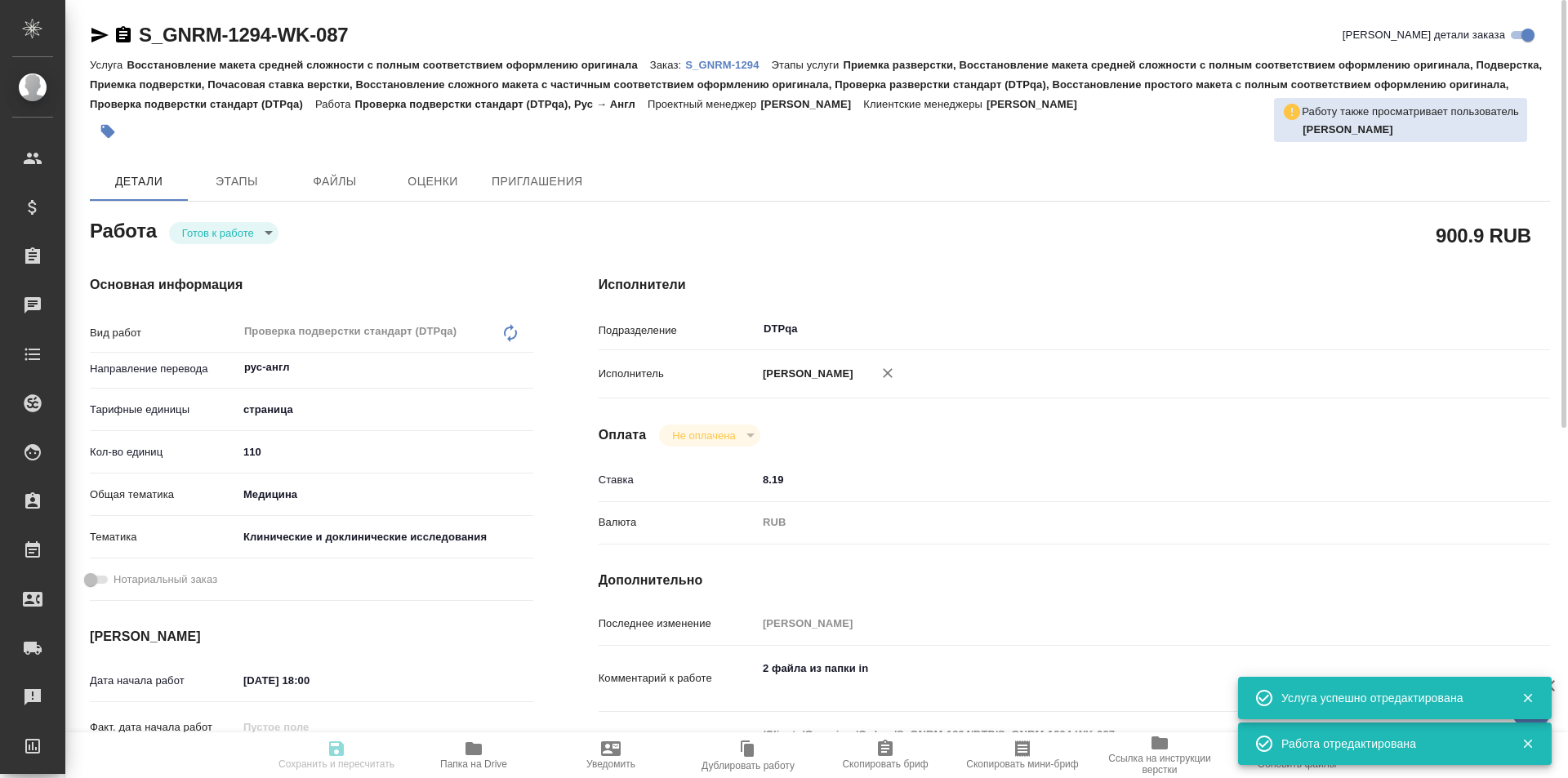
type textarea "x"
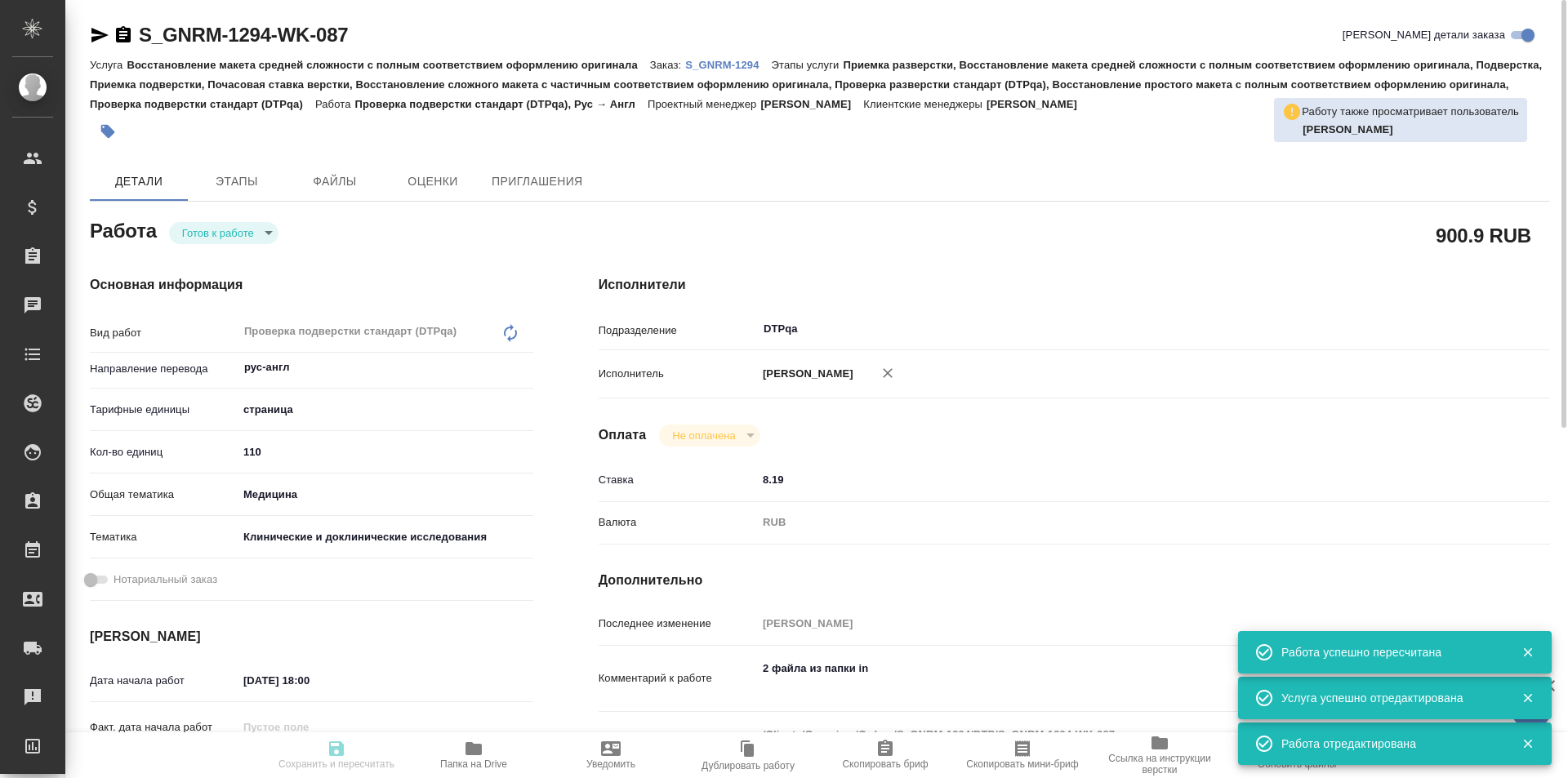
type input "readyForWork"
type textarea "Проверка подверстки стандарт (DTPqa)"
type textarea "x"
type input "рус-англ"
type input "5a8b1489cc6b4906c91bfdb2"
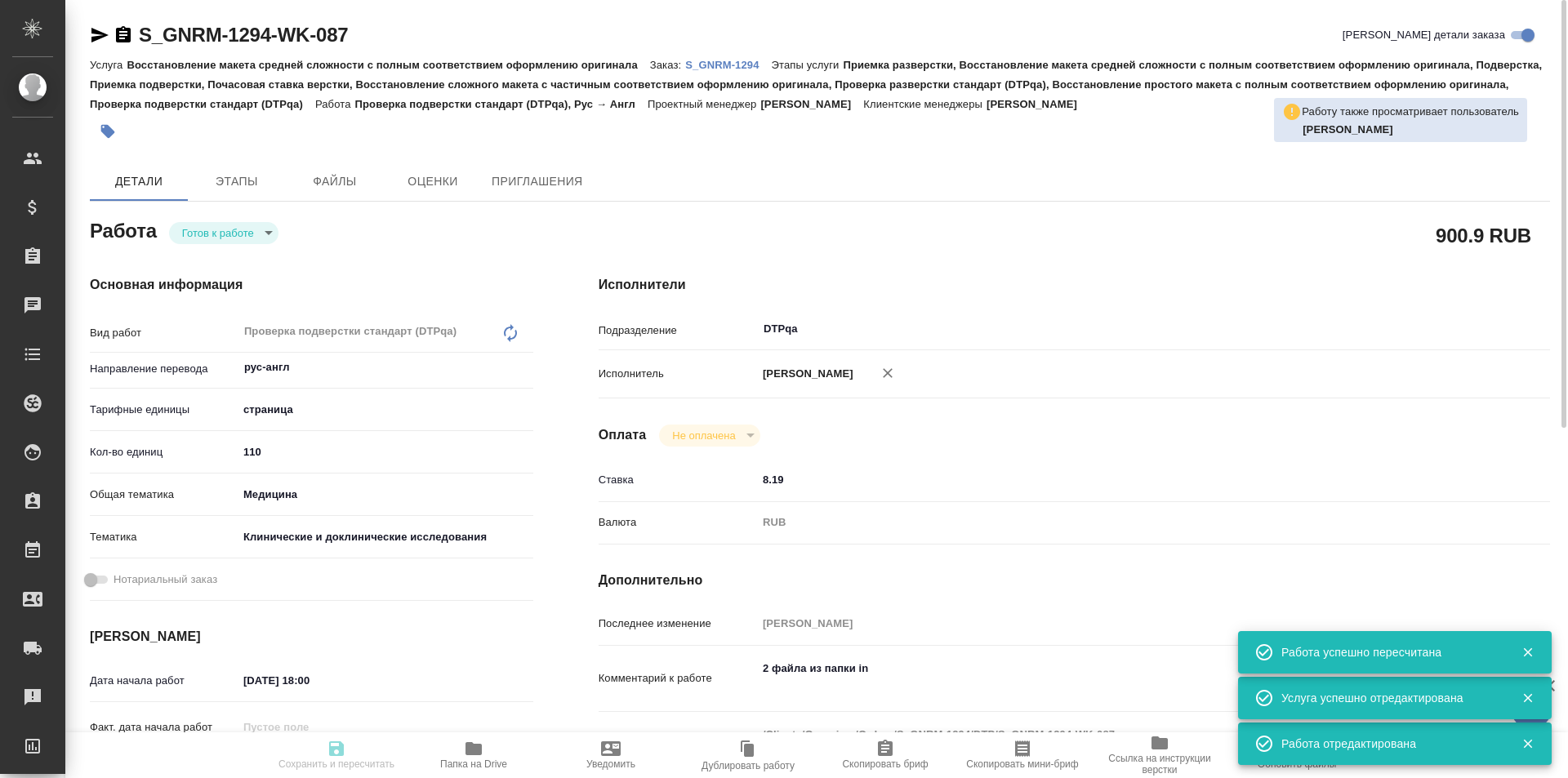
type input "110"
type input "med"
type input "5a8b8b956a9677013d343d9e"
type input "25.08.2025 18:00"
type input "27.08.2025 18:00"
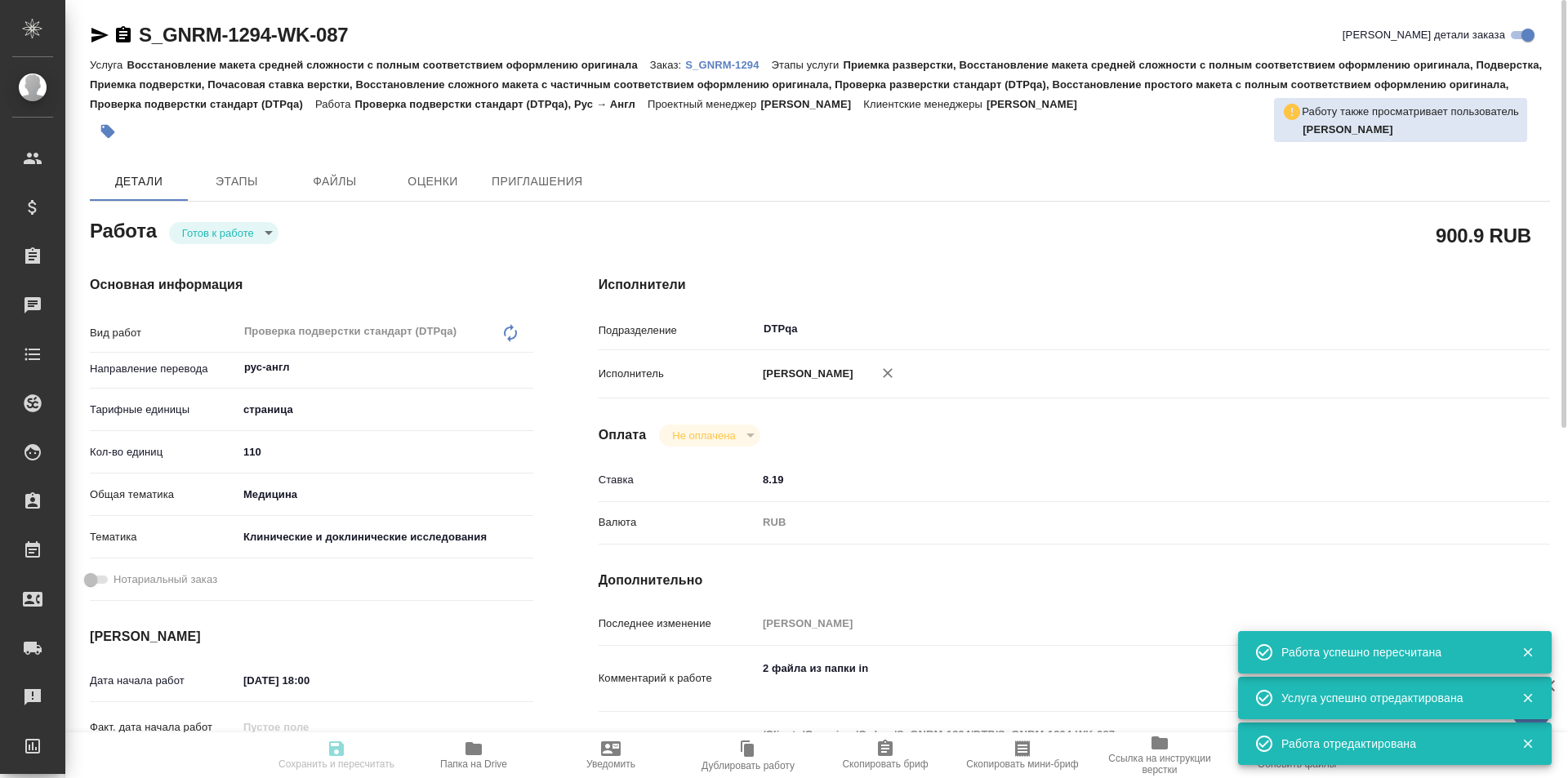
type input "29.08.2025 16:00"
type input "DTPqa"
type input "notPayed"
type input "8.19"
type input "RUB"
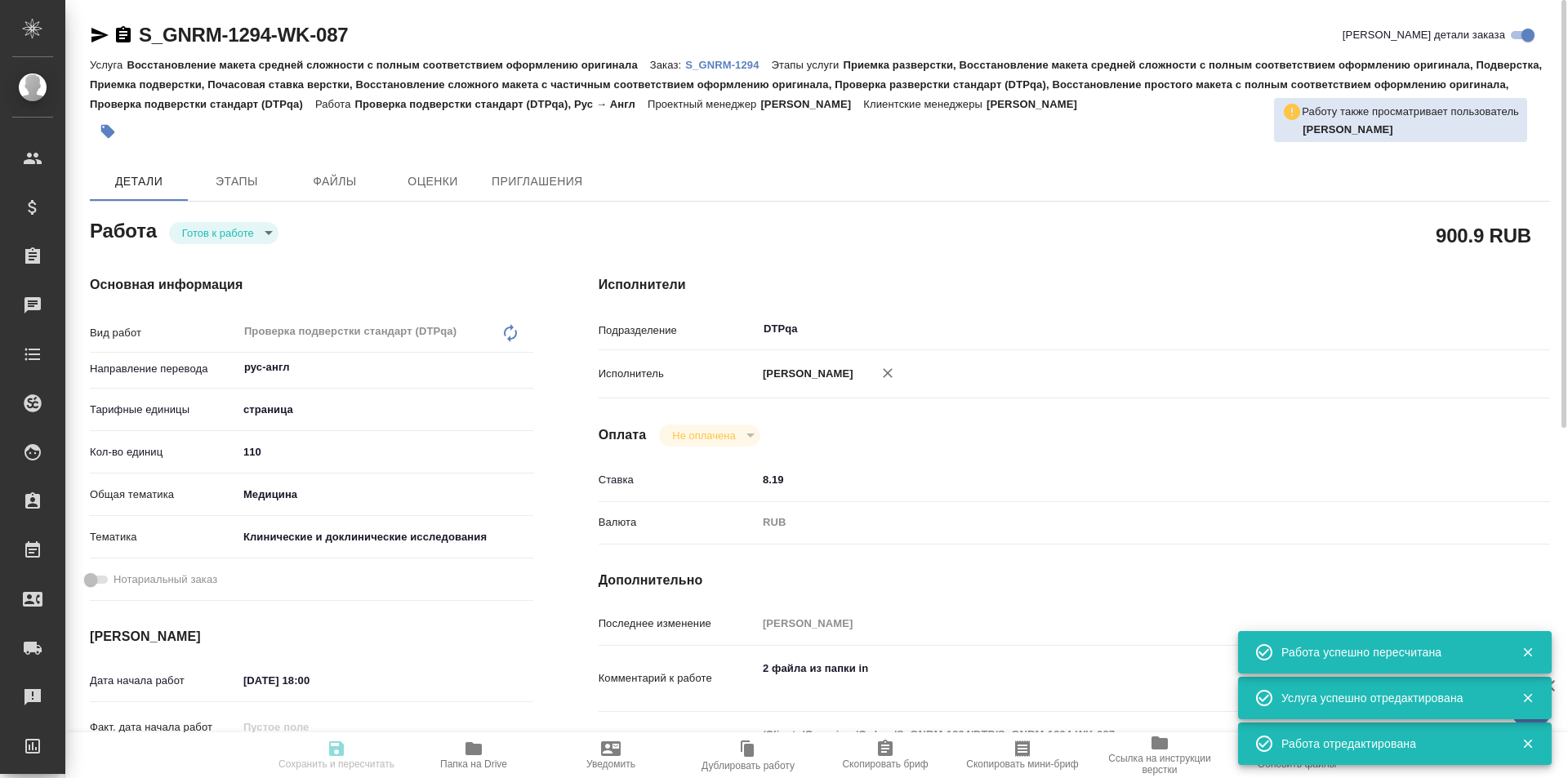
type input "[PERSON_NAME]"
type textarea "2 файла из папки in"
type textarea "x"
type textarea "/Clients/Generium/Orders/S_GNRM-1294/DTP/S_GNRM-1294-WK-087"
type textarea "x"
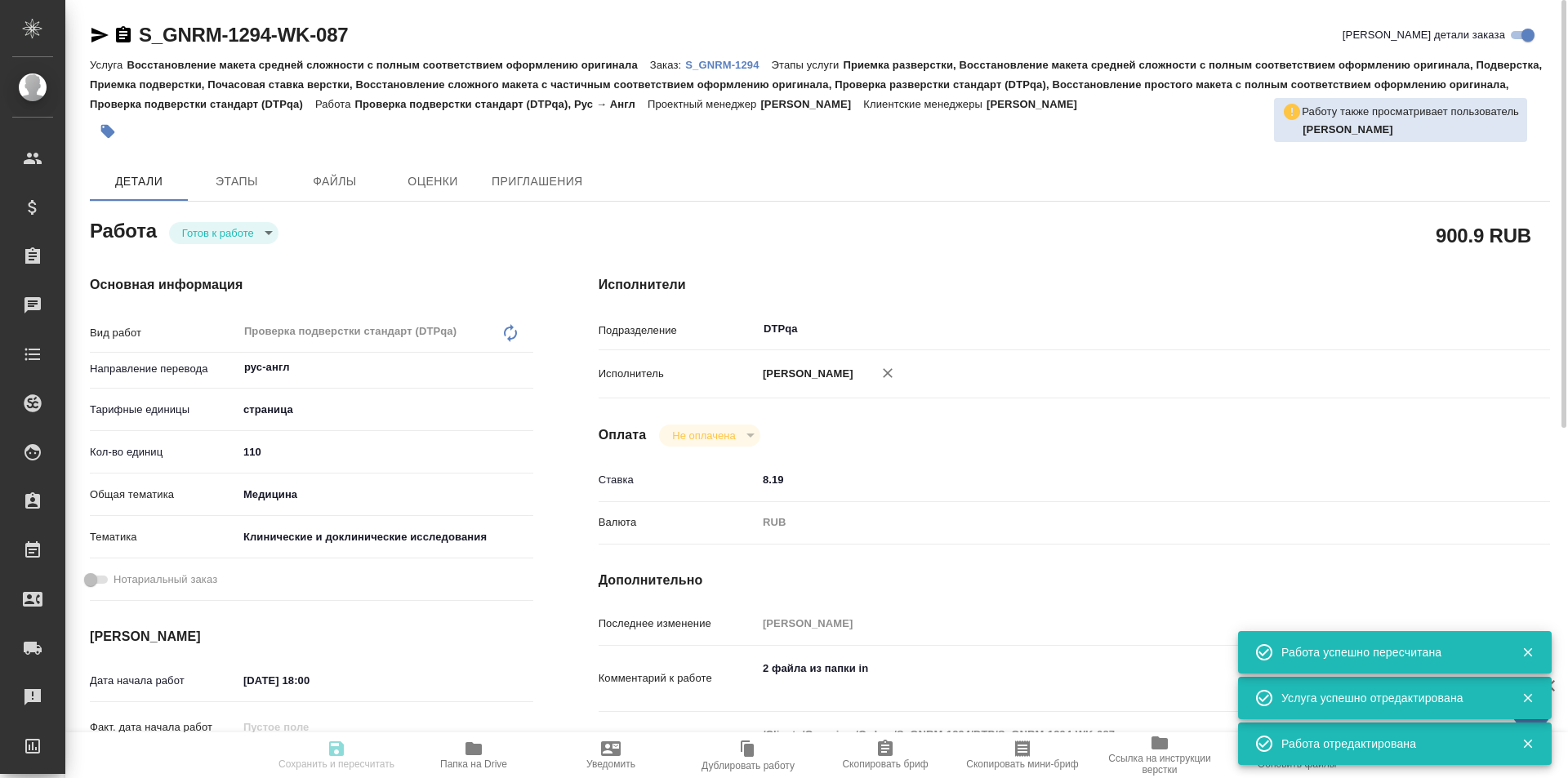
type input "S_GNRM-1294"
type input "Восстановление макета средней сложности с полным соответствием оформлению ориги…"
type input "Приемка разверстки, Восстановление макета средней сложности с полным соответств…"
type input "[PERSON_NAME]"
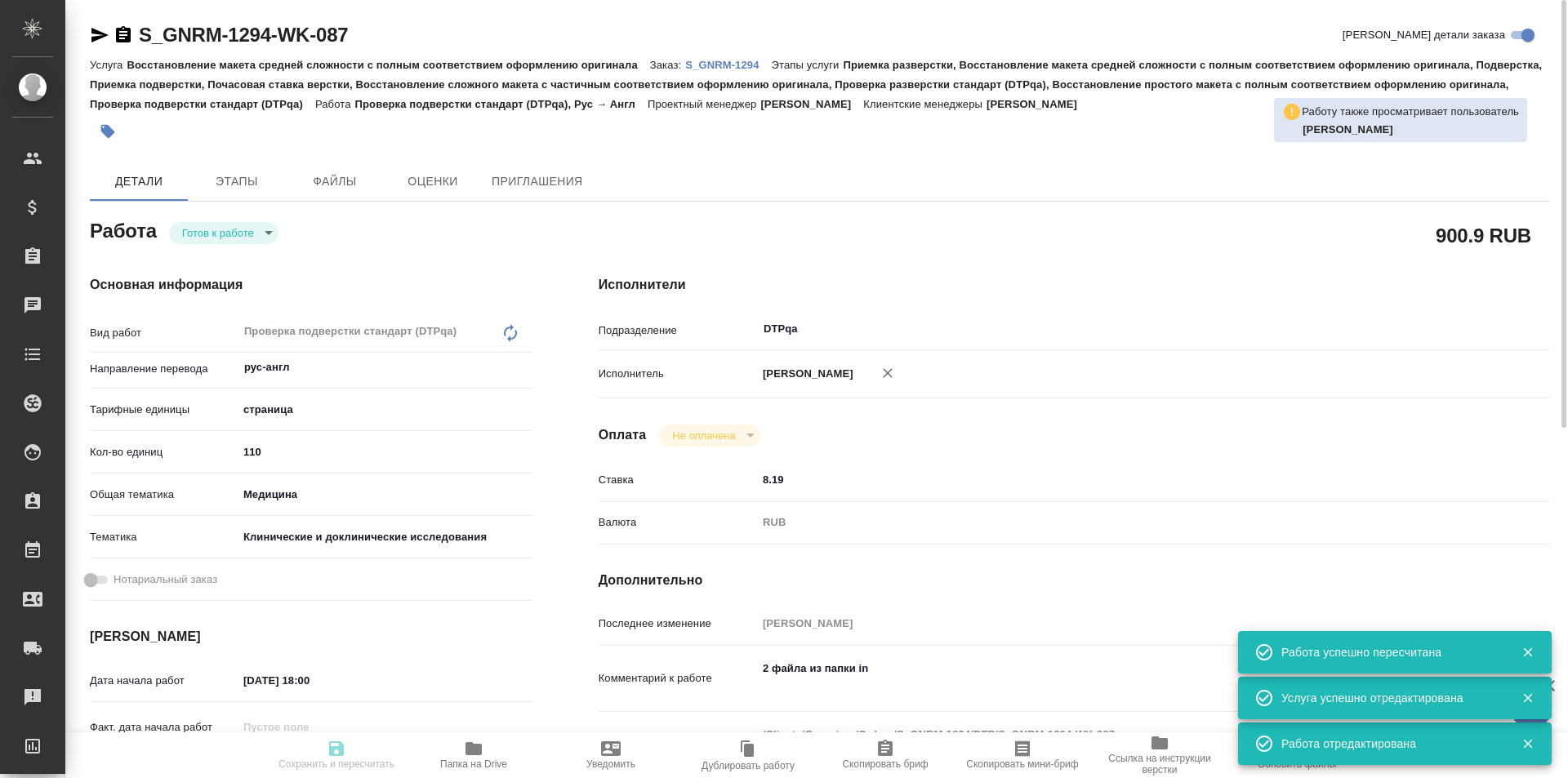
type input "/Clients/Generium/Orders/S_GNRM-1294"
type textarea "x"
type textarea "Рассчитайте, пожалуйста, перевод на англ досье по ссылке [URL][DOMAIN_NAME] 5 п…"
type textarea "x"
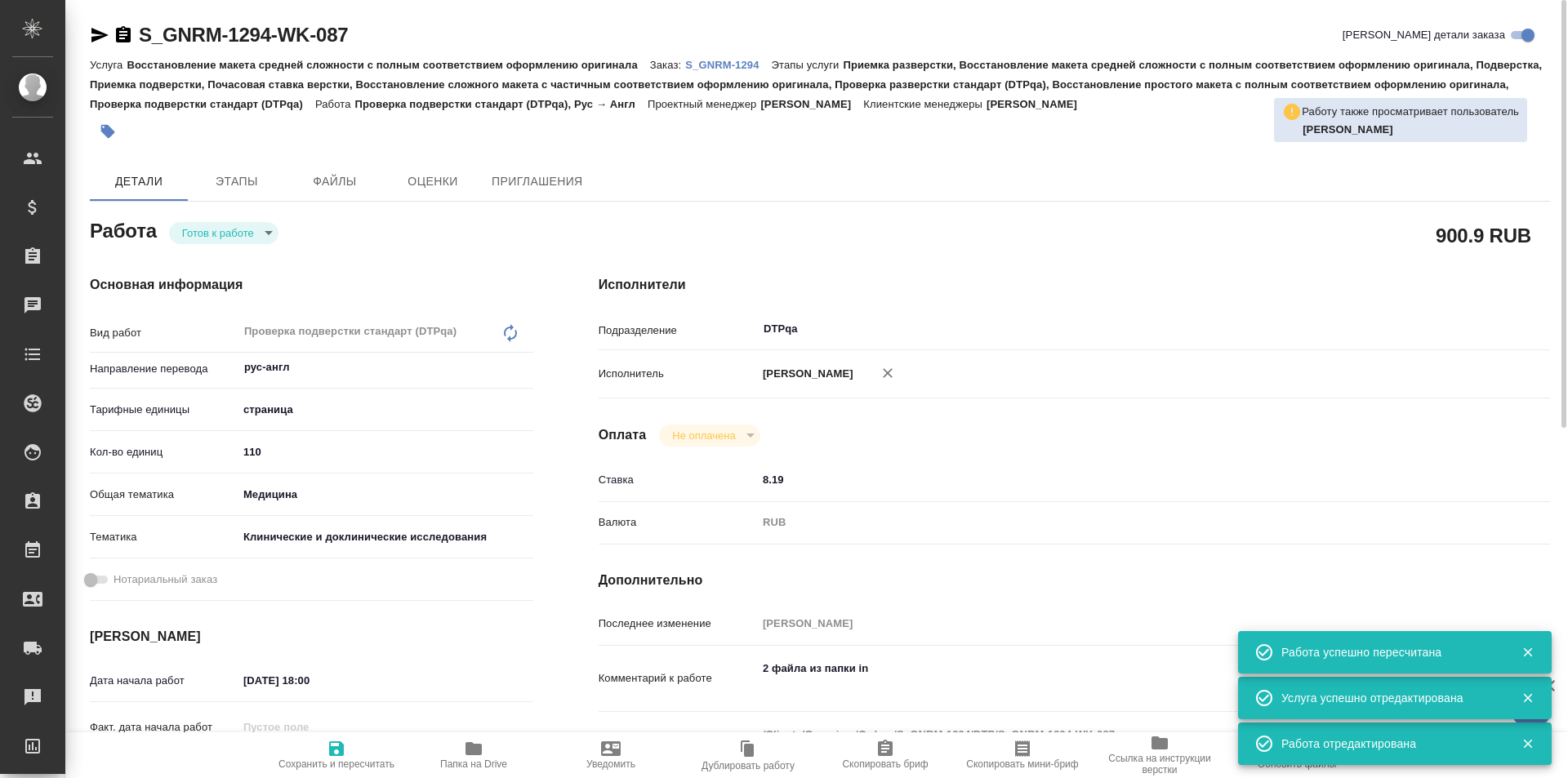
type textarea "x"
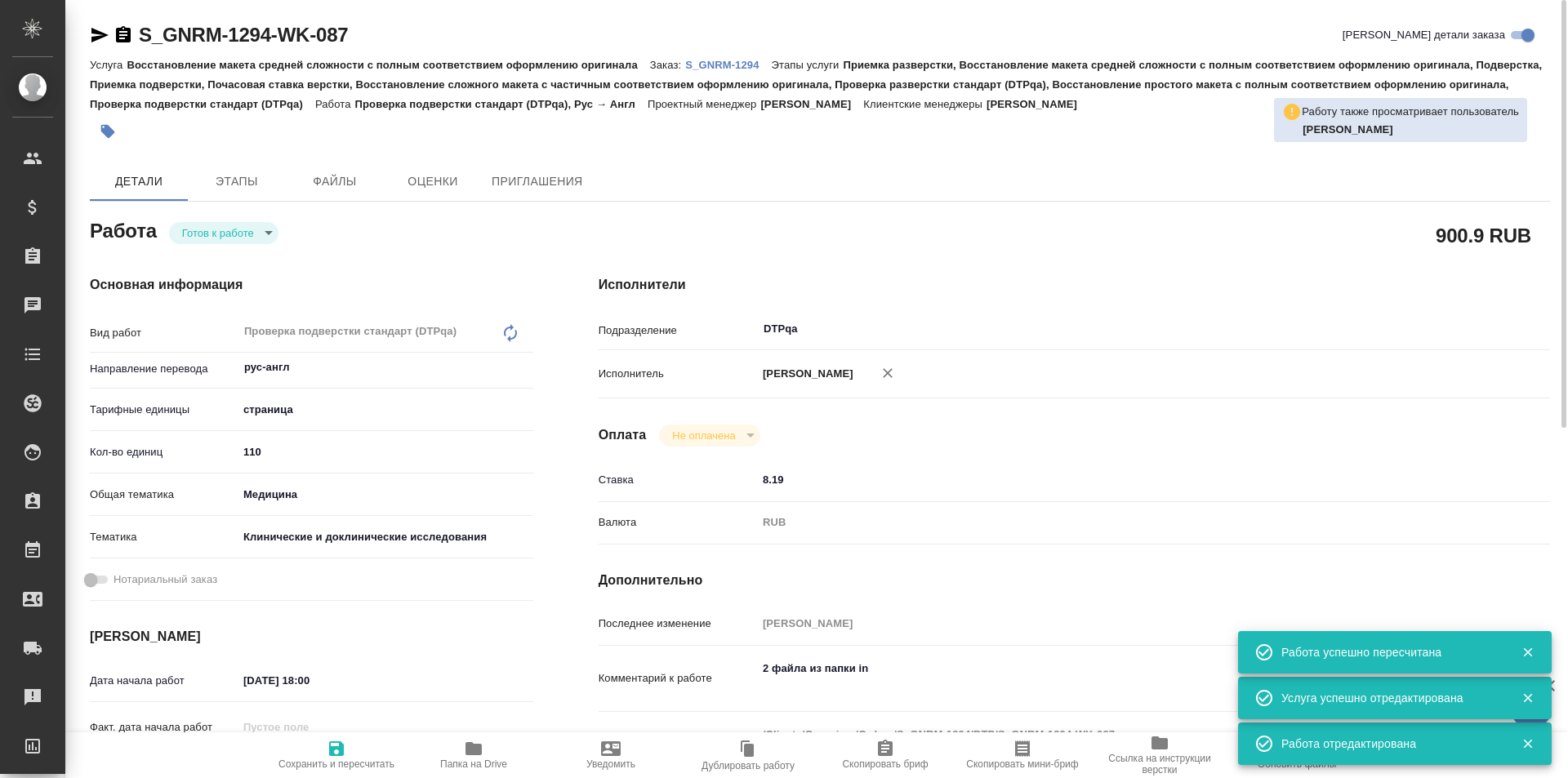
type textarea "x"
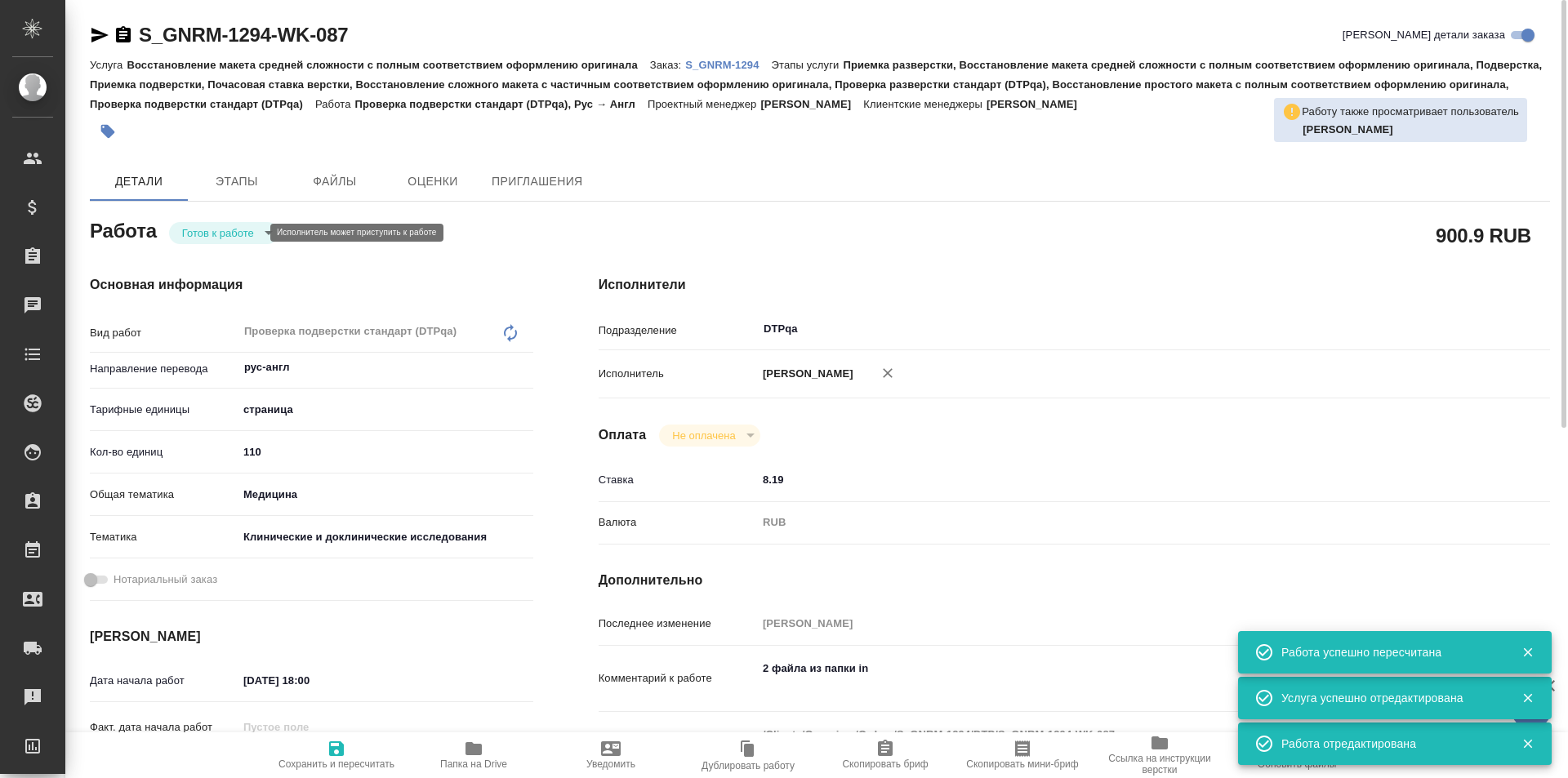
type textarea "x"
click at [226, 232] on body "🙏 .cls-1 fill:#fff; AWATERA Ismagilova Diana Клиенты Спецификации Заказы Чаты T…" at bounding box center [784, 389] width 1568 height 778
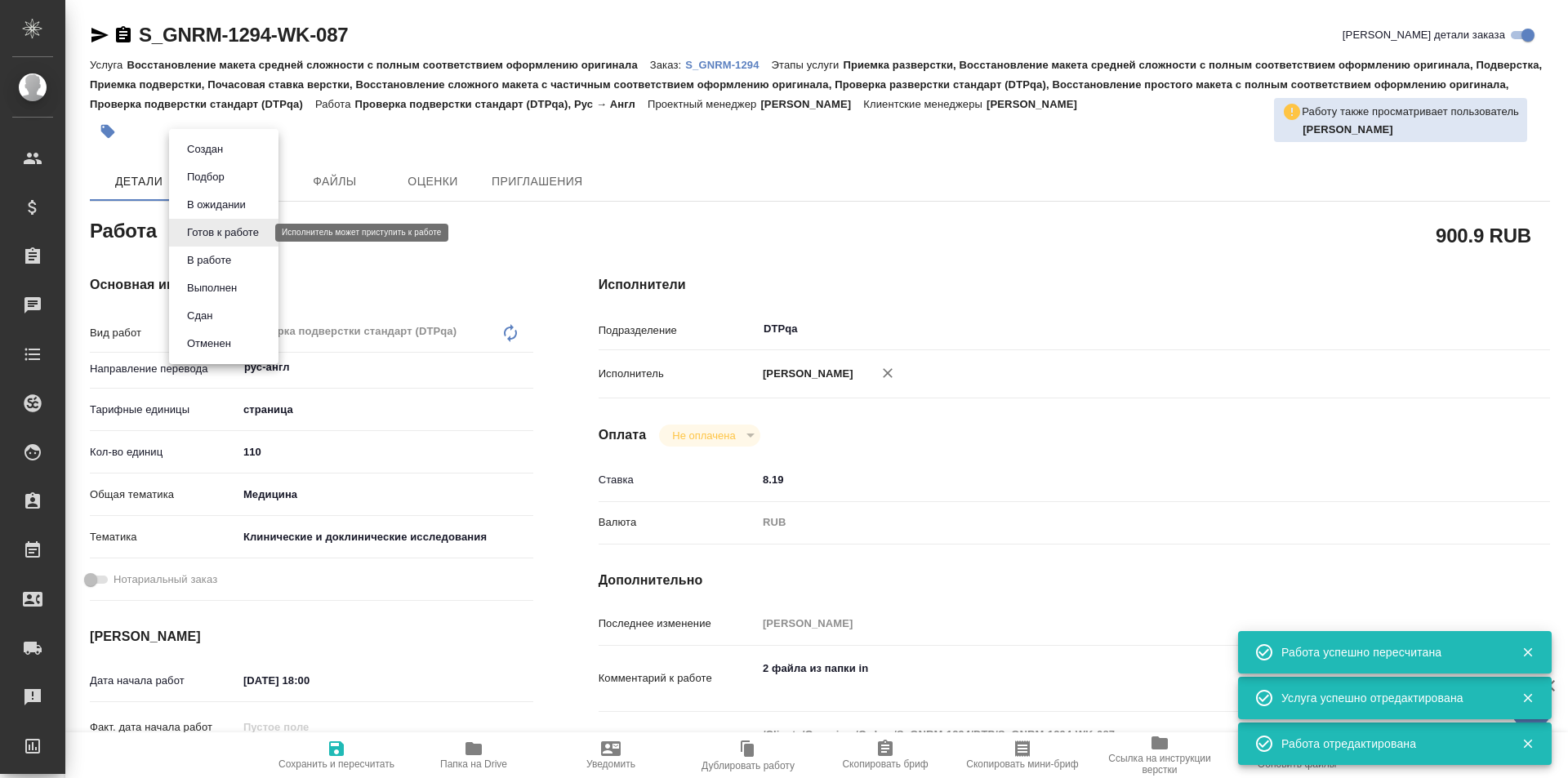
type textarea "x"
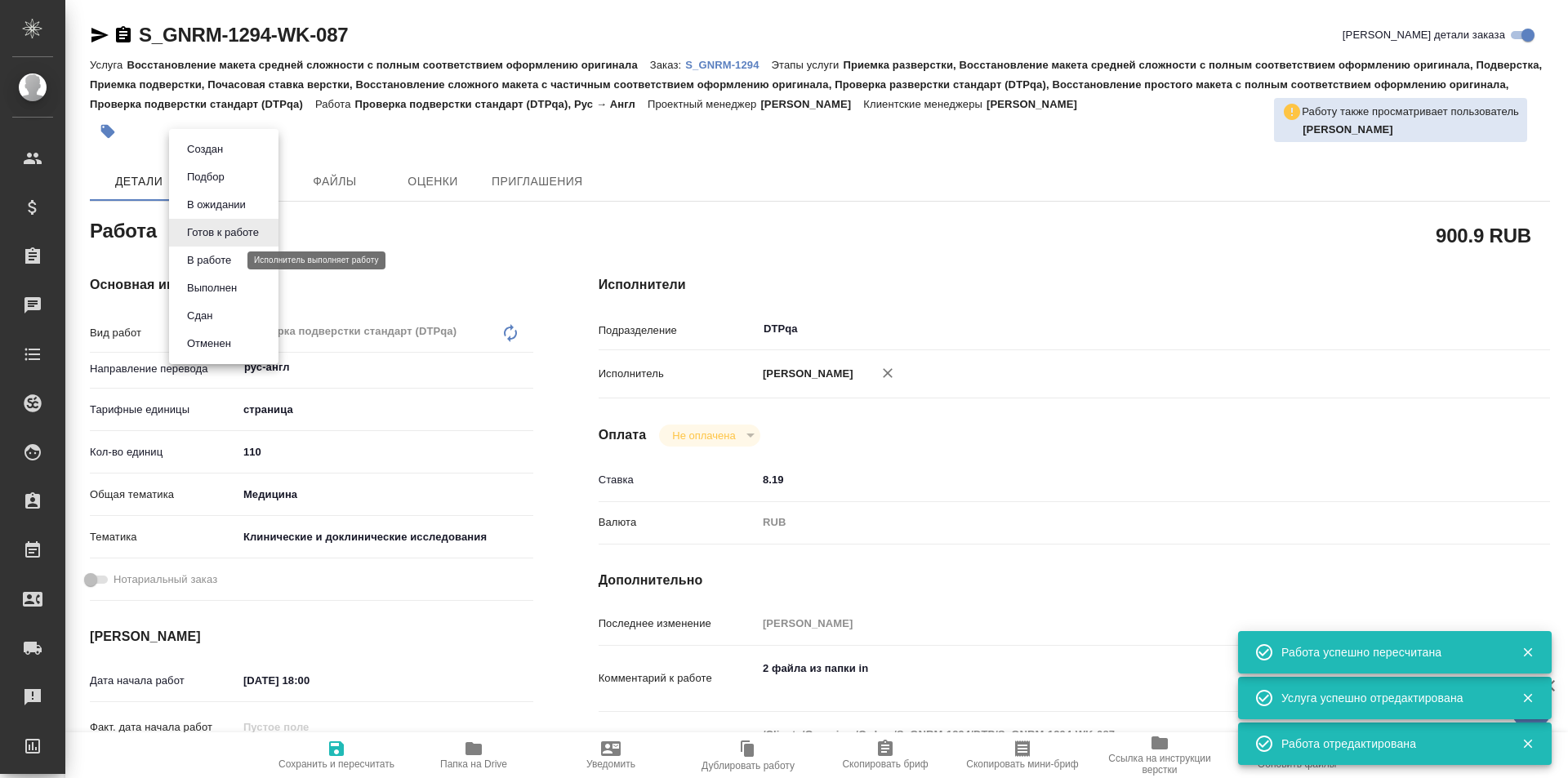
click at [227, 264] on button "В работе" at bounding box center [208, 261] width 54 height 18
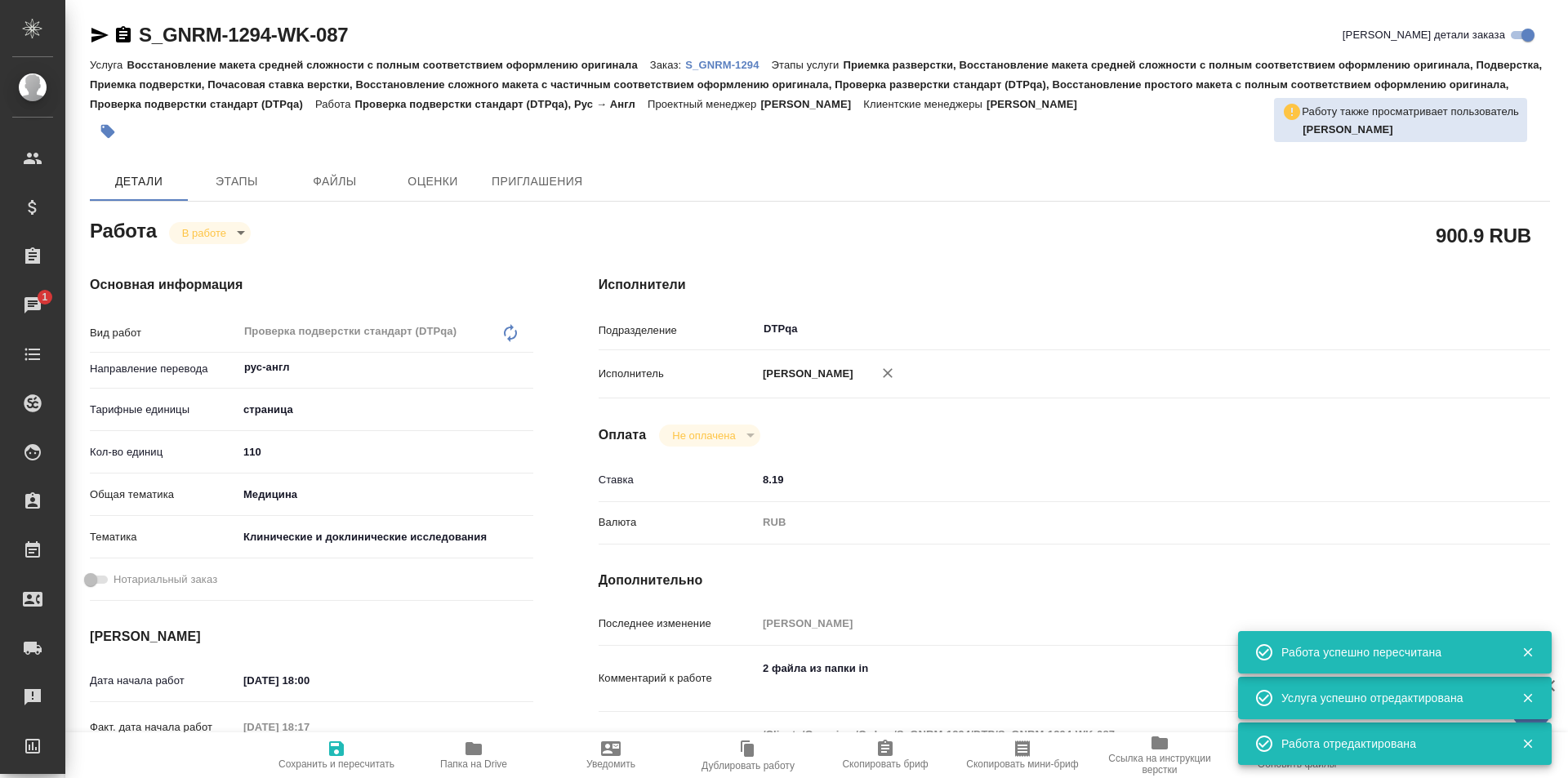
type textarea "x"
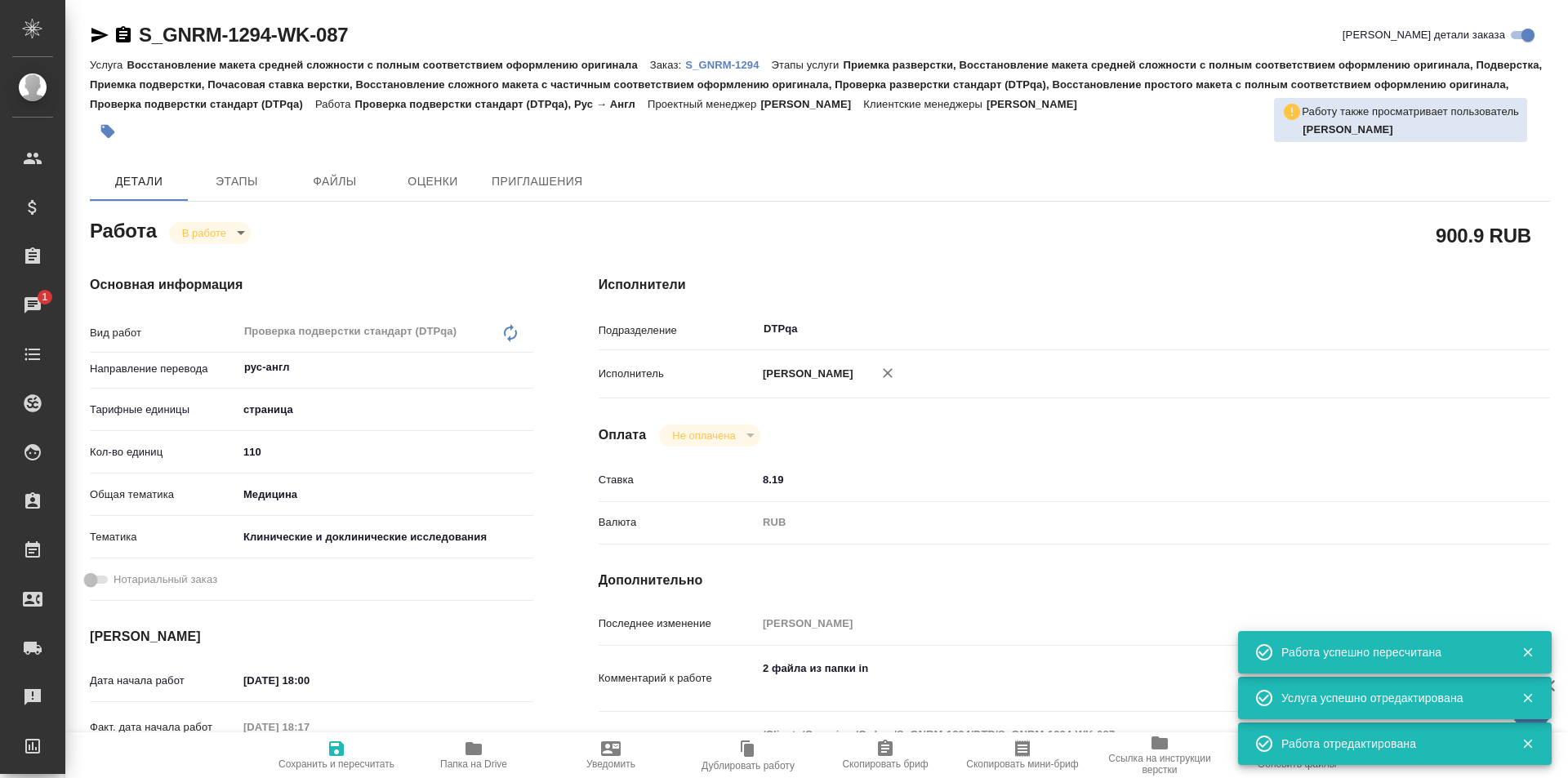
type textarea "x"
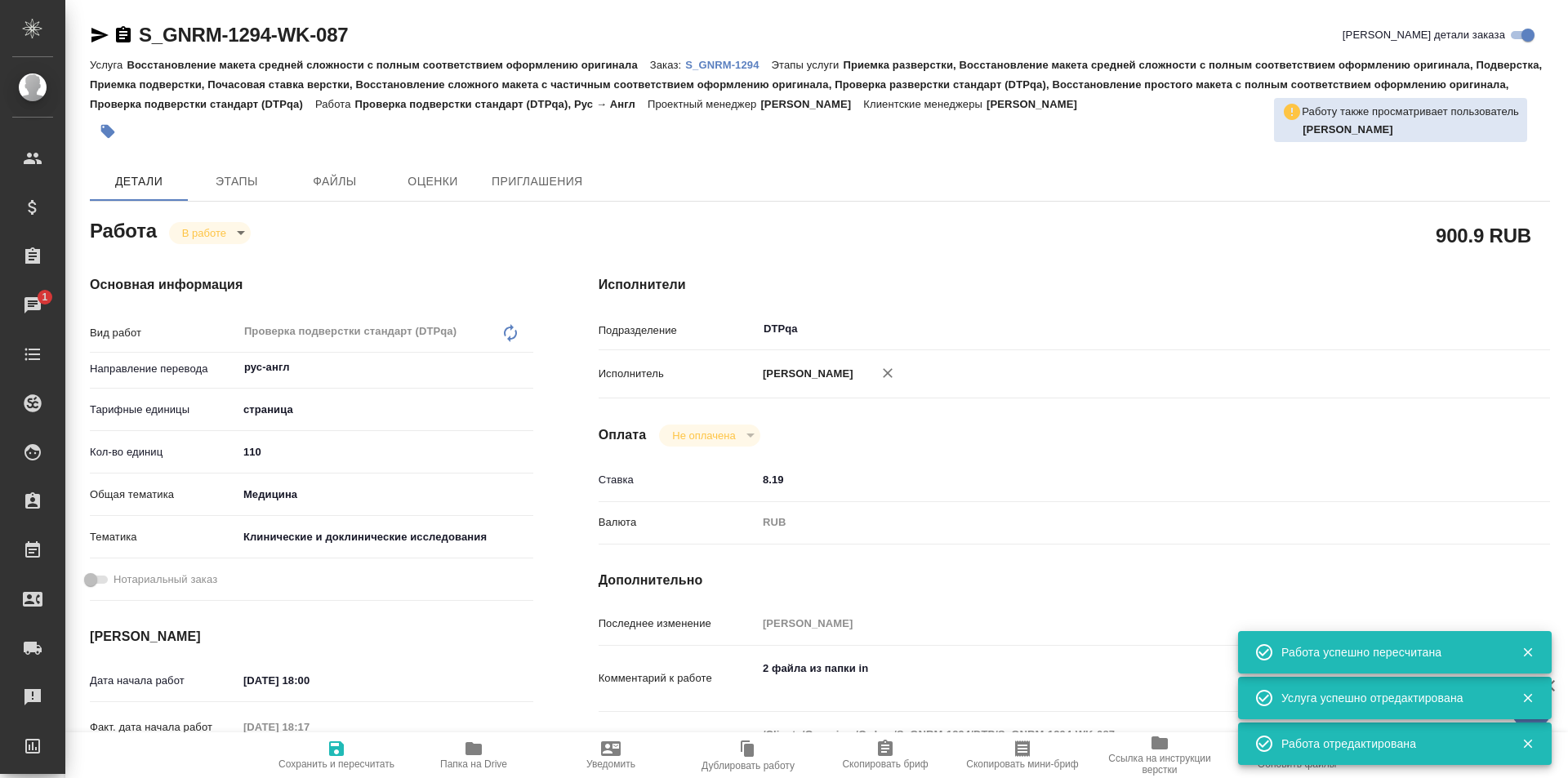
type textarea "x"
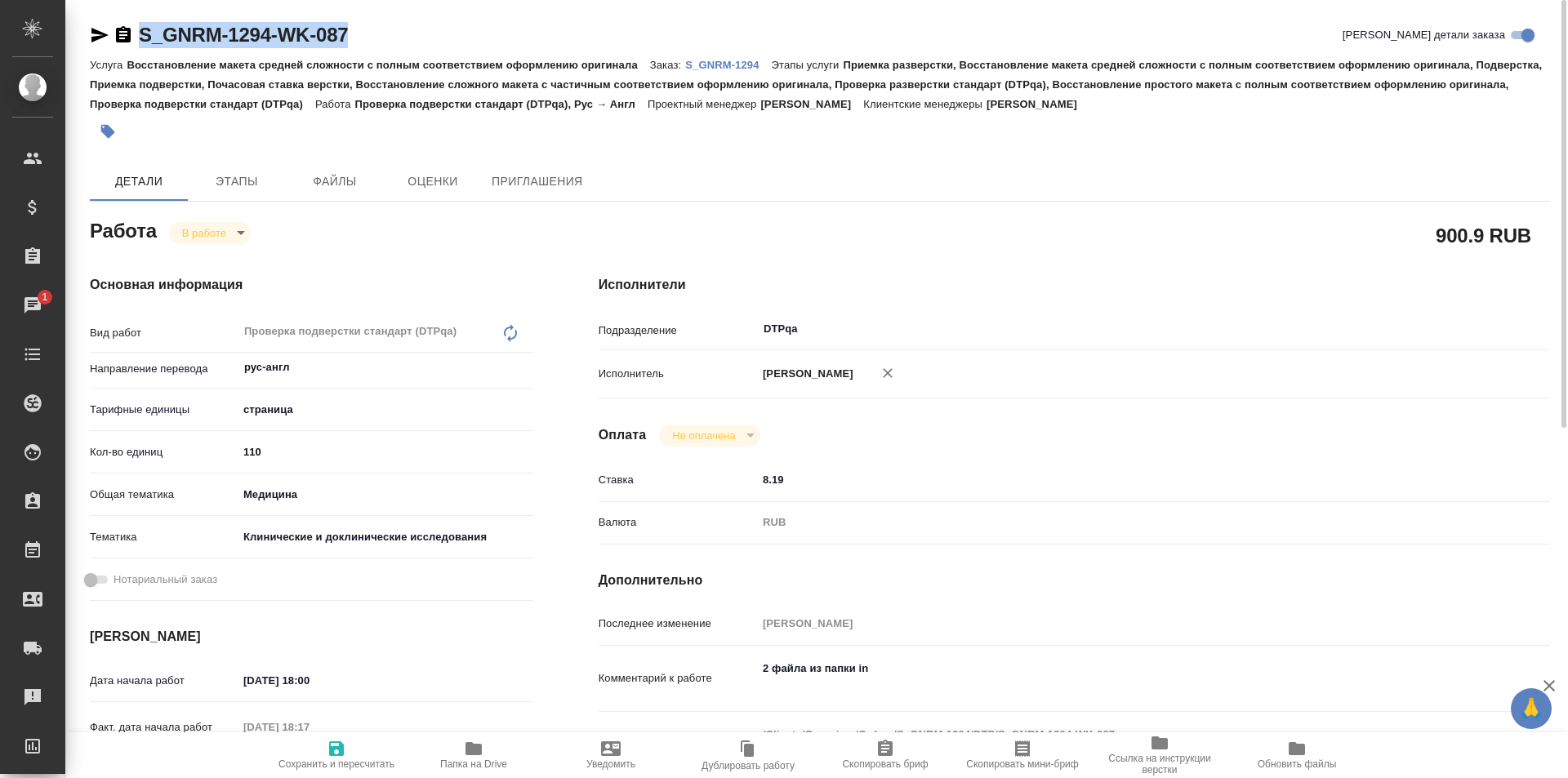
drag, startPoint x: 337, startPoint y: 29, endPoint x: 110, endPoint y: 30, distance: 227.0
click at [110, 30] on div "S_GNRM-1294-WK-087 Кратко детали заказа" at bounding box center [819, 35] width 1460 height 26
copy link "S_GNRM-1294-WK-087"
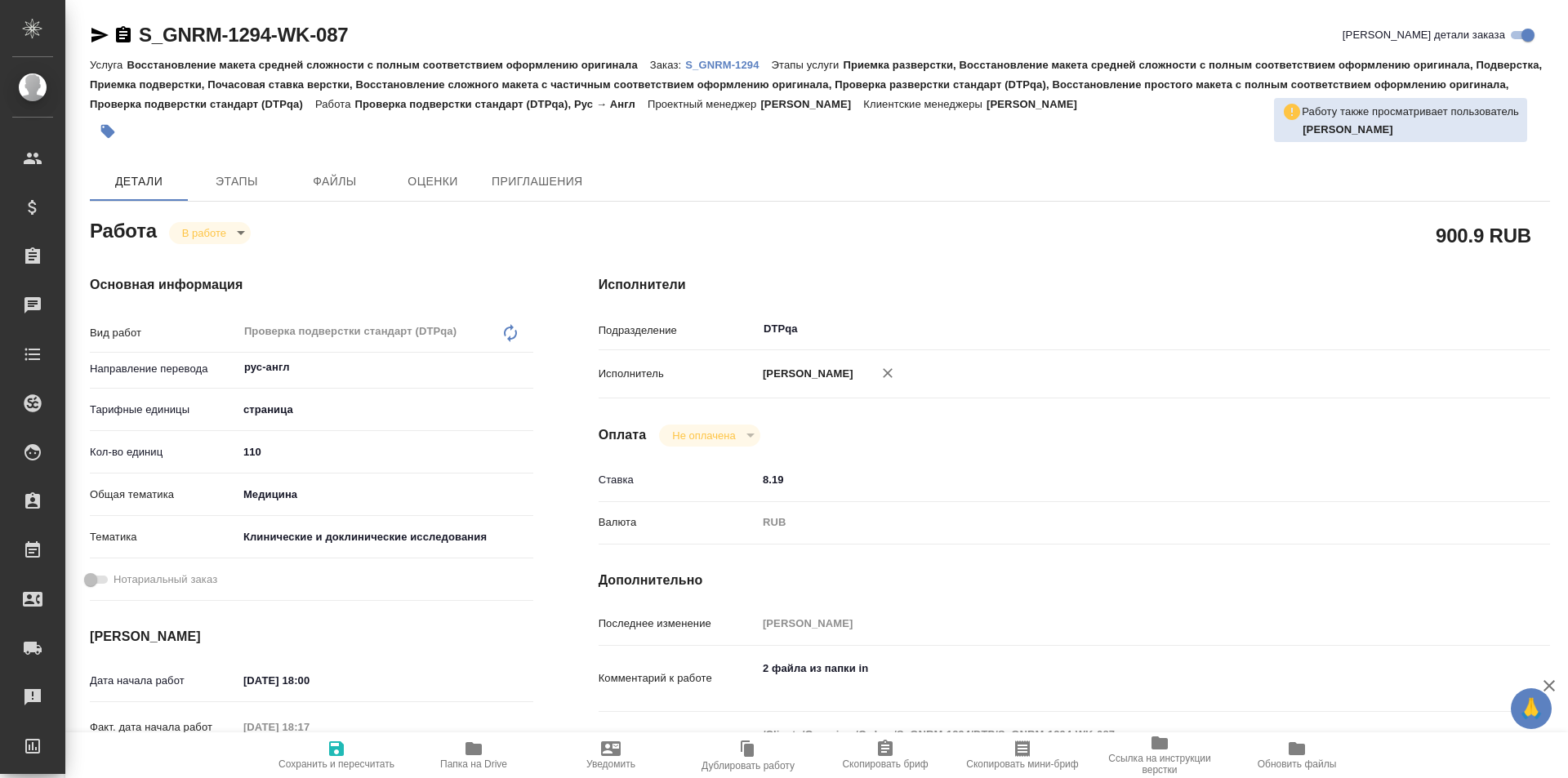
type textarea "x"
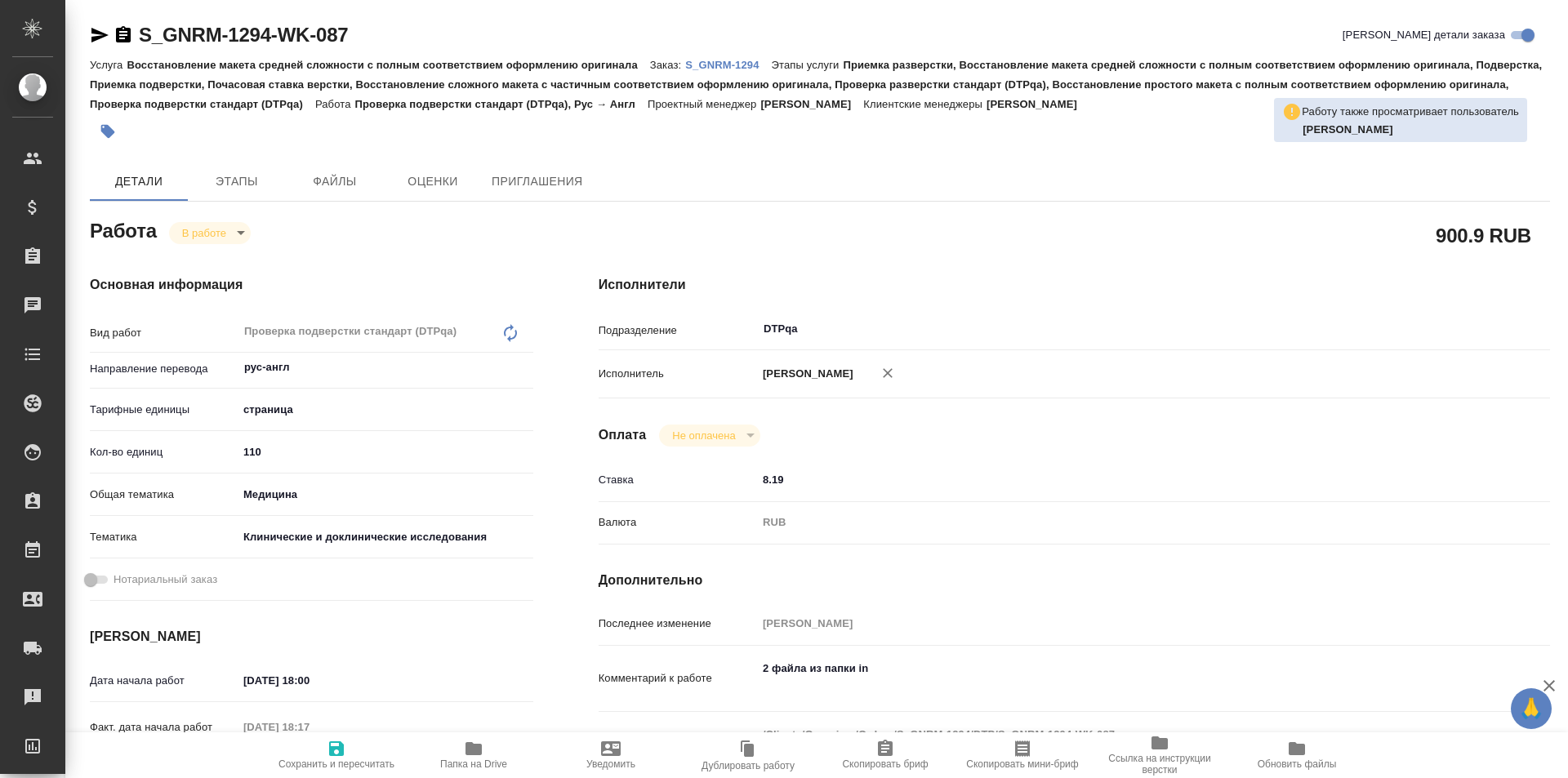
type textarea "x"
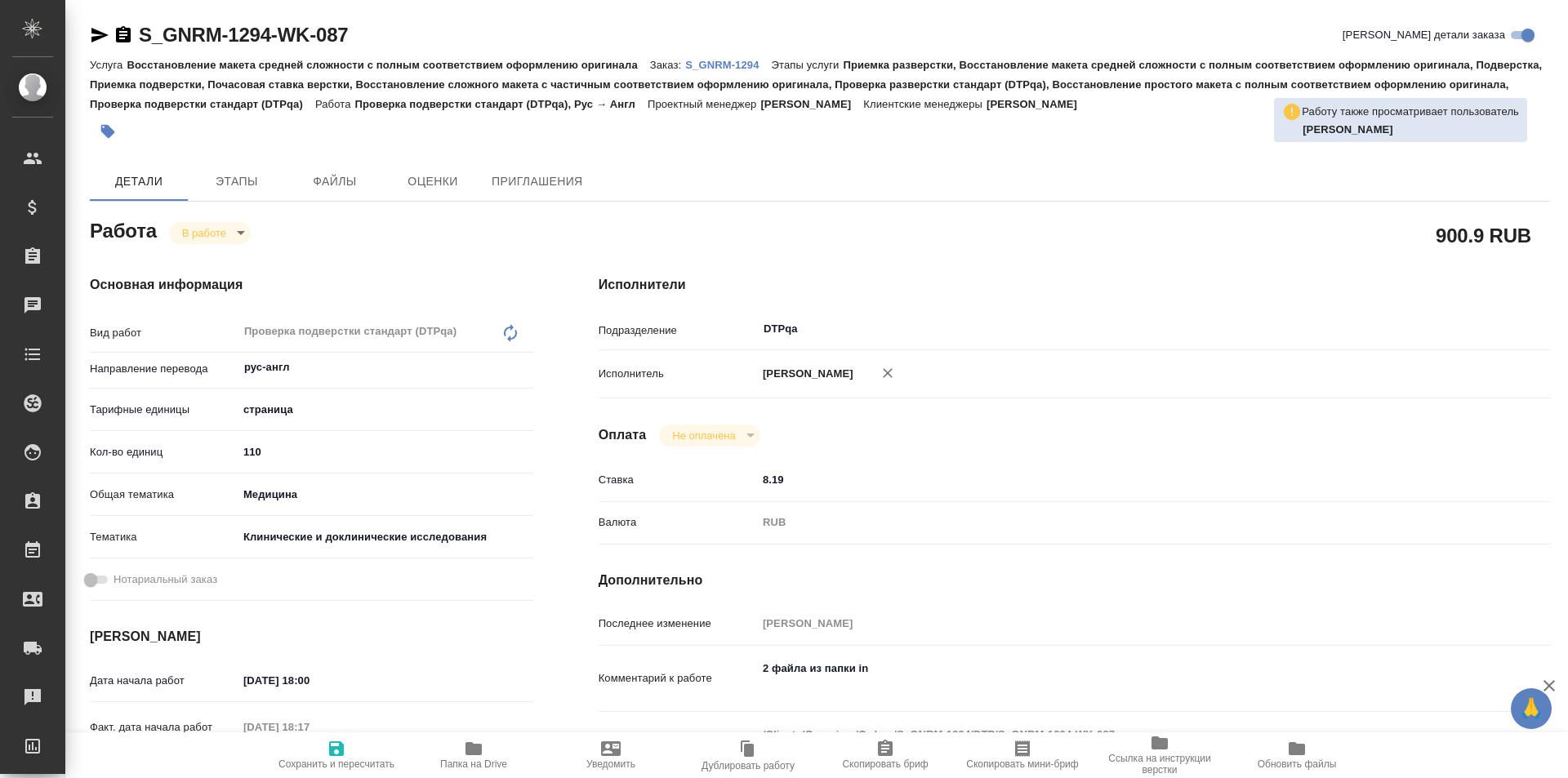
type textarea "x"
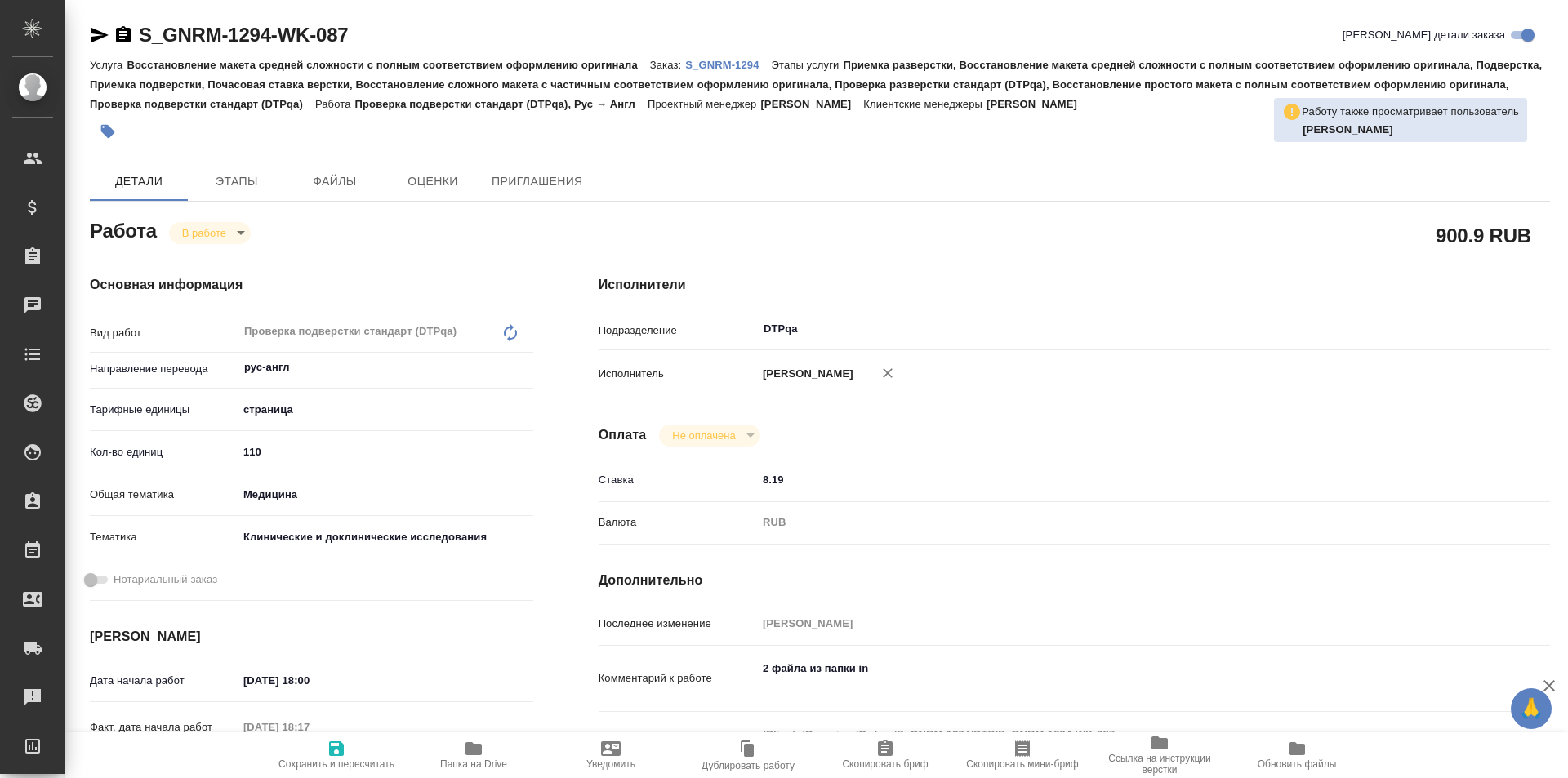
scroll to position [327, 0]
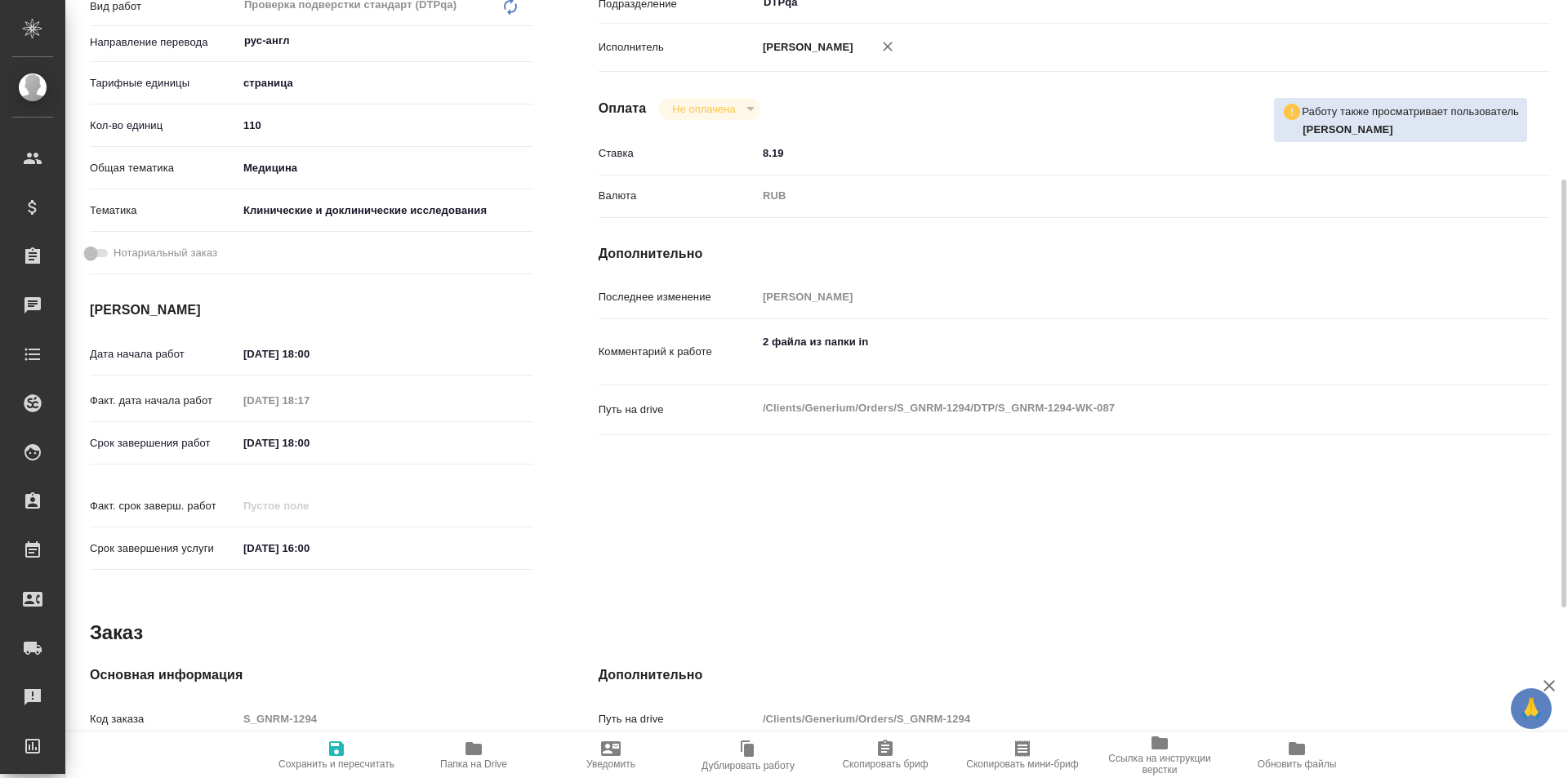
type textarea "x"
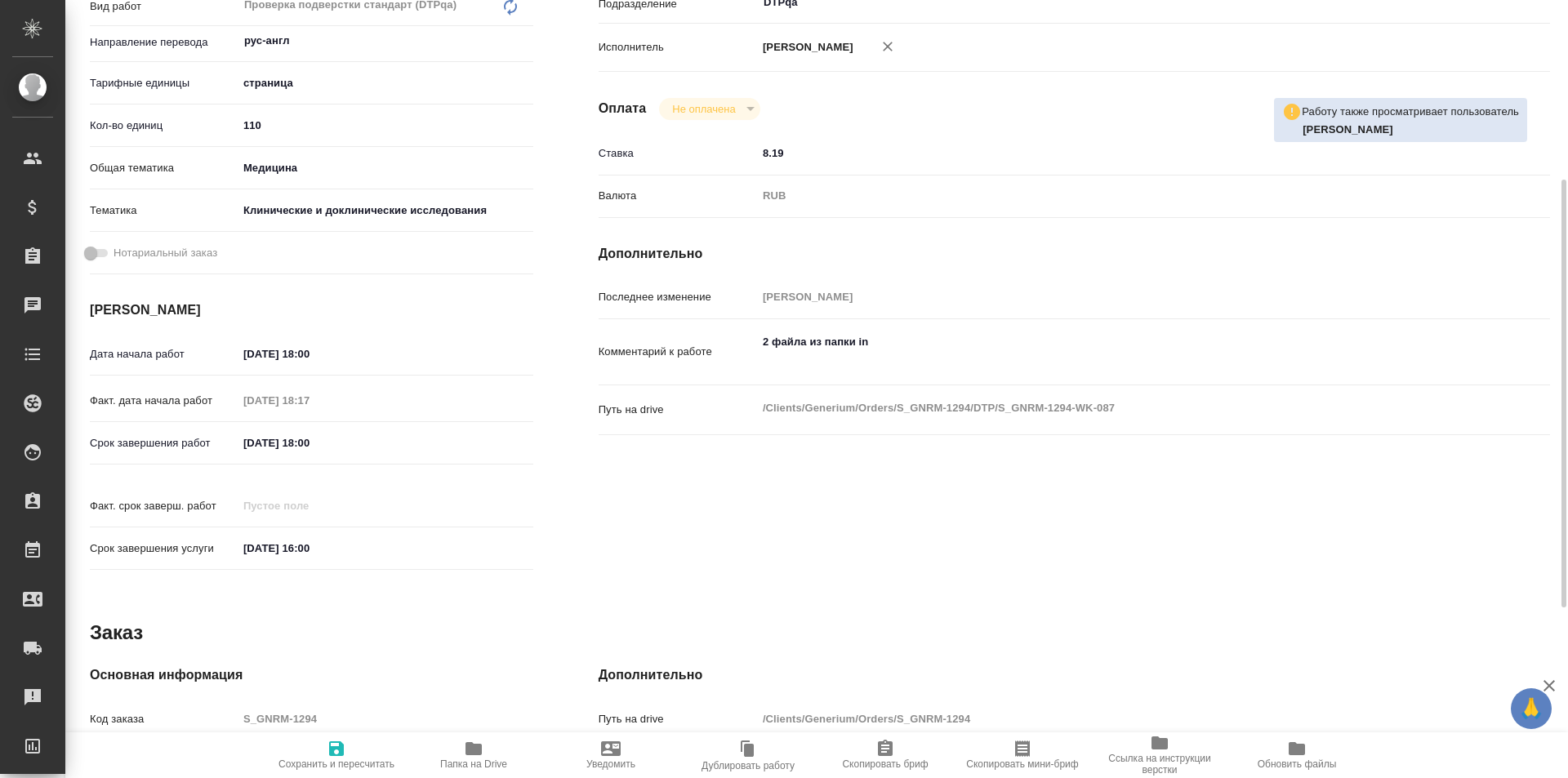
scroll to position [0, 0]
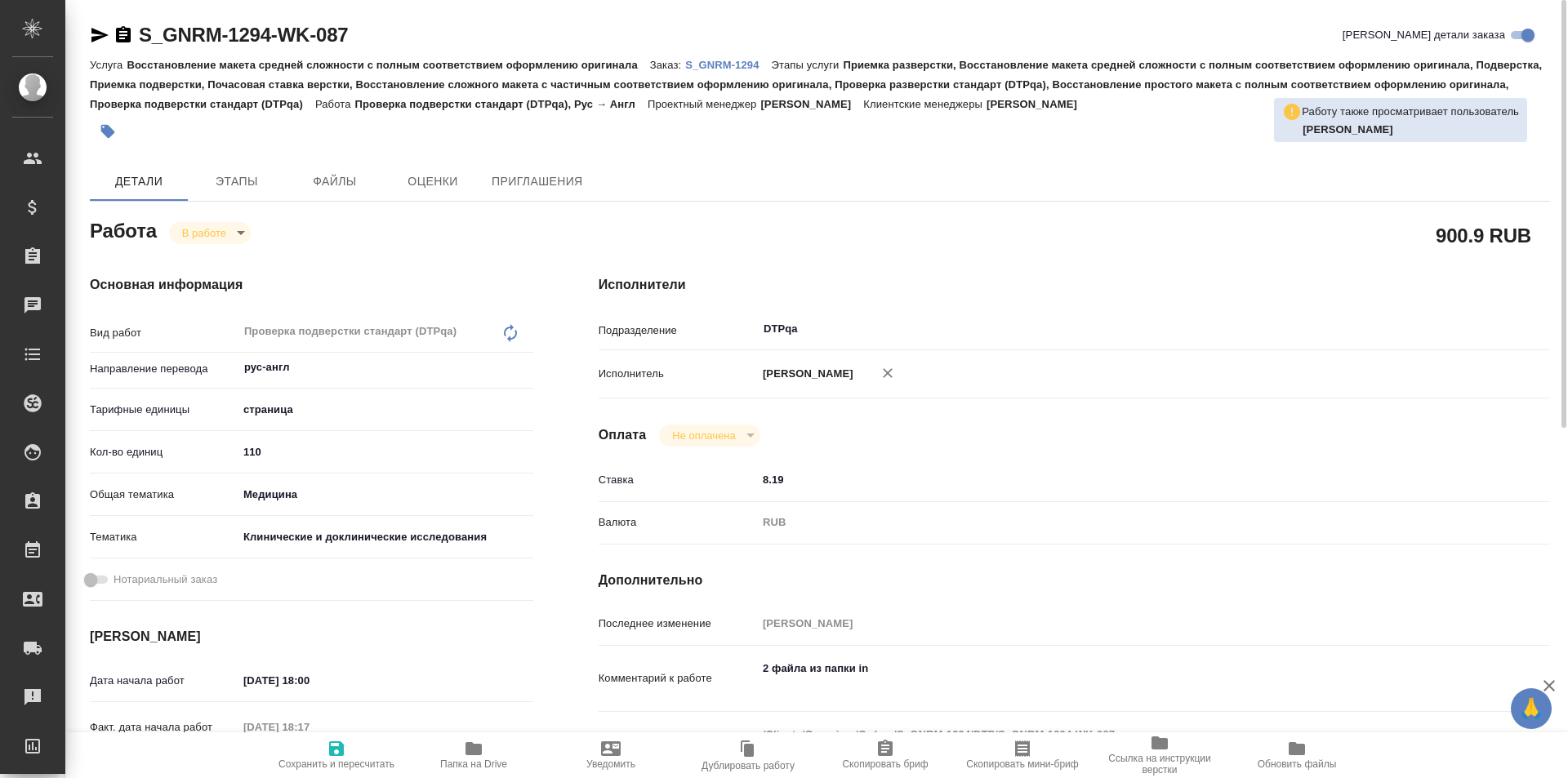
type textarea "x"
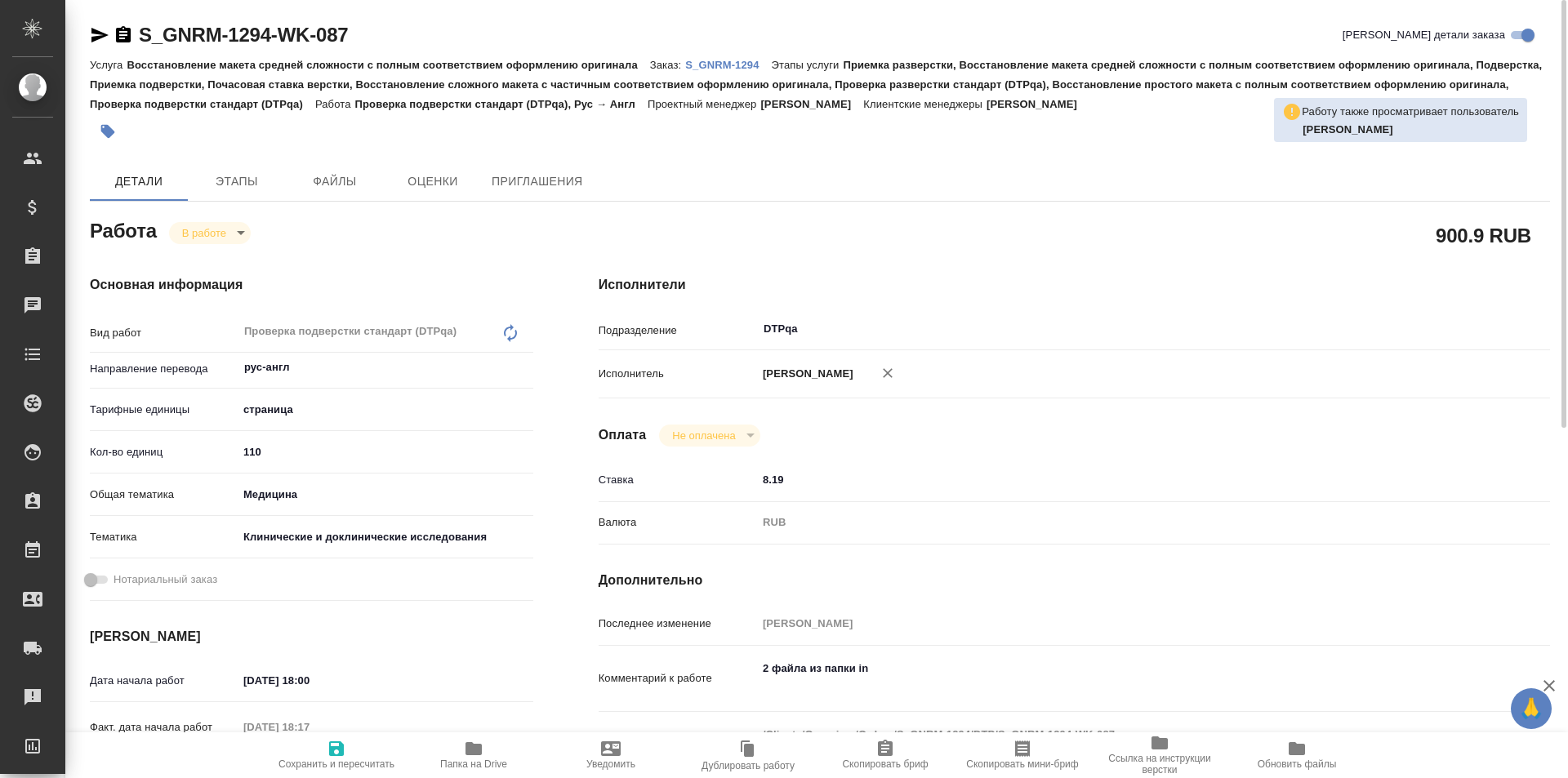
click at [480, 745] on icon "button" at bounding box center [473, 749] width 17 height 13
drag, startPoint x: 96, startPoint y: 30, endPoint x: 150, endPoint y: 42, distance: 55.3
click at [96, 30] on icon "button" at bounding box center [100, 35] width 17 height 15
type textarea "x"
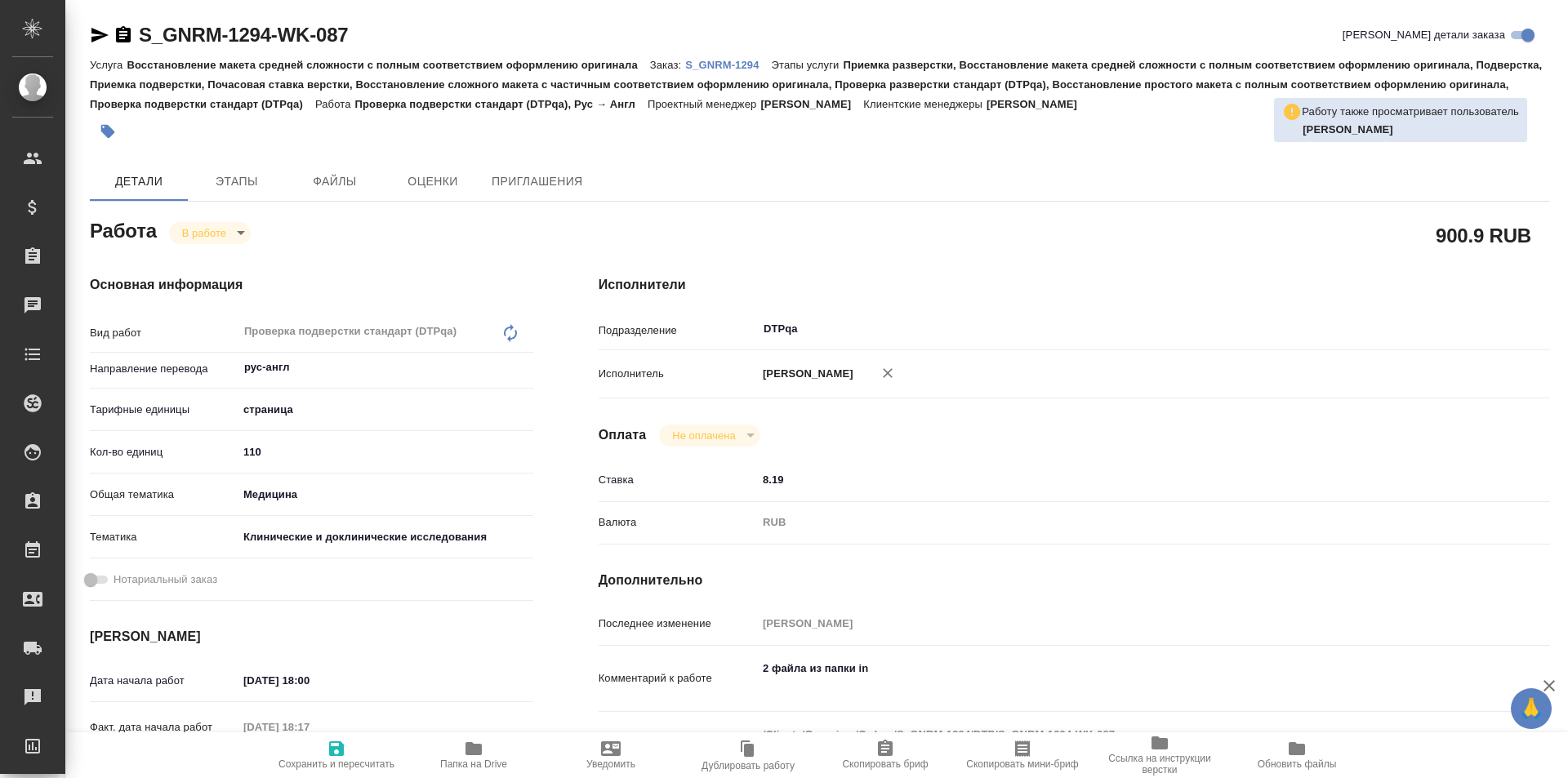
type textarea "x"
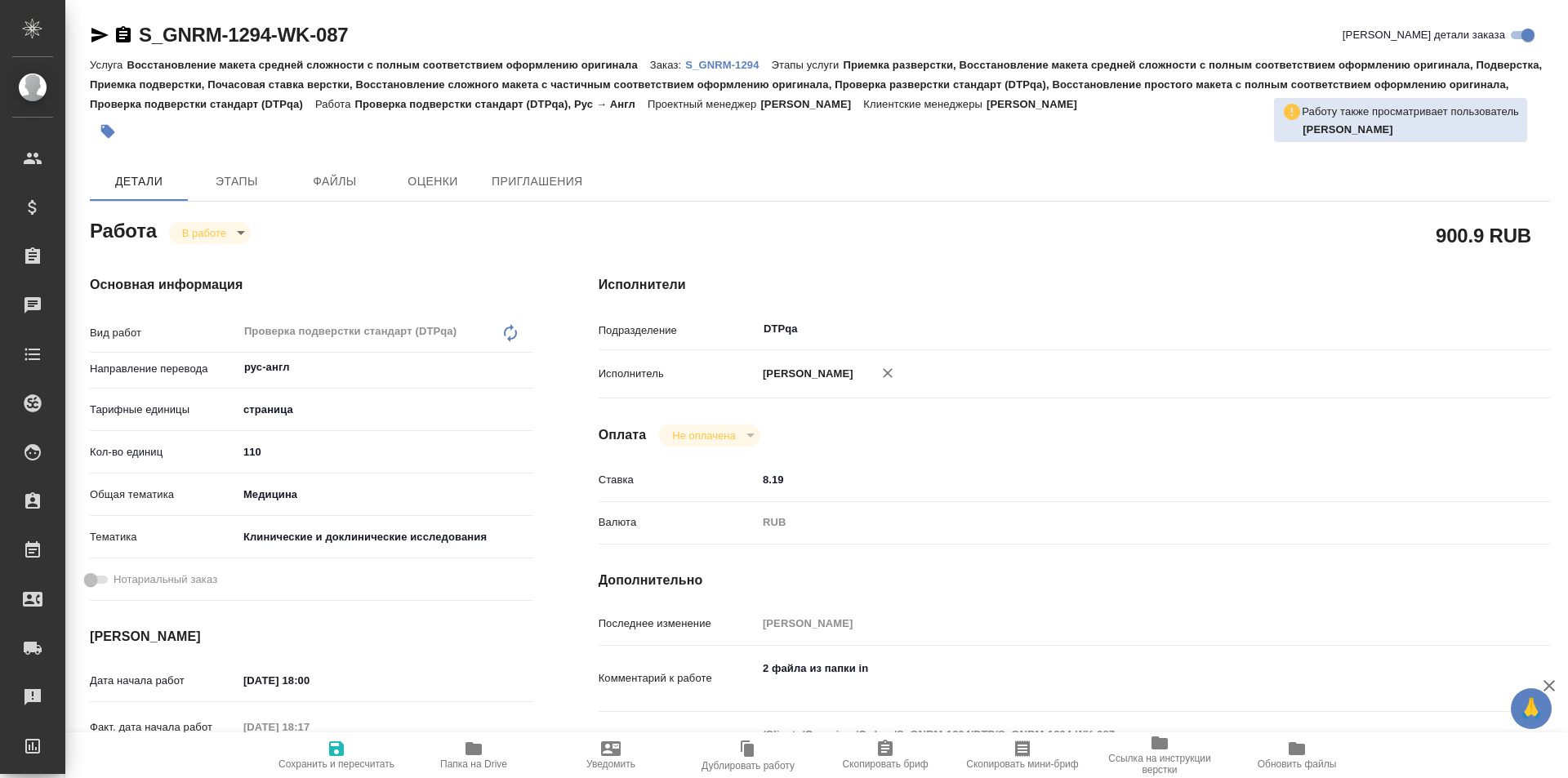
type textarea "x"
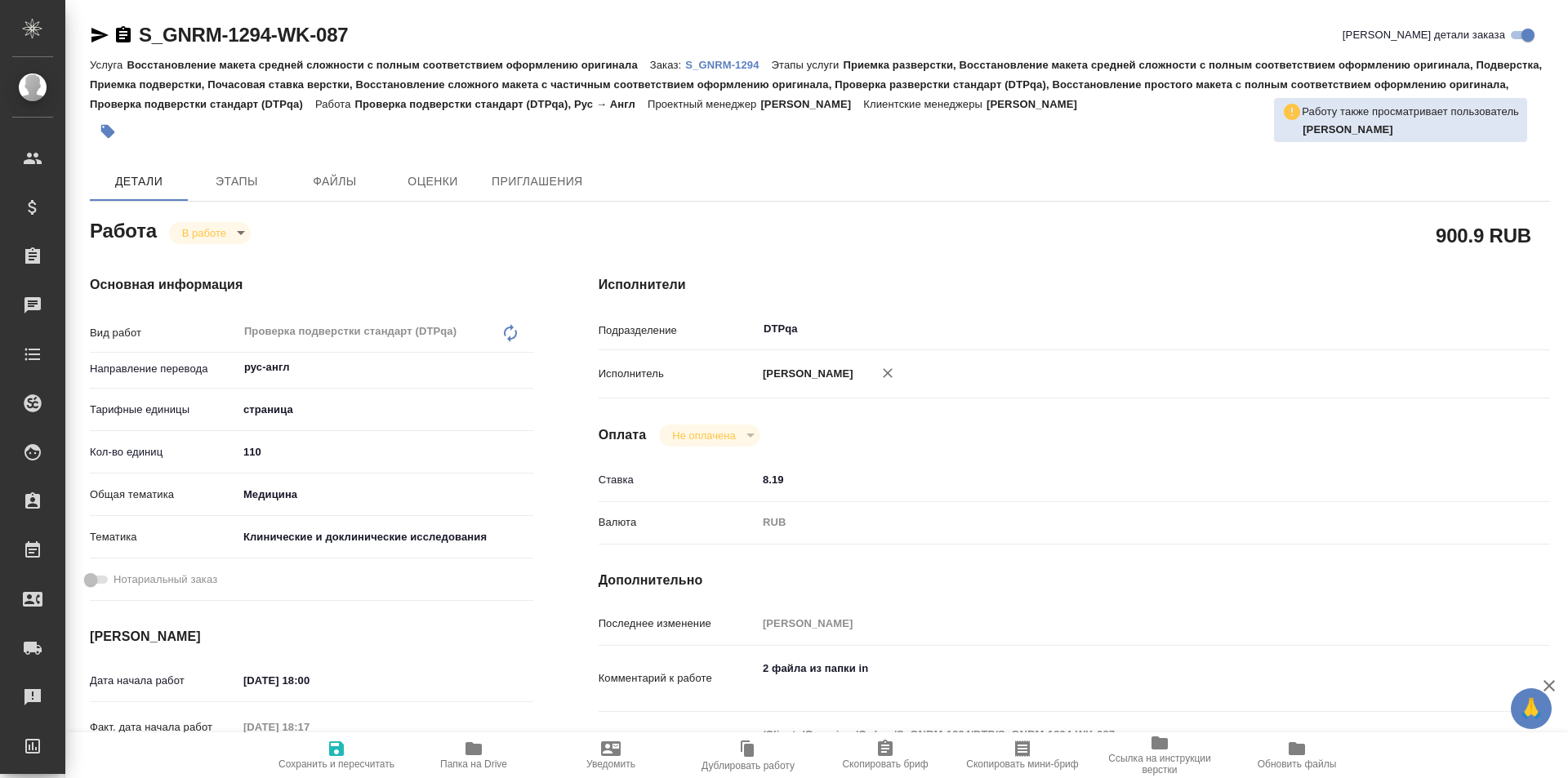
type textarea "x"
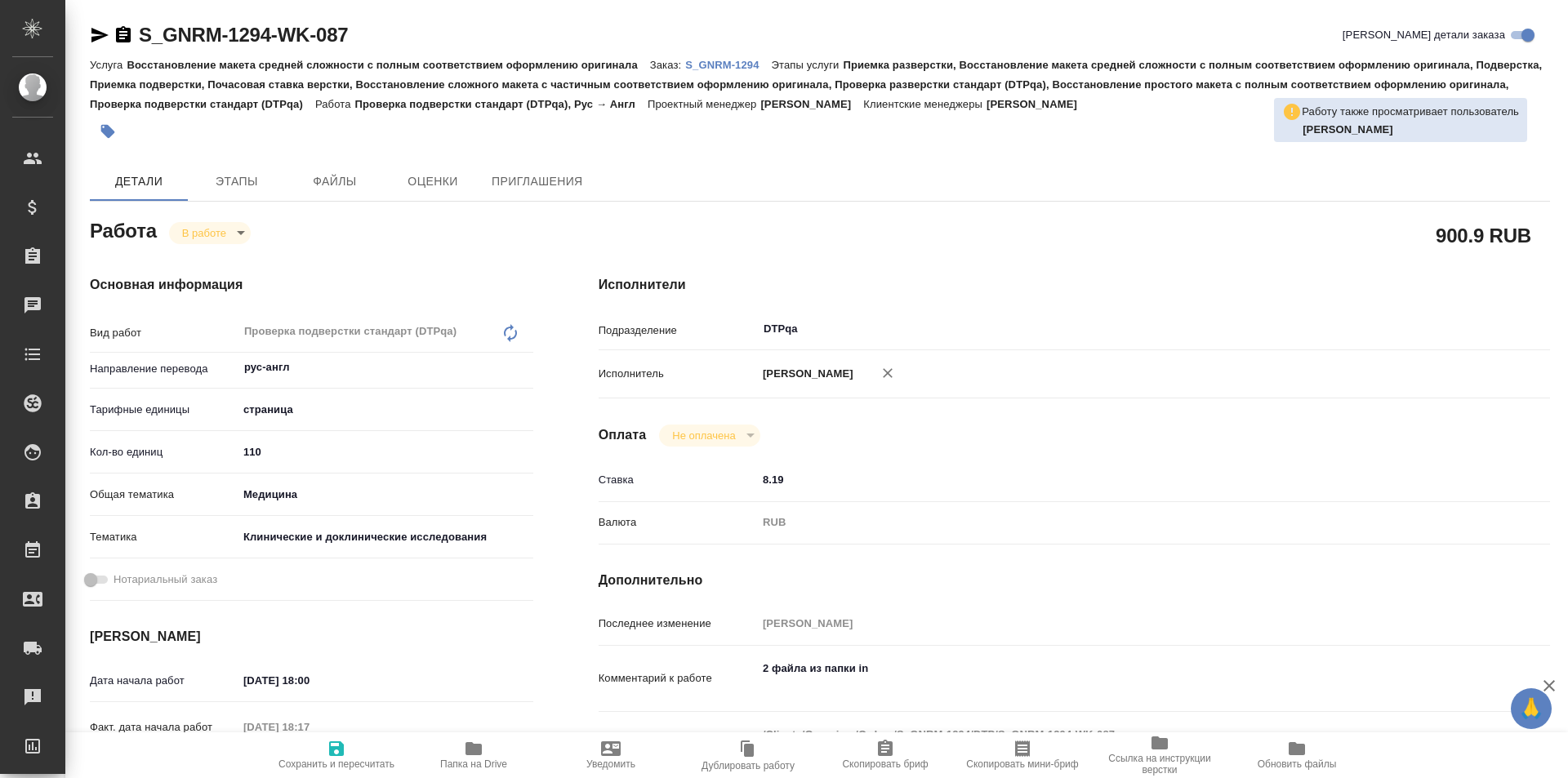
type textarea "x"
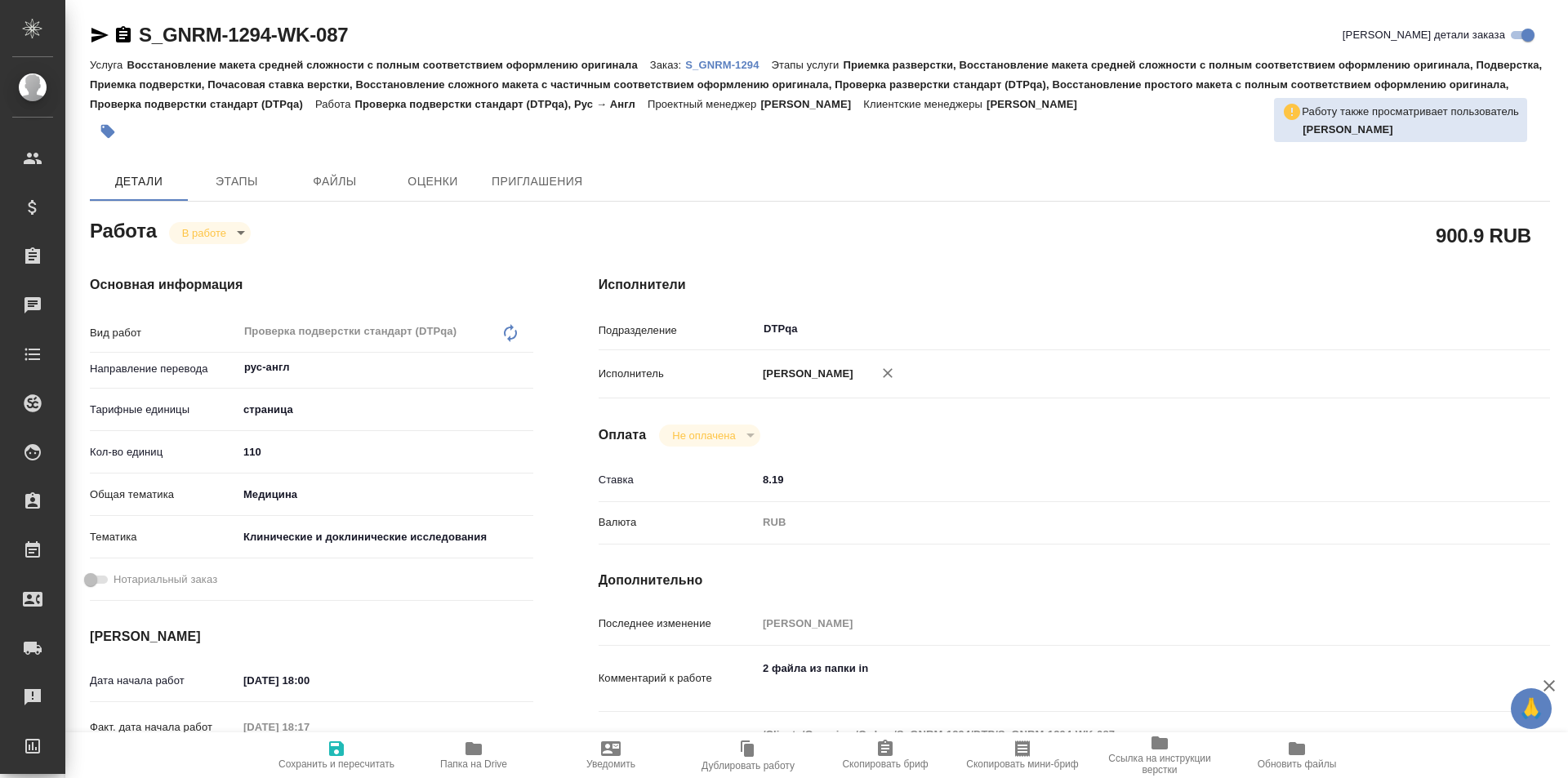
type textarea "x"
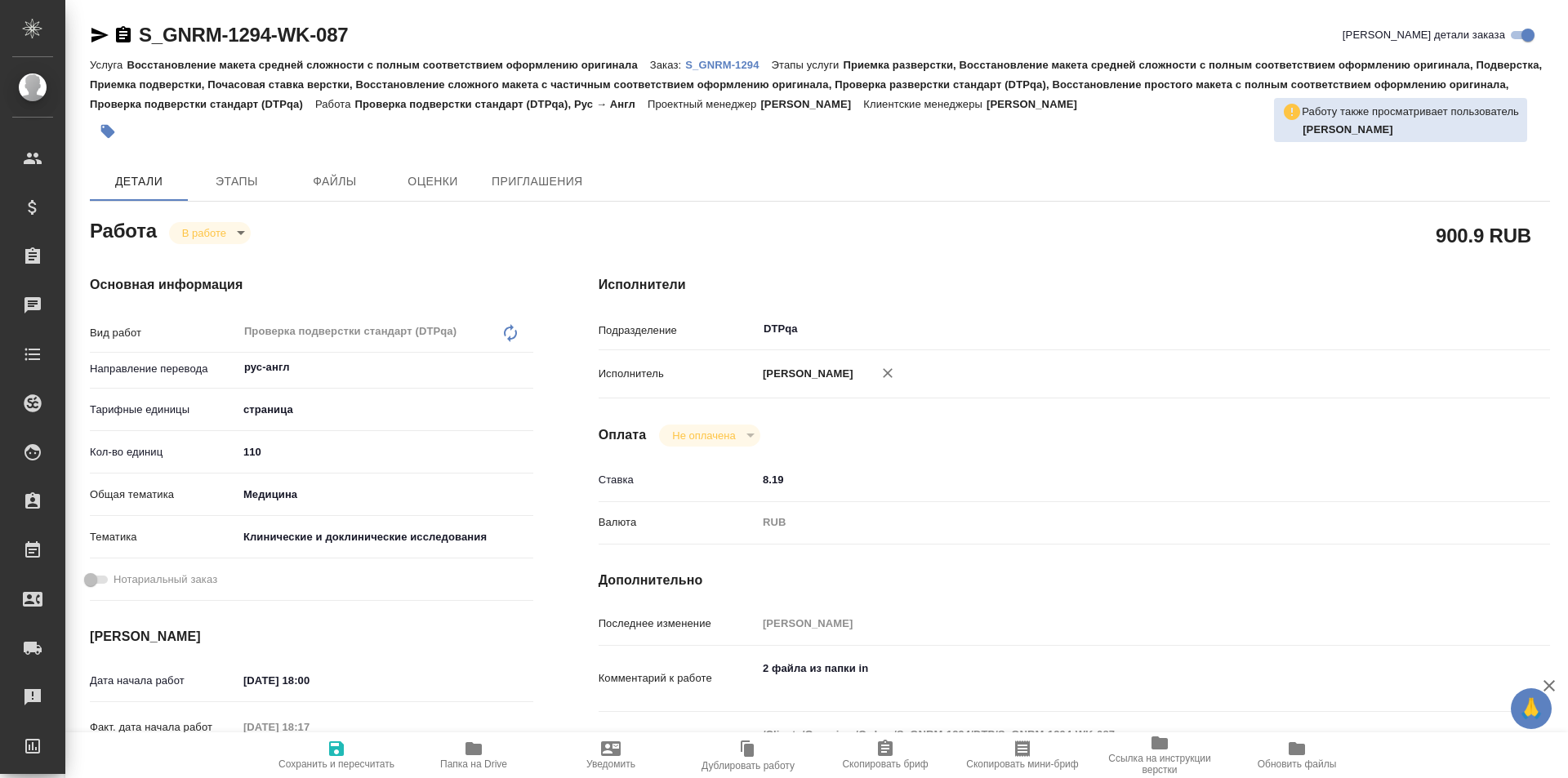
type textarea "x"
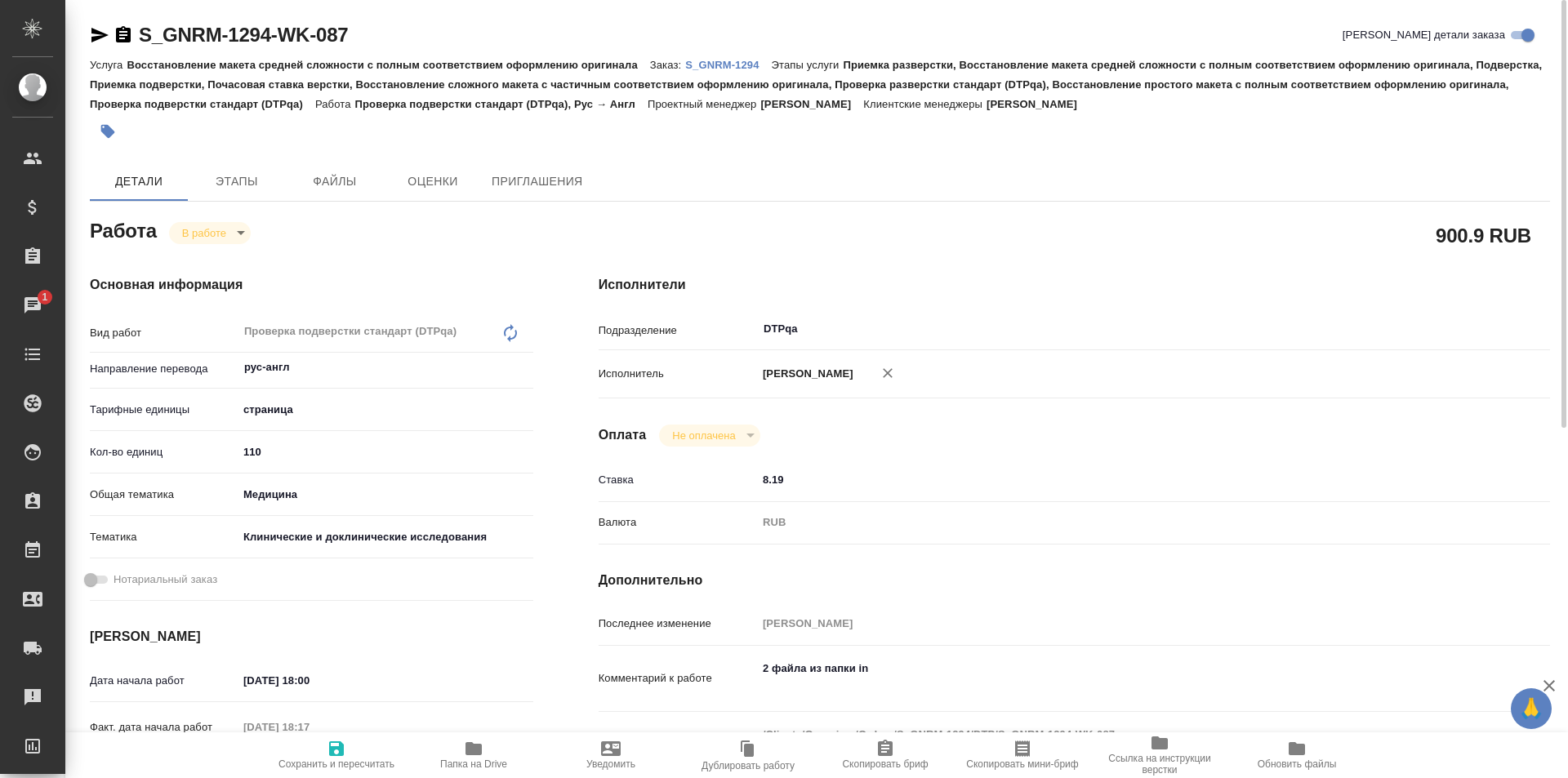
click at [97, 33] on icon "button" at bounding box center [100, 35] width 17 height 15
drag, startPoint x: 365, startPoint y: 33, endPoint x: 118, endPoint y: 27, distance: 247.1
click at [118, 27] on div "S_GNRM-1294-WK-087 Кратко детали заказа" at bounding box center [819, 35] width 1460 height 26
click at [724, 68] on p "S_GNRM-1294" at bounding box center [728, 64] width 85 height 12
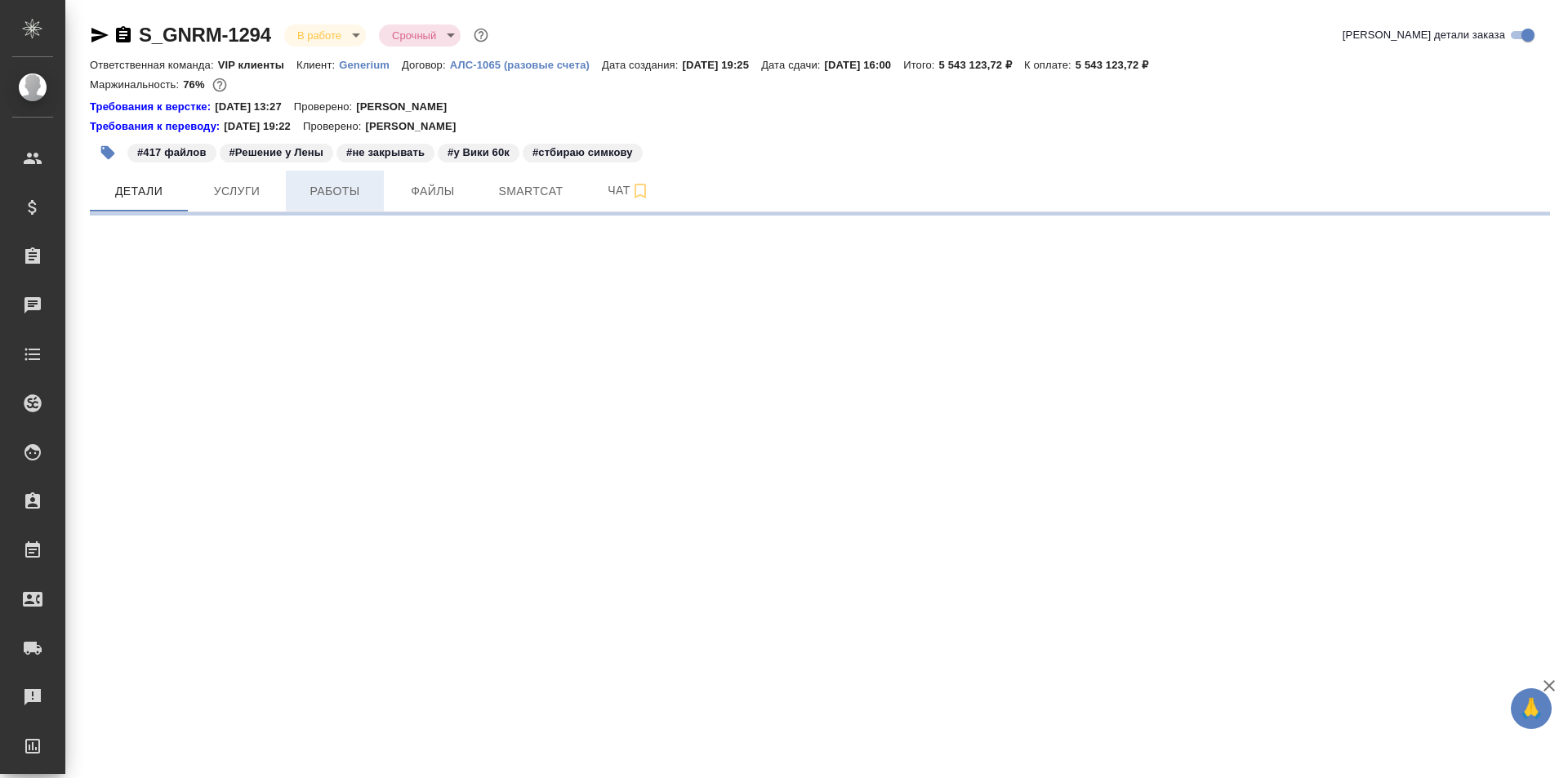
select select "RU"
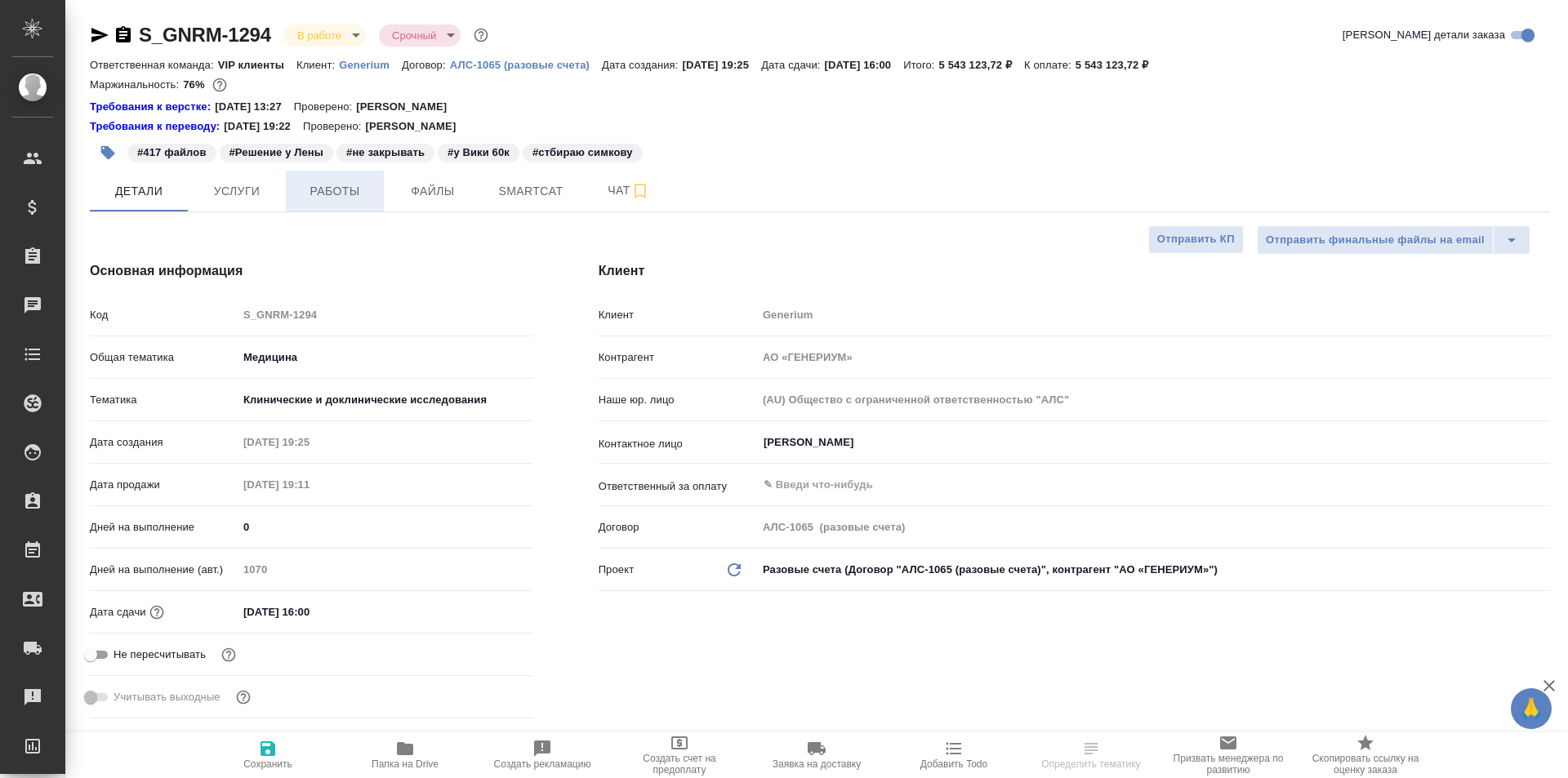
click at [338, 194] on span "Работы" at bounding box center [334, 192] width 78 height 20
type textarea "x"
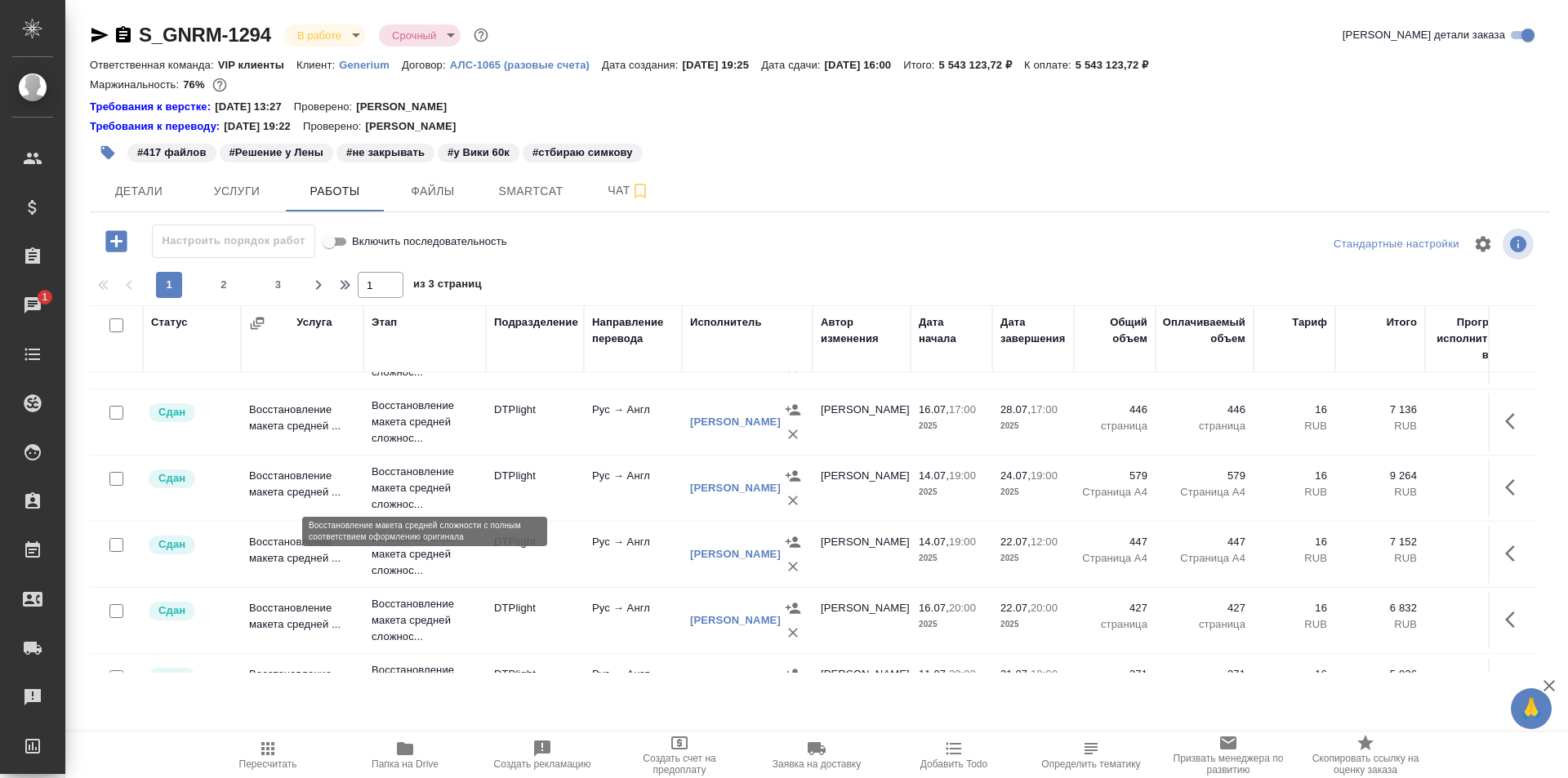
scroll to position [1366, 0]
